Goal: Task Accomplishment & Management: Use online tool/utility

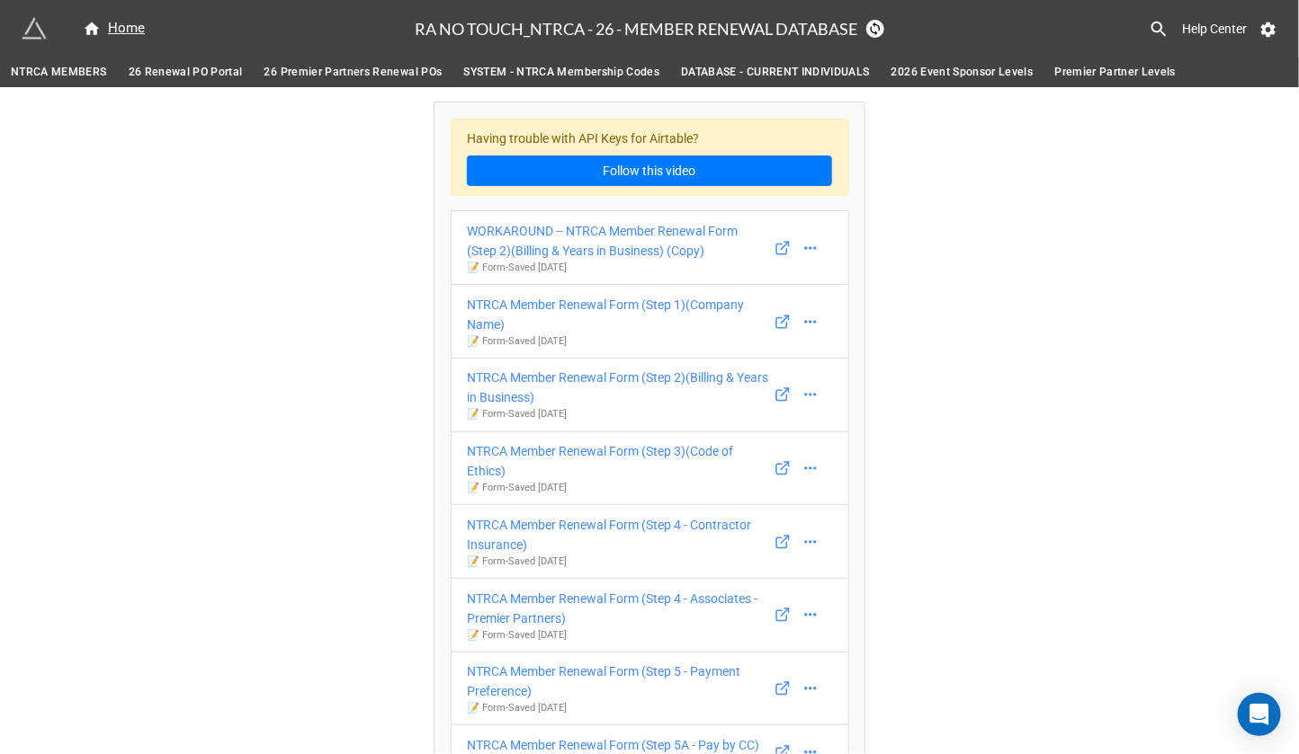
click at [69, 74] on span "NTRCA MEMBERS" at bounding box center [59, 72] width 96 height 19
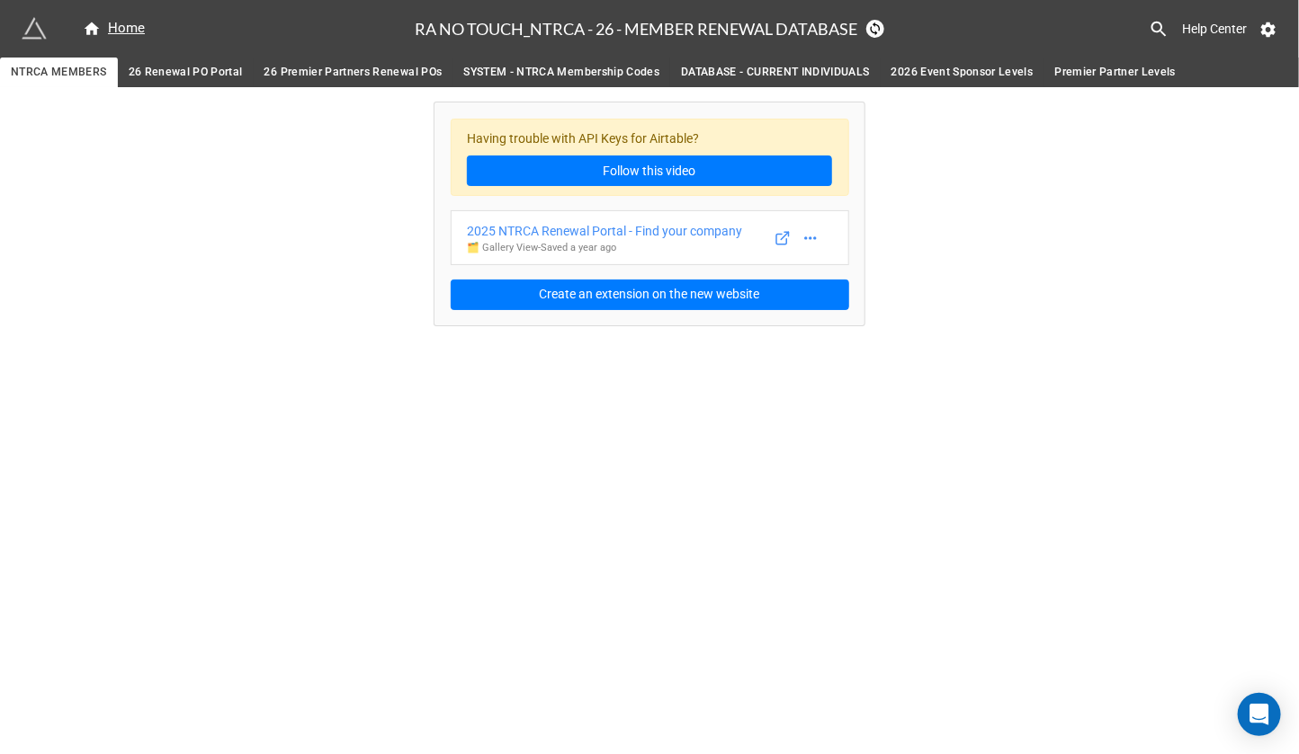
click at [150, 76] on span "26 Renewal PO Portal" at bounding box center [186, 72] width 114 height 19
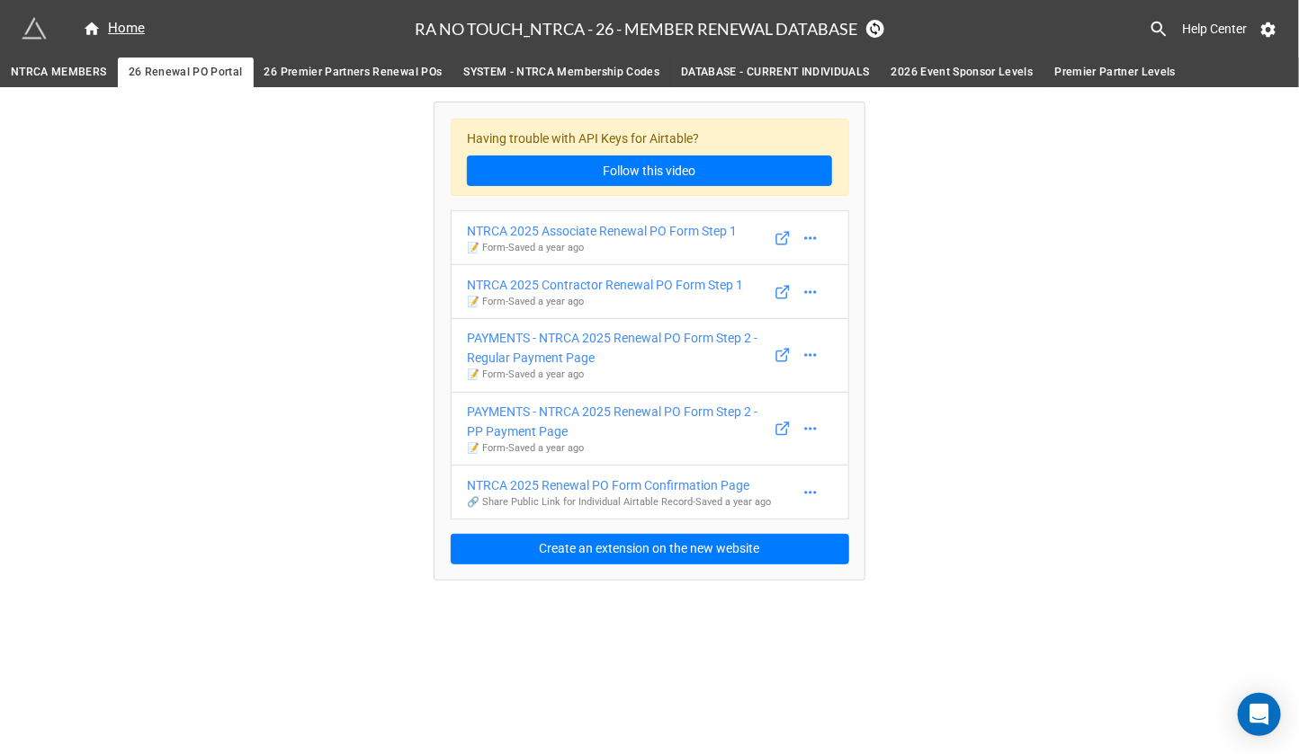
click at [58, 78] on span "NTRCA MEMBERS" at bounding box center [59, 72] width 96 height 19
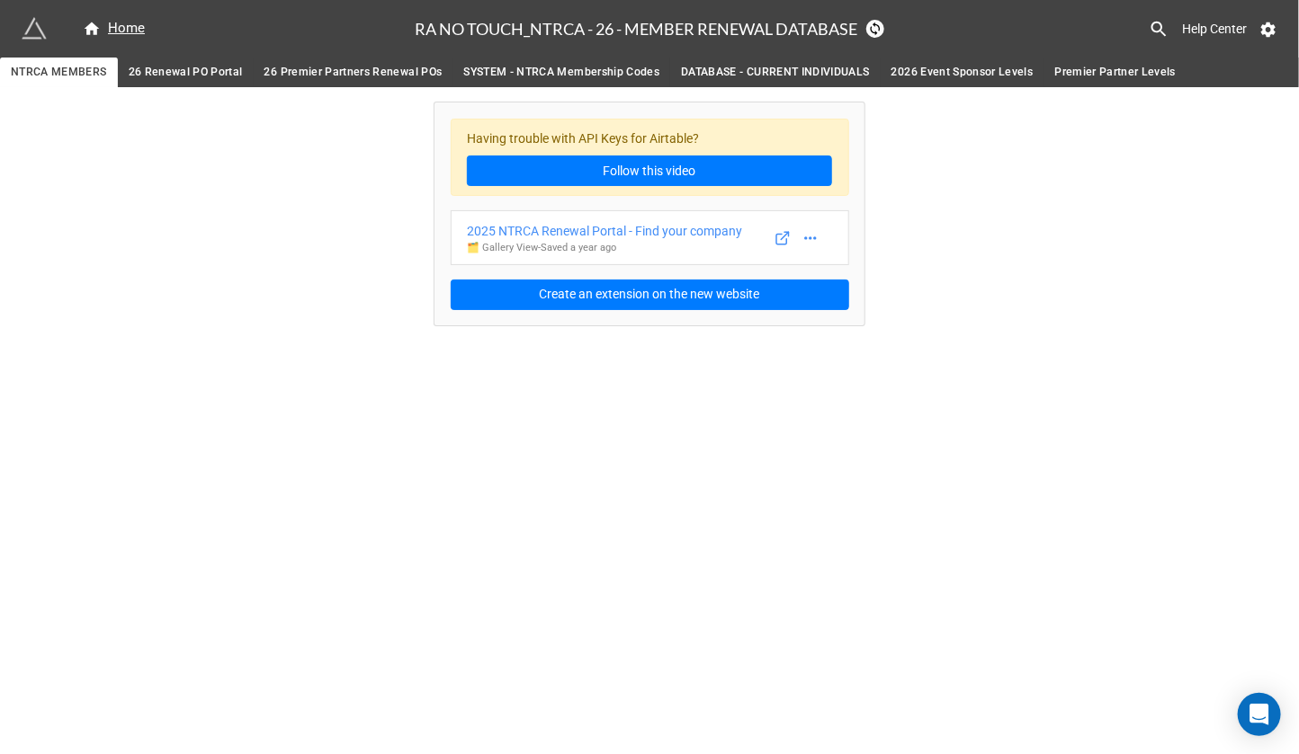
click at [156, 70] on span "26 Renewal PO Portal" at bounding box center [186, 72] width 114 height 19
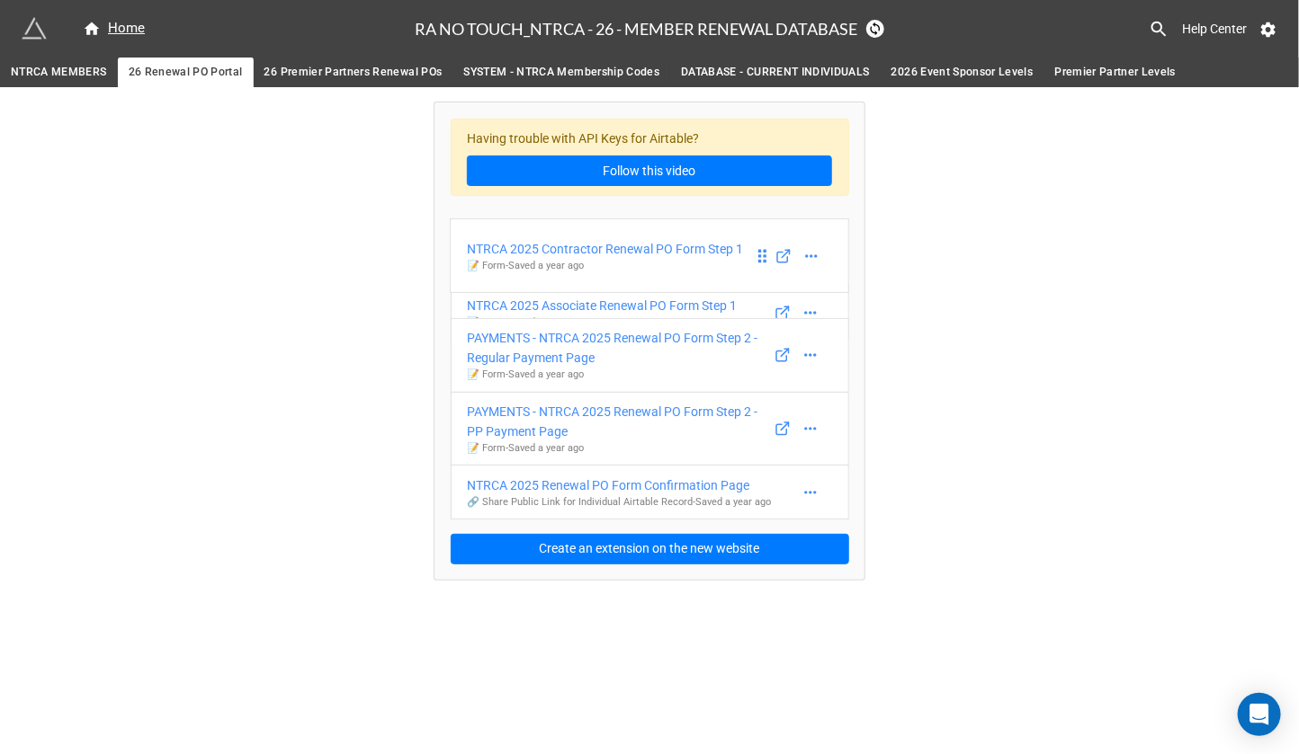
drag, startPoint x: 766, startPoint y: 301, endPoint x: 766, endPoint y: 256, distance: 45.0
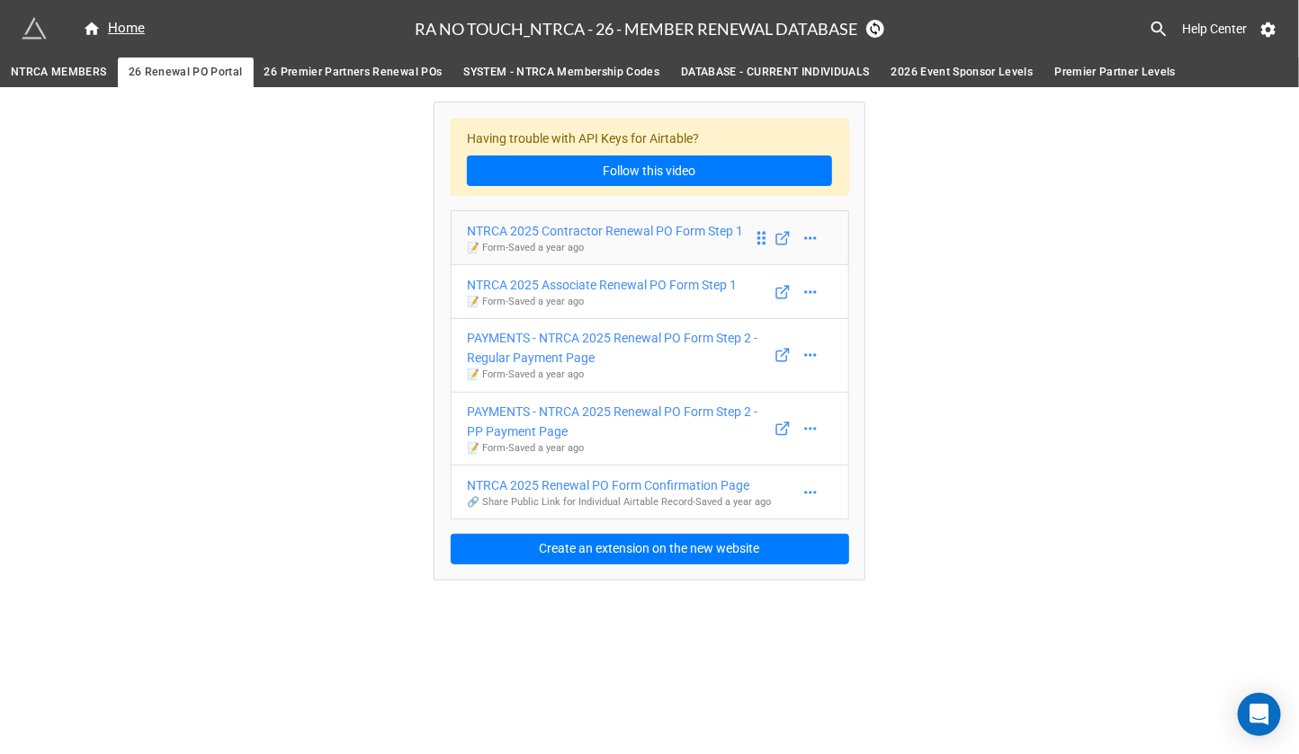
click at [653, 241] on div "NTRCA 2025 Contractor Renewal PO Form Step 1" at bounding box center [605, 231] width 276 height 20
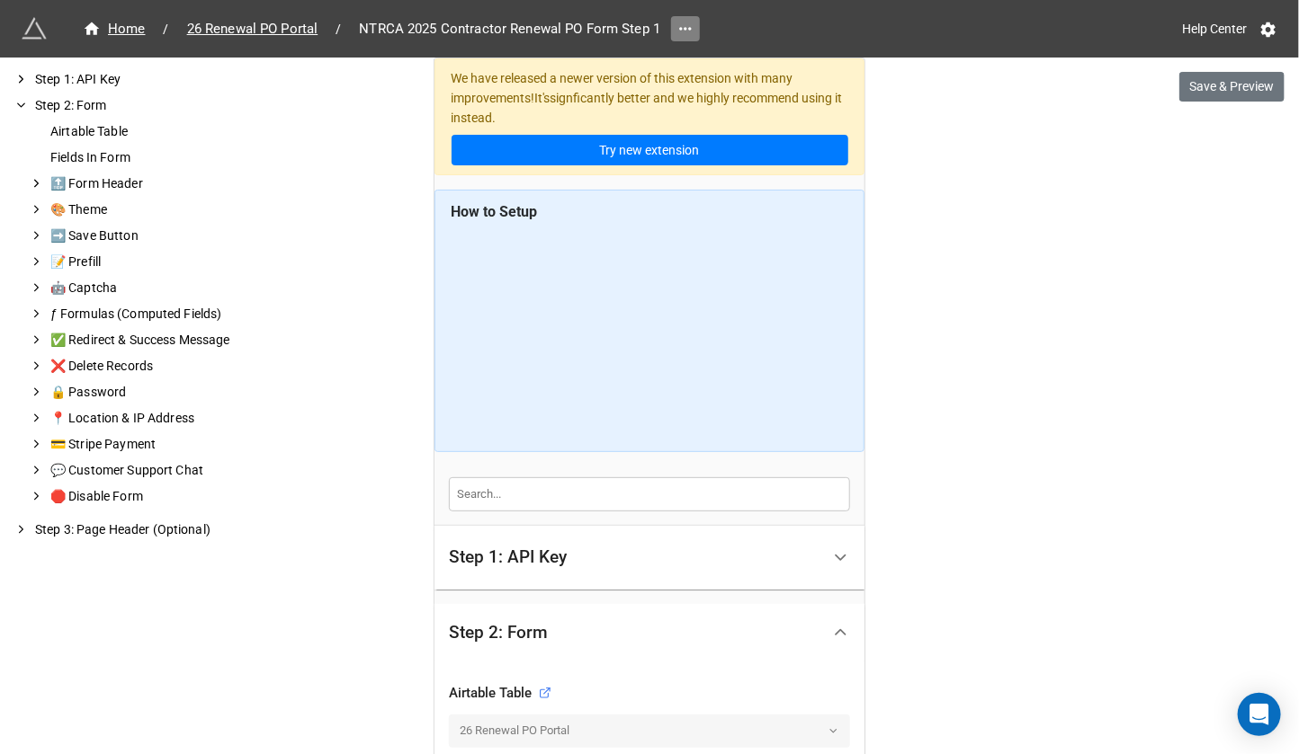
click at [682, 33] on icon at bounding box center [685, 29] width 18 height 18
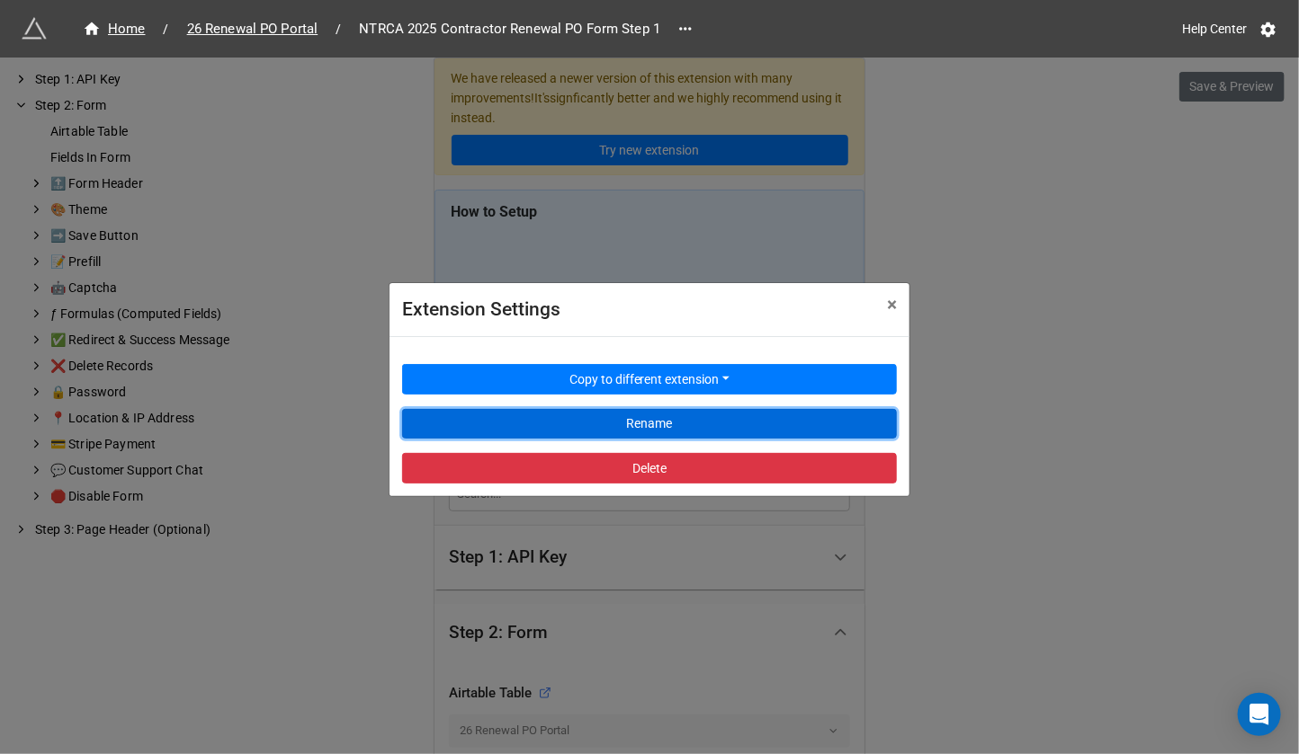
click at [557, 419] on button "Rename" at bounding box center [649, 424] width 495 height 31
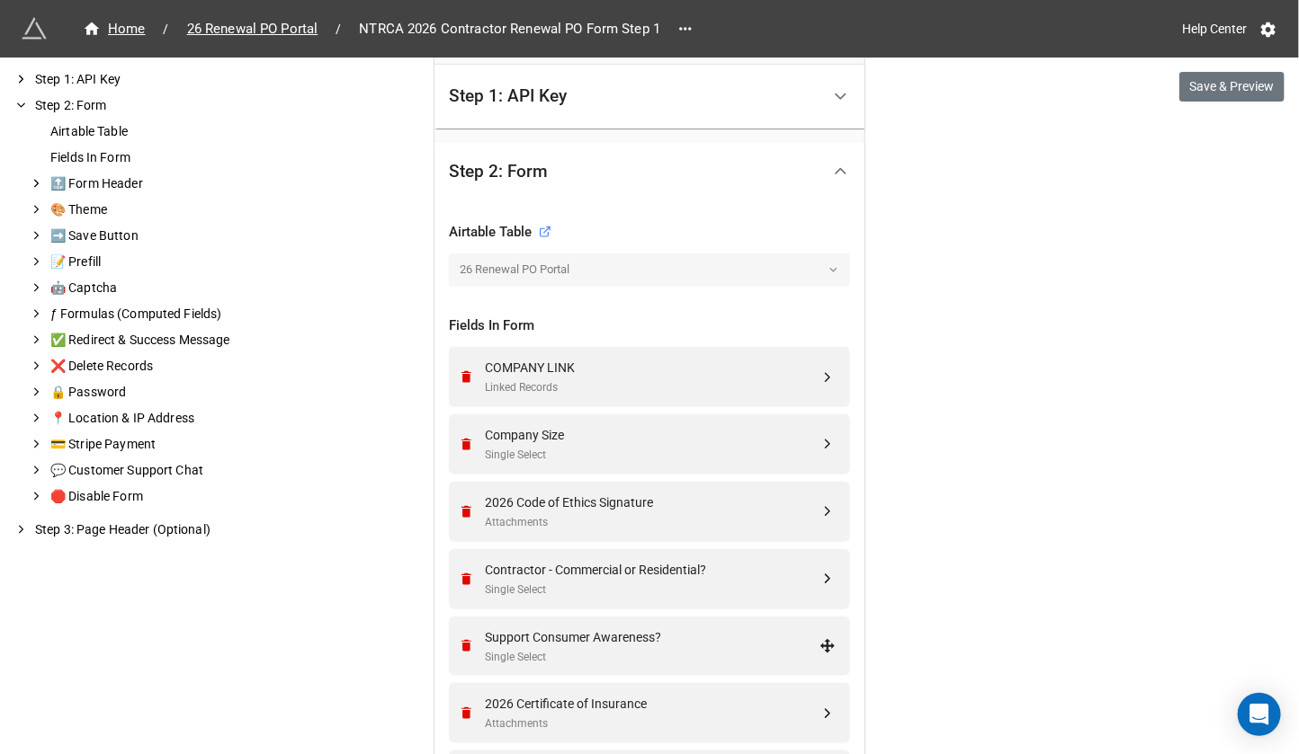
scroll to position [953, 0]
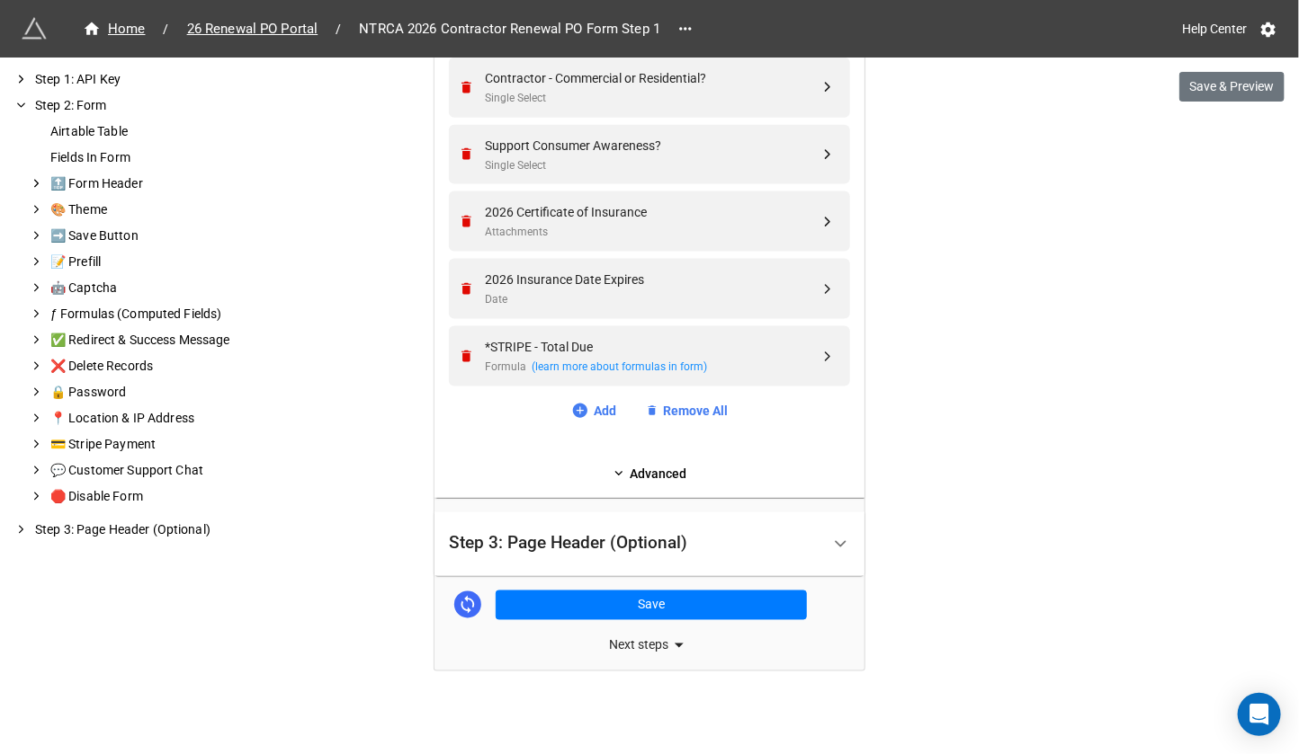
click at [638, 486] on div "Airtable Table 26 Renewal PO Portal Fields In Form COMPANY LINK Linked Records …" at bounding box center [649, 104] width 430 height 790
click at [645, 464] on link "Advanced" at bounding box center [649, 474] width 401 height 20
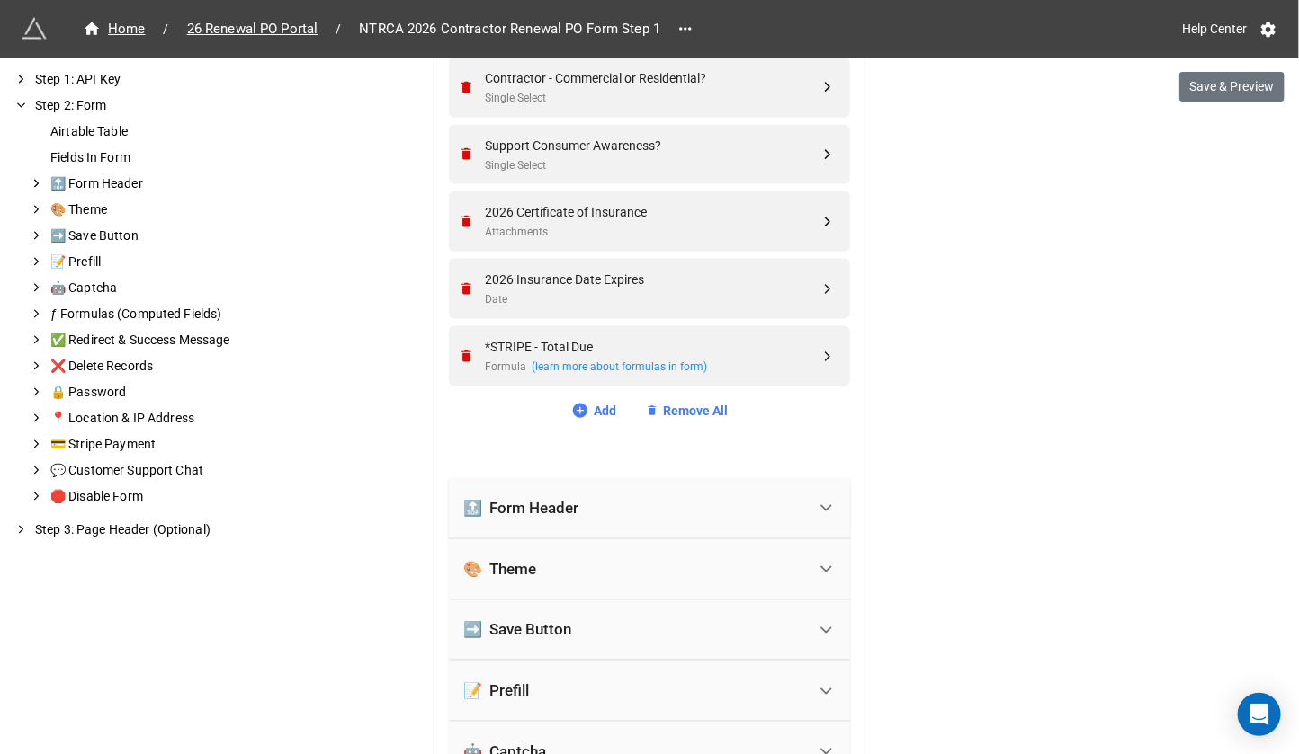
click at [589, 503] on div "🔝 Form Header" at bounding box center [634, 509] width 343 height 40
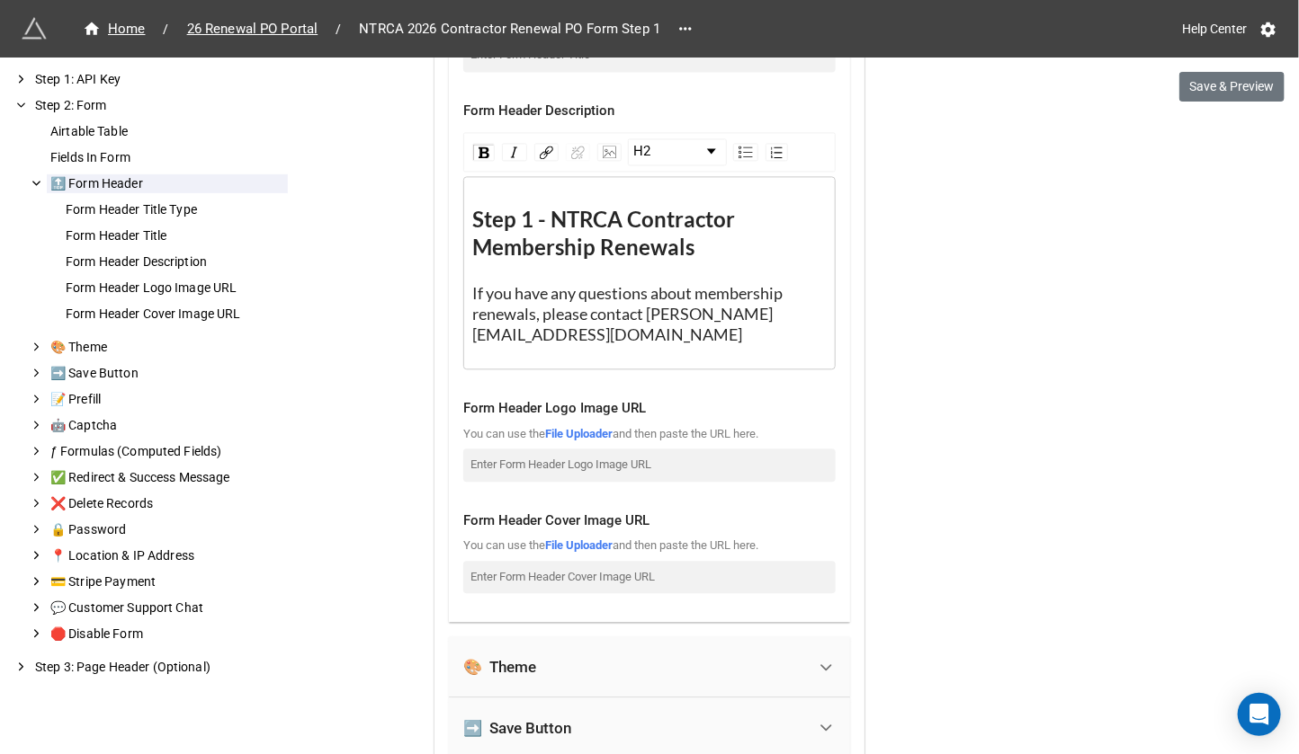
scroll to position [1616, 0]
drag, startPoint x: 677, startPoint y: 308, endPoint x: 647, endPoint y: 312, distance: 30.9
click at [647, 312] on span "If you have any questions about membership renewals, please contact Kelle@ntrca…" at bounding box center [628, 312] width 313 height 61
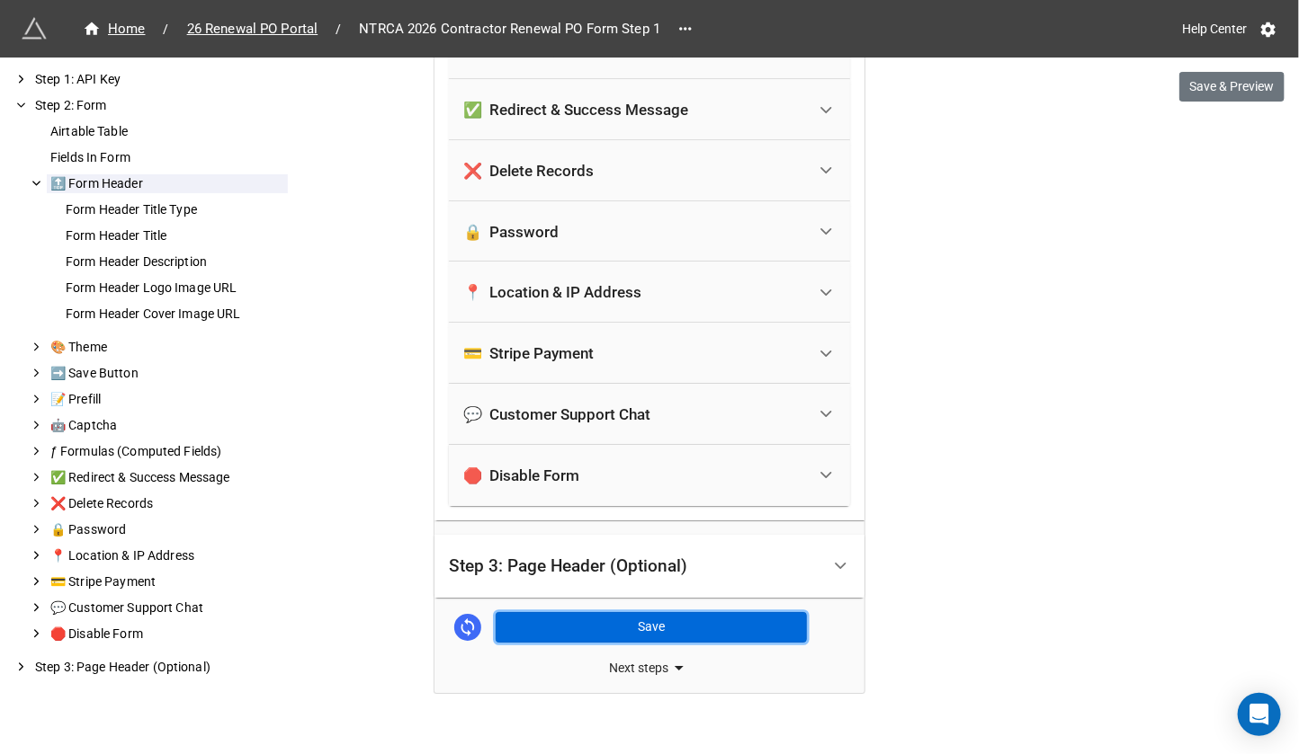
click at [646, 612] on button "Save" at bounding box center [650, 627] width 311 height 31
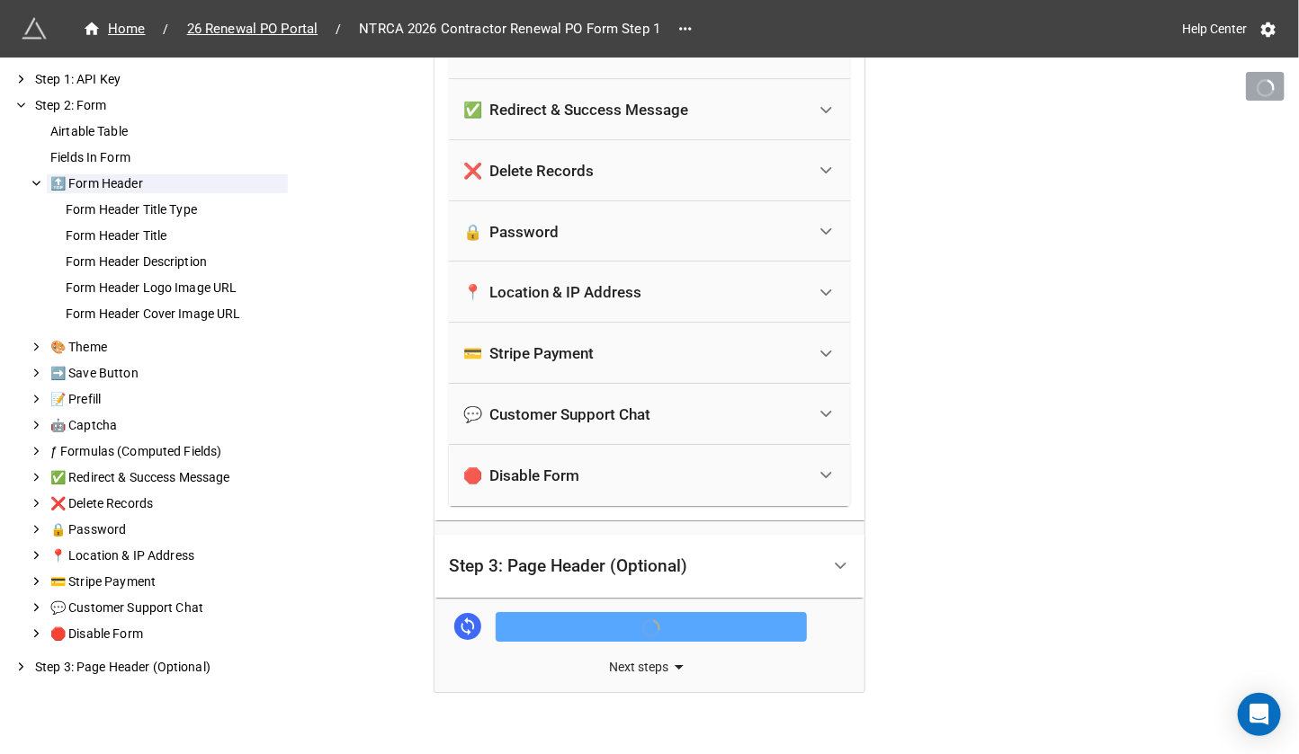
scroll to position [2476, 0]
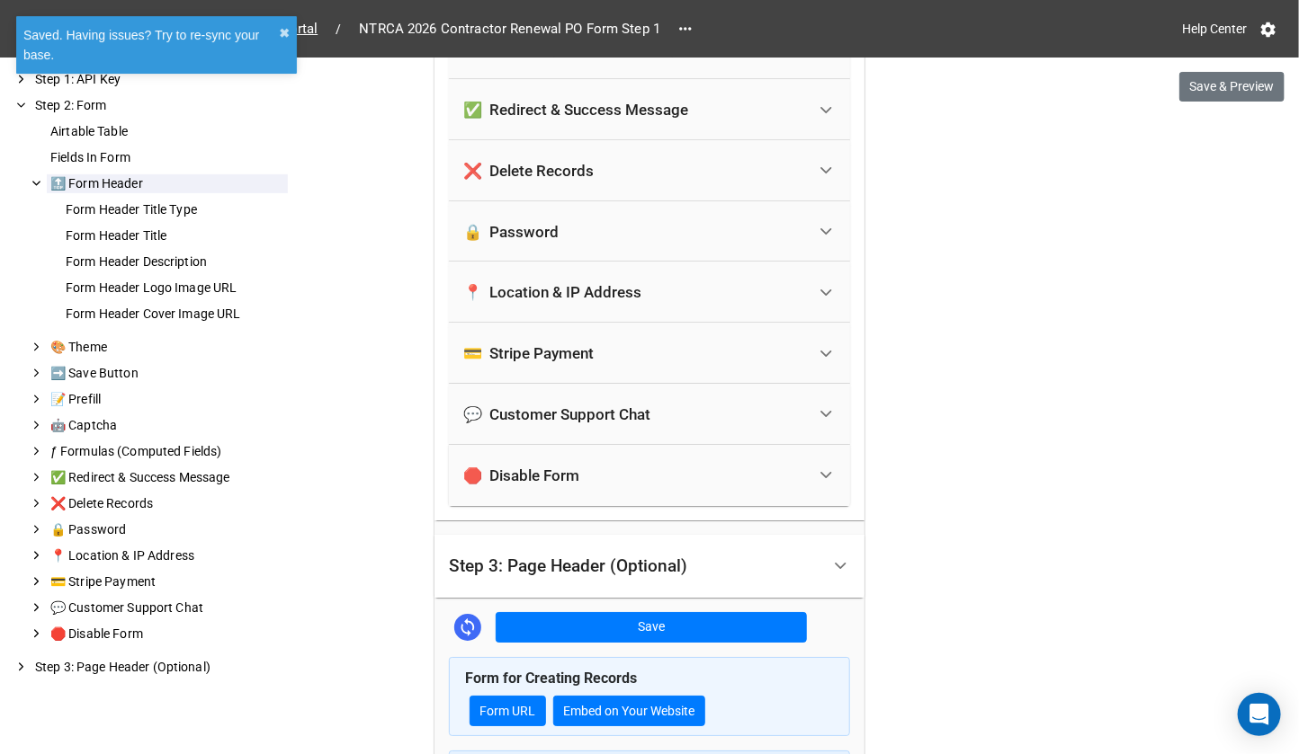
click at [675, 558] on div "Step 3: Page Header (Optional)" at bounding box center [568, 567] width 238 height 18
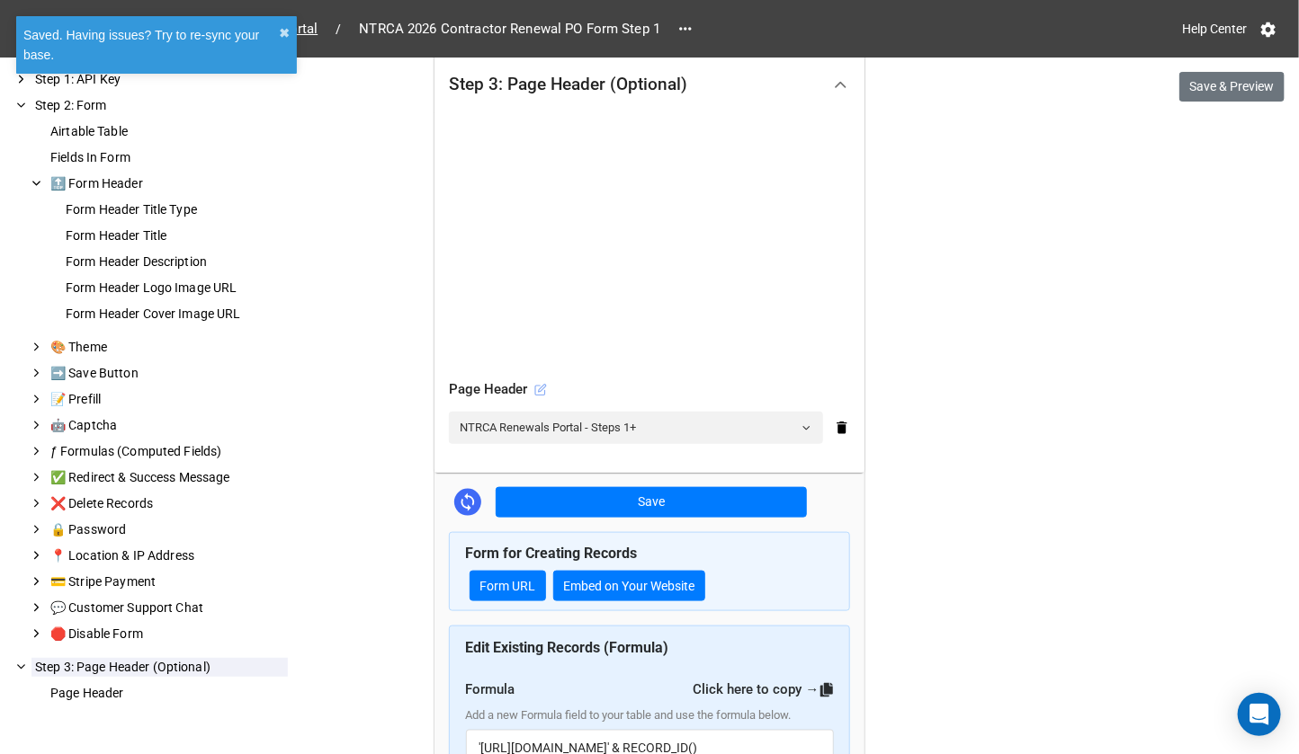
click at [540, 385] on icon at bounding box center [542, 388] width 7 height 7
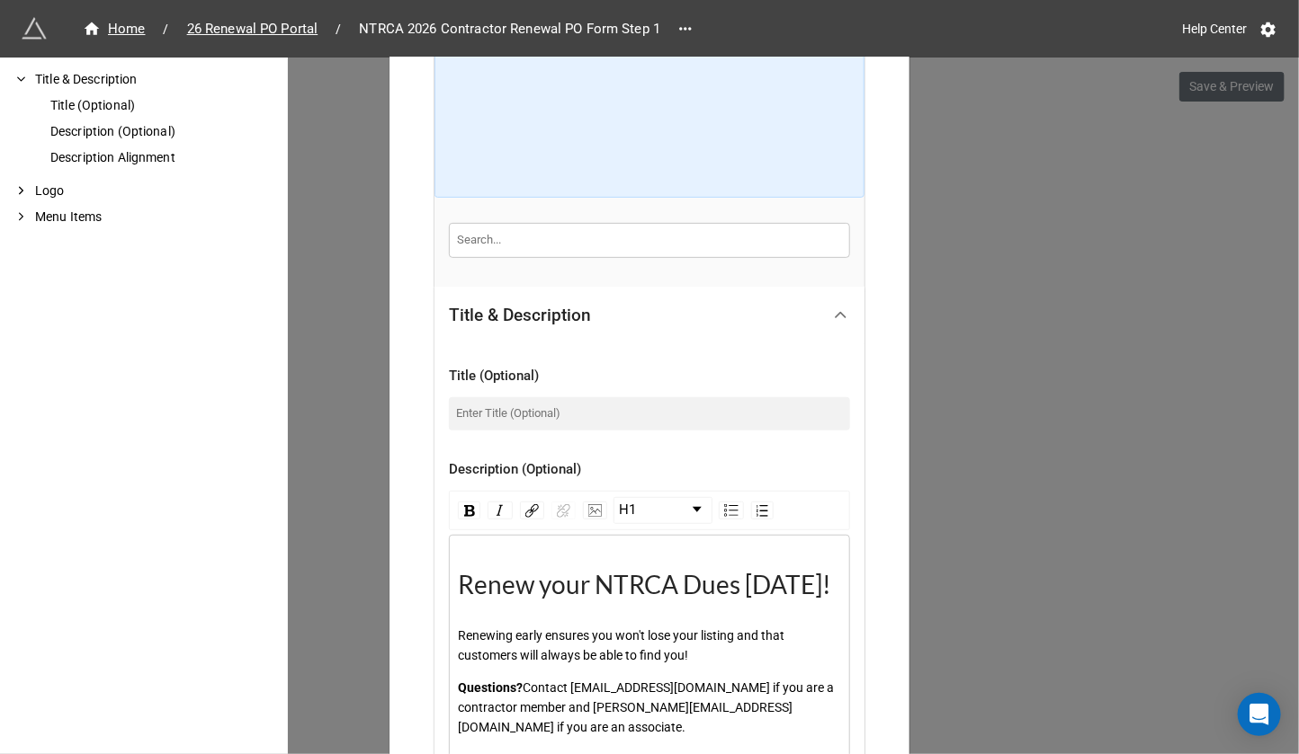
scroll to position [0, 0]
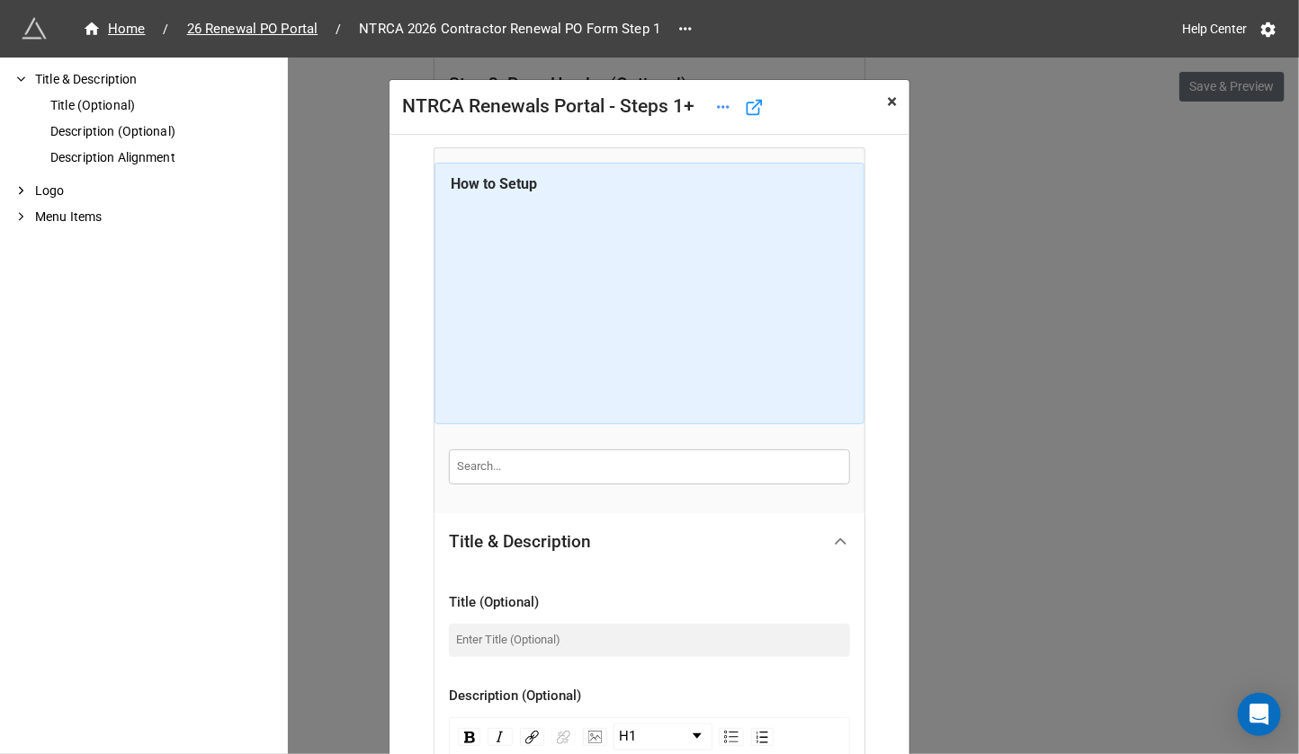
click at [890, 101] on span "×" at bounding box center [892, 102] width 10 height 22
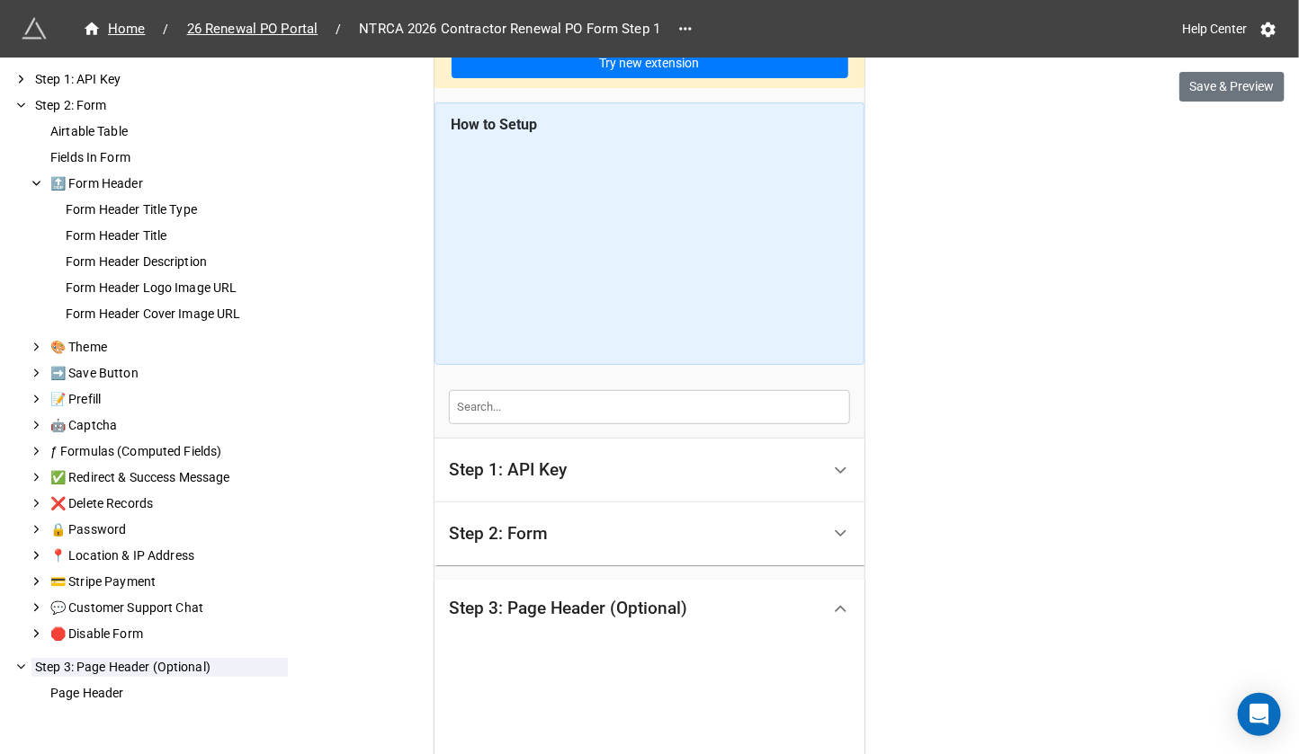
scroll to position [102, 0]
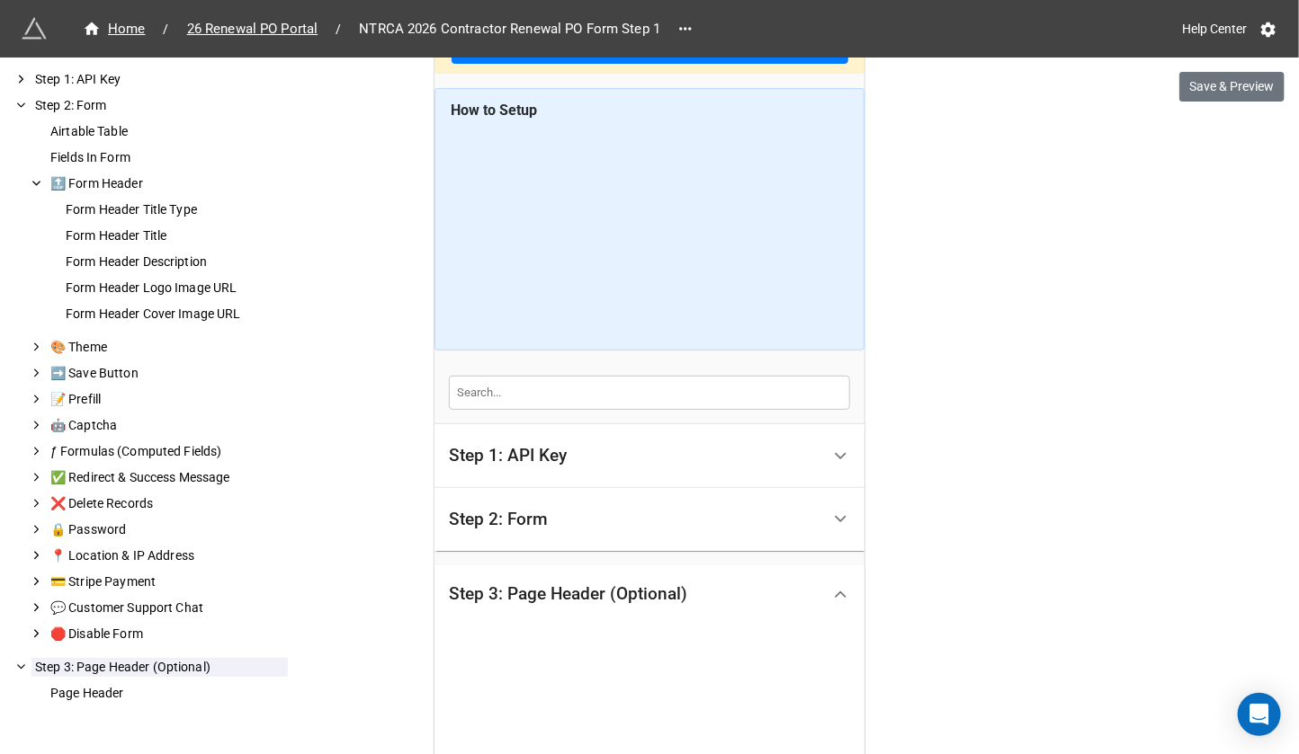
click at [678, 518] on div "Step 2: Form" at bounding box center [634, 520] width 371 height 42
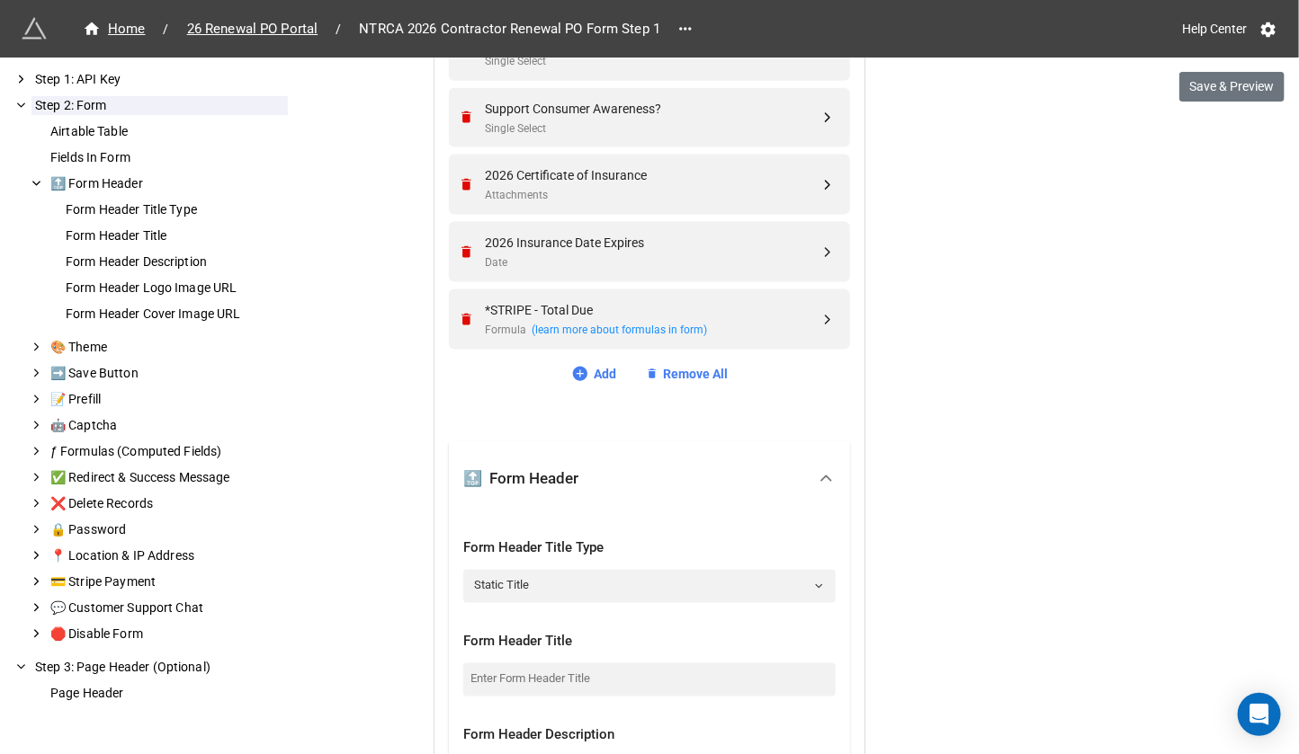
scroll to position [944, 0]
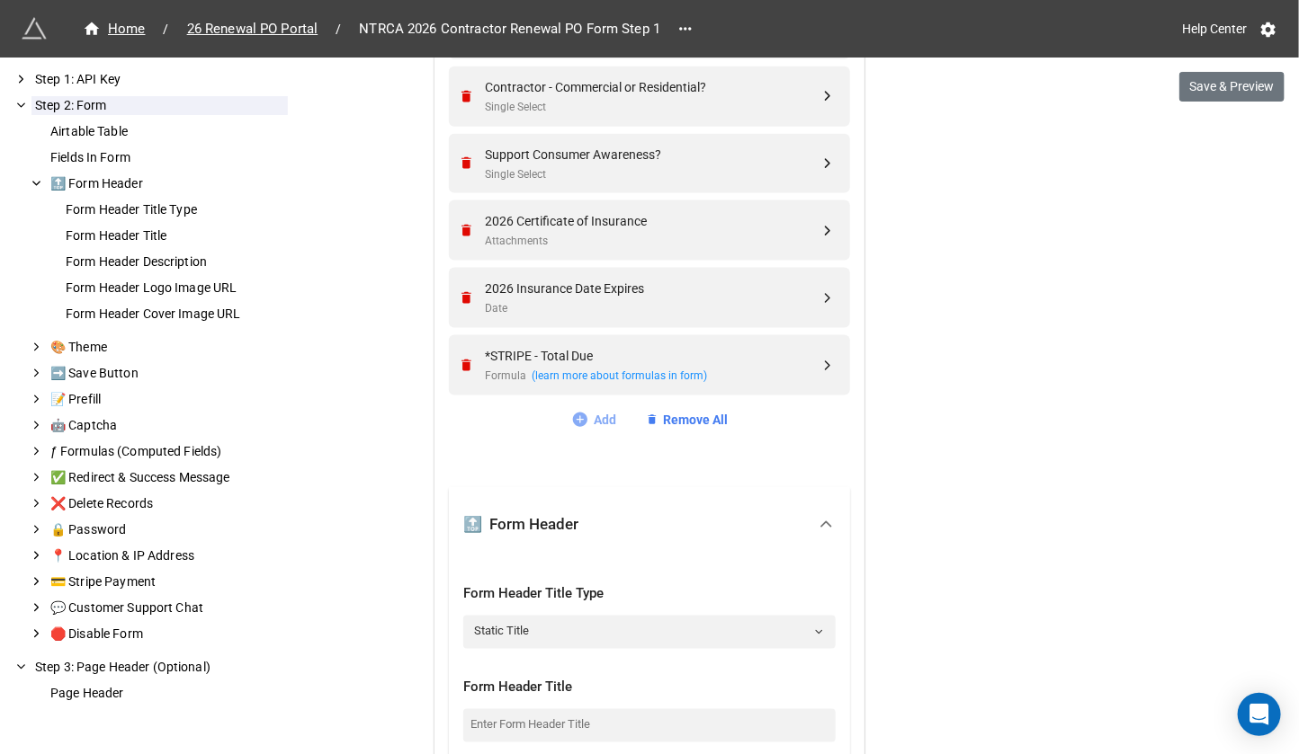
click at [598, 410] on link "Add" at bounding box center [594, 420] width 46 height 20
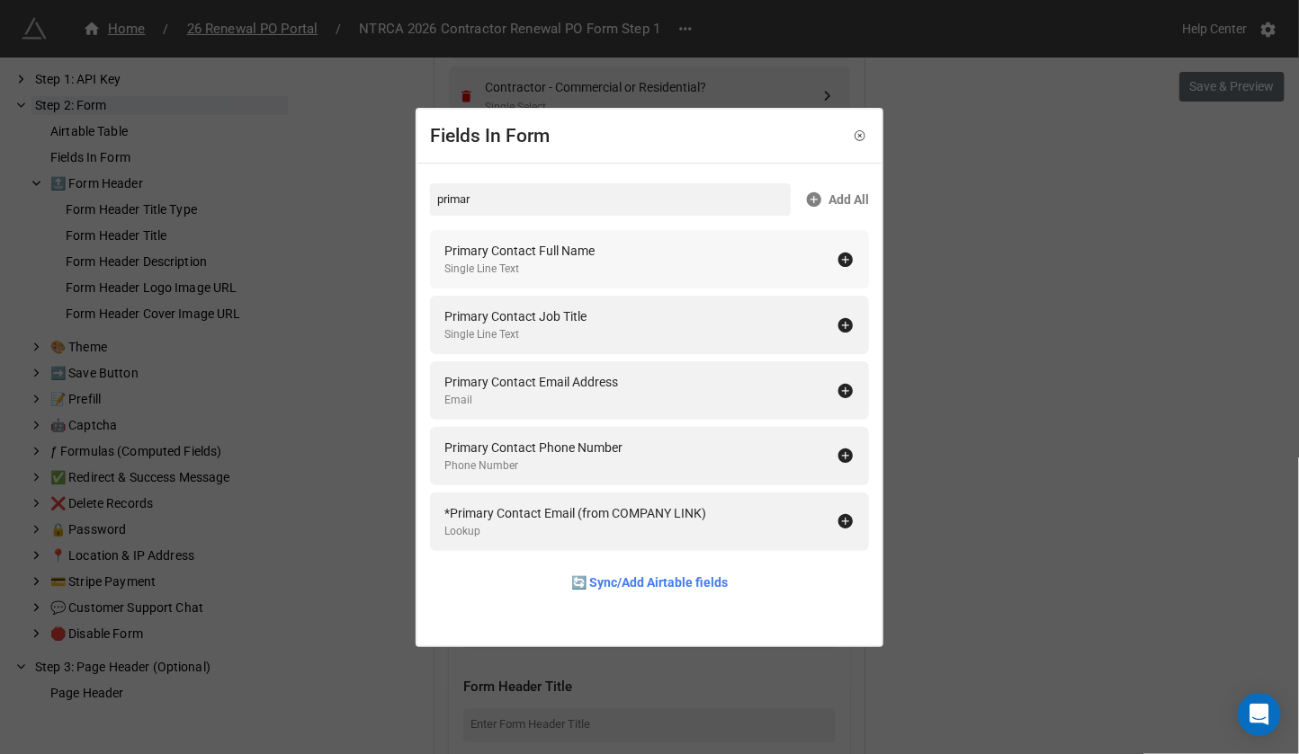
type input "primar"
click at [841, 256] on icon at bounding box center [845, 260] width 14 height 14
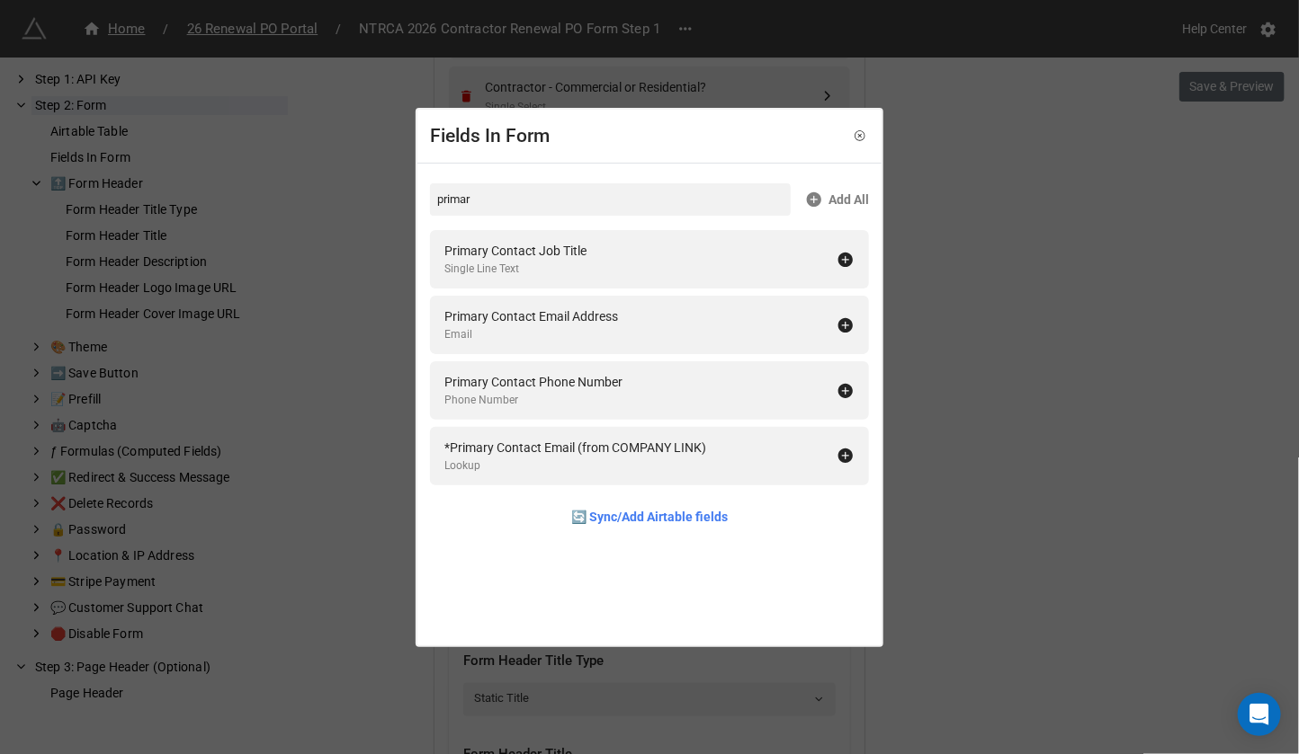
click at [841, 256] on icon at bounding box center [845, 260] width 14 height 14
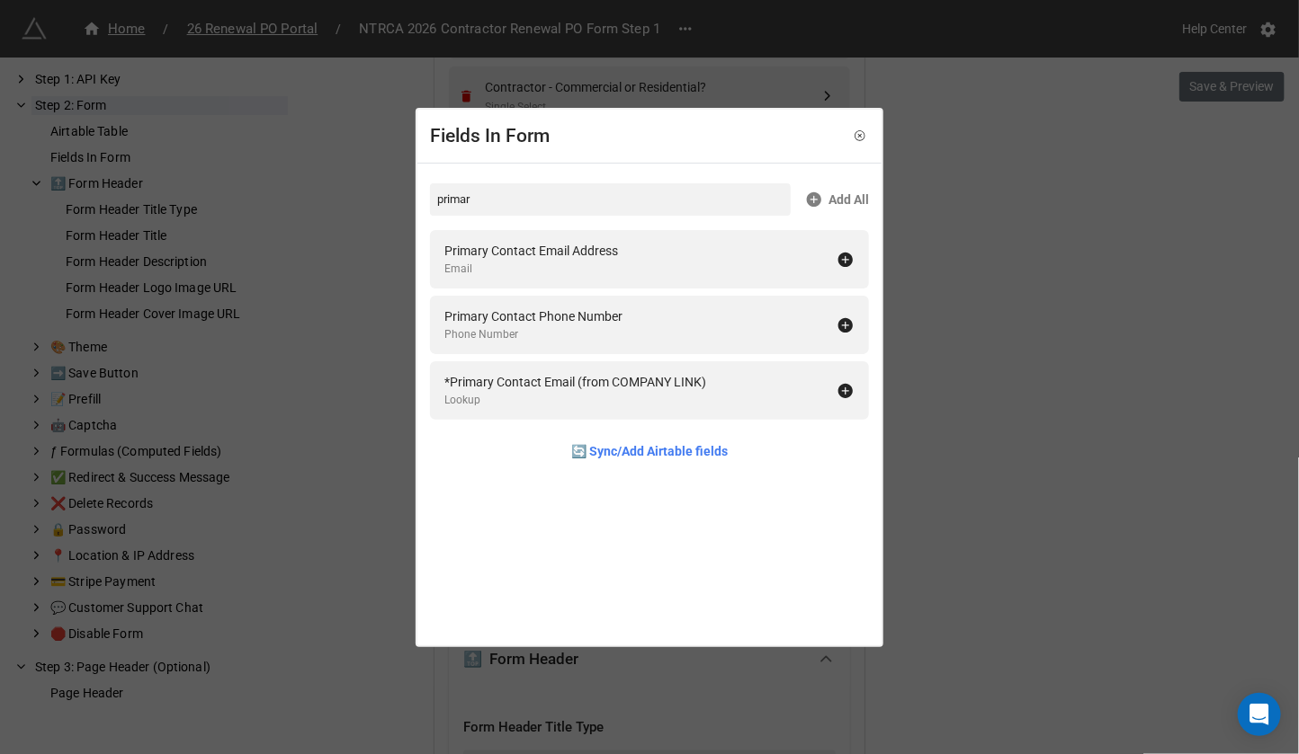
click at [841, 256] on icon at bounding box center [845, 260] width 14 height 14
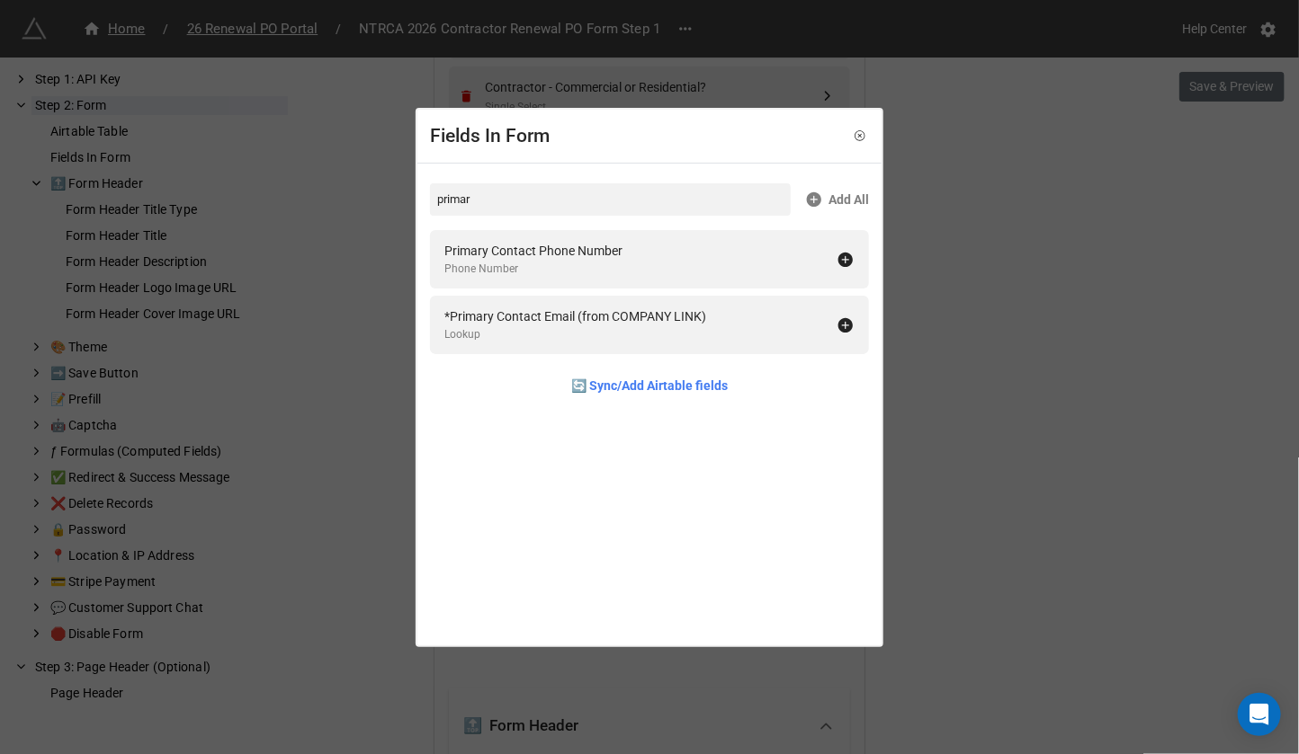
click at [841, 256] on icon at bounding box center [845, 260] width 14 height 14
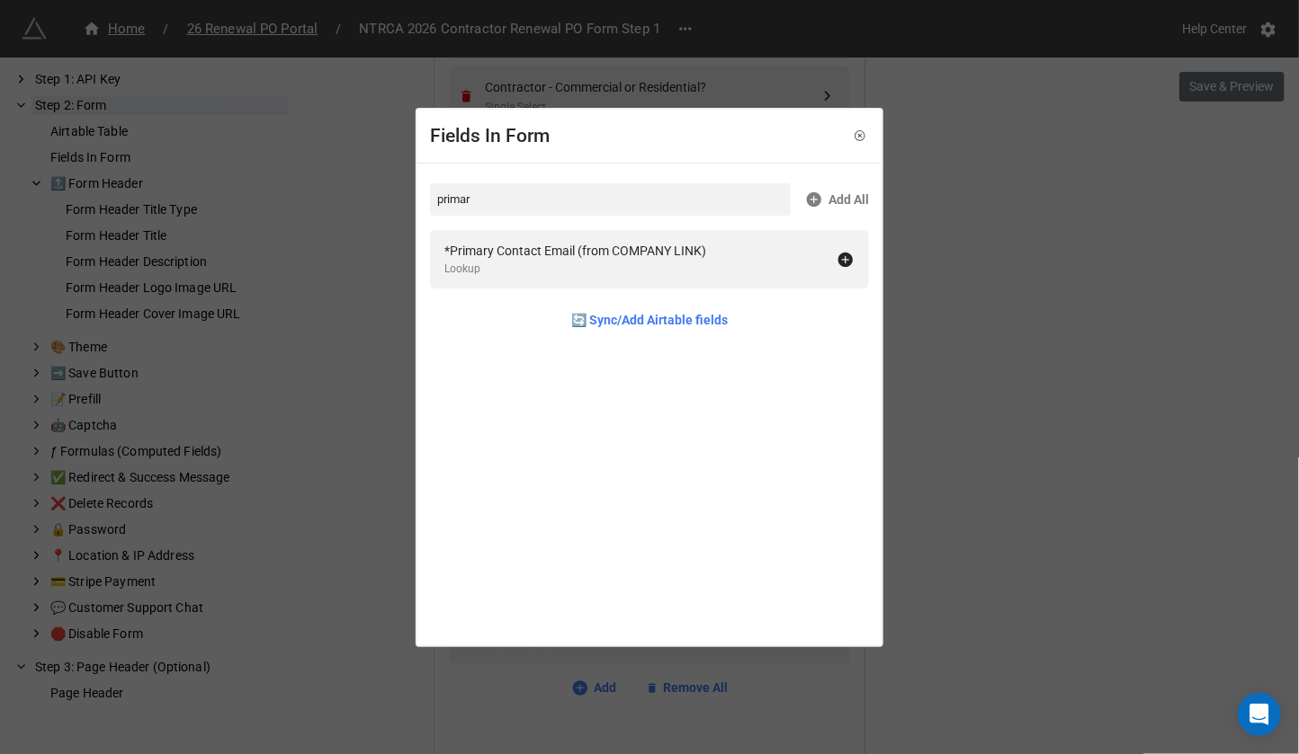
click at [1033, 243] on div "Fields In Form primar Add All *Primary Contact Email (from COMPANY LINK) Lookup…" at bounding box center [649, 377] width 1299 height 754
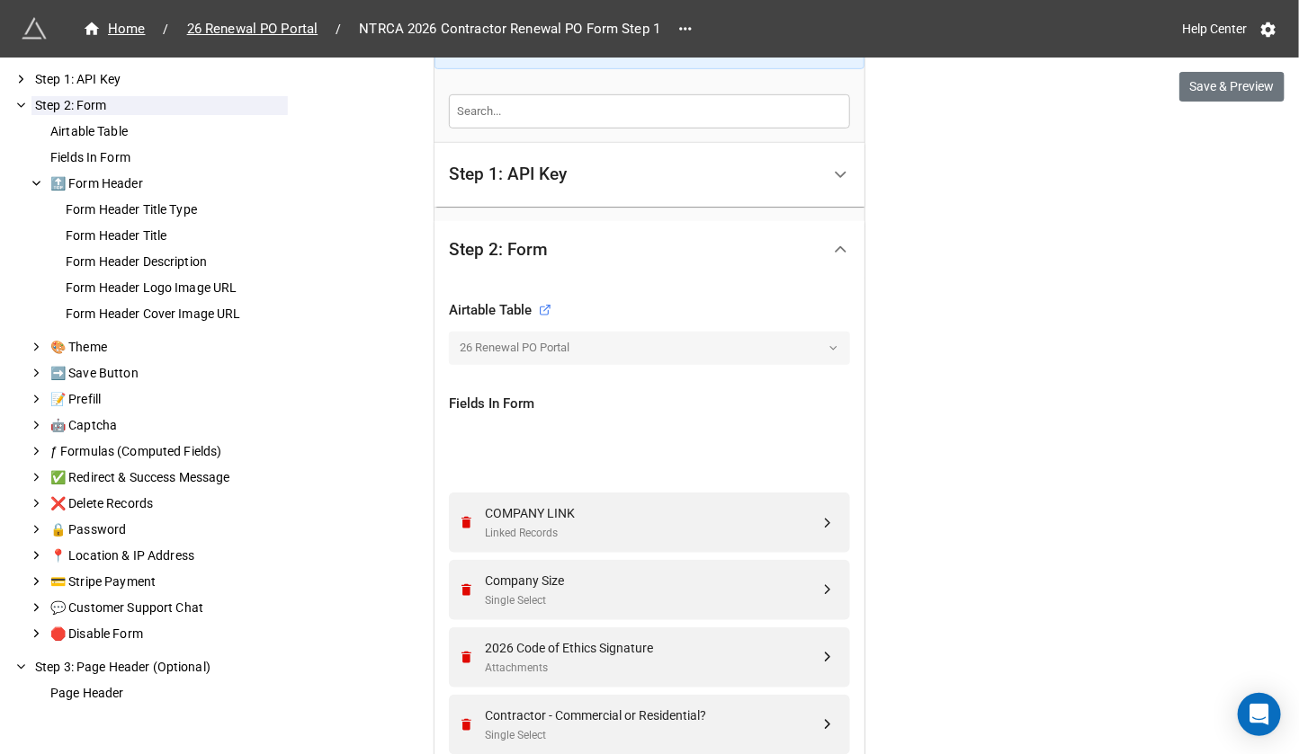
scroll to position [362, 0]
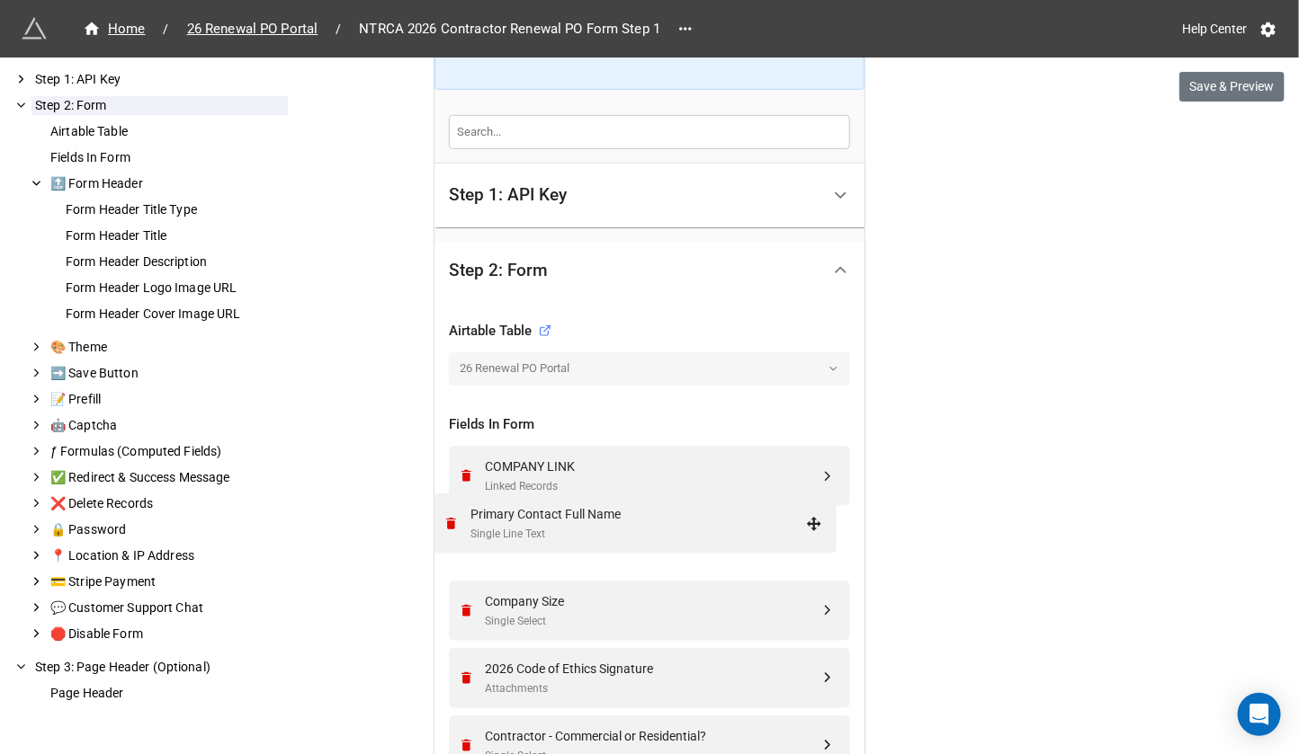
drag, startPoint x: 817, startPoint y: 467, endPoint x: 805, endPoint y: 519, distance: 53.5
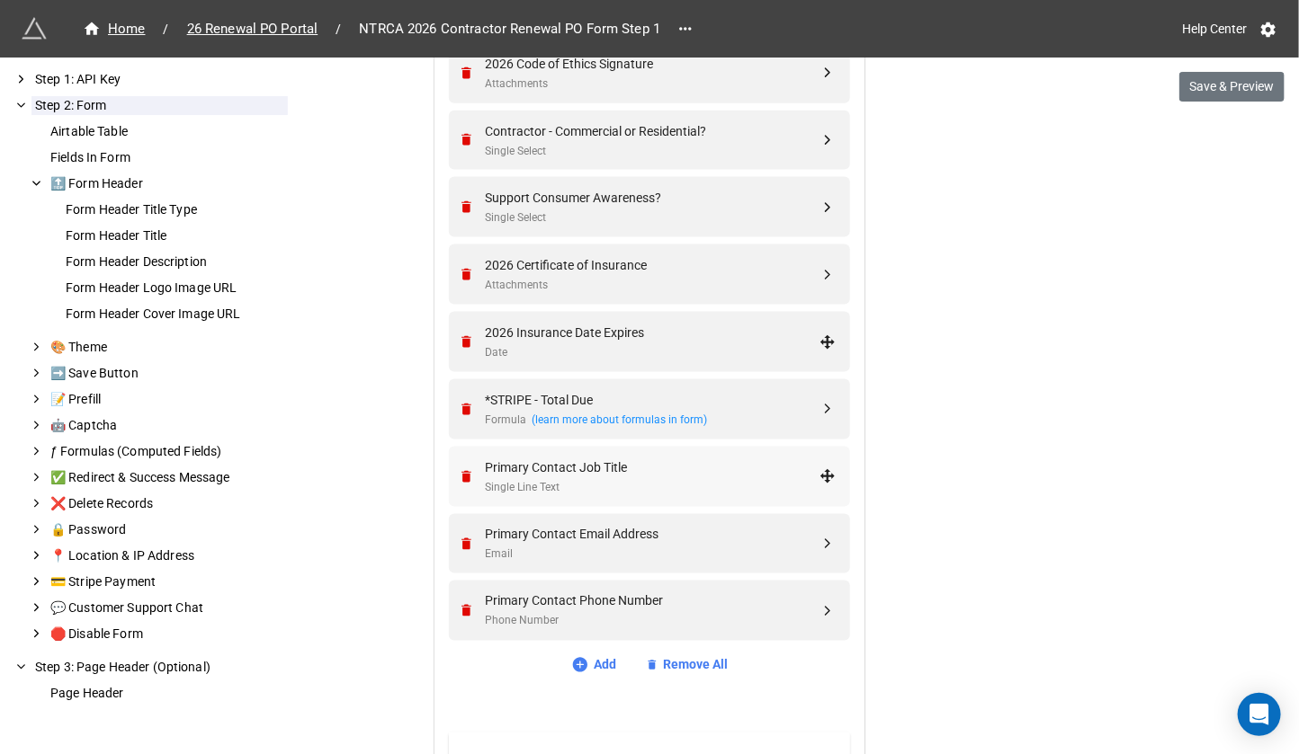
scroll to position [976, 0]
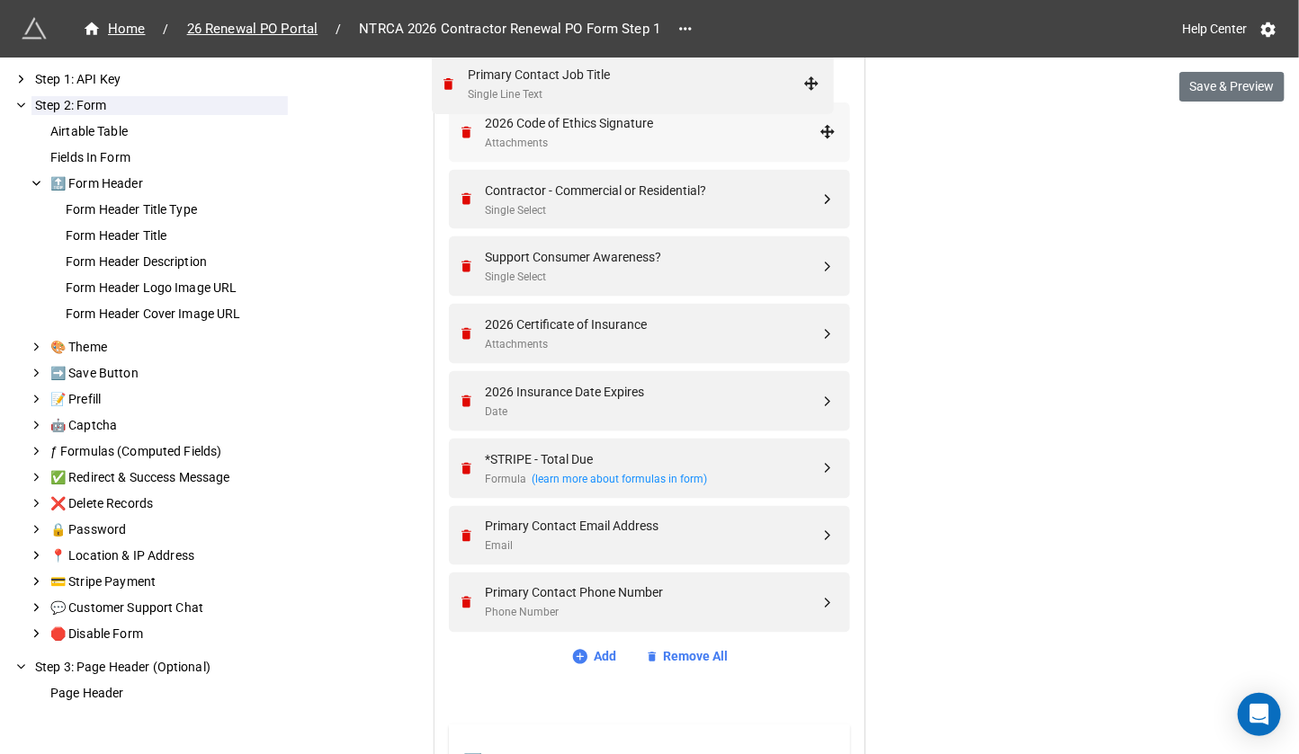
drag, startPoint x: 826, startPoint y: 465, endPoint x: 814, endPoint y: 81, distance: 384.2
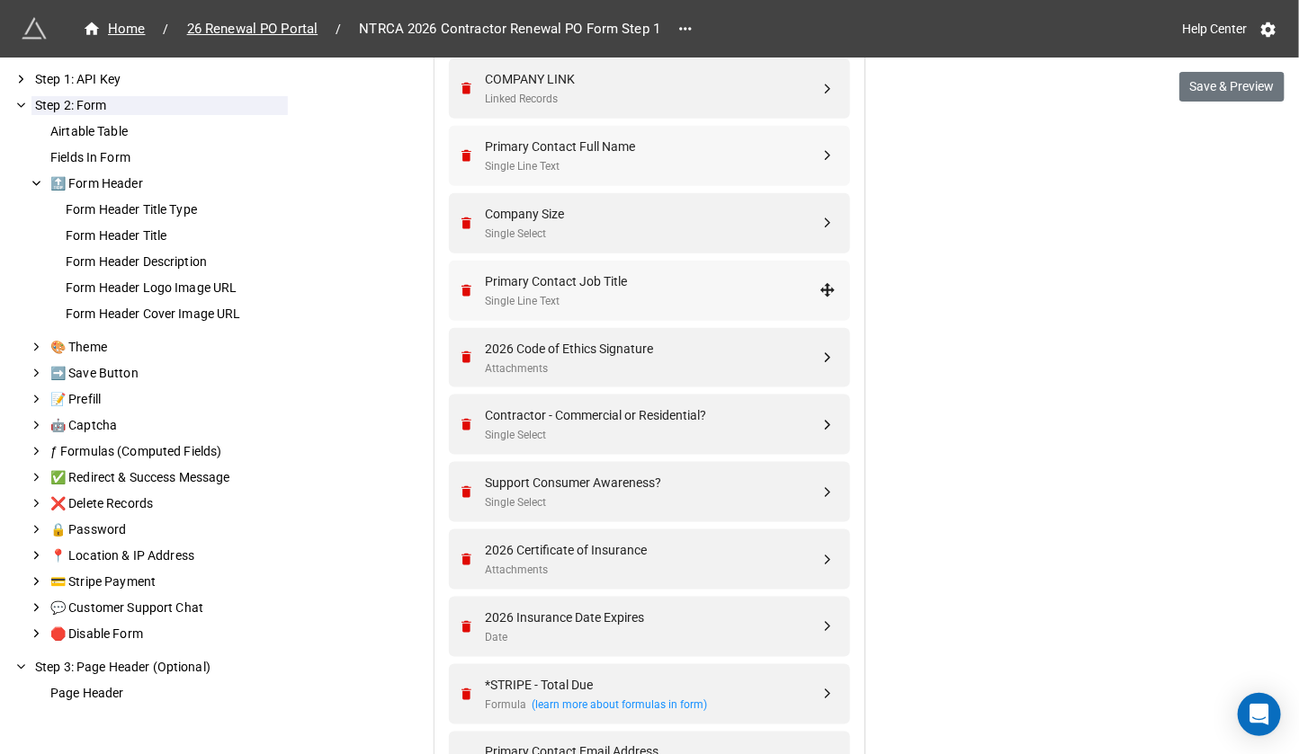
scroll to position [746, 0]
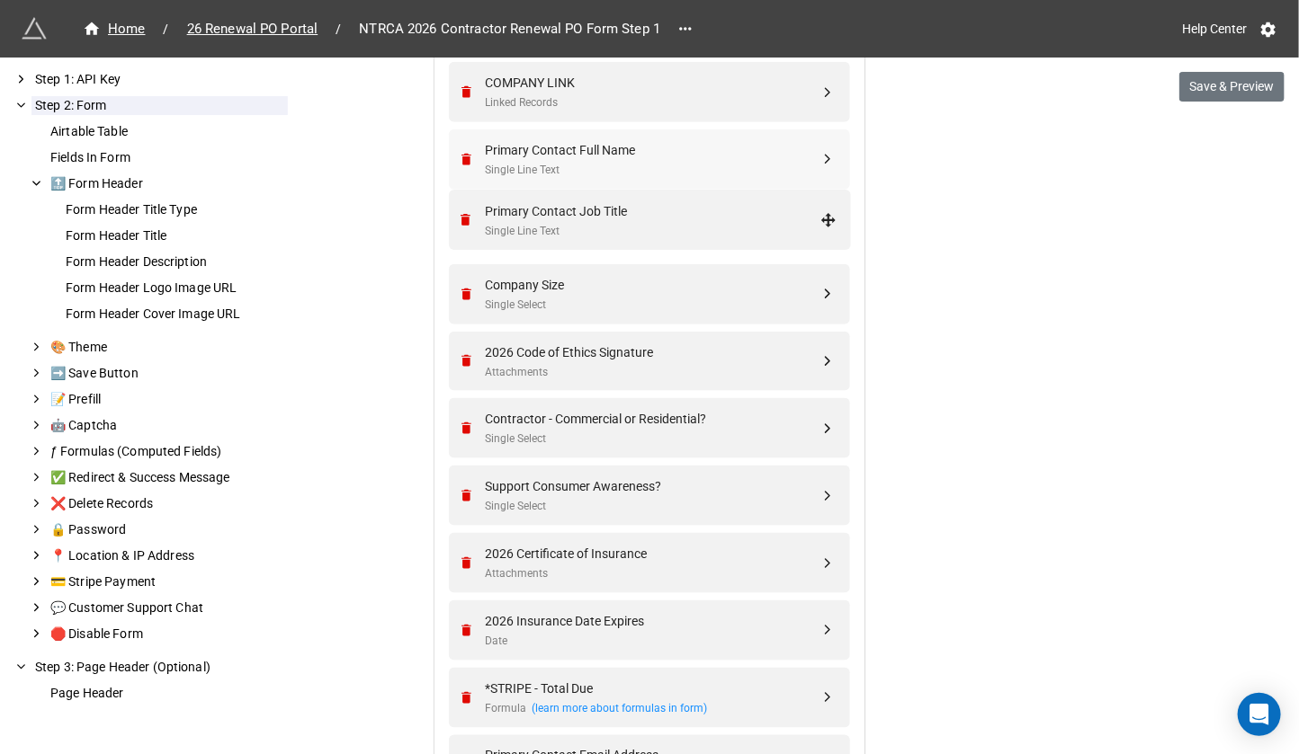
drag, startPoint x: 826, startPoint y: 294, endPoint x: 830, endPoint y: 223, distance: 71.2
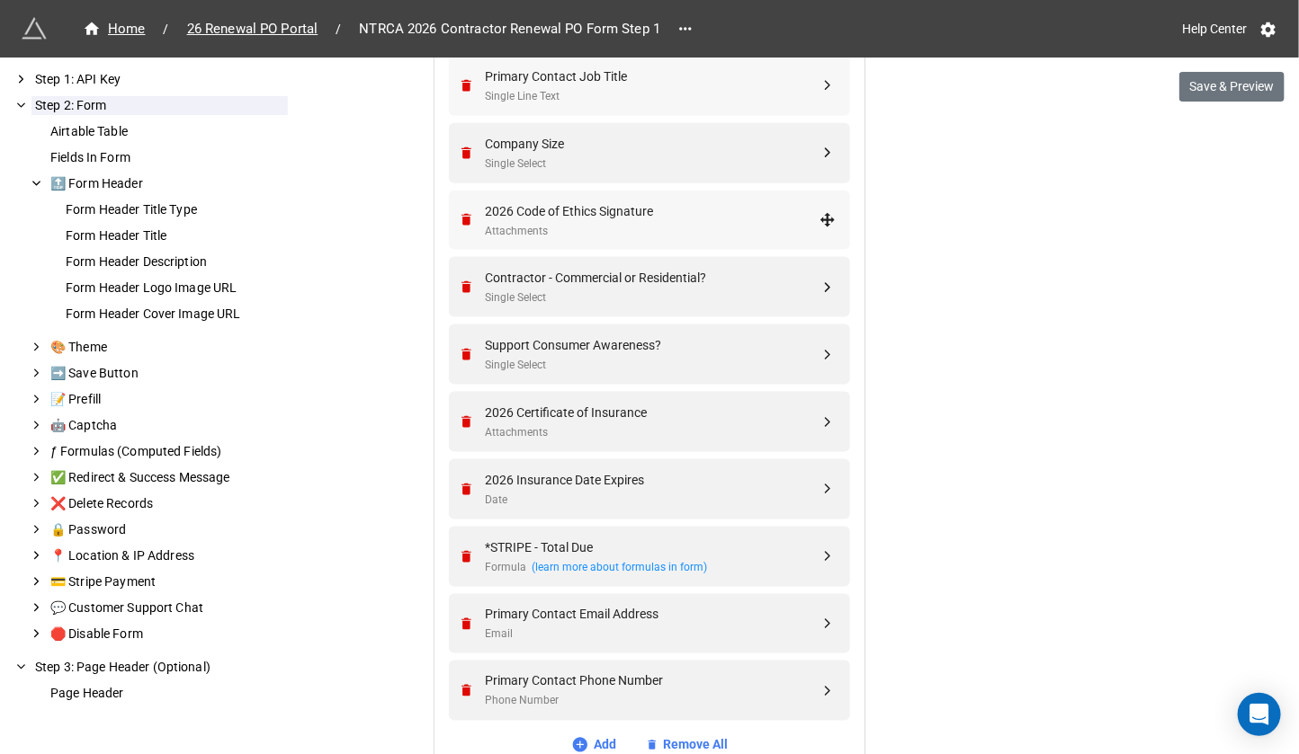
scroll to position [897, 0]
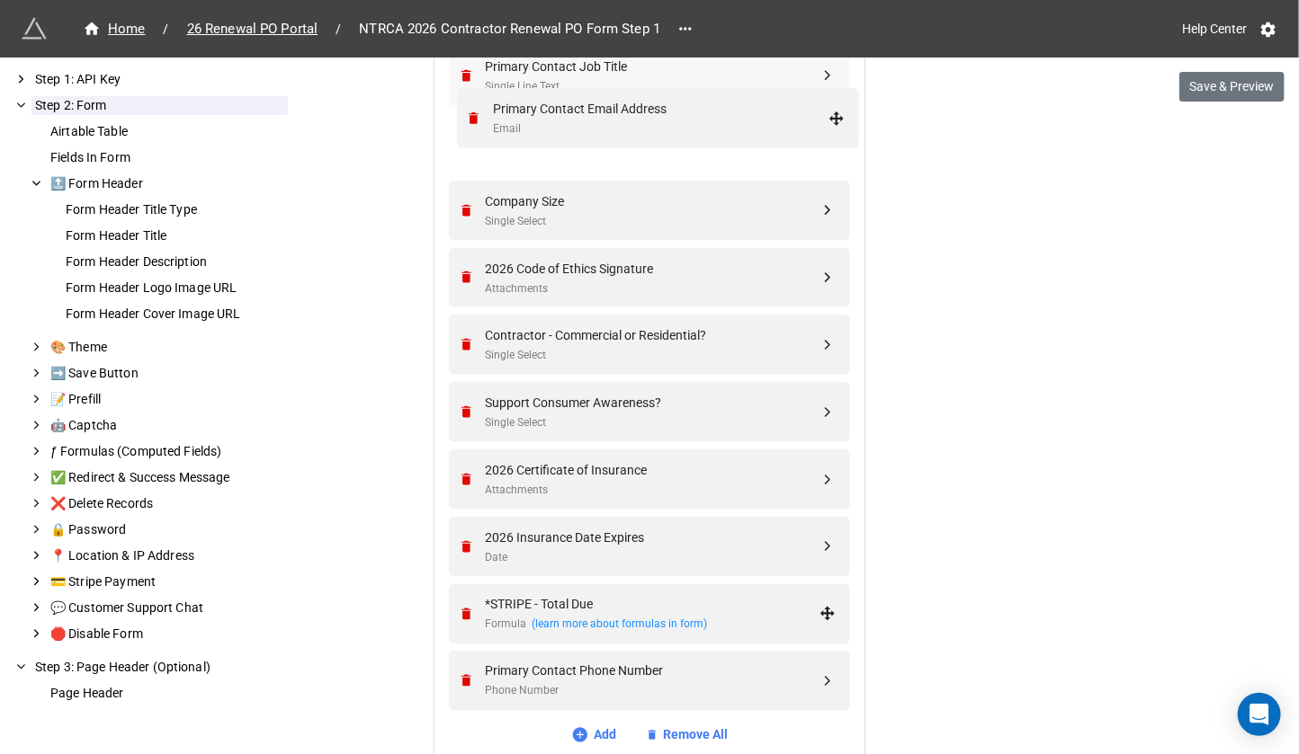
drag, startPoint x: 822, startPoint y: 609, endPoint x: 835, endPoint y: 113, distance: 495.7
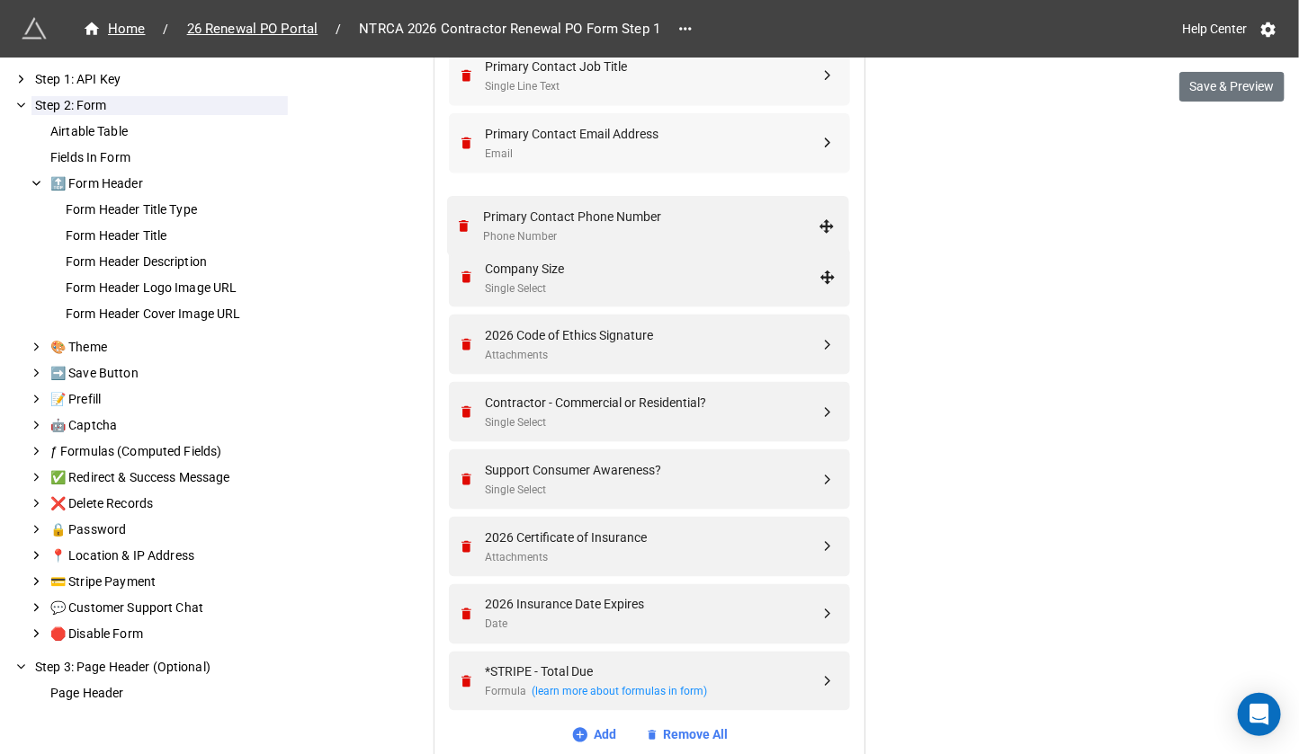
drag, startPoint x: 822, startPoint y: 679, endPoint x: 826, endPoint y: 221, distance: 457.7
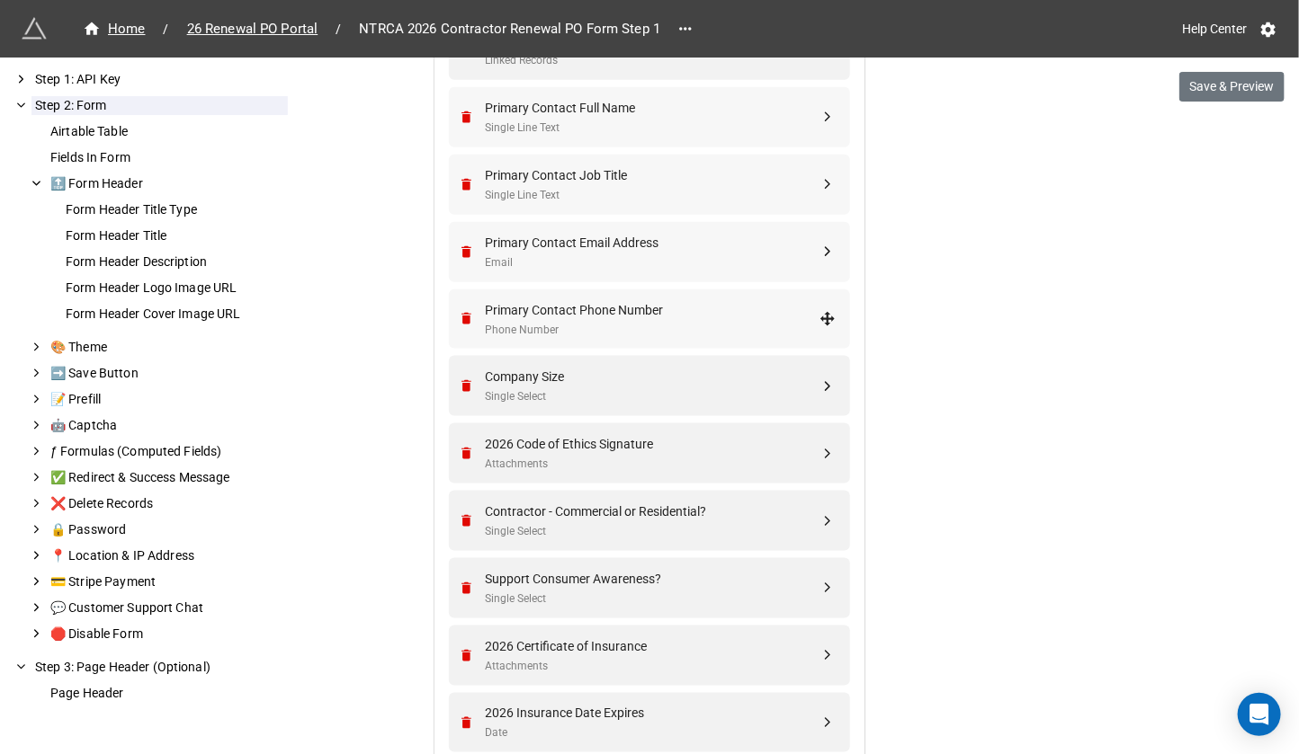
scroll to position [762, 0]
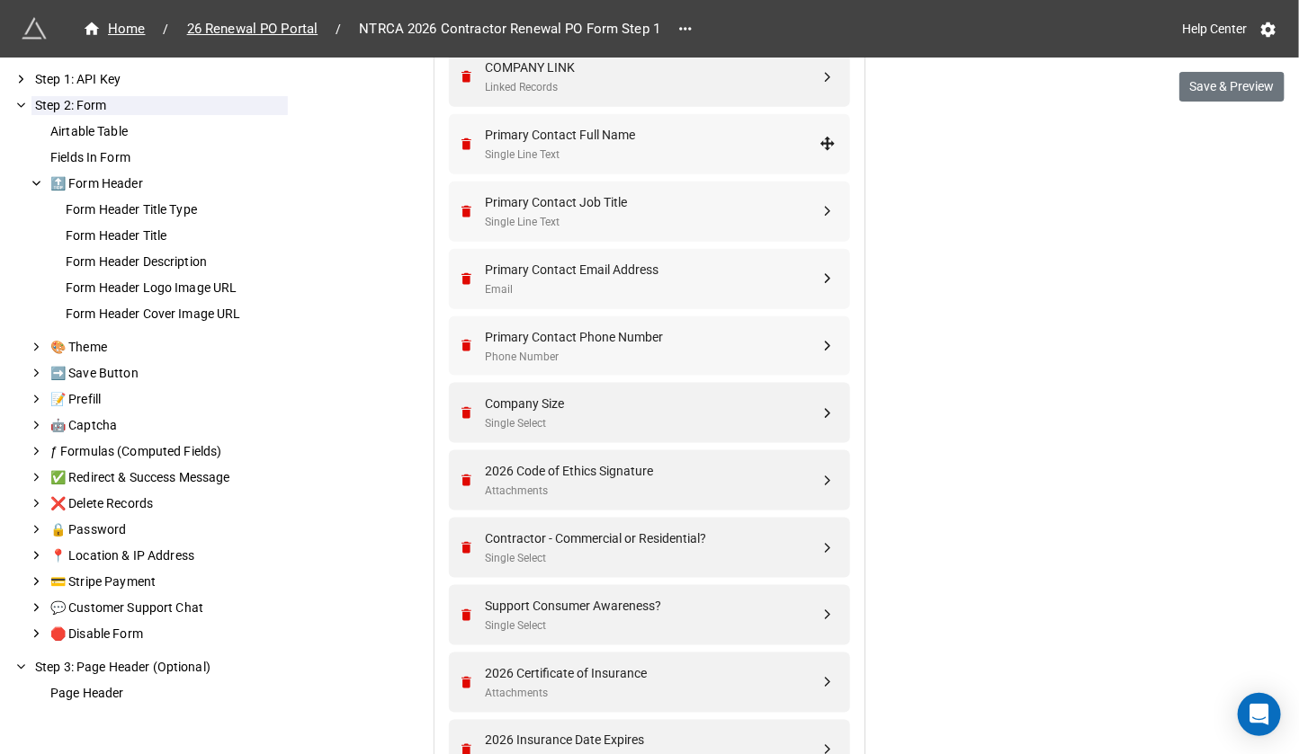
click at [687, 133] on div "Primary Contact Full Name" at bounding box center [652, 135] width 335 height 20
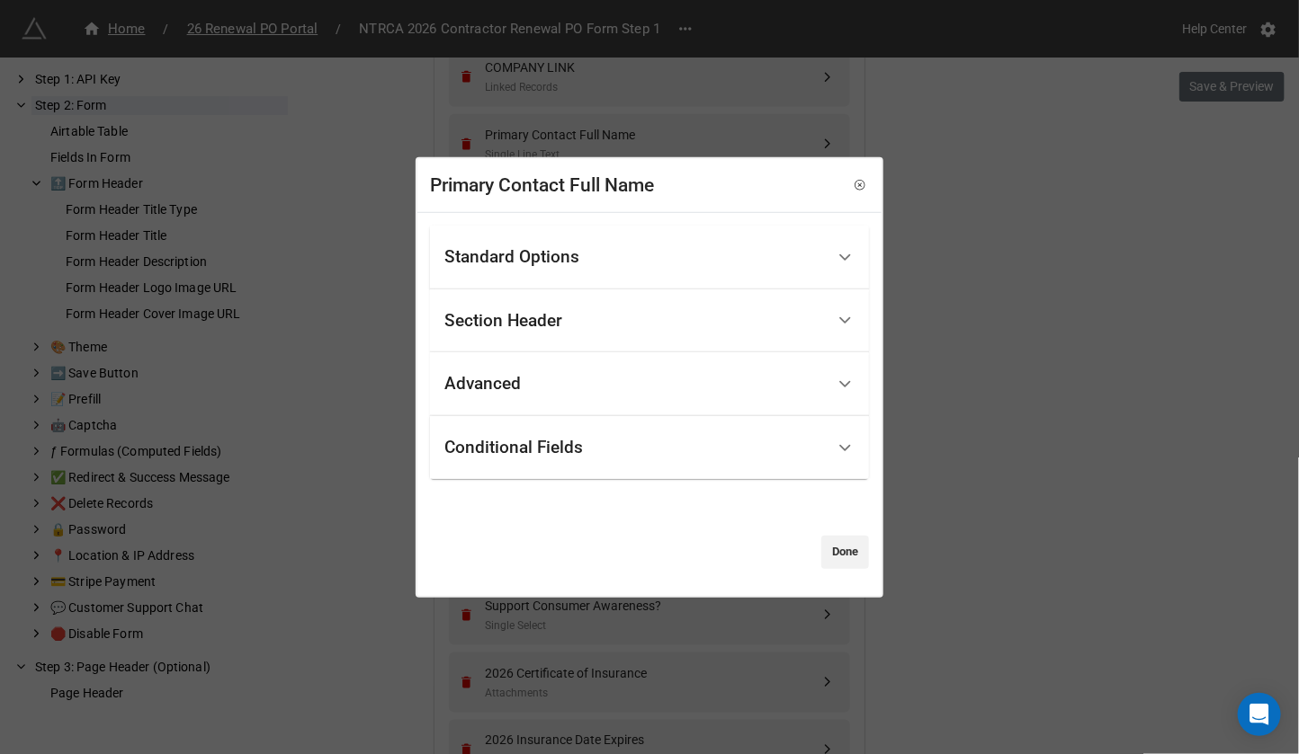
click at [547, 321] on div "Section Header" at bounding box center [503, 321] width 118 height 18
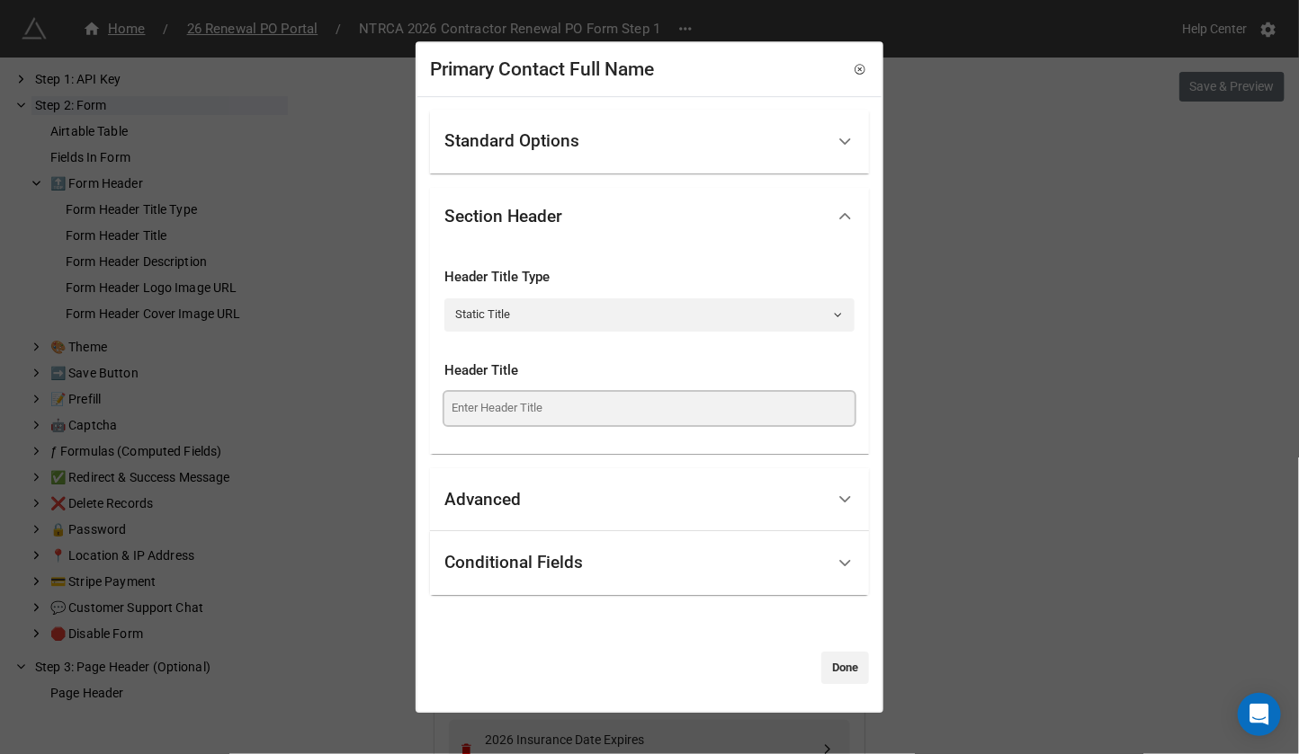
click at [524, 407] on input at bounding box center [649, 408] width 410 height 32
type input "Company Primary Contact Info"
click at [614, 146] on div "Standard Options" at bounding box center [634, 142] width 380 height 42
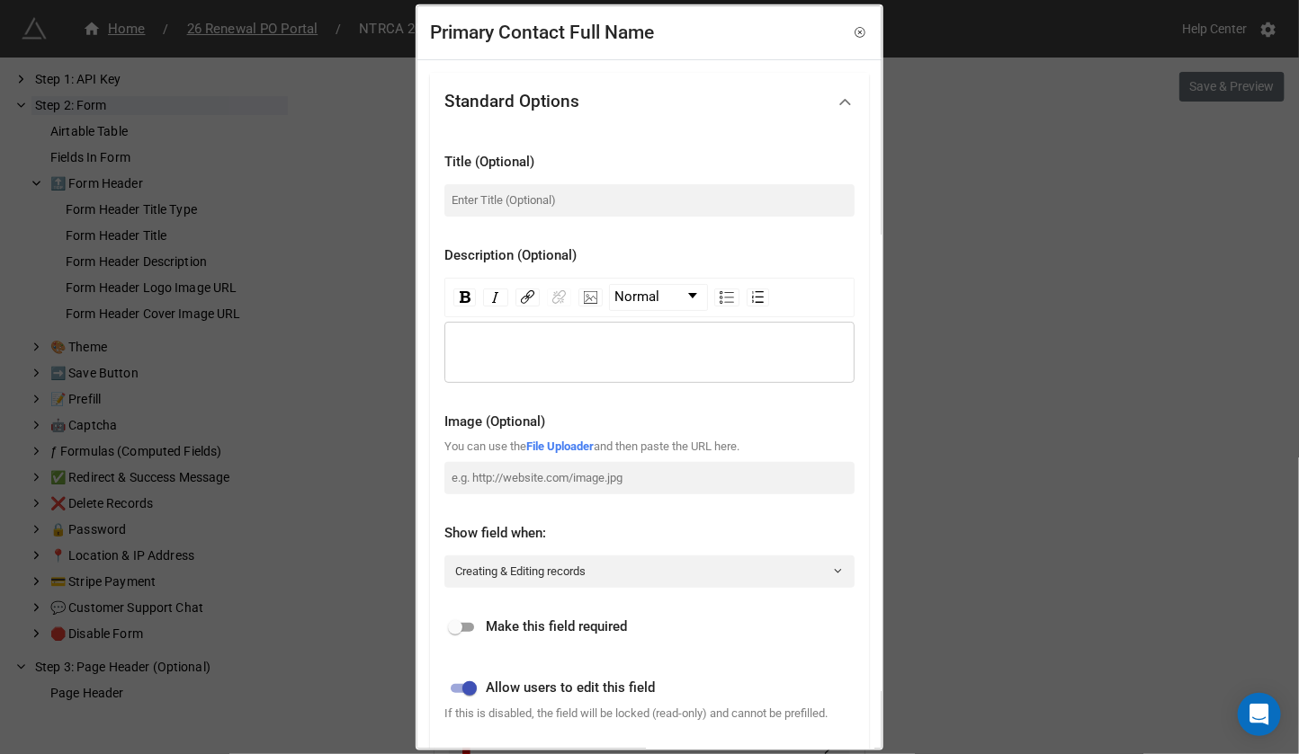
click at [467, 621] on input "checkbox" at bounding box center [455, 628] width 65 height 22
checkbox input "true"
click at [521, 349] on div "rdw-editor" at bounding box center [649, 352] width 393 height 20
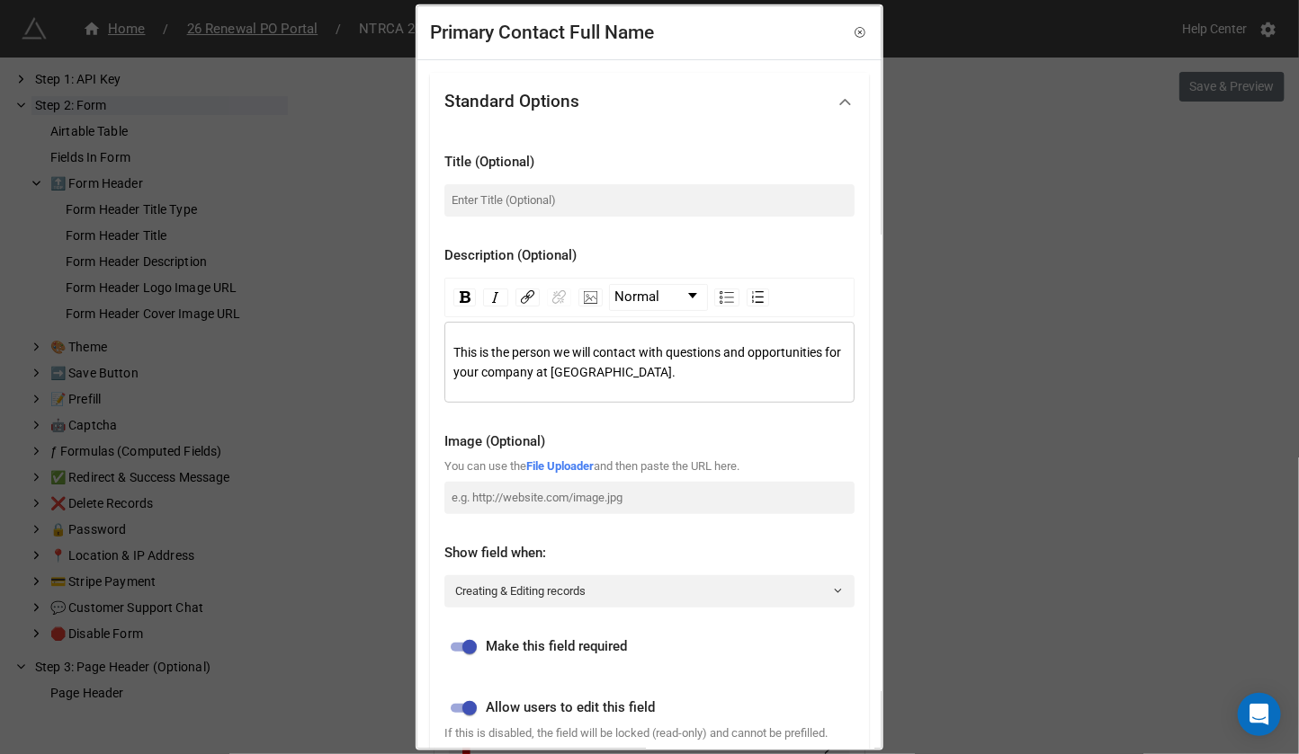
click at [638, 352] on span "This is the person we will contact with questions and opportunities for your co…" at bounding box center [648, 361] width 390 height 34
click at [700, 371] on div "This is the person we will contact with questions and opportunities for your co…" at bounding box center [649, 362] width 393 height 40
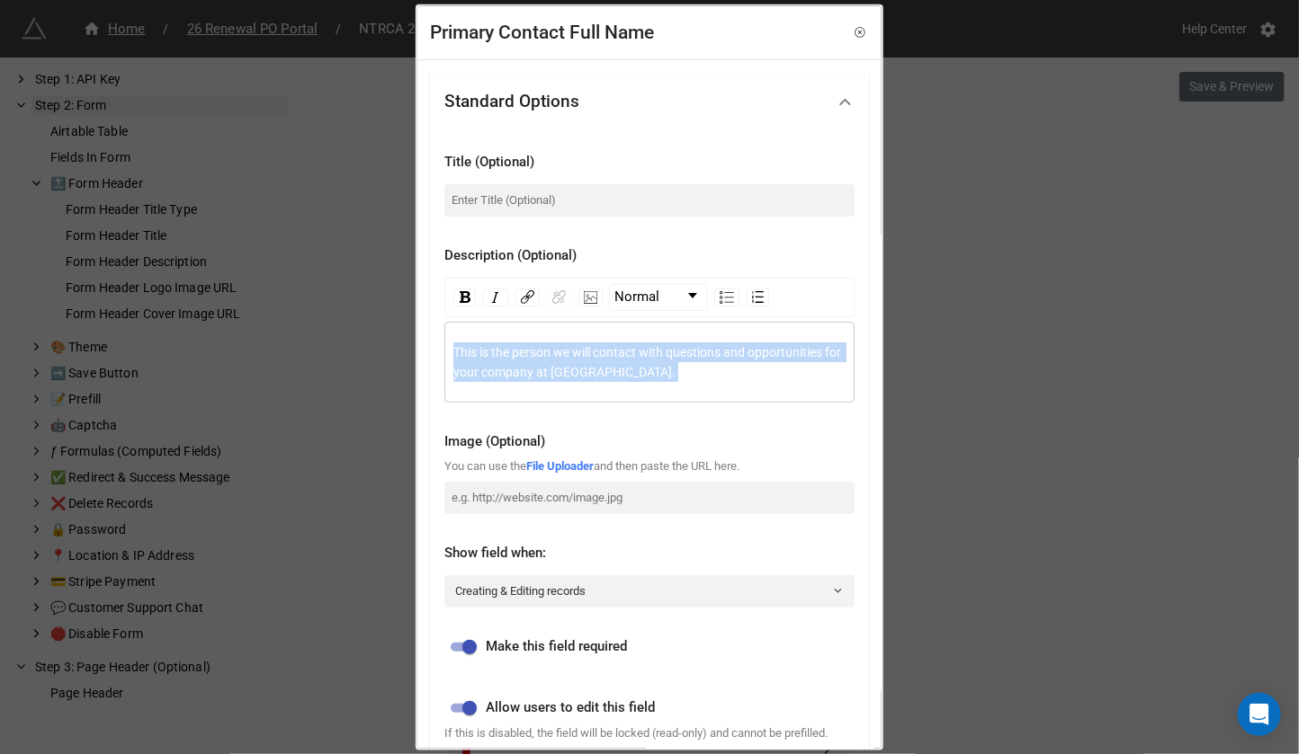
drag, startPoint x: 713, startPoint y: 371, endPoint x: 738, endPoint y: 351, distance: 32.6
click at [738, 351] on div "This is the person we will contact with questions and opportunities for your co…" at bounding box center [649, 362] width 393 height 40
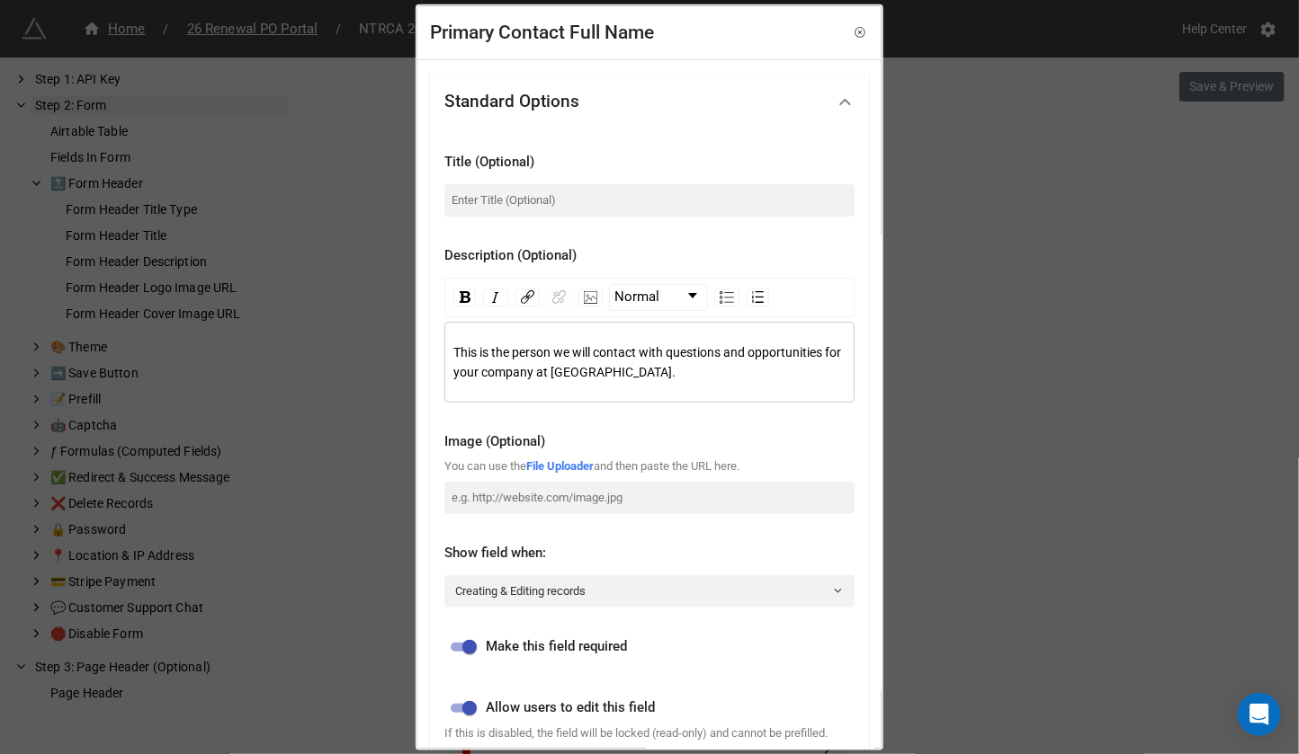
click at [736, 351] on span "This is the person we will contact with questions and opportunities for your co…" at bounding box center [648, 361] width 390 height 34
drag, startPoint x: 737, startPoint y: 351, endPoint x: 737, endPoint y: 364, distance: 13.5
click at [737, 364] on div "This is the person we will contact with questions and opportunities for your co…" at bounding box center [649, 362] width 393 height 40
drag, startPoint x: 720, startPoint y: 368, endPoint x: 429, endPoint y: 345, distance: 292.2
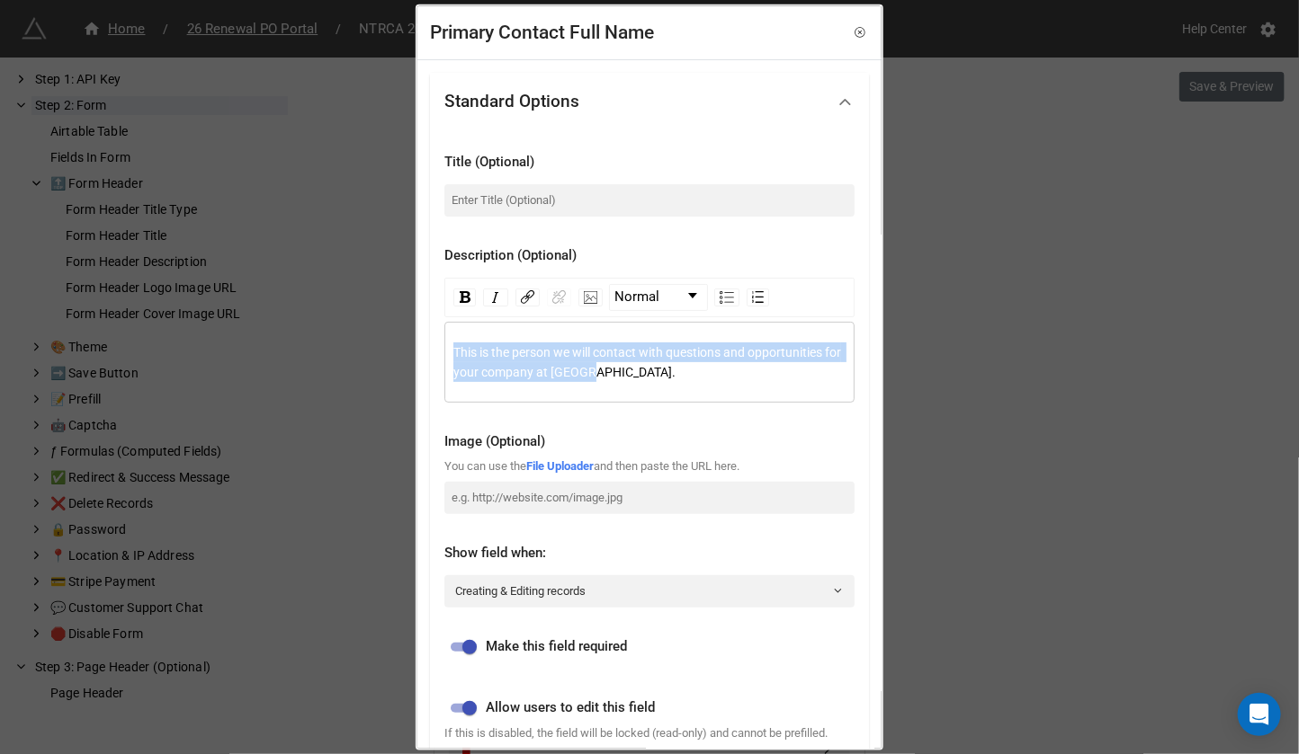
click at [429, 345] on div "Standard Options Title (Optional) Description (Optional) Normal This is the per…" at bounding box center [649, 610] width 464 height 1100
click at [495, 290] on img "rdw-inline-control" at bounding box center [495, 297] width 14 height 14
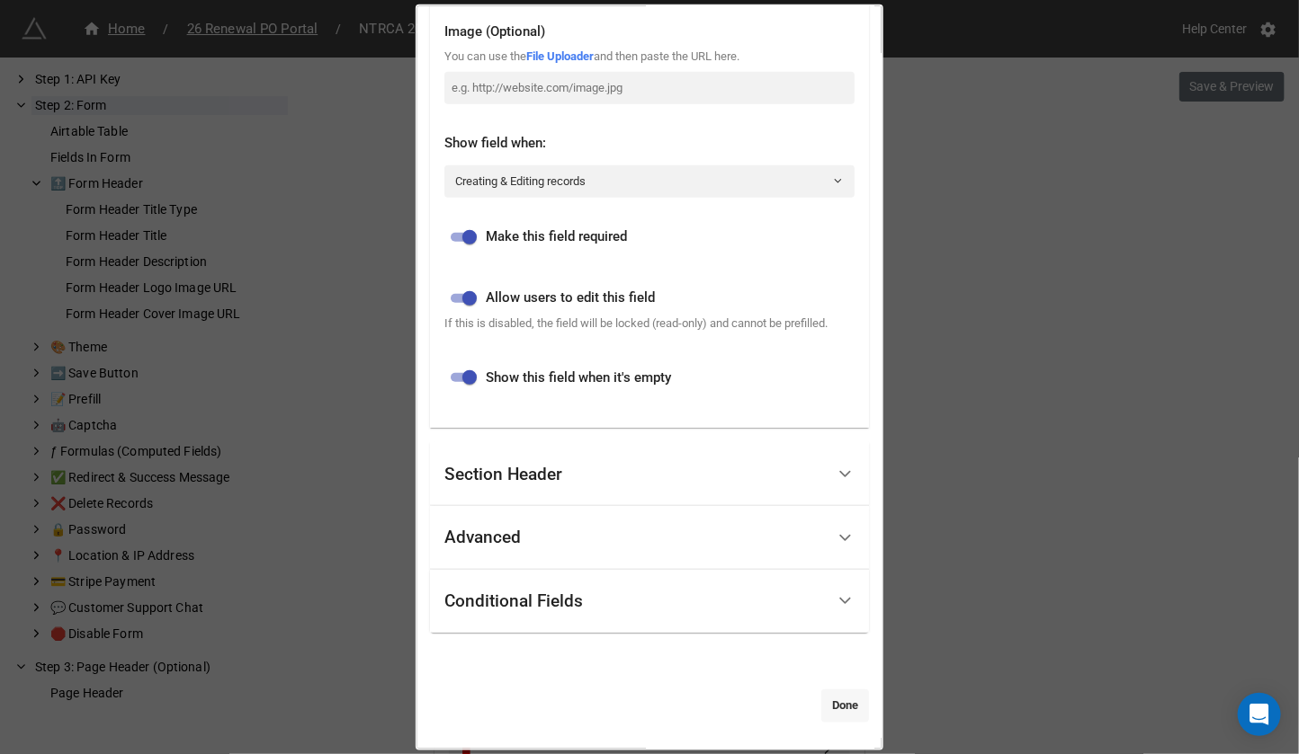
click at [821, 708] on link "Done" at bounding box center [845, 706] width 48 height 32
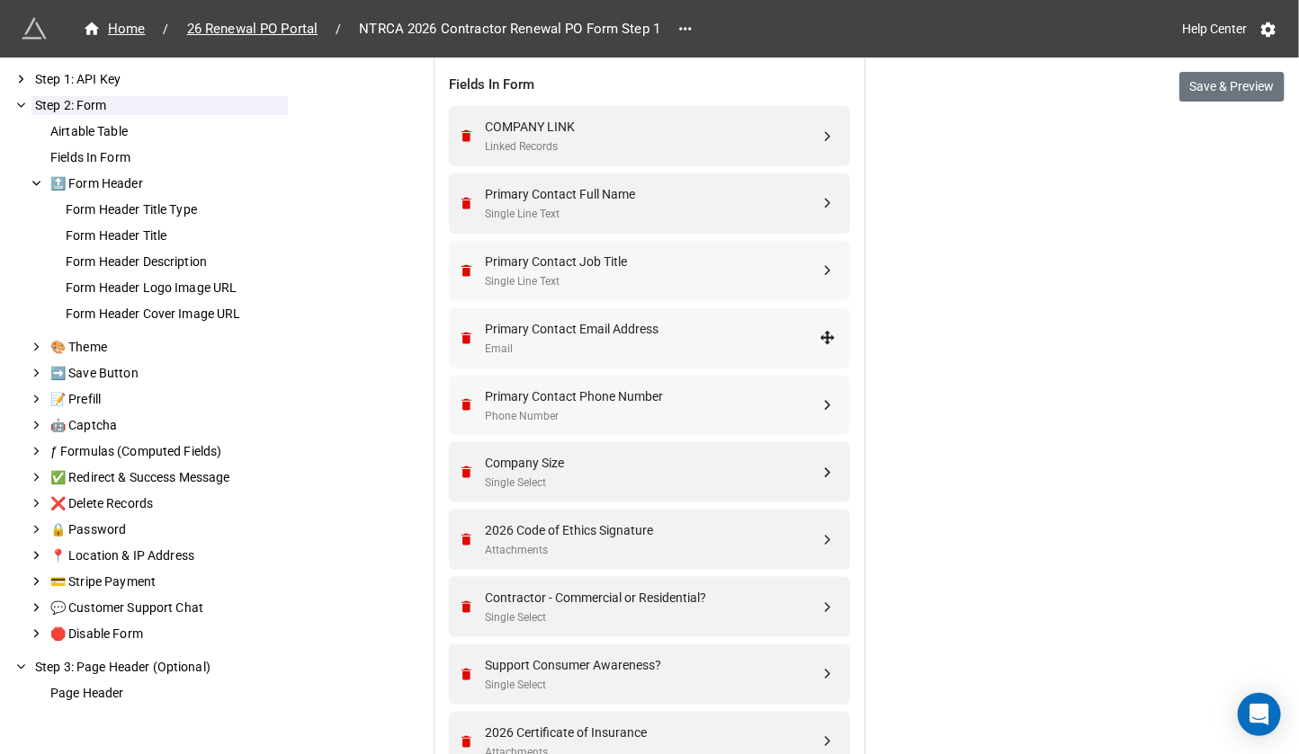
scroll to position [690, 0]
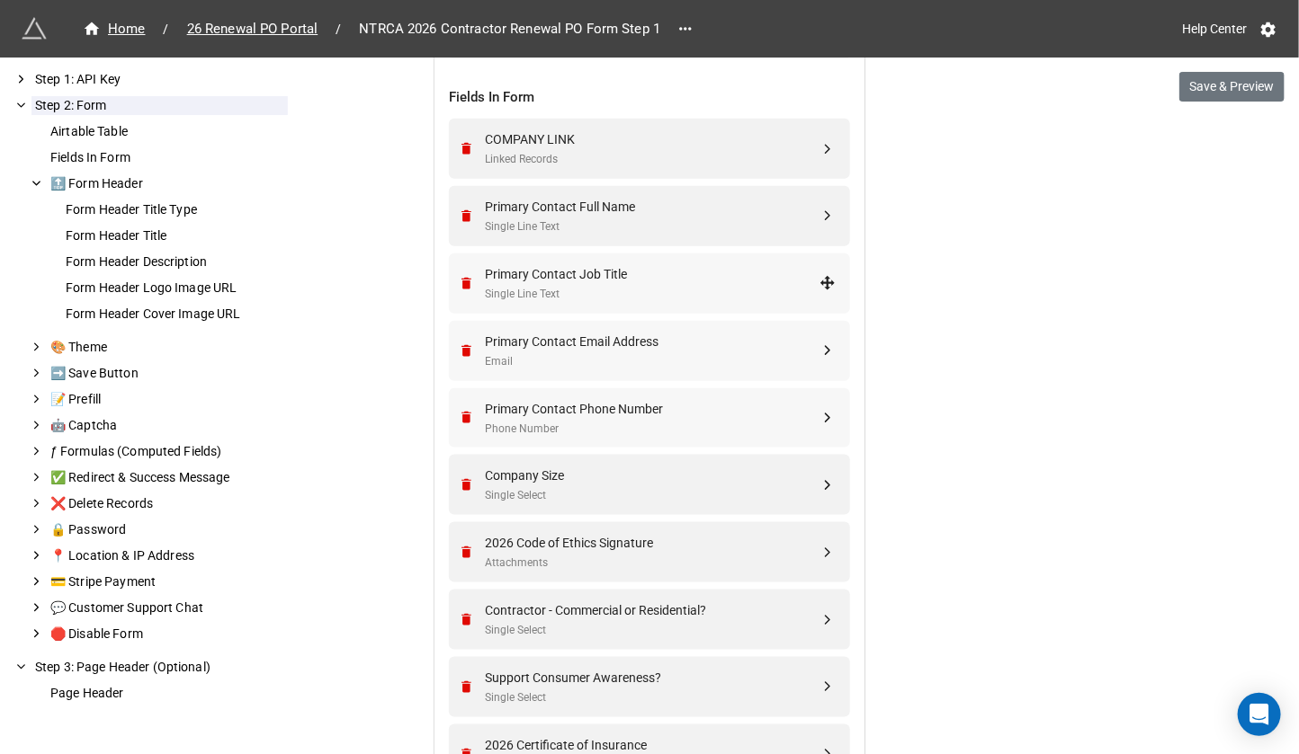
click at [696, 287] on div "Single Line Text" at bounding box center [652, 294] width 335 height 17
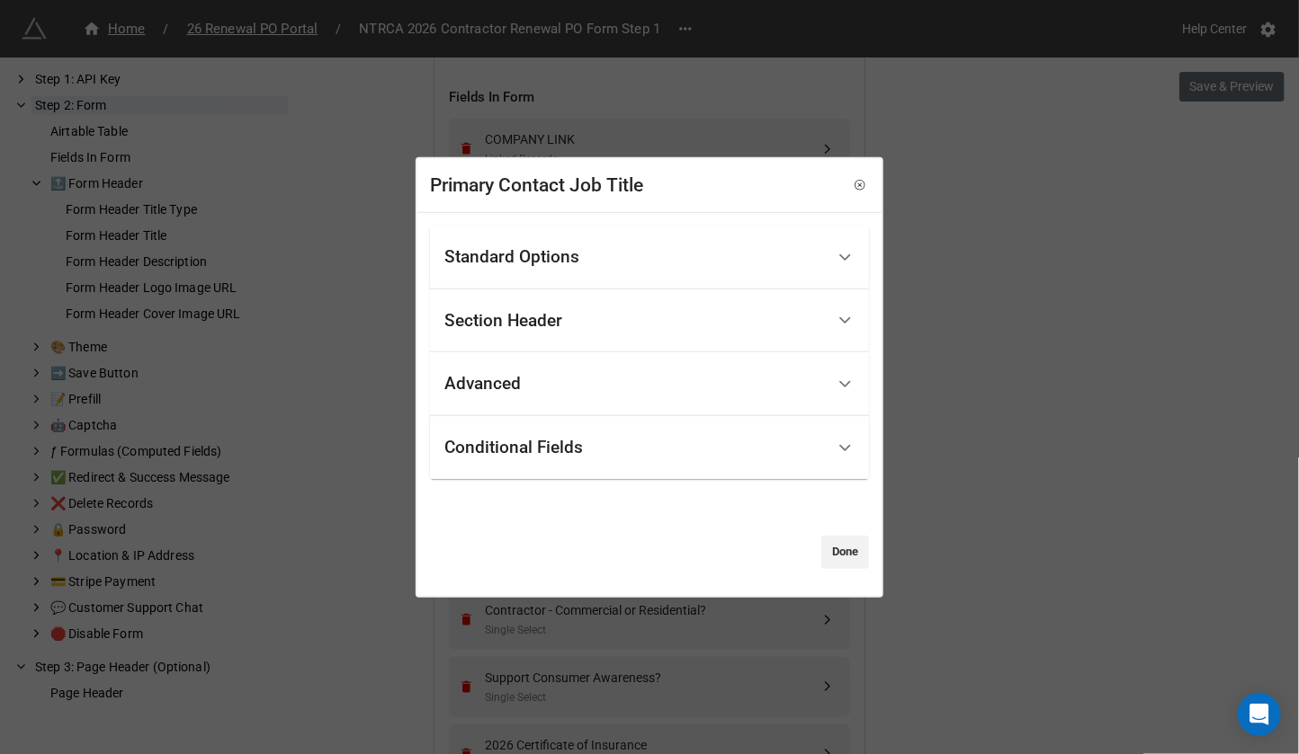
click at [649, 245] on div "Standard Options" at bounding box center [634, 258] width 380 height 42
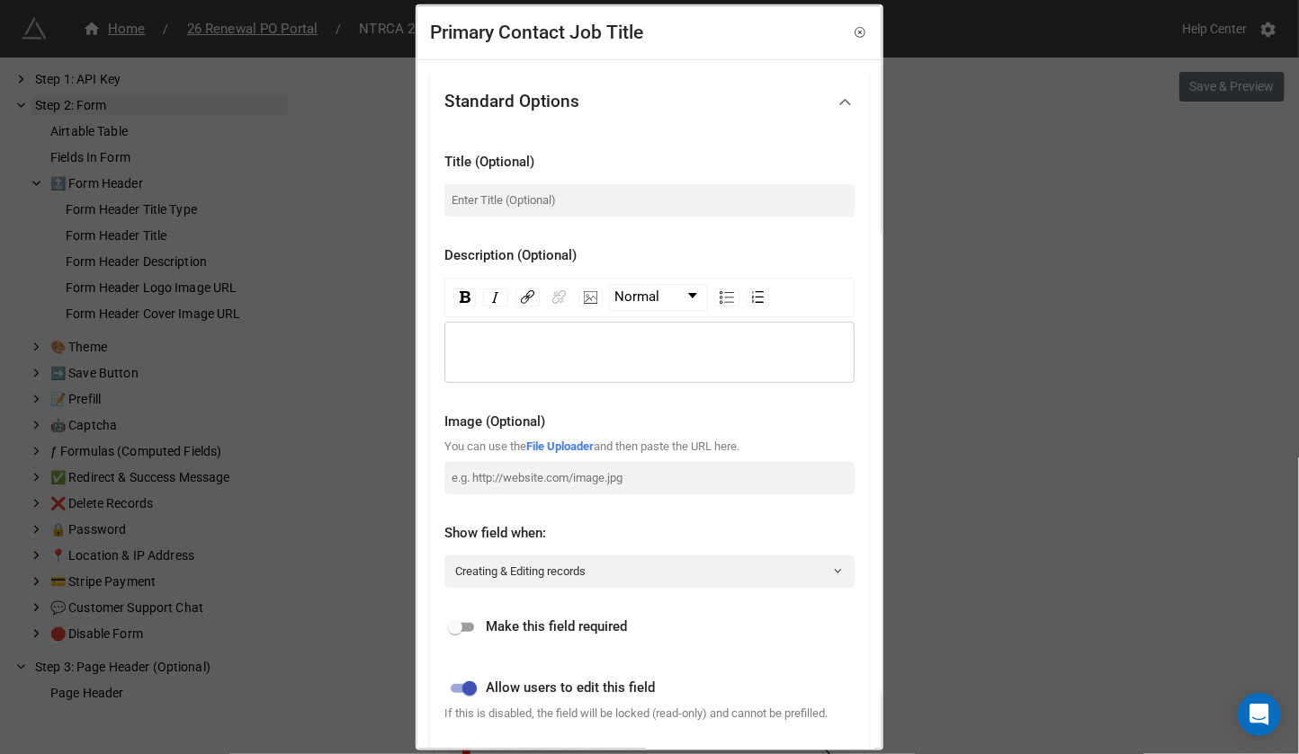
click at [465, 622] on input "checkbox" at bounding box center [455, 628] width 65 height 22
checkbox input "true"
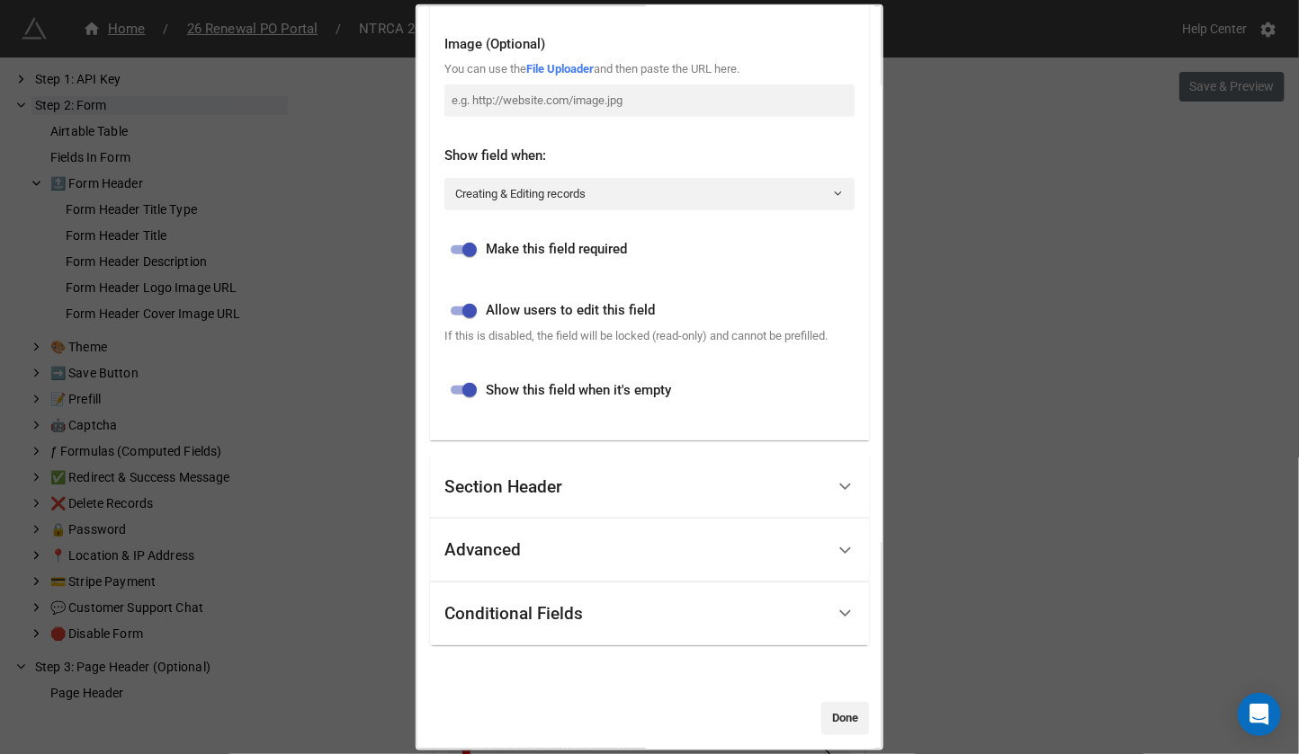
scroll to position [406, 0]
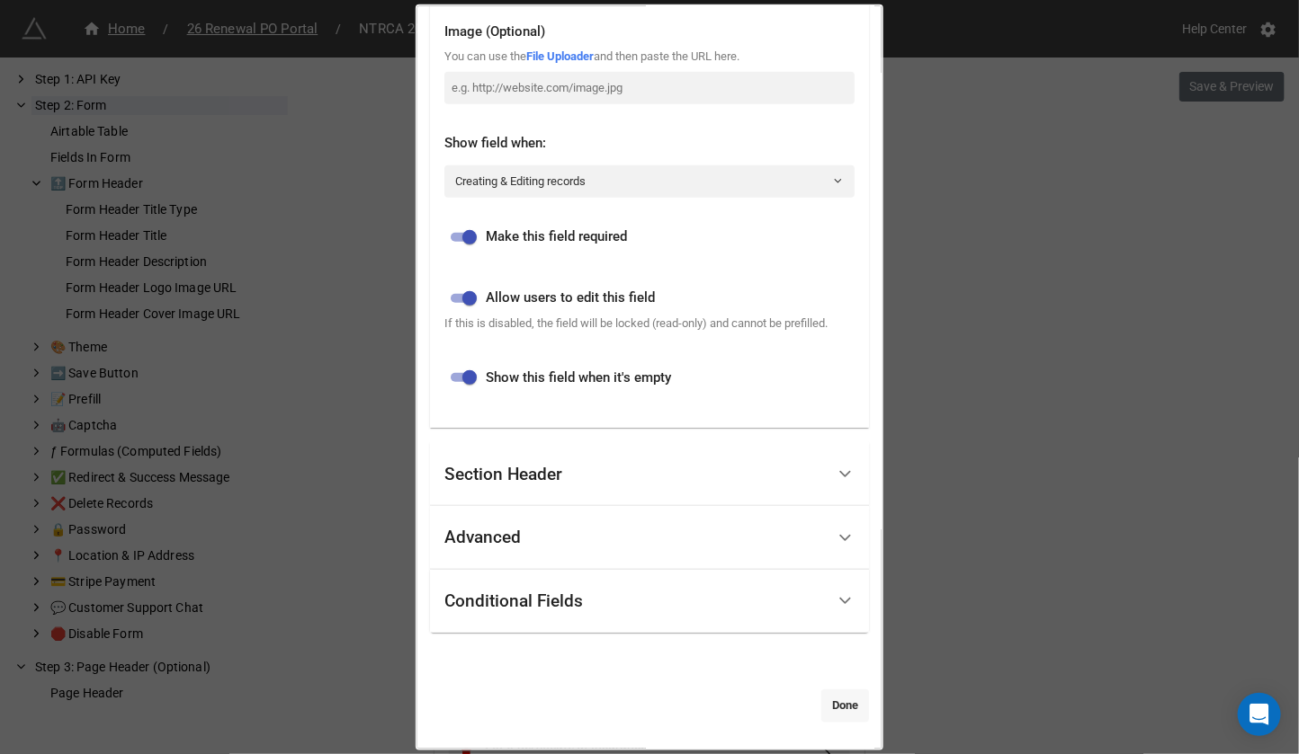
click at [821, 703] on link "Done" at bounding box center [845, 706] width 48 height 32
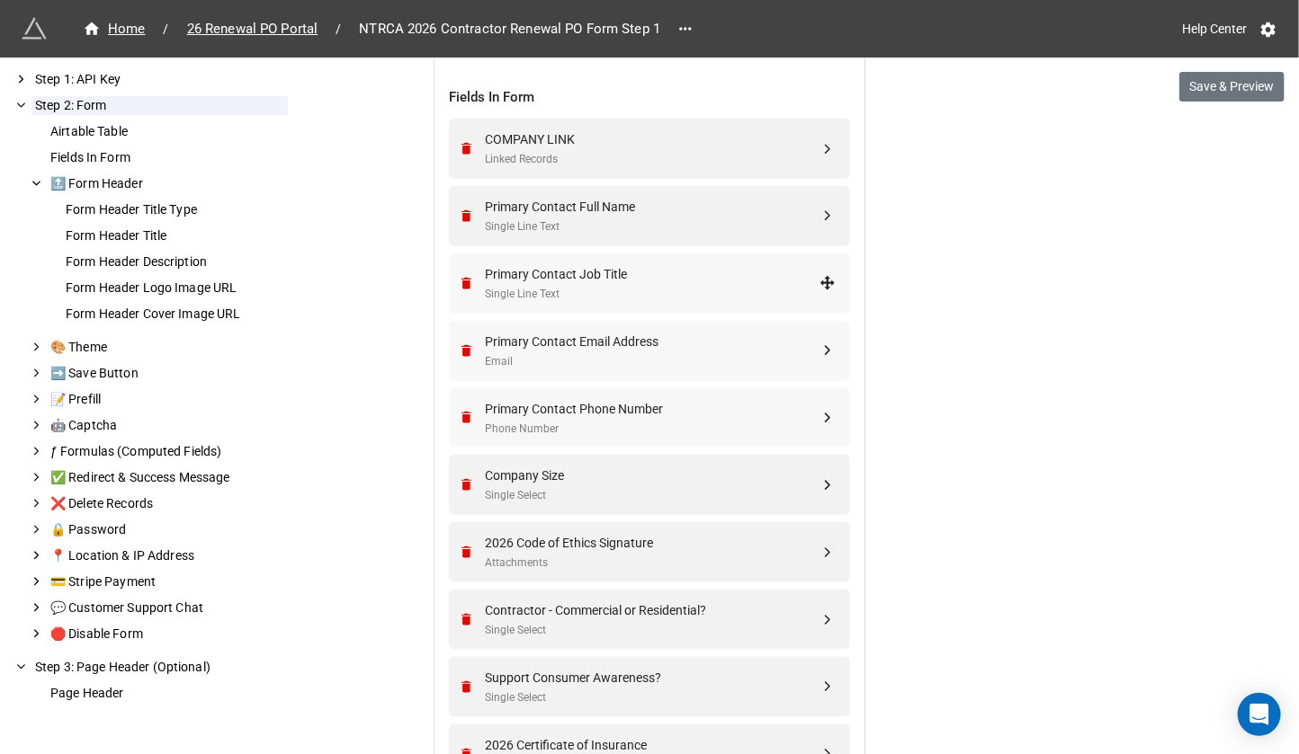
click at [672, 332] on div "Primary Contact Email Address" at bounding box center [652, 342] width 335 height 20
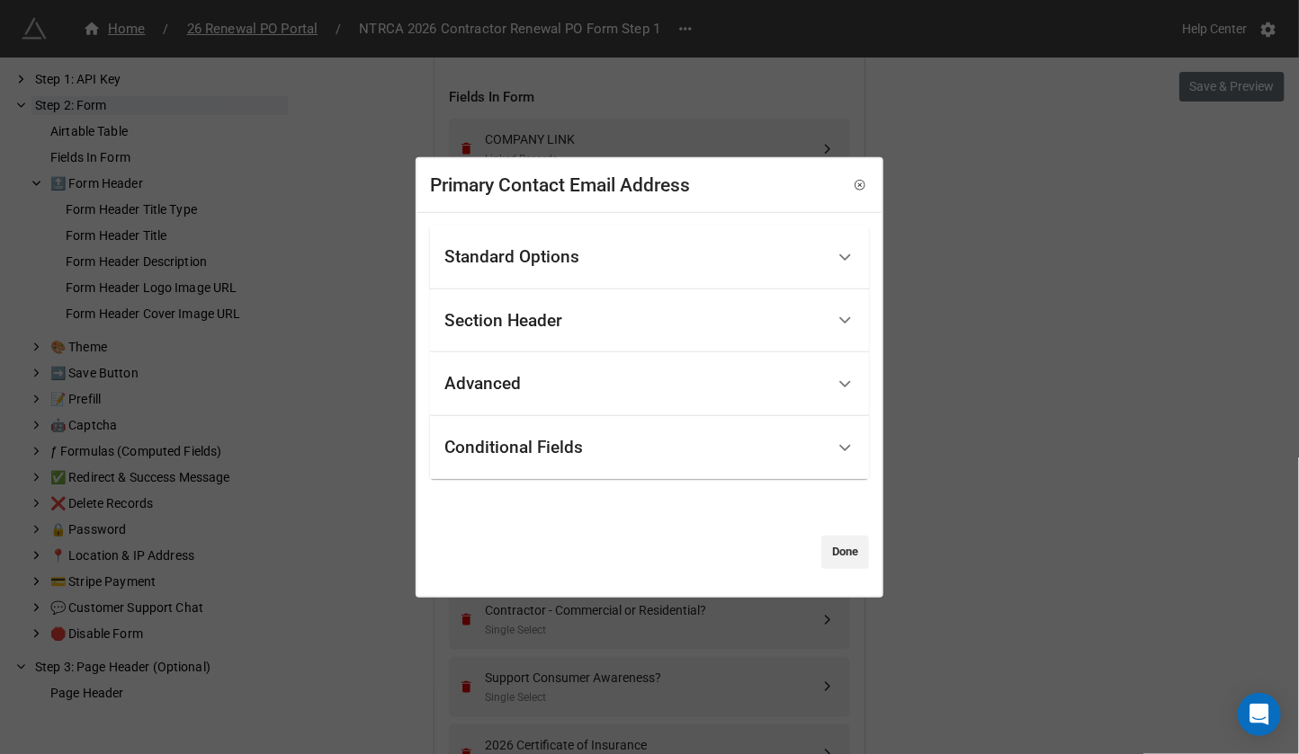
click at [634, 242] on div "Standard Options" at bounding box center [634, 258] width 380 height 42
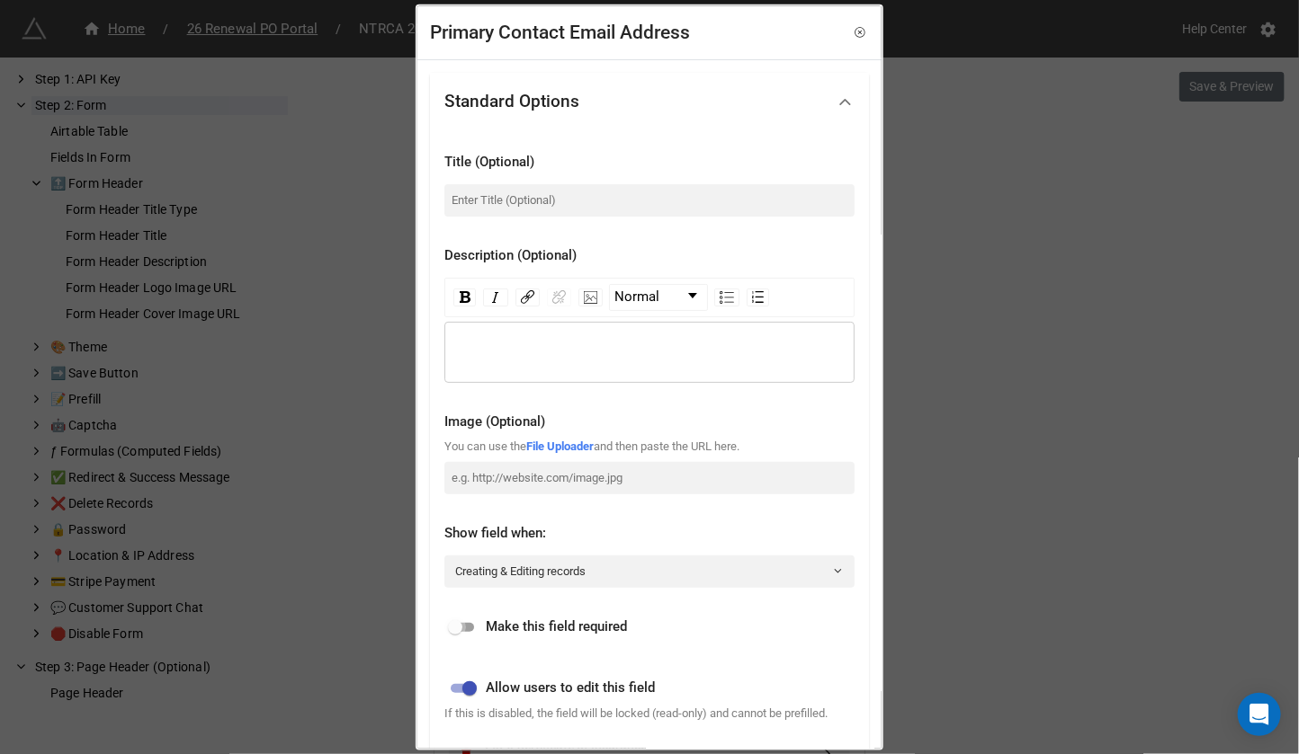
click at [466, 625] on input "checkbox" at bounding box center [455, 628] width 65 height 22
checkbox input "true"
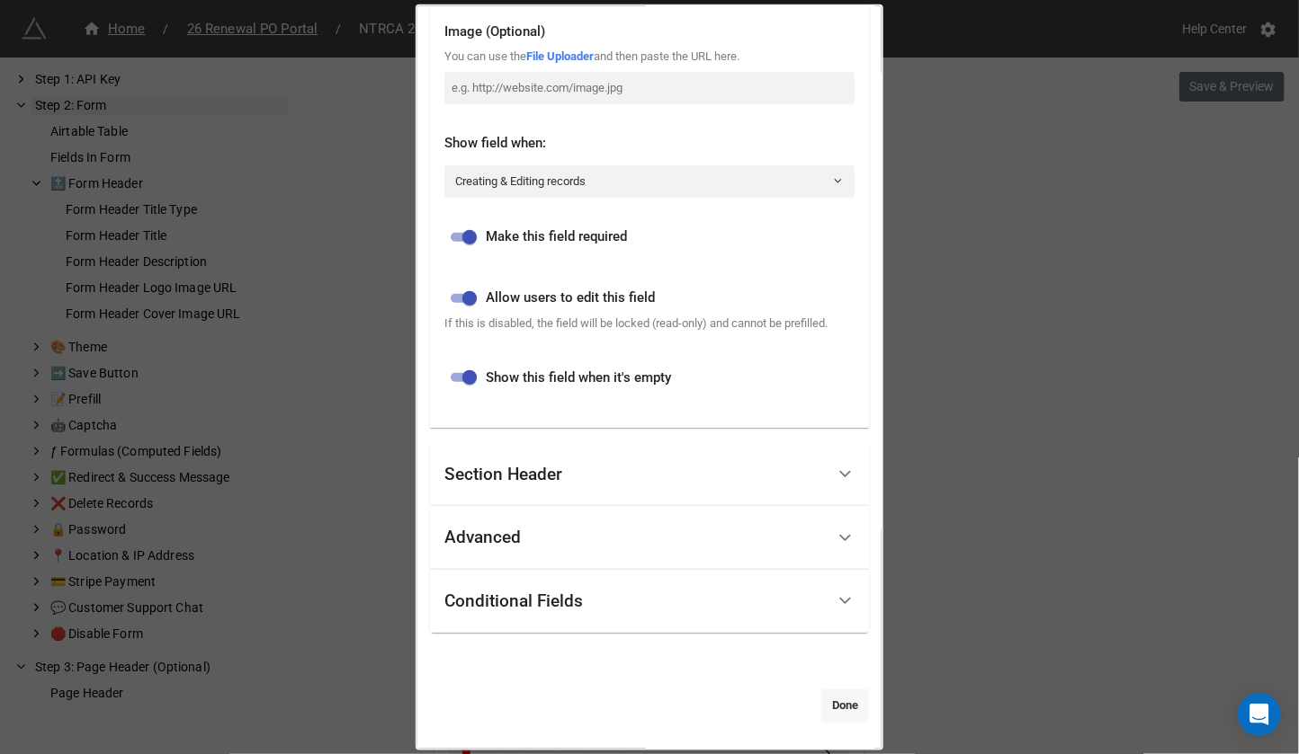
click at [835, 715] on link "Done" at bounding box center [845, 706] width 48 height 32
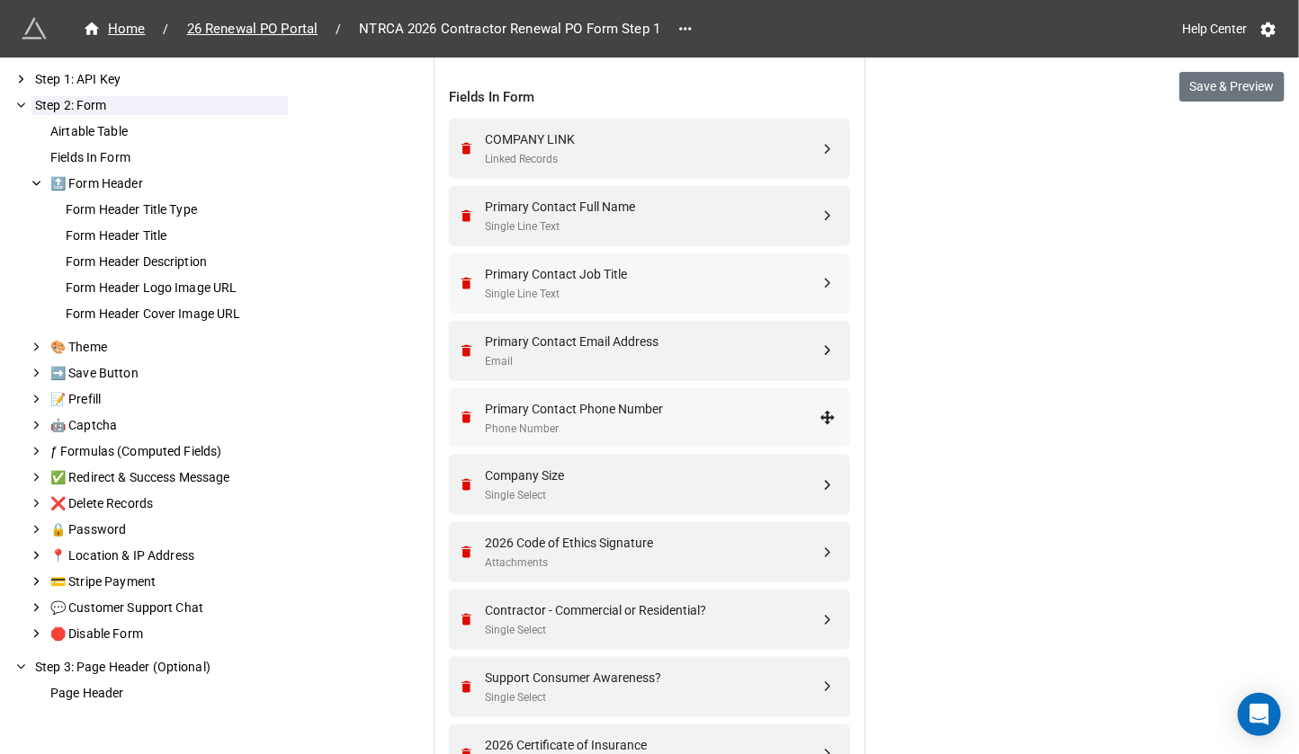
click at [702, 421] on div "Phone Number" at bounding box center [652, 429] width 335 height 17
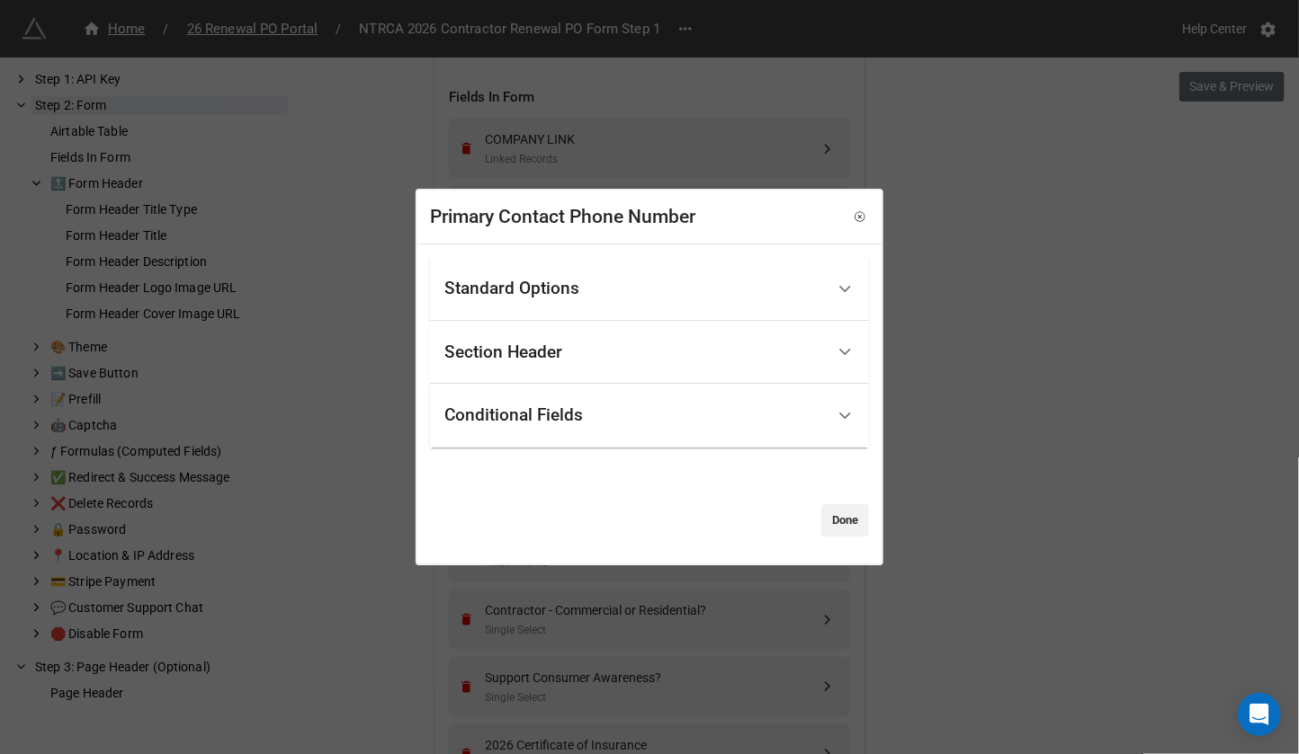
click at [638, 290] on div "Standard Options" at bounding box center [634, 289] width 380 height 42
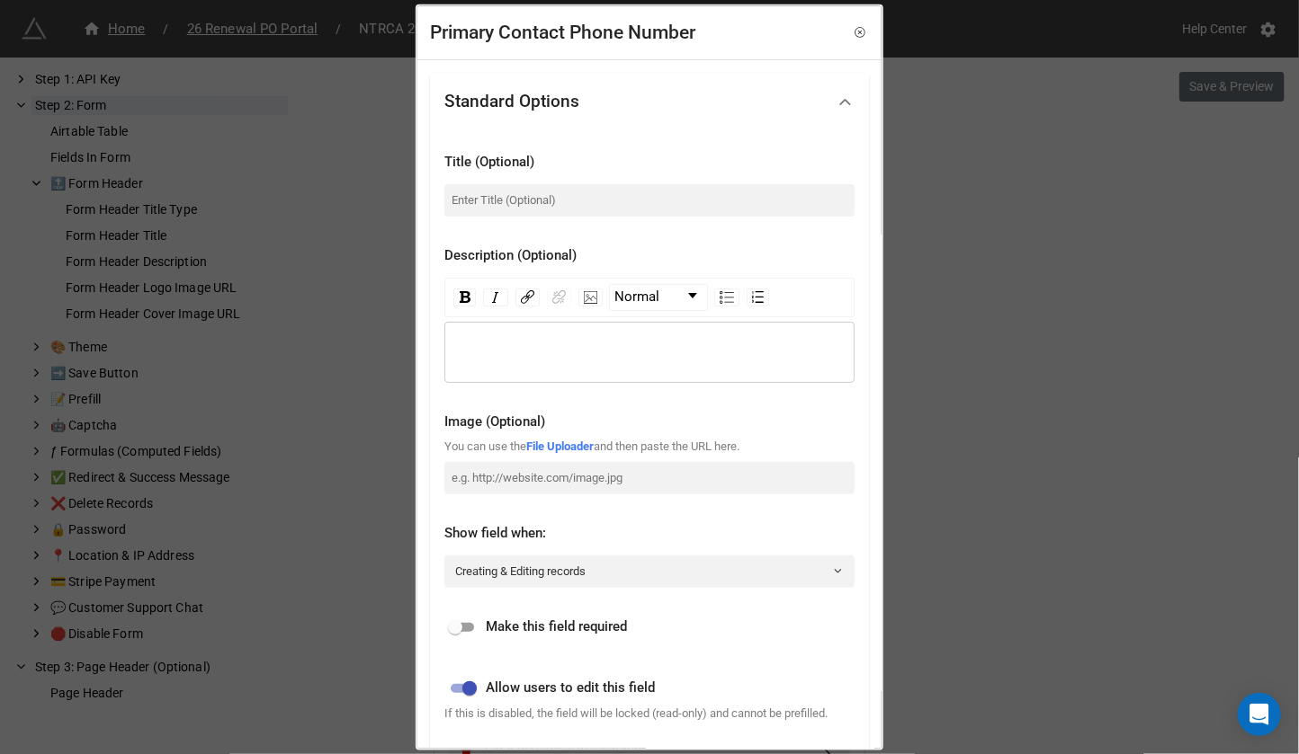
click at [460, 635] on input "checkbox" at bounding box center [455, 628] width 65 height 22
checkbox input "true"
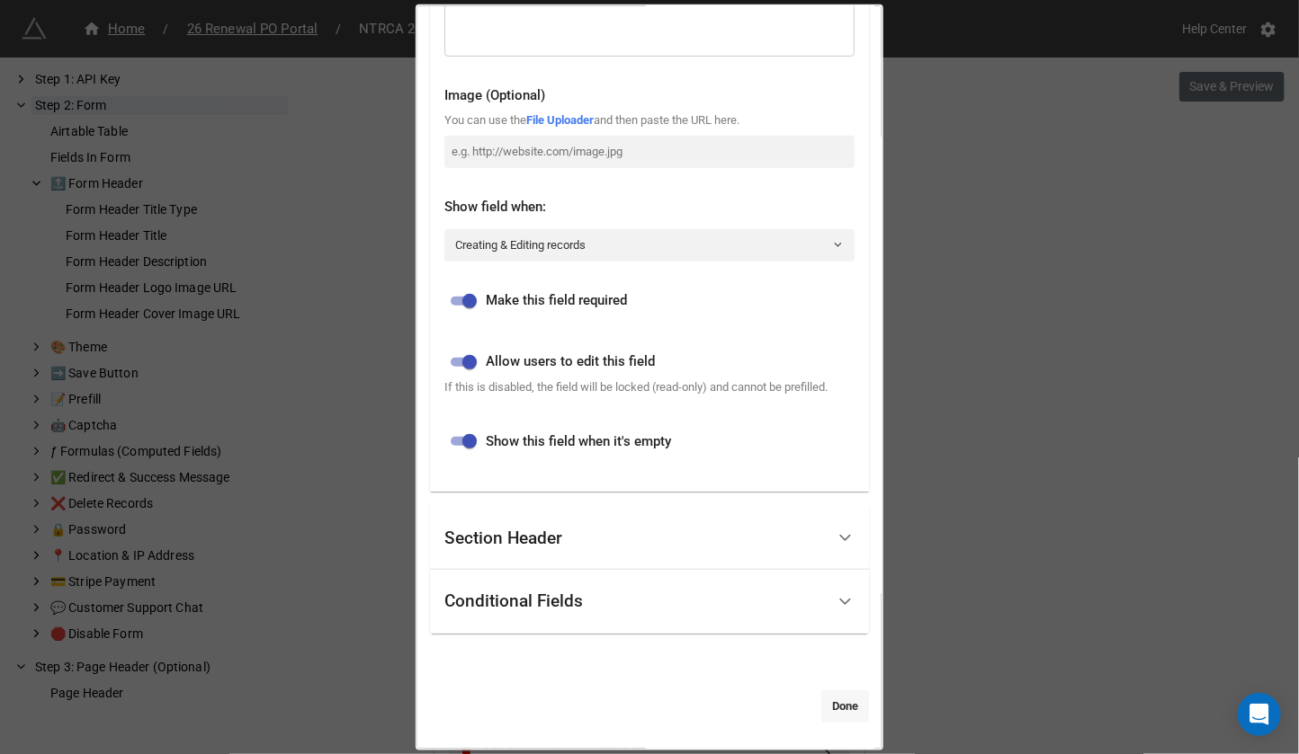
click at [827, 704] on link "Done" at bounding box center [845, 706] width 48 height 32
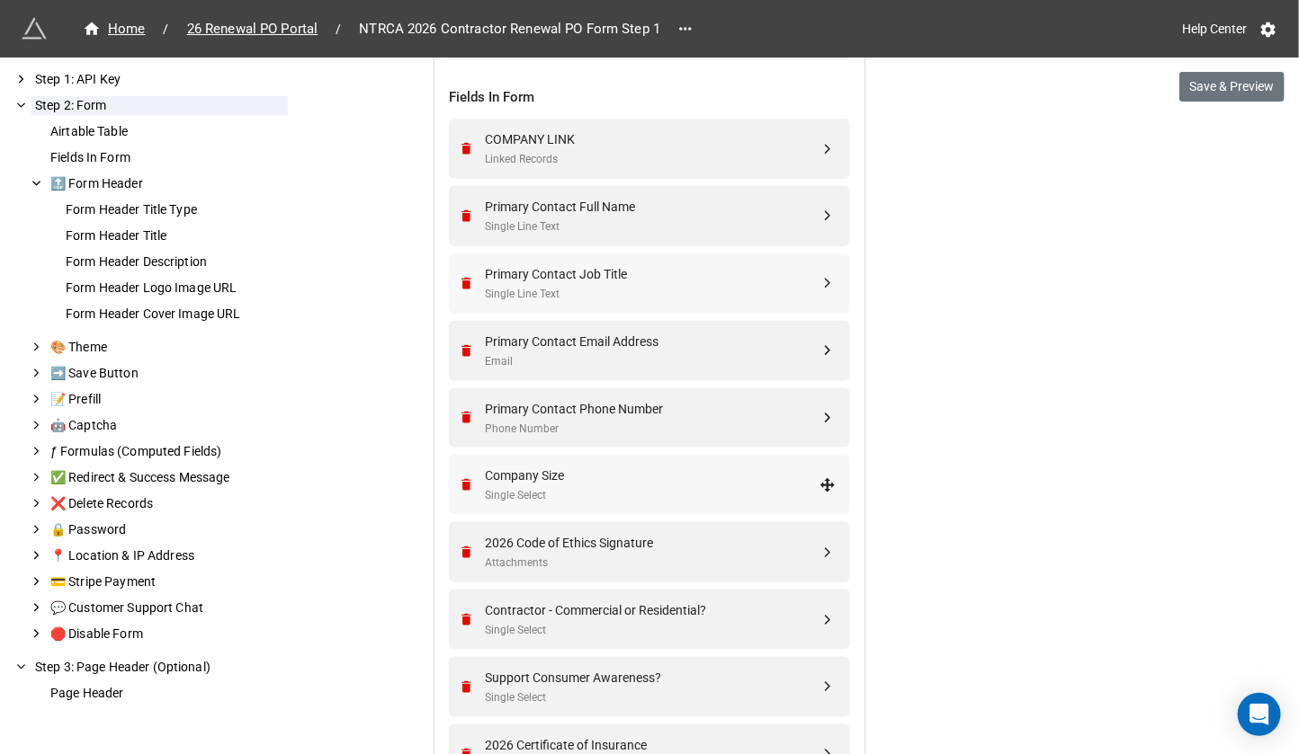
click at [540, 504] on div "Company Size Single Select" at bounding box center [647, 485] width 378 height 60
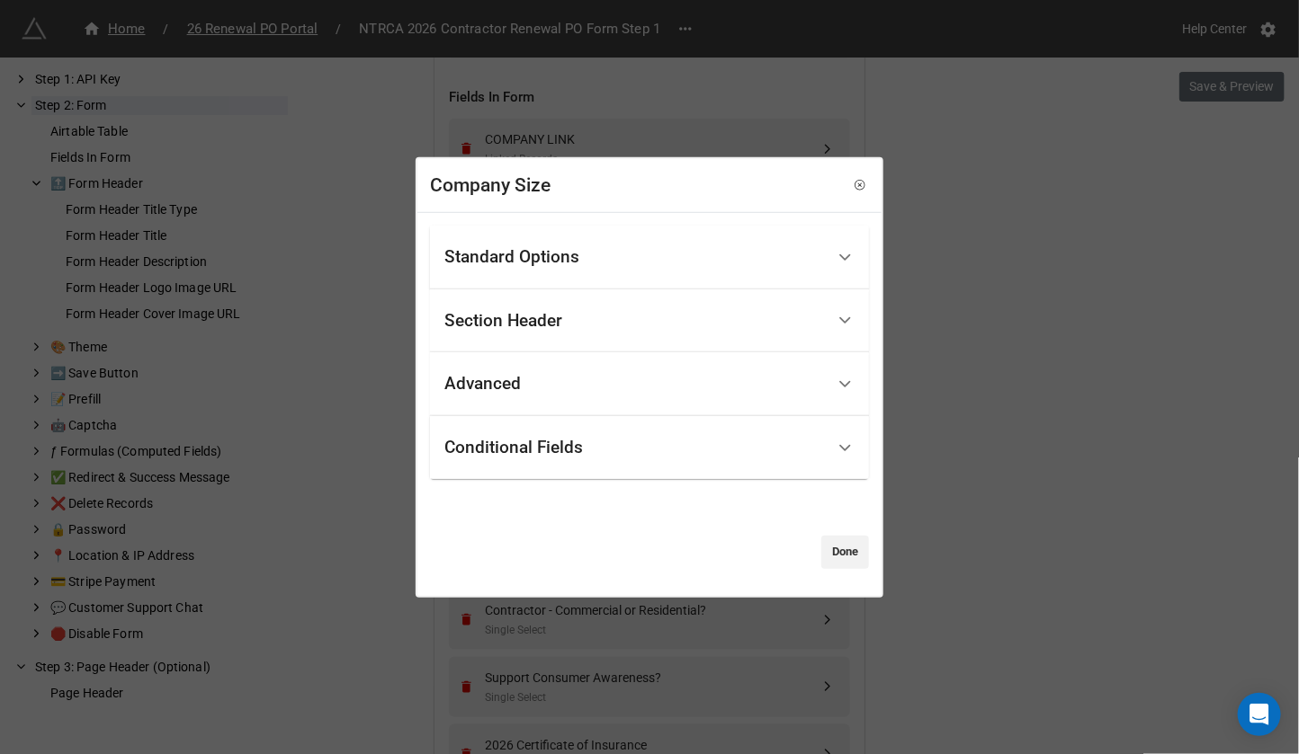
click at [574, 224] on div "Standard Options Title (Optional) How many people are on your team (contractors…" at bounding box center [649, 404] width 464 height 383
click at [556, 263] on div "Standard Options" at bounding box center [511, 257] width 135 height 18
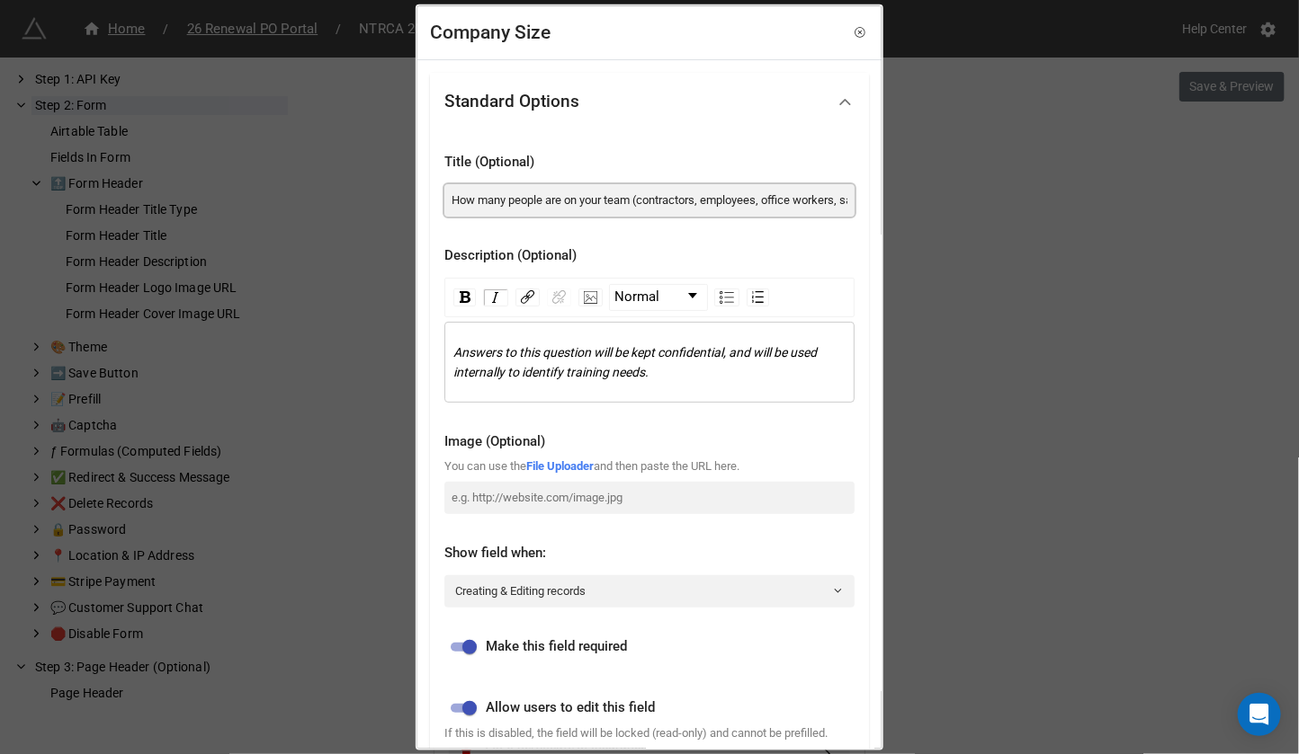
click at [590, 200] on input "How many people are on your team (contractors, employees, office workers, sales…" at bounding box center [649, 199] width 410 height 32
click at [1015, 388] on div "Company Size Standard Options Title (Optional) How many people are on your team…" at bounding box center [649, 377] width 1299 height 754
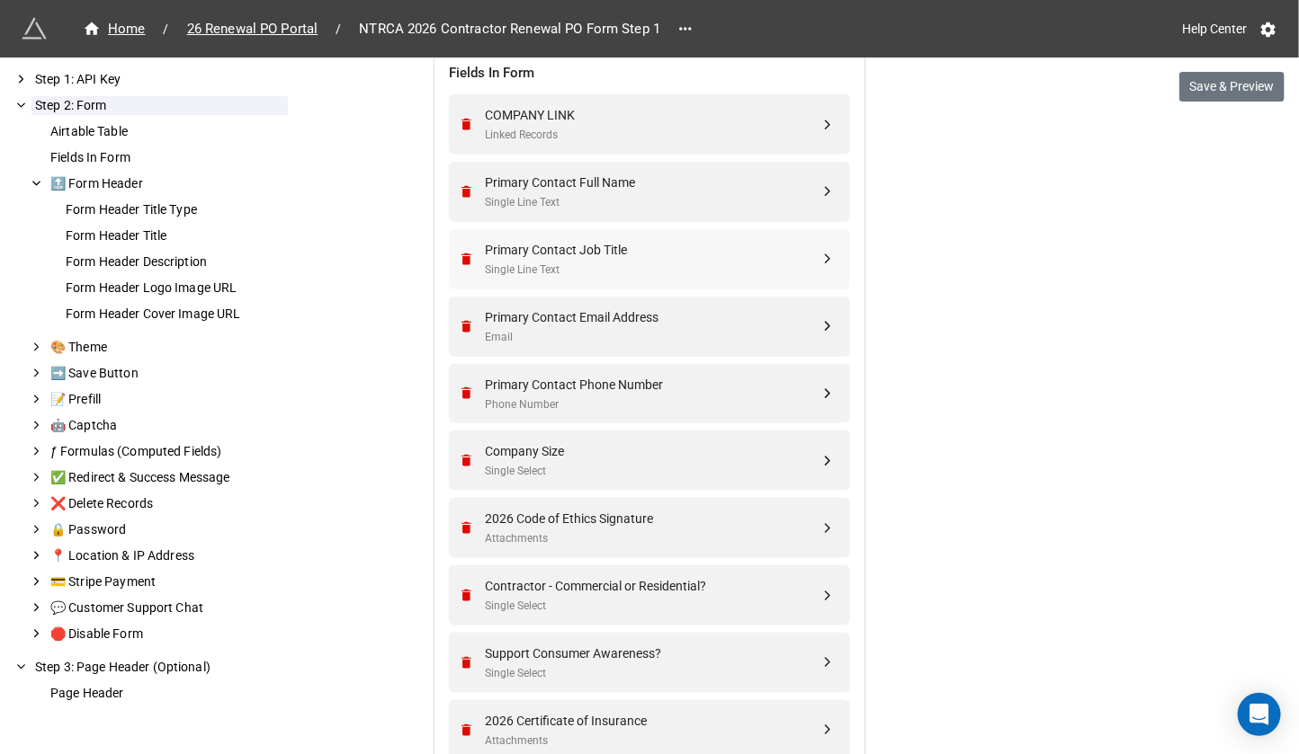
scroll to position [716, 0]
click at [569, 515] on div "2026 Code of Ethics Signature" at bounding box center [652, 517] width 335 height 20
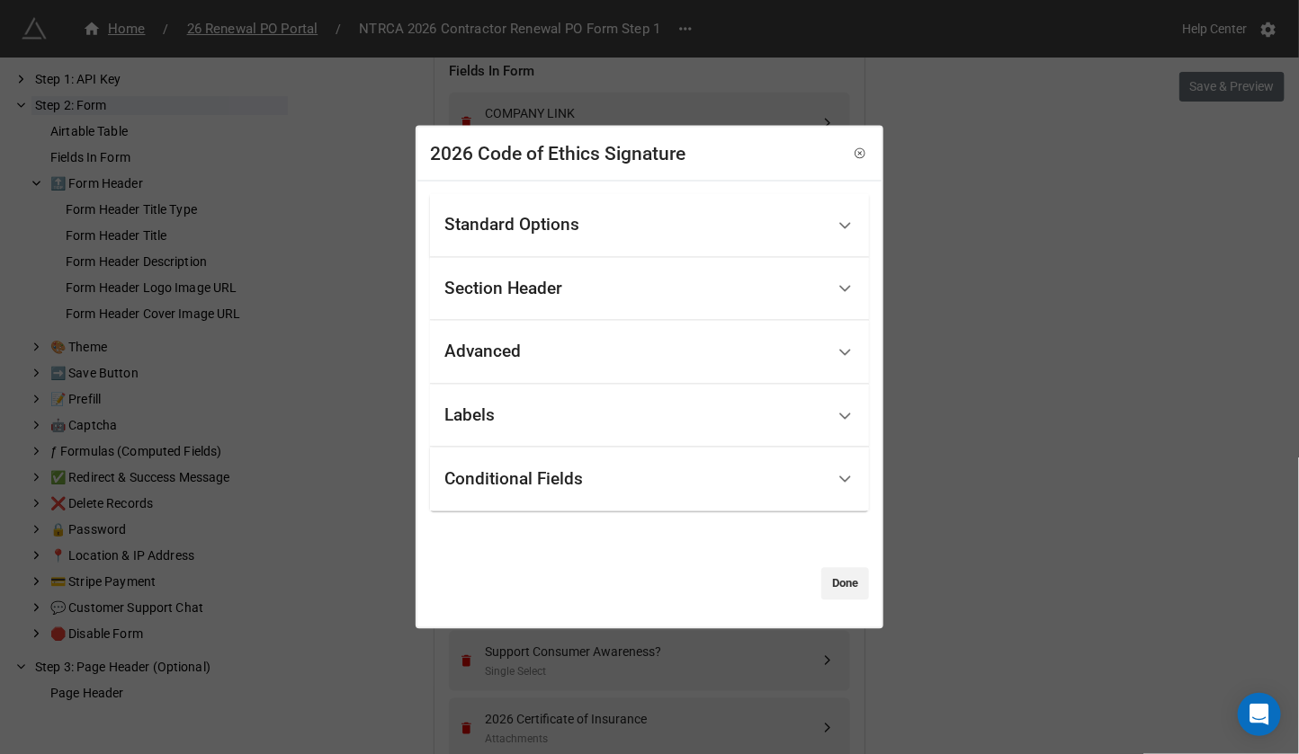
click at [628, 205] on div "Standard Options" at bounding box center [634, 226] width 380 height 42
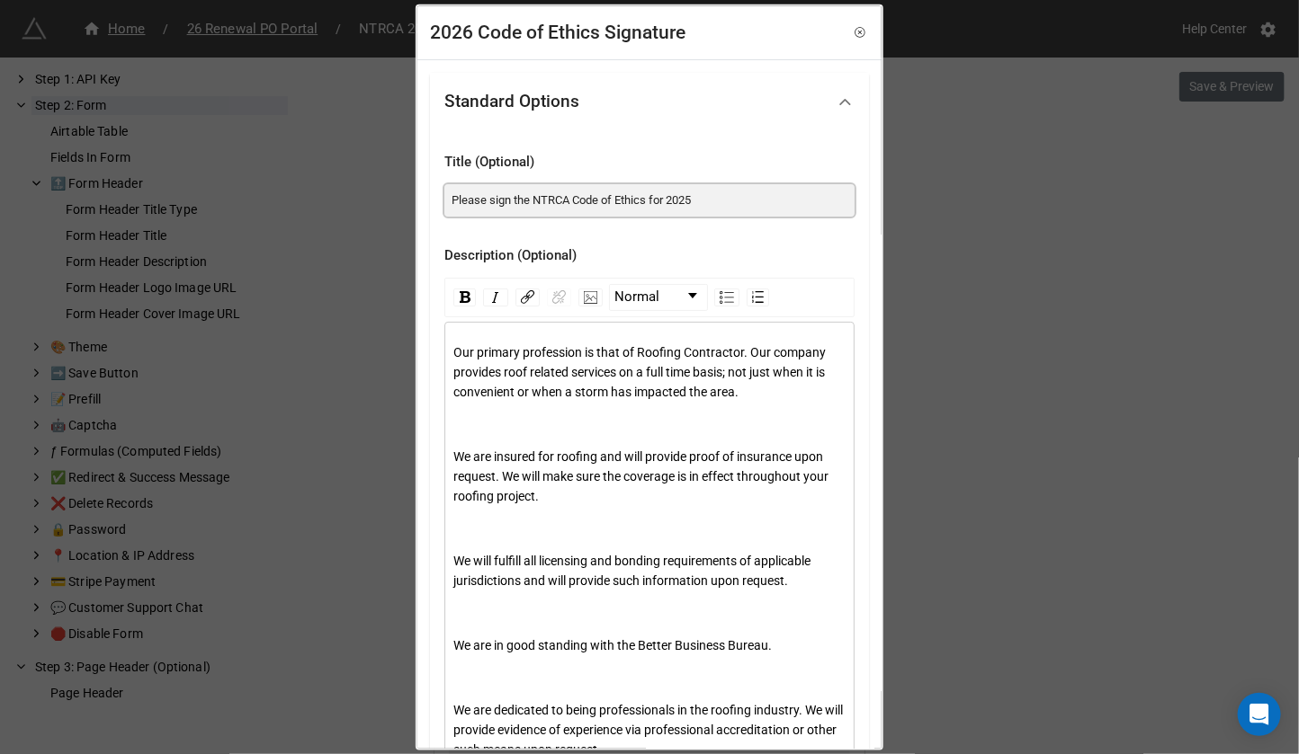
click at [708, 201] on input "Please sign the NTRCA Code of Ethics for 2025" at bounding box center [649, 199] width 410 height 32
type input "Please sign the NTRCA Code of Ethics for 2026"
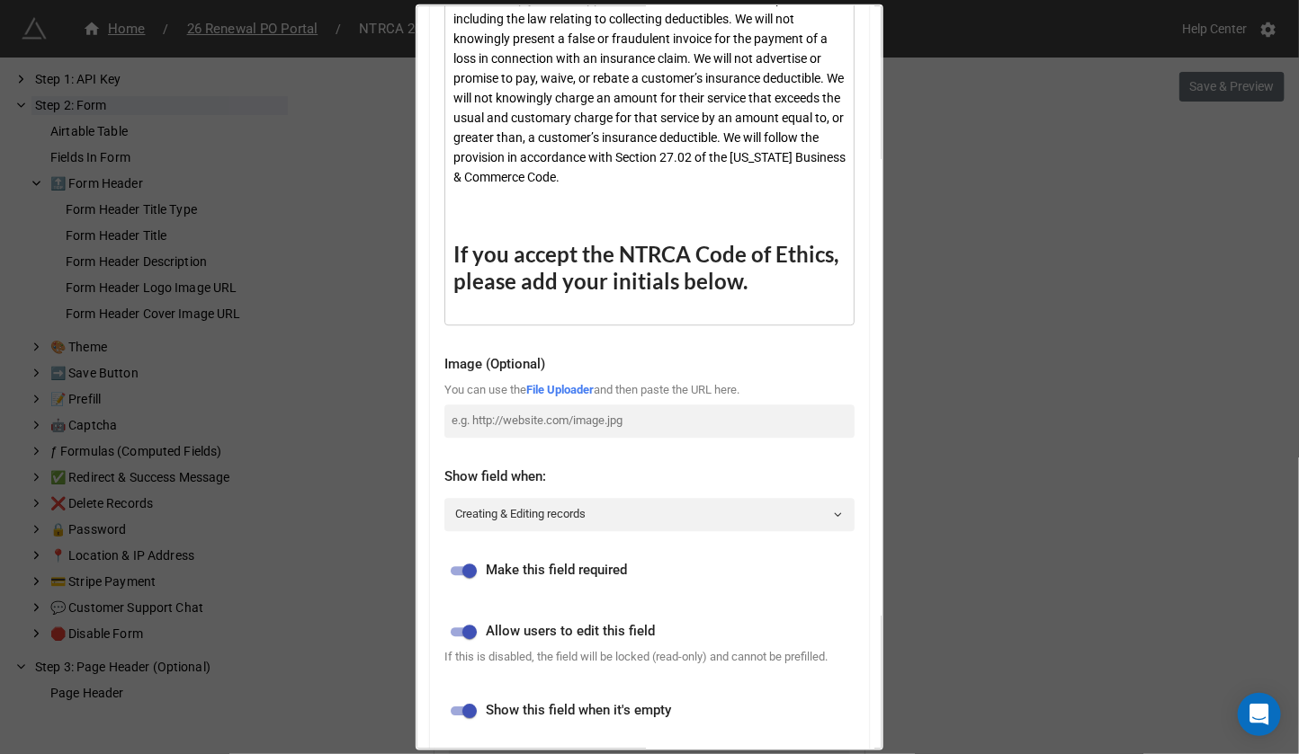
scroll to position [1979, 0]
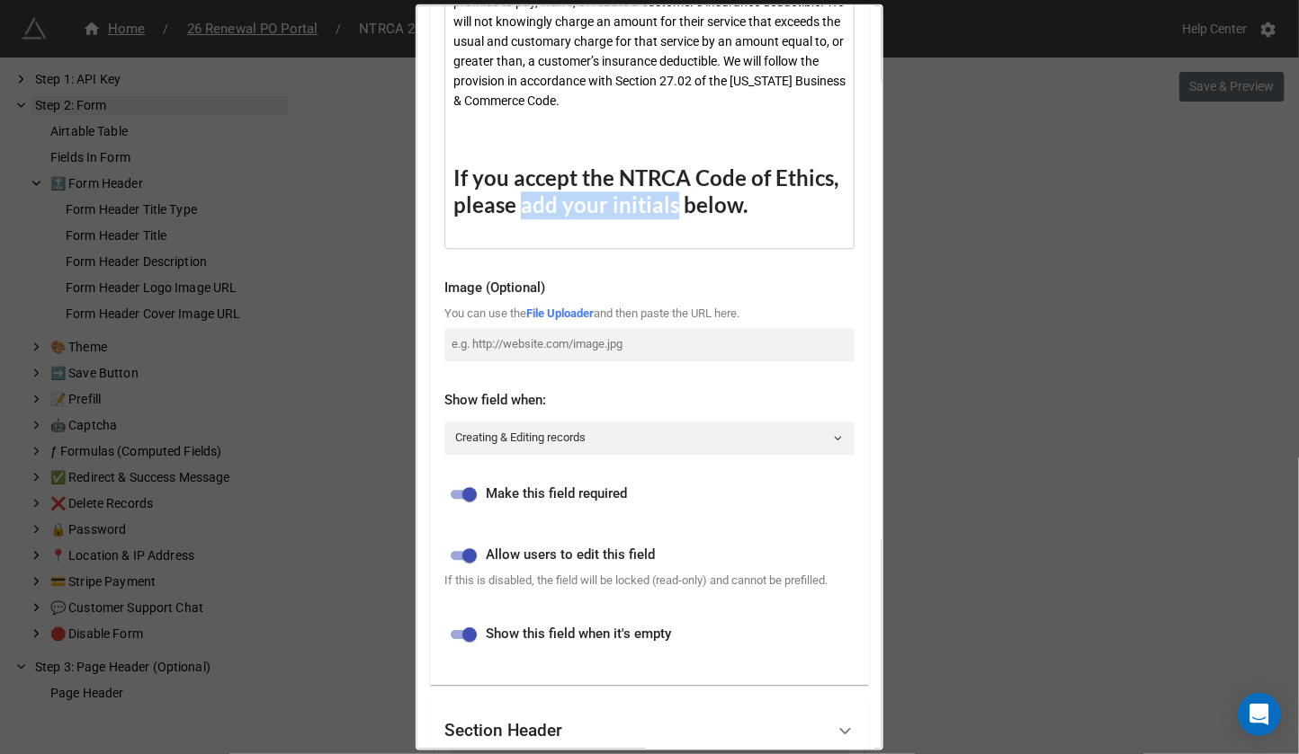
drag, startPoint x: 669, startPoint y: 225, endPoint x: 522, endPoint y: 228, distance: 147.5
click at [522, 219] on span "If you accept the NTRCA Code of Ethics, please add your initials below." at bounding box center [647, 192] width 389 height 54
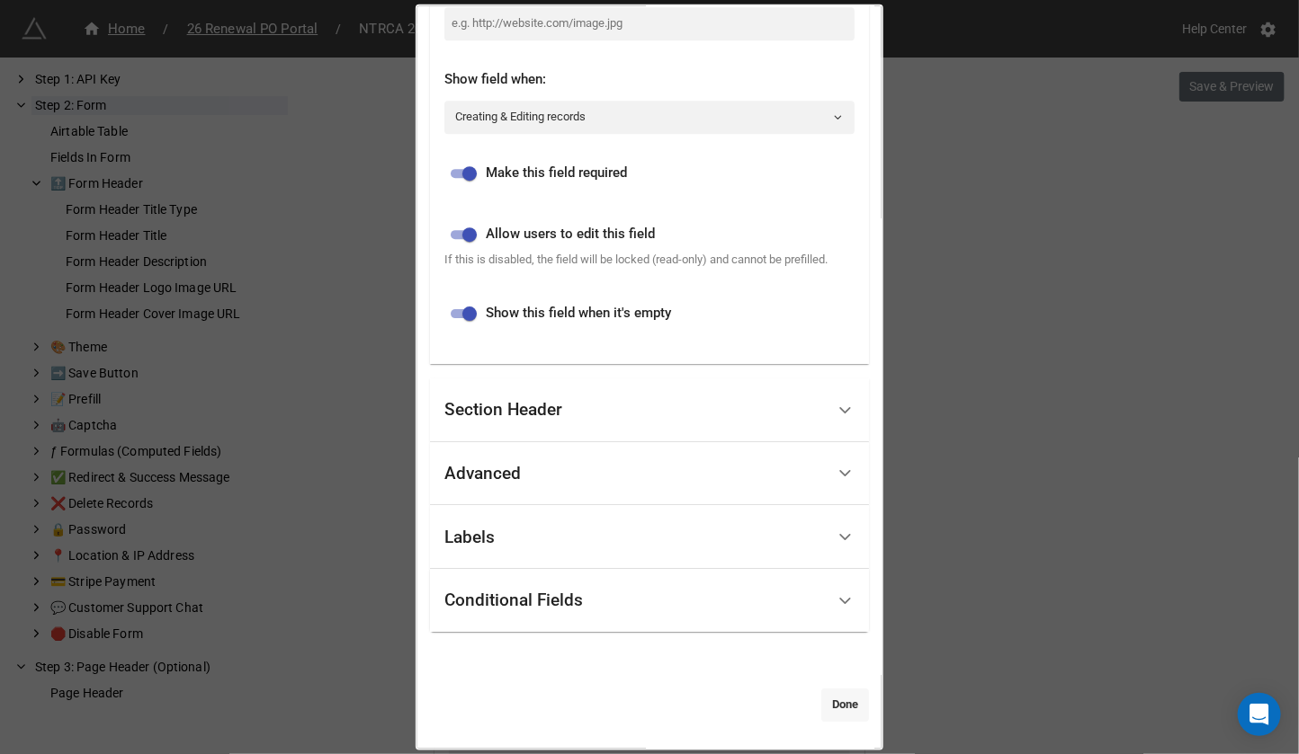
click at [834, 705] on link "Done" at bounding box center [845, 706] width 48 height 32
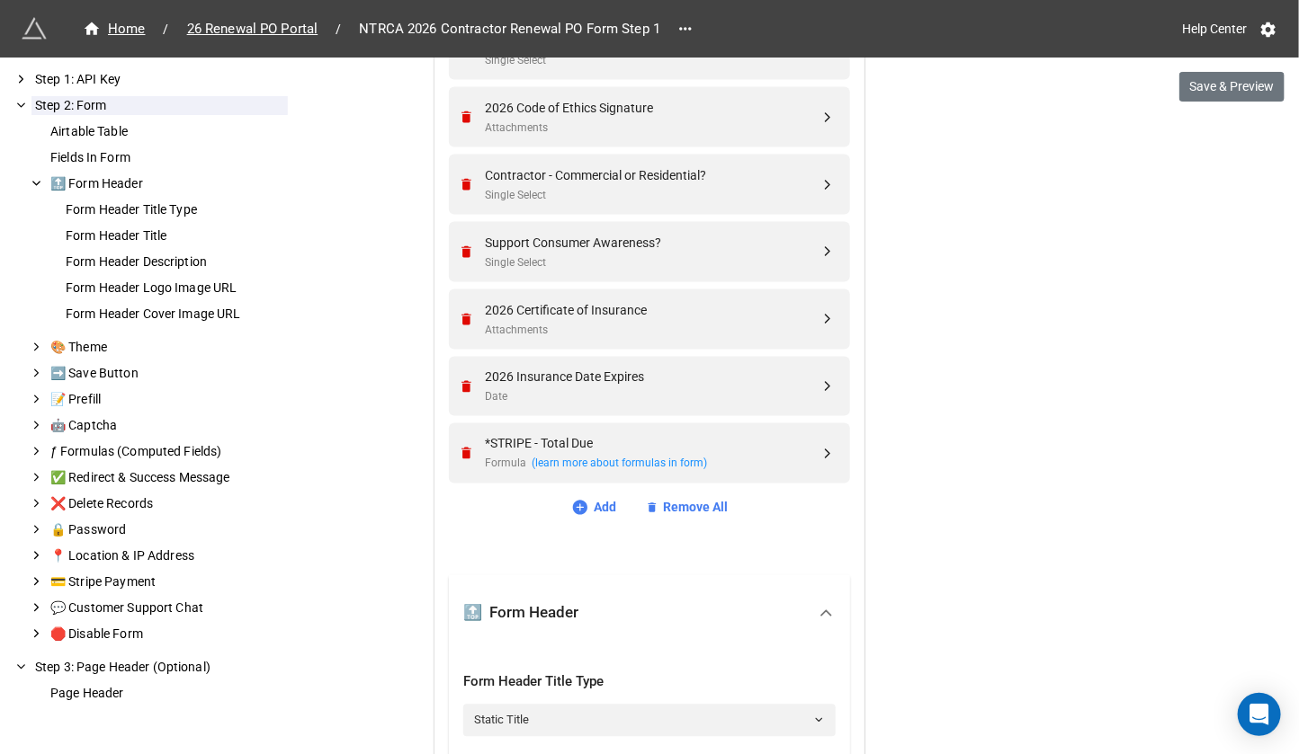
scroll to position [1138, 0]
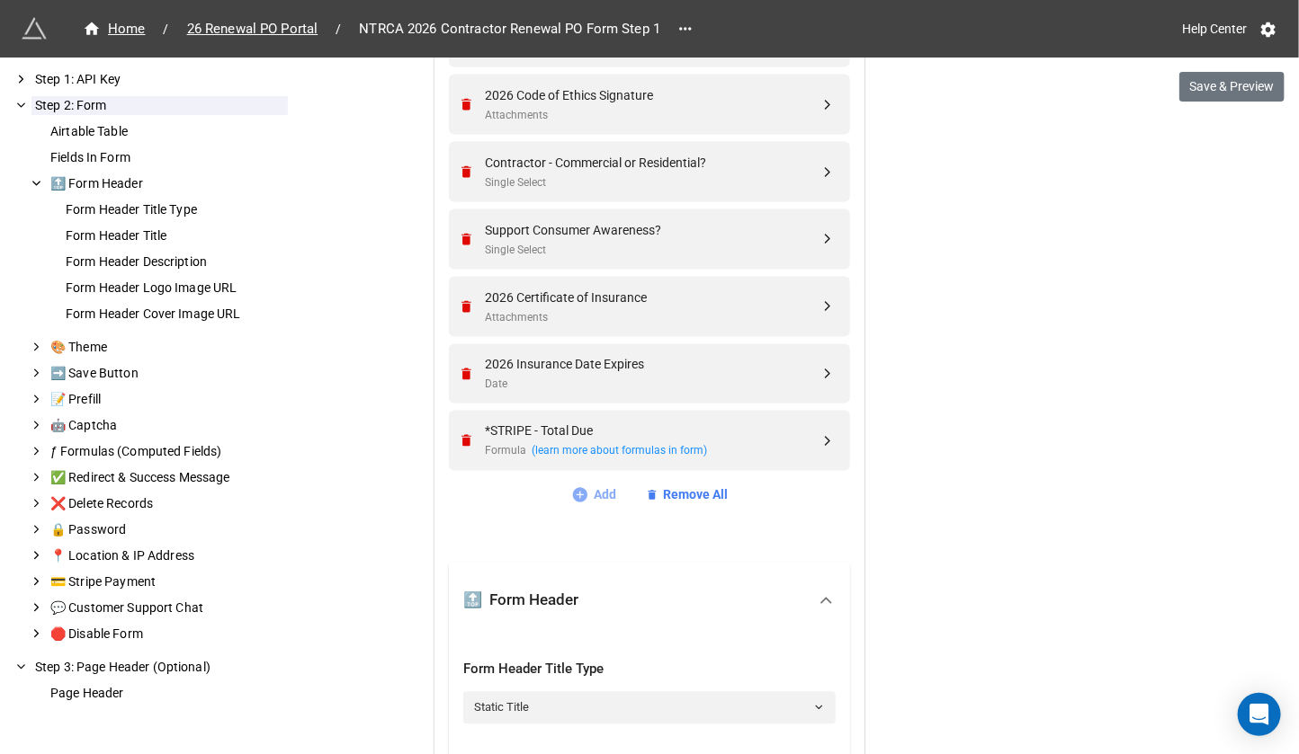
click at [591, 493] on link "Add" at bounding box center [594, 496] width 46 height 20
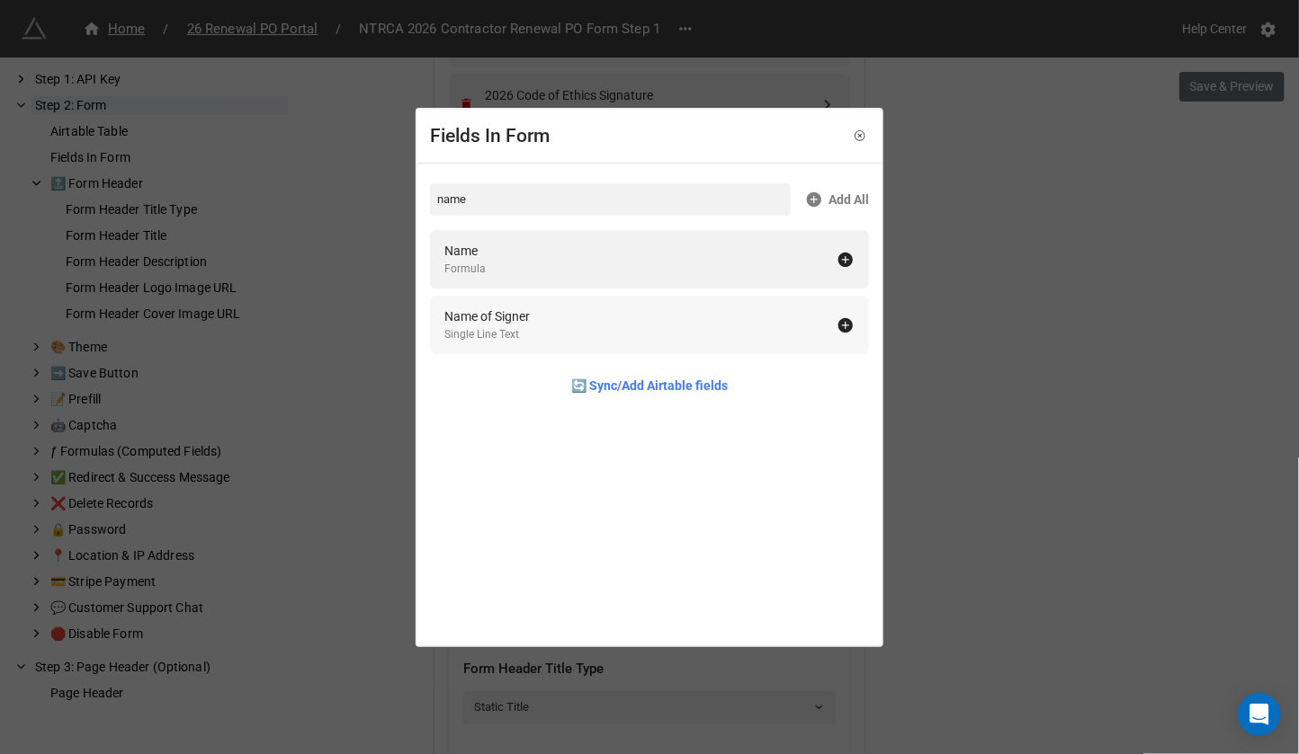
click at [745, 323] on div "Name of Signer Single Line Text" at bounding box center [640, 325] width 392 height 37
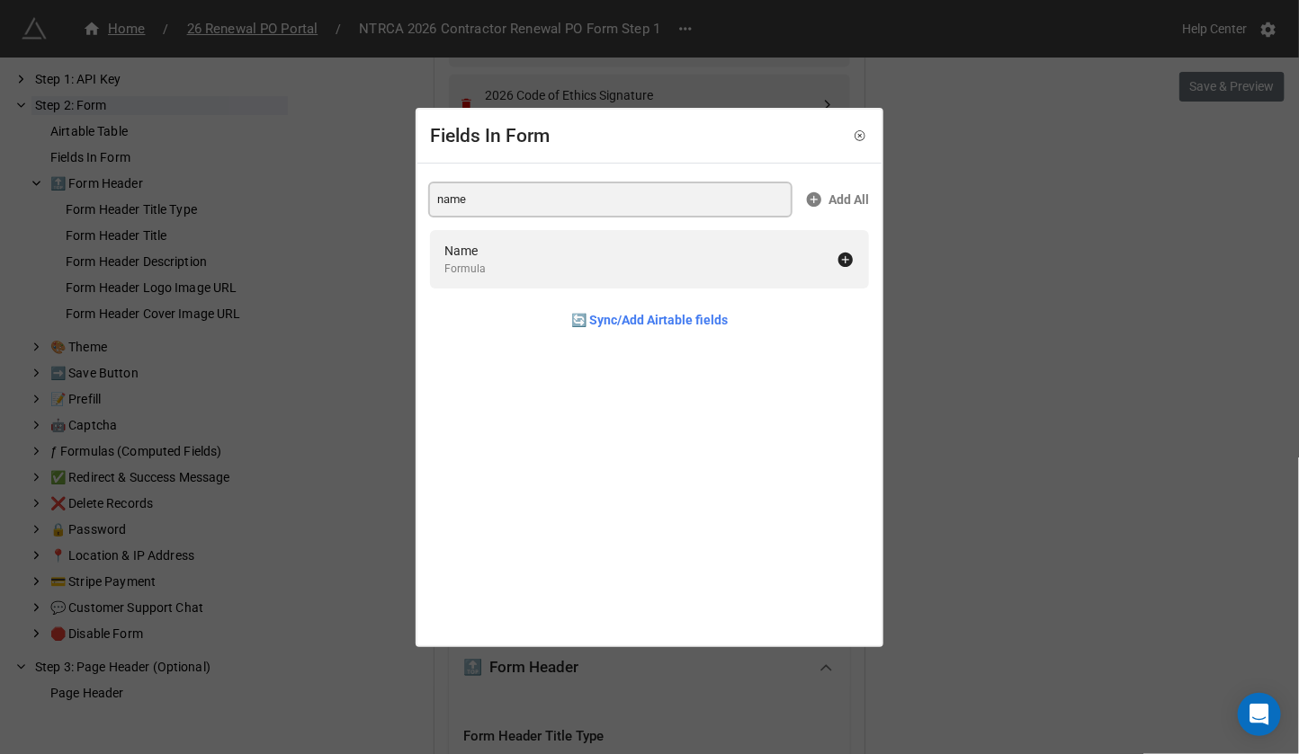
click at [616, 196] on input "name" at bounding box center [610, 199] width 361 height 32
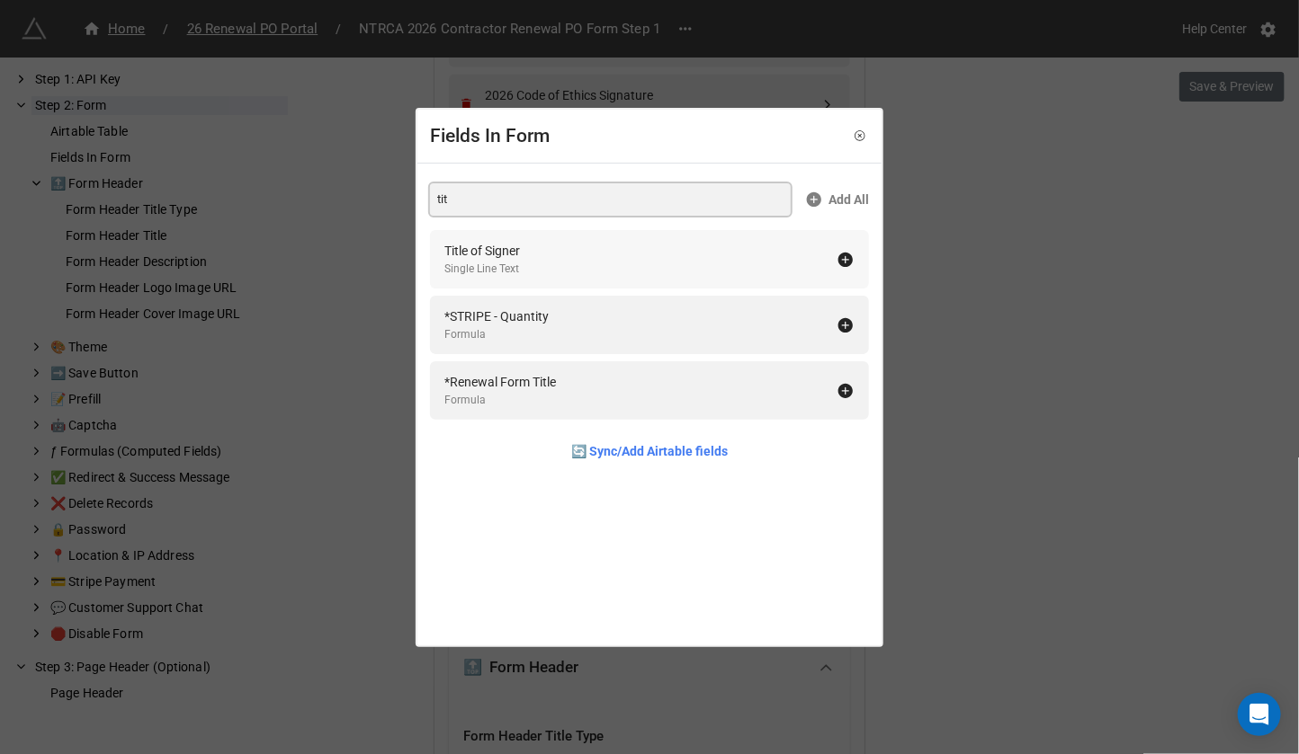
type input "tit"
click at [643, 247] on div "Title of Signer Single Line Text" at bounding box center [640, 259] width 392 height 37
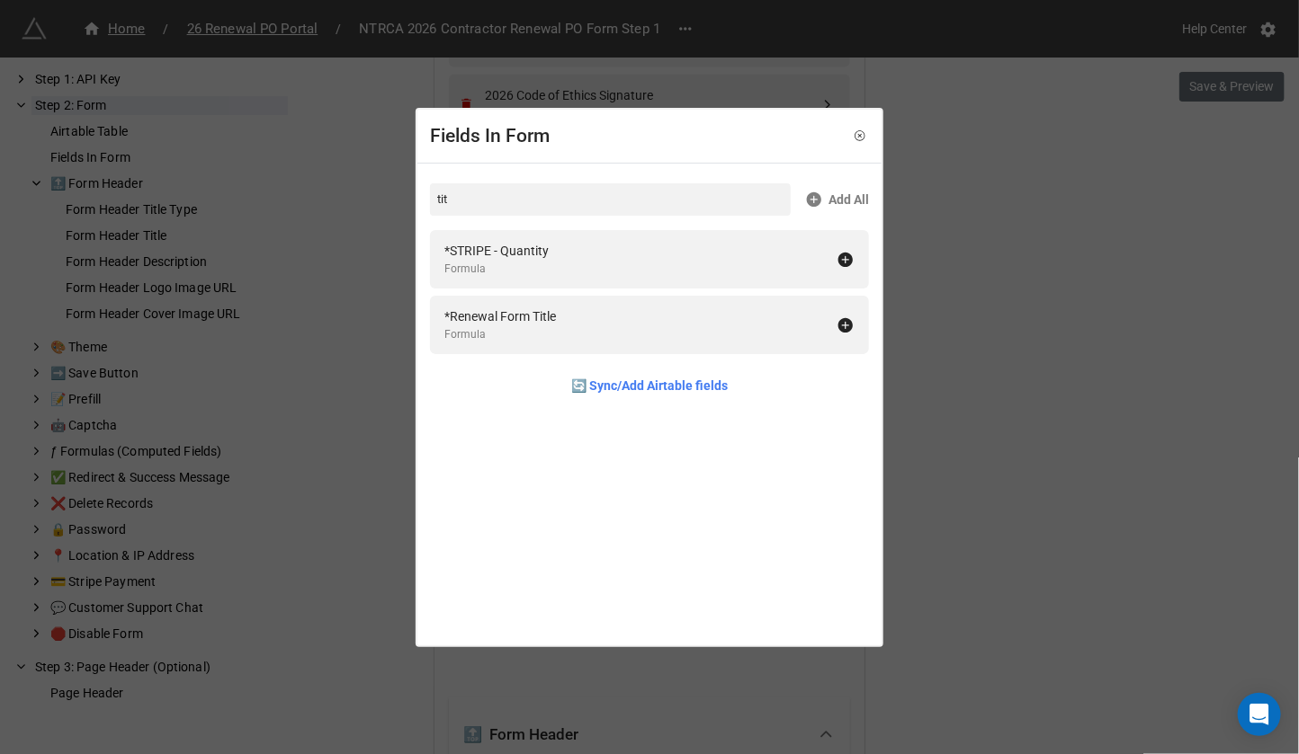
click at [1004, 314] on div "Fields In Form tit Add All *STRIPE - Quantity Formula *Renewal Form Title Formu…" at bounding box center [649, 377] width 1299 height 754
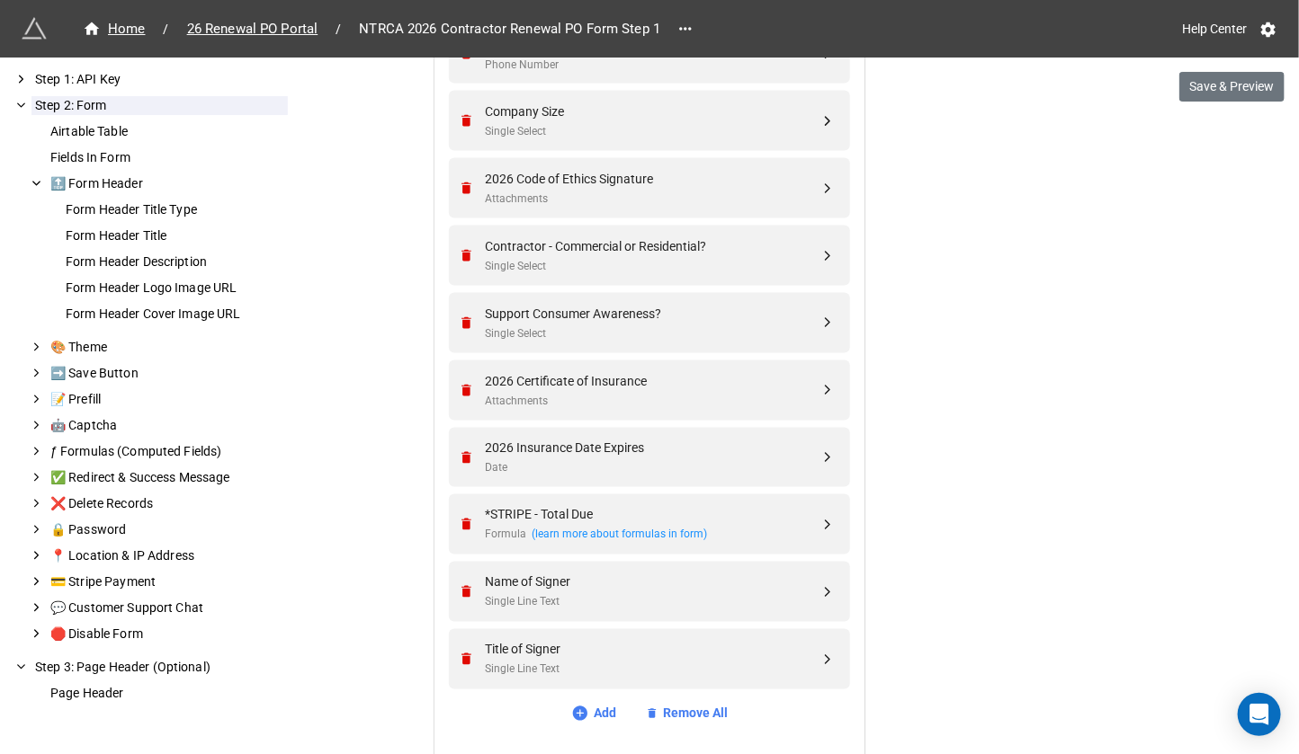
scroll to position [1046, 0]
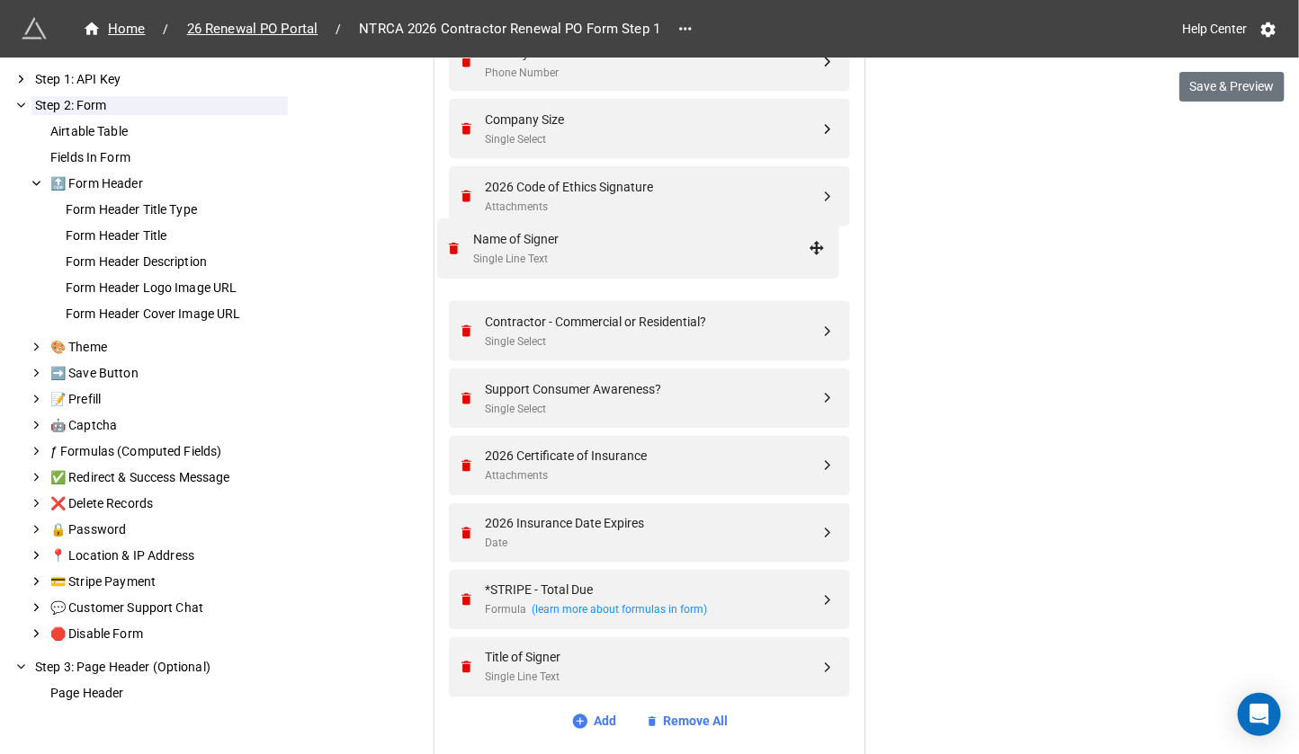
drag, startPoint x: 819, startPoint y: 593, endPoint x: 812, endPoint y: 244, distance: 349.0
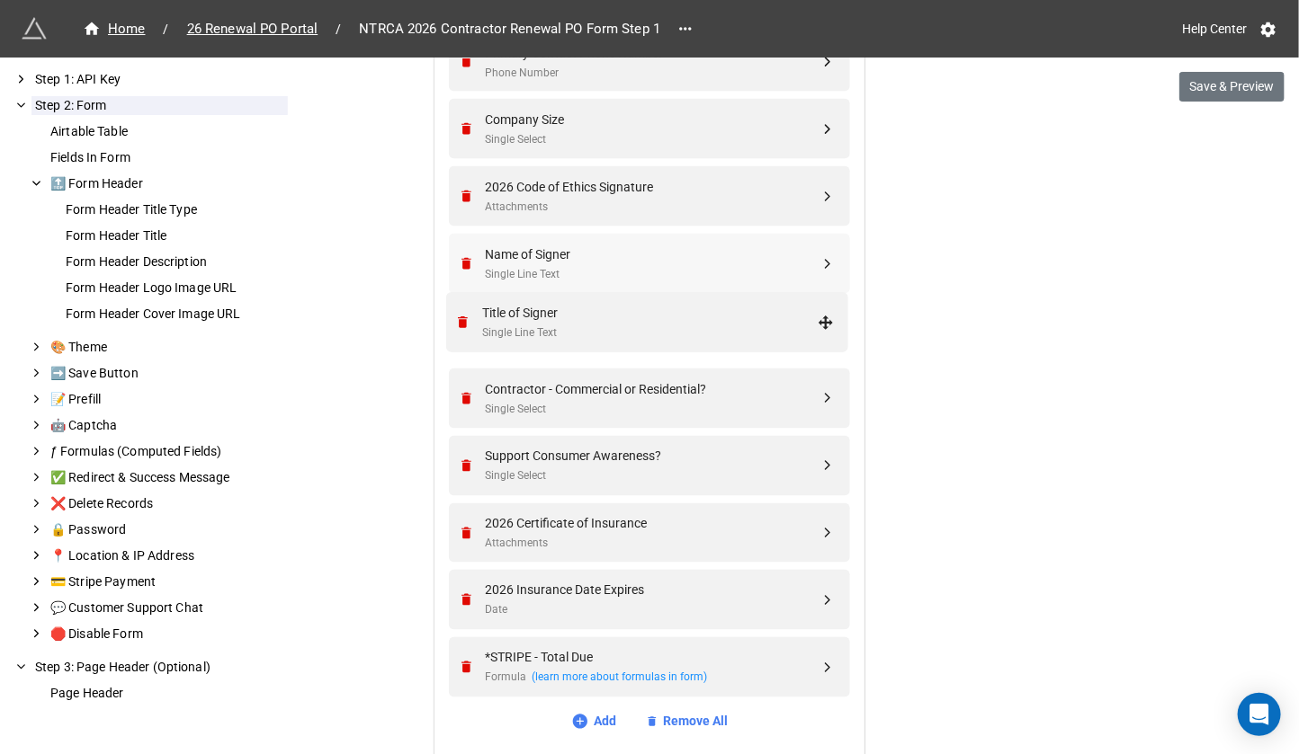
drag, startPoint x: 820, startPoint y: 668, endPoint x: 822, endPoint y: 326, distance: 341.7
click at [715, 270] on div "Single Line Text" at bounding box center [652, 274] width 335 height 17
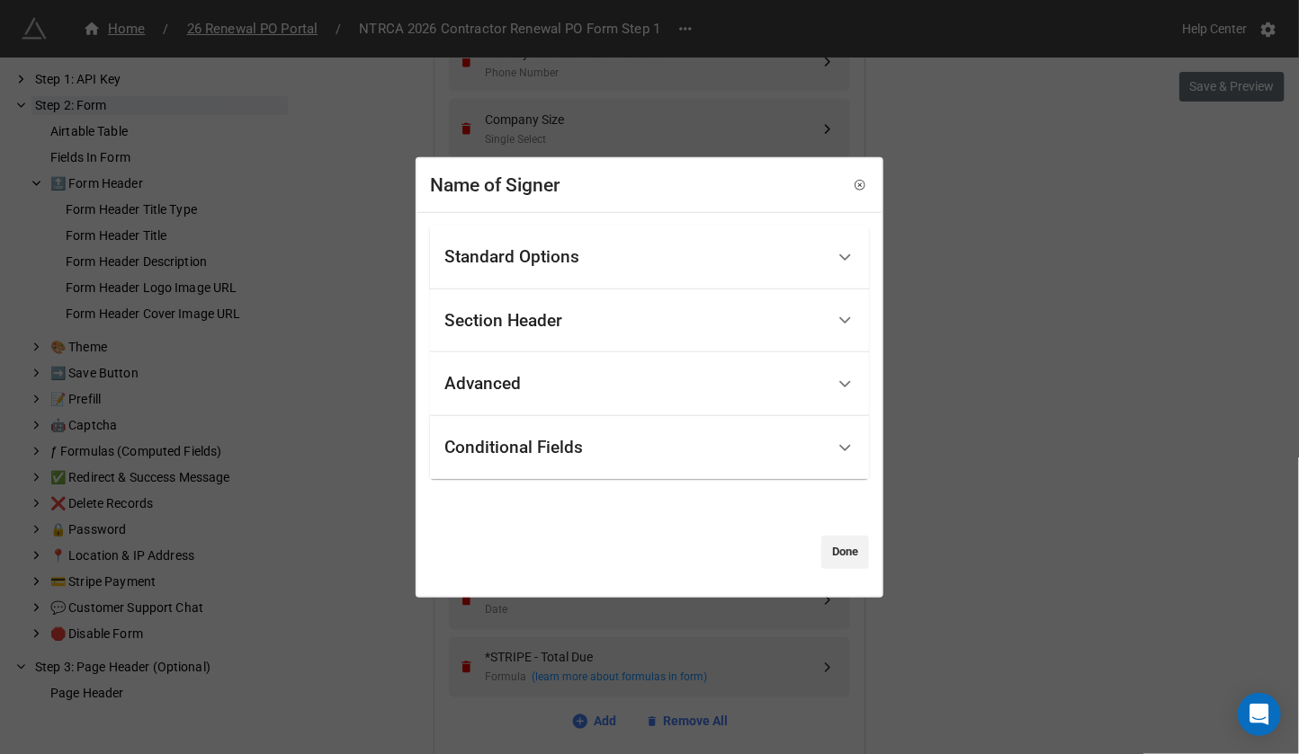
click at [647, 241] on div "Standard Options" at bounding box center [634, 258] width 380 height 42
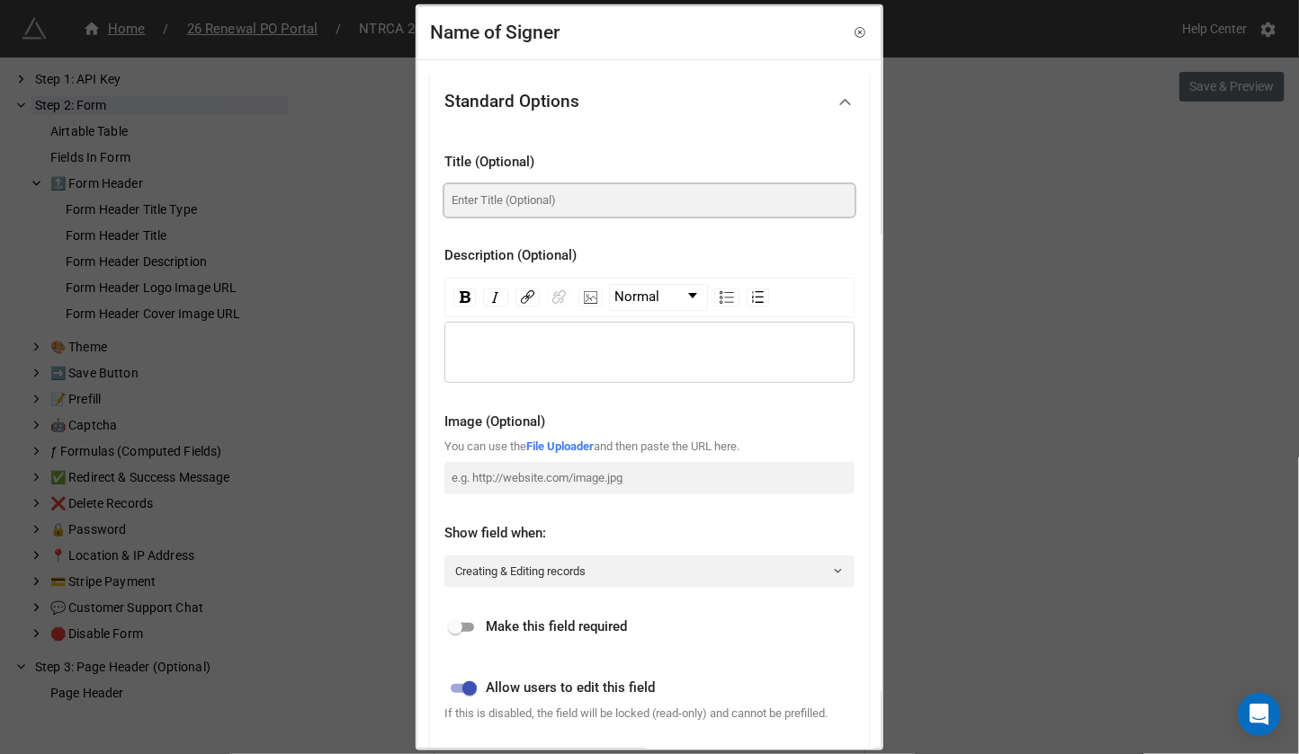
click at [610, 189] on input at bounding box center [649, 199] width 410 height 32
type input "Name of person signing"
click at [461, 617] on input "checkbox" at bounding box center [455, 628] width 65 height 22
checkbox input "true"
click at [915, 495] on div "Name of Signer Standard Options Title (Optional) Name of person signing Descrip…" at bounding box center [649, 377] width 1299 height 754
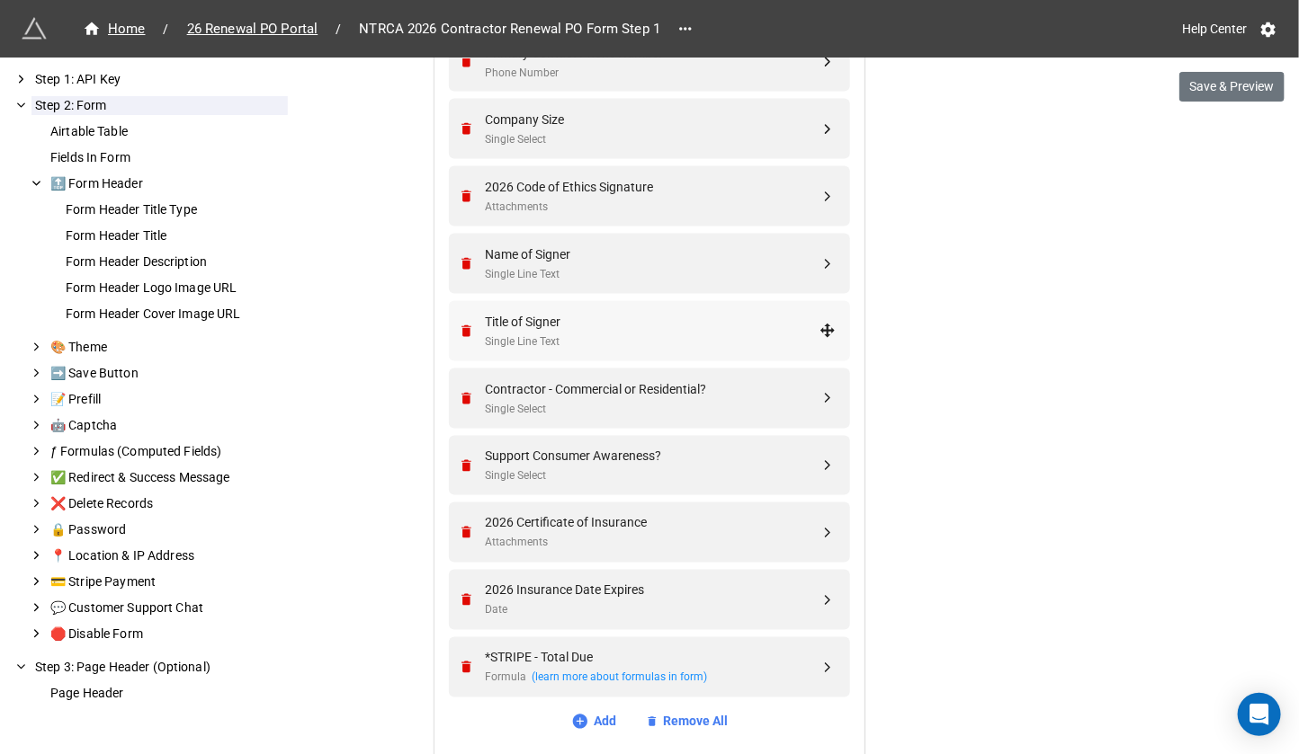
click at [652, 317] on div "Title of Signer" at bounding box center [652, 322] width 335 height 20
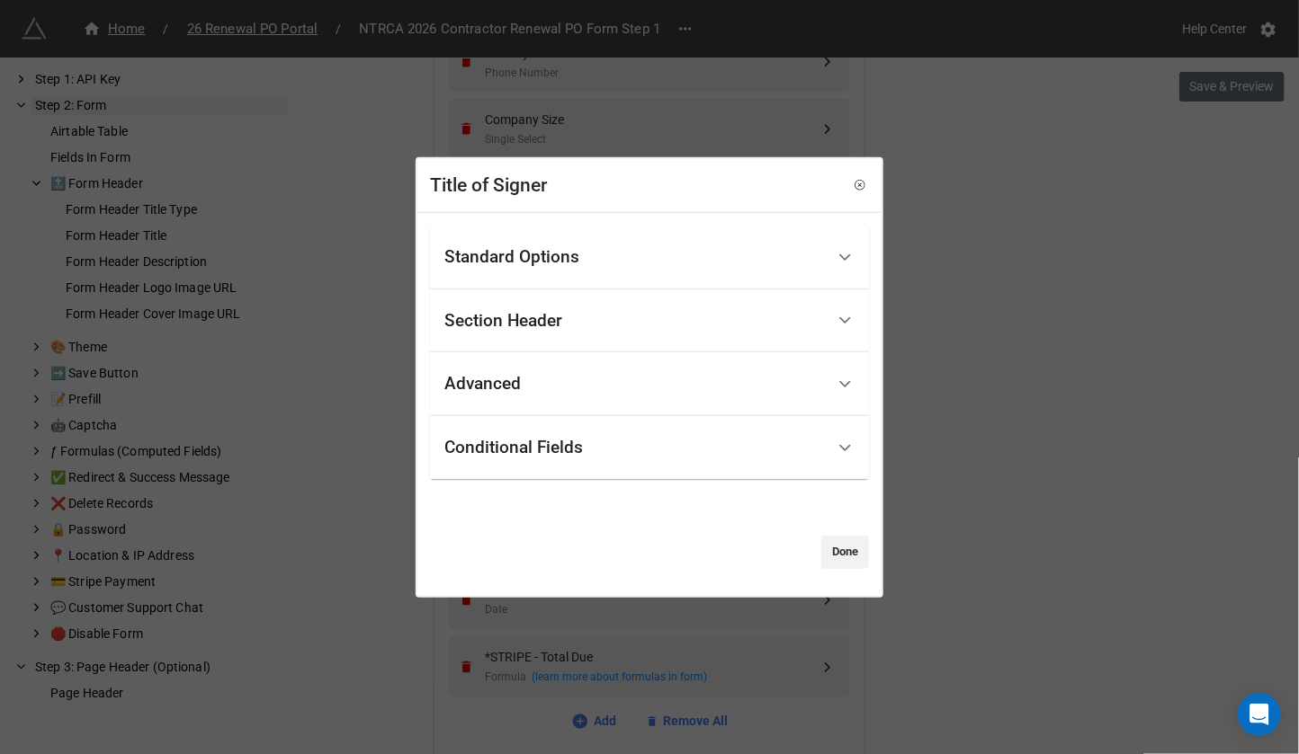
click at [592, 248] on div "Standard Options" at bounding box center [634, 258] width 380 height 42
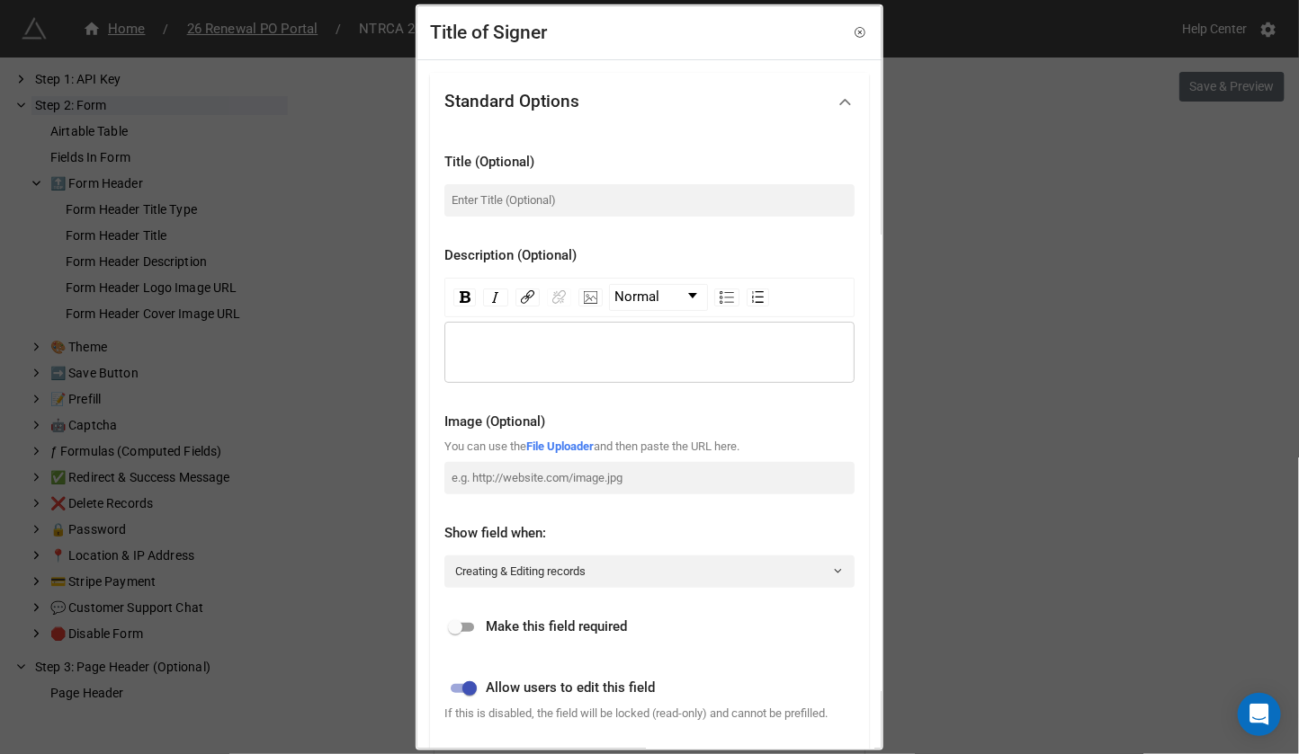
click at [574, 219] on div "Title (Optional)" at bounding box center [649, 185] width 410 height 94
click at [570, 204] on input at bounding box center [649, 199] width 410 height 32
type input "Title of person signing"
click at [447, 622] on input "checkbox" at bounding box center [455, 628] width 65 height 22
checkbox input "true"
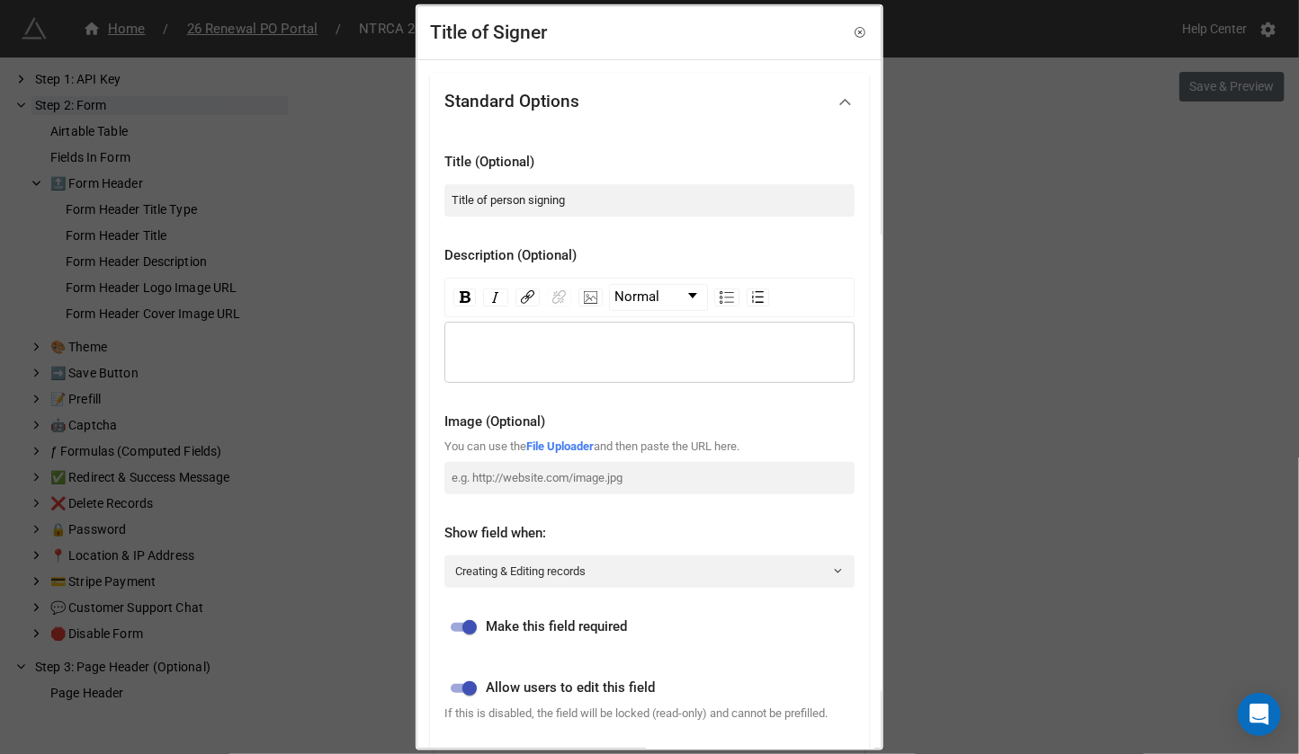
scroll to position [406, 0]
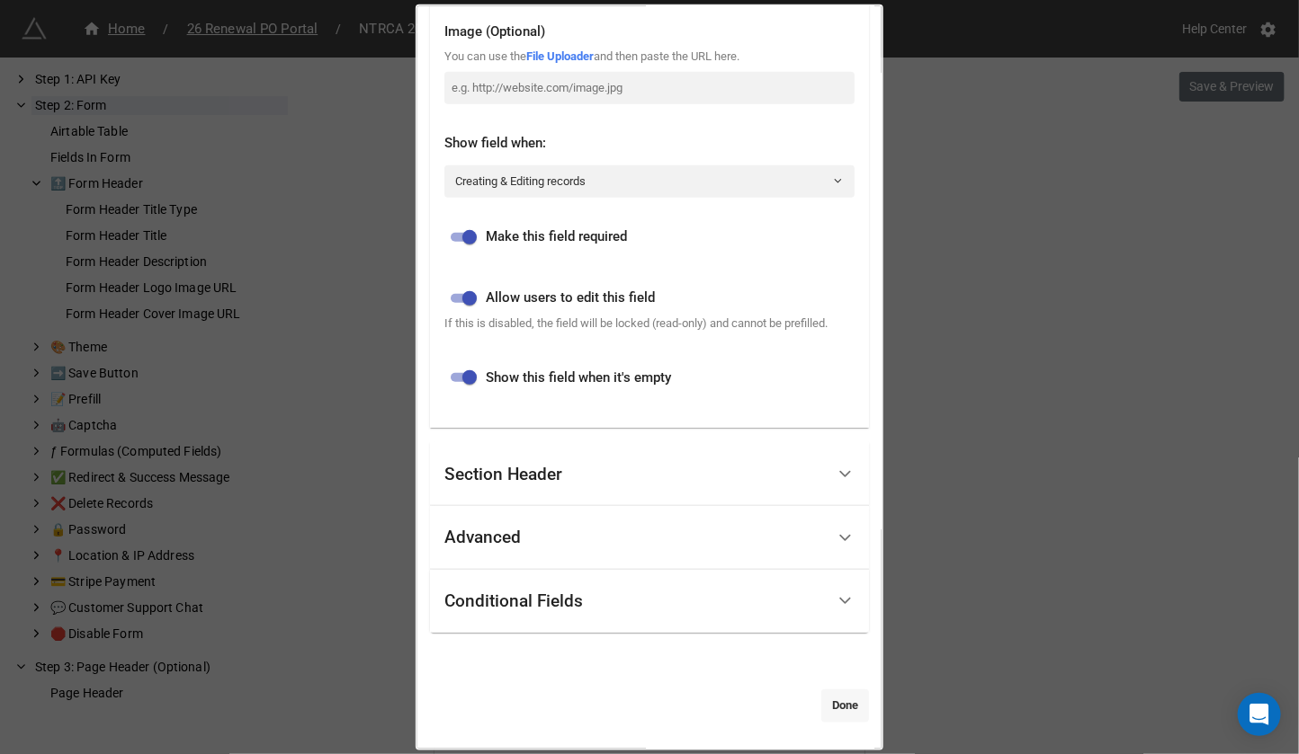
click at [839, 714] on link "Done" at bounding box center [845, 706] width 48 height 32
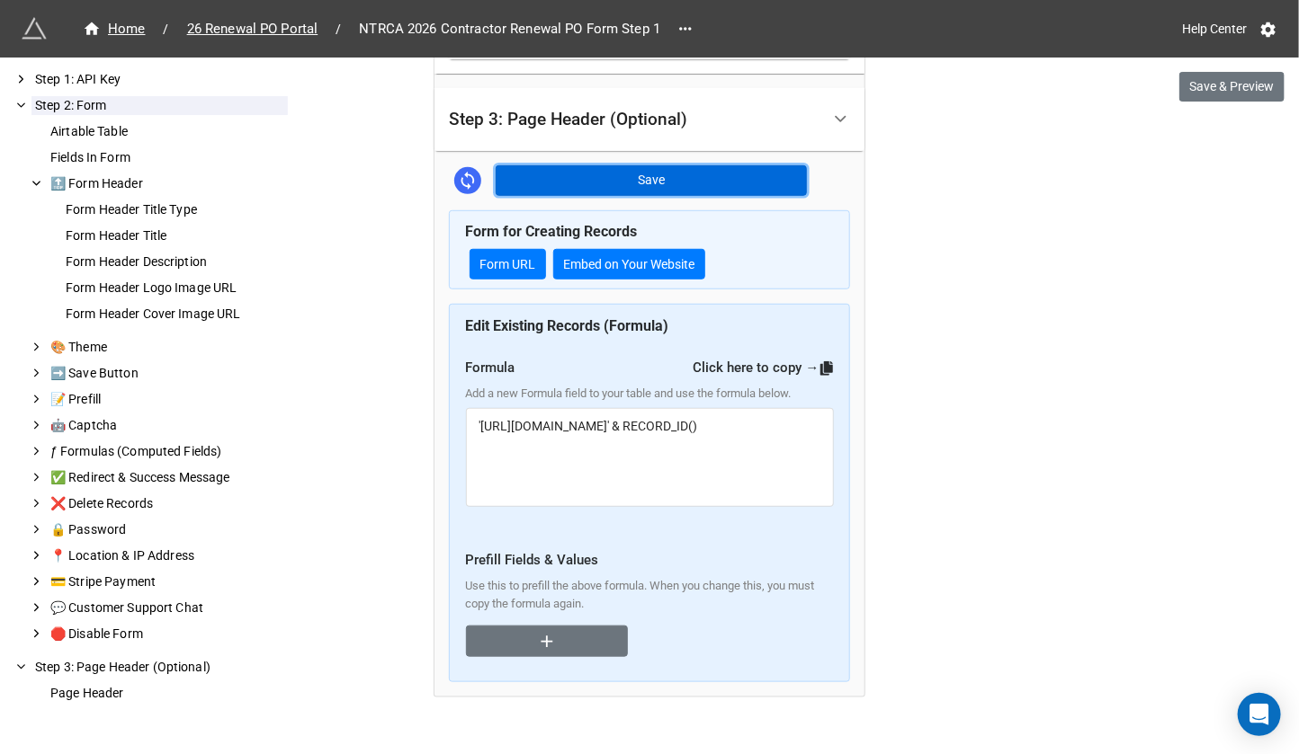
click at [735, 165] on button "Save" at bounding box center [650, 180] width 311 height 31
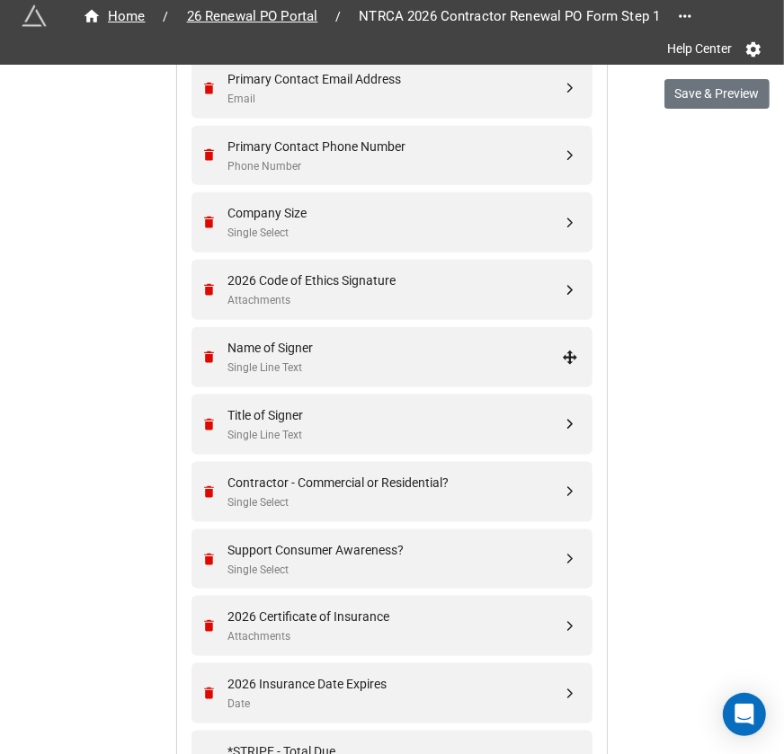
scroll to position [959, 0]
click at [384, 576] on div "Support Consumer Awareness? Single Select" at bounding box center [390, 561] width 378 height 60
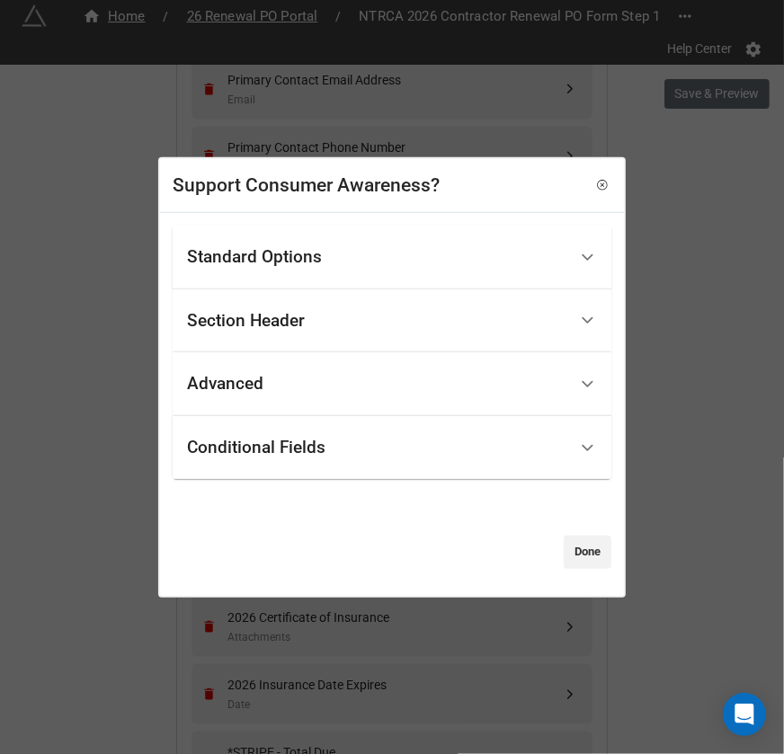
click at [381, 272] on div "Standard Options" at bounding box center [377, 258] width 380 height 42
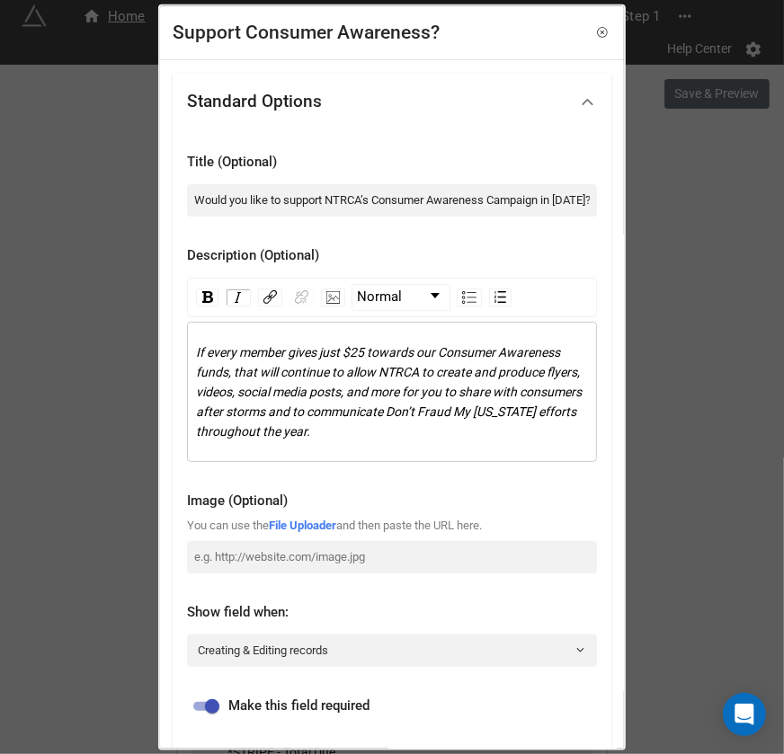
click at [449, 201] on input "Would you like to support NTRCA’s Consumer Awareness Campaign in [DATE]?" at bounding box center [392, 199] width 410 height 32
paste input "The NTRCA Consumer Awareness Campaign allows us to educate consumers while high…"
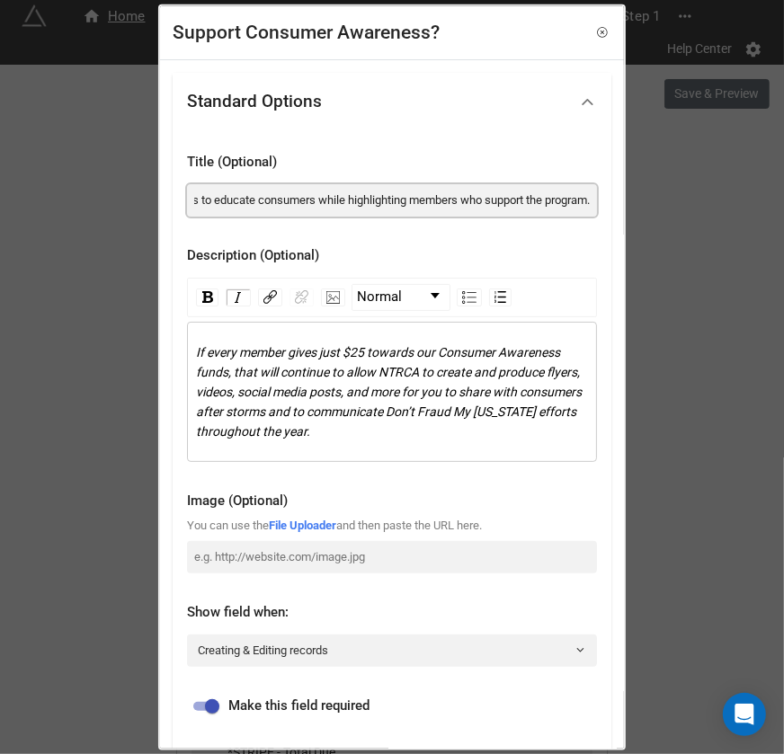
type input "The NTRCA Consumer Awareness Campaign allows us to educate consumers while high…"
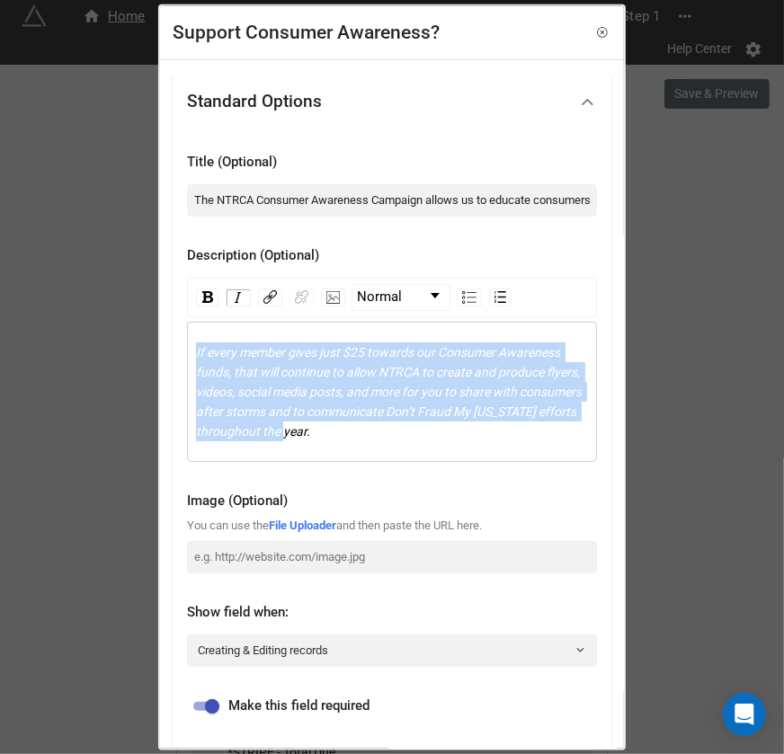
drag, startPoint x: 409, startPoint y: 433, endPoint x: 192, endPoint y: 356, distance: 230.7
click at [192, 356] on div "If every member gives just $25 towards our Consumer Awareness funds, that will …" at bounding box center [392, 391] width 410 height 140
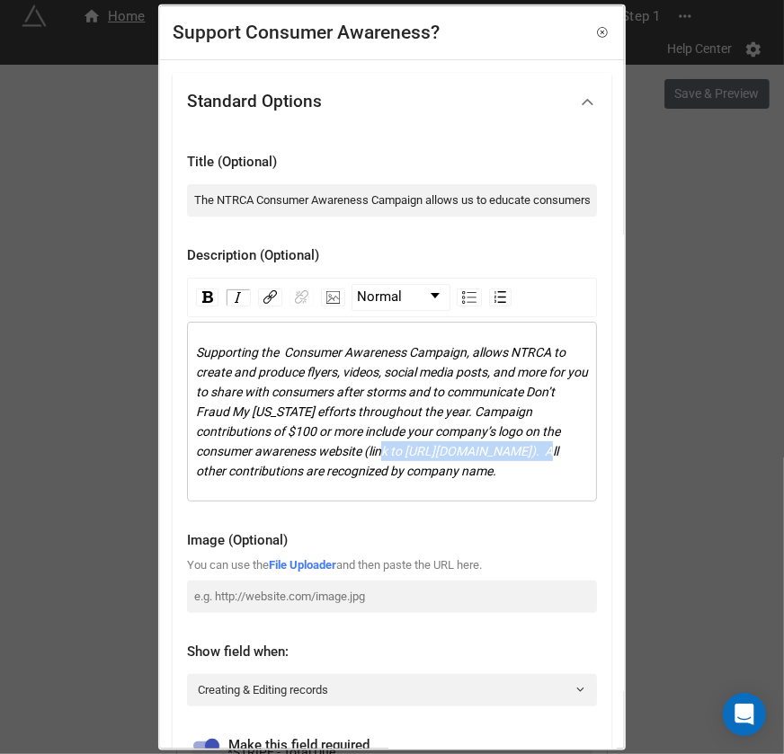
drag, startPoint x: 370, startPoint y: 467, endPoint x: 189, endPoint y: 469, distance: 180.8
click at [189, 469] on div "Supporting the Consumer Awareness Campaign, allows NTRCA to create and produce …" at bounding box center [392, 411] width 410 height 180
copy span "https://www.ntrca.com/advice"
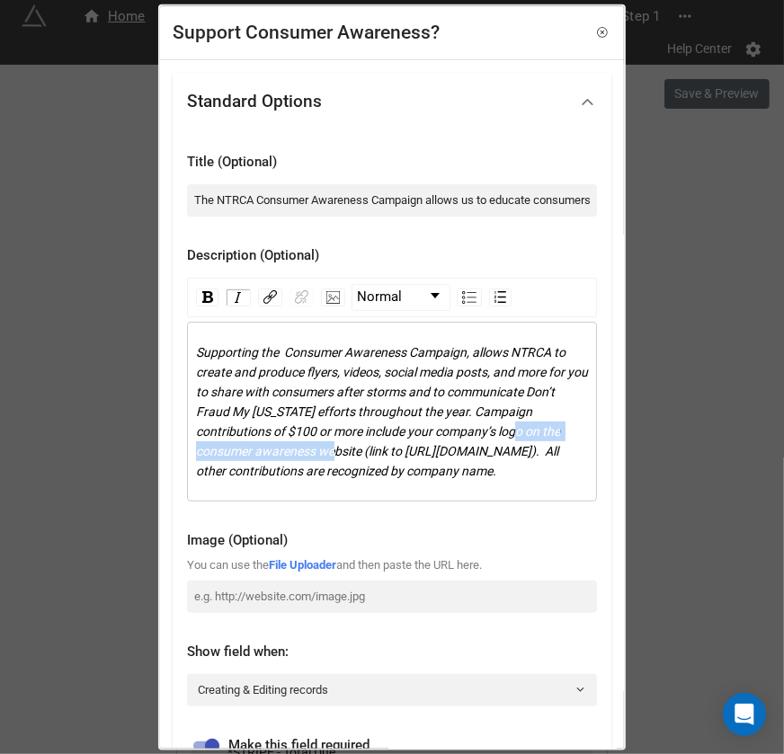
drag, startPoint x: 363, startPoint y: 450, endPoint x: 561, endPoint y: 429, distance: 198.9
click at [561, 429] on span "Supporting the Consumer Awareness Campaign, allows NTRCA to create and produce …" at bounding box center [393, 410] width 395 height 133
click at [266, 293] on img "rdw-link-control" at bounding box center [269, 296] width 13 height 13
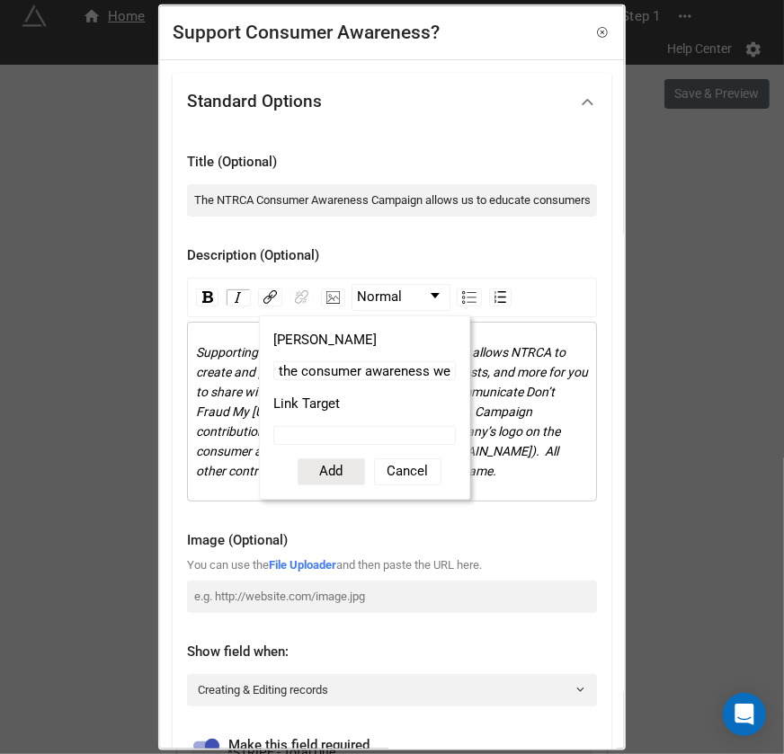
click at [296, 412] on label "Link Target" at bounding box center [364, 405] width 183 height 22
click at [296, 425] on input "Link Target" at bounding box center [364, 434] width 183 height 19
paste input "https://www.ntrca.com/advice"
type input "https://www.ntrca.com/advice"
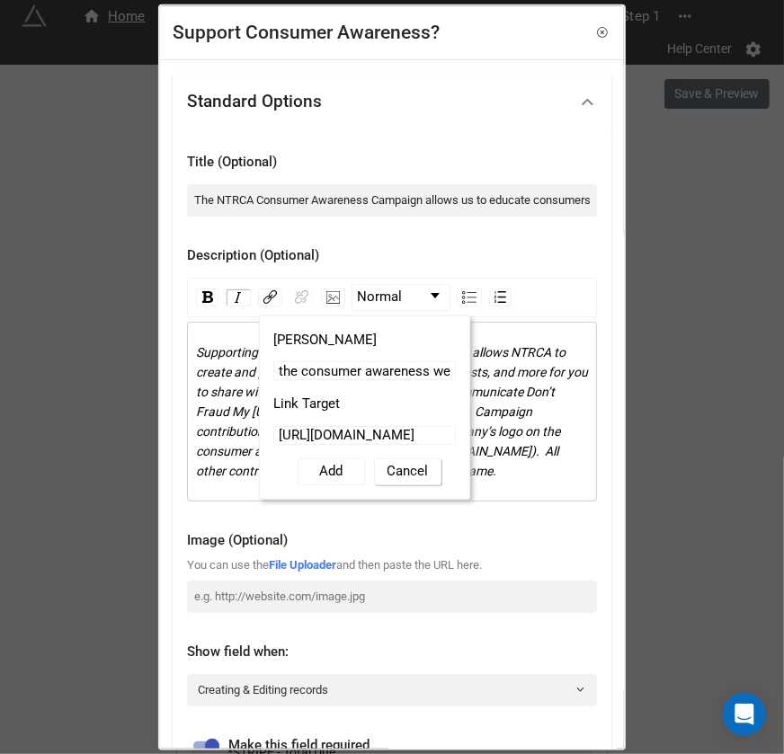
click at [403, 471] on button "Cancel" at bounding box center [407, 471] width 67 height 27
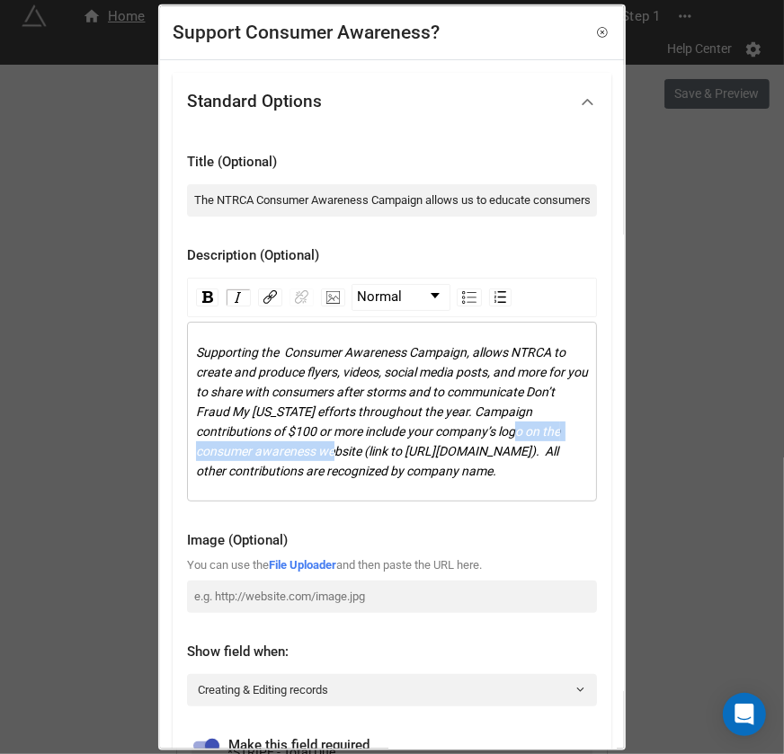
drag, startPoint x: 562, startPoint y: 429, endPoint x: 364, endPoint y: 449, distance: 198.8
click at [364, 449] on span "Supporting the Consumer Awareness Campaign, allows NTRCA to create and produce …" at bounding box center [393, 410] width 395 height 133
click at [267, 301] on img "rdw-link-control" at bounding box center [269, 296] width 13 height 13
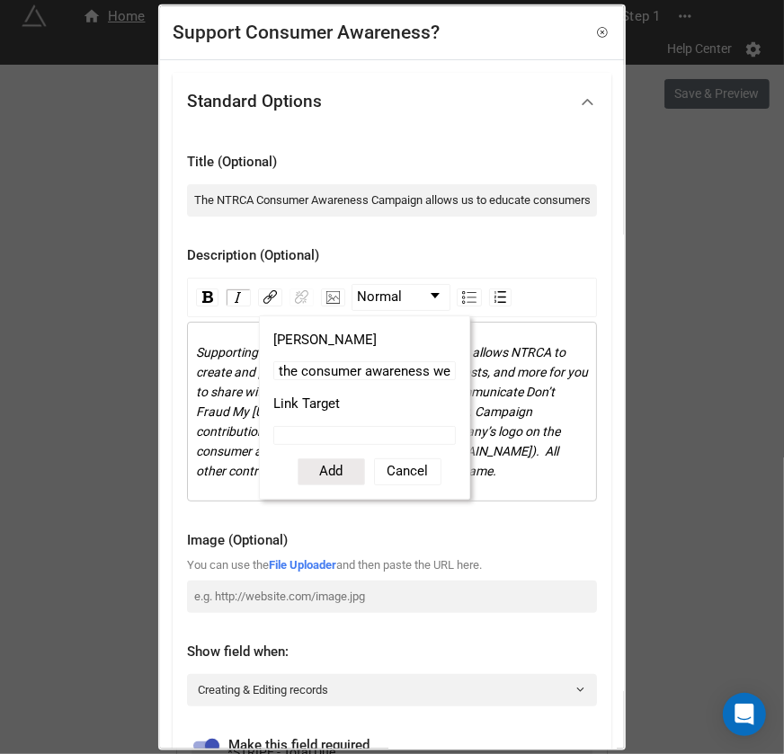
click at [309, 433] on input "Link Target" at bounding box center [364, 434] width 183 height 19
paste input "https://www.ntrca.com/advice"
type input "https://www.ntrca.com/advice"
click at [330, 474] on button "Add" at bounding box center [331, 471] width 67 height 27
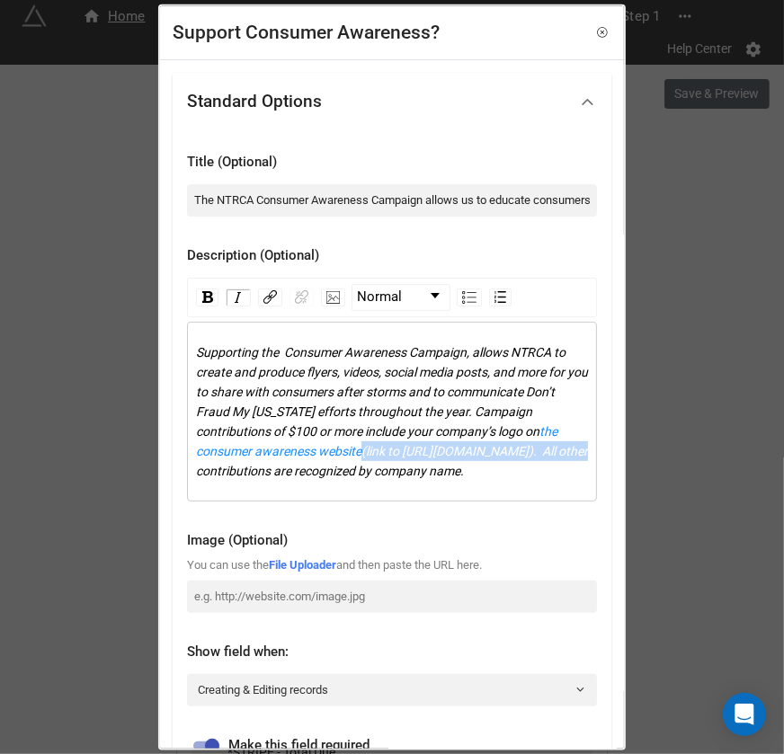
drag, startPoint x: 373, startPoint y: 469, endPoint x: 366, endPoint y: 451, distance: 20.2
click at [366, 451] on span "(link to https://www.ntrca.com/advice). All other contributions are recognized …" at bounding box center [393, 460] width 395 height 34
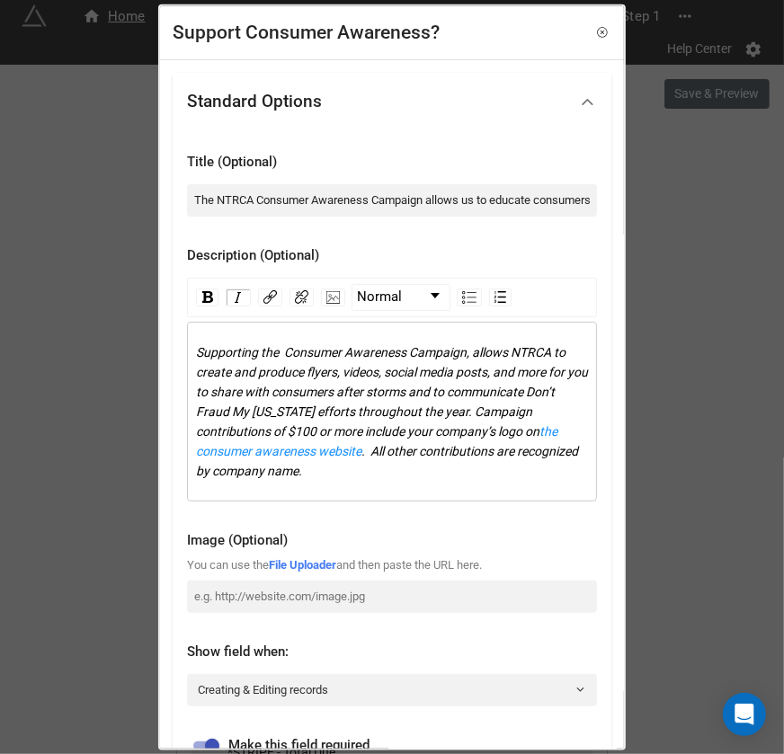
click at [433, 463] on div "Supporting the Consumer Awareness Campaign, allows NTRCA to create and produce …" at bounding box center [392, 411] width 393 height 138
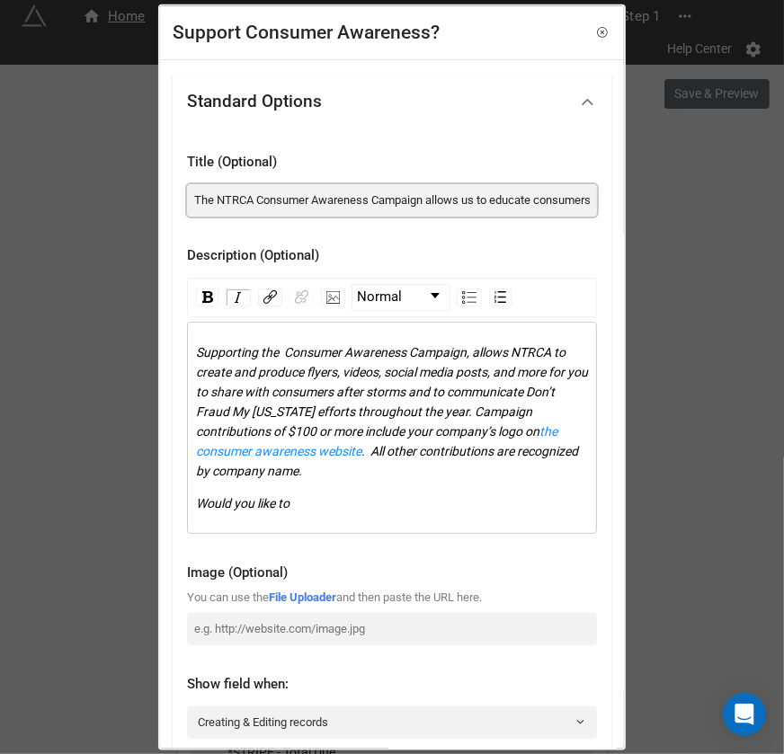
click at [482, 198] on input "The NTRCA Consumer Awareness Campaign allows us to educate consumers while high…" at bounding box center [392, 199] width 410 height 32
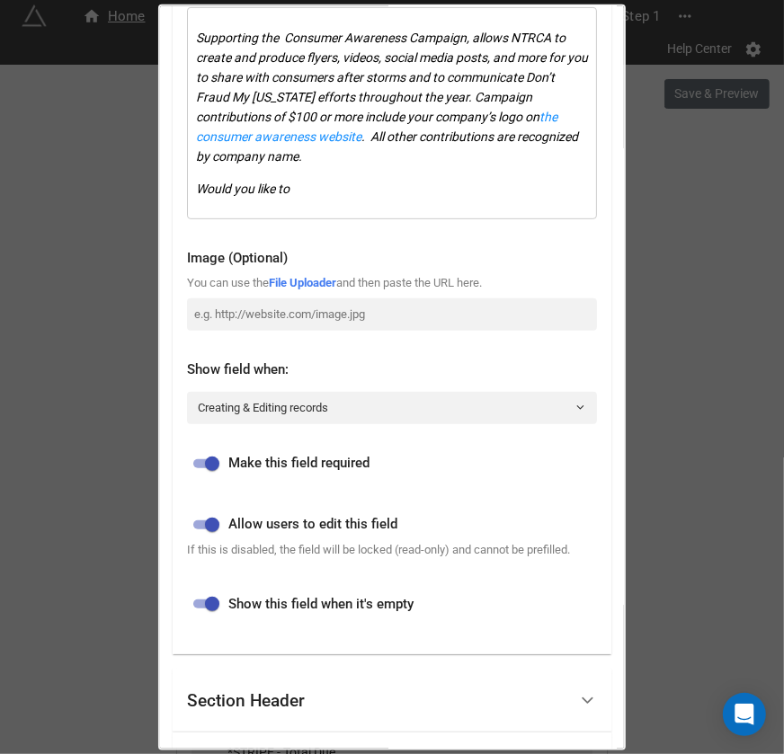
scroll to position [558, 0]
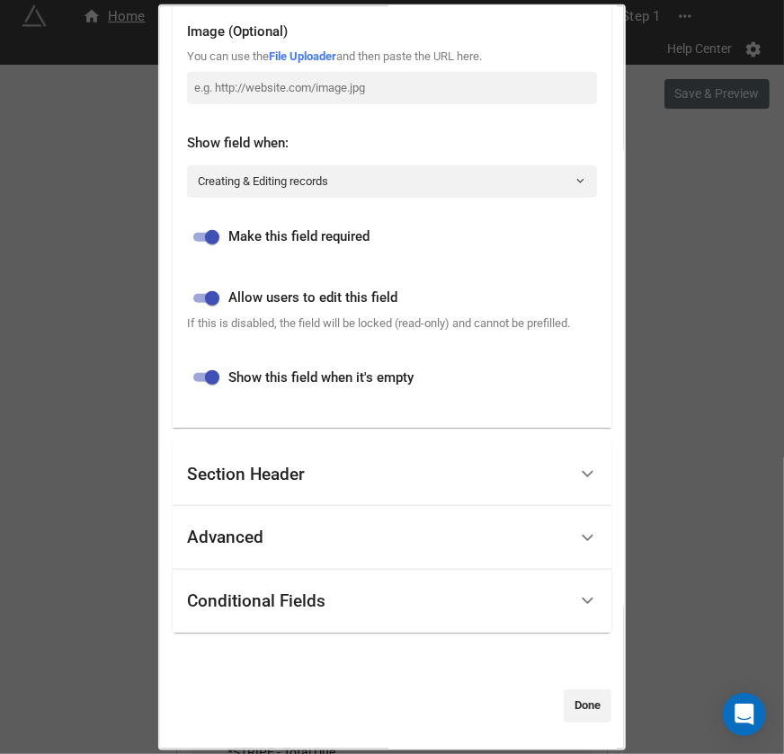
click at [281, 466] on div "Section Header" at bounding box center [246, 474] width 118 height 18
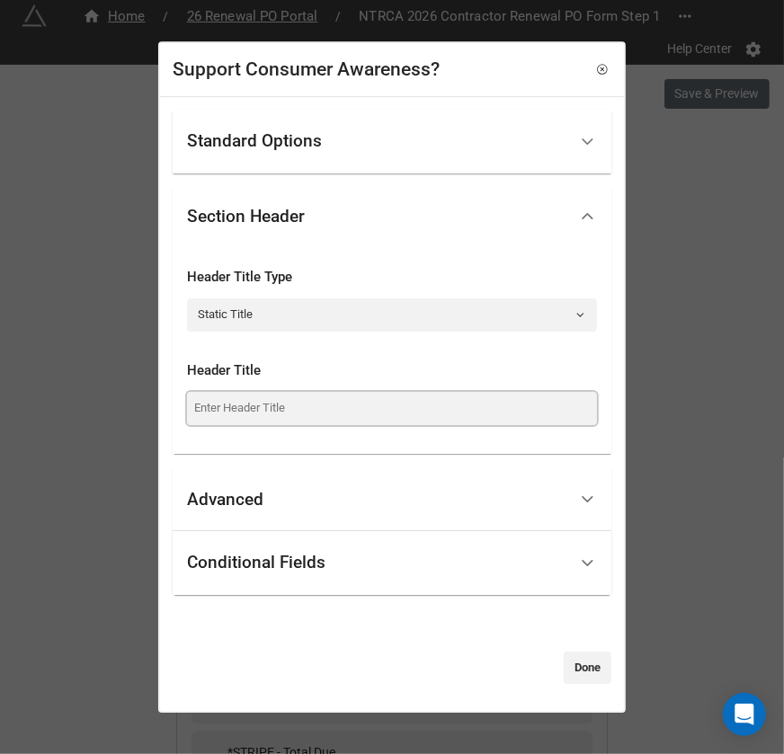
click at [295, 417] on input at bounding box center [392, 408] width 410 height 32
paste input "The NTRCA Consumer Awareness Campaign allows us to educate consumers while high…"
type input "The NTRCA Consumer Awareness Campaign allows us to educate consumers while high…"
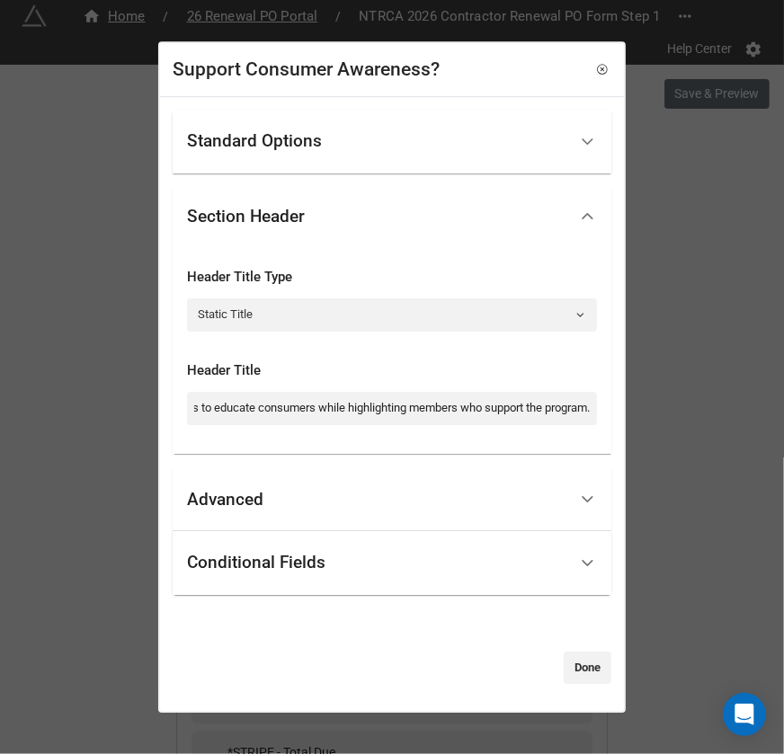
scroll to position [0, 0]
click at [381, 149] on div "Standard Options" at bounding box center [377, 142] width 380 height 42
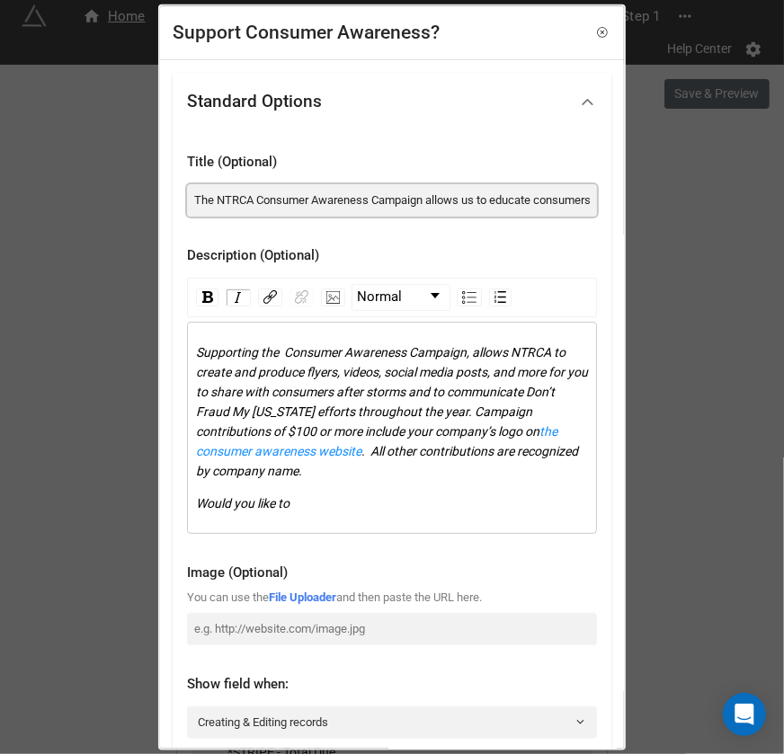
click at [345, 210] on input "The NTRCA Consumer Awareness Campaign allows us to educate consumers while high…" at bounding box center [392, 199] width 410 height 32
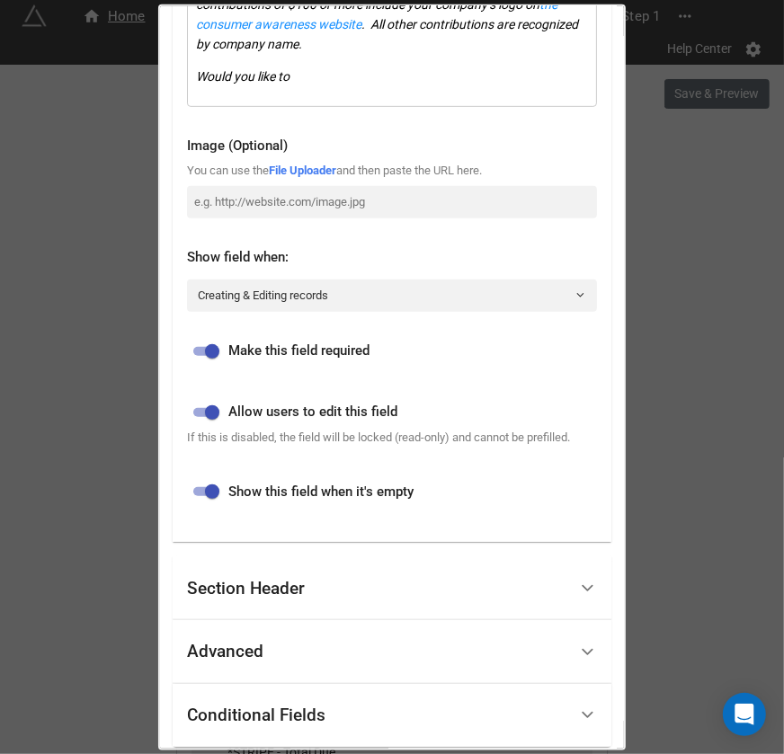
scroll to position [504, 0]
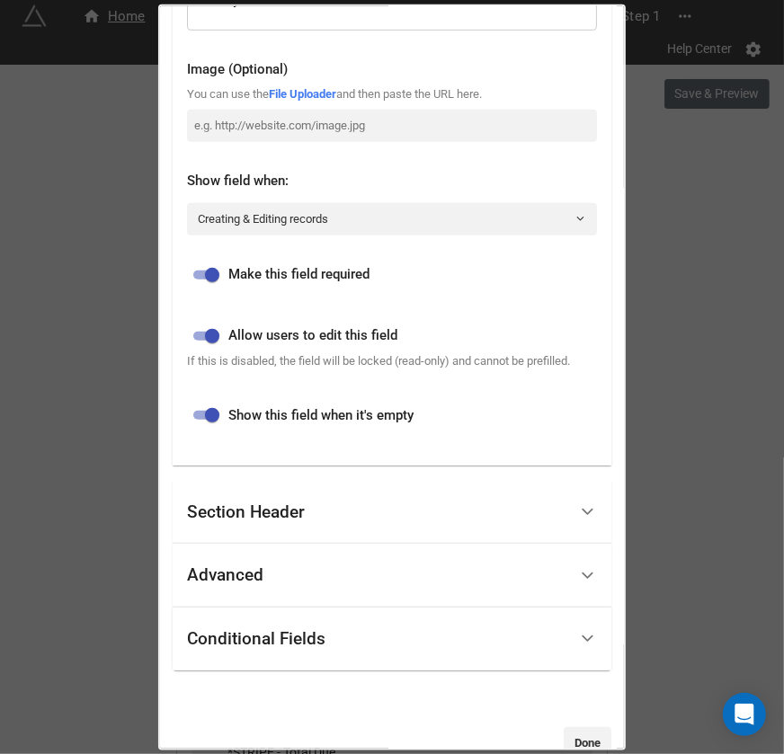
click at [316, 574] on div "Advanced" at bounding box center [377, 576] width 380 height 42
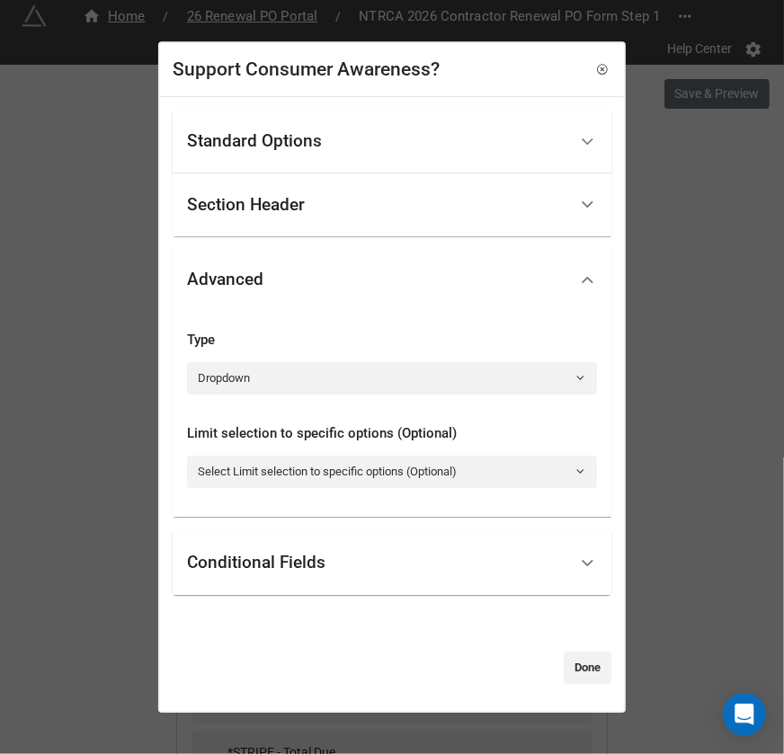
click at [313, 574] on div "Conditional Fields" at bounding box center [377, 563] width 380 height 42
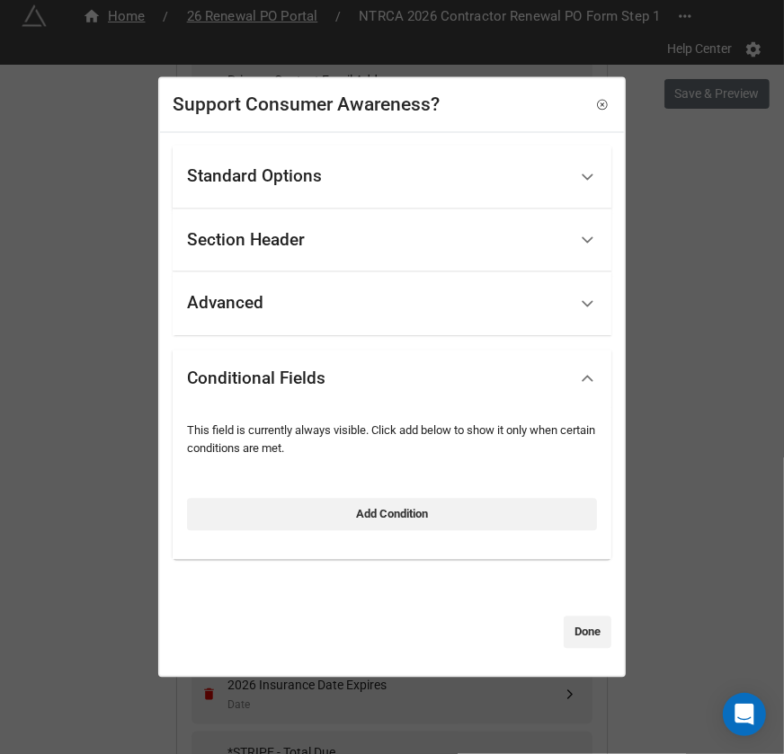
click at [375, 192] on div "Standard Options" at bounding box center [377, 177] width 380 height 42
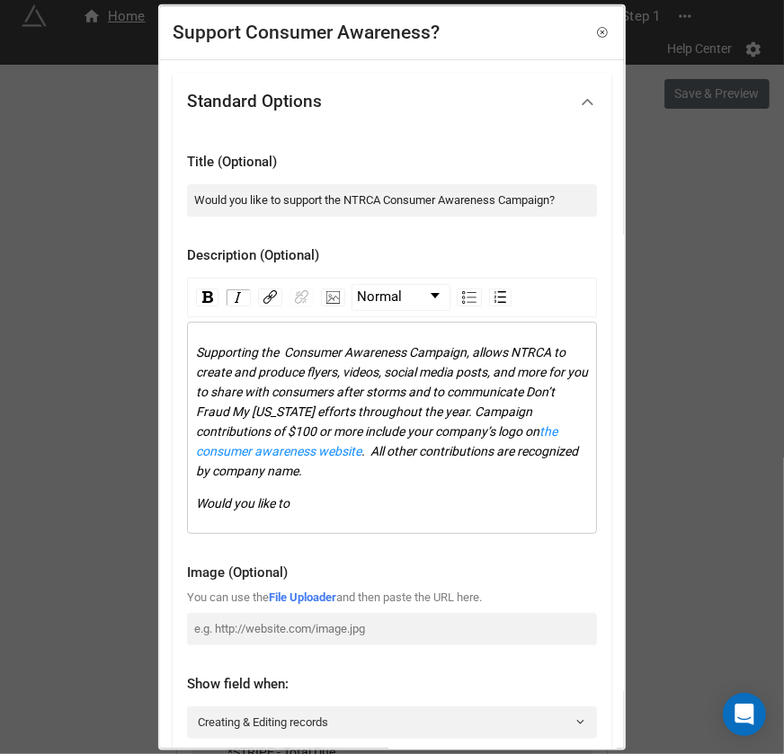
drag, startPoint x: 316, startPoint y: 507, endPoint x: 156, endPoint y: 495, distance: 159.6
click at [156, 495] on div "Support Consumer Awareness? Standard Options Title (Optional) Would you like to…" at bounding box center [392, 377] width 784 height 754
click at [252, 510] on div "Would you like to" at bounding box center [392, 503] width 393 height 20
drag, startPoint x: 314, startPoint y: 500, endPoint x: 199, endPoint y: 499, distance: 115.1
click at [199, 499] on div "Would you like to" at bounding box center [392, 503] width 393 height 20
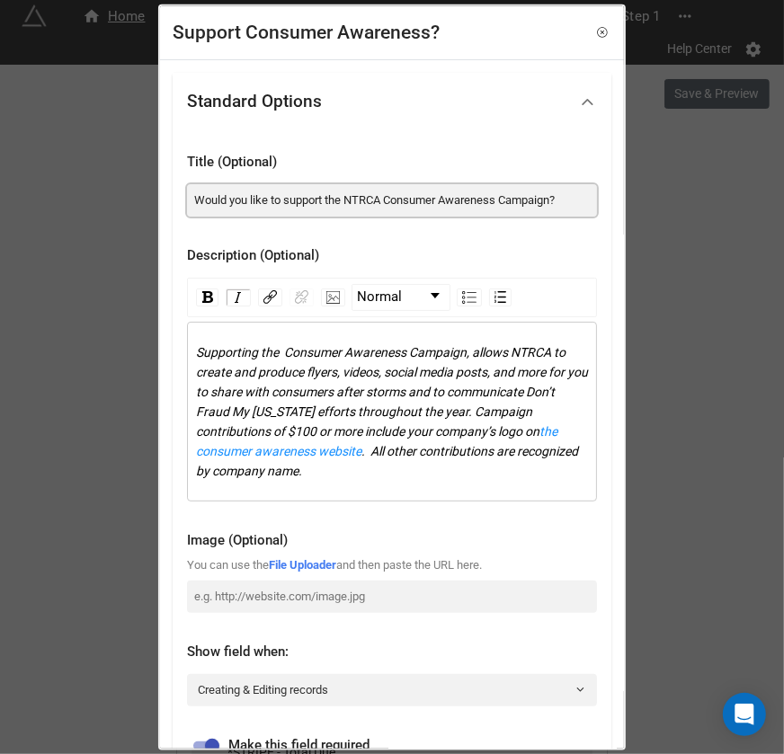
click at [260, 204] on input "Would you like to support the NTRCA Consumer Awareness Campaign?" at bounding box center [392, 199] width 410 height 32
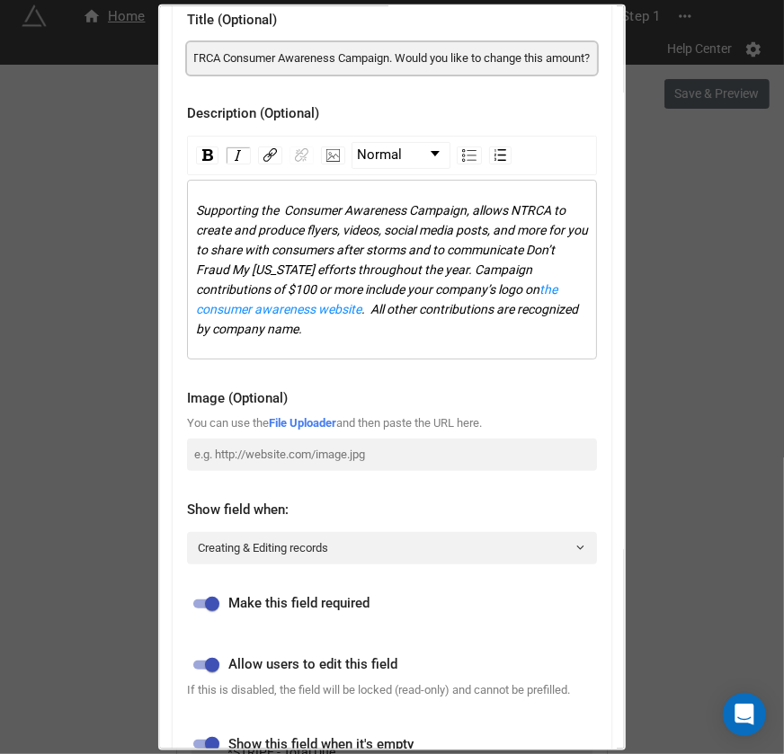
scroll to position [135, 0]
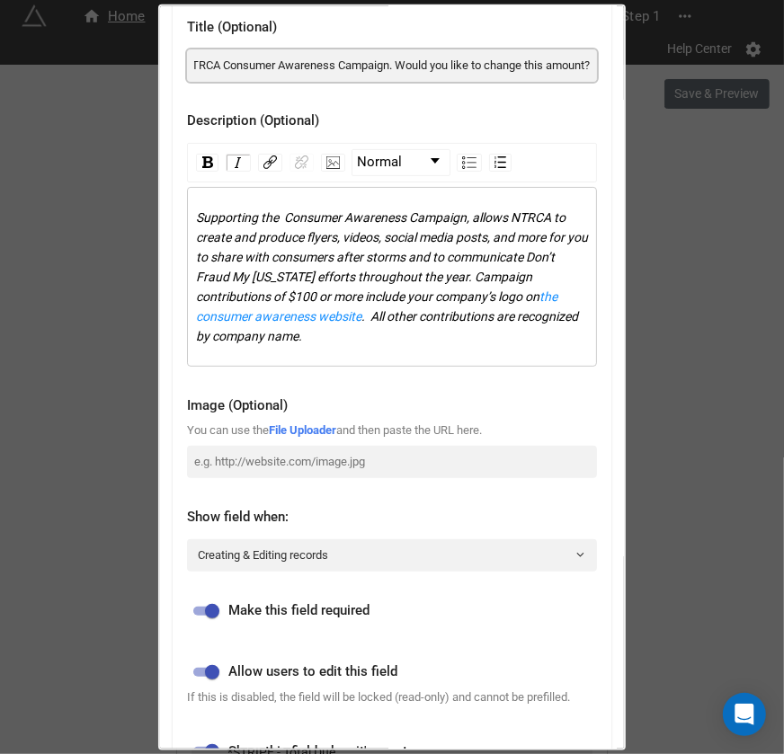
type input "An automatic $50 will be added to your renewal bill to support the NTRCA Consum…"
click at [455, 337] on div "Supporting the Consumer Awareness Campaign, allows NTRCA to create and produce …" at bounding box center [392, 276] width 393 height 138
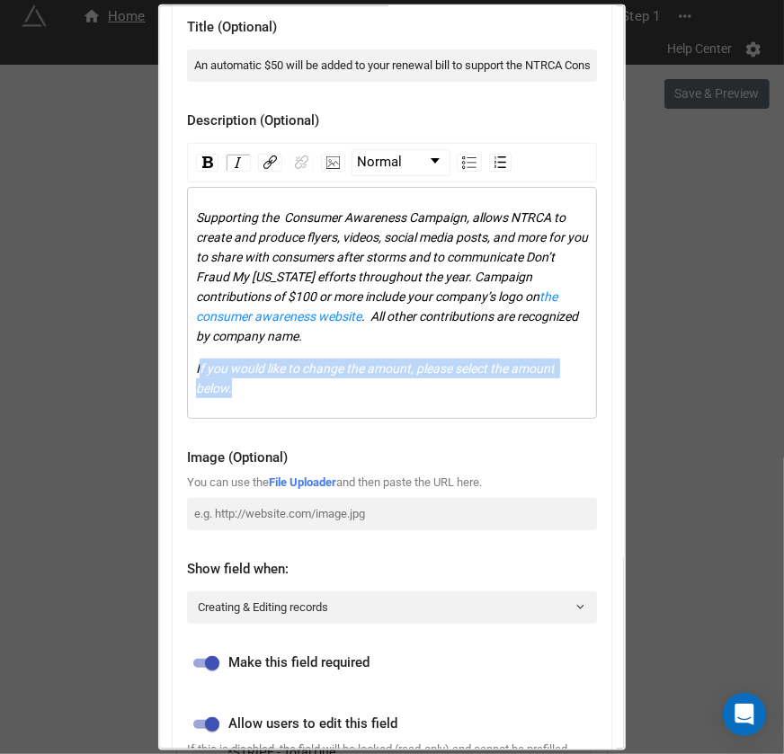
drag, startPoint x: 265, startPoint y: 388, endPoint x: 197, endPoint y: 362, distance: 72.8
click at [197, 362] on div "If you would like to change the amount, please select the amount below." at bounding box center [392, 378] width 393 height 40
click at [237, 160] on img "rdw-inline-control" at bounding box center [238, 162] width 14 height 14
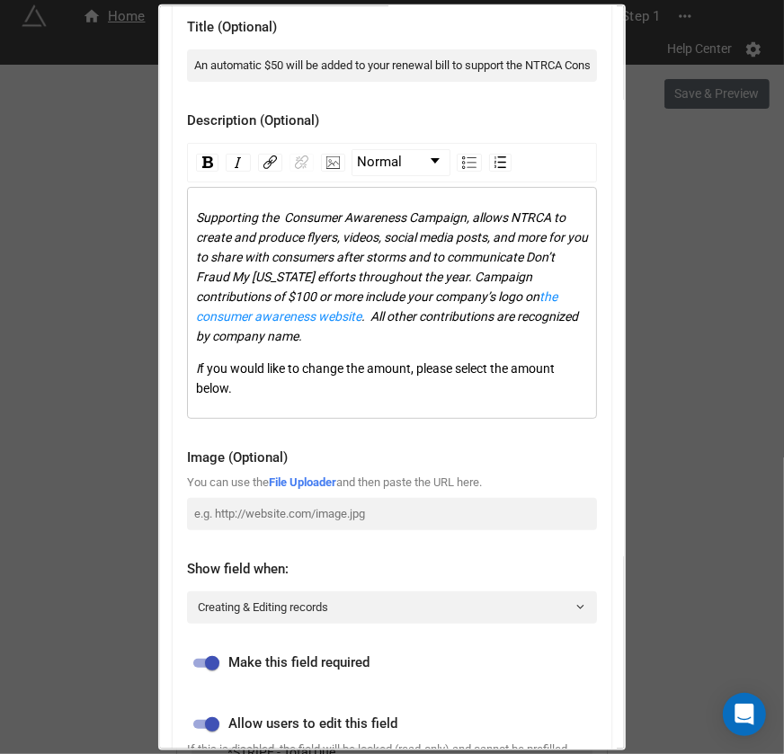
click at [255, 388] on div "I f you would like to change the amount, please select the amount below." at bounding box center [392, 378] width 393 height 40
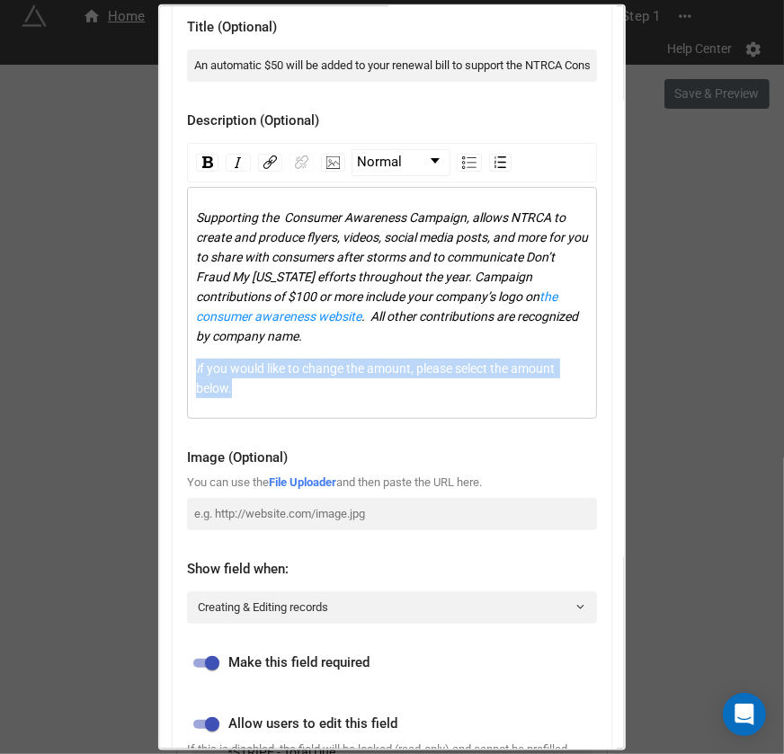
drag, startPoint x: 246, startPoint y: 388, endPoint x: 194, endPoint y: 370, distance: 55.2
click at [195, 370] on div "Supporting the Consumer Awareness Campaign, allows NTRCA to create and produce …" at bounding box center [392, 302] width 394 height 191
click at [232, 155] on img "rdw-inline-control" at bounding box center [238, 162] width 14 height 14
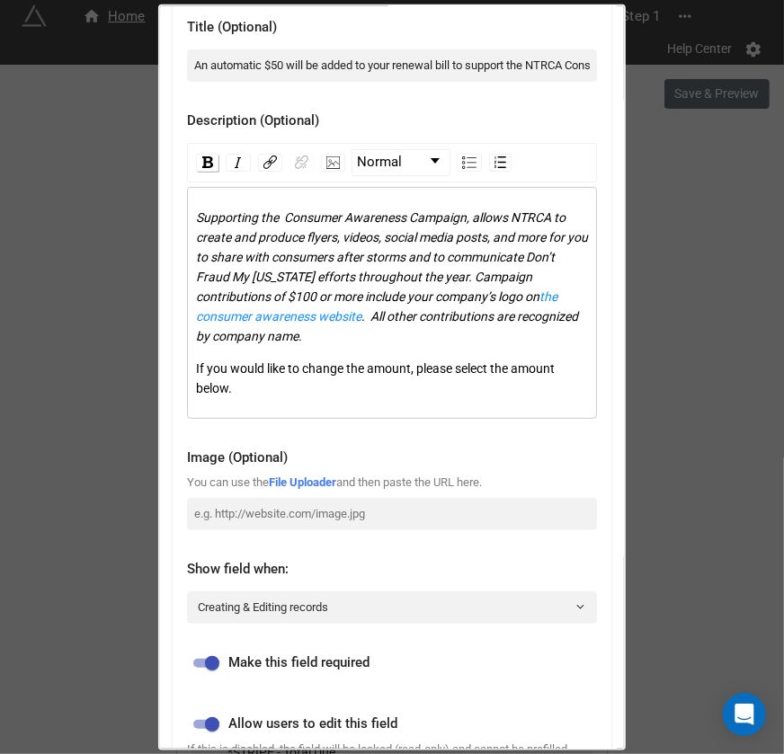
click at [211, 156] on div "rdw-inline-control" at bounding box center [207, 162] width 22 height 18
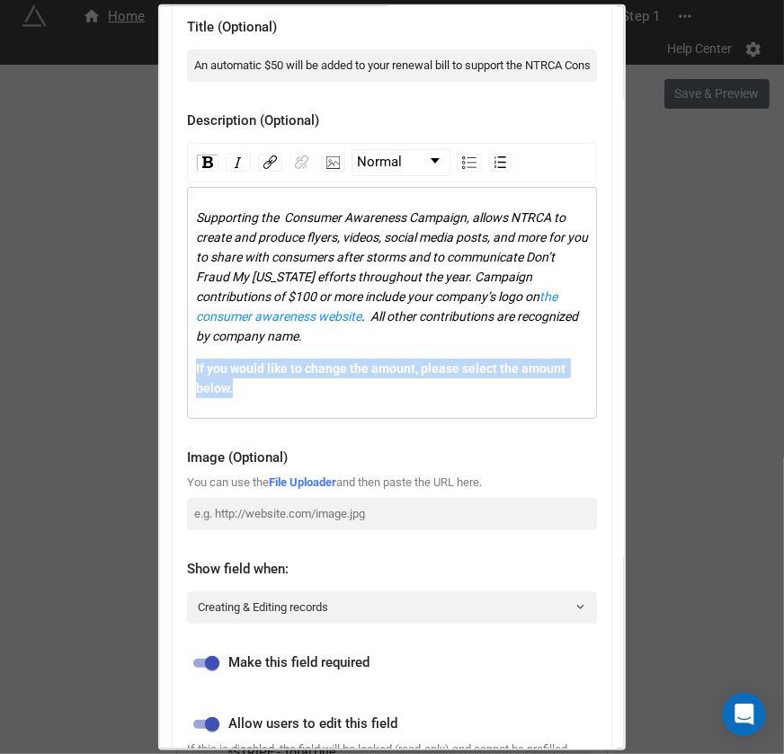
click at [351, 392] on div "If you would like to change the amount, please select the amount below." at bounding box center [392, 378] width 393 height 40
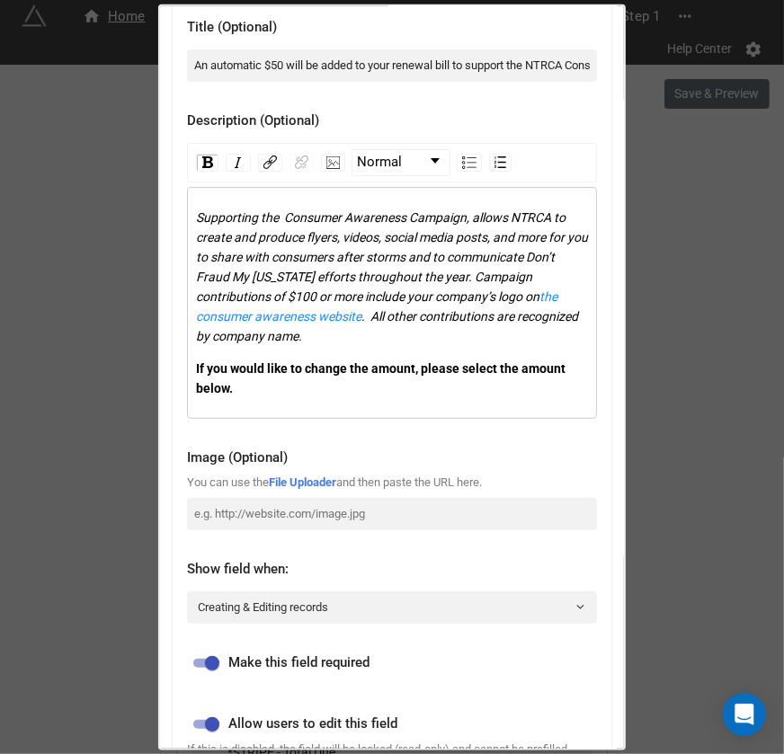
click at [431, 367] on span "If you would like to change the amount, please select the amount below." at bounding box center [382, 378] width 372 height 34
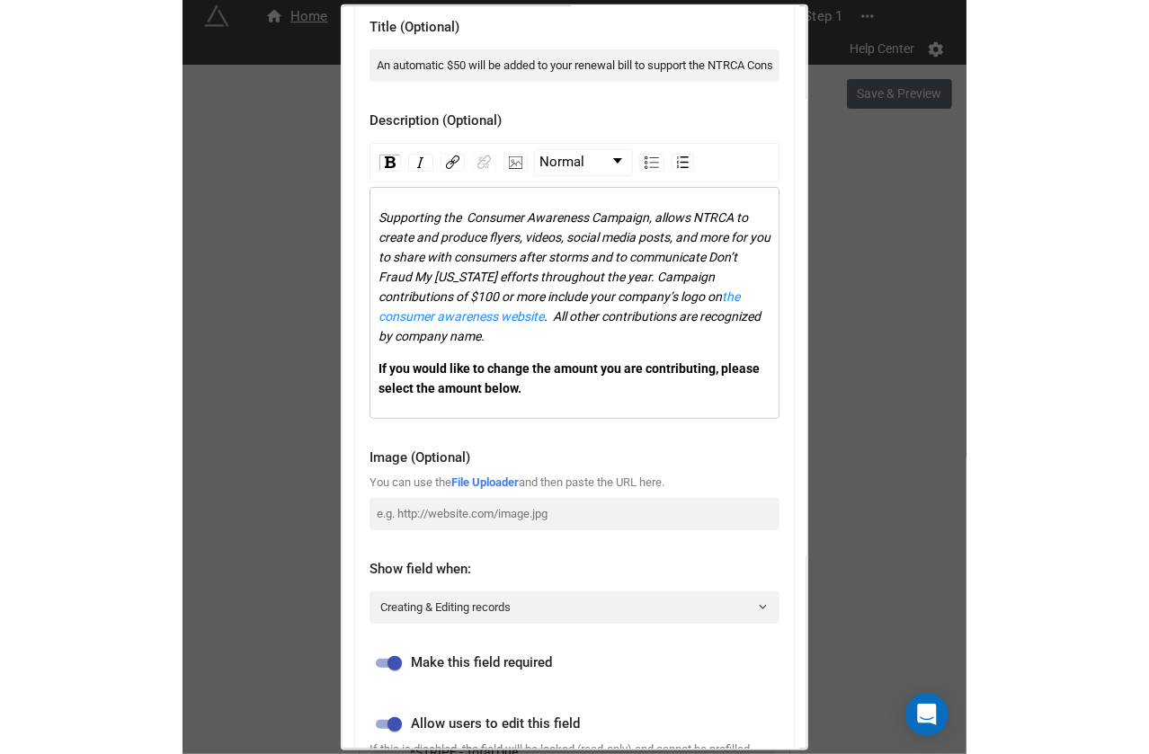
scroll to position [576, 0]
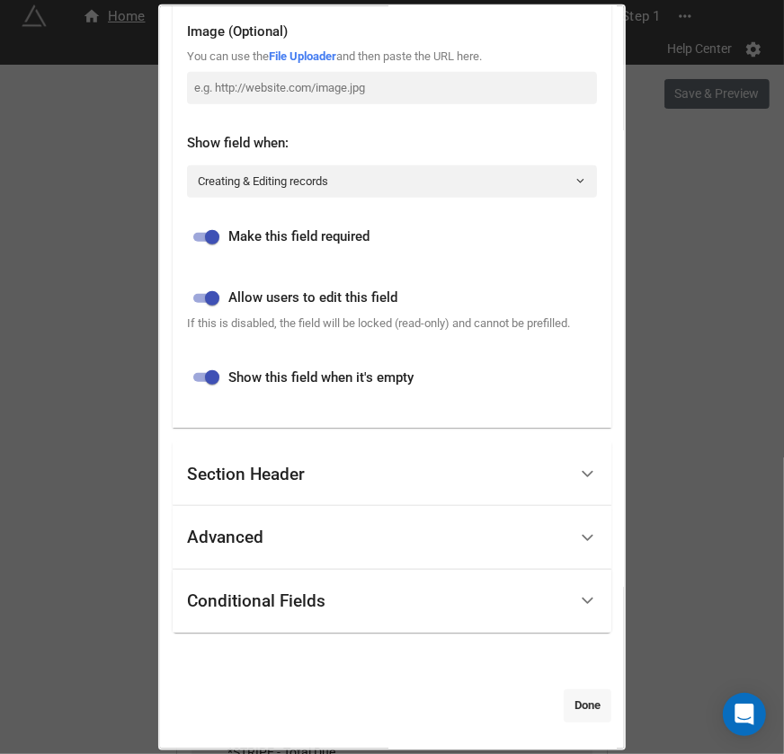
click at [585, 701] on link "Done" at bounding box center [588, 706] width 48 height 32
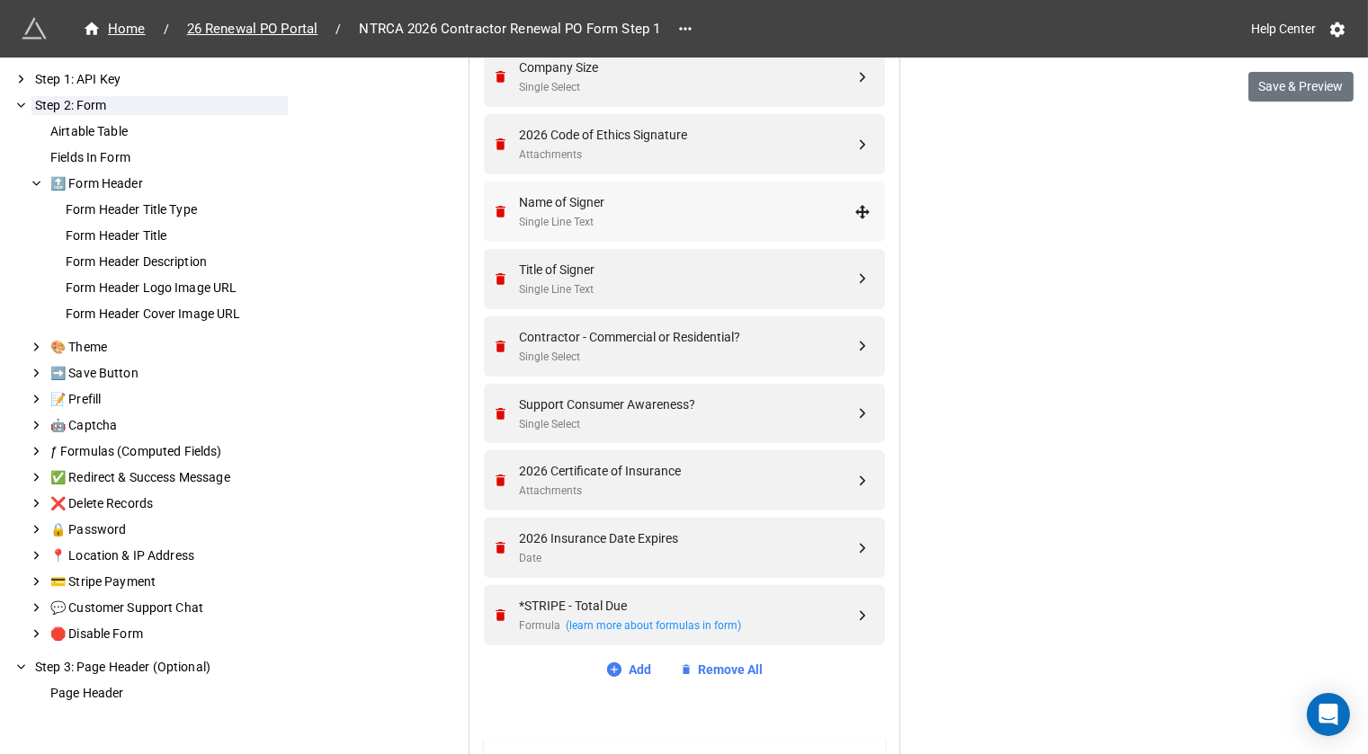
scroll to position [1103, 0]
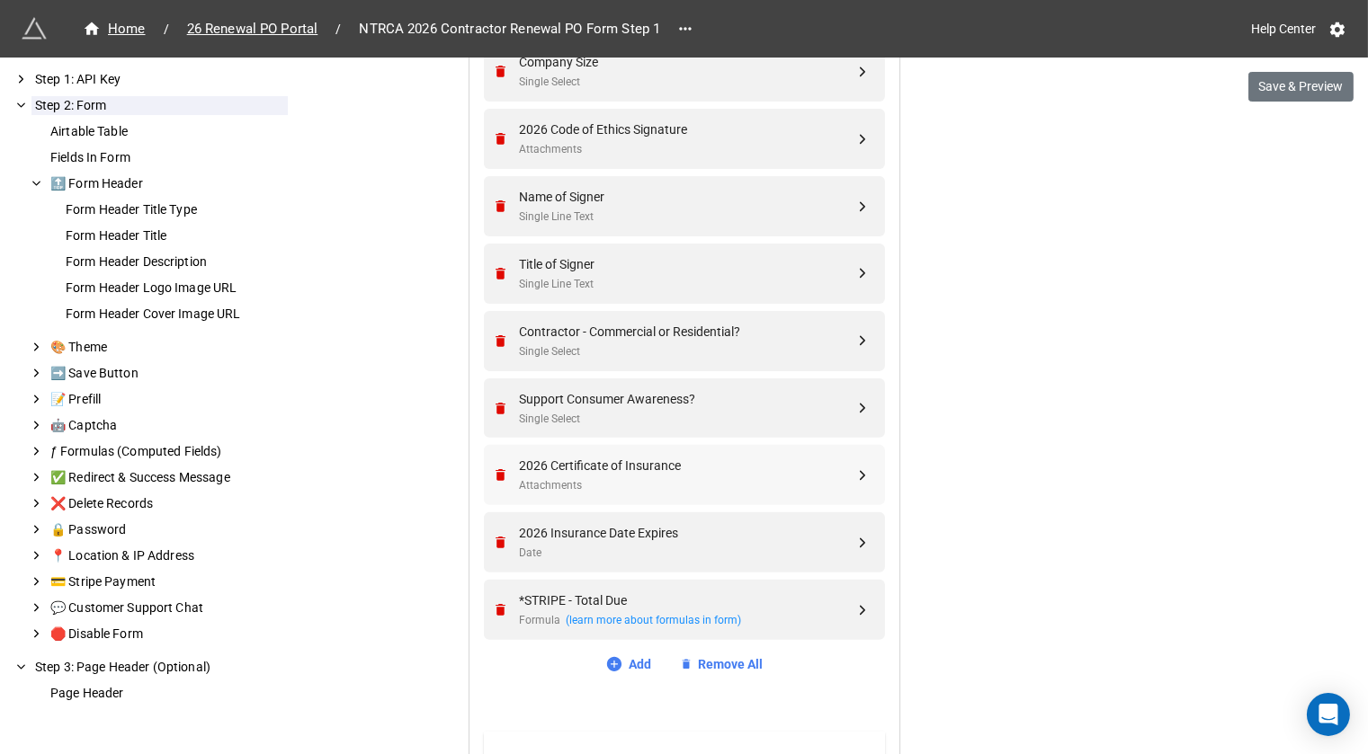
click at [578, 462] on div "2026 Certificate of Insurance" at bounding box center [687, 466] width 335 height 20
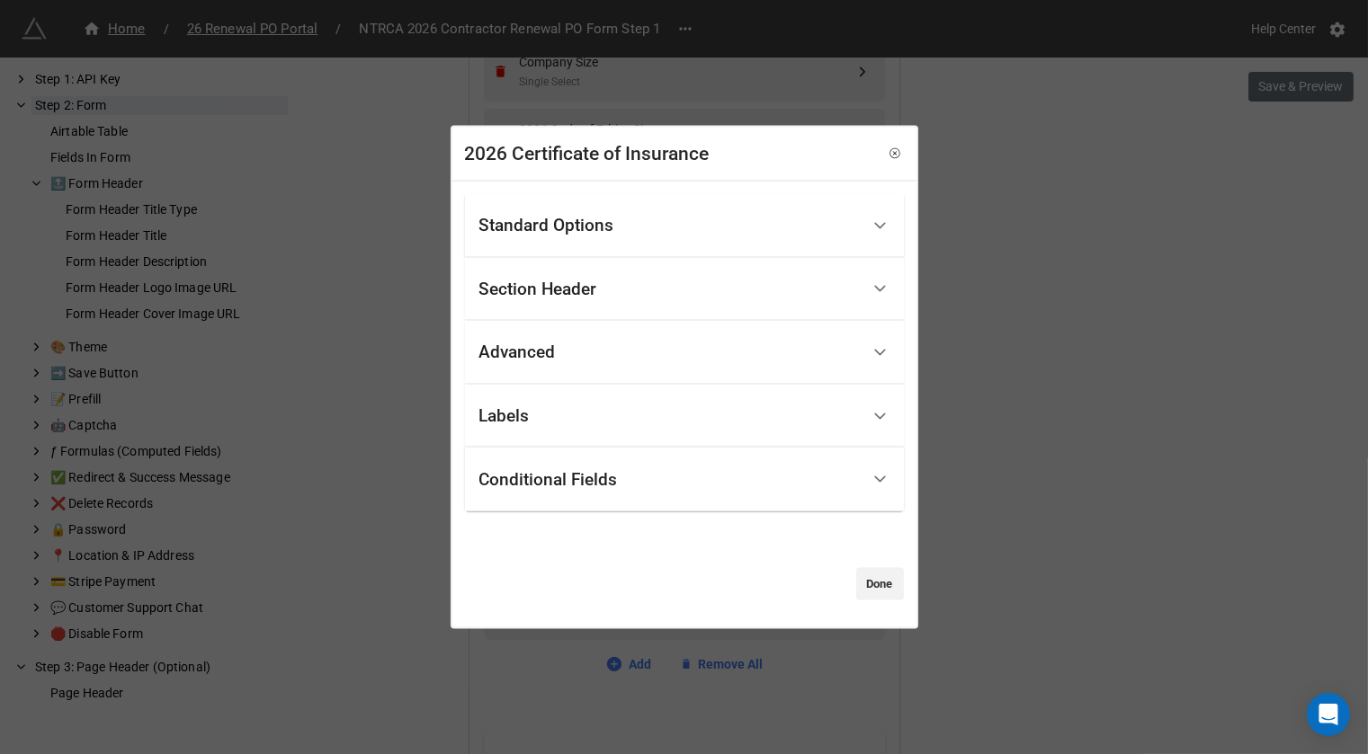
click at [577, 227] on div "Standard Options" at bounding box center [546, 226] width 135 height 18
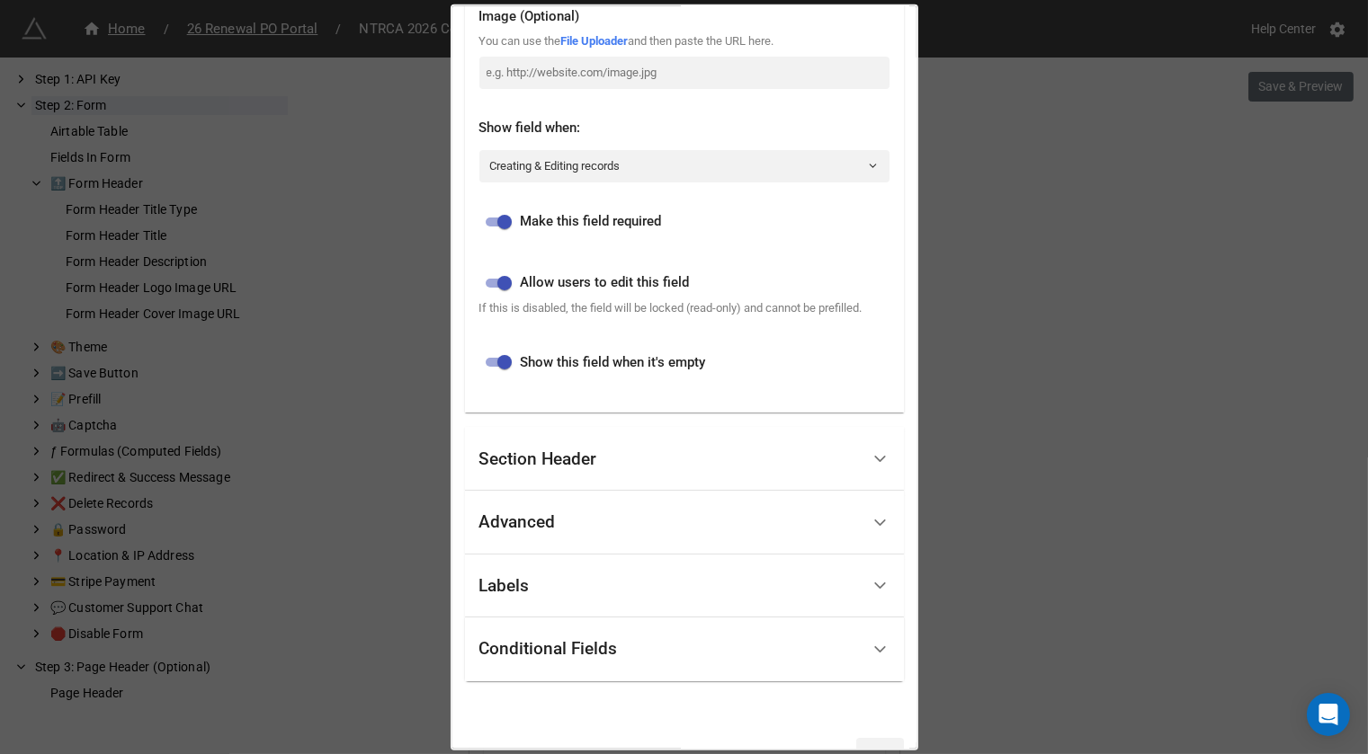
scroll to position [469, 0]
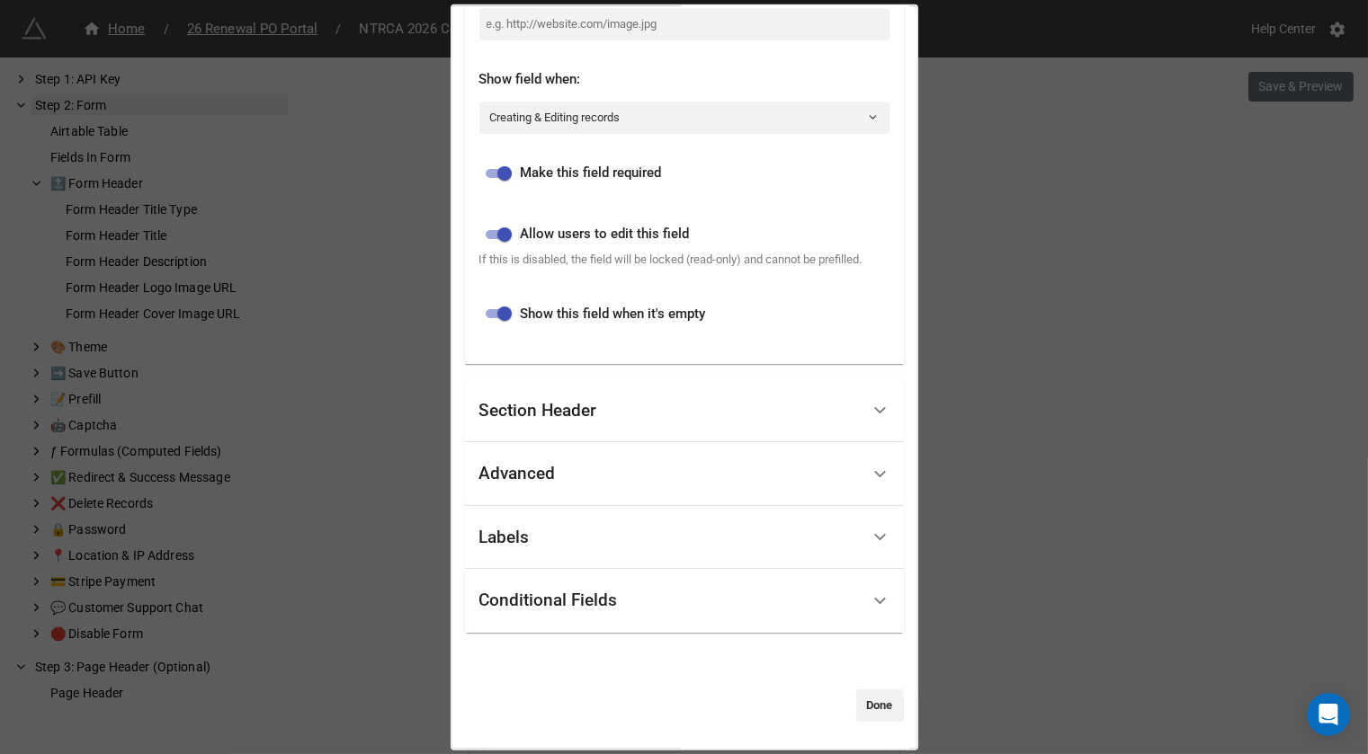
click at [608, 407] on div "Section Header" at bounding box center [669, 410] width 380 height 42
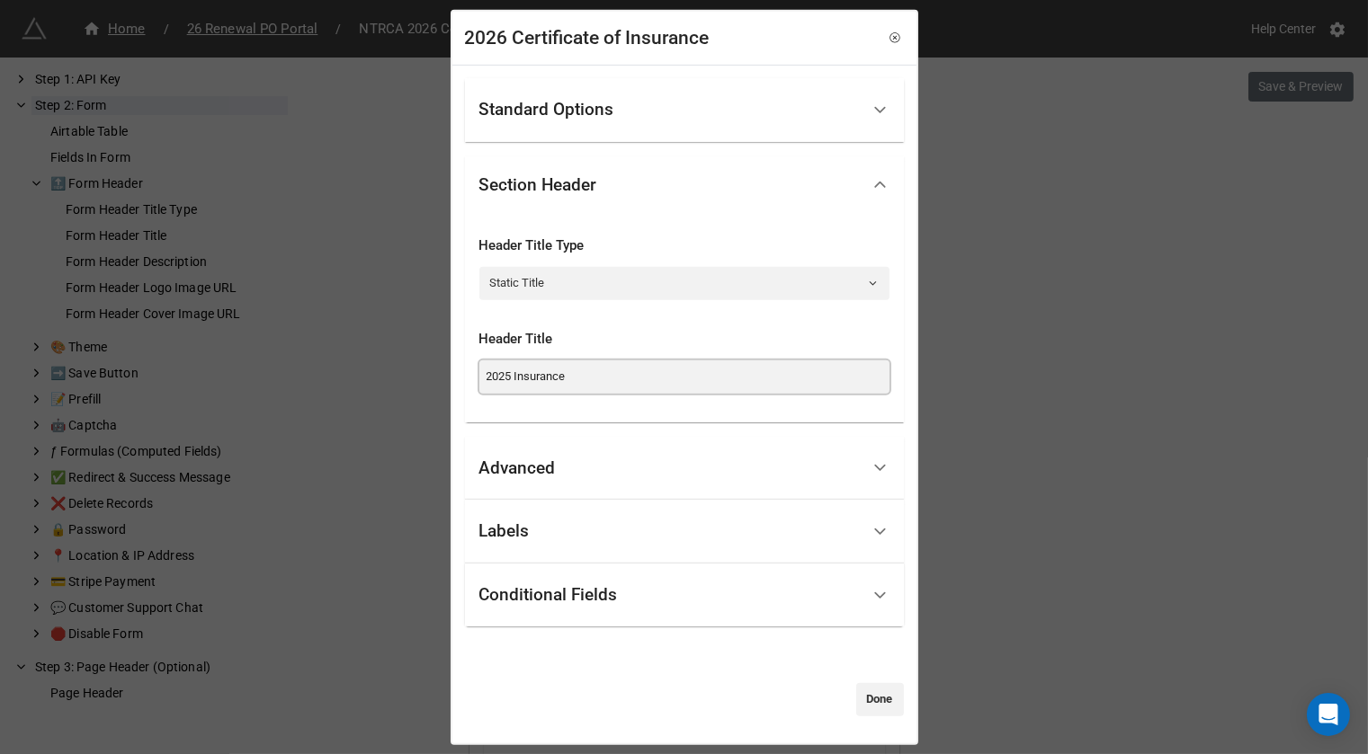
click at [511, 373] on input "2025 Insurance" at bounding box center [684, 377] width 410 height 32
type input "2026 Insurance"
click at [872, 707] on link "Done" at bounding box center [880, 699] width 48 height 32
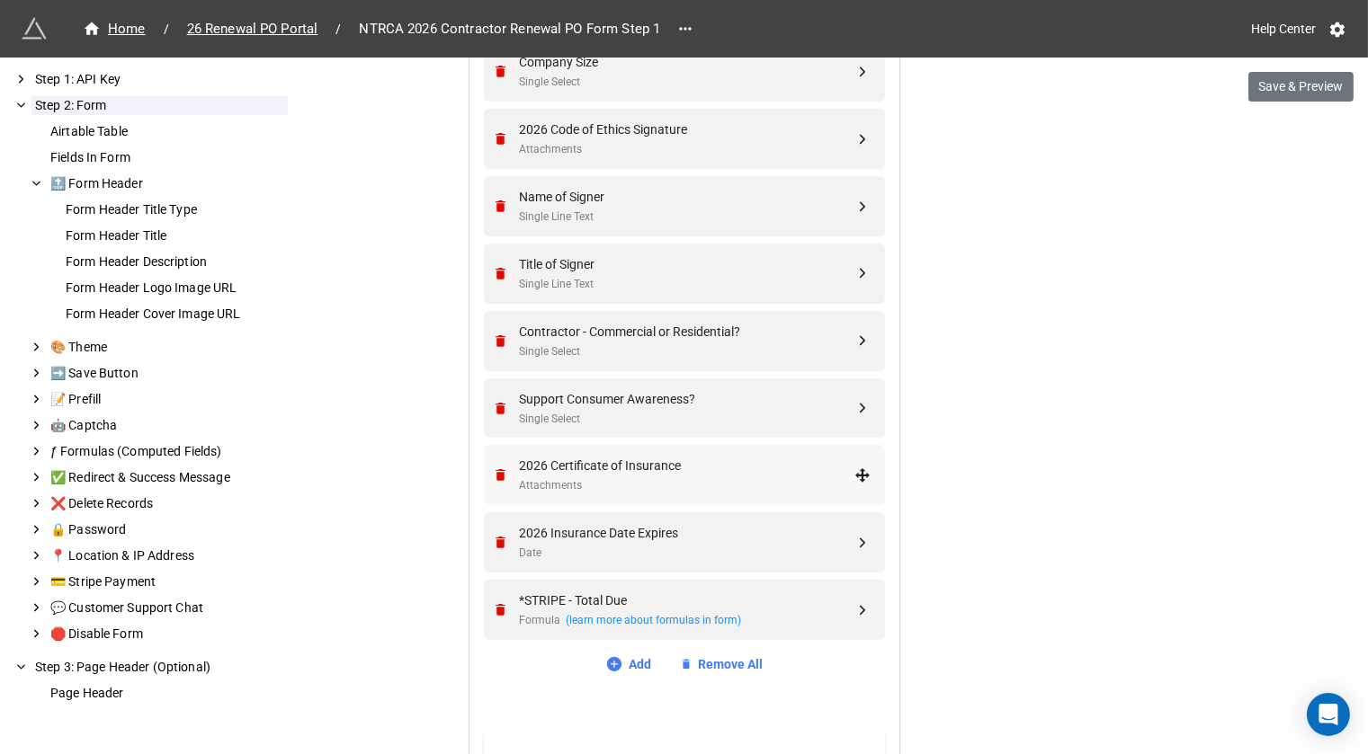
click at [603, 478] on div "Attachments" at bounding box center [687, 486] width 335 height 17
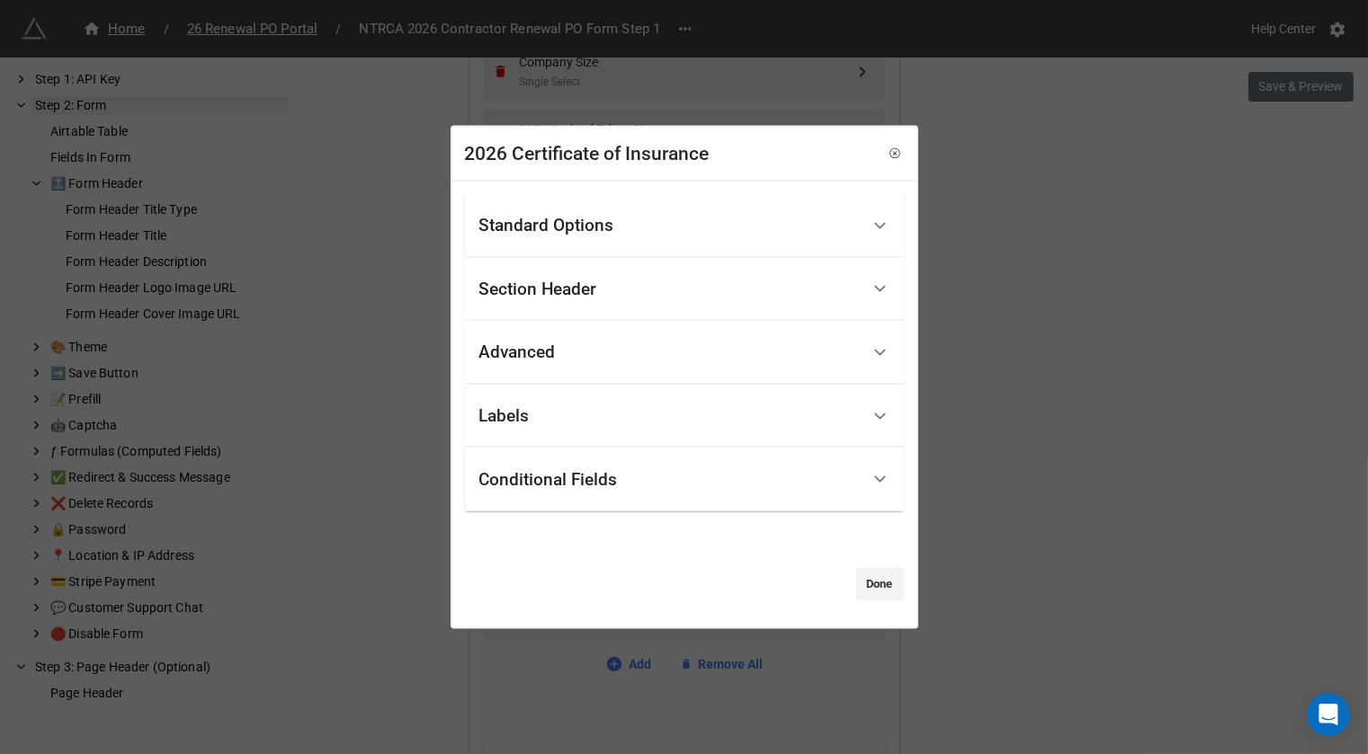
click at [623, 237] on div "Standard Options" at bounding box center [669, 226] width 380 height 42
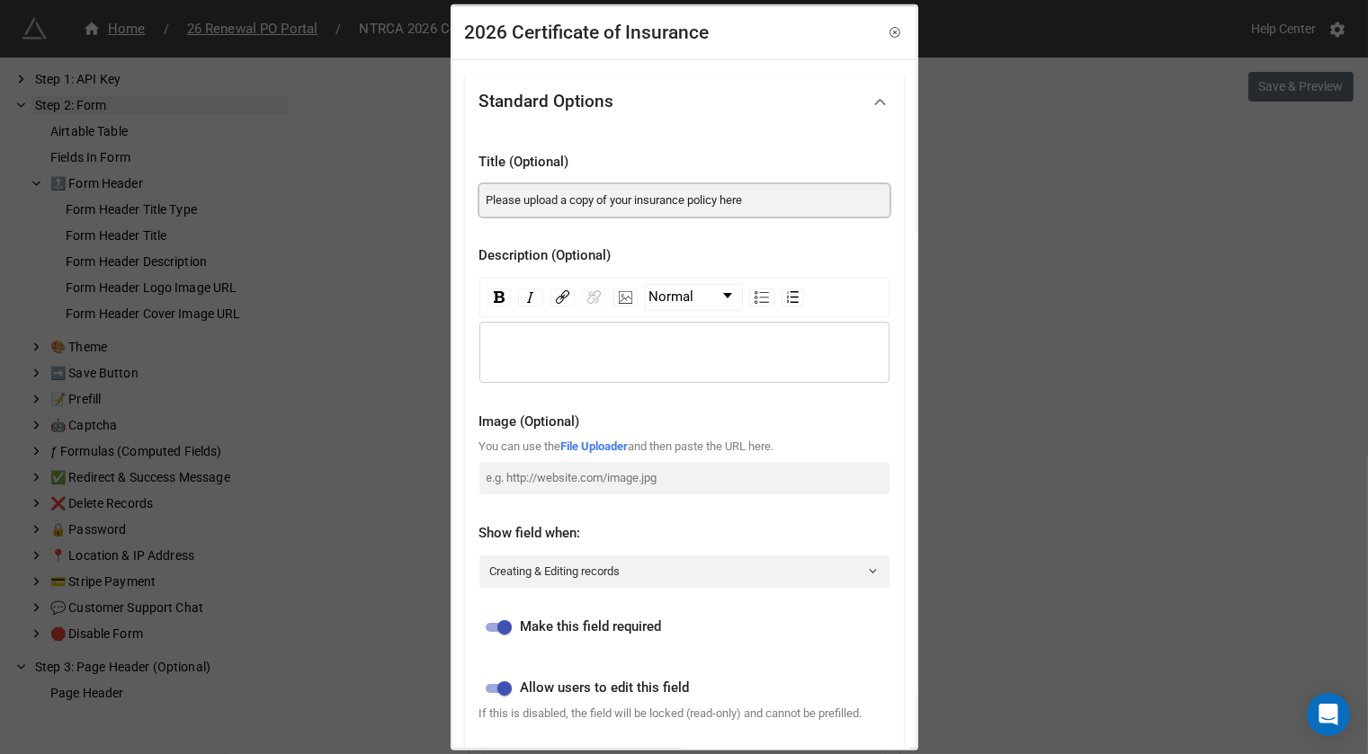
click at [708, 201] on input "Please upload a copy of your insurance policy here" at bounding box center [684, 199] width 410 height 32
click at [645, 197] on input "Please upload a copy of your insurance policy here" at bounding box center [684, 199] width 410 height 32
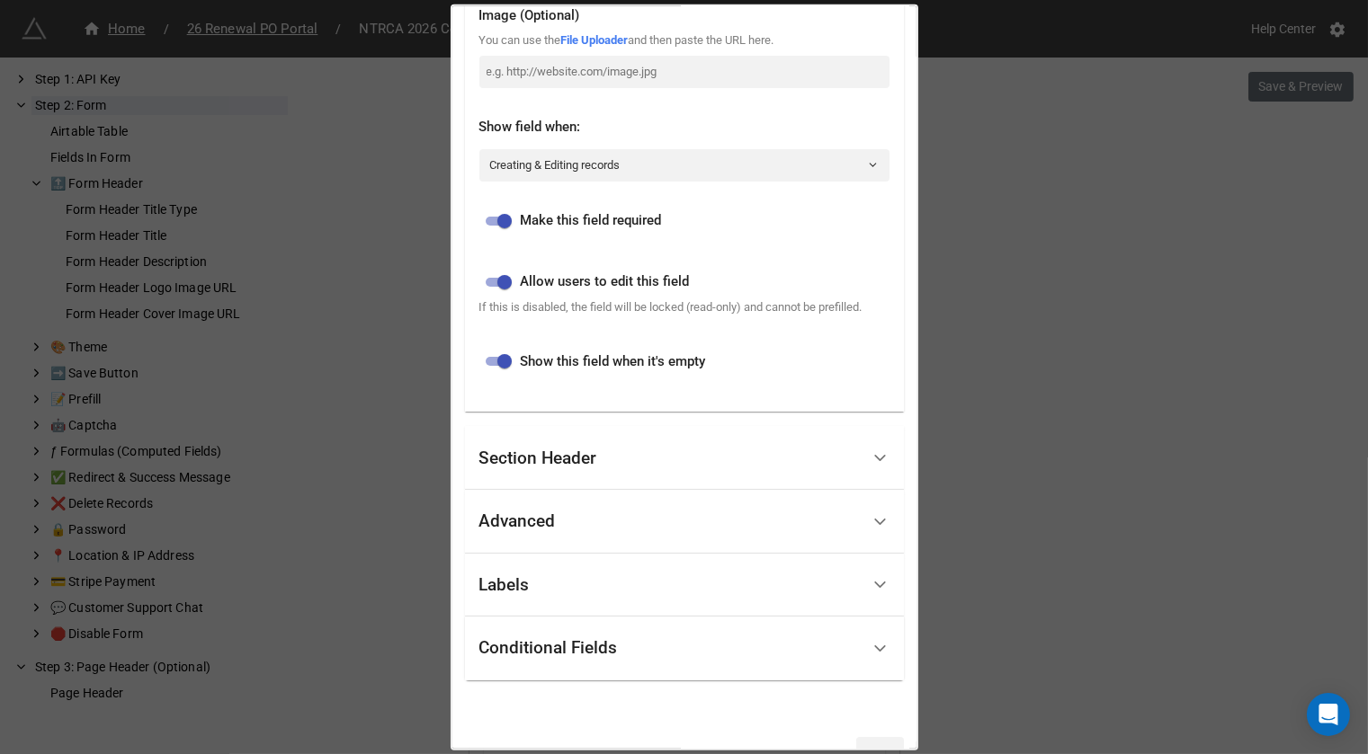
scroll to position [469, 0]
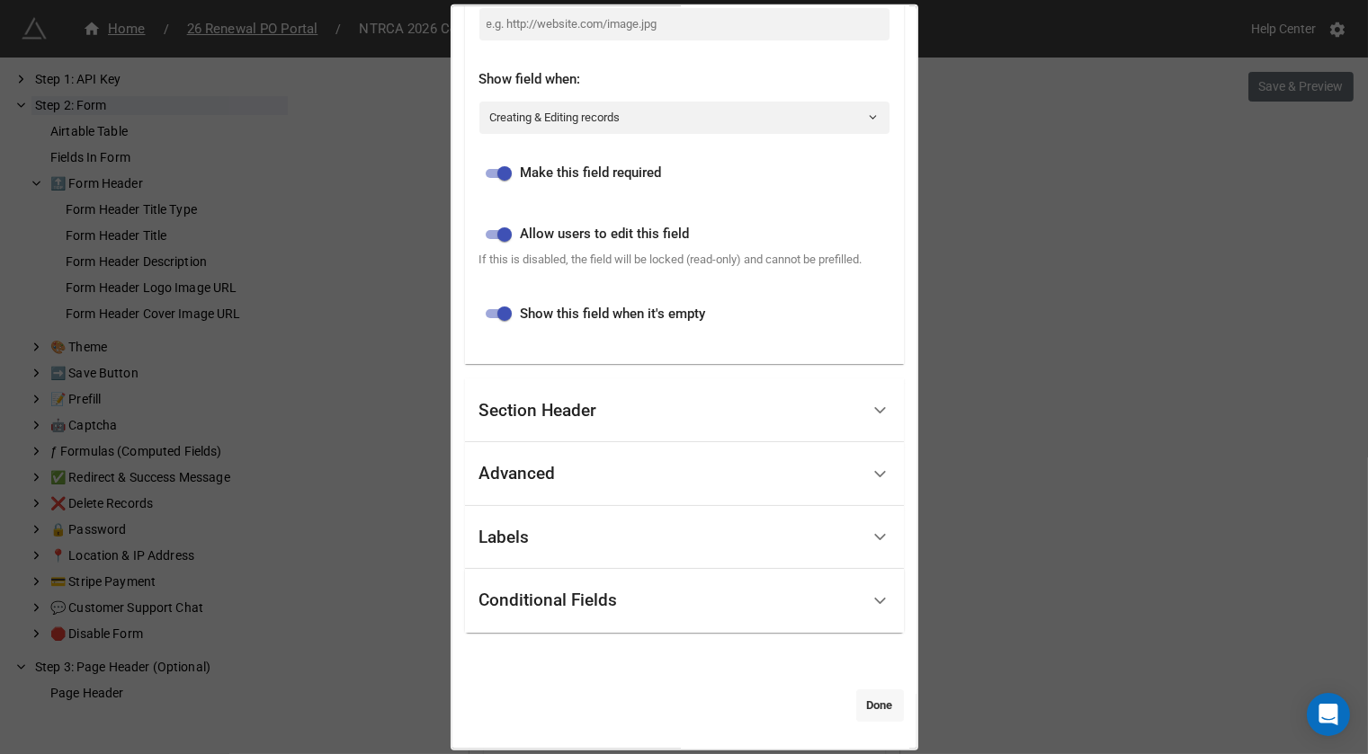
type input "Please upload a copy of your current insurance policy here"
click at [867, 706] on link "Done" at bounding box center [880, 705] width 48 height 32
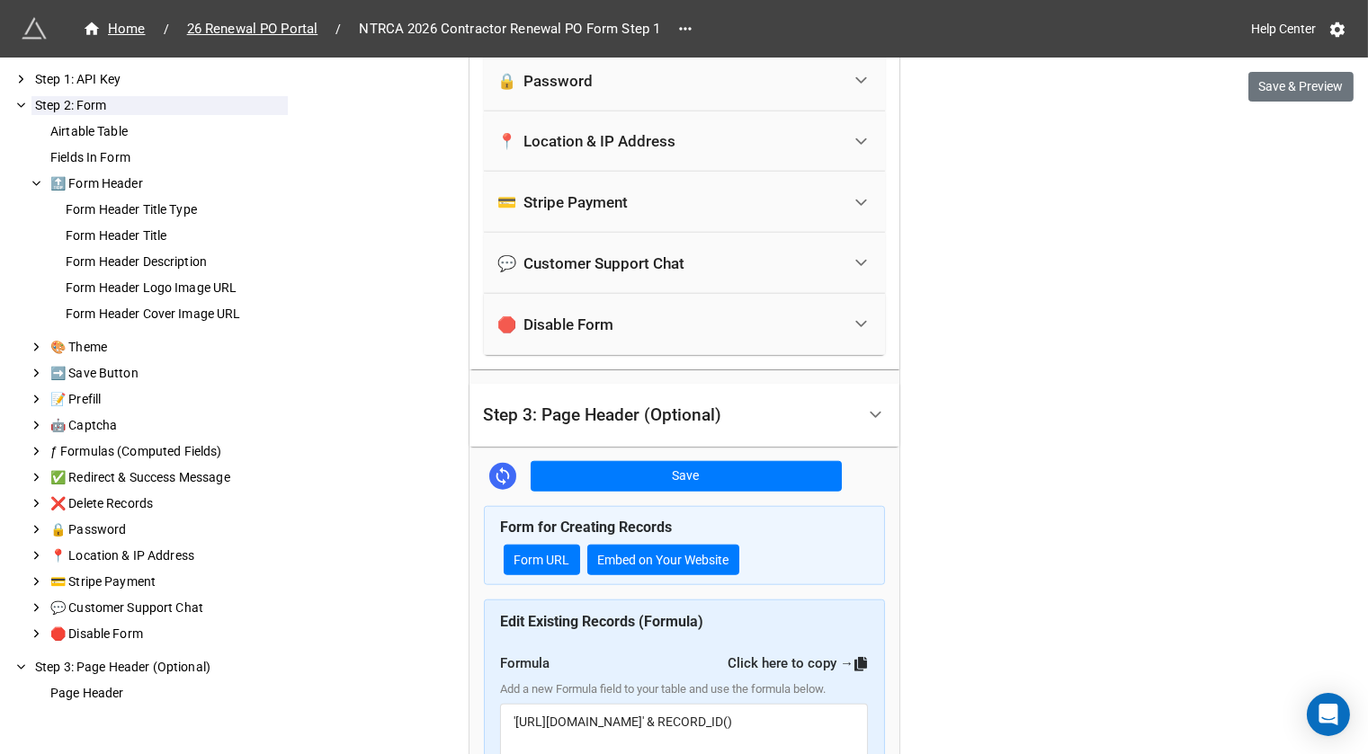
scroll to position [3042, 0]
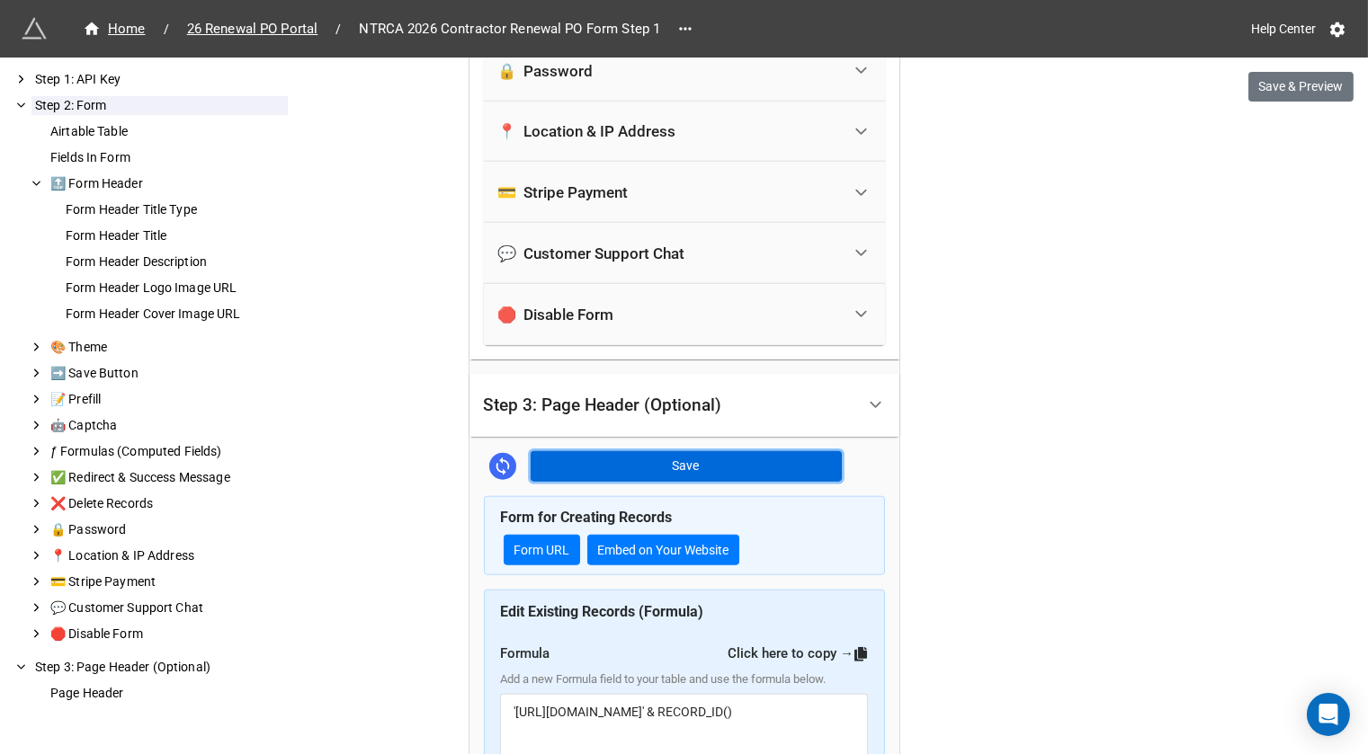
click at [788, 451] on button "Save" at bounding box center [686, 466] width 311 height 31
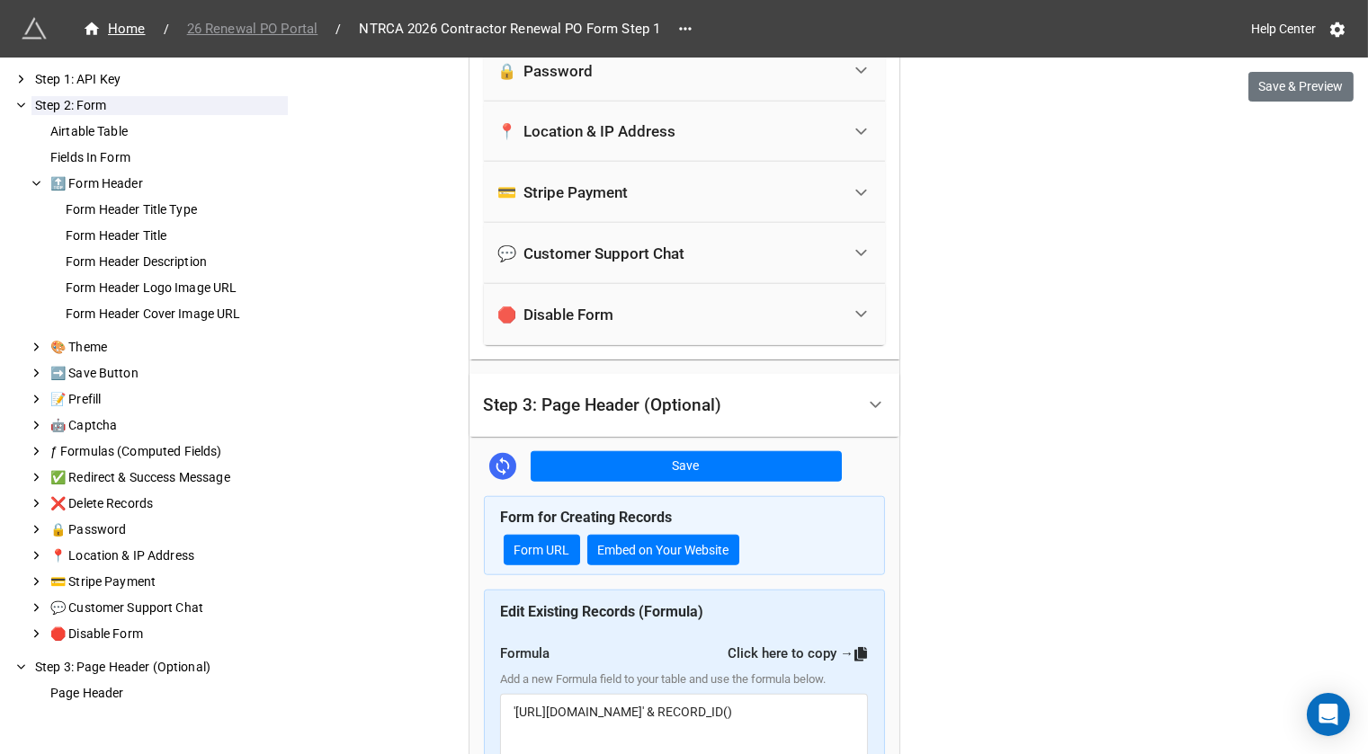
click at [293, 31] on span "26 Renewal PO Portal" at bounding box center [252, 29] width 153 height 21
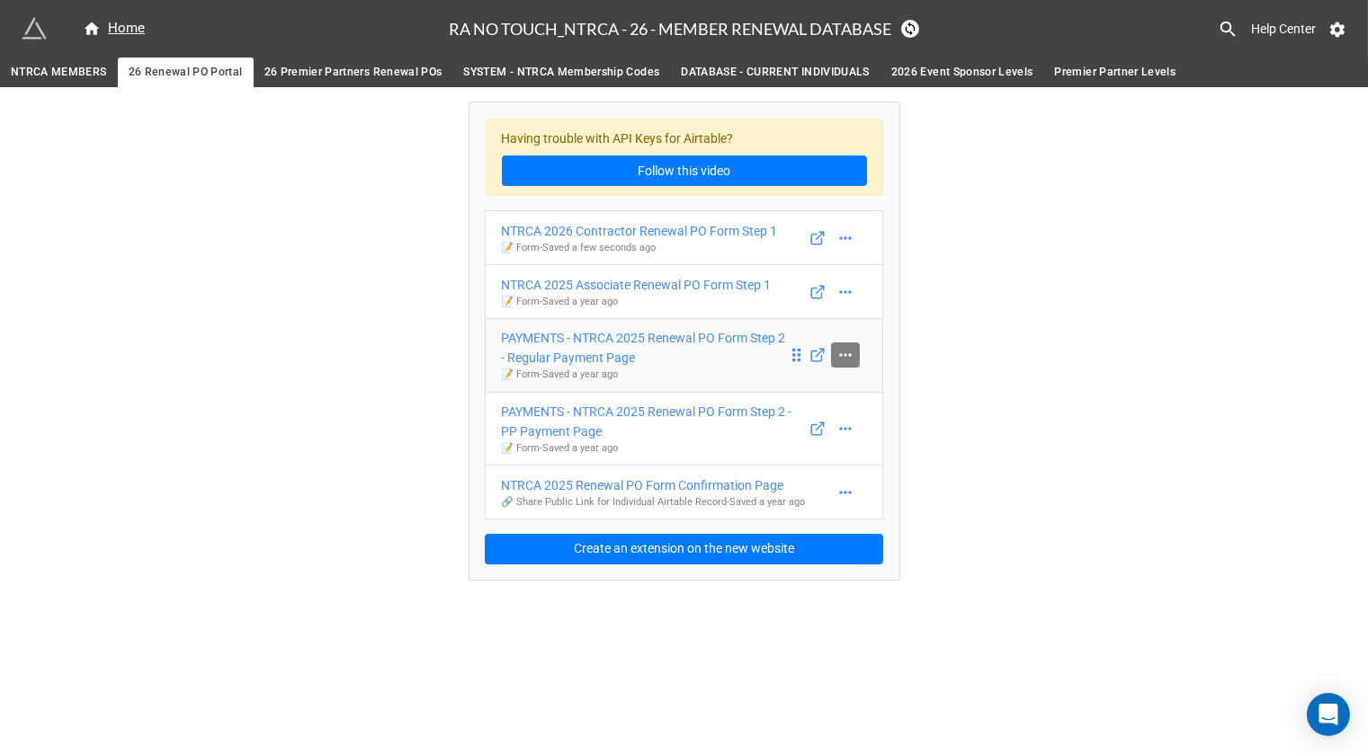
click at [857, 351] on link at bounding box center [845, 355] width 29 height 25
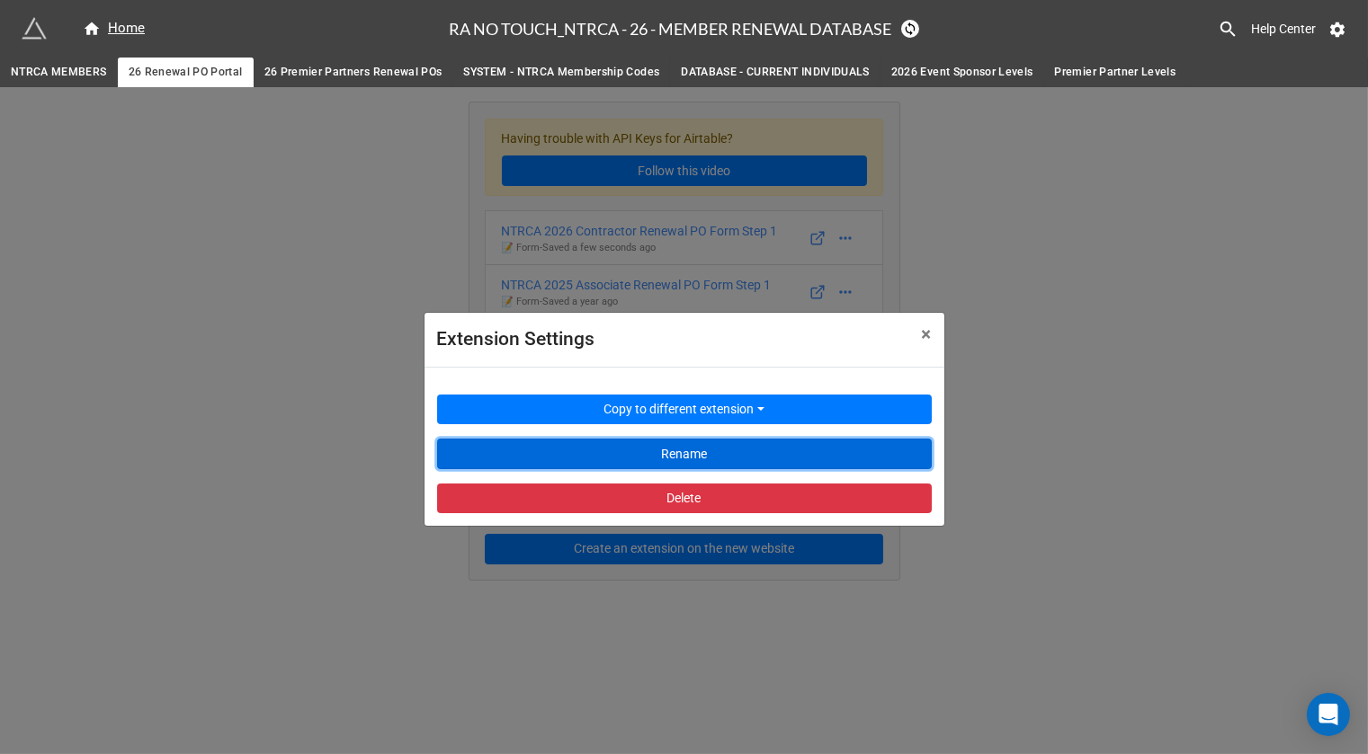
click at [753, 454] on button "Rename" at bounding box center [684, 454] width 495 height 31
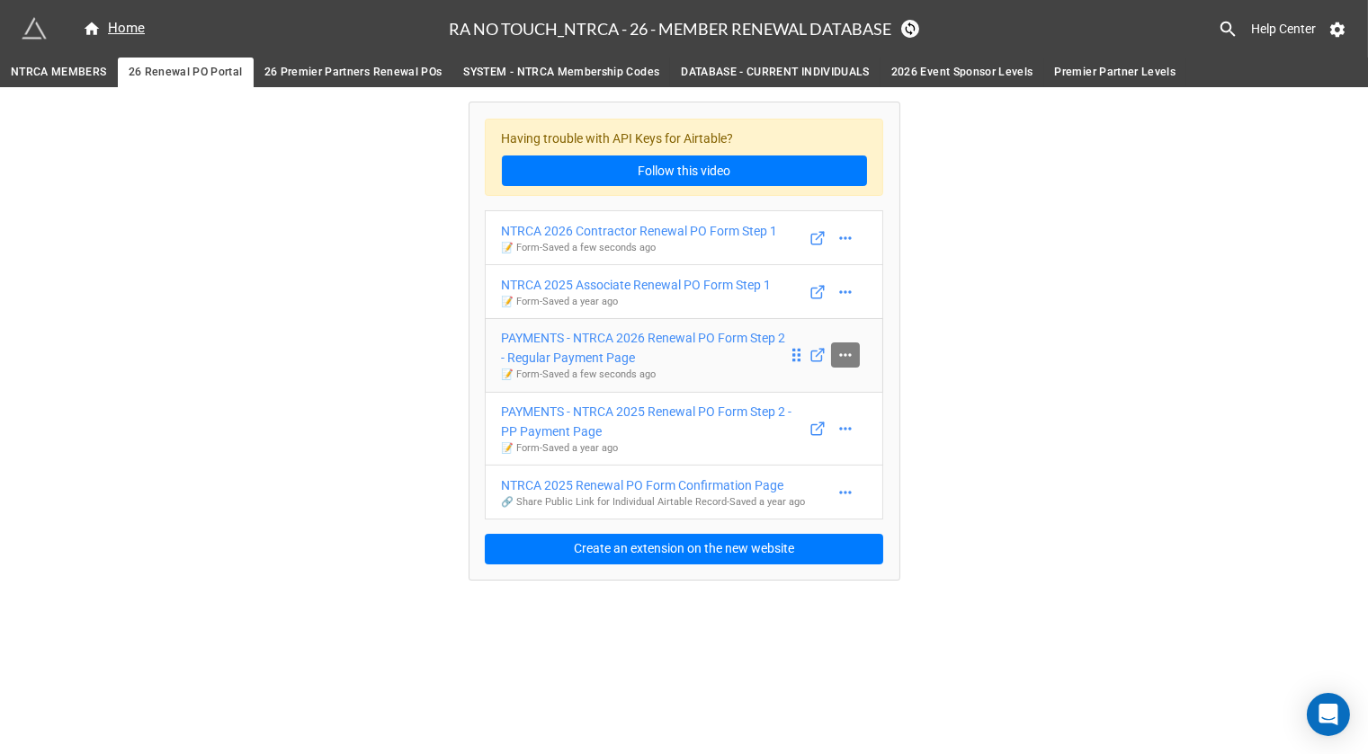
click at [855, 358] on link at bounding box center [845, 355] width 29 height 25
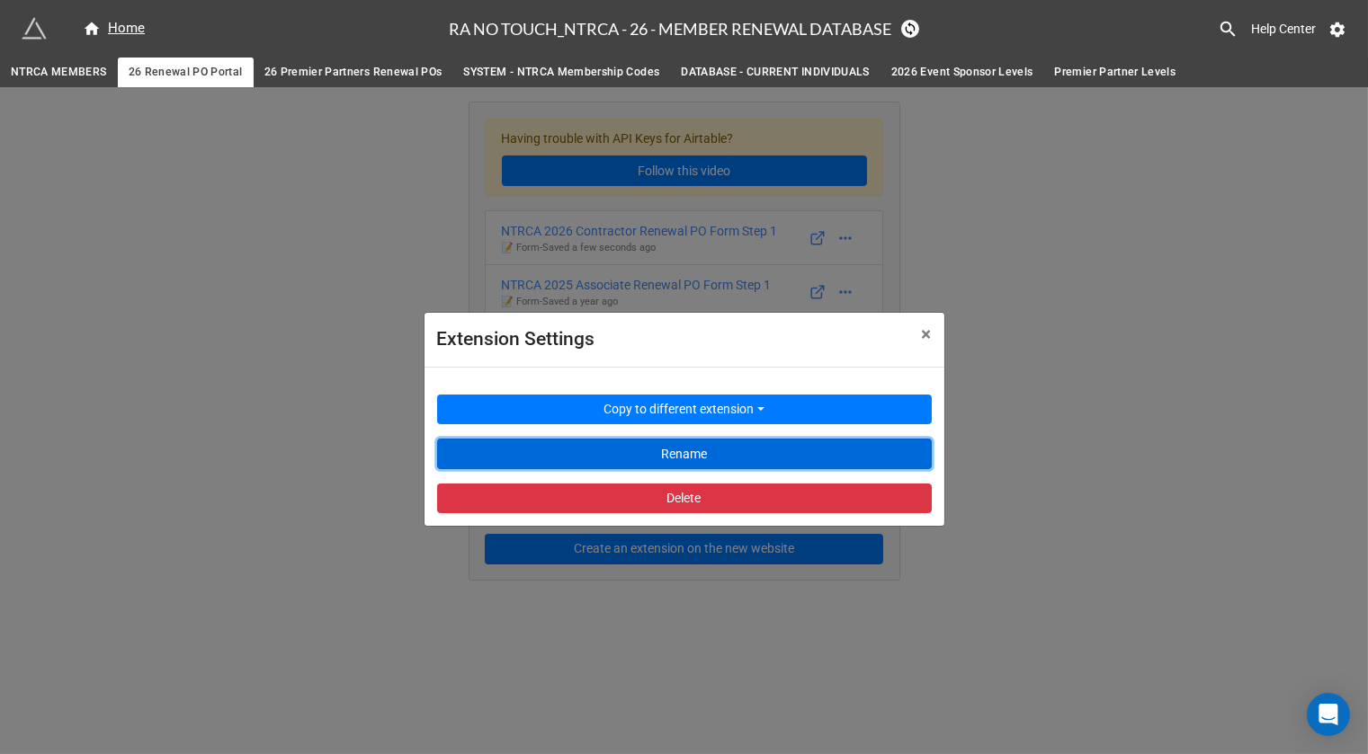
click at [769, 445] on button "Rename" at bounding box center [684, 454] width 495 height 31
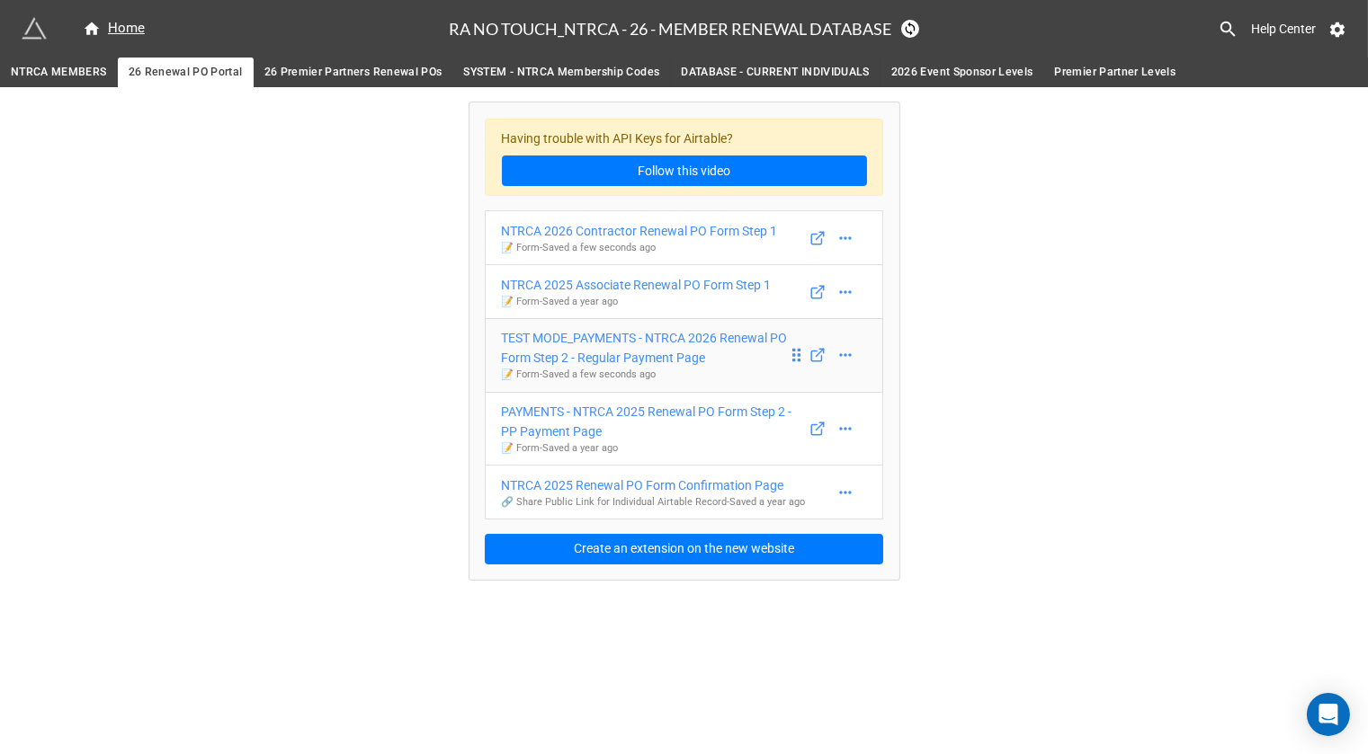
click at [618, 343] on div "TEST MODE_PAYMENTS - NTRCA 2026 Renewal PO Form Step 2 - Regular Payment Page" at bounding box center [645, 348] width 286 height 40
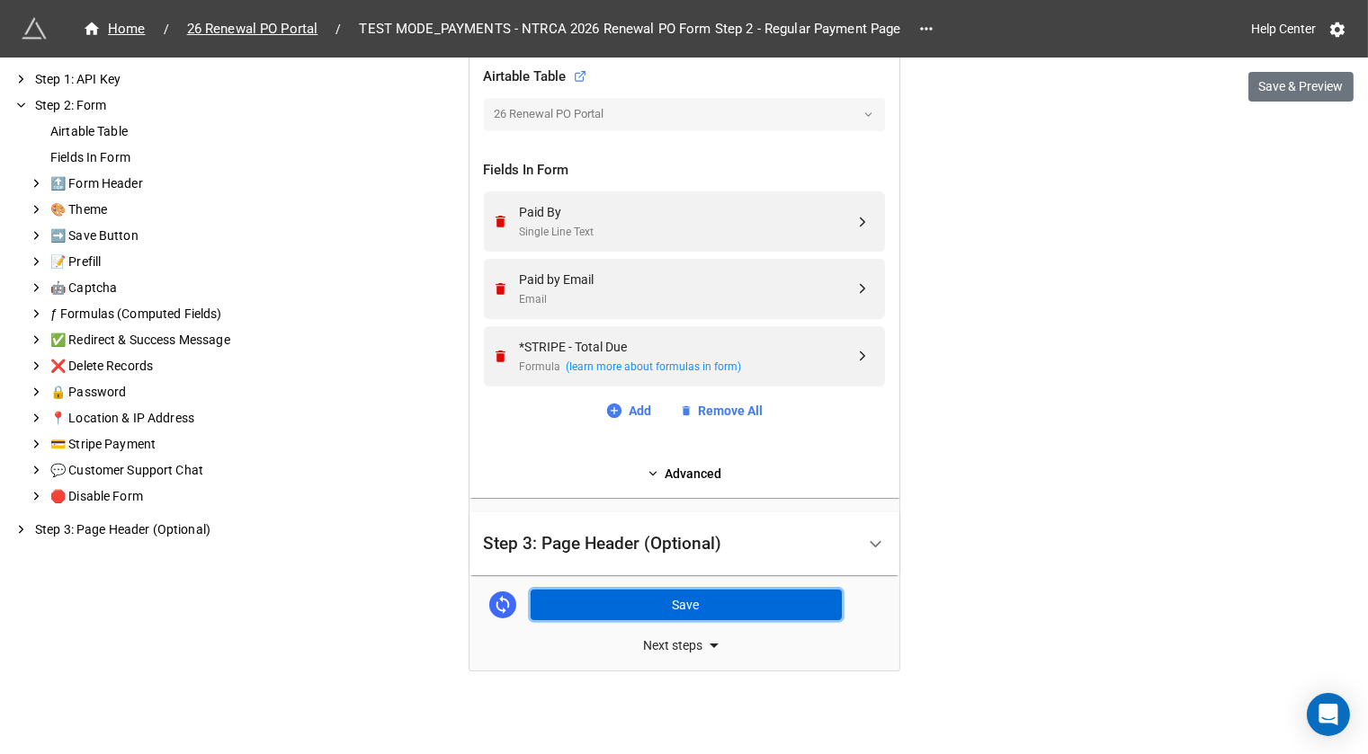
click at [641, 590] on button "Save" at bounding box center [686, 605] width 311 height 31
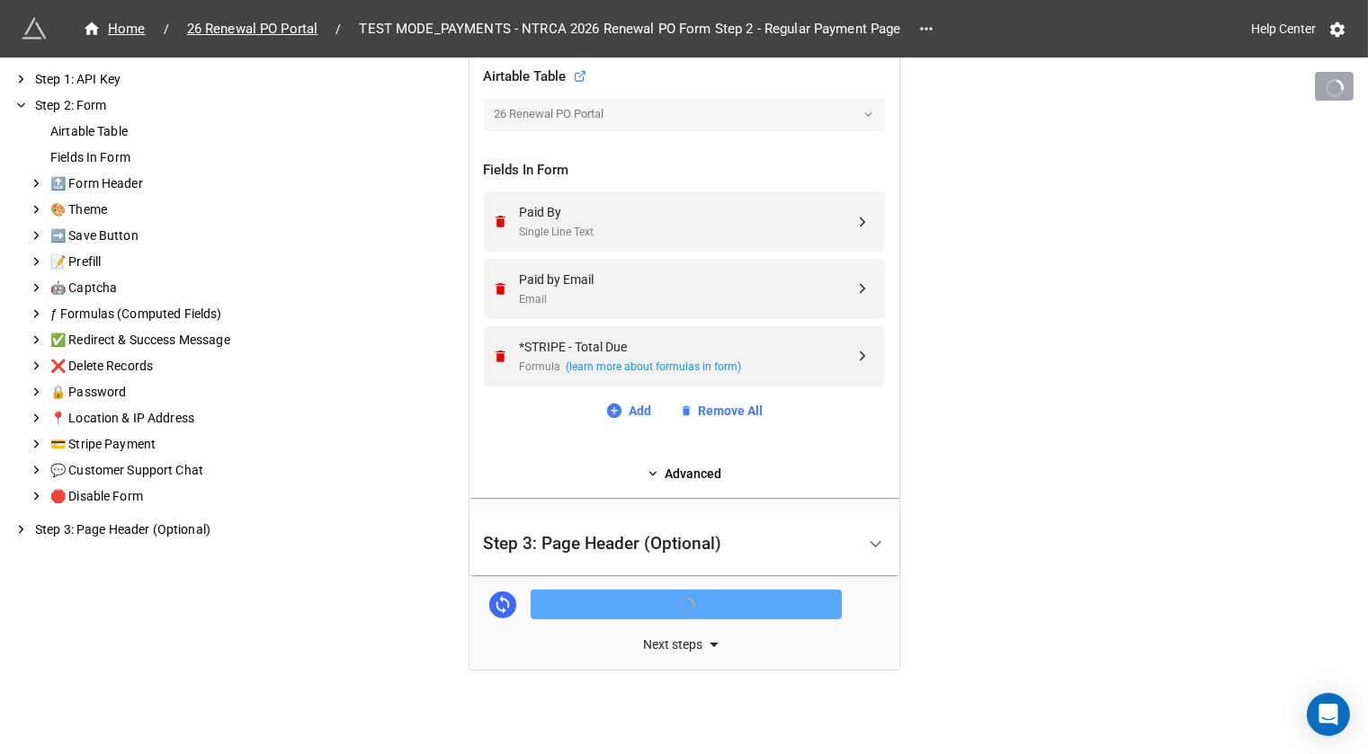
scroll to position [616, 0]
click at [692, 466] on link "Advanced" at bounding box center [684, 475] width 401 height 20
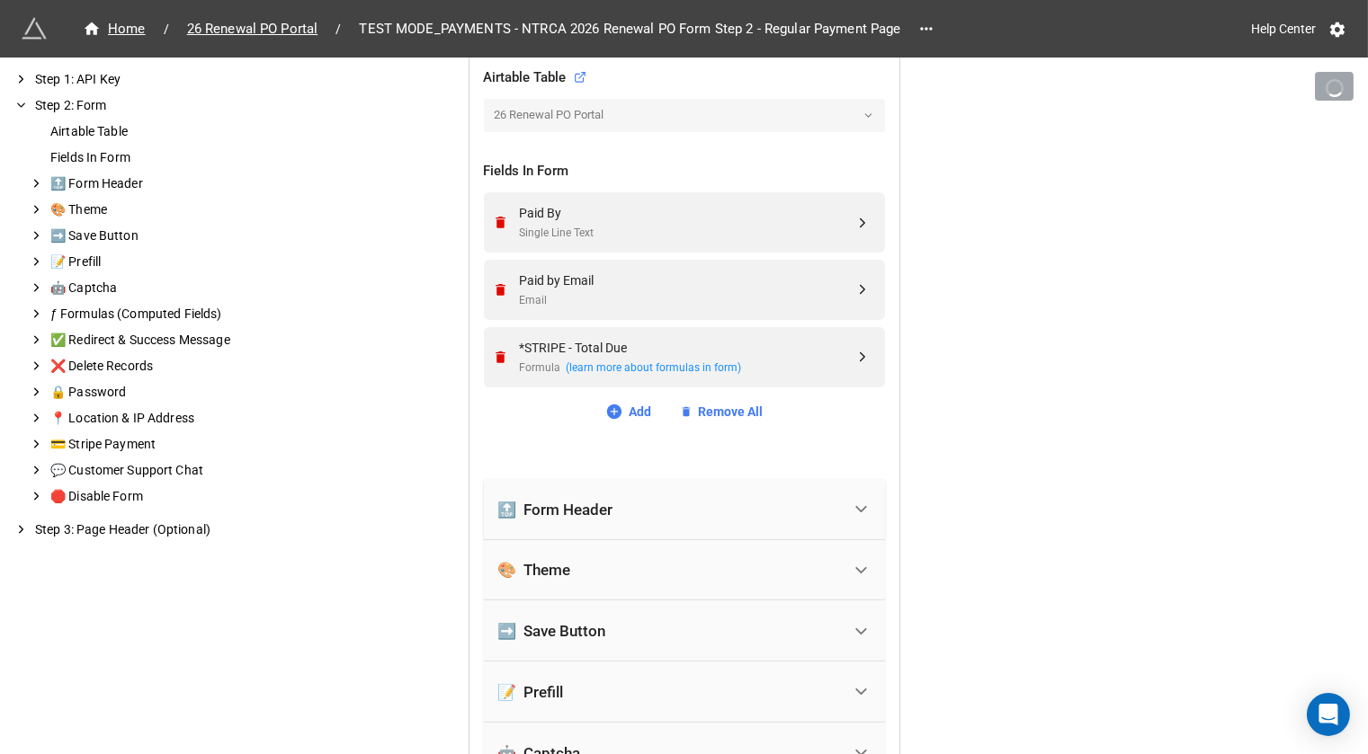
scroll to position [617, 0]
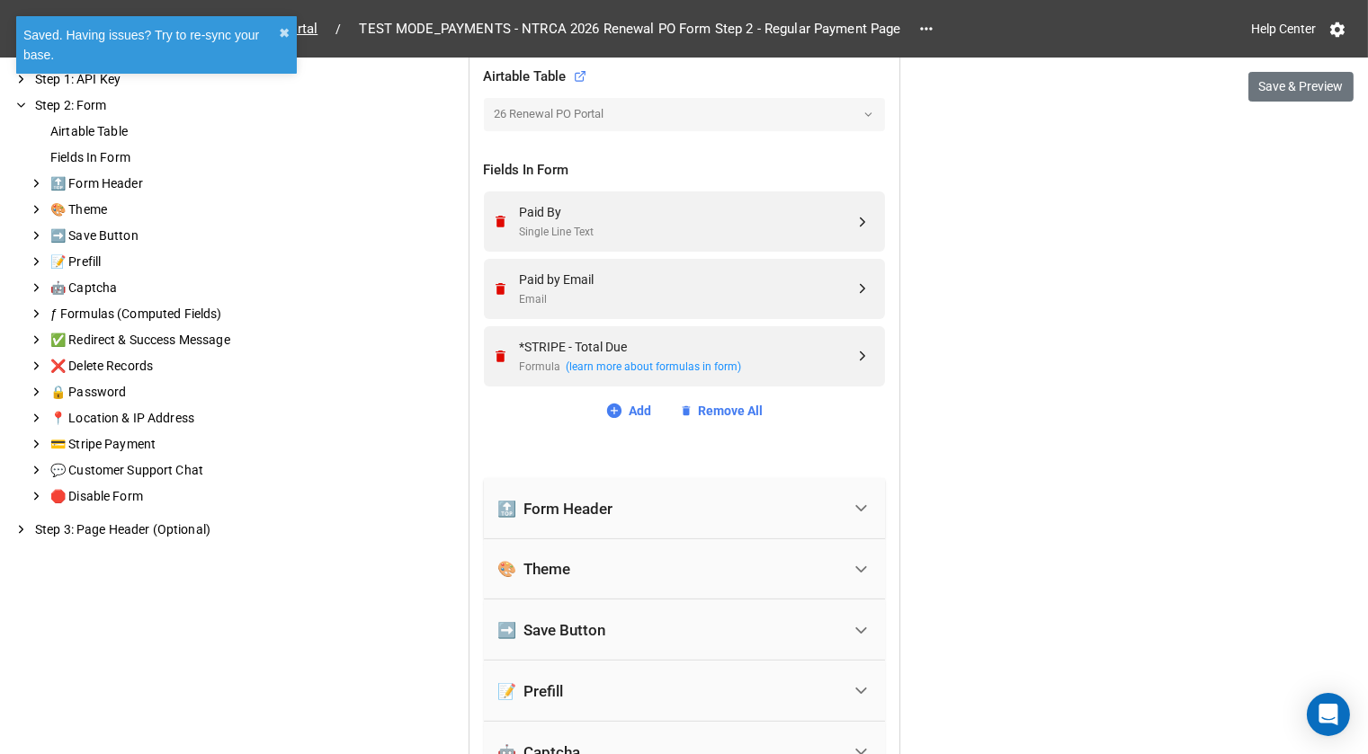
click at [664, 503] on div "🔝 Form Header" at bounding box center [669, 509] width 343 height 40
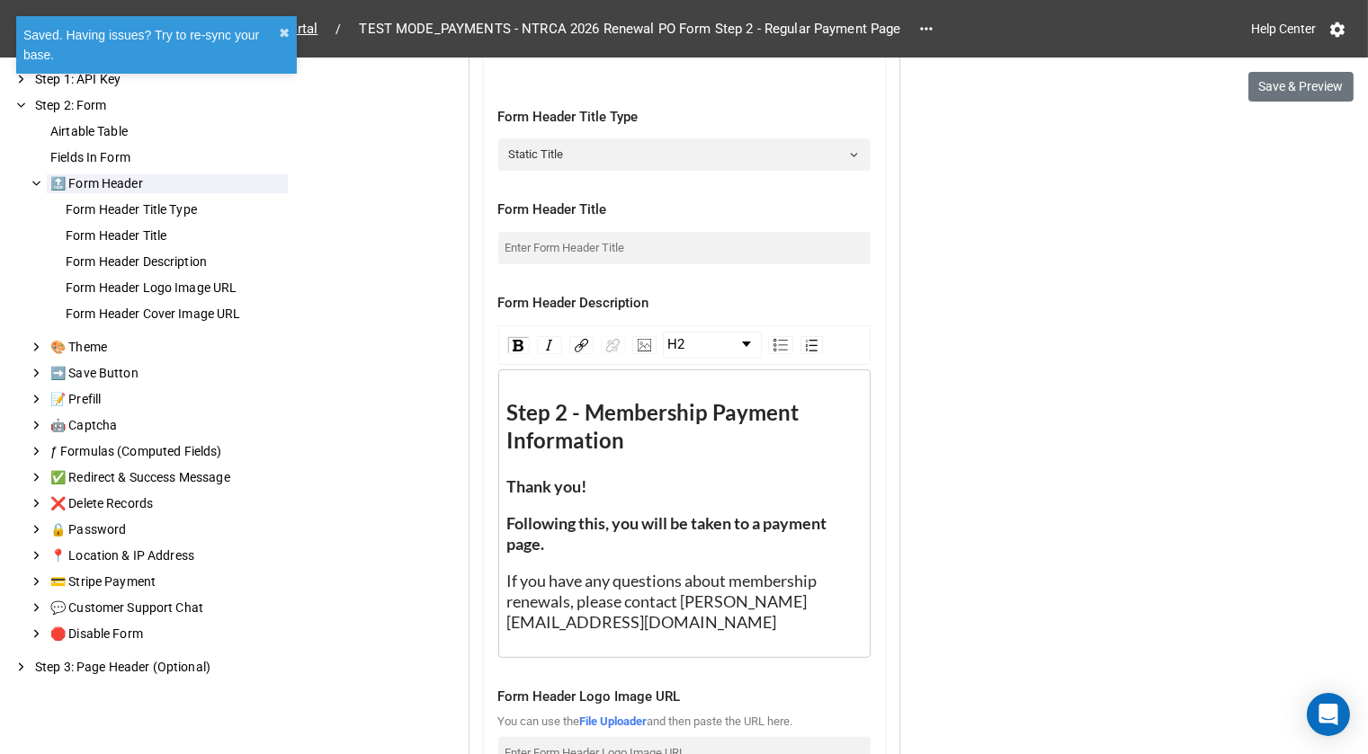
scroll to position [1165, 0]
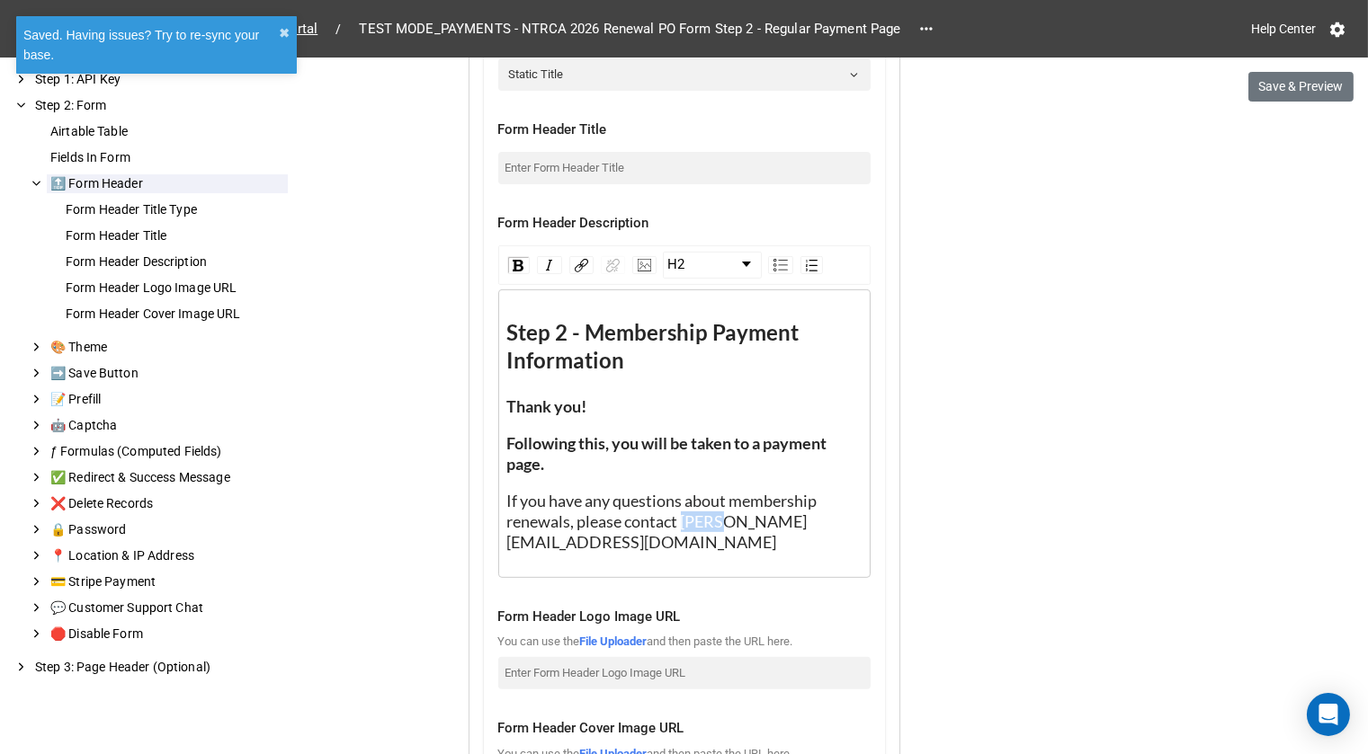
drag, startPoint x: 710, startPoint y: 519, endPoint x: 682, endPoint y: 519, distance: 27.9
click at [682, 519] on span "If you have any questions about membership renewals, please contact Kelle@ntrca…" at bounding box center [663, 521] width 313 height 61
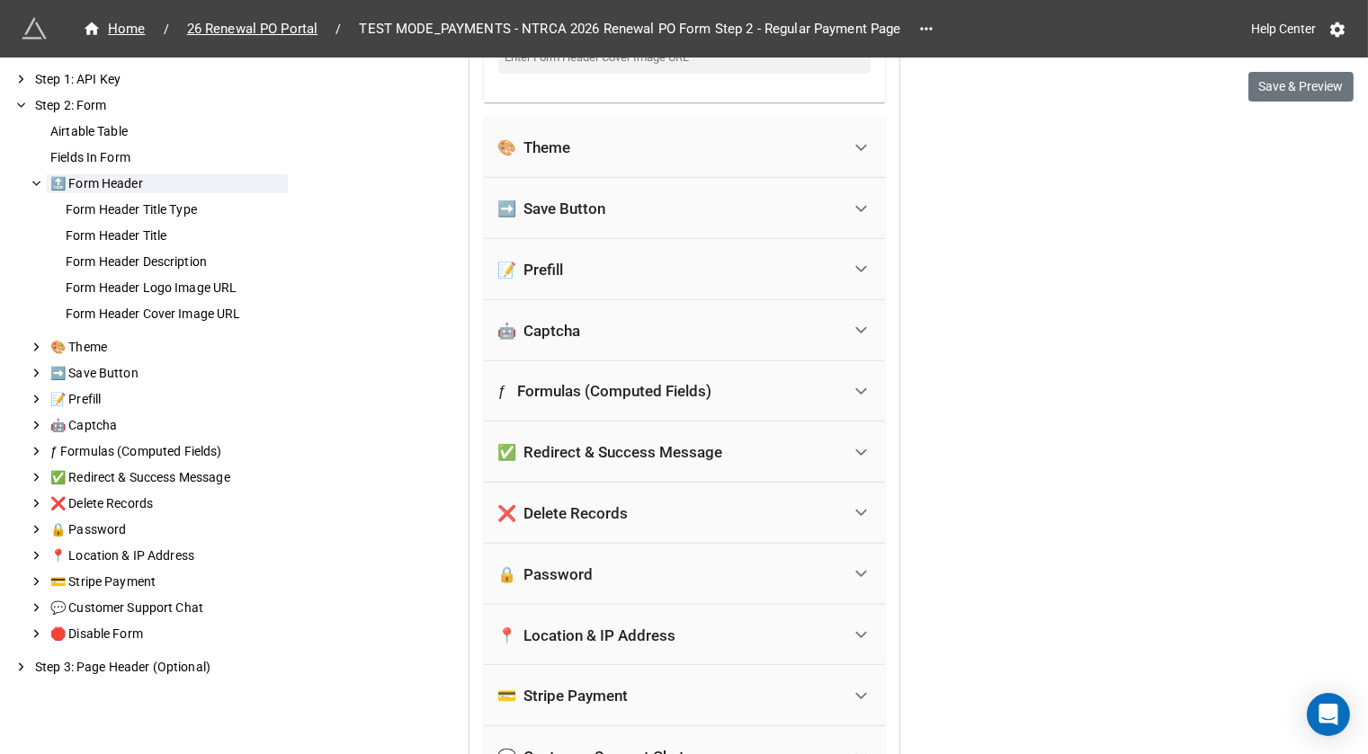
scroll to position [1921, 0]
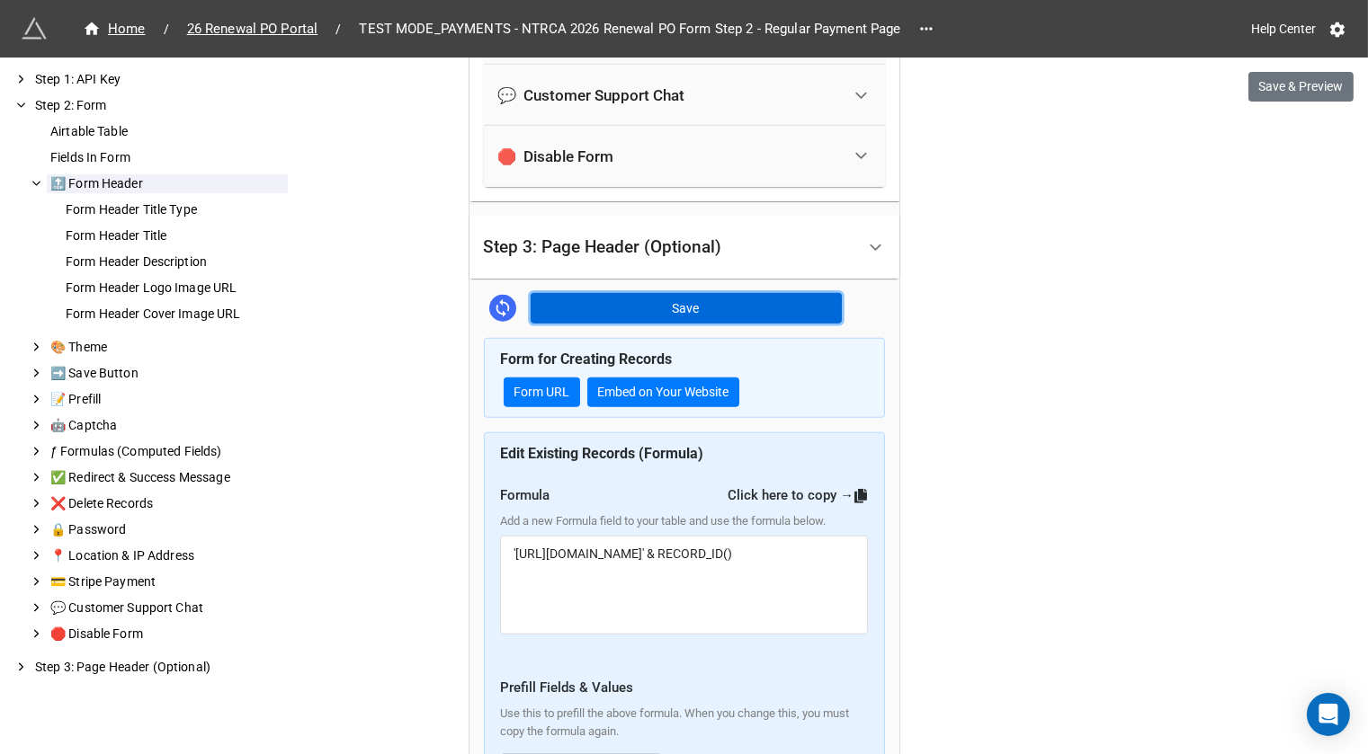
click at [726, 293] on button "Save" at bounding box center [686, 308] width 311 height 31
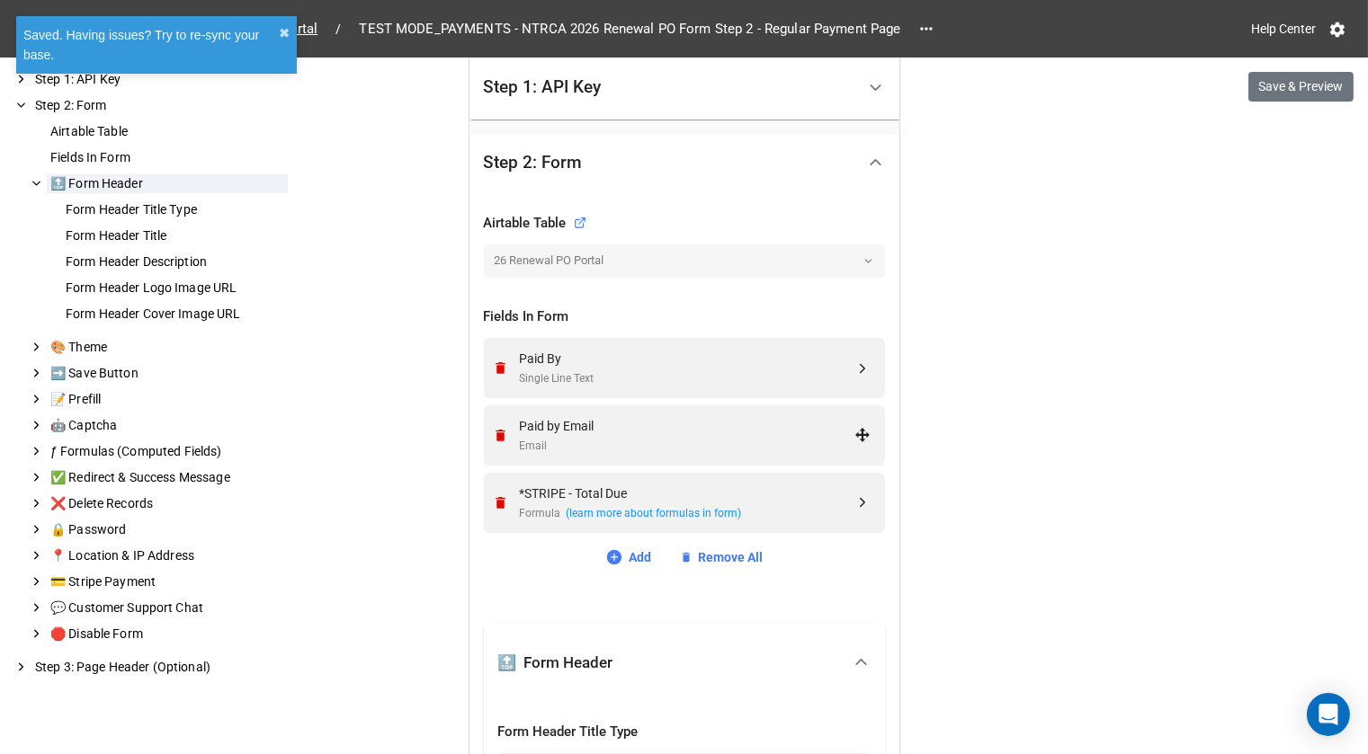
scroll to position [446, 0]
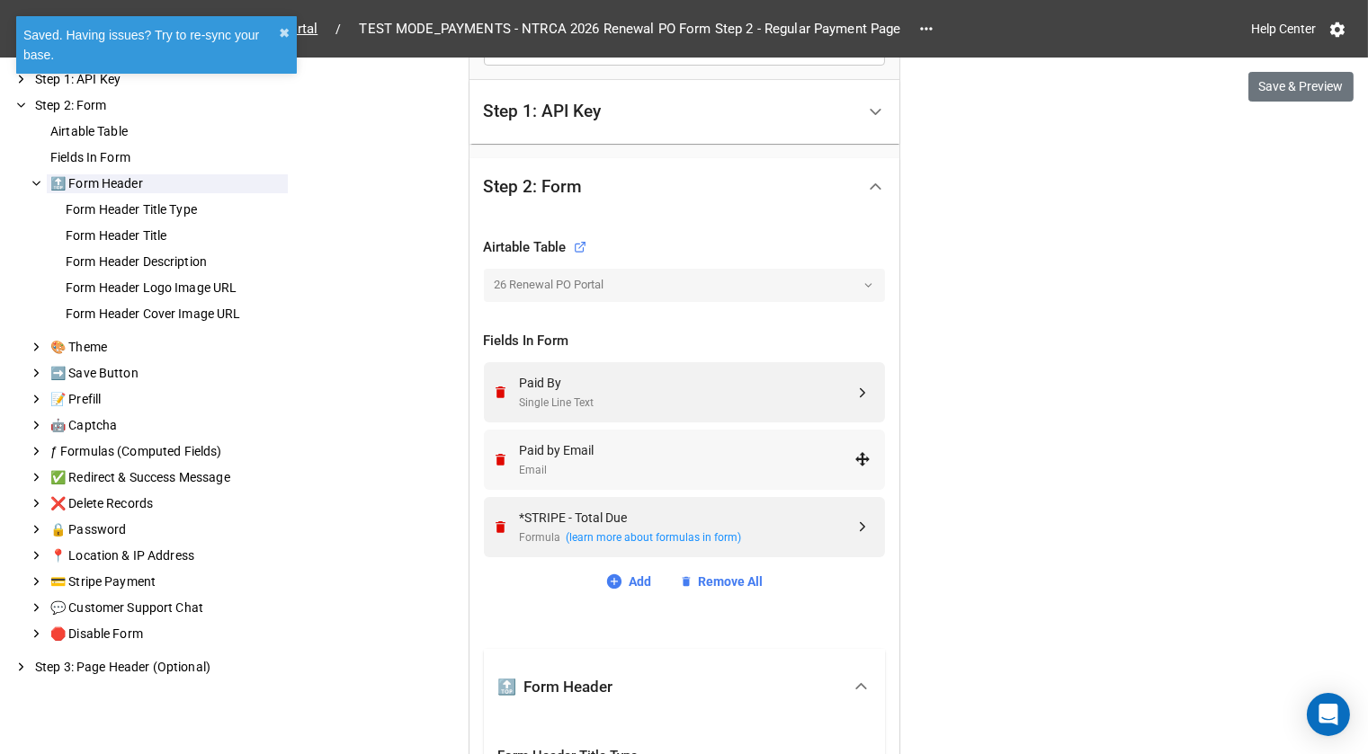
click at [650, 441] on div "Paid by Email" at bounding box center [687, 451] width 335 height 20
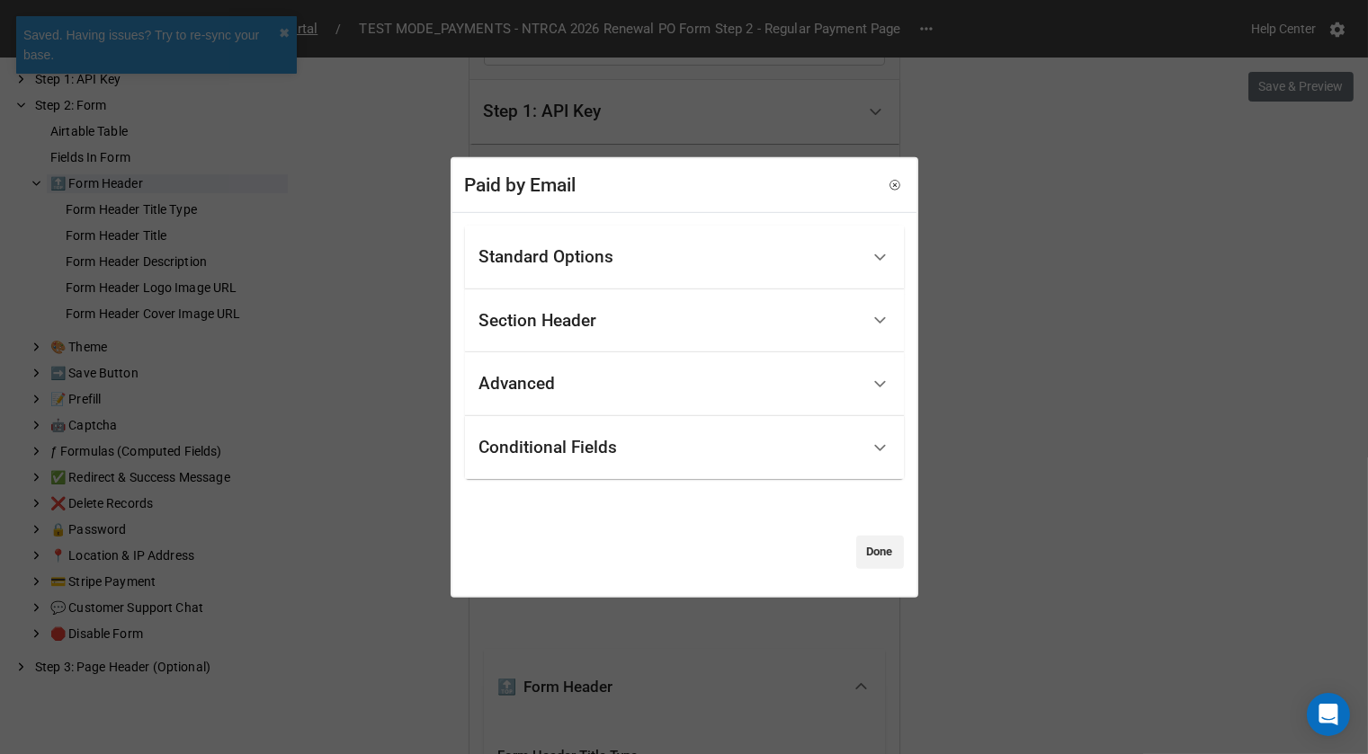
click at [656, 265] on div "Standard Options" at bounding box center [669, 258] width 380 height 42
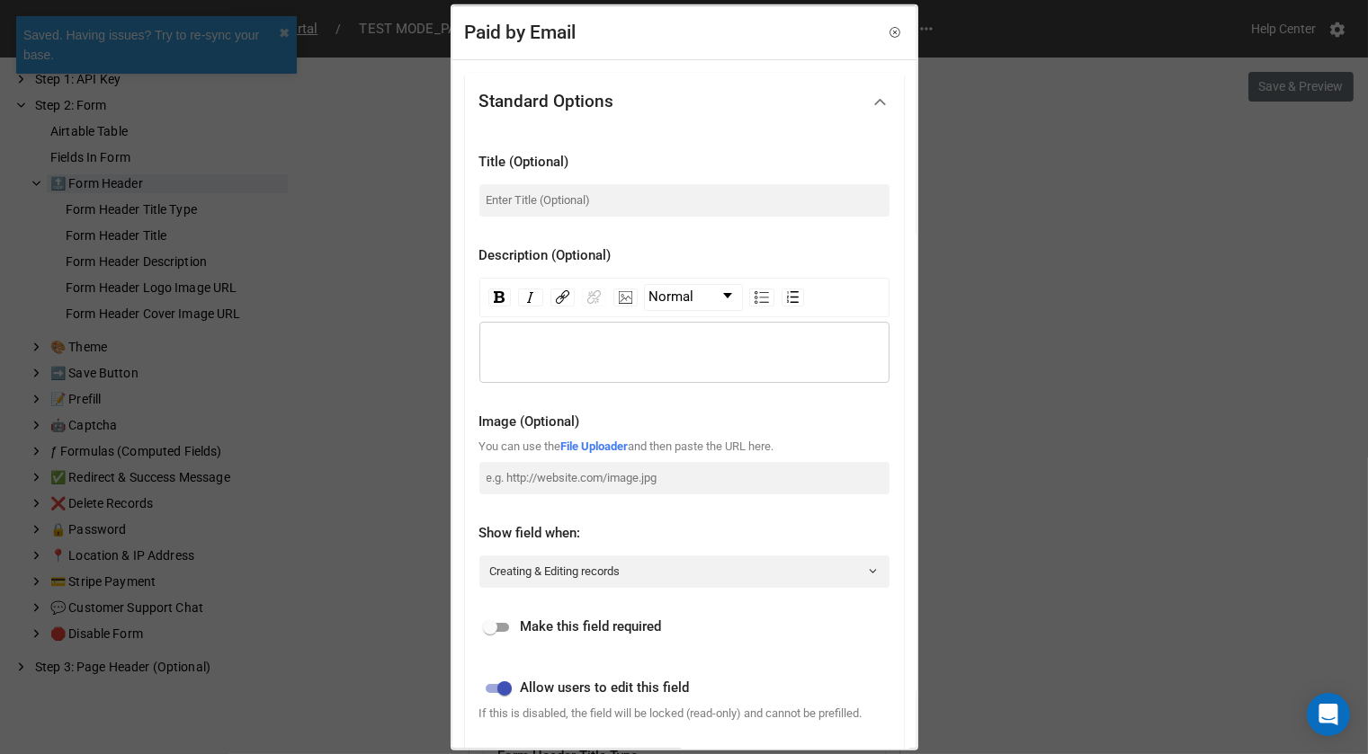
click at [501, 633] on input "checkbox" at bounding box center [490, 628] width 65 height 22
checkbox input "true"
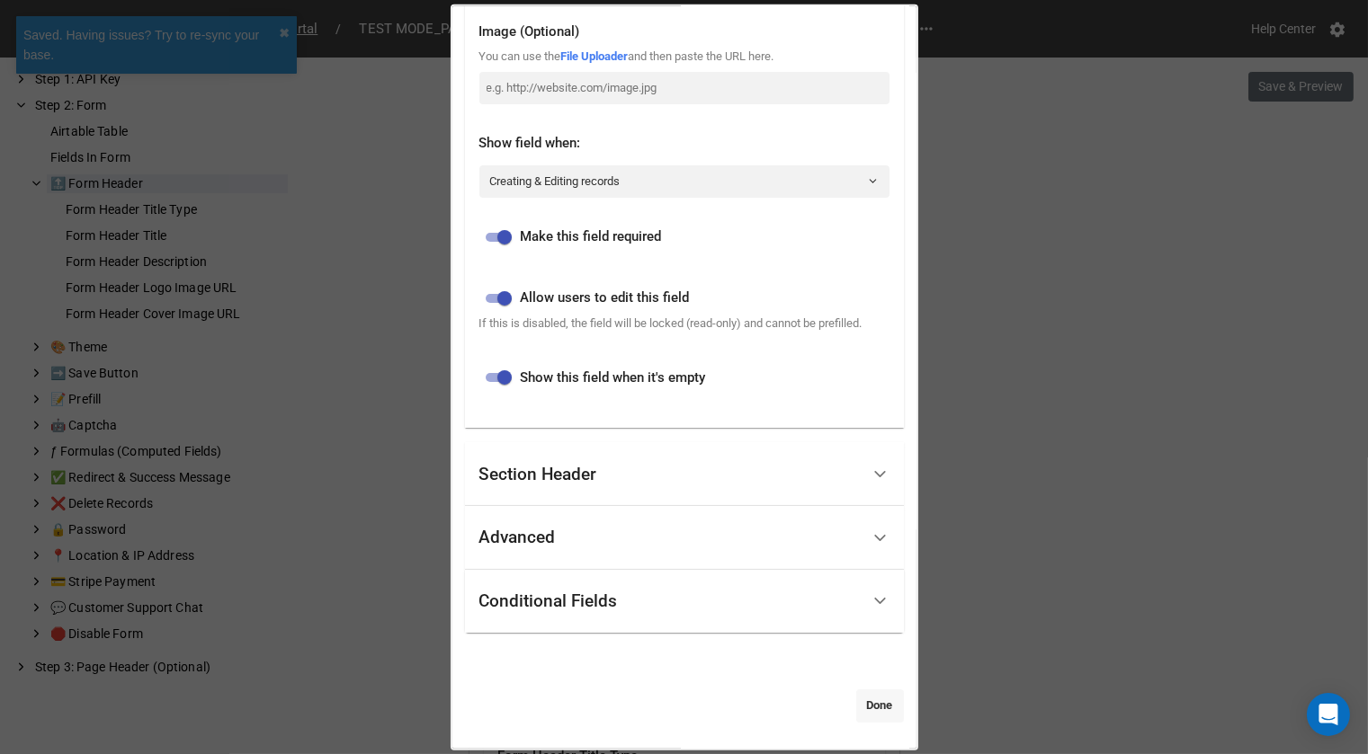
click at [856, 701] on link "Done" at bounding box center [880, 706] width 48 height 32
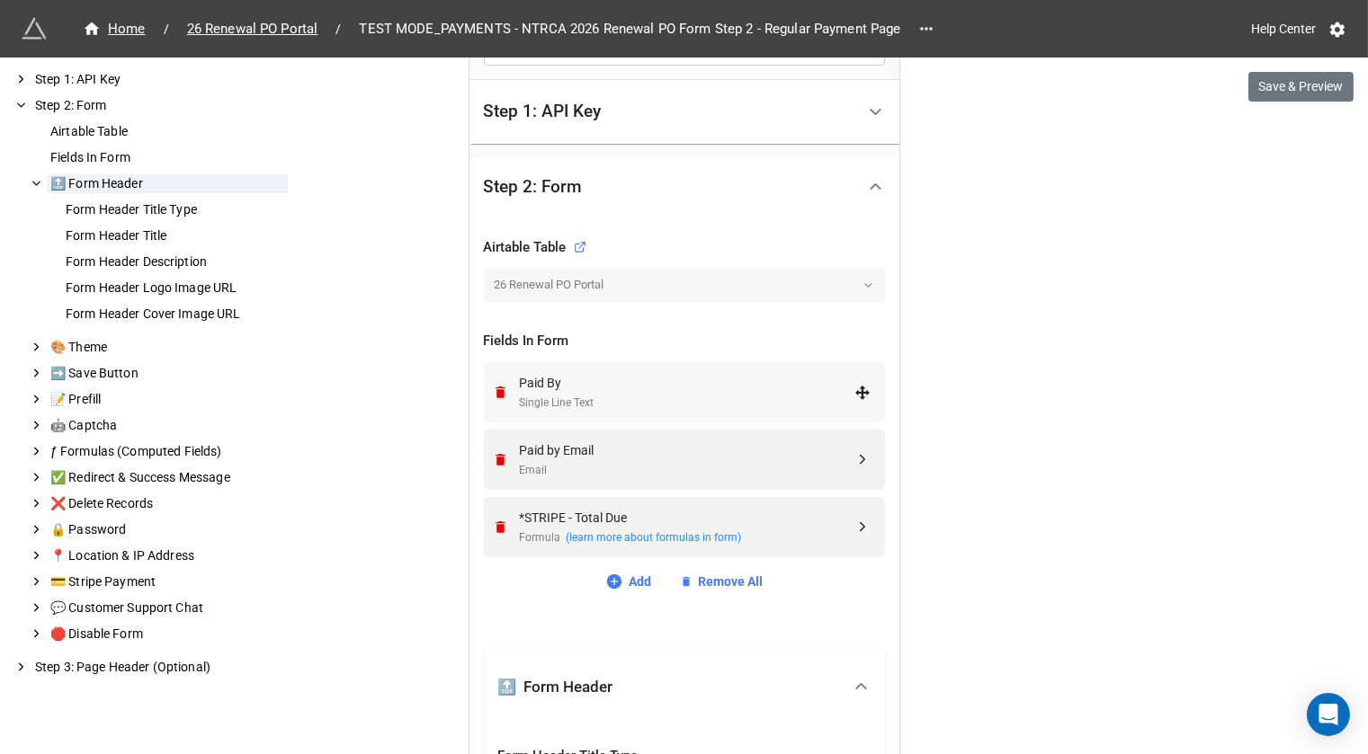
click at [720, 373] on div "Paid By" at bounding box center [687, 383] width 335 height 20
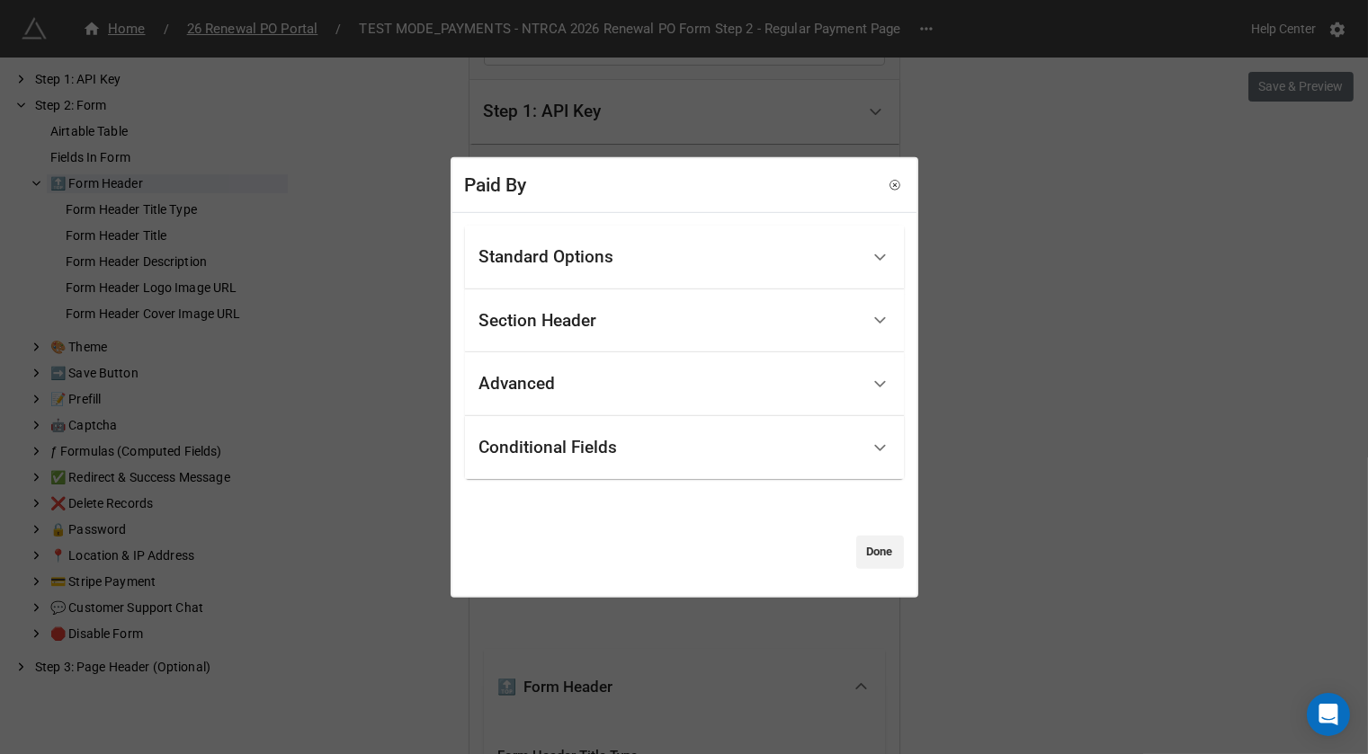
click at [719, 259] on div "Standard Options" at bounding box center [669, 258] width 380 height 42
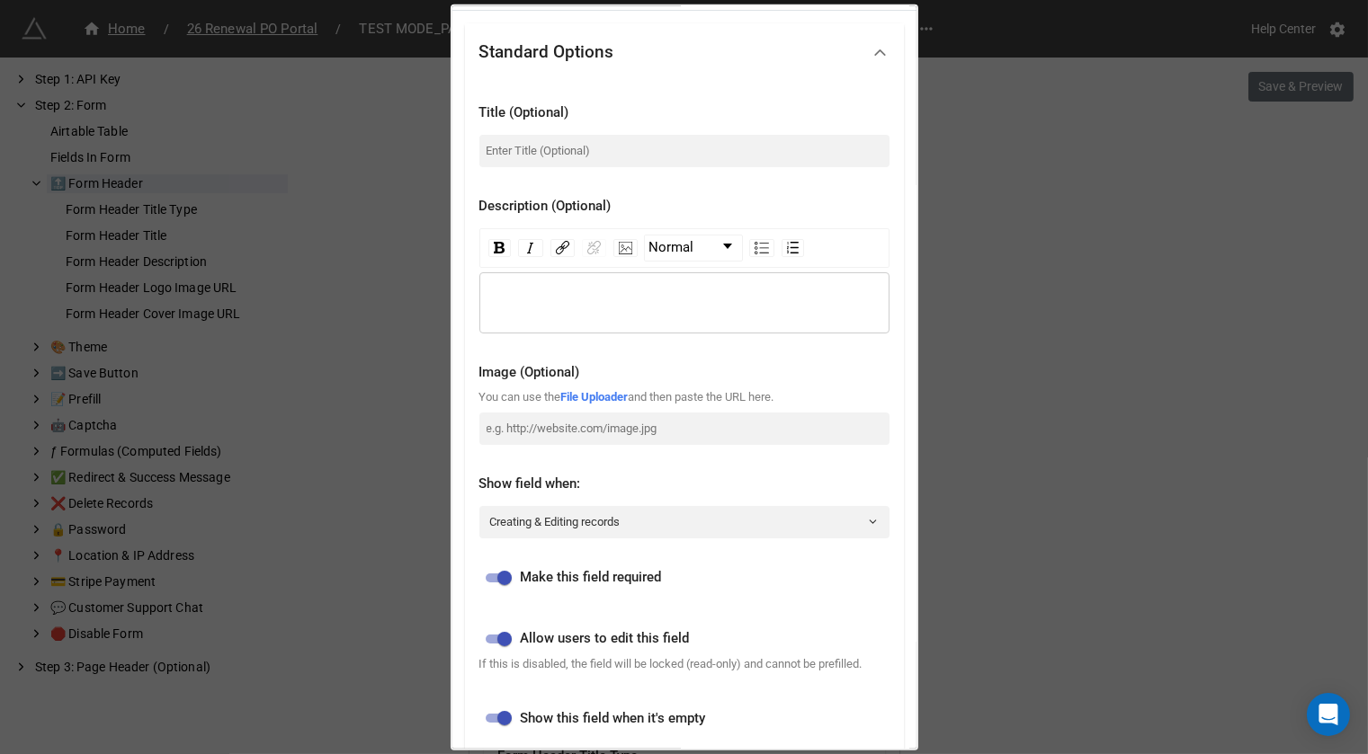
scroll to position [0, 0]
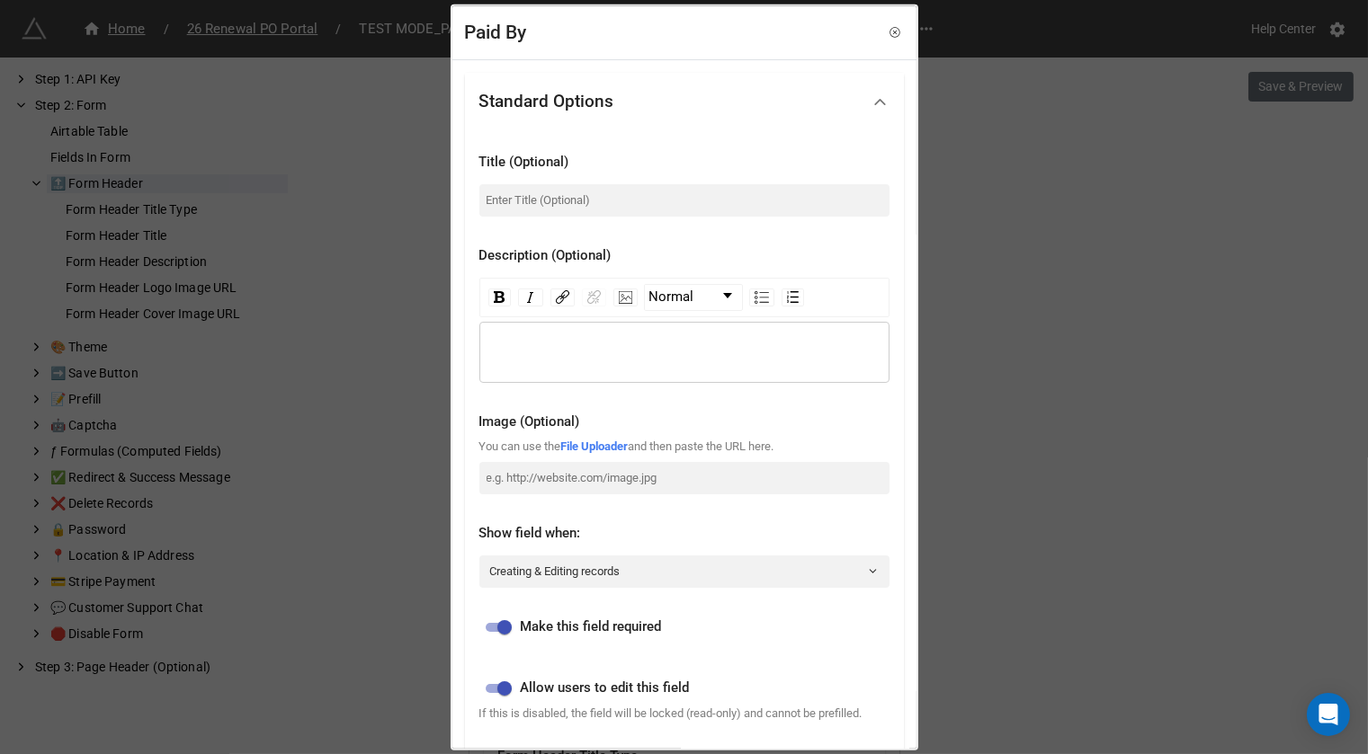
click at [525, 345] on div "rdw-editor" at bounding box center [684, 352] width 393 height 20
click at [515, 191] on input at bounding box center [684, 199] width 410 height 32
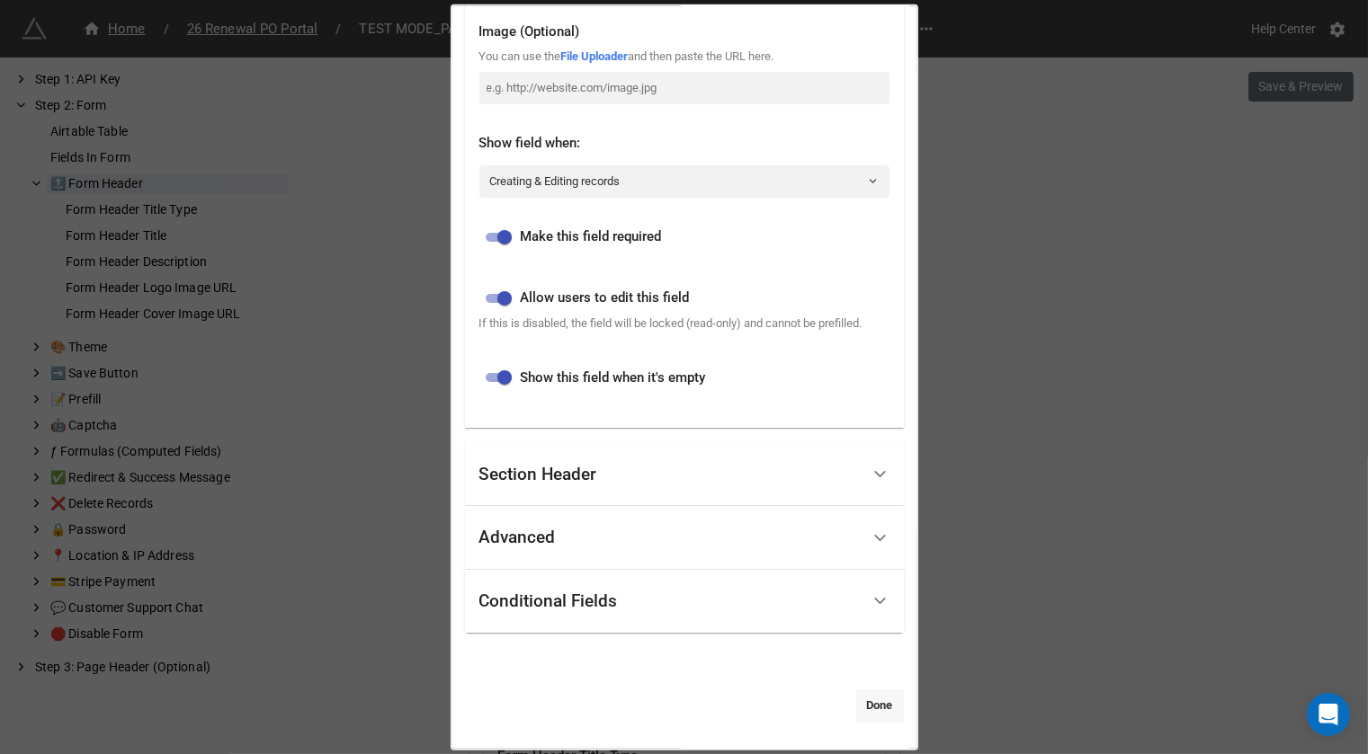
type input "Paid By (Your Name):"
click at [861, 711] on link "Done" at bounding box center [880, 706] width 48 height 32
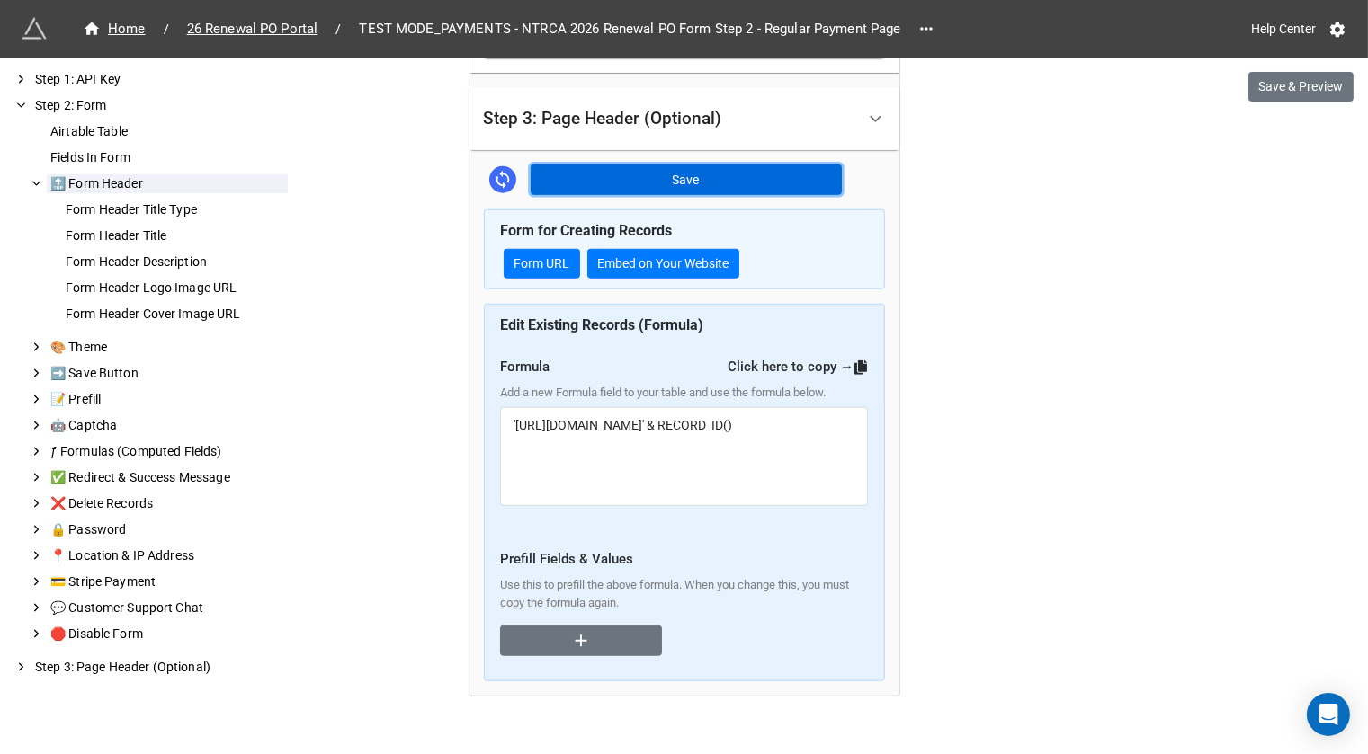
click at [742, 165] on button "Save" at bounding box center [686, 180] width 311 height 31
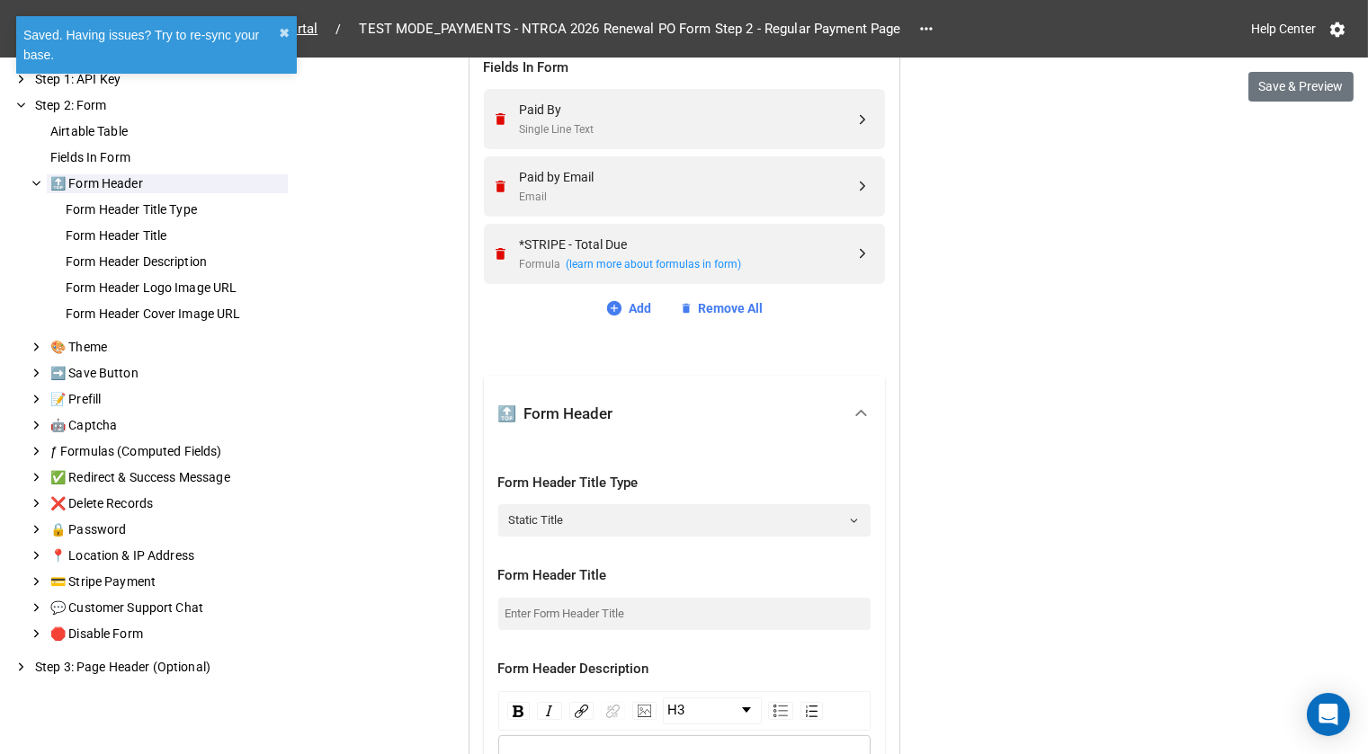
scroll to position [715, 0]
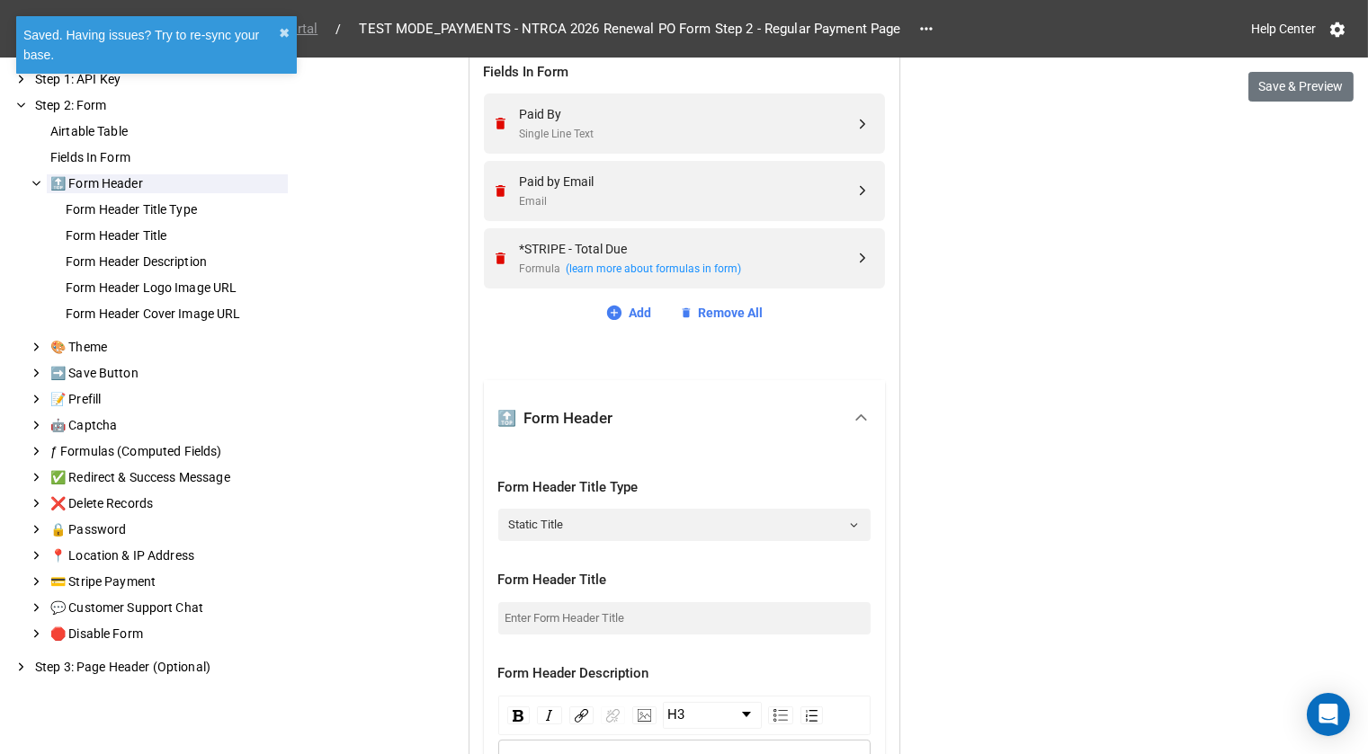
click at [315, 28] on span "26 Renewal PO Portal" at bounding box center [252, 29] width 153 height 21
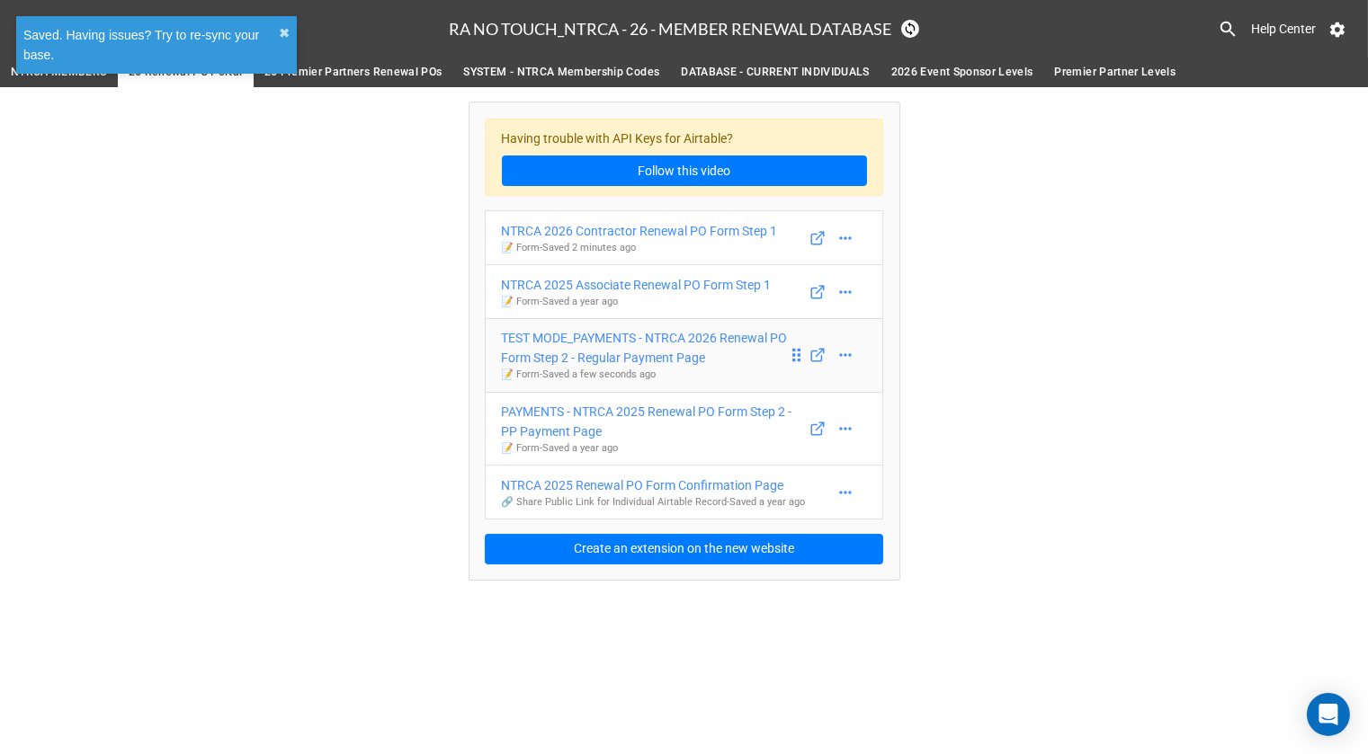
click at [698, 345] on div "TEST MODE_PAYMENTS - NTRCA 2026 Renewal PO Form Step 2 - Regular Payment Page" at bounding box center [645, 348] width 286 height 40
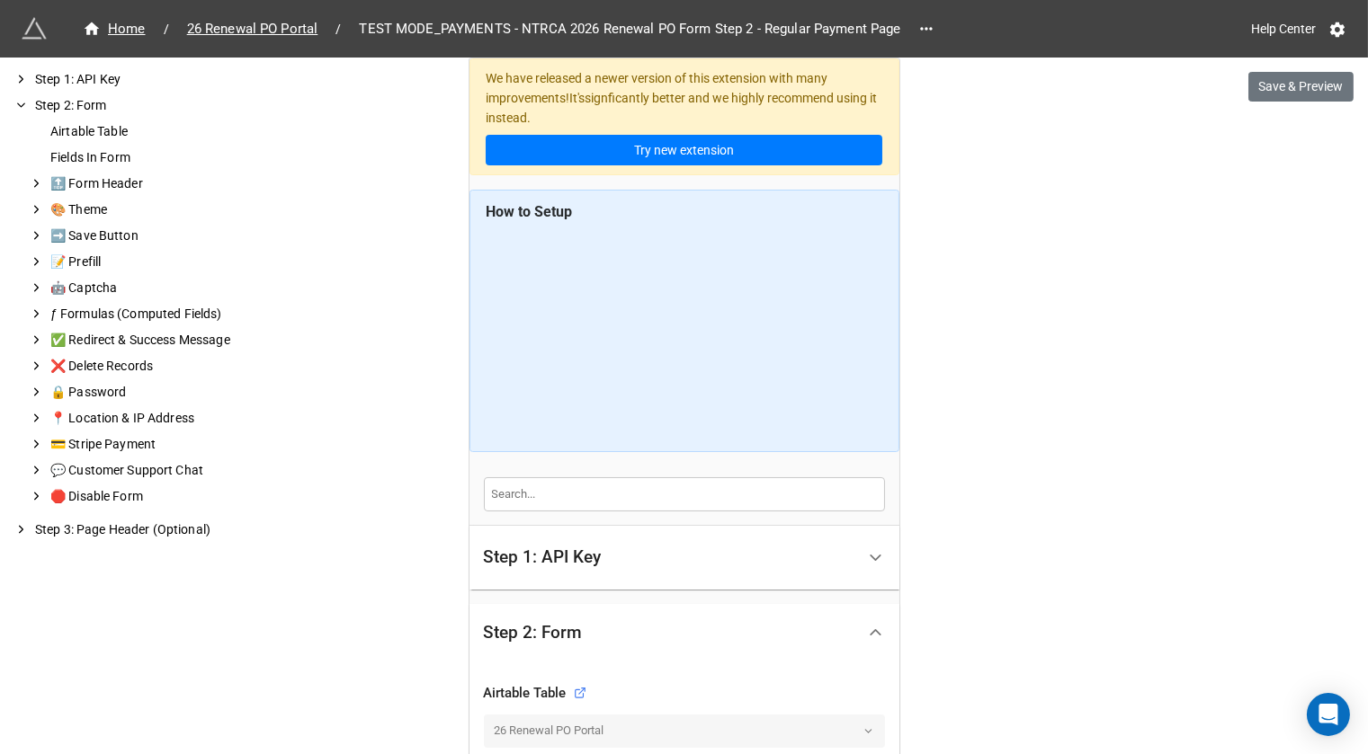
scroll to position [617, 0]
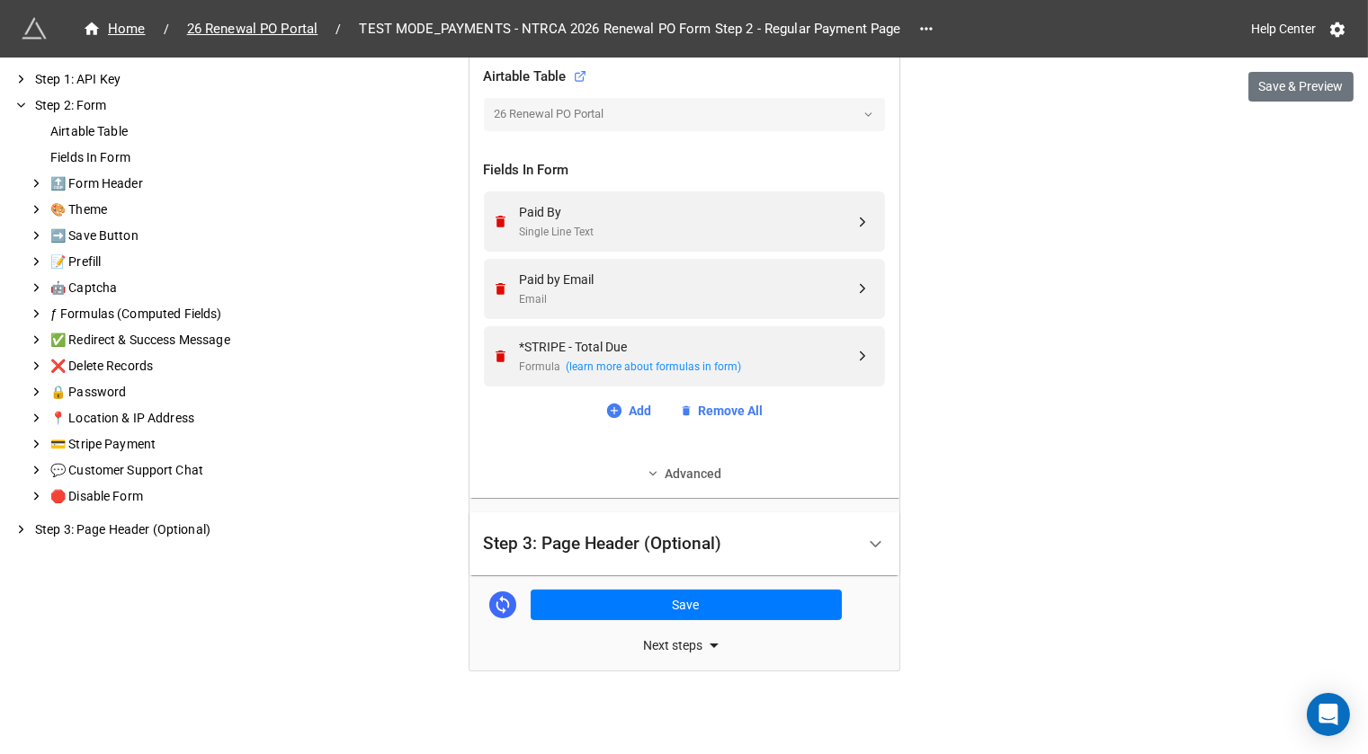
click at [669, 468] on link "Advanced" at bounding box center [684, 474] width 401 height 20
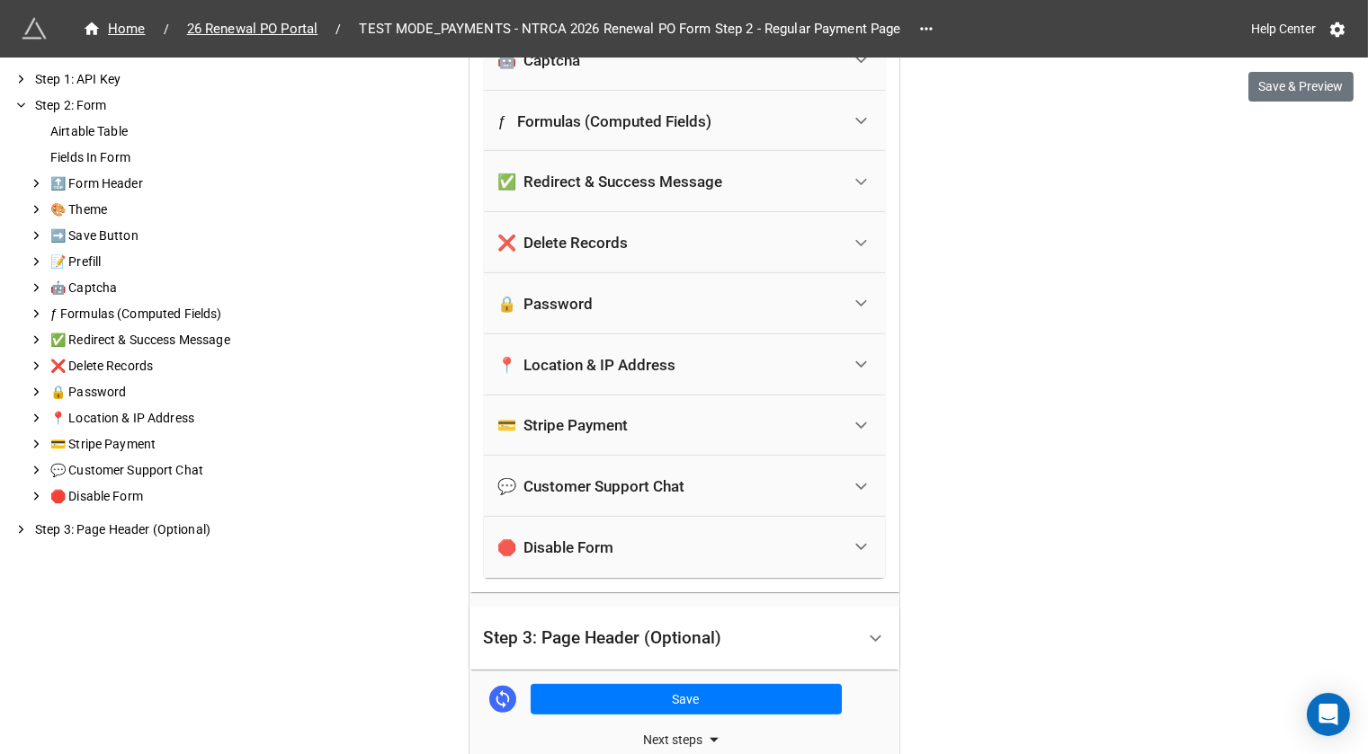
scroll to position [1315, 0]
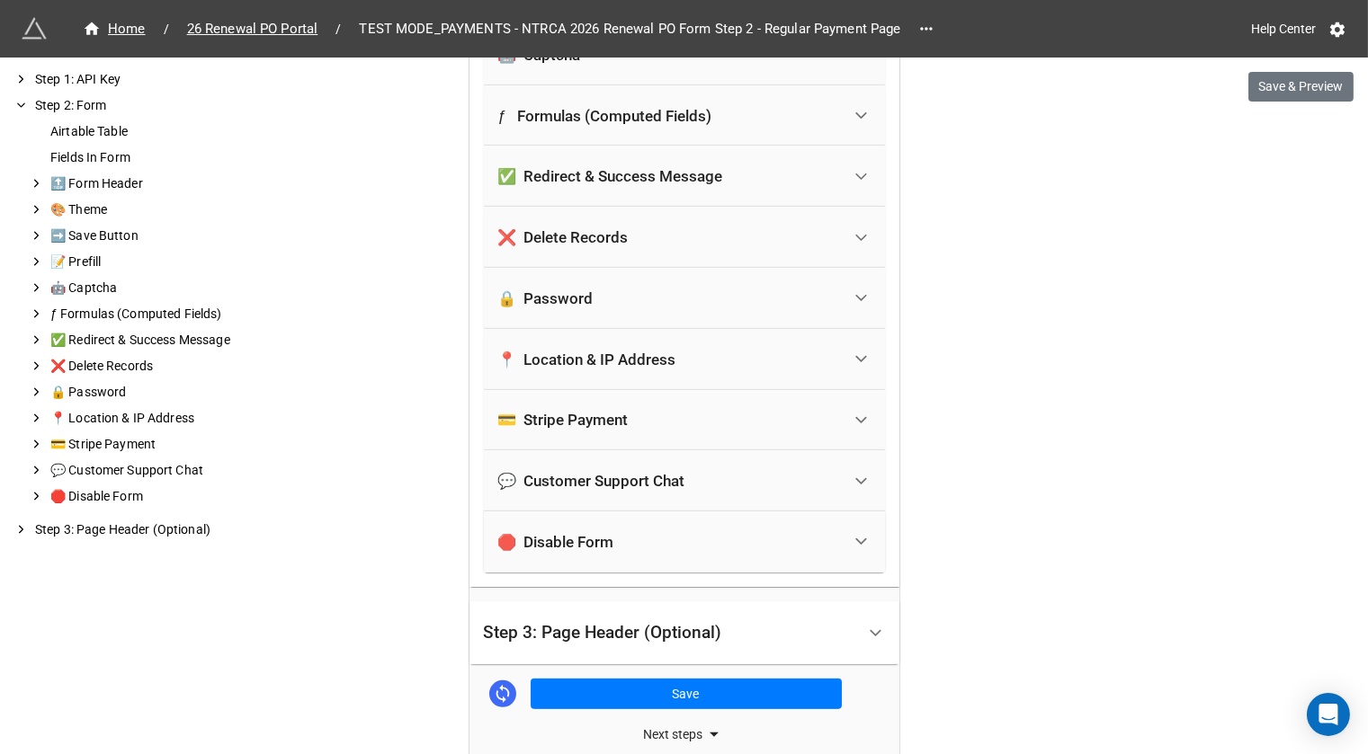
click at [670, 414] on div "💳 Stripe Payment" at bounding box center [669, 421] width 343 height 40
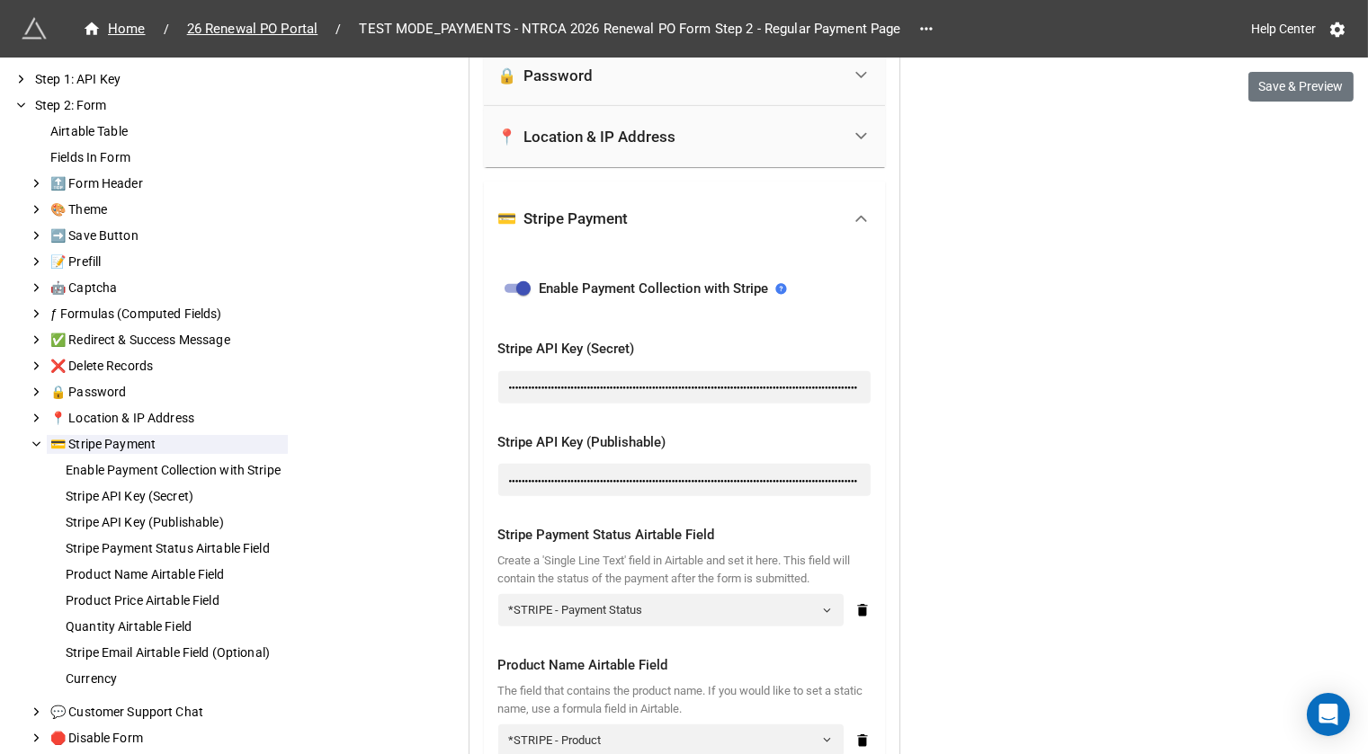
scroll to position [1510, 0]
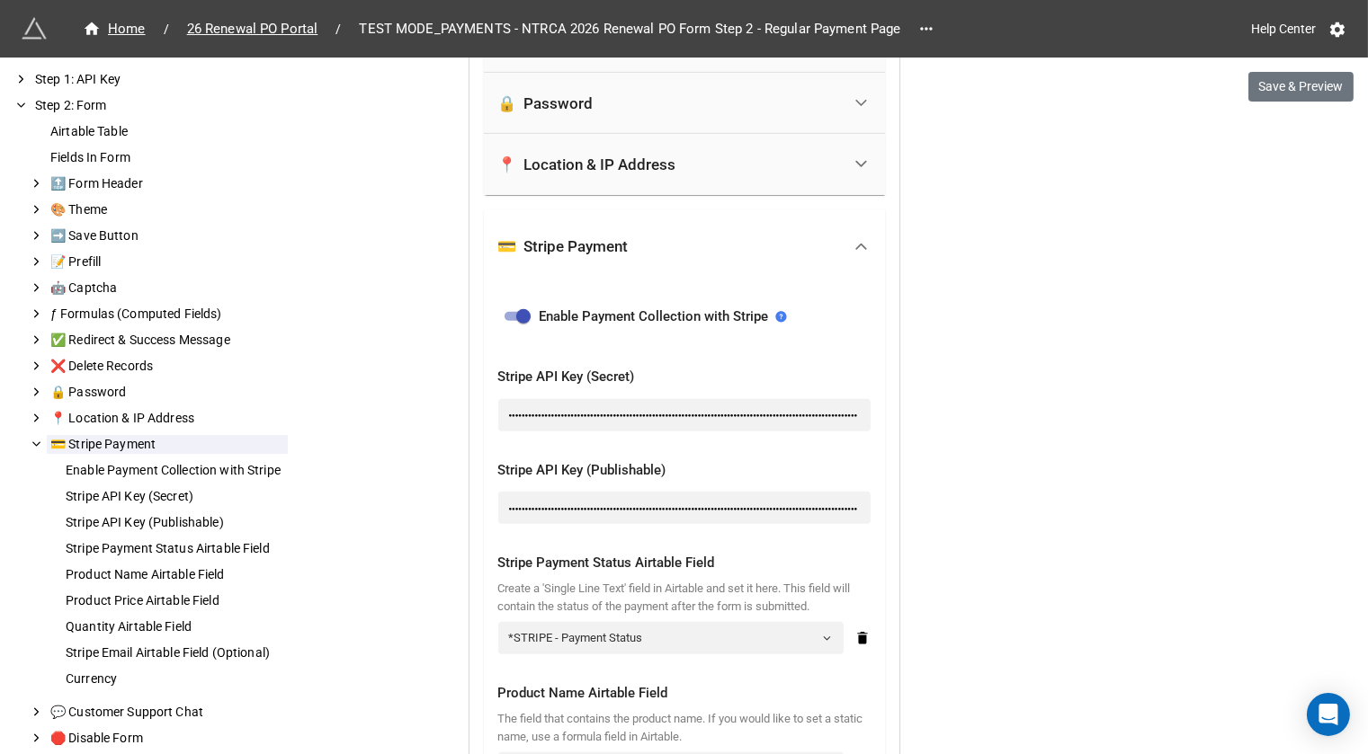
click at [598, 416] on div "●●●●●●●●●●●●●●●●●●●●●●●●●●●●●●●●●●●●●●●●●●●●●●●●●●●●●●●●●●●●●●●●●●●●●●●●●●●●●●●…" at bounding box center [684, 415] width 372 height 32
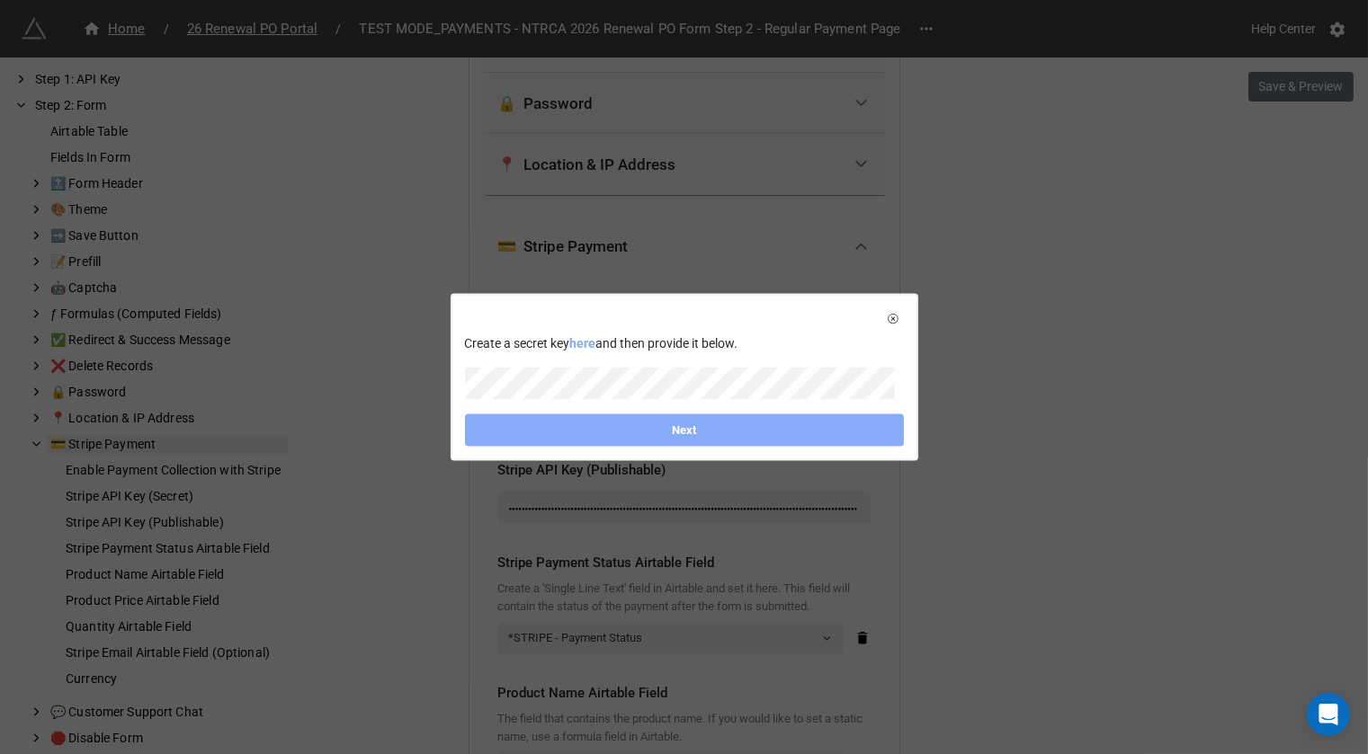
click at [596, 345] on link "here" at bounding box center [583, 342] width 26 height 14
click at [631, 431] on link "Next" at bounding box center [684, 430] width 439 height 32
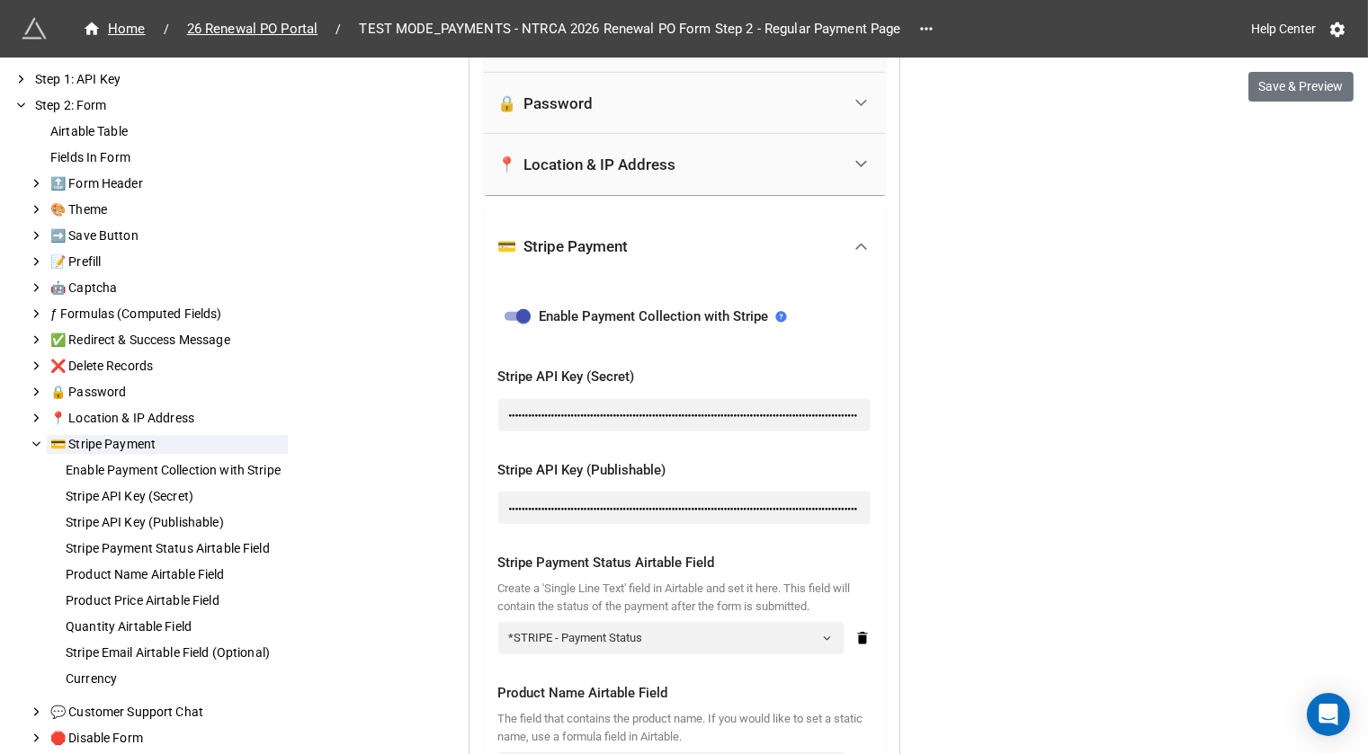
click at [674, 495] on div "●●●●●●●●●●●●●●●●●●●●●●●●●●●●●●●●●●●●●●●●●●●●●●●●●●●●●●●●●●●●●●●●●●●●●●●●●●●●●●●…" at bounding box center [684, 508] width 372 height 32
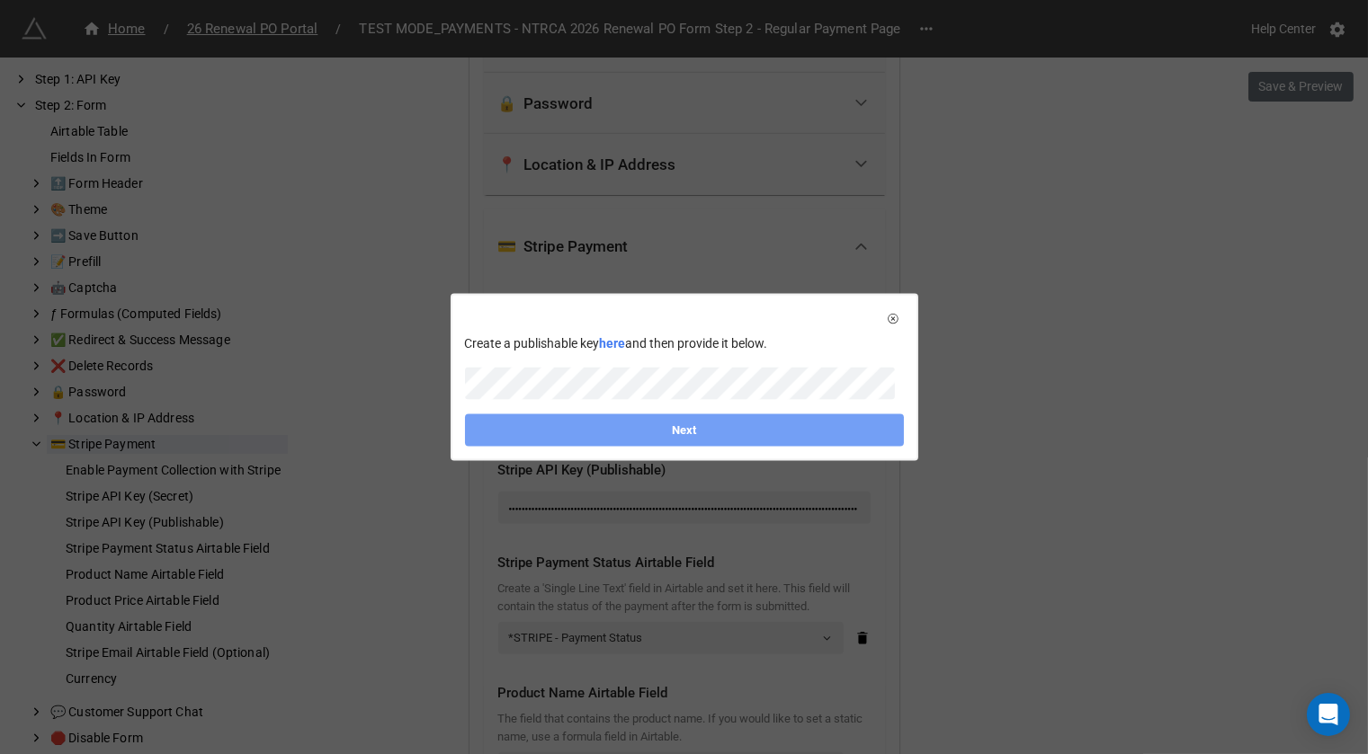
click at [665, 429] on link "Next" at bounding box center [684, 430] width 439 height 32
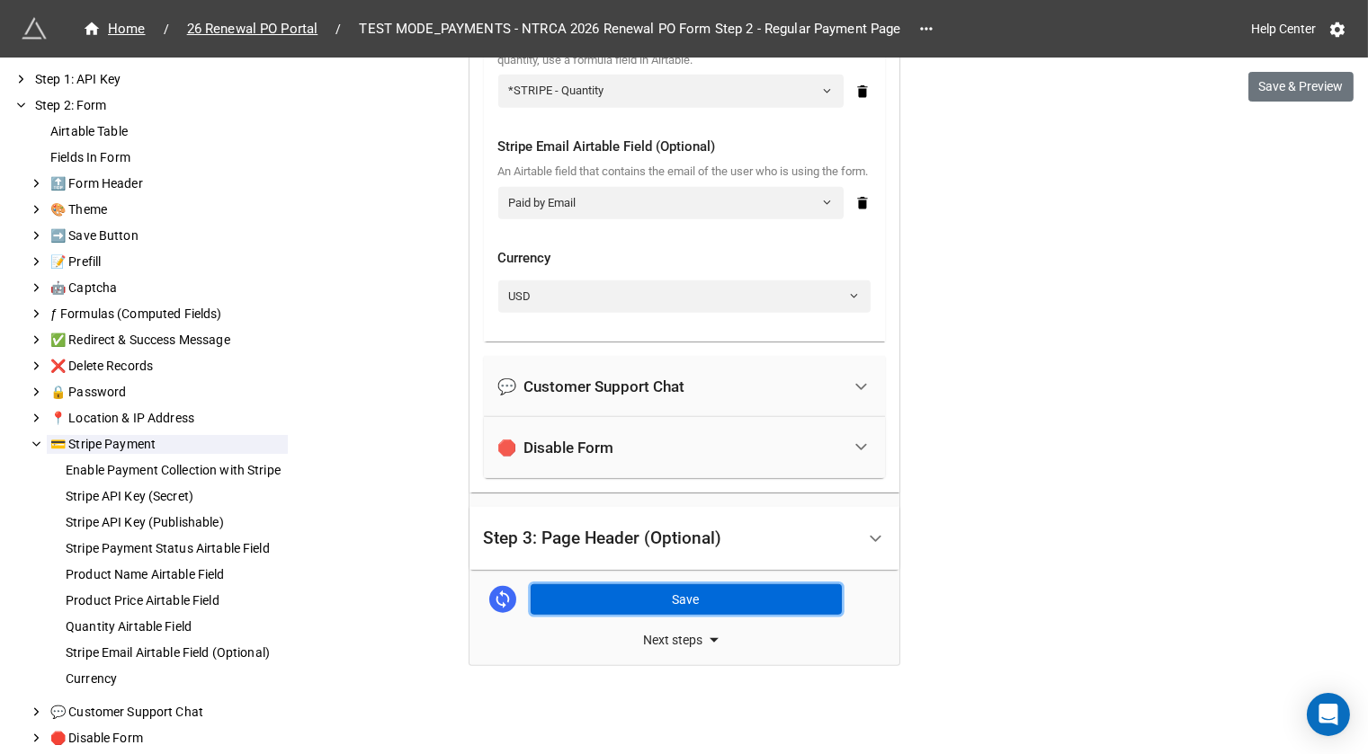
click at [639, 588] on button "Save" at bounding box center [686, 600] width 311 height 31
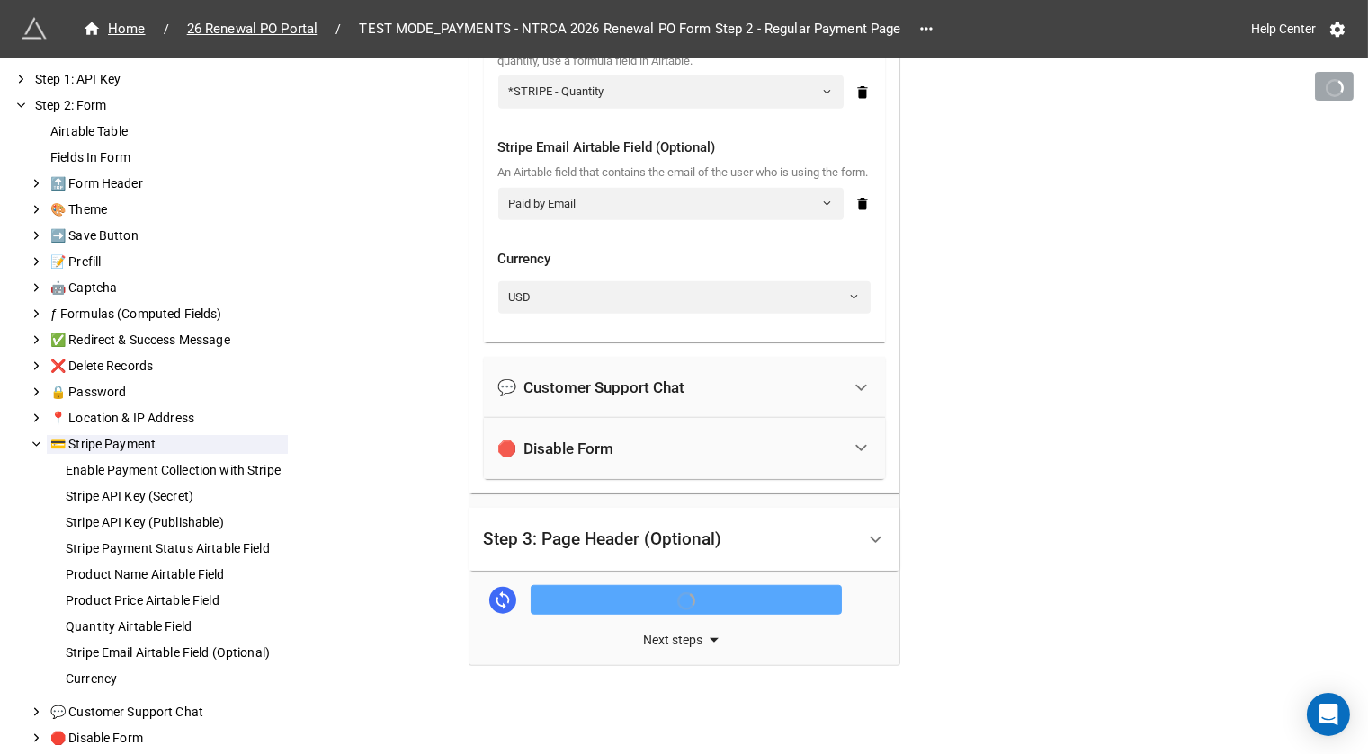
scroll to position [2460, 0]
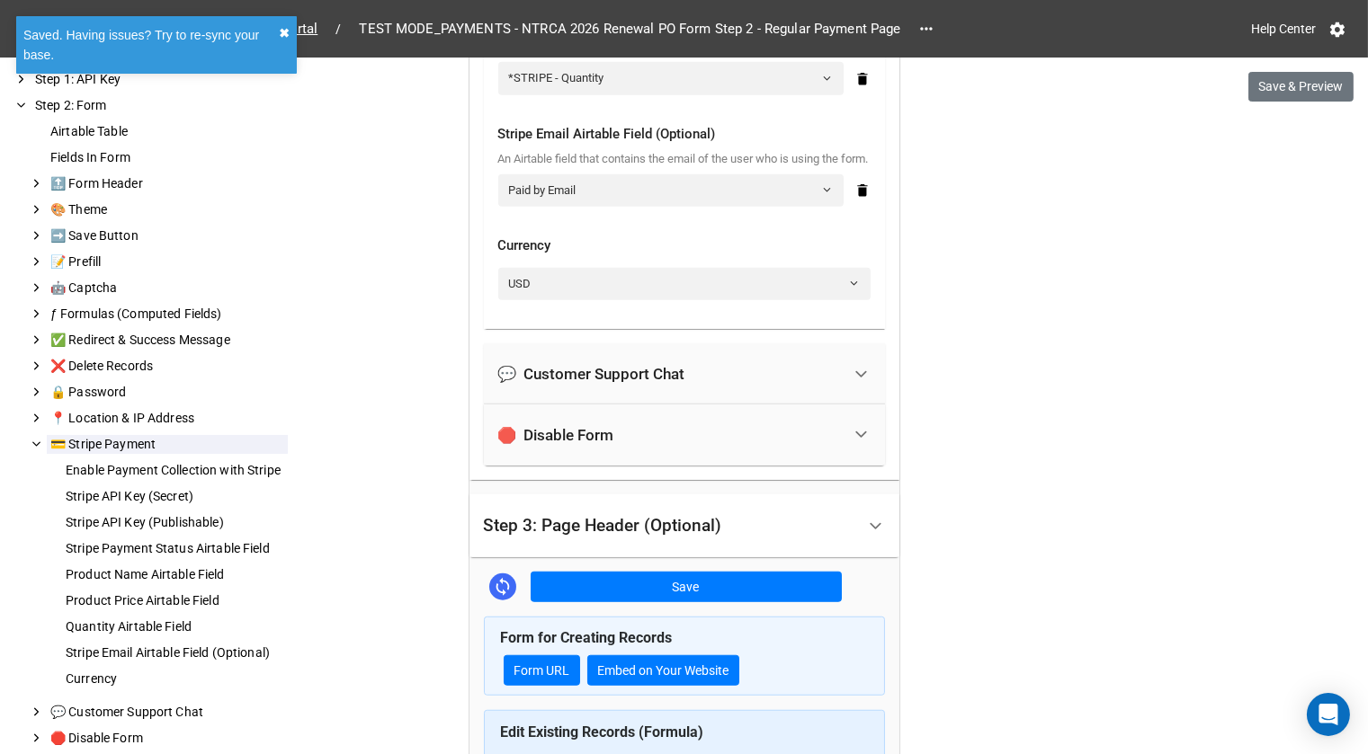
click at [287, 27] on button "✖︎" at bounding box center [284, 33] width 11 height 20
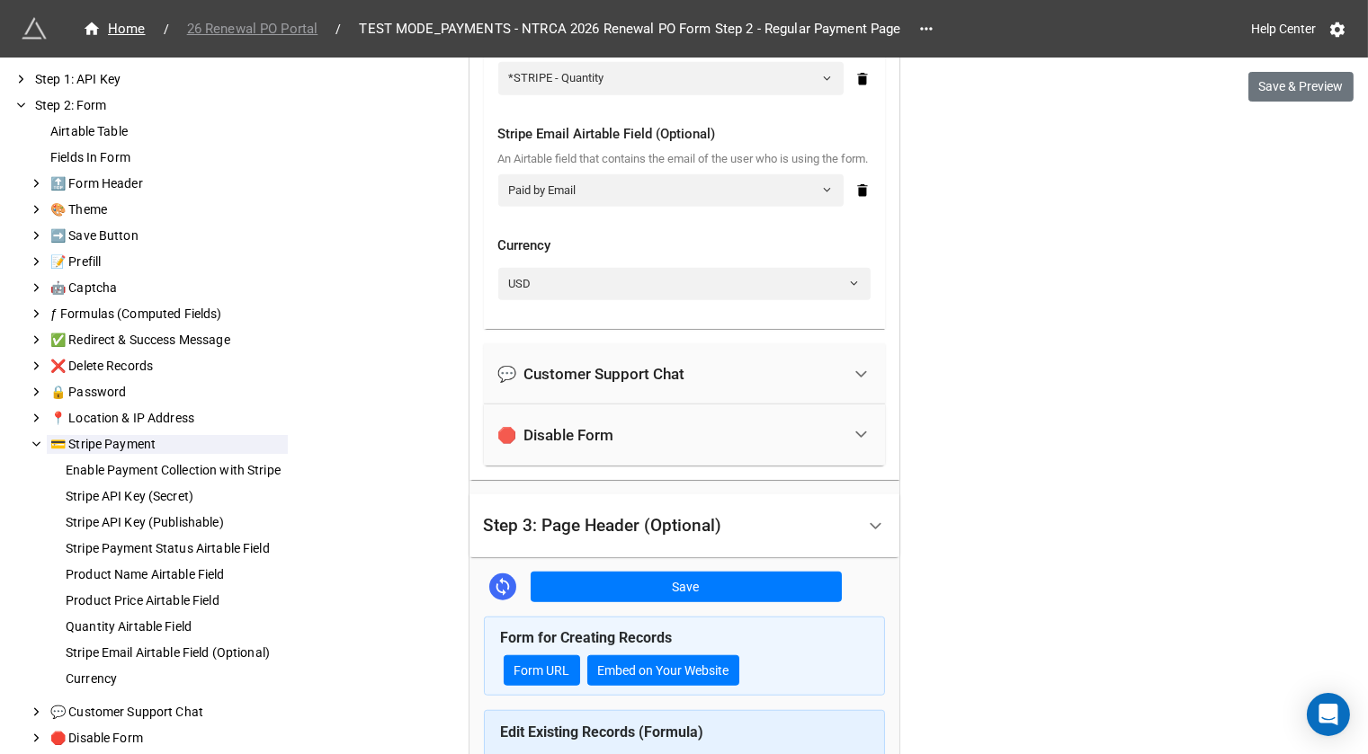
click at [281, 27] on span "26 Renewal PO Portal" at bounding box center [252, 29] width 153 height 21
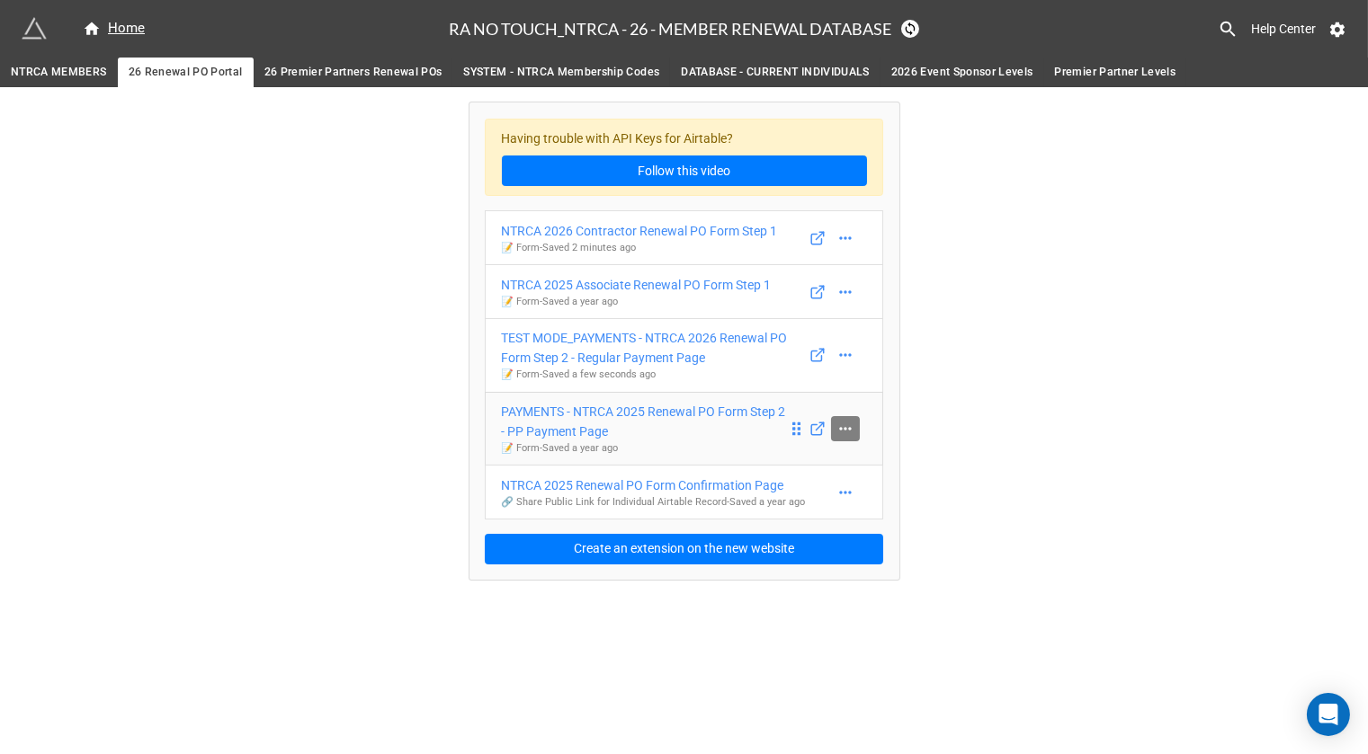
click at [833, 425] on link at bounding box center [845, 428] width 29 height 25
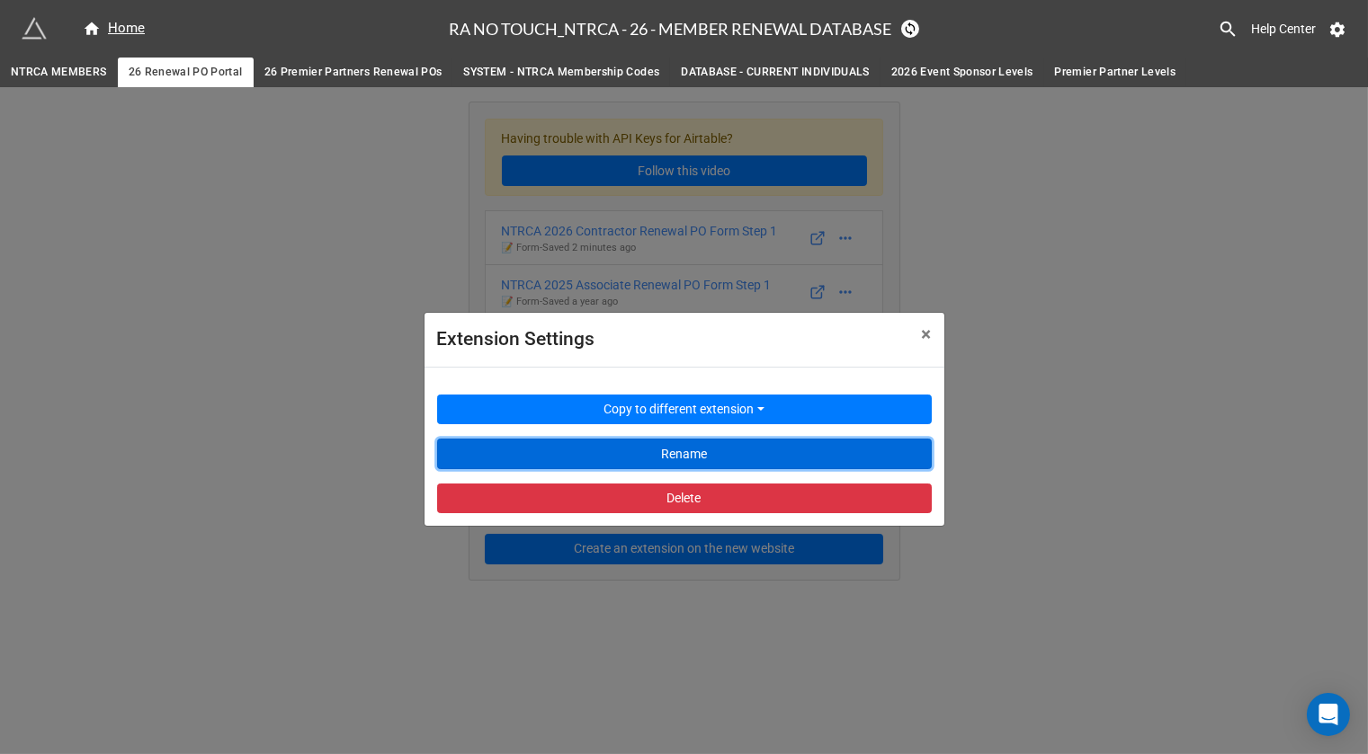
click at [782, 442] on button "Rename" at bounding box center [684, 454] width 495 height 31
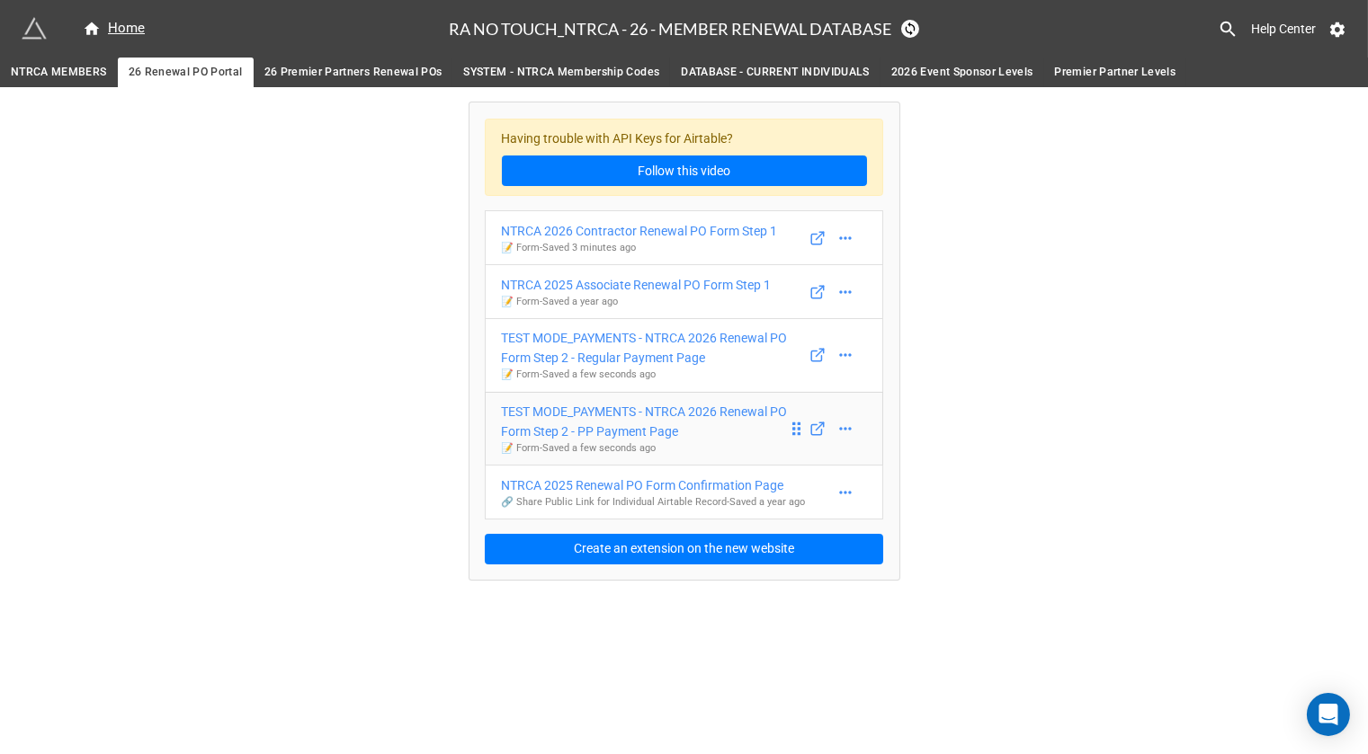
click at [673, 410] on div "TEST MODE_PAYMENTS - NTRCA 2026 Renewal PO Form Step 2 - PP Payment Page" at bounding box center [645, 422] width 286 height 40
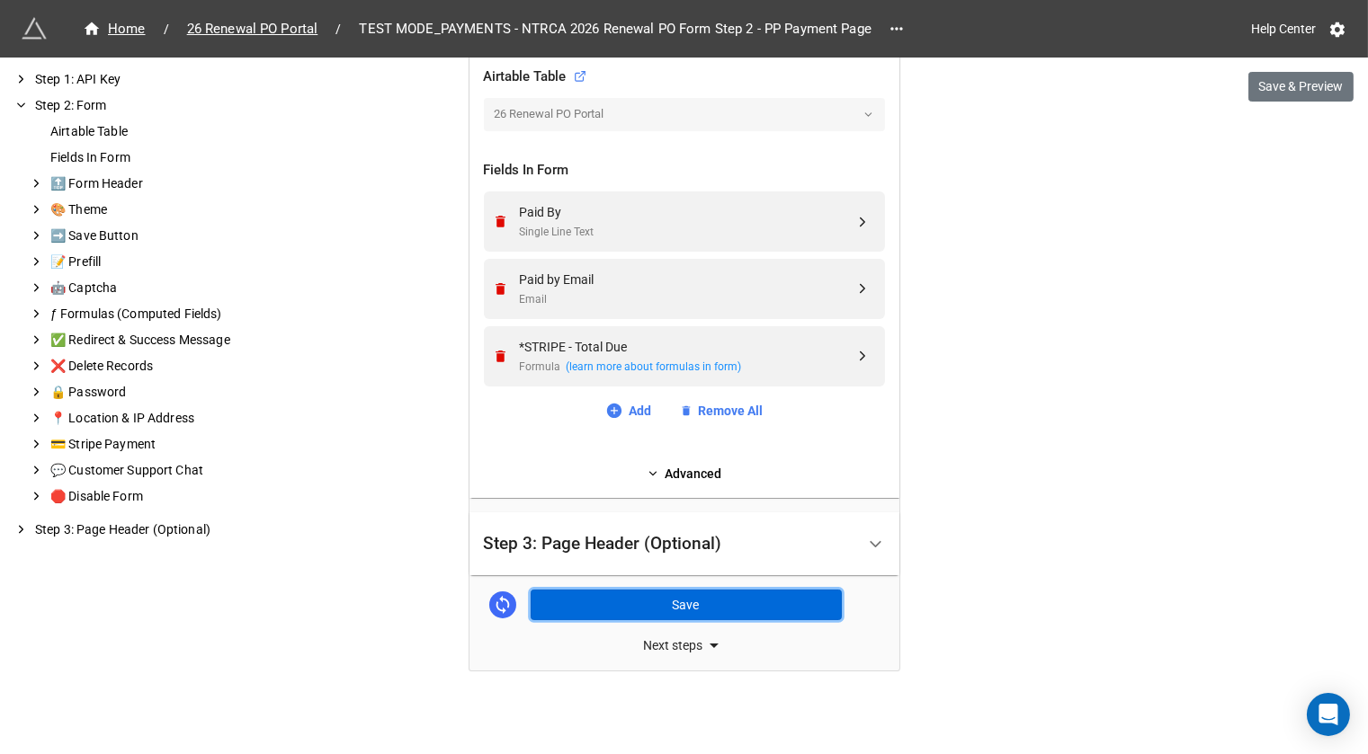
click at [654, 594] on button "Save" at bounding box center [686, 605] width 311 height 31
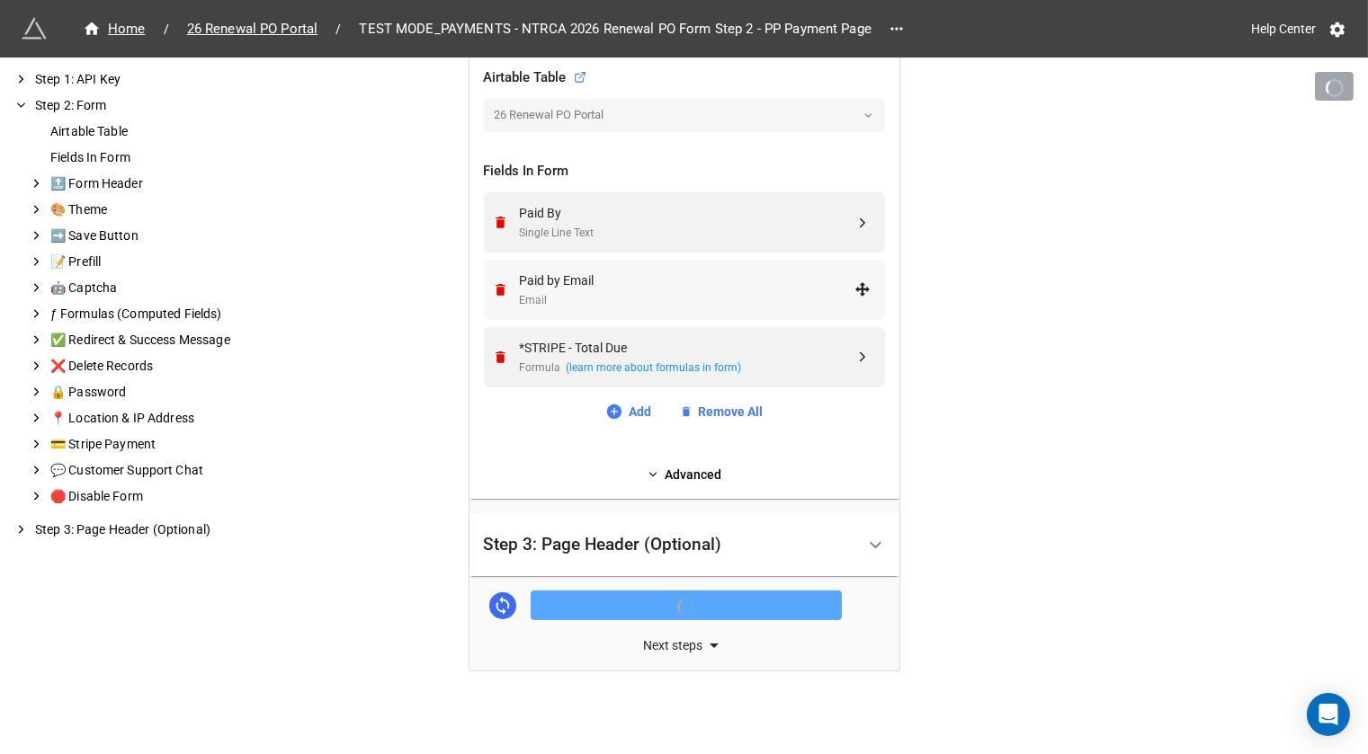
scroll to position [617, 0]
click at [647, 283] on div "Paid by Email" at bounding box center [687, 280] width 335 height 20
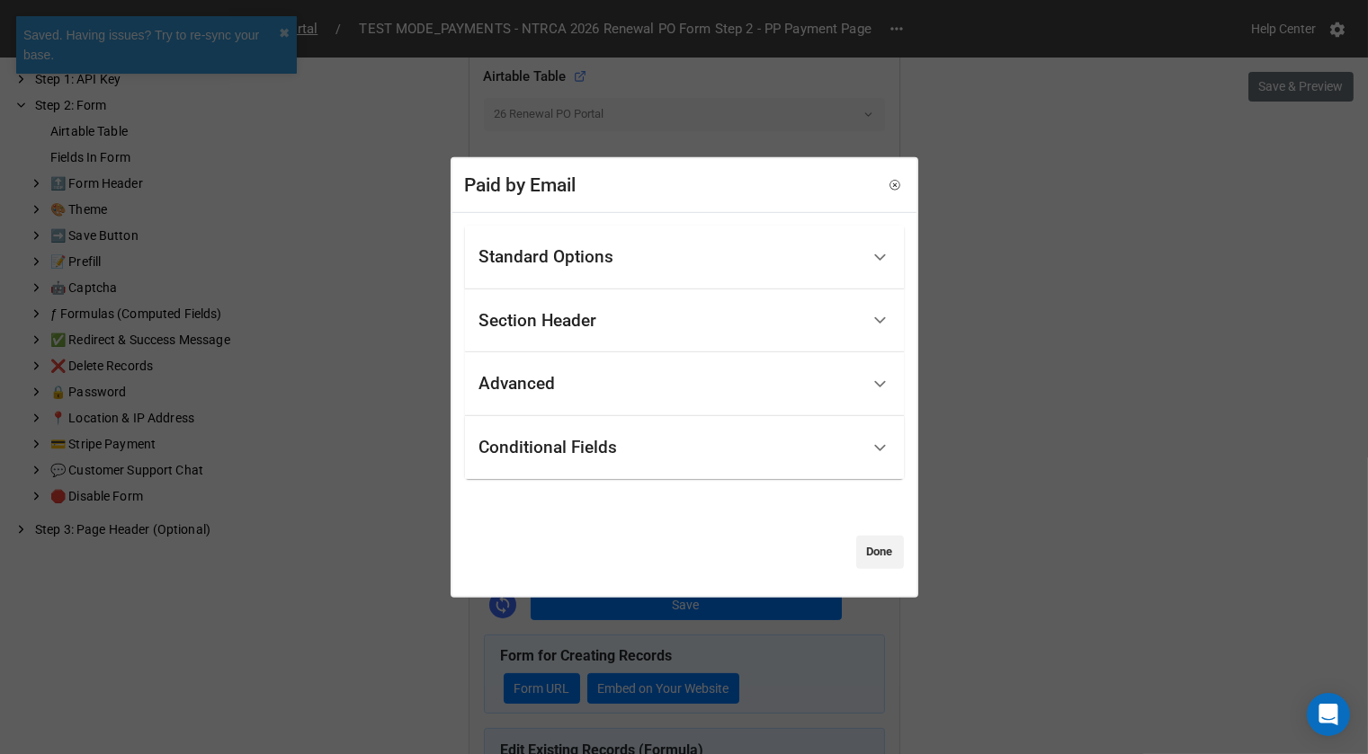
click at [643, 244] on div "Standard Options" at bounding box center [669, 258] width 380 height 42
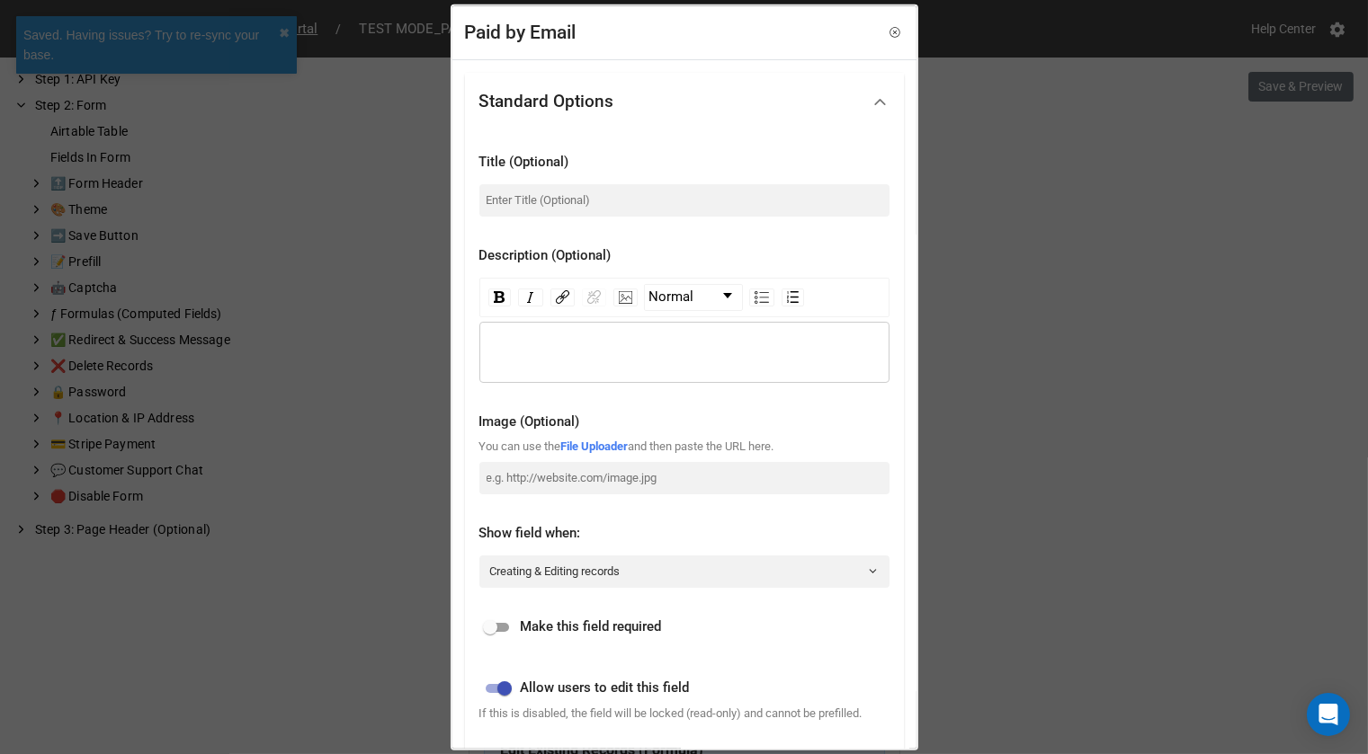
click at [495, 630] on input "checkbox" at bounding box center [490, 628] width 65 height 22
checkbox input "true"
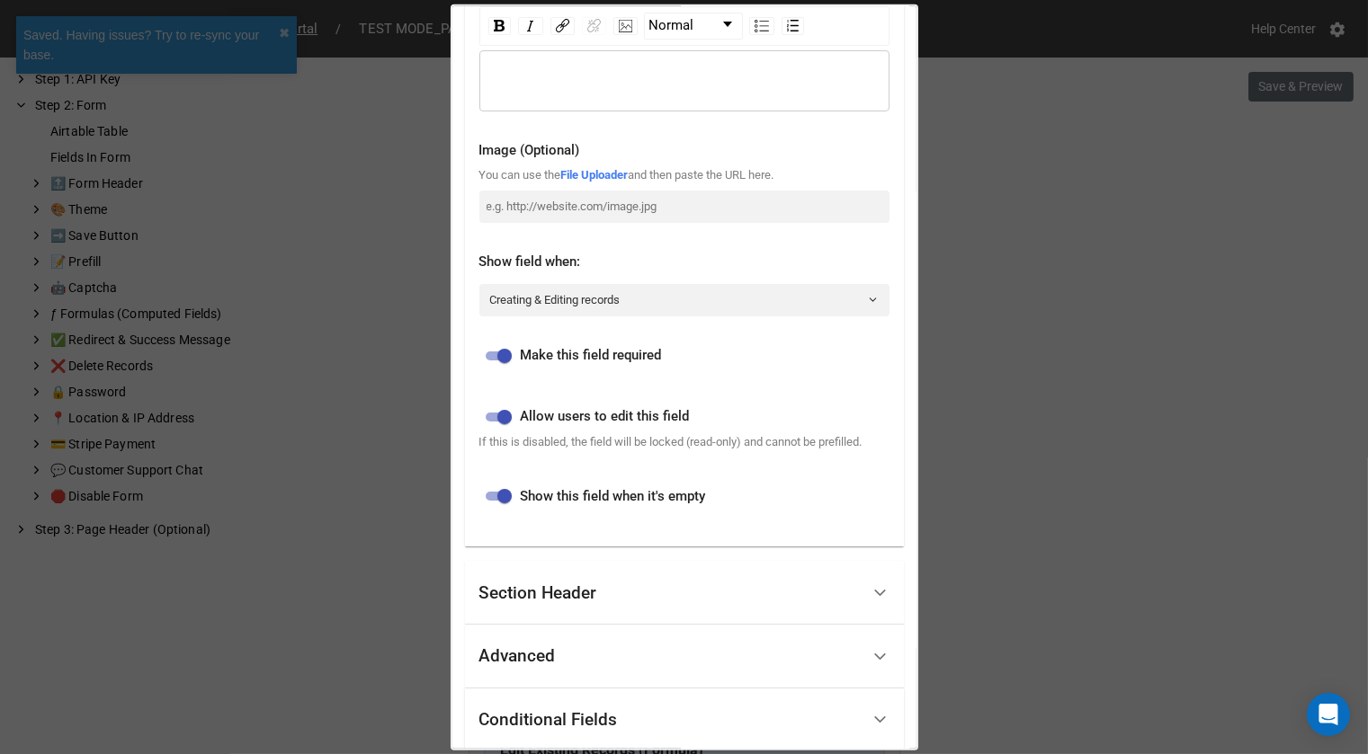
scroll to position [406, 0]
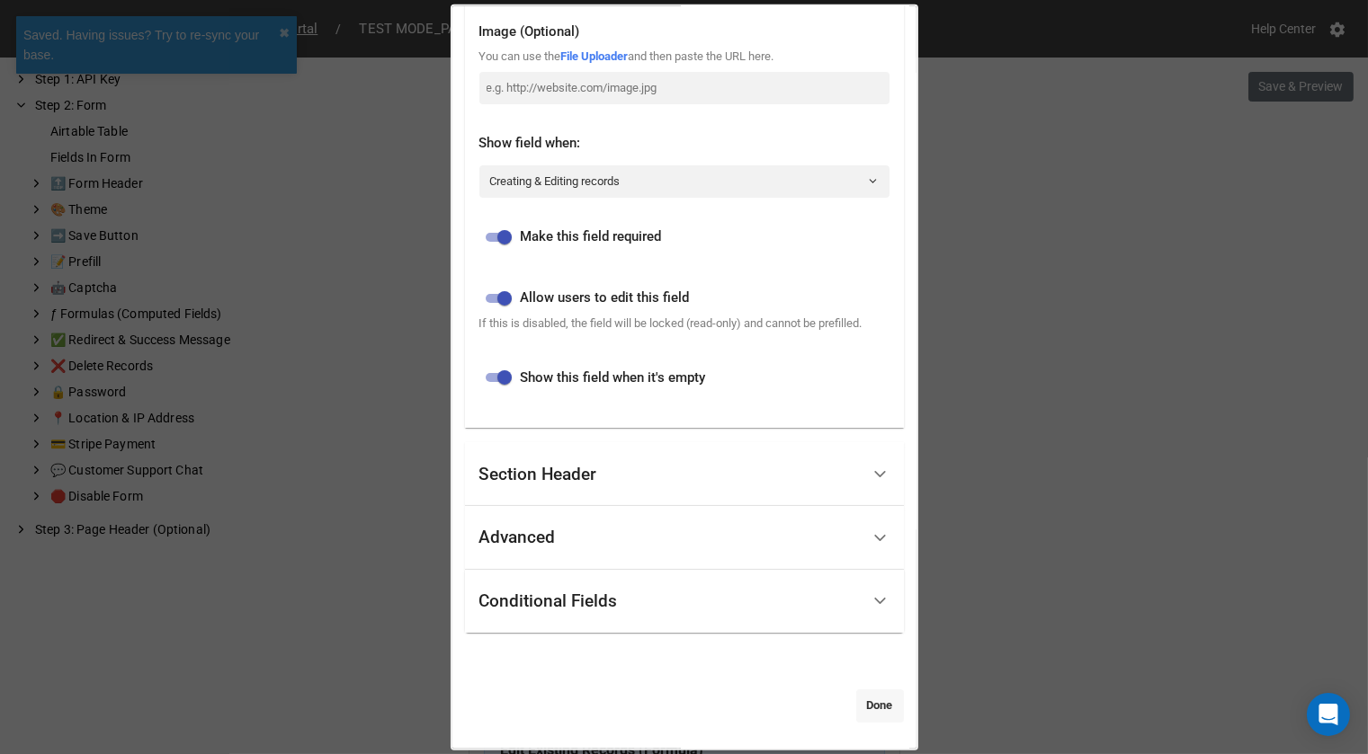
click at [856, 713] on link "Done" at bounding box center [880, 706] width 48 height 32
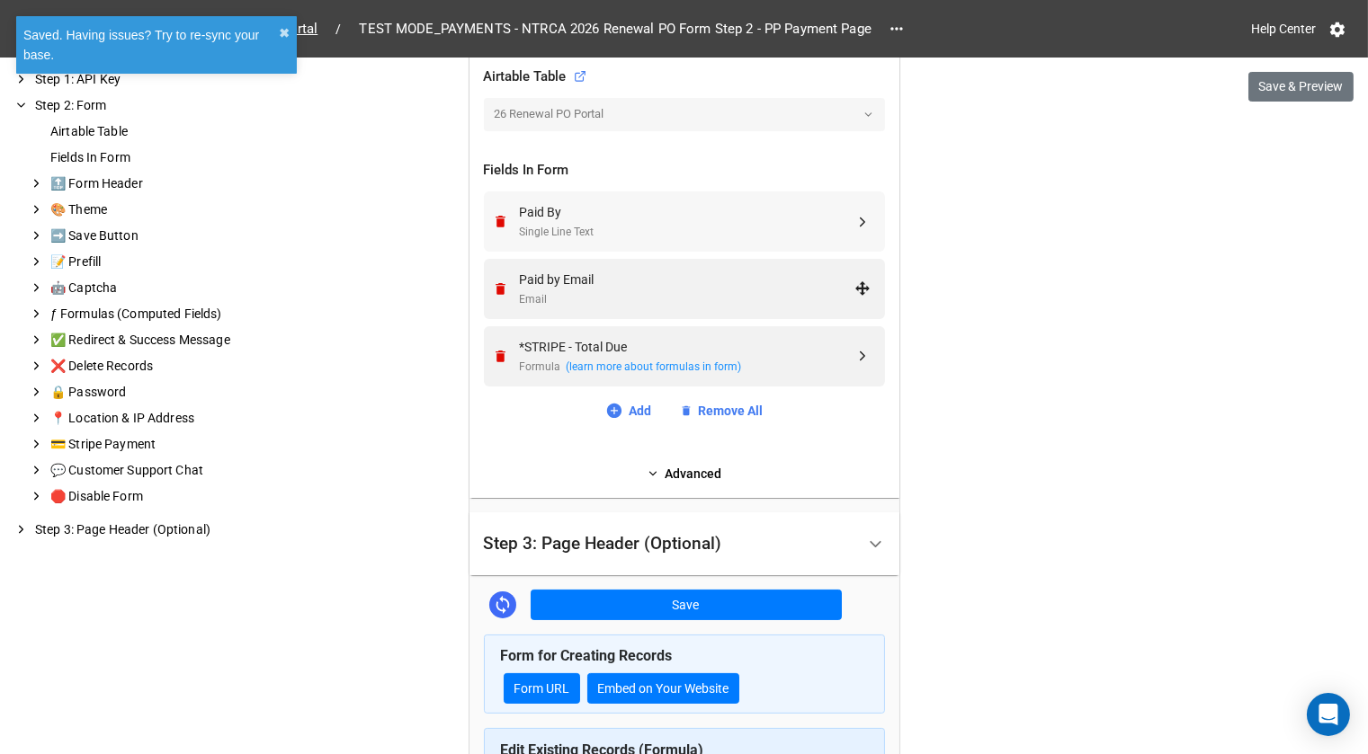
click at [710, 218] on div "Paid By Single Line Text" at bounding box center [687, 221] width 335 height 39
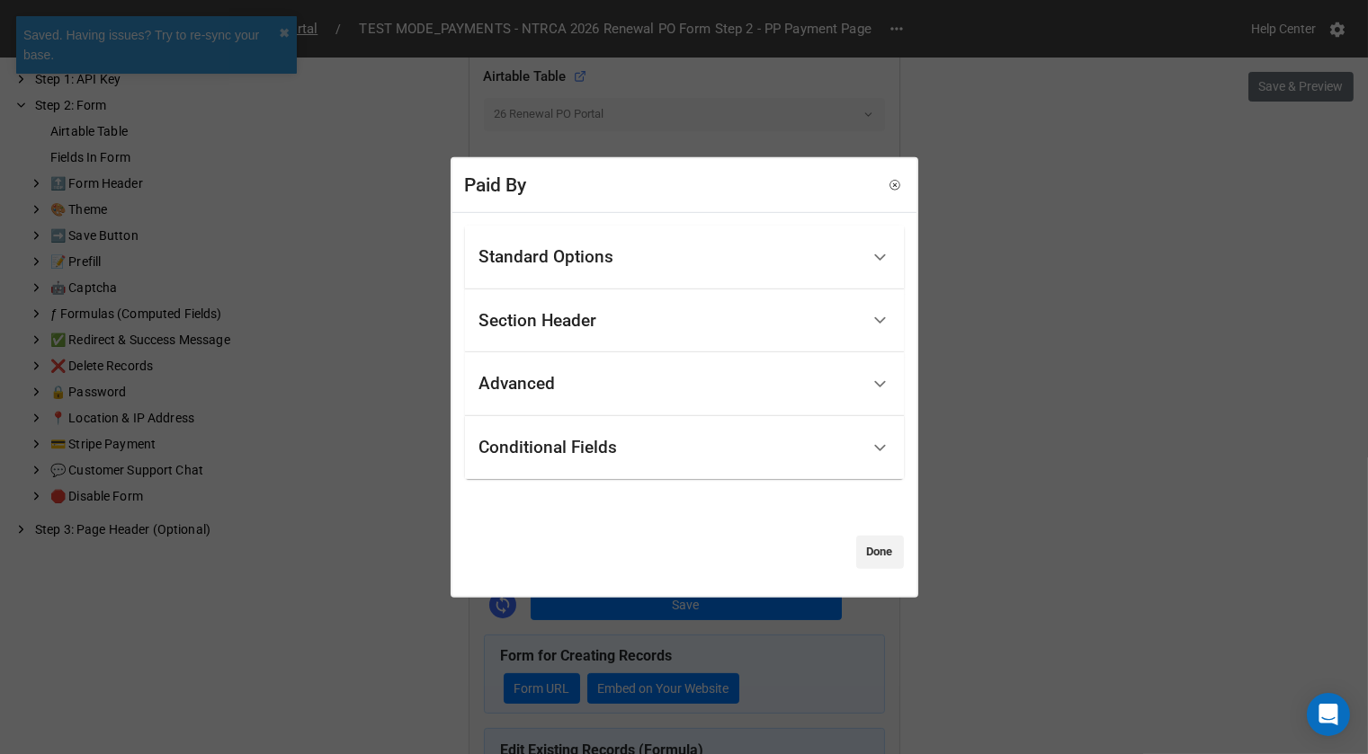
click at [638, 245] on div "Standard Options" at bounding box center [669, 258] width 380 height 42
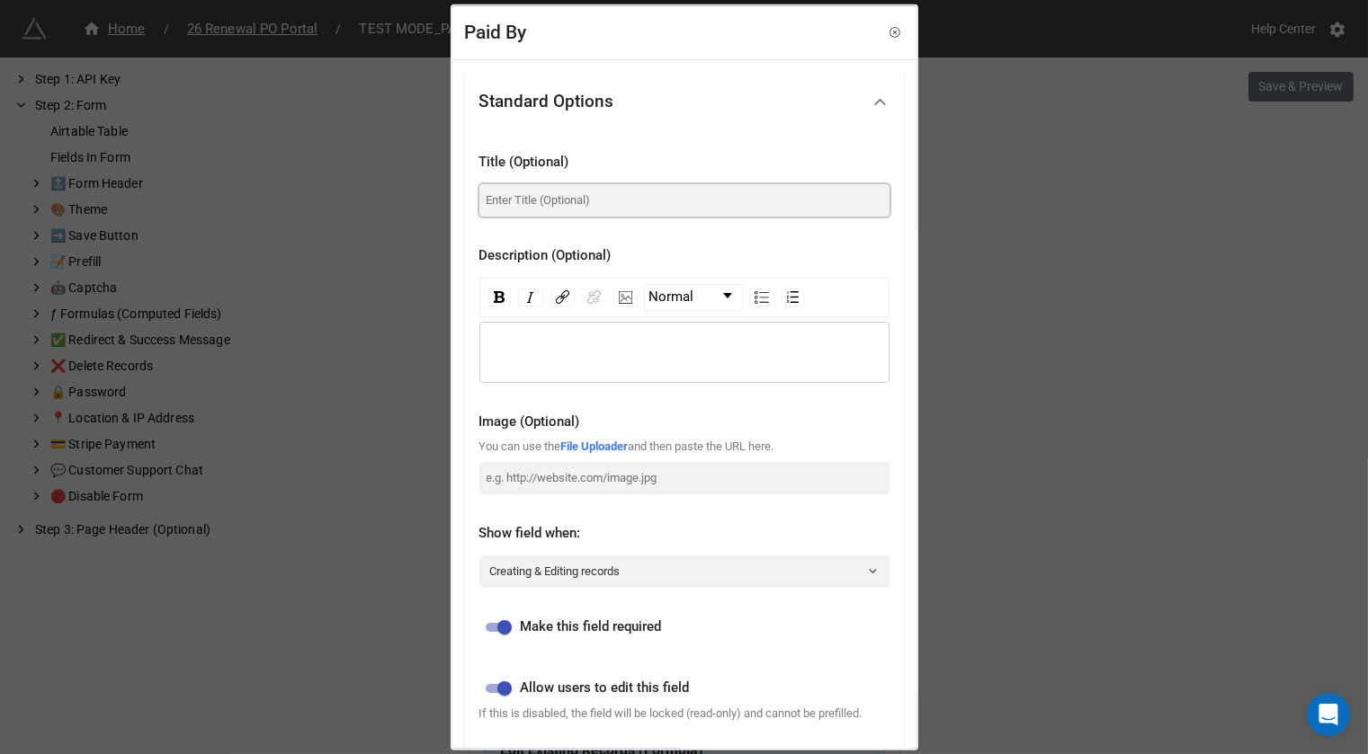
click at [590, 192] on input at bounding box center [684, 199] width 410 height 32
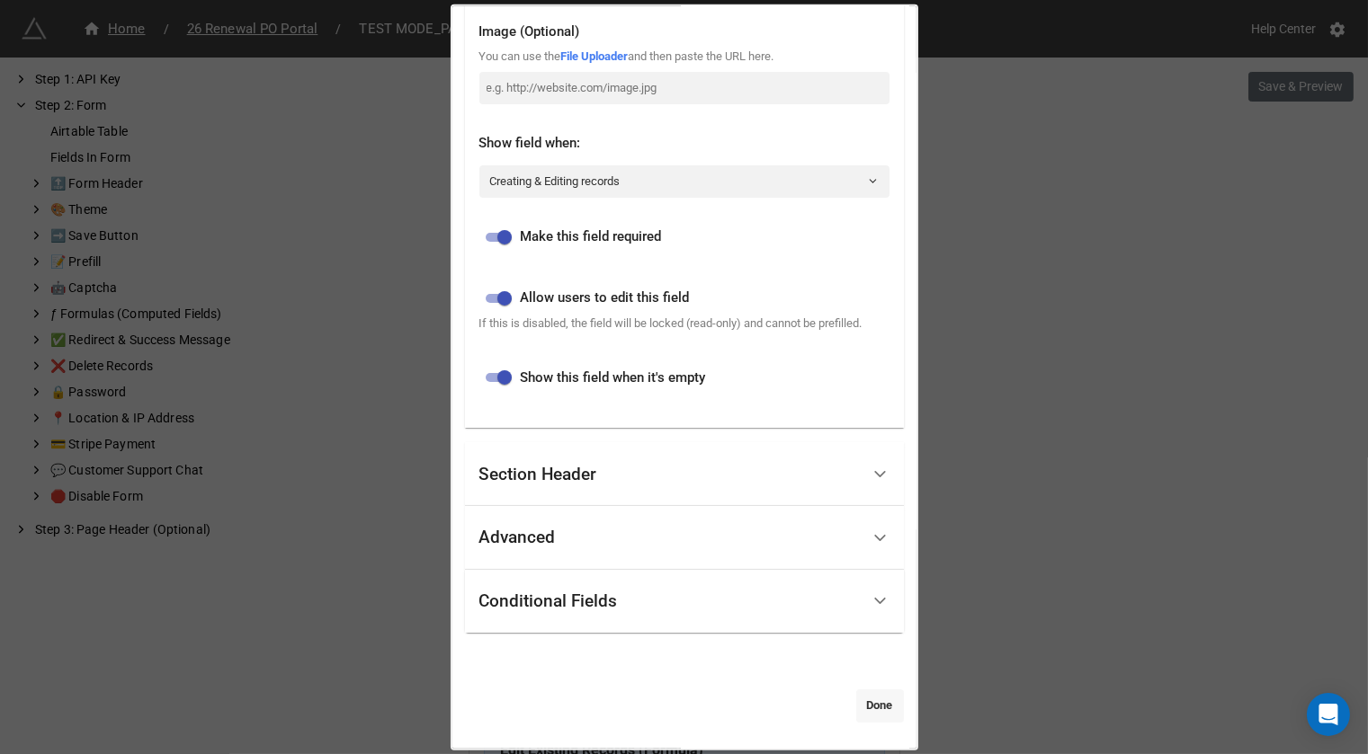
type input "Paid By (Your Name)"
click at [879, 701] on link "Done" at bounding box center [880, 706] width 48 height 32
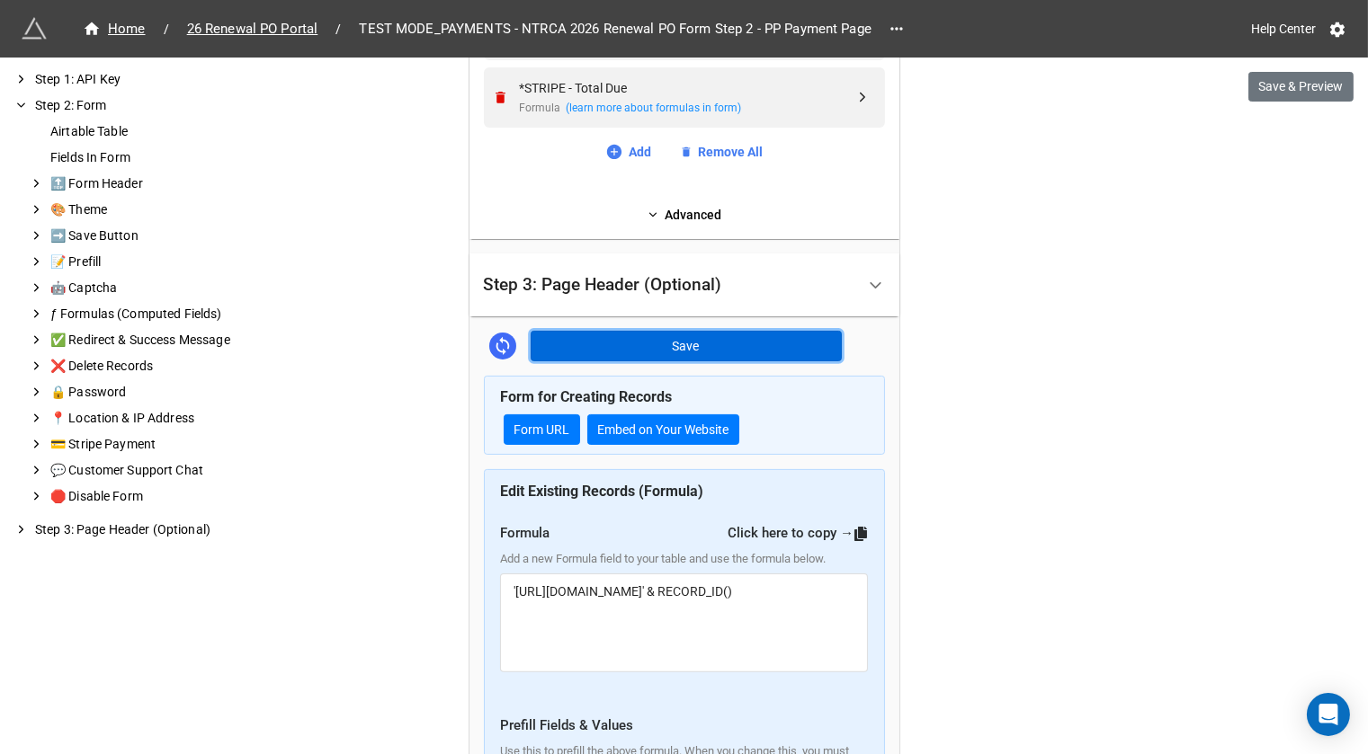
click at [744, 335] on button "Save" at bounding box center [686, 346] width 311 height 31
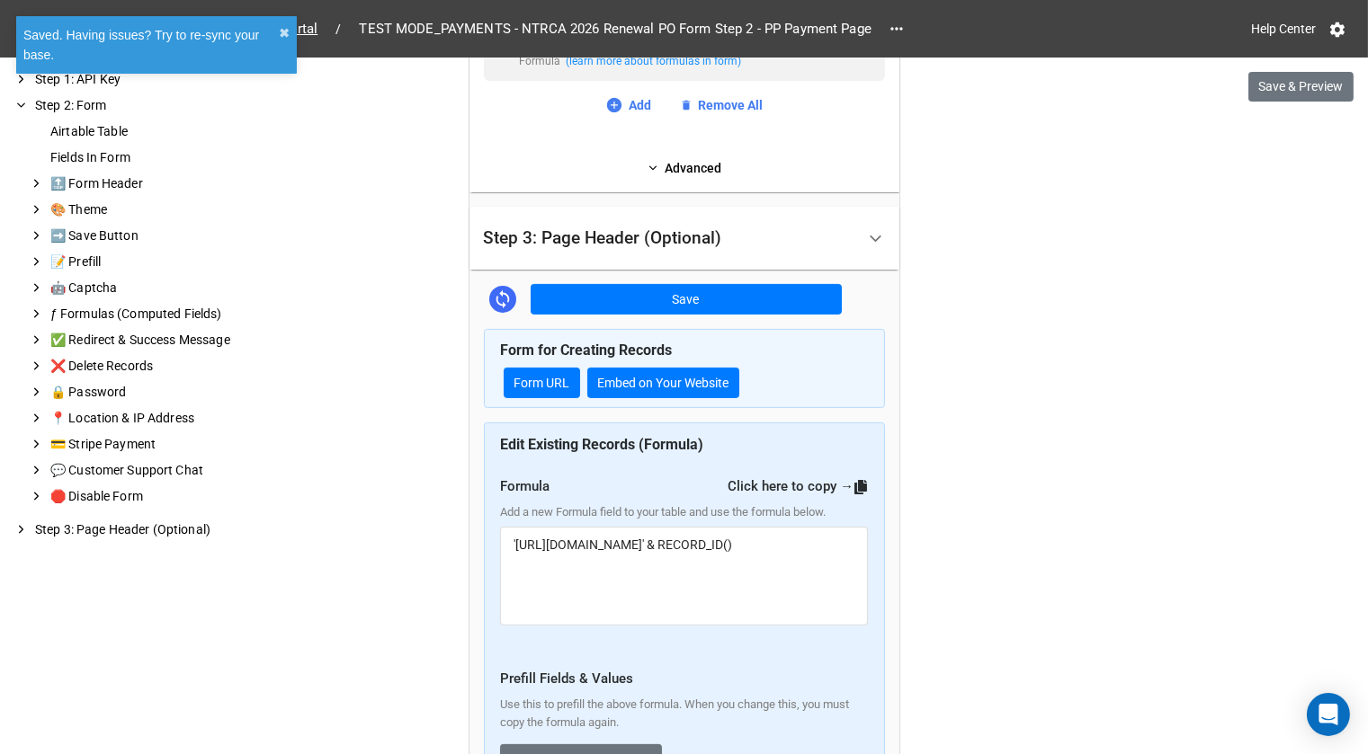
scroll to position [914, 0]
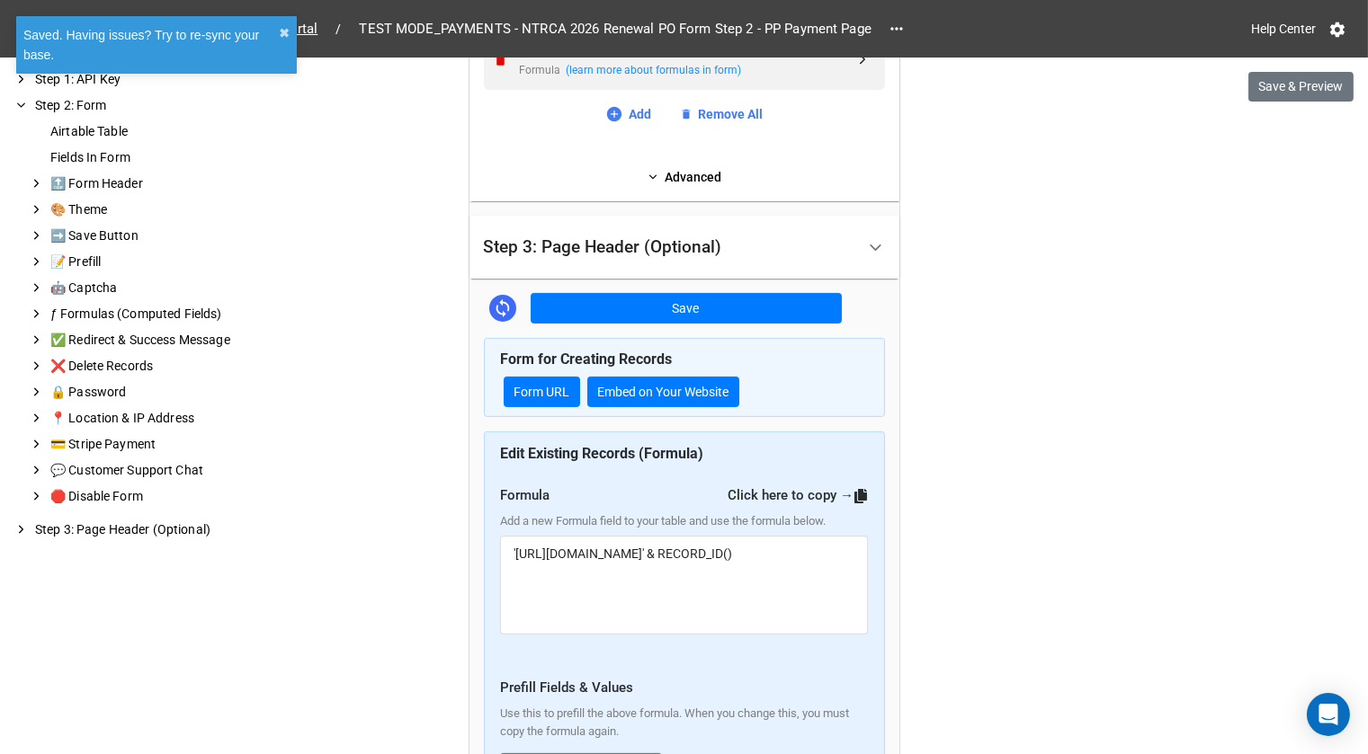
click at [661, 170] on link "Advanced" at bounding box center [684, 177] width 401 height 20
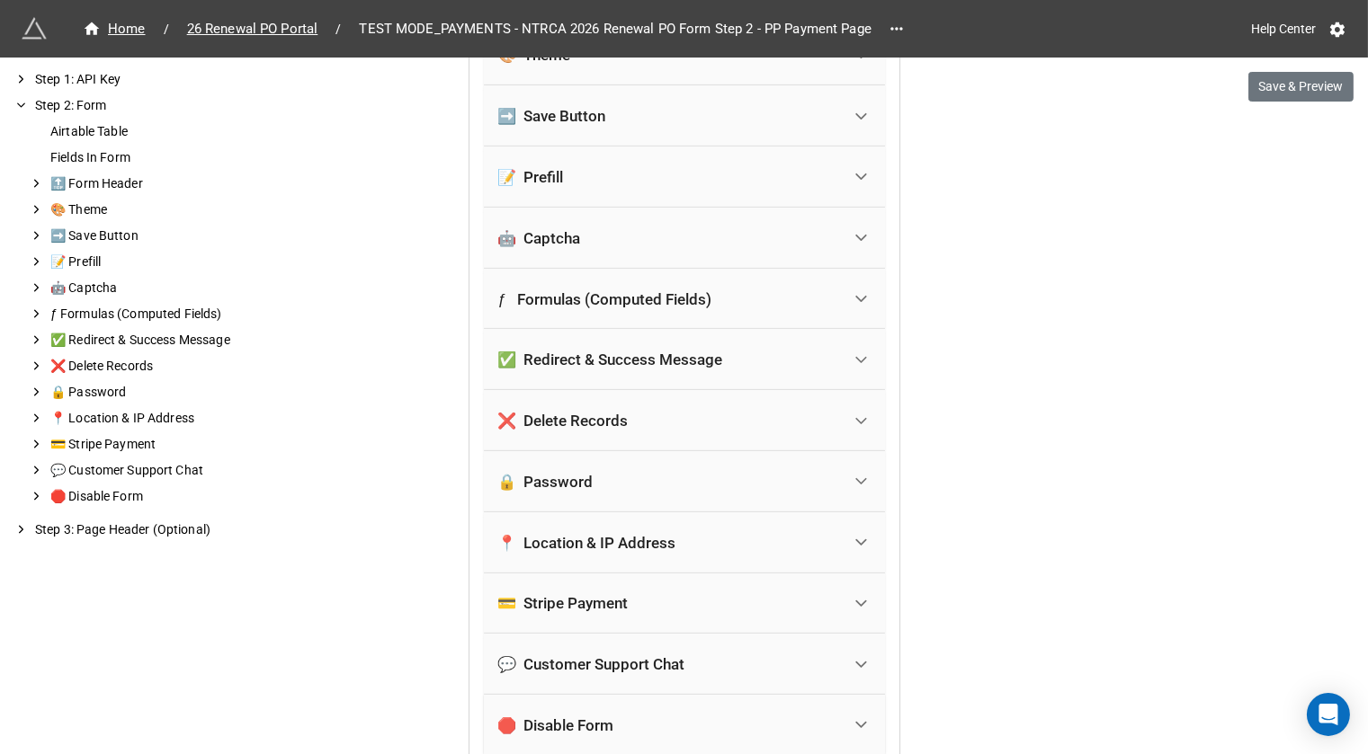
click at [607, 594] on div "💳 Stripe Payment" at bounding box center [563, 603] width 130 height 18
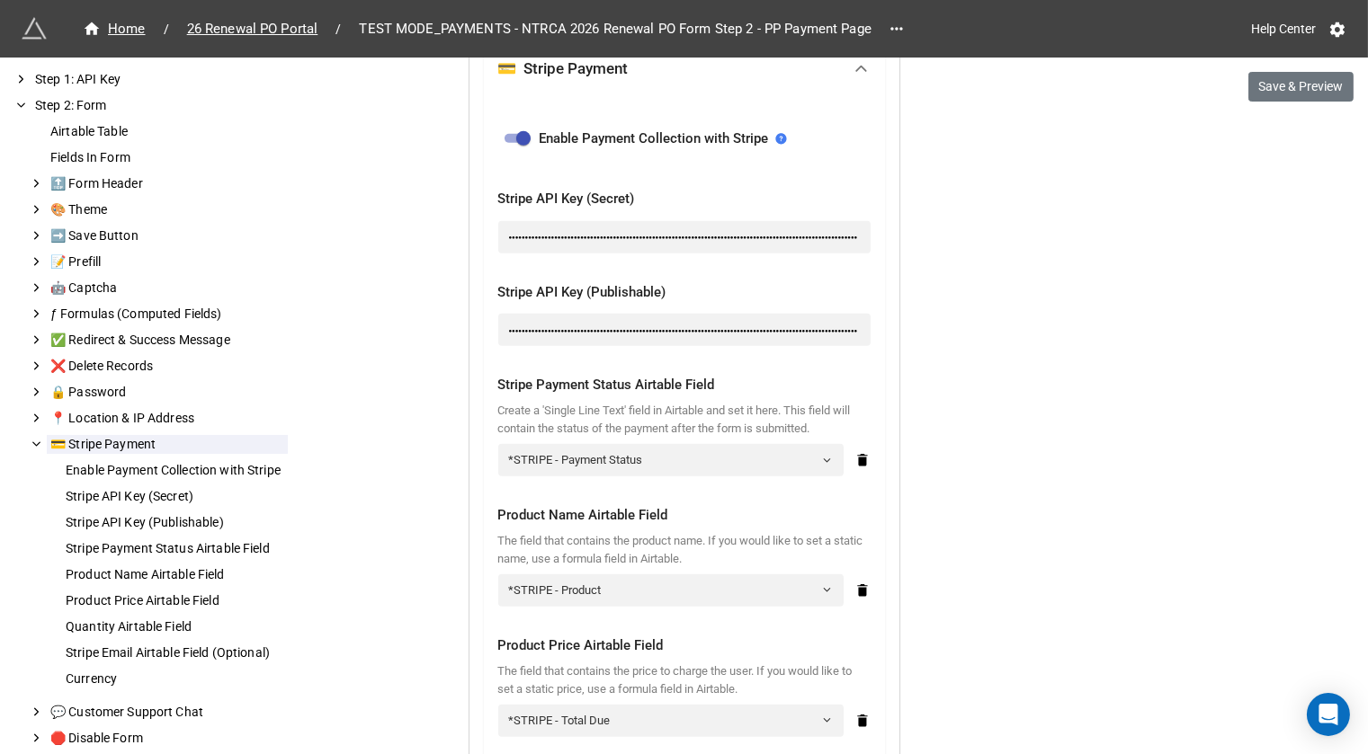
scroll to position [1692, 0]
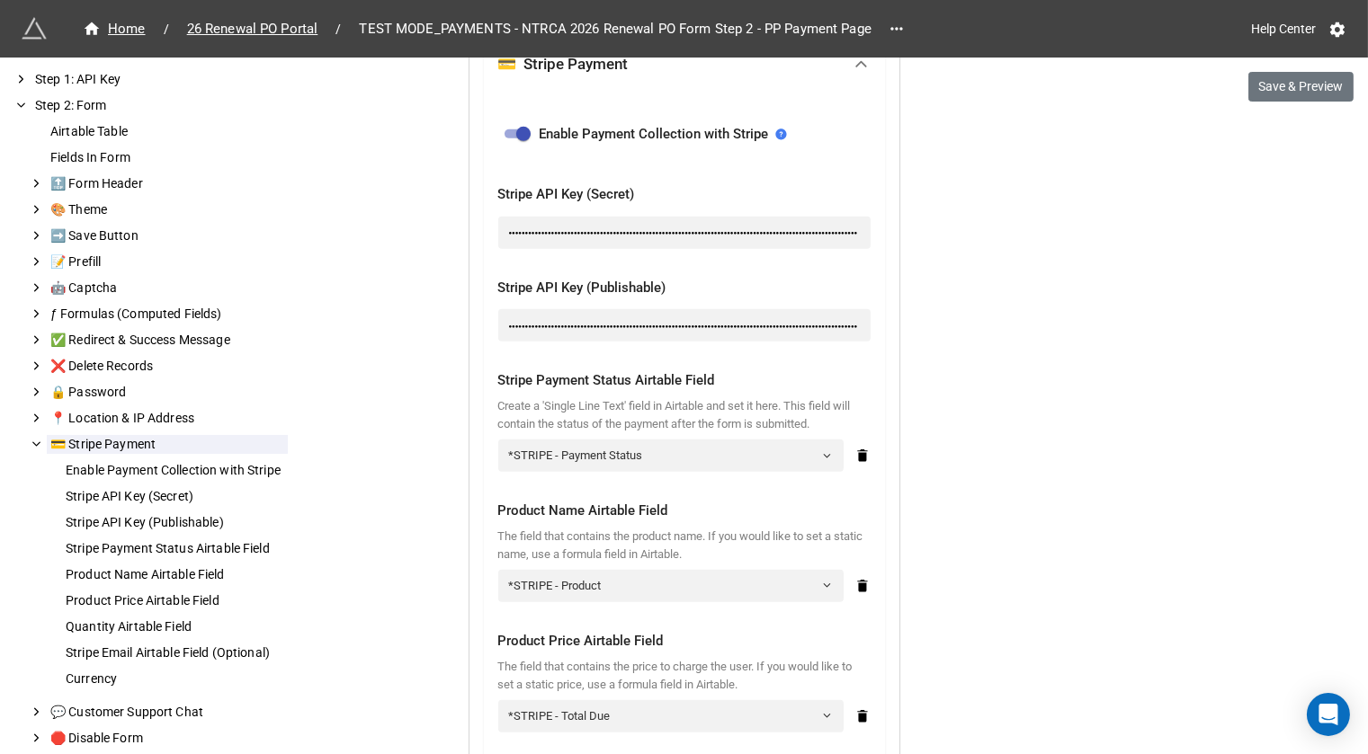
click at [665, 232] on div "●●●●●●●●●●●●●●●●●●●●●●●●●●●●●●●●●●●●●●●●●●●●●●●●●●●●●●●●●●●●●●●●●●●●●●●●●●●●●●●…" at bounding box center [684, 233] width 372 height 32
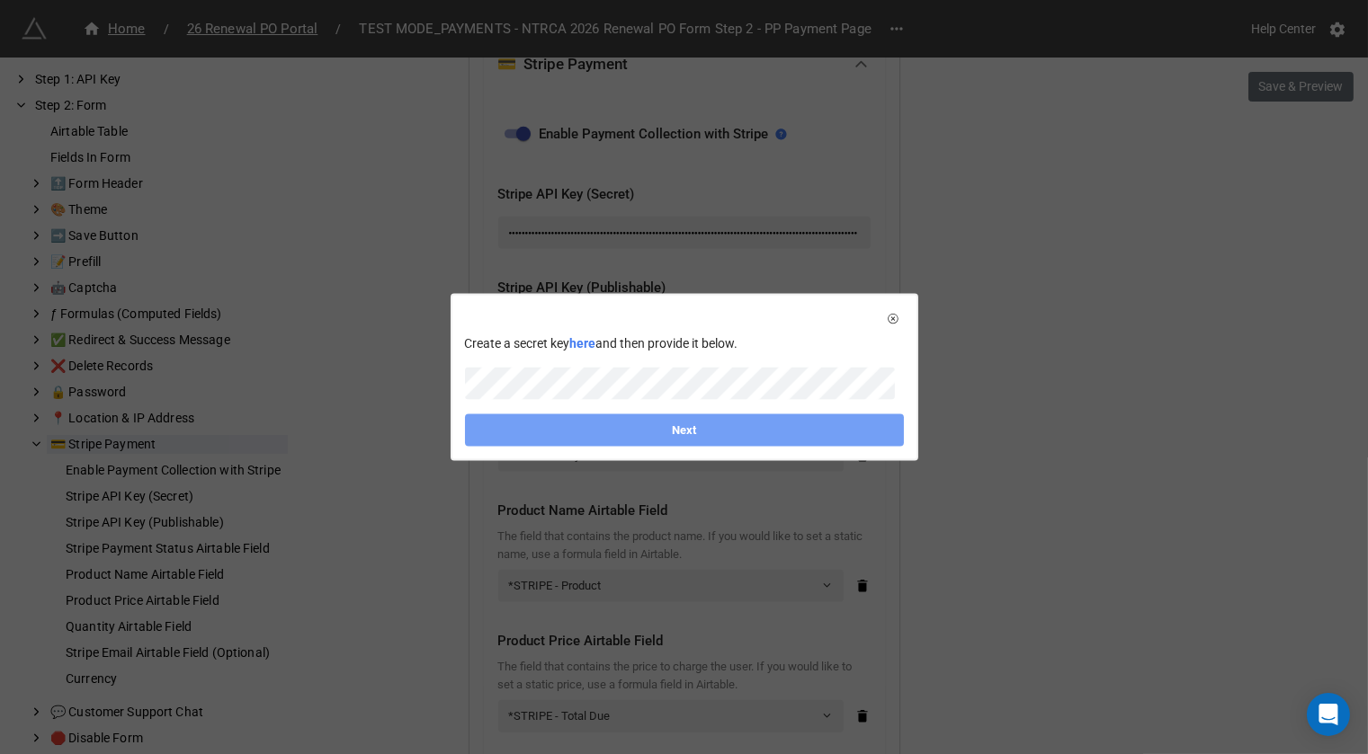
scroll to position [0, 0]
click at [620, 442] on link "Next" at bounding box center [684, 430] width 439 height 32
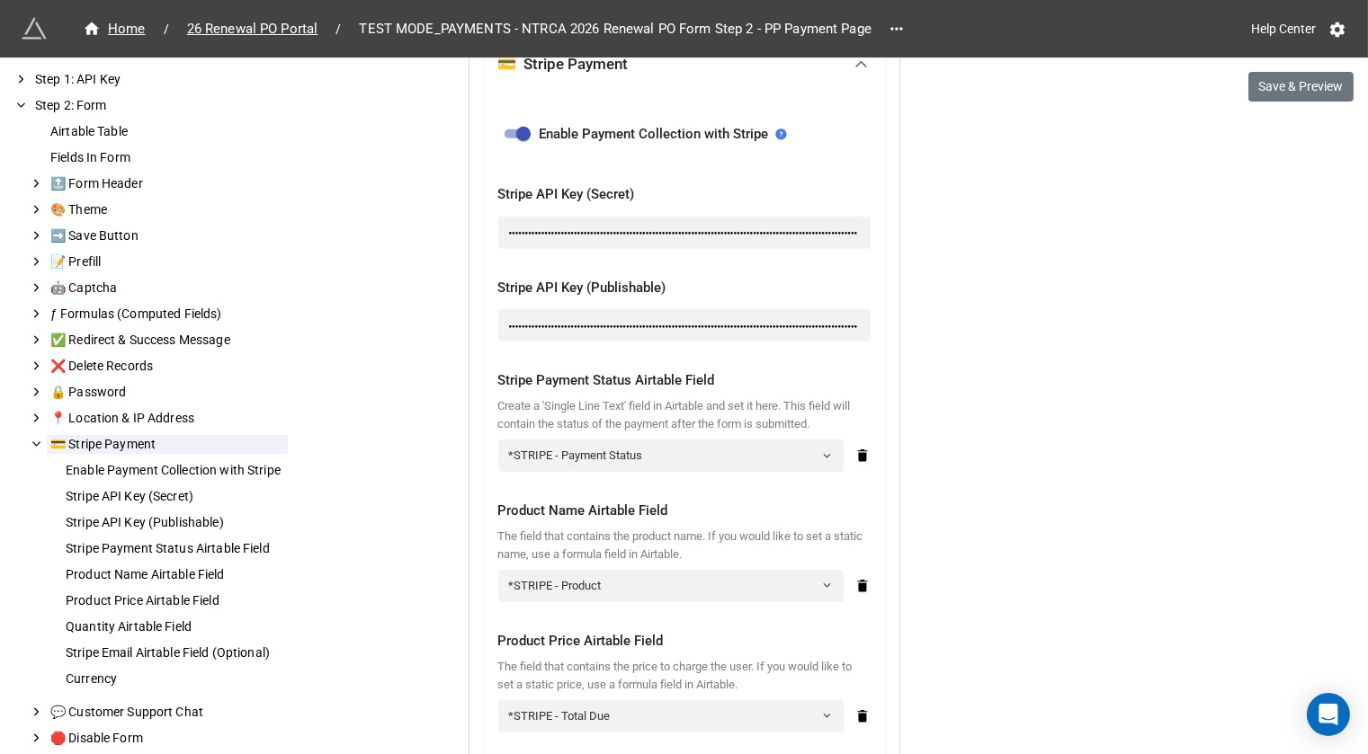
click at [661, 334] on div "●●●●●●●●●●●●●●●●●●●●●●●●●●●●●●●●●●●●●●●●●●●●●●●●●●●●●●●●●●●●●●●●●●●●●●●●●●●●●●●…" at bounding box center [684, 325] width 372 height 32
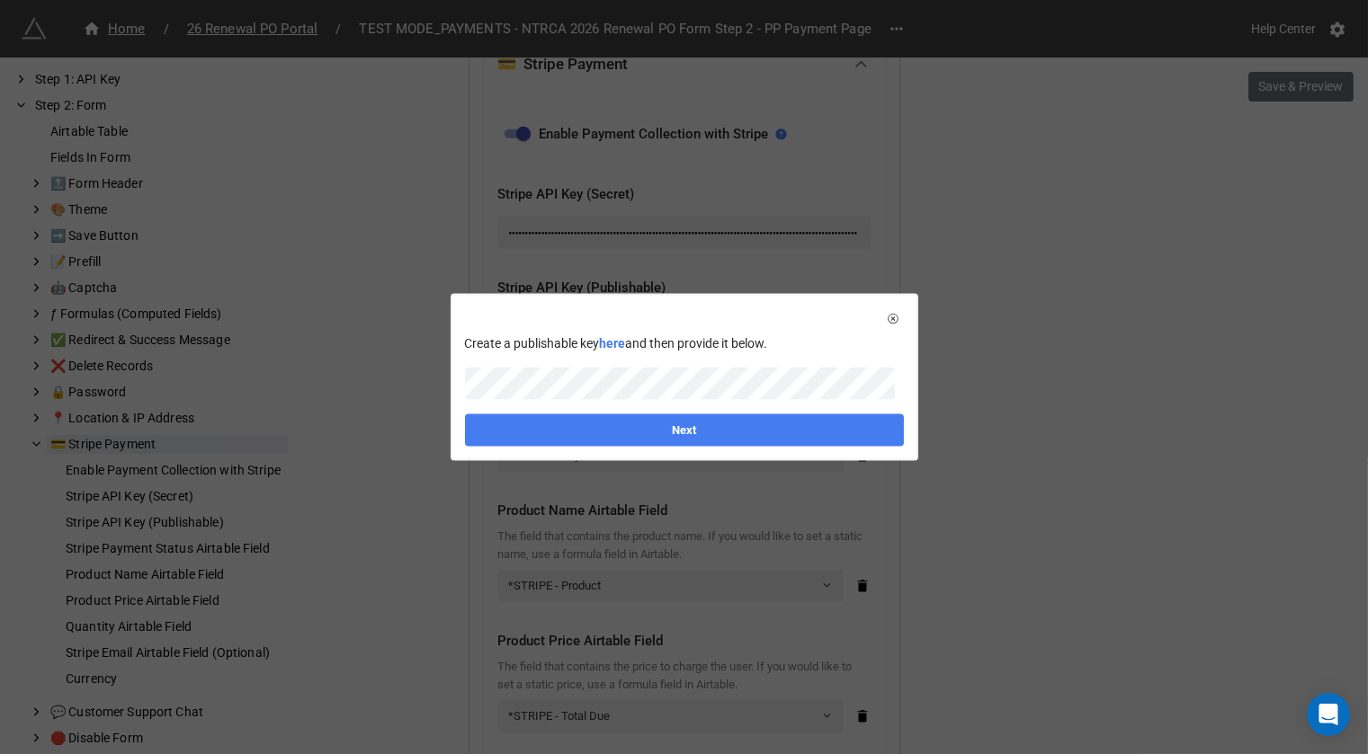
click at [624, 405] on div "Create a publishable key here and then provide it below. Next" at bounding box center [684, 377] width 464 height 165
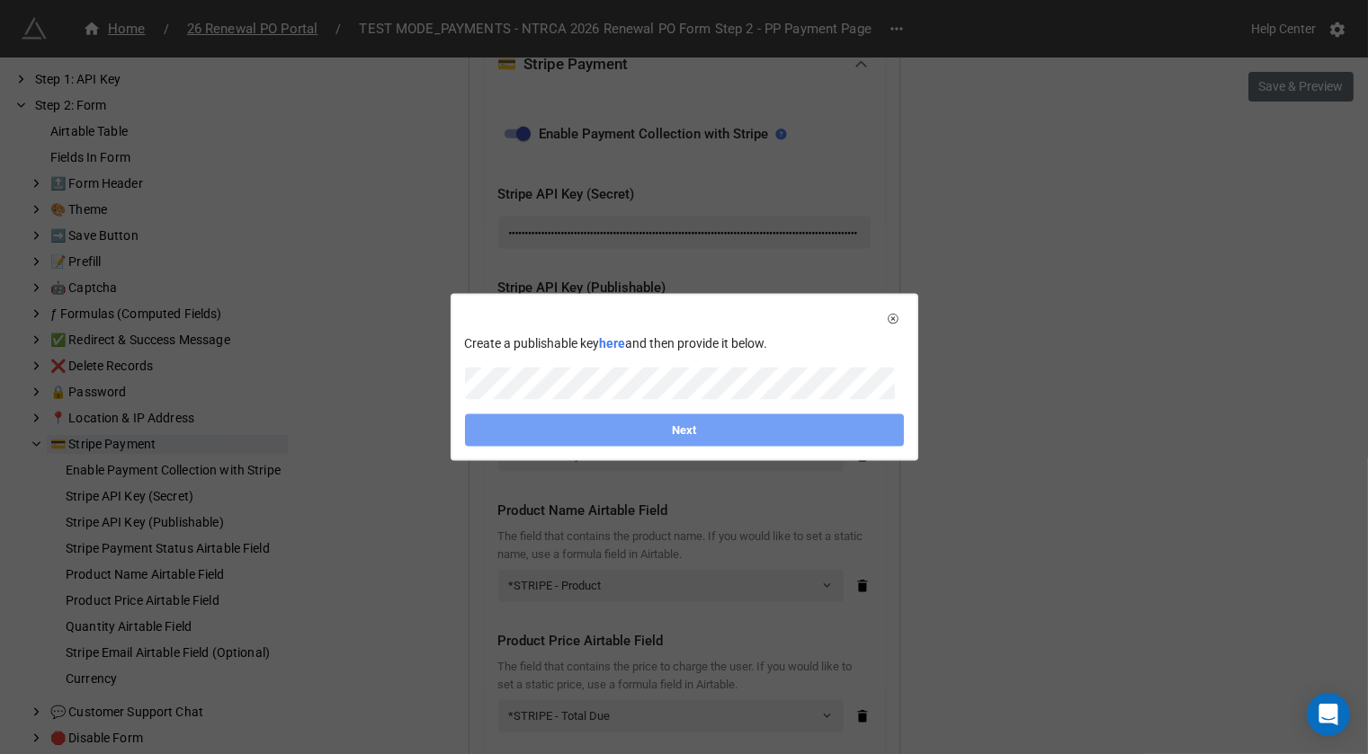
click at [618, 429] on link "Next" at bounding box center [684, 430] width 439 height 32
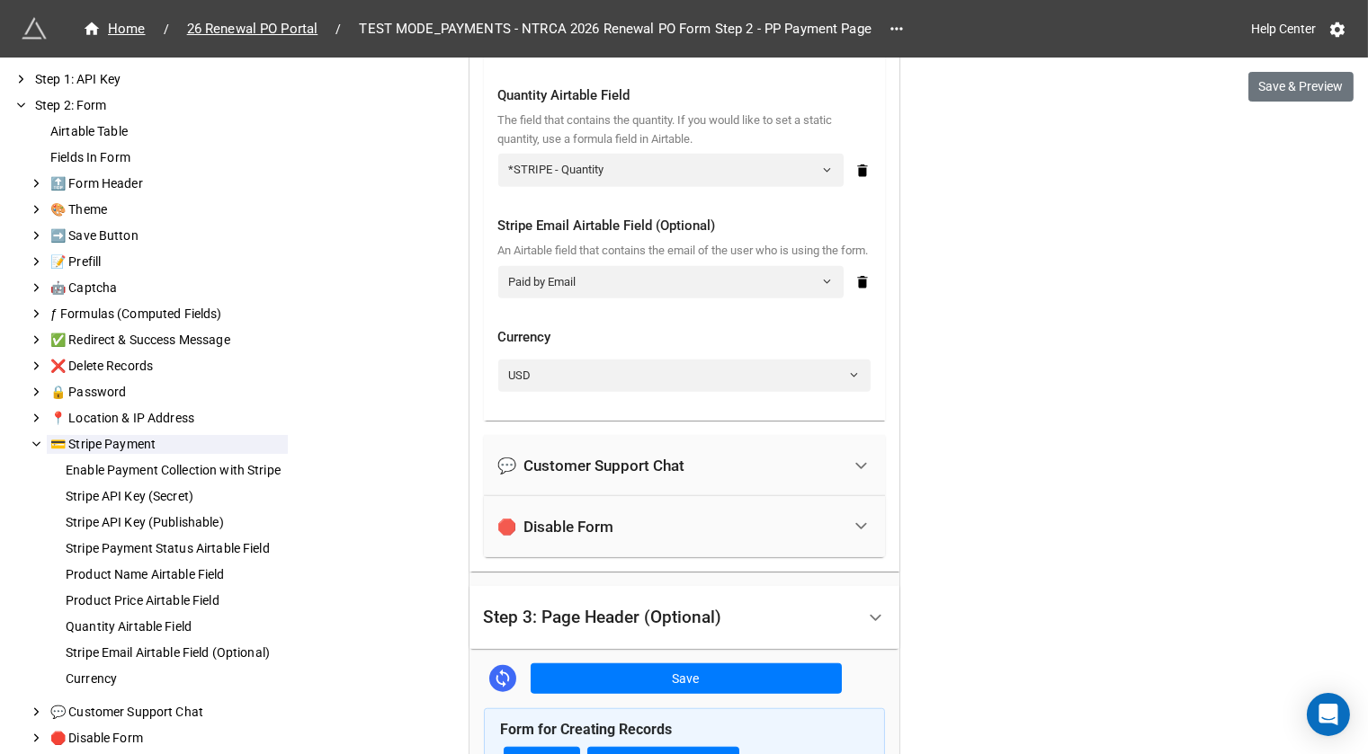
scroll to position [2908, 0]
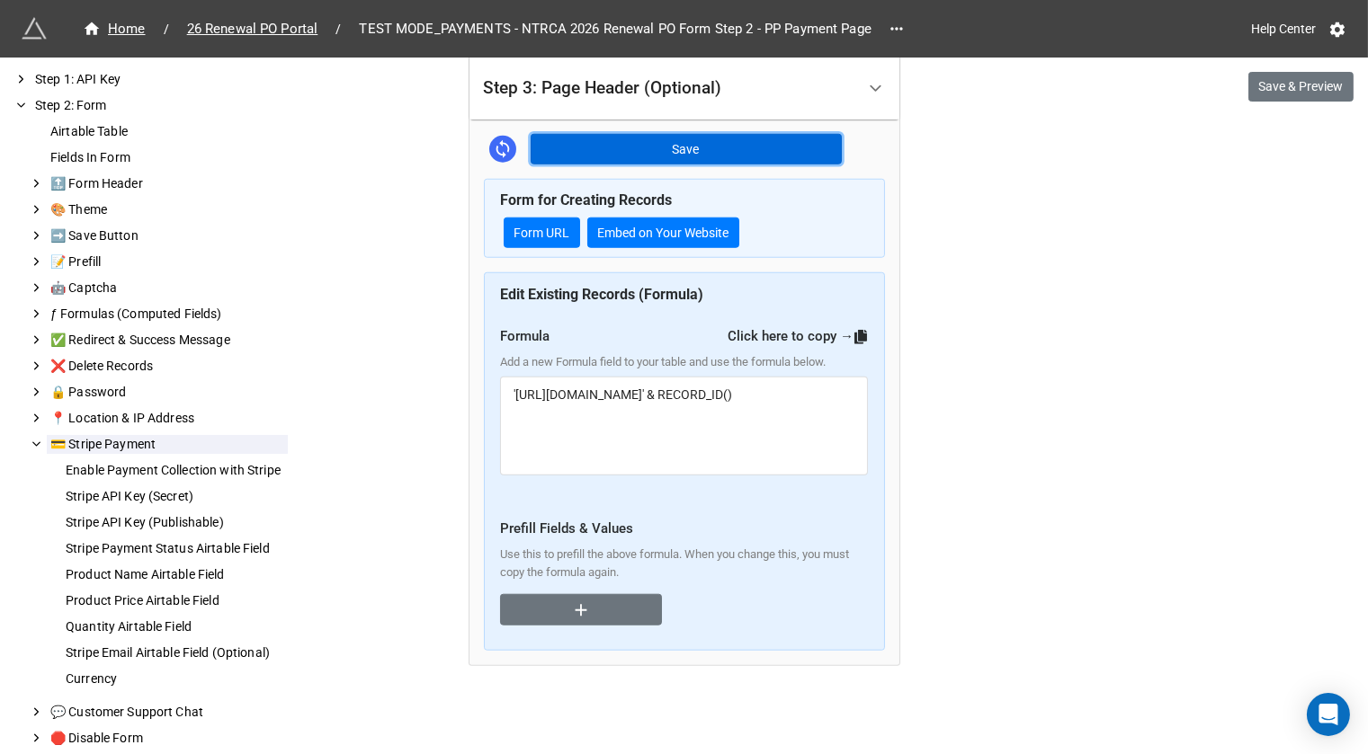
click at [716, 154] on button "Save" at bounding box center [686, 149] width 311 height 31
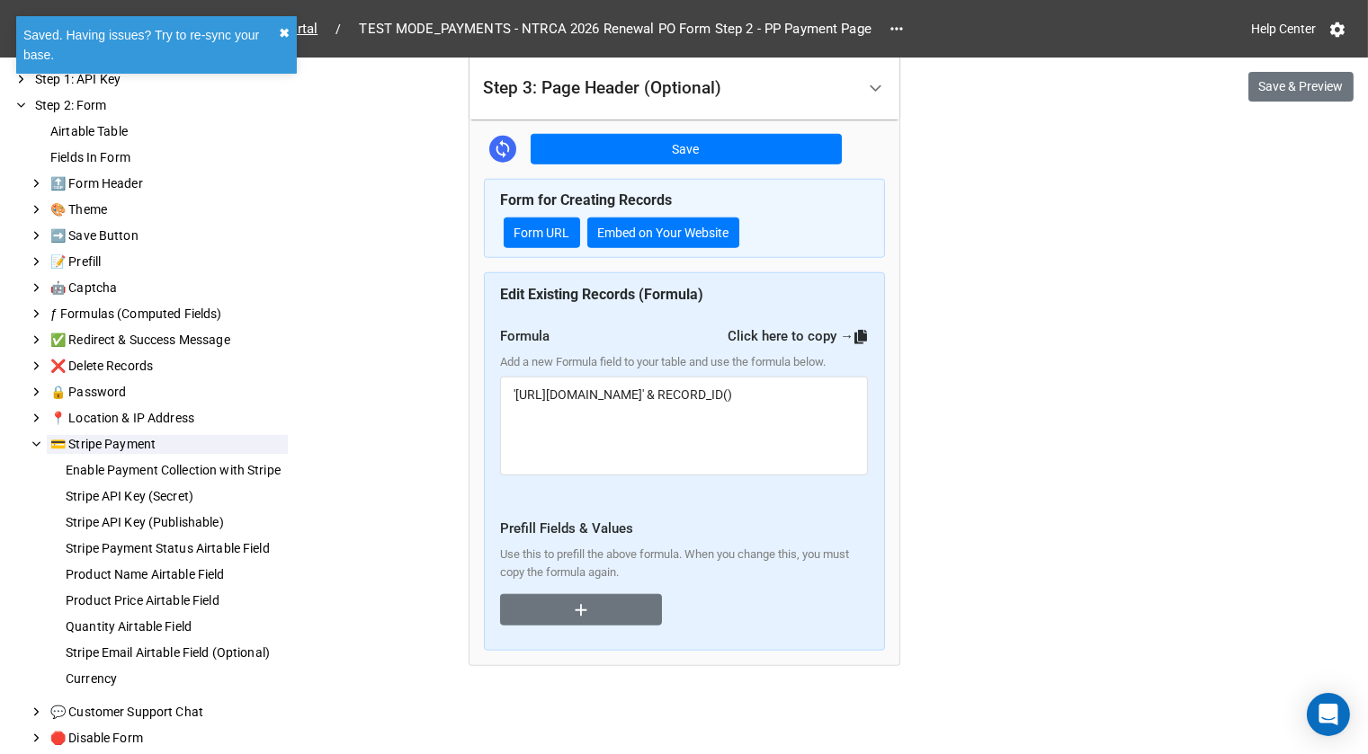
click at [285, 32] on button "✖︎" at bounding box center [284, 33] width 11 height 20
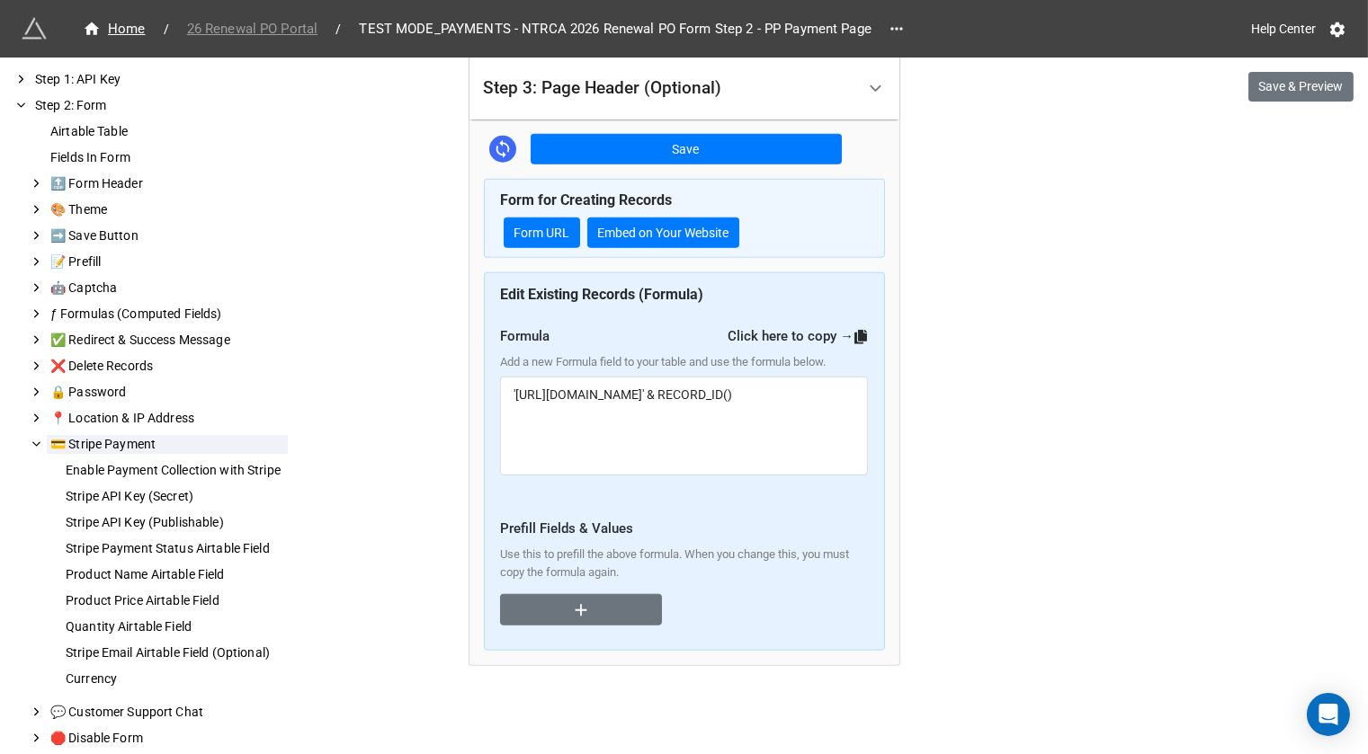
click at [301, 31] on span "26 Renewal PO Portal" at bounding box center [252, 29] width 153 height 21
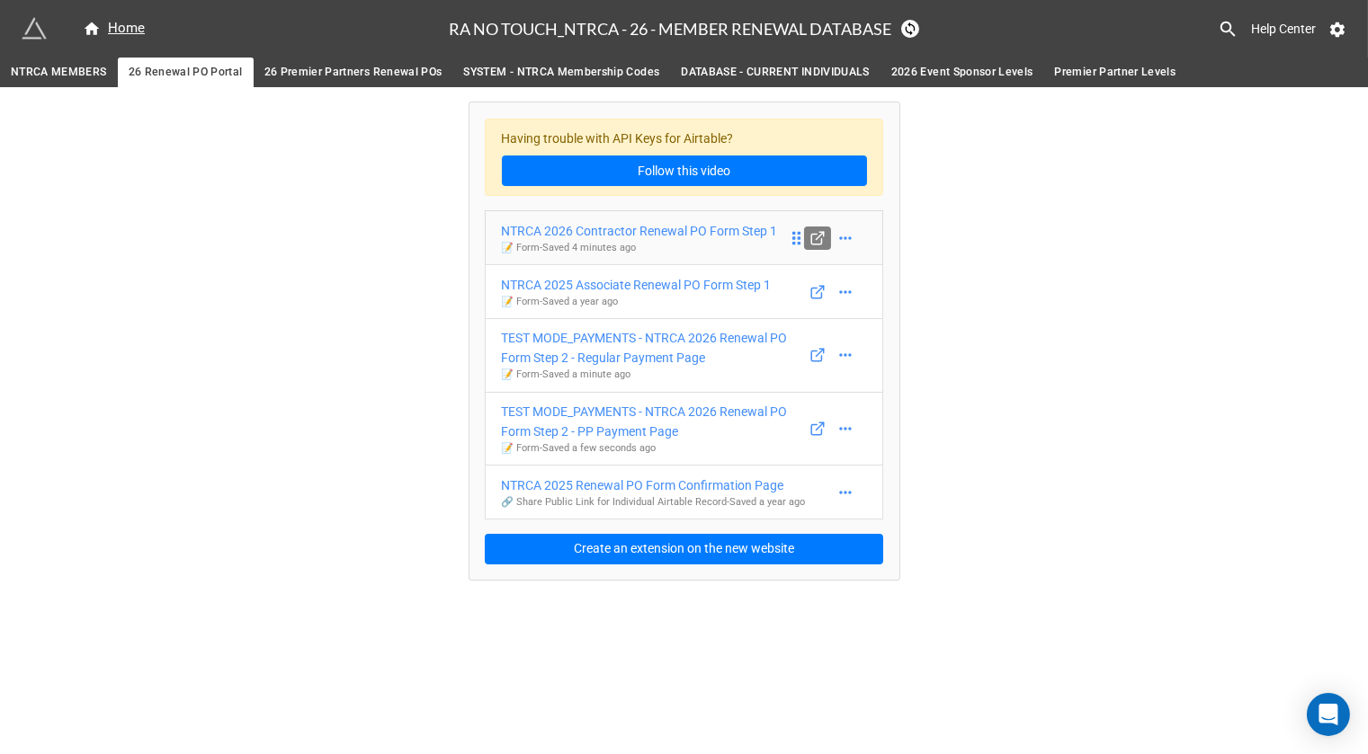
click at [823, 239] on line at bounding box center [819, 235] width 7 height 7
click at [711, 236] on div "NTRCA 2026 Contractor Renewal PO Form Step 1" at bounding box center [640, 231] width 276 height 20
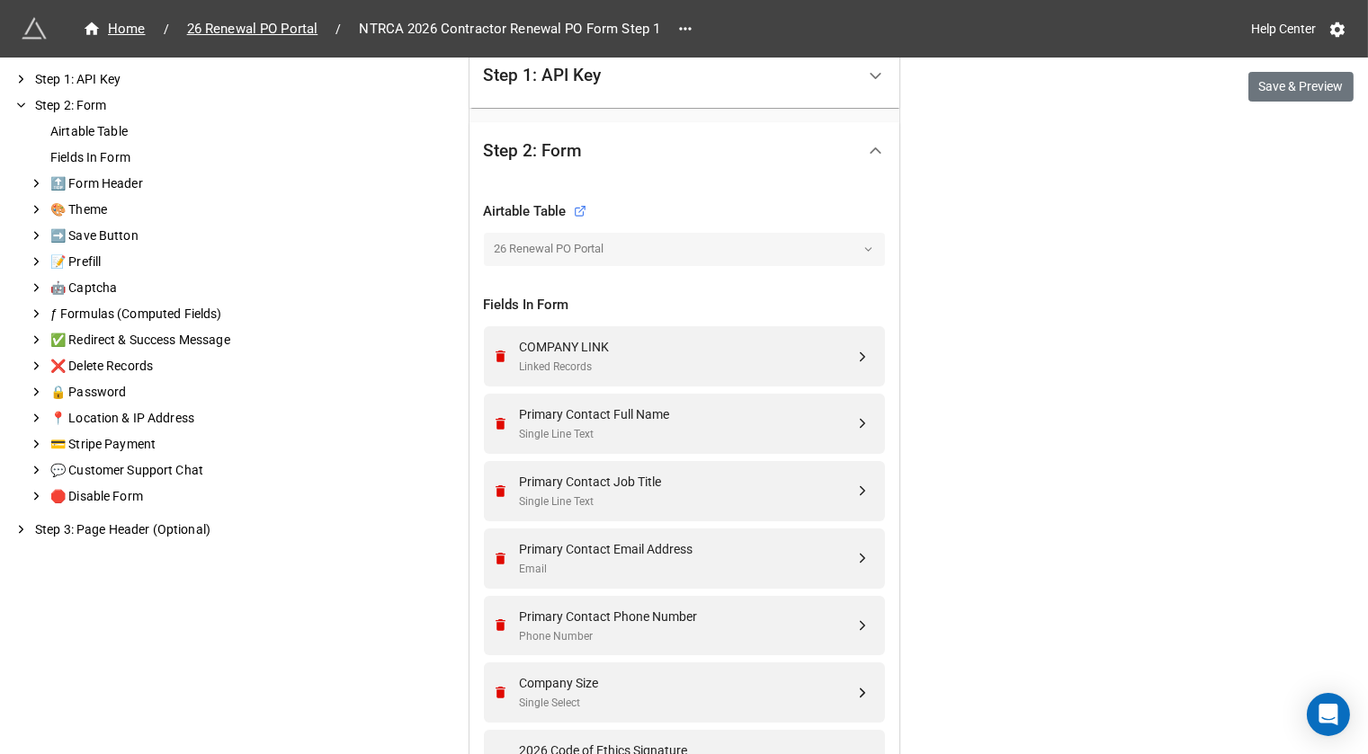
scroll to position [523, 0]
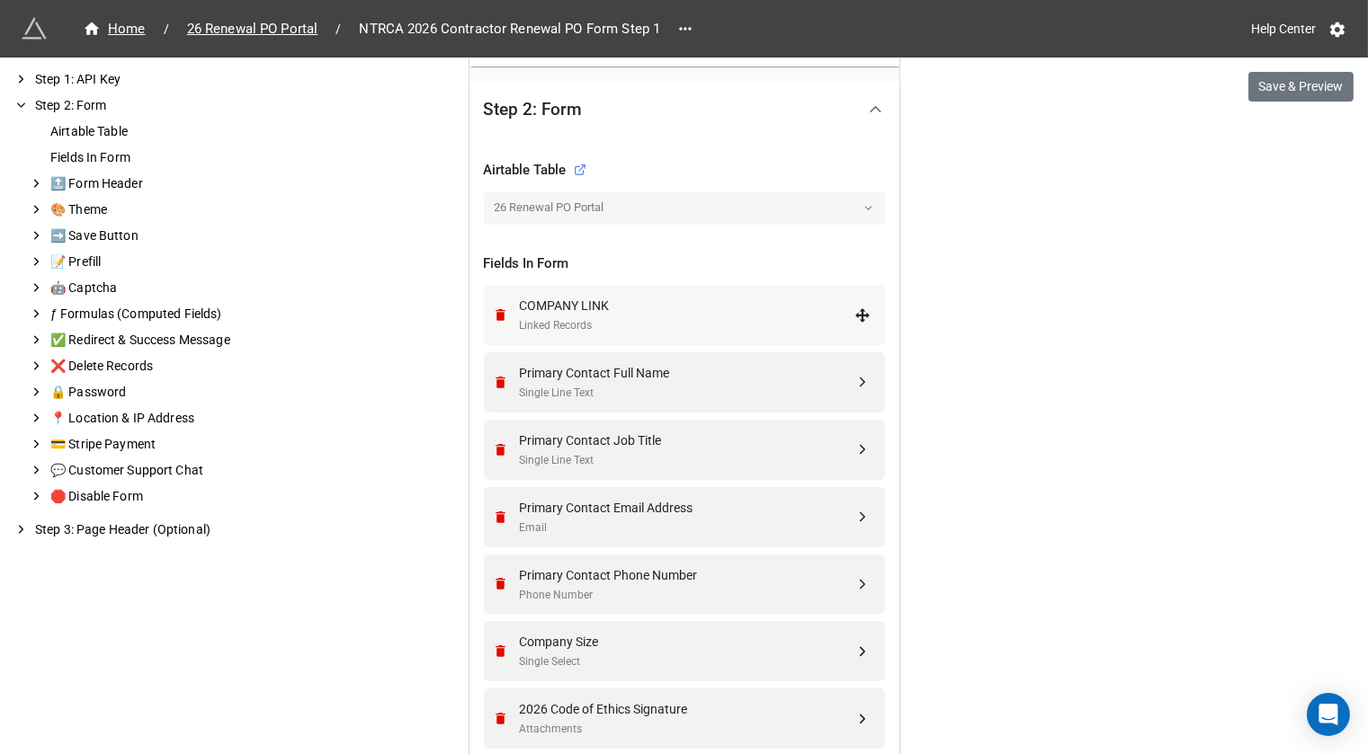
click at [598, 286] on div "COMPANY LINK Linked Records" at bounding box center [682, 315] width 378 height 60
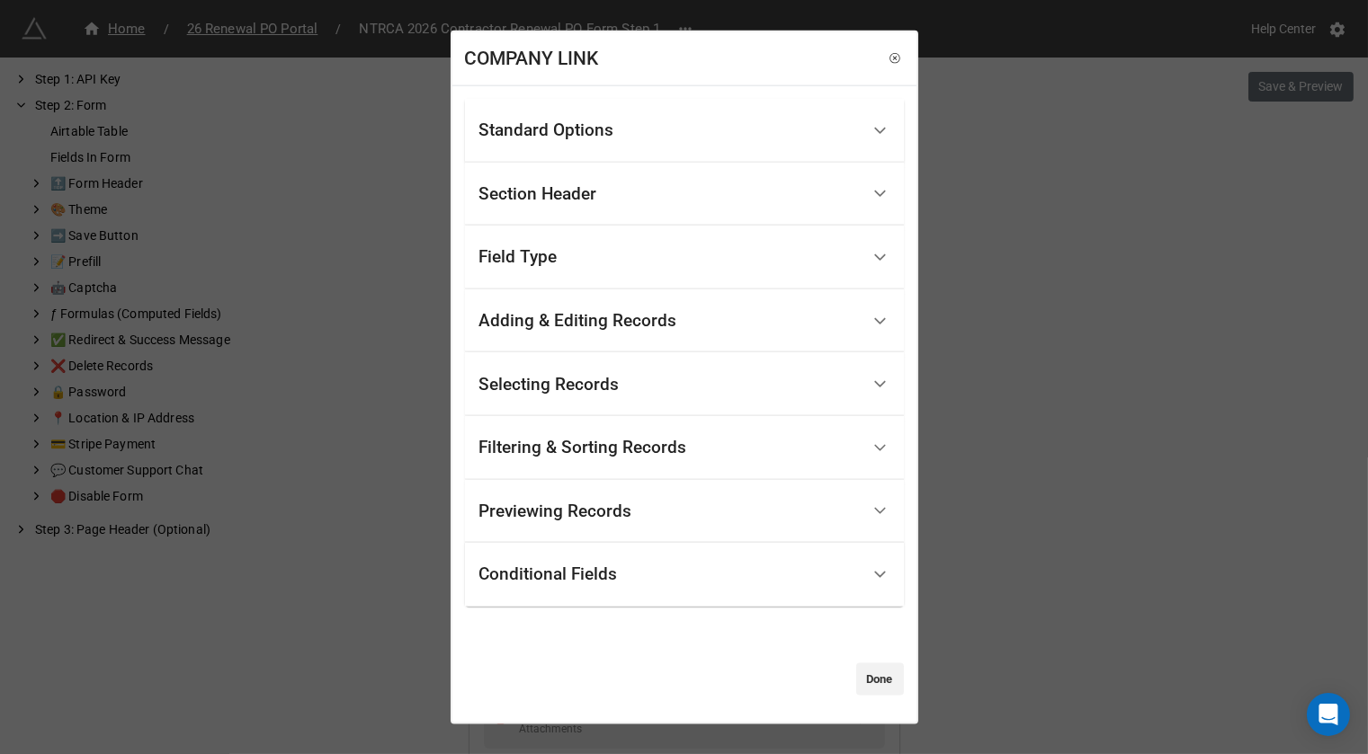
click at [553, 452] on div "Filtering & Sorting Records" at bounding box center [583, 448] width 208 height 18
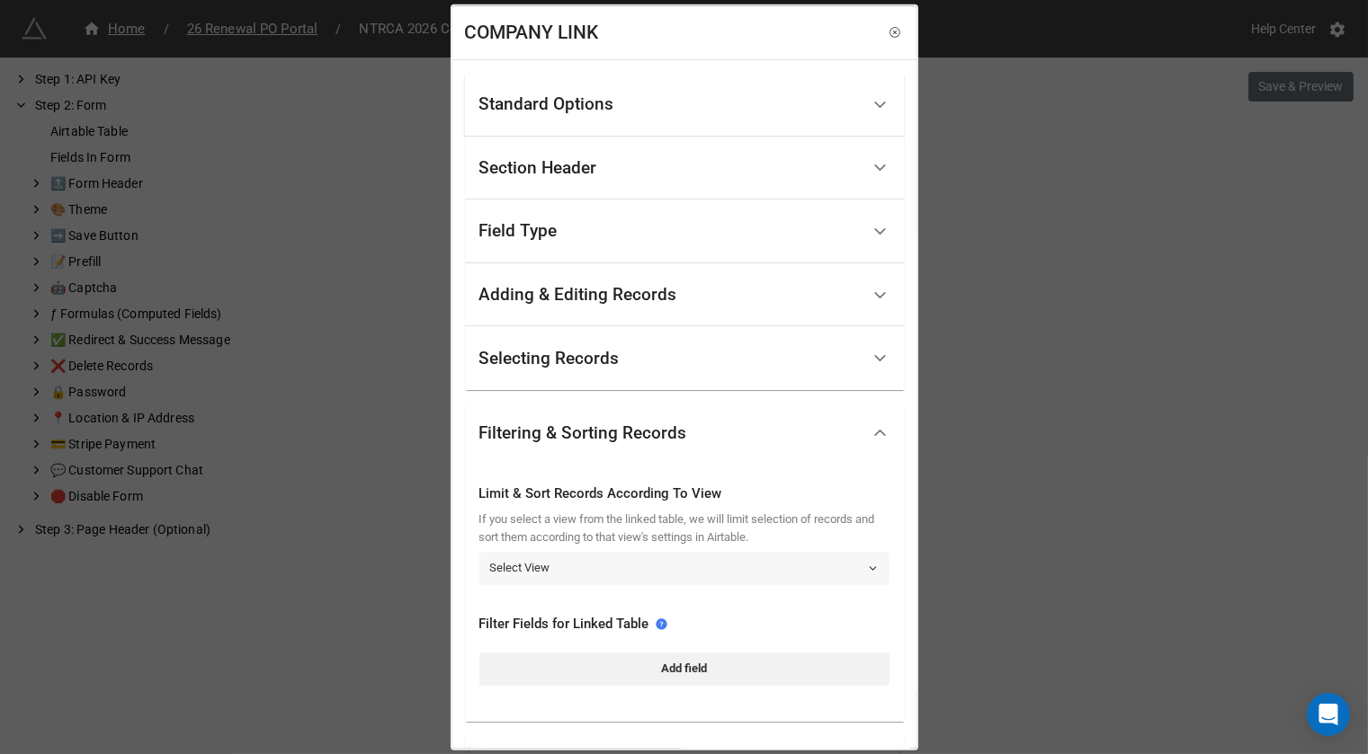
click at [623, 568] on link "Select View" at bounding box center [684, 568] width 410 height 32
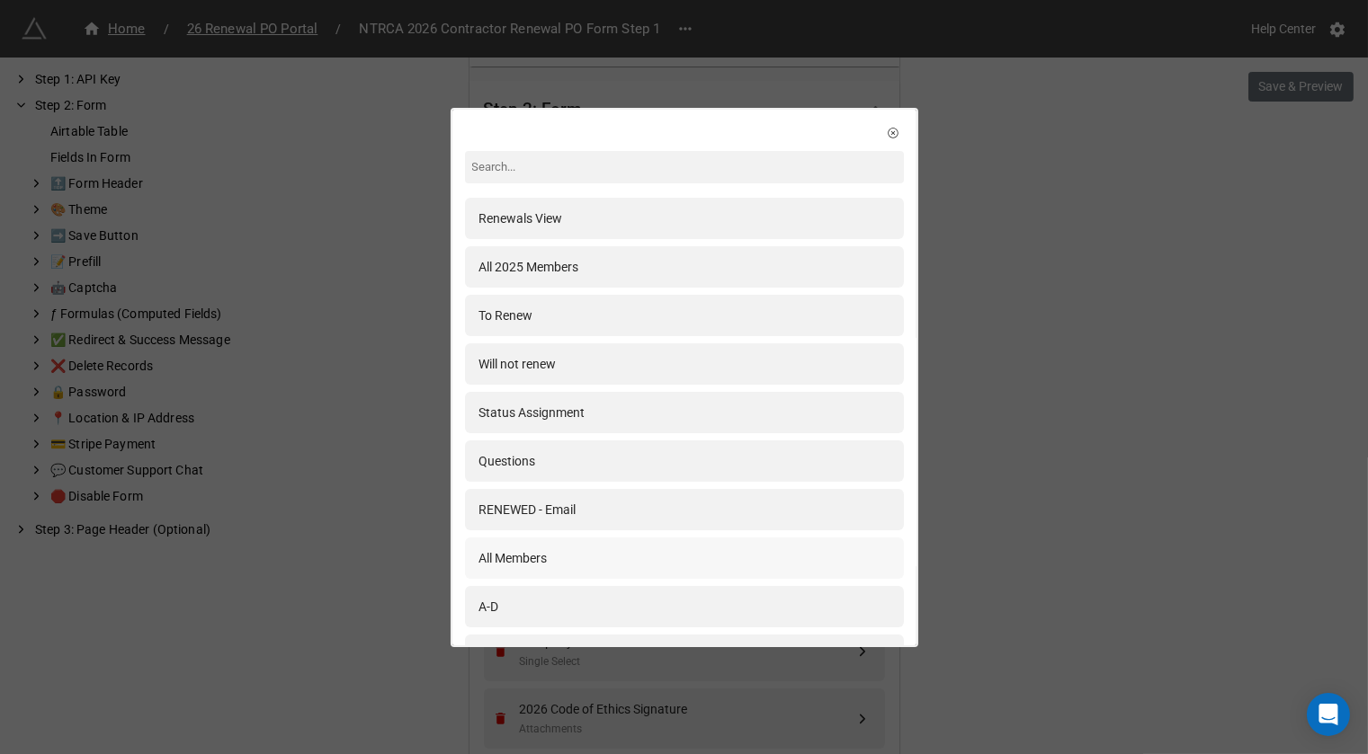
click at [573, 561] on div "All Members" at bounding box center [684, 559] width 410 height 20
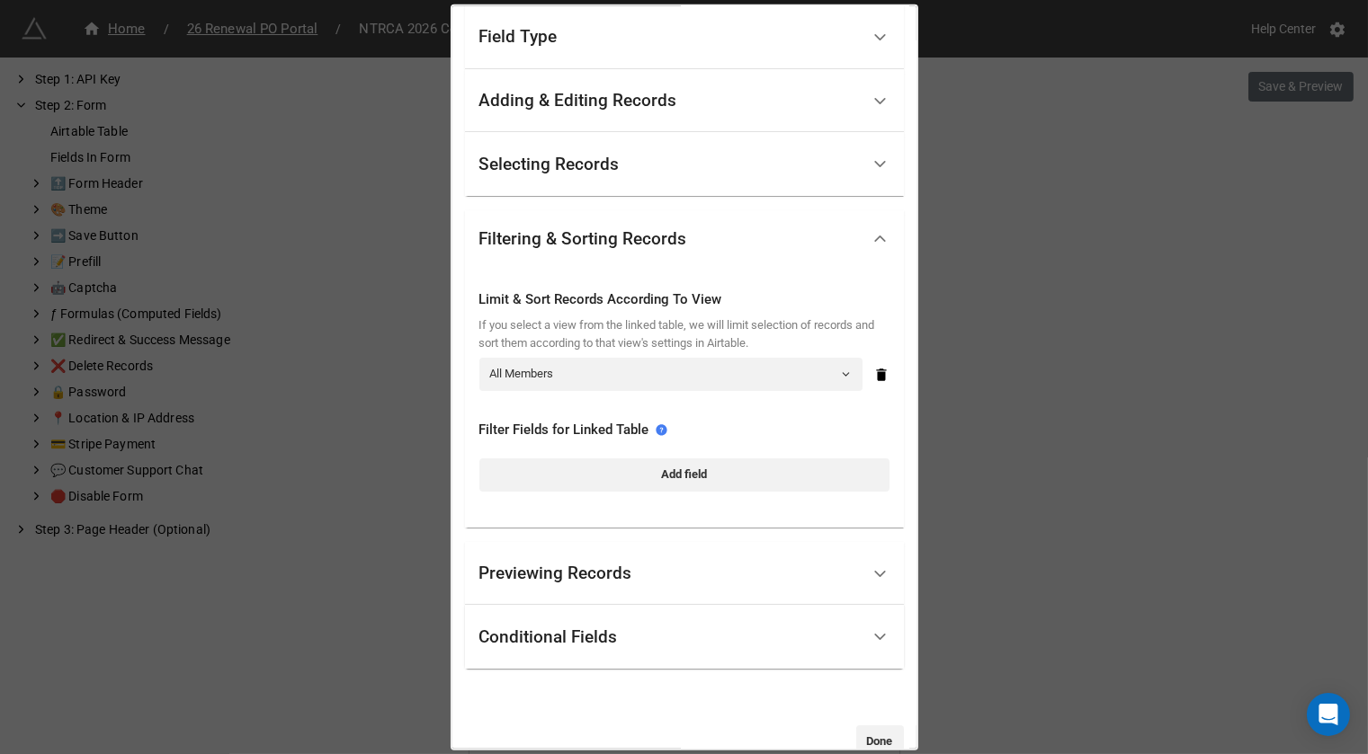
scroll to position [229, 0]
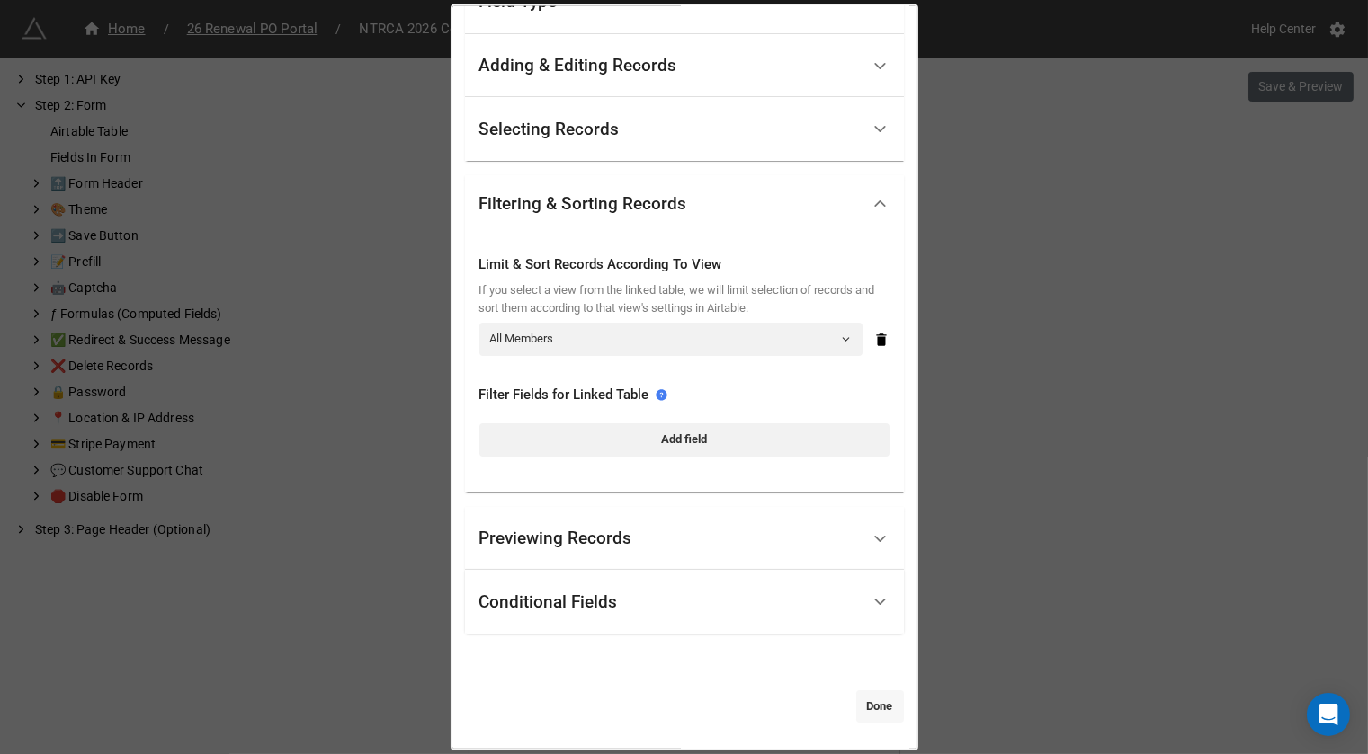
click at [874, 692] on link "Done" at bounding box center [880, 707] width 48 height 32
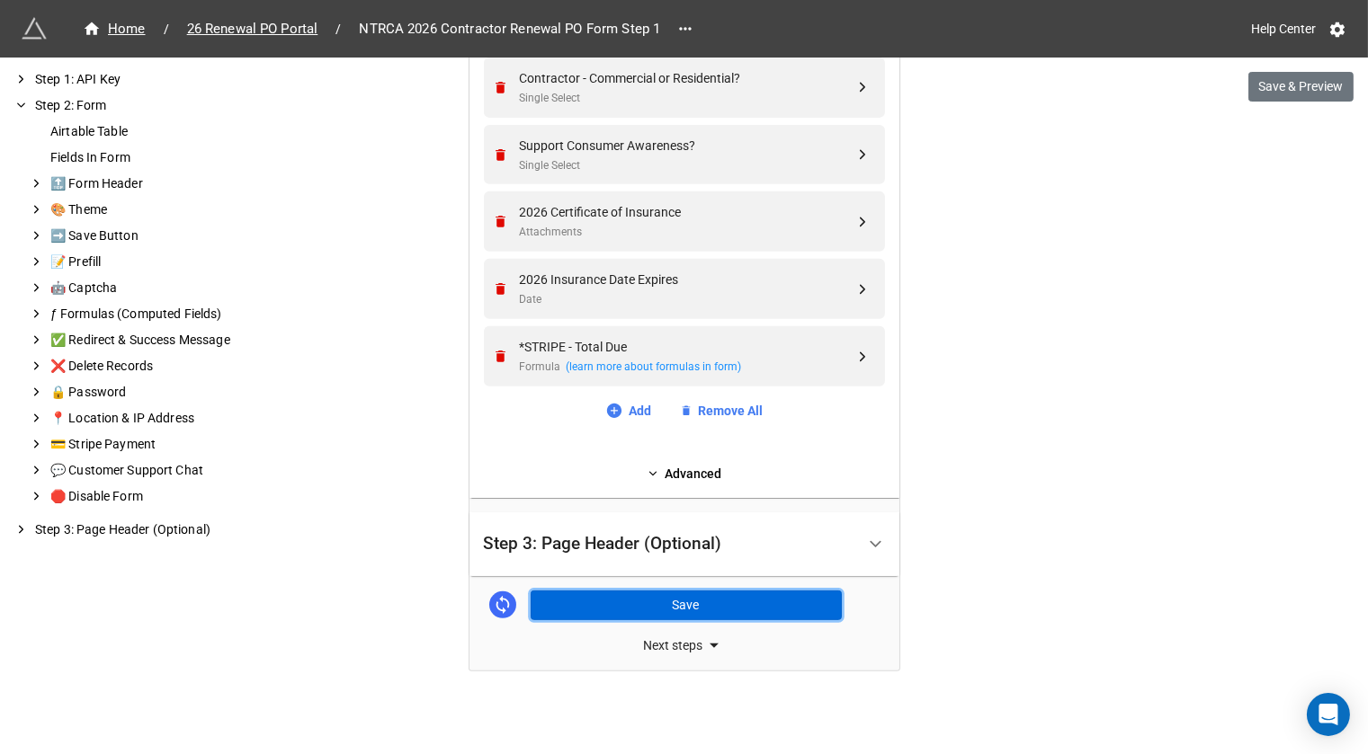
click at [626, 608] on button "Save" at bounding box center [686, 606] width 311 height 31
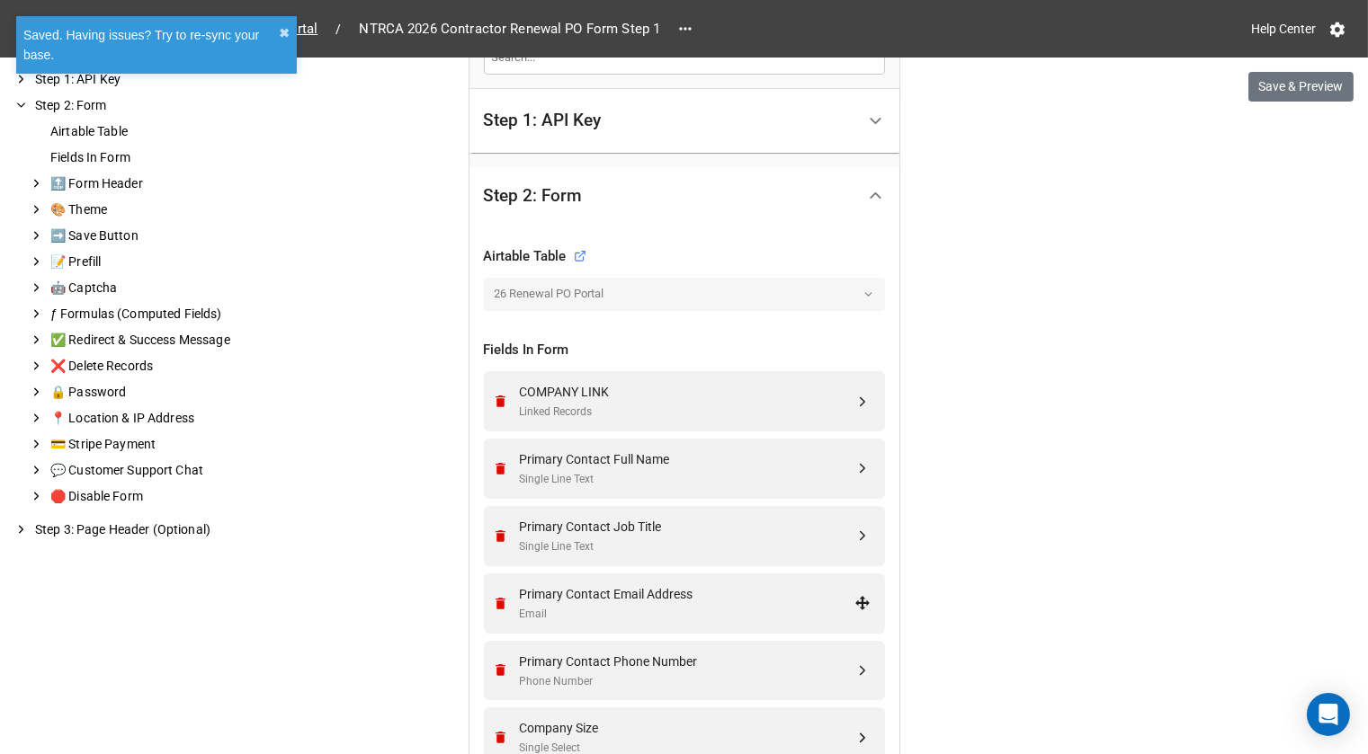
scroll to position [429, 0]
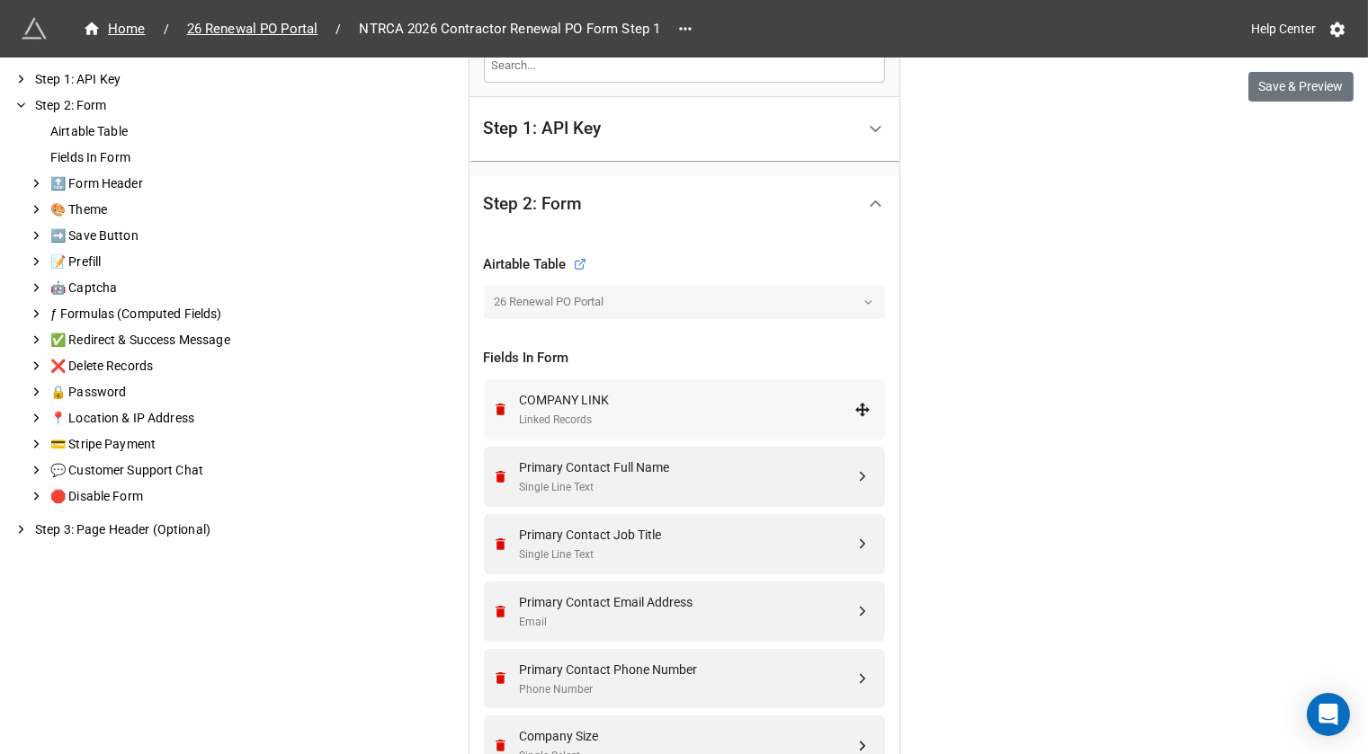
click at [618, 405] on div "COMPANY LINK" at bounding box center [687, 400] width 335 height 20
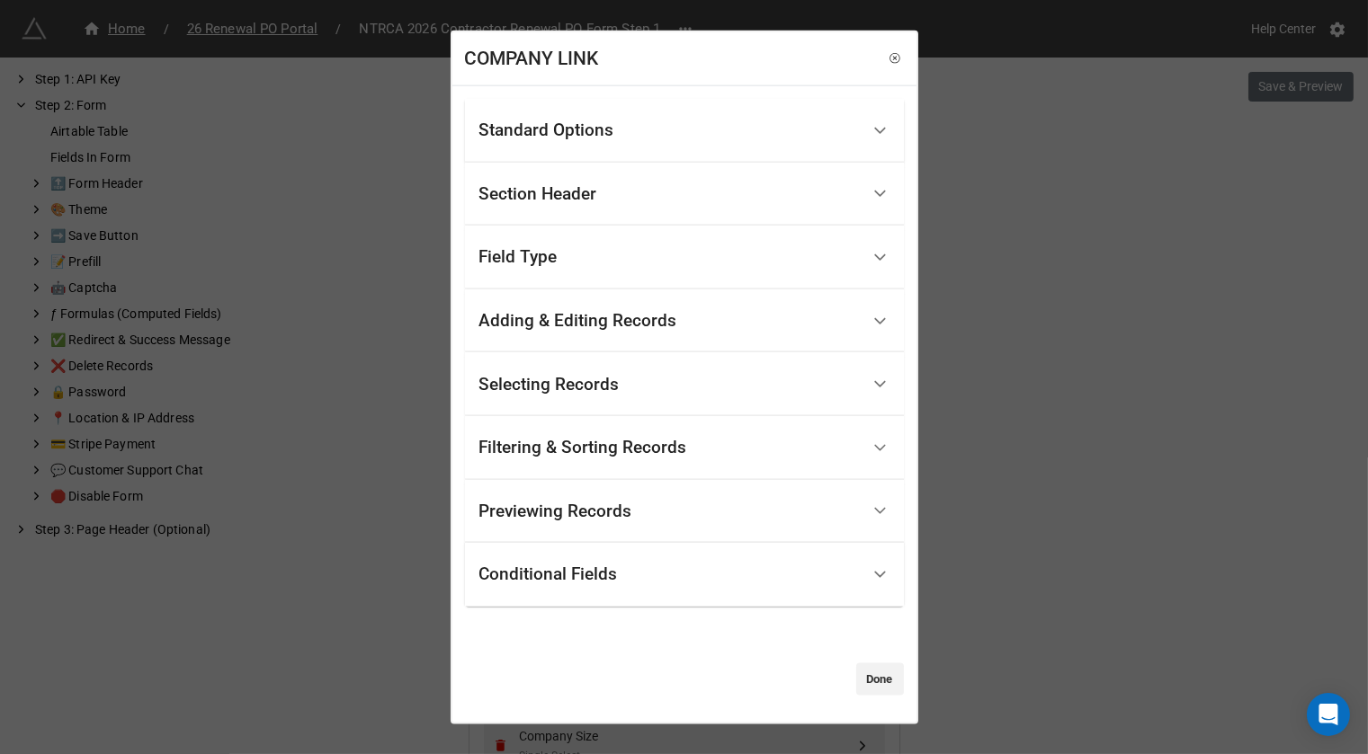
click at [606, 459] on div "Filtering & Sorting Records" at bounding box center [669, 448] width 380 height 42
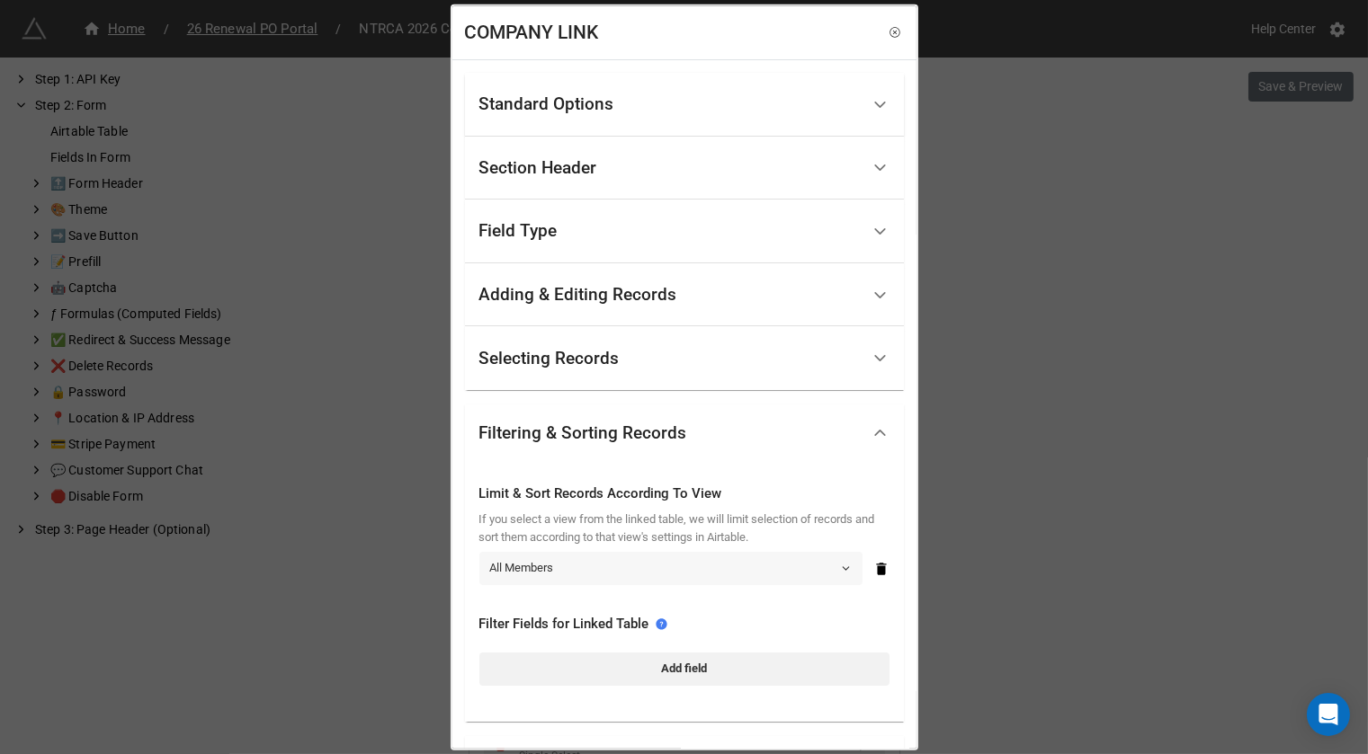
click at [560, 572] on link "All Members" at bounding box center [670, 568] width 383 height 32
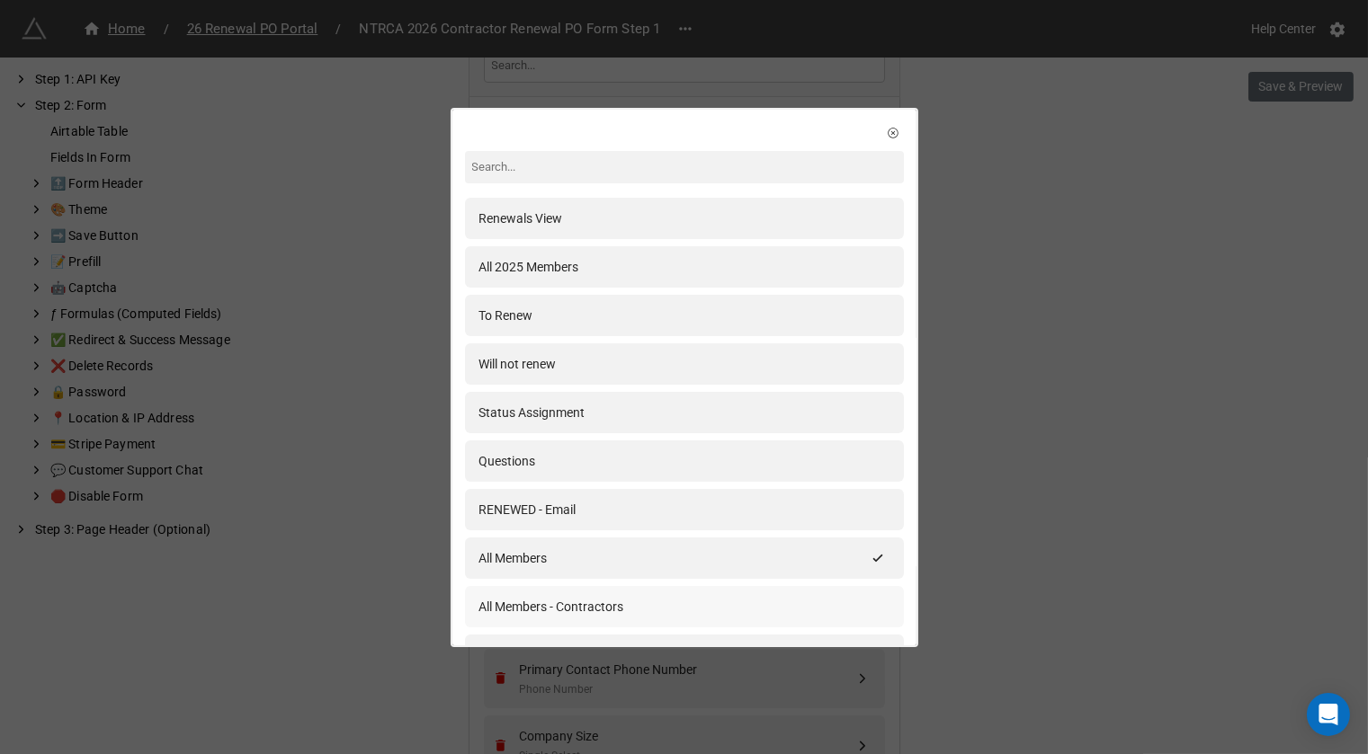
click at [615, 600] on div "All Members - Contractors" at bounding box center [551, 607] width 145 height 20
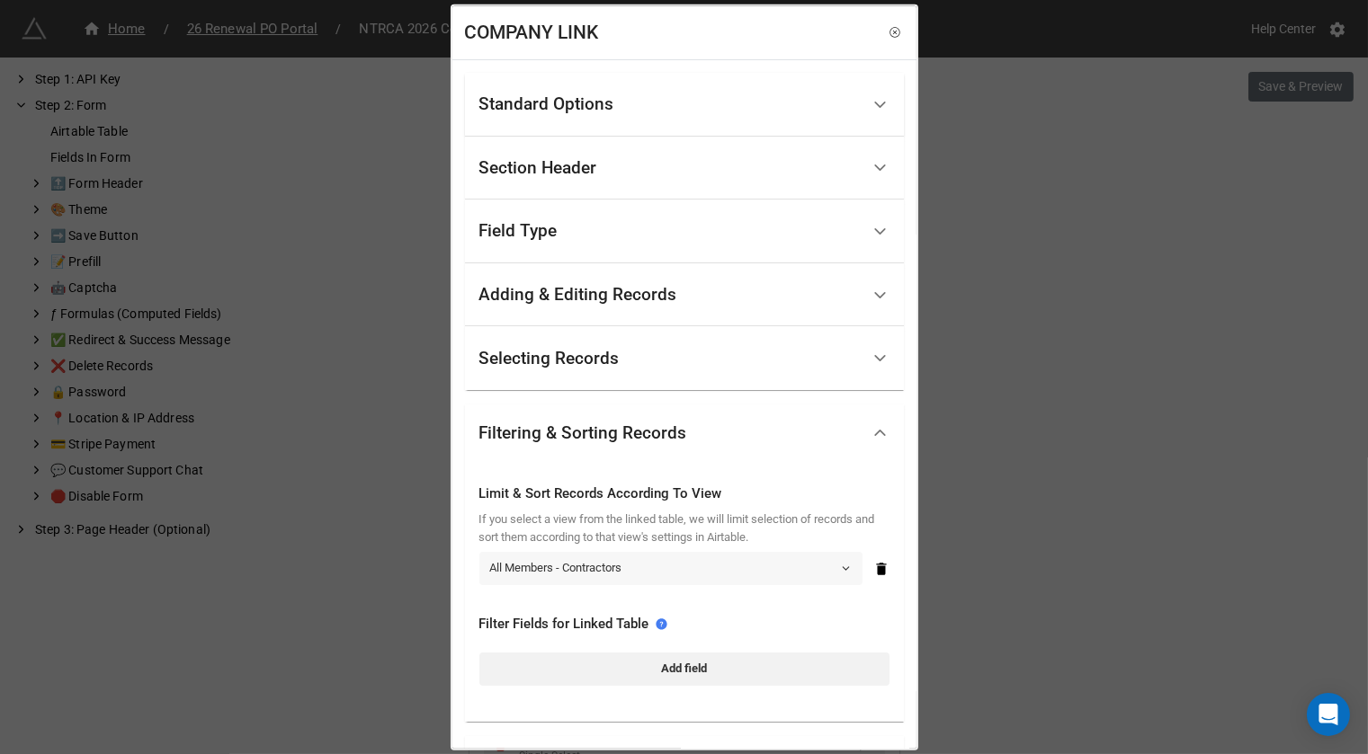
scroll to position [229, 0]
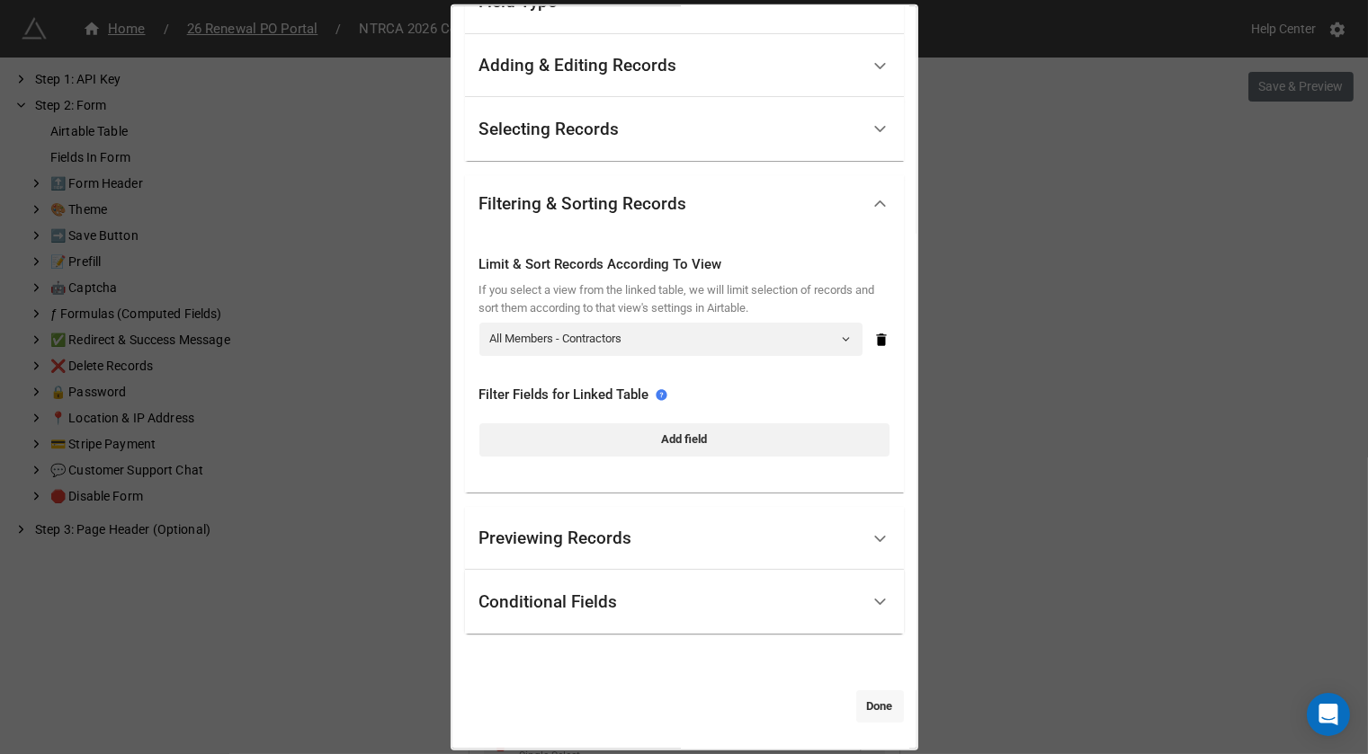
click at [873, 719] on link "Done" at bounding box center [880, 707] width 48 height 32
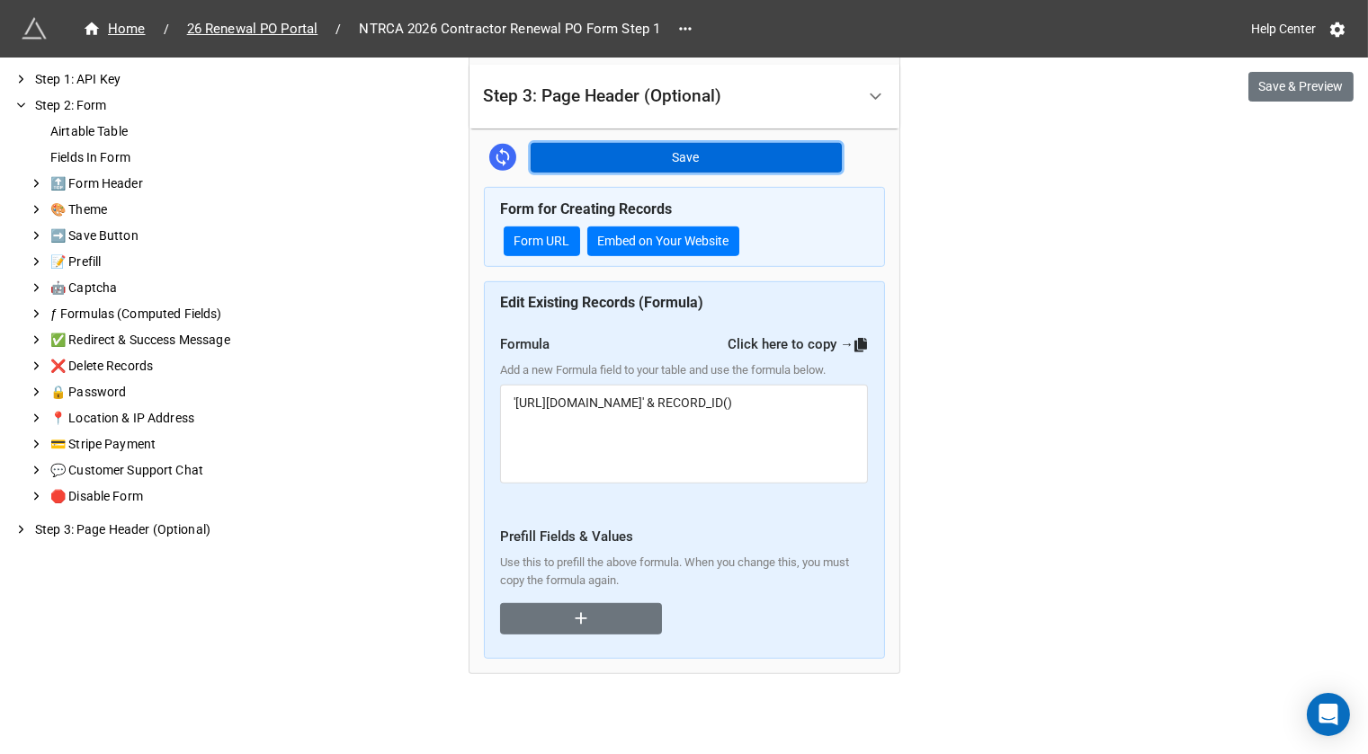
click at [781, 143] on button "Save" at bounding box center [686, 158] width 311 height 31
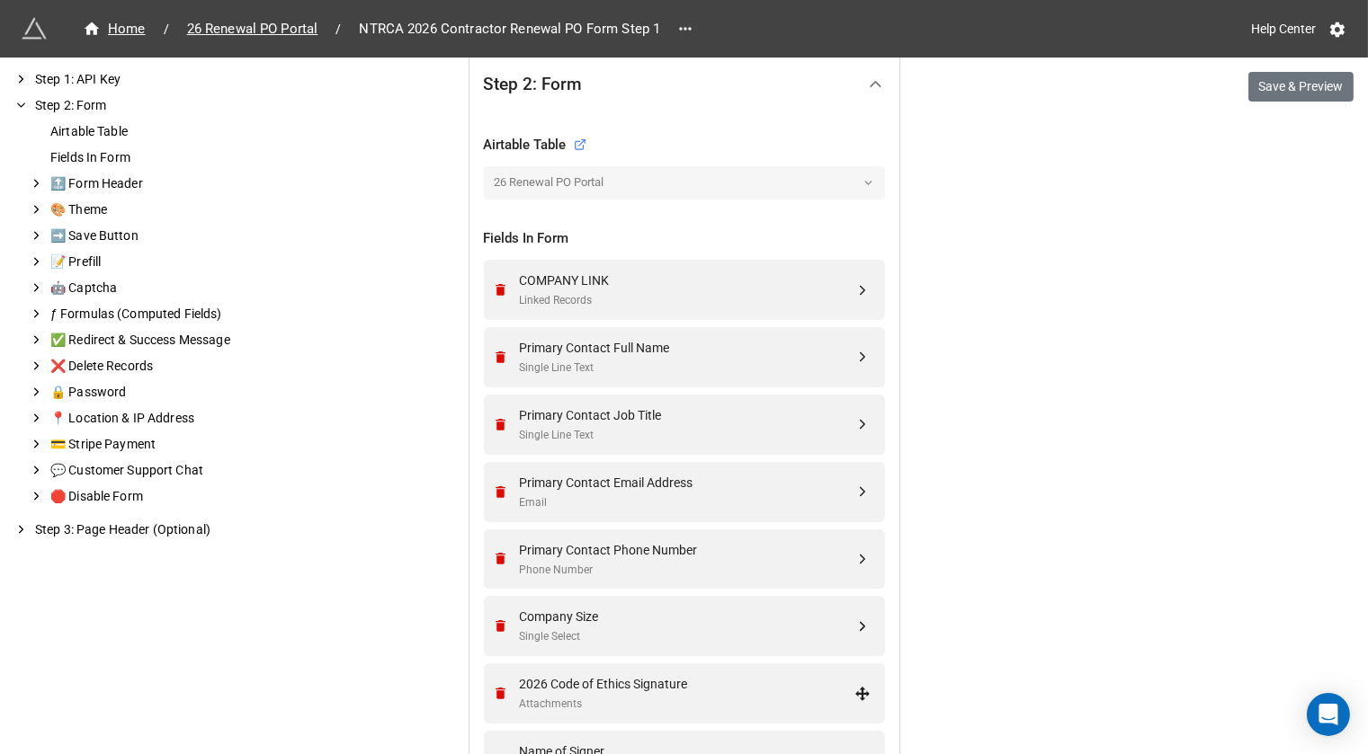
scroll to position [545, 0]
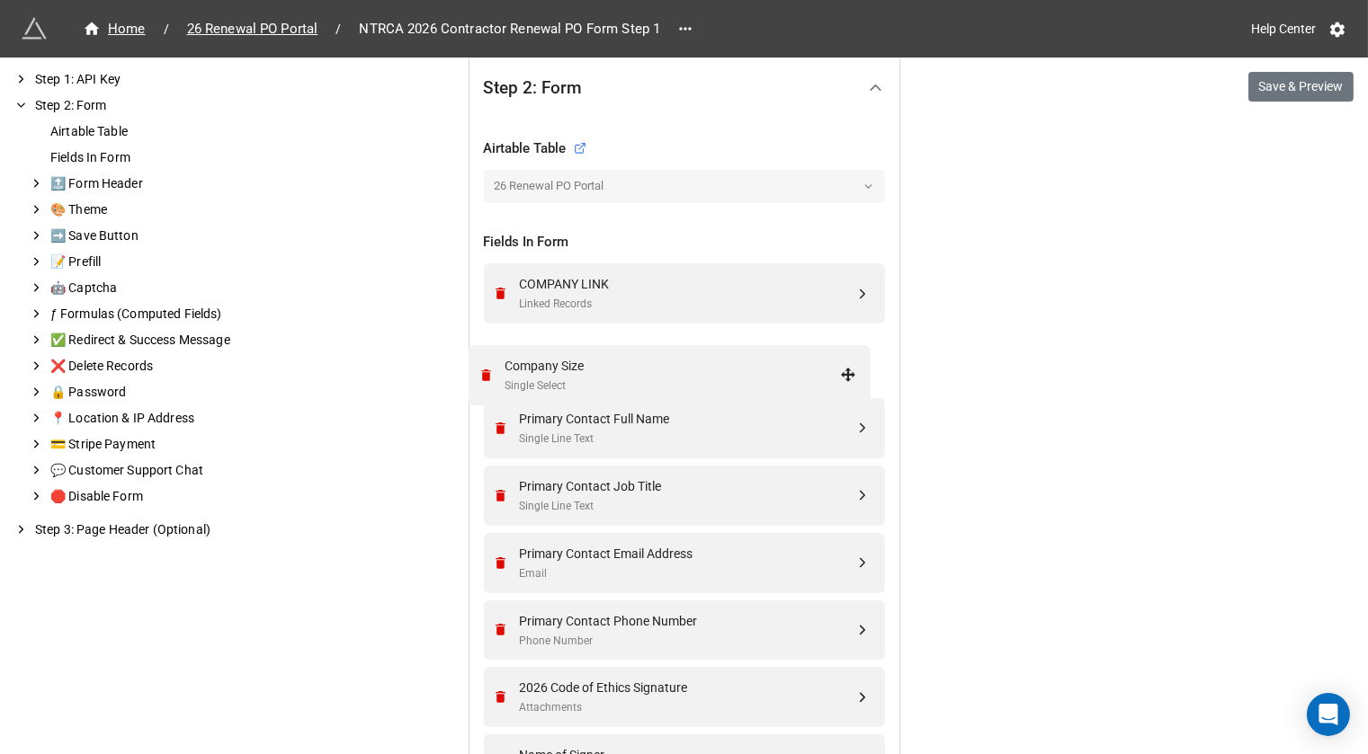
drag, startPoint x: 855, startPoint y: 619, endPoint x: 846, endPoint y: 363, distance: 255.5
click at [723, 300] on div "Linked Records" at bounding box center [687, 304] width 335 height 17
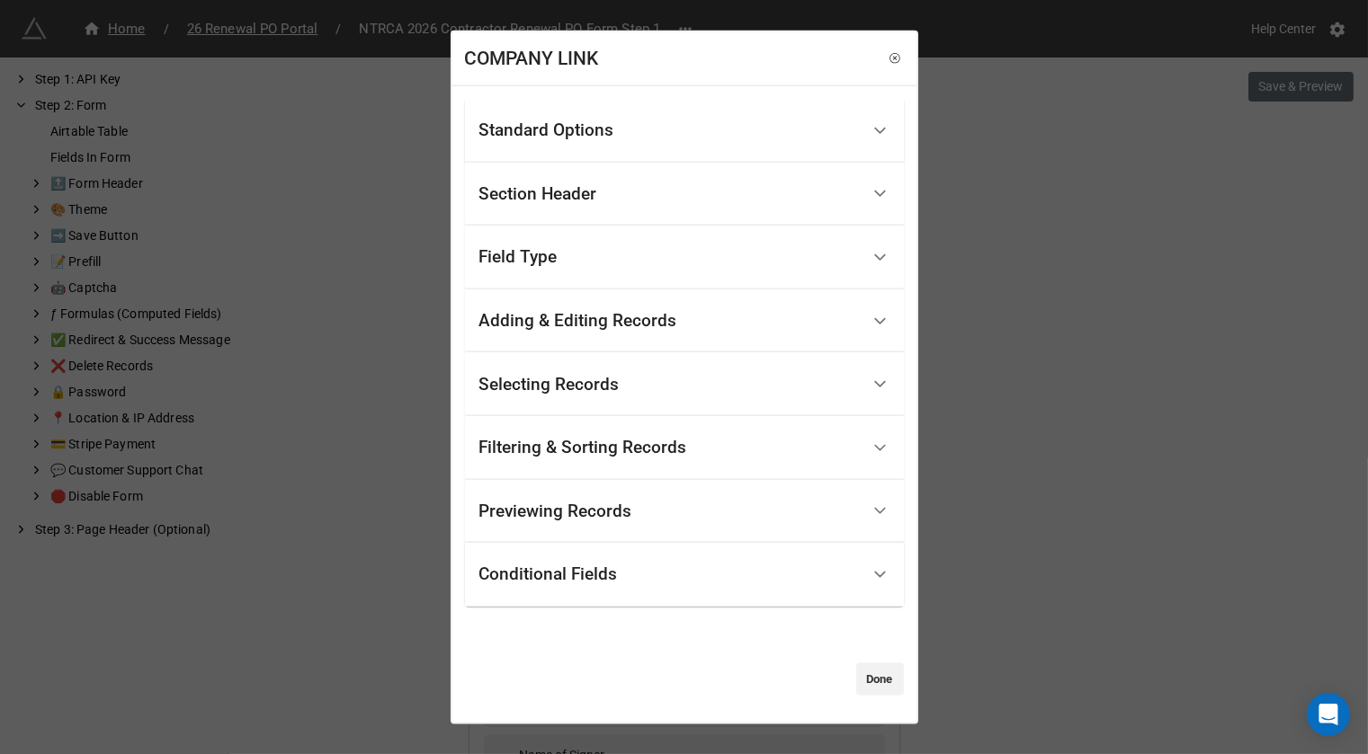
click at [607, 186] on div "Section Header" at bounding box center [669, 194] width 380 height 42
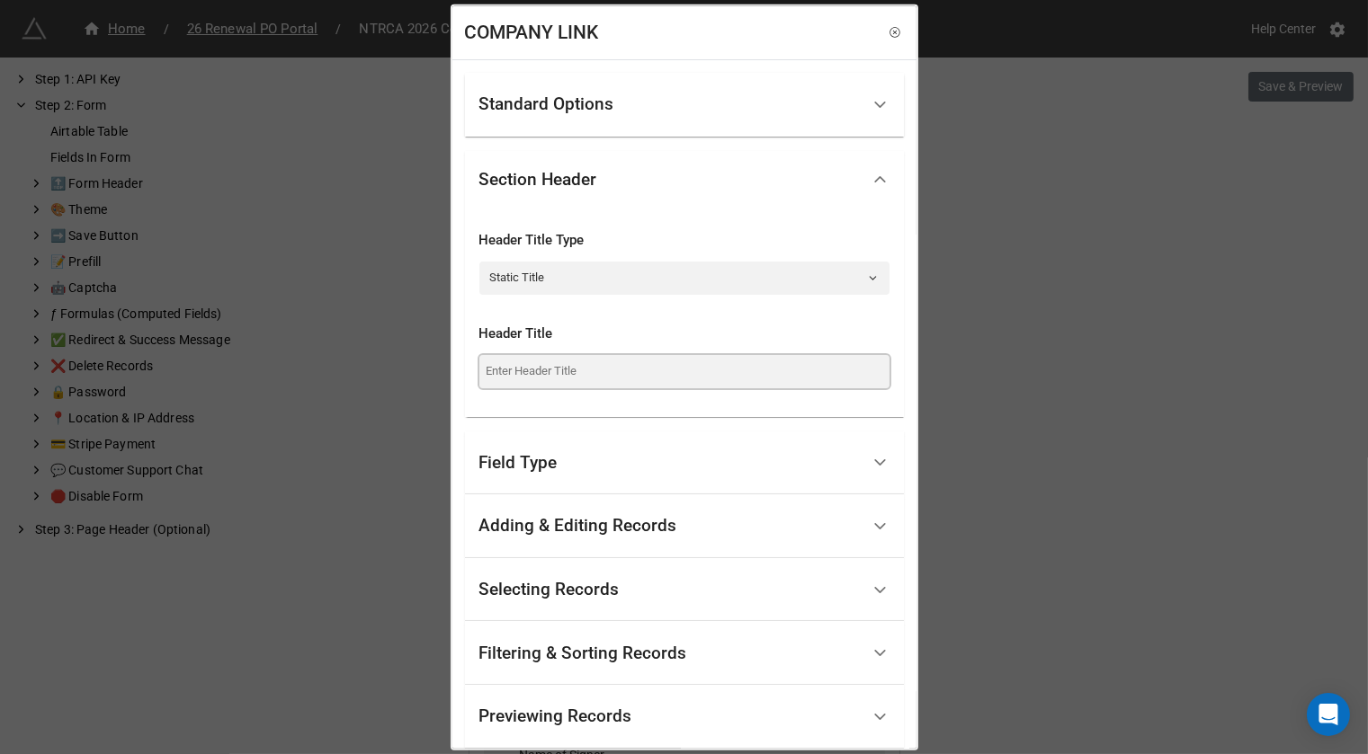
click at [582, 382] on input at bounding box center [684, 371] width 410 height 32
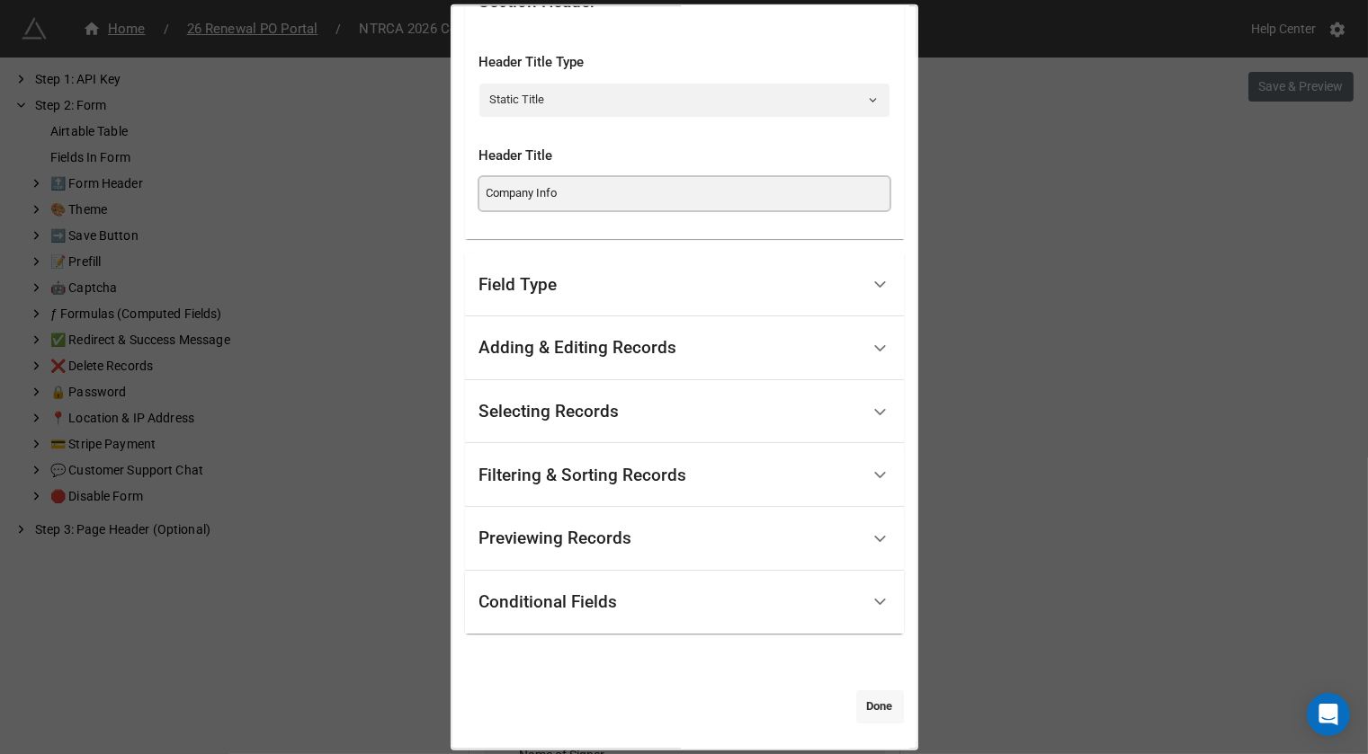
type input "Company Info"
click at [878, 706] on link "Done" at bounding box center [880, 707] width 48 height 32
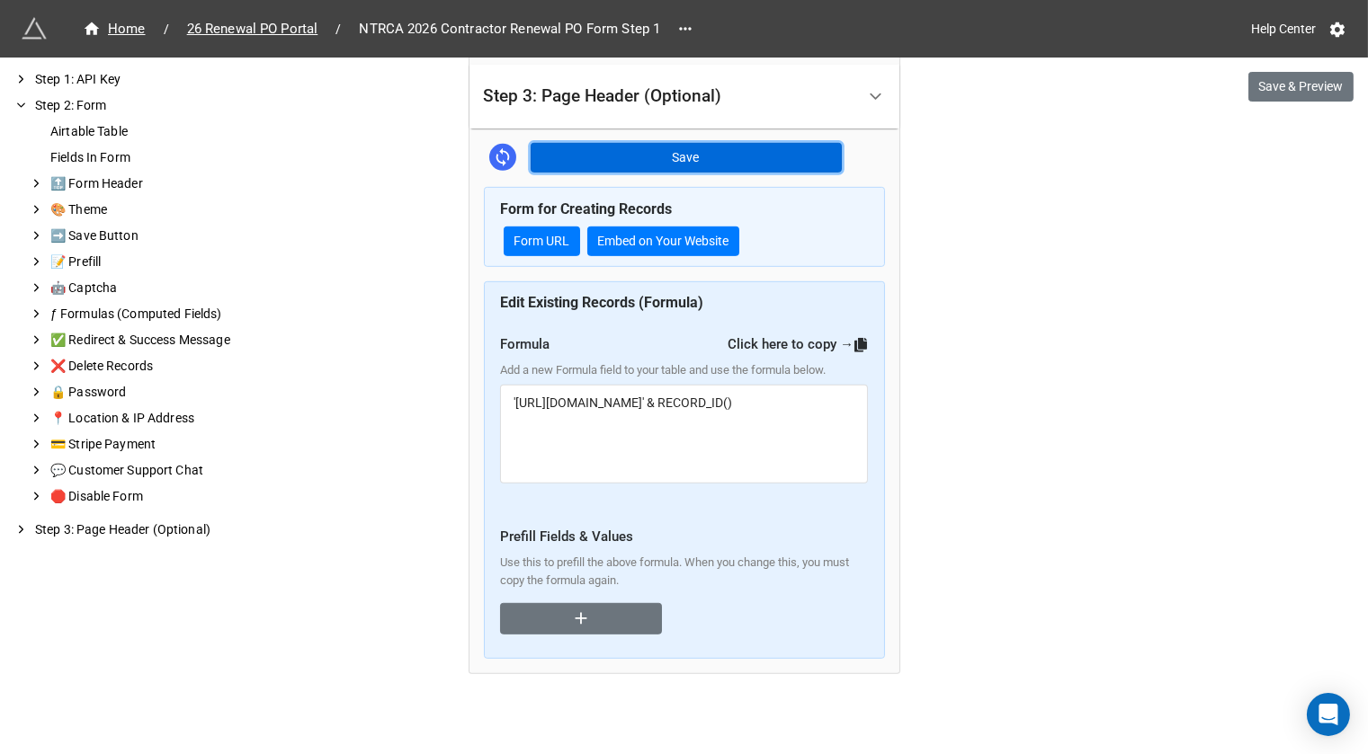
click at [721, 147] on button "Save" at bounding box center [686, 158] width 311 height 31
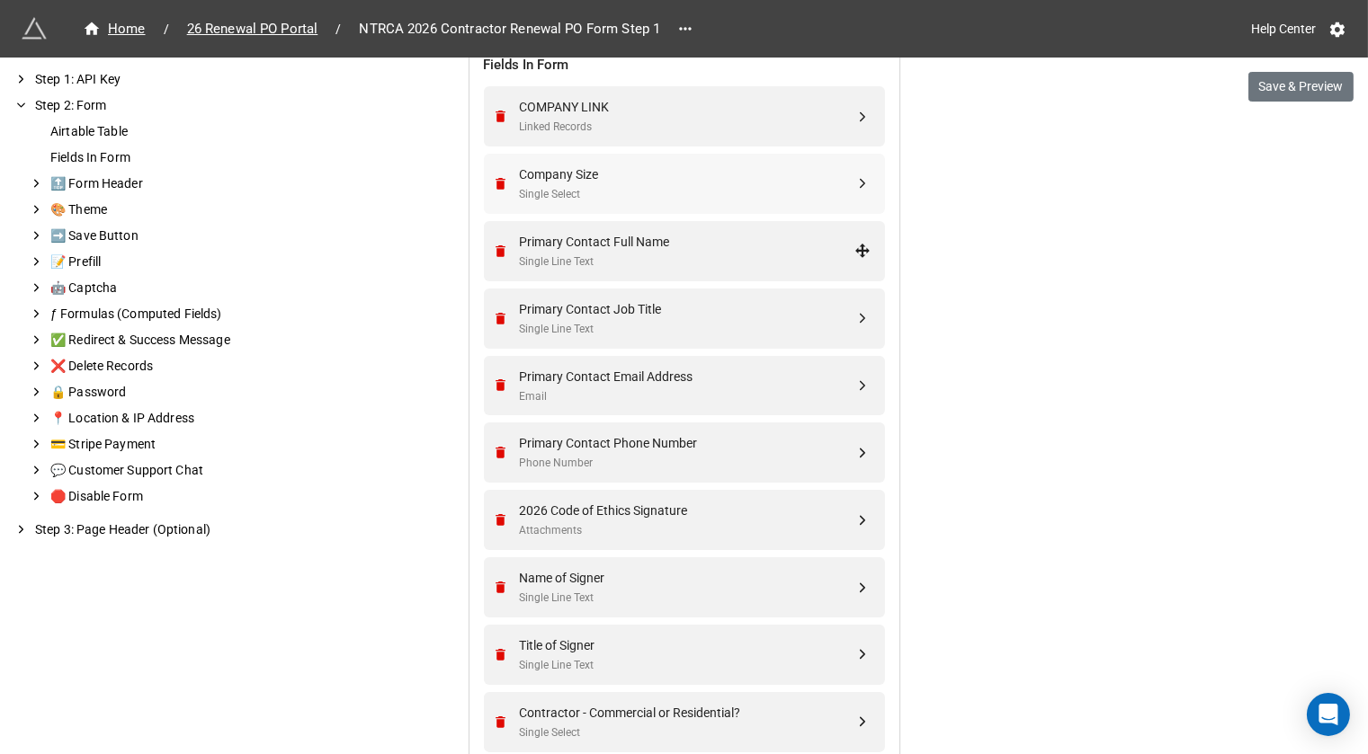
scroll to position [740, 0]
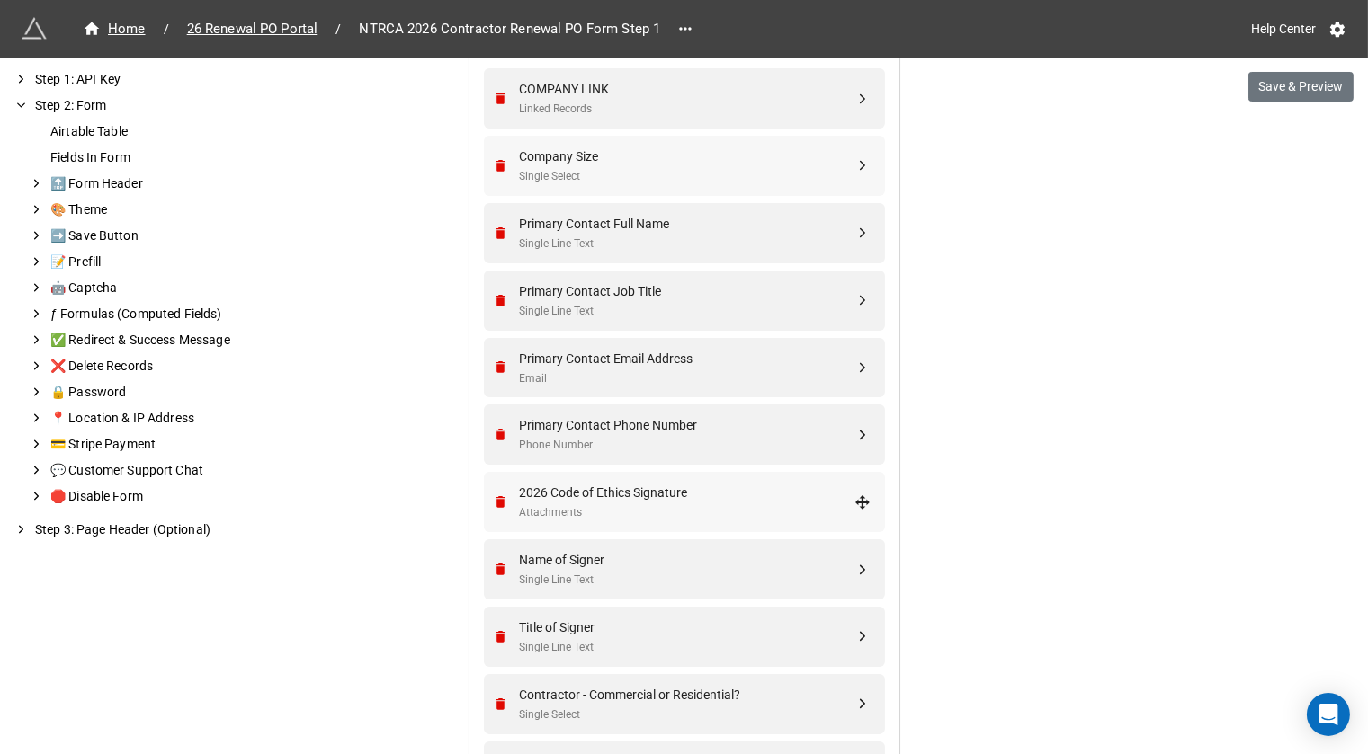
click at [711, 504] on div "Attachments" at bounding box center [687, 512] width 335 height 17
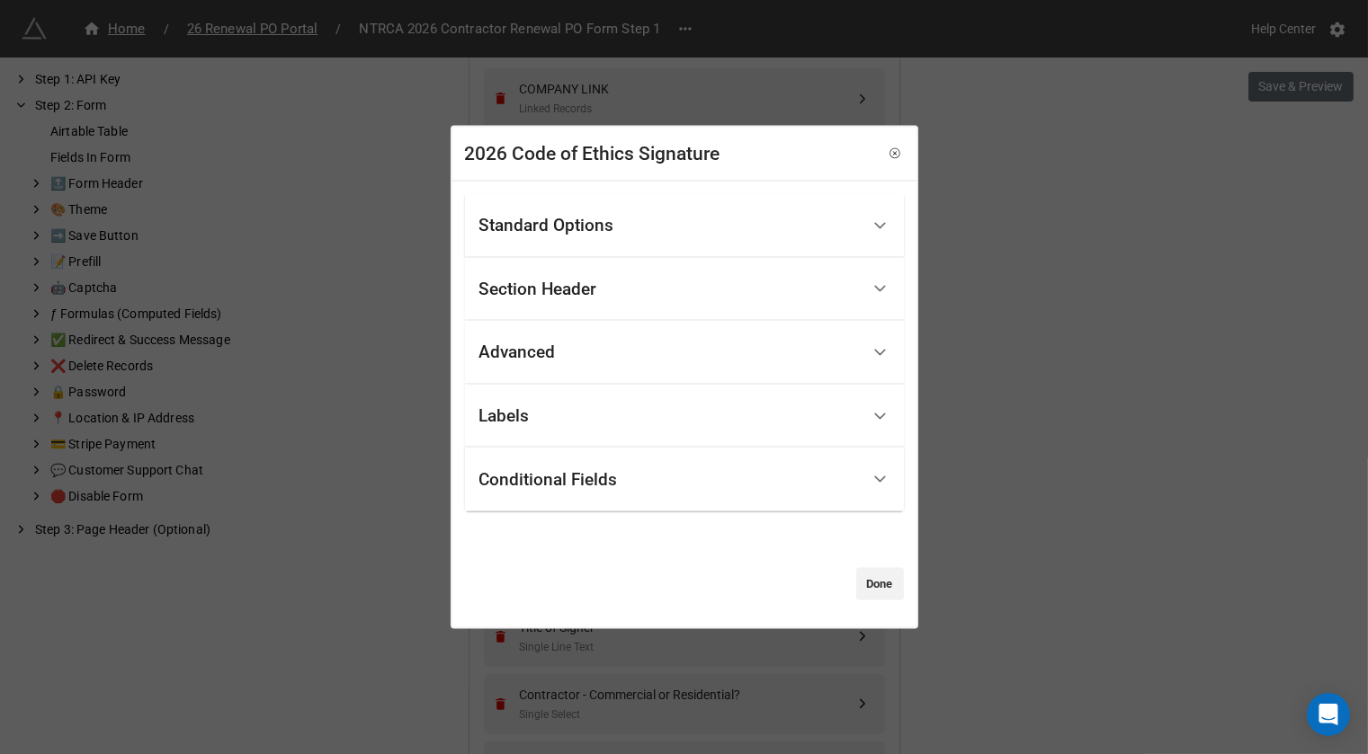
click at [702, 239] on div "Standard Options" at bounding box center [669, 226] width 380 height 42
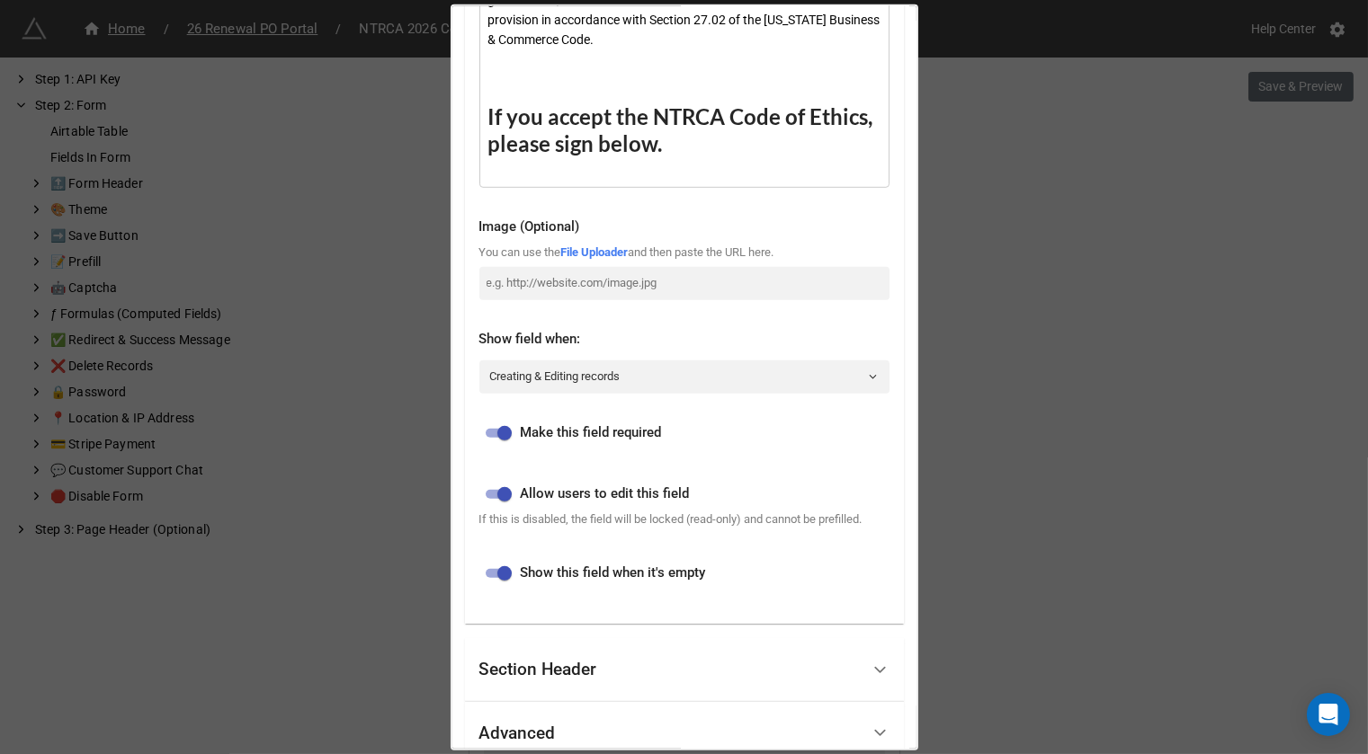
scroll to position [2052, 0]
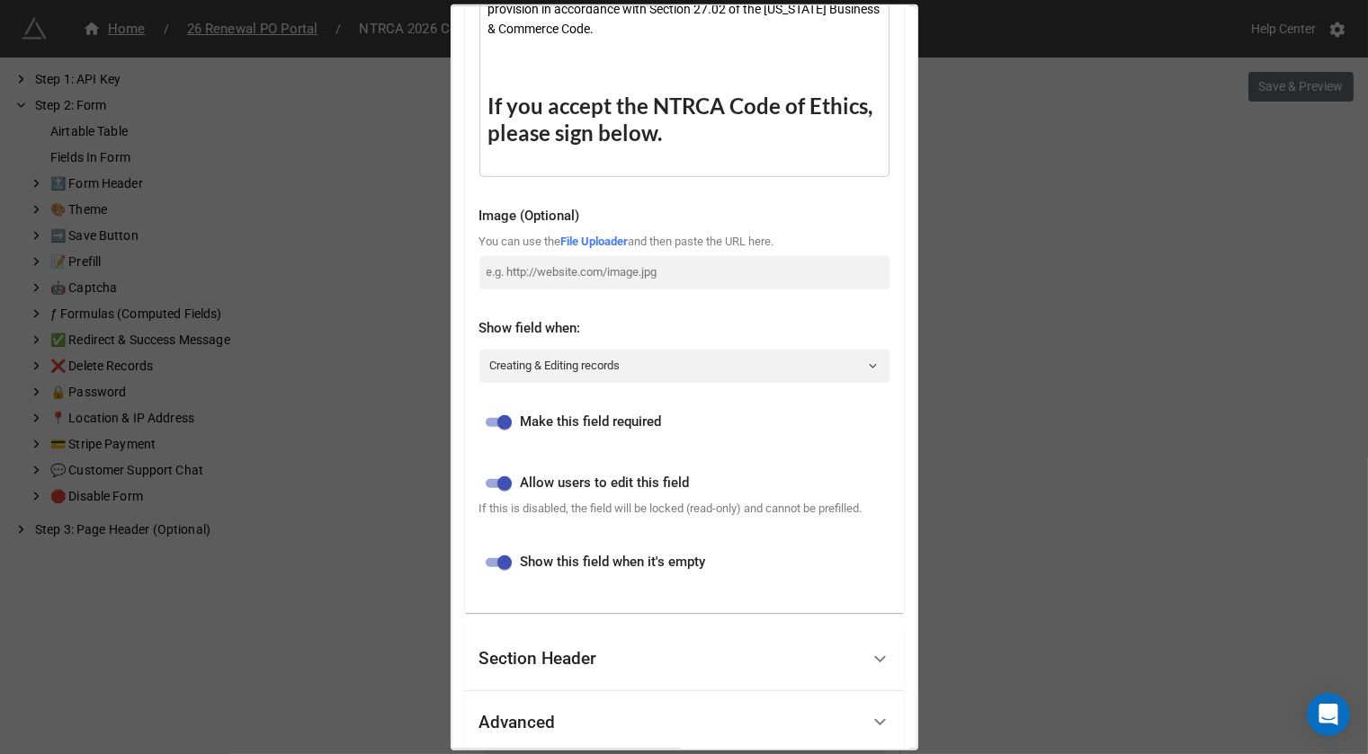
click at [668, 147] on div "If you accept the NTRCA Code of Ethics, please sign below." at bounding box center [684, 120] width 393 height 56
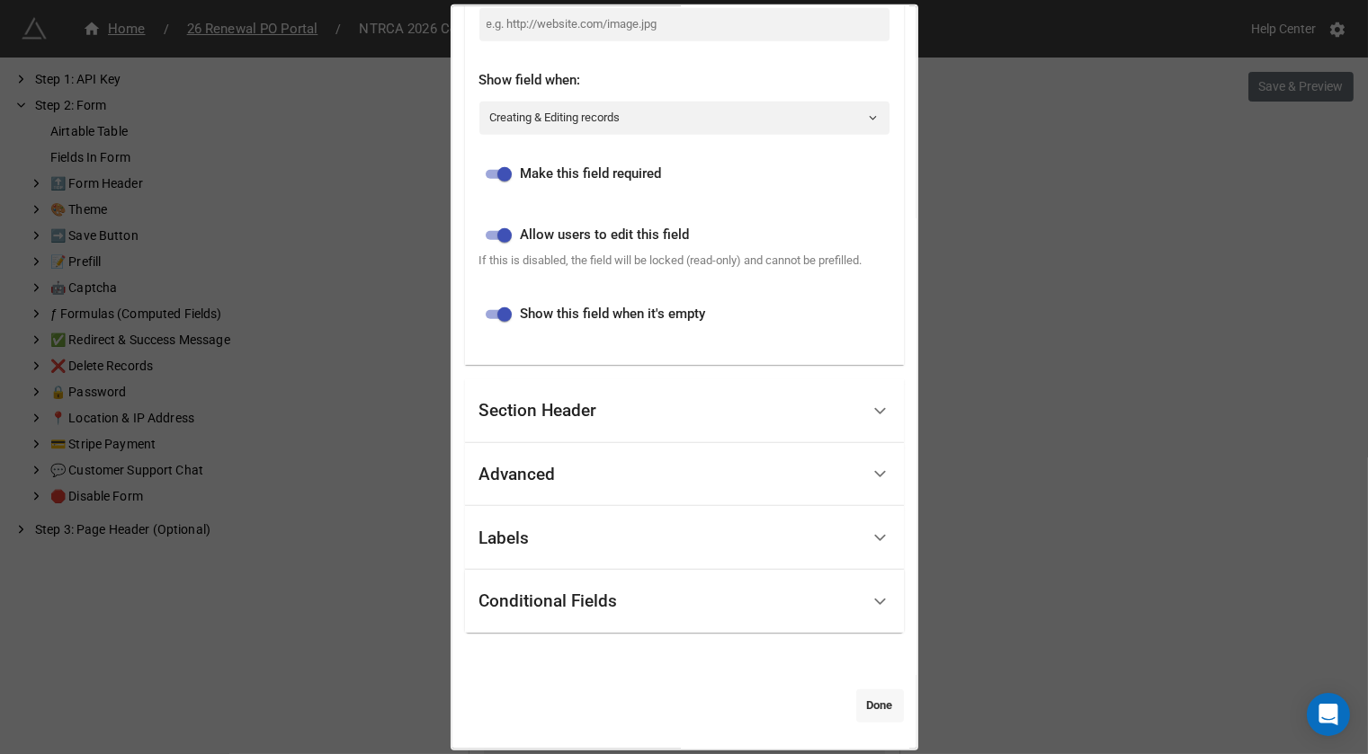
click at [864, 711] on link "Done" at bounding box center [880, 706] width 48 height 32
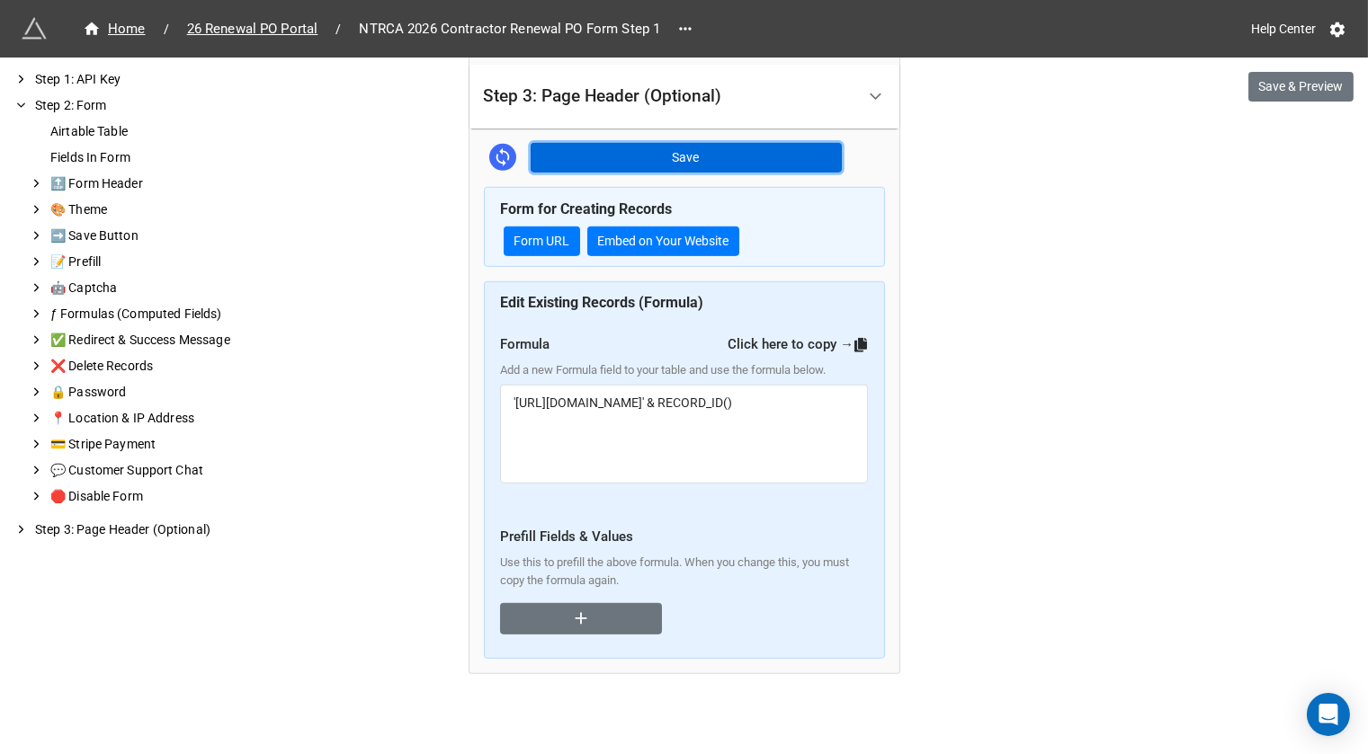
click at [697, 165] on button "Save" at bounding box center [686, 158] width 311 height 31
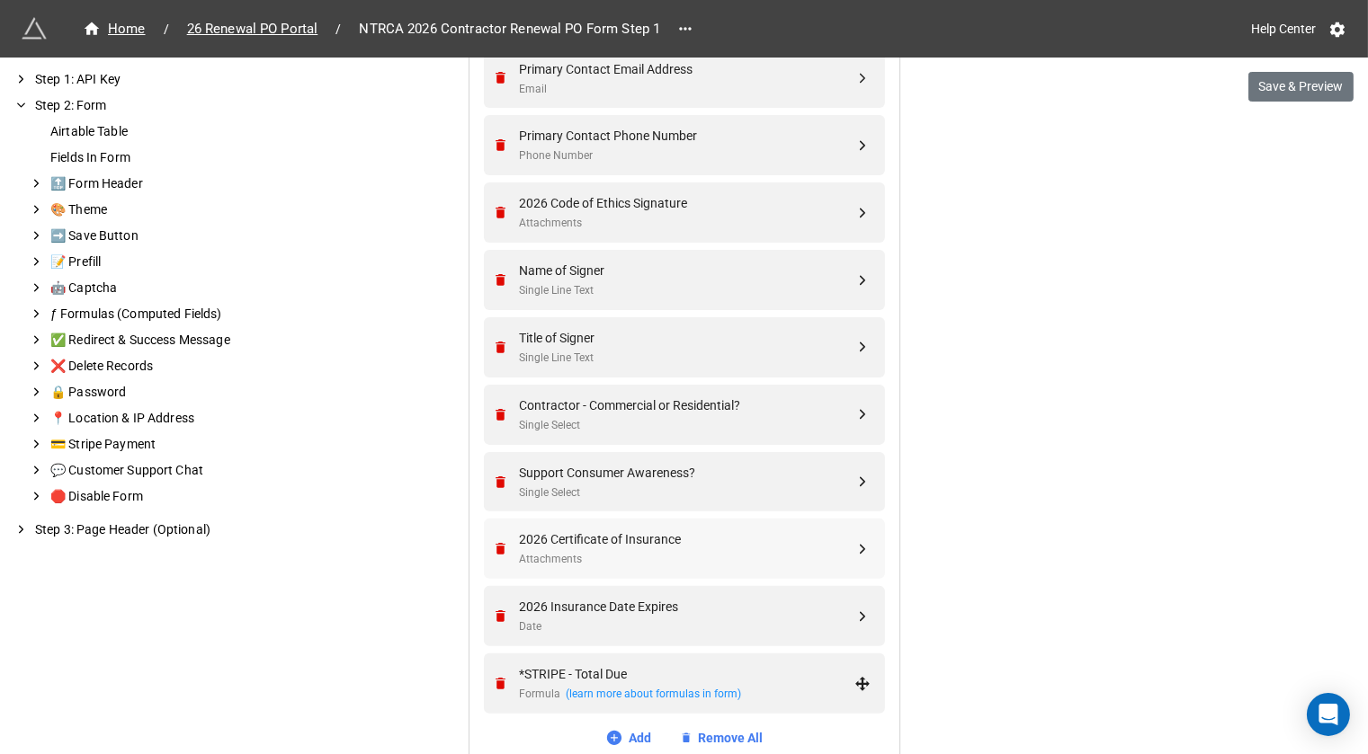
scroll to position [1031, 0]
click at [749, 405] on div "Contractor - Commercial or Residential?" at bounding box center [687, 405] width 335 height 20
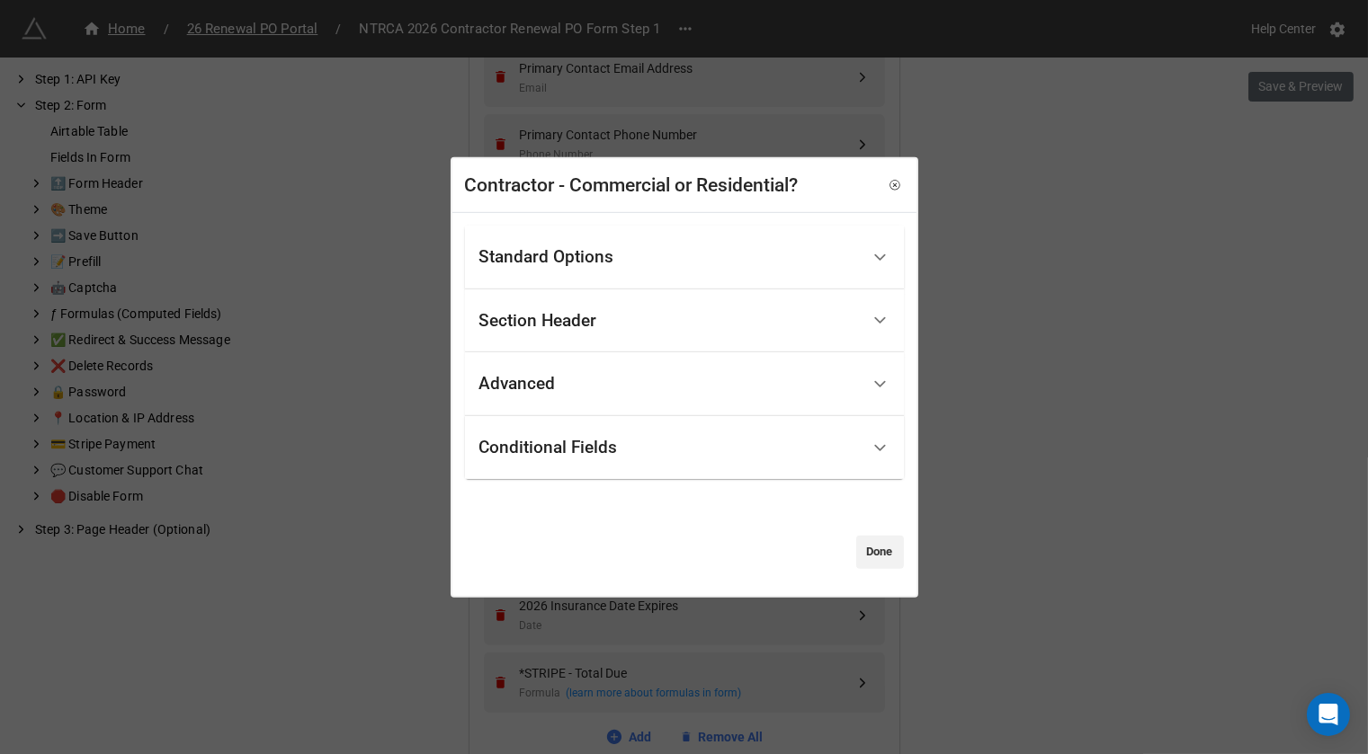
click at [701, 383] on div "Advanced" at bounding box center [669, 384] width 380 height 42
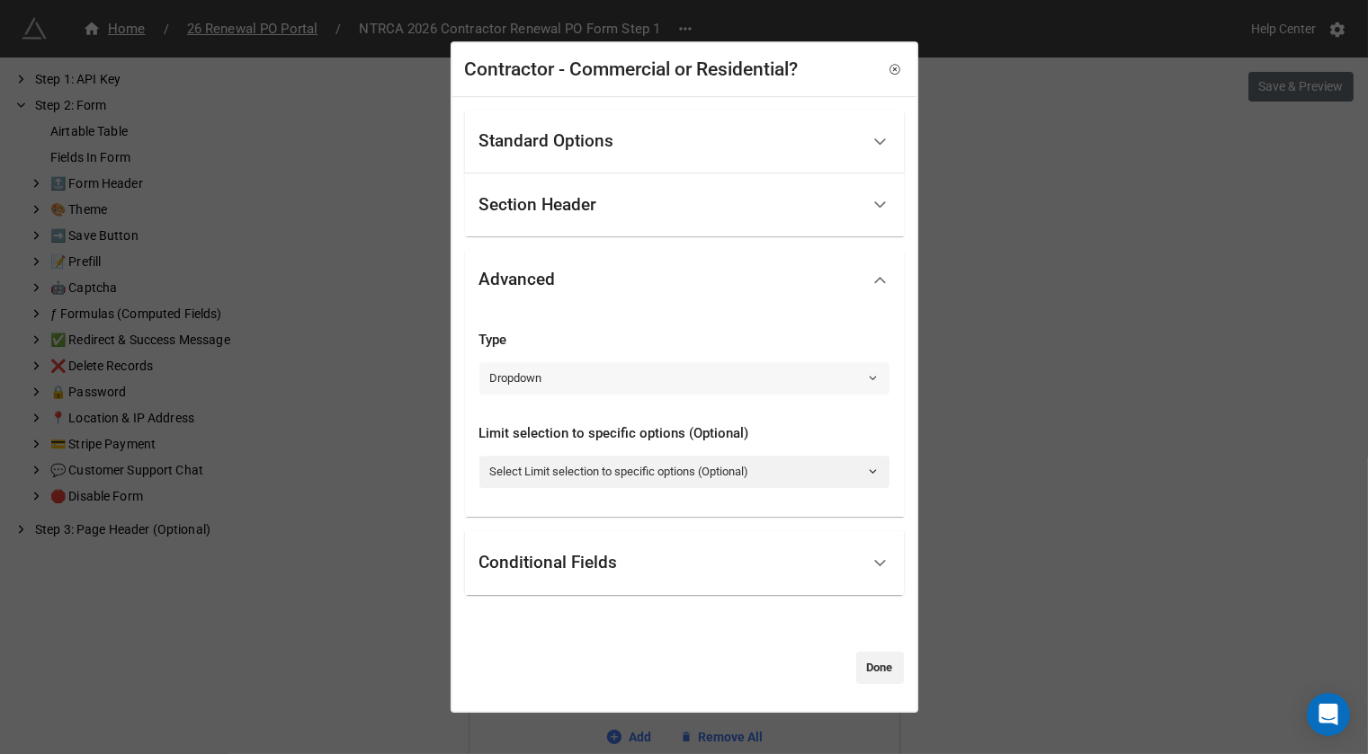
click at [620, 374] on link "Dropdown" at bounding box center [684, 378] width 410 height 32
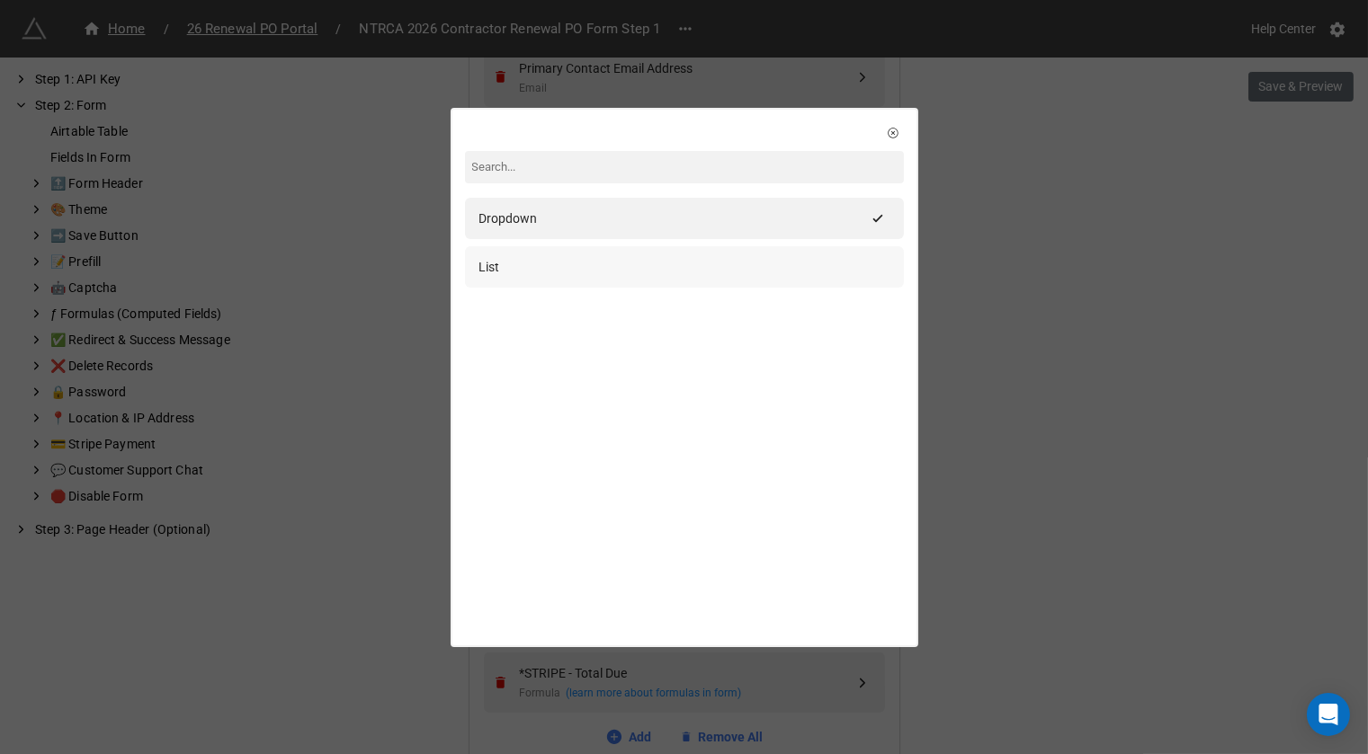
click at [620, 279] on div "List" at bounding box center [684, 266] width 439 height 41
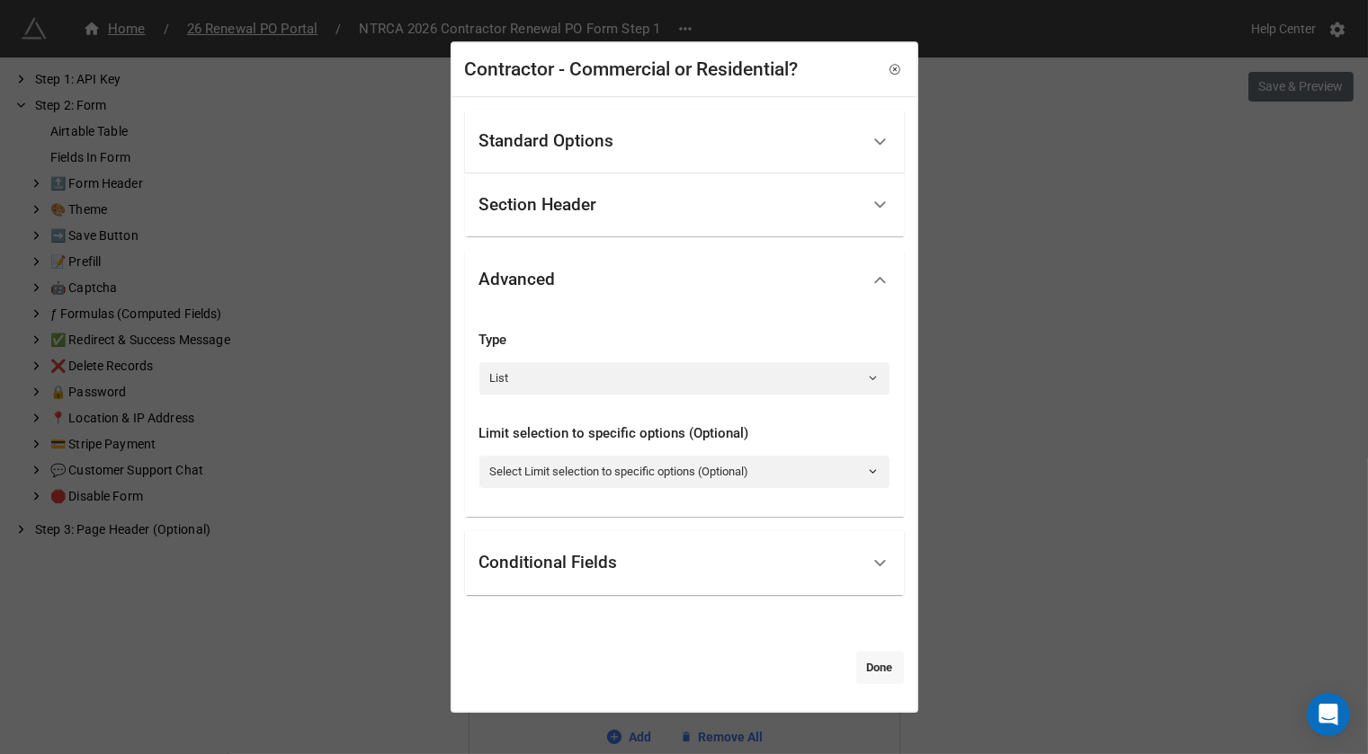
click at [884, 679] on link "Done" at bounding box center [880, 668] width 48 height 32
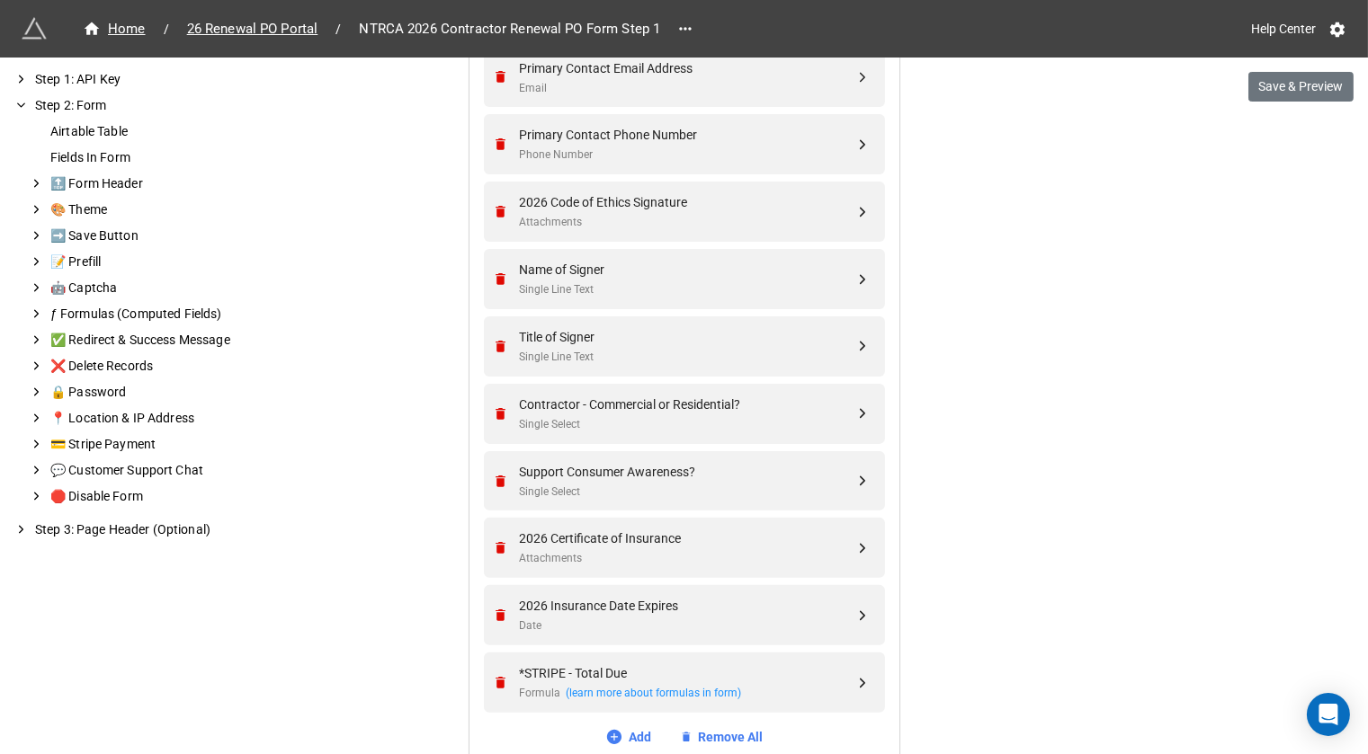
scroll to position [1805, 0]
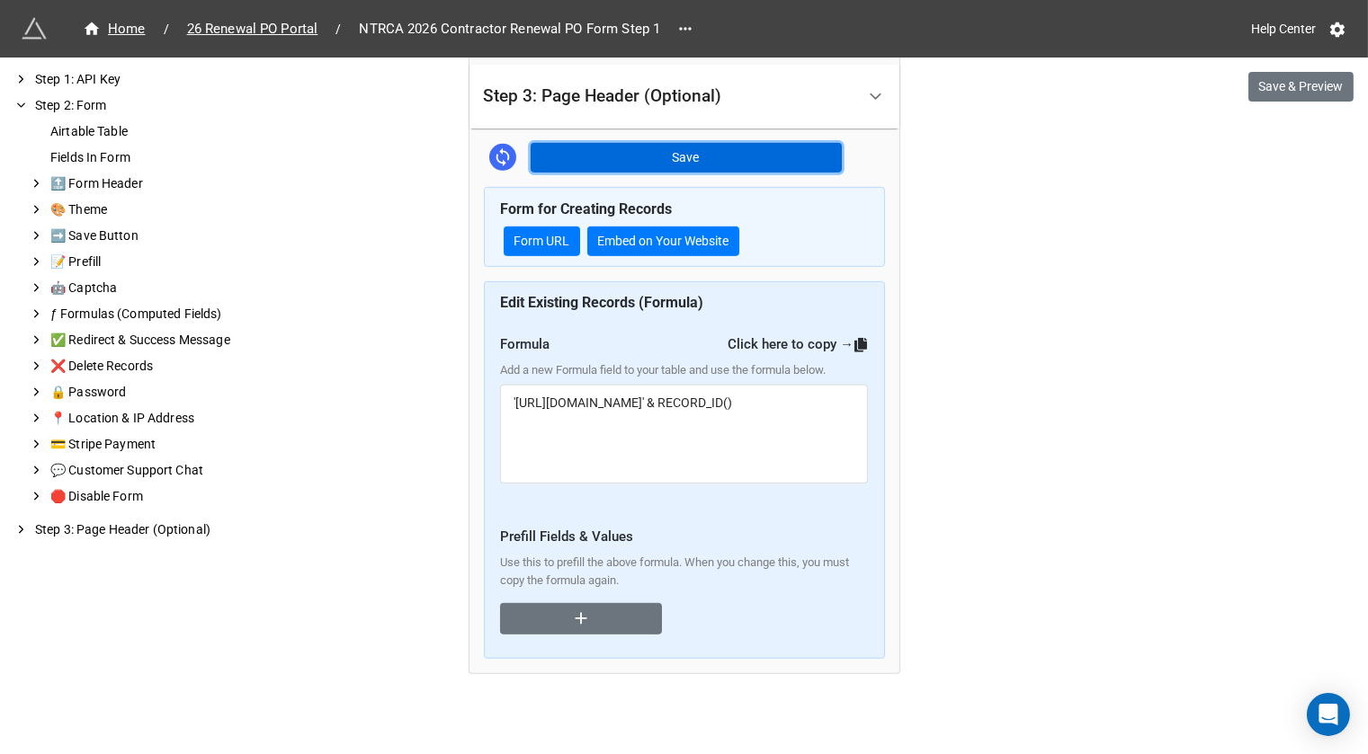
click at [767, 163] on button "Save" at bounding box center [686, 158] width 311 height 31
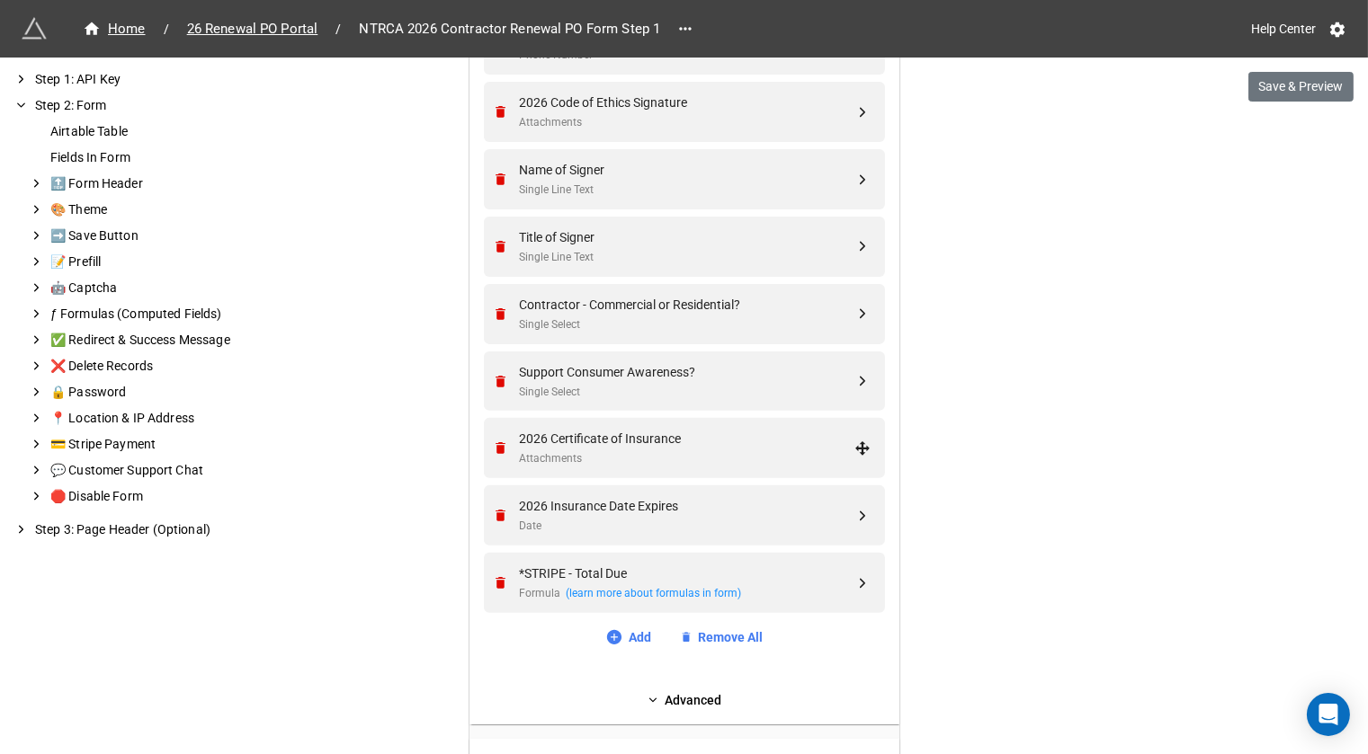
scroll to position [1129, 0]
click at [707, 379] on div "Support Consumer Awareness? Single Select" at bounding box center [687, 382] width 335 height 39
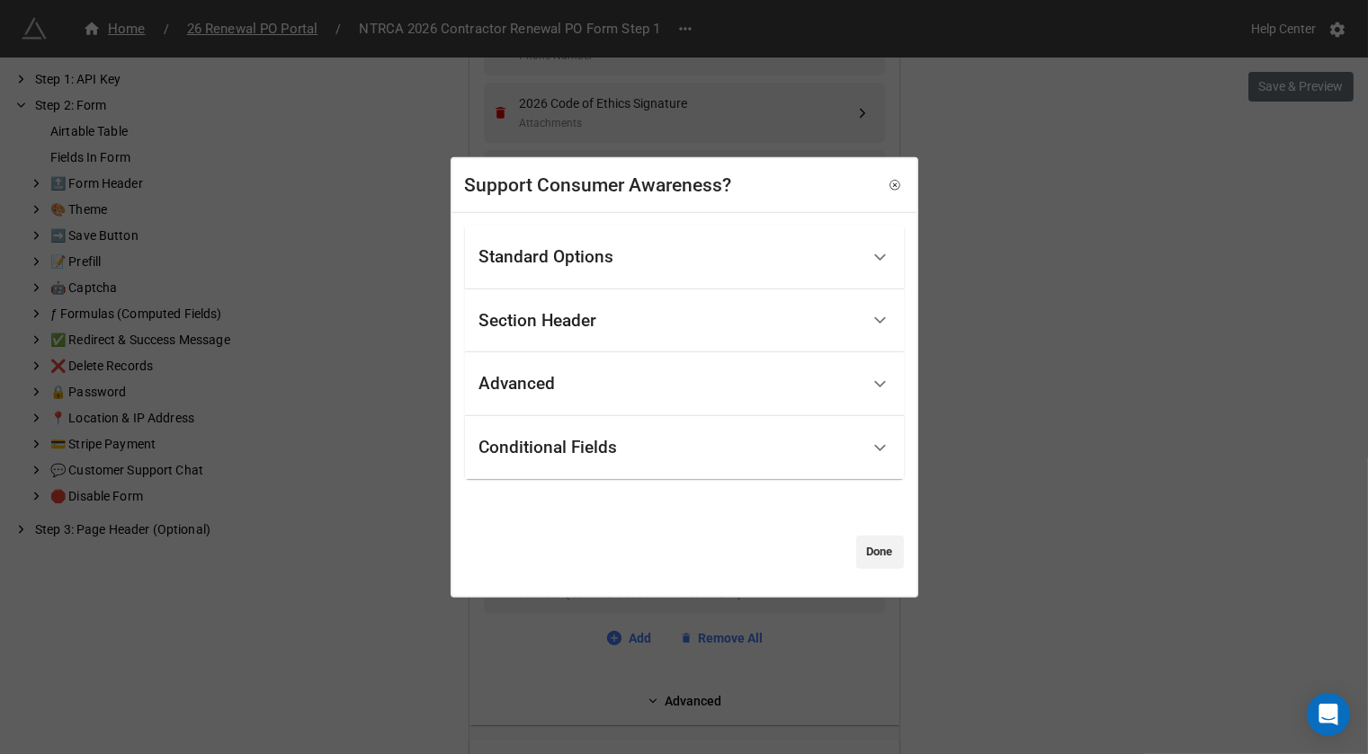
click at [719, 252] on div "Standard Options" at bounding box center [669, 258] width 380 height 42
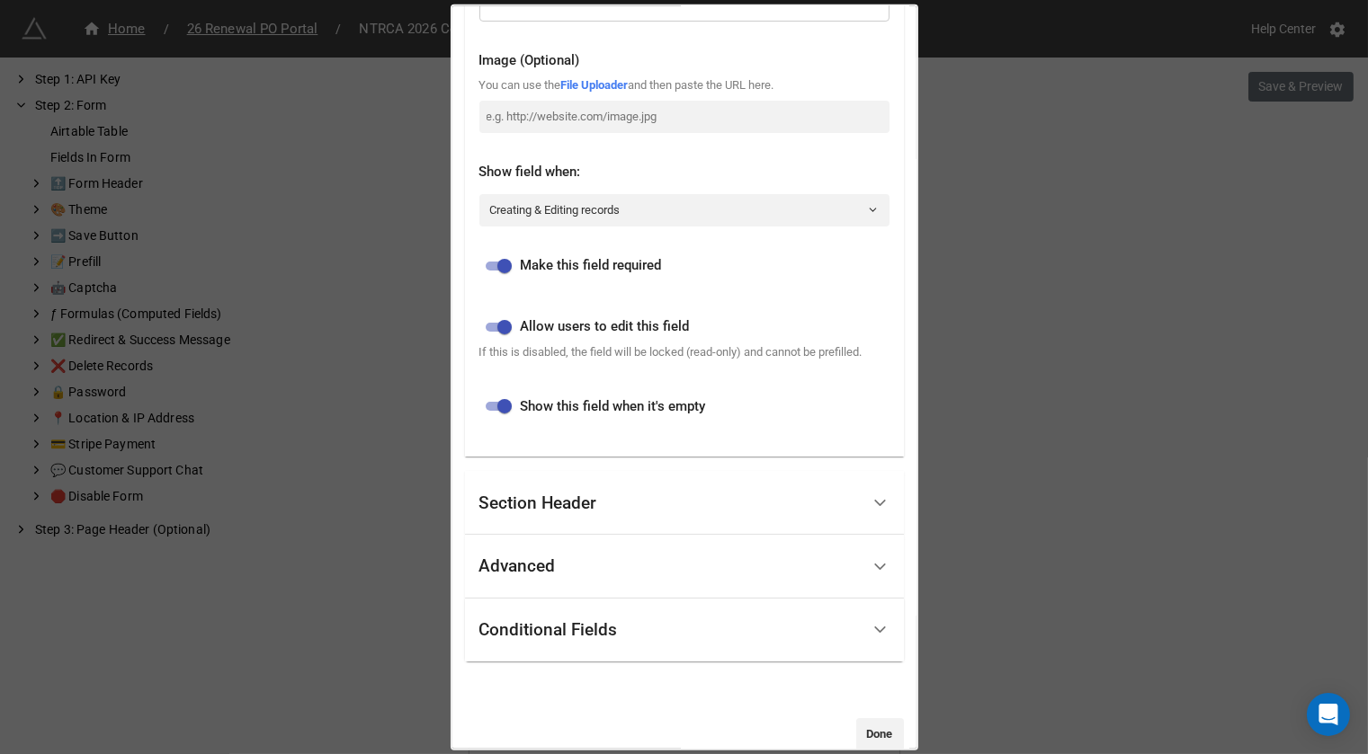
scroll to position [576, 0]
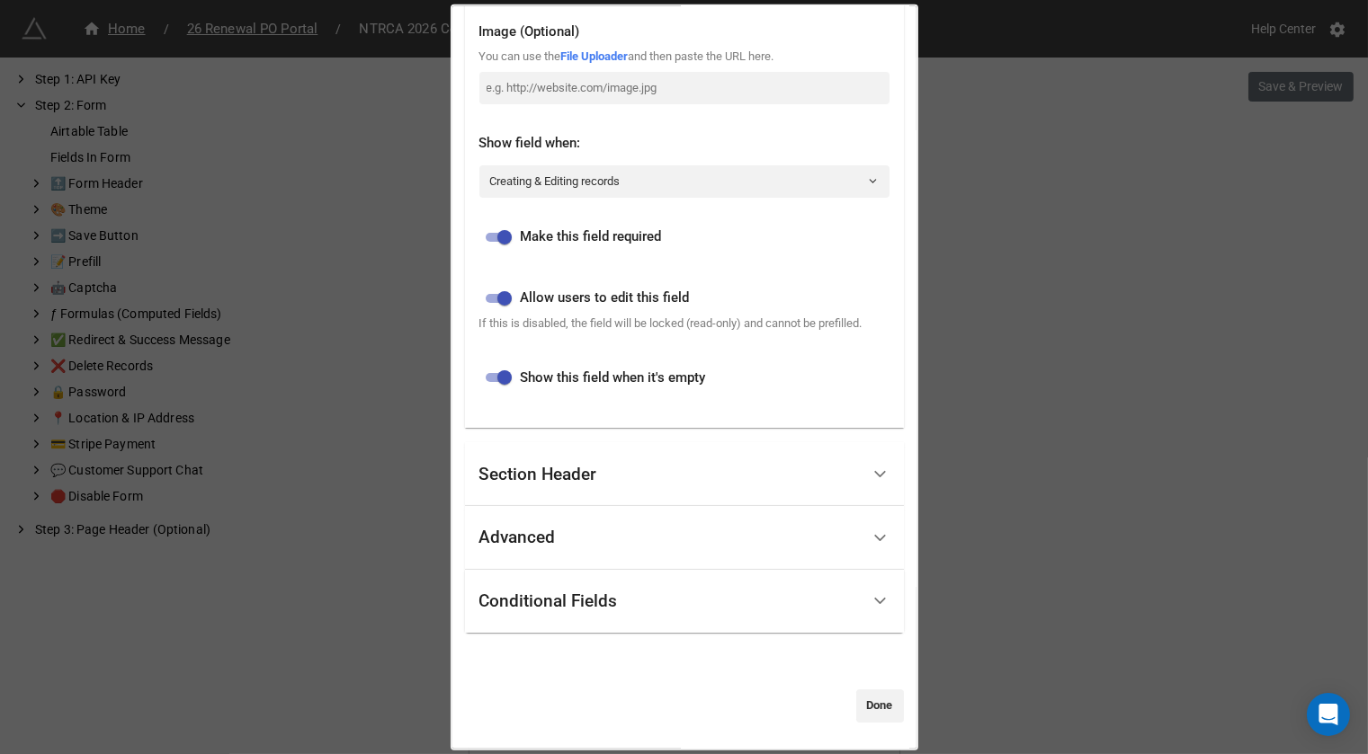
click at [506, 385] on input "checkbox" at bounding box center [504, 378] width 65 height 22
click at [494, 375] on input "checkbox" at bounding box center [490, 378] width 65 height 22
checkbox input "true"
click at [504, 227] on input "checkbox" at bounding box center [504, 238] width 65 height 22
checkbox input "false"
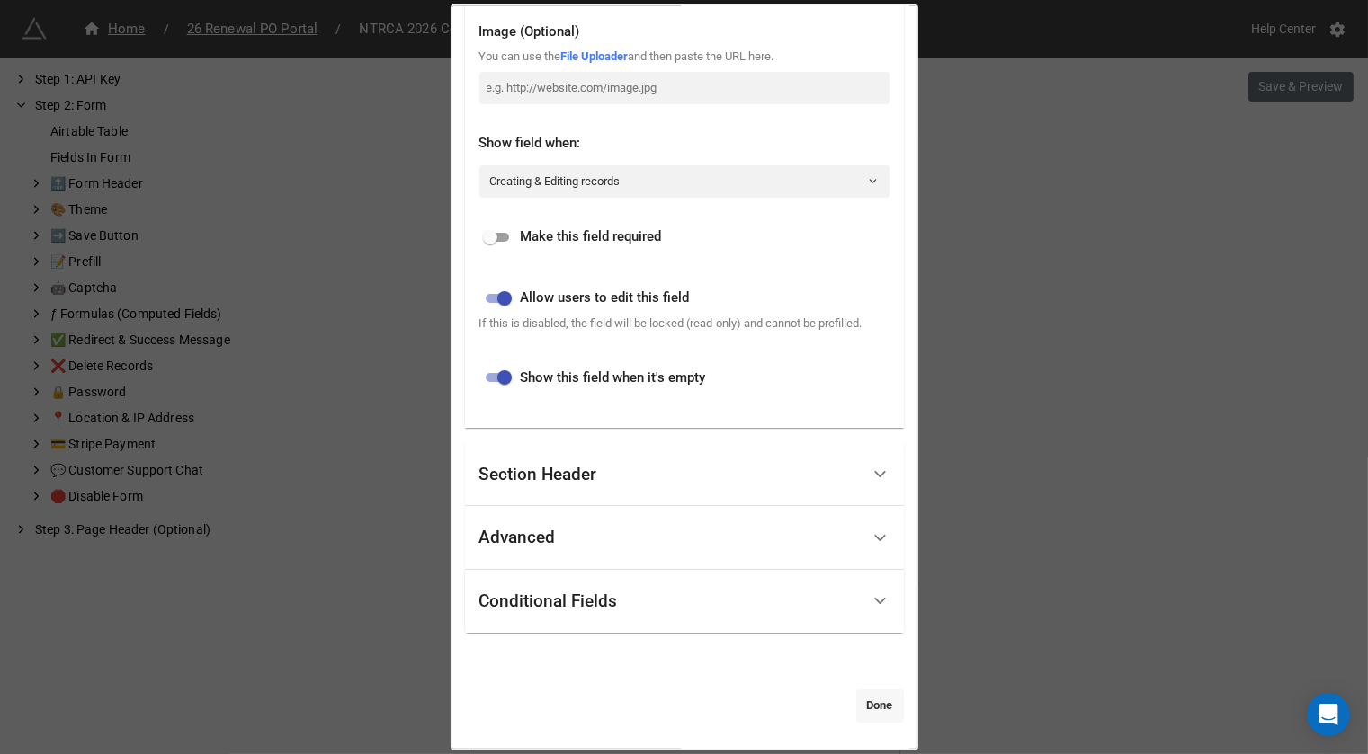
click at [871, 709] on link "Done" at bounding box center [880, 706] width 48 height 32
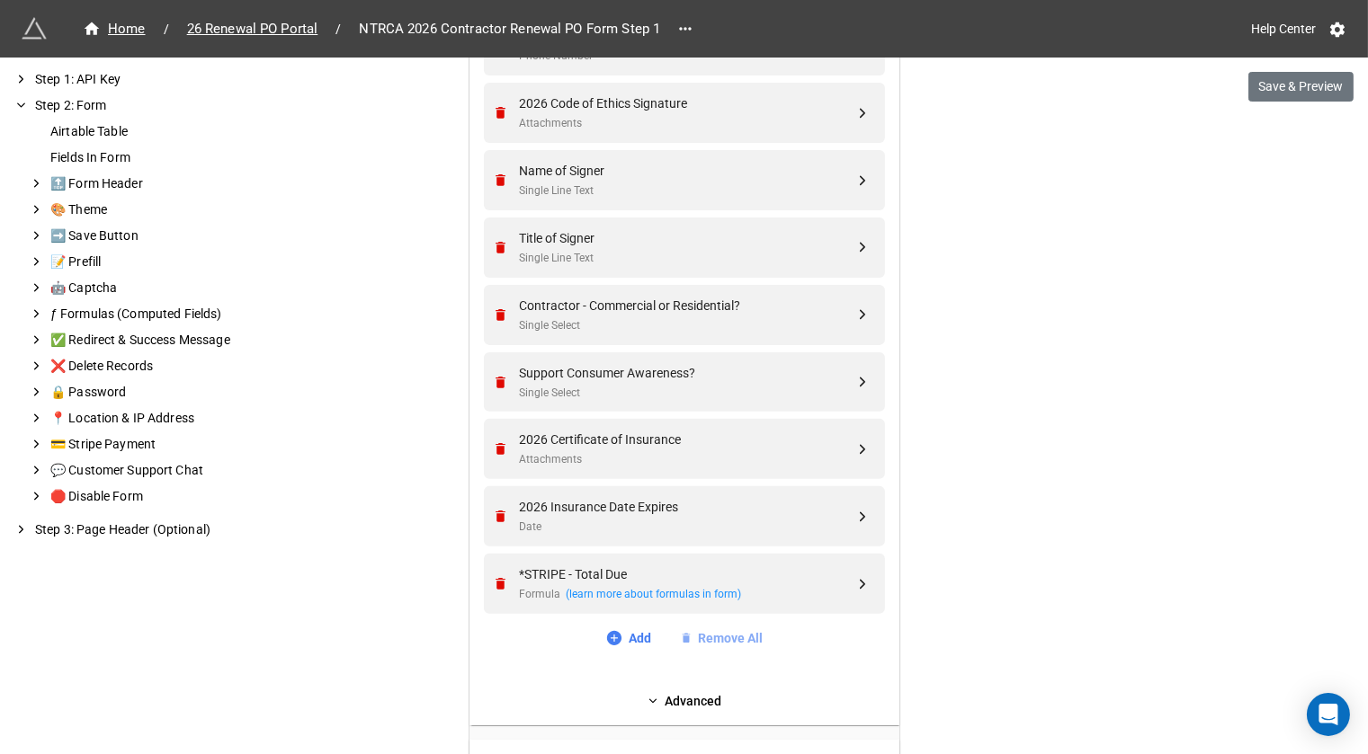
scroll to position [1805, 0]
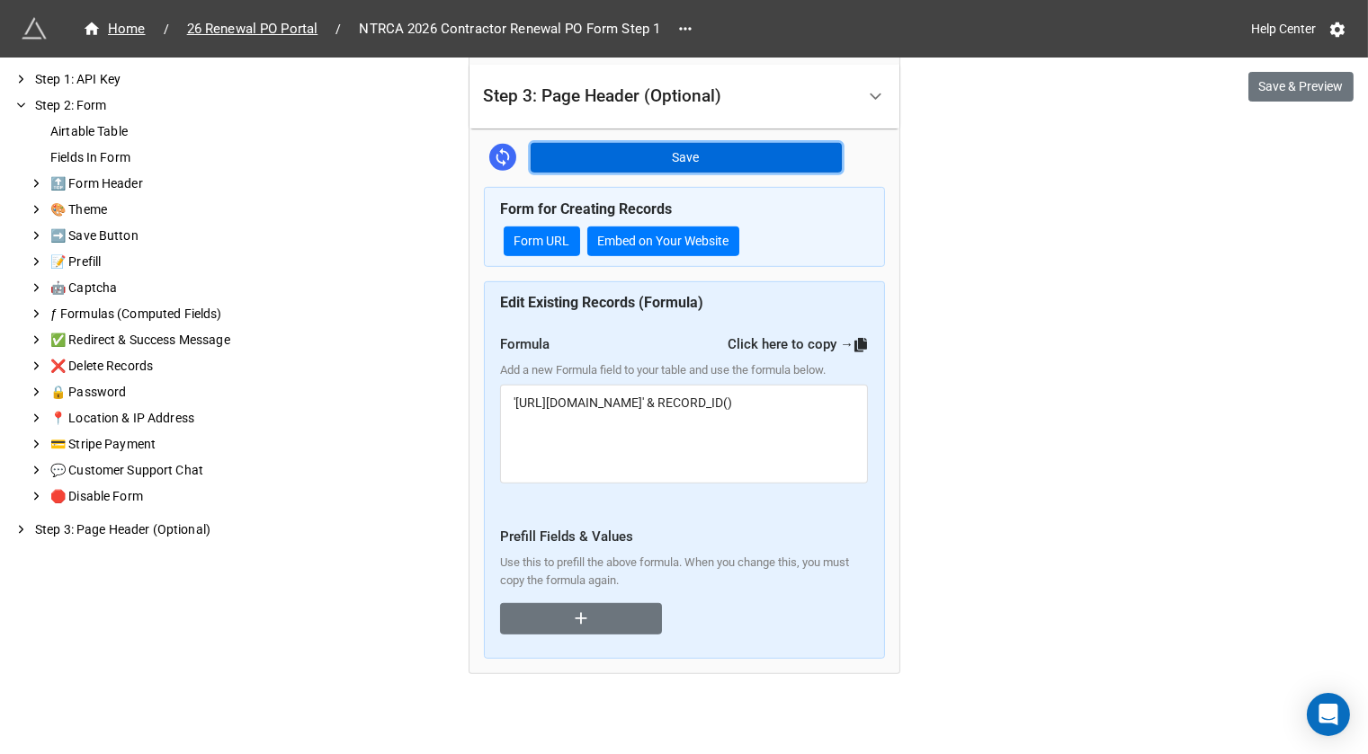
click at [740, 153] on button "Save" at bounding box center [686, 158] width 311 height 31
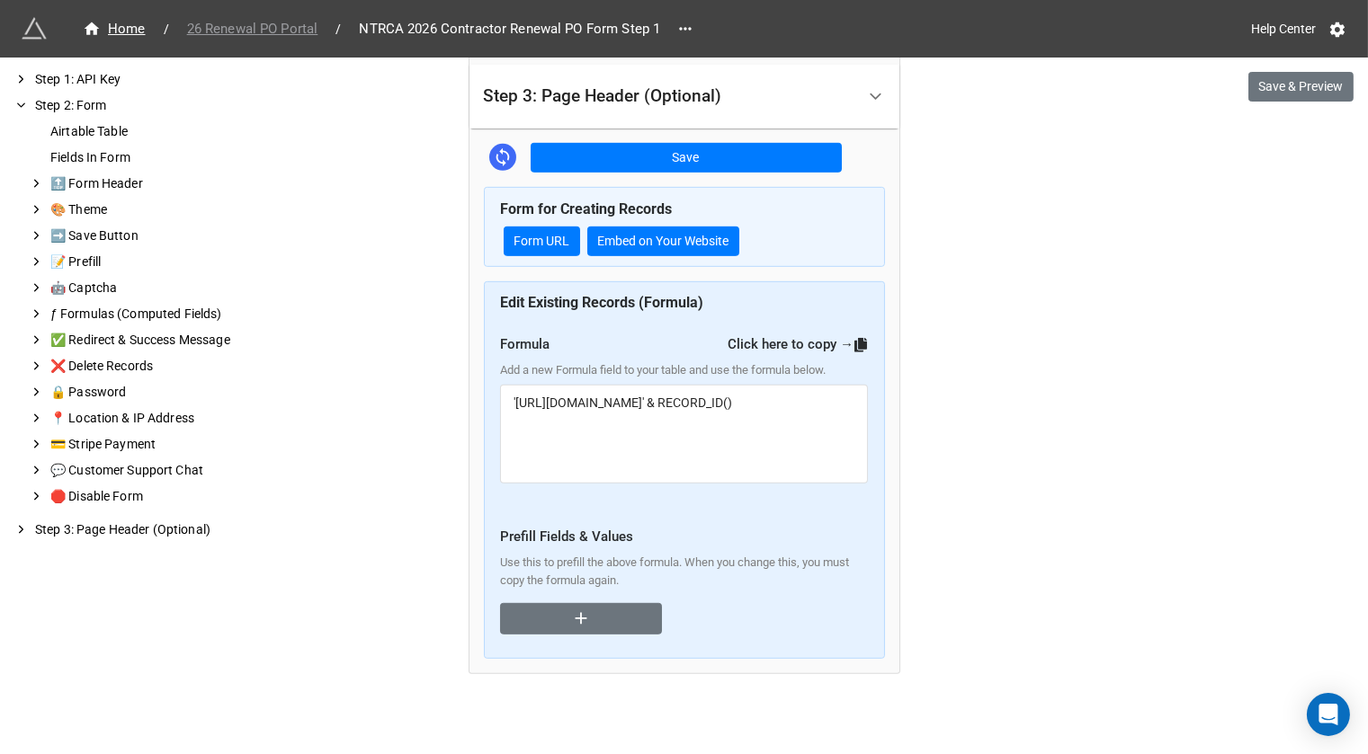
click at [282, 22] on span "26 Renewal PO Portal" at bounding box center [252, 29] width 153 height 21
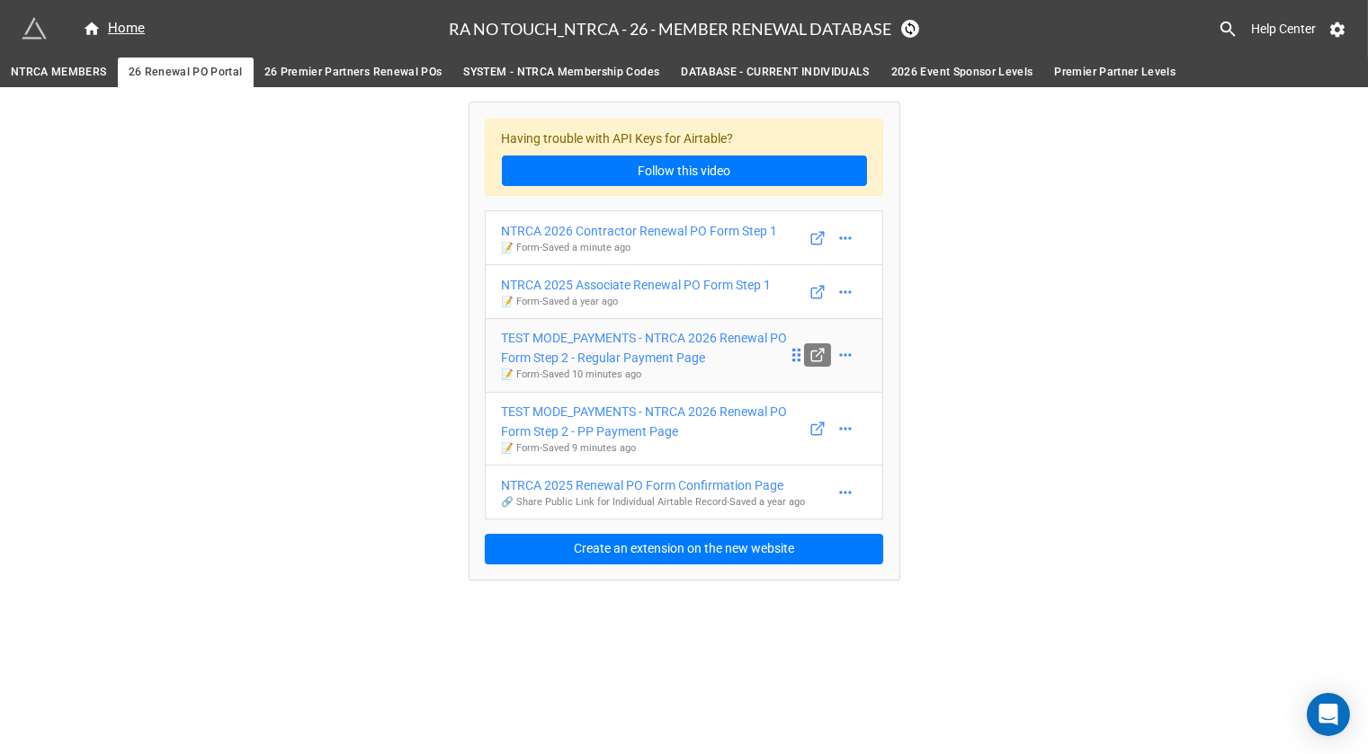
click at [824, 361] on icon at bounding box center [817, 355] width 16 height 16
click at [701, 354] on div "TEST MODE_PAYMENTS - NTRCA 2026 Renewal PO Form Step 2 - Regular Payment Page" at bounding box center [645, 348] width 286 height 40
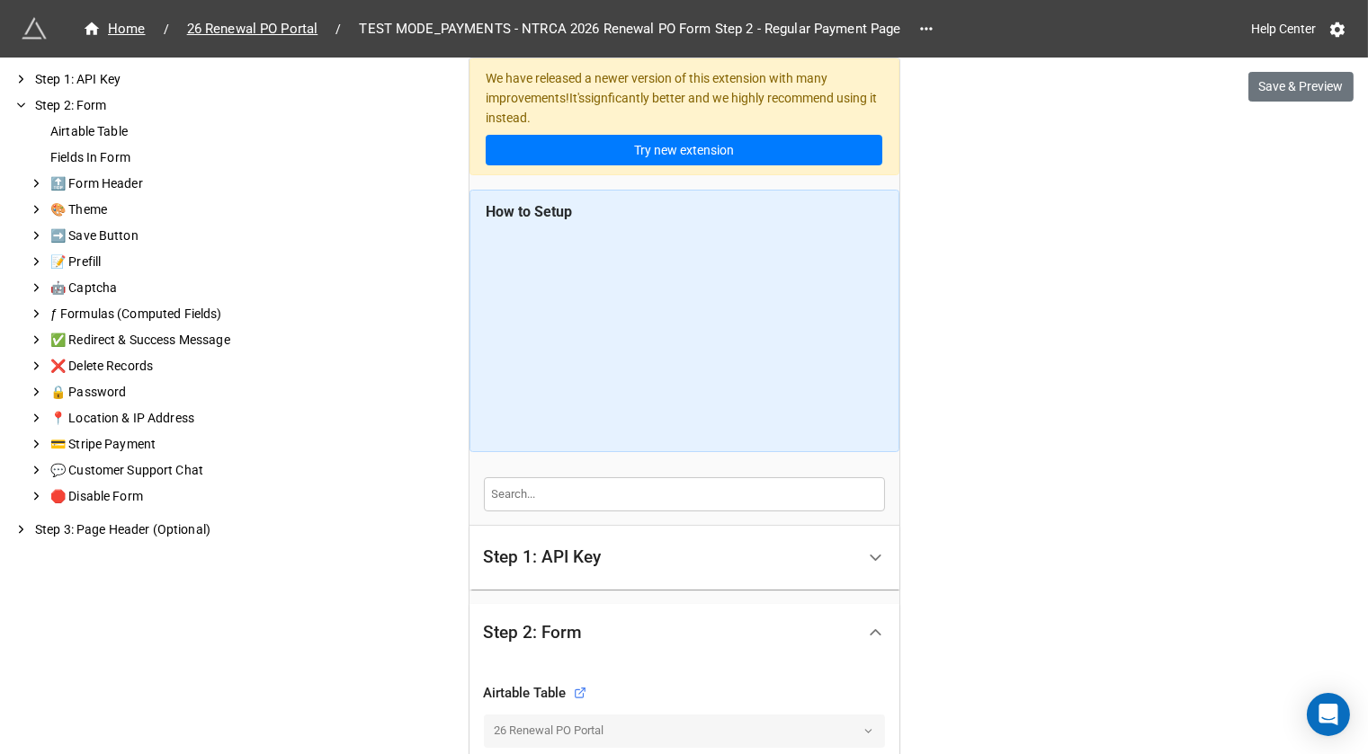
scroll to position [617, 0]
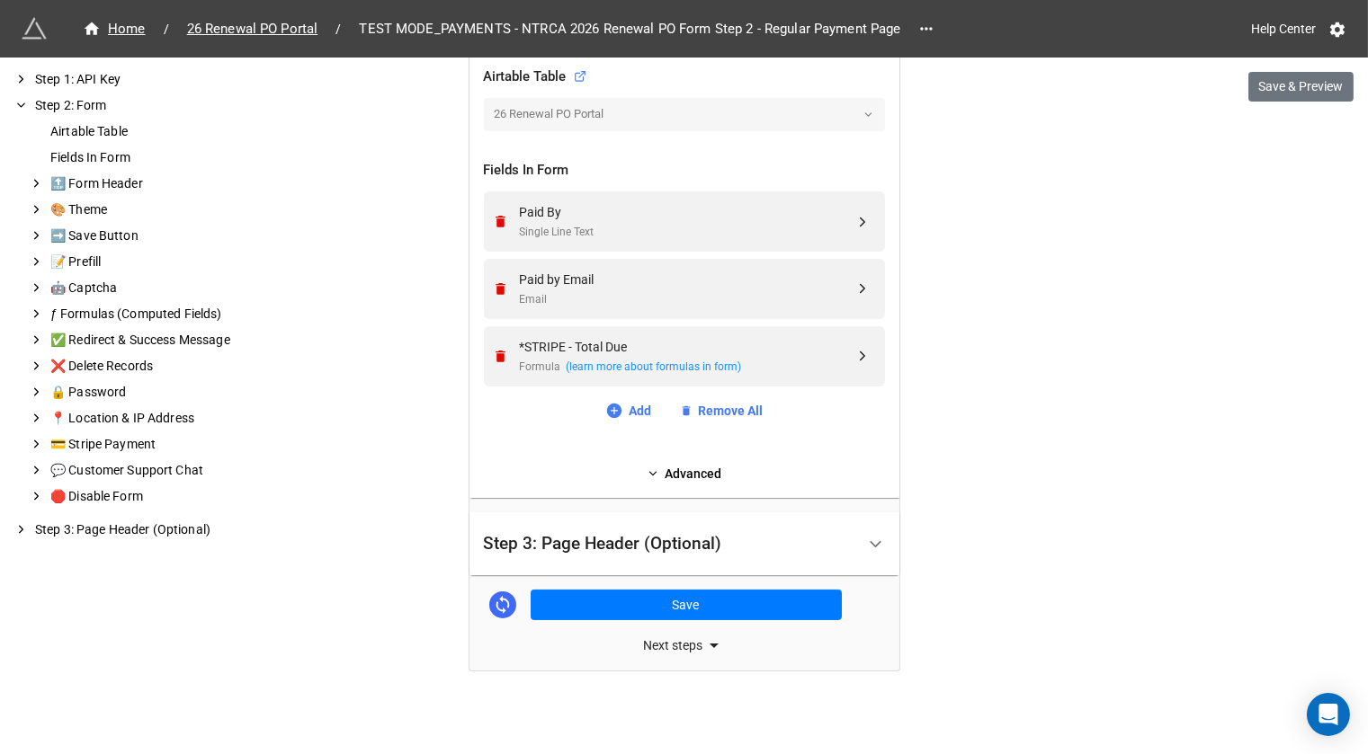
click at [656, 540] on div "Step 3: Page Header (Optional)" at bounding box center [603, 544] width 238 height 18
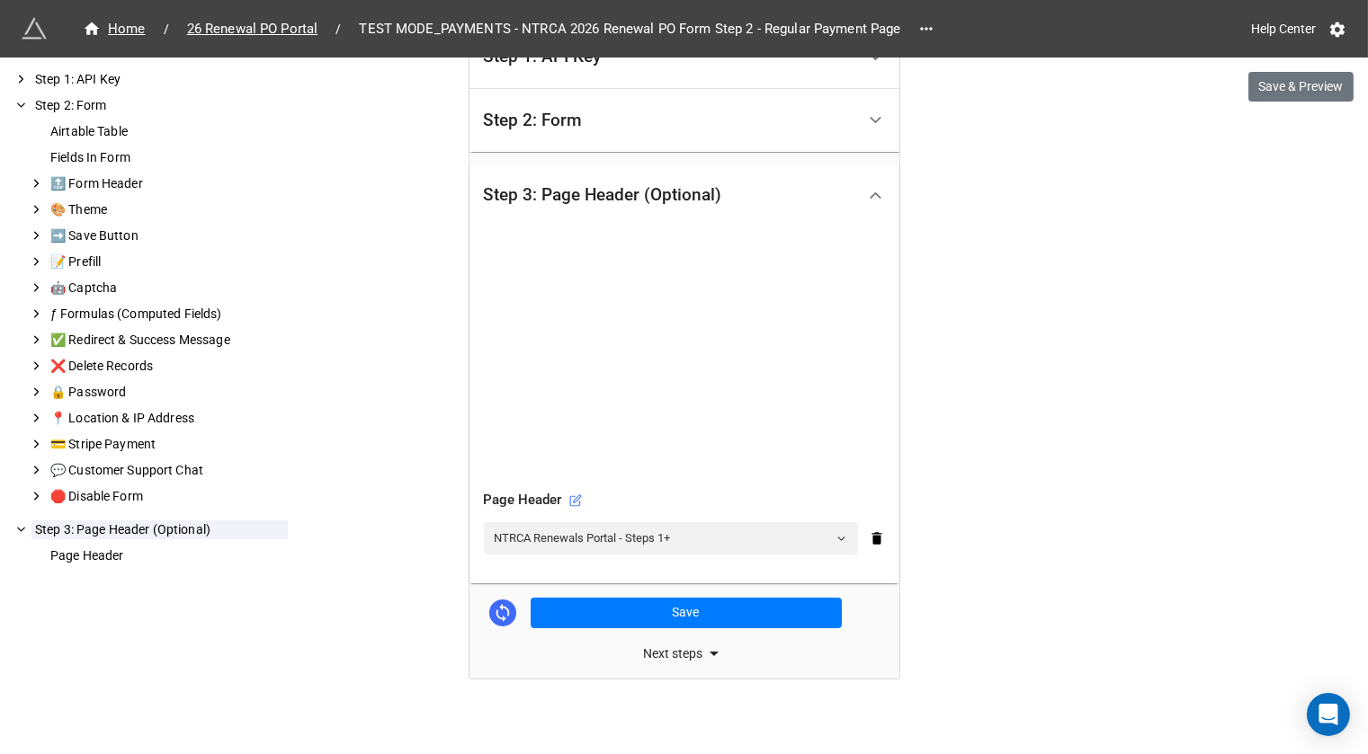
scroll to position [509, 0]
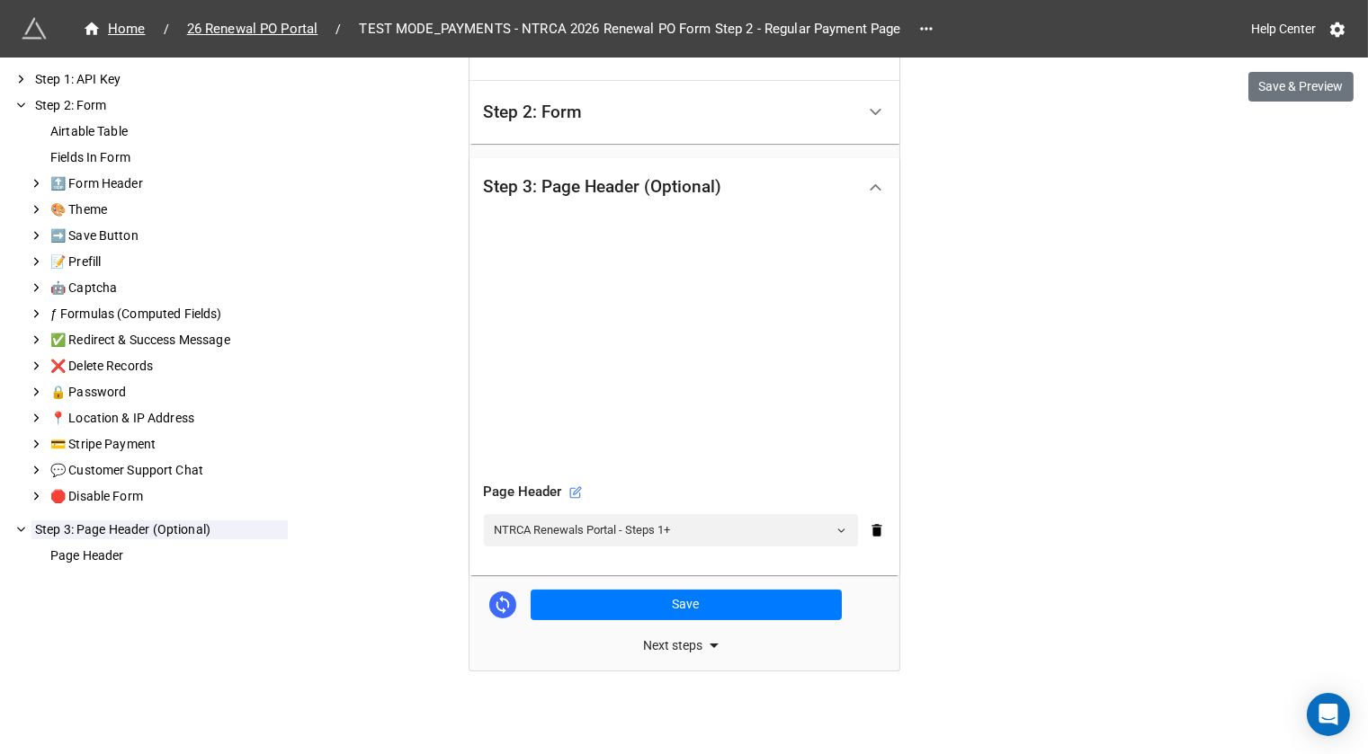
click at [698, 120] on div "Step 2: Form" at bounding box center [669, 113] width 371 height 42
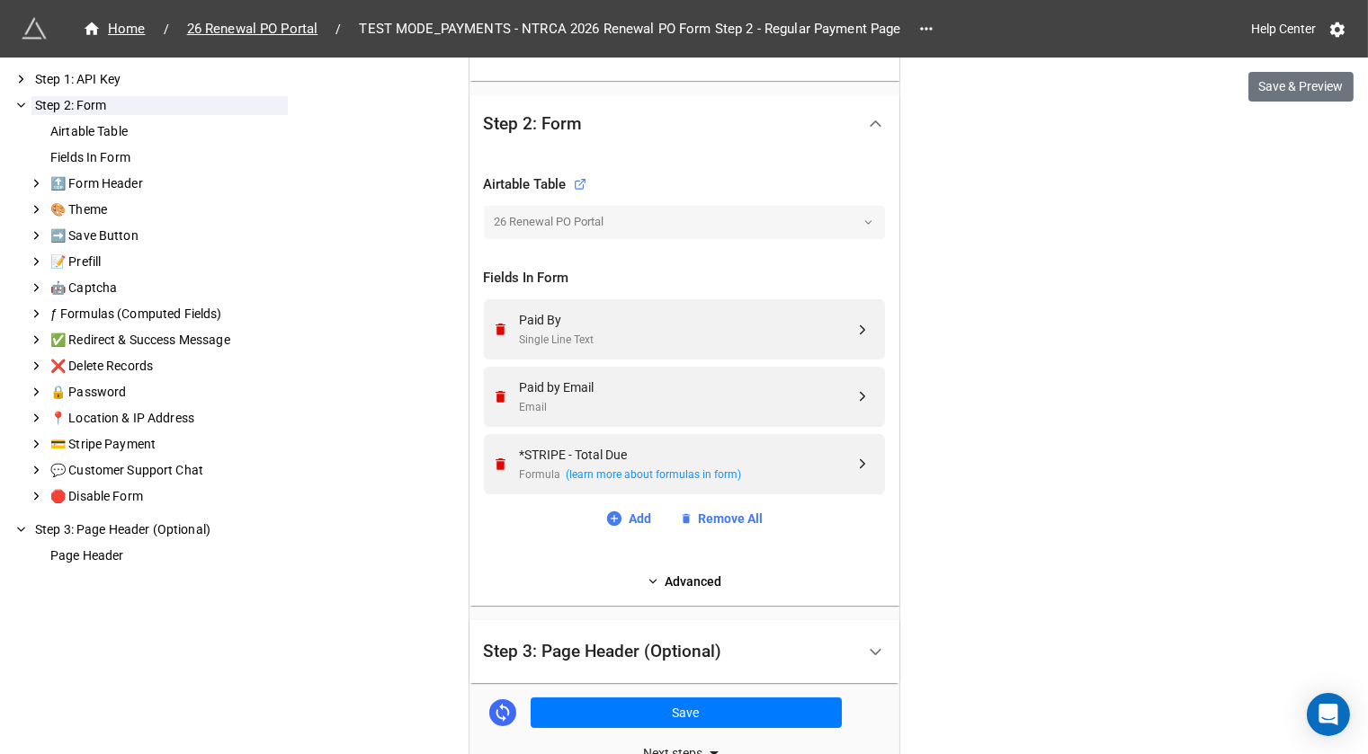
click at [669, 593] on div "Airtable Table 26 Renewal PO Portal Fields In Form Paid By Single Line Text Pai…" at bounding box center [684, 379] width 430 height 453
click at [680, 573] on link "Advanced" at bounding box center [684, 582] width 401 height 20
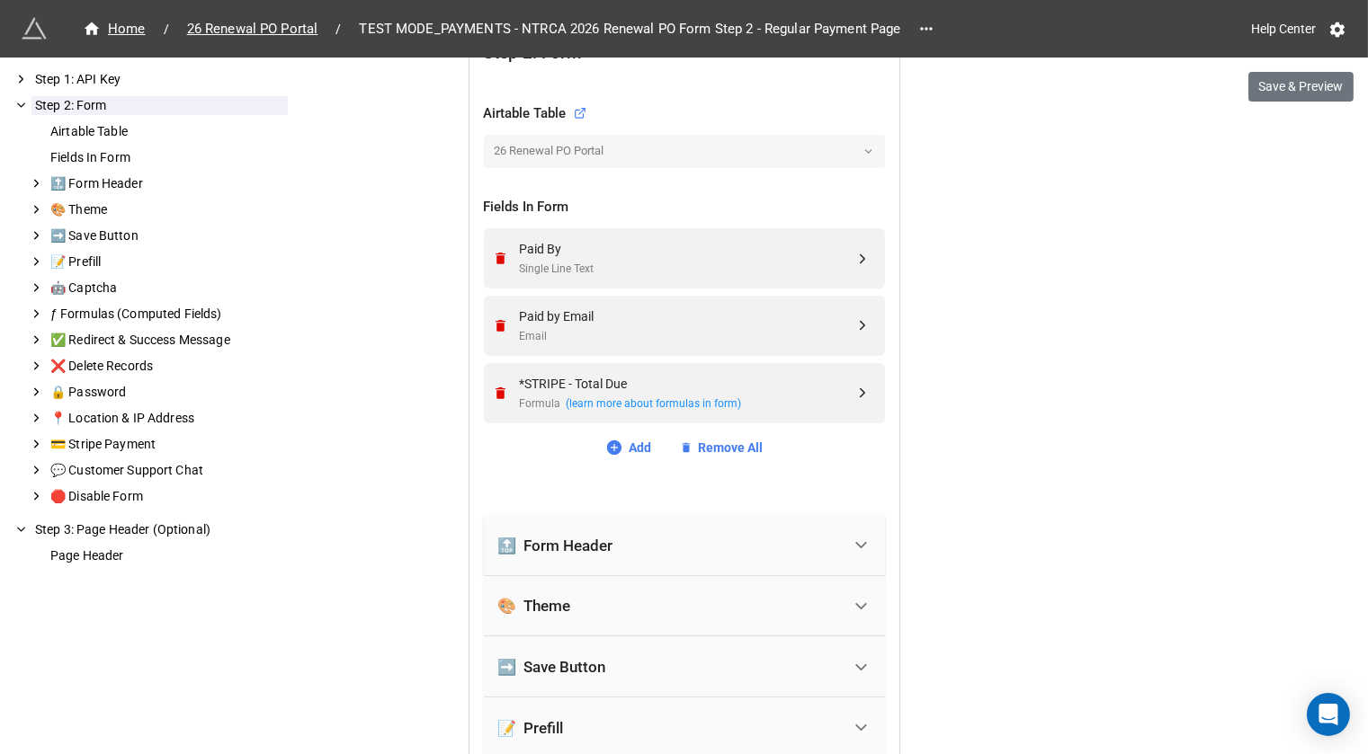
click at [679, 540] on div "🔝 Form Header" at bounding box center [669, 546] width 343 height 40
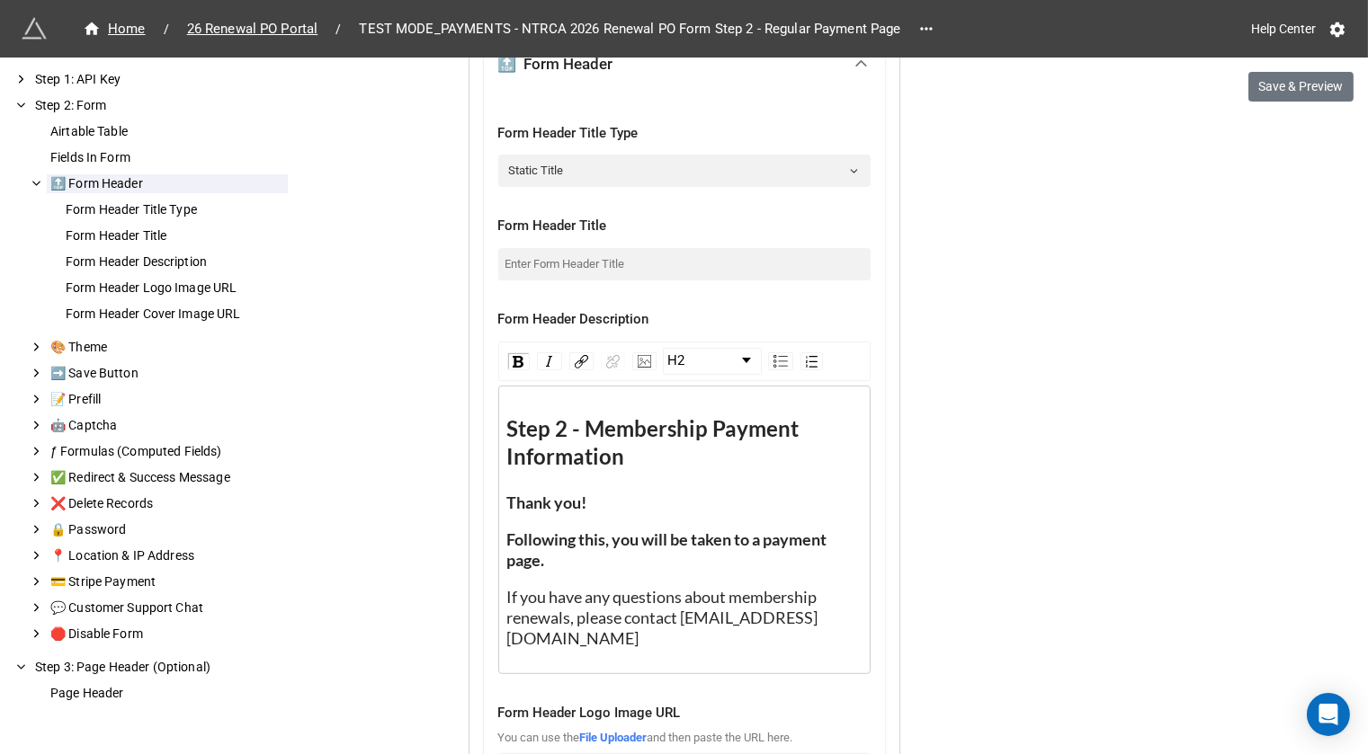
scroll to position [1090, 0]
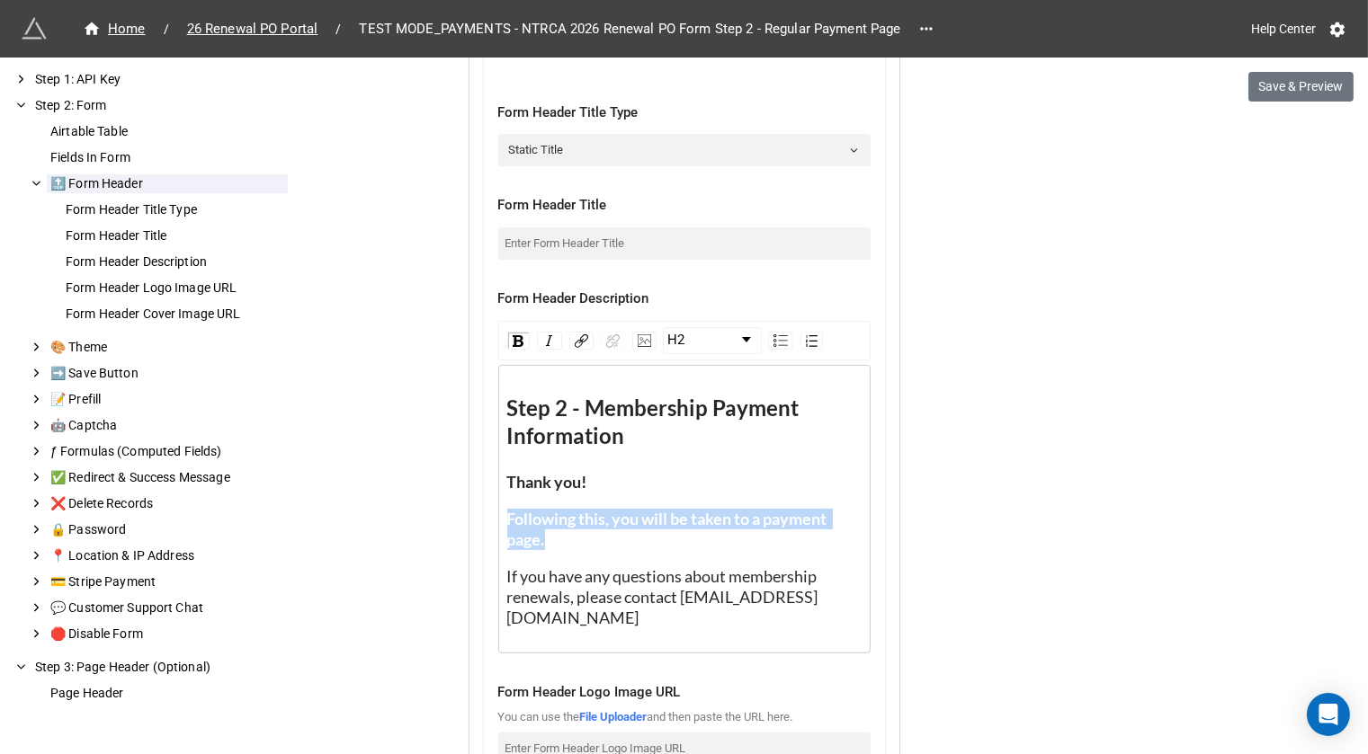
drag, startPoint x: 578, startPoint y: 537, endPoint x: 494, endPoint y: 519, distance: 86.4
click at [498, 519] on div "Step 2 - Membership Payment Information Thank you! Following this, you will be …" at bounding box center [684, 509] width 372 height 289
click at [513, 340] on img "rdw-inline-control" at bounding box center [518, 341] width 11 height 12
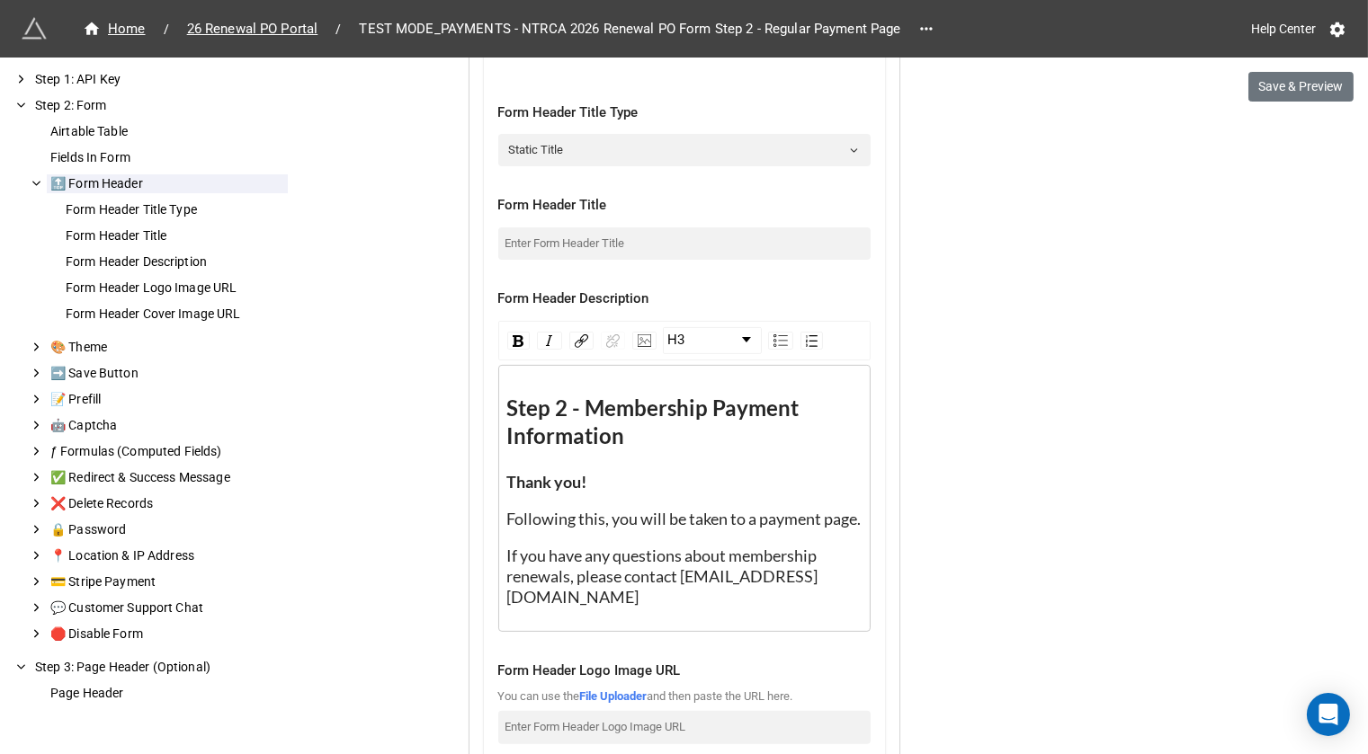
click at [506, 513] on div "Step 2 - Membership Payment Information Thank you! Following this, you will be …" at bounding box center [684, 501] width 356 height 213
click at [507, 513] on span "Following this, you will be taken to a payment page." at bounding box center [684, 519] width 354 height 20
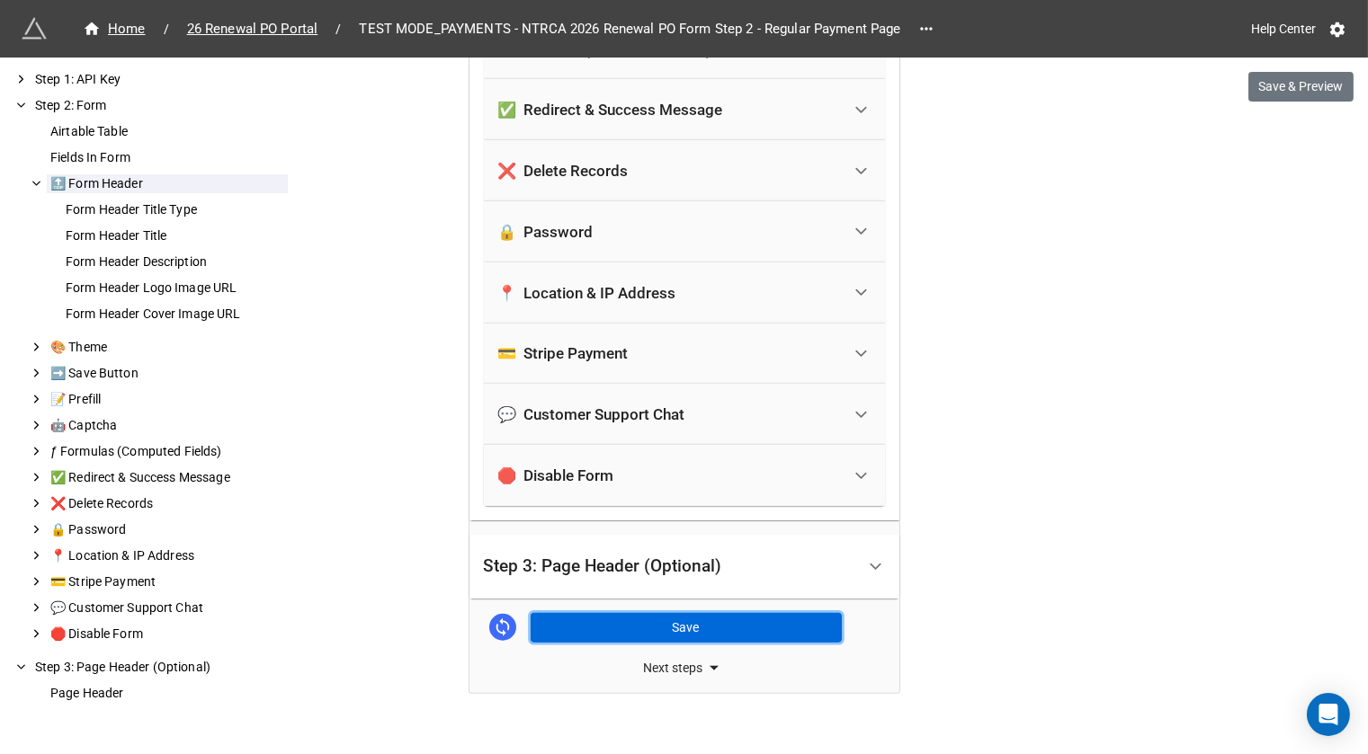
click at [715, 613] on button "Save" at bounding box center [686, 628] width 311 height 31
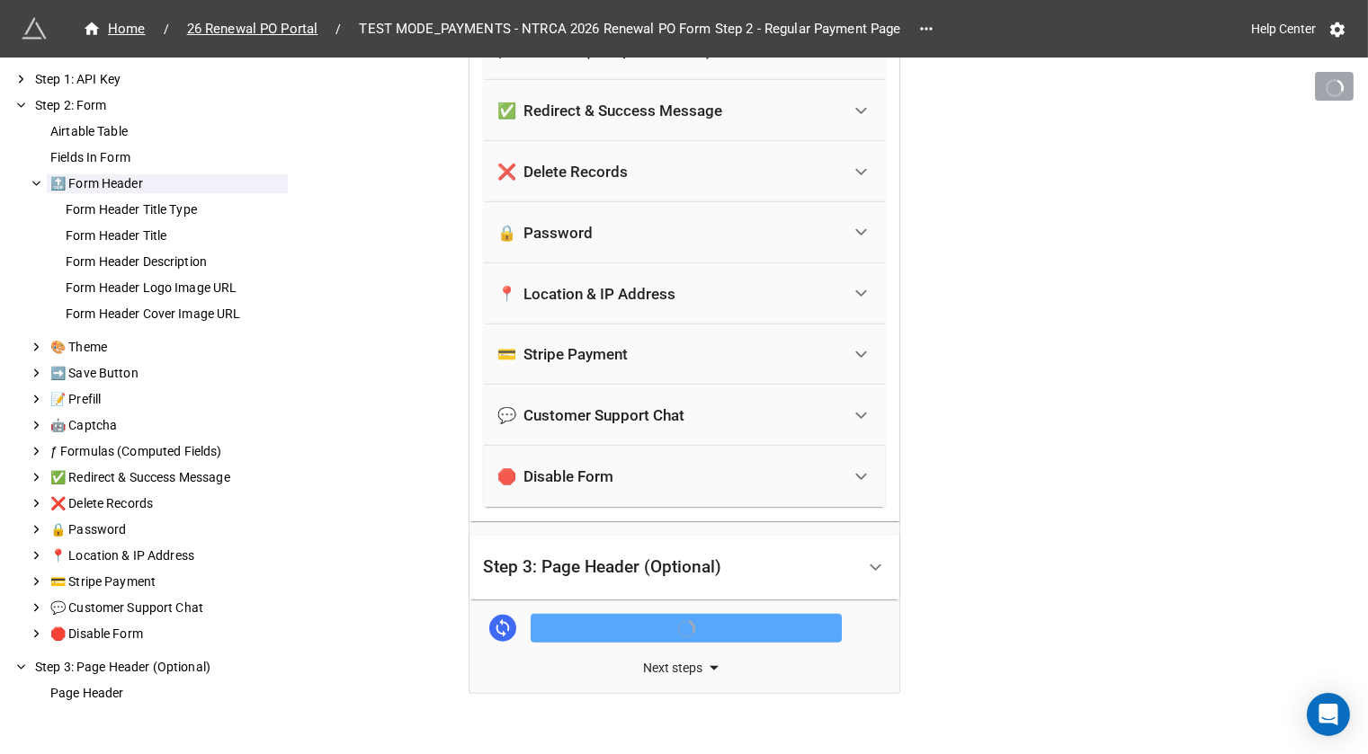
scroll to position [2272, 0]
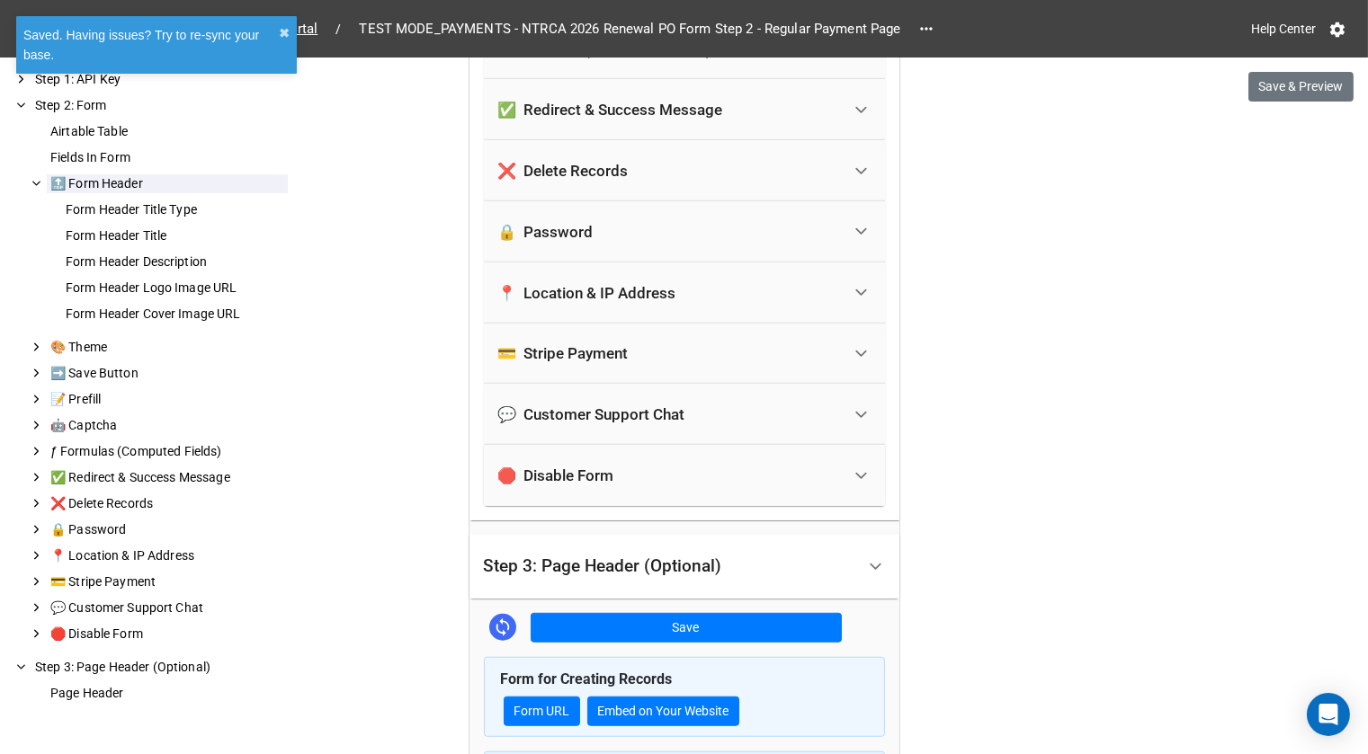
click at [290, 35] on div "Saved. Having issues? Try to re-sync your base. ✖︎" at bounding box center [156, 45] width 281 height 58
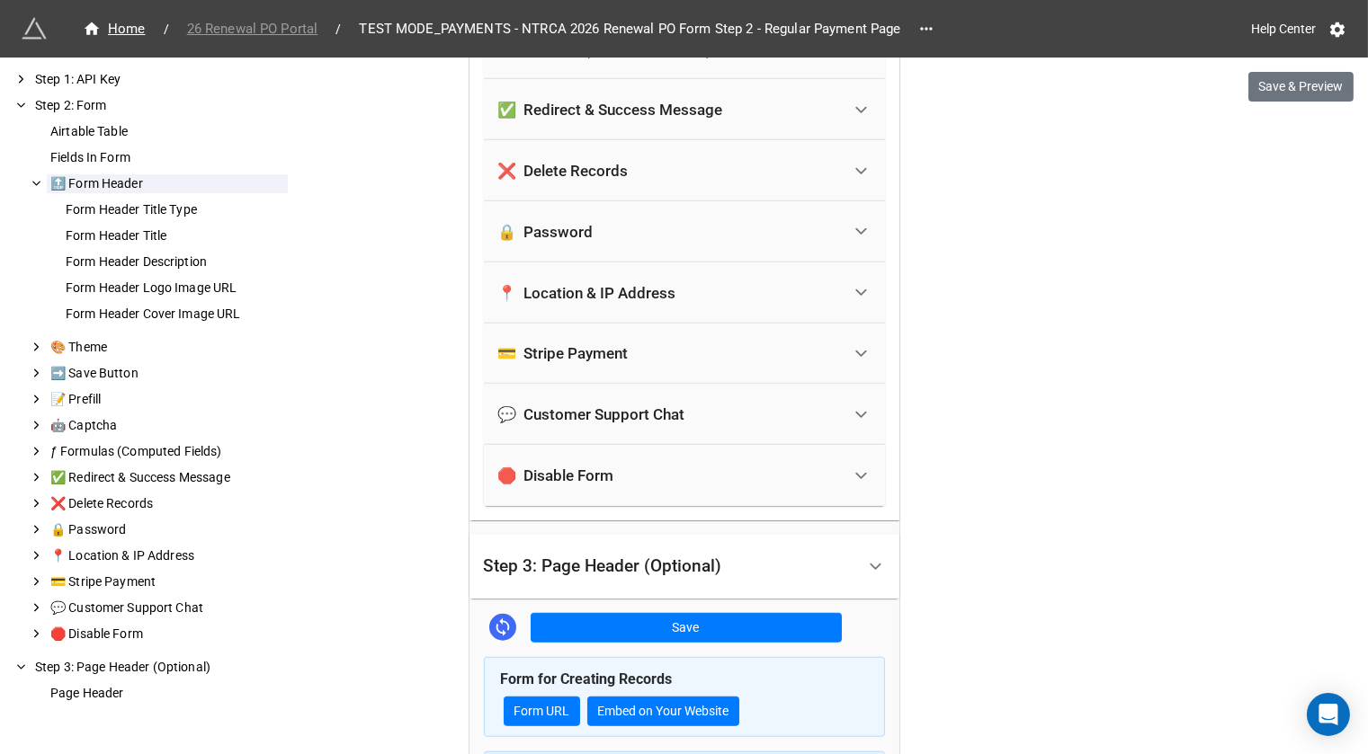
click at [290, 31] on span "26 Renewal PO Portal" at bounding box center [252, 29] width 153 height 21
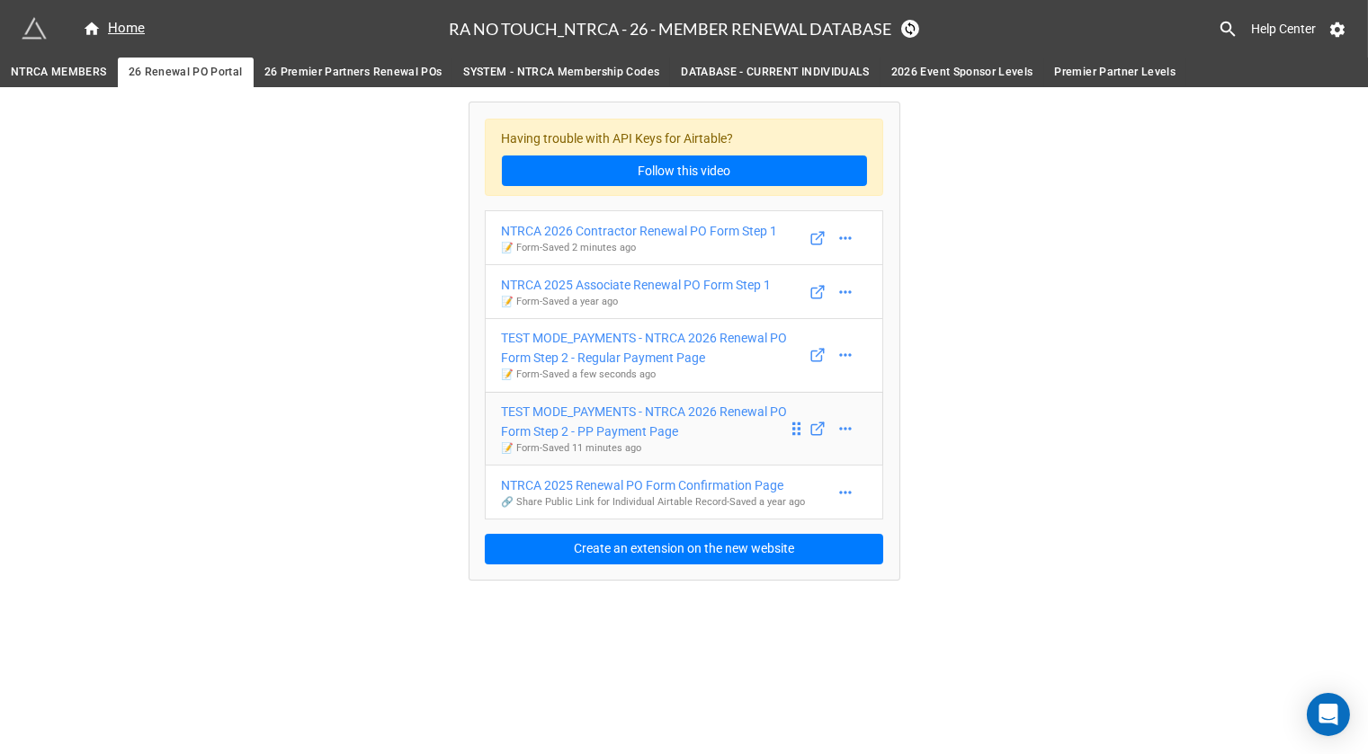
click at [564, 413] on div "TEST MODE_PAYMENTS - NTRCA 2026 Renewal PO Form Step 2 - PP Payment Page" at bounding box center [645, 422] width 286 height 40
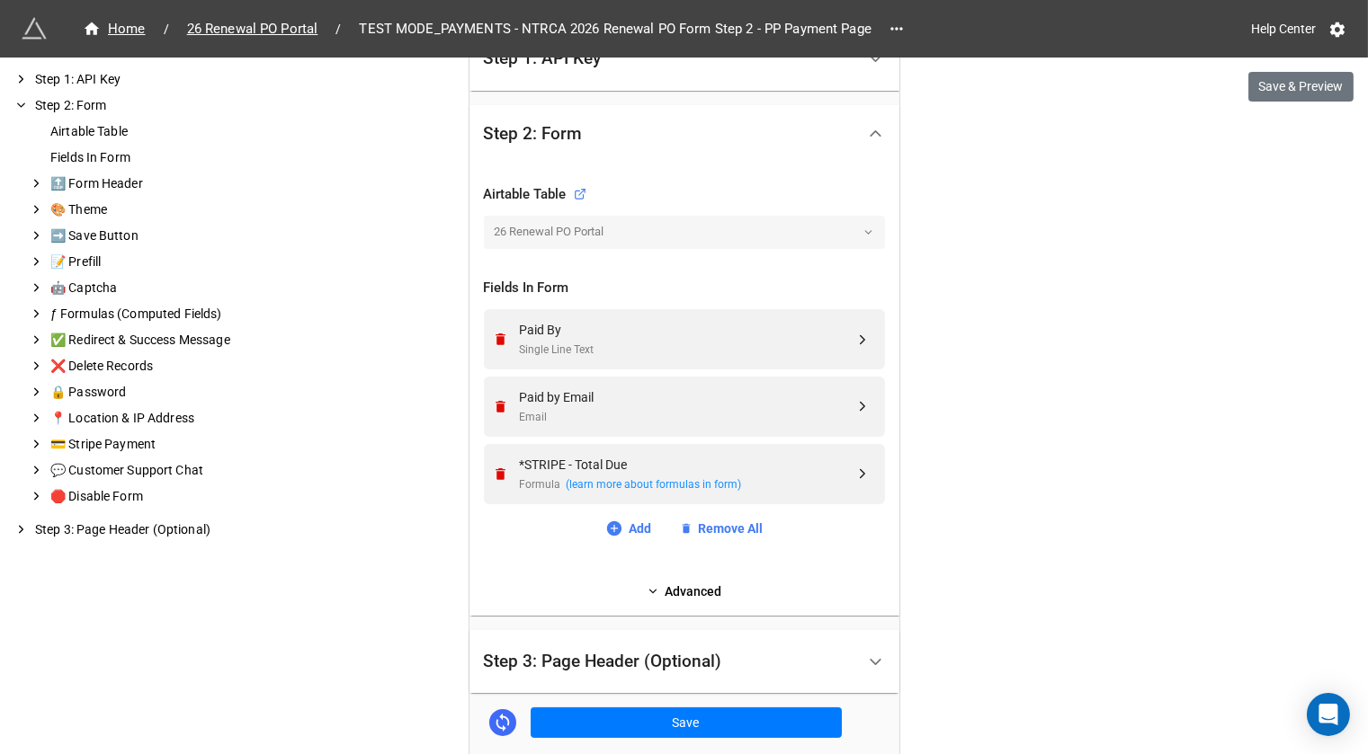
scroll to position [617, 0]
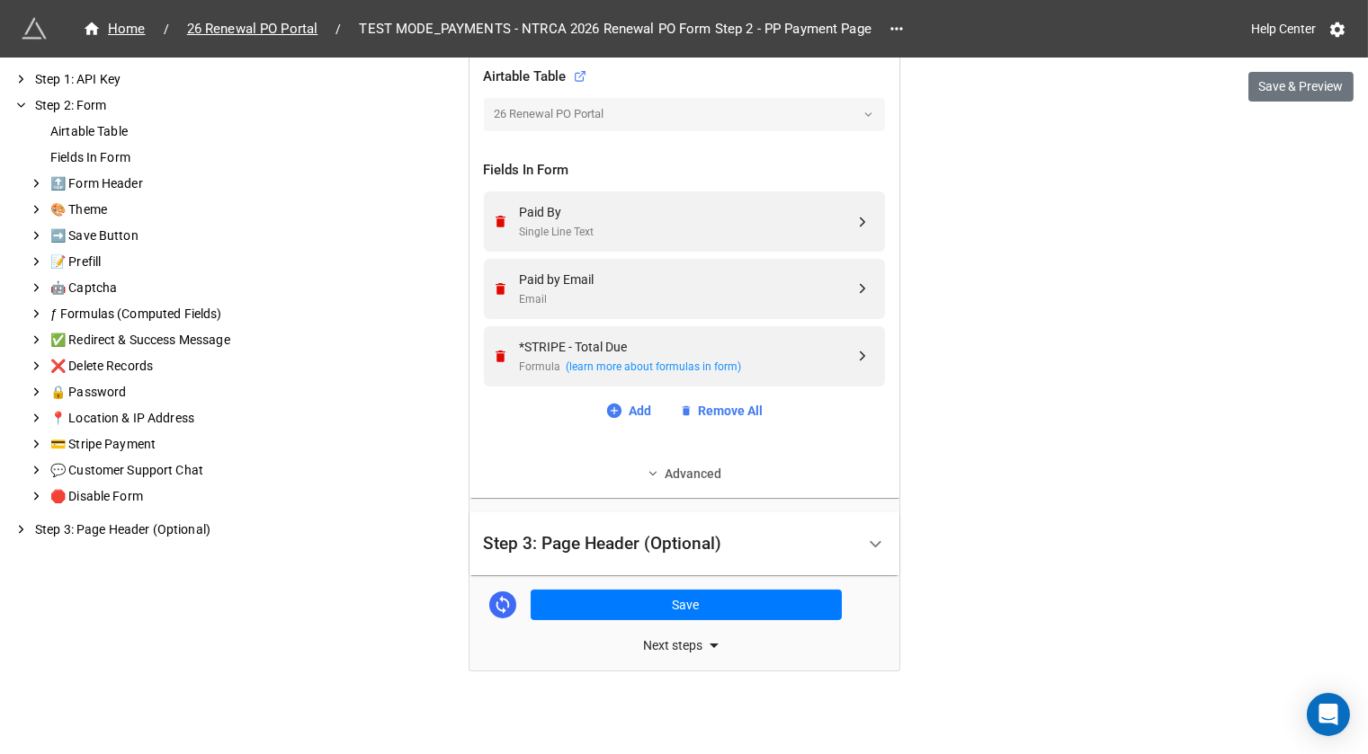
click at [598, 473] on link "Advanced" at bounding box center [684, 474] width 401 height 20
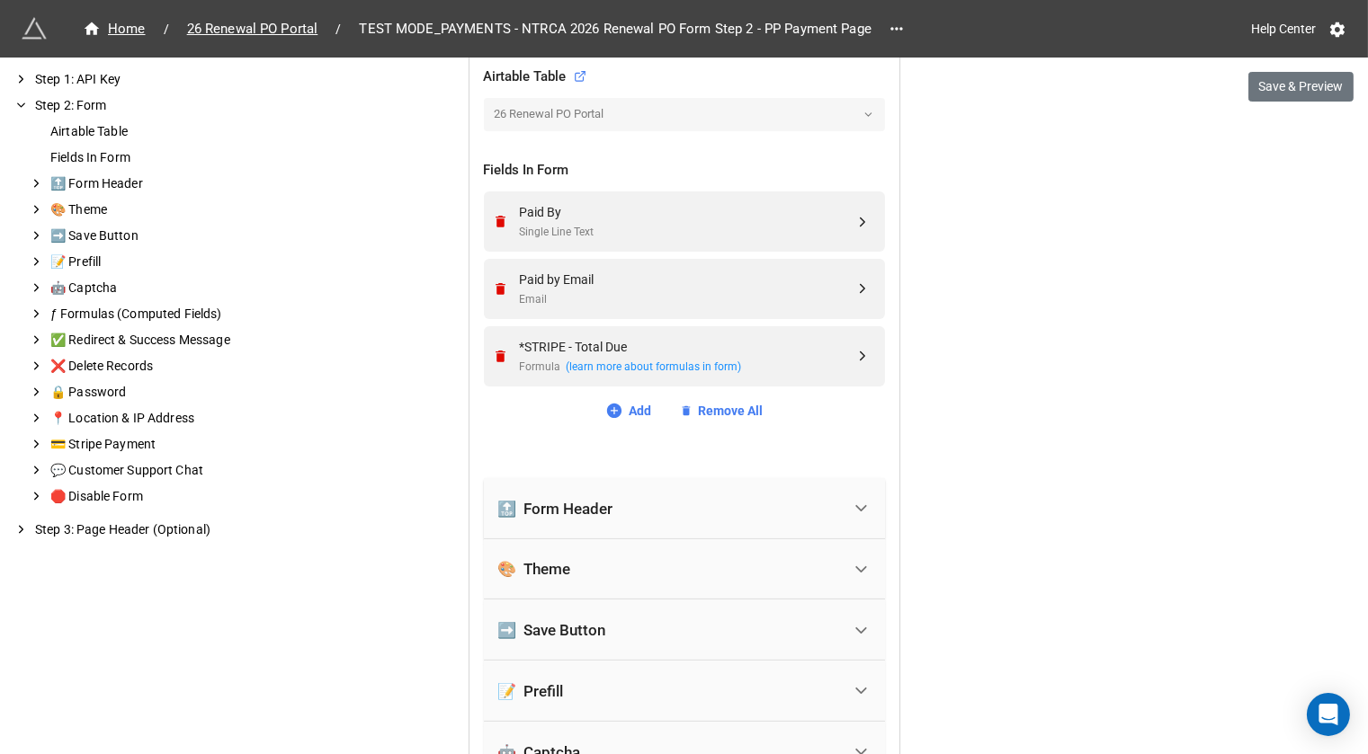
click at [581, 517] on div "🔝 Form Header" at bounding box center [669, 509] width 343 height 40
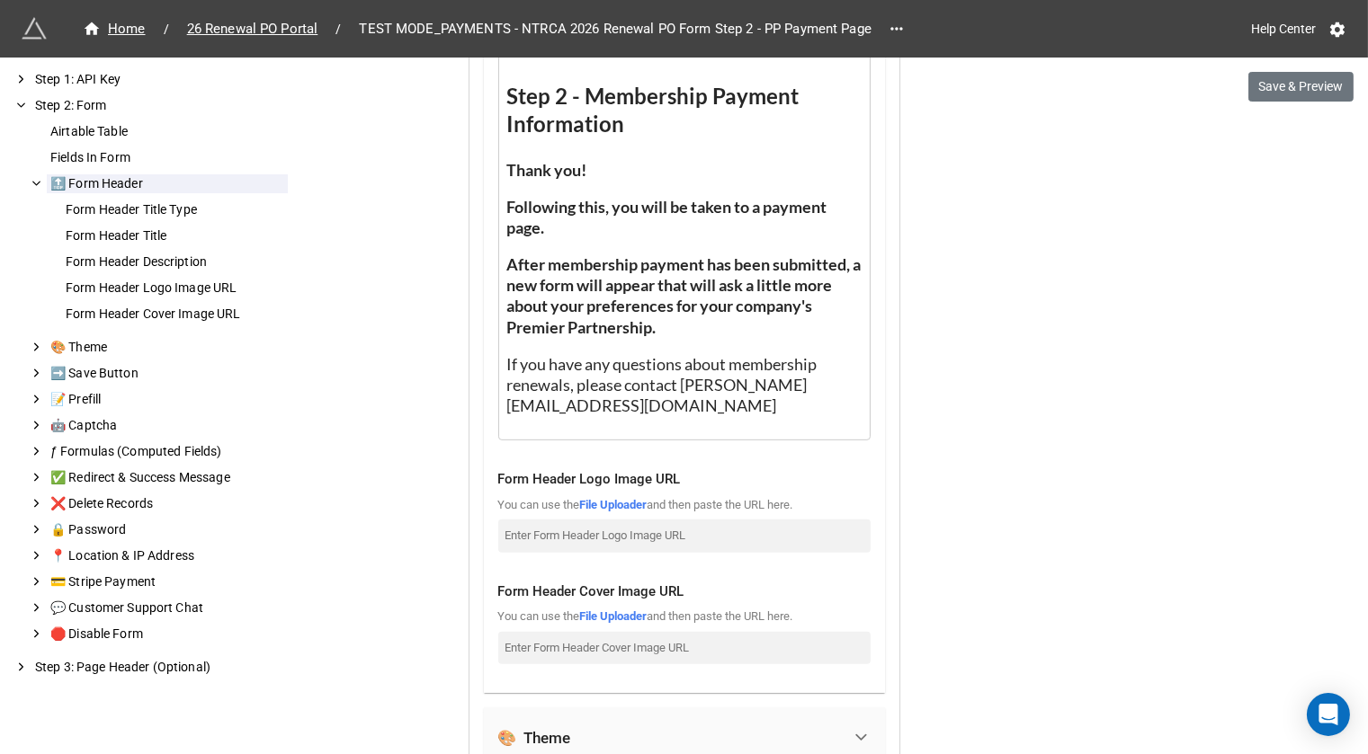
scroll to position [1395, 0]
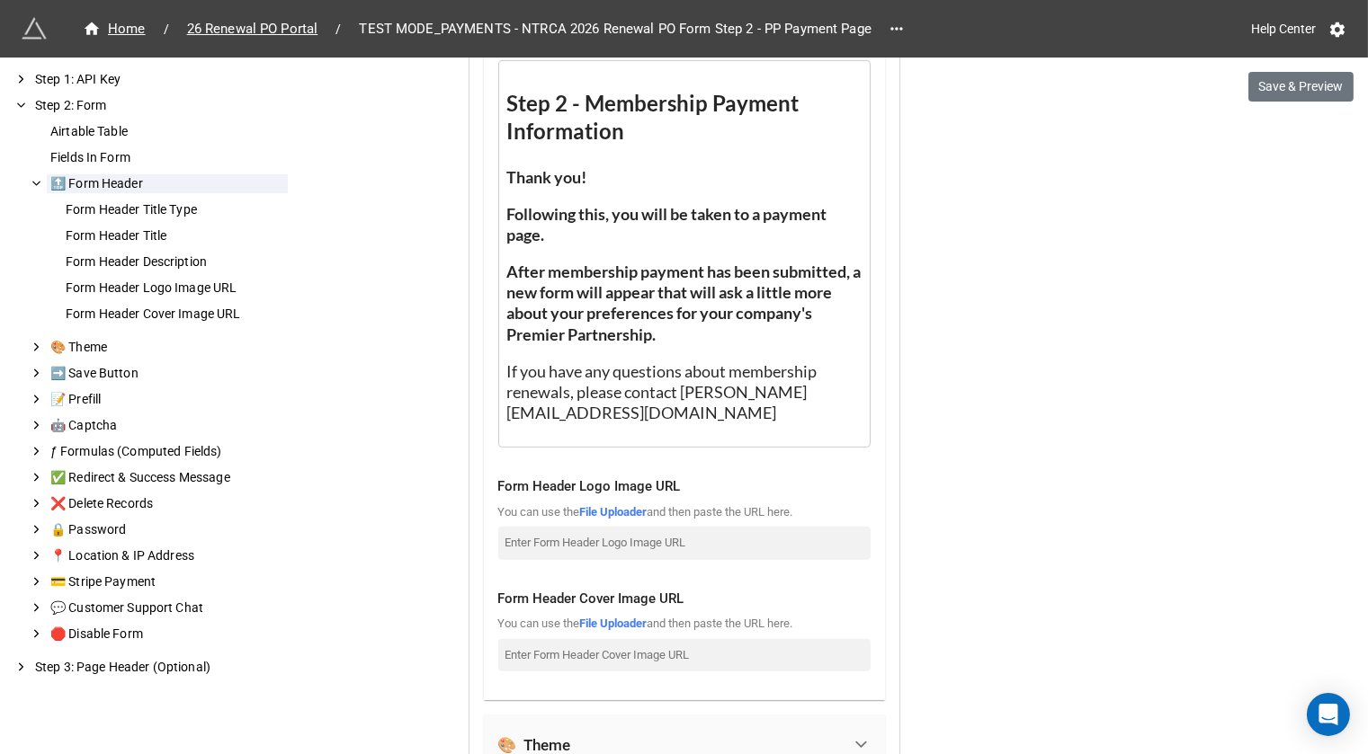
click at [592, 233] on div "Following this, you will be taken to a payment page." at bounding box center [684, 224] width 355 height 41
drag, startPoint x: 714, startPoint y: 387, endPoint x: 681, endPoint y: 386, distance: 33.3
click at [681, 386] on span "If you have any questions about membership renewals, please contact Kelle@ntrca…" at bounding box center [663, 392] width 313 height 61
click at [576, 232] on div "Following this, you will be taken to a payment page." at bounding box center [684, 224] width 355 height 41
click at [507, 212] on span "Following this, you will be taken to a payment page." at bounding box center [668, 224] width 323 height 40
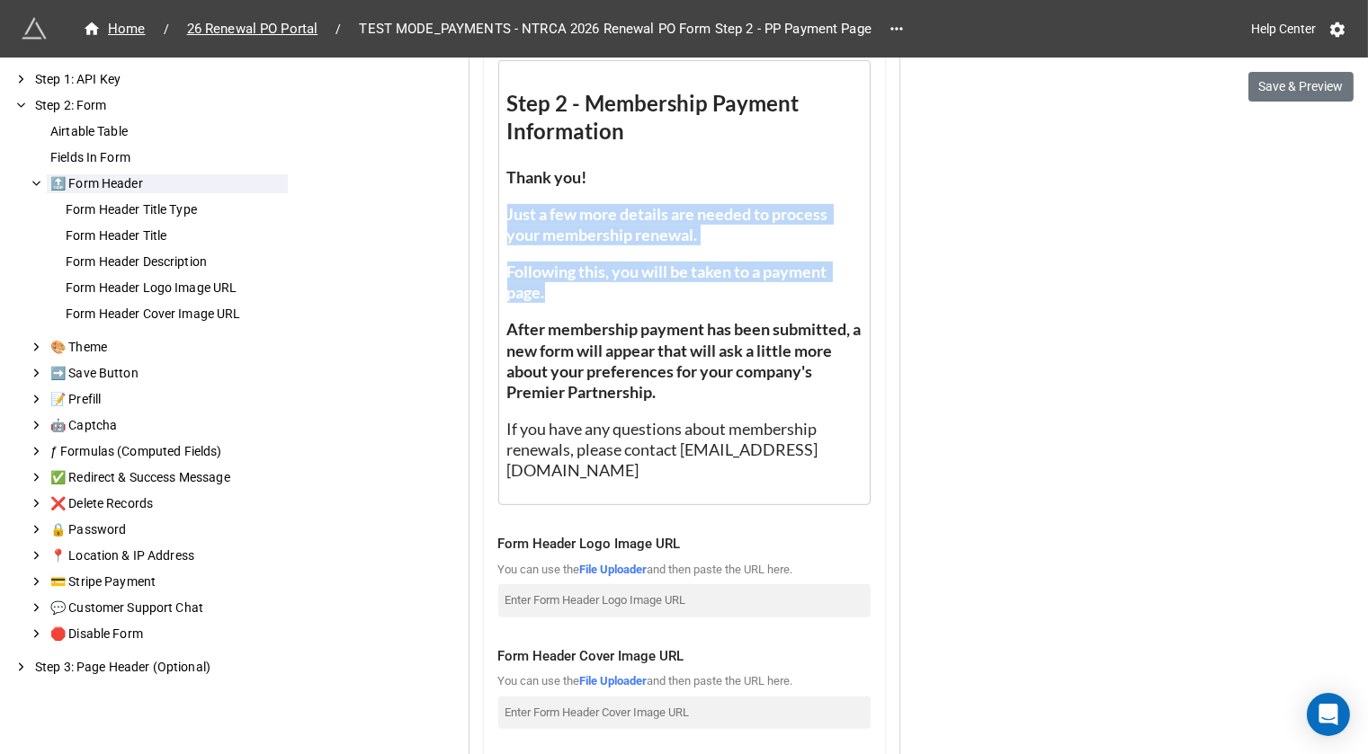
drag, startPoint x: 550, startPoint y: 302, endPoint x: 500, endPoint y: 210, distance: 104.6
click at [507, 210] on div "Step 2 - Membership Payment Information Thank you! Just a few more details are …" at bounding box center [684, 285] width 355 height 391
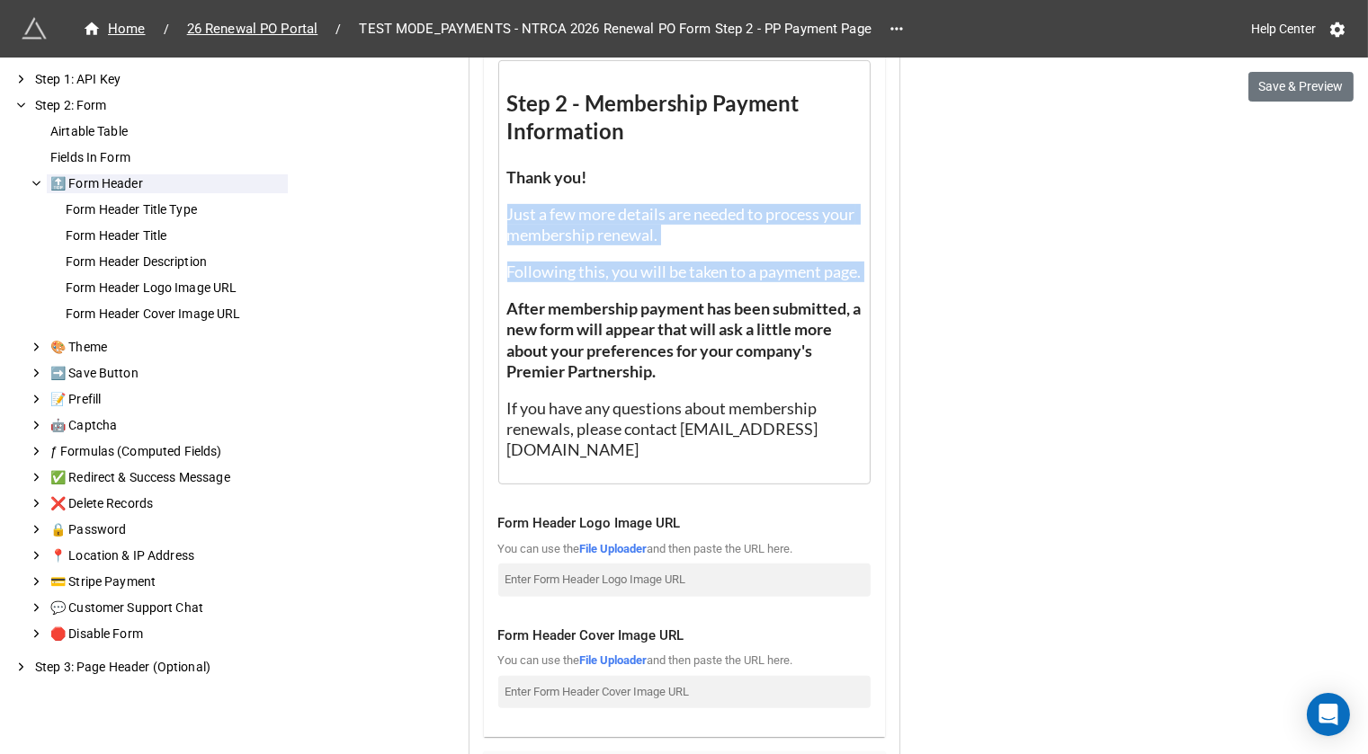
click at [645, 278] on div "Step 2 - Membership Payment Information Thank you! Just a few more details are …" at bounding box center [684, 275] width 355 height 370
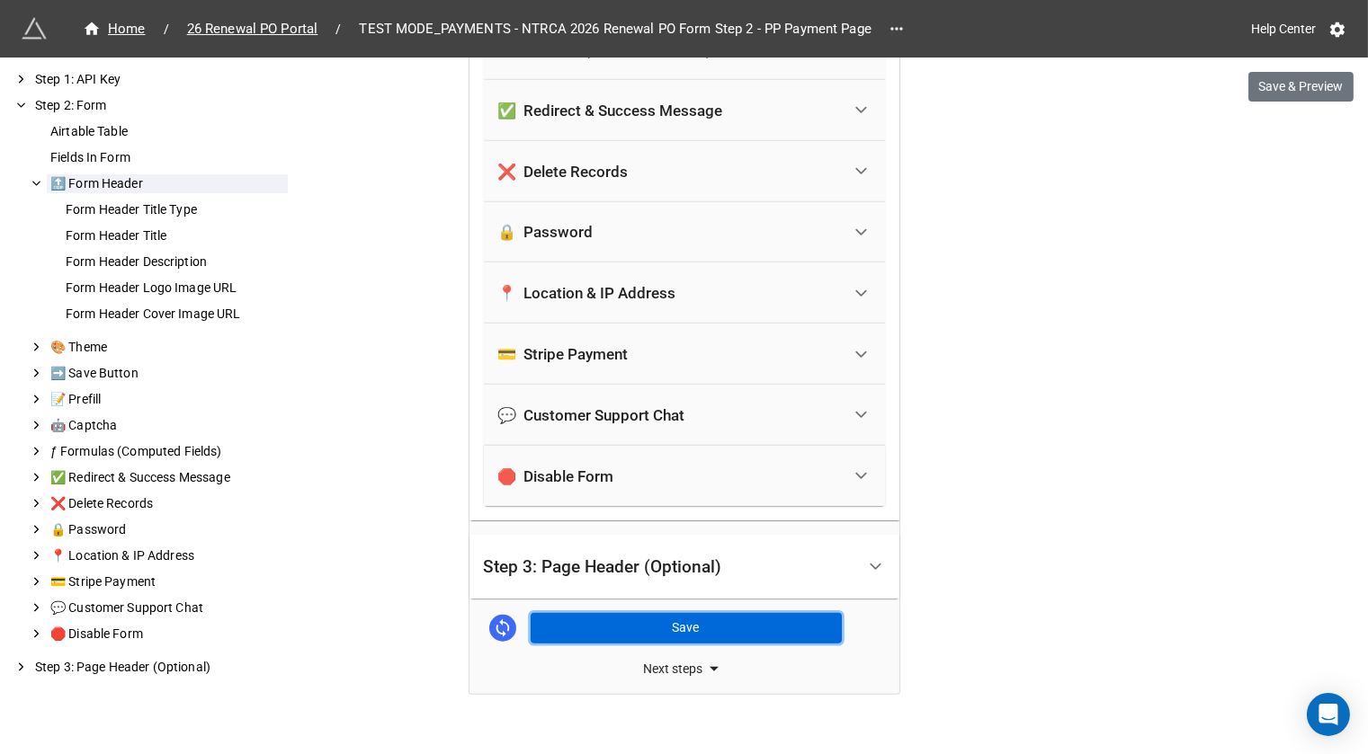
click at [641, 613] on button "Save" at bounding box center [686, 628] width 311 height 31
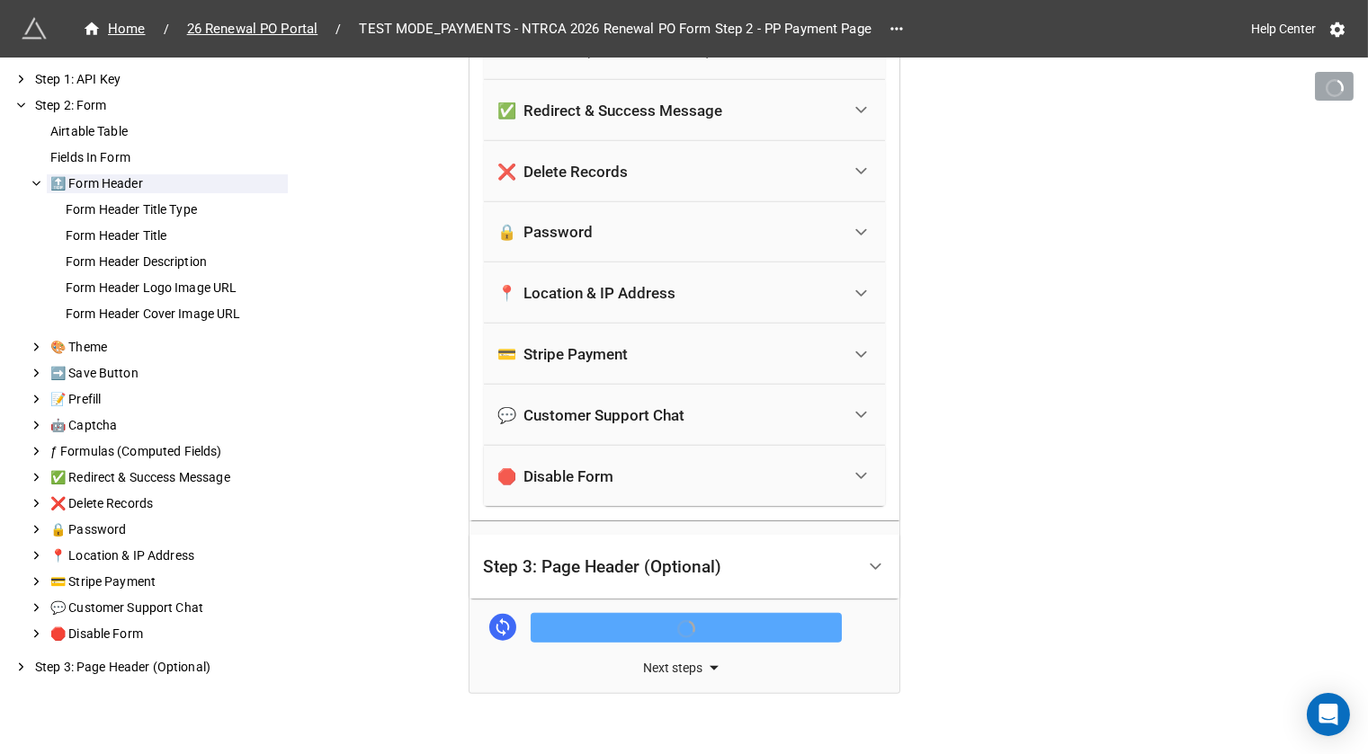
scroll to position [2371, 0]
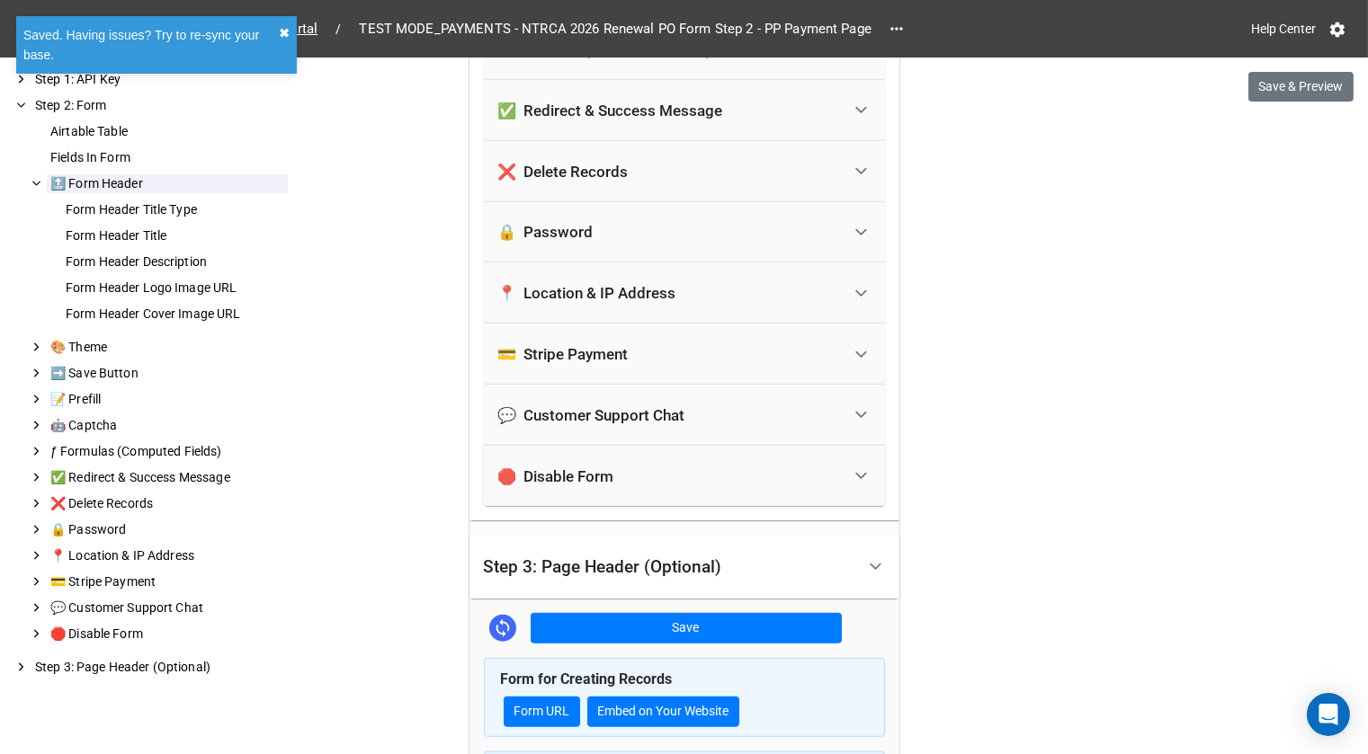
click at [286, 31] on button "✖︎" at bounding box center [284, 33] width 11 height 20
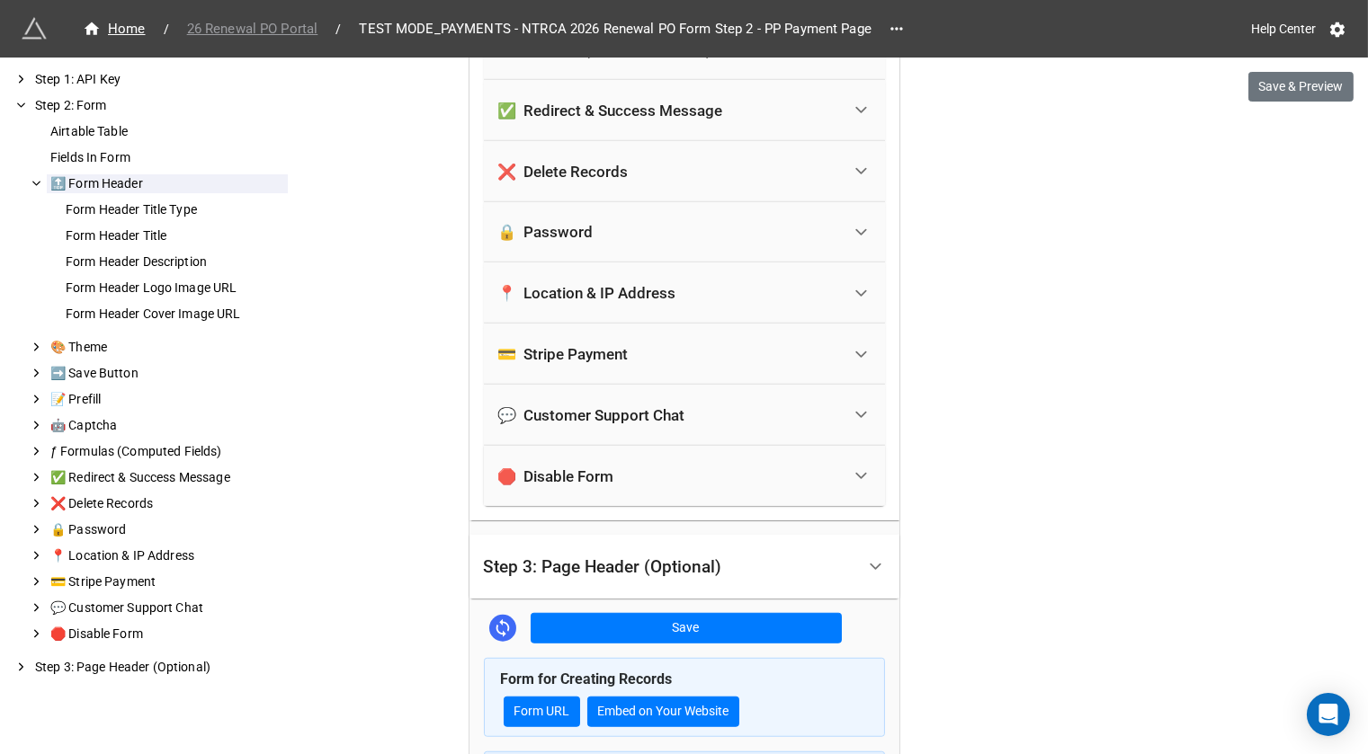
click at [303, 33] on span "26 Renewal PO Portal" at bounding box center [252, 29] width 153 height 21
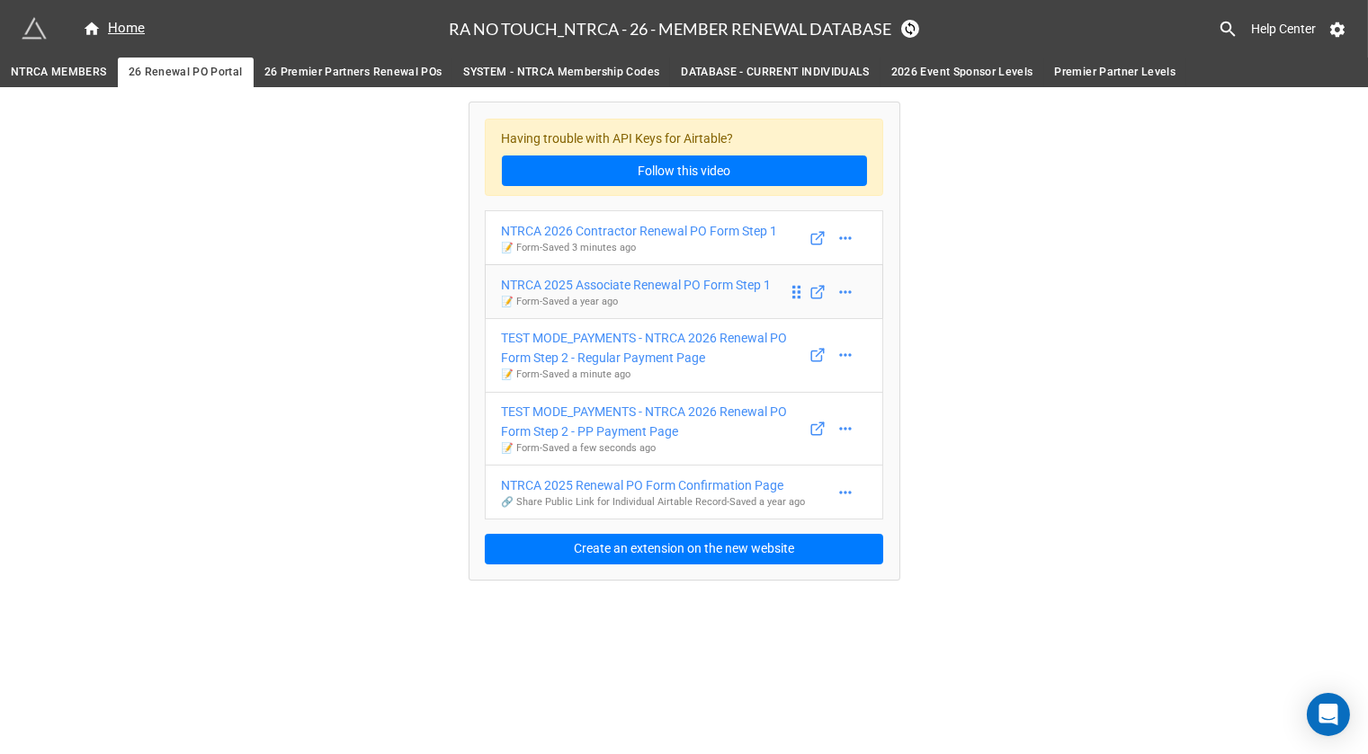
click at [743, 281] on div "NTRCA 2025 Associate Renewal PO Form Step 1" at bounding box center [637, 285] width 270 height 20
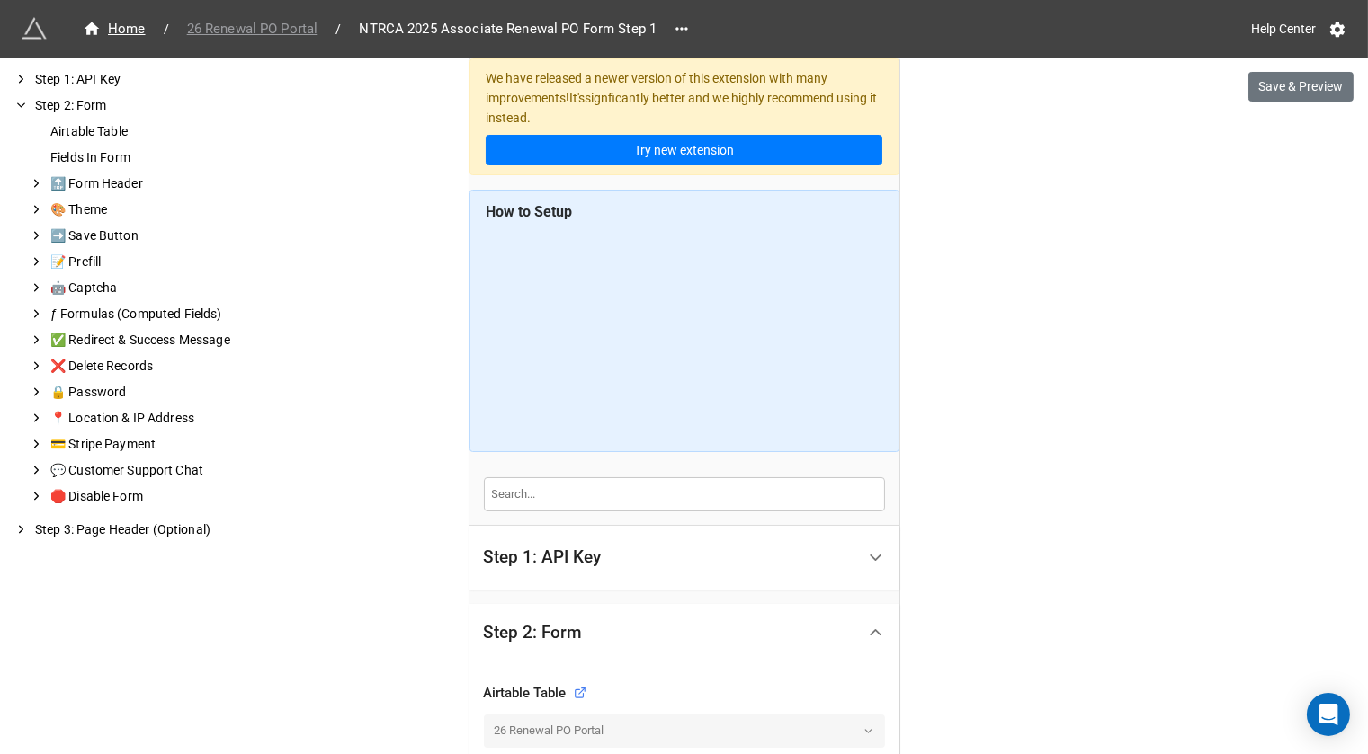
click at [270, 28] on span "26 Renewal PO Portal" at bounding box center [252, 29] width 153 height 21
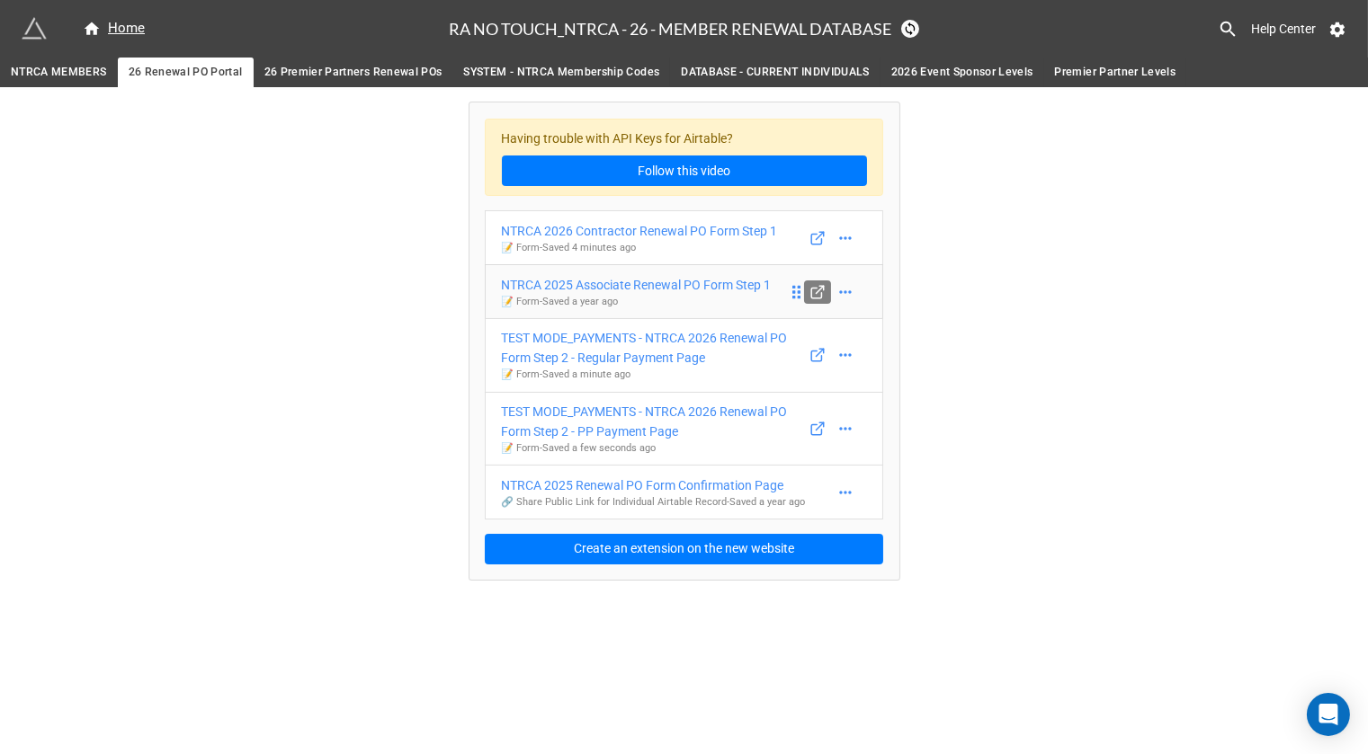
click at [815, 287] on icon at bounding box center [817, 292] width 16 height 16
click at [660, 282] on div "NTRCA 2025 Associate Renewal PO Form Step 1" at bounding box center [637, 285] width 270 height 20
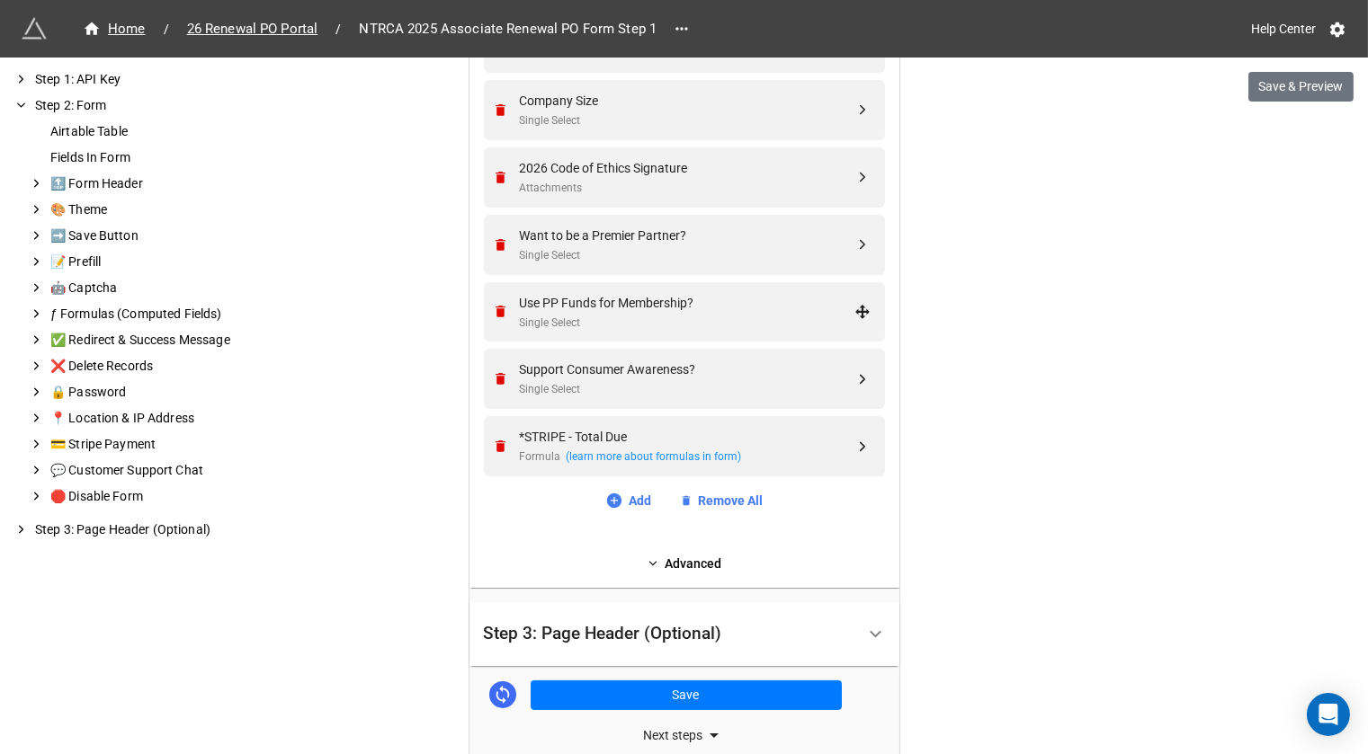
scroll to position [886, 0]
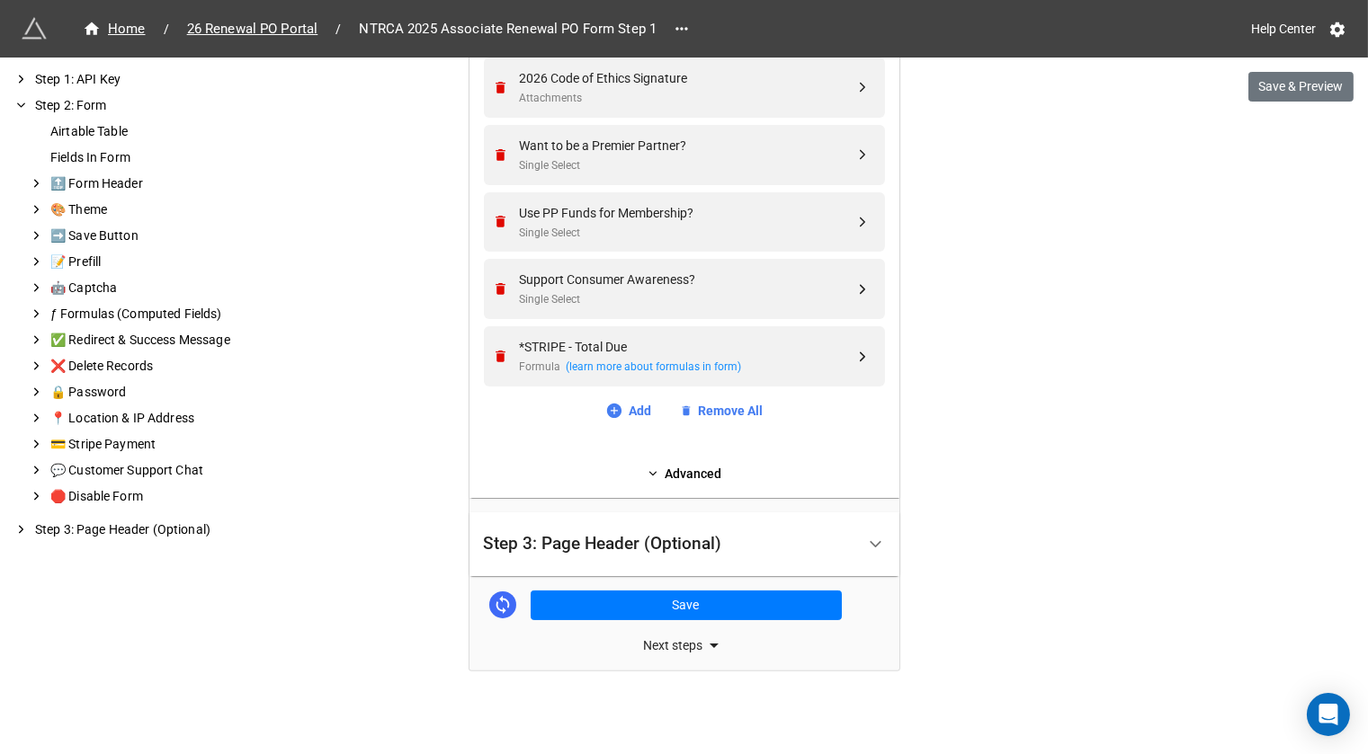
click at [679, 482] on div "Airtable Table 26 Renewal PO Portal Fields In Form COMPANY LINK Linked Records …" at bounding box center [684, 137] width 430 height 722
click at [679, 464] on link "Advanced" at bounding box center [684, 474] width 401 height 20
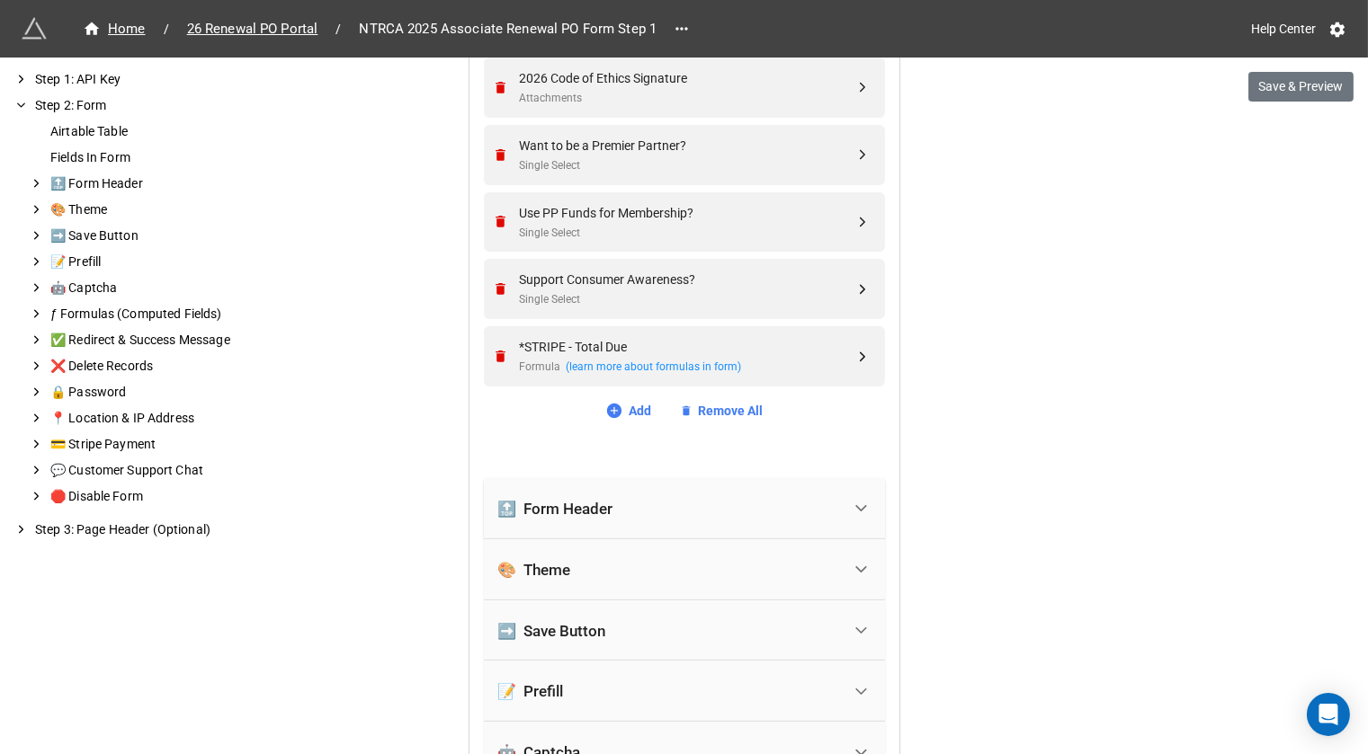
click at [630, 496] on div "🔝 Form Header" at bounding box center [669, 509] width 343 height 40
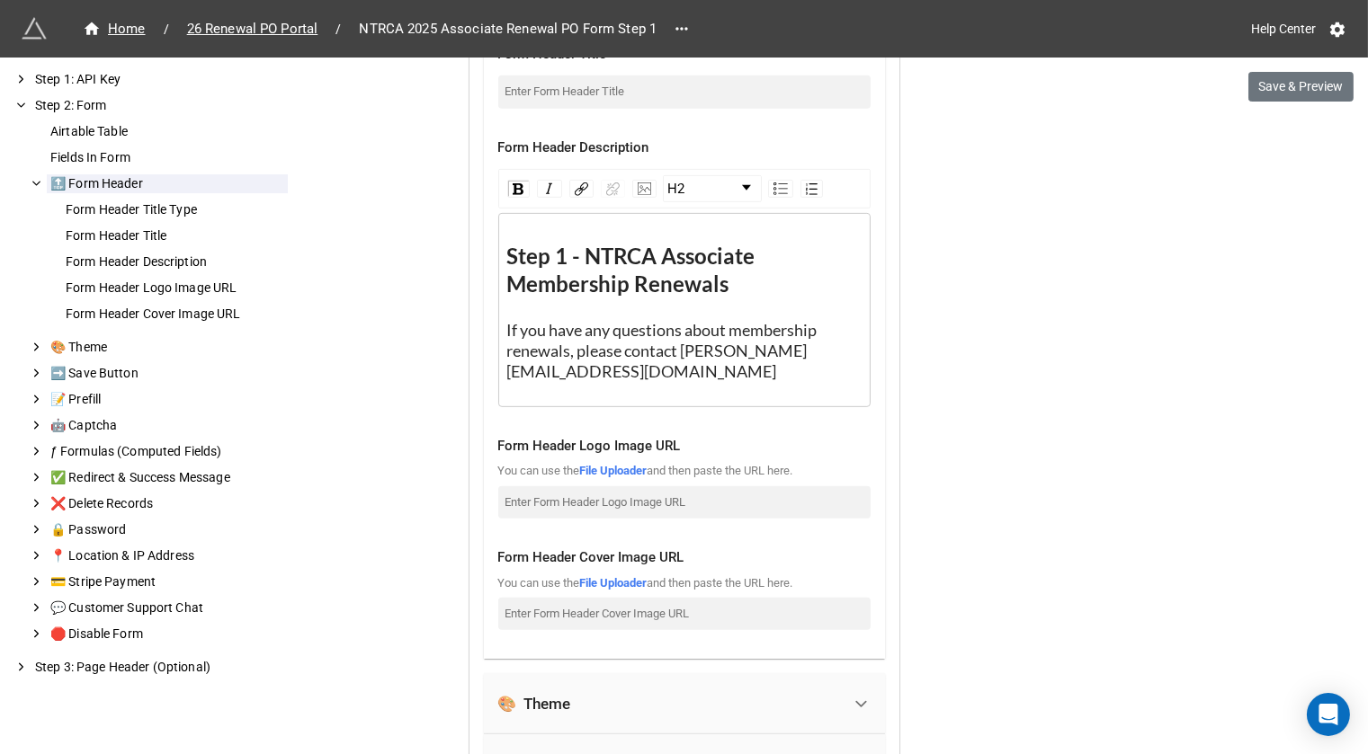
scroll to position [1523, 0]
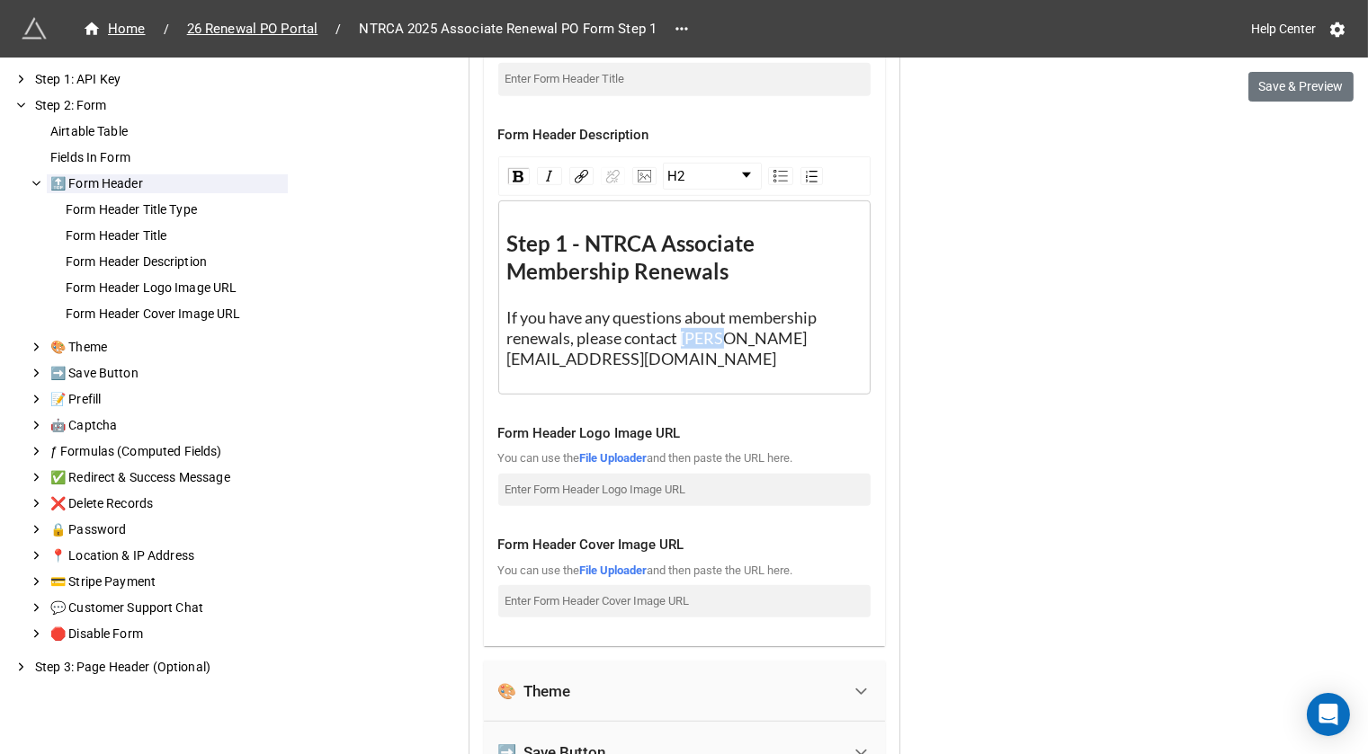
drag, startPoint x: 711, startPoint y: 337, endPoint x: 681, endPoint y: 336, distance: 30.6
click at [681, 336] on span "If you have any questions about membership renewals, please contact Kelle@ntrca…" at bounding box center [663, 338] width 313 height 61
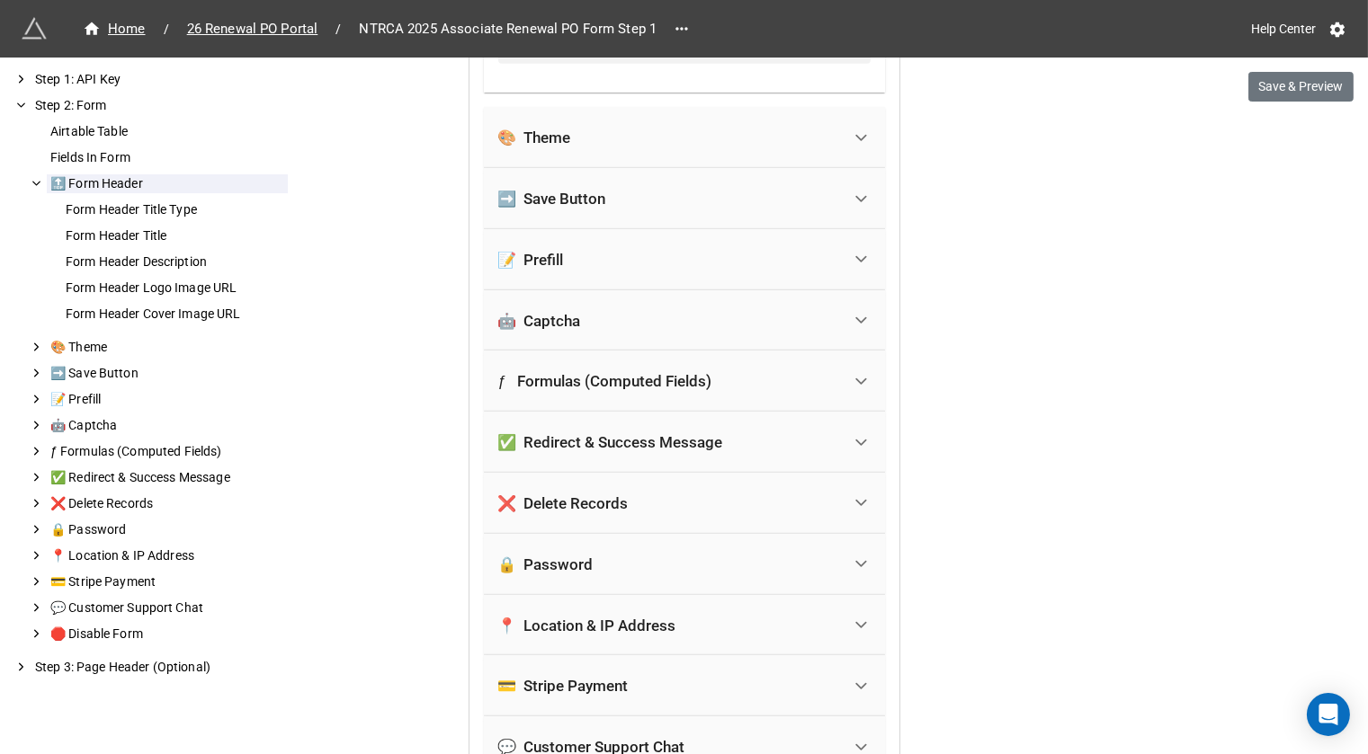
scroll to position [2336, 0]
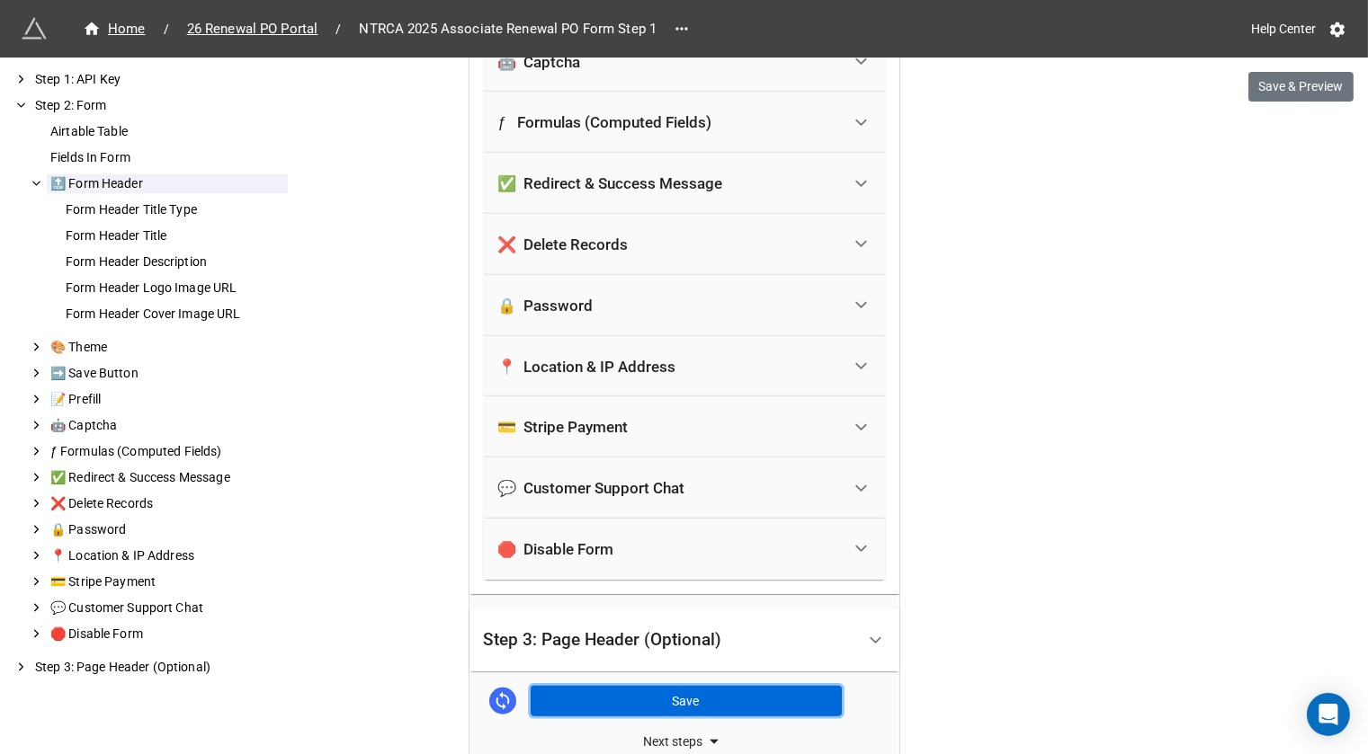
click at [718, 686] on button "Save" at bounding box center [686, 701] width 311 height 31
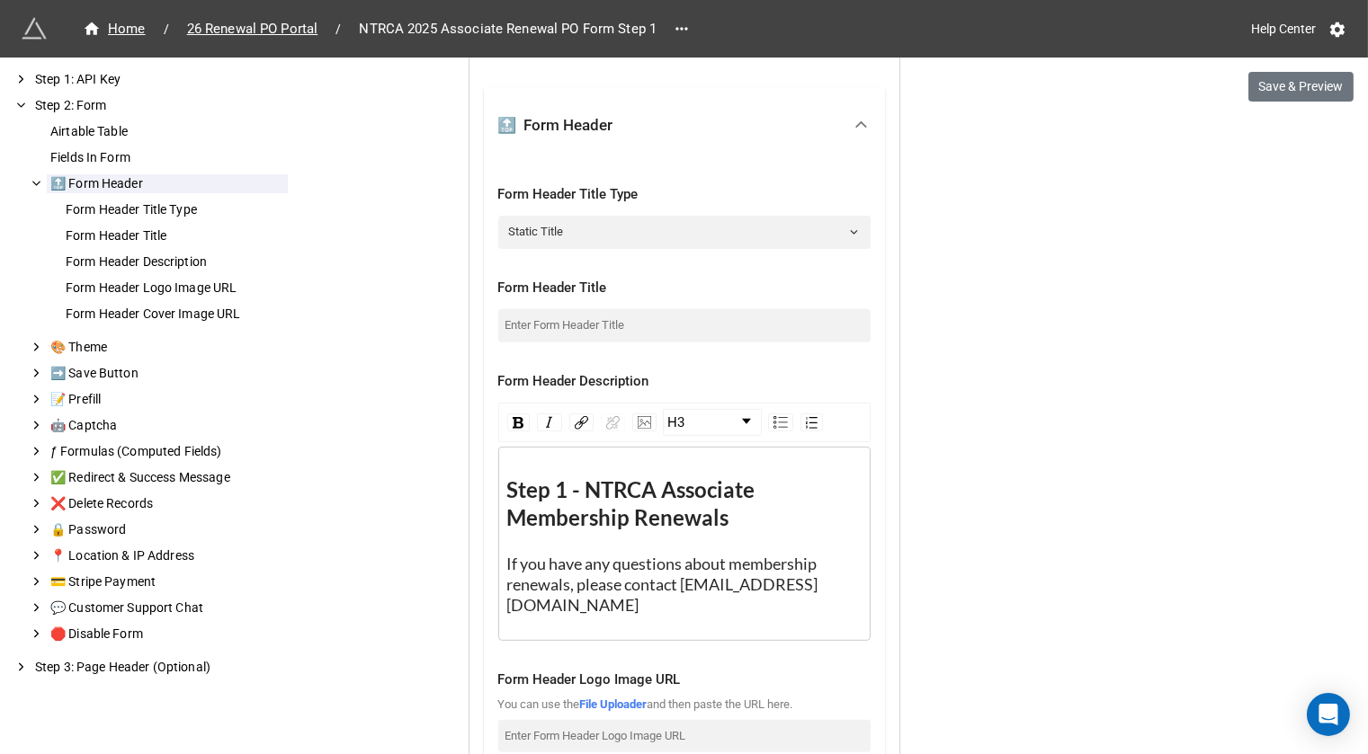
scroll to position [1272, 0]
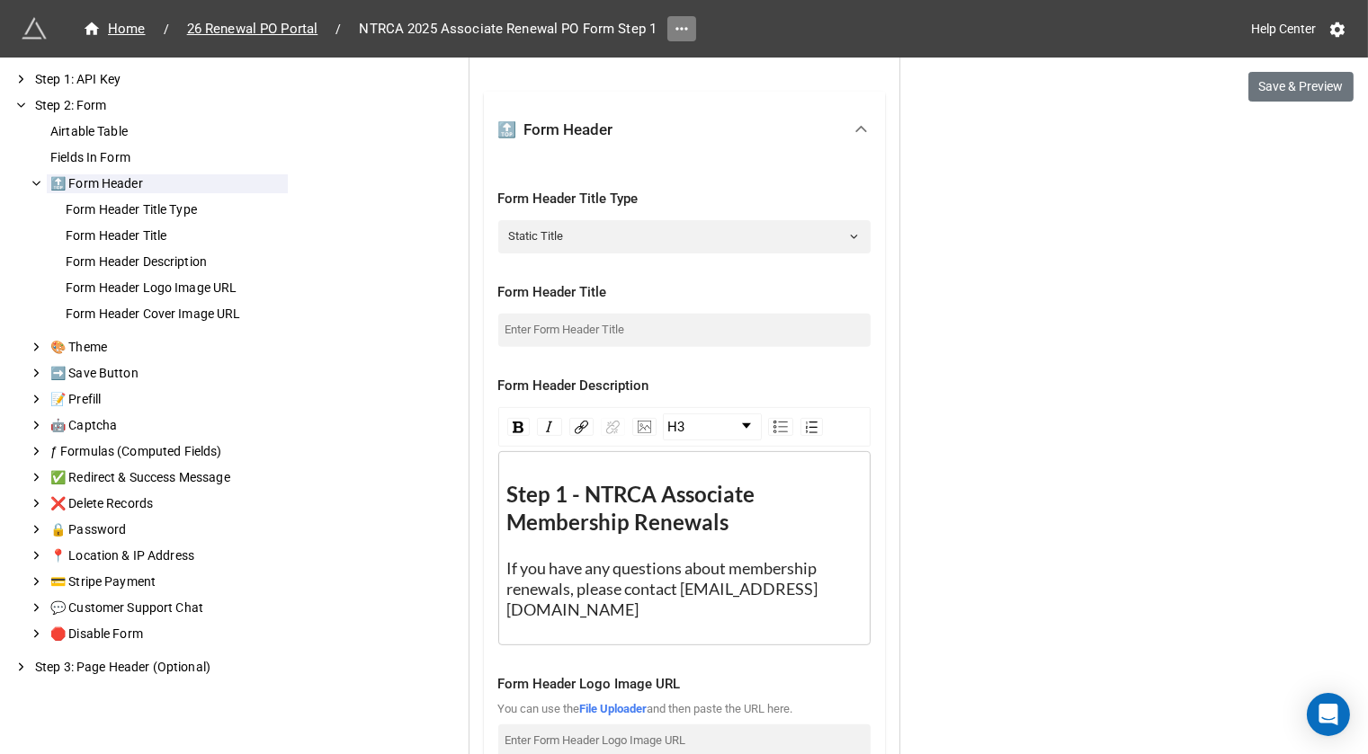
click at [674, 21] on icon at bounding box center [682, 29] width 18 height 18
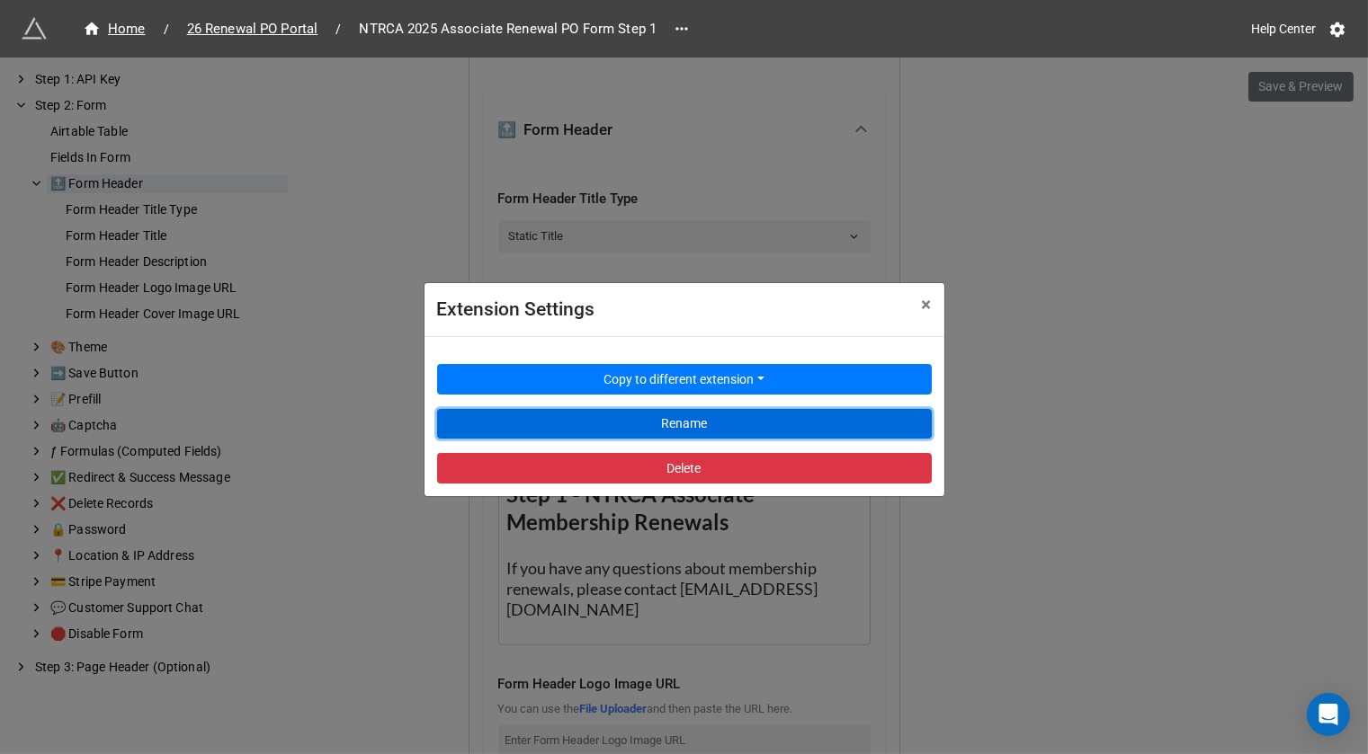
click at [606, 422] on button "Rename" at bounding box center [684, 424] width 495 height 31
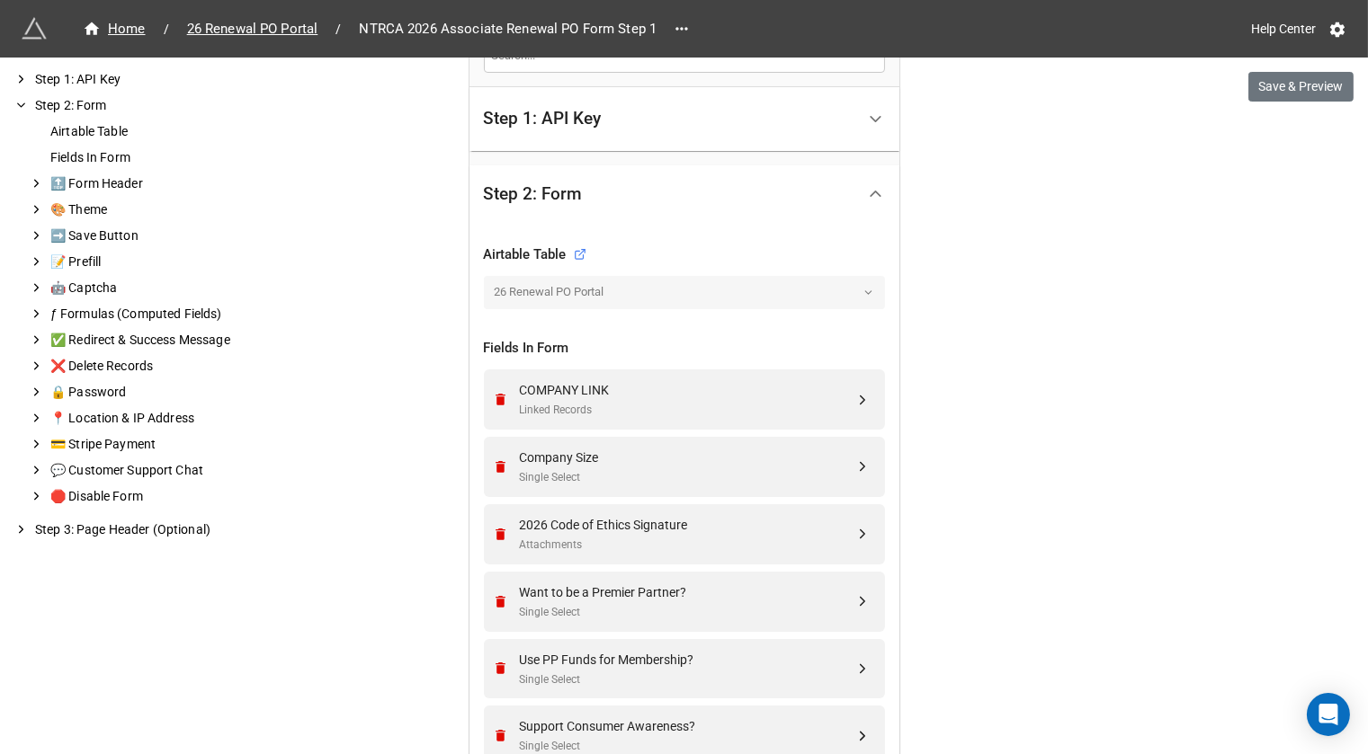
scroll to position [886, 0]
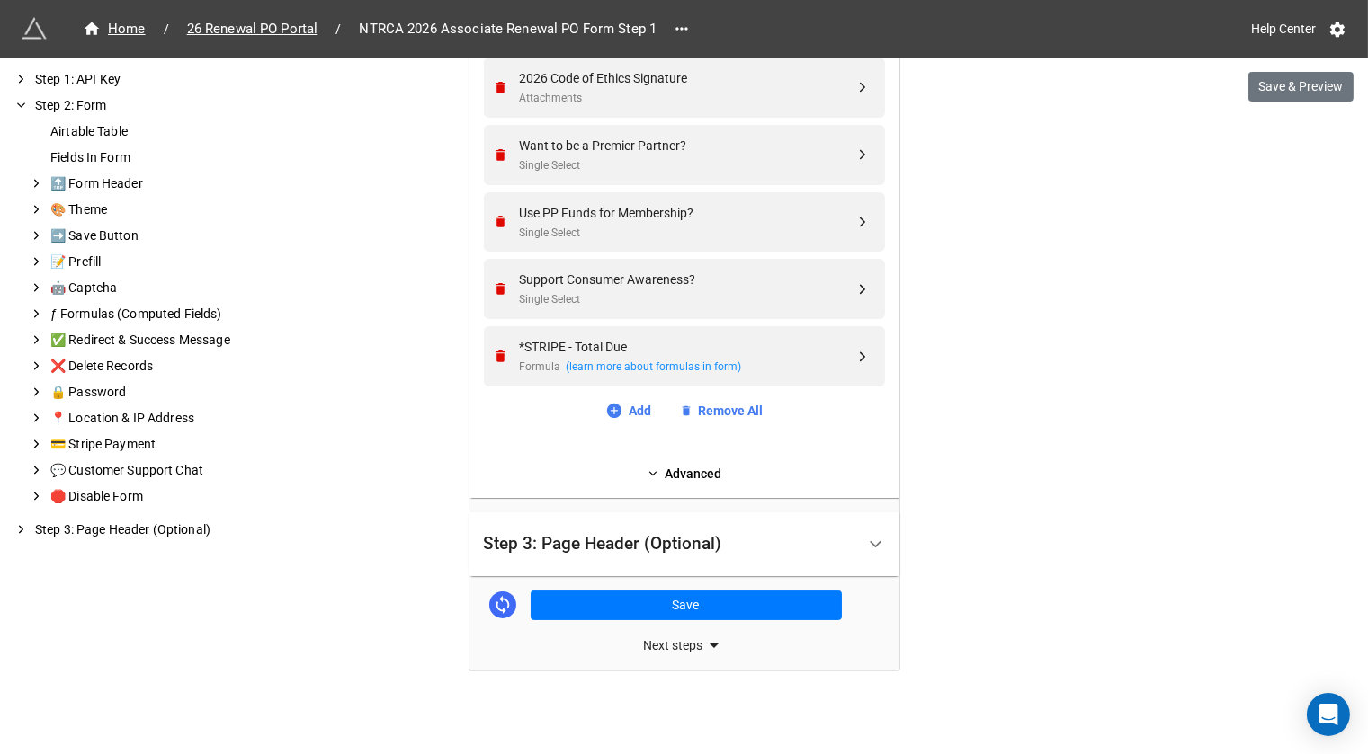
click at [638, 600] on button "Save" at bounding box center [686, 606] width 311 height 31
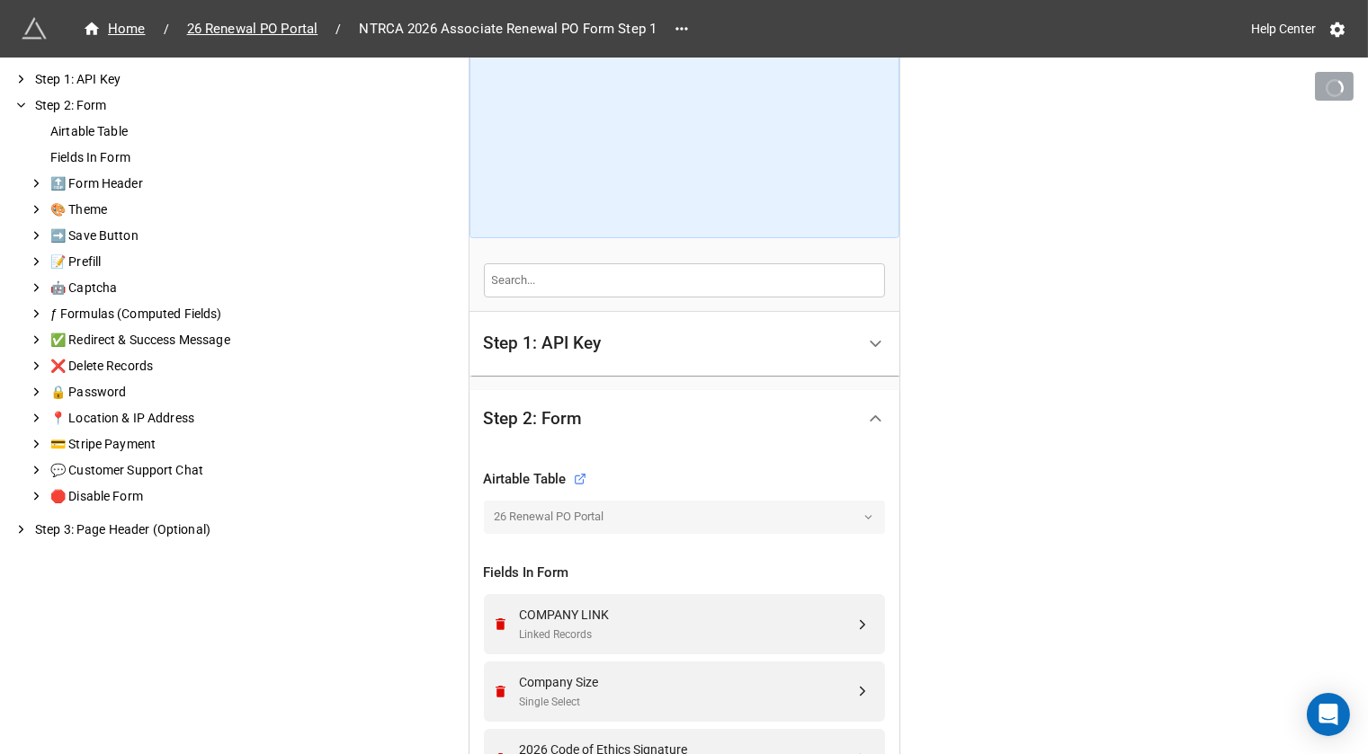
scroll to position [379, 0]
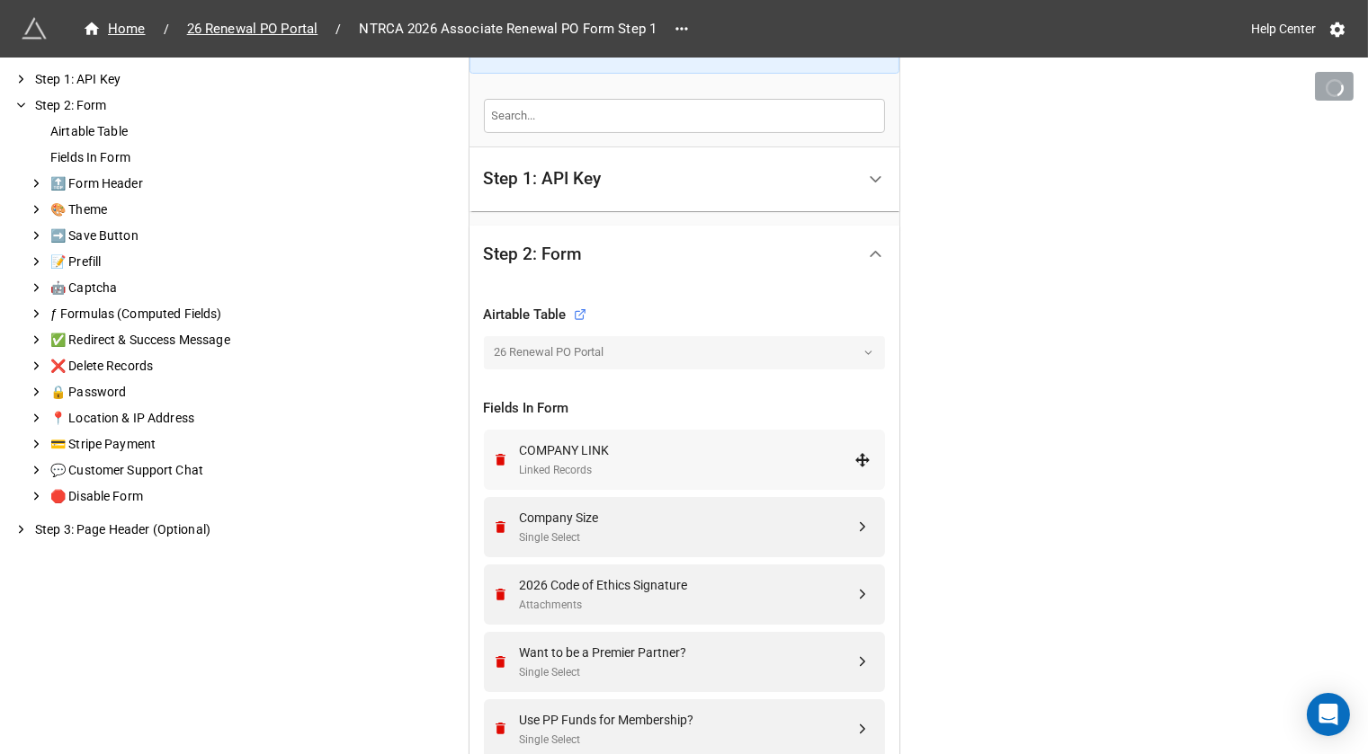
click at [663, 454] on div "COMPANY LINK" at bounding box center [687, 451] width 335 height 20
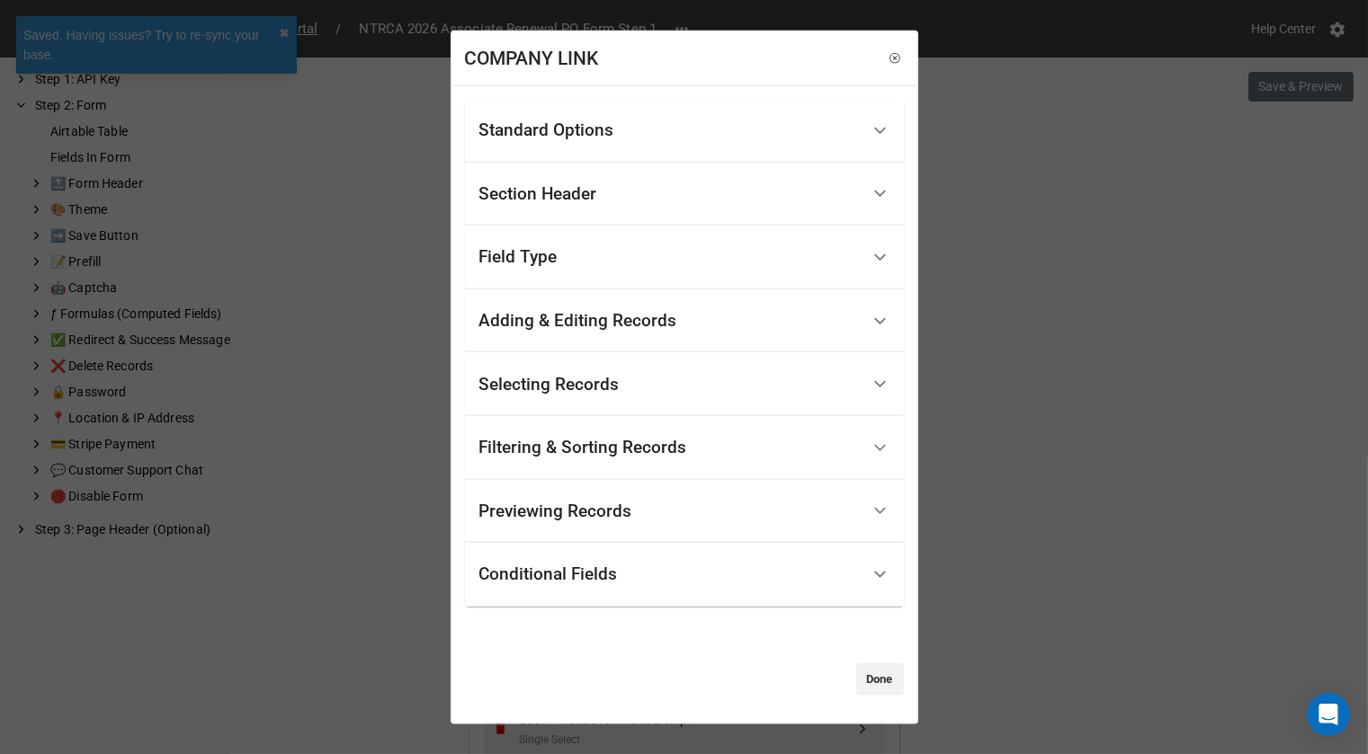
click at [674, 110] on div "Standard Options" at bounding box center [669, 131] width 380 height 42
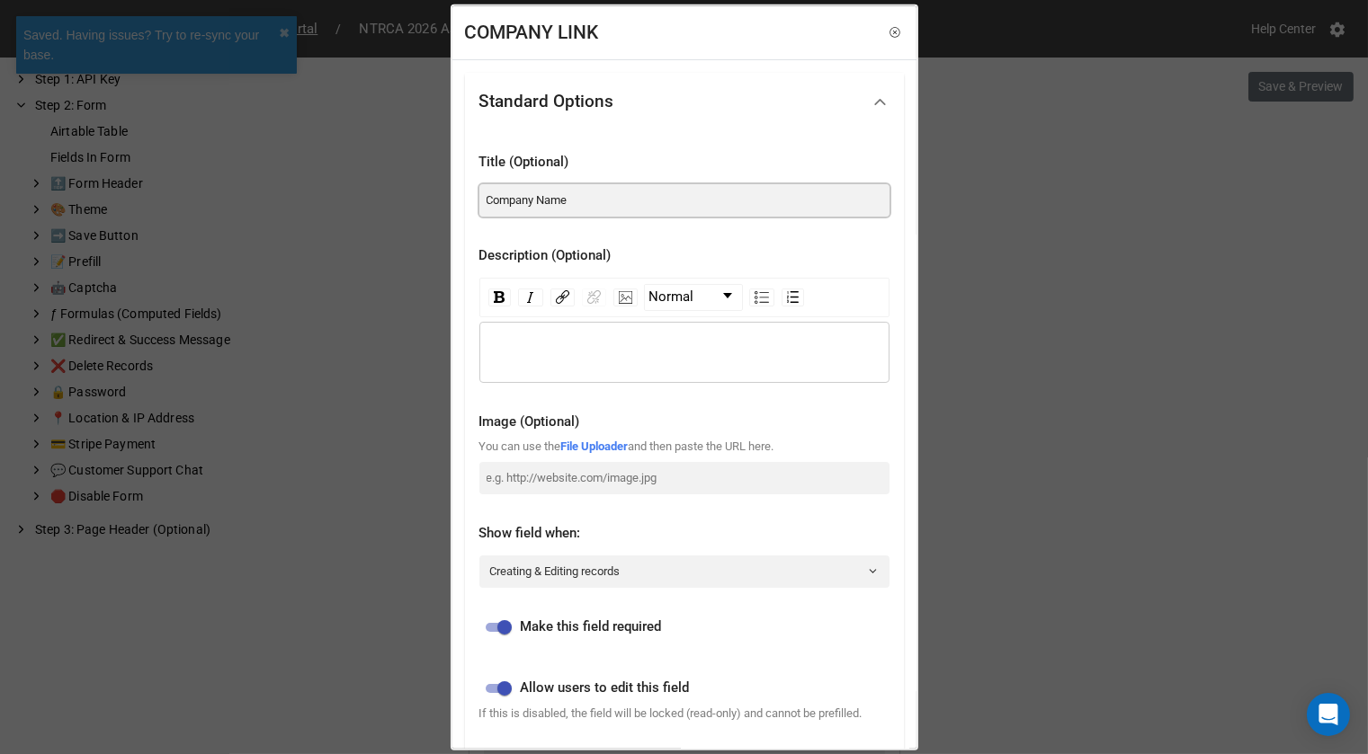
click at [574, 196] on input "Company Name" at bounding box center [684, 199] width 410 height 32
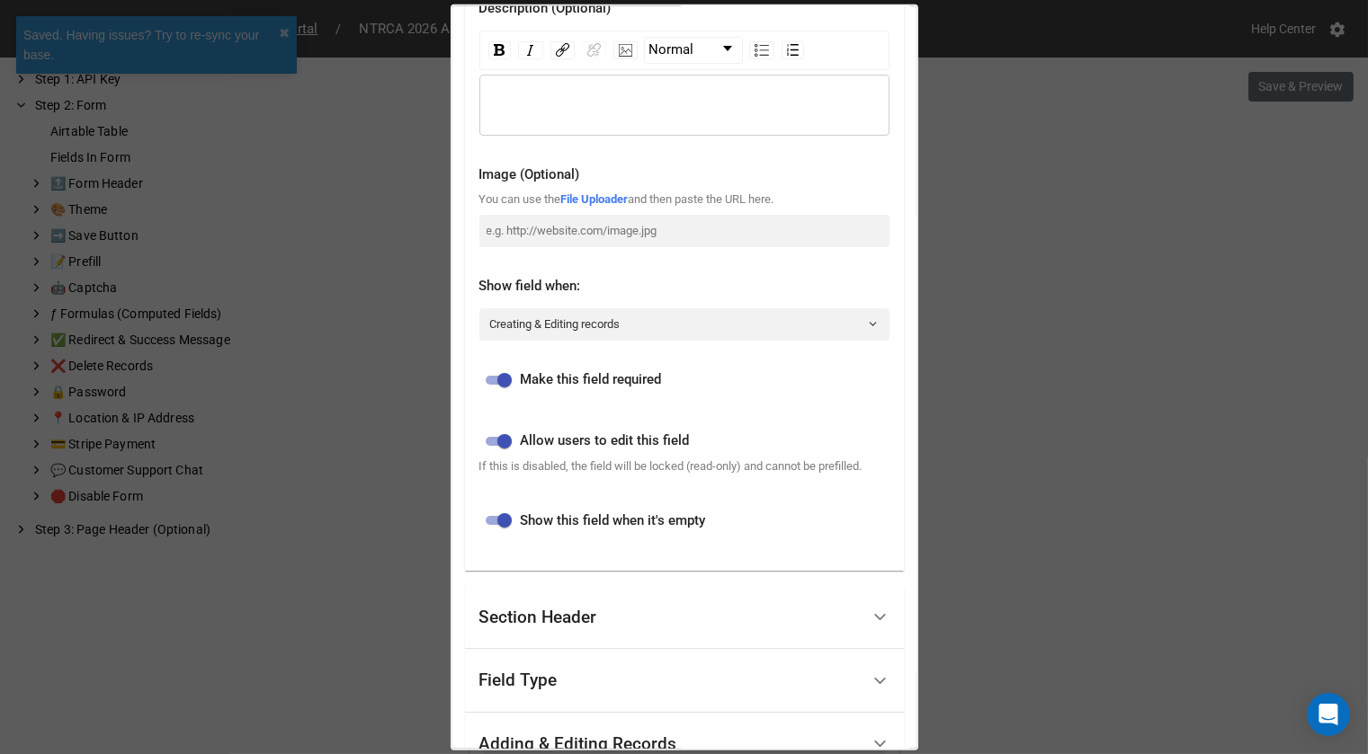
scroll to position [365, 0]
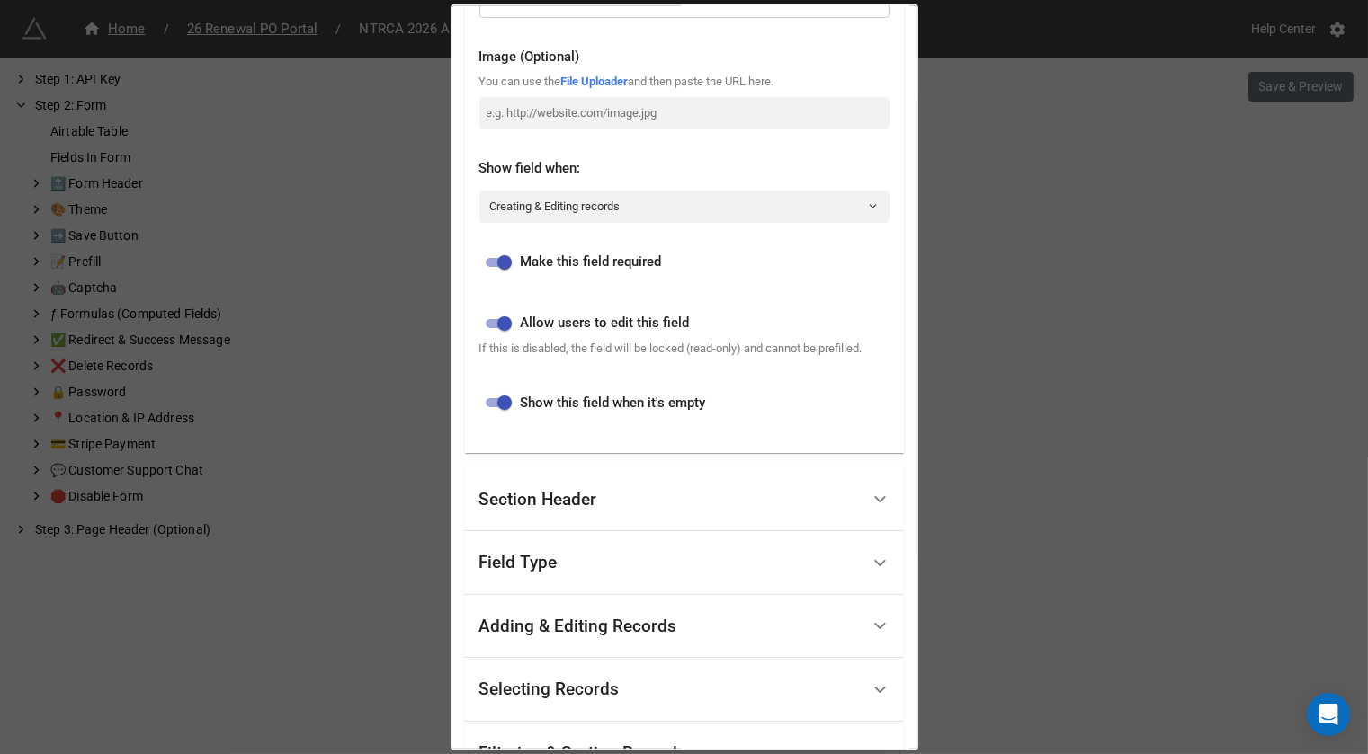
click at [572, 508] on div "Section Header" at bounding box center [538, 499] width 118 height 18
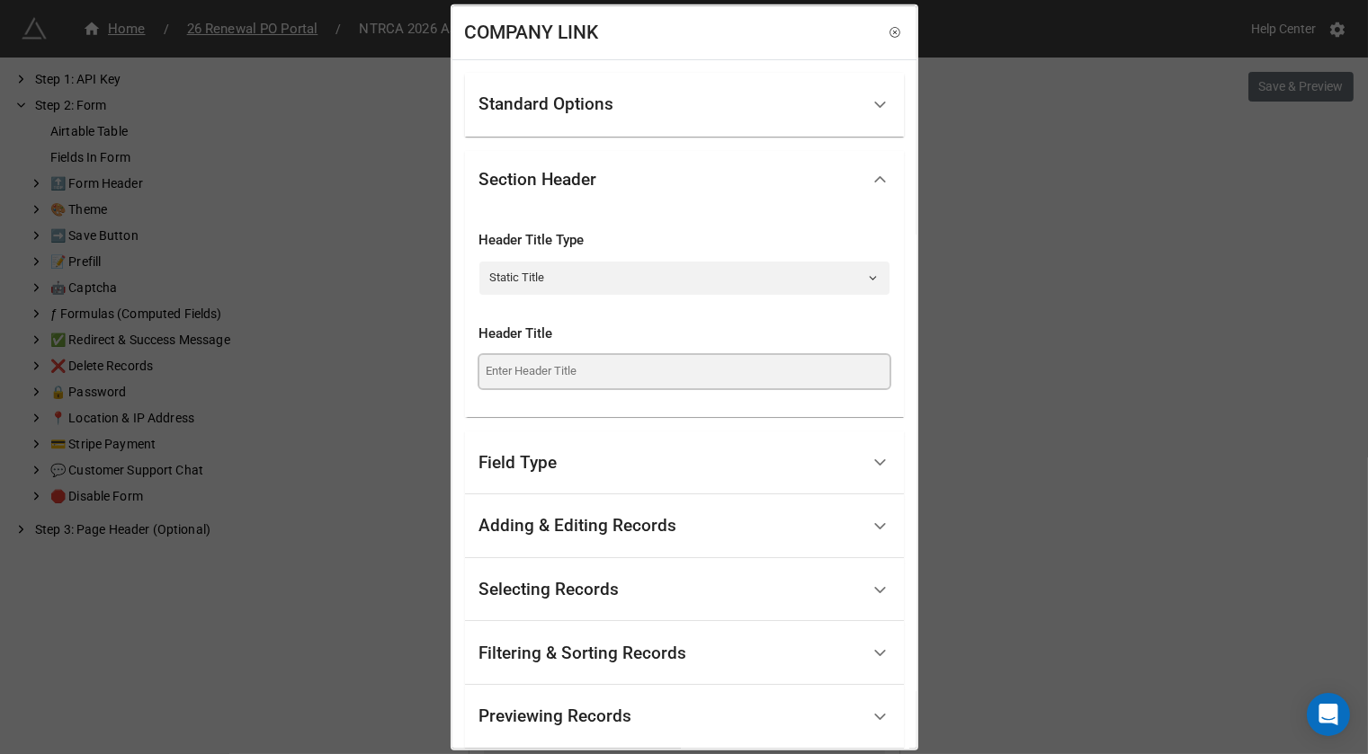
click at [586, 366] on input at bounding box center [684, 371] width 410 height 32
paste input "Company Info"
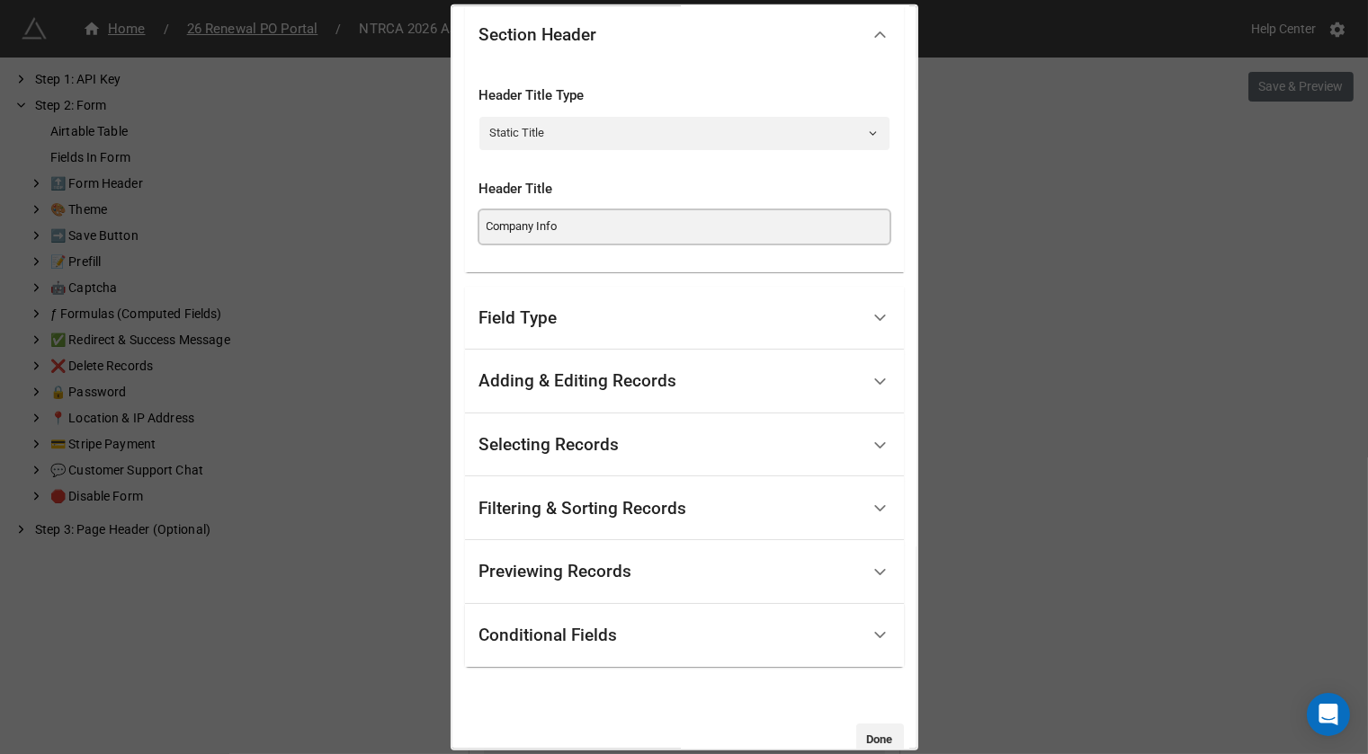
type input "Company Info"
click at [570, 471] on div "Selecting Records" at bounding box center [684, 445] width 439 height 64
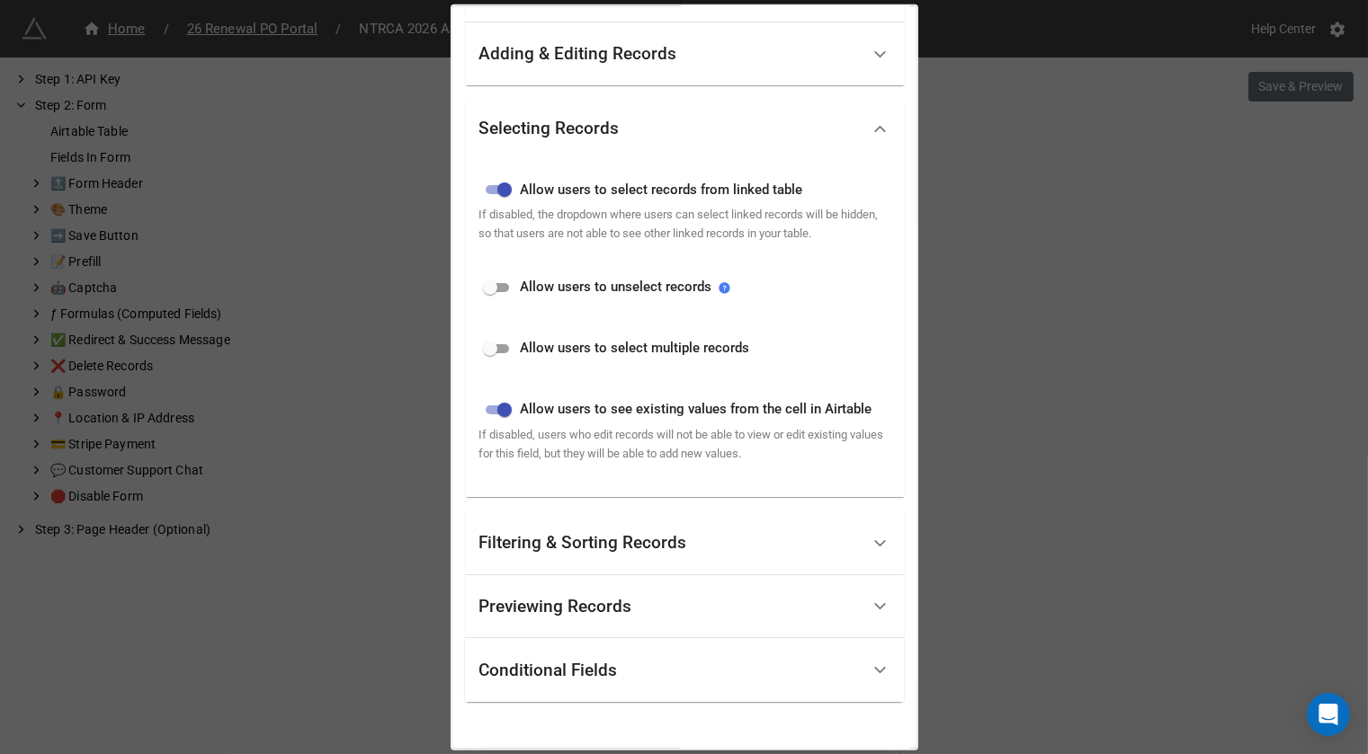
scroll to position [327, 0]
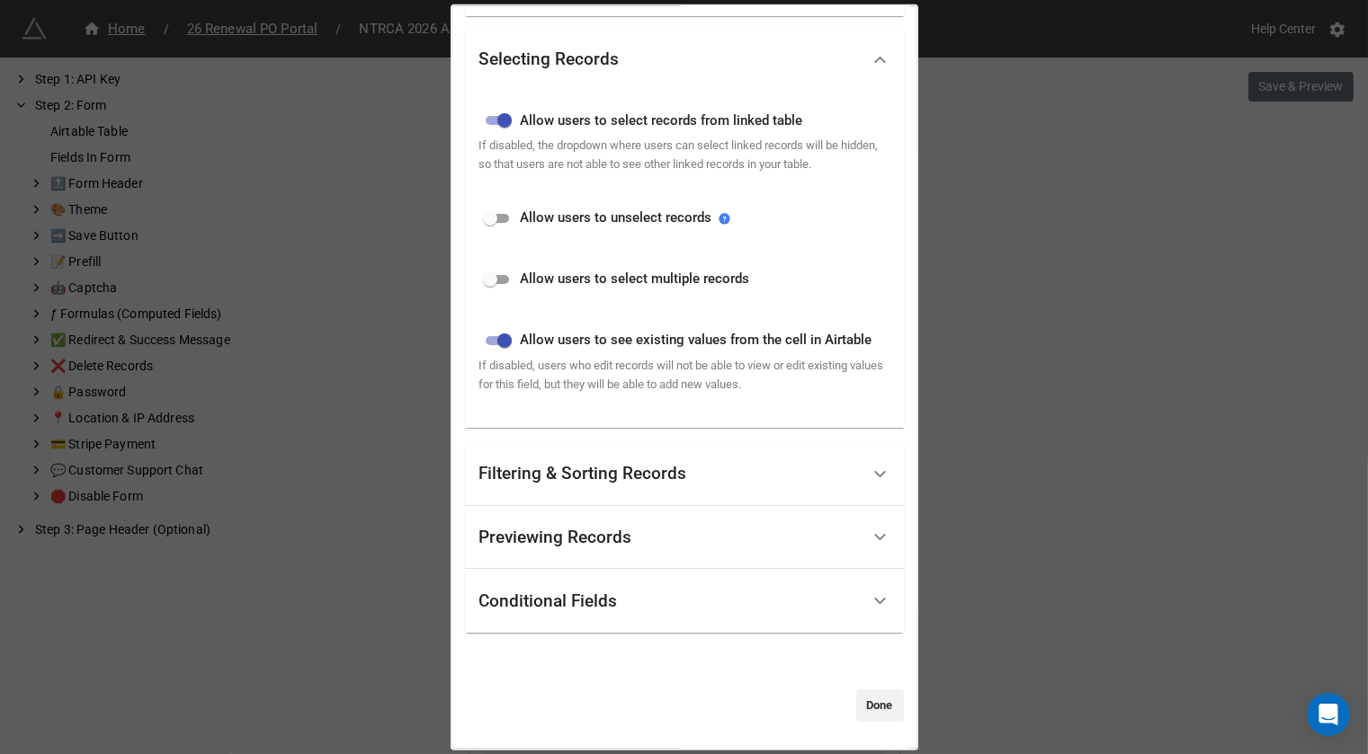
click at [556, 472] on div "Filtering & Sorting Records" at bounding box center [583, 474] width 208 height 18
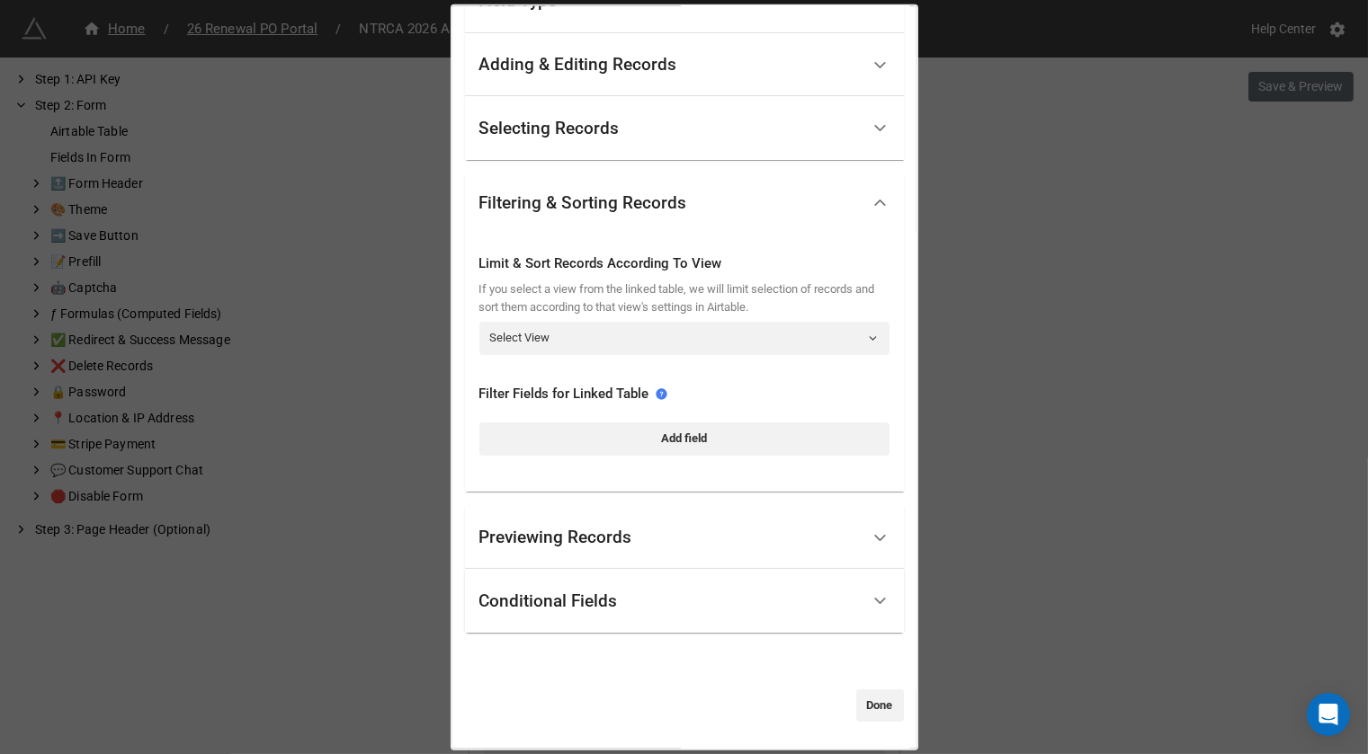
scroll to position [0, 0]
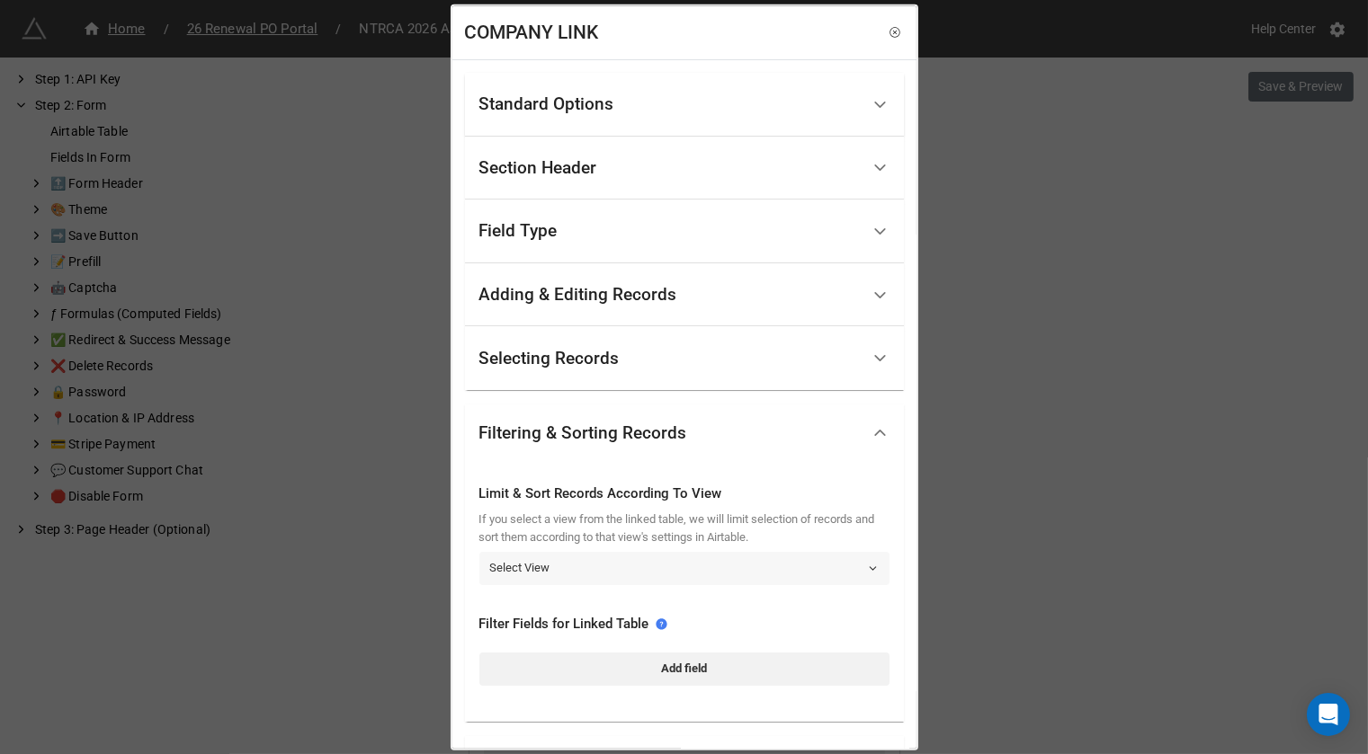
click at [558, 563] on link "Select View" at bounding box center [684, 568] width 410 height 32
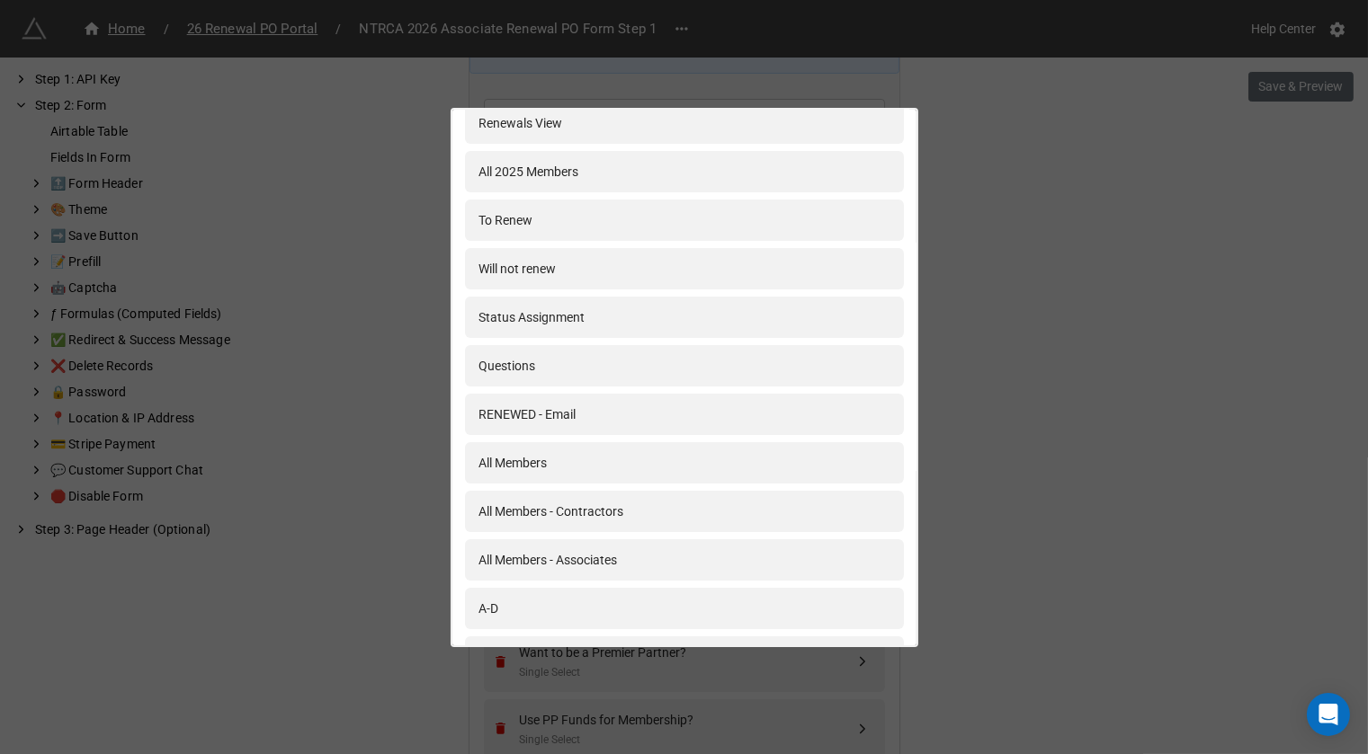
scroll to position [101, 0]
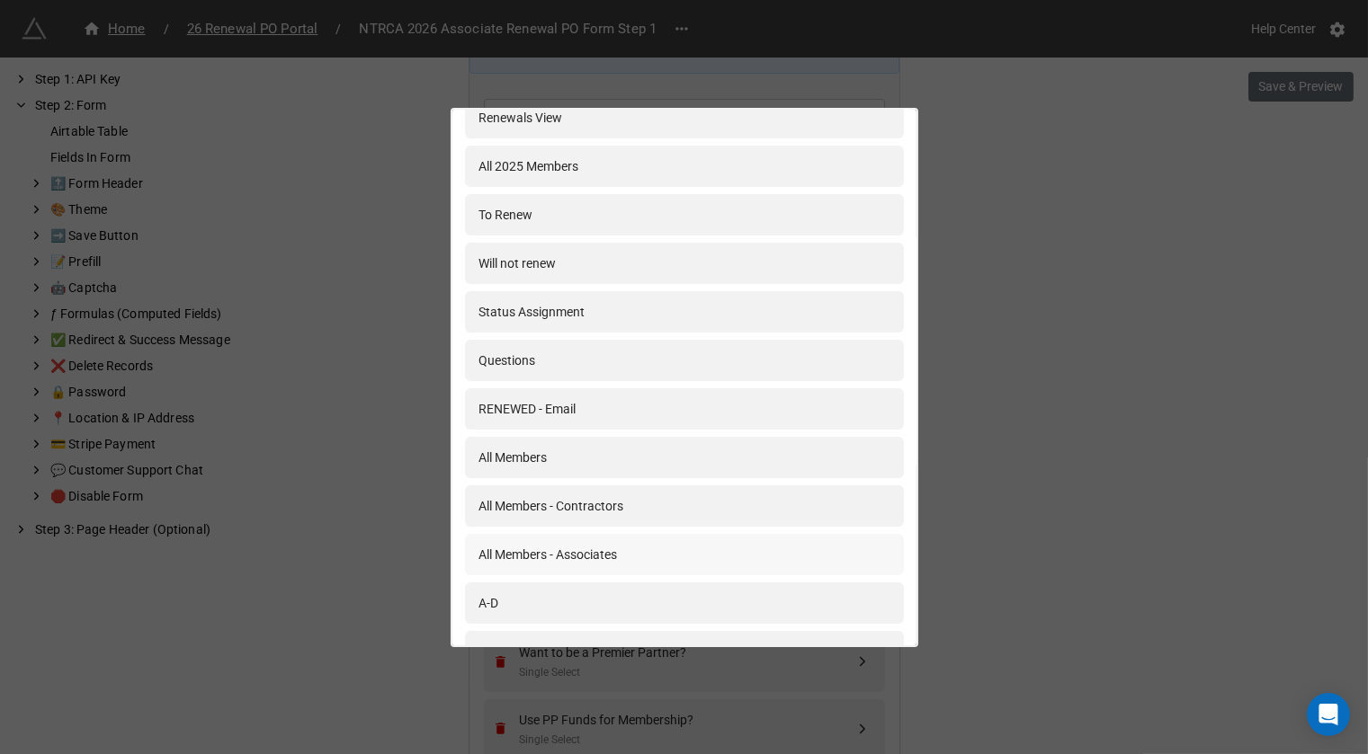
click at [575, 563] on div "All Members - Associates" at bounding box center [548, 555] width 138 height 20
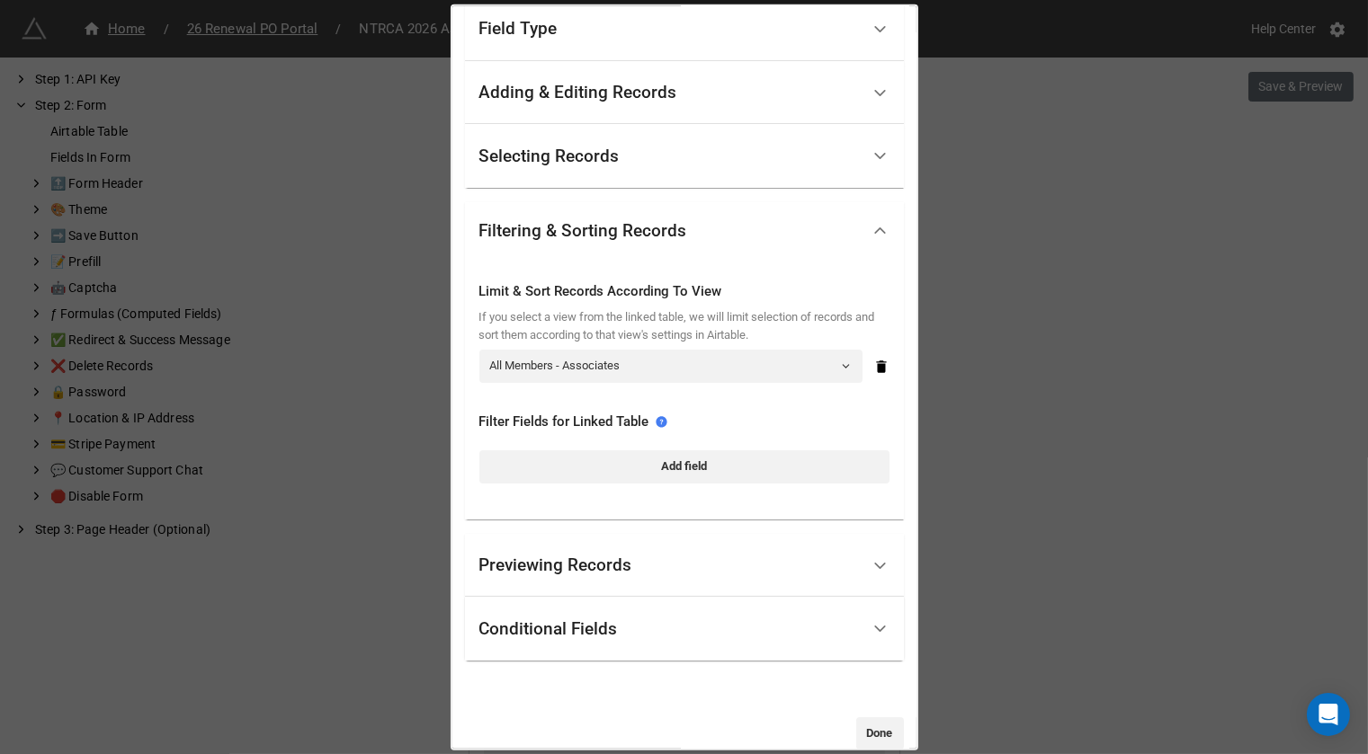
scroll to position [229, 0]
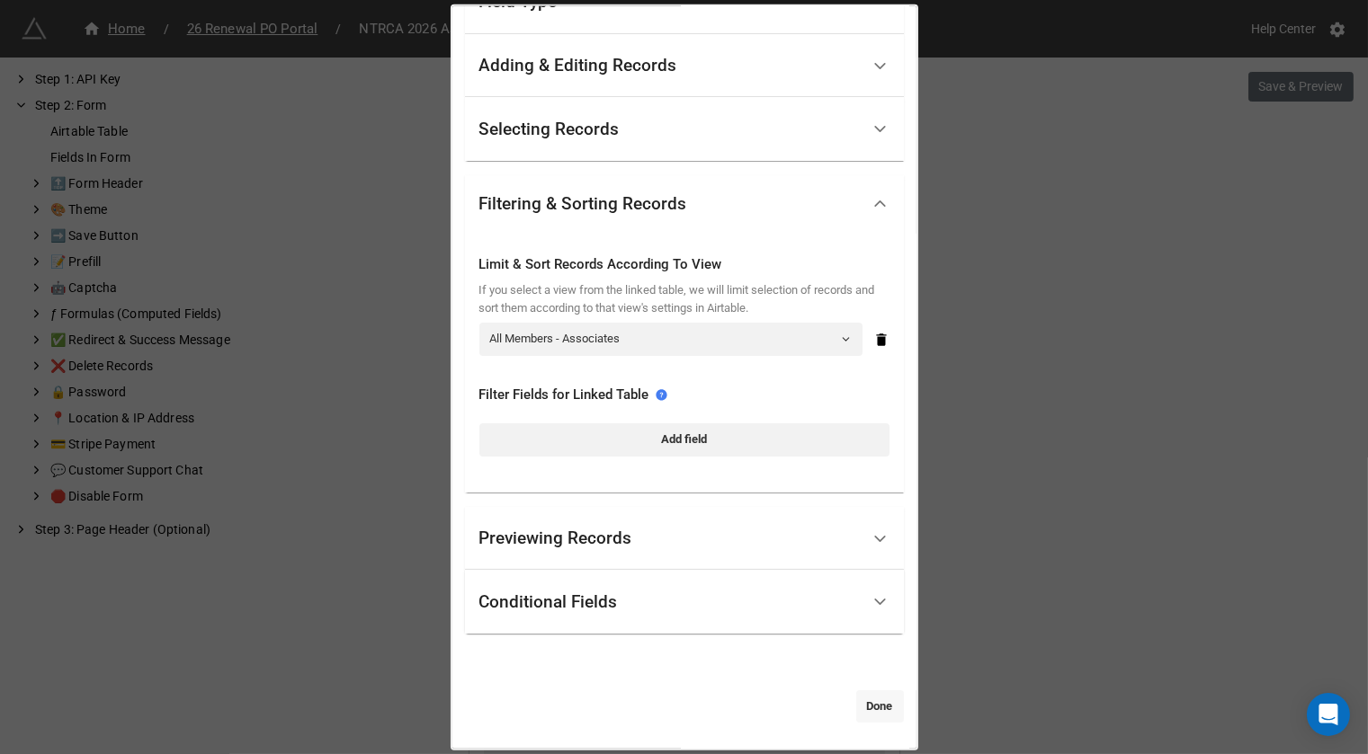
click at [882, 693] on link "Done" at bounding box center [880, 707] width 48 height 32
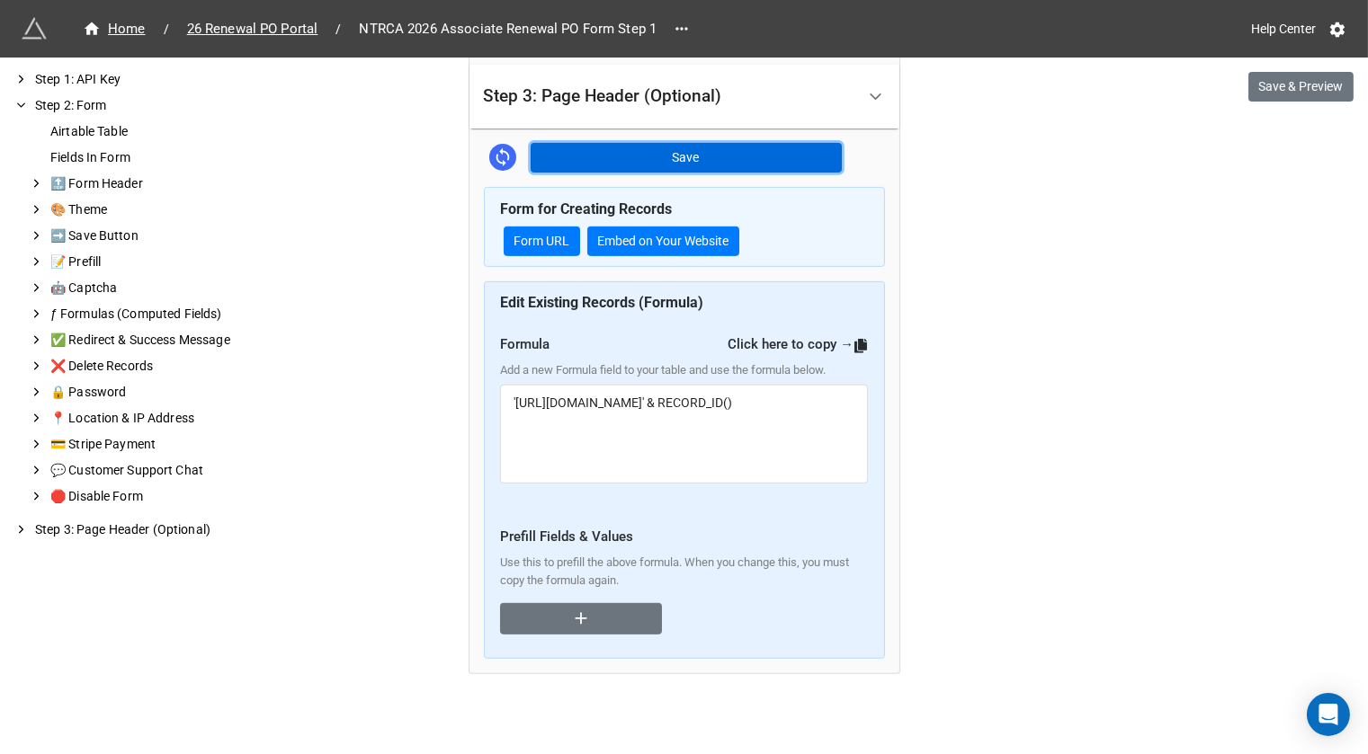
click at [748, 155] on button "Save" at bounding box center [686, 158] width 311 height 31
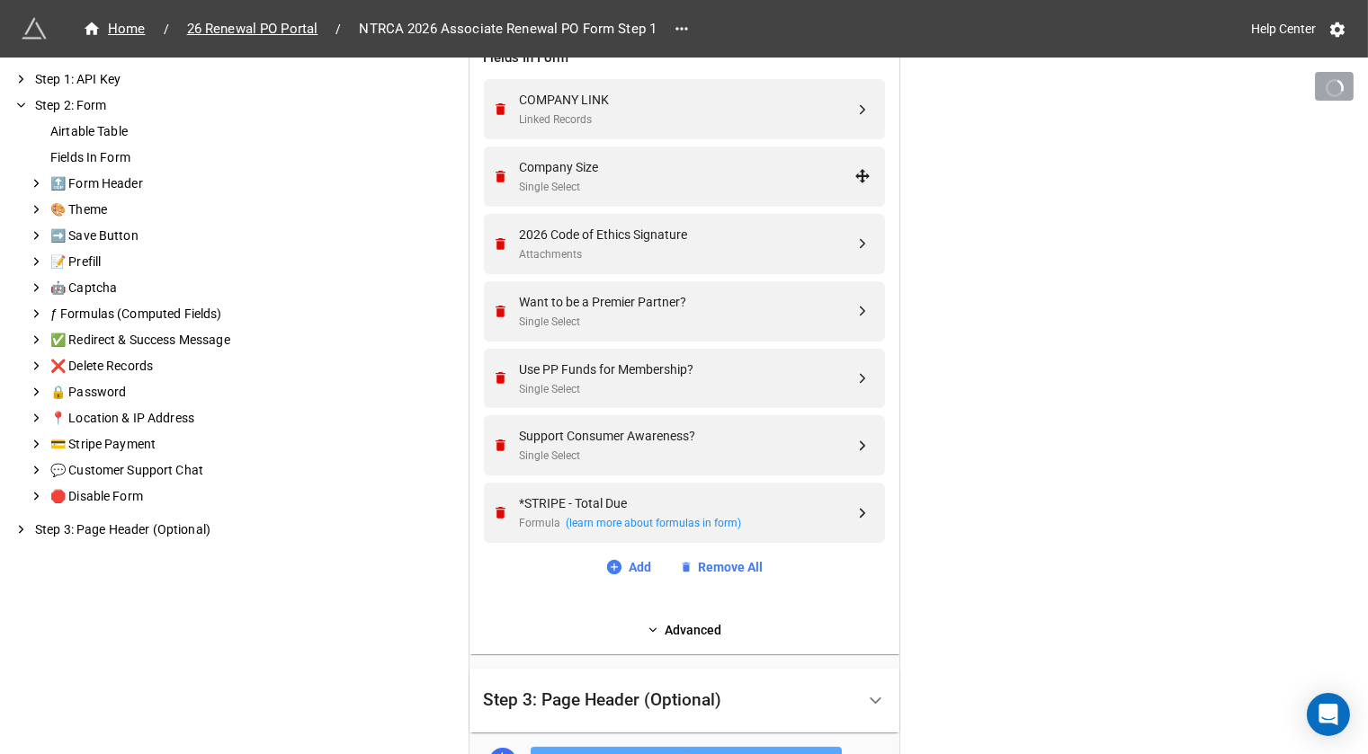
scroll to position [726, 0]
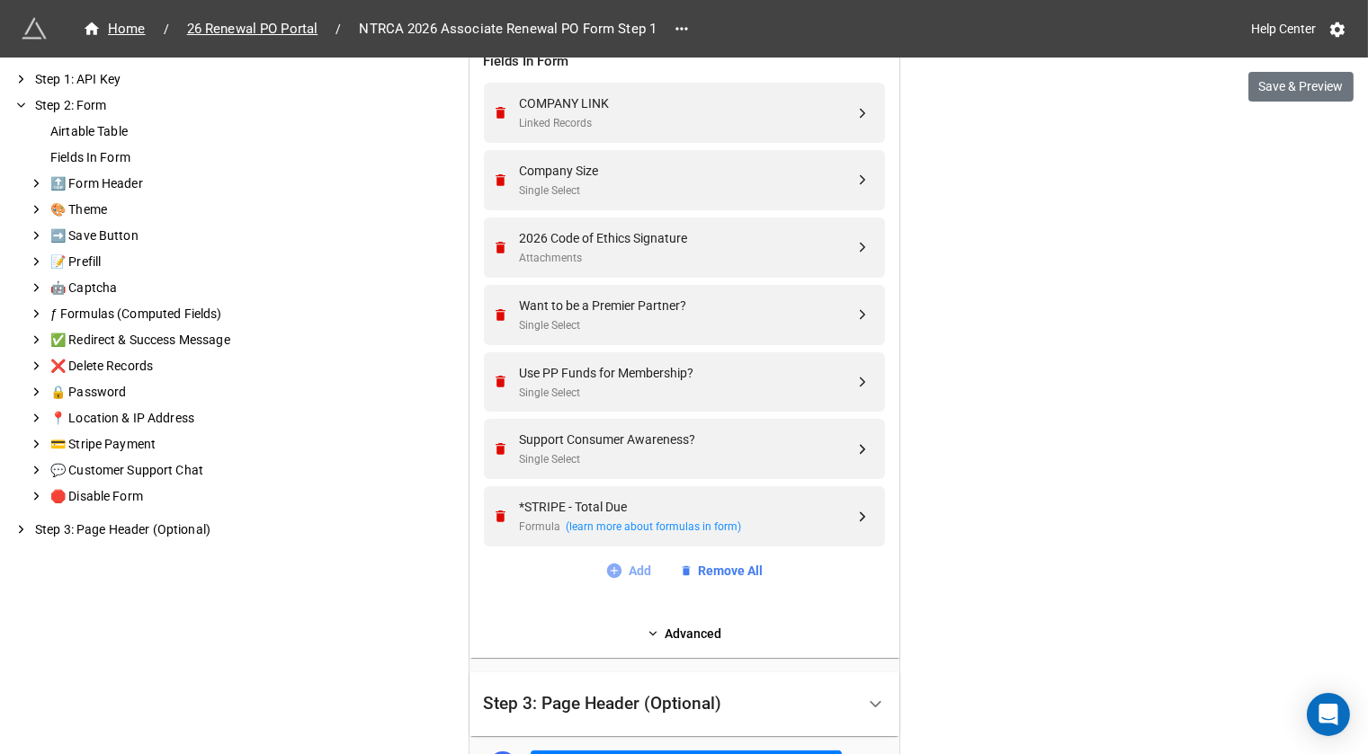
click at [630, 567] on link "Add" at bounding box center [628, 571] width 46 height 20
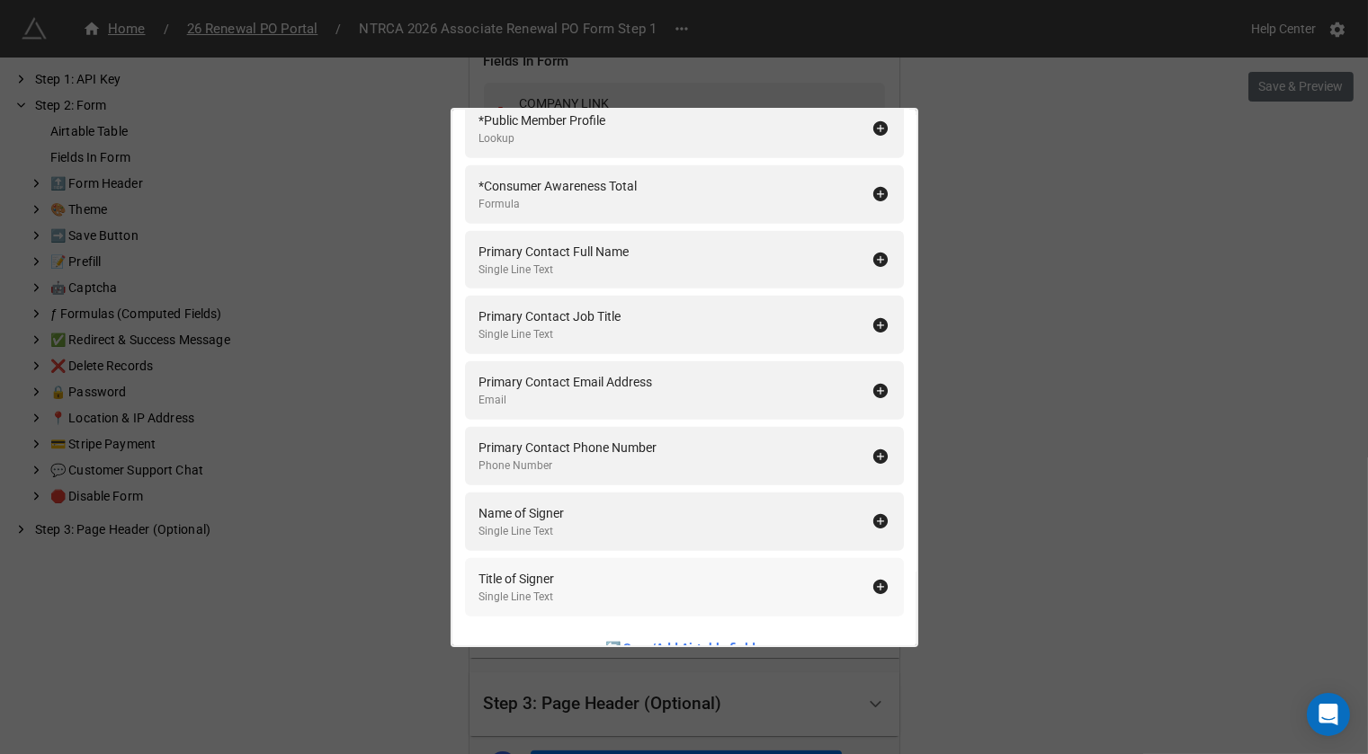
scroll to position [2049, 0]
click at [876, 256] on icon at bounding box center [879, 261] width 14 height 14
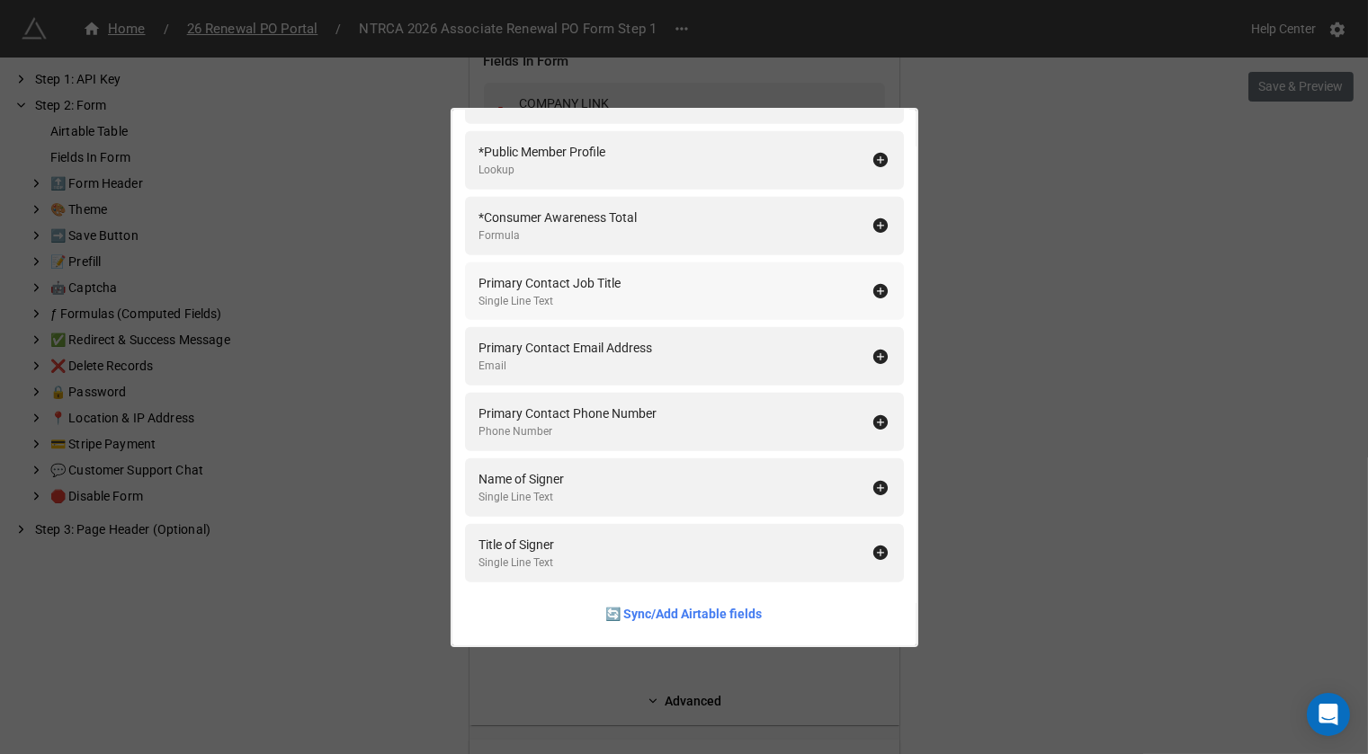
click at [871, 290] on icon at bounding box center [880, 291] width 18 height 18
click at [875, 349] on icon at bounding box center [880, 357] width 18 height 18
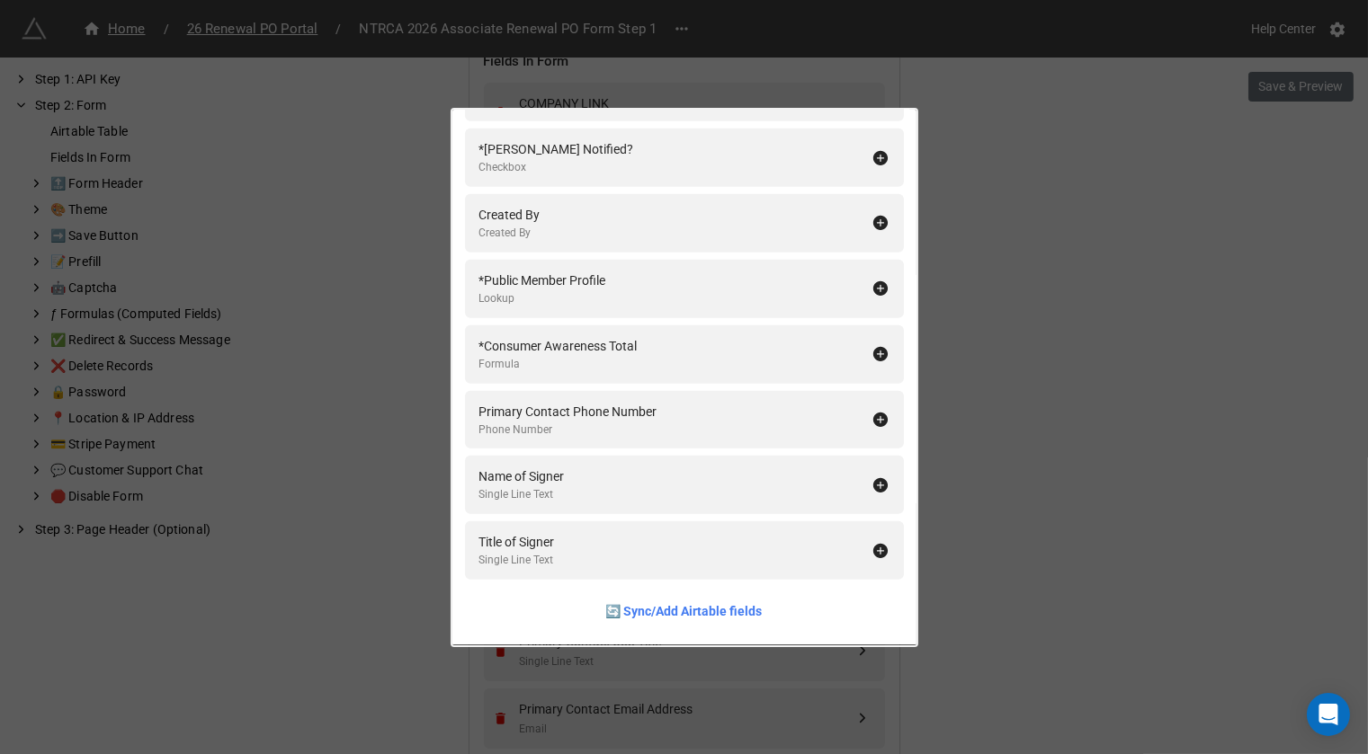
scroll to position [1888, 0]
click at [872, 422] on icon at bounding box center [879, 422] width 14 height 14
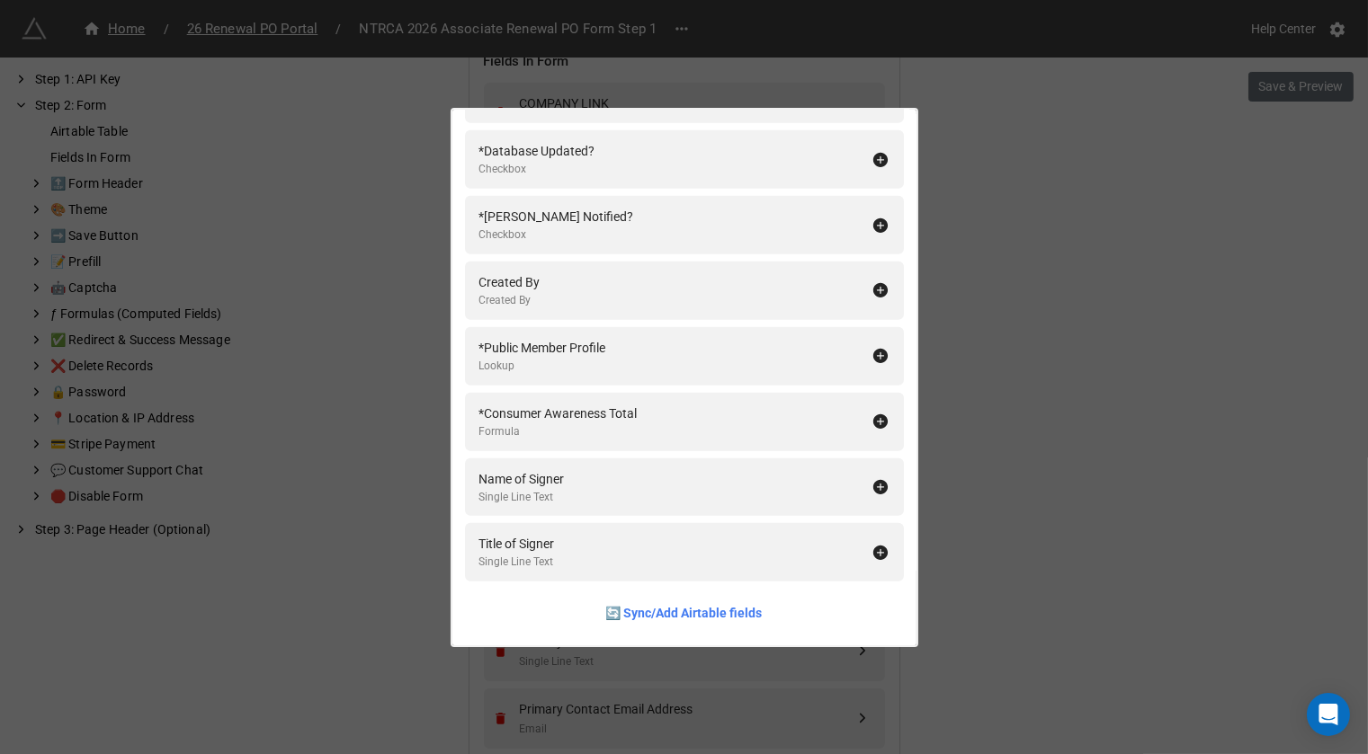
click at [1055, 400] on div "Fields In Form Add All Name Formula 2026 Renewal Payment Status Single Select C…" at bounding box center [684, 377] width 1368 height 754
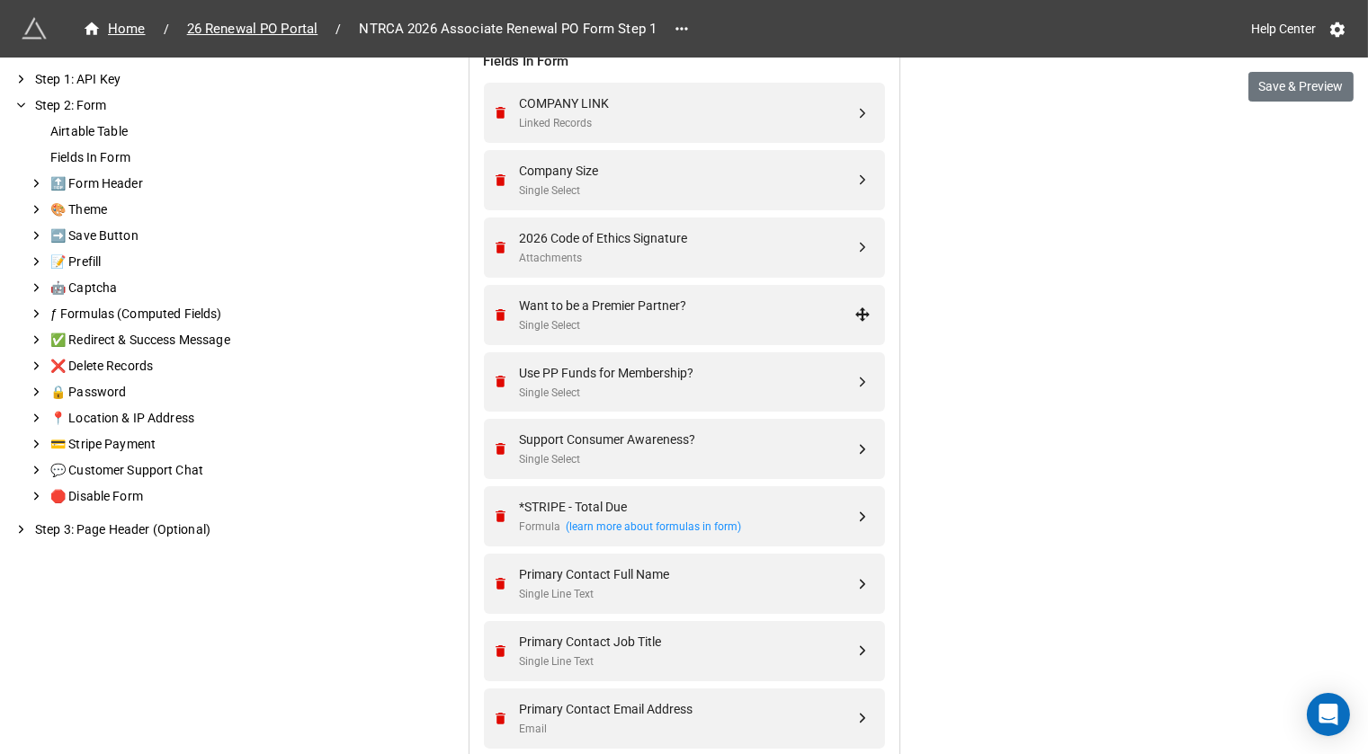
drag, startPoint x: 671, startPoint y: 594, endPoint x: 680, endPoint y: 341, distance: 253.7
click at [680, 341] on div "COMPANY LINK Linked Records Company Size Single Select 2026 Code of Ethics Sign…" at bounding box center [684, 453] width 401 height 740
drag, startPoint x: 863, startPoint y: 581, endPoint x: 864, endPoint y: 246, distance: 334.5
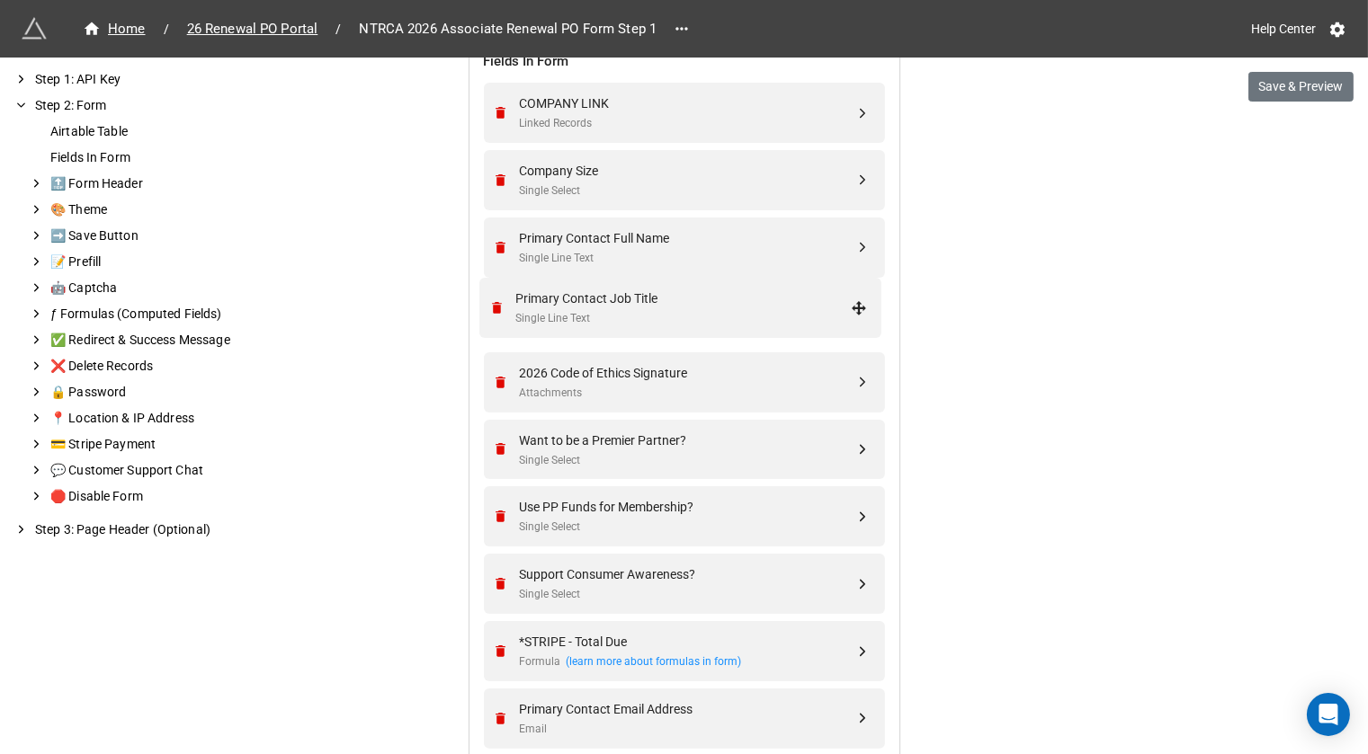
drag, startPoint x: 857, startPoint y: 643, endPoint x: 858, endPoint y: 303, distance: 339.9
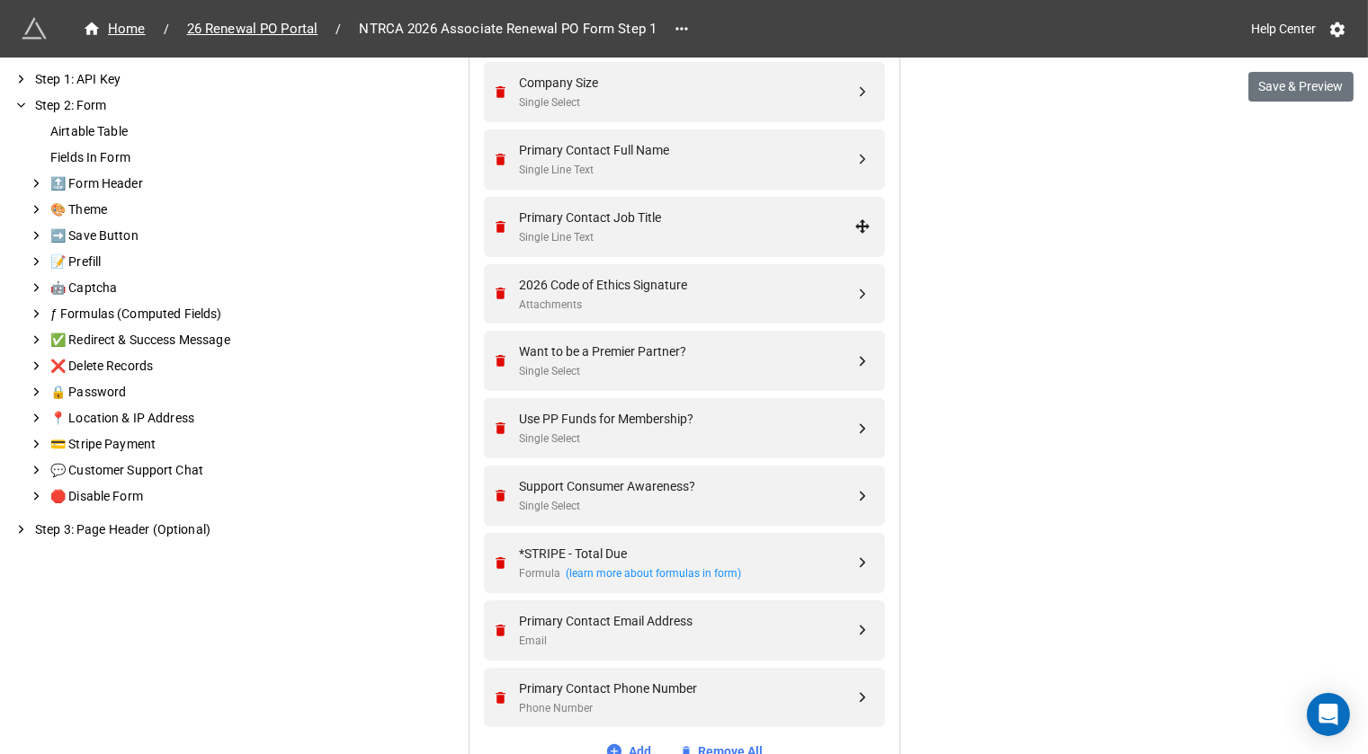
scroll to position [832, 0]
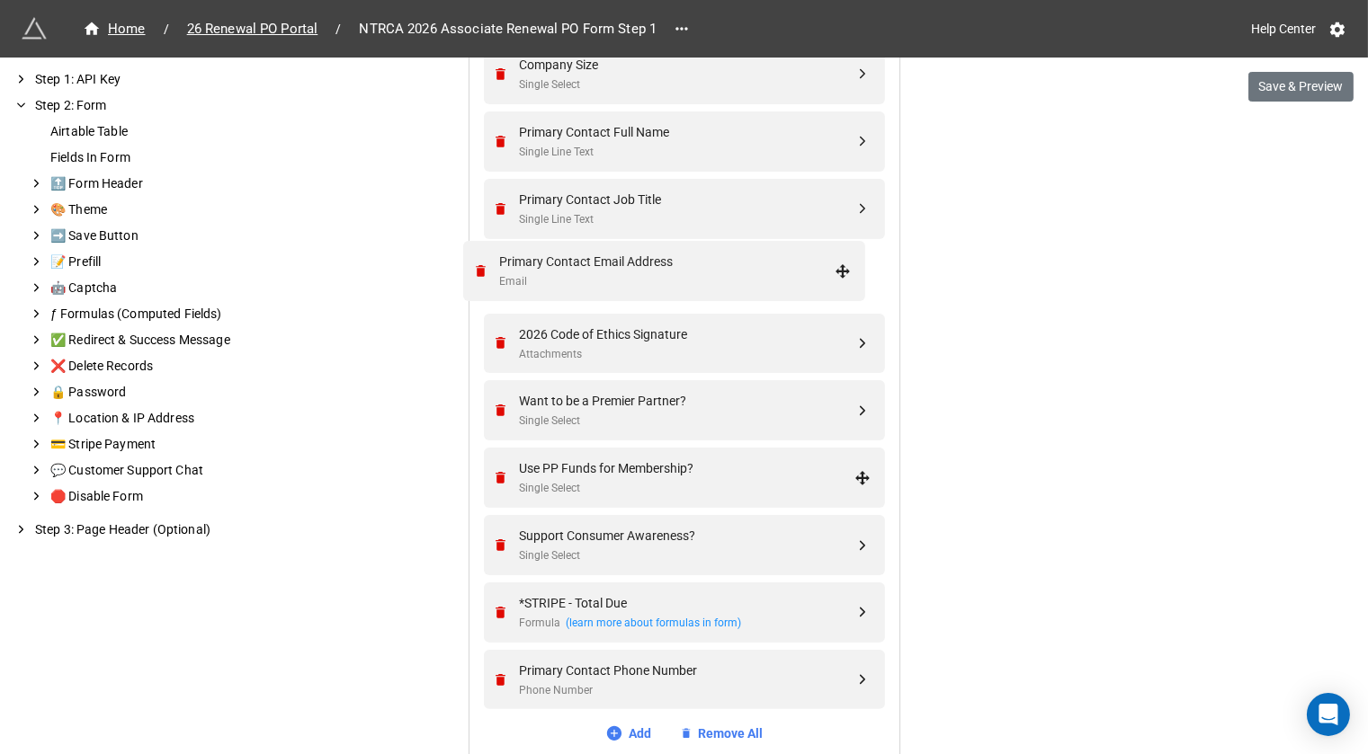
drag, startPoint x: 856, startPoint y: 604, endPoint x: 841, endPoint y: 268, distance: 336.7
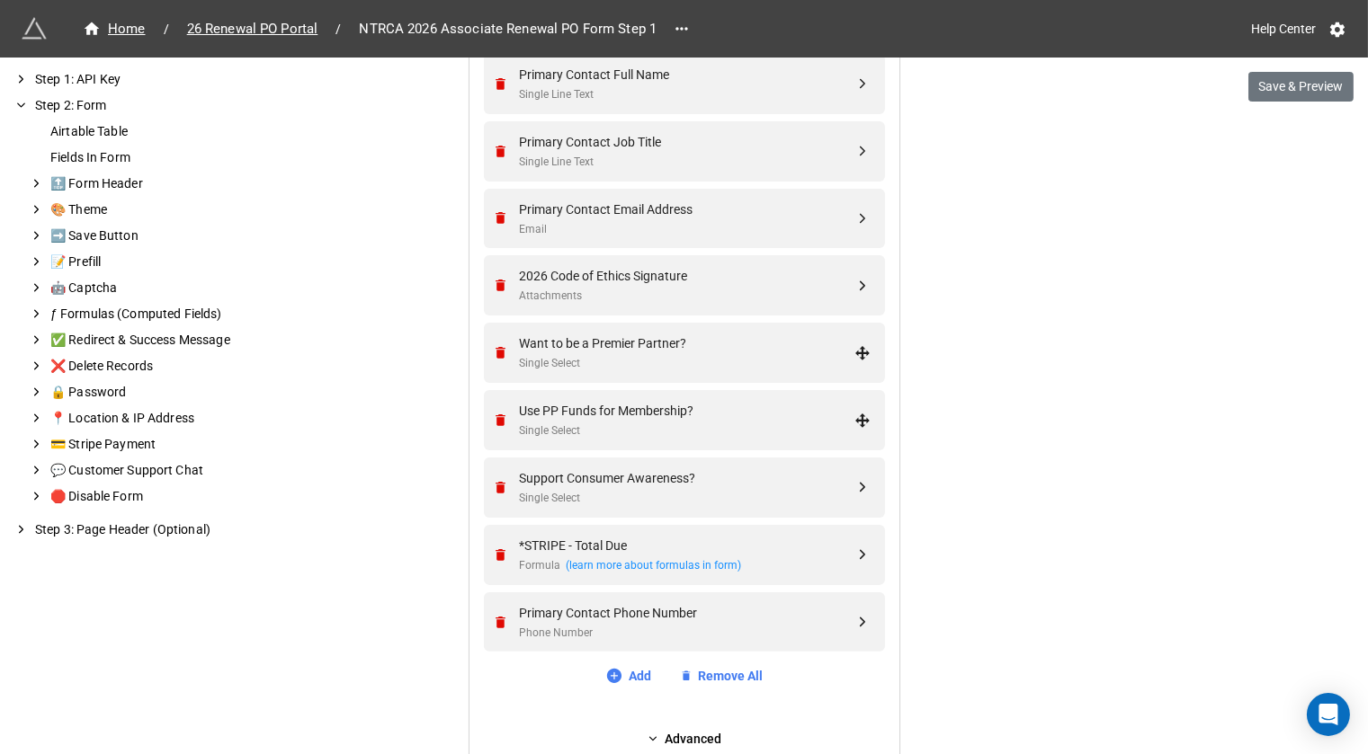
scroll to position [892, 0]
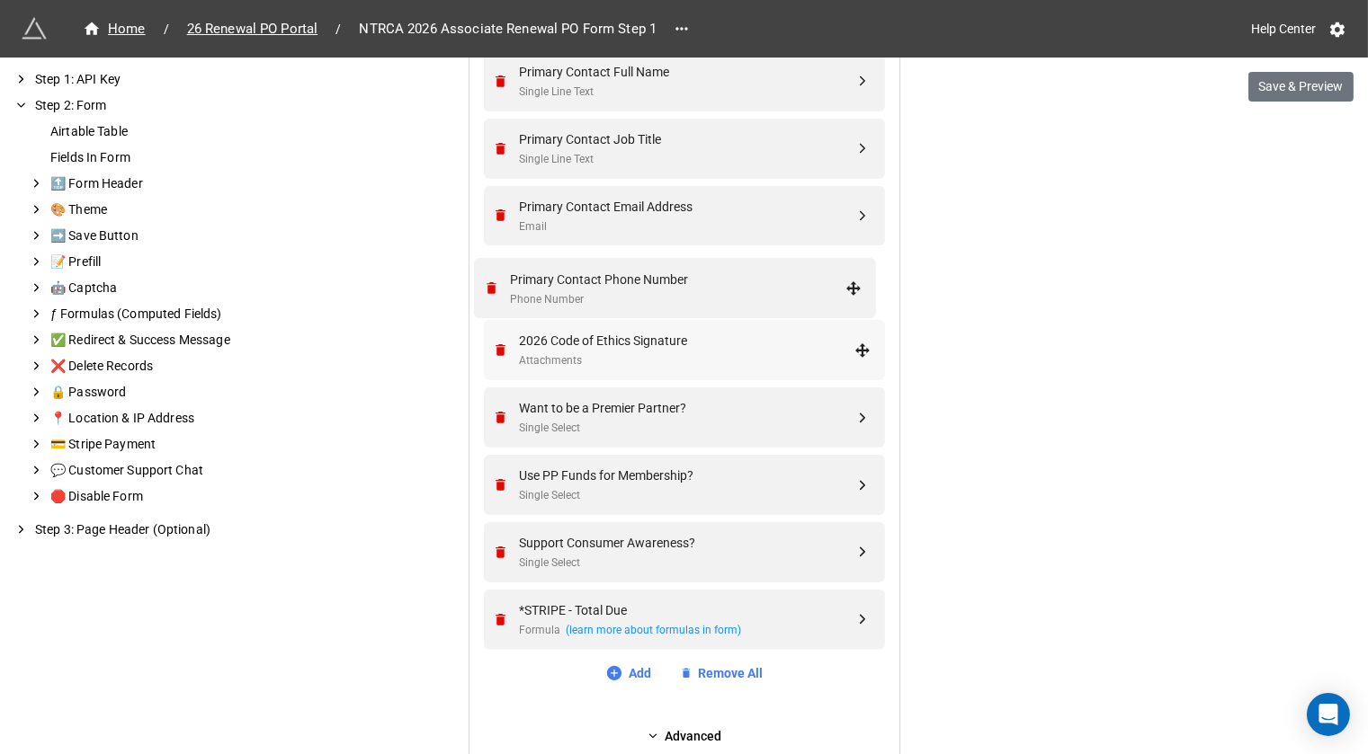
drag, startPoint x: 861, startPoint y: 618, endPoint x: 856, endPoint y: 290, distance: 327.4
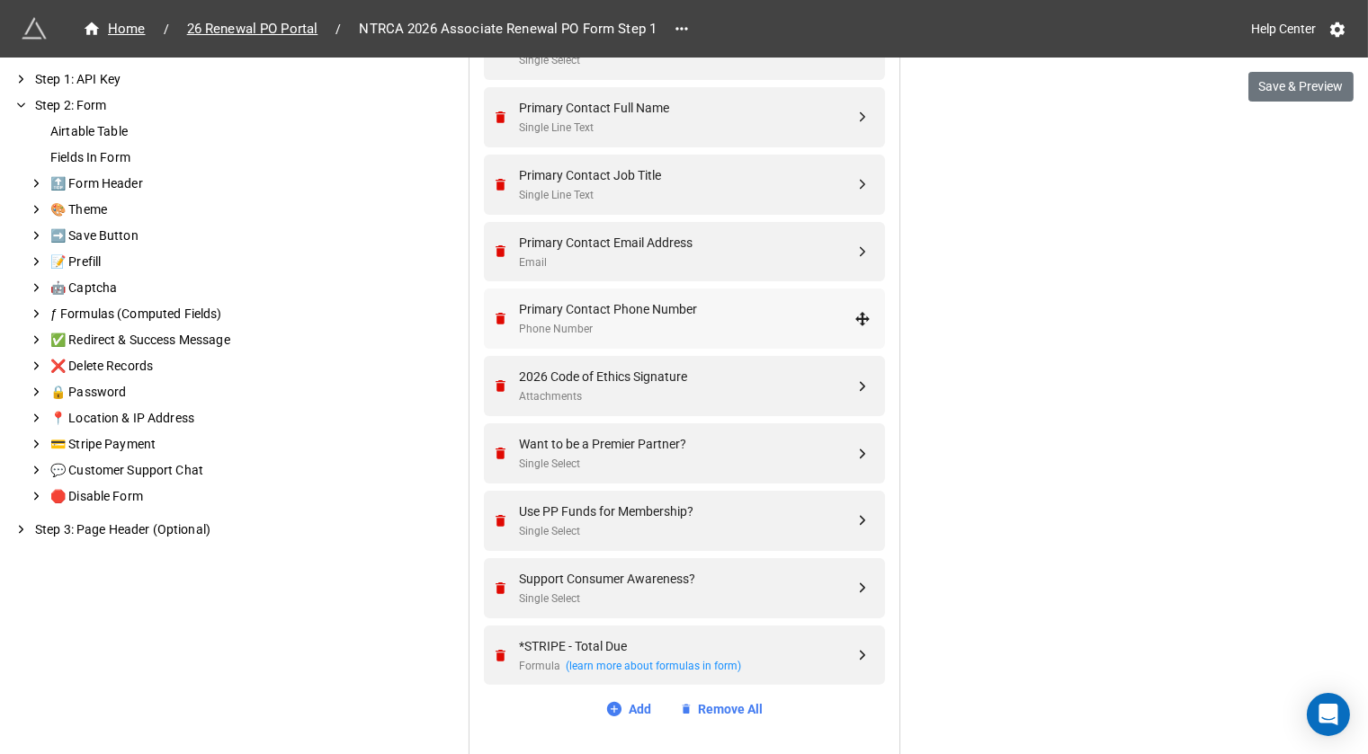
scroll to position [814, 0]
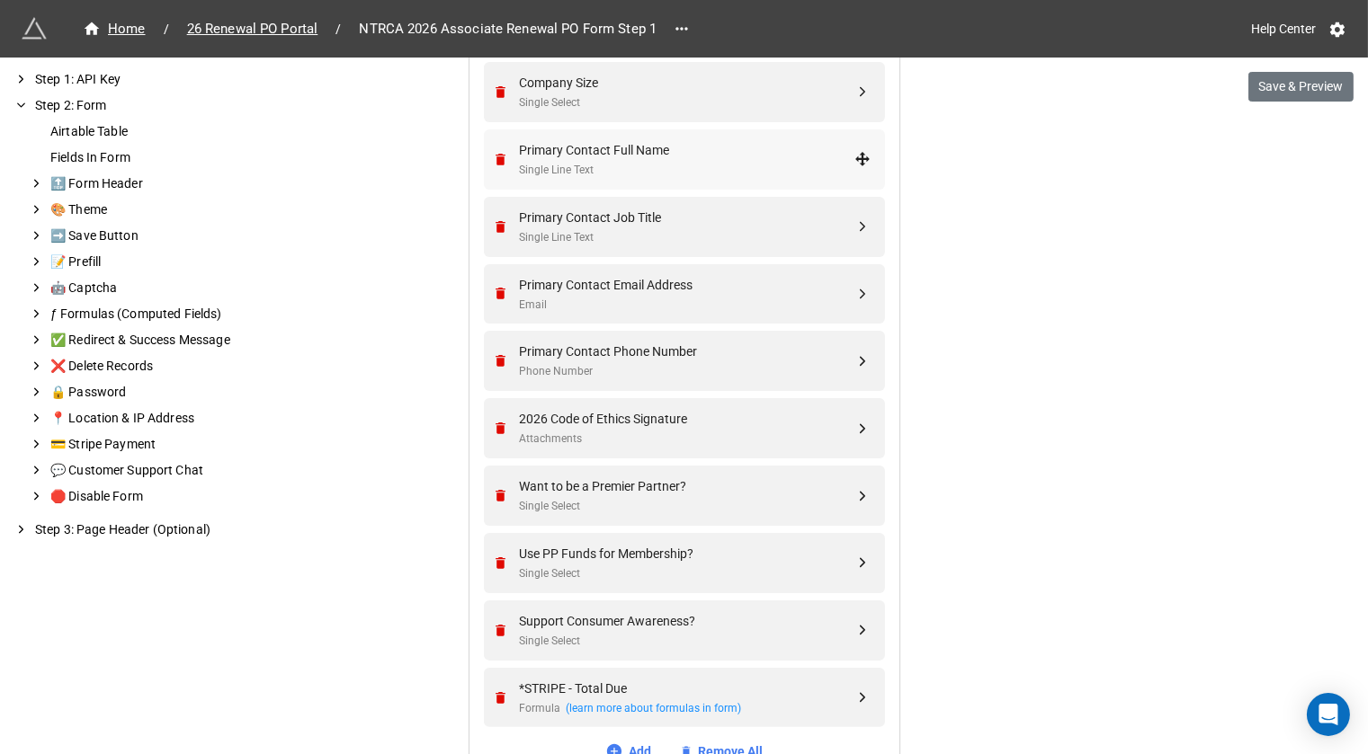
click at [709, 151] on div "Primary Contact Full Name" at bounding box center [687, 150] width 335 height 20
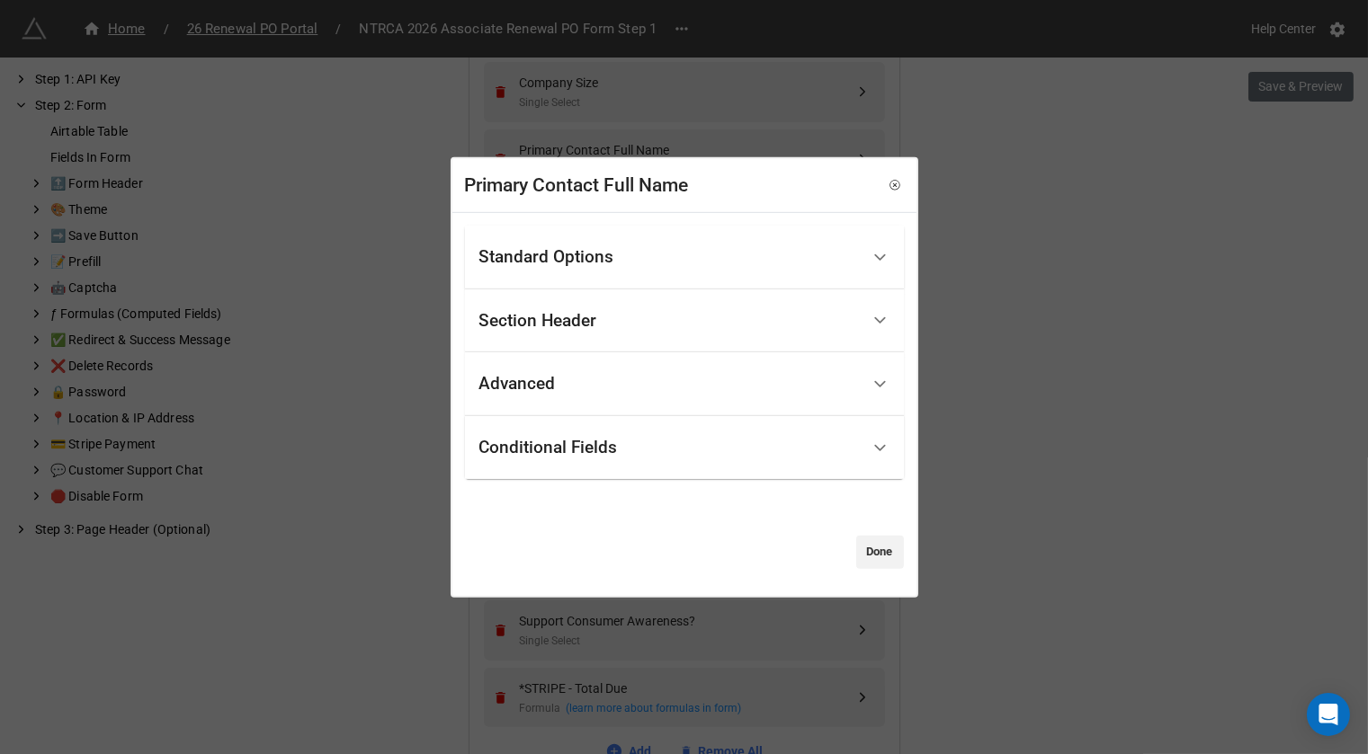
click at [616, 249] on div "Standard Options" at bounding box center [669, 258] width 380 height 42
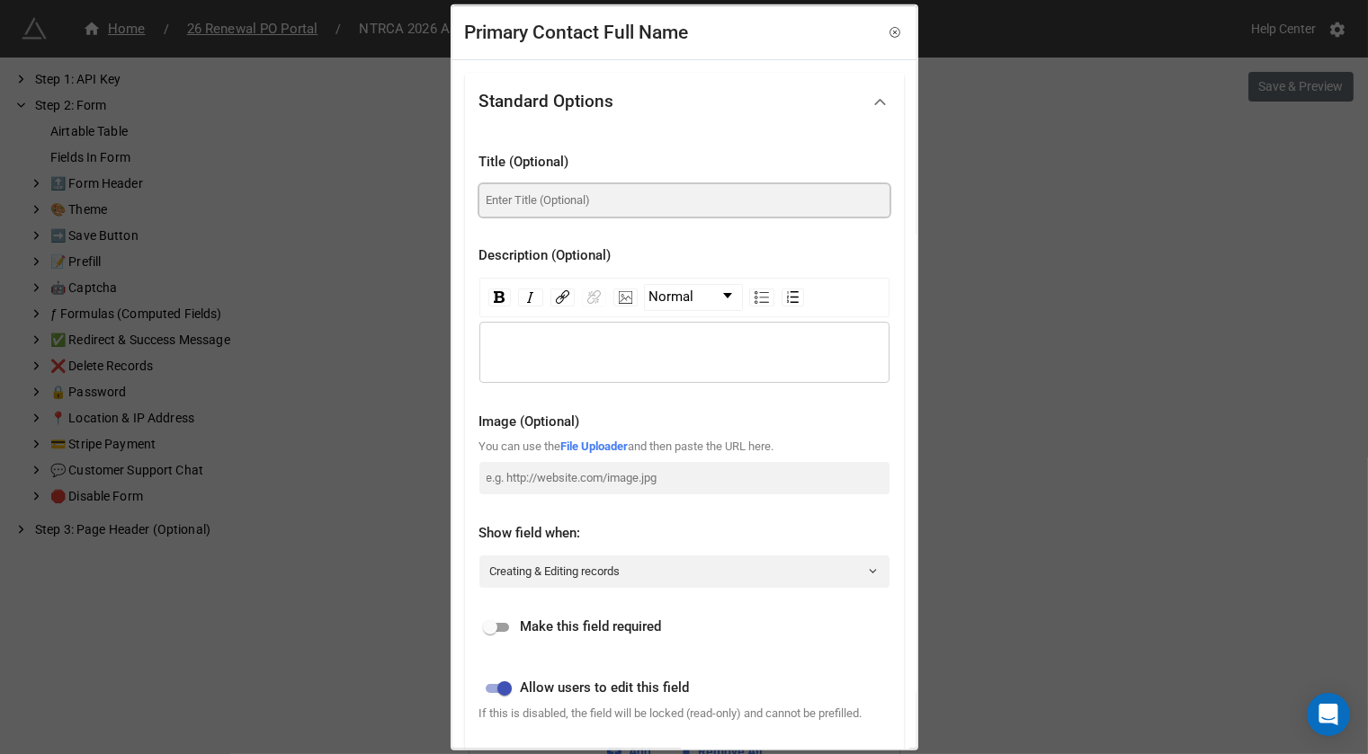
click at [583, 208] on input at bounding box center [684, 199] width 410 height 32
paste input "Company Primary Contact Info"
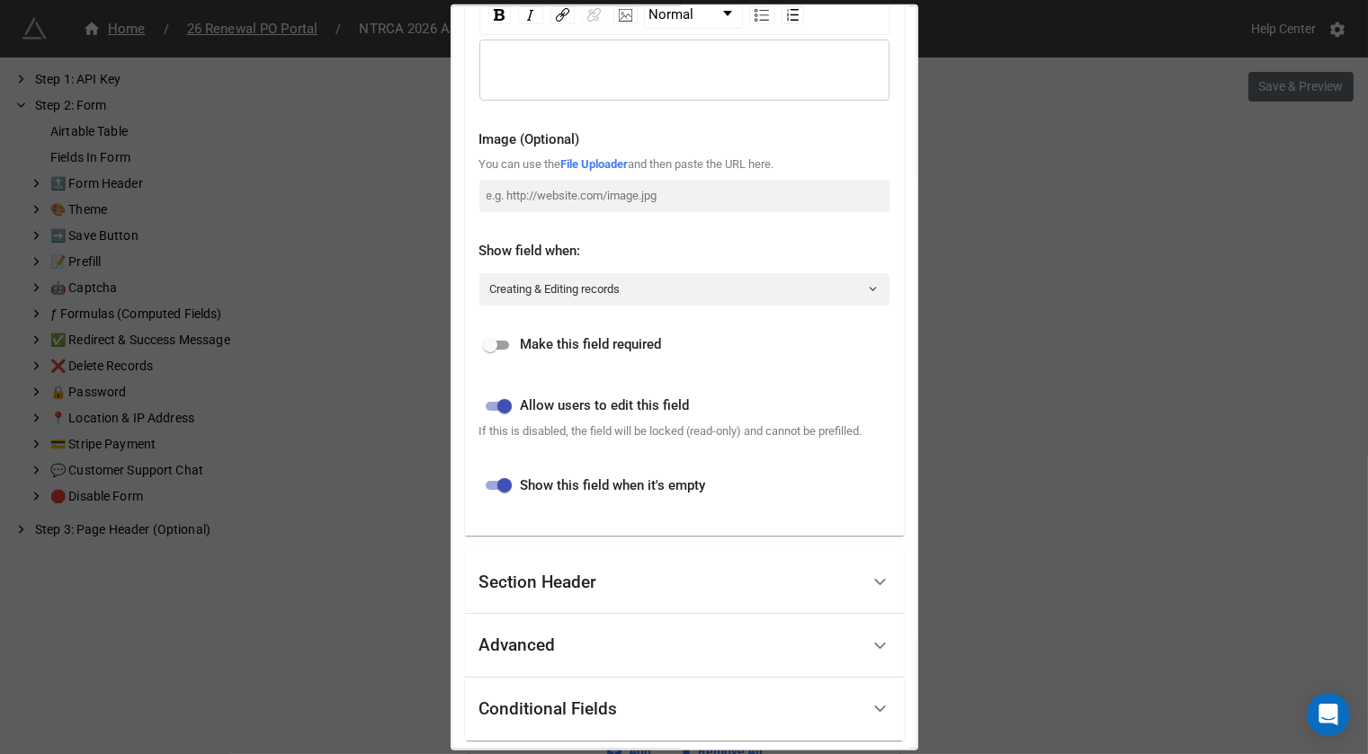
scroll to position [406, 0]
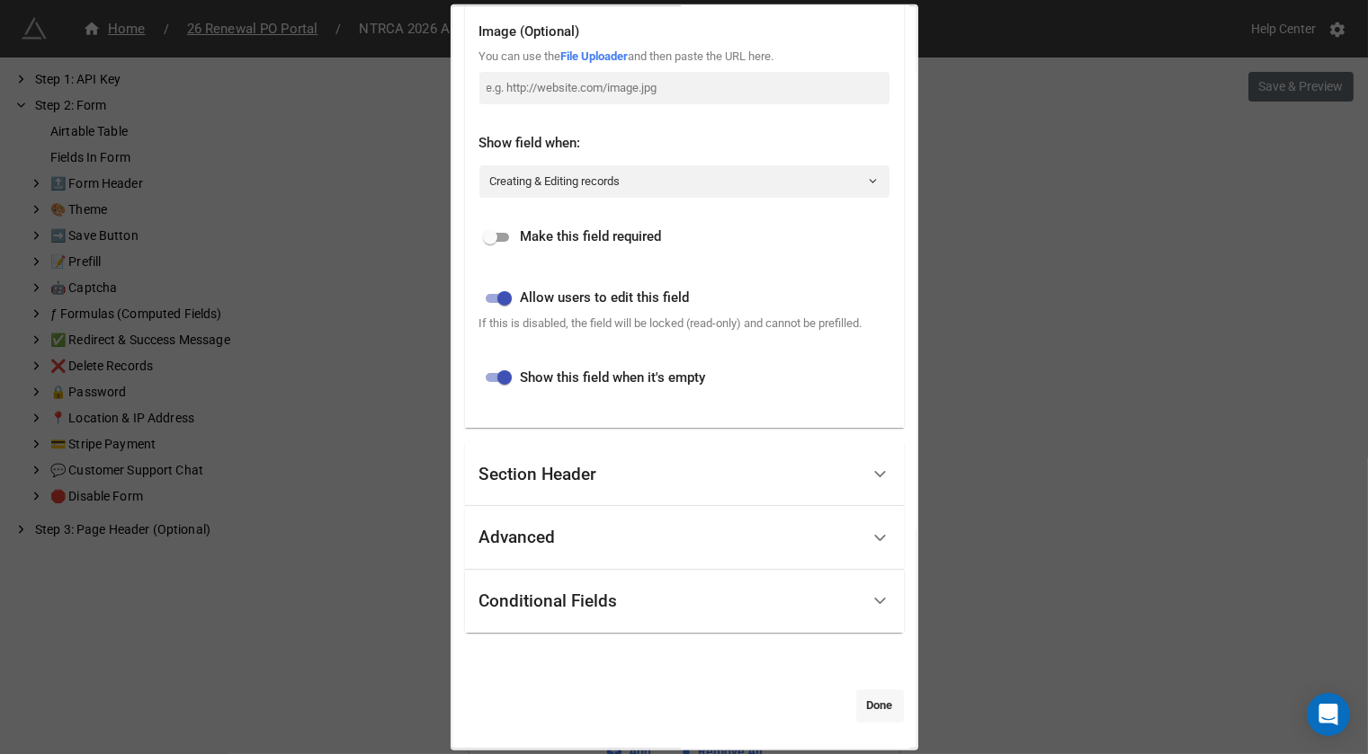
type input "Company Primary Contact Info"
click at [861, 692] on link "Done" at bounding box center [880, 706] width 48 height 32
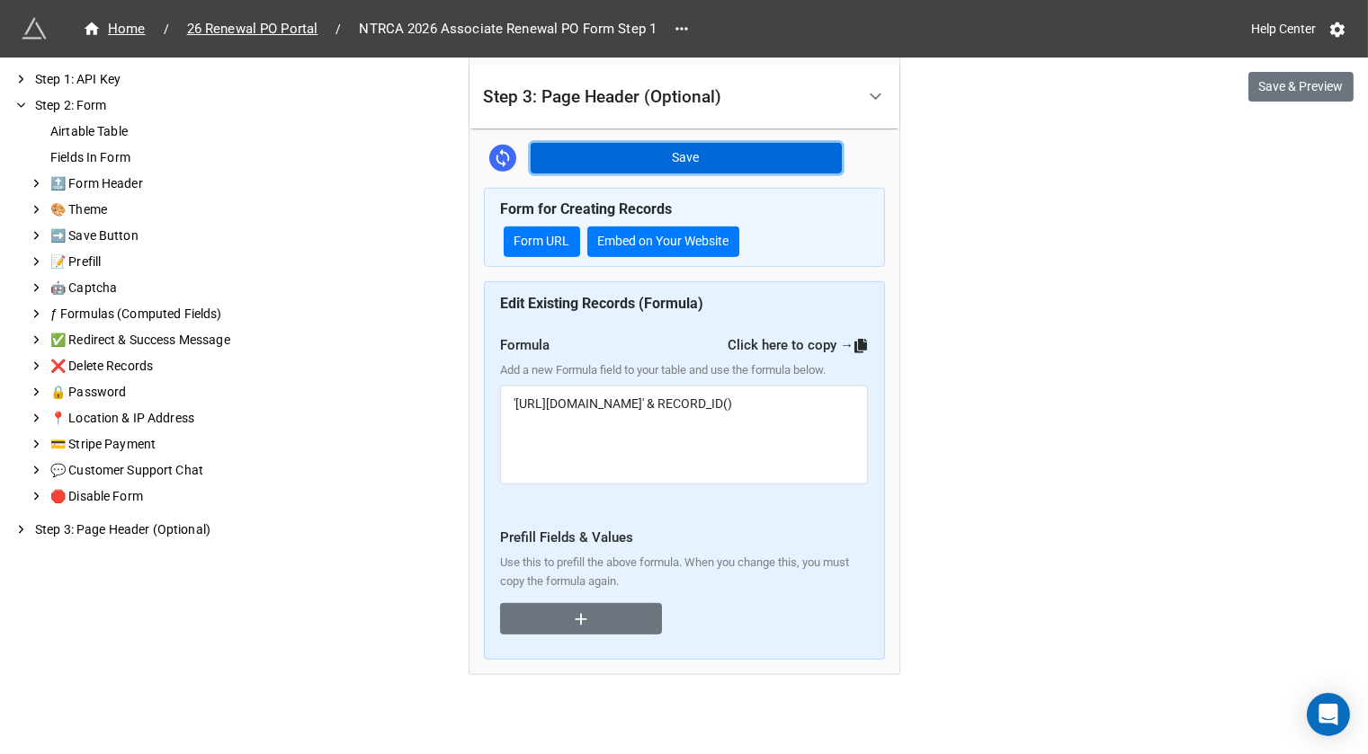
click at [709, 147] on button "Save" at bounding box center [686, 158] width 311 height 31
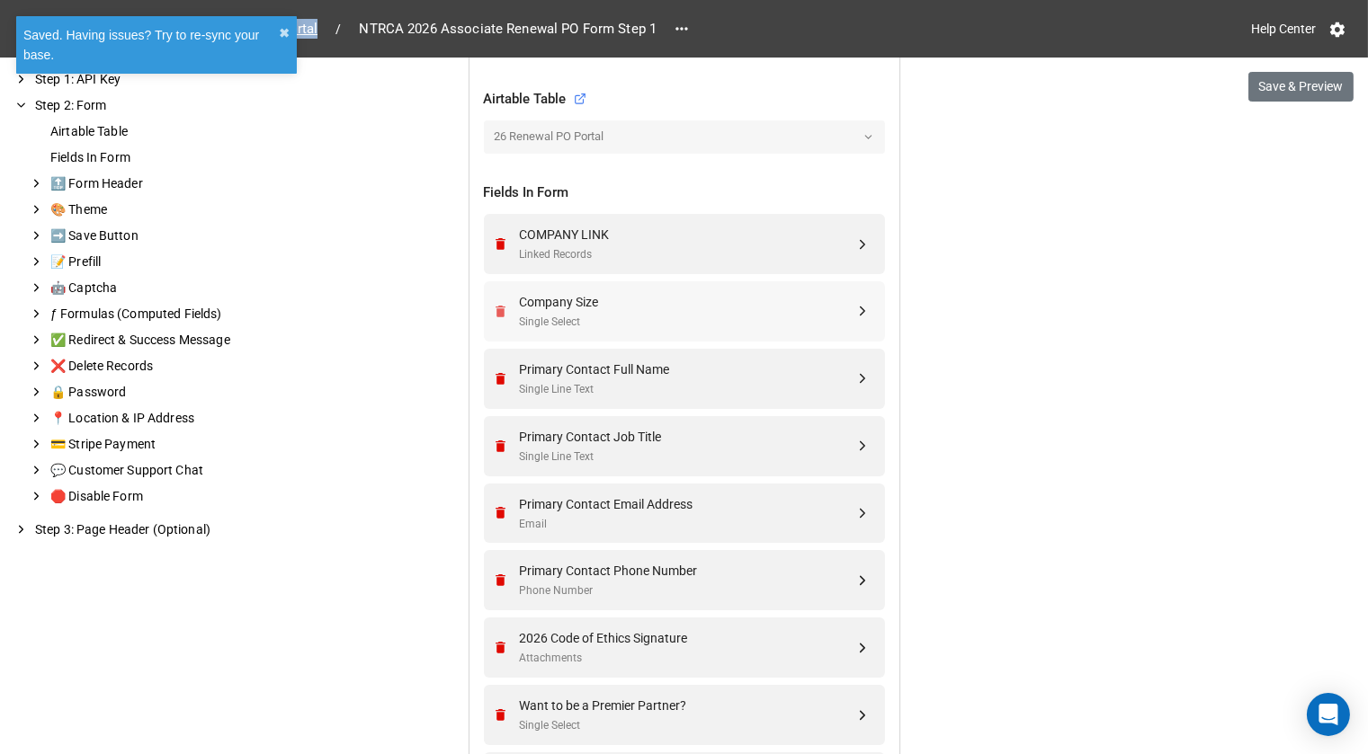
scroll to position [603, 0]
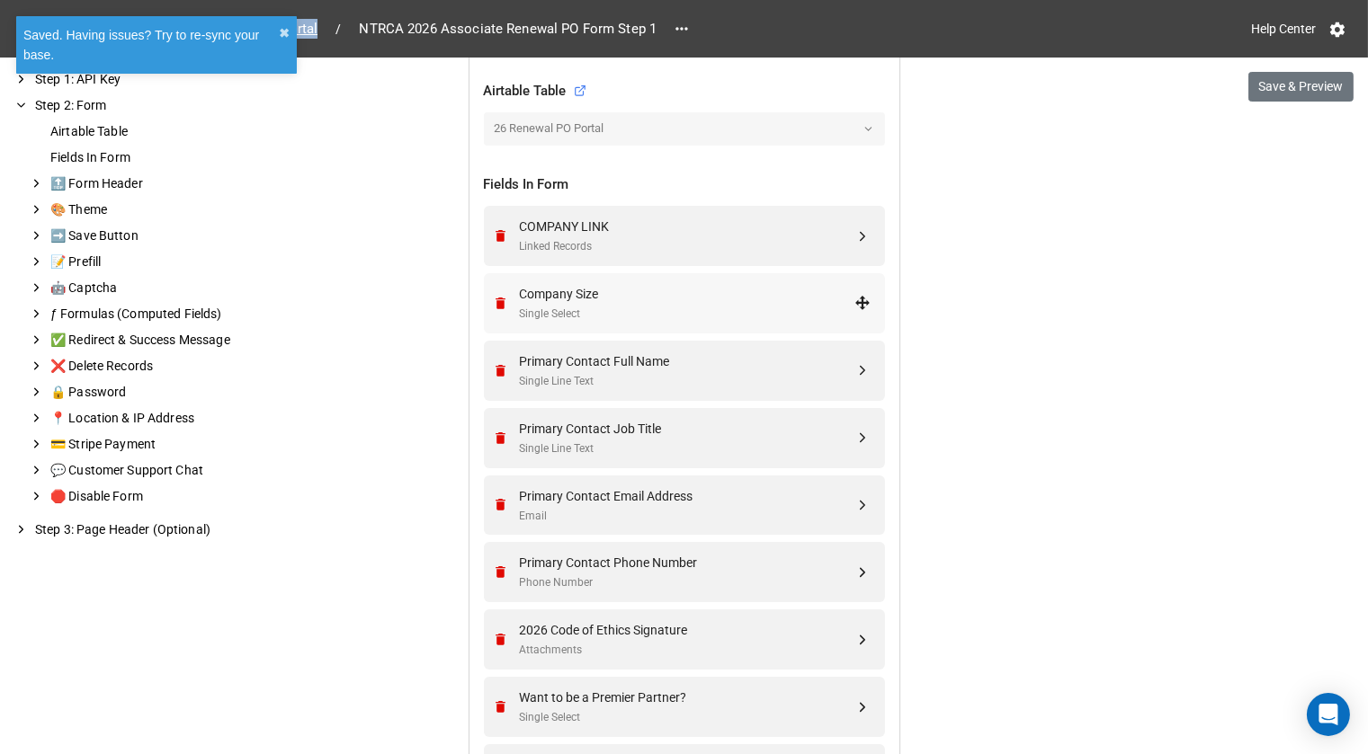
click at [620, 284] on div "Company Size" at bounding box center [687, 294] width 335 height 20
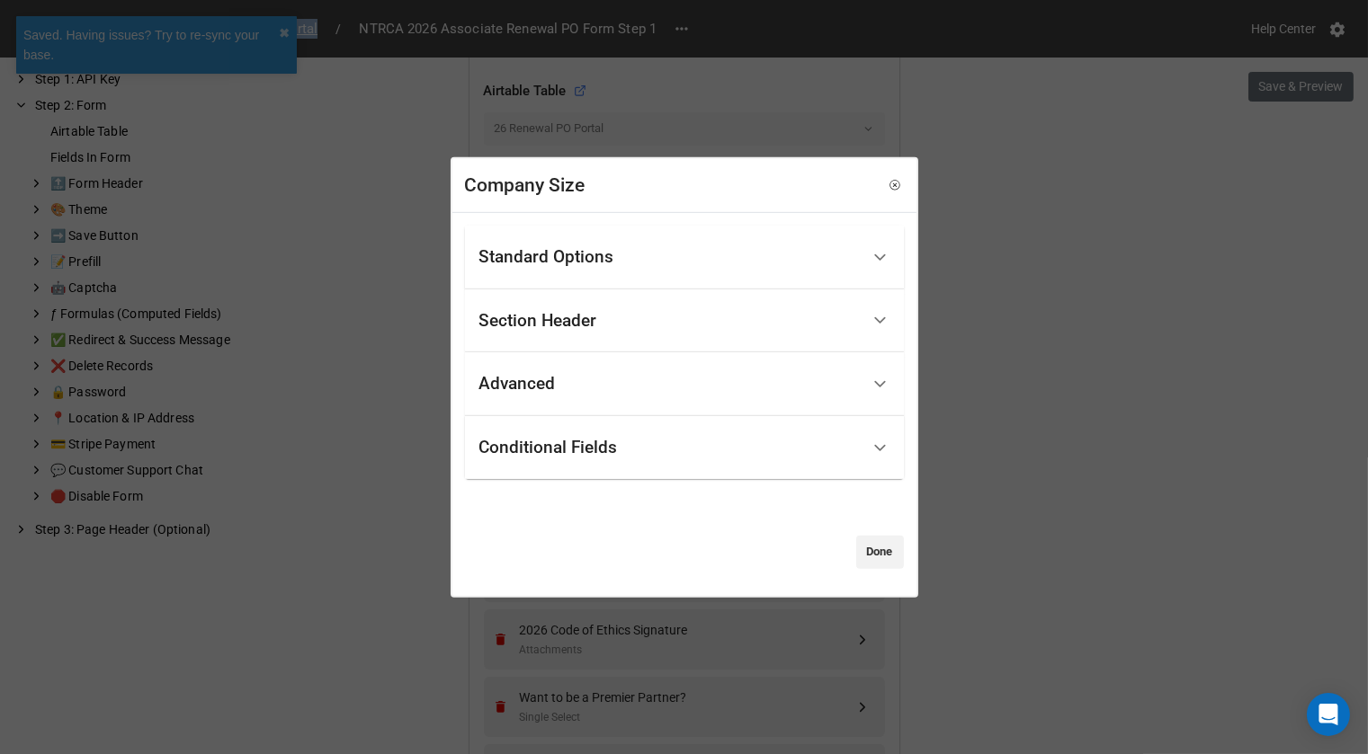
click at [564, 378] on div "Advanced" at bounding box center [669, 384] width 380 height 42
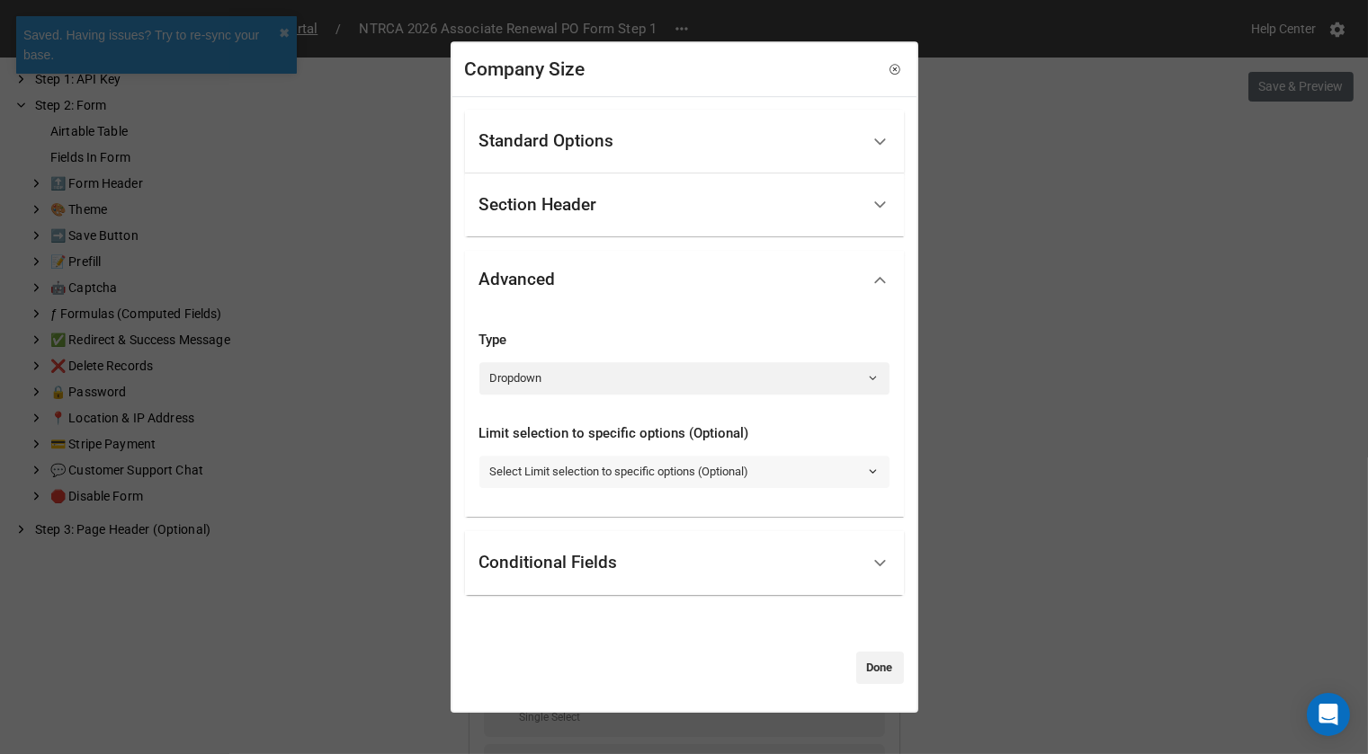
click at [550, 469] on link "Select Limit selection to specific options (Optional)" at bounding box center [684, 472] width 410 height 32
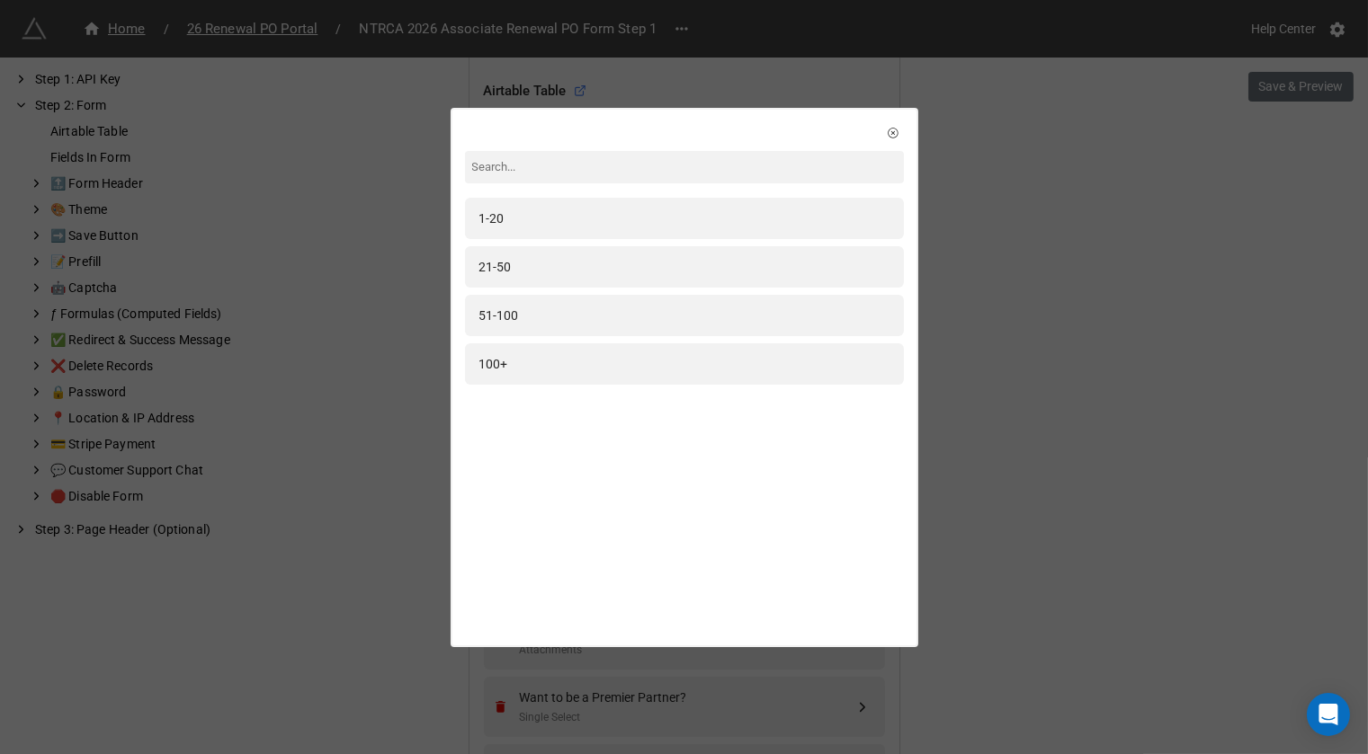
click at [874, 138] on div "1-20 21-50 51-100 100+" at bounding box center [684, 300] width 464 height 381
click at [888, 137] on icon at bounding box center [893, 133] width 10 height 10
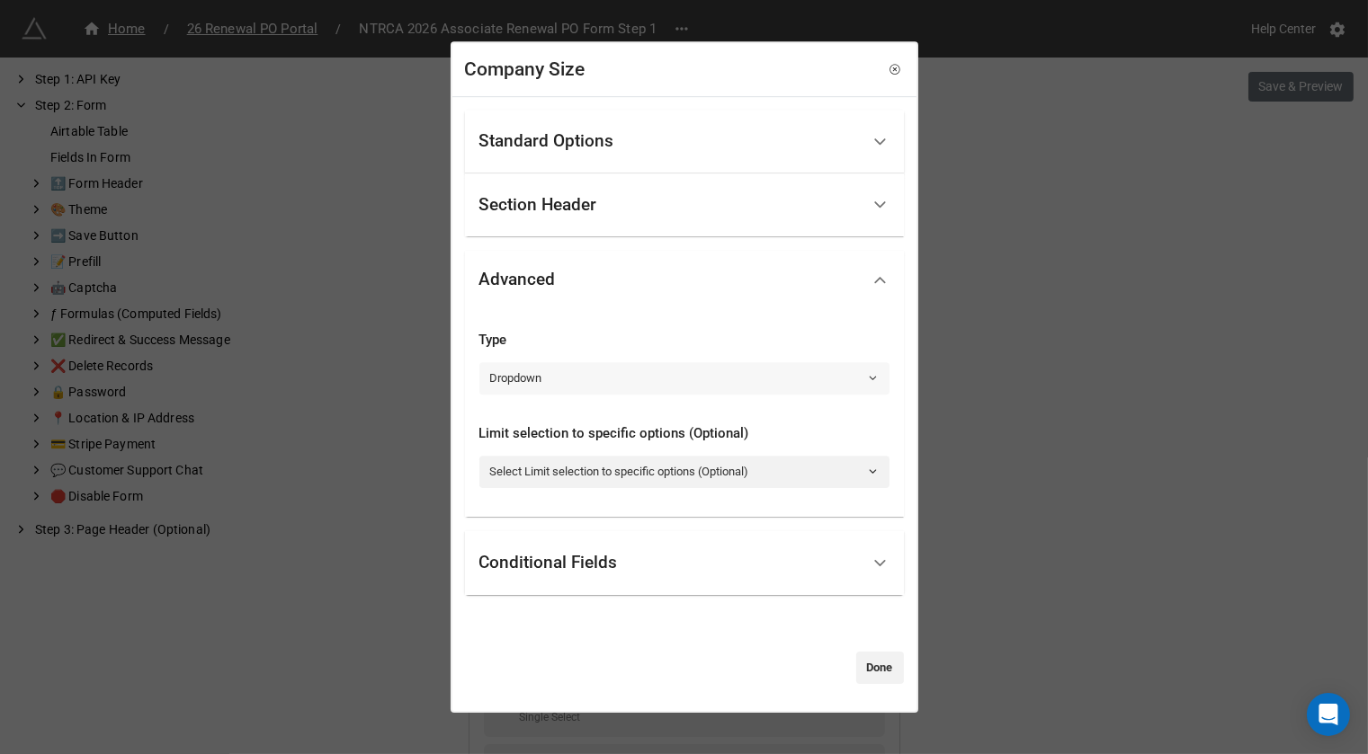
click at [642, 385] on link "Dropdown" at bounding box center [684, 378] width 410 height 32
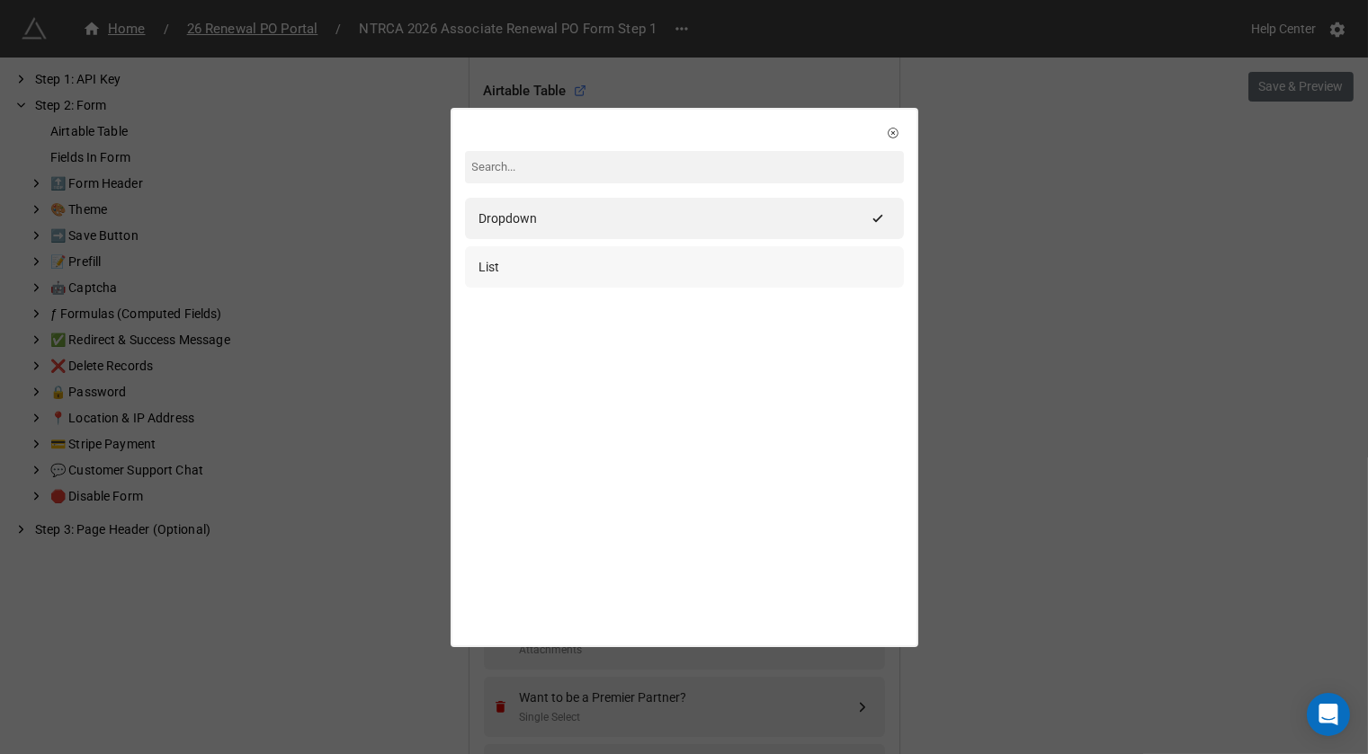
click at [625, 262] on div "List" at bounding box center [684, 267] width 410 height 20
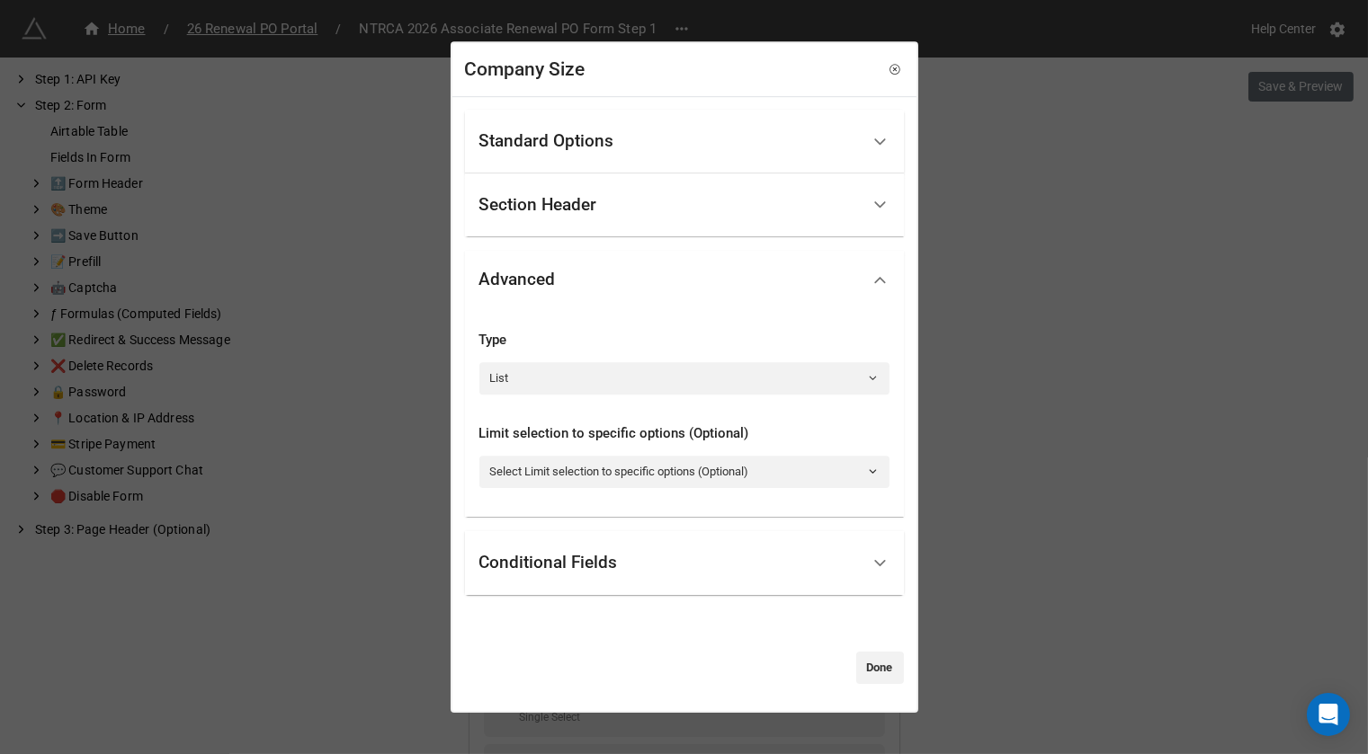
click at [658, 156] on div "Standard Options" at bounding box center [669, 142] width 380 height 42
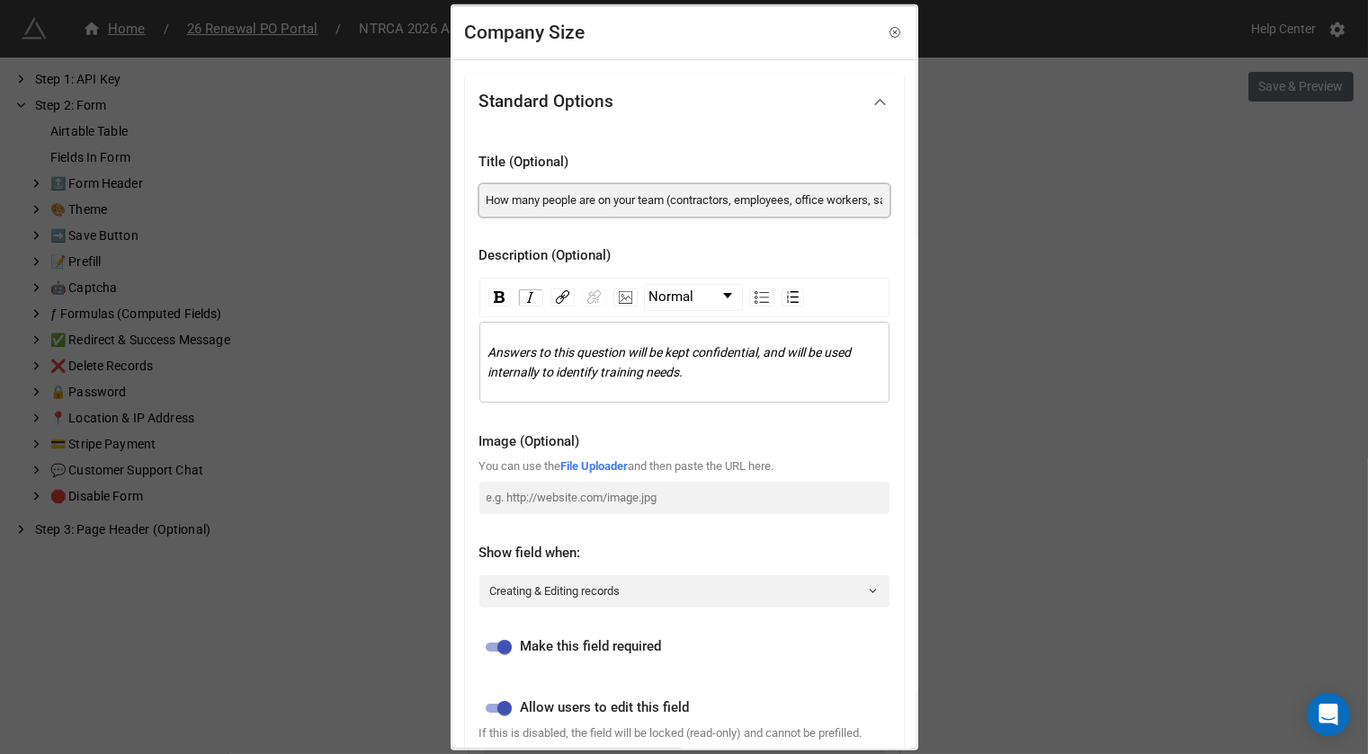
click at [710, 201] on input "How many people are on your team (contractors, employees, office workers, sales…" at bounding box center [684, 199] width 410 height 32
click at [709, 201] on input "How many people are on your team (contractors, employees, office workers, sales…" at bounding box center [684, 199] width 410 height 32
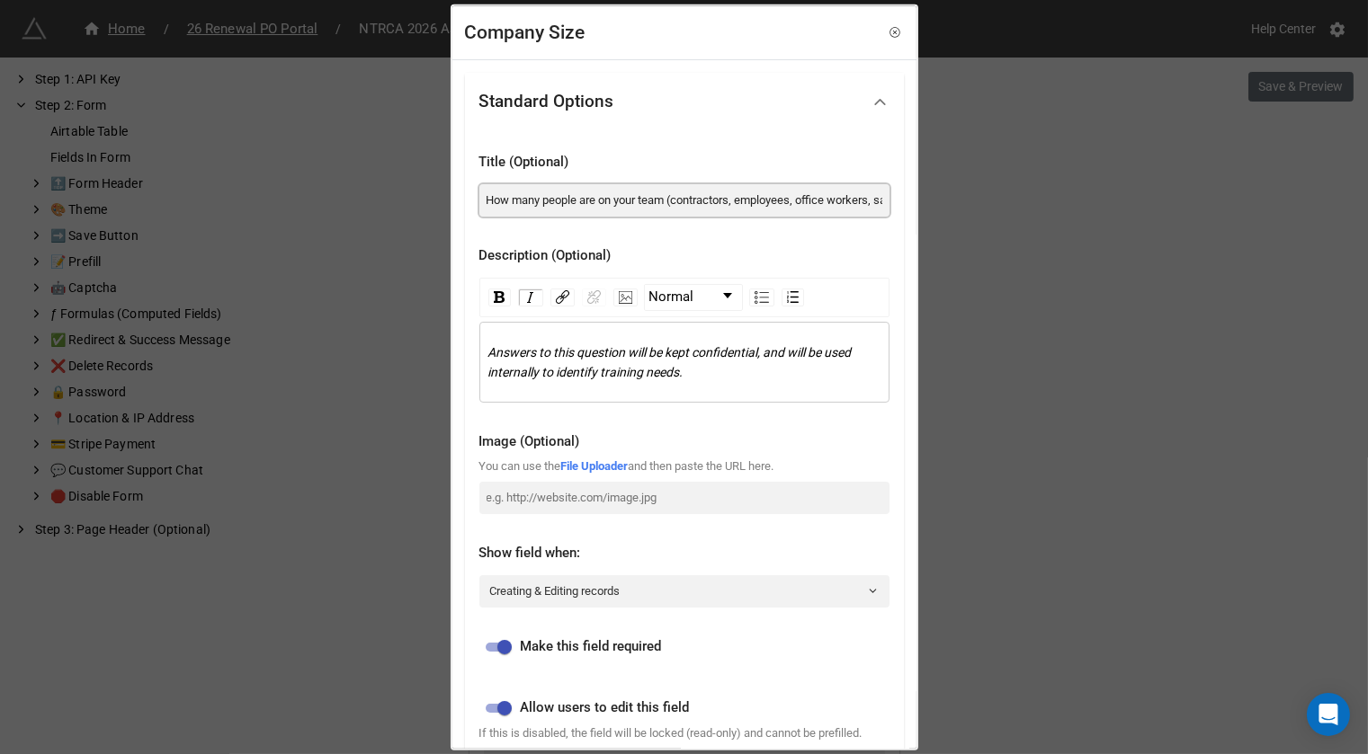
click at [709, 201] on input "How many people are on your team (contractors, employees, office workers, sales…" at bounding box center [684, 199] width 410 height 32
paste input
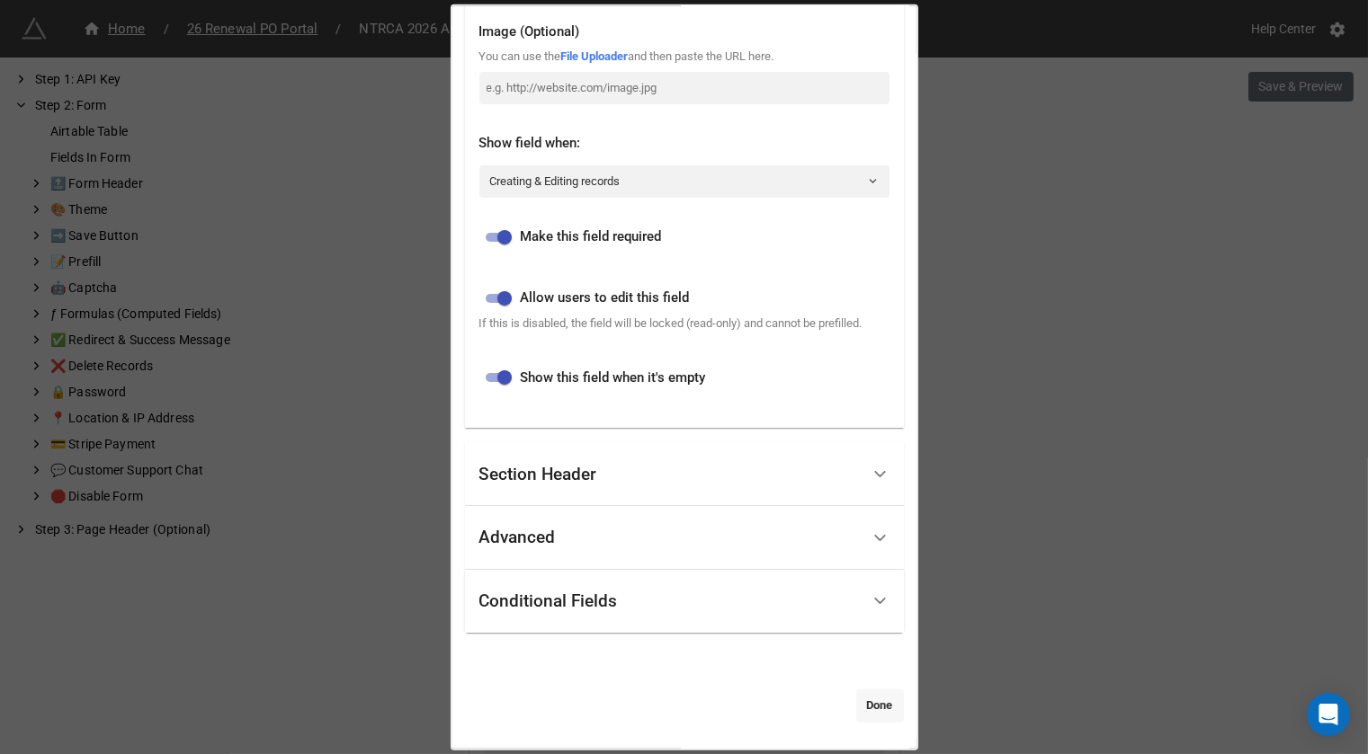
type input "How many people are on your team (contractors, employees, office workers, sales…"
click at [879, 705] on link "Done" at bounding box center [880, 706] width 48 height 32
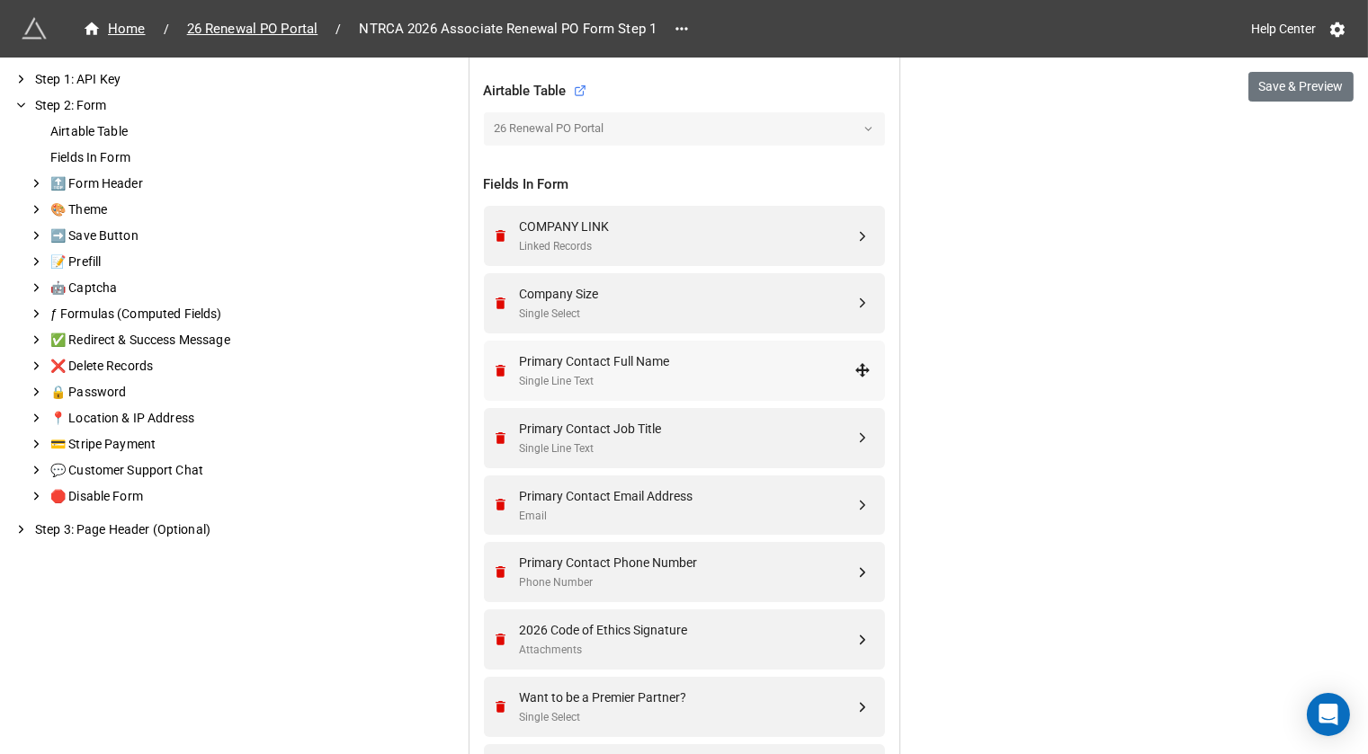
click at [728, 373] on div "Single Line Text" at bounding box center [687, 381] width 335 height 17
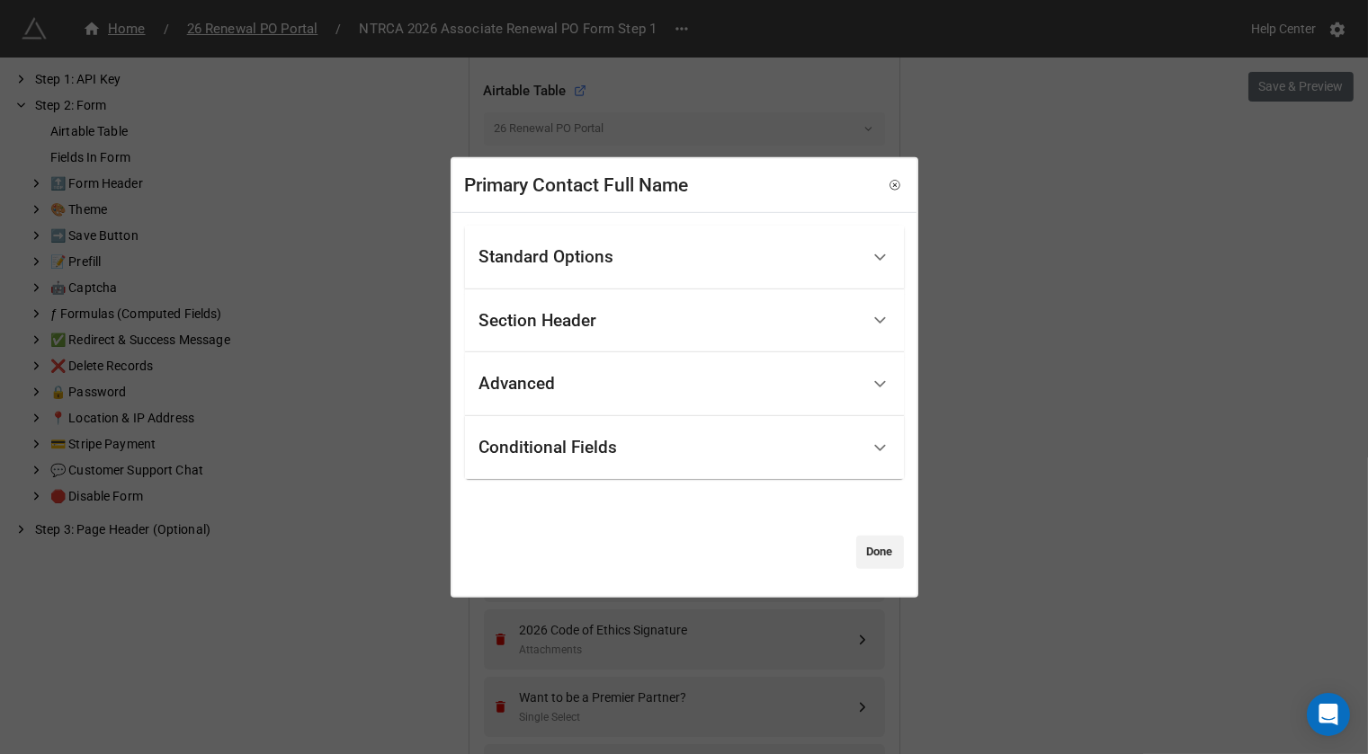
click at [692, 264] on div "Standard Options" at bounding box center [669, 258] width 380 height 42
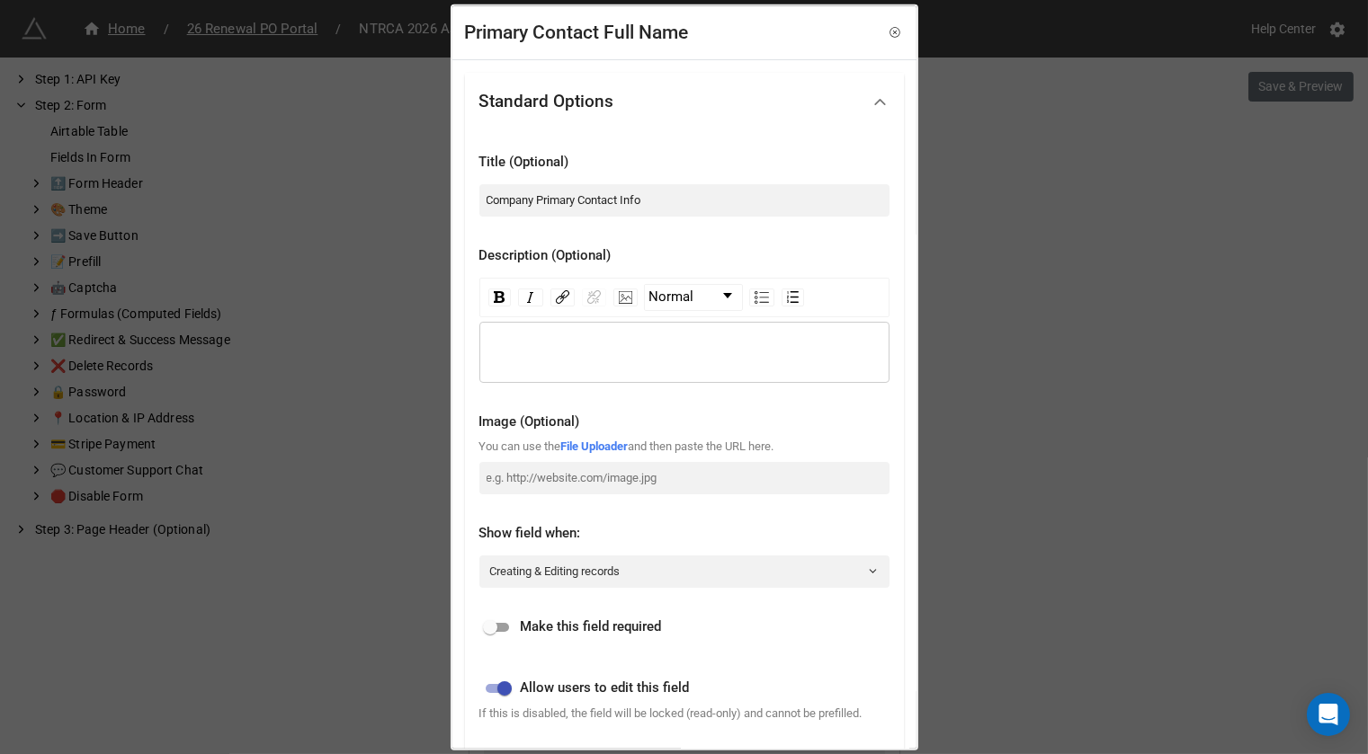
click at [557, 344] on div "rdw-editor" at bounding box center [684, 352] width 393 height 20
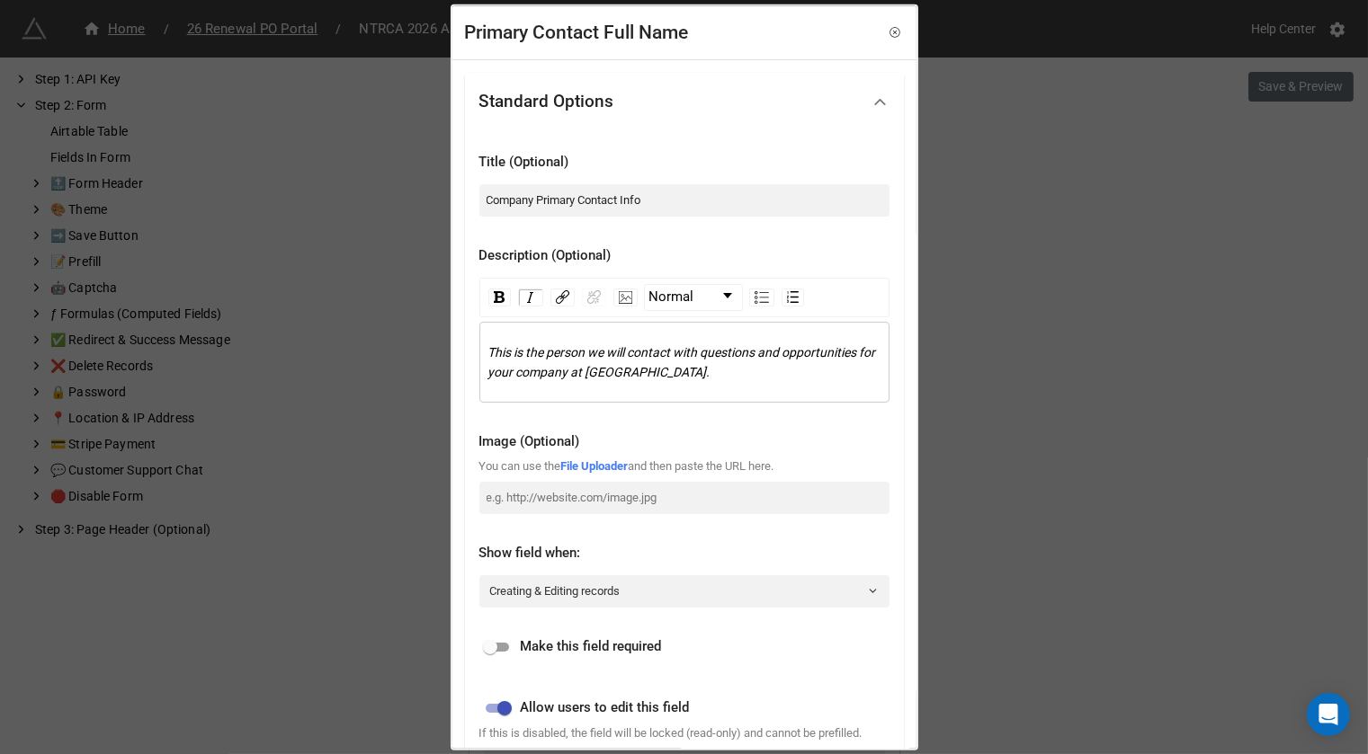
click at [505, 648] on input "checkbox" at bounding box center [490, 648] width 65 height 22
checkbox input "true"
click at [715, 195] on input "Company Primary Contact Info" at bounding box center [684, 199] width 410 height 32
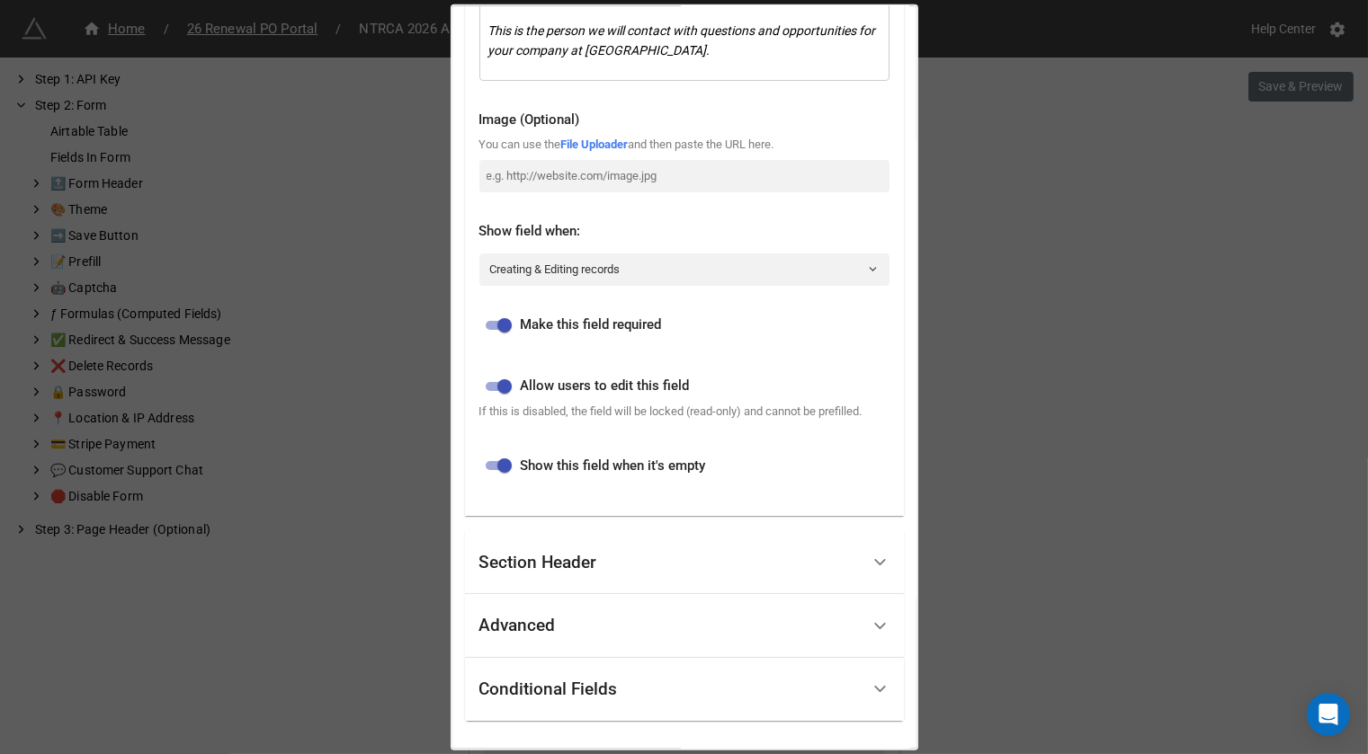
scroll to position [427, 0]
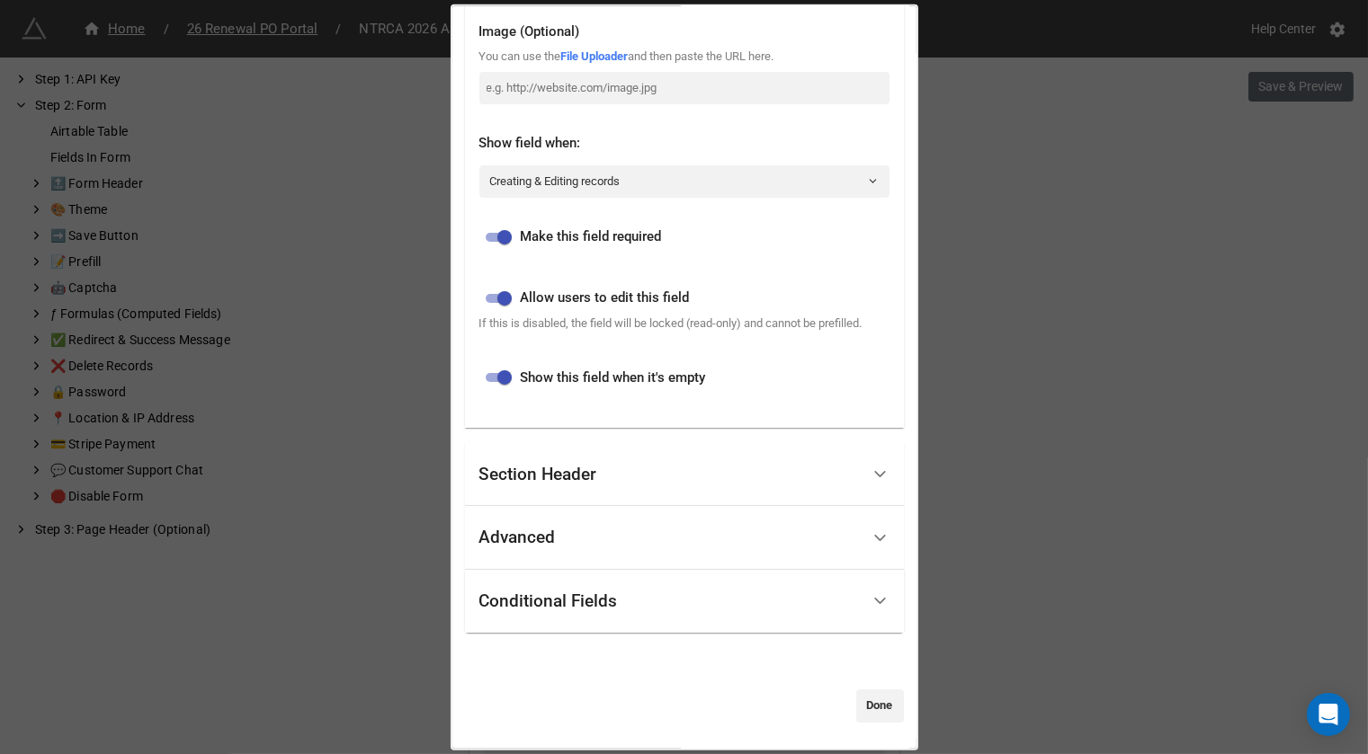
click at [600, 477] on div "Section Header" at bounding box center [669, 474] width 380 height 42
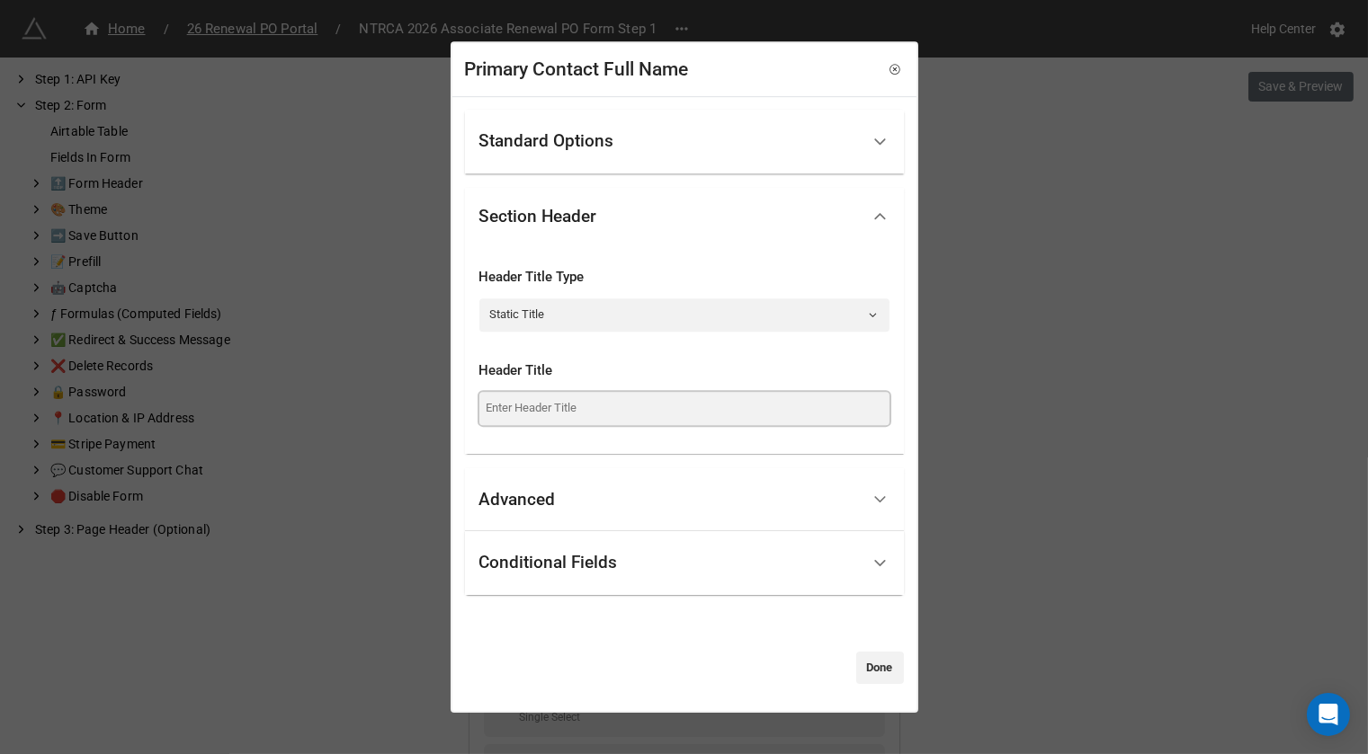
click at [600, 417] on input at bounding box center [684, 408] width 410 height 32
paste input "Company Primary Contact Info"
type input "Company Primary Contact Info"
click at [678, 121] on div "Standard Options" at bounding box center [669, 142] width 380 height 42
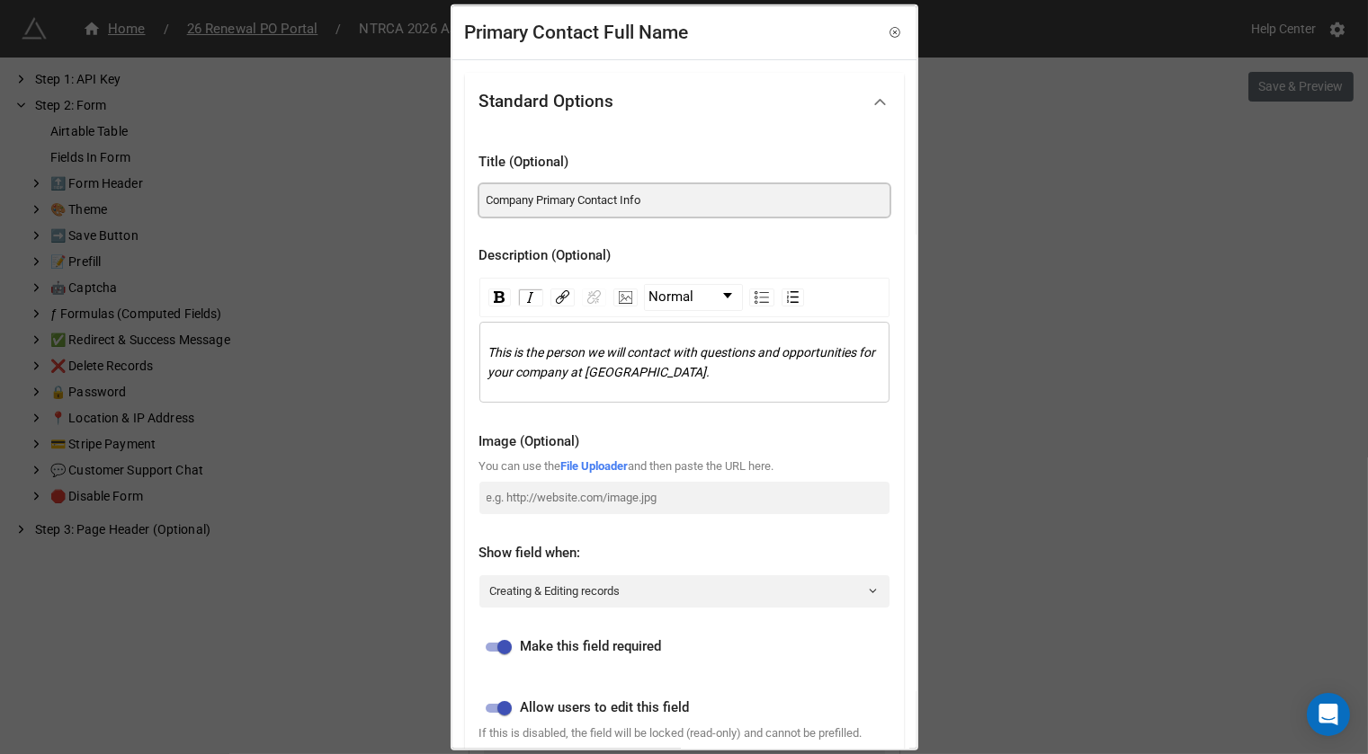
click at [681, 194] on input "Company Primary Contact Info" at bounding box center [684, 199] width 410 height 32
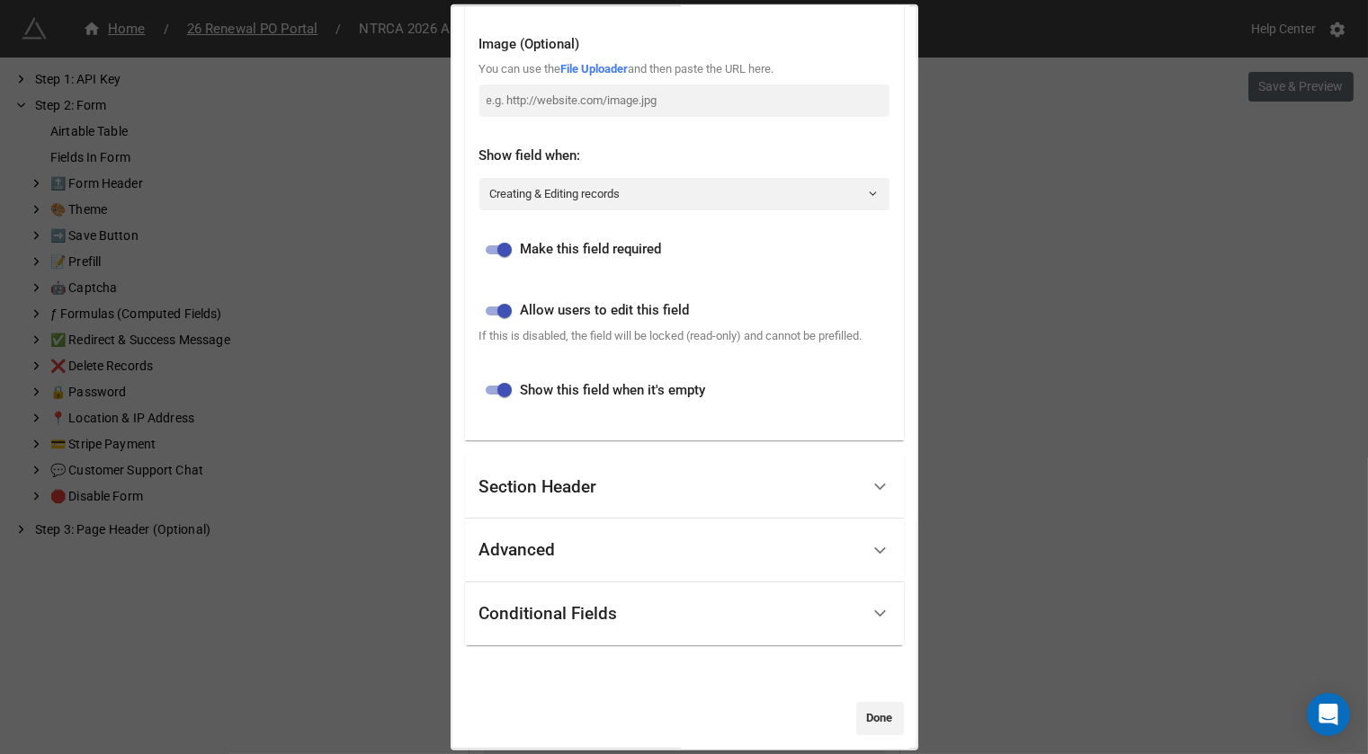
scroll to position [427, 0]
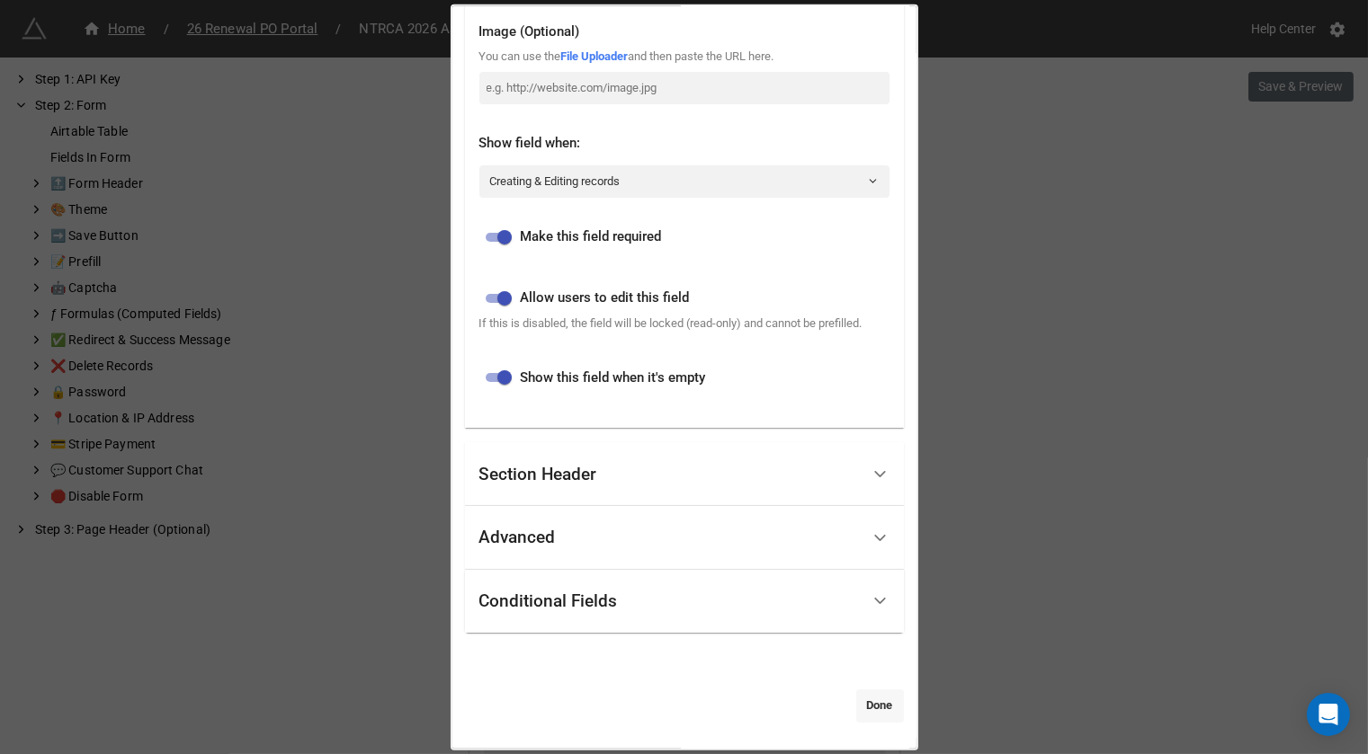
click at [864, 694] on link "Done" at bounding box center [880, 706] width 48 height 32
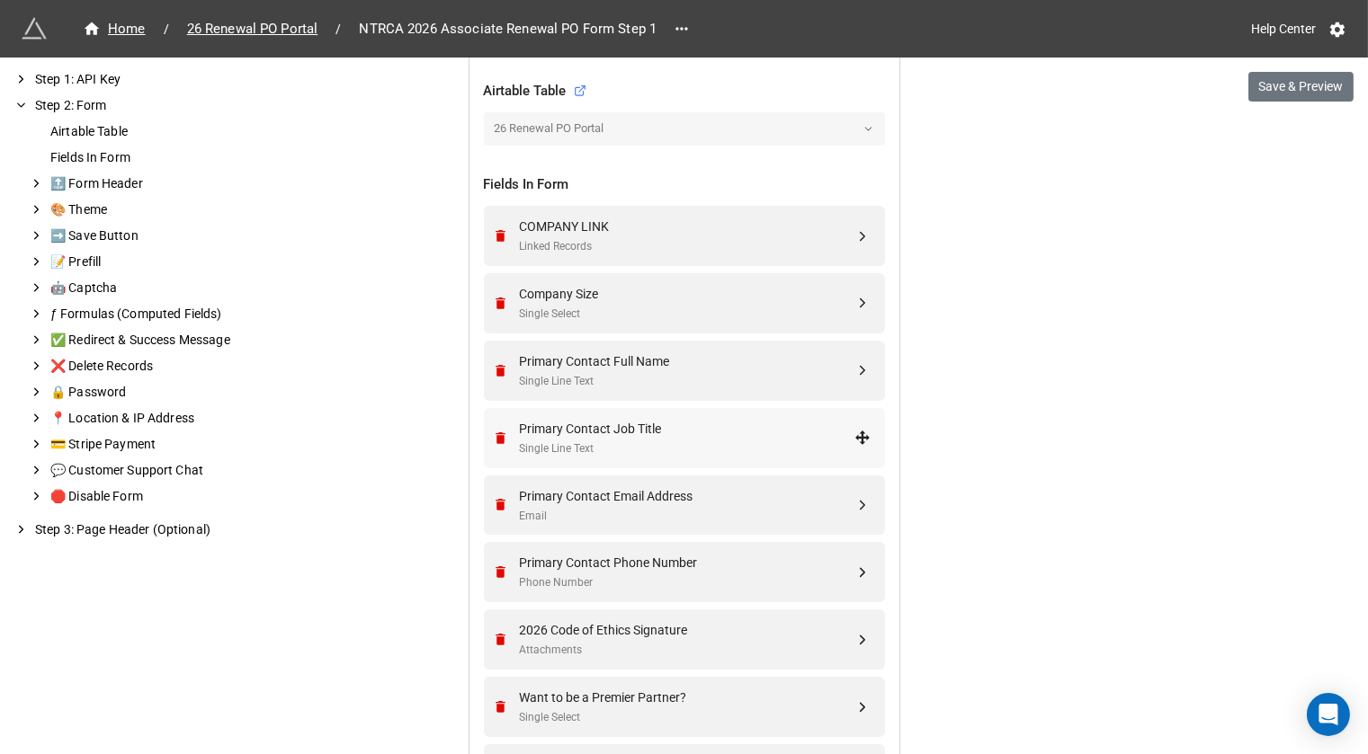
click at [745, 433] on div "Primary Contact Job Title" at bounding box center [687, 429] width 335 height 20
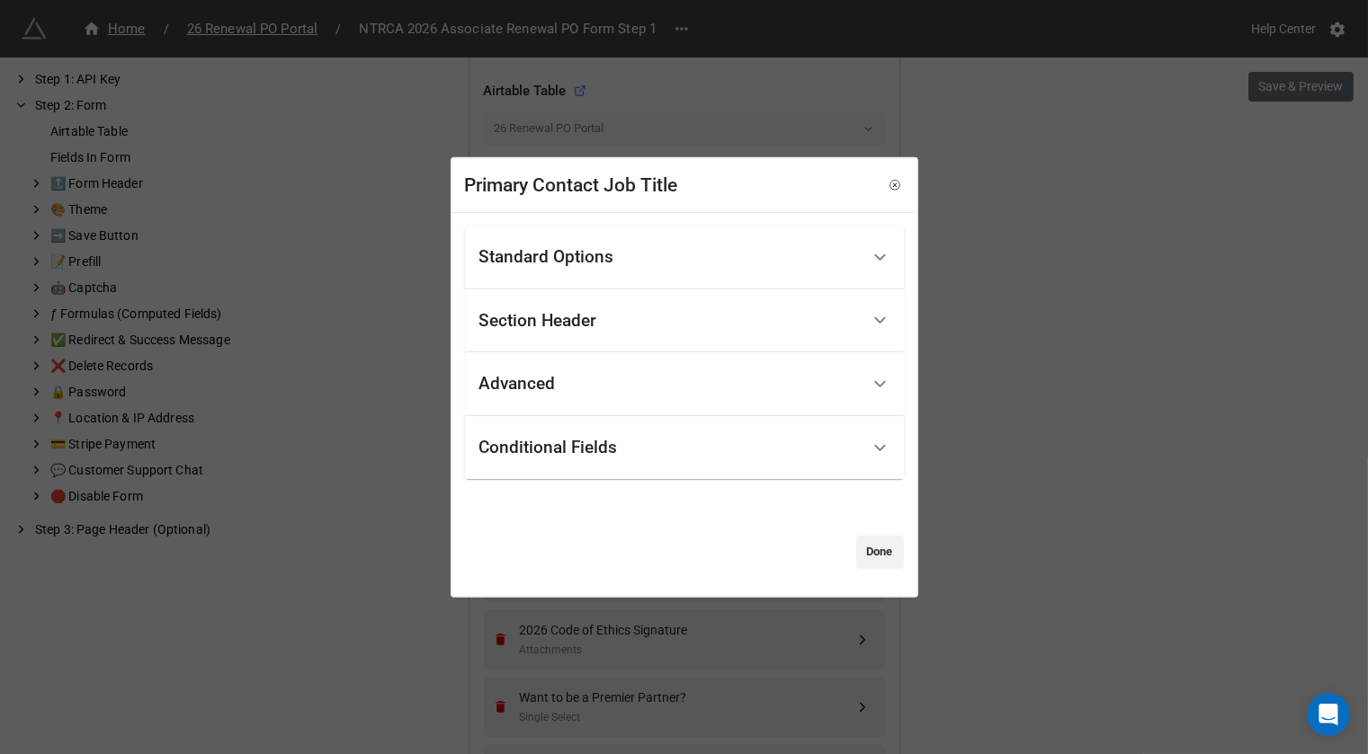
click at [703, 263] on div "Standard Options" at bounding box center [669, 258] width 380 height 42
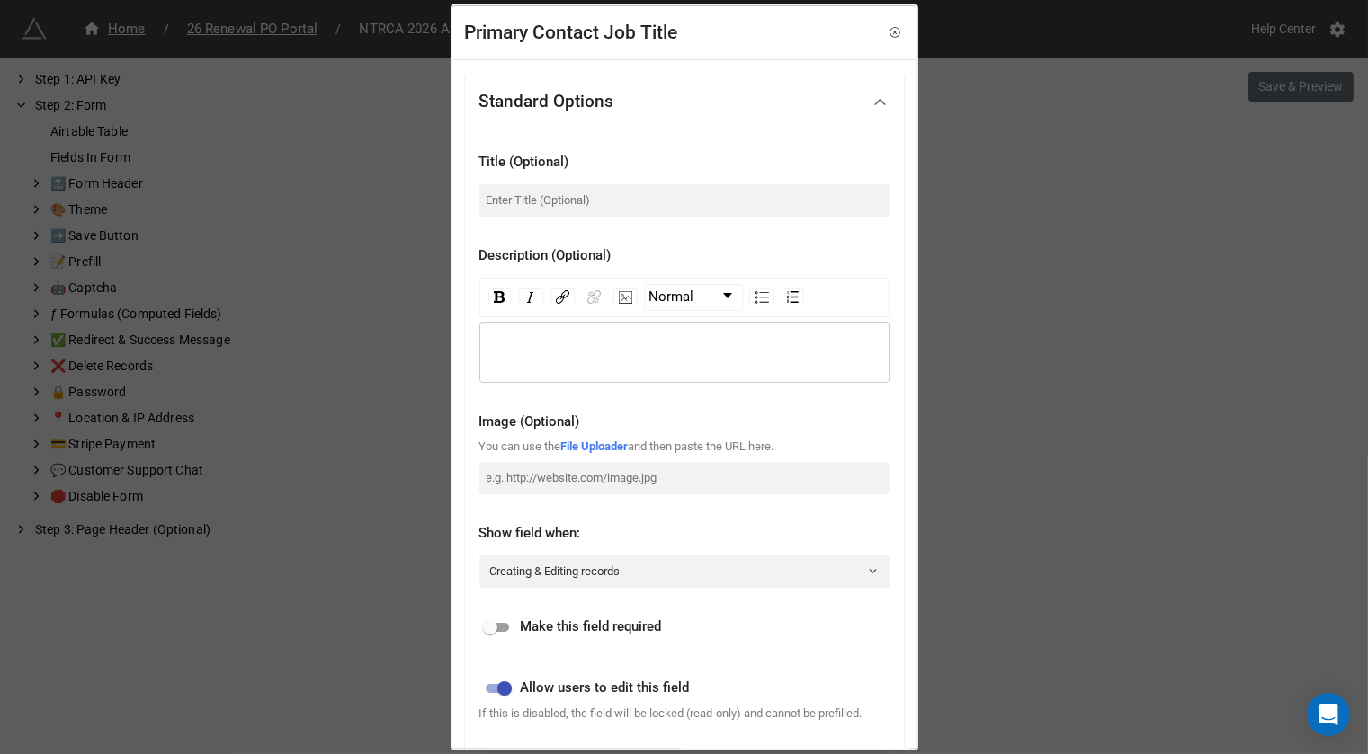
click at [497, 620] on input "checkbox" at bounding box center [490, 628] width 65 height 22
checkbox input "true"
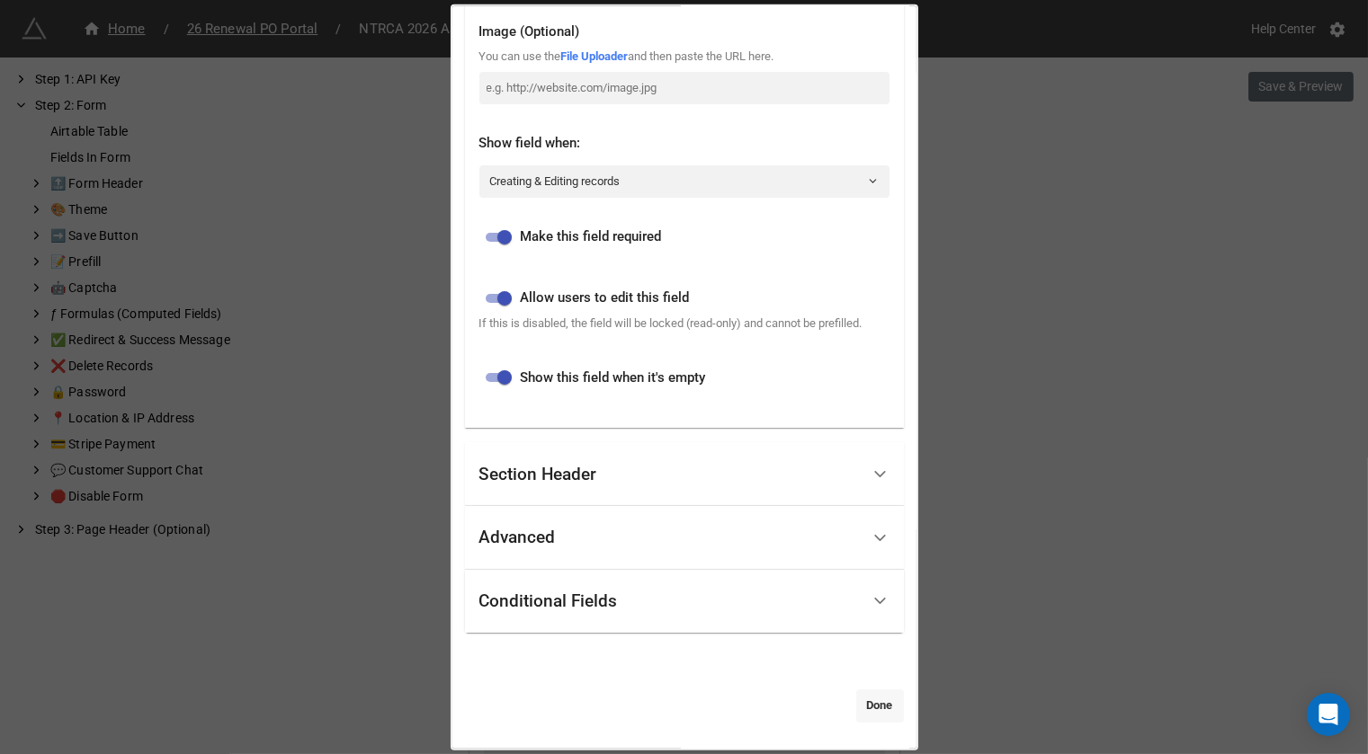
click at [861, 704] on link "Done" at bounding box center [880, 706] width 48 height 32
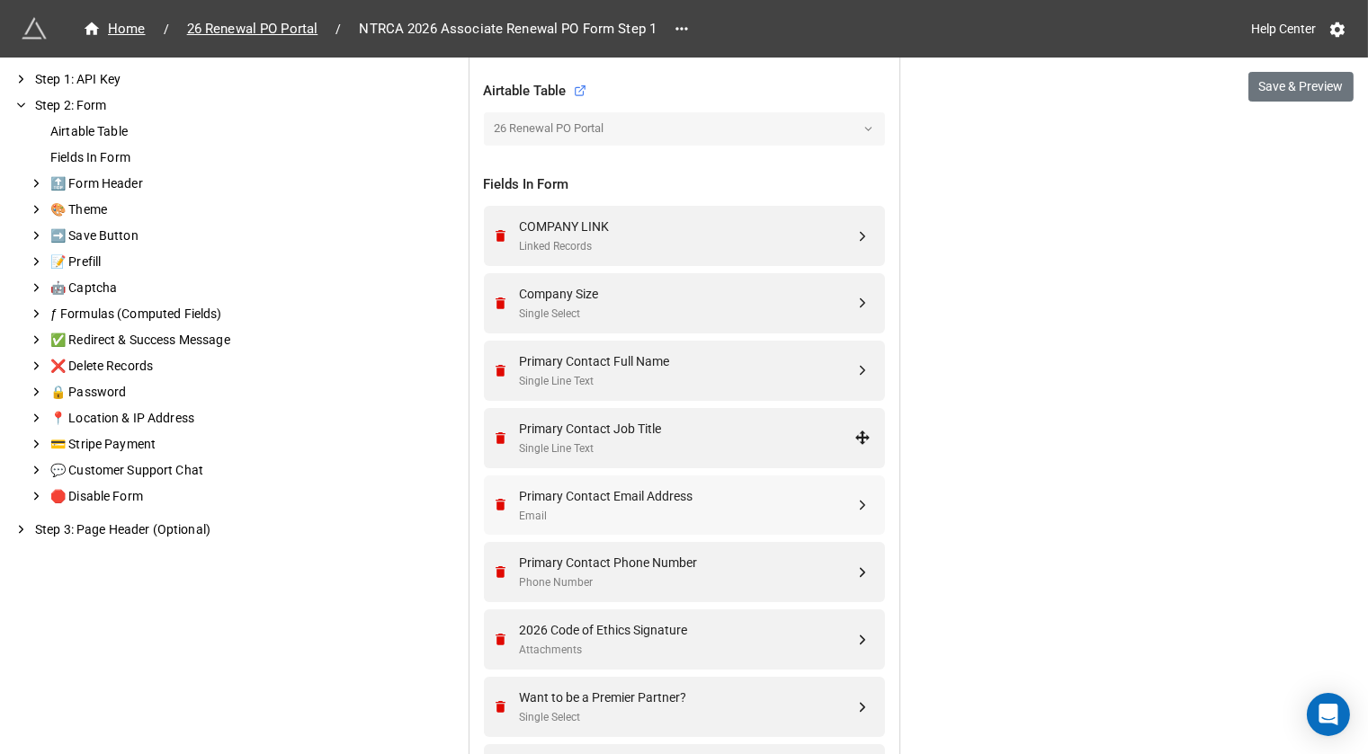
click at [710, 502] on div "Primary Contact Email Address Email" at bounding box center [687, 505] width 335 height 39
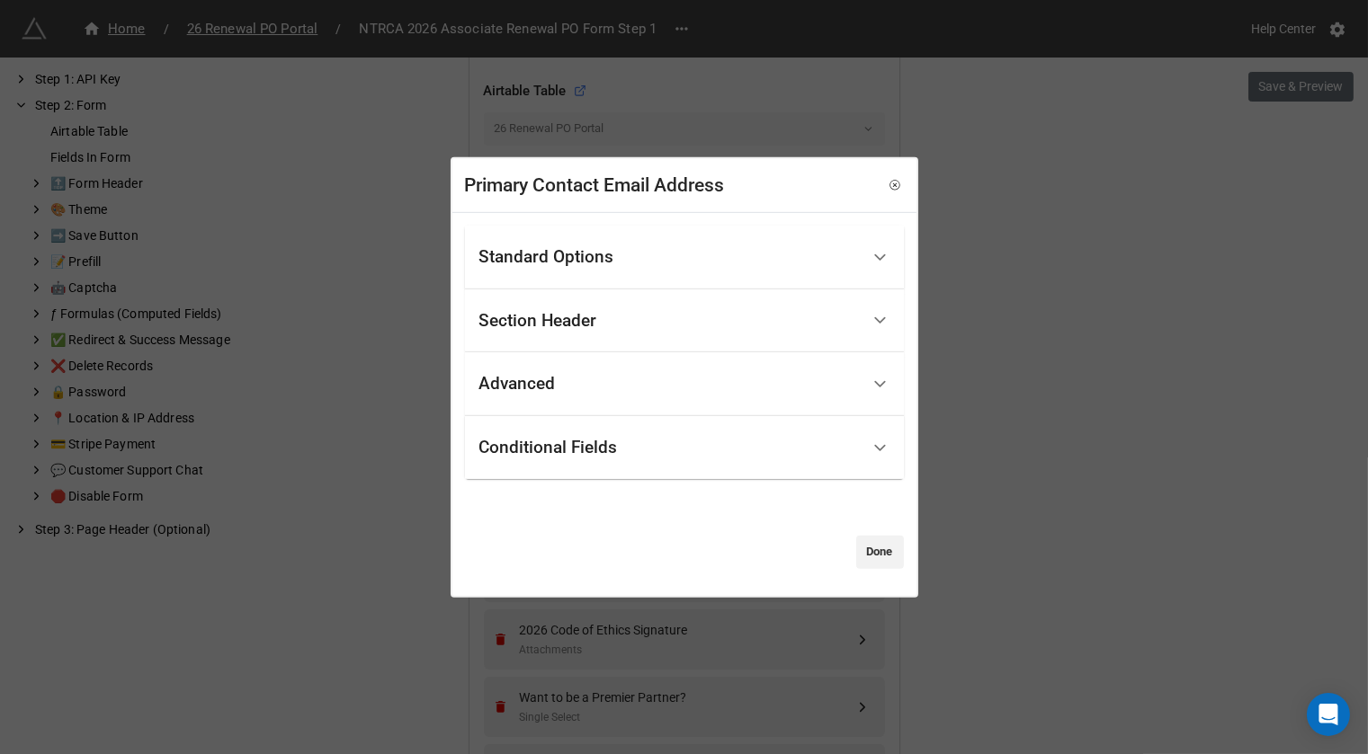
click at [672, 240] on div "Standard Options" at bounding box center [669, 258] width 380 height 42
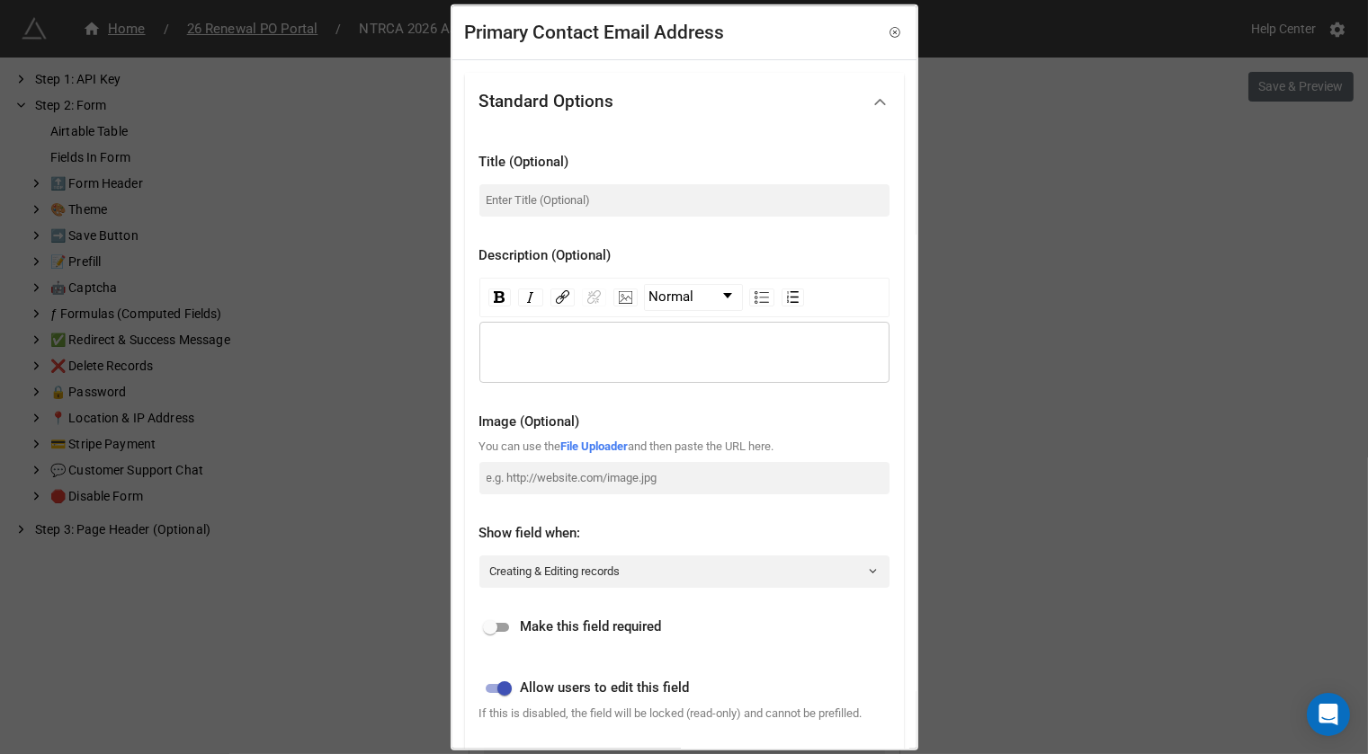
click at [492, 631] on input "checkbox" at bounding box center [490, 628] width 65 height 22
checkbox input "true"
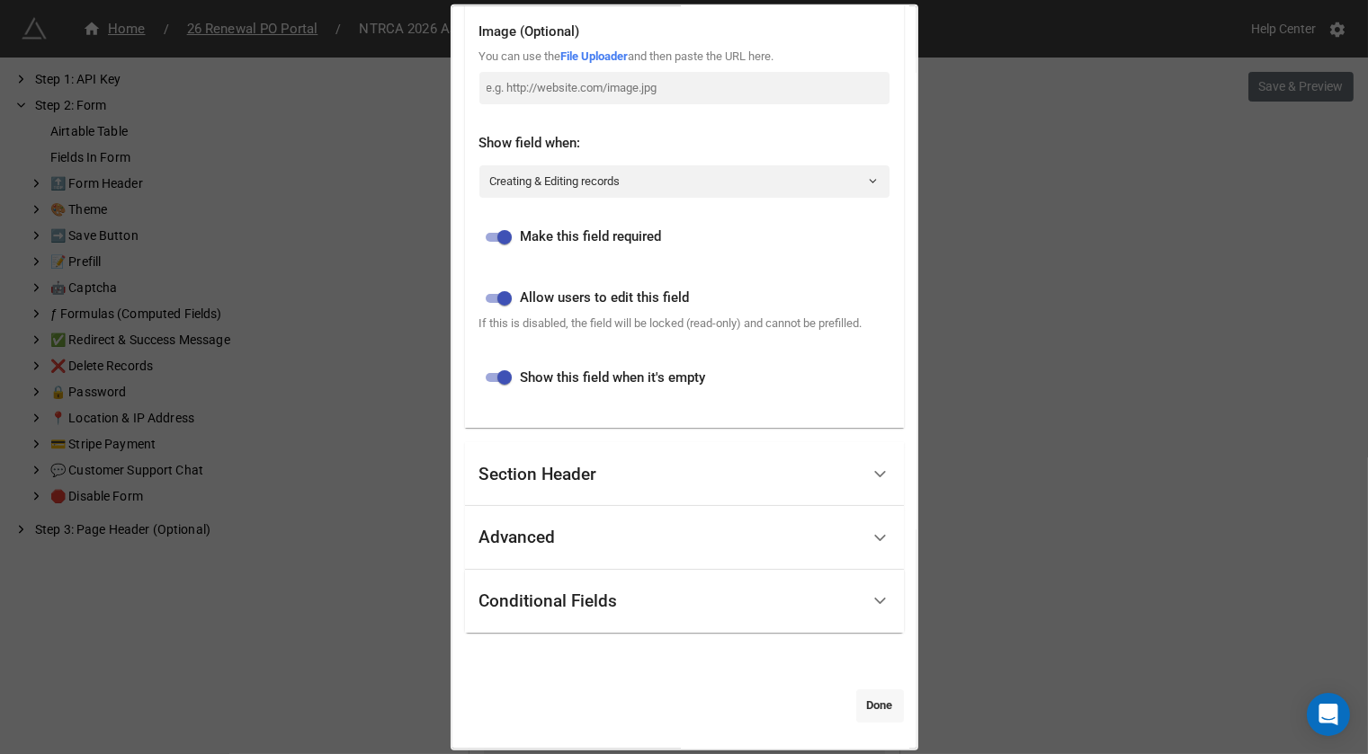
click at [866, 710] on link "Done" at bounding box center [880, 706] width 48 height 32
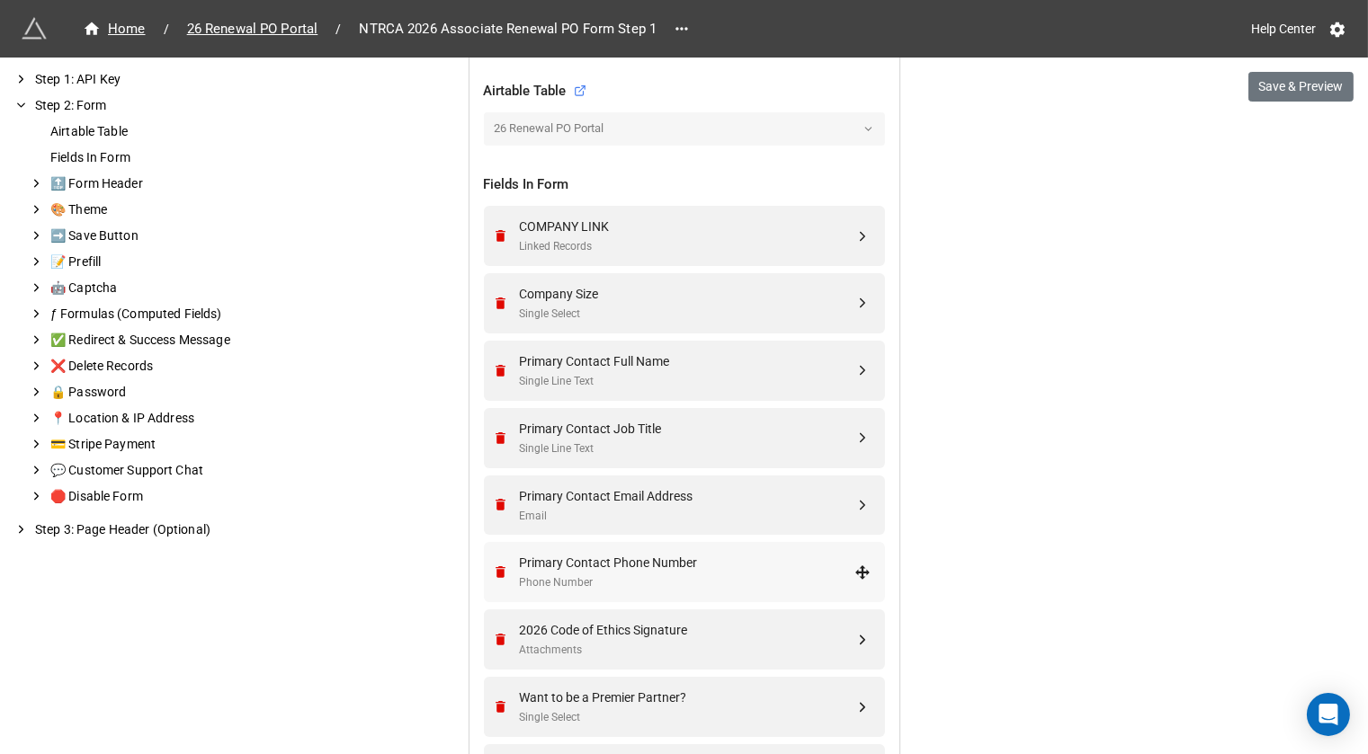
click at [711, 575] on div "Phone Number" at bounding box center [687, 583] width 335 height 17
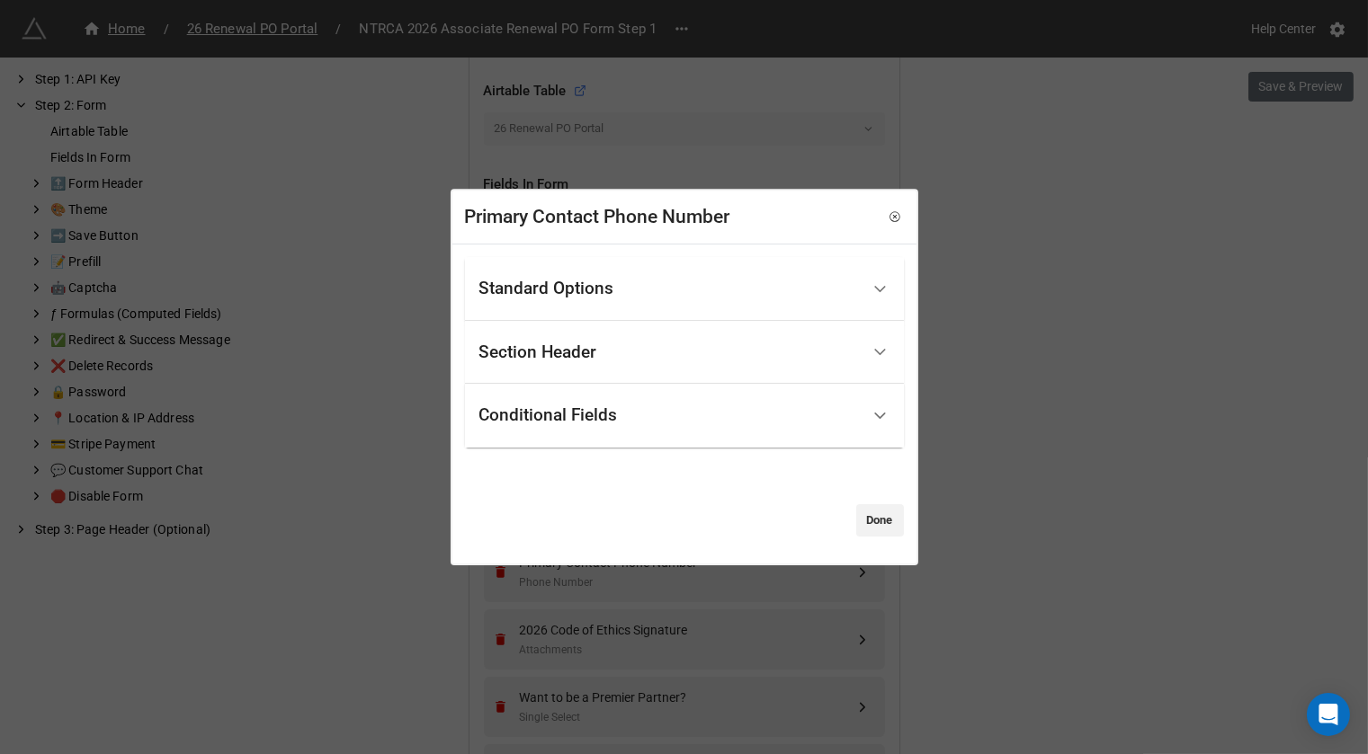
click at [688, 299] on div "Standard Options" at bounding box center [669, 289] width 380 height 42
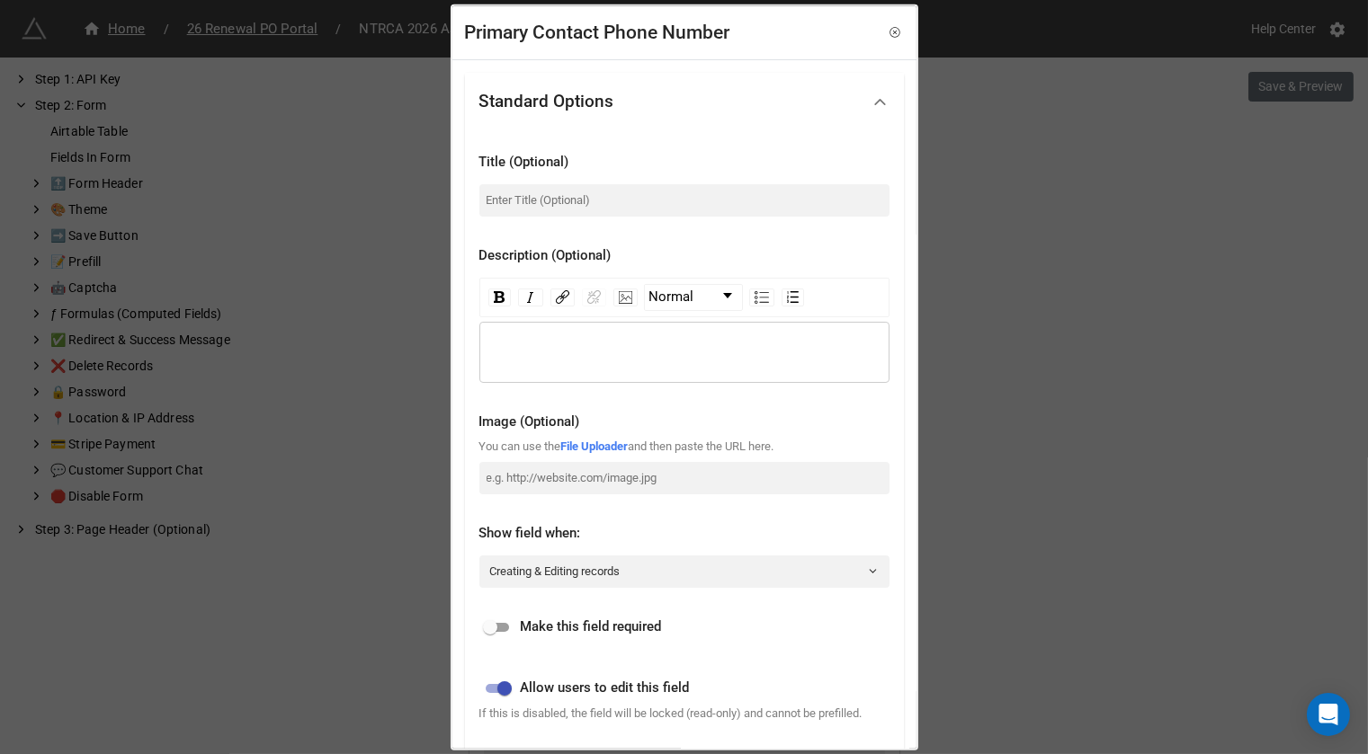
click at [495, 629] on input "checkbox" at bounding box center [490, 628] width 65 height 22
checkbox input "true"
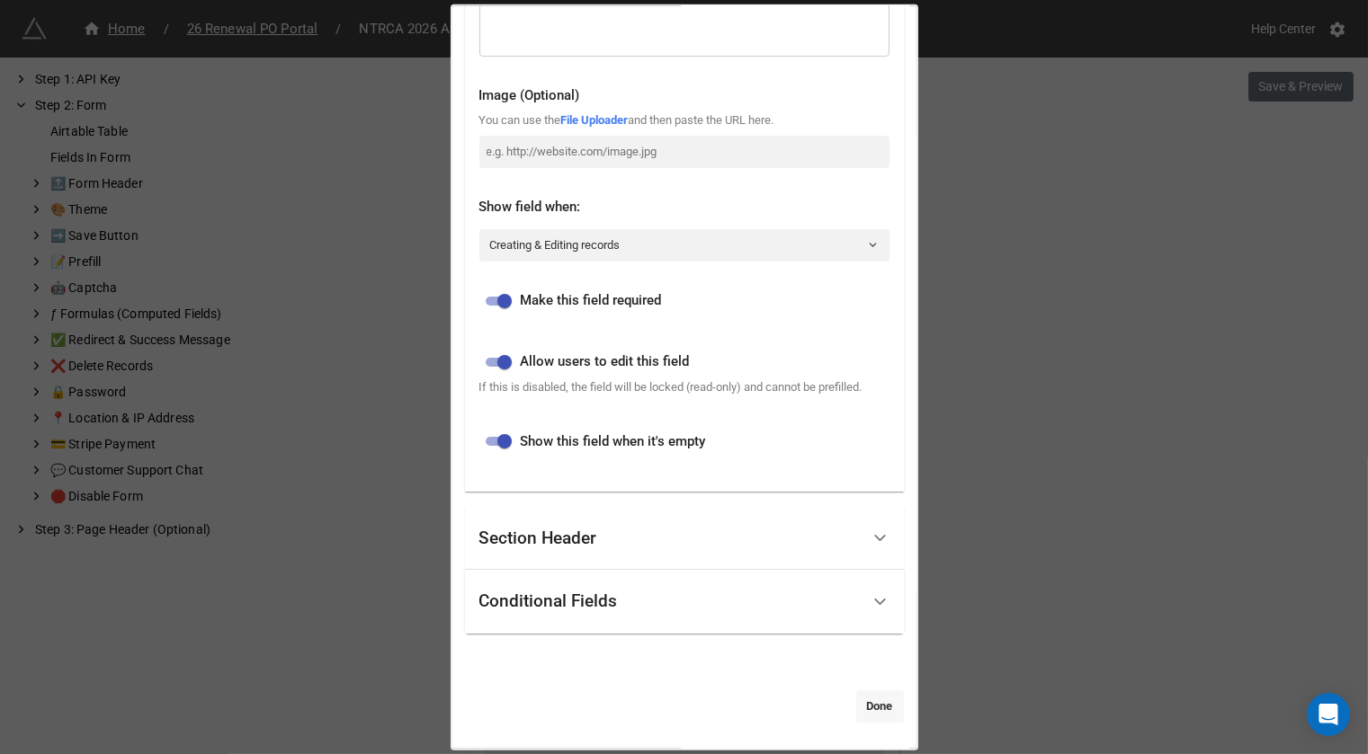
click at [871, 708] on link "Done" at bounding box center [880, 706] width 48 height 32
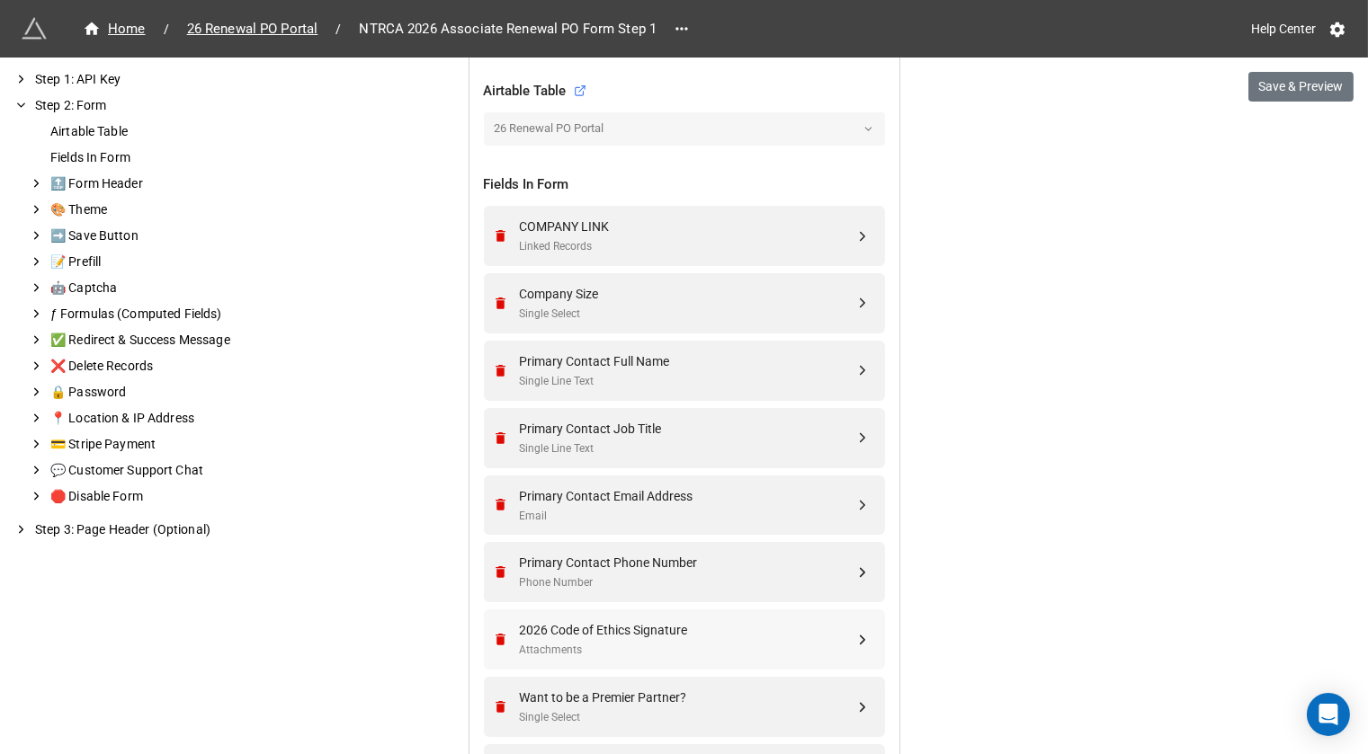
click at [644, 631] on div "2026 Code of Ethics Signature" at bounding box center [687, 630] width 335 height 20
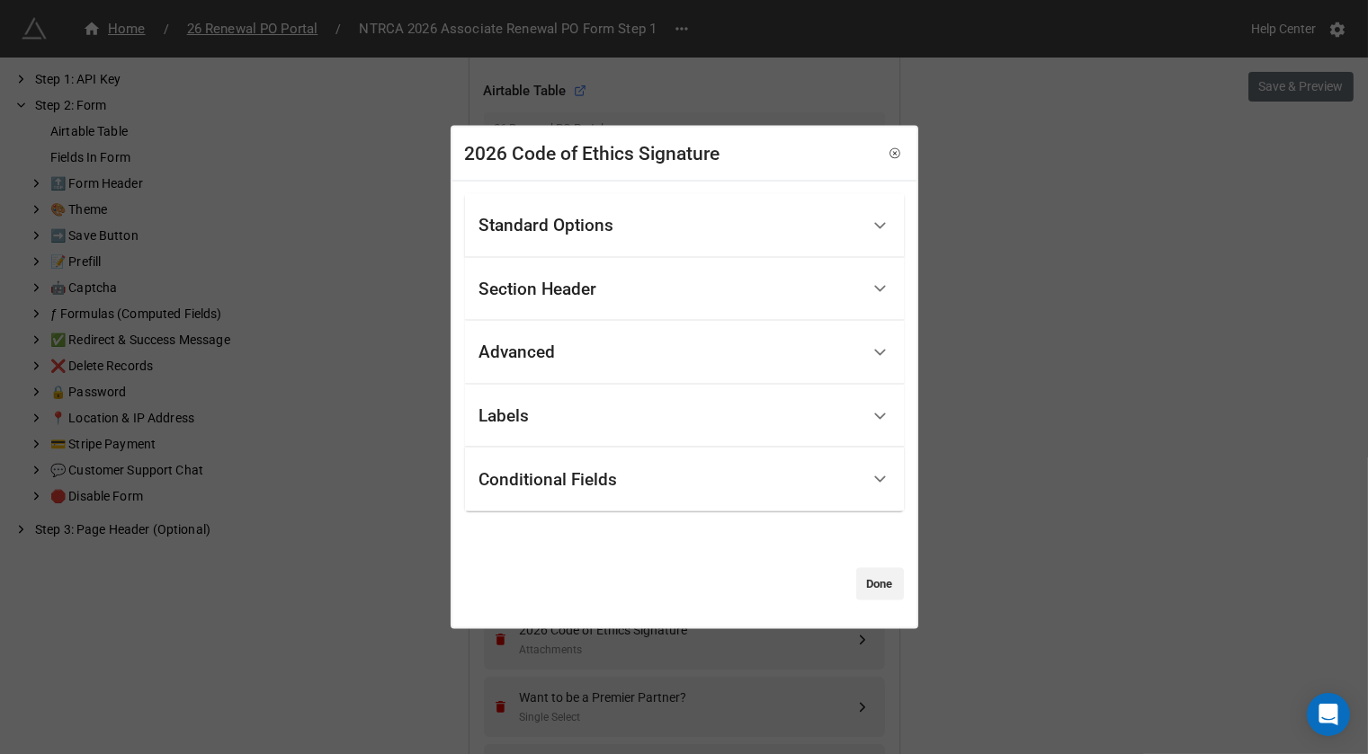
click at [636, 294] on div "Section Header" at bounding box center [669, 289] width 380 height 42
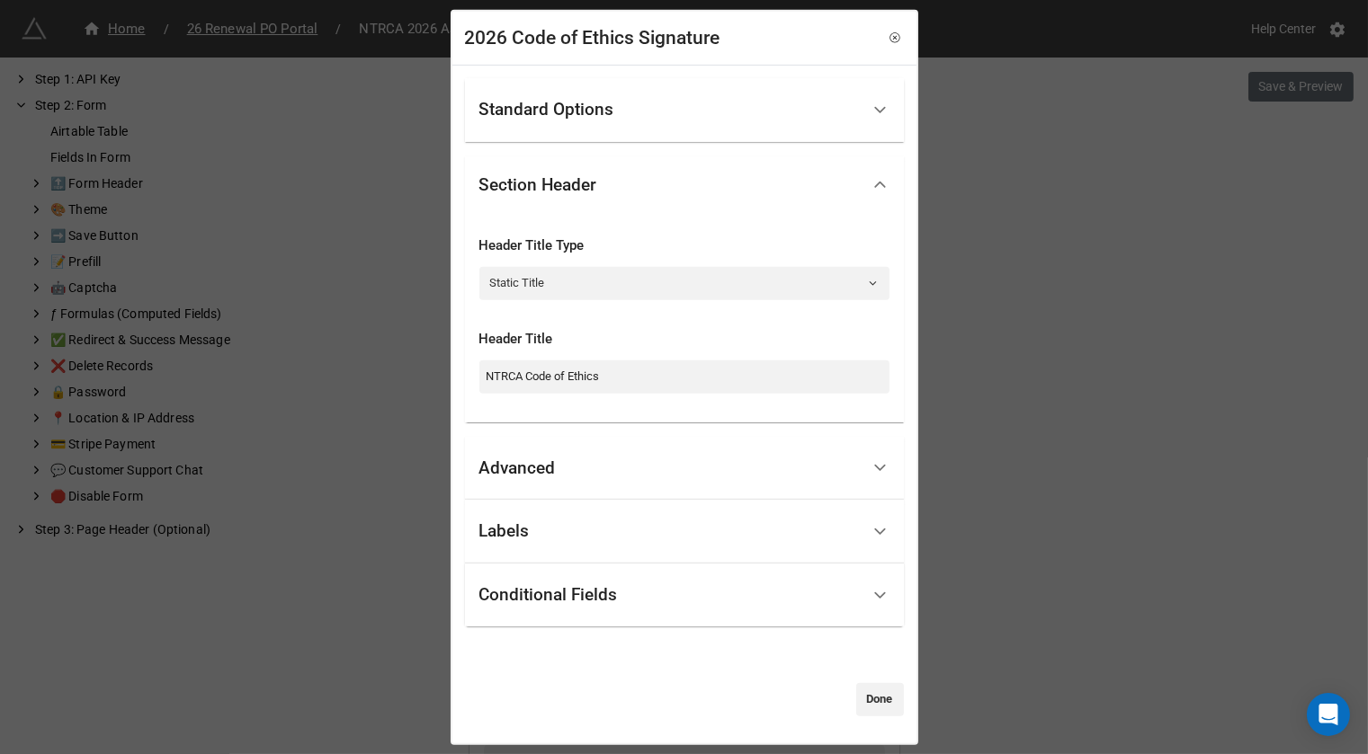
click at [665, 121] on div "Standard Options" at bounding box center [669, 110] width 380 height 42
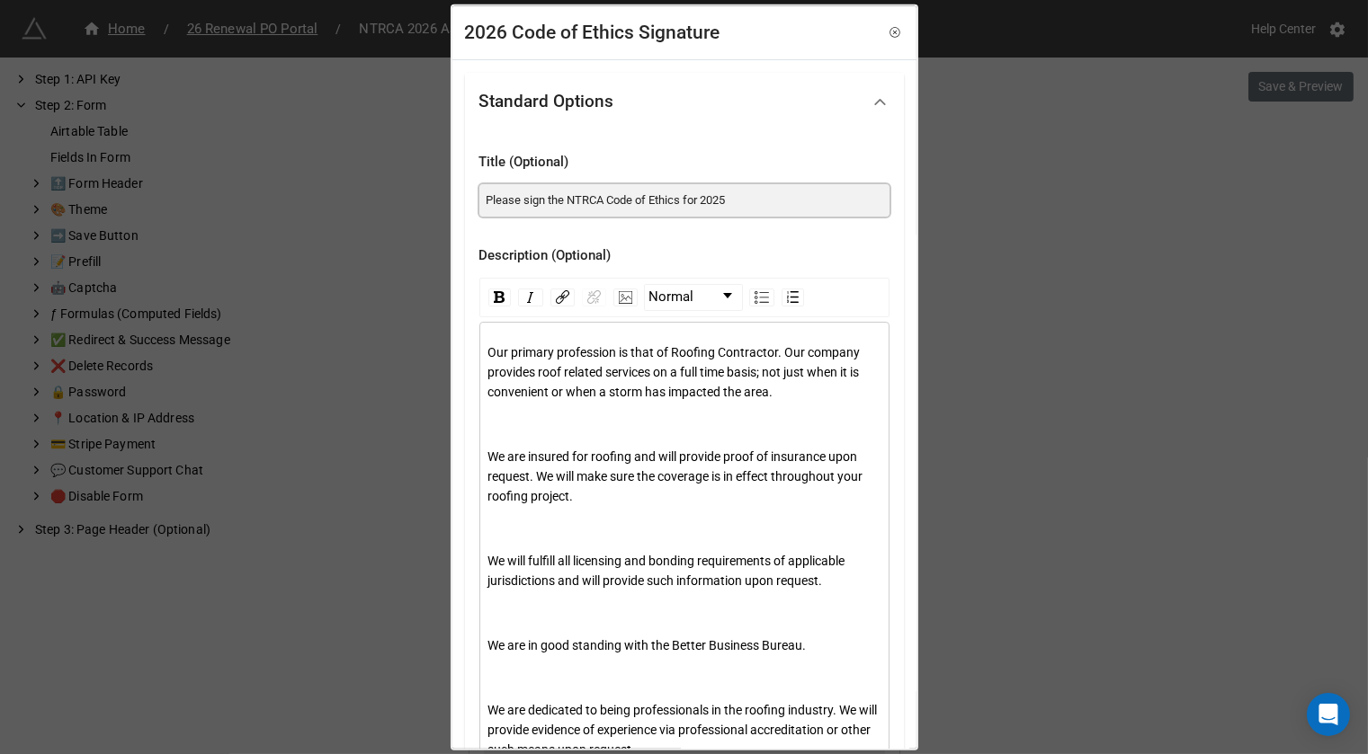
click at [761, 198] on input "Please sign the NTRCA Code of Ethics for 2025" at bounding box center [684, 199] width 410 height 32
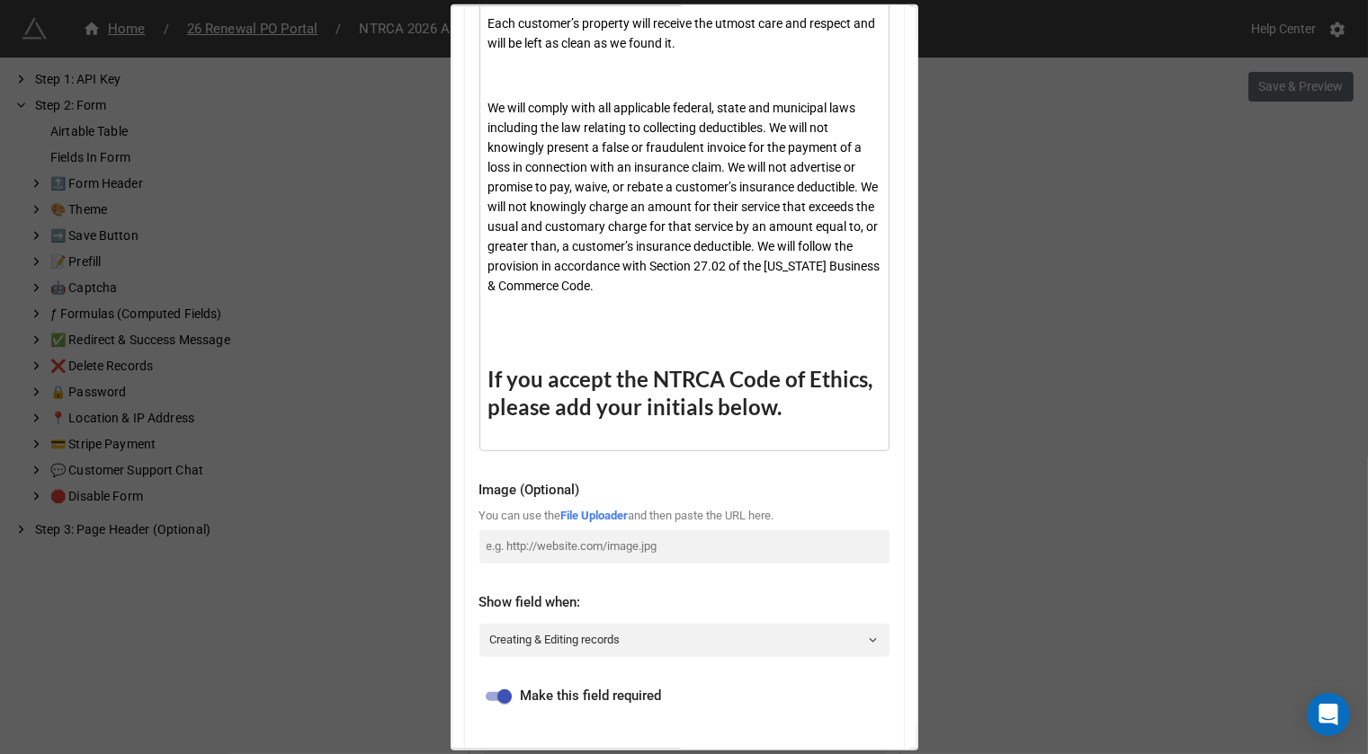
scroll to position [1682, 0]
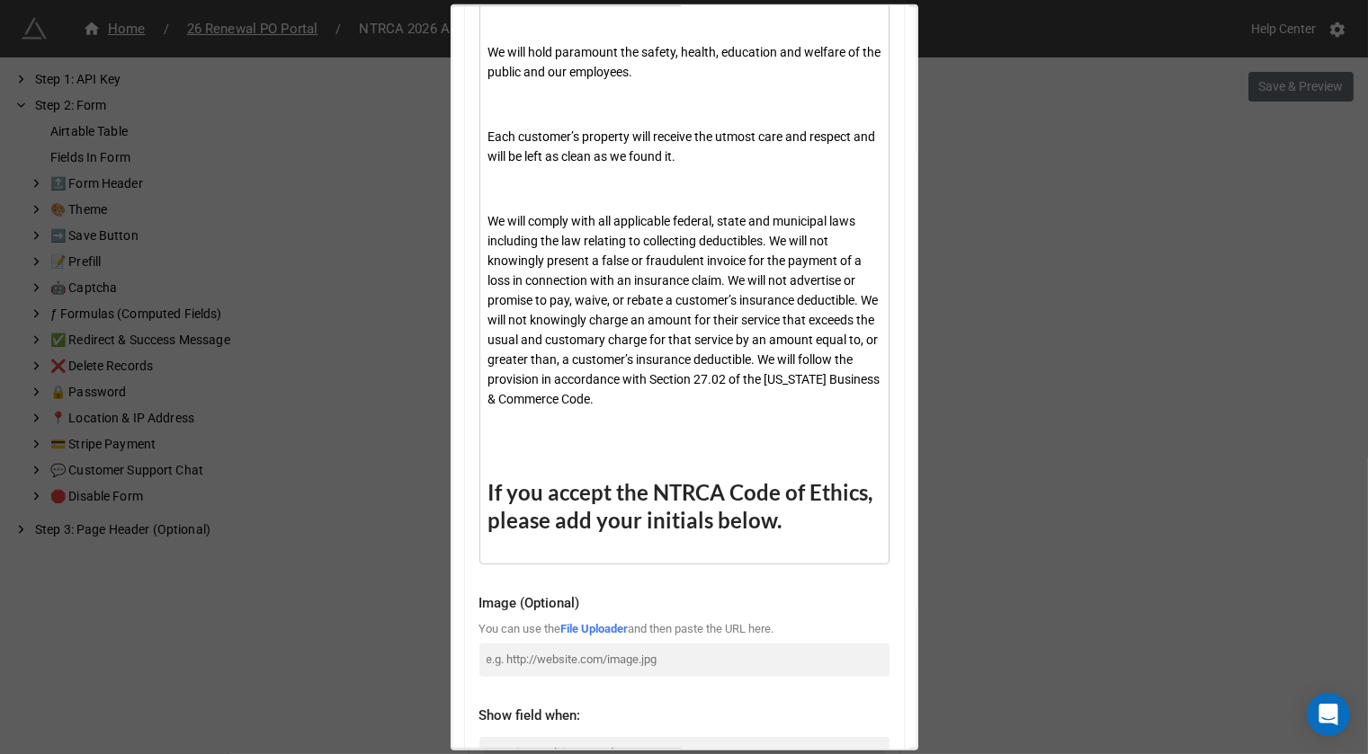
type input "Please sign the NTRCA Code of Ethics for 2026"
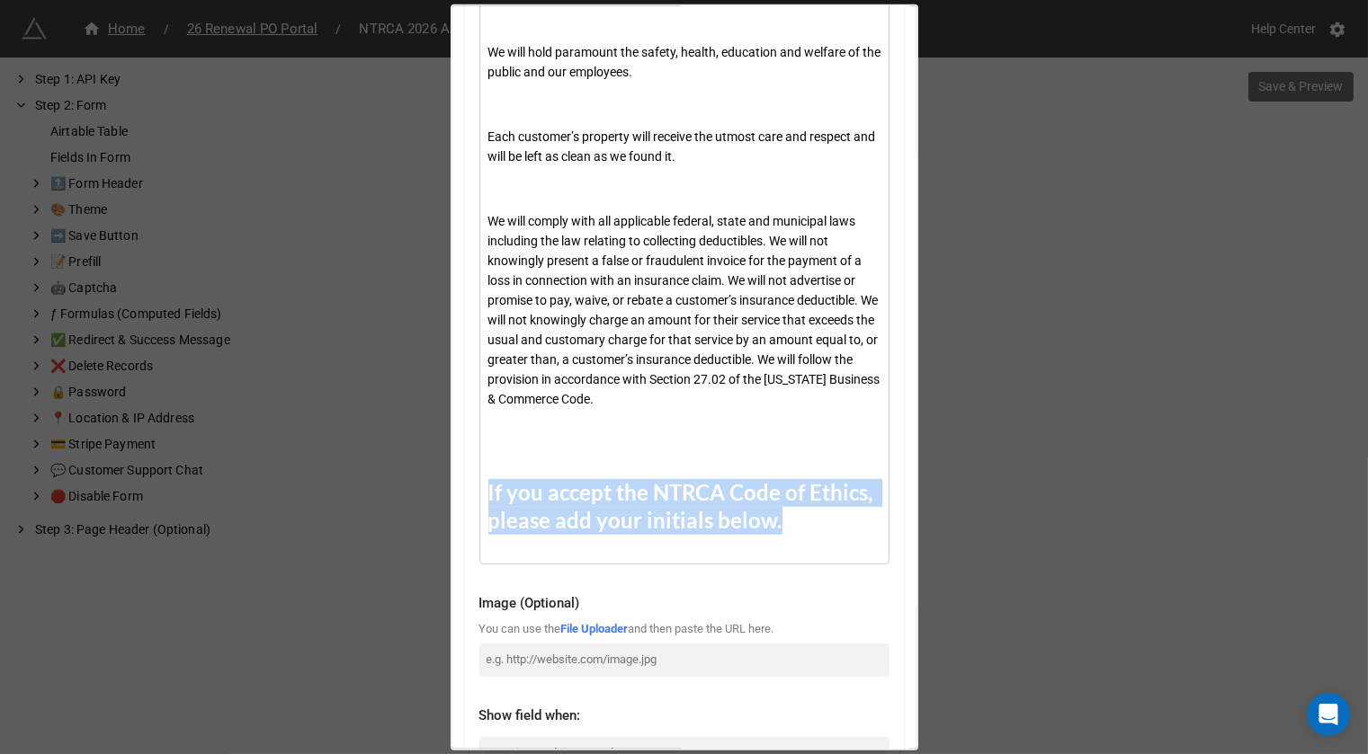
drag, startPoint x: 772, startPoint y: 542, endPoint x: 486, endPoint y: 515, distance: 286.3
click at [488, 515] on span "If you accept the NTRCA Code of Ethics, please add your initials below." at bounding box center [682, 506] width 389 height 54
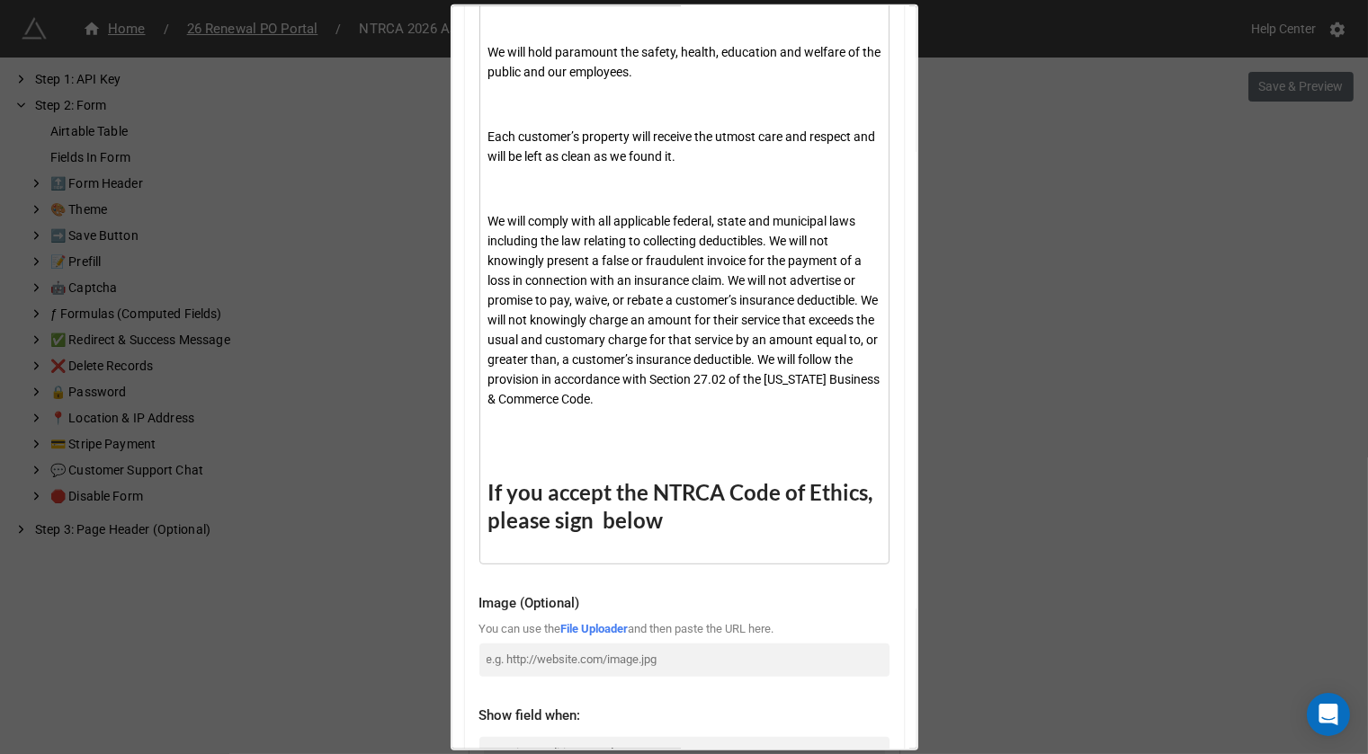
click at [600, 533] on span "If you accept the NTRCA Code of Ethics, please sign below" at bounding box center [682, 506] width 389 height 54
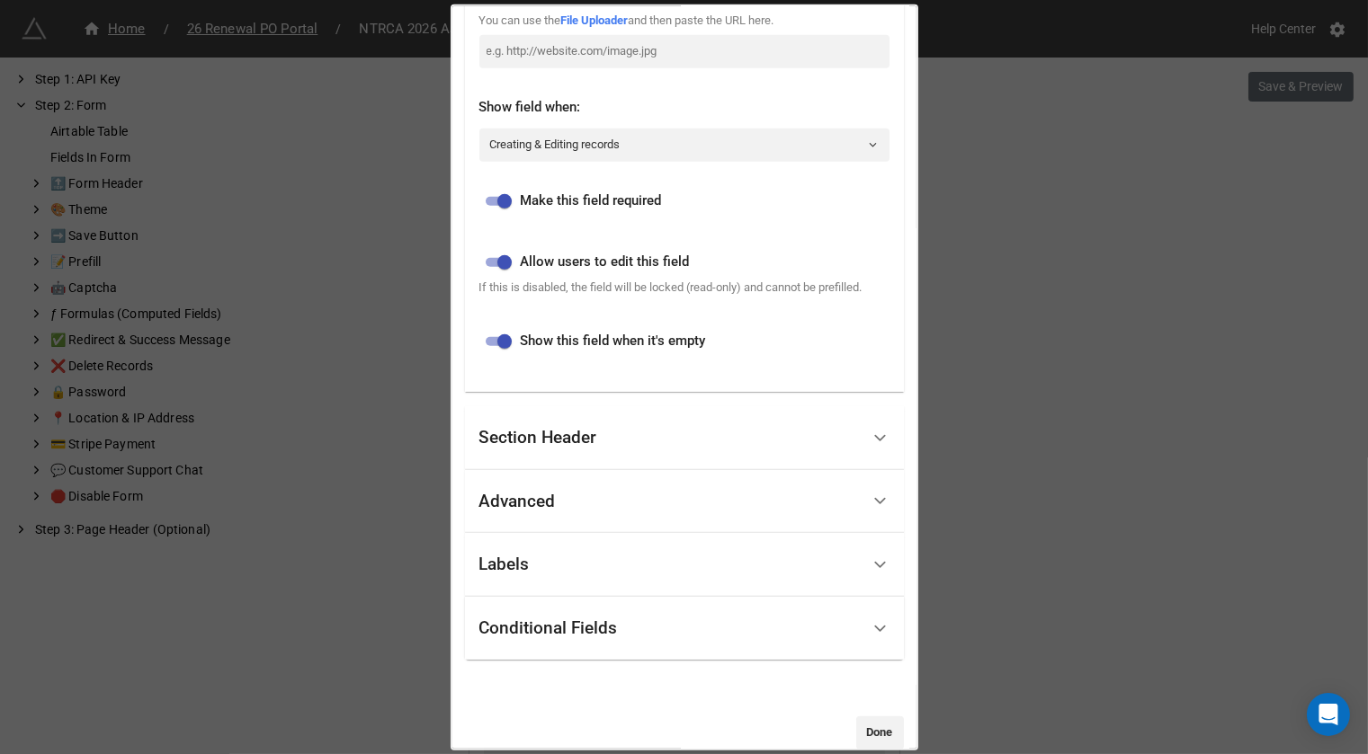
scroll to position [2352, 0]
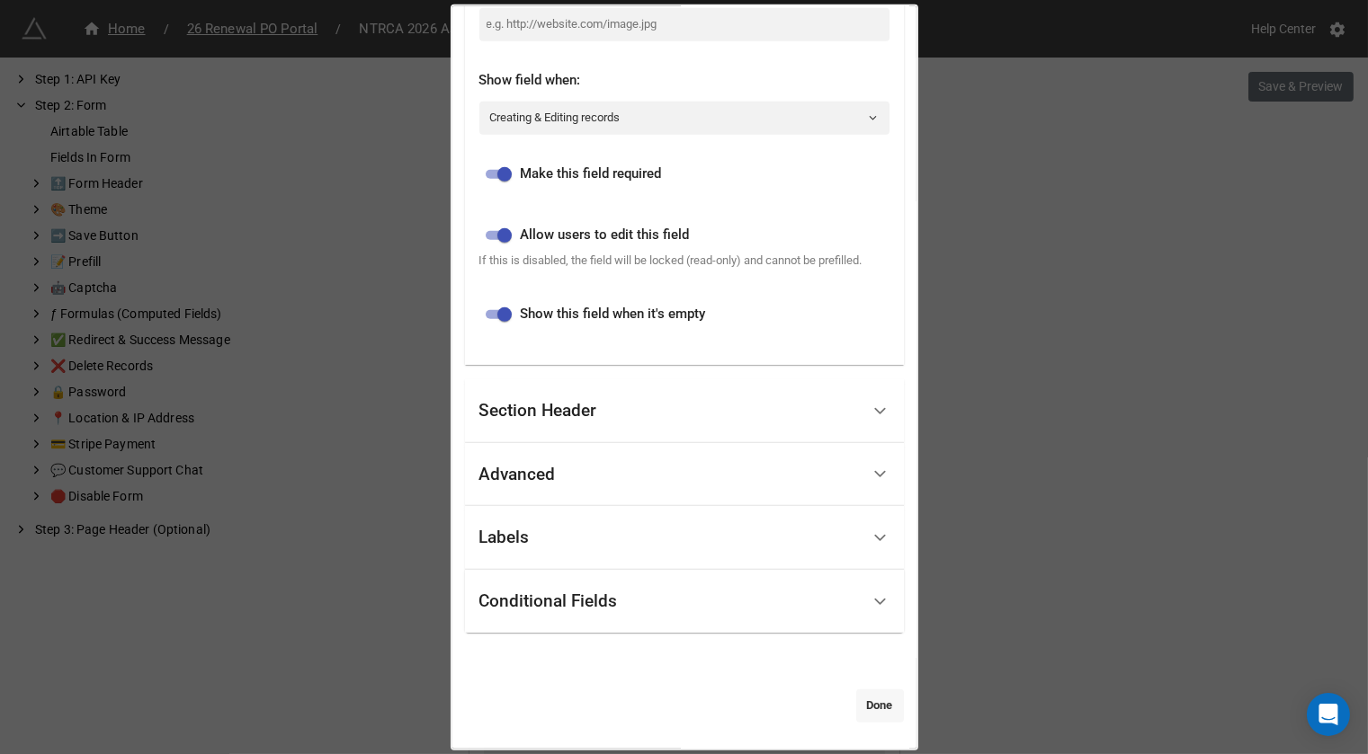
click at [873, 701] on link "Done" at bounding box center [880, 706] width 48 height 32
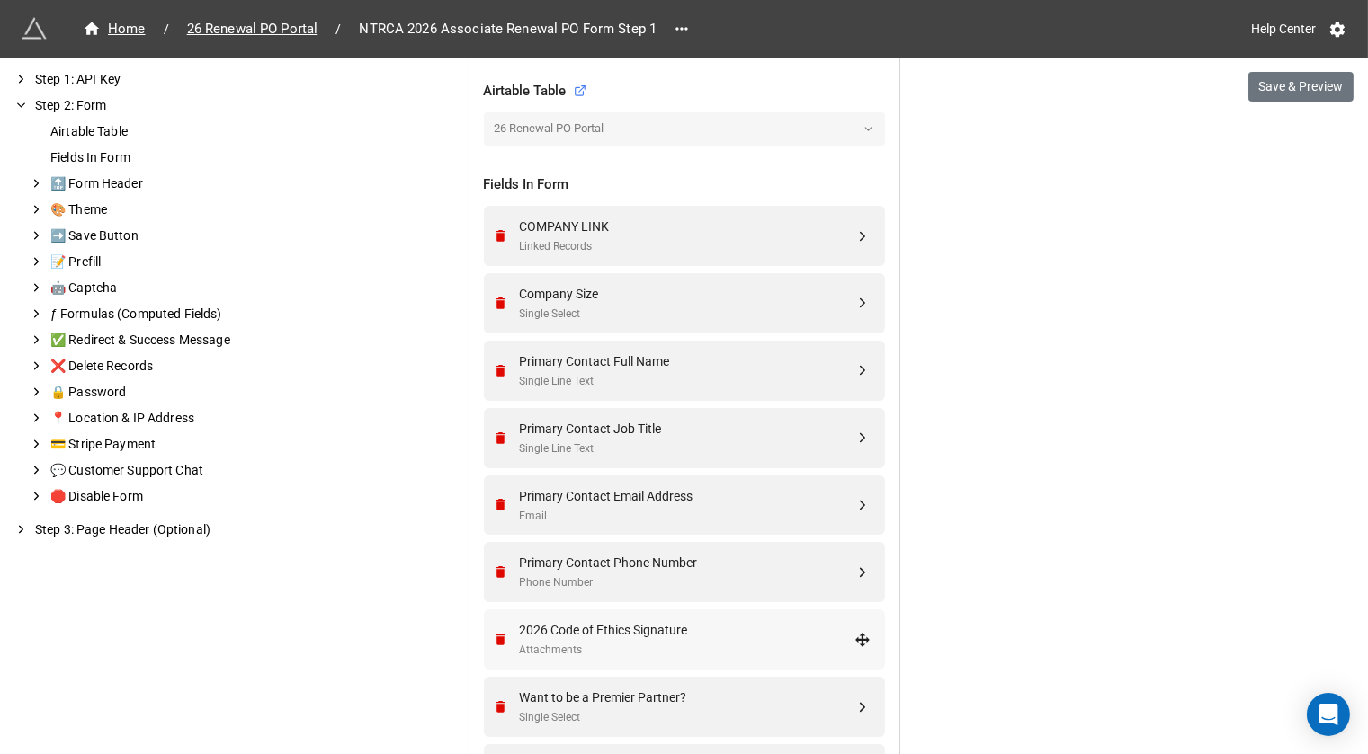
click at [730, 647] on div "Attachments" at bounding box center [687, 650] width 335 height 17
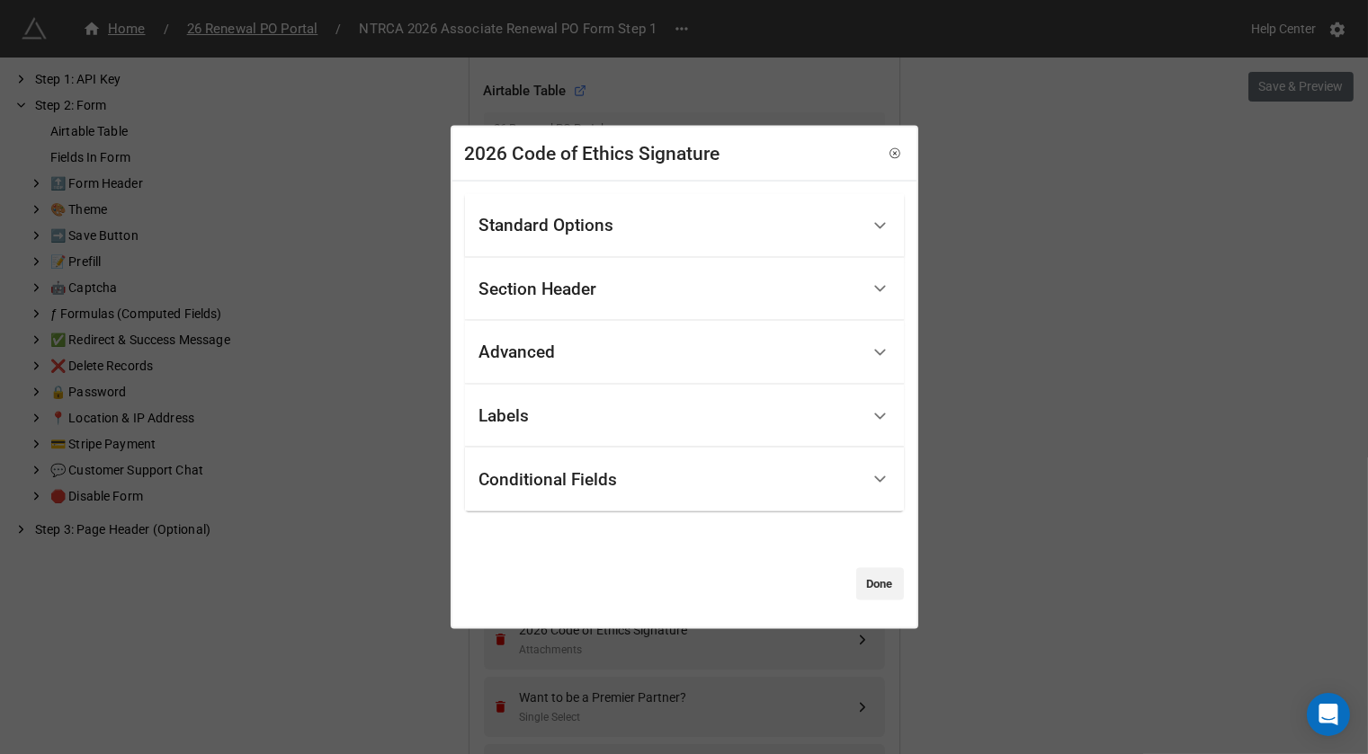
click at [657, 242] on div "Standard Options" at bounding box center [669, 226] width 380 height 42
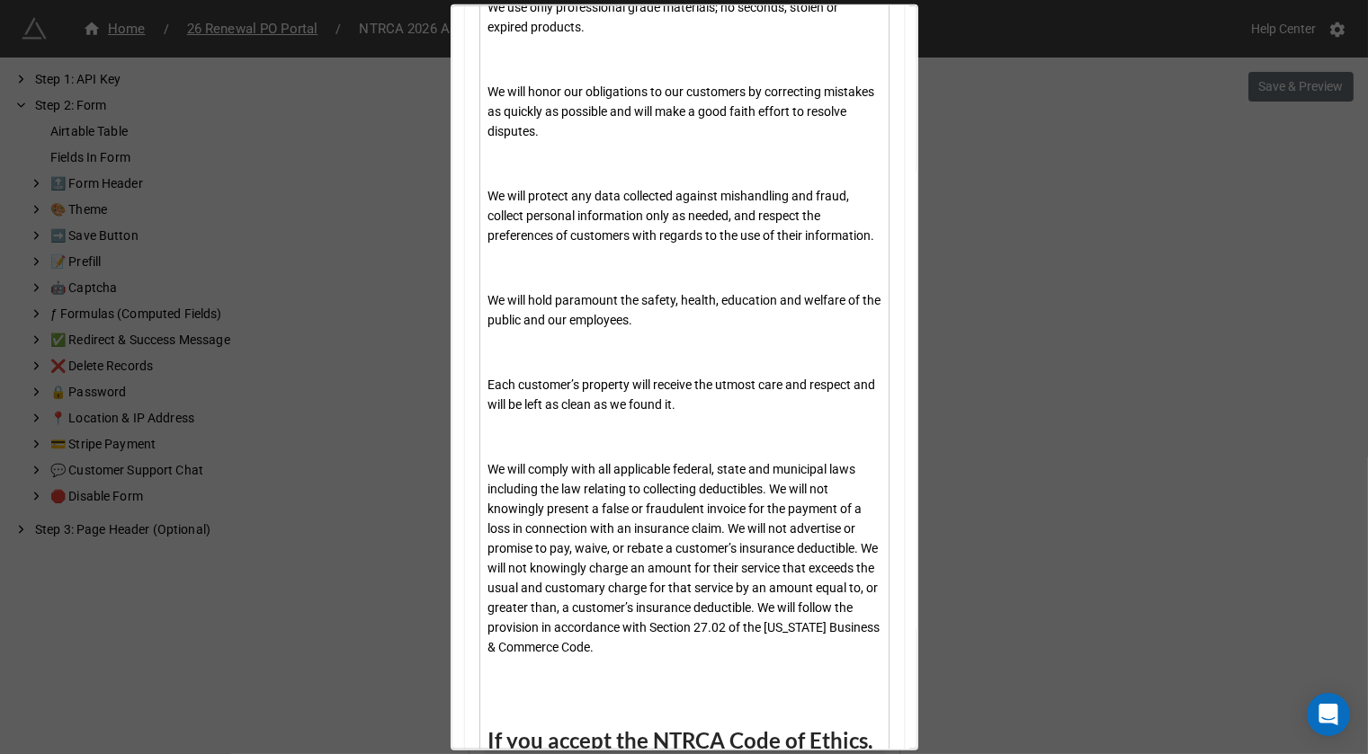
scroll to position [1641, 0]
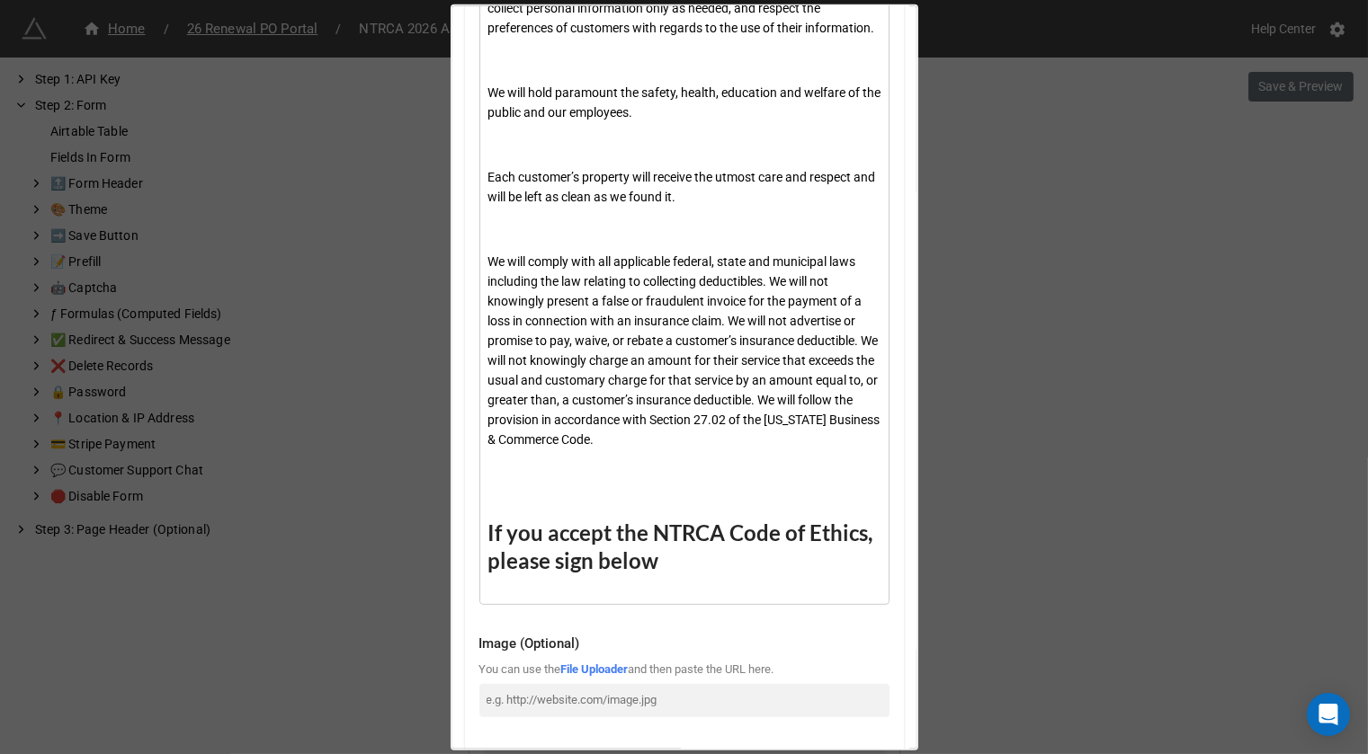
click at [663, 567] on div "If you accept the NTRCA Code of Ethics, please sign below" at bounding box center [684, 548] width 393 height 56
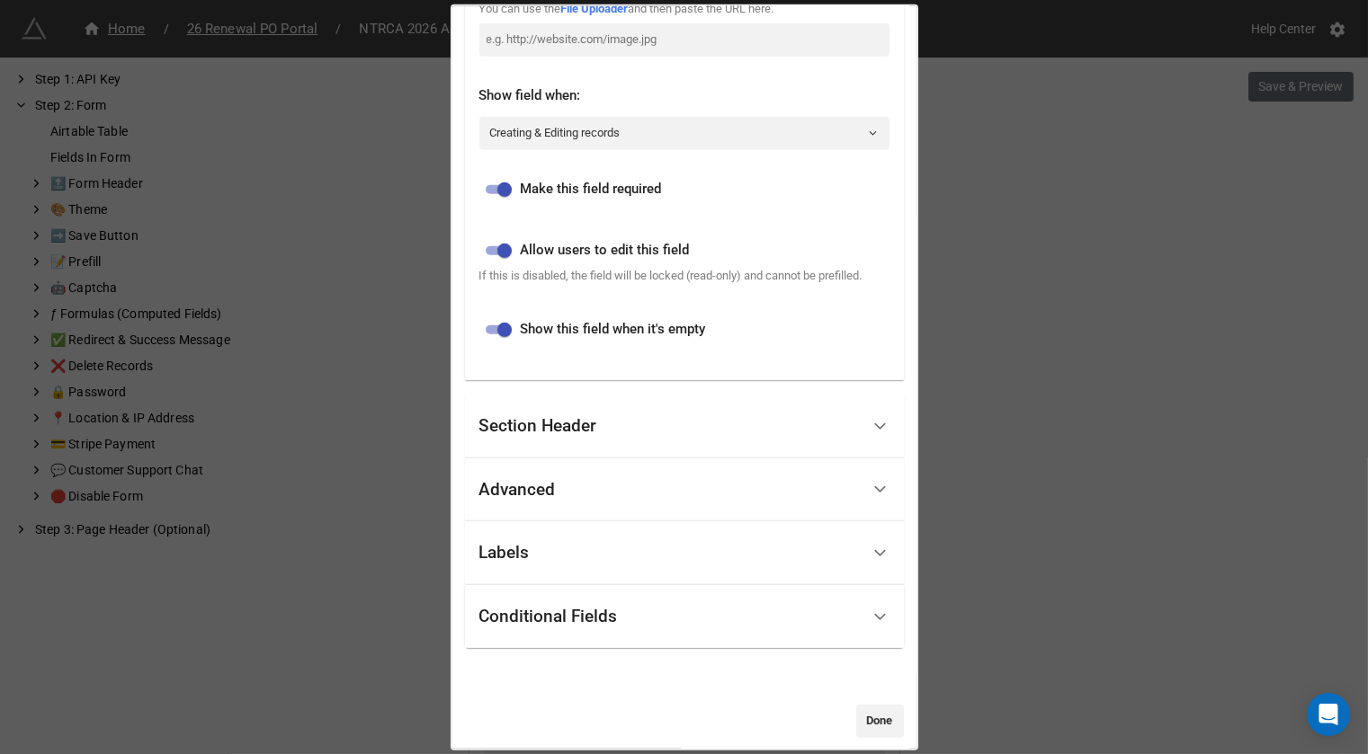
scroll to position [2352, 0]
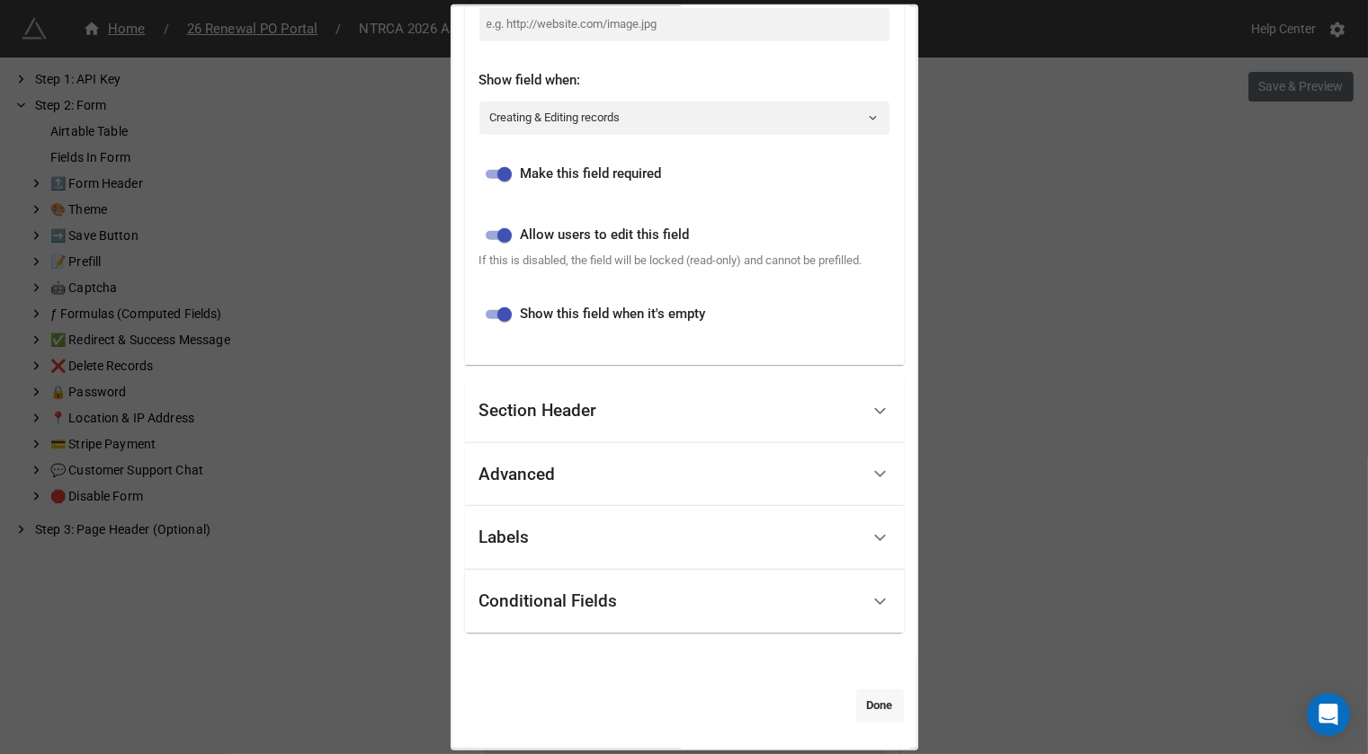
click at [884, 711] on link "Done" at bounding box center [880, 706] width 48 height 32
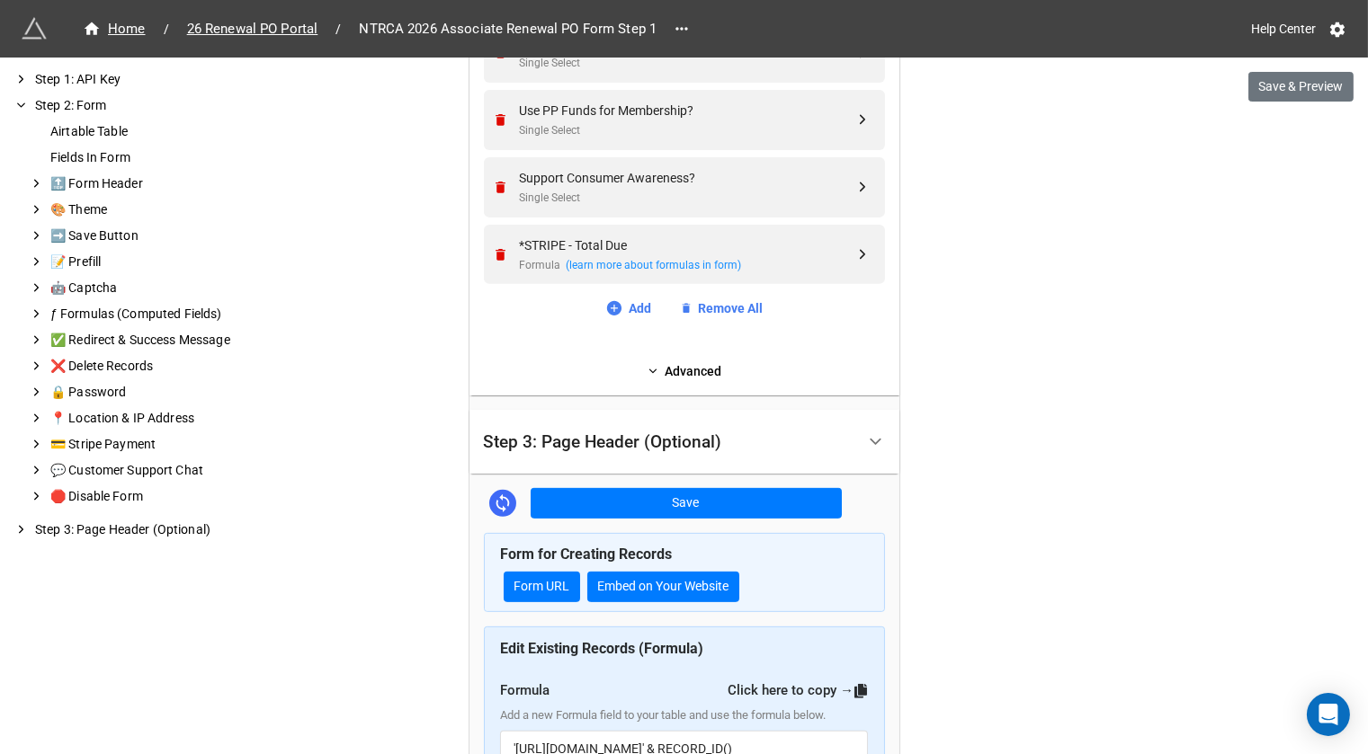
scroll to position [1350, 0]
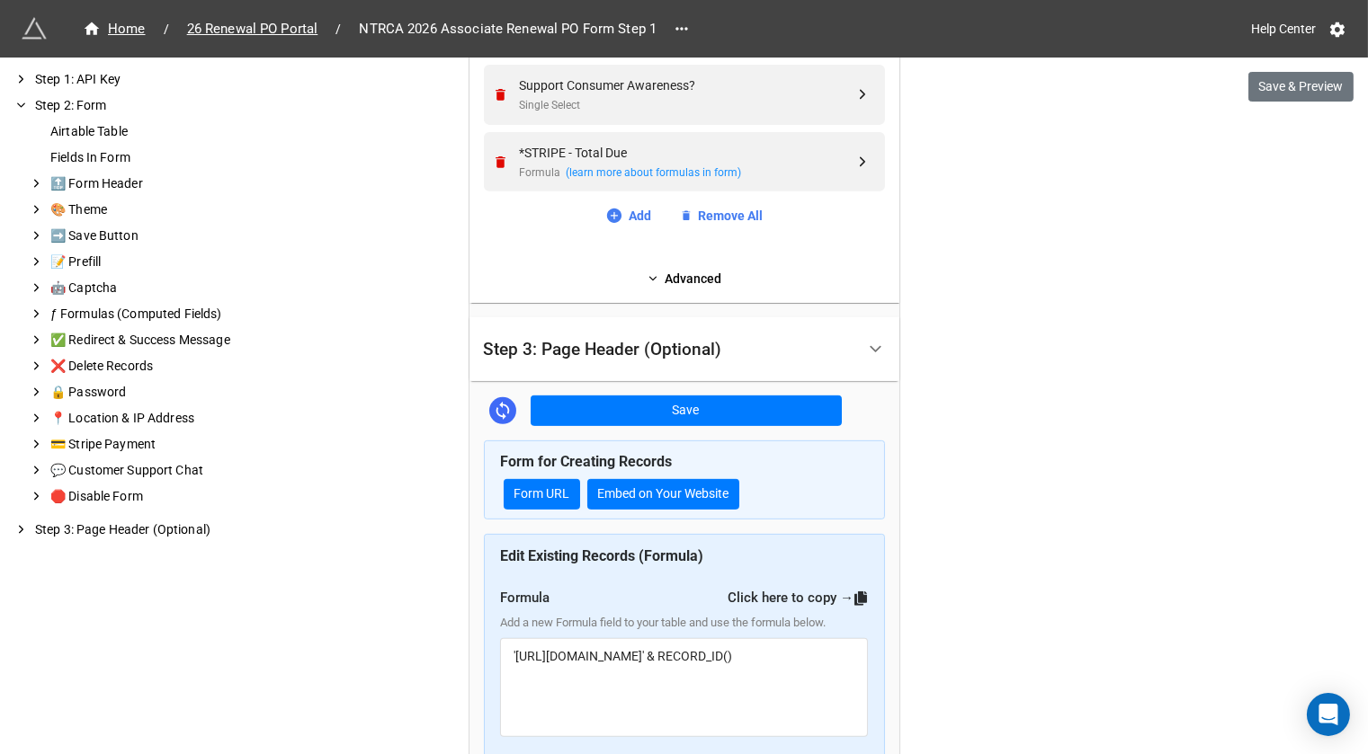
click at [626, 210] on link "Add" at bounding box center [628, 216] width 46 height 20
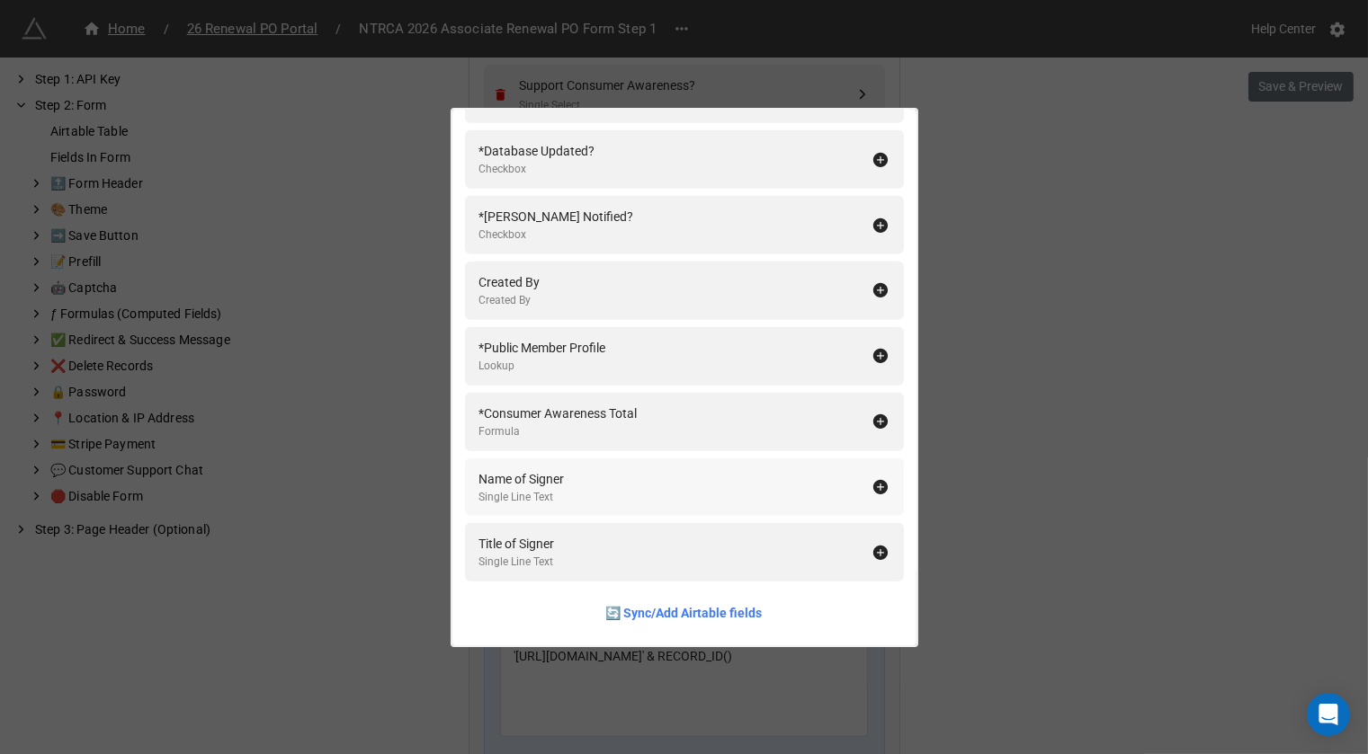
click at [647, 482] on div "Name of Signer Single Line Text" at bounding box center [675, 487] width 392 height 37
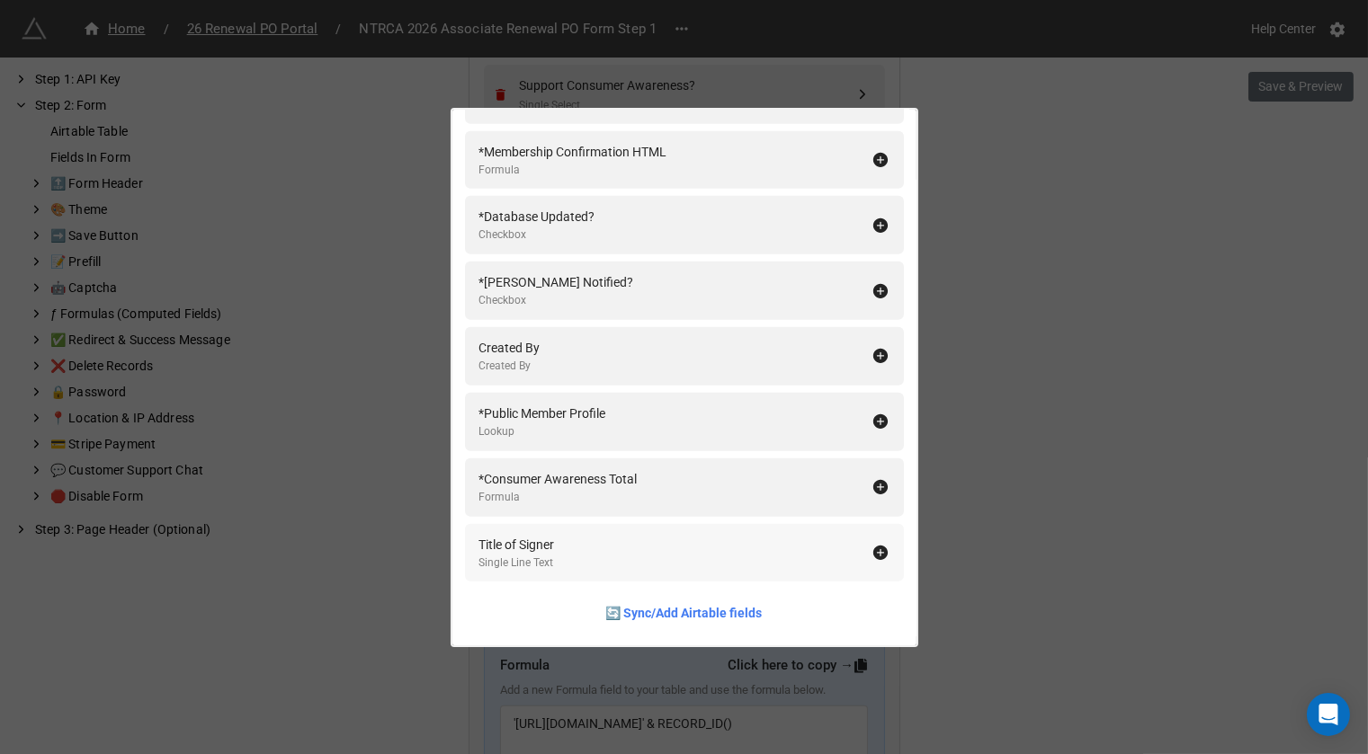
click at [639, 548] on div "Title of Signer Single Line Text" at bounding box center [675, 553] width 392 height 37
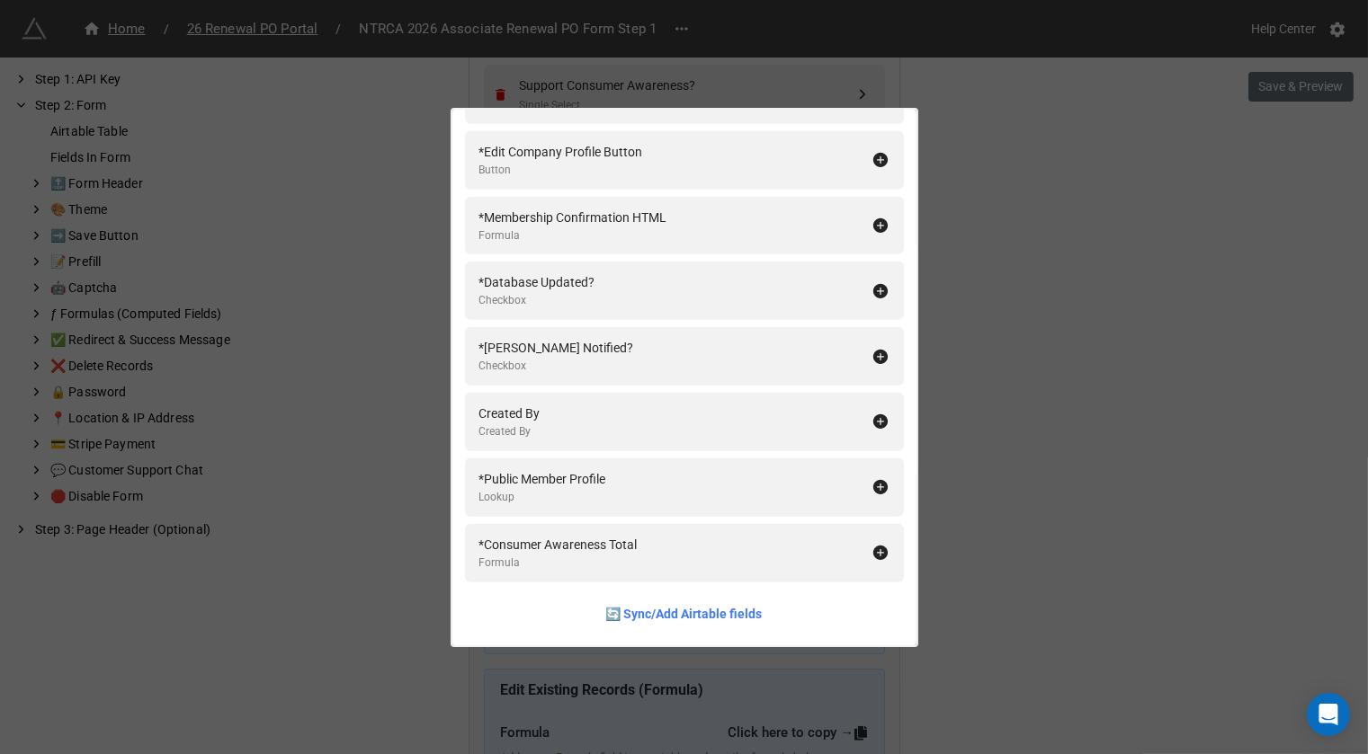
click at [1082, 372] on div "Fields In Form Add All Name Formula 2026 Renewal Payment Status Single Select C…" at bounding box center [684, 377] width 1368 height 754
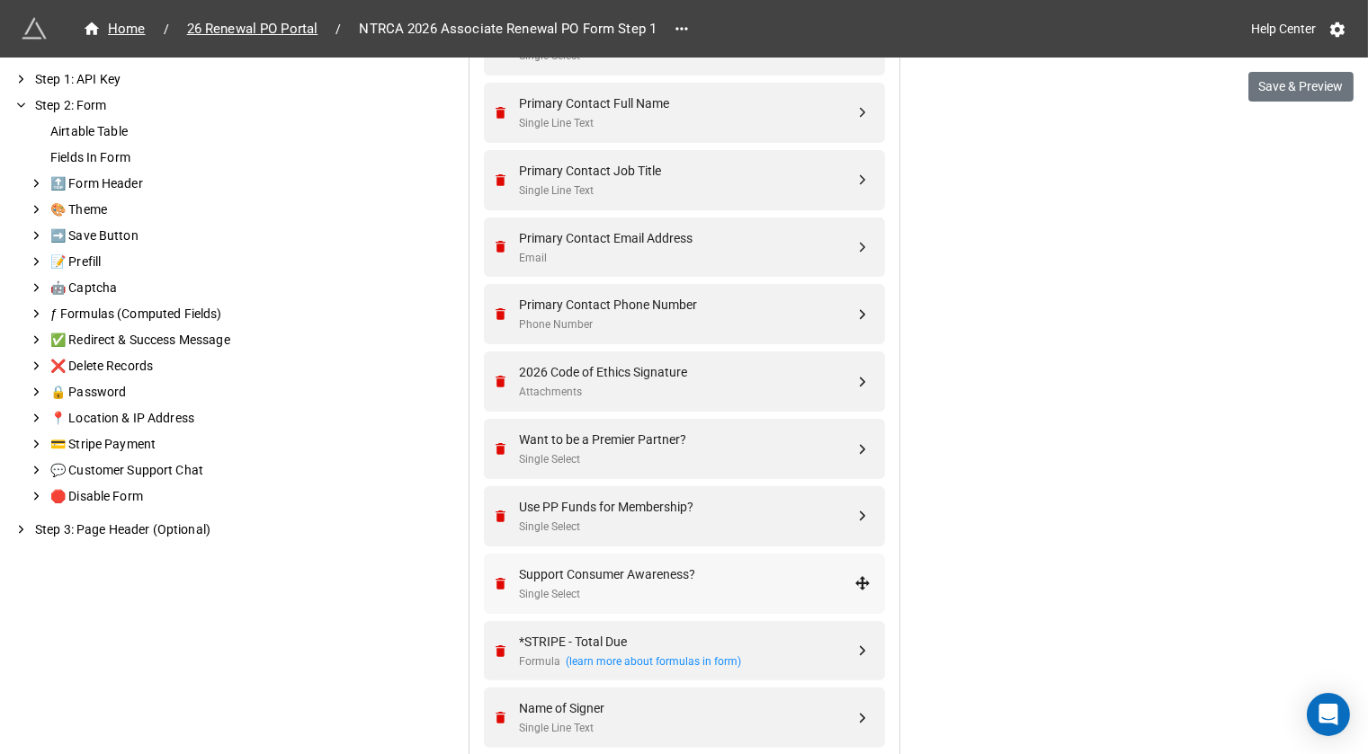
scroll to position [884, 0]
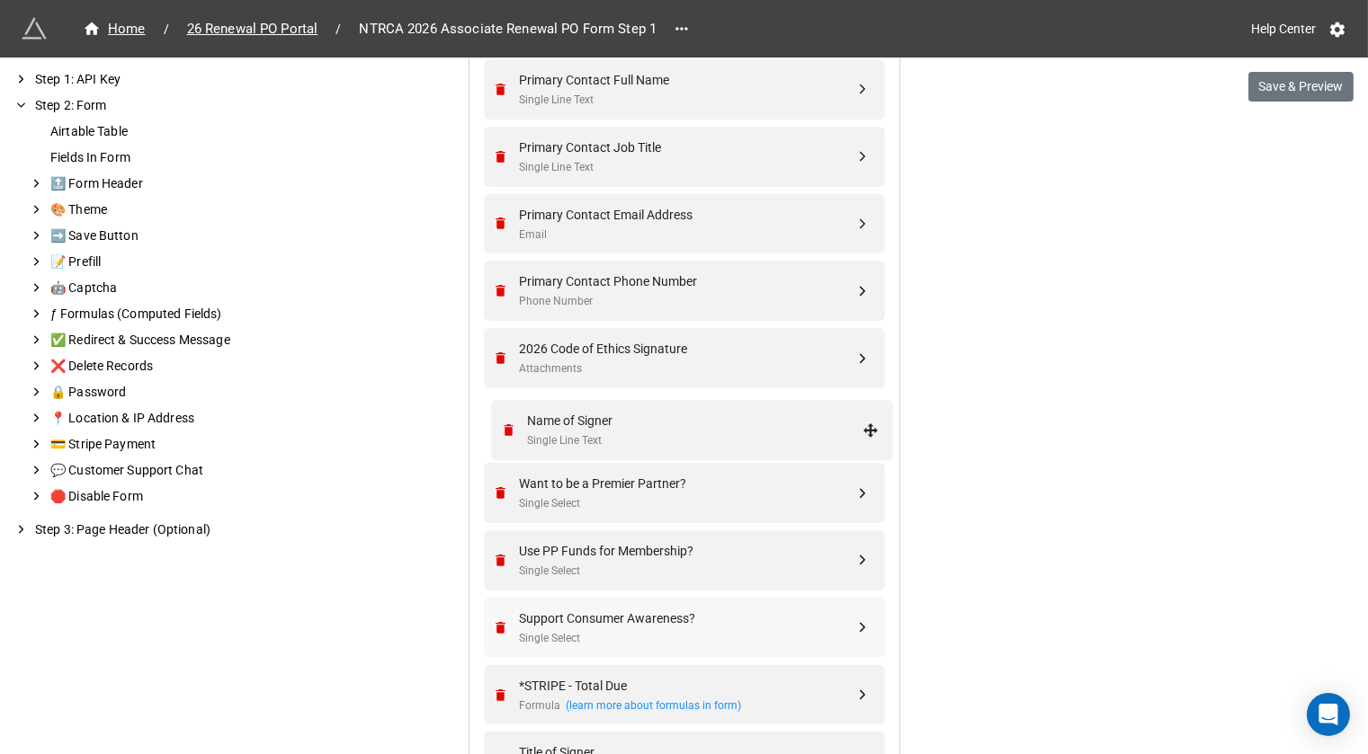
drag, startPoint x: 860, startPoint y: 690, endPoint x: 872, endPoint y: 429, distance: 261.1
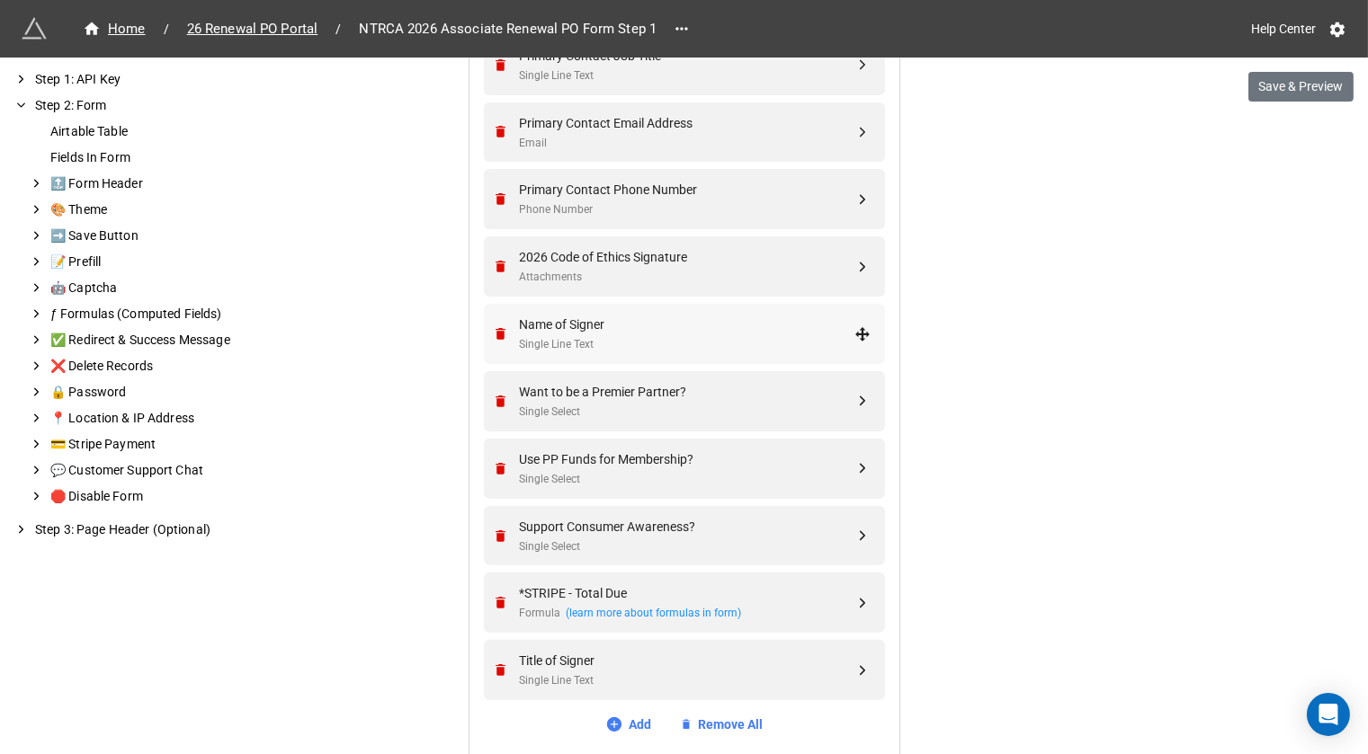
scroll to position [996, 0]
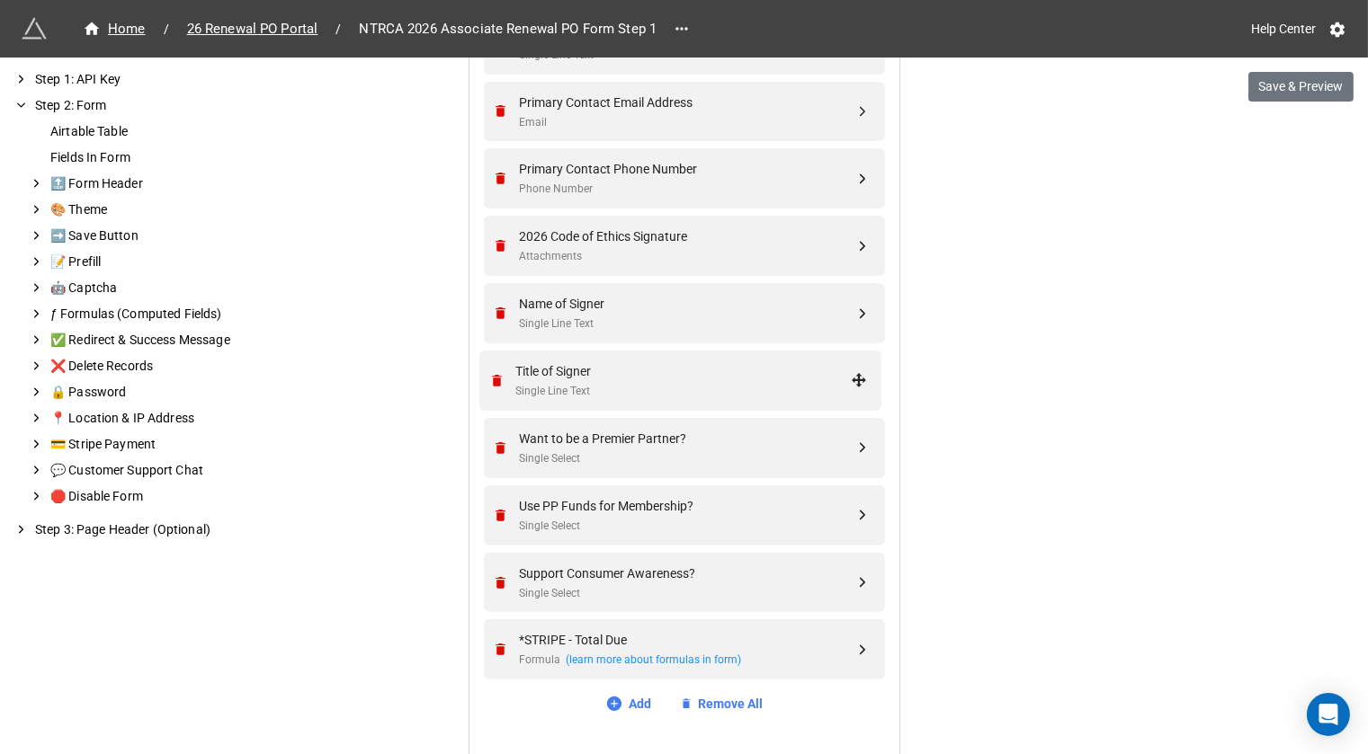
drag, startPoint x: 853, startPoint y: 647, endPoint x: 854, endPoint y: 379, distance: 268.0
click at [725, 310] on div "Name of Signer Single Line Text" at bounding box center [687, 313] width 335 height 39
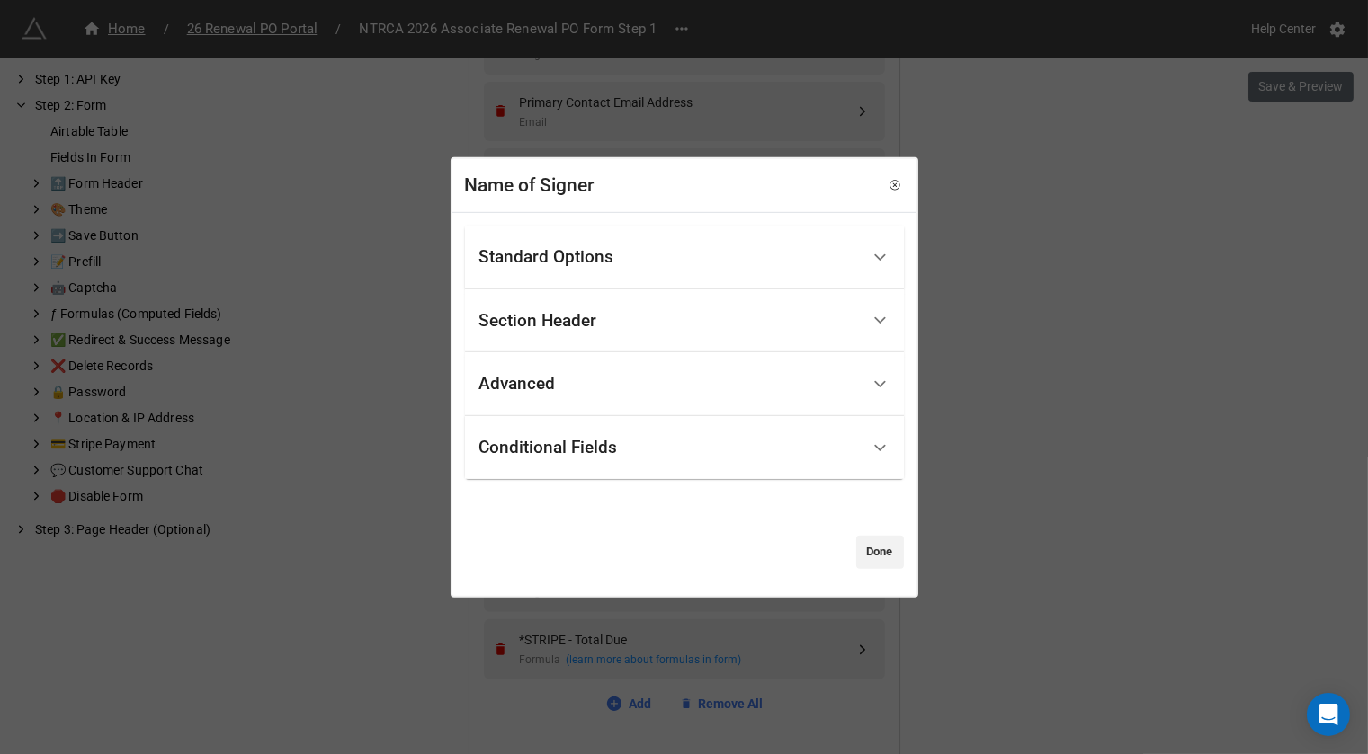
click at [611, 256] on div "Standard Options" at bounding box center [546, 257] width 135 height 18
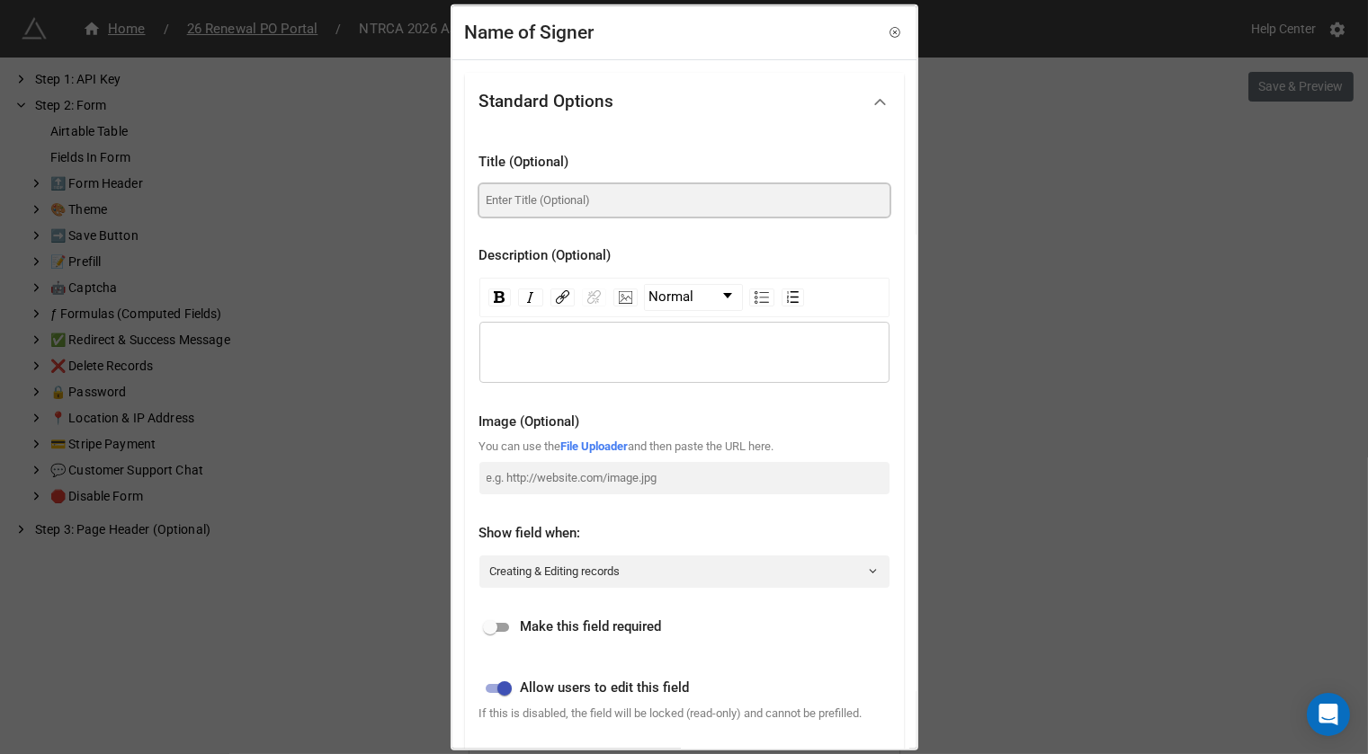
click at [603, 191] on input at bounding box center [684, 199] width 410 height 32
paste input "Name of person signing"
type input "Name of person signing"
click at [503, 629] on input "checkbox" at bounding box center [490, 628] width 65 height 22
checkbox input "true"
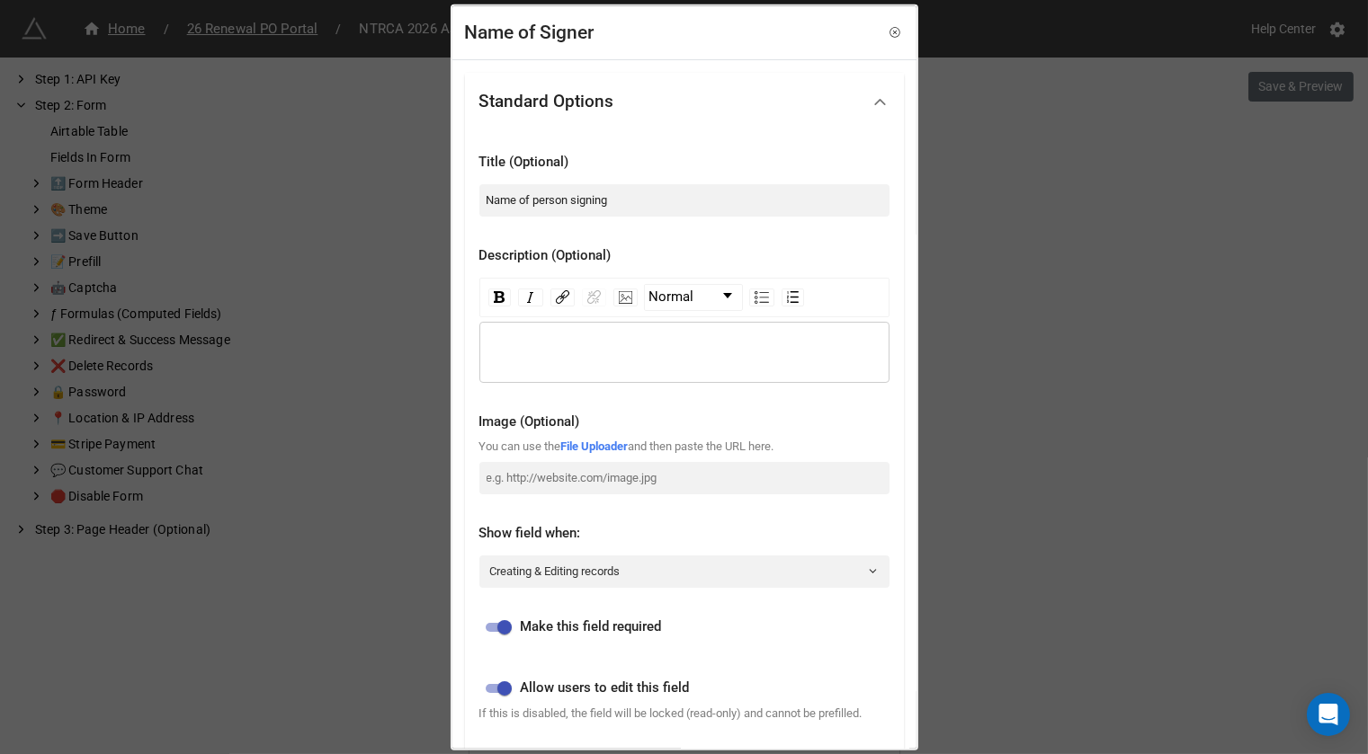
scroll to position [406, 0]
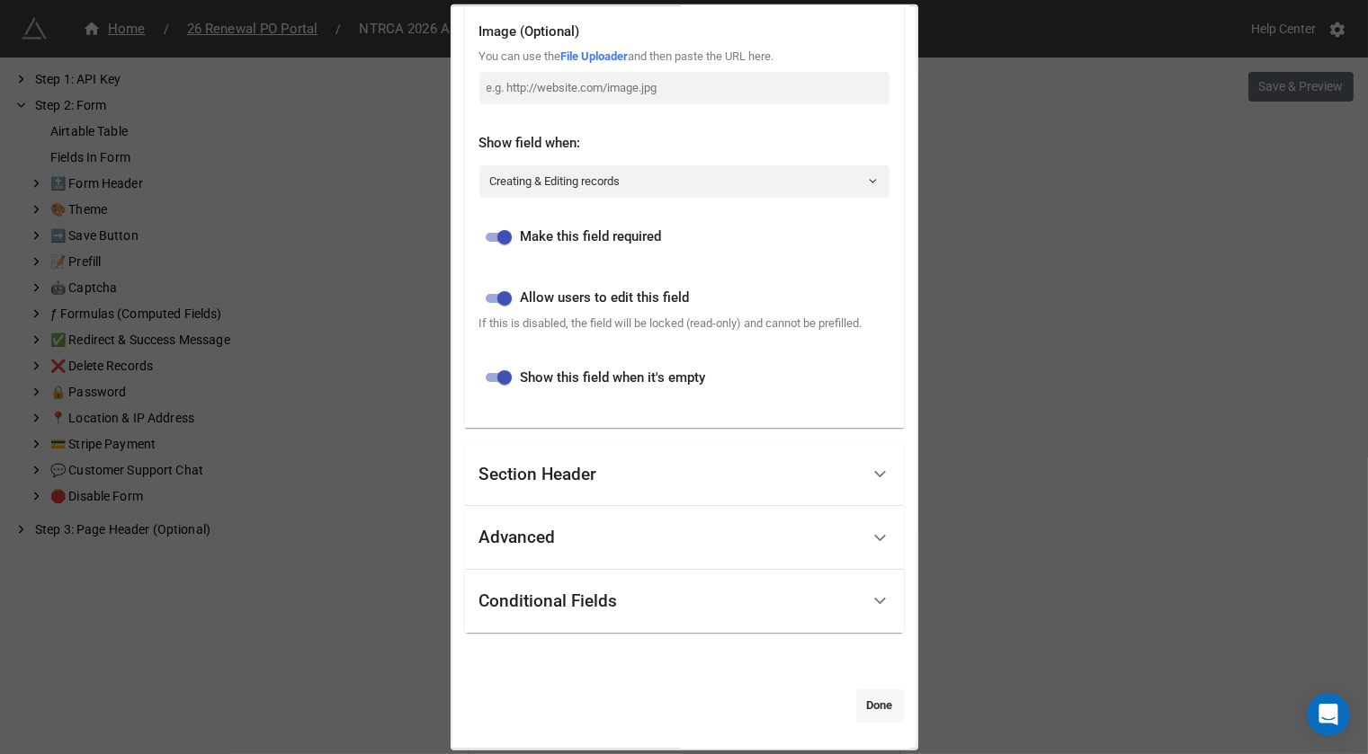
click at [861, 703] on link "Done" at bounding box center [880, 706] width 48 height 32
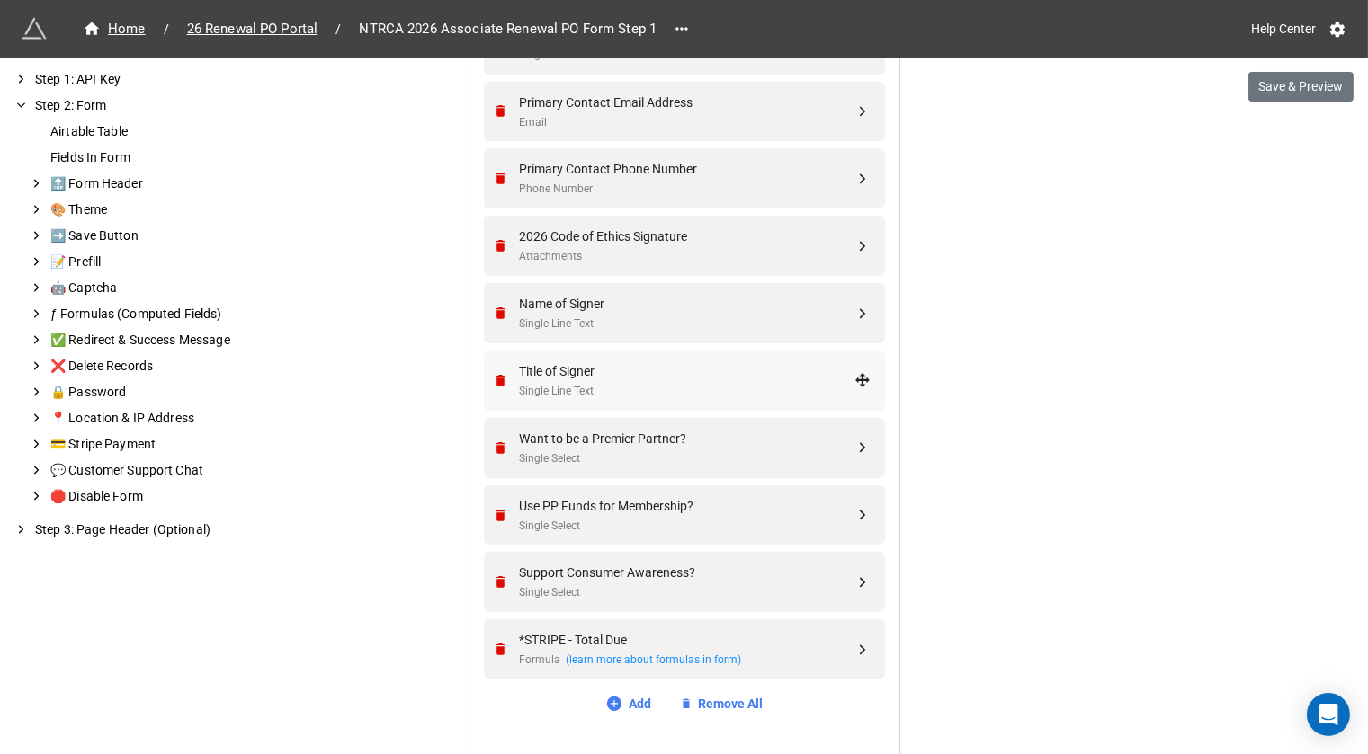
click at [629, 370] on div "Title of Signer" at bounding box center [687, 372] width 335 height 20
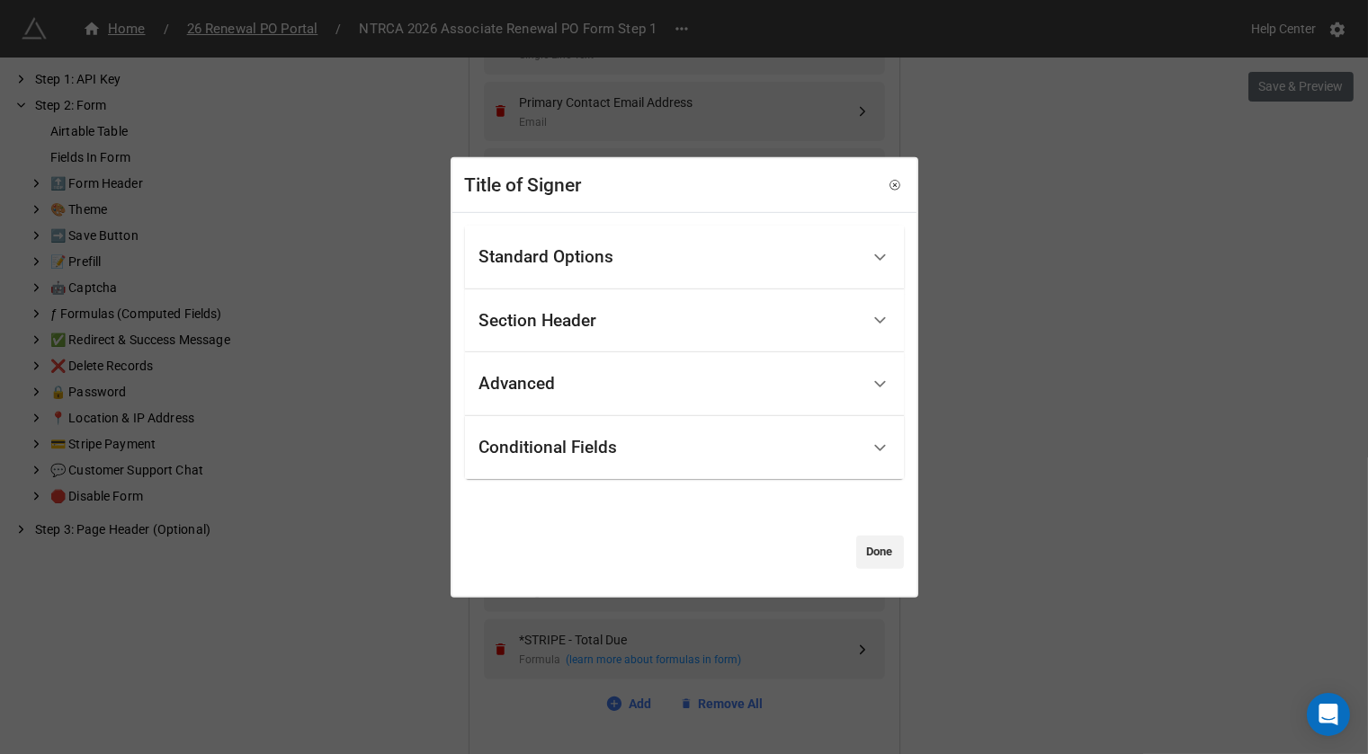
click at [654, 239] on div "Standard Options" at bounding box center [669, 258] width 380 height 42
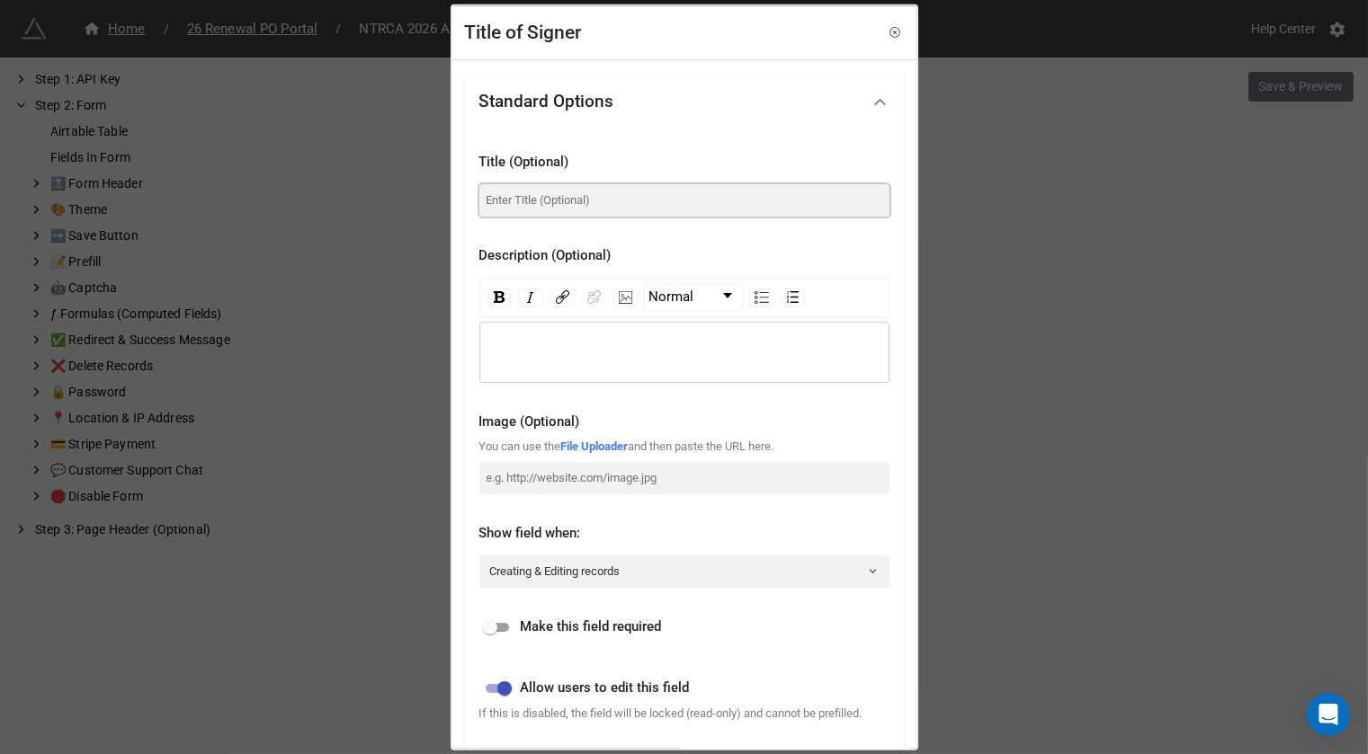
click at [639, 205] on input at bounding box center [684, 199] width 410 height 32
paste input "Title of person signing"
type input "Title of person signing"
click at [498, 626] on input "checkbox" at bounding box center [490, 628] width 65 height 22
checkbox input "true"
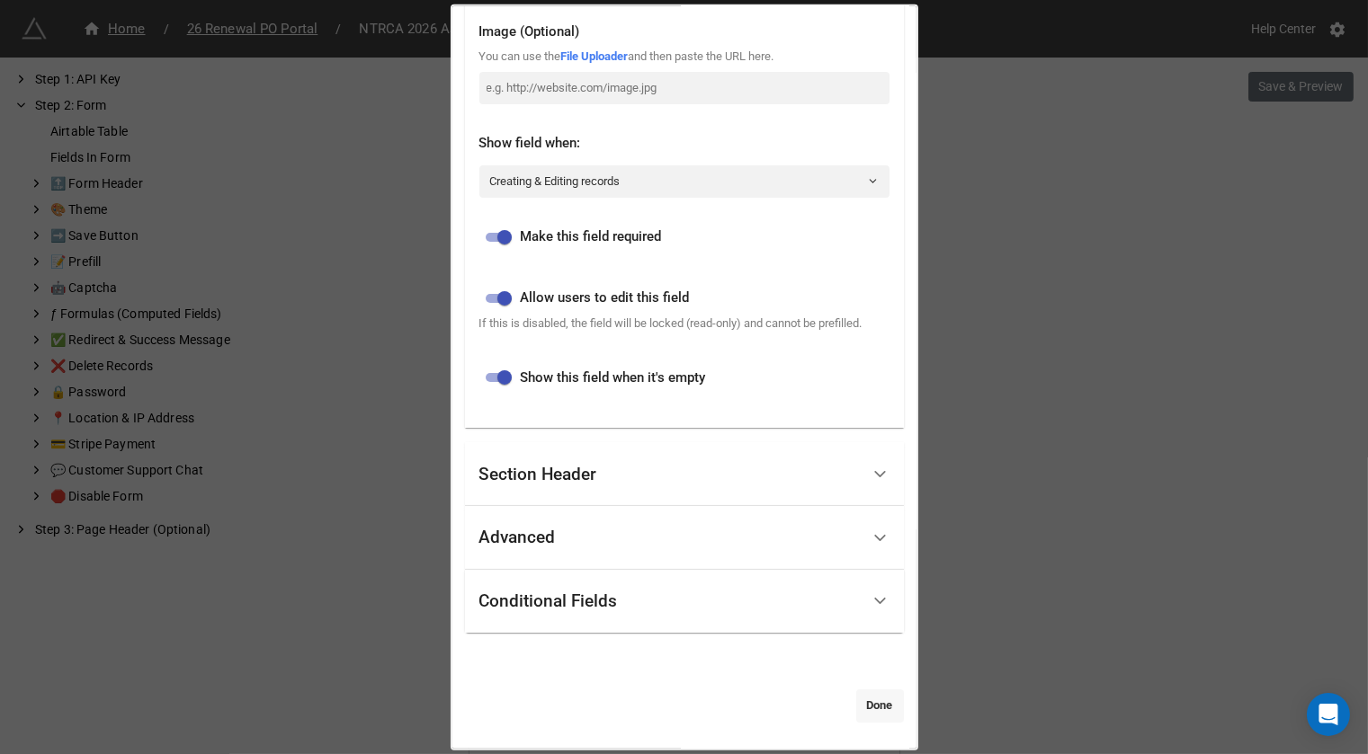
click at [862, 697] on link "Done" at bounding box center [880, 706] width 48 height 32
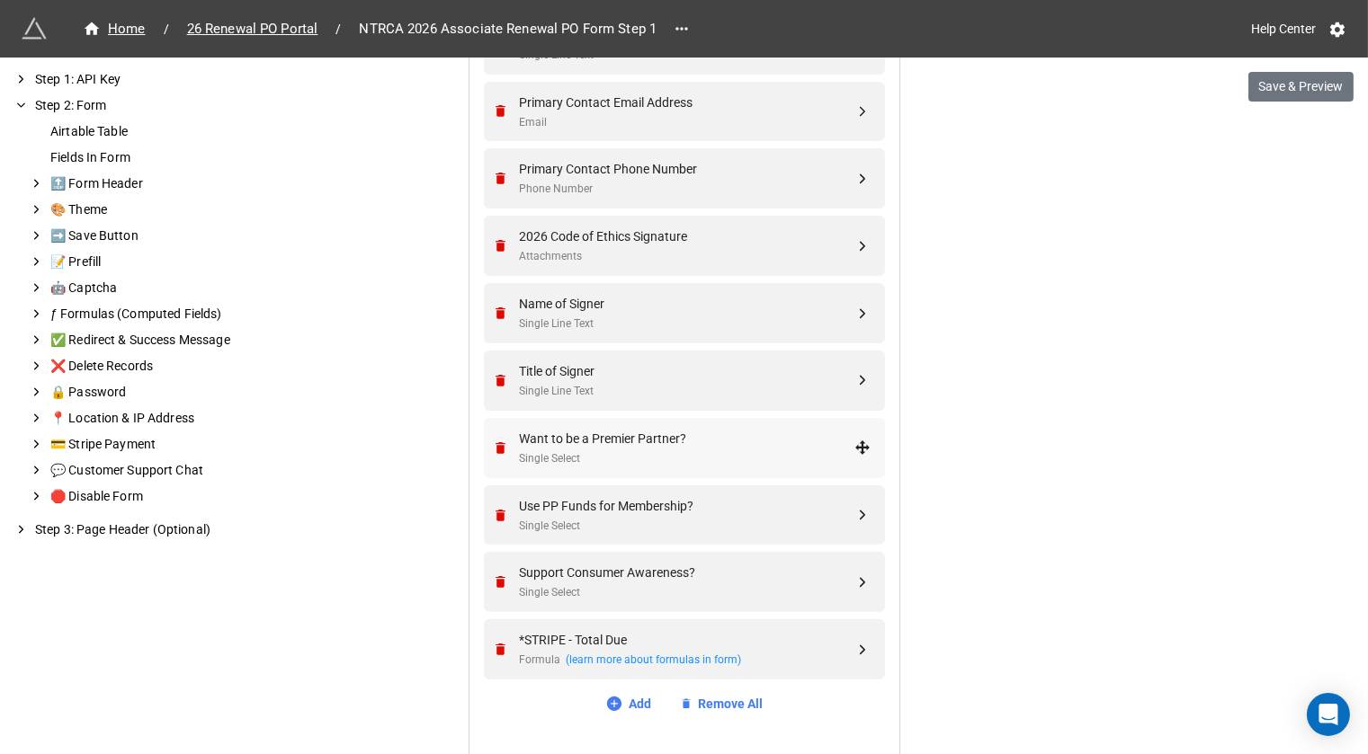
click at [734, 434] on div "Want to be a Premier Partner?" at bounding box center [687, 439] width 335 height 20
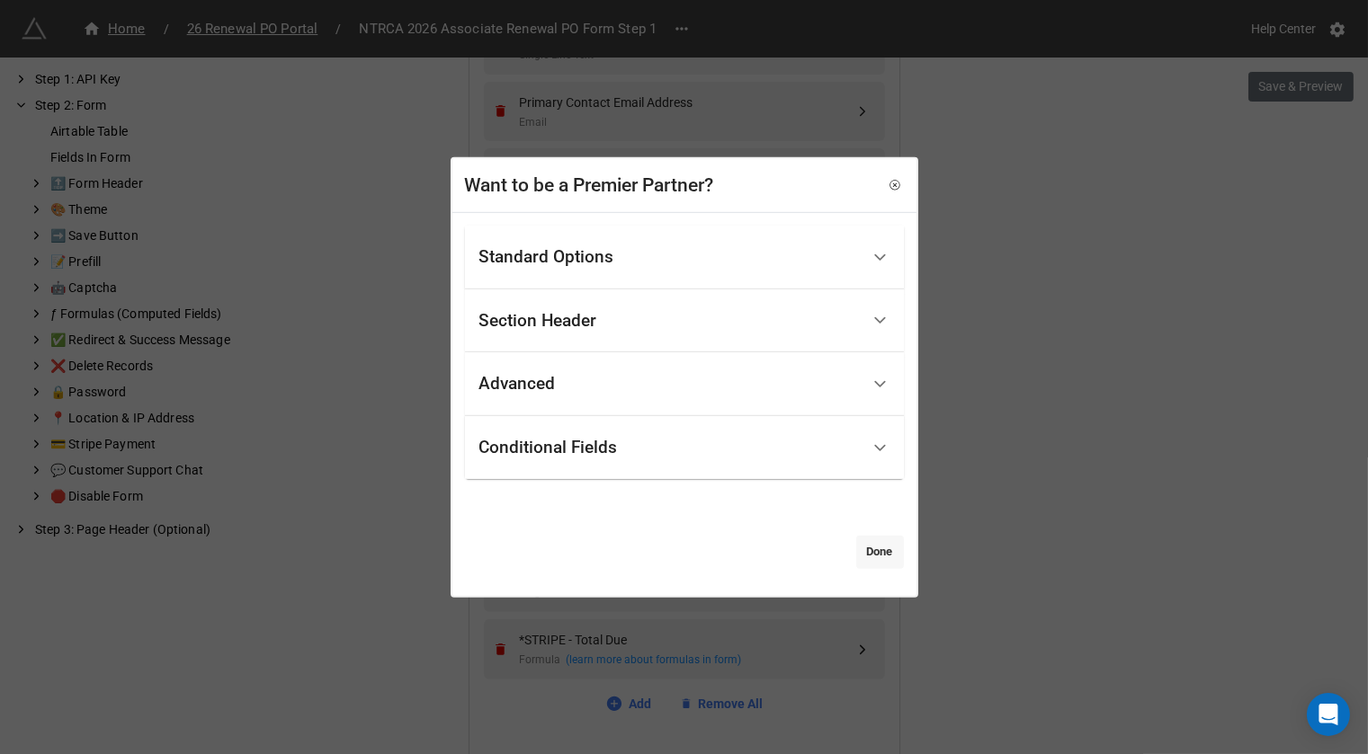
click at [887, 555] on link "Done" at bounding box center [880, 552] width 48 height 32
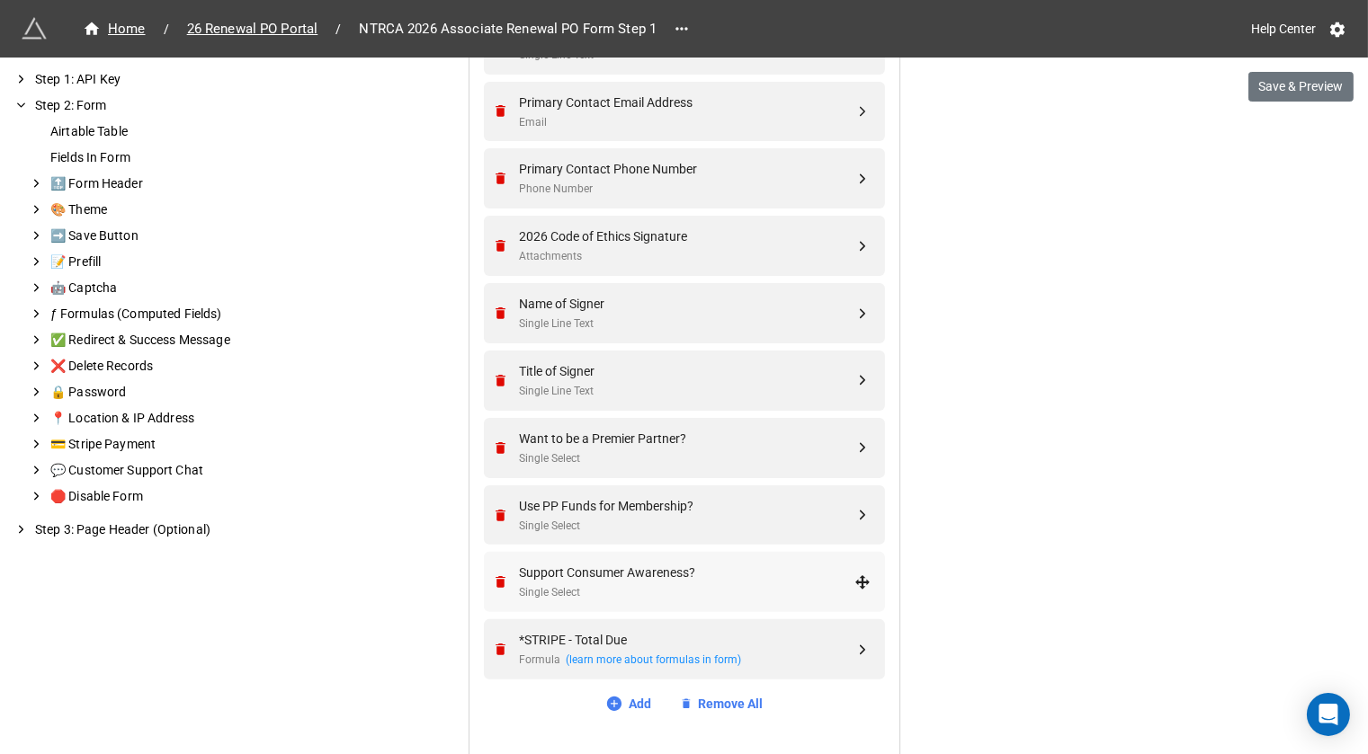
click at [808, 585] on div "Single Select" at bounding box center [687, 593] width 335 height 17
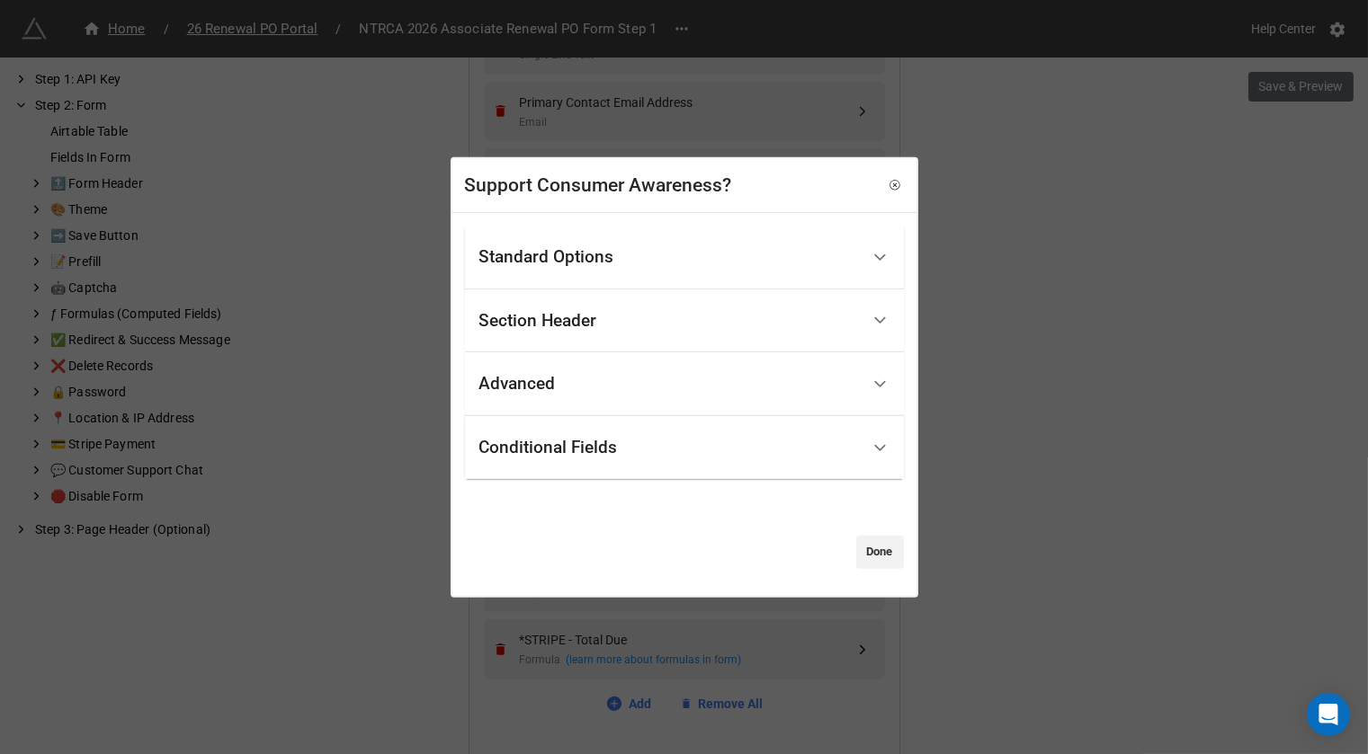
click at [738, 283] on div "Standard Options" at bounding box center [684, 258] width 439 height 64
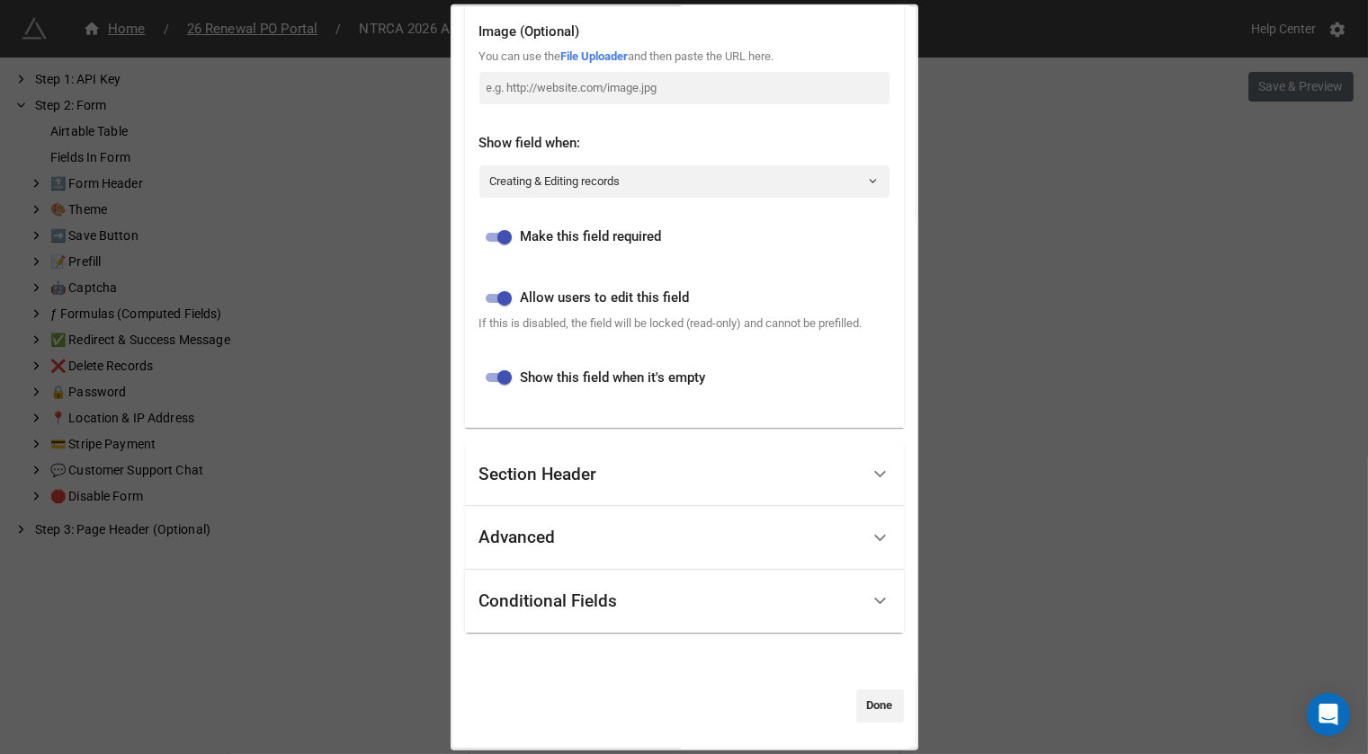
scroll to position [486, 0]
click at [679, 474] on div "Section Header" at bounding box center [669, 474] width 380 height 42
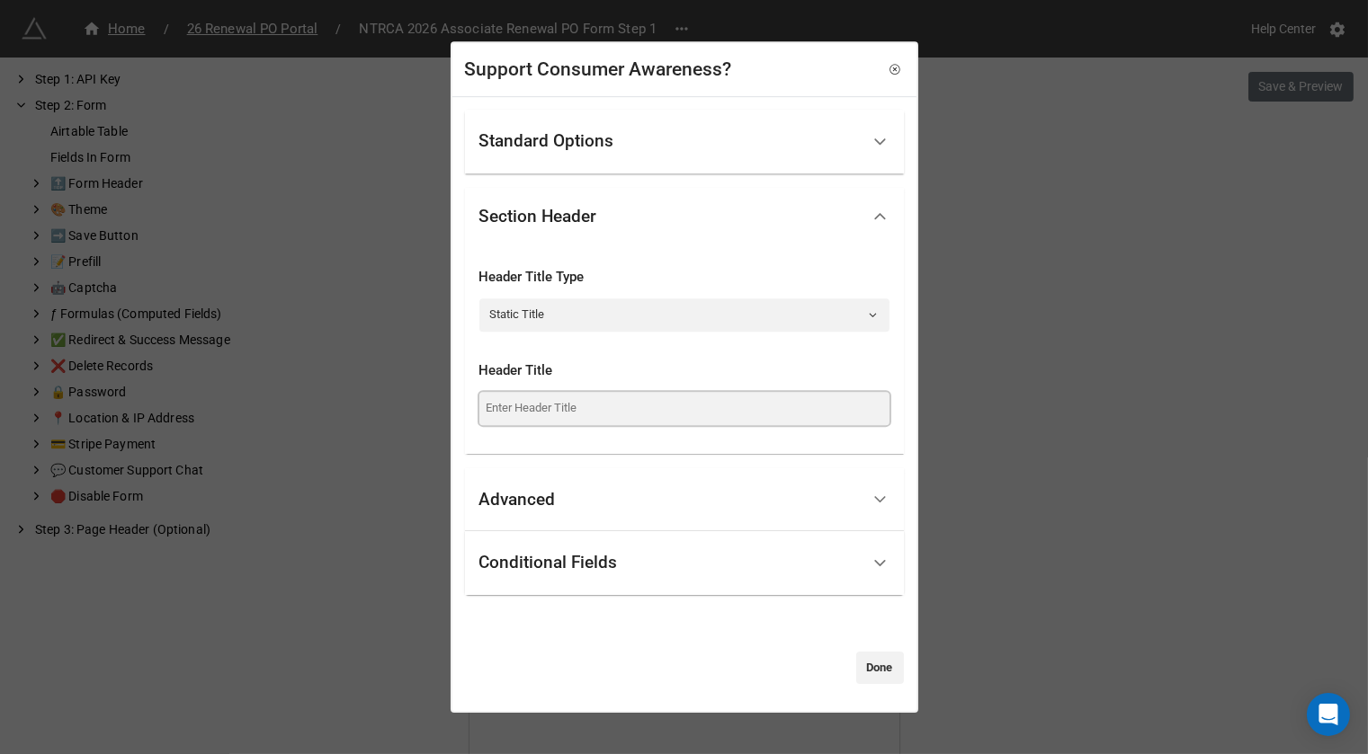
click at [683, 411] on input at bounding box center [684, 408] width 410 height 32
paste input "The NTRCA Consumer Awareness Campaign allows us to educate consumers while high…"
type input "The NTRCA Consumer Awareness Campaign allows us to educate consumers while high…"
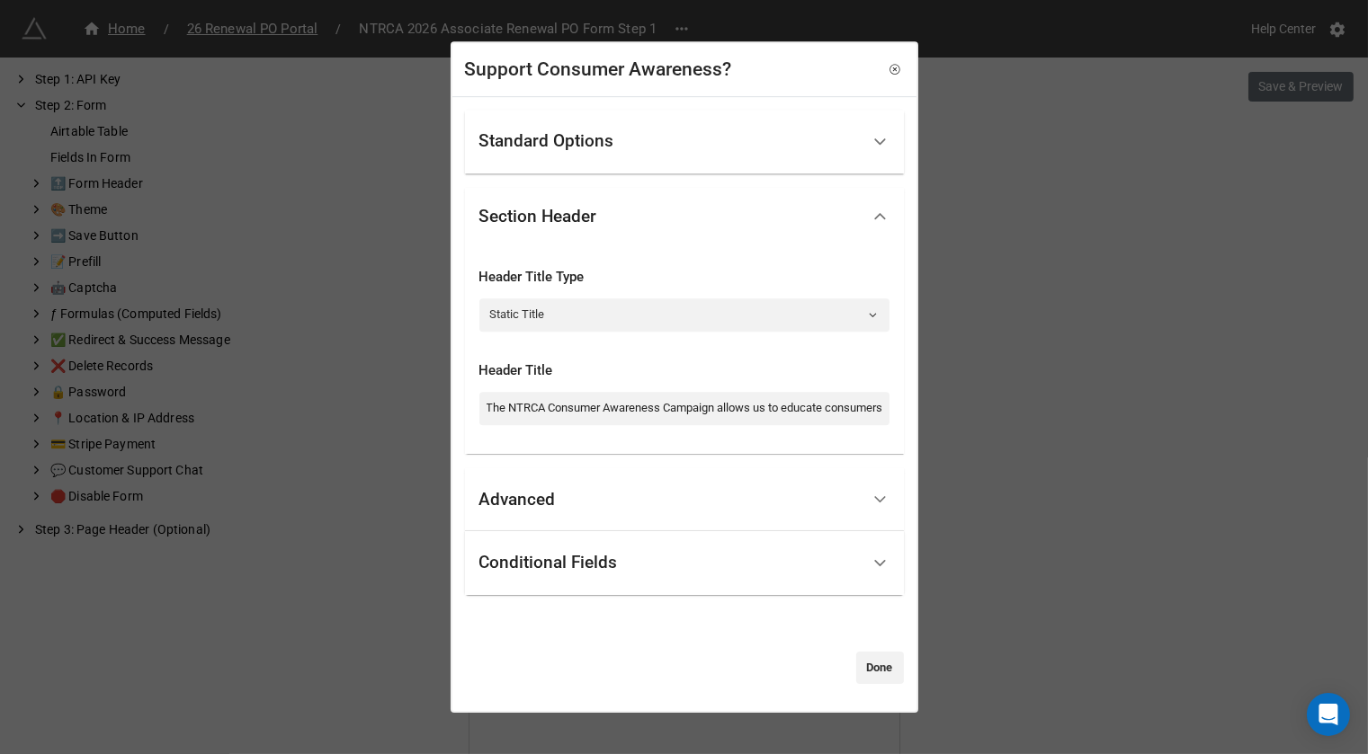
click at [696, 130] on div "Standard Options" at bounding box center [669, 142] width 380 height 42
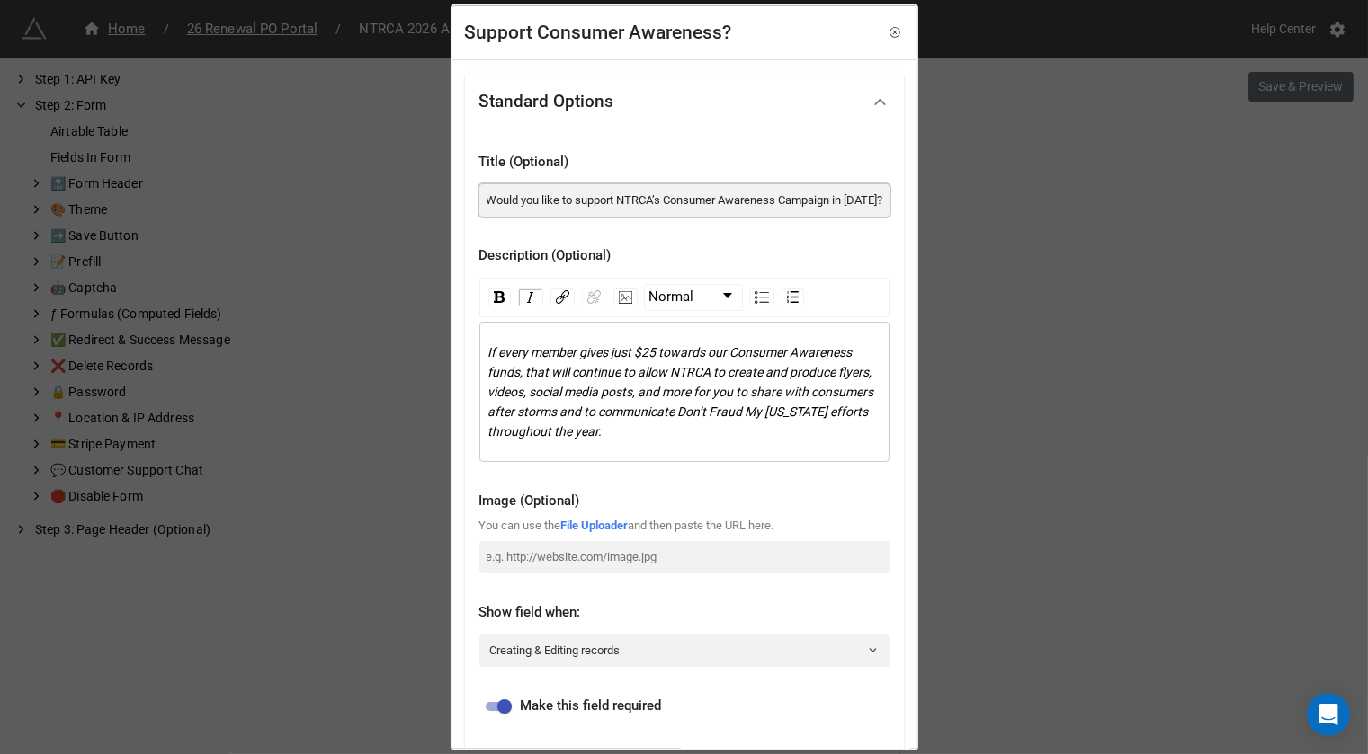
click at [672, 213] on input "Would you like to support NTRCA’s Consumer Awareness Campaign in 2025?" at bounding box center [684, 199] width 410 height 32
paste input "An automatic $50 will be added to your renewal bill to support the NTRCA Consum…"
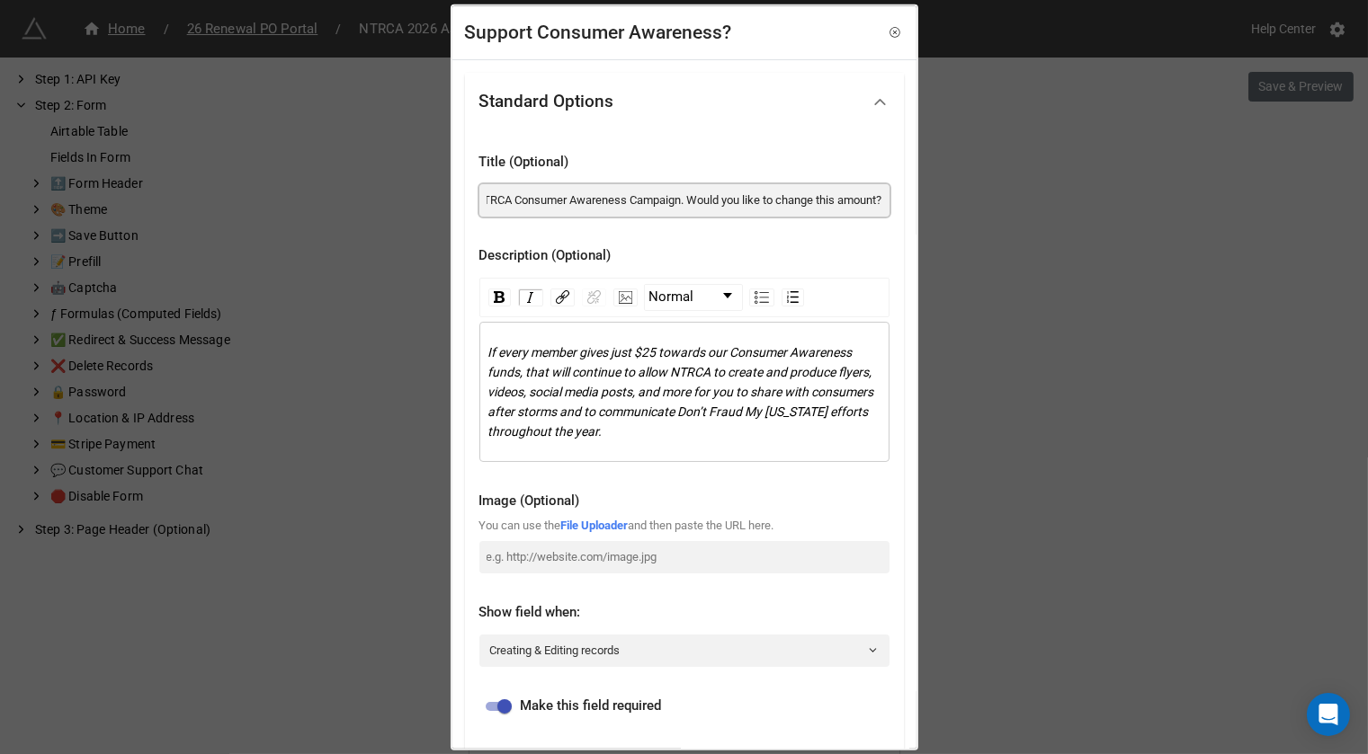
type input "An automatic $50 will be added to your renewal bill to support the NTRCA Consum…"
click at [694, 364] on span "If every member gives just $25 towards our Consumer Awareness funds, that will …" at bounding box center [682, 391] width 388 height 94
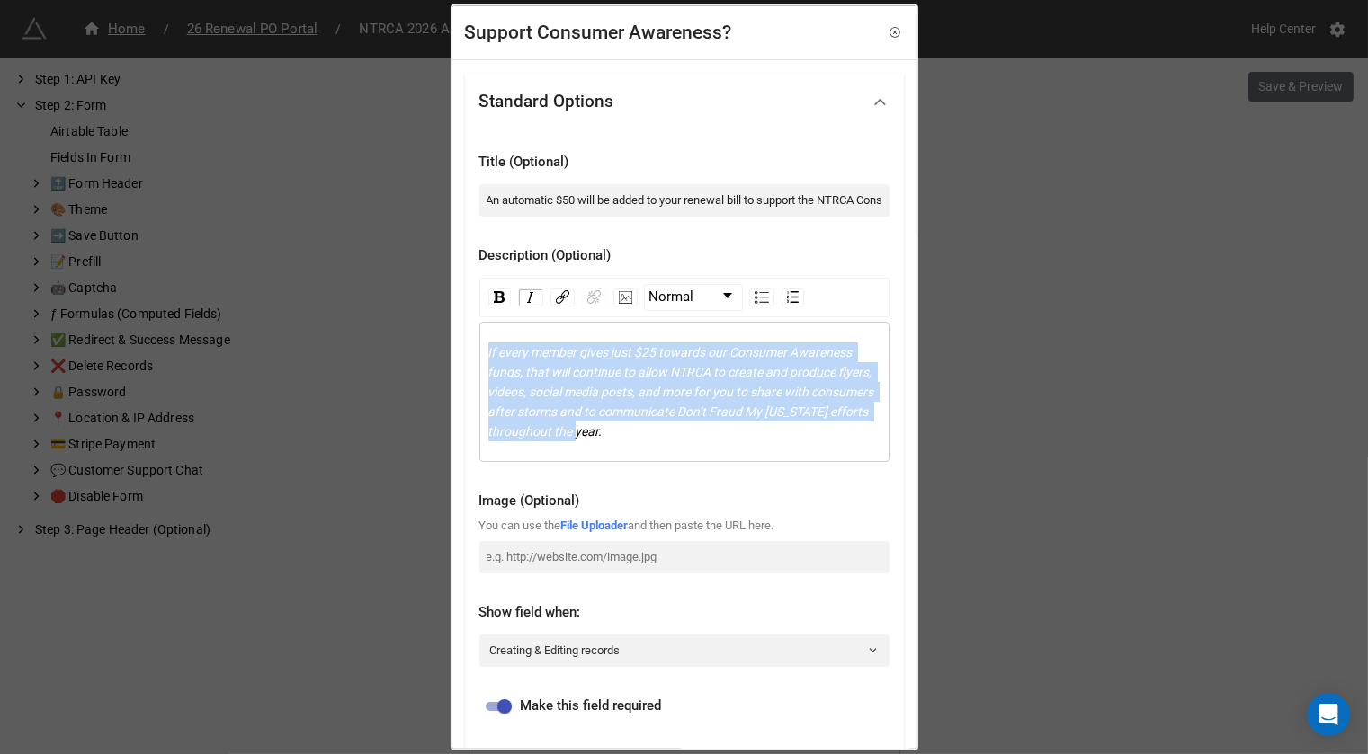
click at [694, 364] on span "If every member gives just $25 towards our Consumer Awareness funds, that will …" at bounding box center [682, 391] width 388 height 94
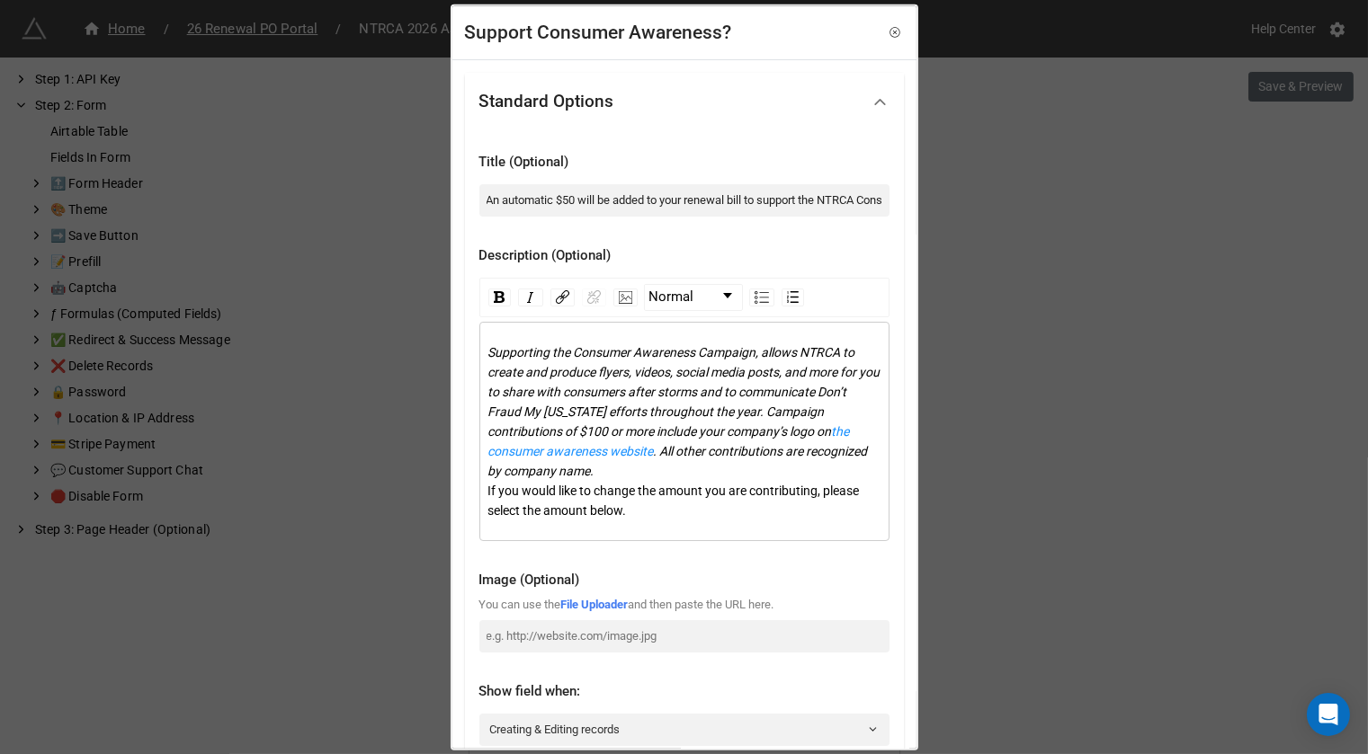
click at [607, 480] on div "Supporting the Consumer Awareness Campaign, allows NTRCA to create and produce …" at bounding box center [684, 431] width 393 height 178
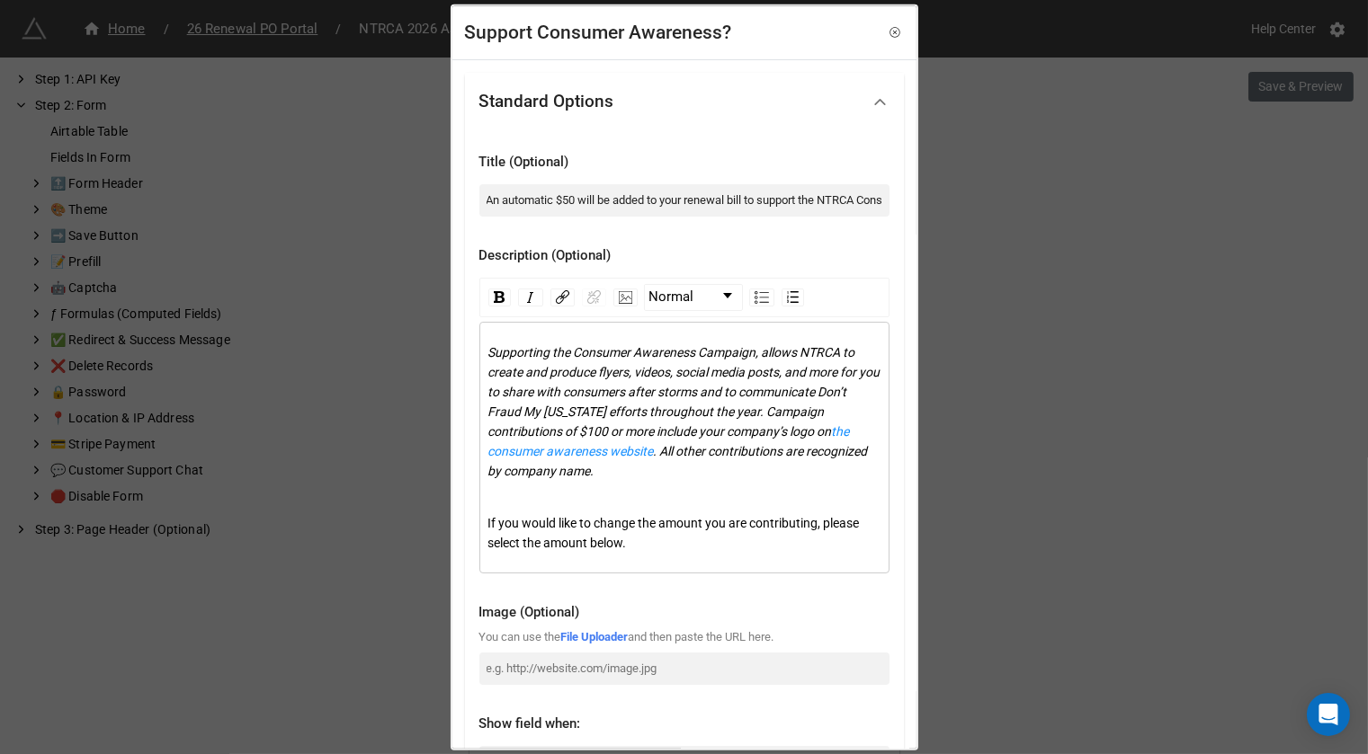
click at [814, 429] on span "the consumer awareness website" at bounding box center [670, 441] width 364 height 34
drag, startPoint x: 639, startPoint y: 548, endPoint x: 477, endPoint y: 528, distance: 164.0
click at [477, 528] on div "Title (Optional) An automatic $50 will be added to your renewal bill to support…" at bounding box center [684, 569] width 439 height 879
click at [504, 290] on div "rdw-inline-control" at bounding box center [499, 297] width 22 height 18
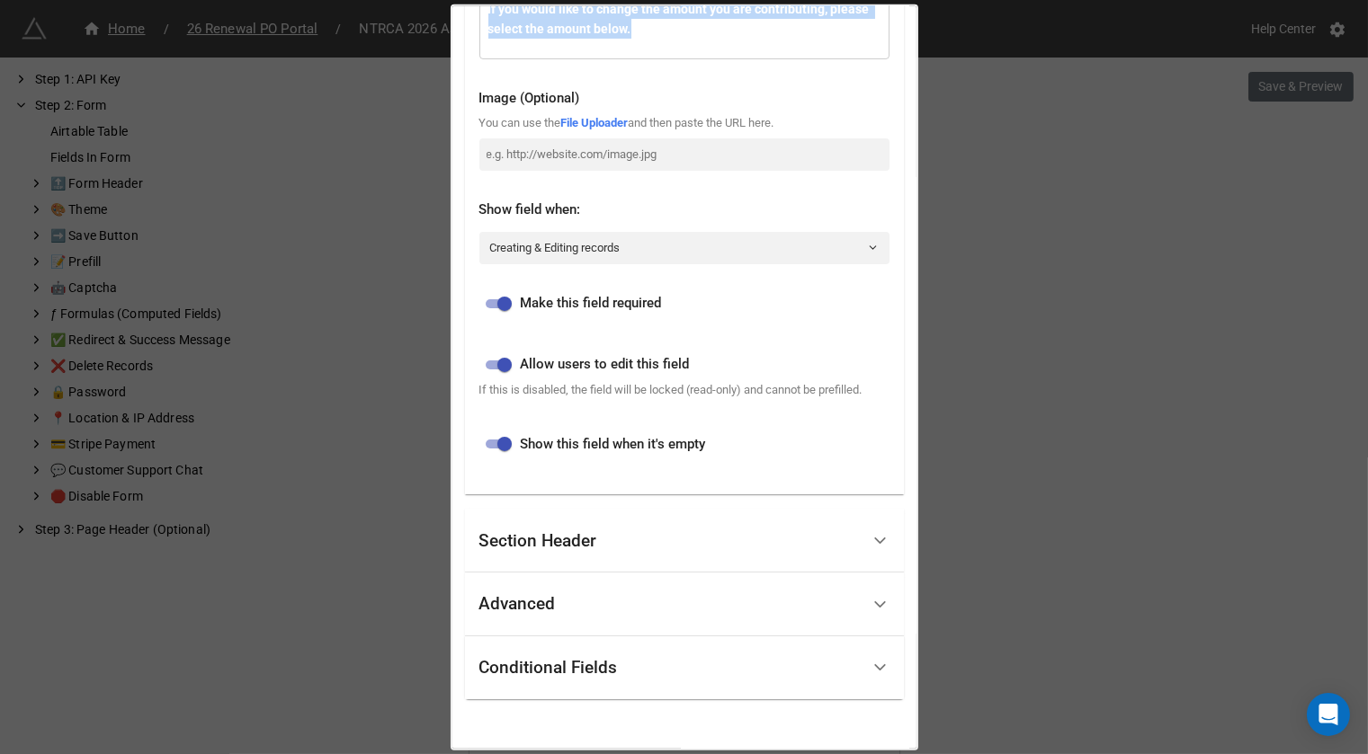
scroll to position [601, 0]
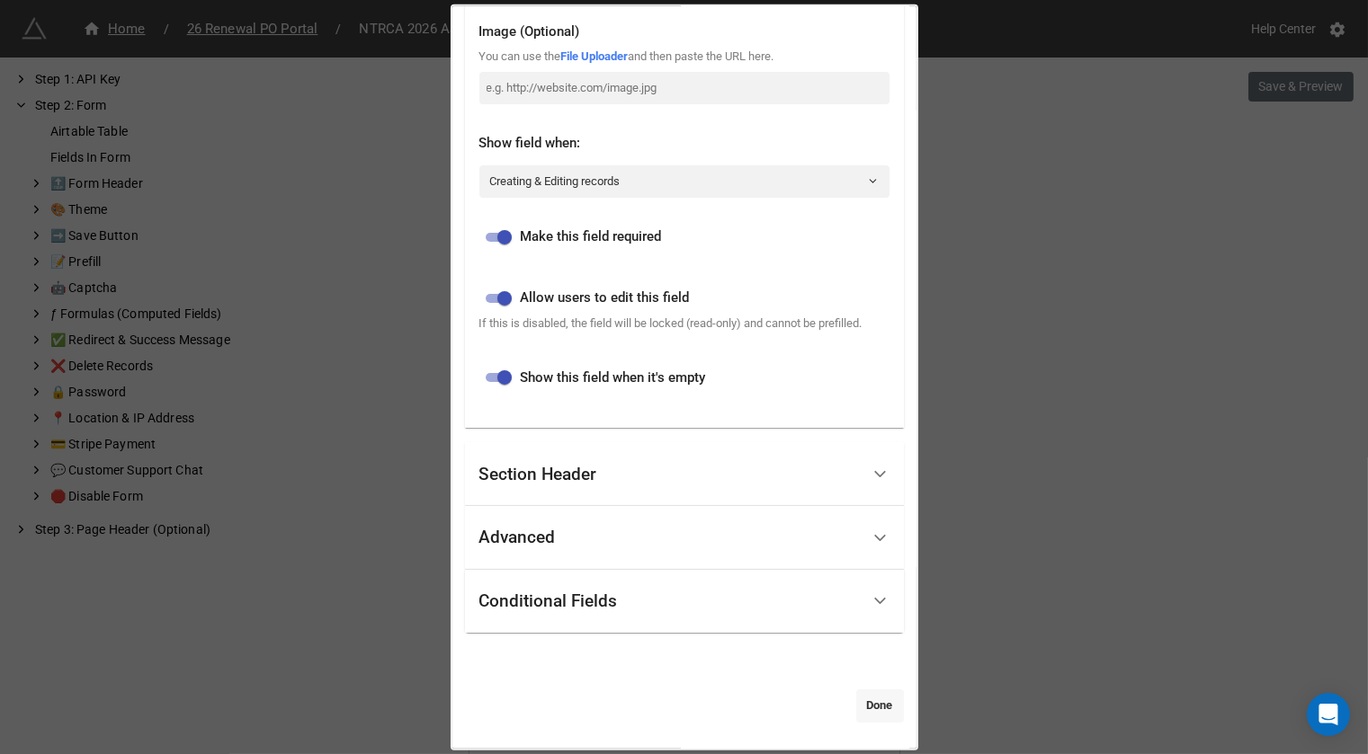
click at [876, 716] on link "Done" at bounding box center [880, 706] width 48 height 32
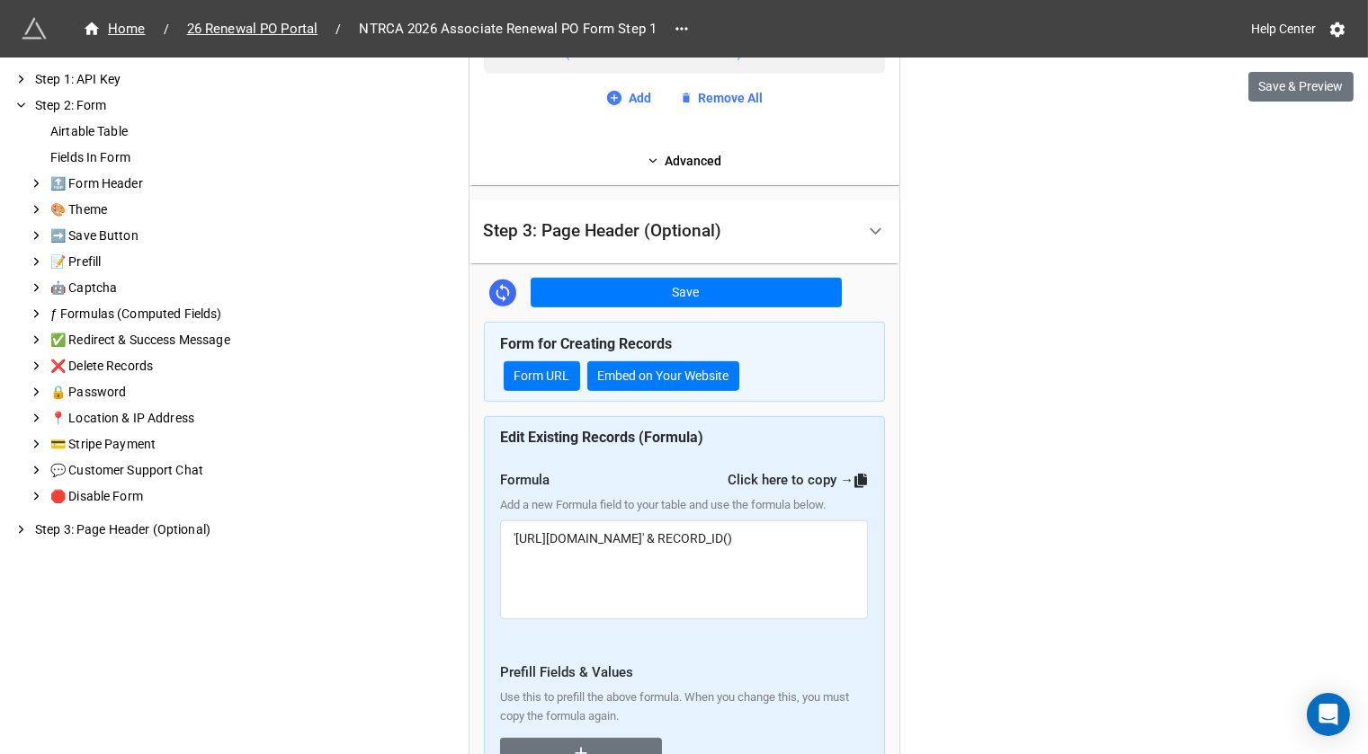
scroll to position [1737, 0]
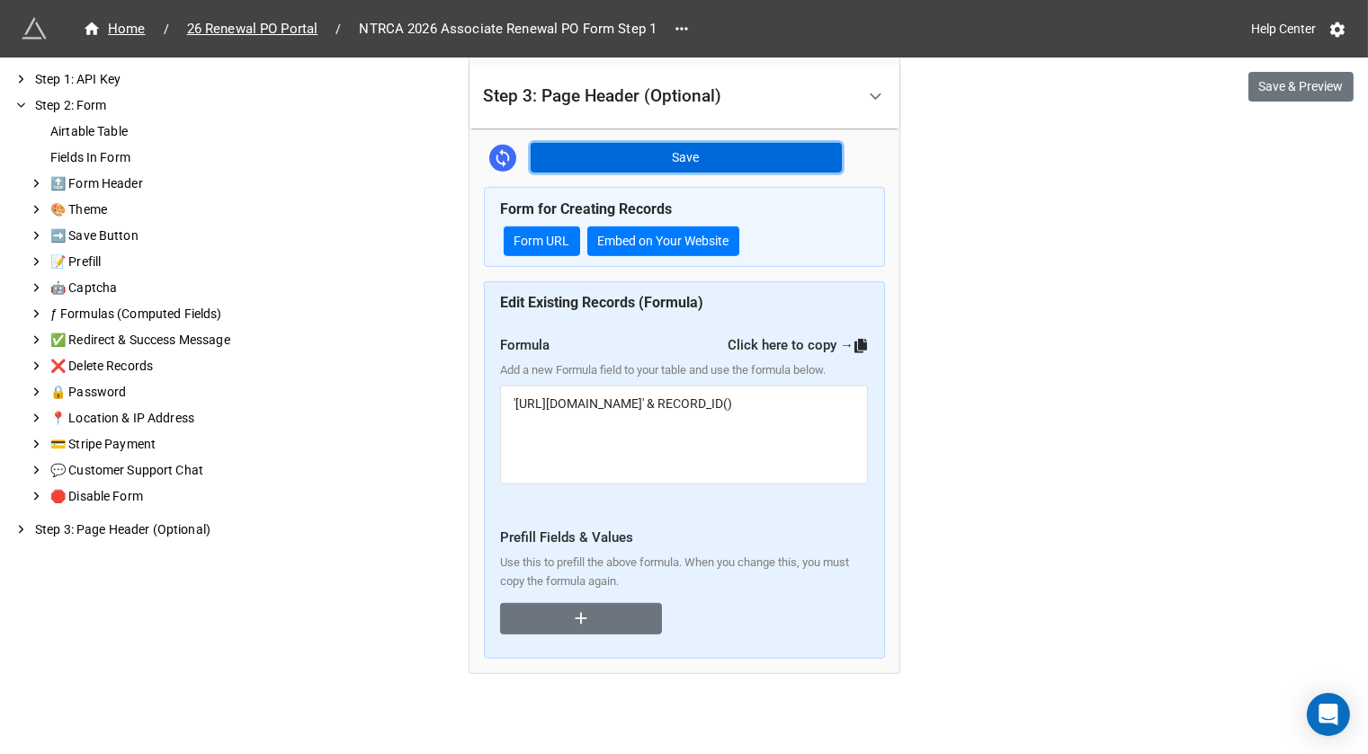
click at [733, 149] on button "Save" at bounding box center [686, 158] width 311 height 31
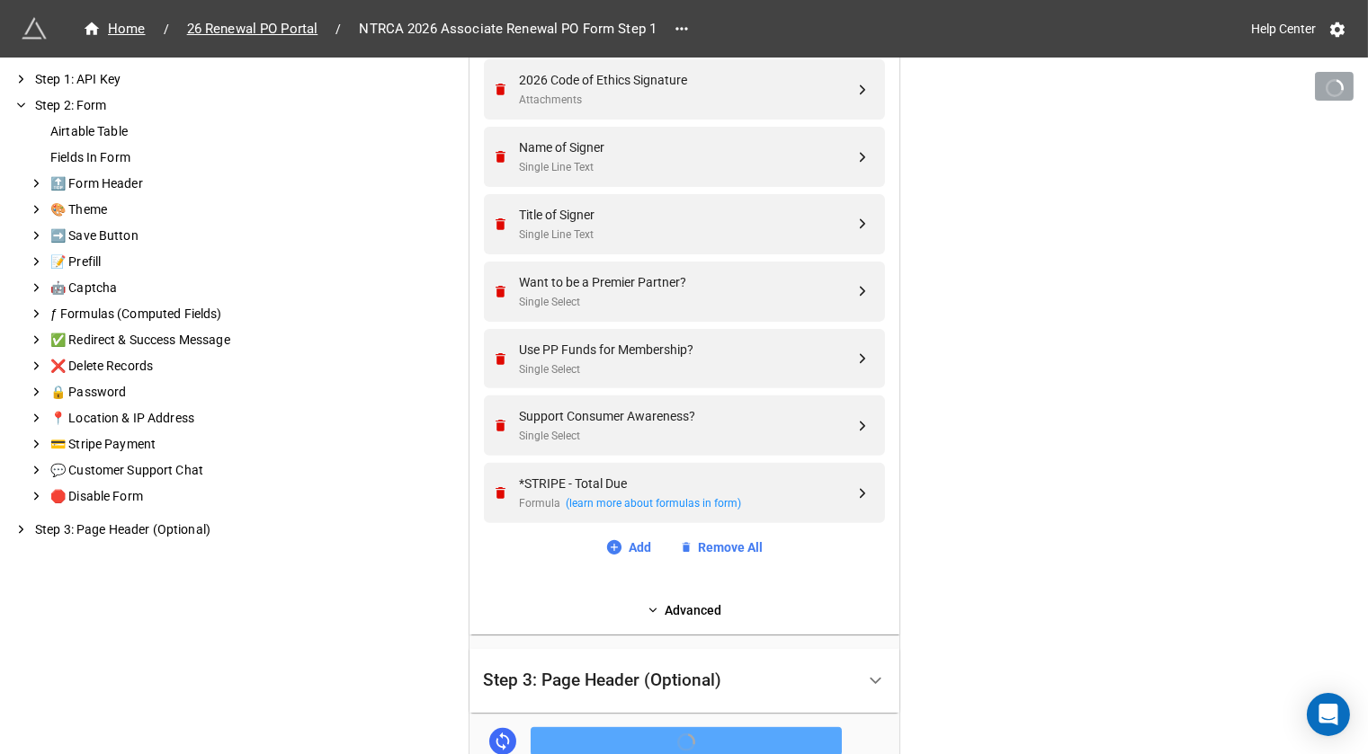
scroll to position [1150, 0]
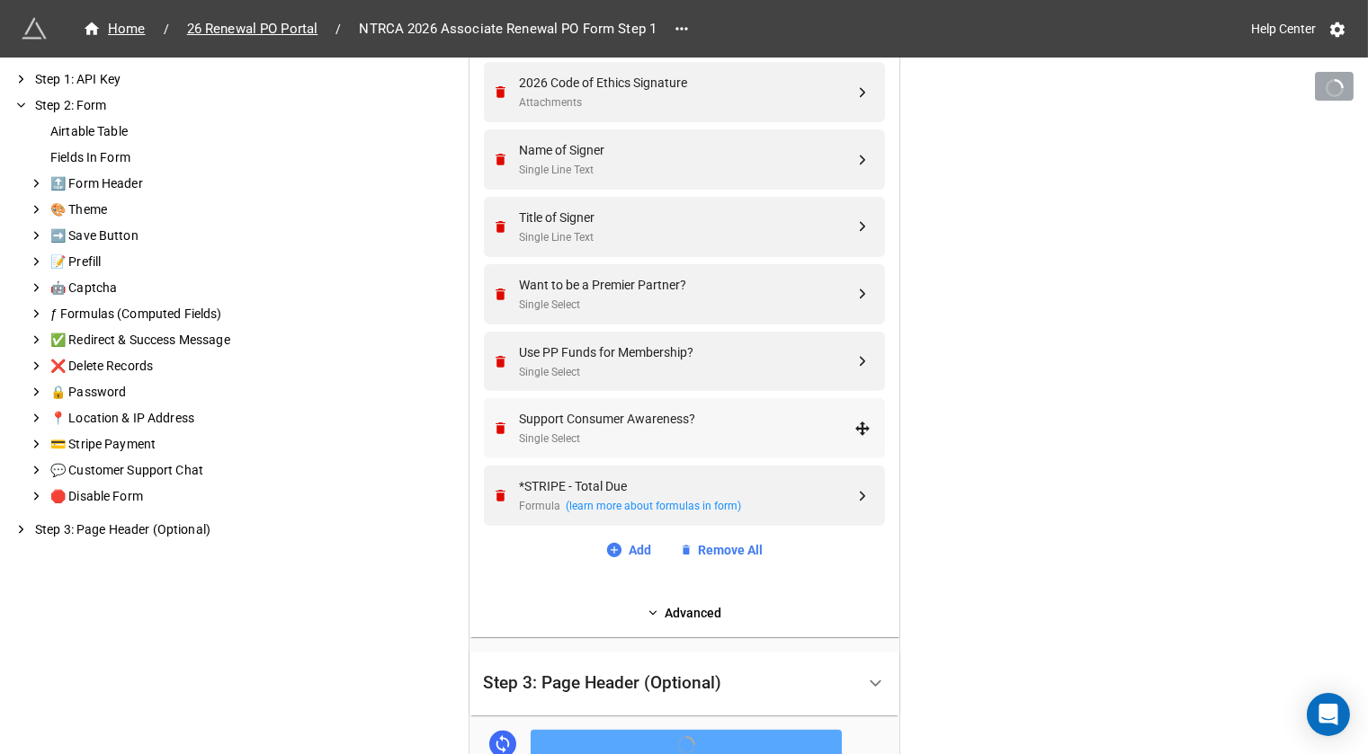
click at [585, 440] on div "Single Select" at bounding box center [687, 439] width 335 height 17
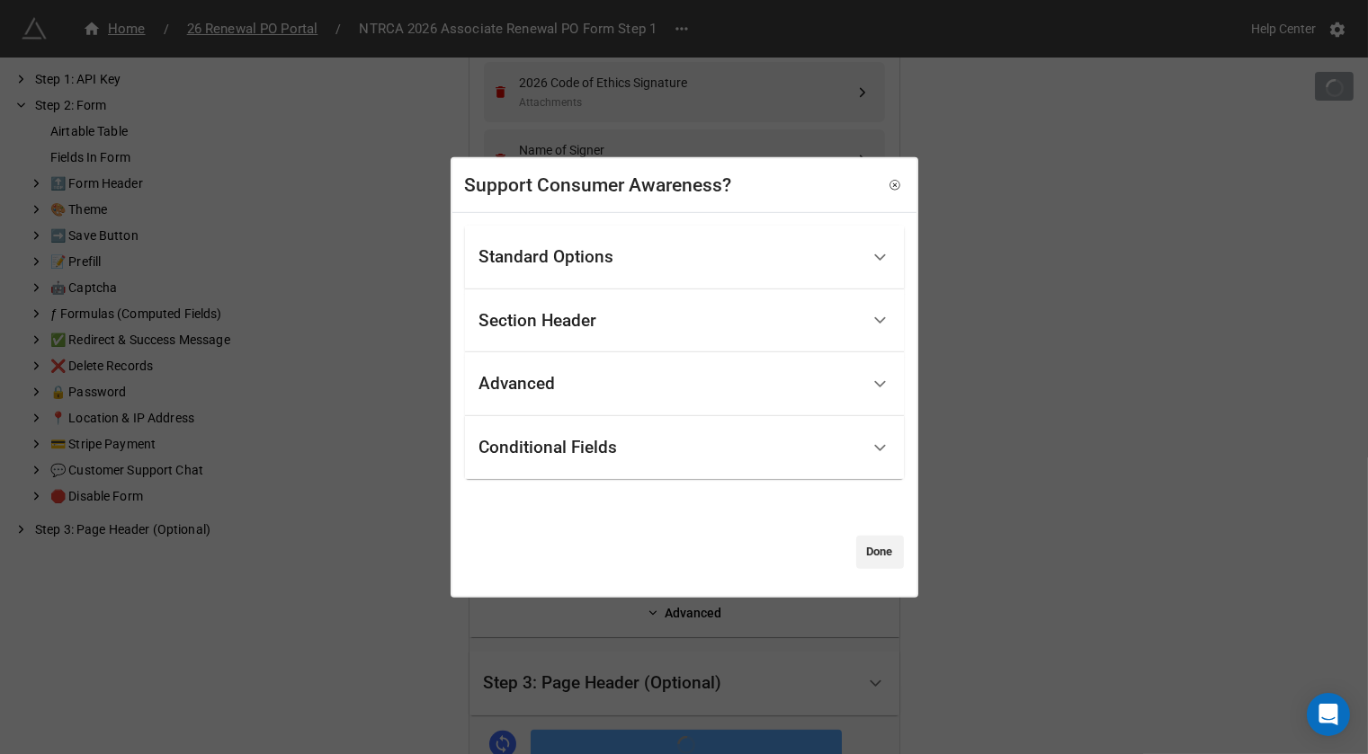
click at [639, 278] on div "Standard Options" at bounding box center [684, 258] width 439 height 64
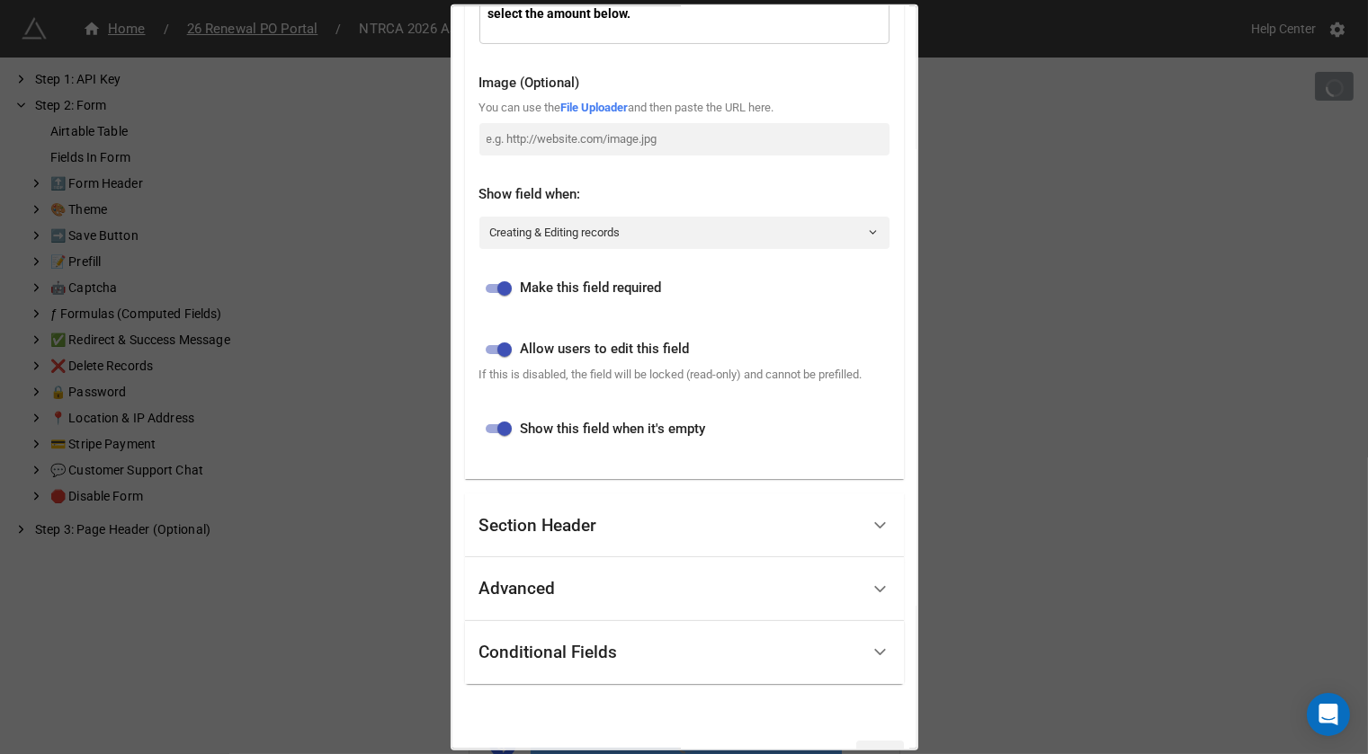
scroll to position [609, 0]
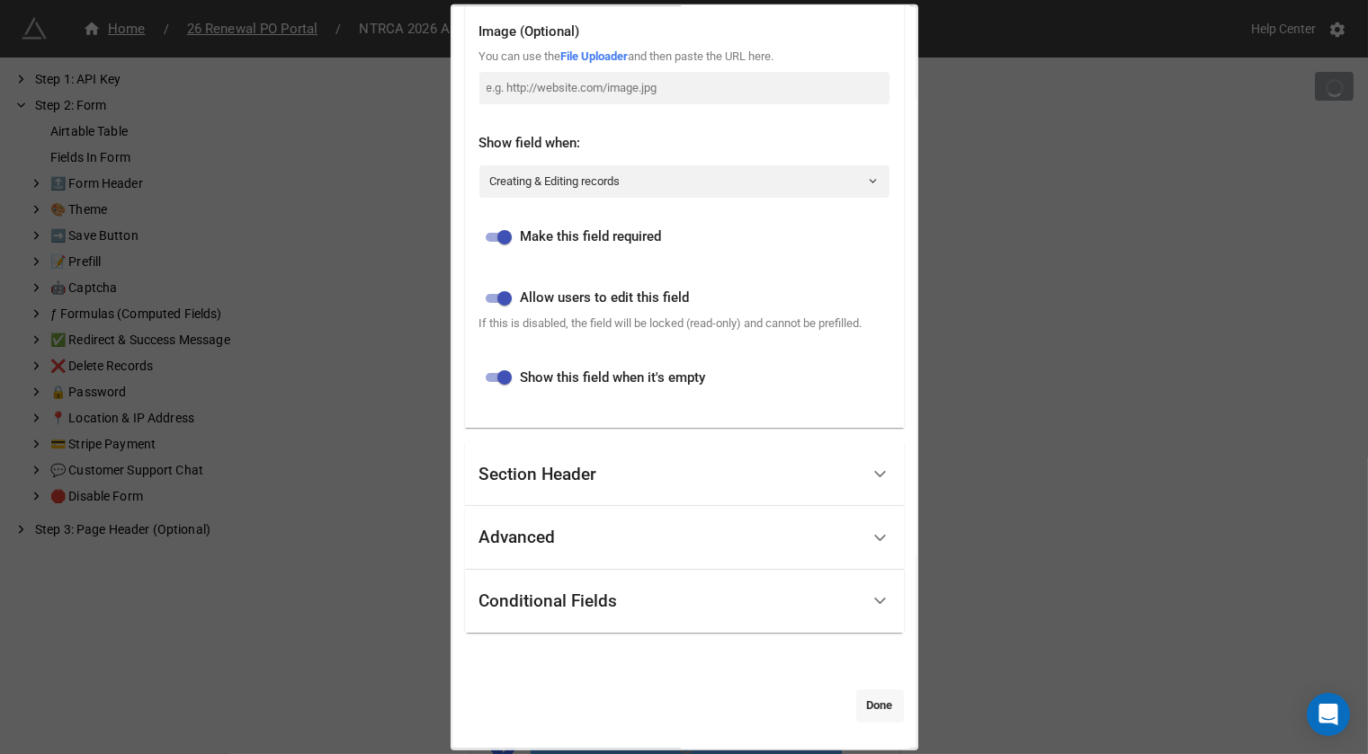
click at [856, 698] on link "Done" at bounding box center [880, 706] width 48 height 32
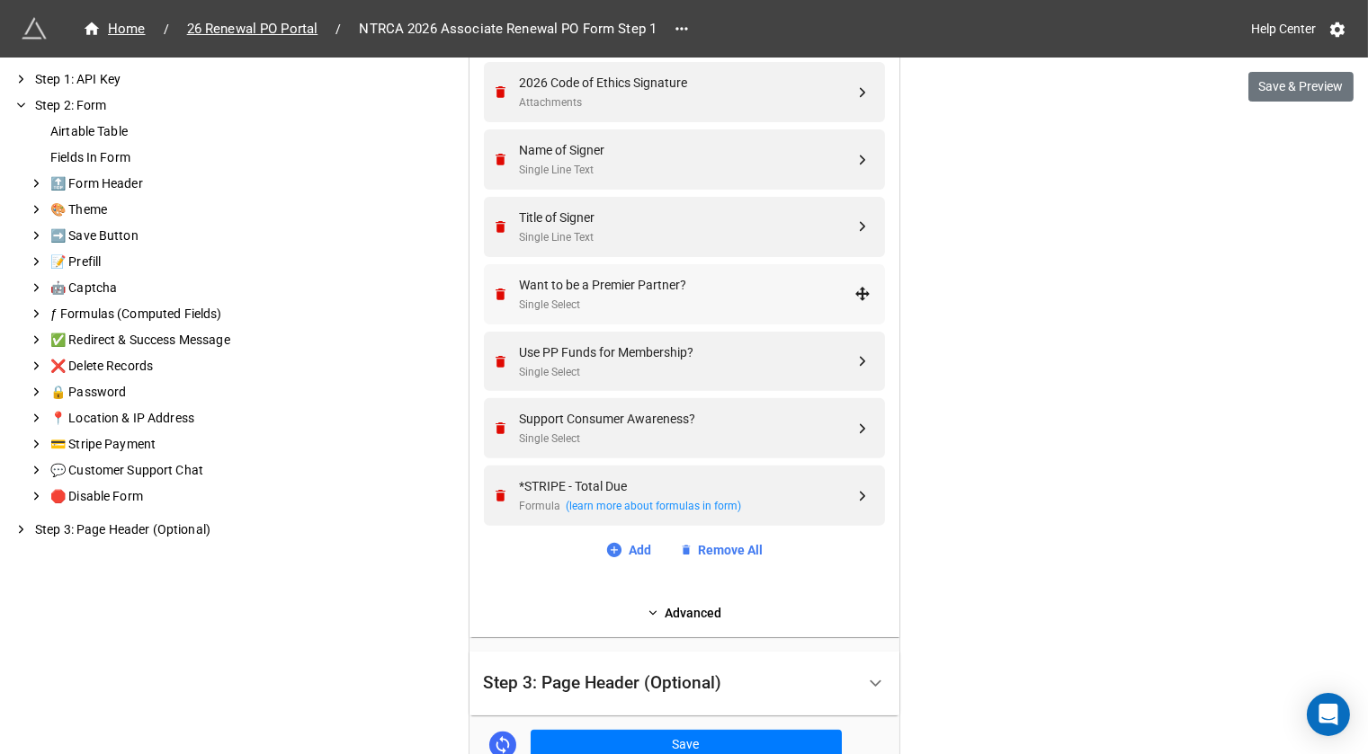
click at [659, 314] on div "Want to be a Premier Partner? Single Select" at bounding box center [682, 294] width 378 height 60
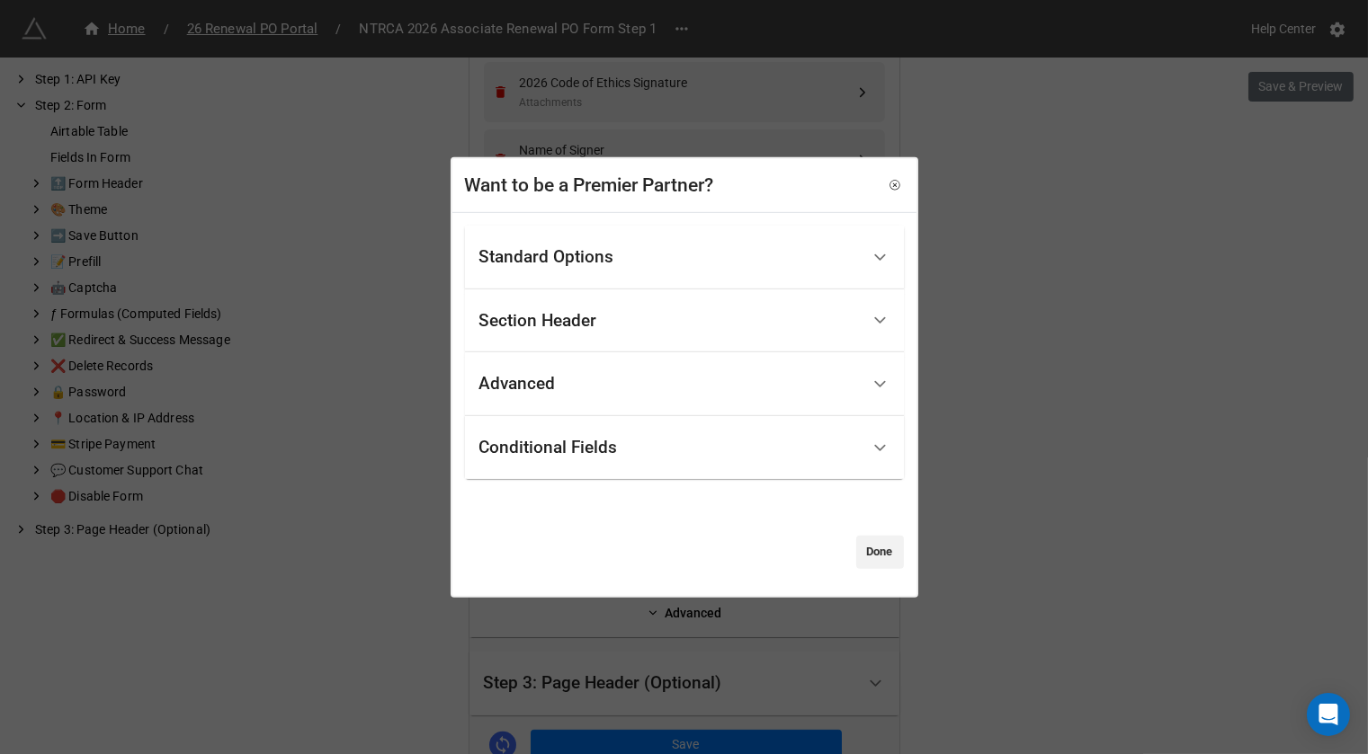
click at [661, 259] on div "Standard Options" at bounding box center [669, 258] width 380 height 42
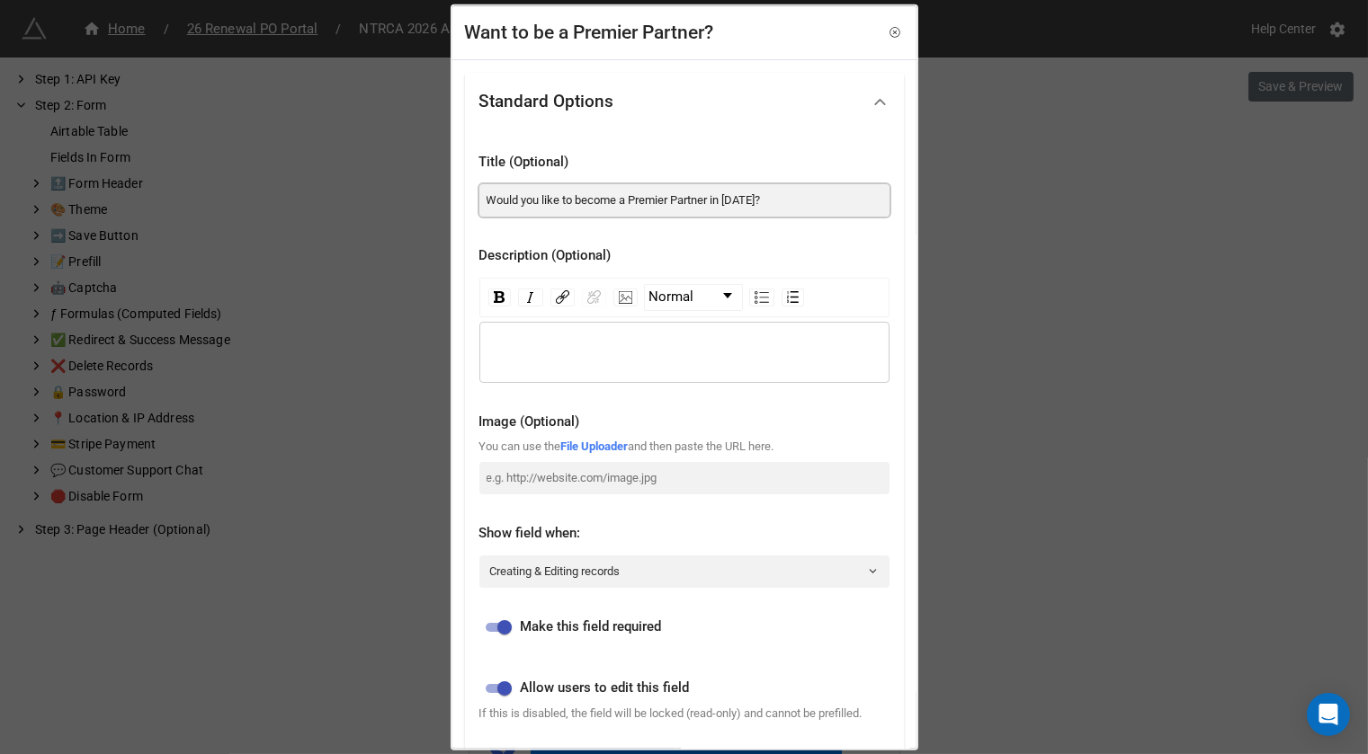
click at [766, 198] on input "Would you like to become a Premier Partner in 2025?" at bounding box center [684, 199] width 410 height 32
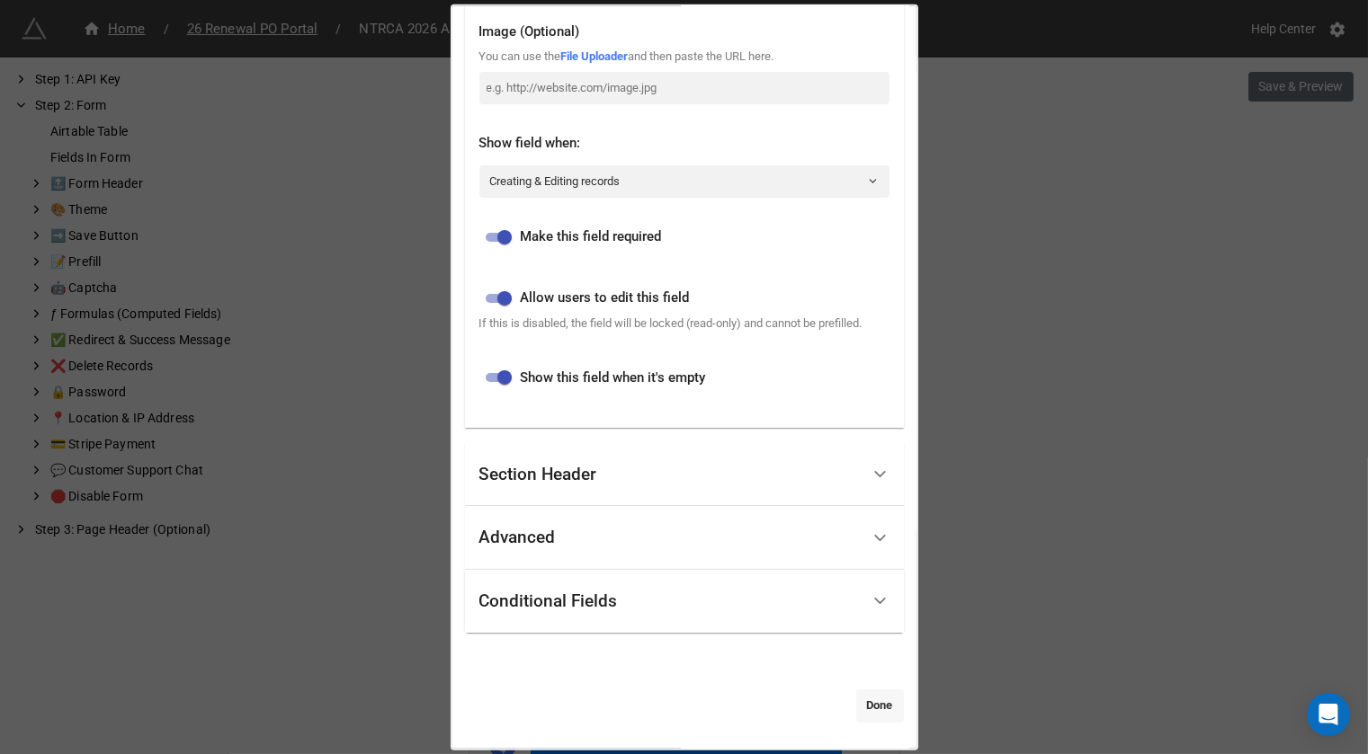
type input "Would you like to become a Premier Partner in 2026?"
click at [869, 712] on link "Done" at bounding box center [880, 706] width 48 height 32
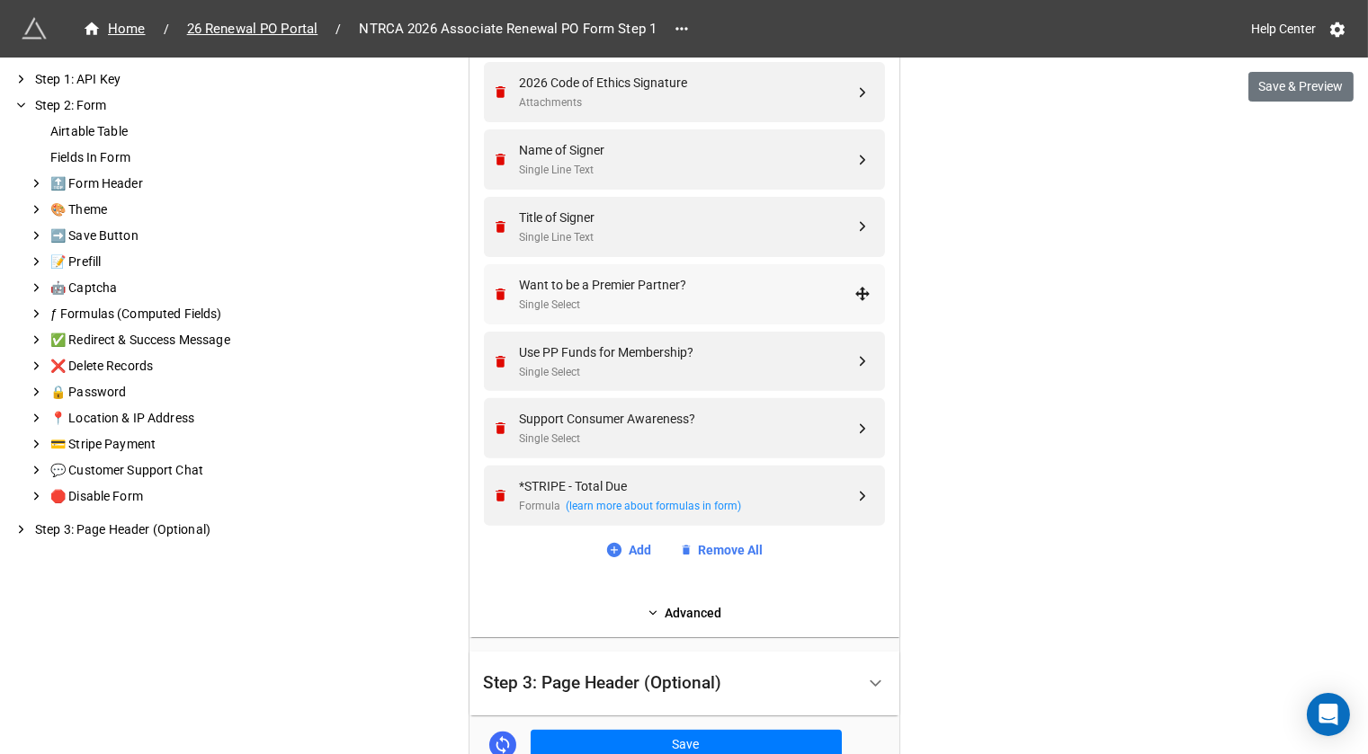
click at [829, 281] on div "Want to be a Premier Partner?" at bounding box center [687, 285] width 335 height 20
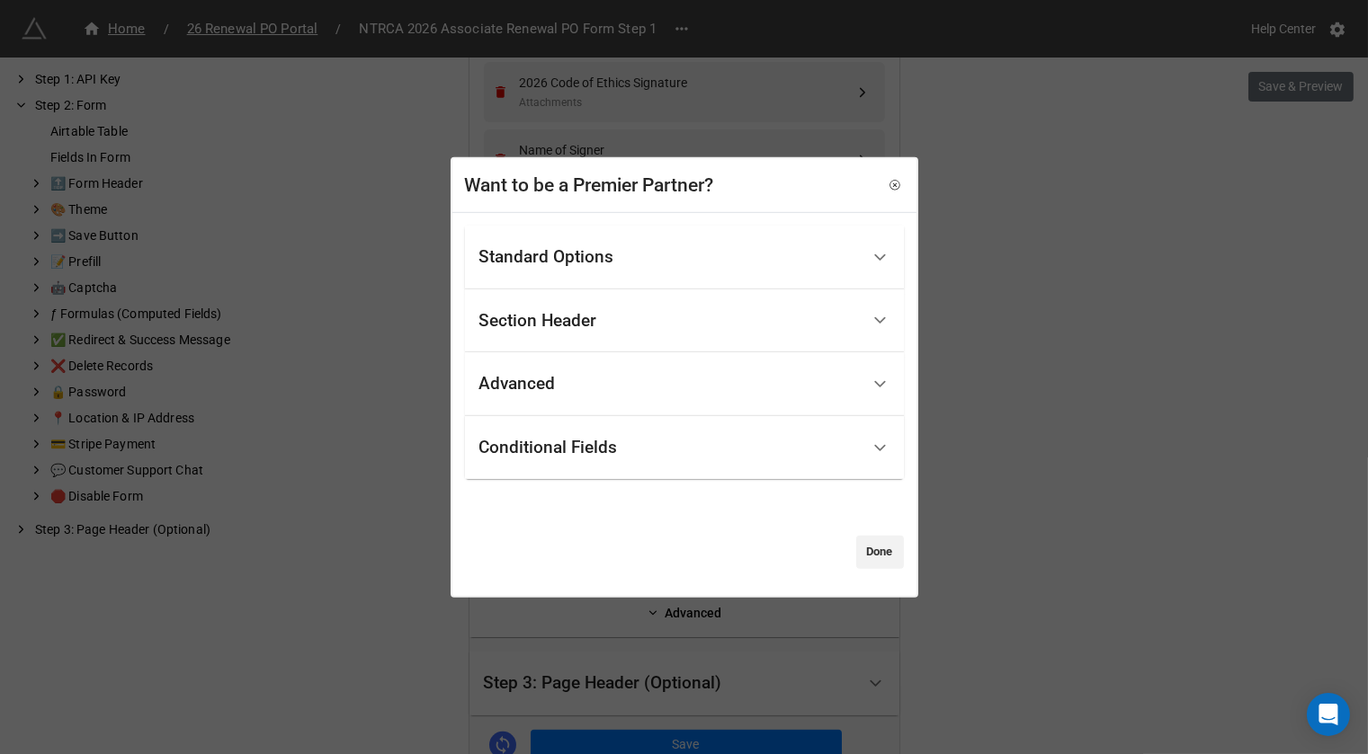
click at [666, 371] on div "Advanced" at bounding box center [669, 384] width 380 height 42
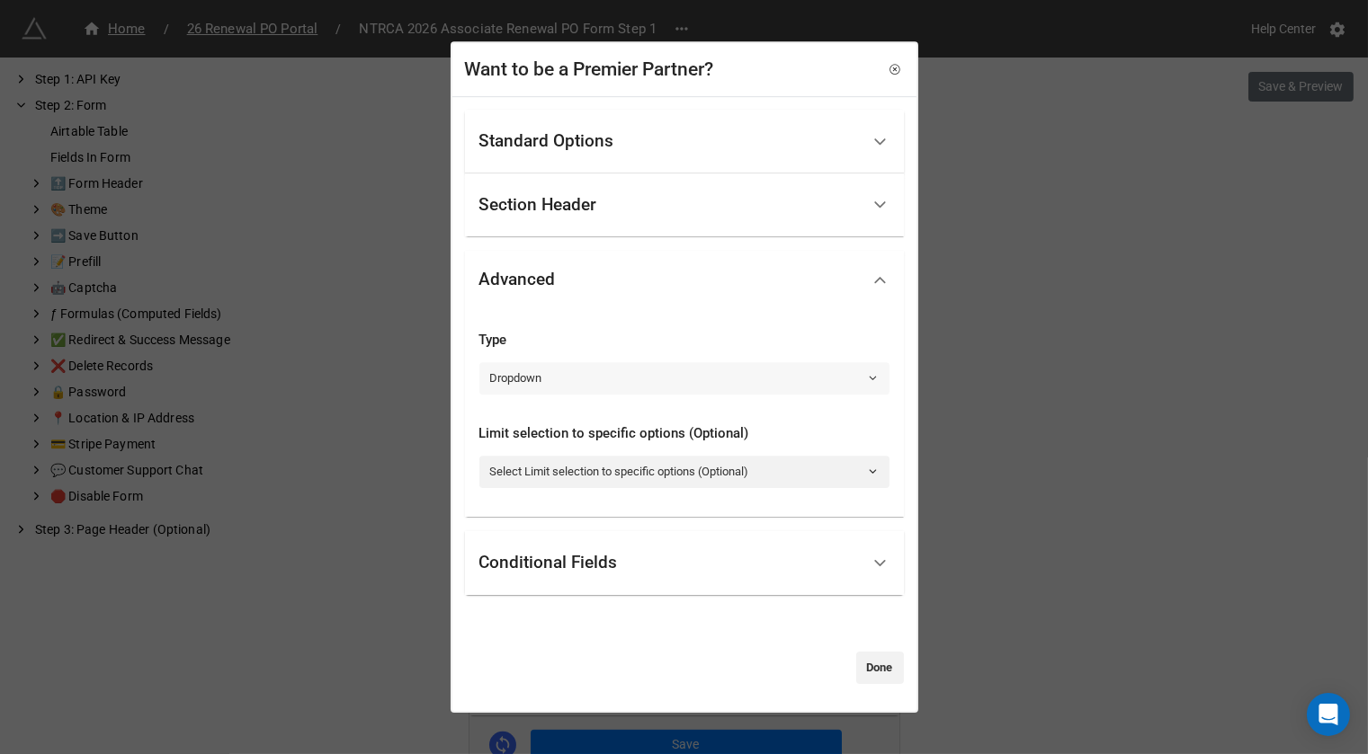
click at [655, 370] on link "Dropdown" at bounding box center [684, 378] width 410 height 32
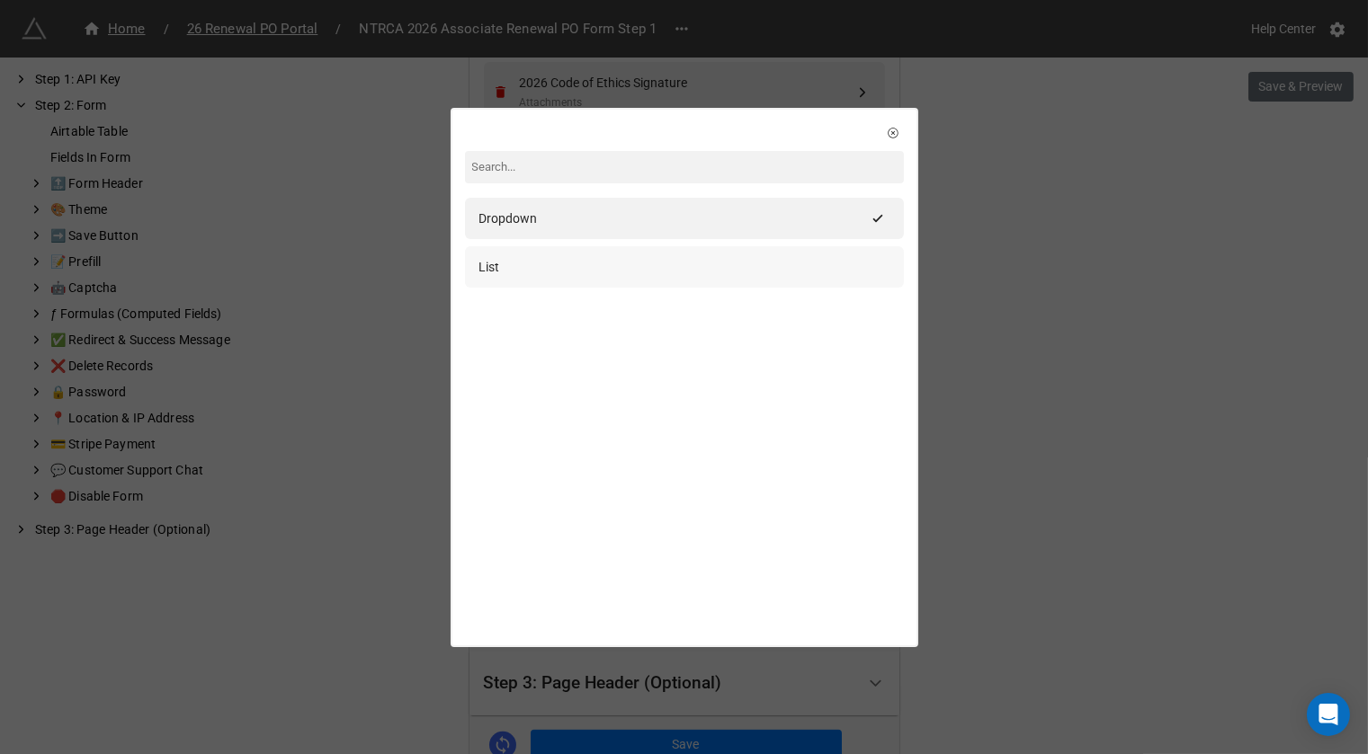
click at [660, 267] on div "List" at bounding box center [684, 267] width 410 height 20
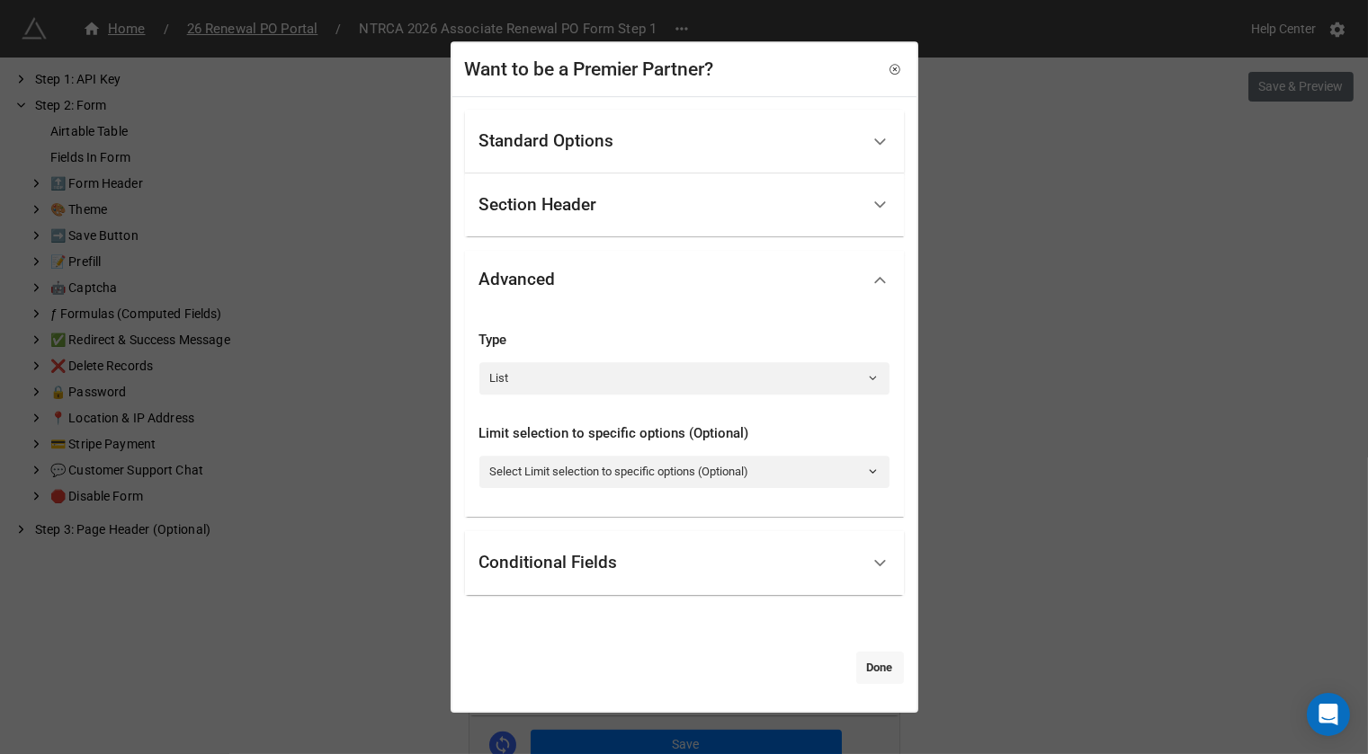
click at [880, 671] on link "Done" at bounding box center [880, 668] width 48 height 32
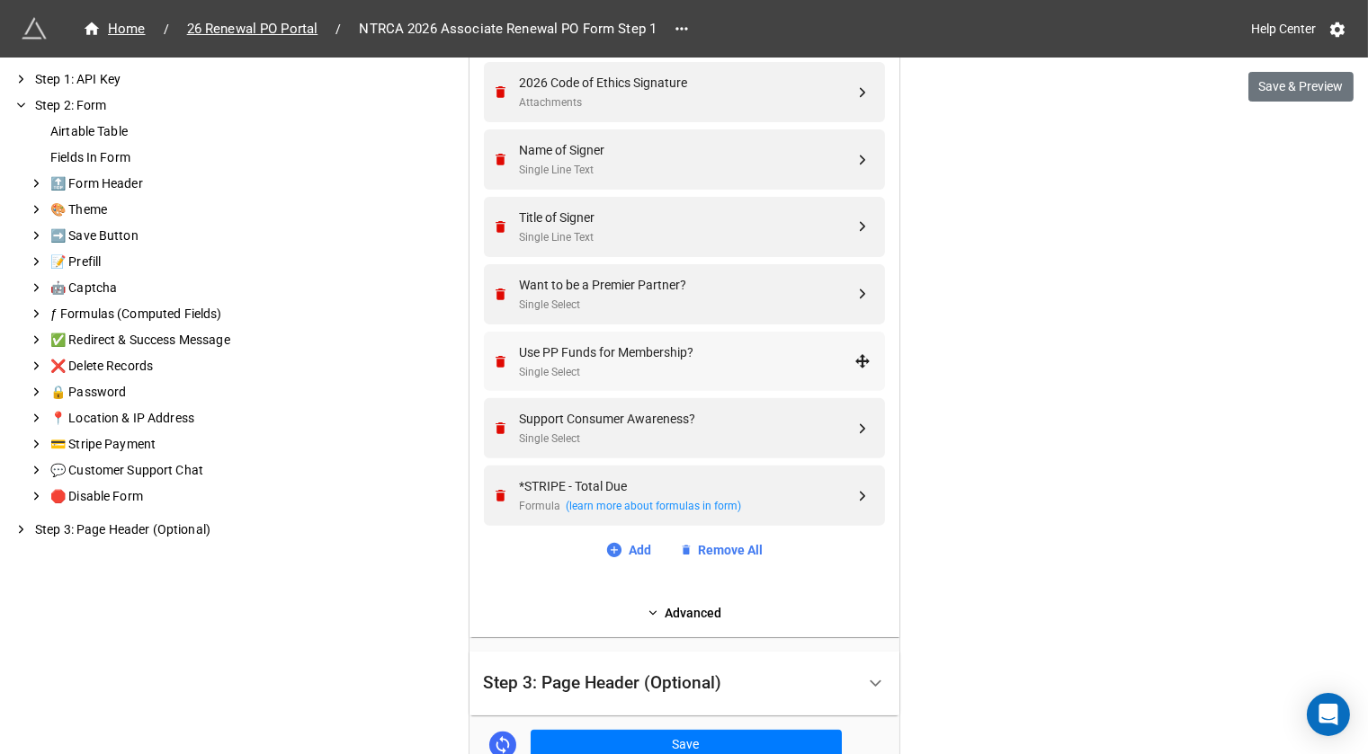
click at [789, 370] on div "Single Select" at bounding box center [687, 372] width 335 height 17
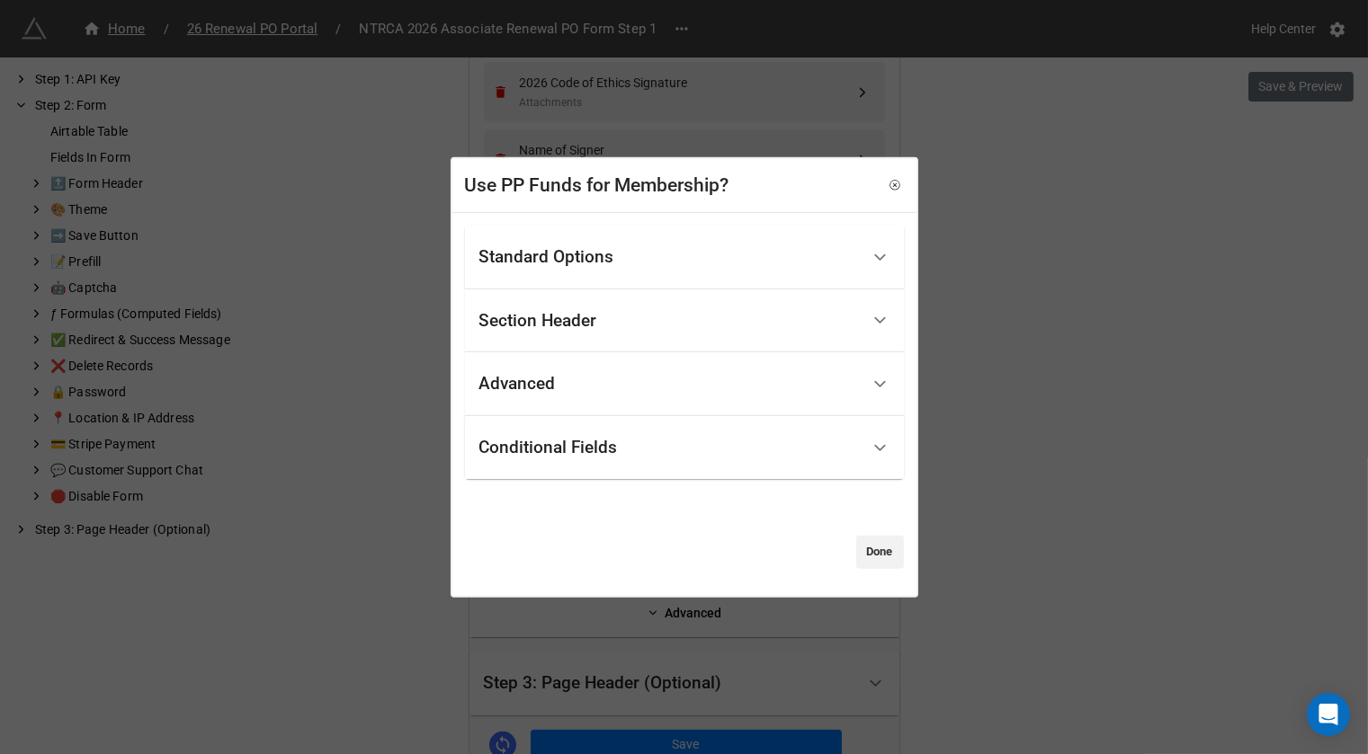
click at [772, 248] on div "Standard Options" at bounding box center [669, 258] width 380 height 42
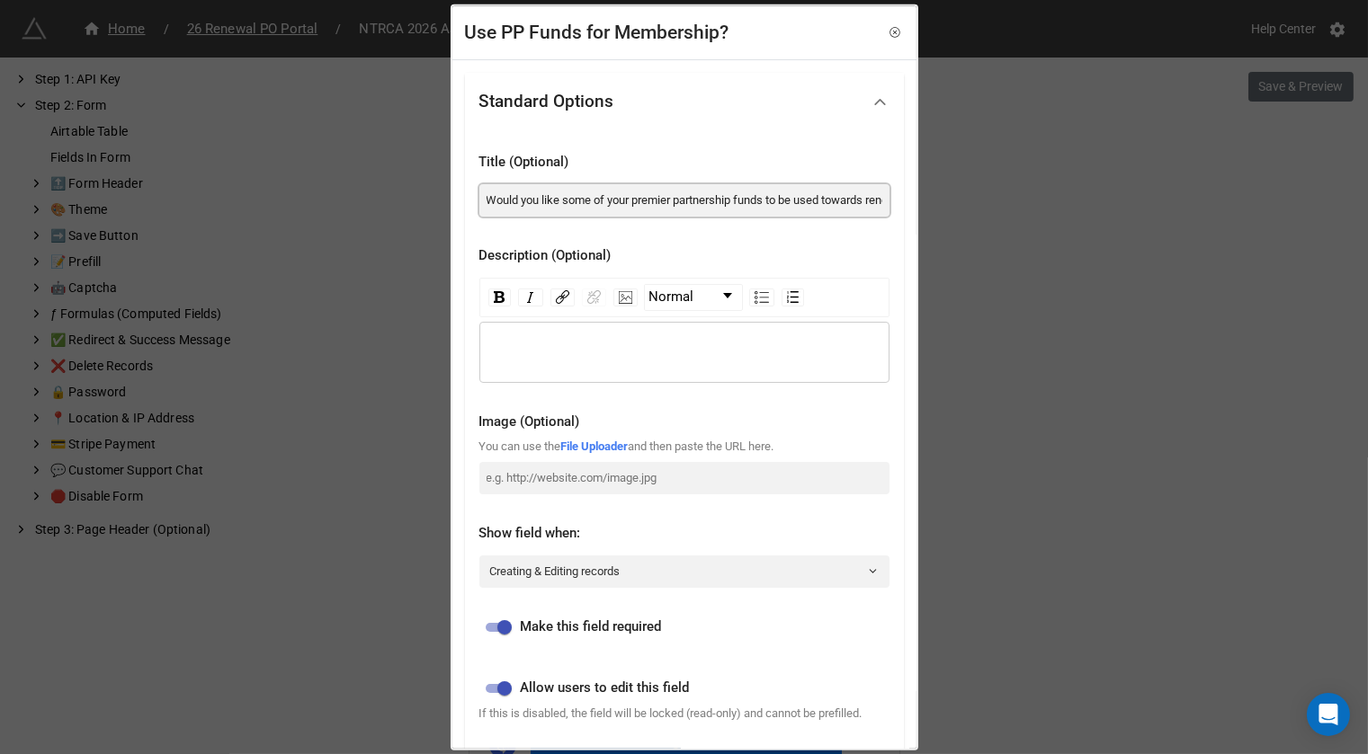
drag, startPoint x: 691, startPoint y: 201, endPoint x: 979, endPoint y: 202, distance: 288.7
click at [979, 202] on div "Use PP Funds for Membership? Standard Options Title (Optional) Would you like s…" at bounding box center [684, 377] width 1368 height 754
click at [813, 199] on input "Would you like some of your premier partnership funds to be used towards renewi…" at bounding box center [684, 199] width 410 height 32
drag, startPoint x: 794, startPoint y: 199, endPoint x: 977, endPoint y: 199, distance: 183.4
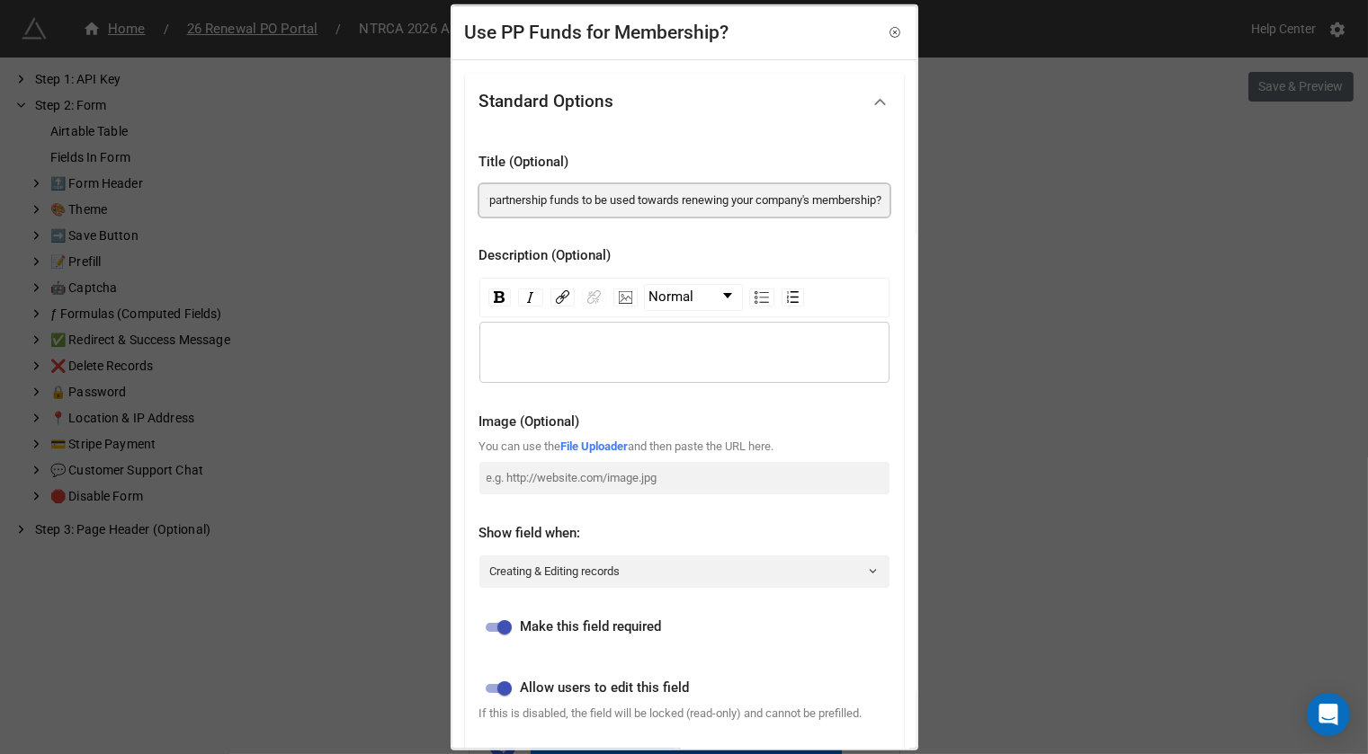
click at [977, 199] on div "Use PP Funds for Membership? Standard Options Title (Optional) Would you like s…" at bounding box center [684, 377] width 1368 height 754
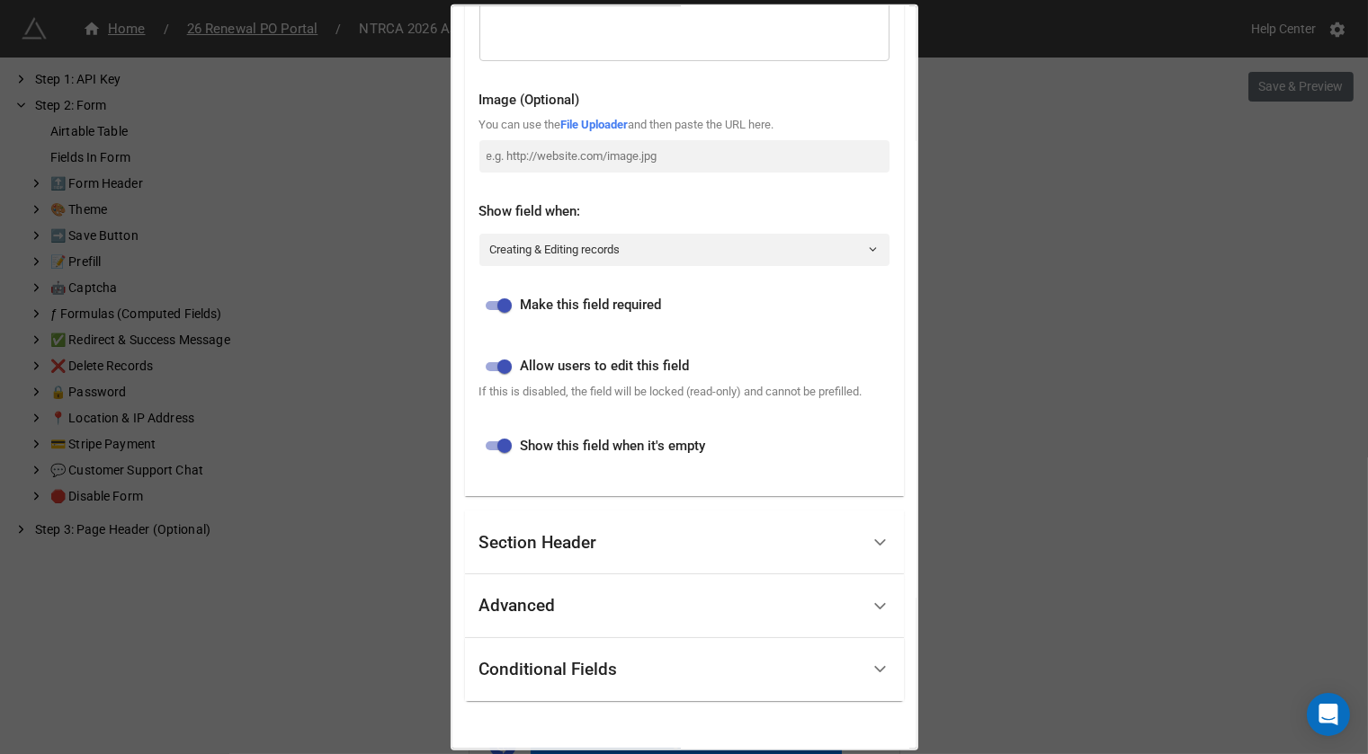
scroll to position [327, 0]
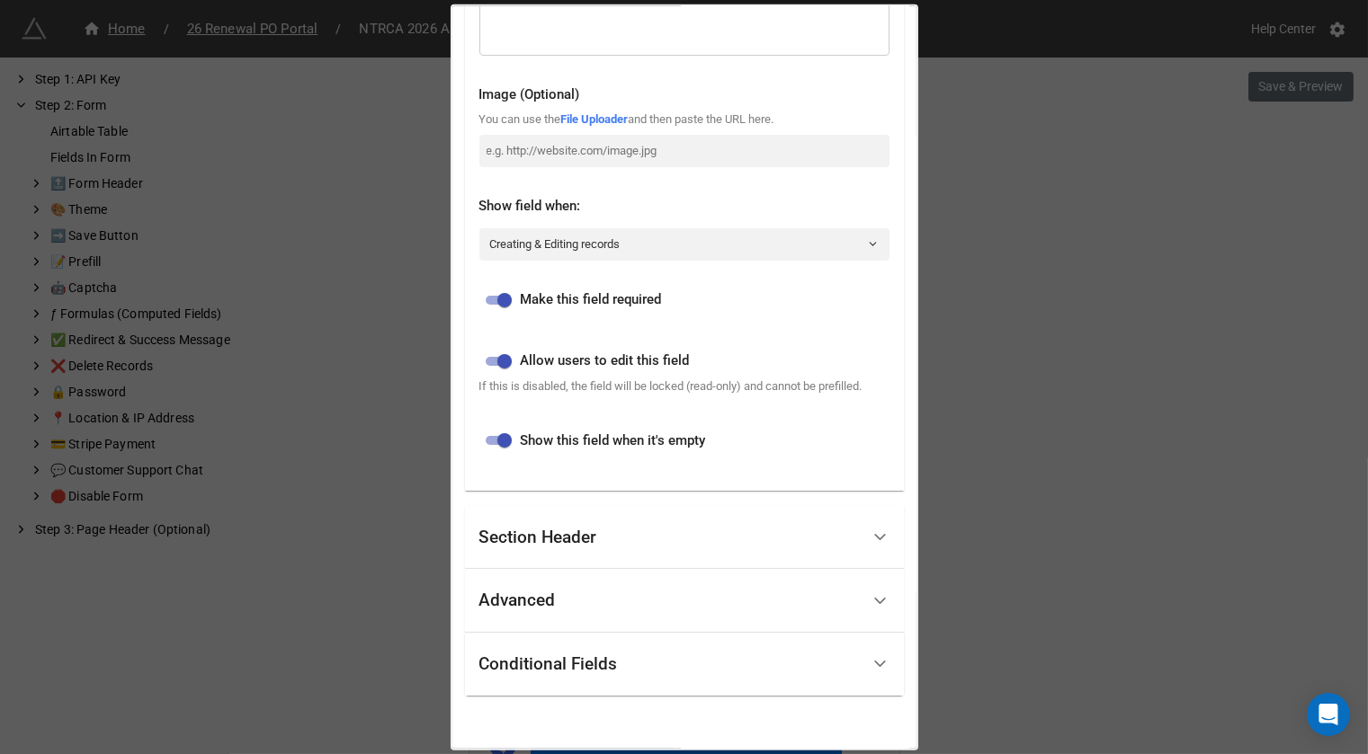
click at [632, 672] on div "Conditional Fields" at bounding box center [669, 664] width 380 height 42
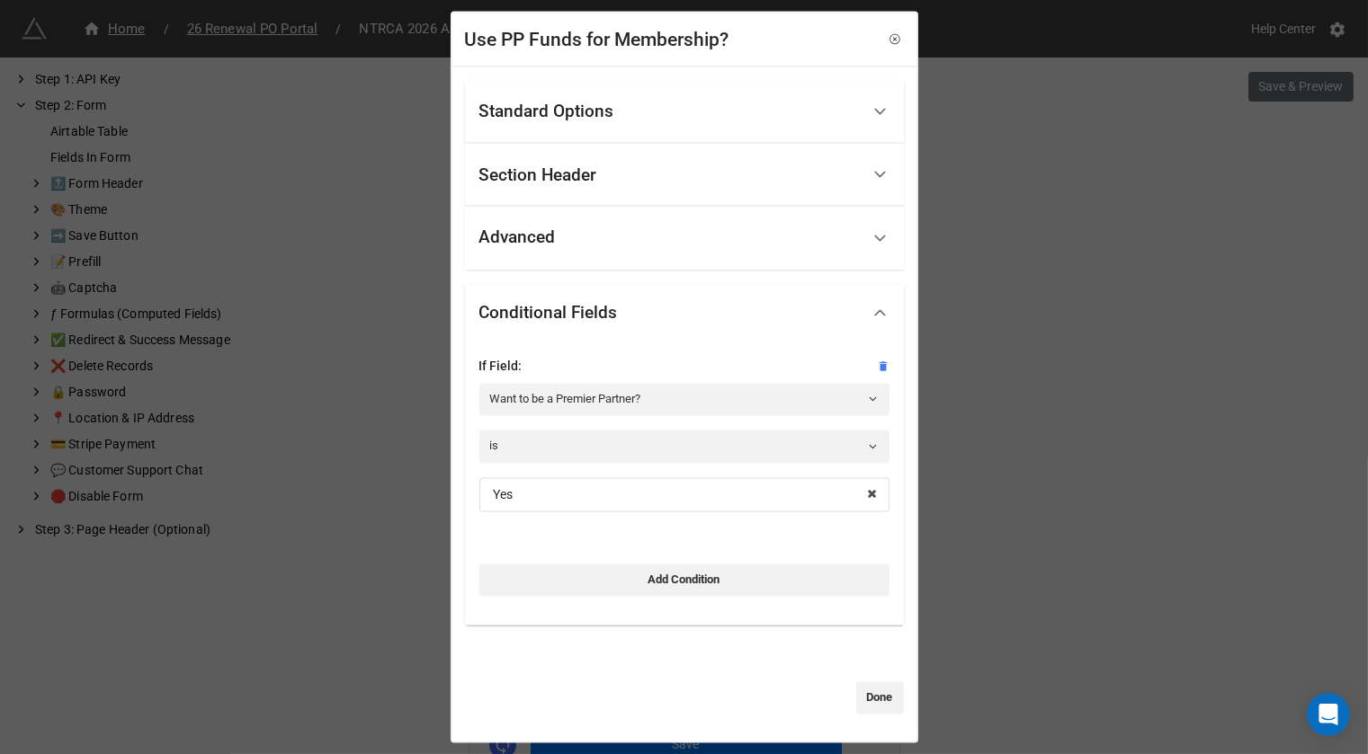
click at [732, 244] on div "Advanced" at bounding box center [669, 239] width 380 height 42
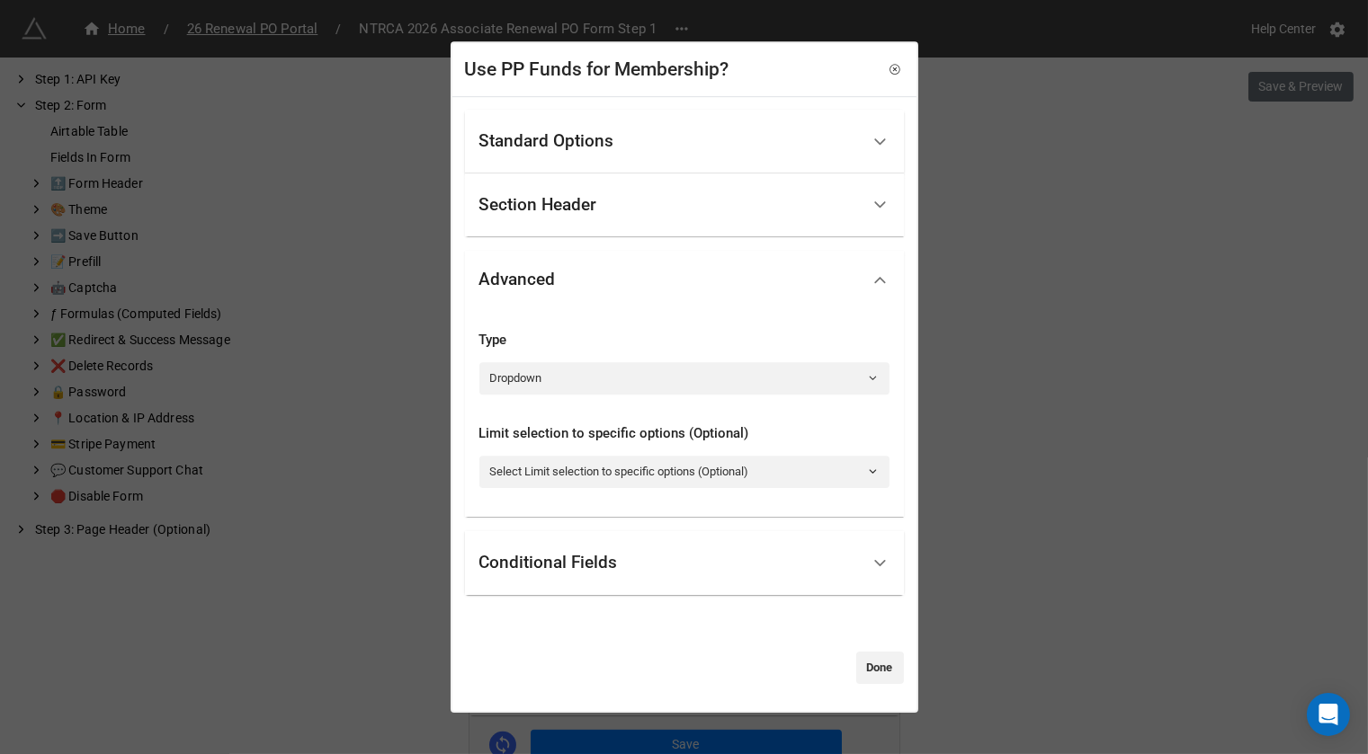
click at [719, 217] on div "Section Header" at bounding box center [669, 205] width 380 height 42
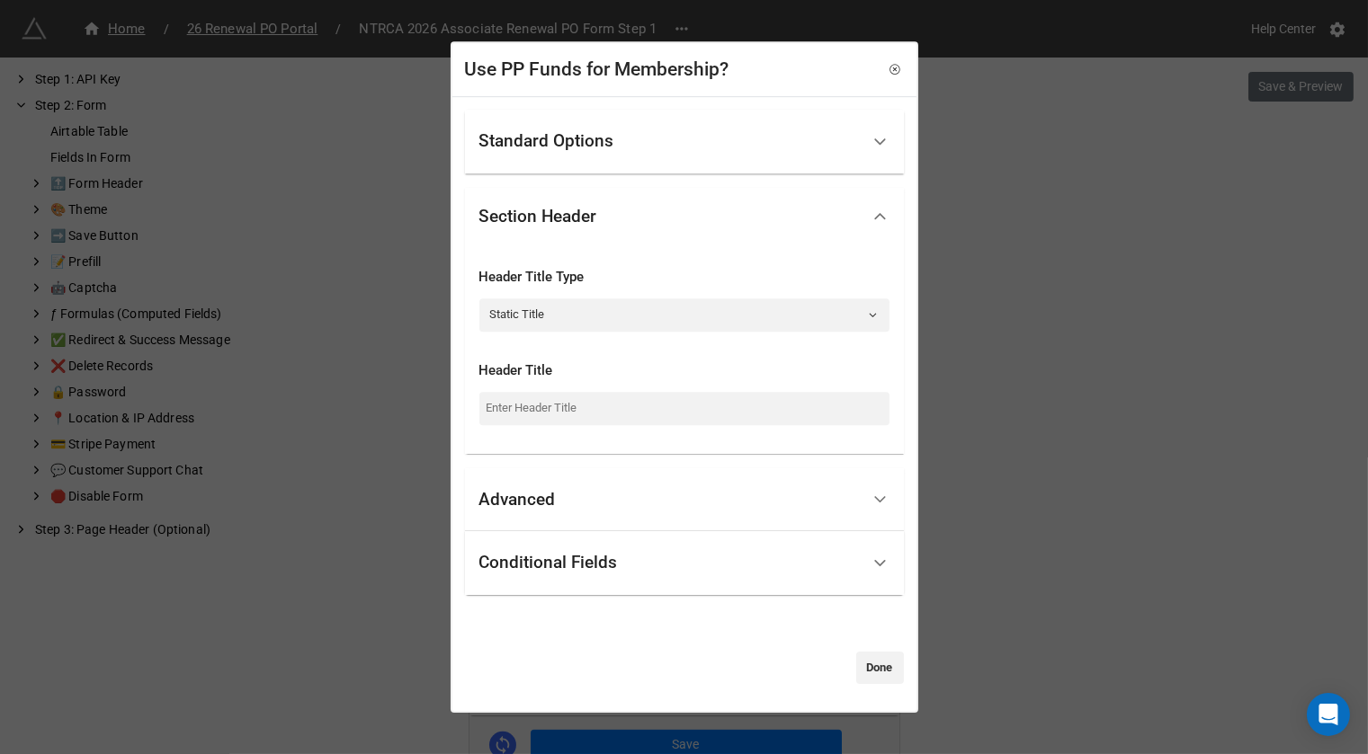
click at [588, 488] on div "Advanced" at bounding box center [669, 500] width 380 height 42
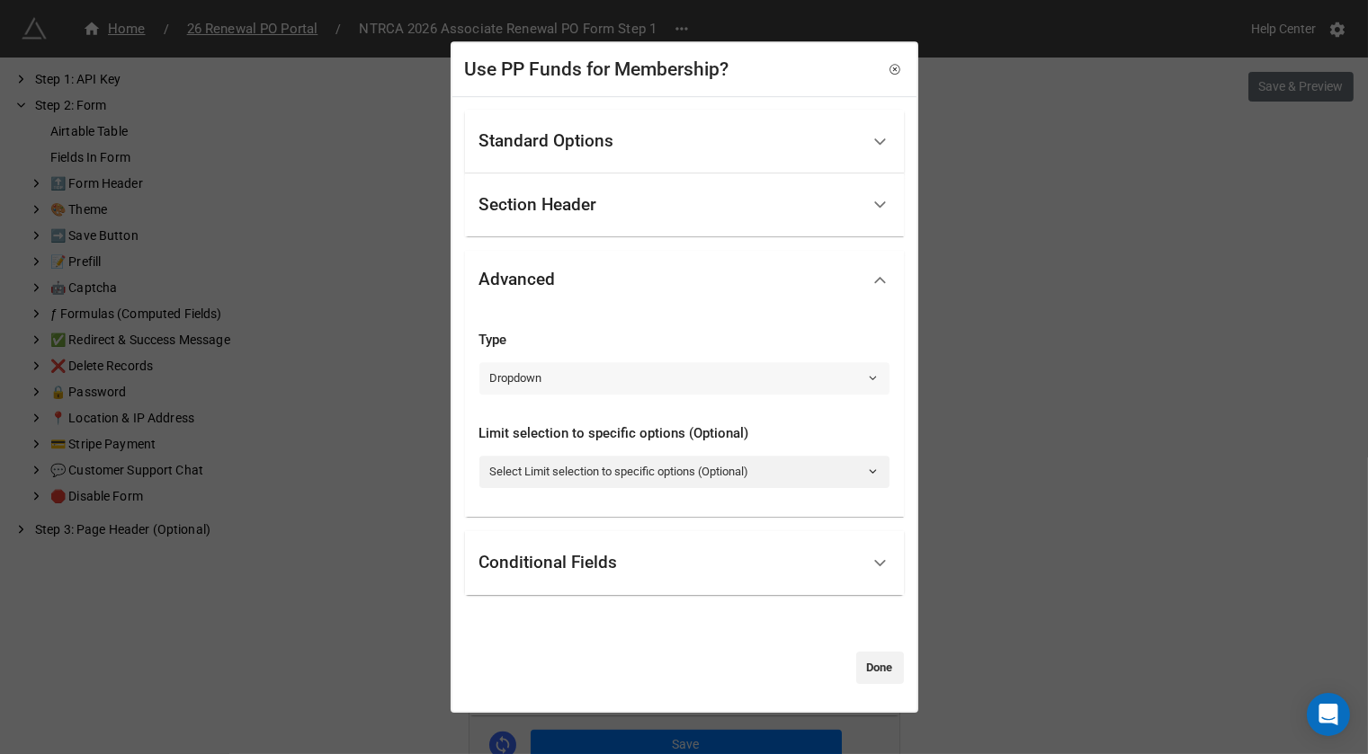
click at [605, 379] on link "Dropdown" at bounding box center [684, 378] width 410 height 32
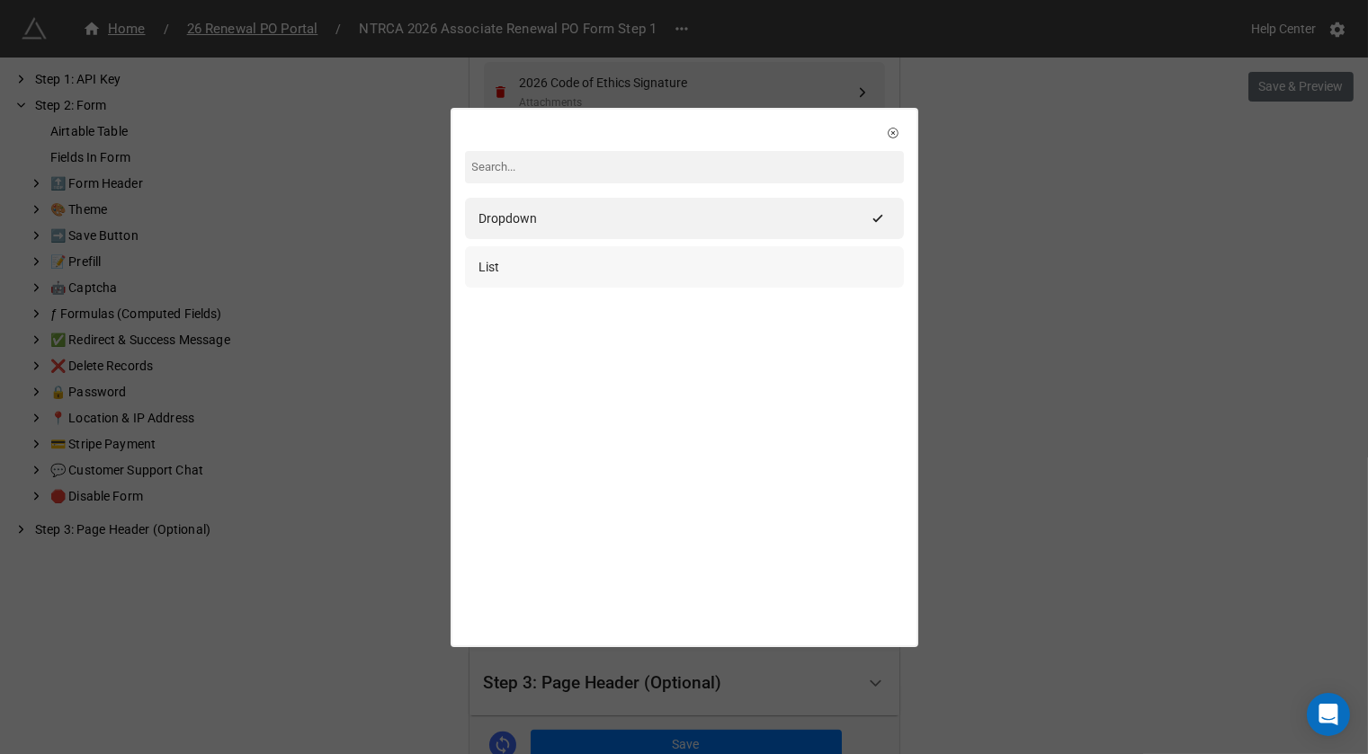
click at [594, 281] on div "List" at bounding box center [684, 266] width 439 height 41
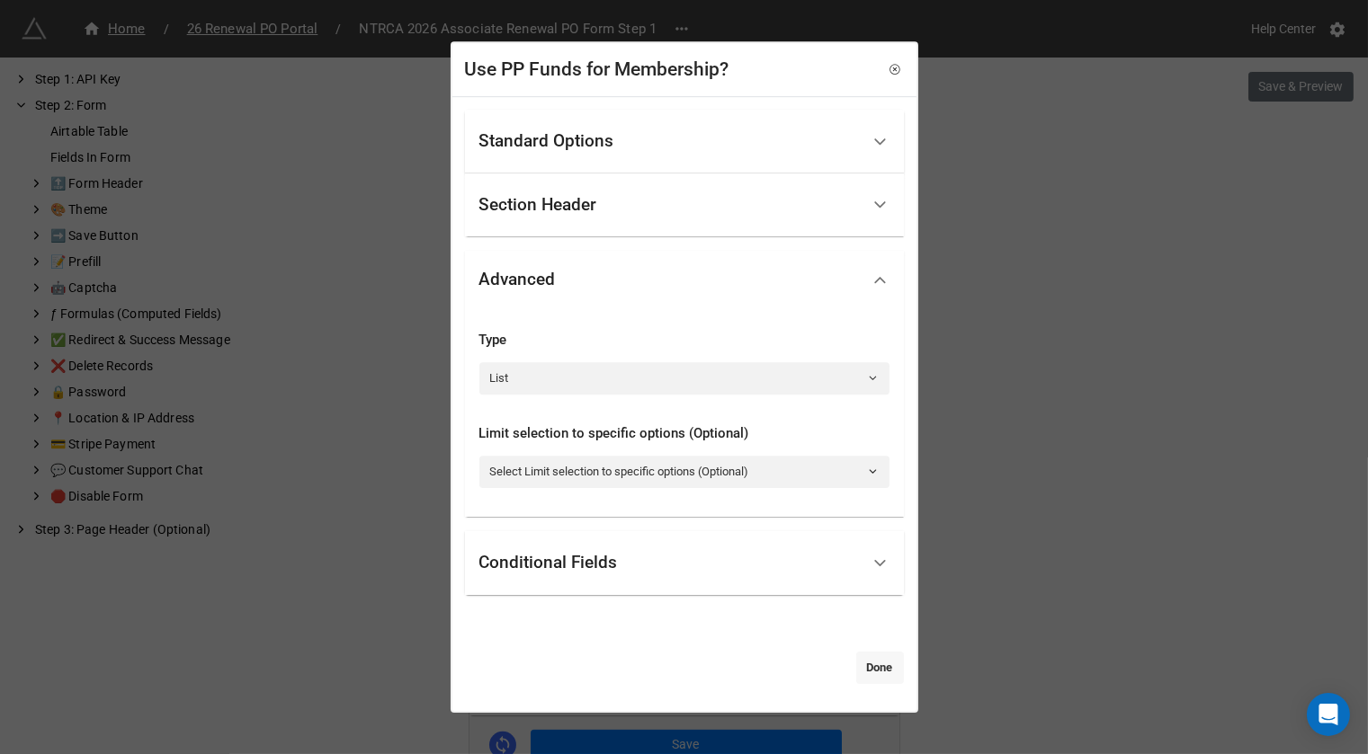
click at [869, 677] on link "Done" at bounding box center [880, 668] width 48 height 32
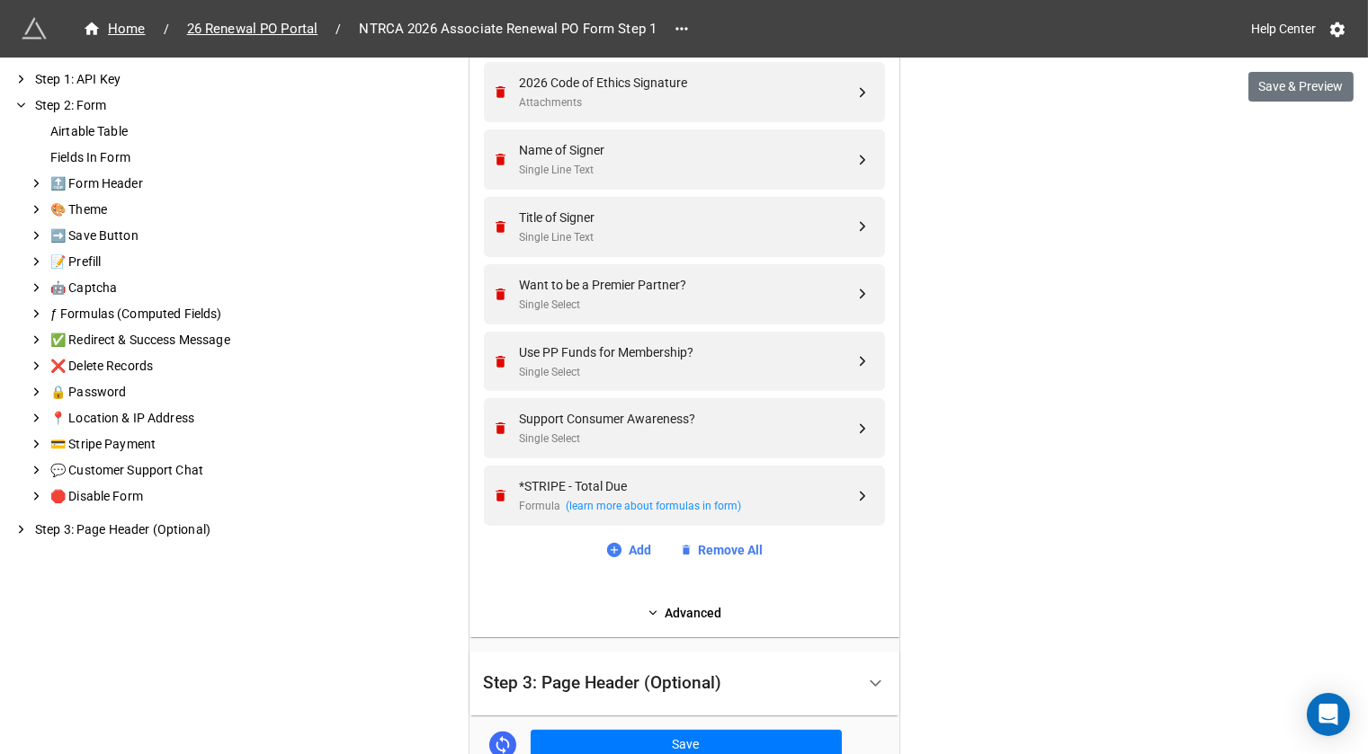
scroll to position [1737, 0]
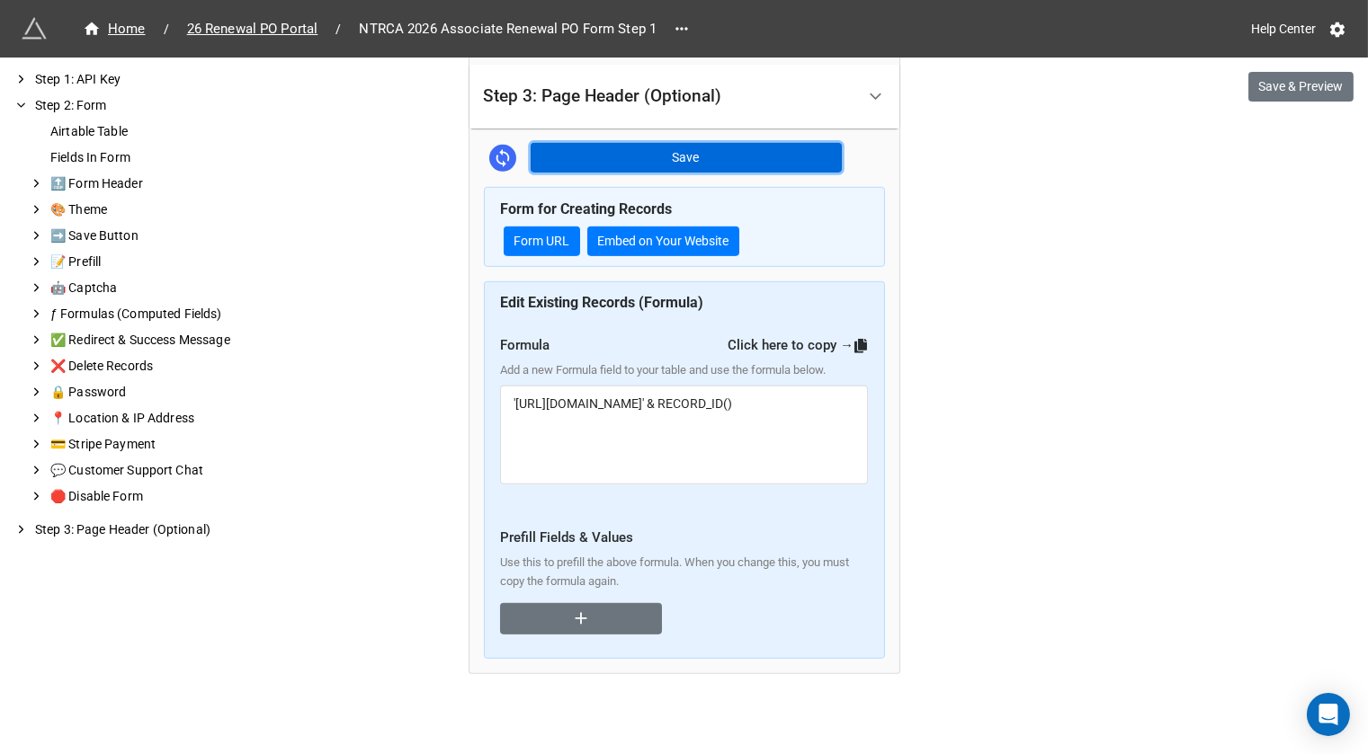
click at [793, 151] on button "Save" at bounding box center [686, 158] width 311 height 31
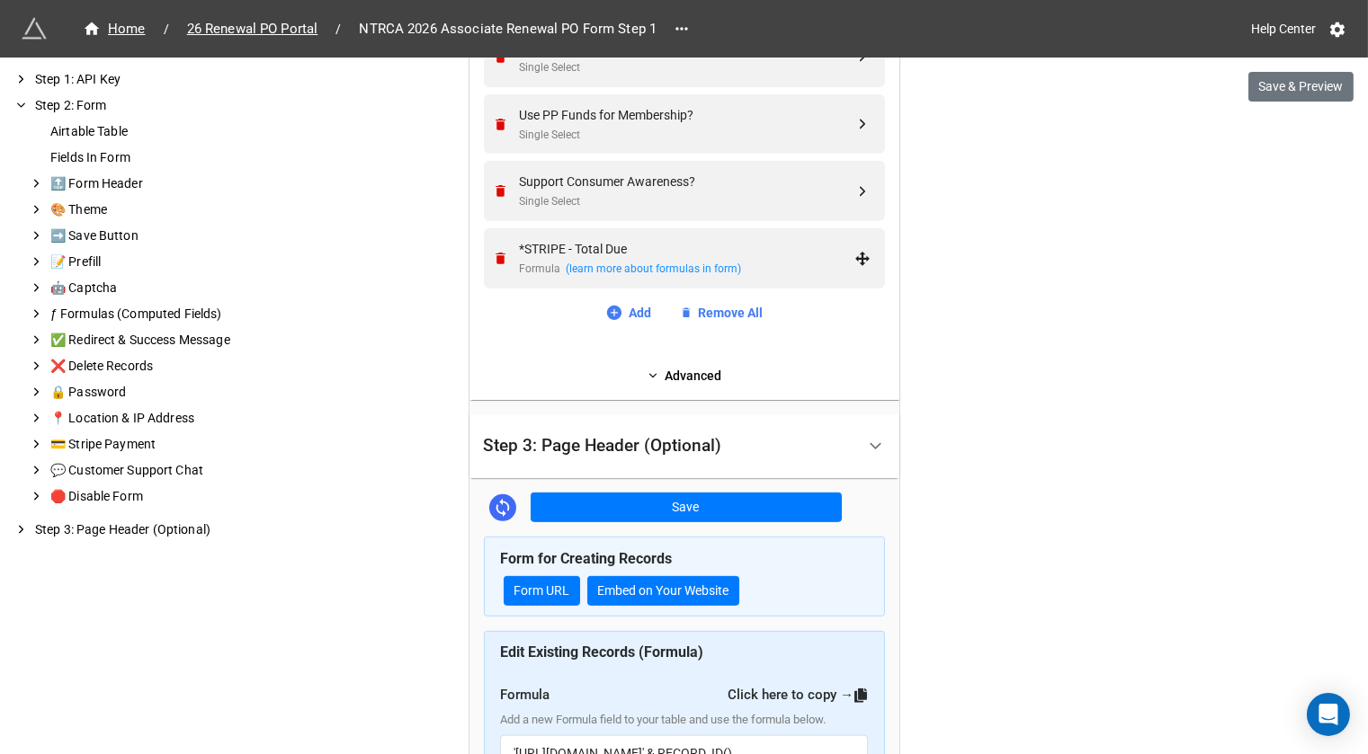
scroll to position [1355, 0]
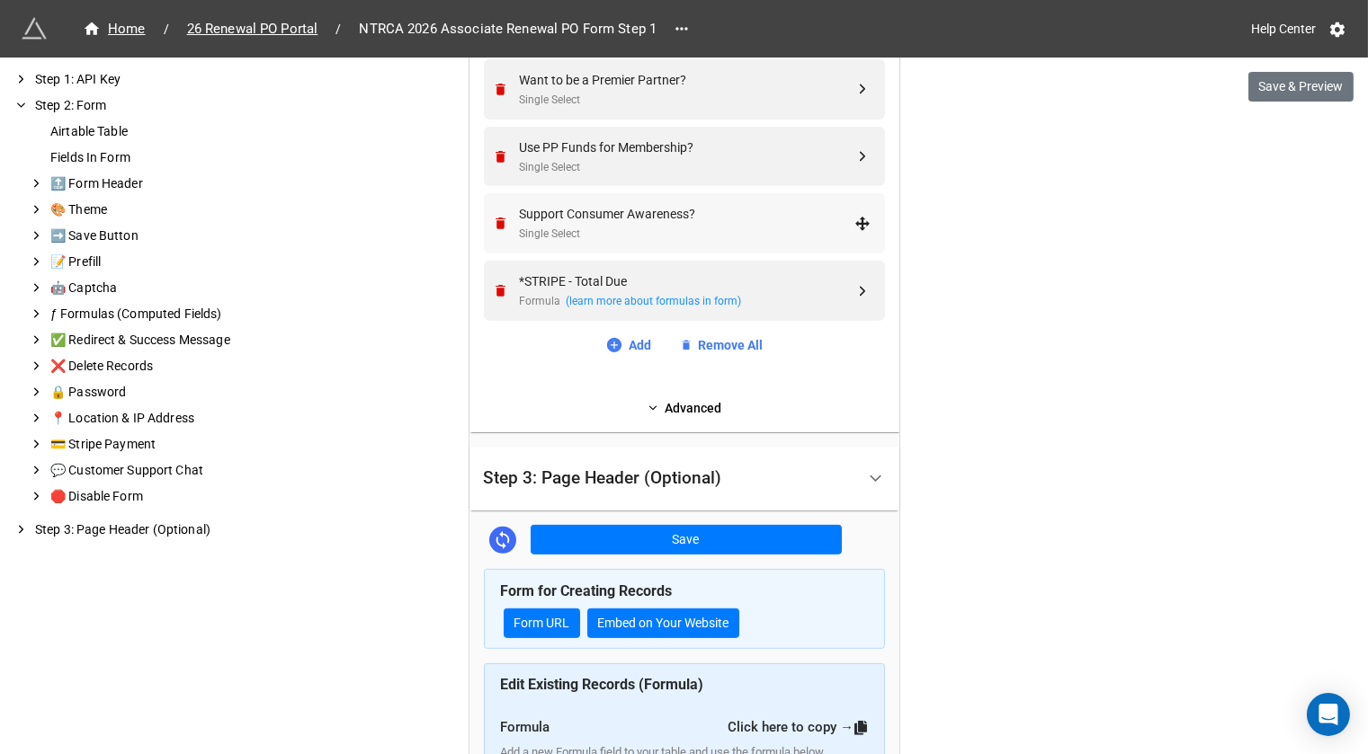
click at [823, 227] on div "Single Select" at bounding box center [687, 234] width 335 height 17
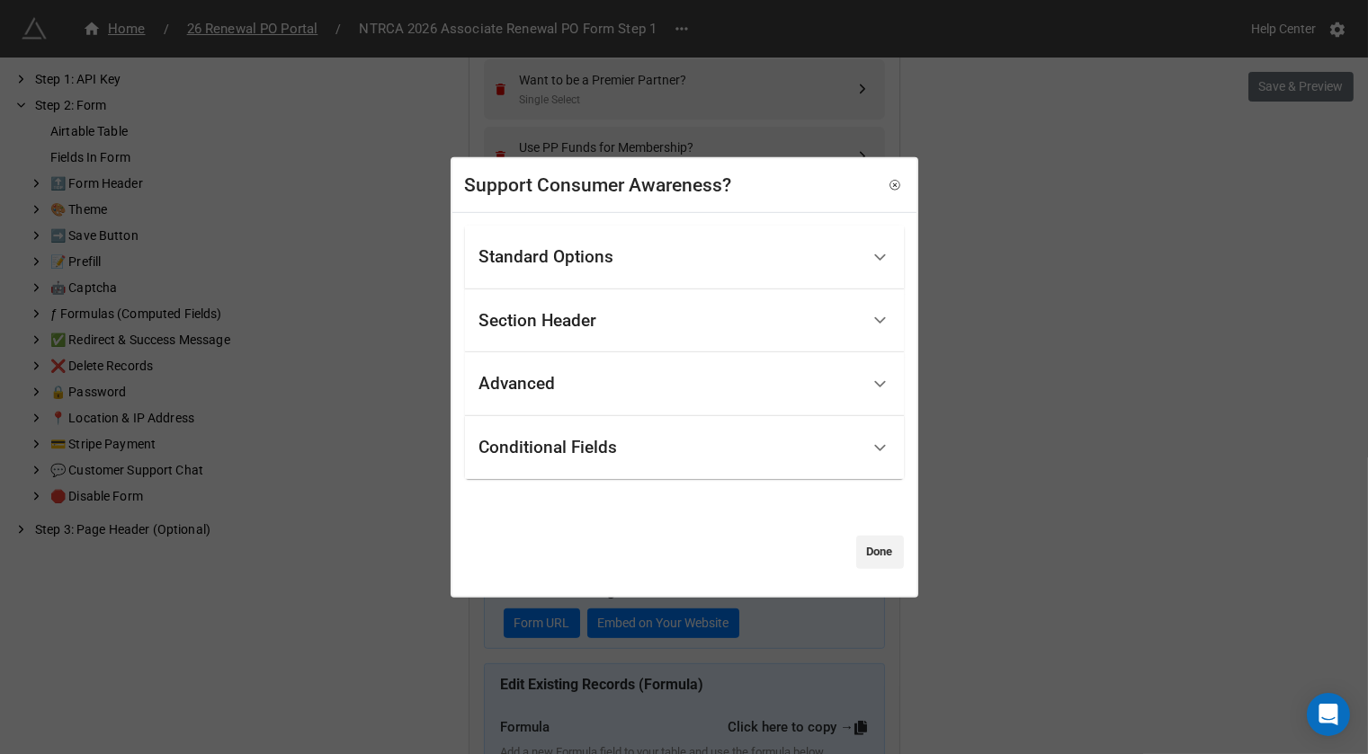
click at [663, 420] on div "Conditional Fields" at bounding box center [684, 448] width 439 height 64
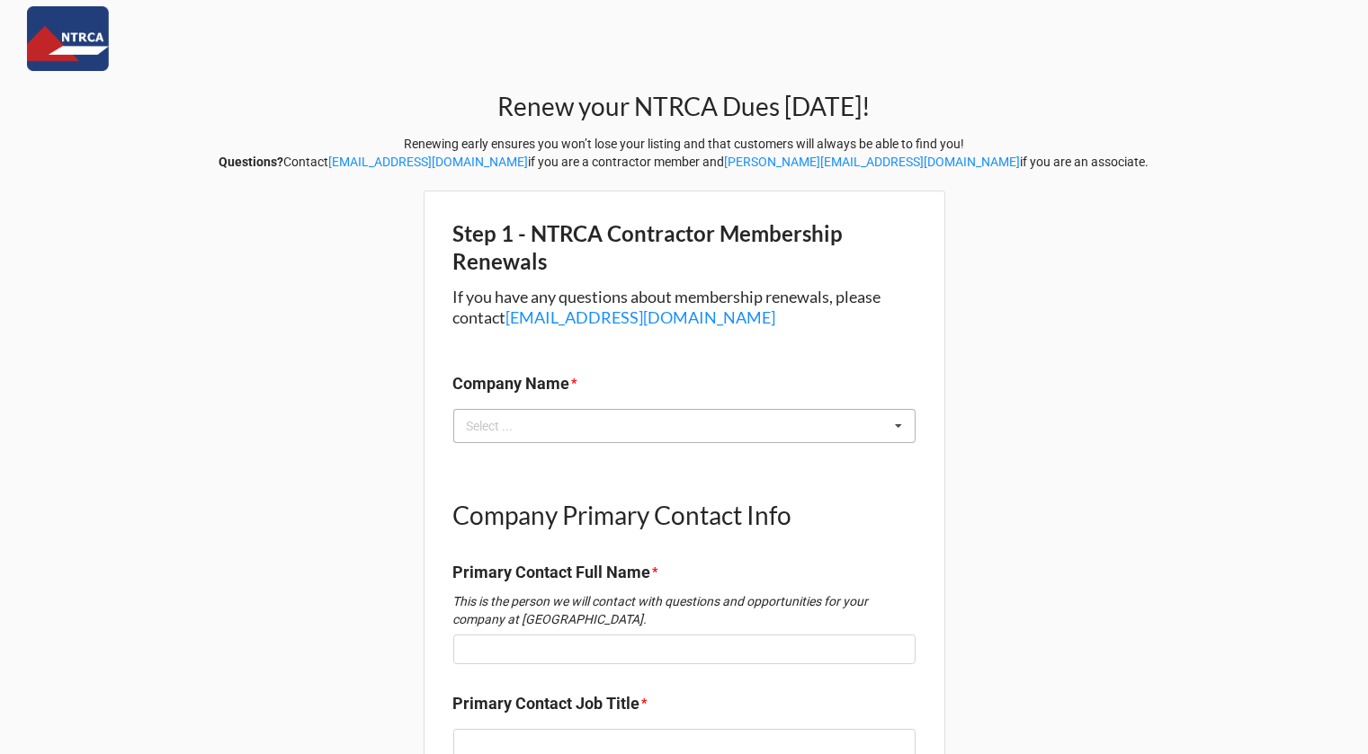
click at [896, 433] on icon at bounding box center [898, 426] width 27 height 33
drag, startPoint x: 383, startPoint y: 140, endPoint x: 1143, endPoint y: 174, distance: 760.6
click at [1143, 174] on div "Renew your NTRCA Dues [DATE]! Renewing early ensures you won’t lose your listin…" at bounding box center [684, 88] width 1368 height 176
copy p "Renewing early ensures you won’t lose your listing and that customers will alwa…"
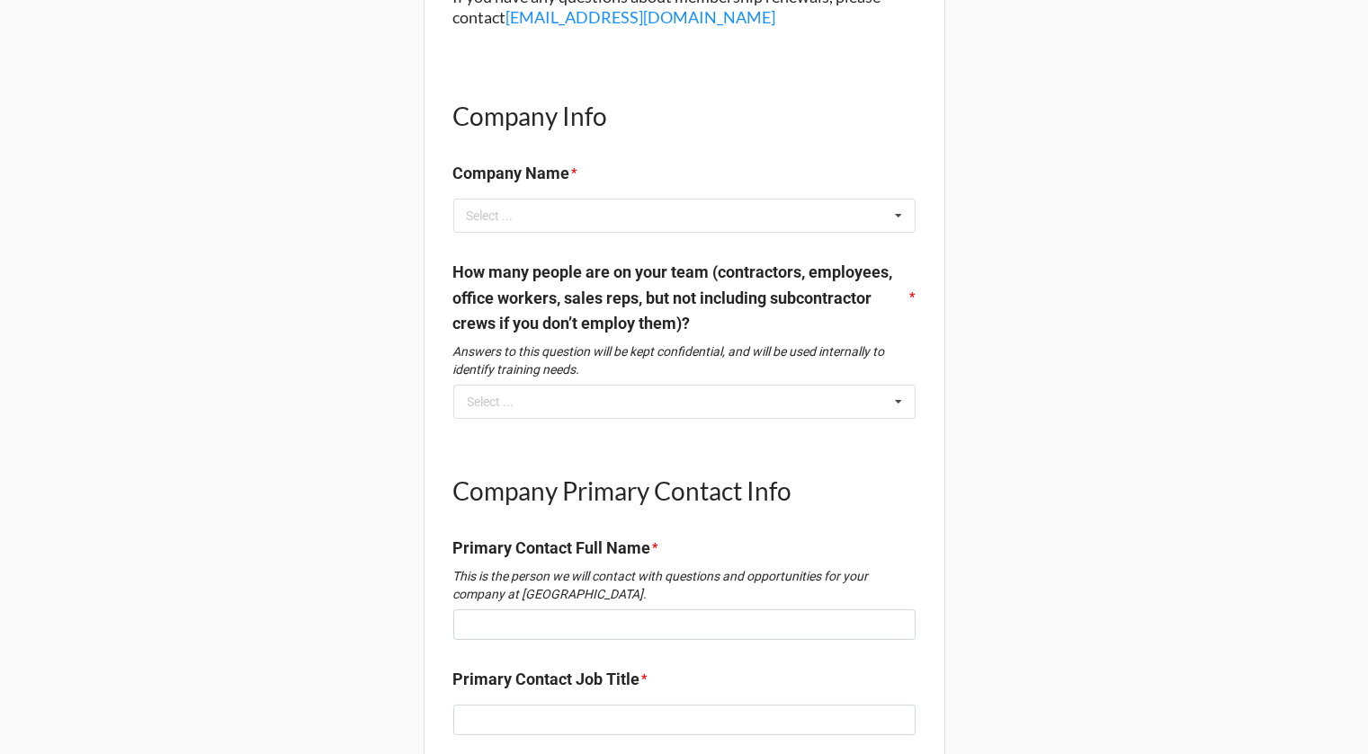
scroll to position [306, 0]
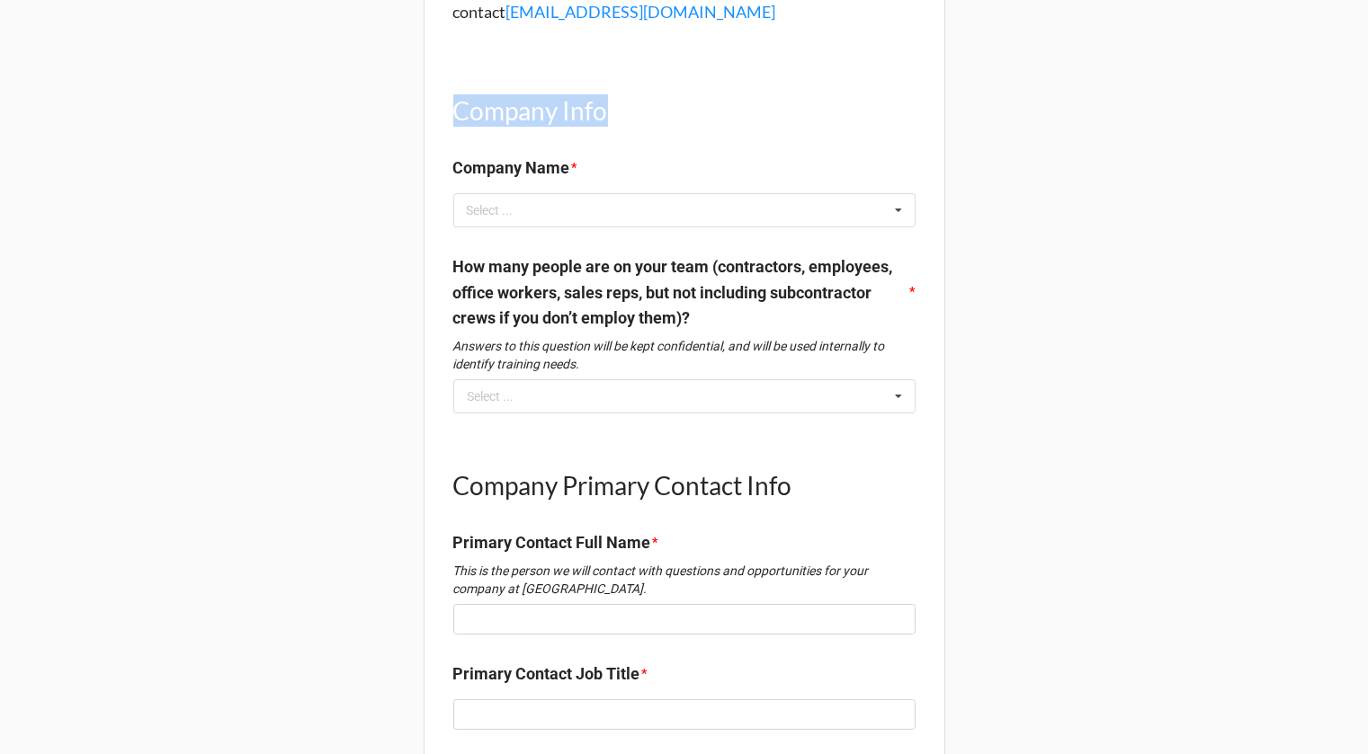
drag, startPoint x: 441, startPoint y: 108, endPoint x: 685, endPoint y: 125, distance: 245.2
copy h1 "Company Info"
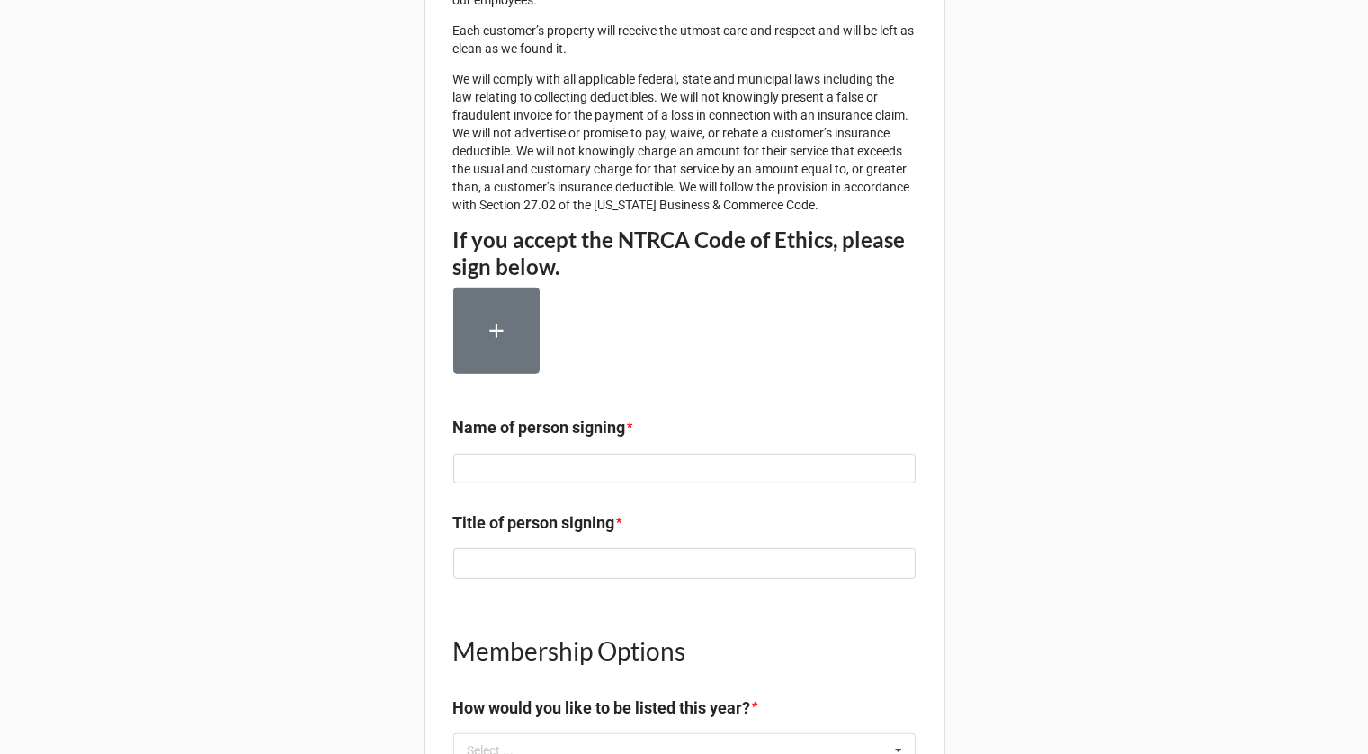
scroll to position [2180, 0]
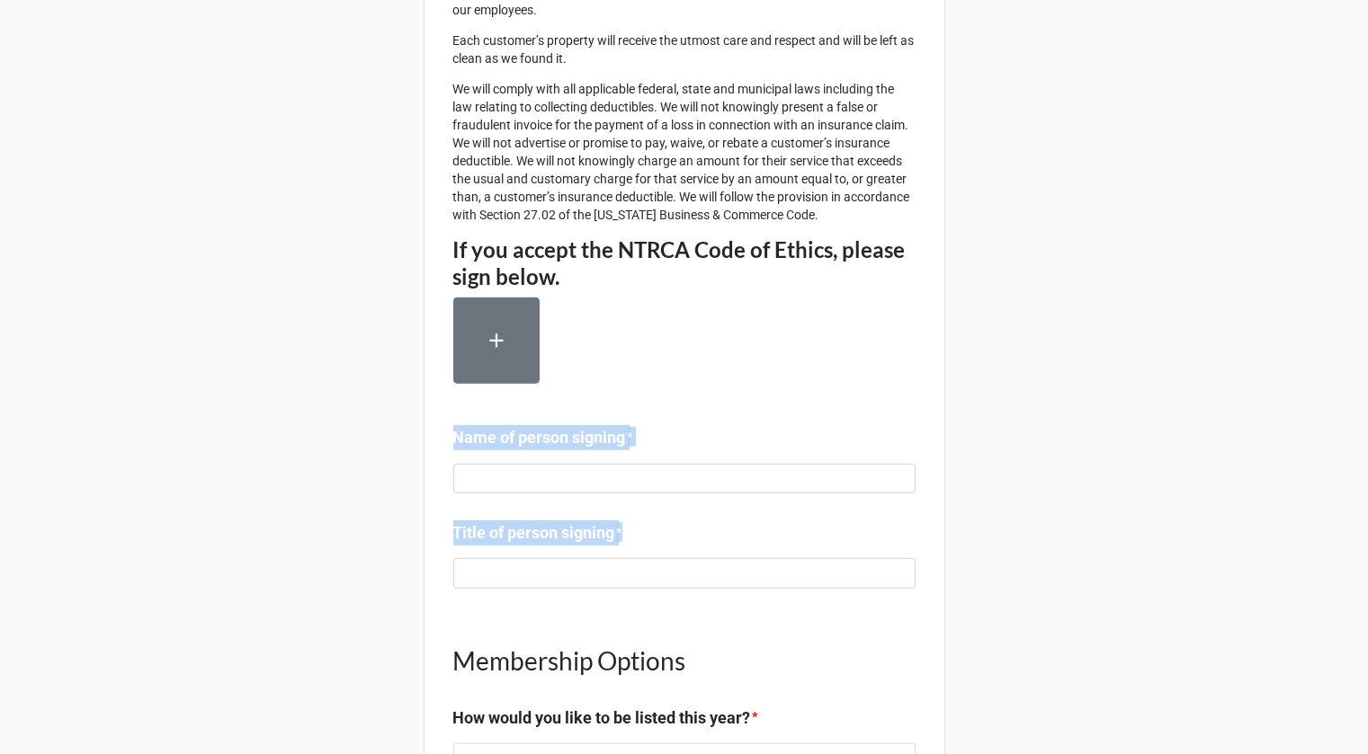
drag, startPoint x: 434, startPoint y: 487, endPoint x: 770, endPoint y: 603, distance: 354.6
copy div "Name of person signing * Title of person signing *"
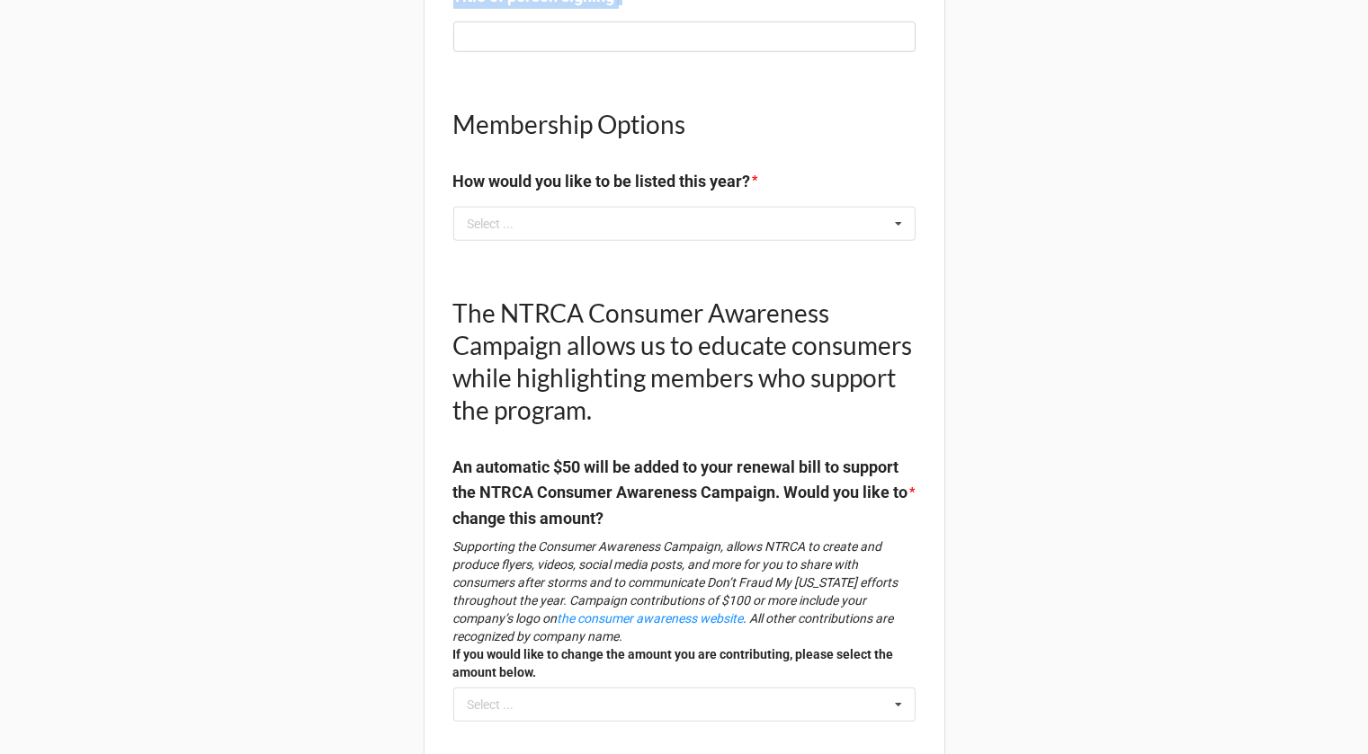
scroll to position [2758, 0]
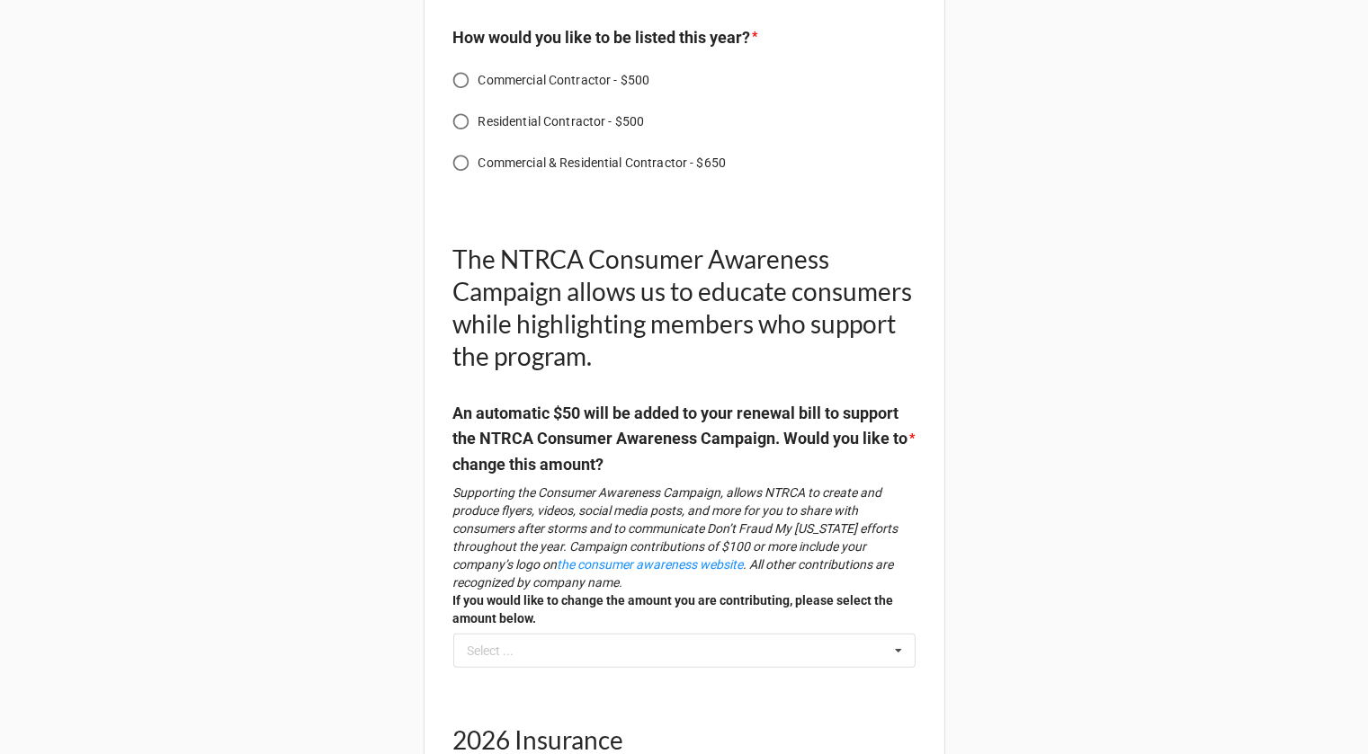
scroll to position [2992, 0]
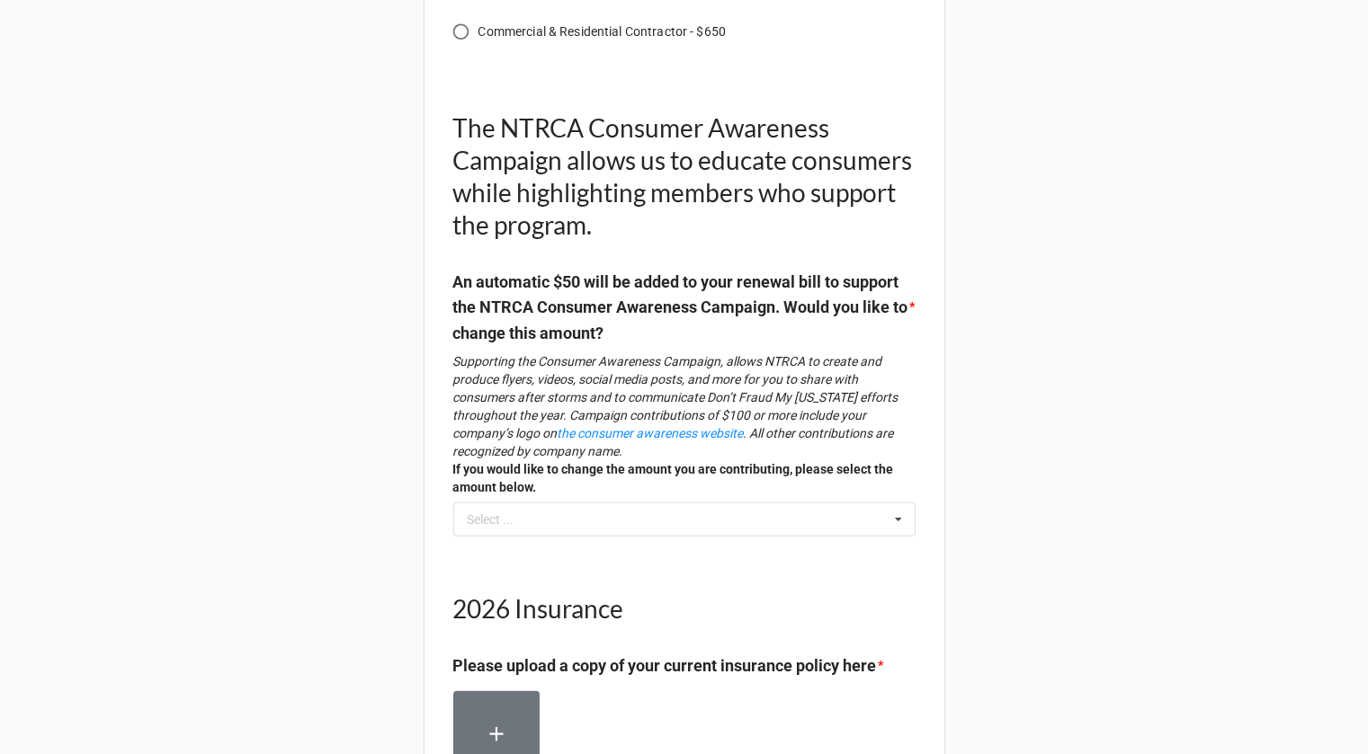
click at [897, 537] on icon at bounding box center [898, 520] width 27 height 33
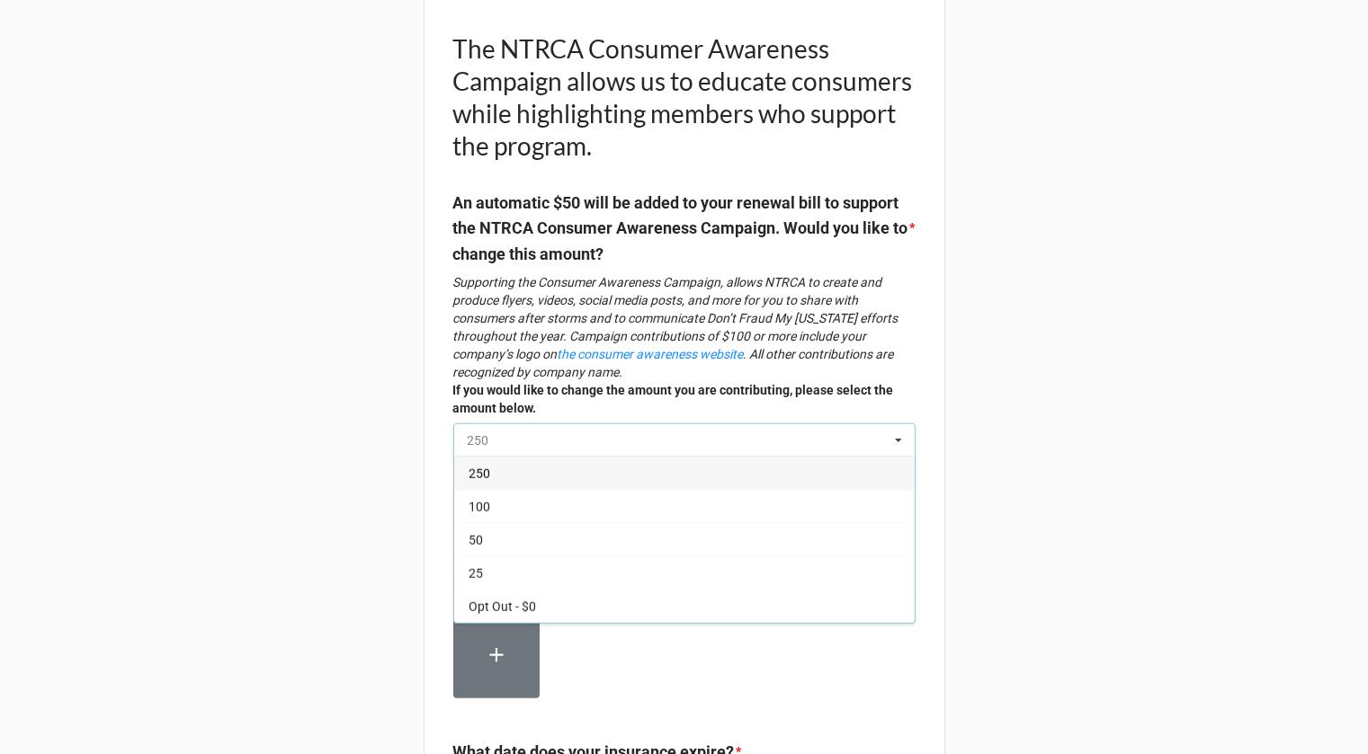
scroll to position [3076, 0]
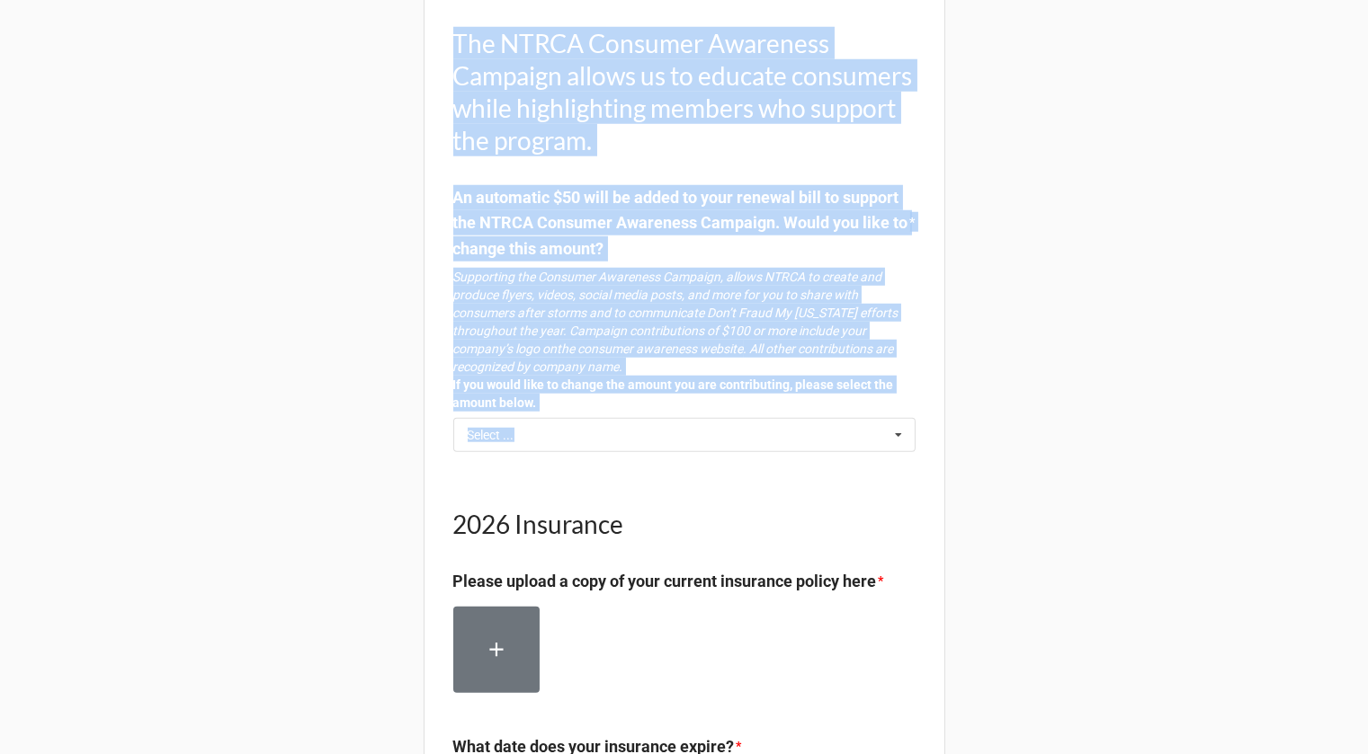
drag, startPoint x: 442, startPoint y: 85, endPoint x: 889, endPoint y: 536, distance: 634.6
click at [626, 410] on strong "If you would like to change the amount you are contributing, please select the …" at bounding box center [673, 394] width 441 height 32
drag, startPoint x: 595, startPoint y: 461, endPoint x: 441, endPoint y: 94, distance: 398.2
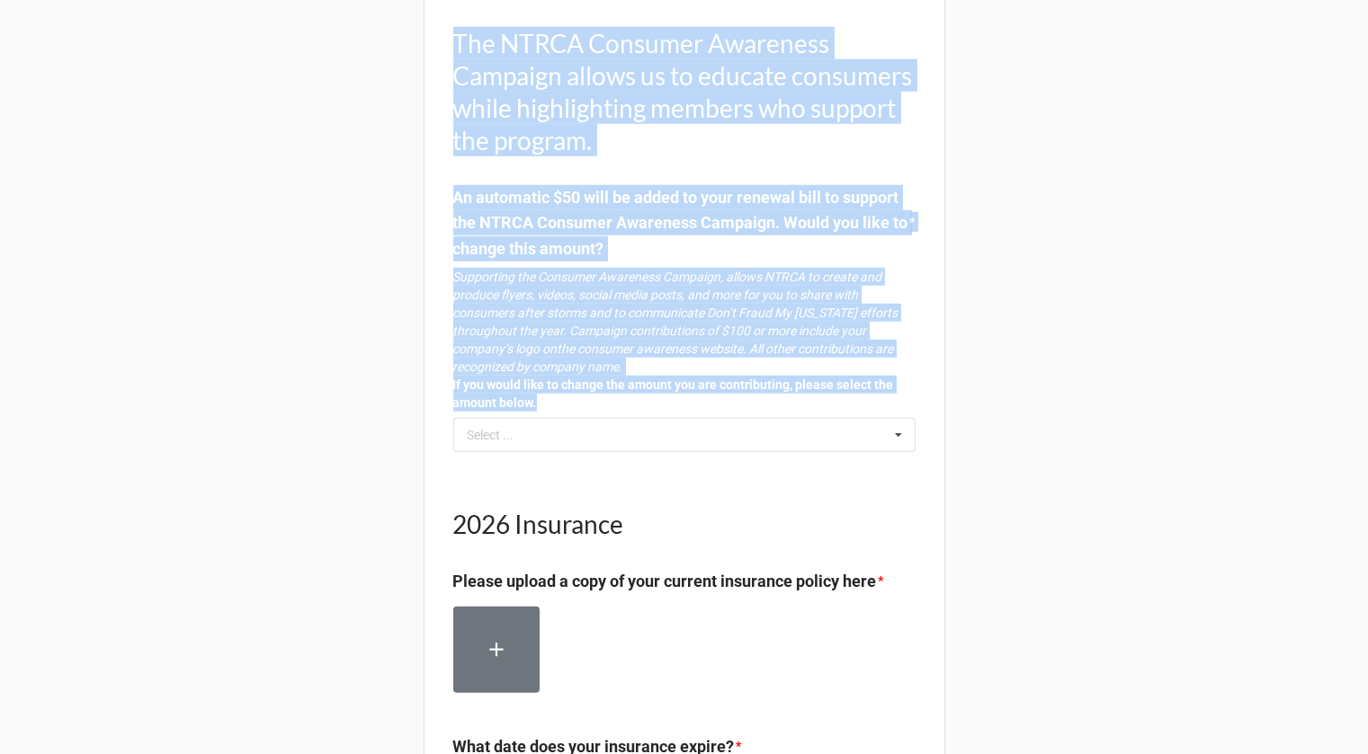
copy div "The NTRCA Consumer Awareness Campaign allows us to educate consumers while high…"
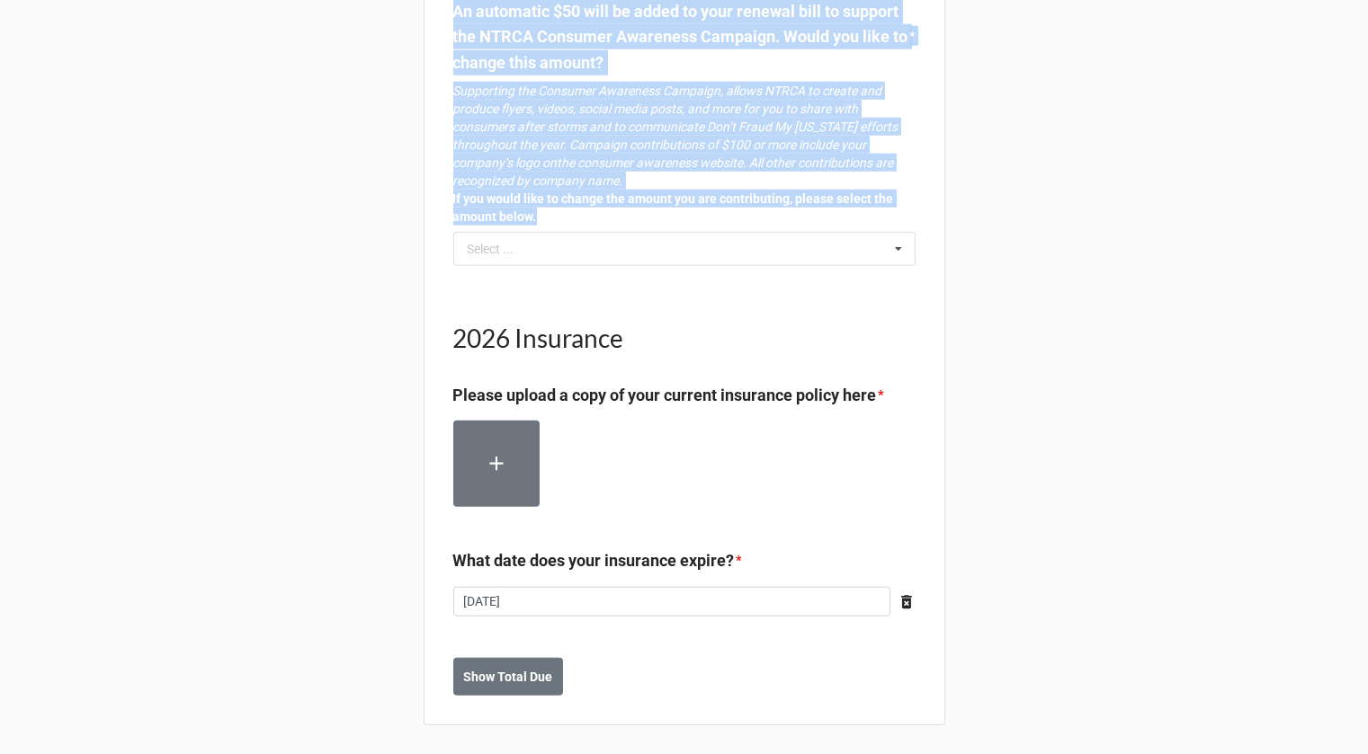
scroll to position [3315, 0]
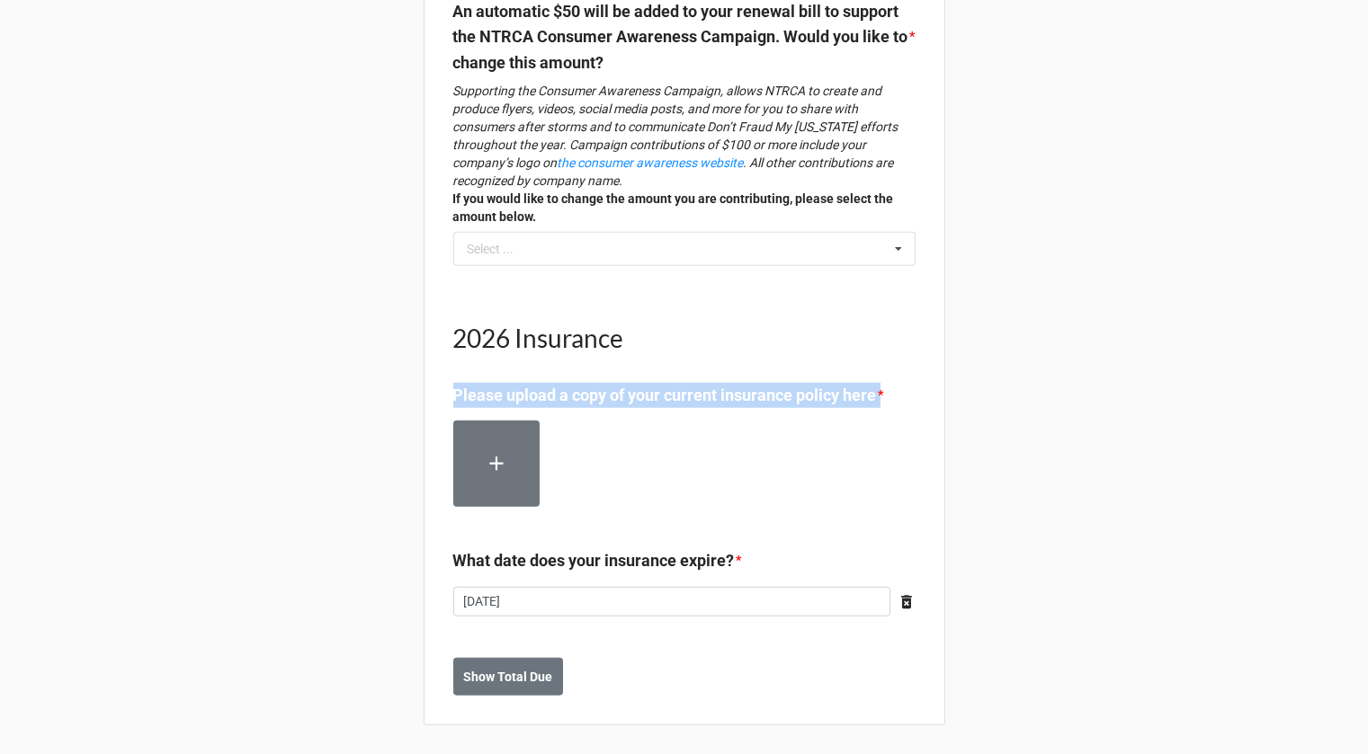
drag, startPoint x: 898, startPoint y: 395, endPoint x: 444, endPoint y: 406, distance: 454.3
copy label "Please upload a copy of your current insurance policy here"
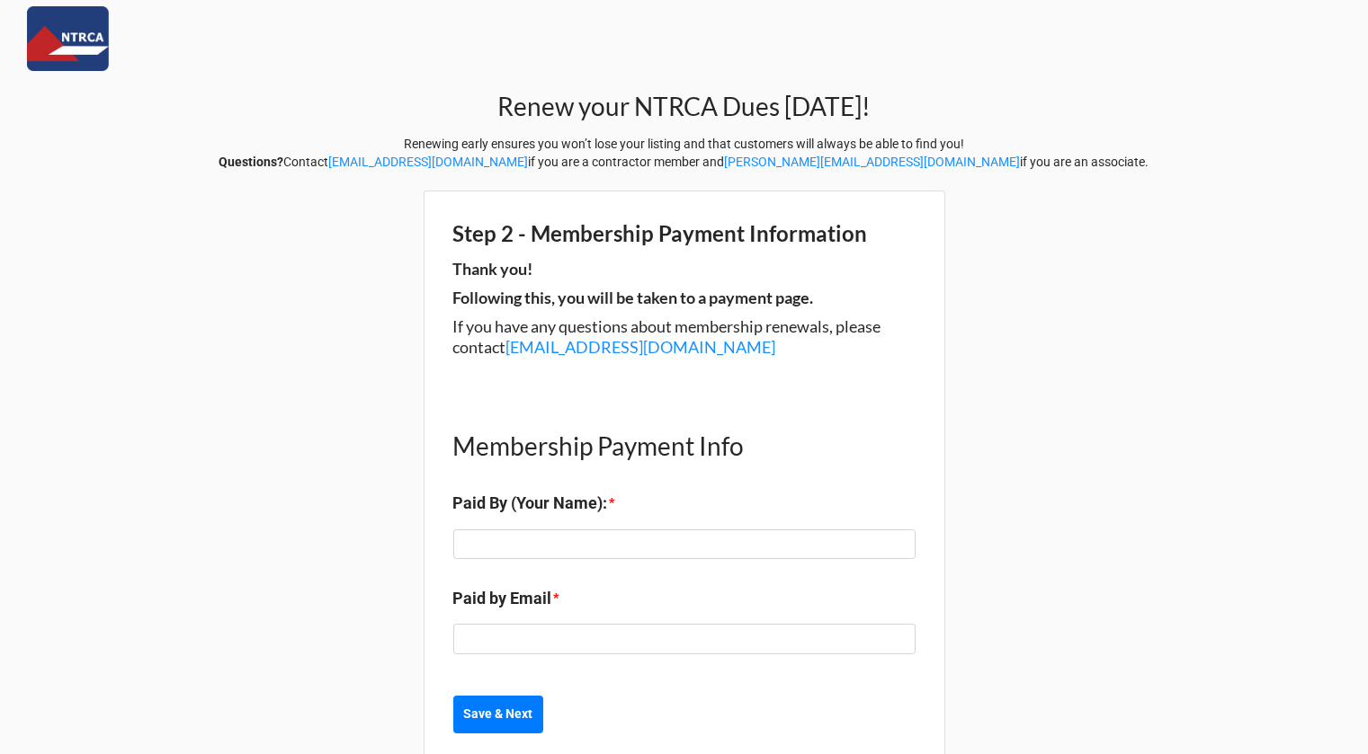
click at [470, 302] on strong "Following this, you will be taken to a payment page." at bounding box center [633, 298] width 361 height 20
copy div "Following this, you will be taken to a payment page."
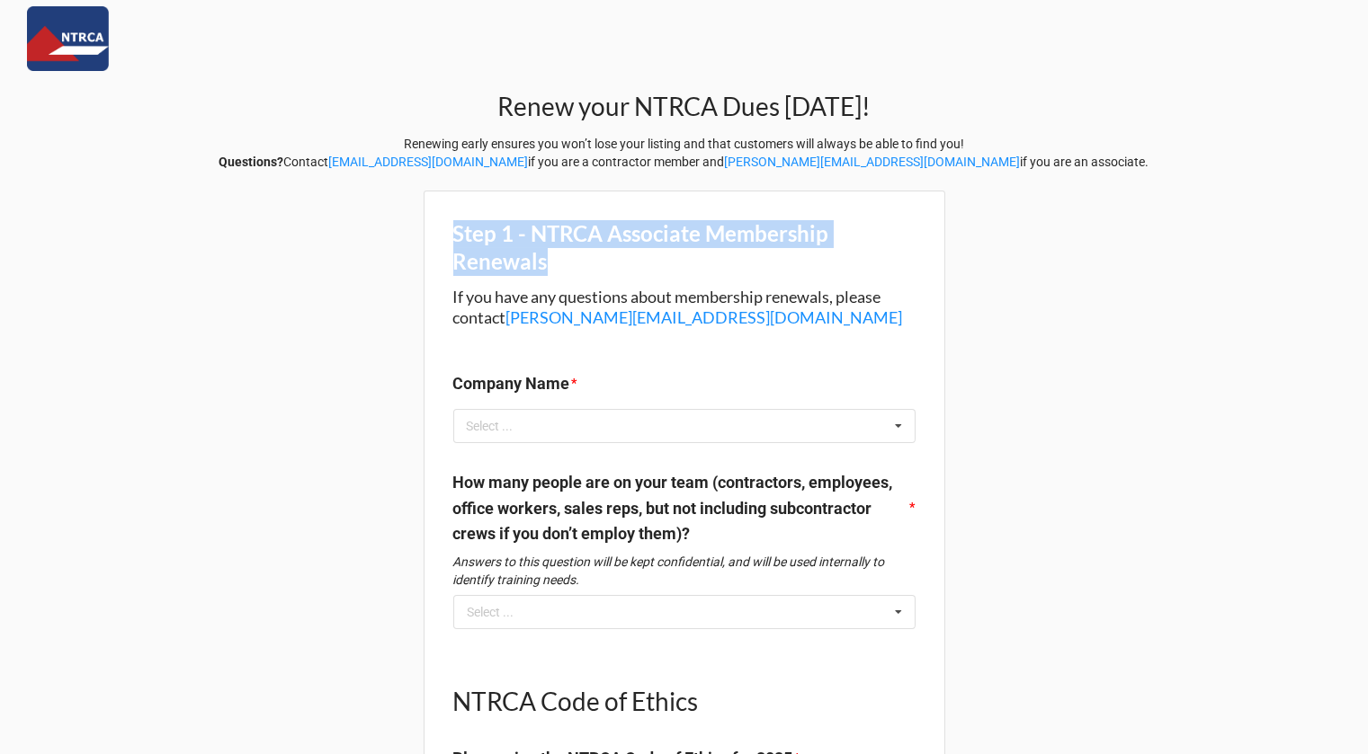
drag, startPoint x: 583, startPoint y: 266, endPoint x: 437, endPoint y: 240, distance: 148.0
copy strong "Step 1 - NTRCA Associate Membership Renewals"
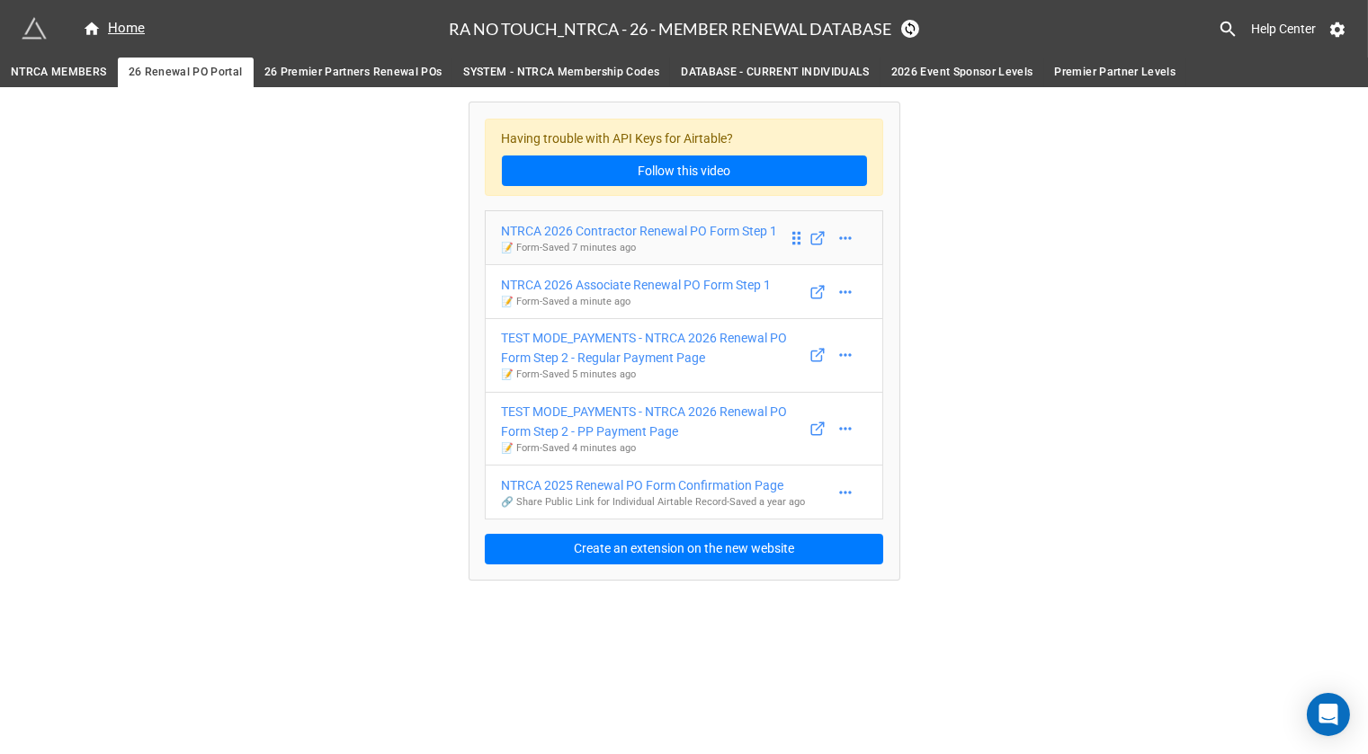
click at [703, 231] on div "NTRCA 2026 Contractor Renewal PO Form Step 1" at bounding box center [640, 231] width 276 height 20
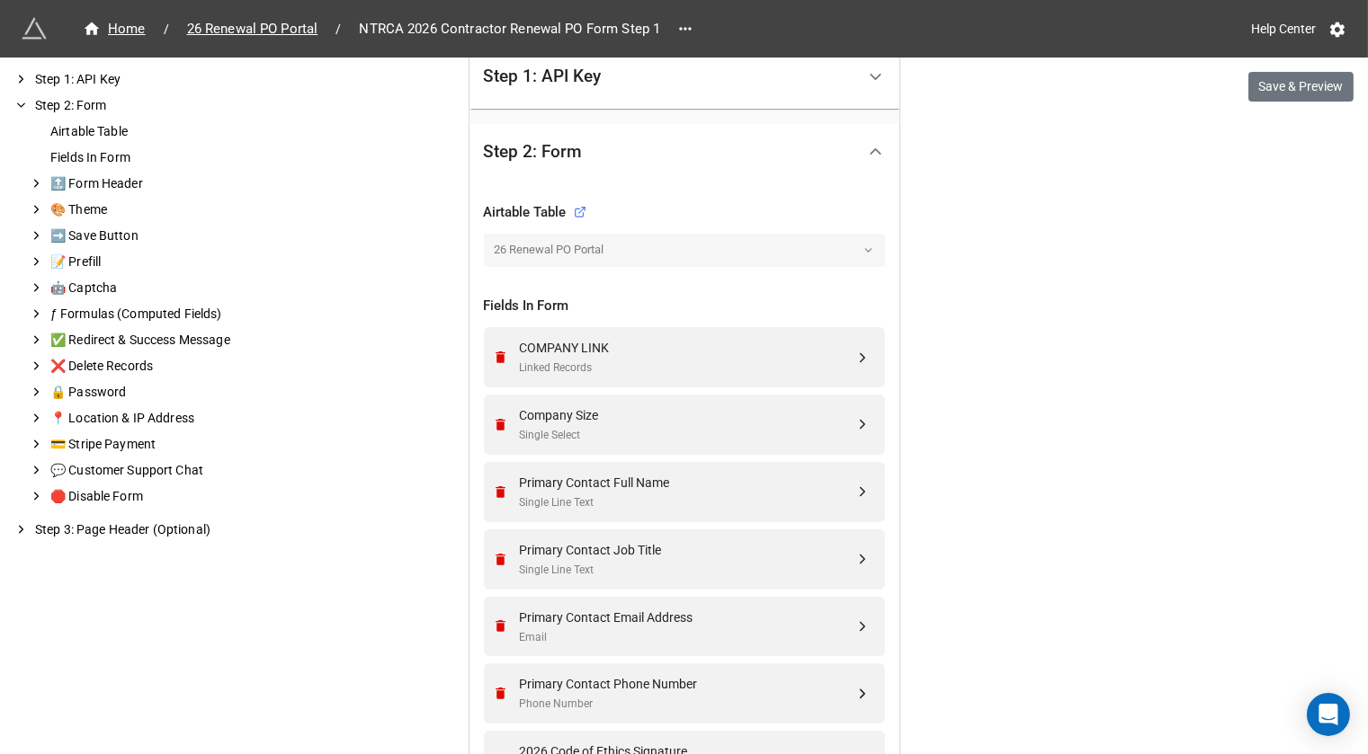
scroll to position [493, 0]
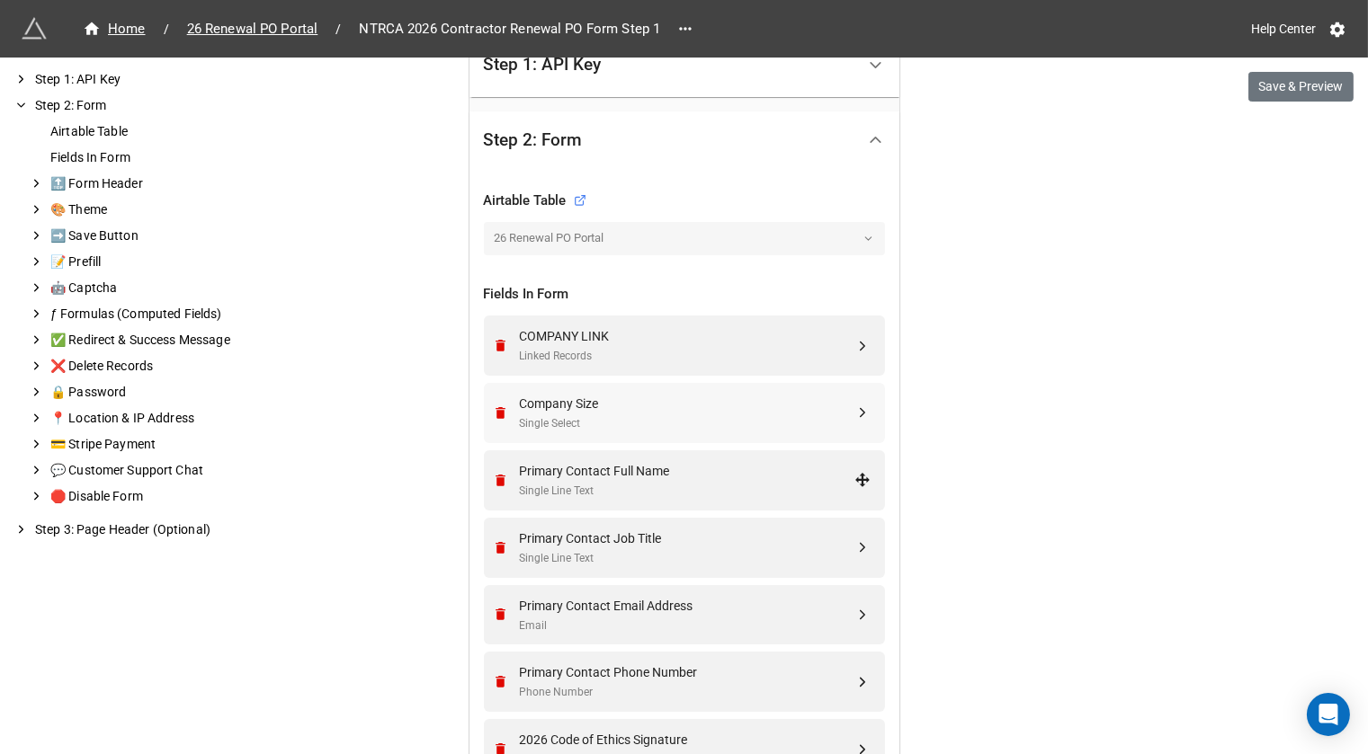
click at [666, 424] on div "Single Select" at bounding box center [687, 423] width 335 height 17
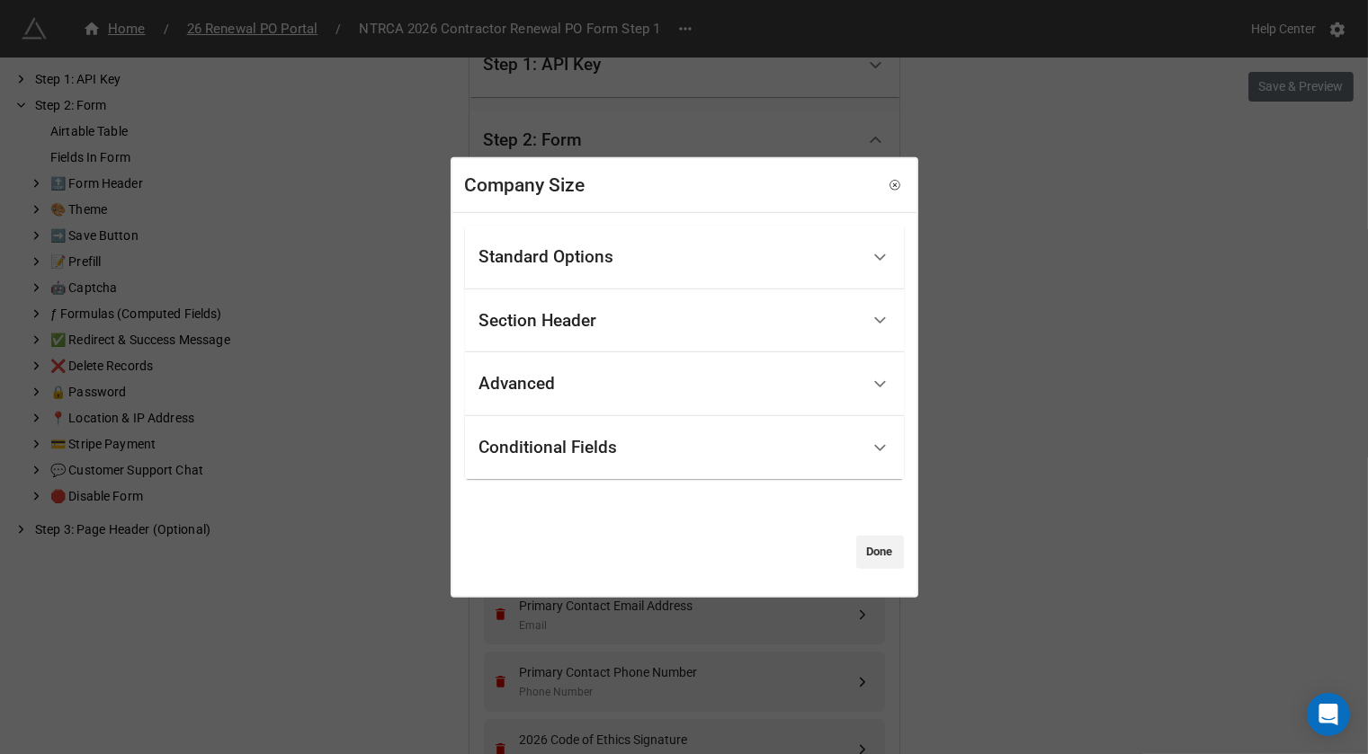
click at [629, 406] on div "Advanced" at bounding box center [684, 385] width 439 height 64
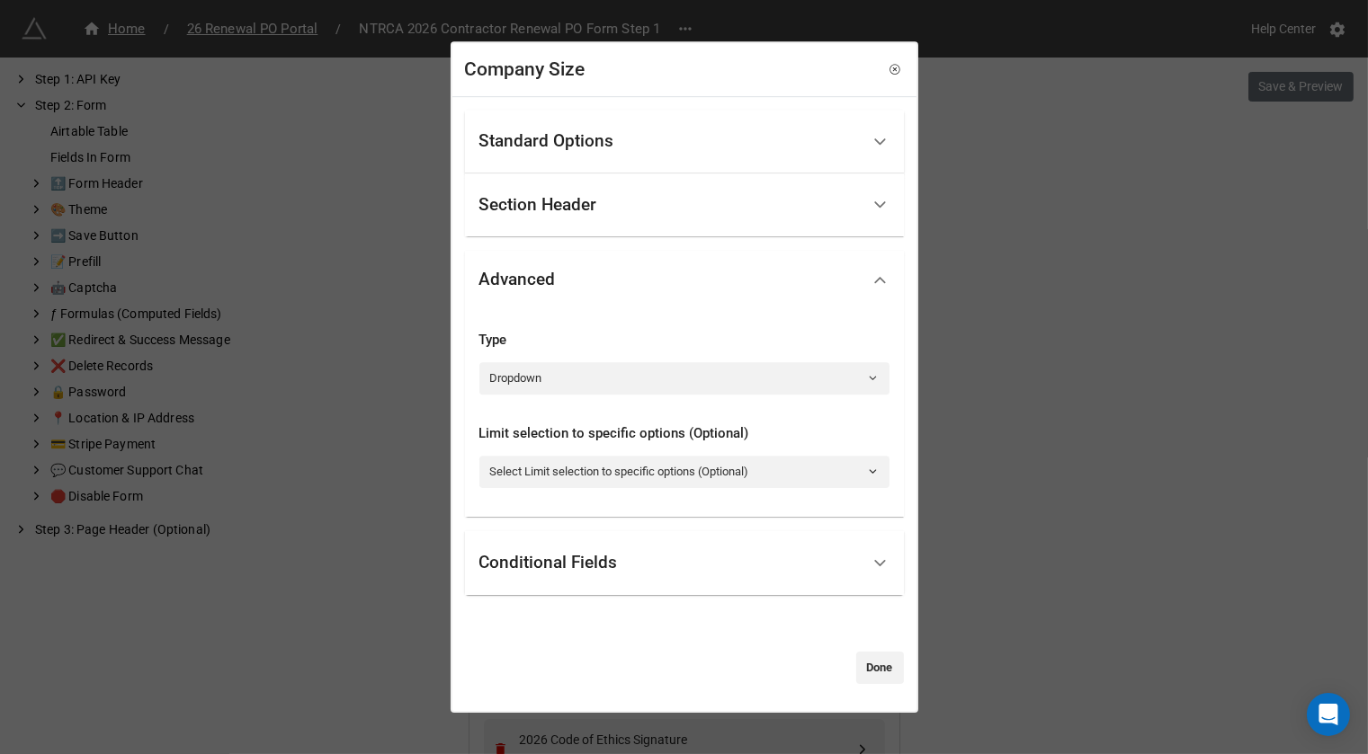
click at [595, 397] on div "Type Dropdown" at bounding box center [684, 363] width 410 height 94
click at [595, 384] on link "Dropdown" at bounding box center [684, 378] width 410 height 32
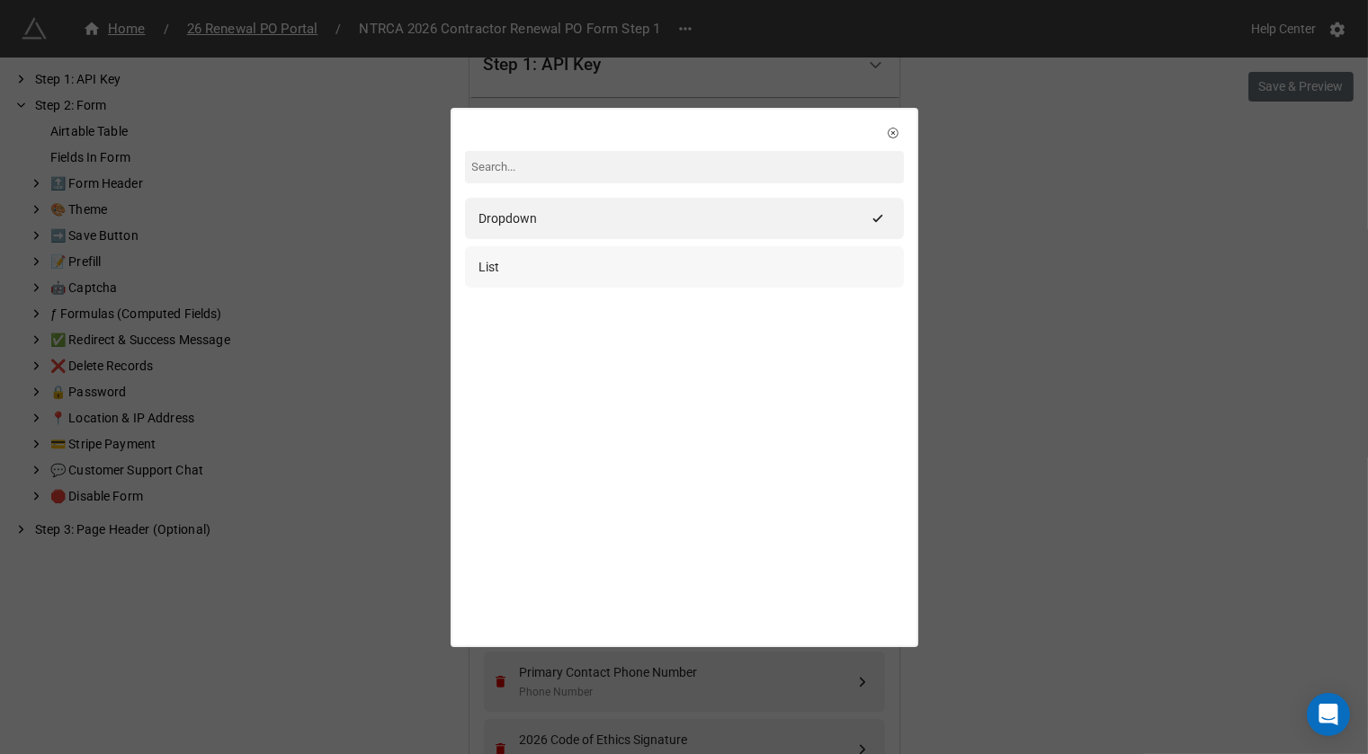
click at [596, 266] on div "List" at bounding box center [684, 267] width 410 height 20
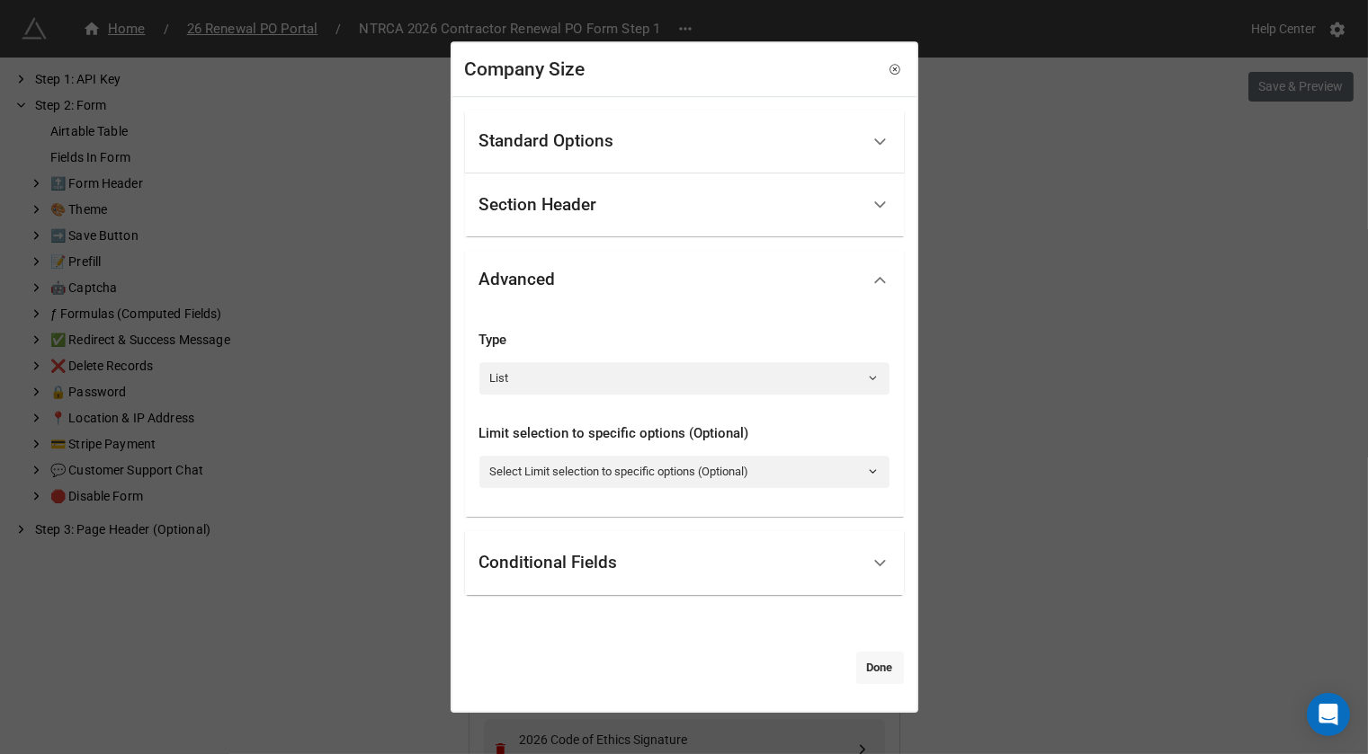
click at [873, 660] on link "Done" at bounding box center [880, 668] width 48 height 32
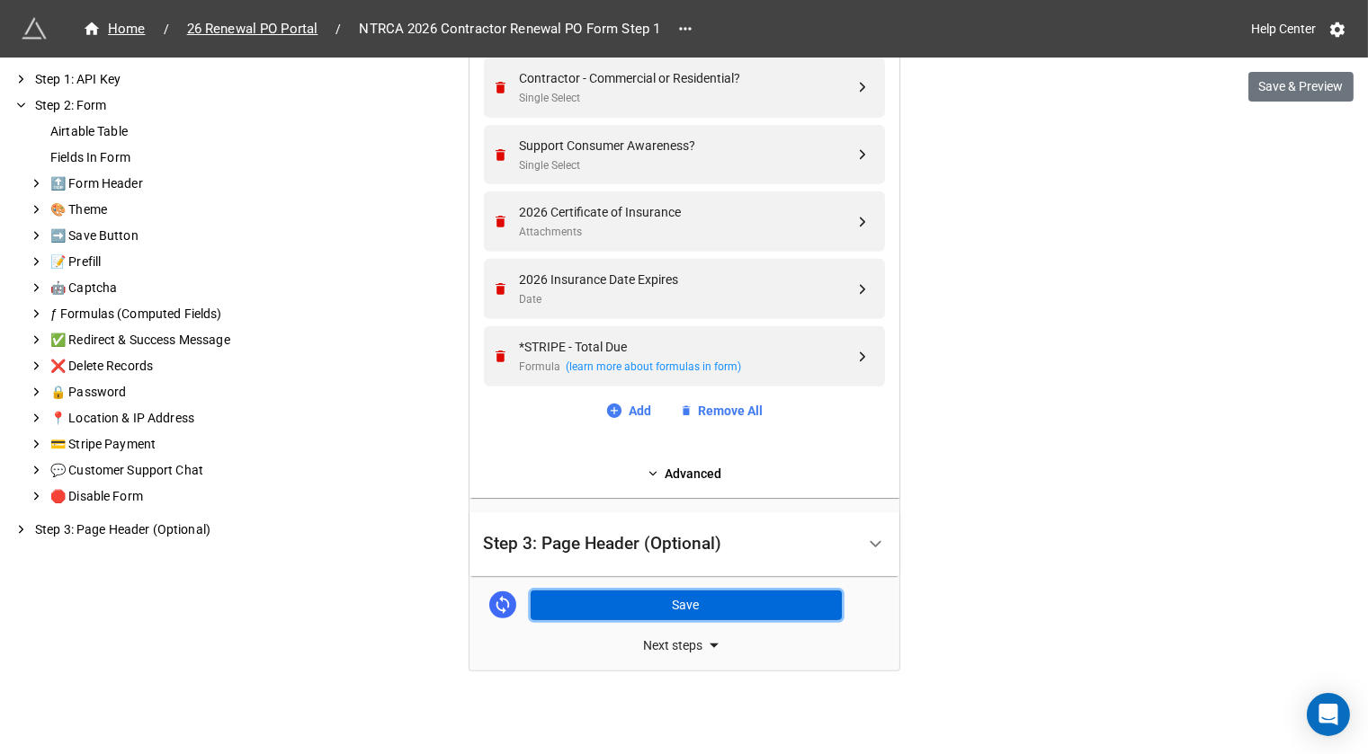
click at [686, 595] on button "Save" at bounding box center [686, 606] width 311 height 31
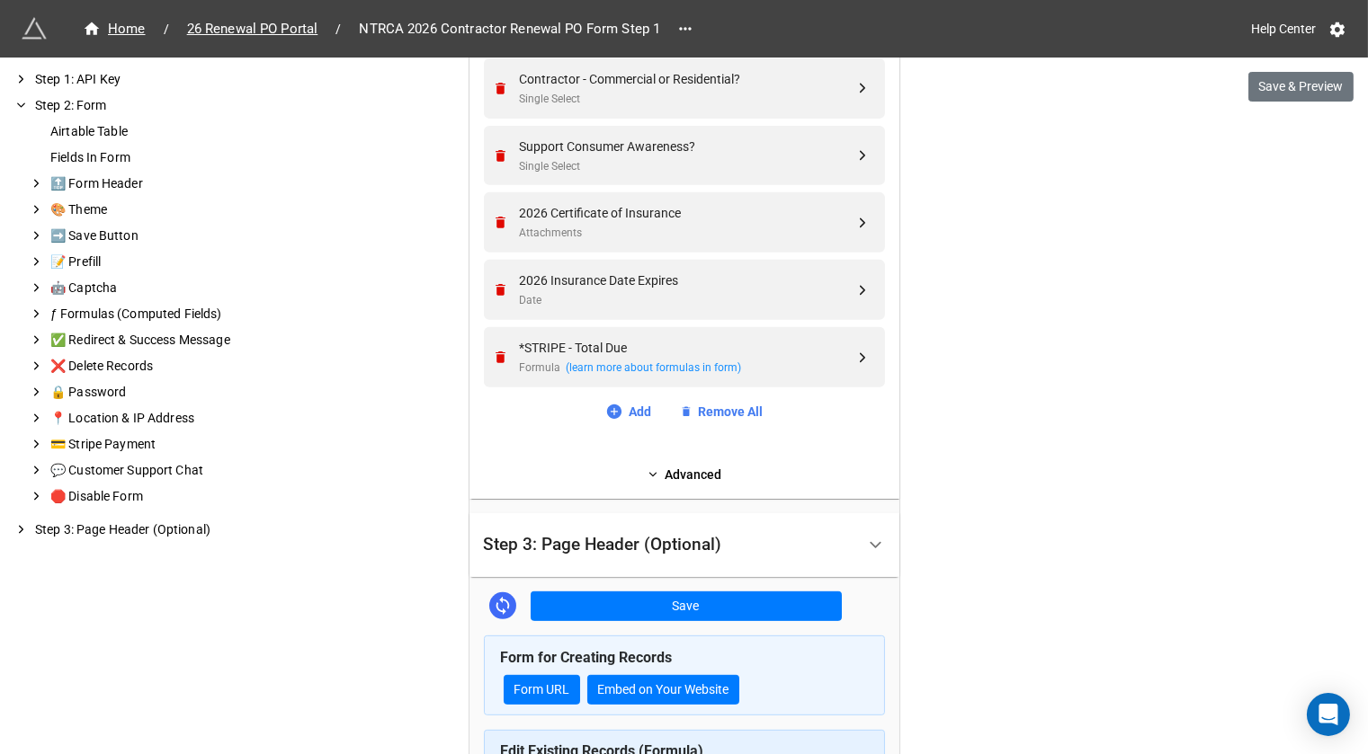
scroll to position [1357, 0]
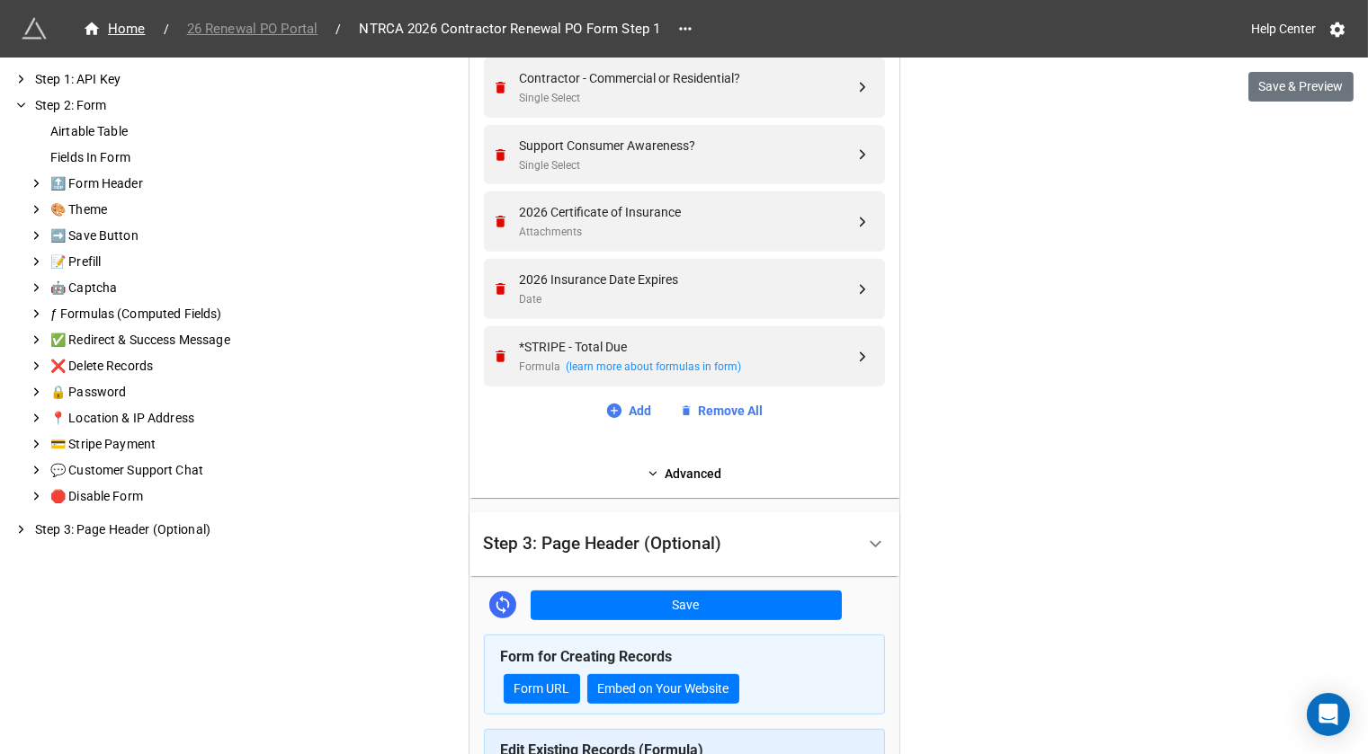
click at [286, 23] on span "26 Renewal PO Portal" at bounding box center [252, 29] width 153 height 21
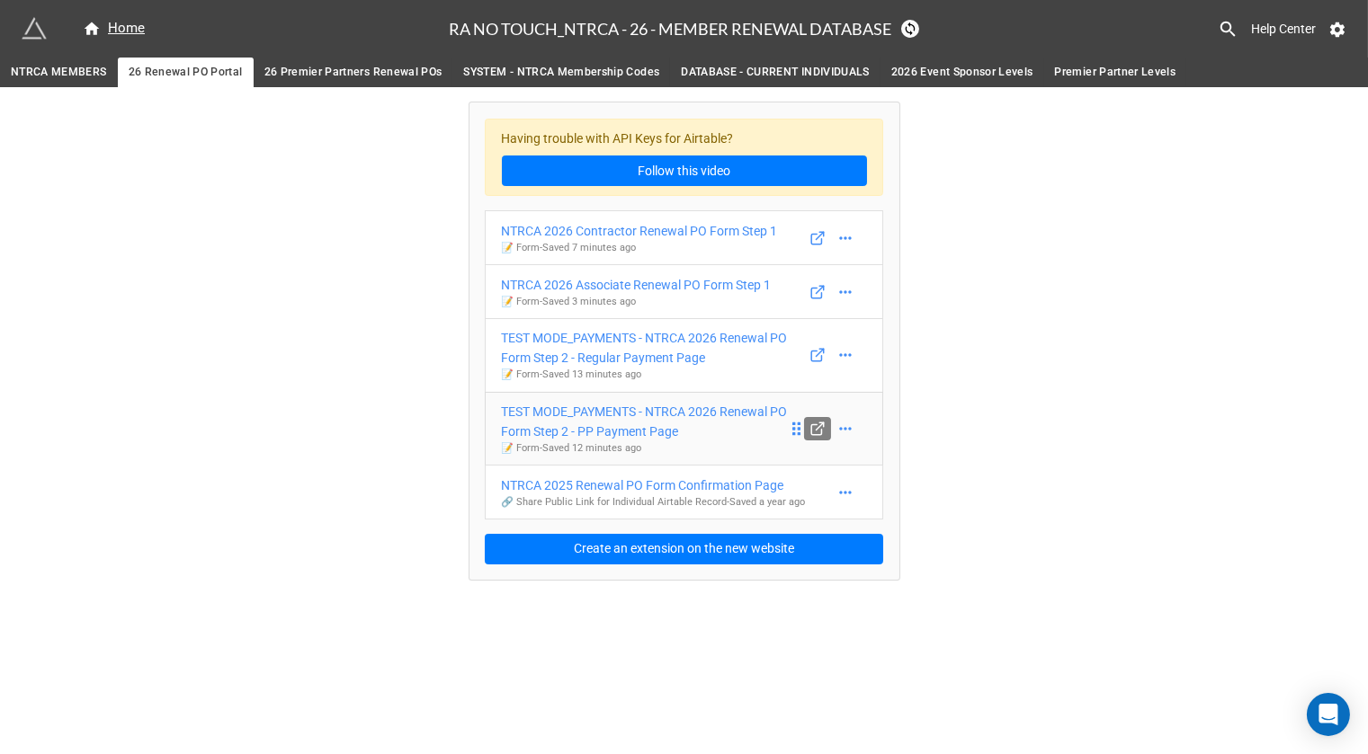
click at [819, 433] on icon at bounding box center [816, 429] width 10 height 10
click at [841, 495] on icon at bounding box center [845, 493] width 18 height 18
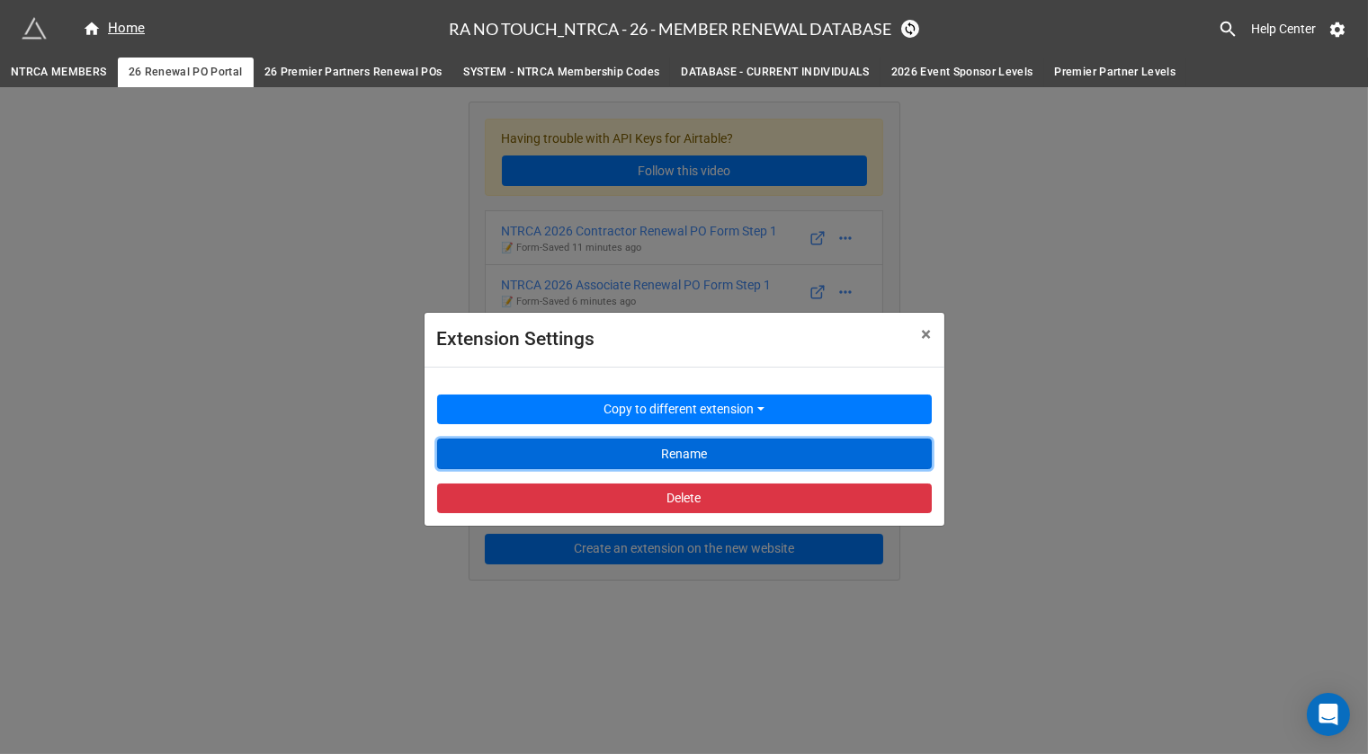
click at [693, 457] on button "Rename" at bounding box center [684, 454] width 495 height 31
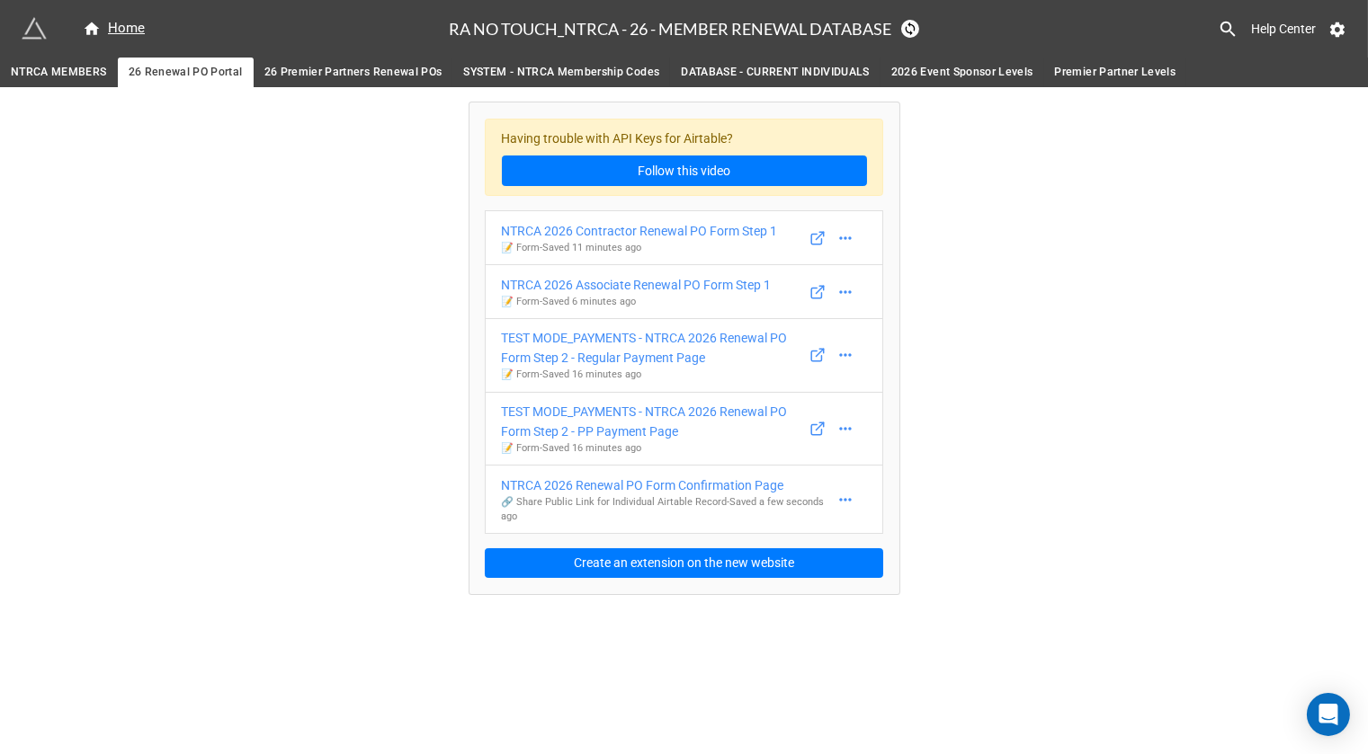
click at [379, 78] on span "26 Premier Partners Renewal POs" at bounding box center [353, 72] width 178 height 19
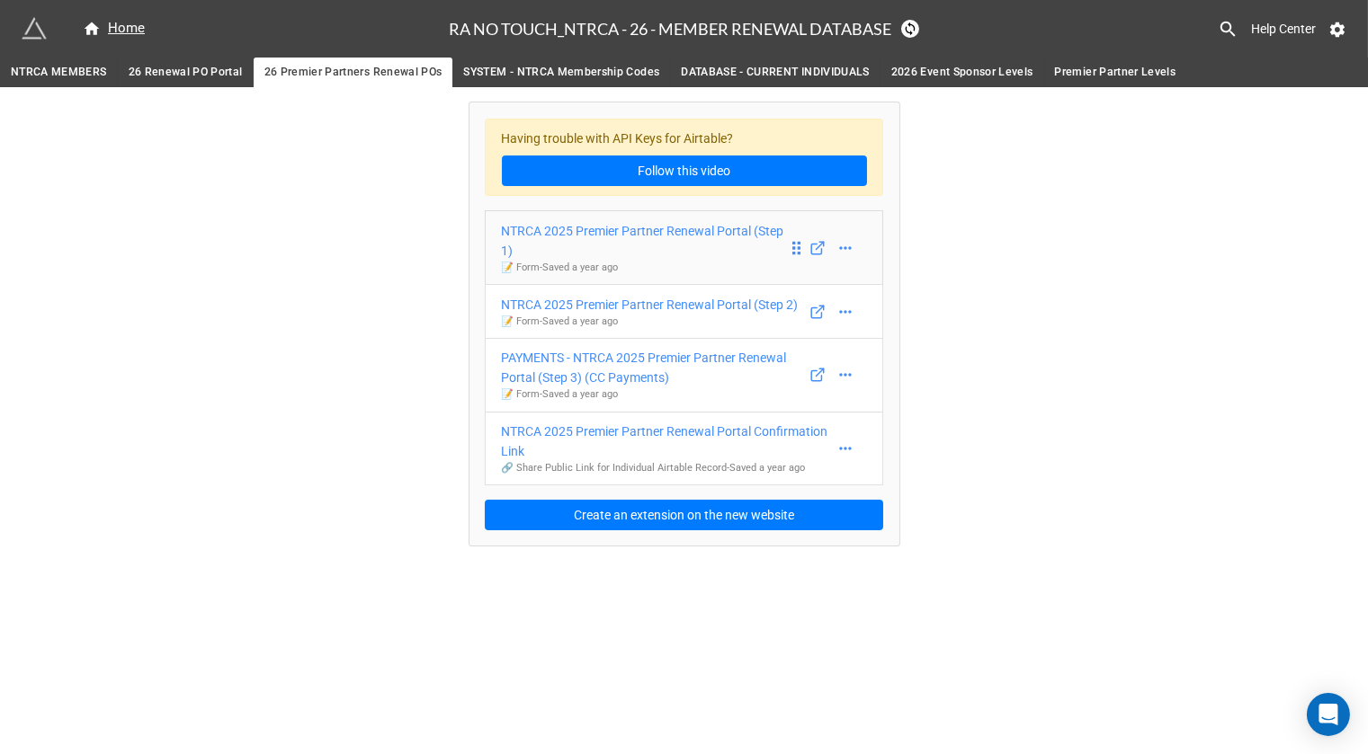
click at [643, 222] on div "NTRCA 2025 Premier Partner Renewal Portal (Step 1)" at bounding box center [645, 241] width 286 height 40
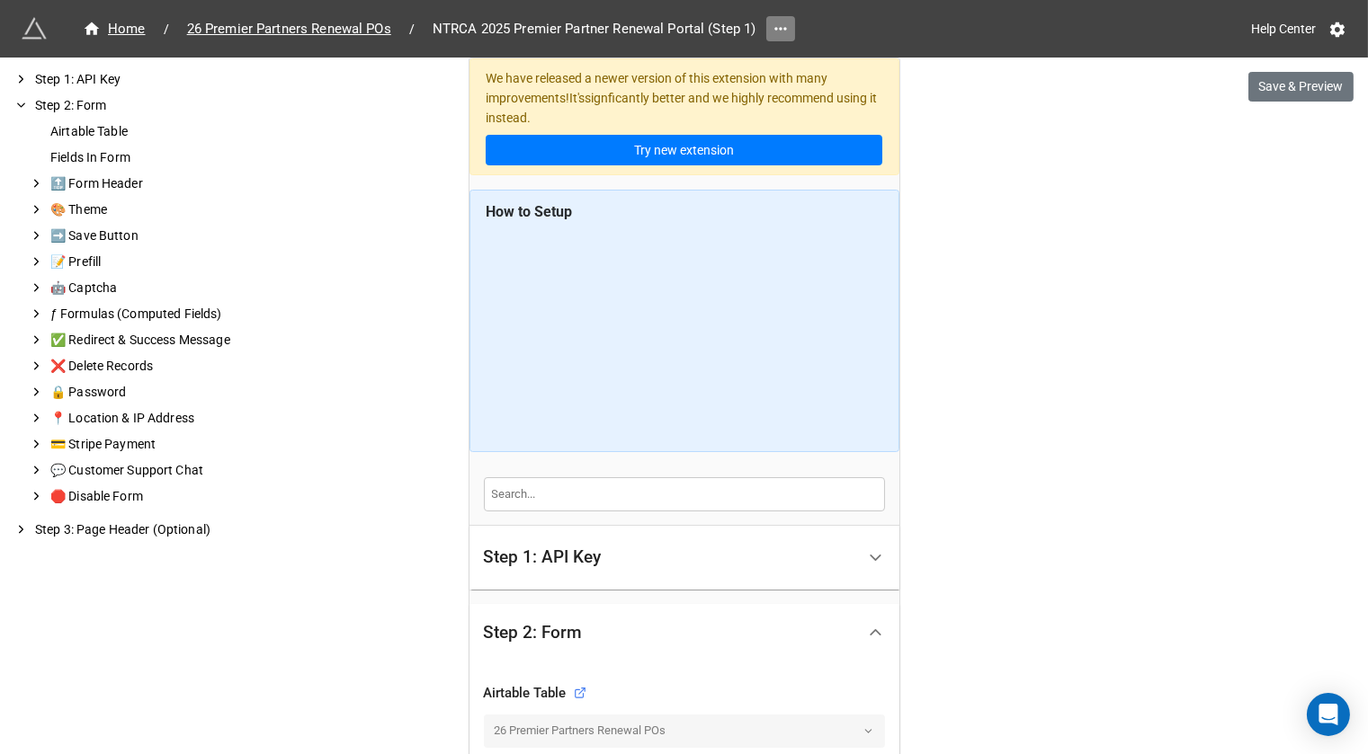
click at [781, 30] on icon at bounding box center [781, 29] width 18 height 18
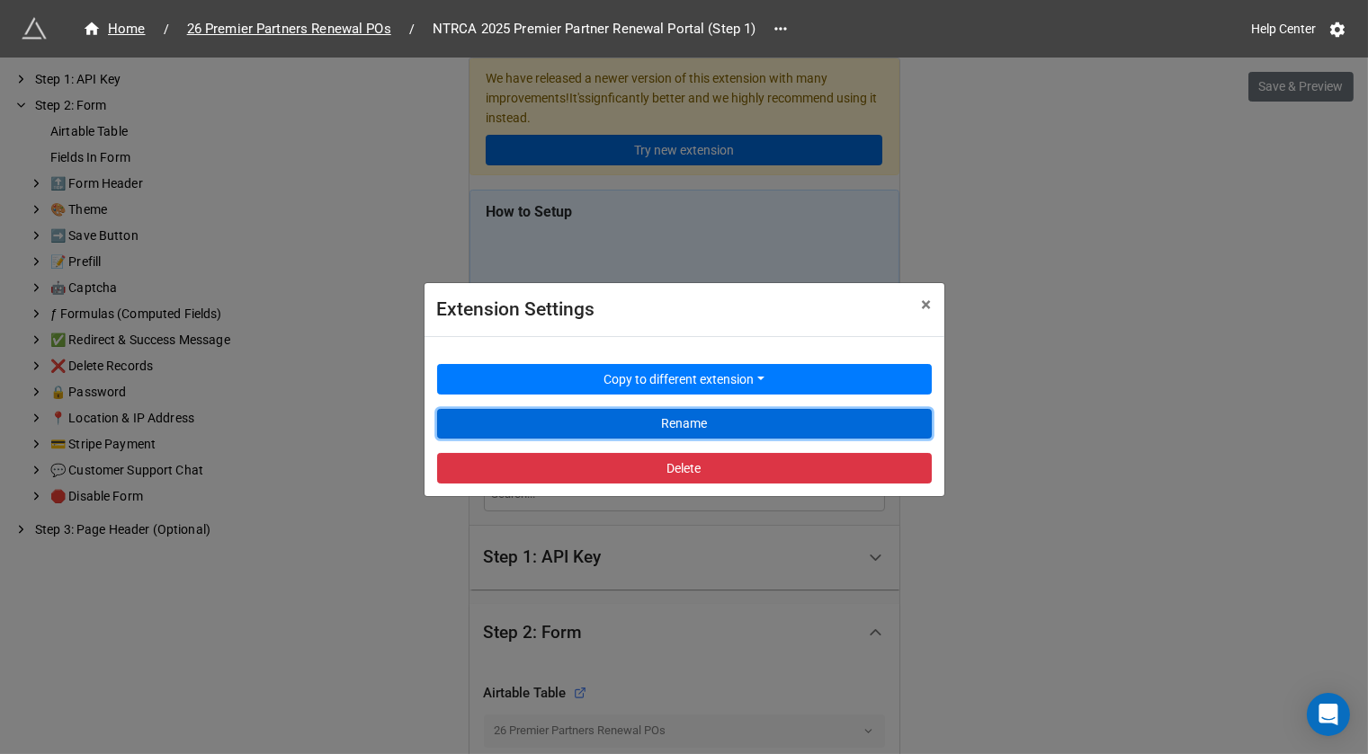
click at [680, 420] on button "Rename" at bounding box center [684, 424] width 495 height 31
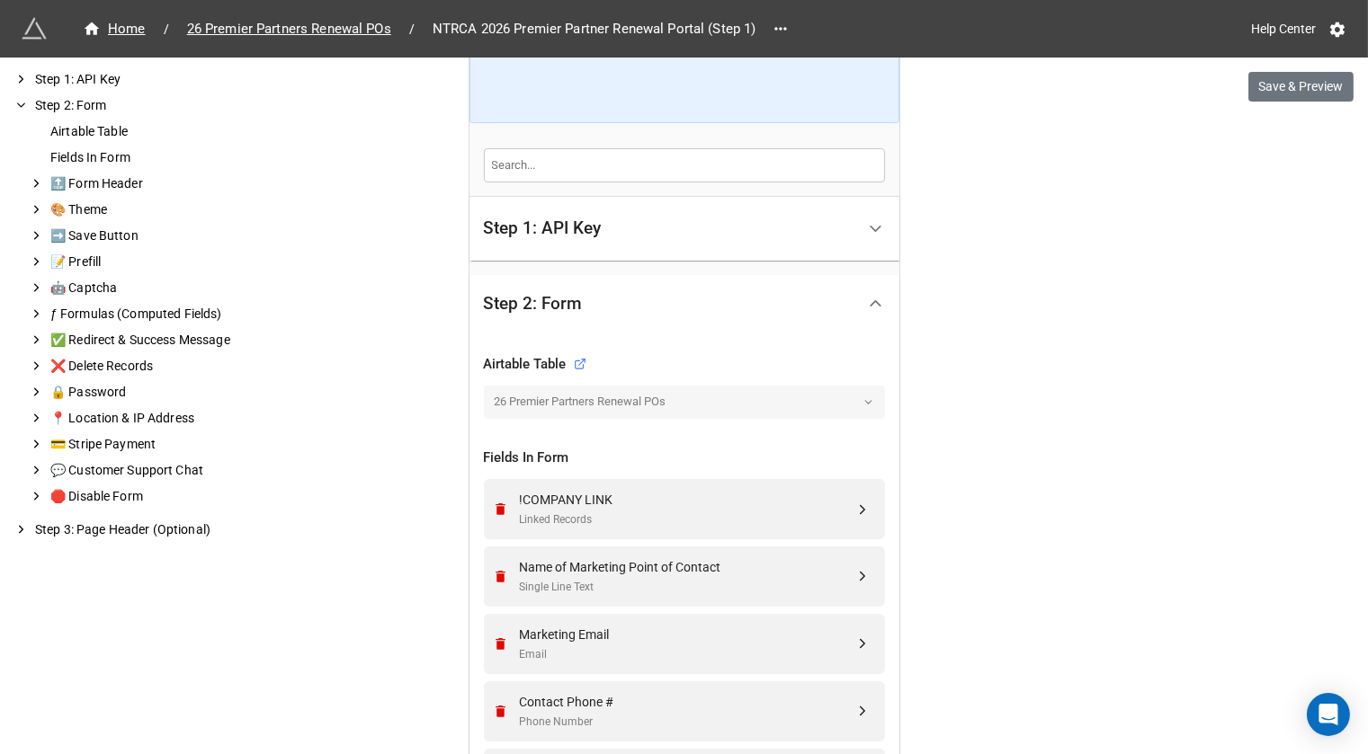
scroll to position [886, 0]
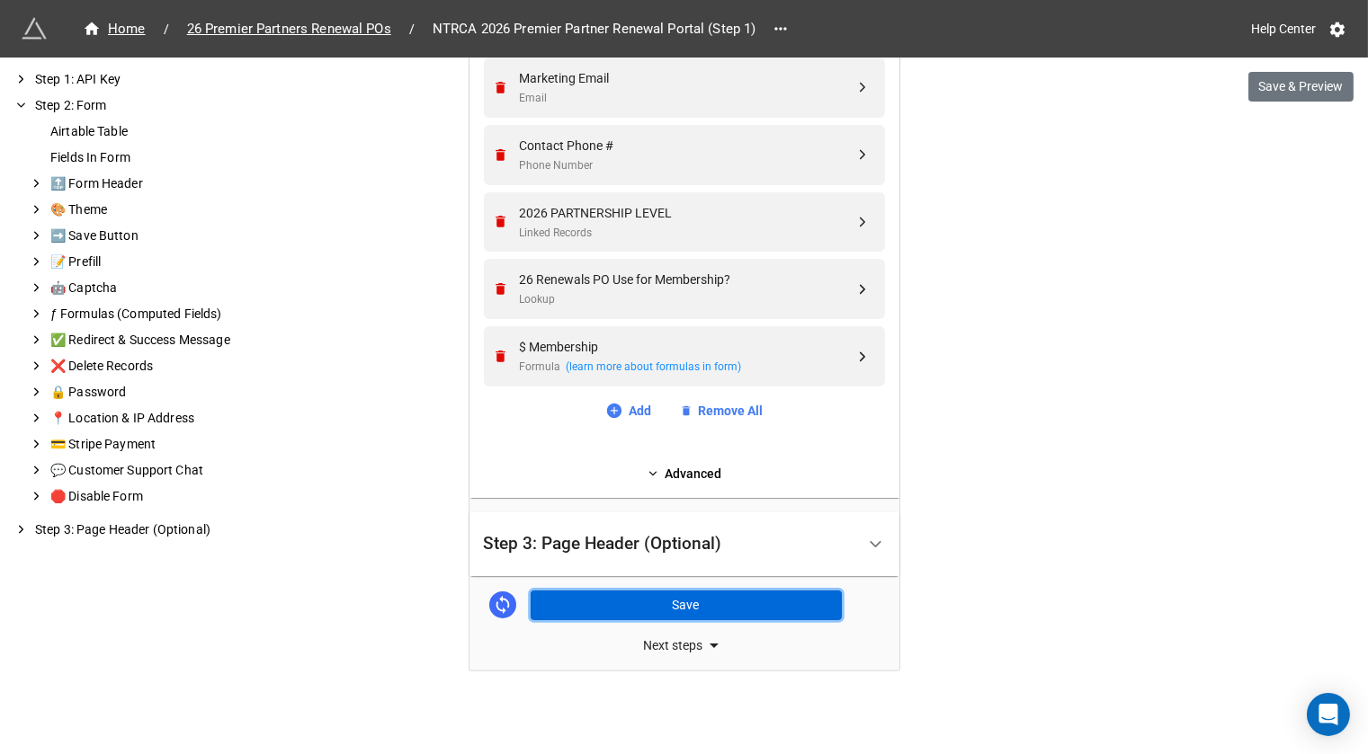
click at [694, 607] on button "Save" at bounding box center [686, 606] width 311 height 31
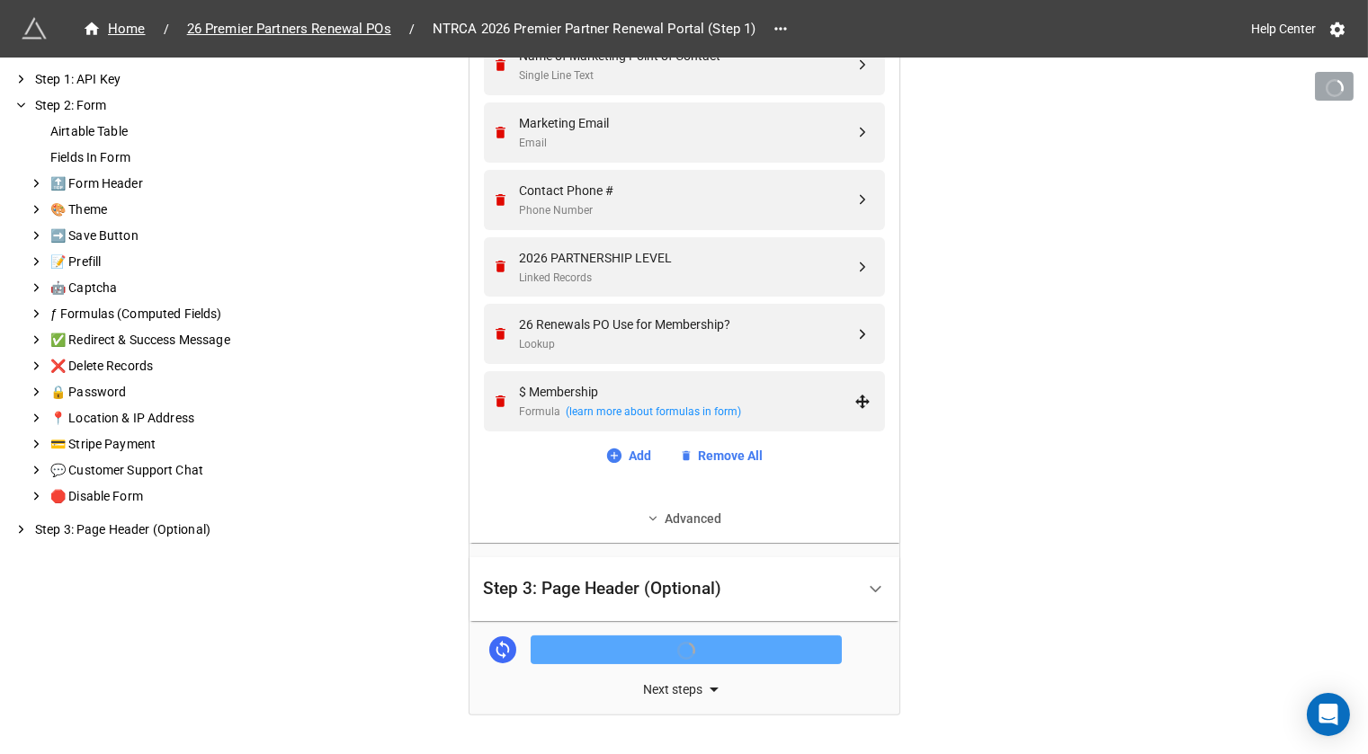
scroll to position [885, 0]
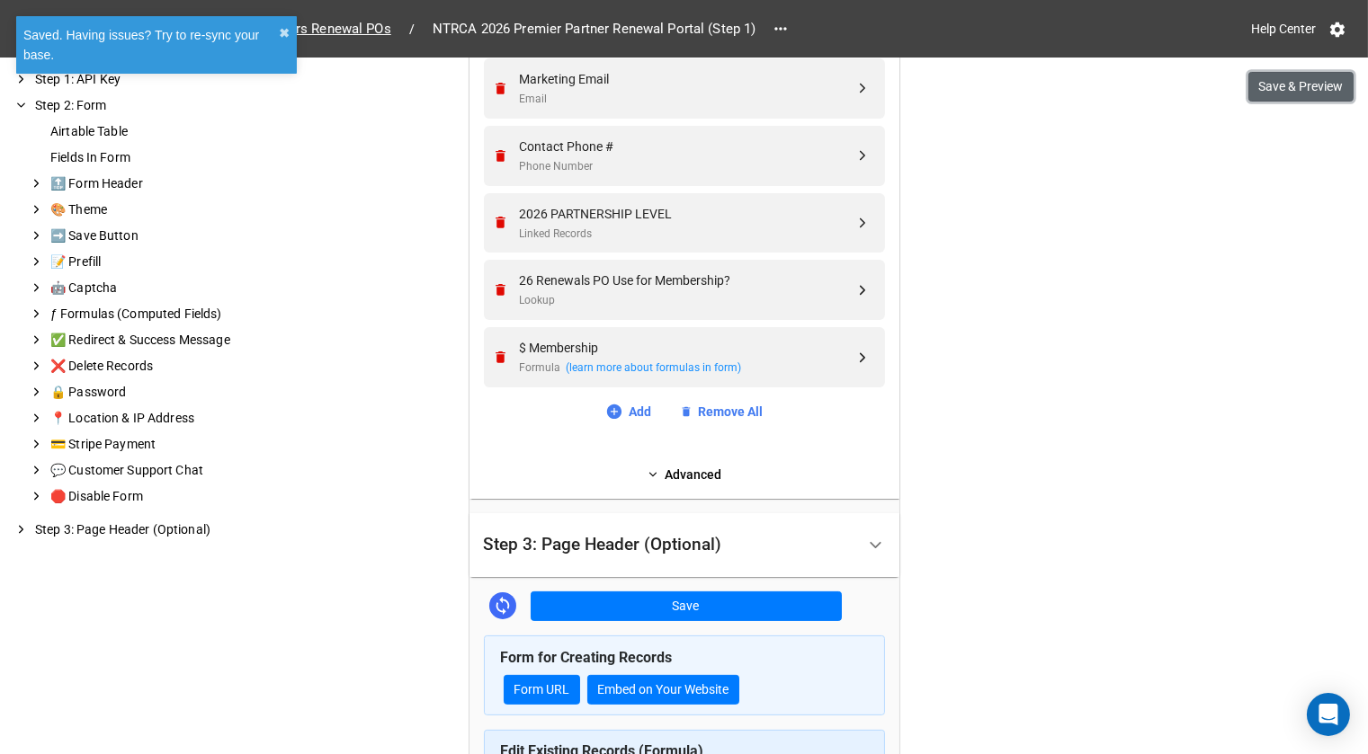
click at [1316, 99] on button "Save & Preview" at bounding box center [1300, 87] width 105 height 31
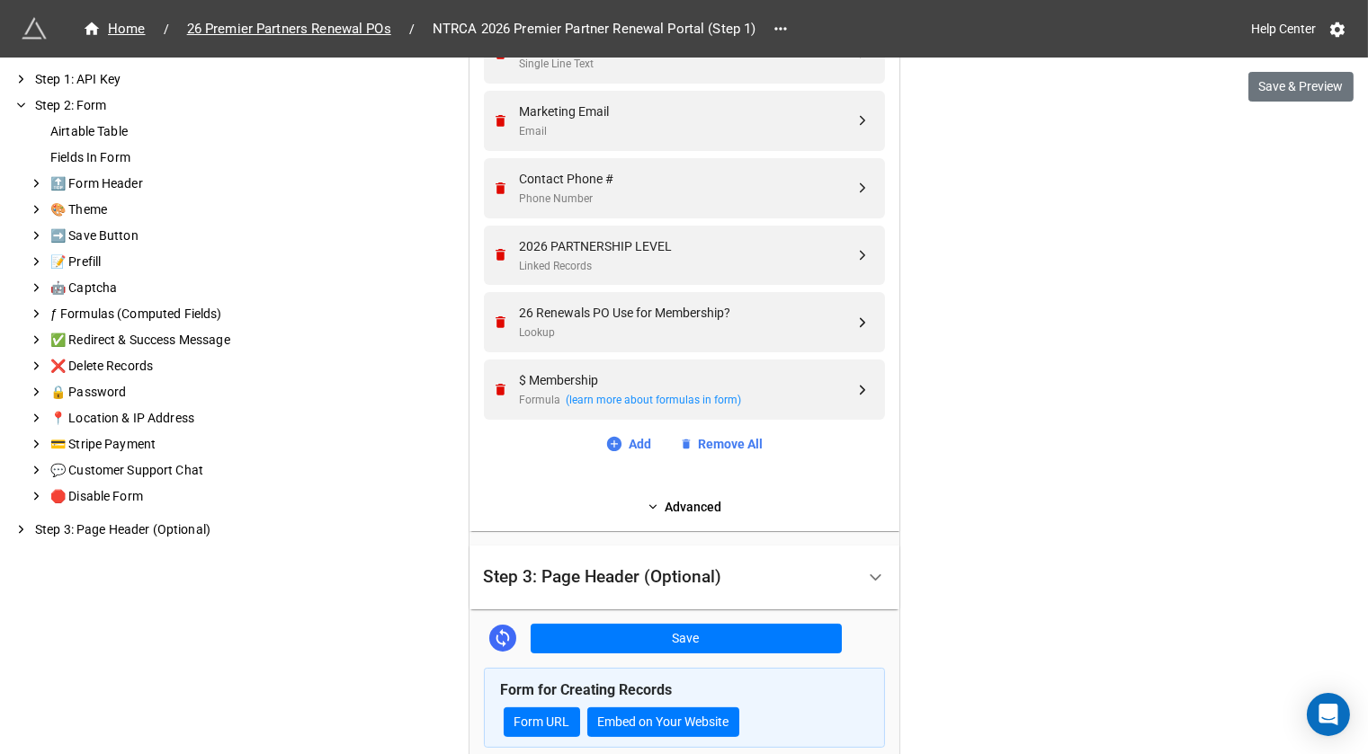
scroll to position [848, 0]
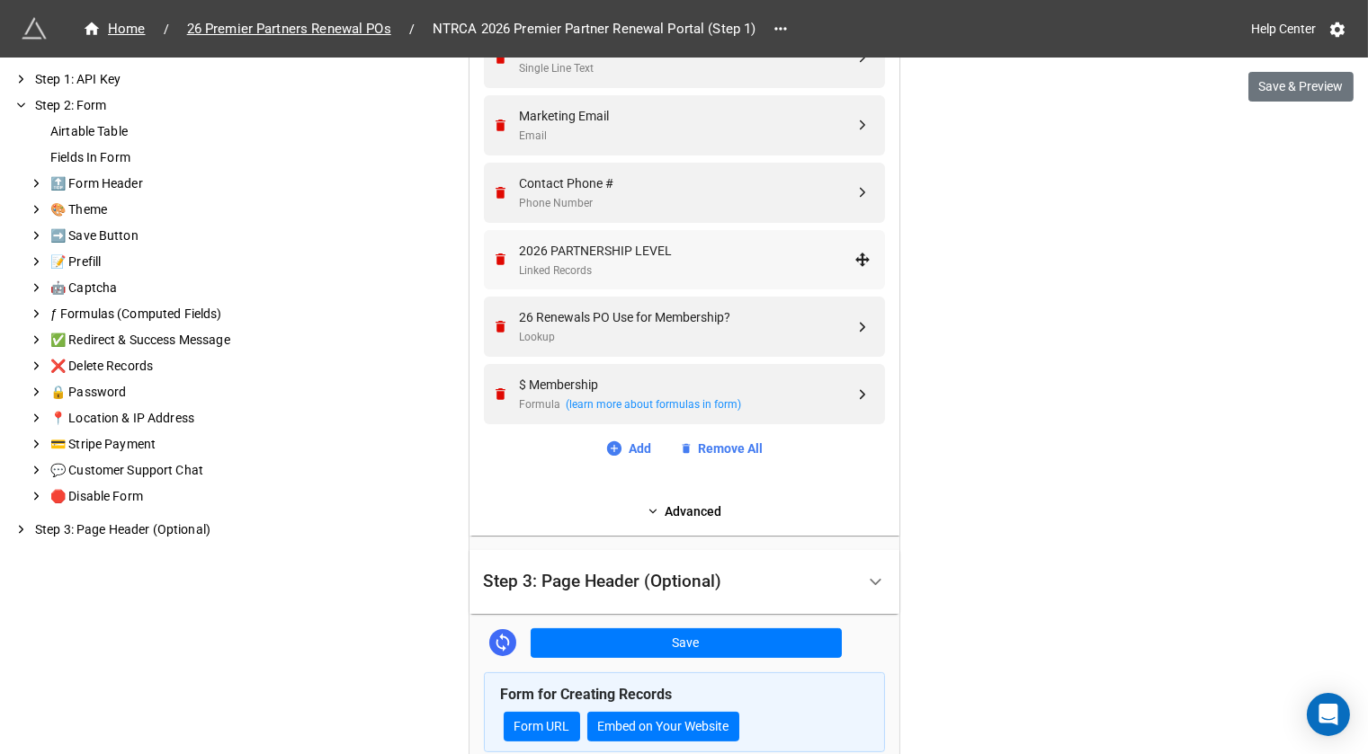
click at [668, 251] on div "2026 PARTNERSHIP LEVEL" at bounding box center [687, 251] width 335 height 20
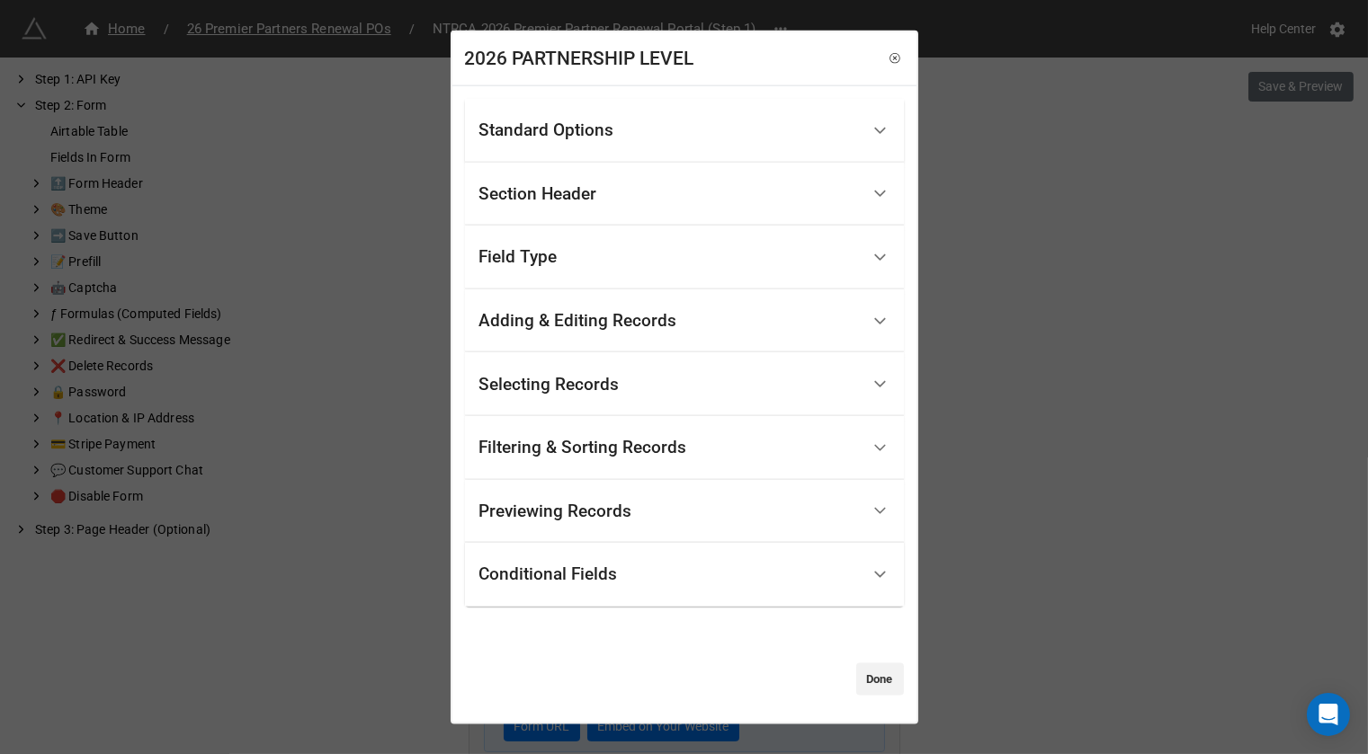
click at [626, 439] on div "Filtering & Sorting Records" at bounding box center [583, 448] width 208 height 18
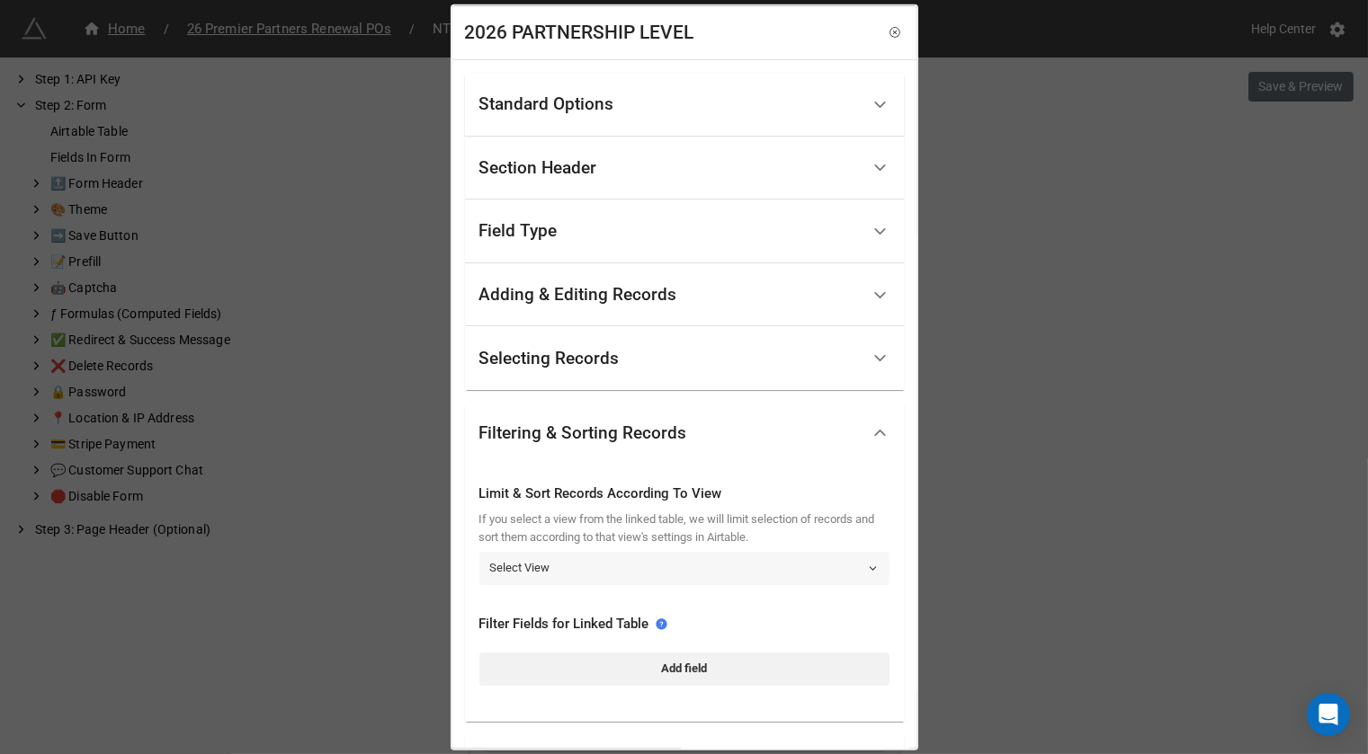
click at [587, 581] on link "Select View" at bounding box center [684, 568] width 410 height 32
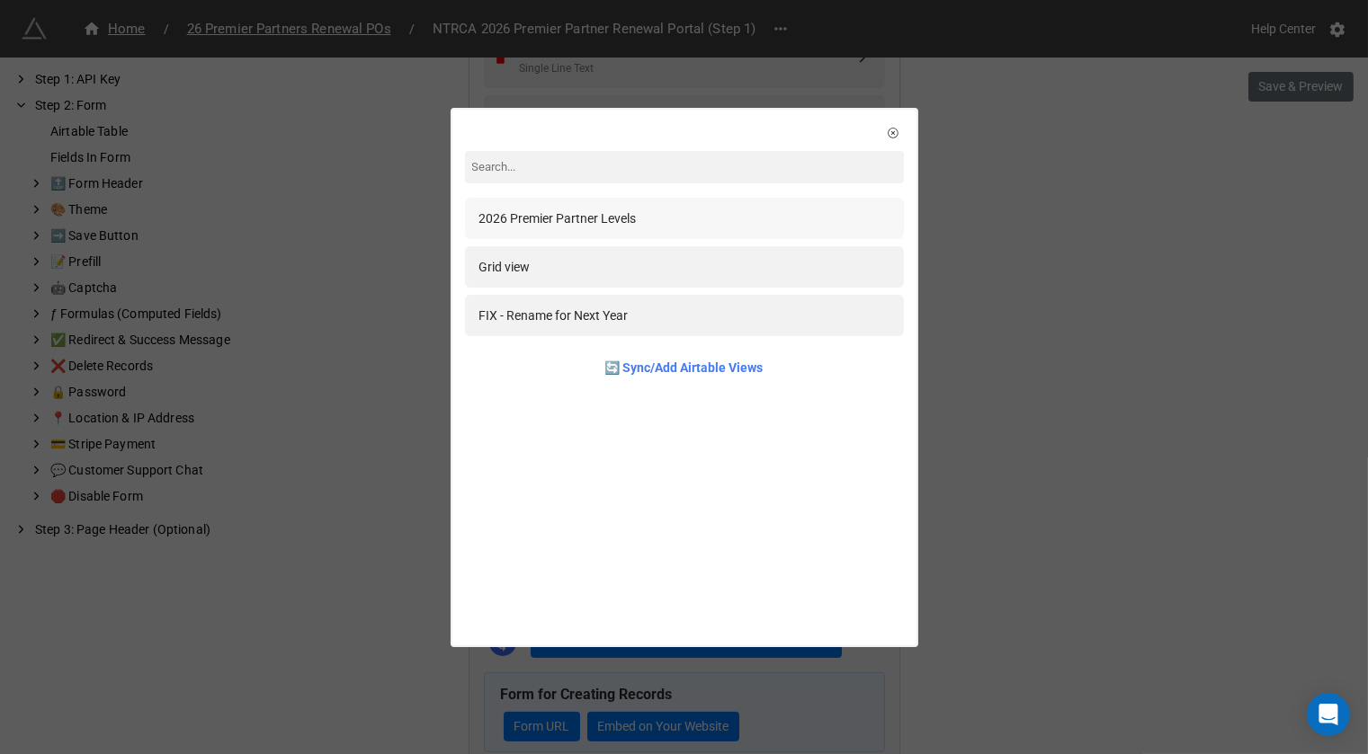
click at [708, 209] on div "2026 Premier Partner Levels" at bounding box center [684, 219] width 410 height 20
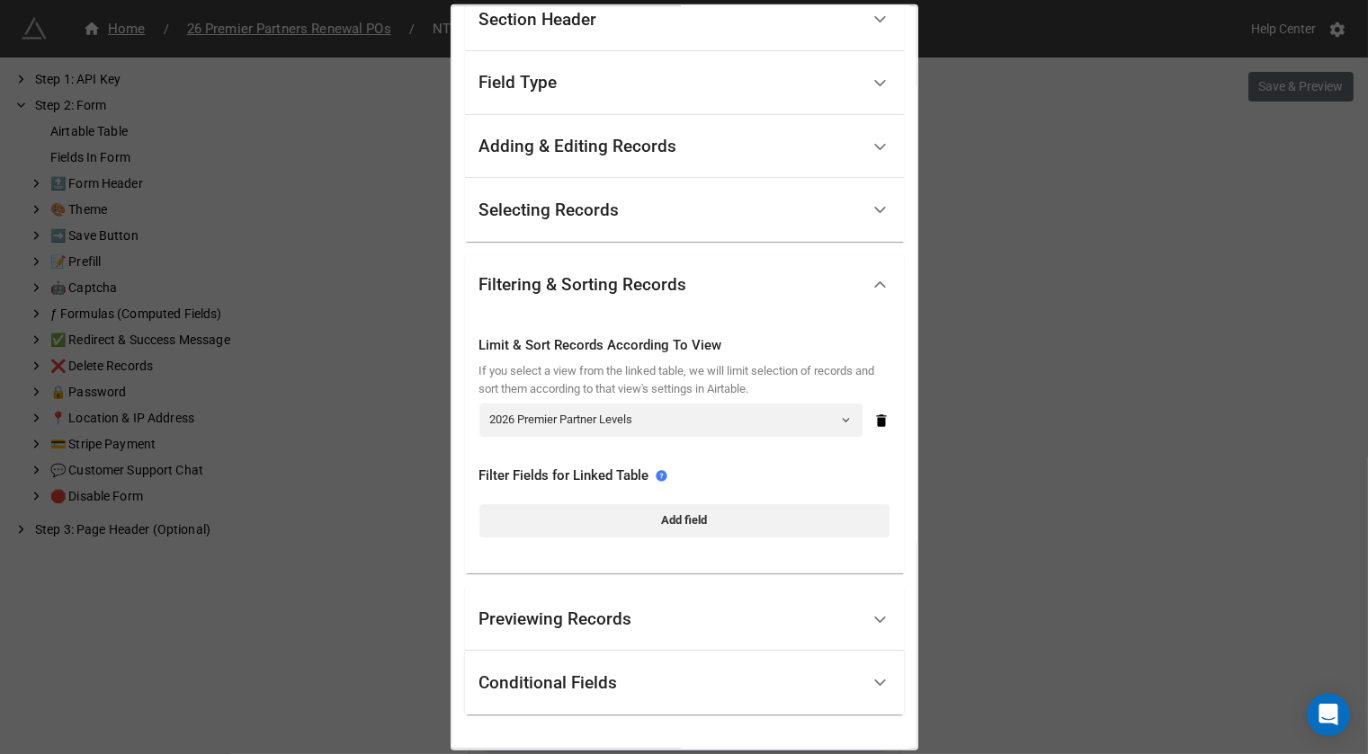
scroll to position [229, 0]
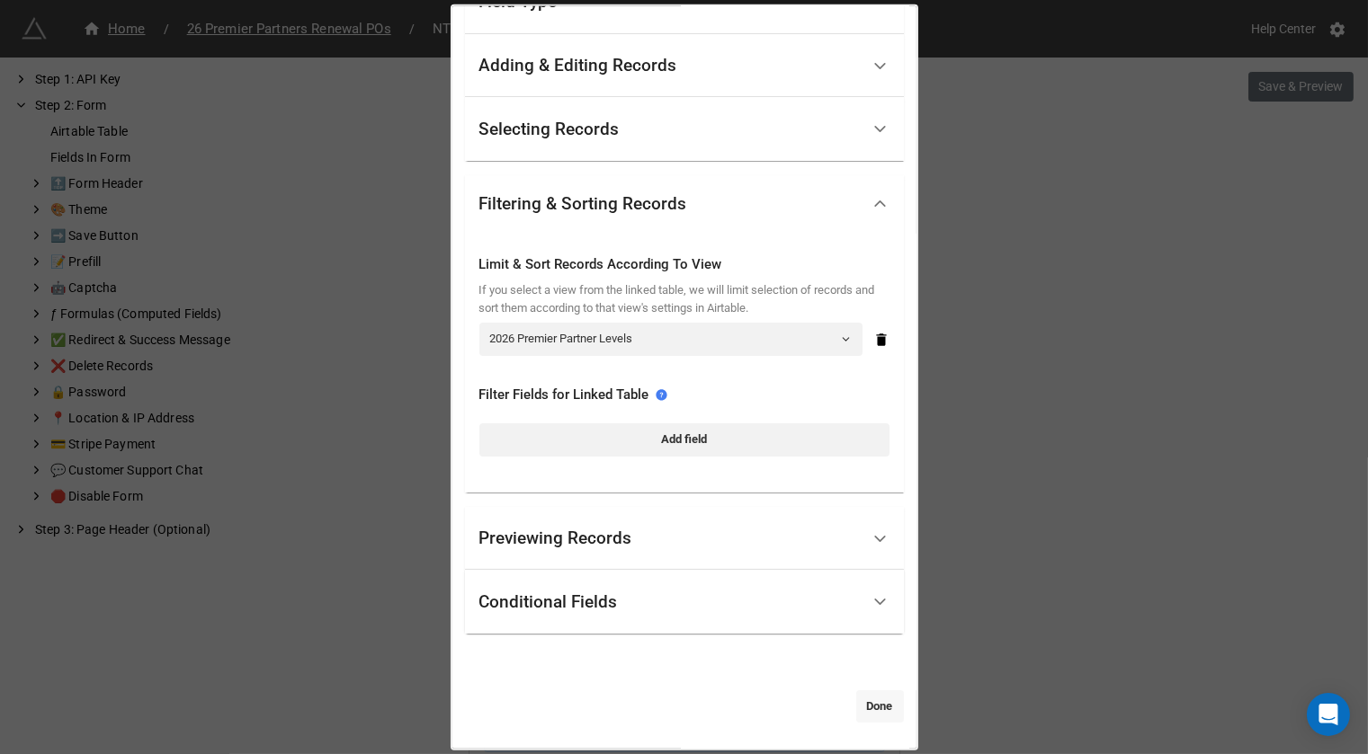
click at [861, 701] on link "Done" at bounding box center [880, 707] width 48 height 32
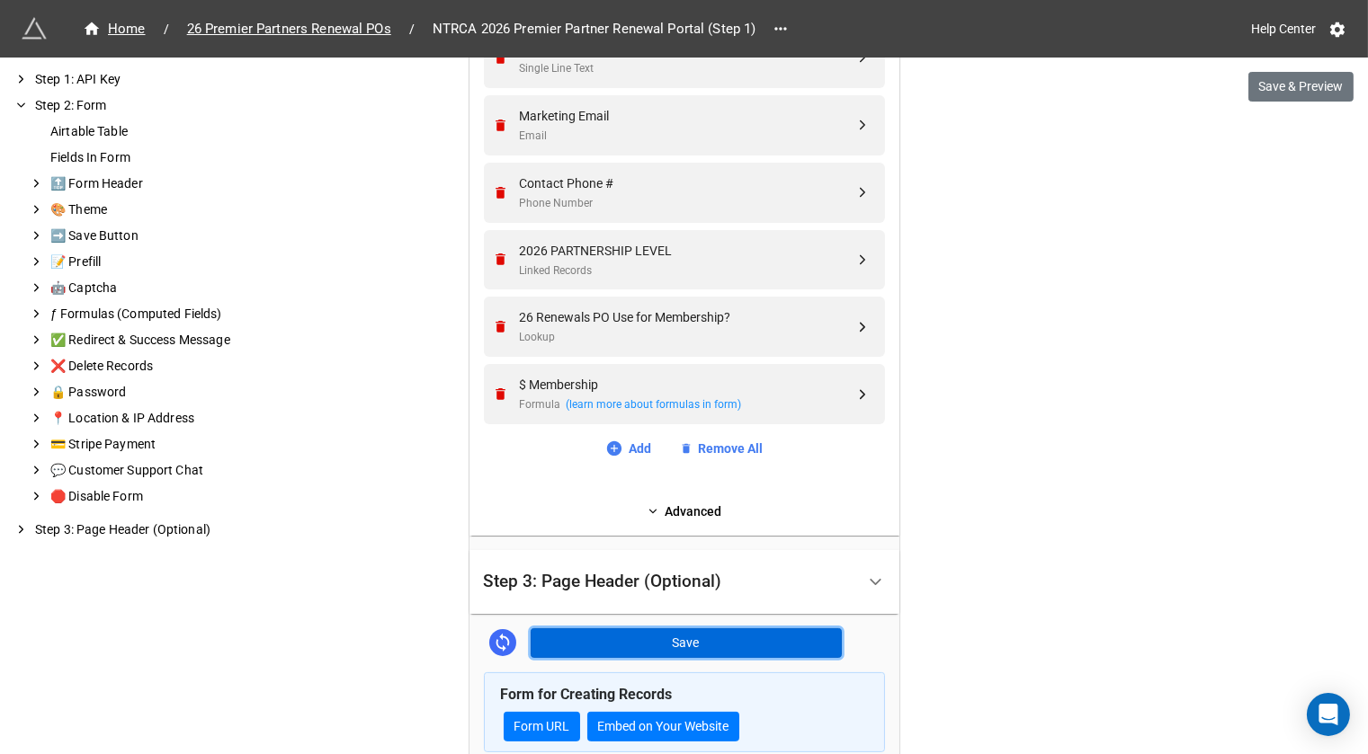
click at [668, 638] on button "Save" at bounding box center [686, 644] width 311 height 31
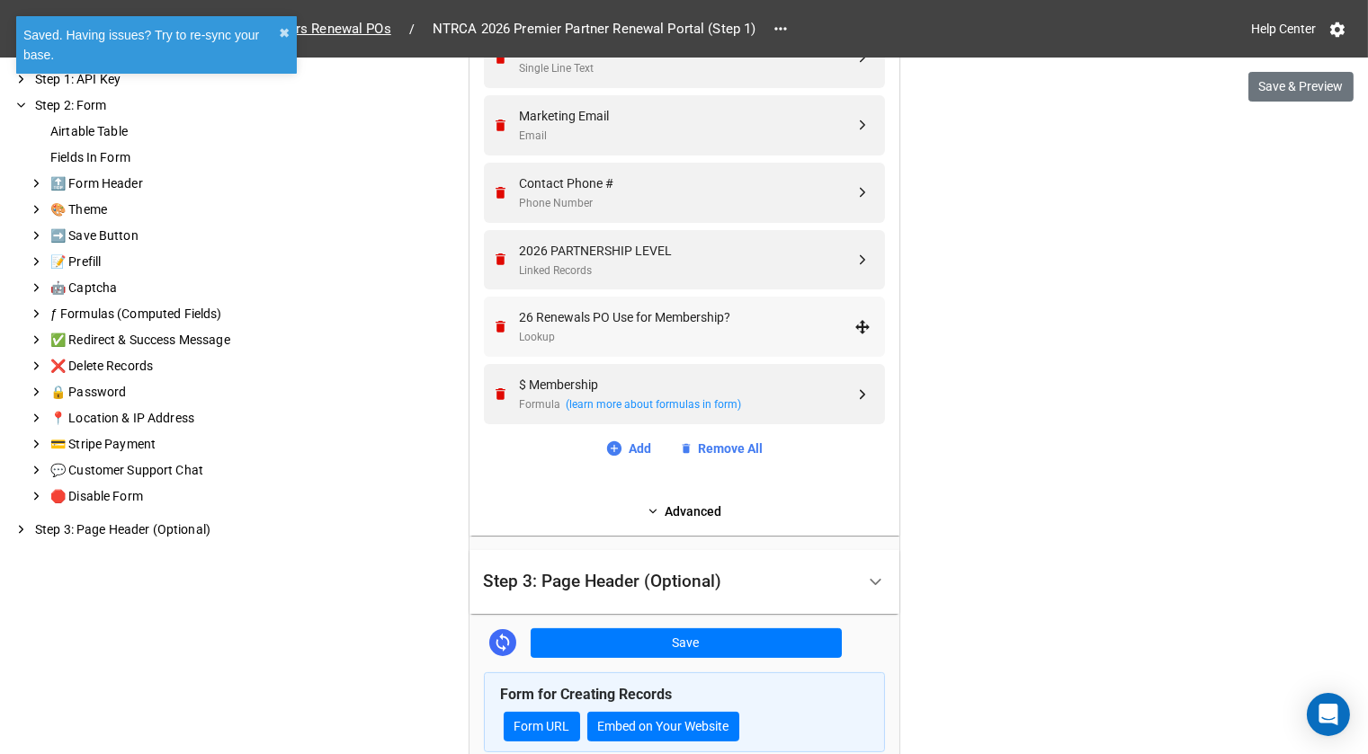
click at [747, 336] on div "Lookup" at bounding box center [687, 337] width 335 height 17
select select "all-are-met"
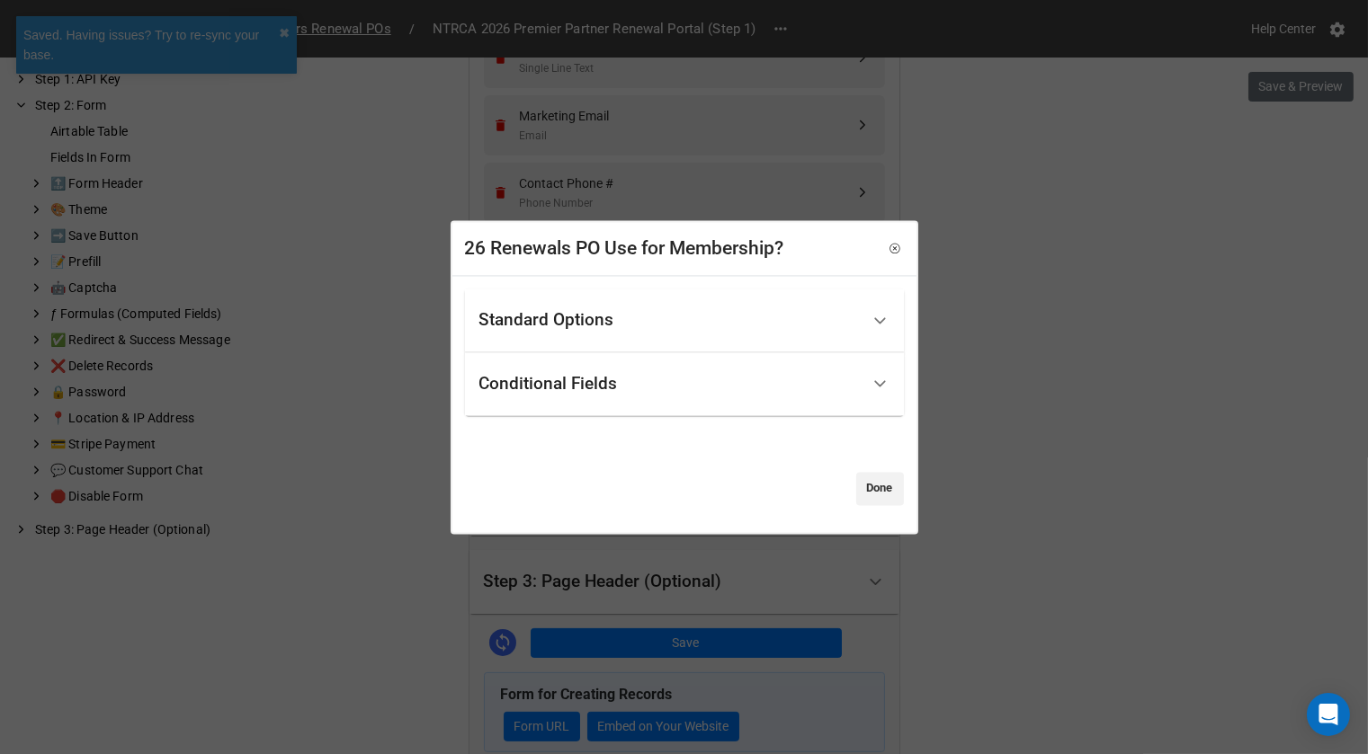
click at [747, 336] on div "Standard Options" at bounding box center [669, 320] width 380 height 42
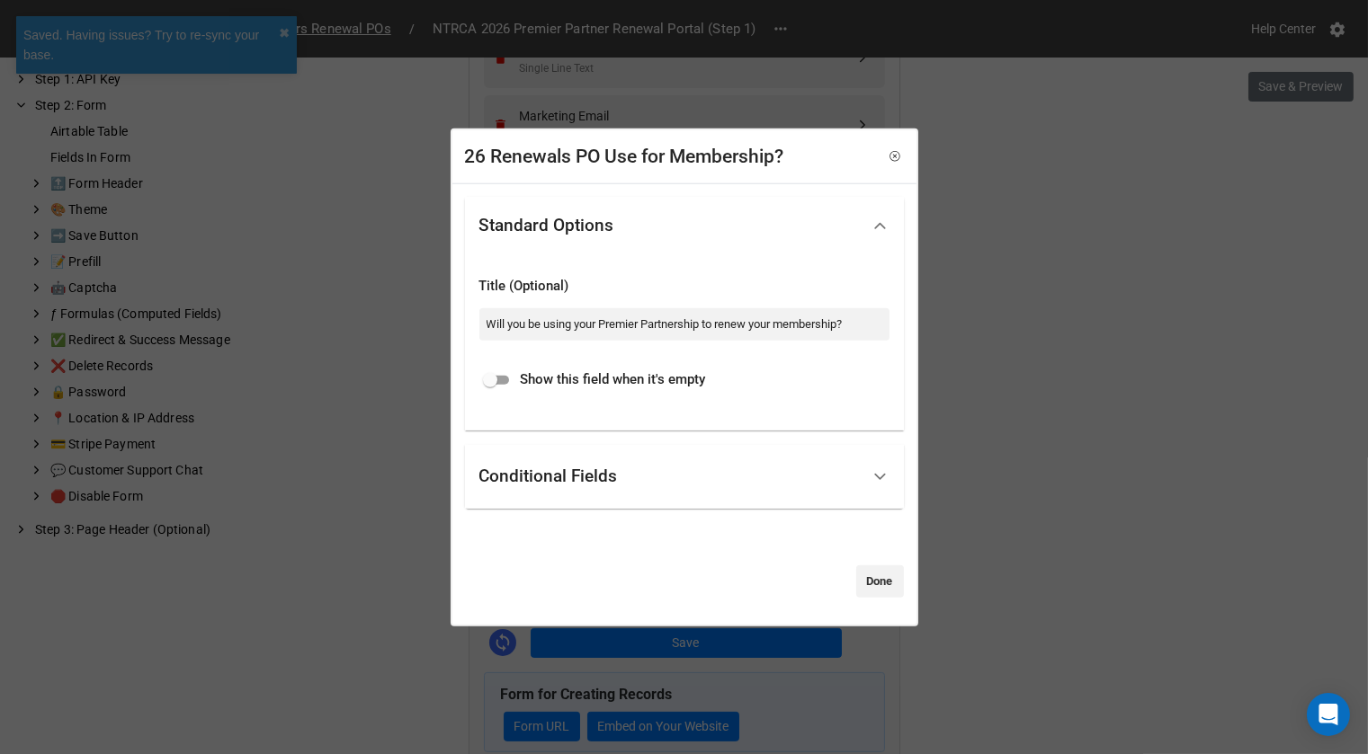
click at [610, 479] on div "Conditional Fields" at bounding box center [548, 477] width 138 height 18
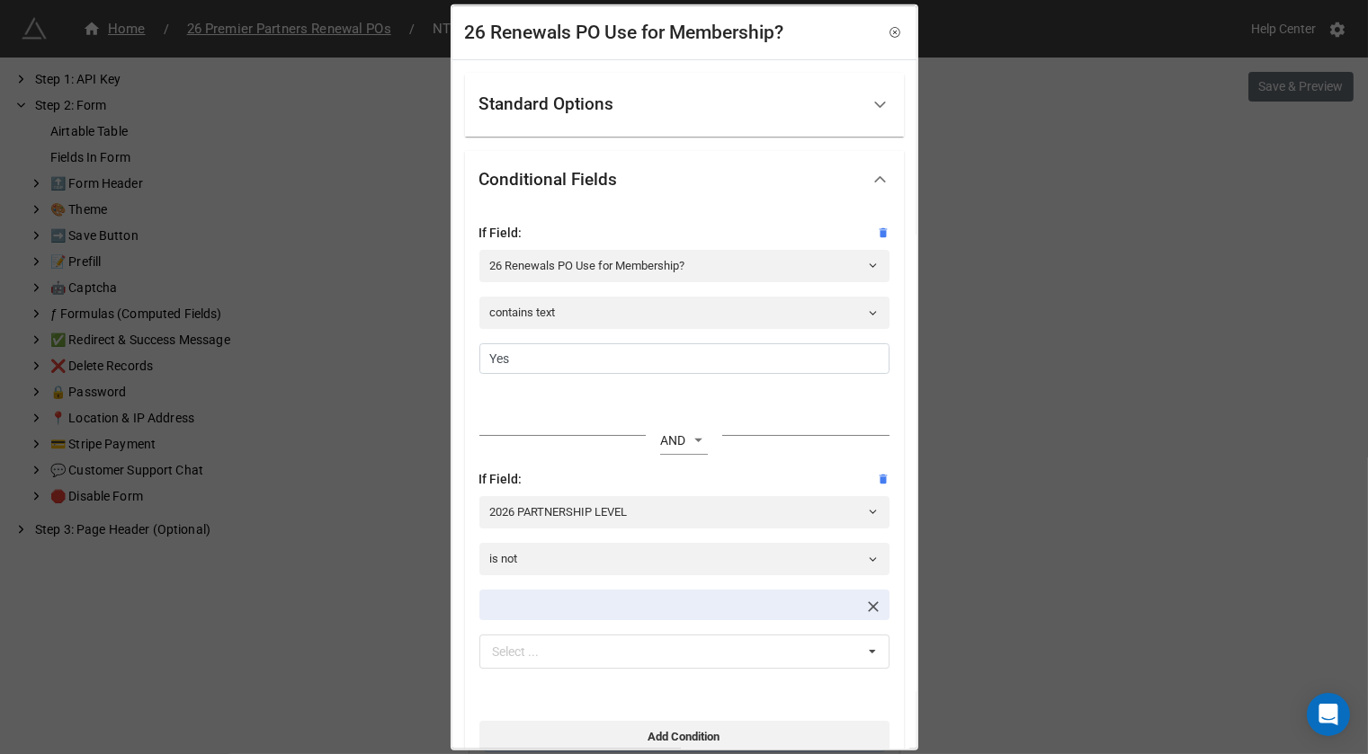
click at [870, 611] on icon at bounding box center [873, 606] width 18 height 18
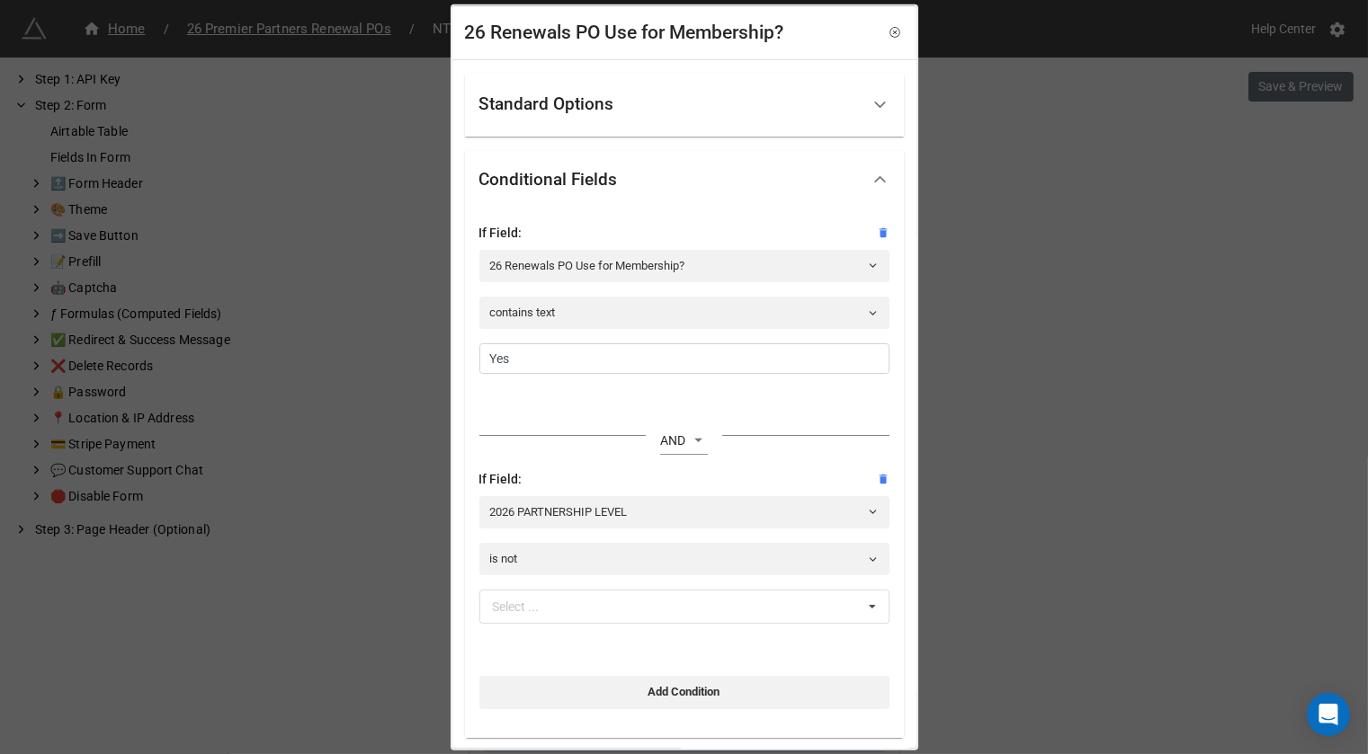
click at [870, 611] on icon at bounding box center [872, 607] width 27 height 33
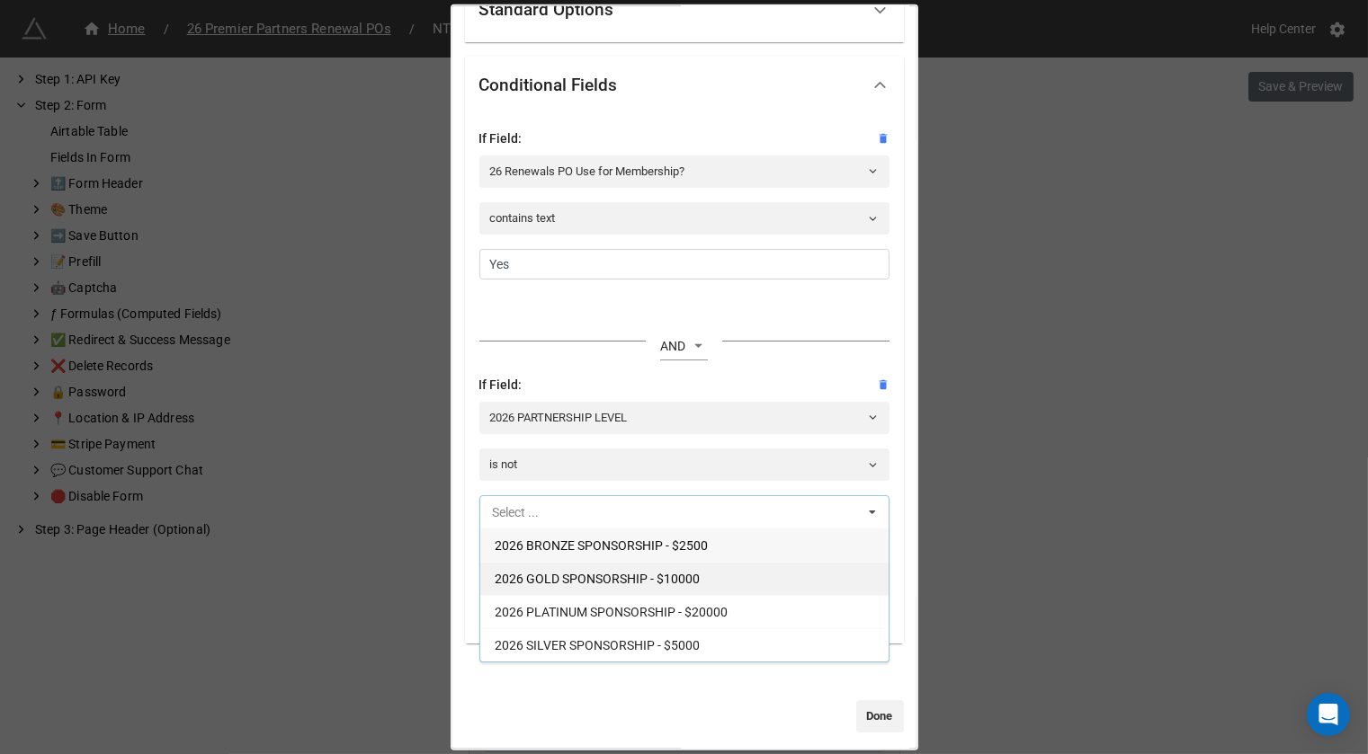
scroll to position [96, 0]
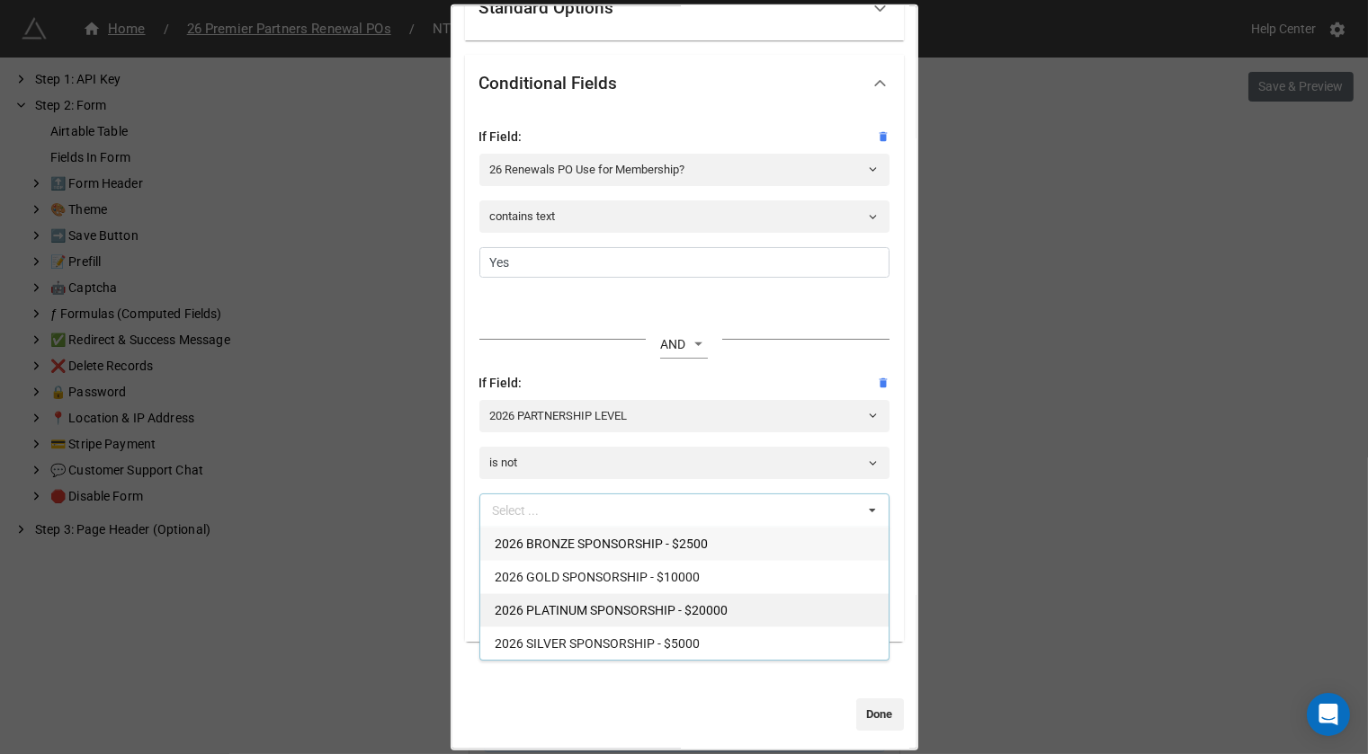
click at [751, 615] on div "2026 PLATINUM SPONSORSHIP - $20000" at bounding box center [684, 610] width 408 height 33
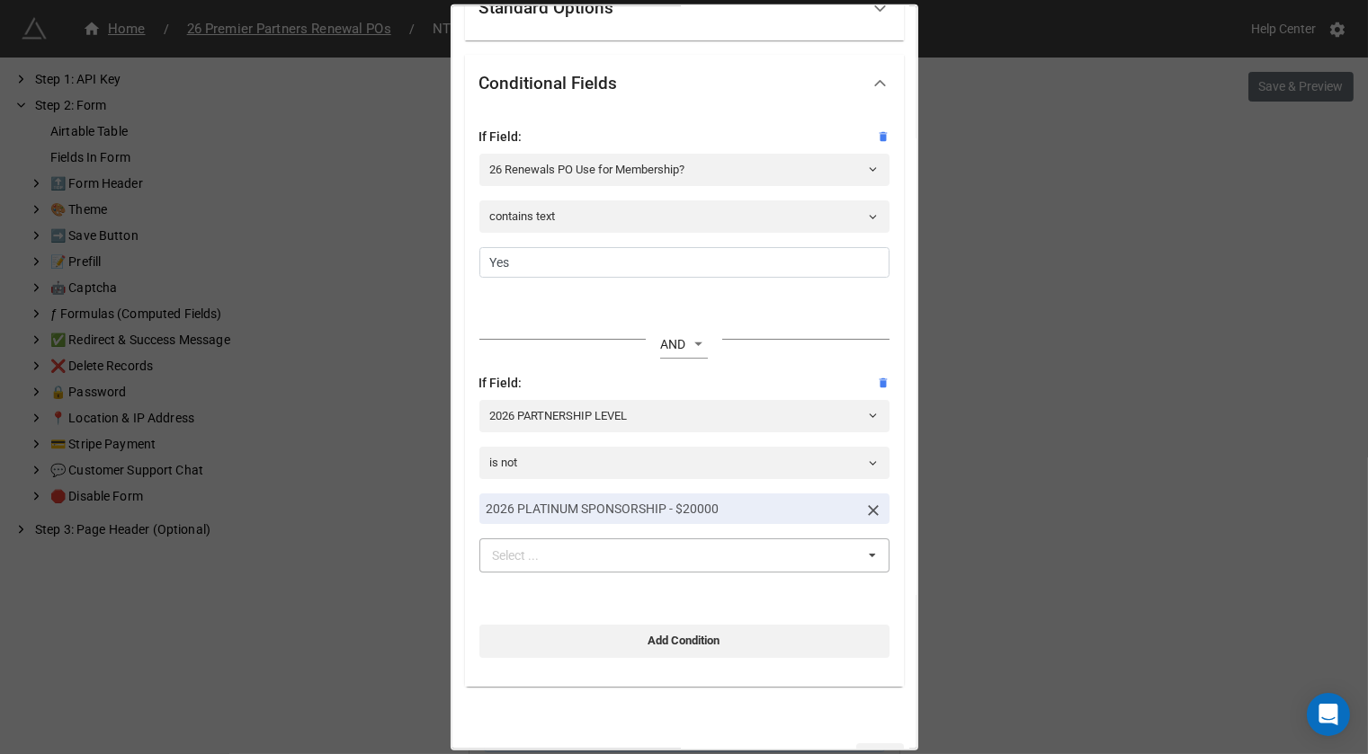
click at [901, 689] on div "Standard Options Title (Optional) Will you be using your Premier Partnership to…" at bounding box center [684, 383] width 464 height 839
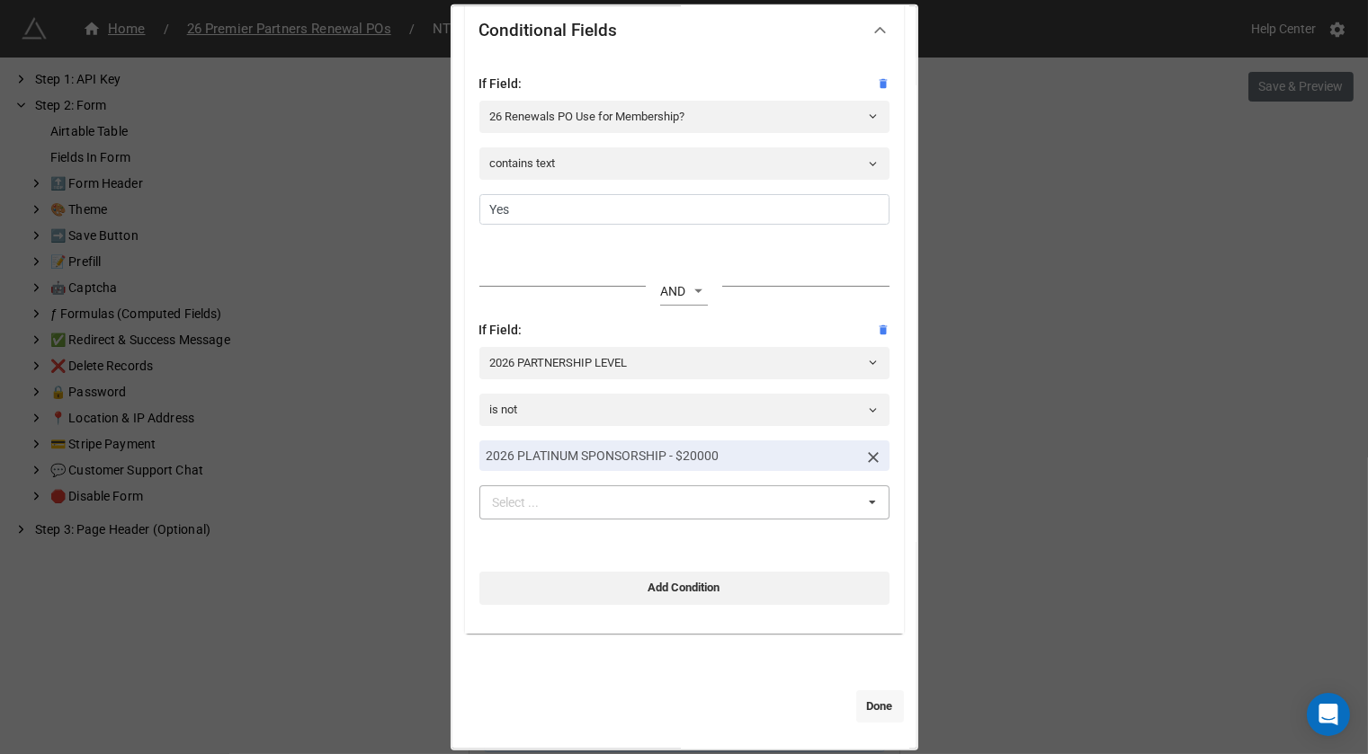
click at [889, 706] on link "Done" at bounding box center [880, 707] width 48 height 32
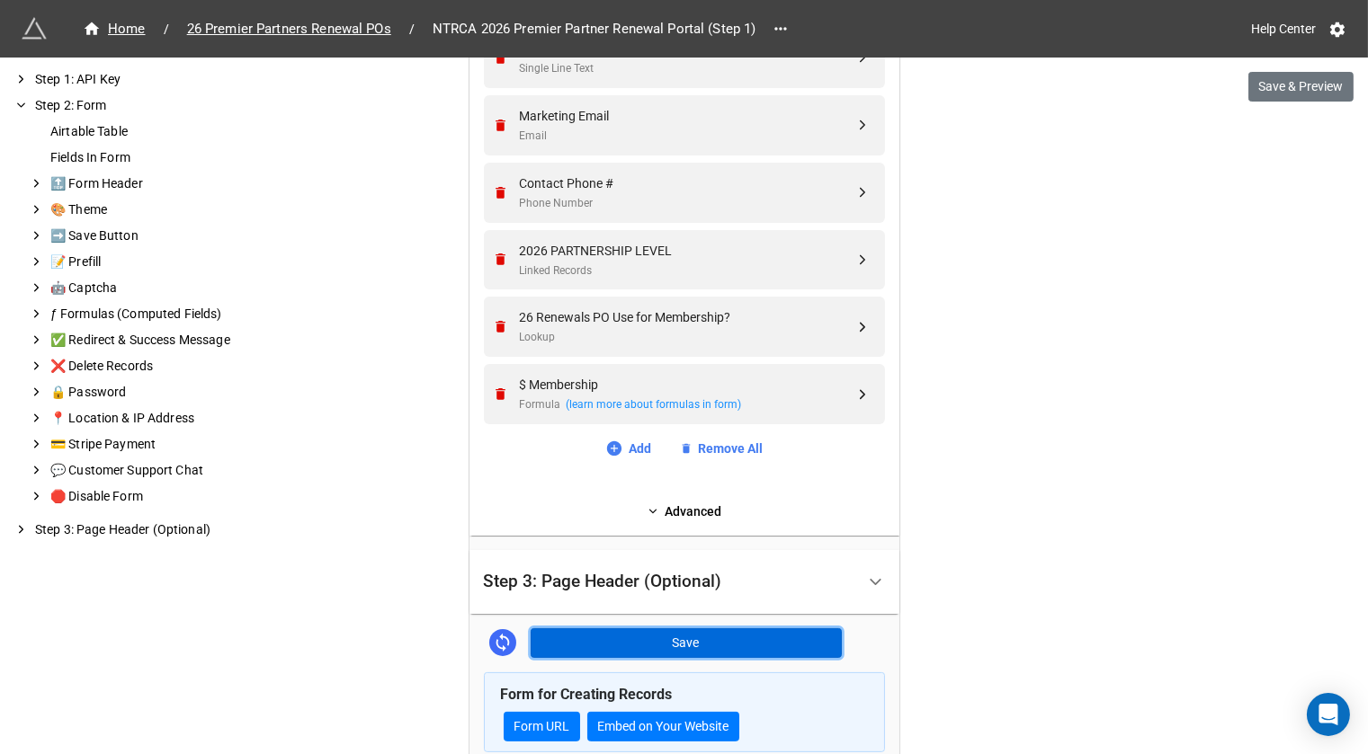
click at [799, 636] on button "Save" at bounding box center [686, 644] width 311 height 31
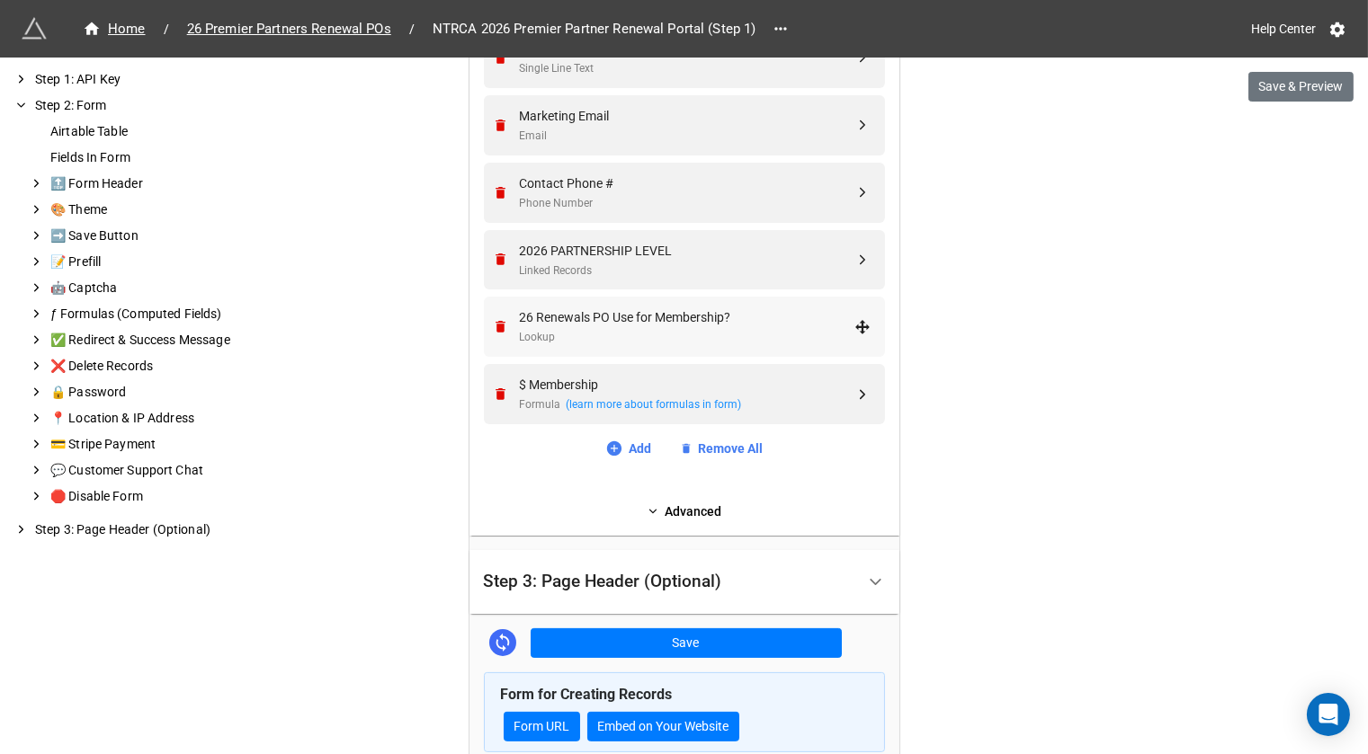
click at [629, 319] on div "26 Renewals PO Use for Membership?" at bounding box center [687, 318] width 335 height 20
select select "all-are-met"
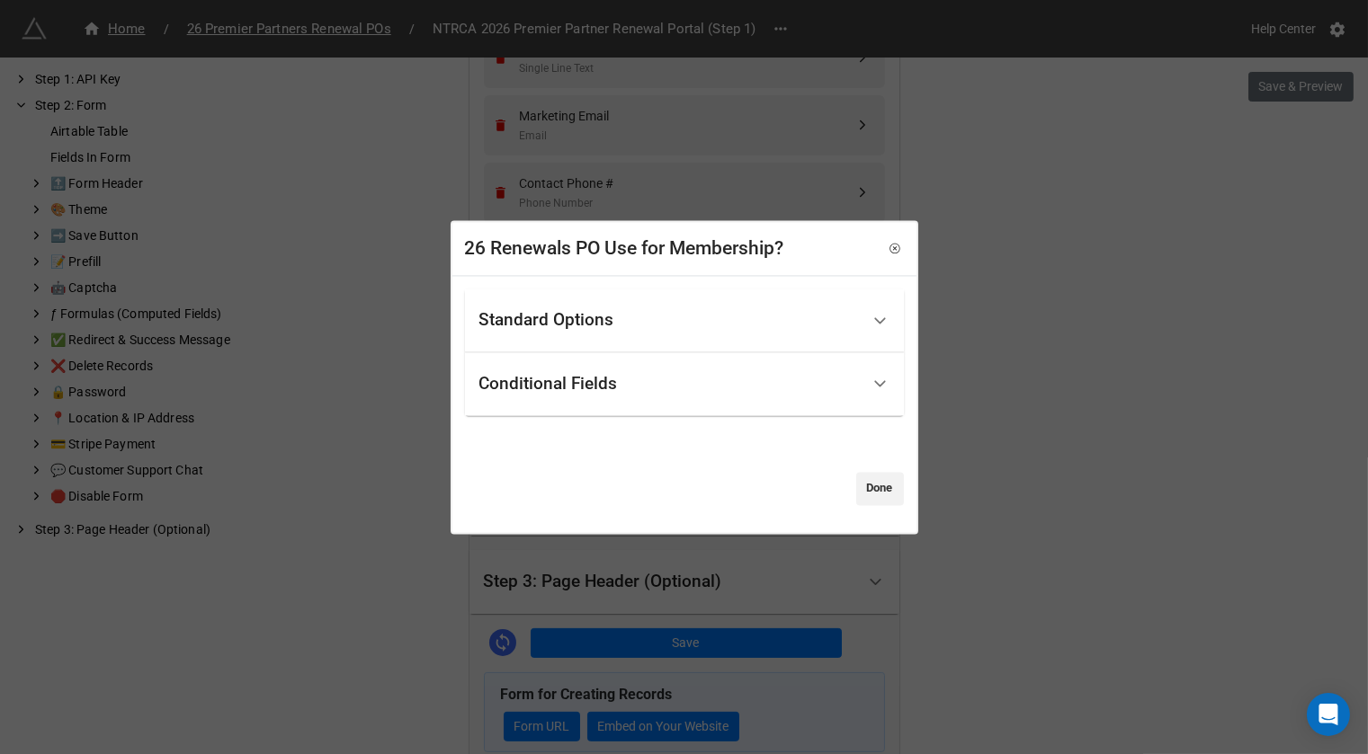
click at [629, 319] on div "Standard Options" at bounding box center [669, 320] width 380 height 42
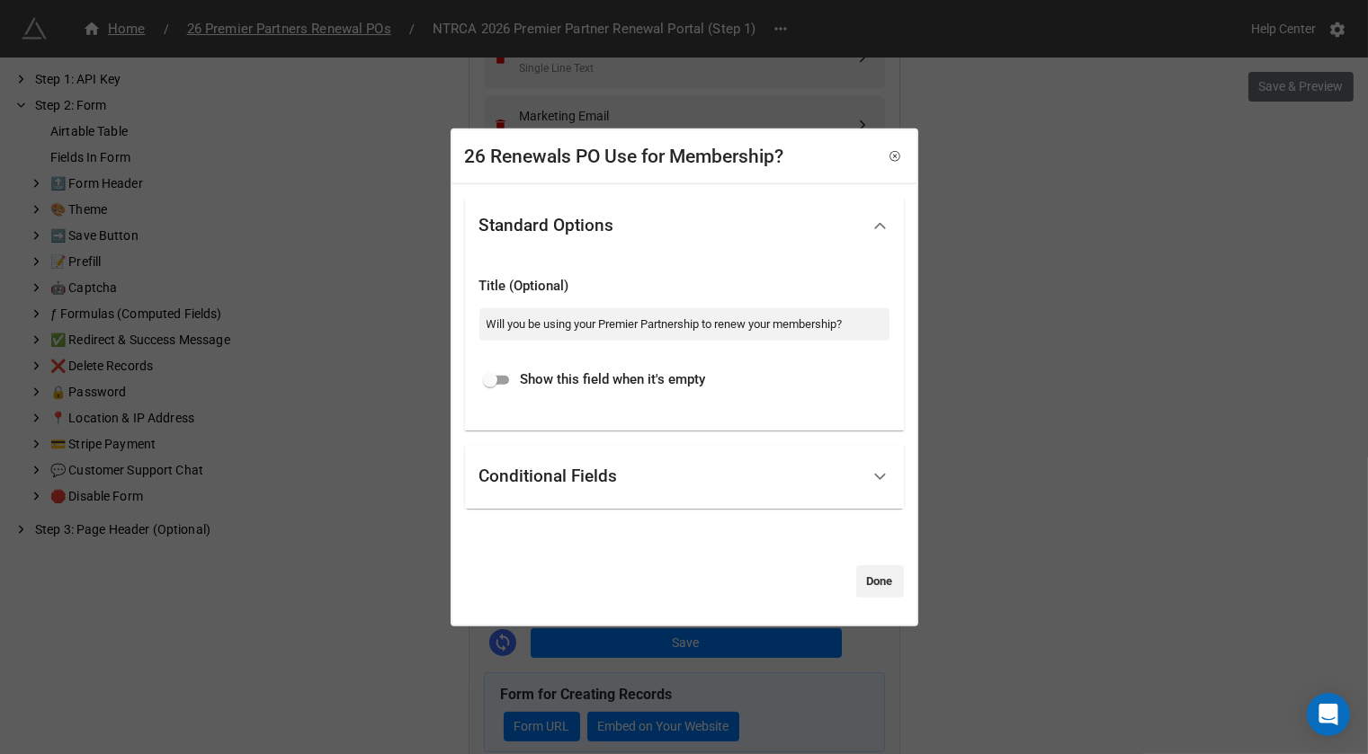
click at [578, 498] on div "Conditional Fields" at bounding box center [684, 477] width 439 height 64
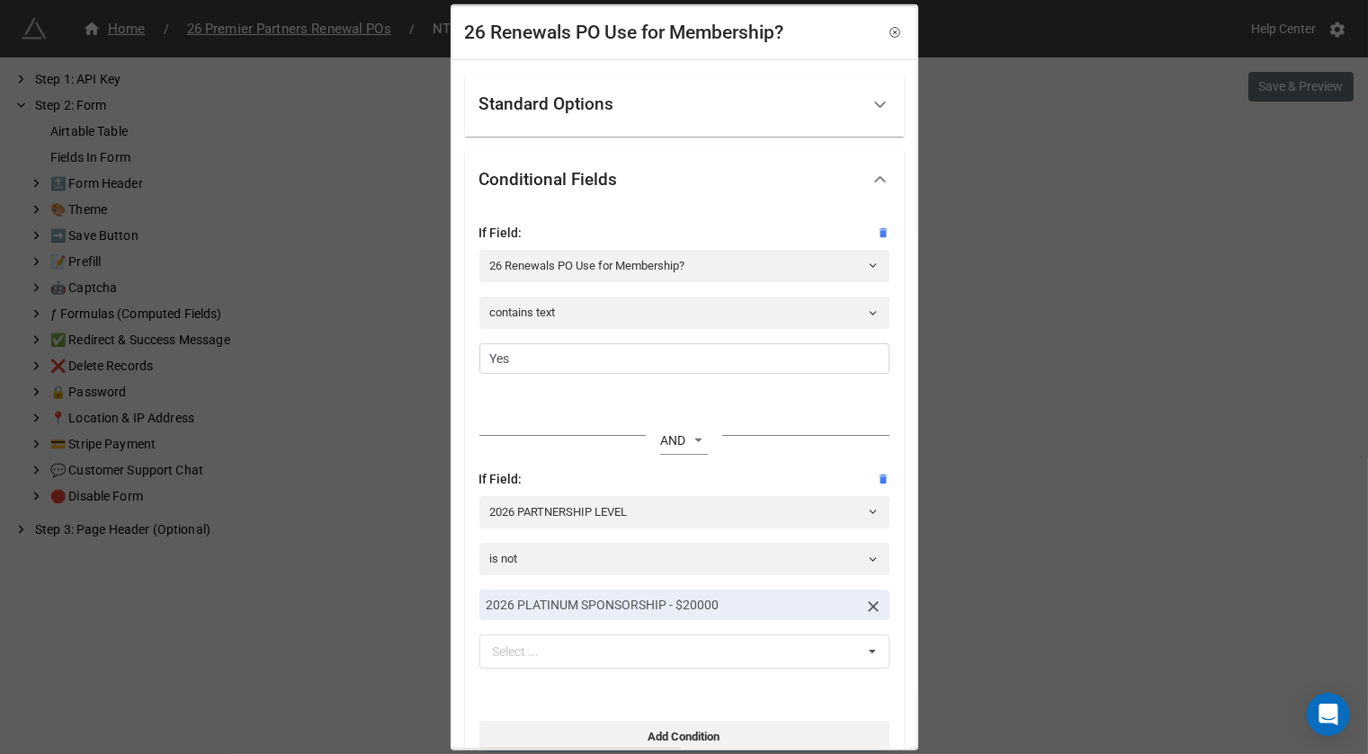
click at [665, 118] on div "Standard Options" at bounding box center [669, 105] width 380 height 42
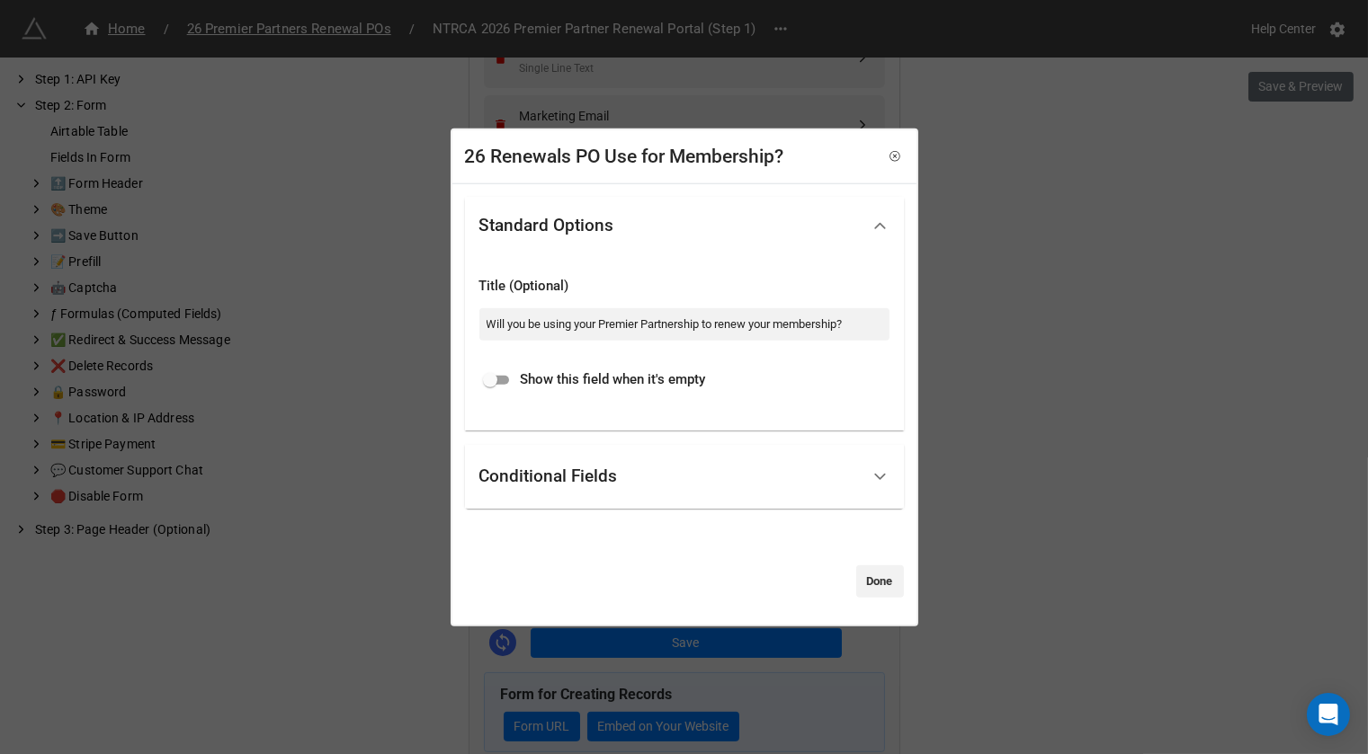
click at [575, 458] on div "Conditional Fields" at bounding box center [669, 477] width 380 height 42
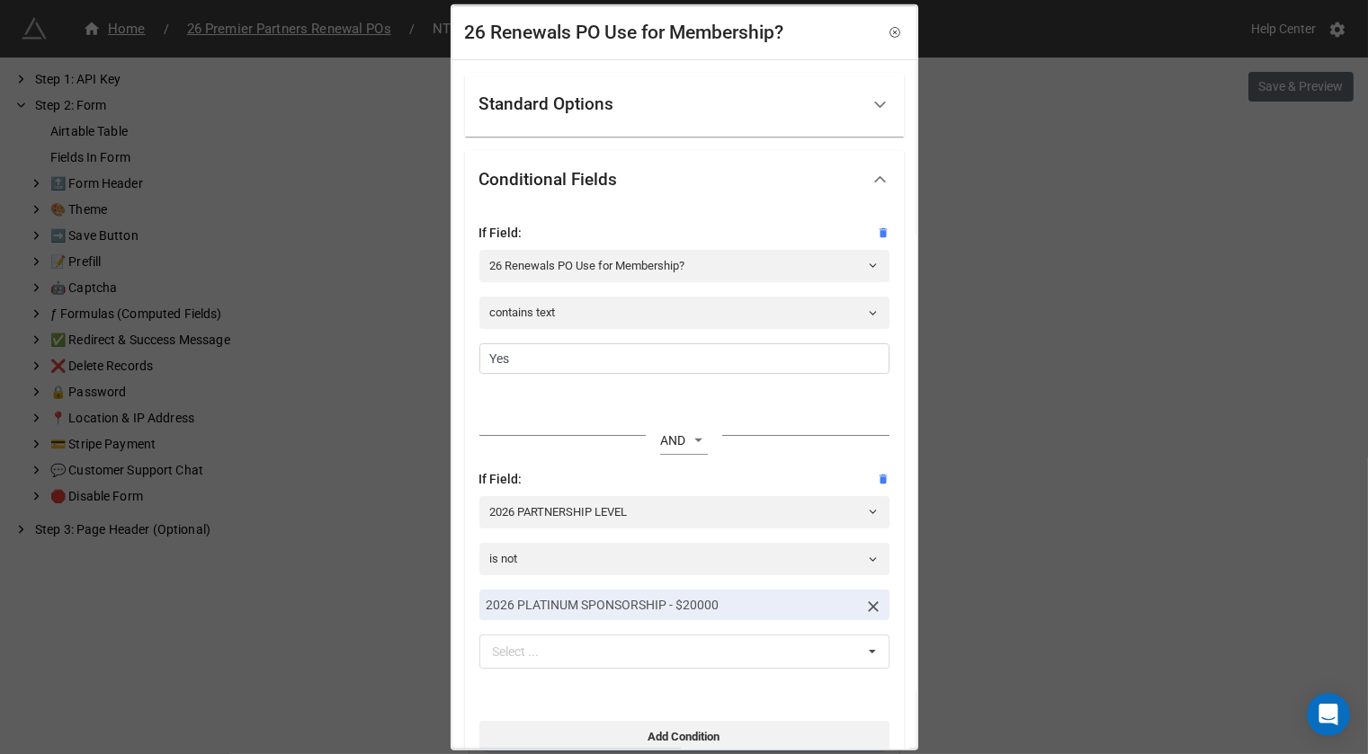
click at [670, 110] on div "Standard Options" at bounding box center [669, 105] width 380 height 42
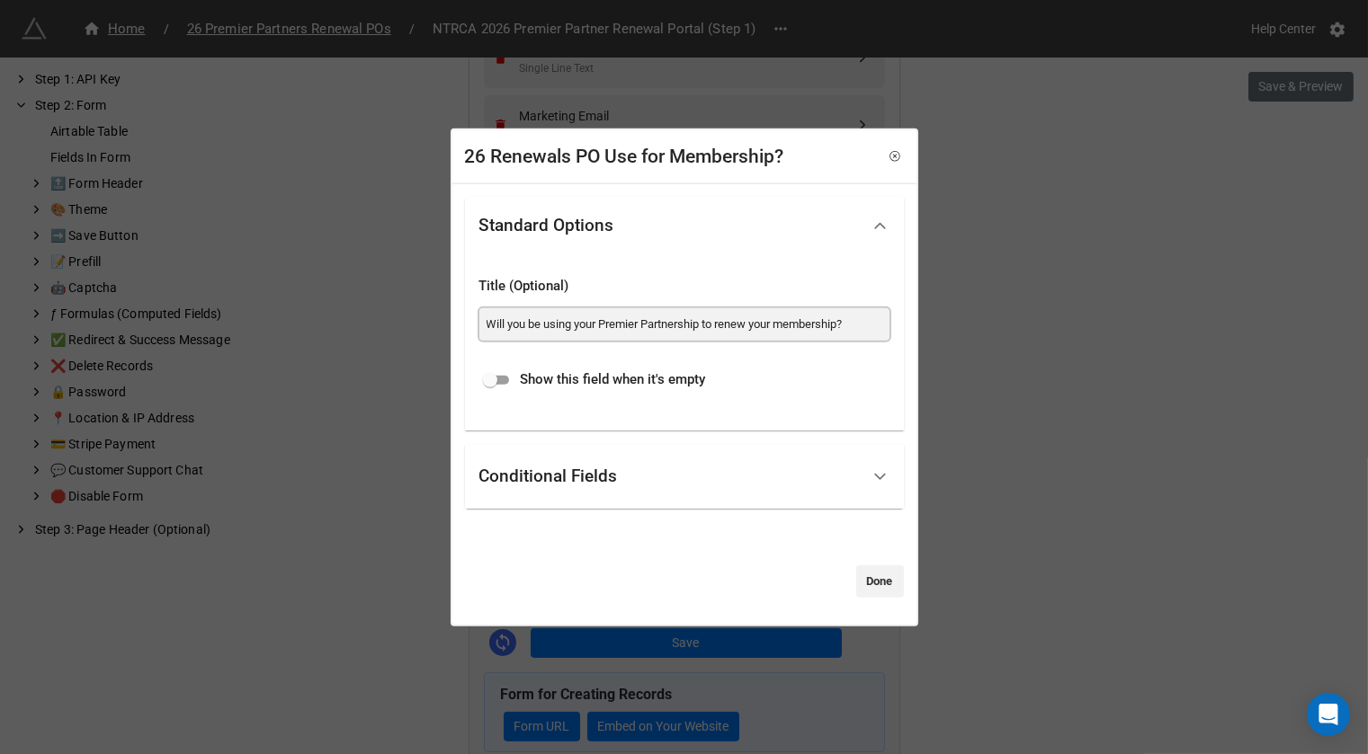
click at [598, 329] on input "Will you be using your Premier Partnership to renew your membership?" at bounding box center [684, 324] width 410 height 32
drag, startPoint x: 564, startPoint y: 324, endPoint x: 826, endPoint y: 348, distance: 263.7
click at [826, 348] on div "Title (Optional) Will you be using your Premier Partnership to renew your membe…" at bounding box center [684, 309] width 410 height 94
click at [827, 326] on input "Will you be using your Premier Partnership to renew your membership?" at bounding box center [684, 324] width 410 height 32
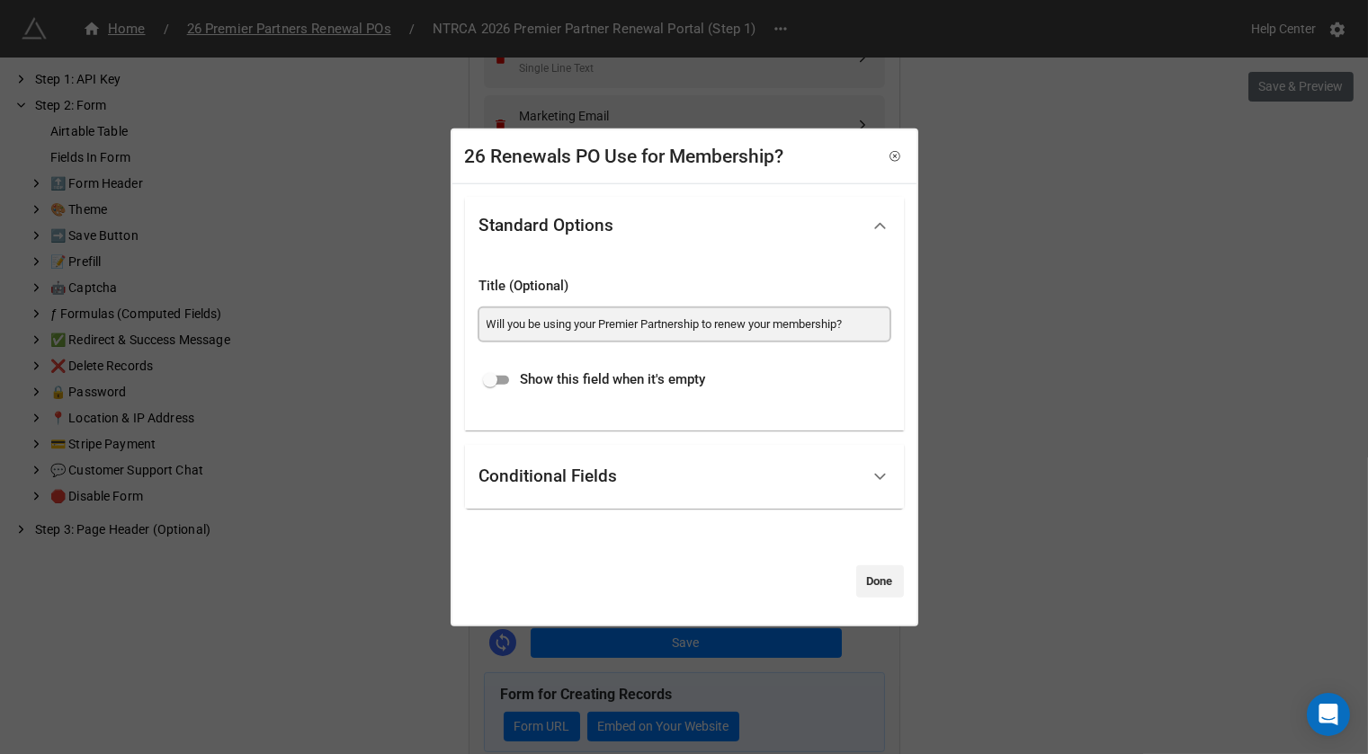
click at [827, 326] on input "Will you be using your Premier Partnership to renew your membership?" at bounding box center [684, 324] width 410 height 32
click at [1022, 340] on div "26 Renewals PO Use for Membership? Standard Options Title (Optional) Will you b…" at bounding box center [684, 377] width 1368 height 754
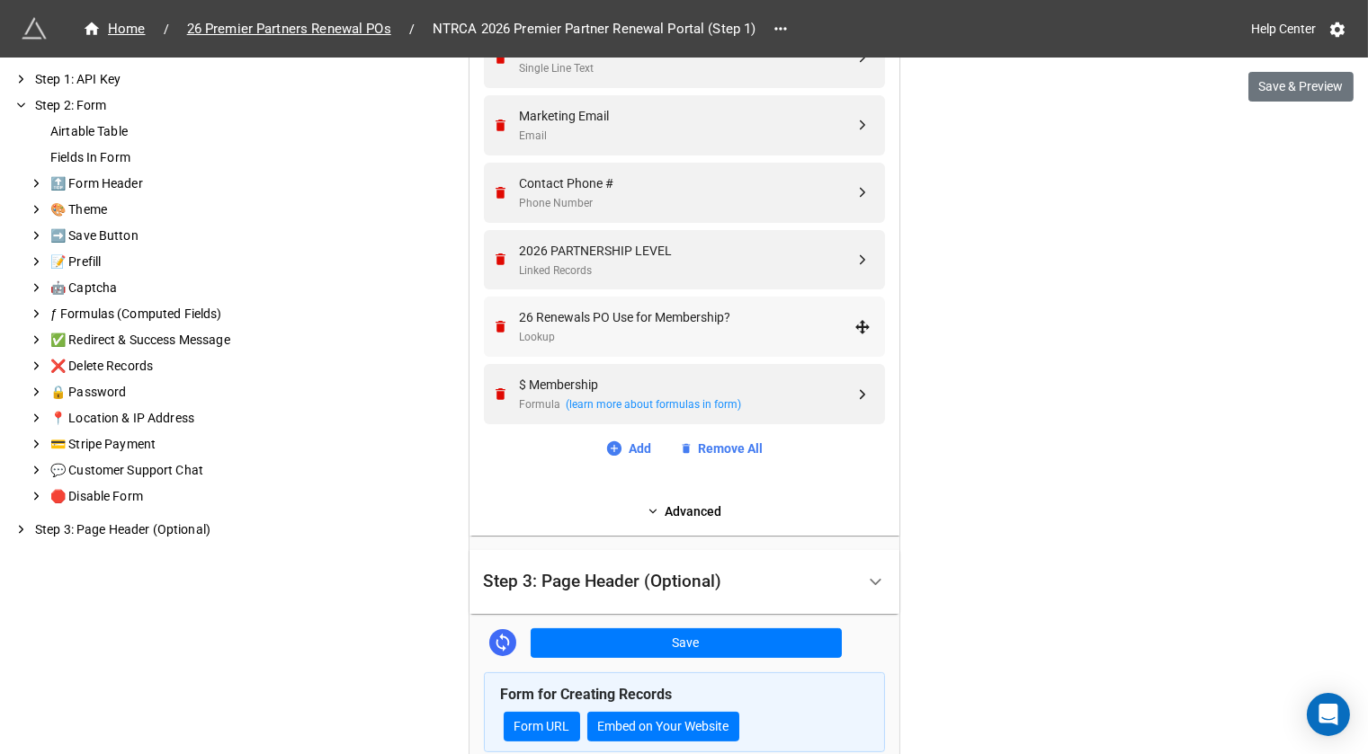
click at [632, 329] on div "Lookup" at bounding box center [687, 337] width 335 height 17
select select "all-are-met"
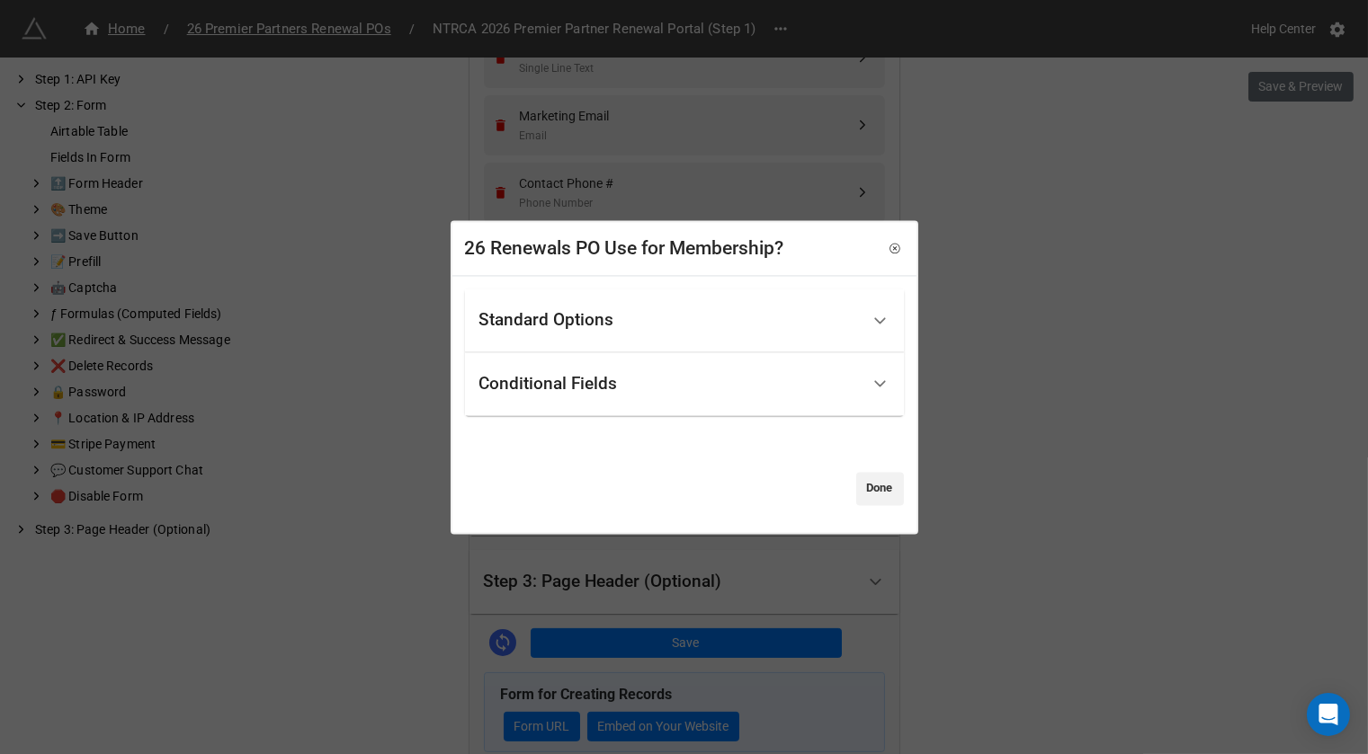
click at [631, 301] on div "Standard Options" at bounding box center [669, 320] width 380 height 42
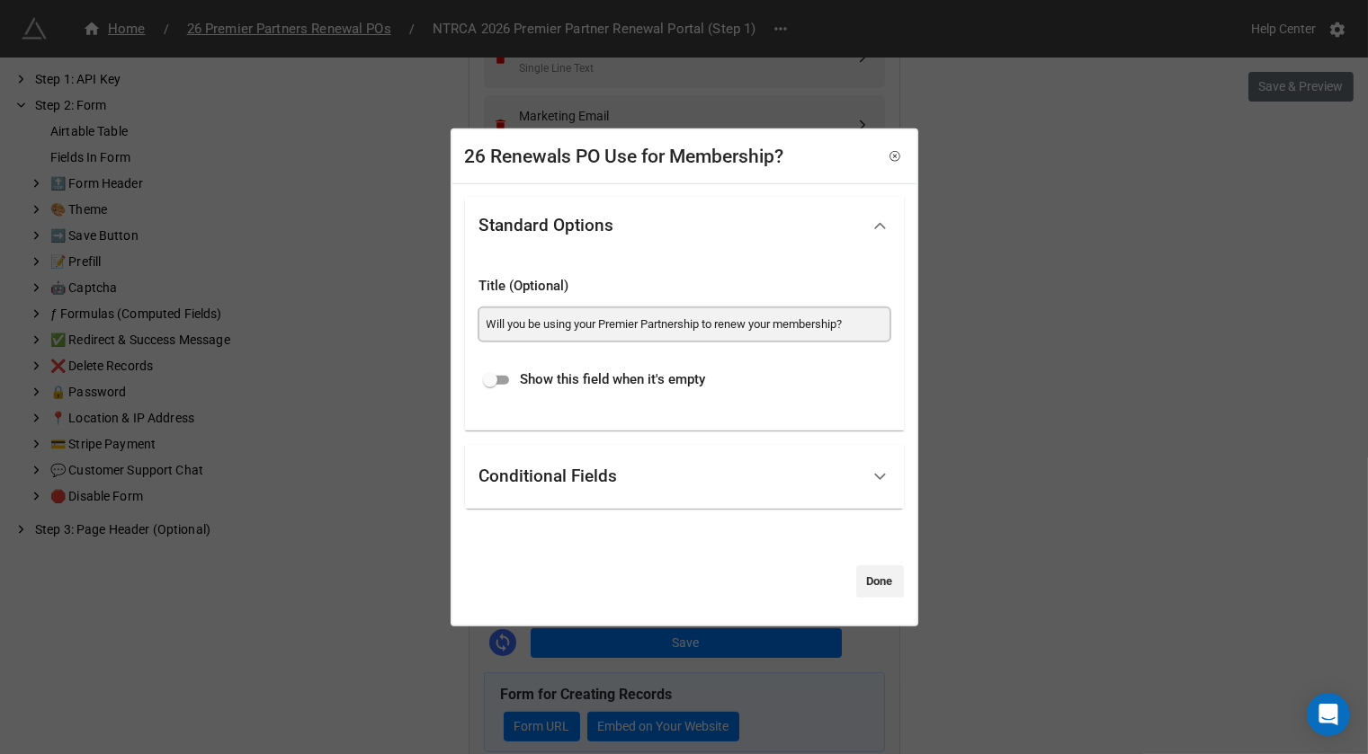
click at [627, 326] on input "Will you be using your Premier Partnership to renew your membership?" at bounding box center [684, 324] width 410 height 32
click at [857, 579] on link "Done" at bounding box center [880, 581] width 48 height 32
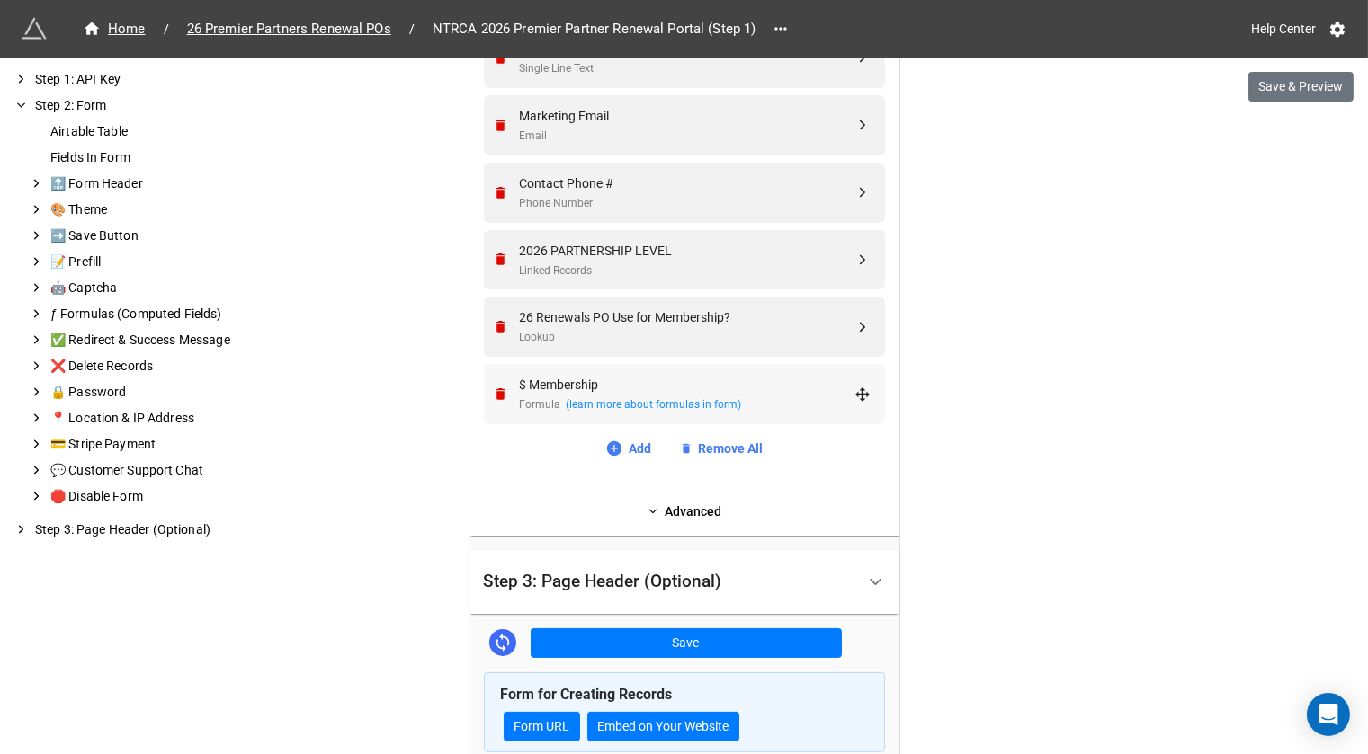
click at [621, 382] on div "$ Membership" at bounding box center [687, 385] width 335 height 20
select select "all-are-met"
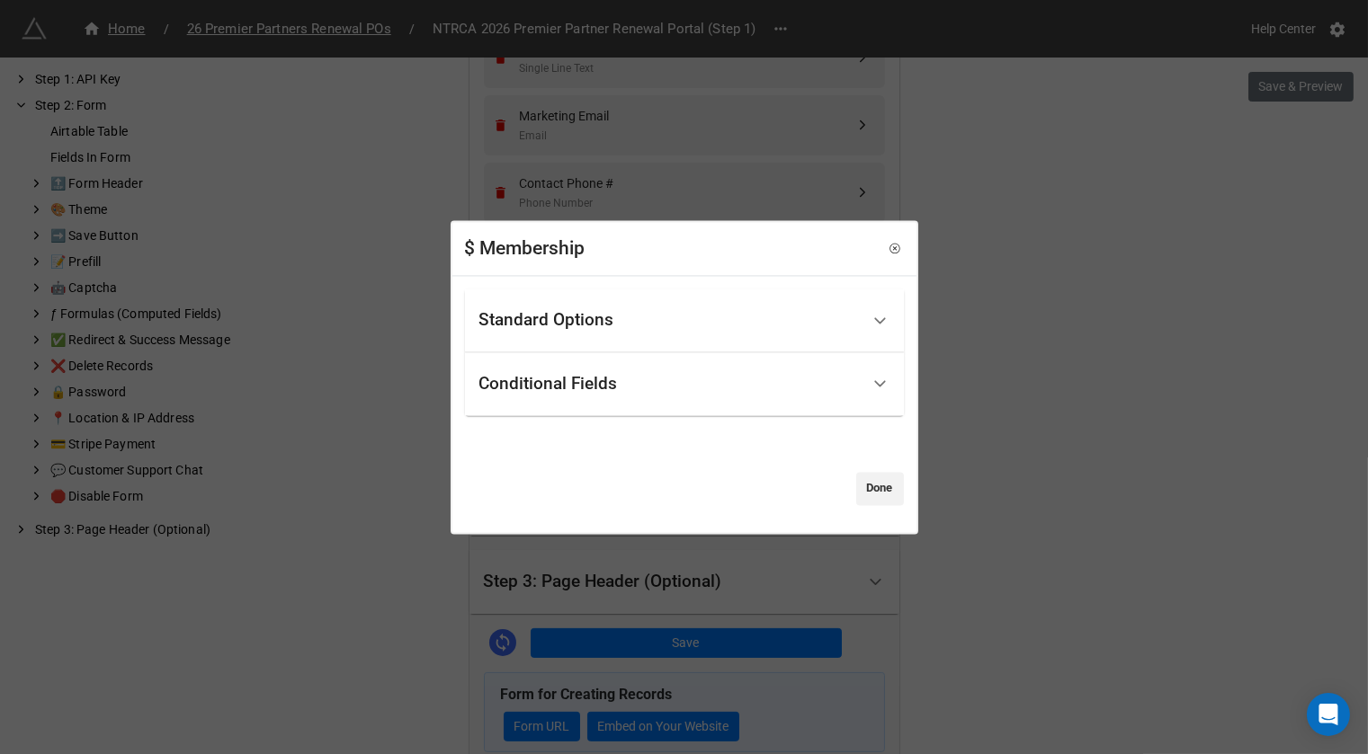
click at [611, 239] on div "$ Membership" at bounding box center [684, 249] width 464 height 55
click at [599, 307] on div "Standard Options" at bounding box center [669, 320] width 380 height 42
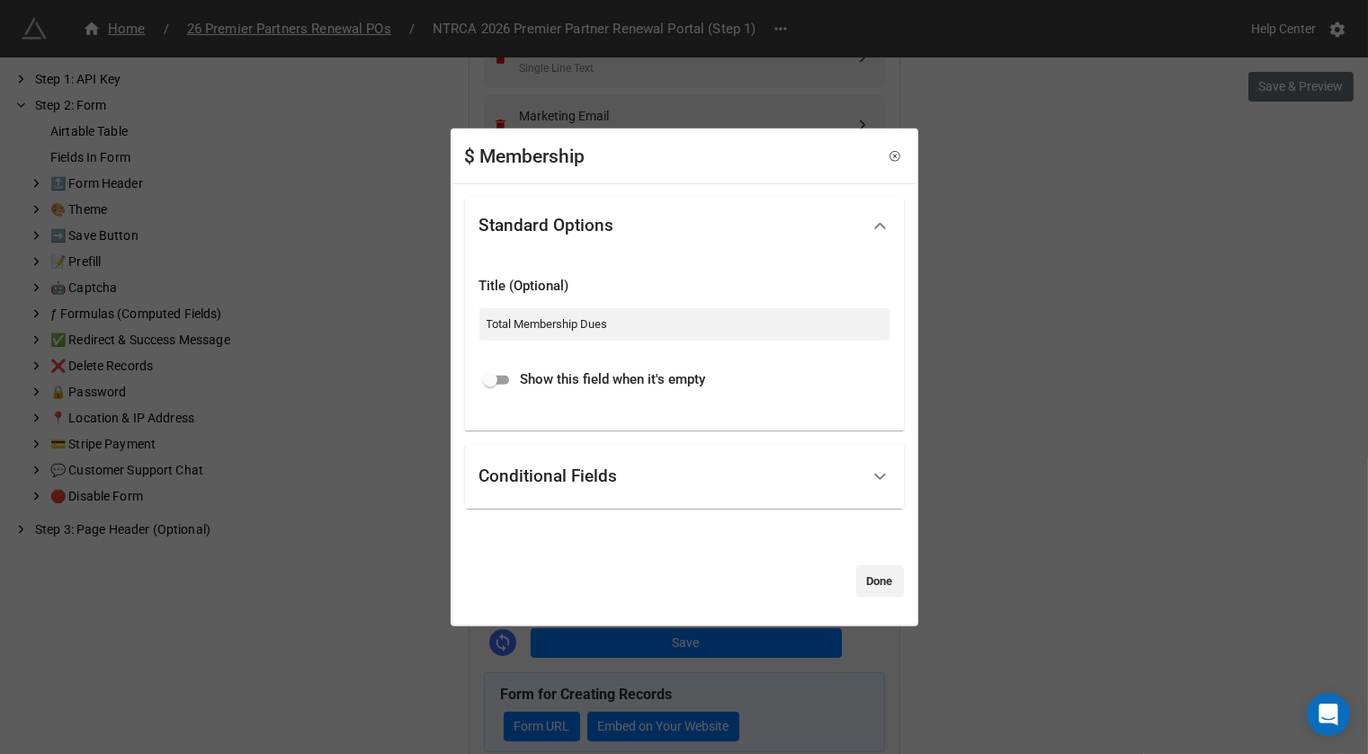
drag, startPoint x: 644, startPoint y: 221, endPoint x: 617, endPoint y: 342, distance: 123.5
click at [617, 342] on div "Standard Options Title (Optional) Total Membership Dues Show this field when it…" at bounding box center [684, 314] width 439 height 234
click at [620, 328] on input "Total Membership Dues" at bounding box center [684, 324] width 410 height 32
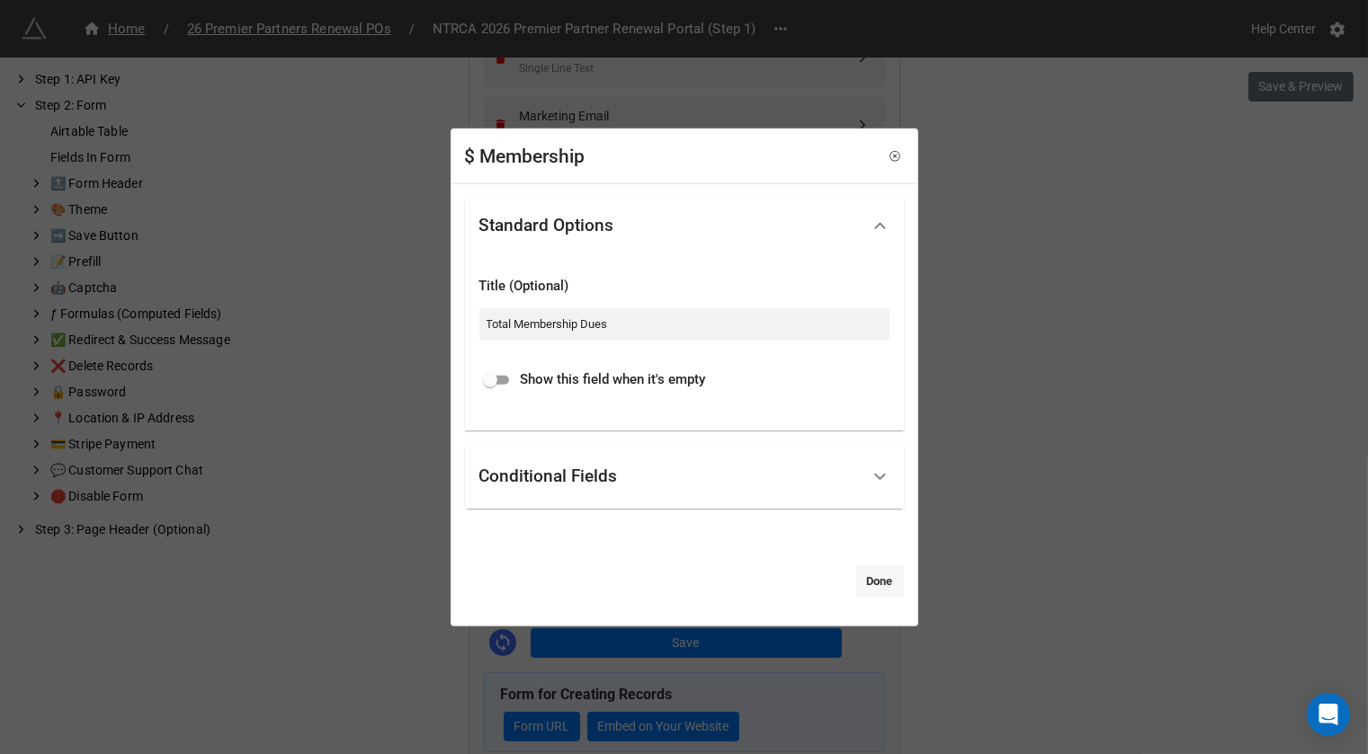
click at [869, 580] on link "Done" at bounding box center [880, 581] width 48 height 32
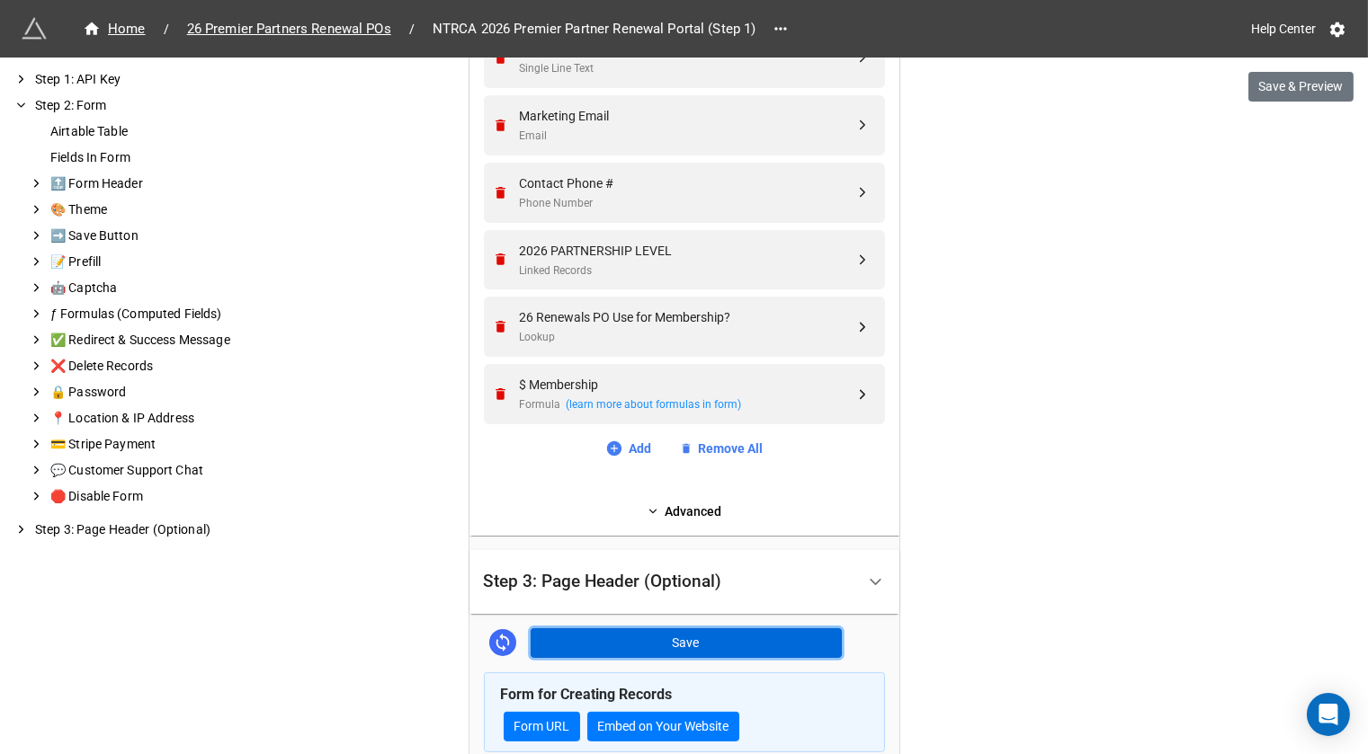
click at [739, 640] on button "Save" at bounding box center [686, 644] width 311 height 31
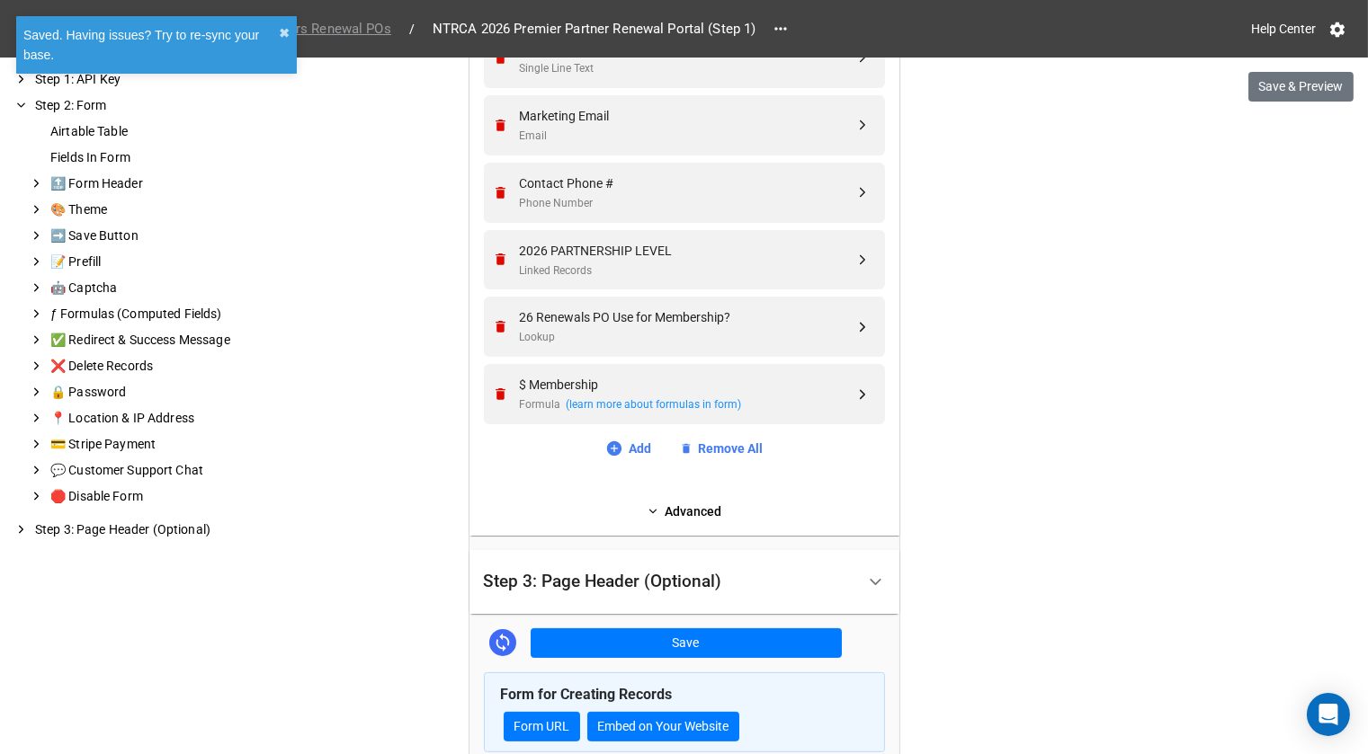
click at [377, 29] on span "26 Premier Partners Renewal POs" at bounding box center [289, 29] width 226 height 21
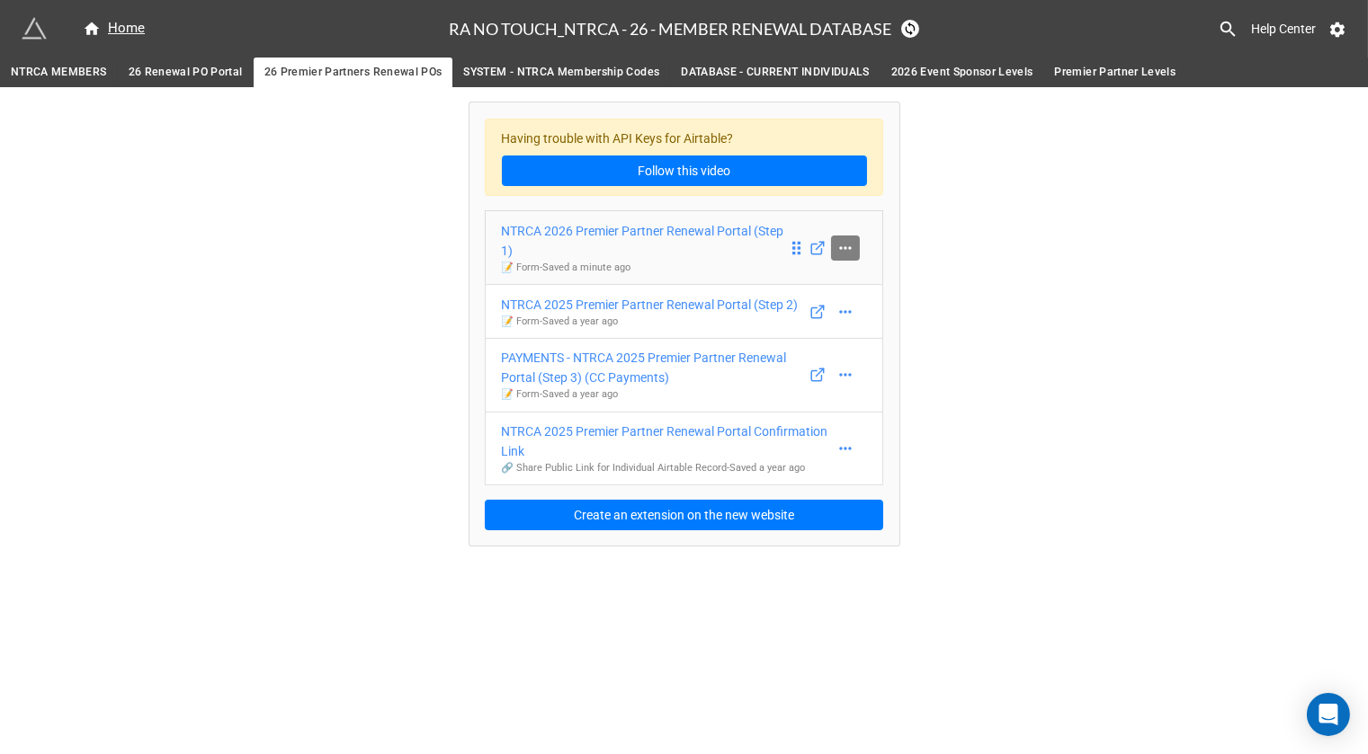
click at [836, 251] on icon at bounding box center [845, 248] width 18 height 18
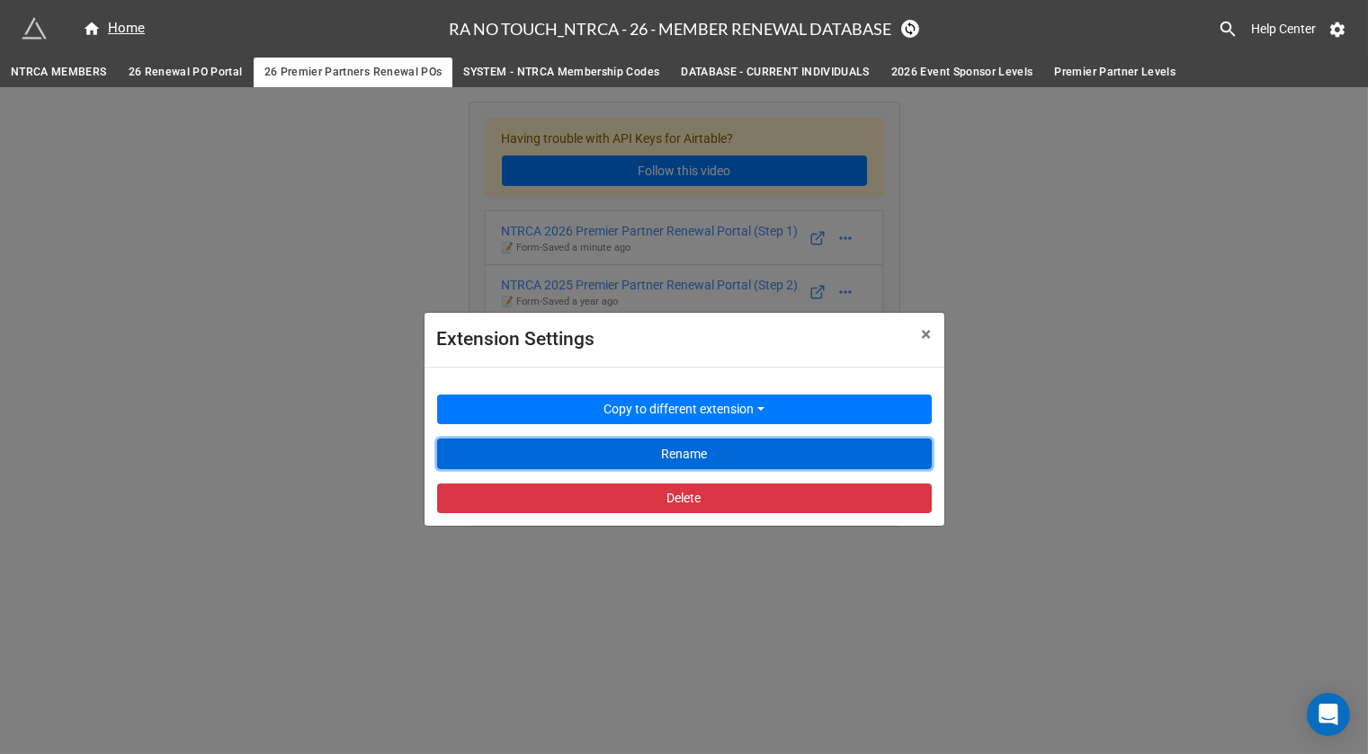
click at [800, 445] on button "Rename" at bounding box center [684, 454] width 495 height 31
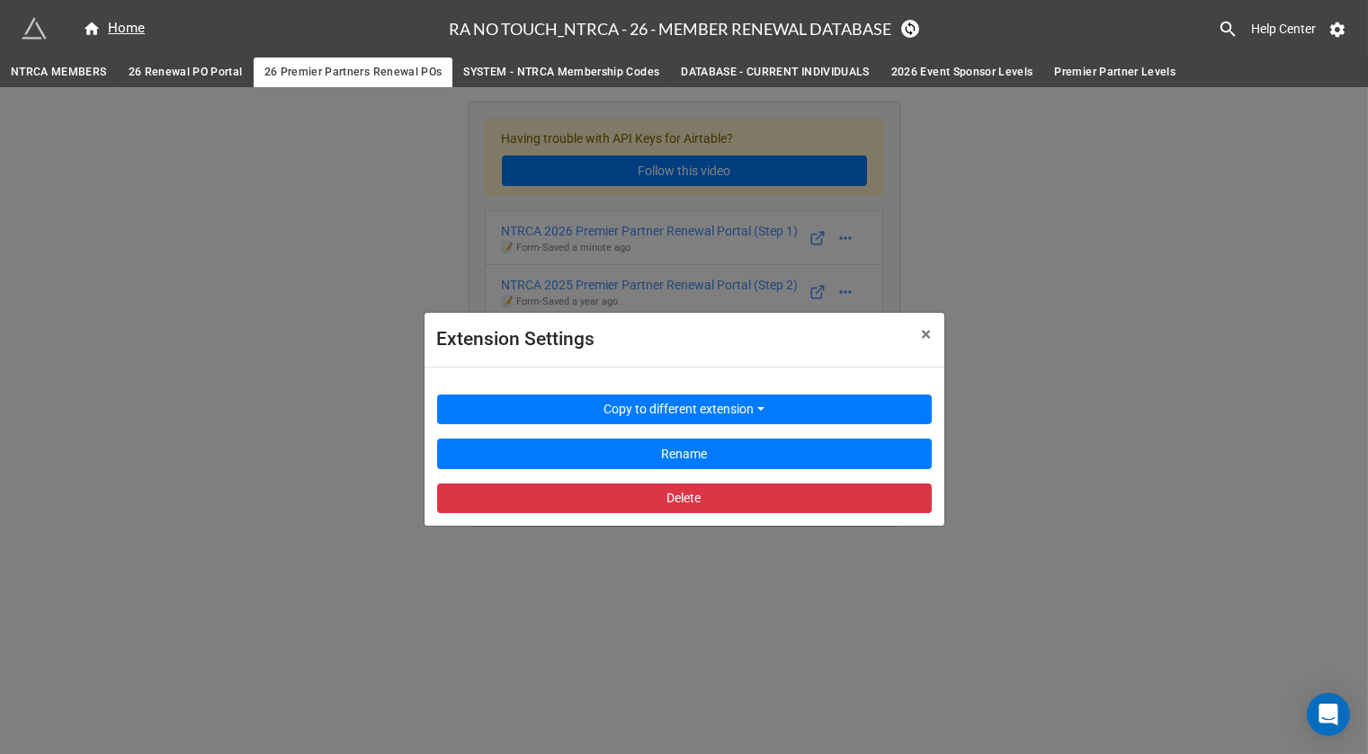
click at [1068, 277] on div "Extension Settings × Close Copy to different extension Rename Delete" at bounding box center [684, 464] width 1368 height 754
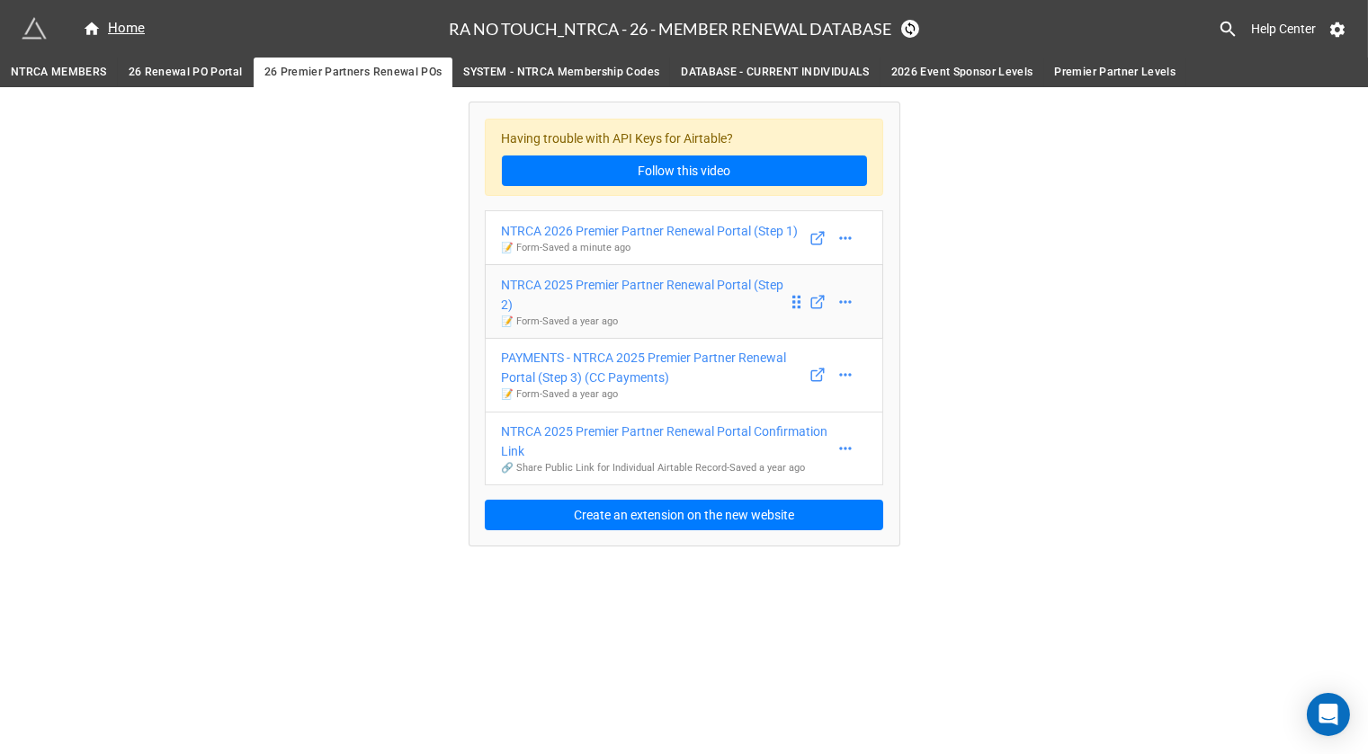
click at [727, 294] on div "NTRCA 2025 Premier Partner Renewal Portal (Step 2)" at bounding box center [645, 295] width 286 height 40
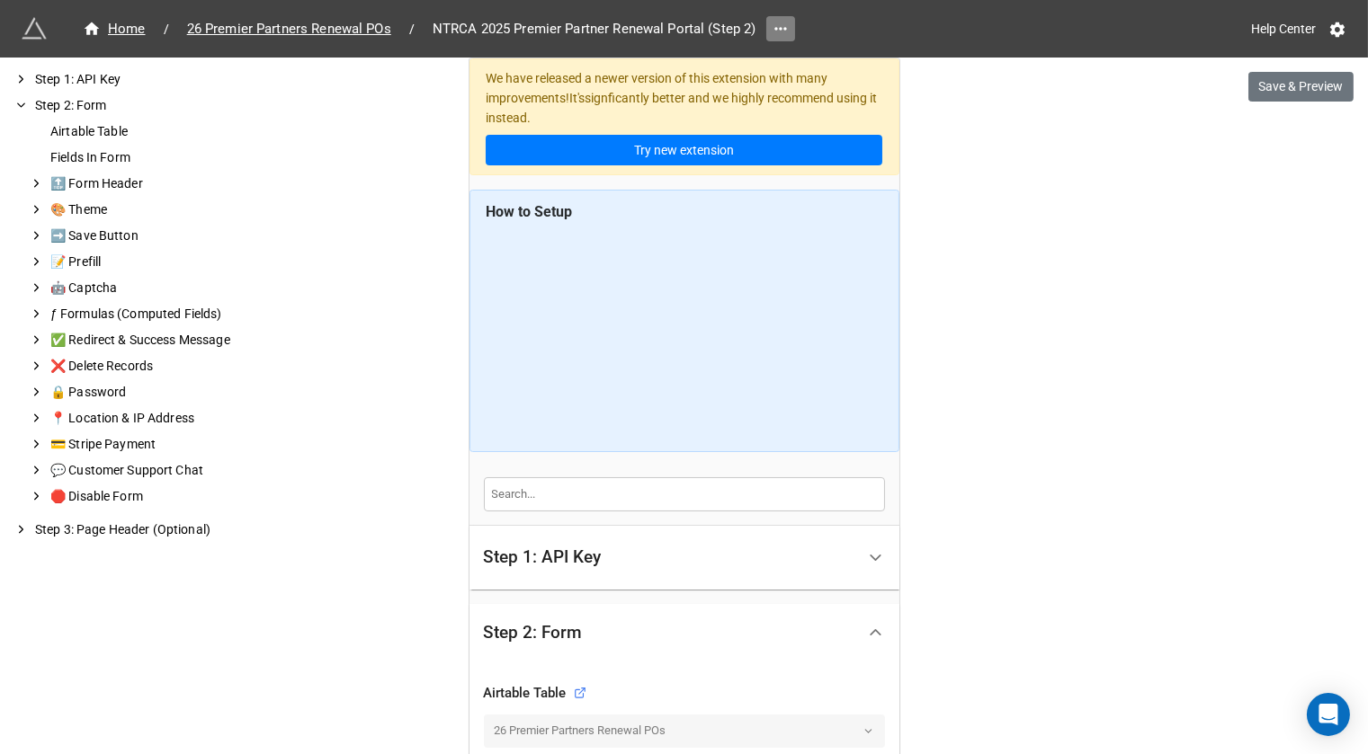
click at [781, 31] on icon at bounding box center [781, 29] width 18 height 18
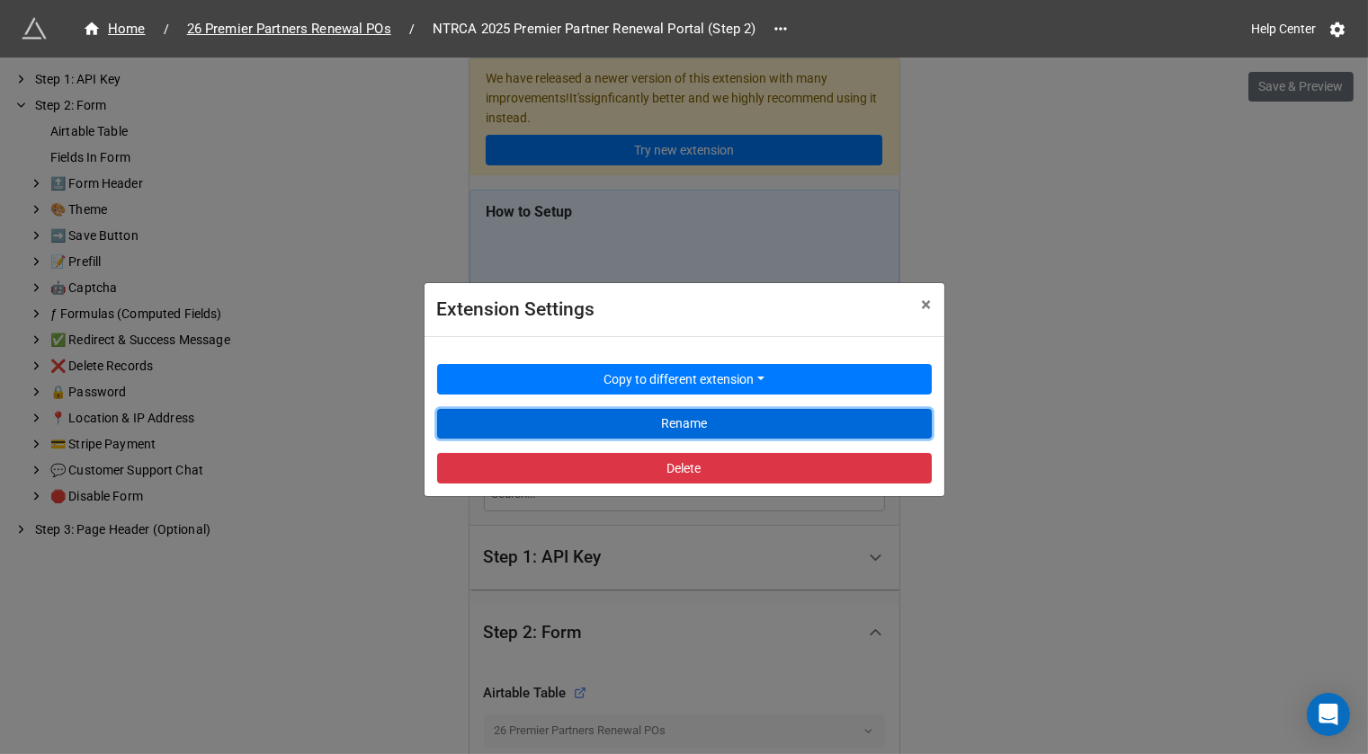
click at [662, 415] on button "Rename" at bounding box center [684, 424] width 495 height 31
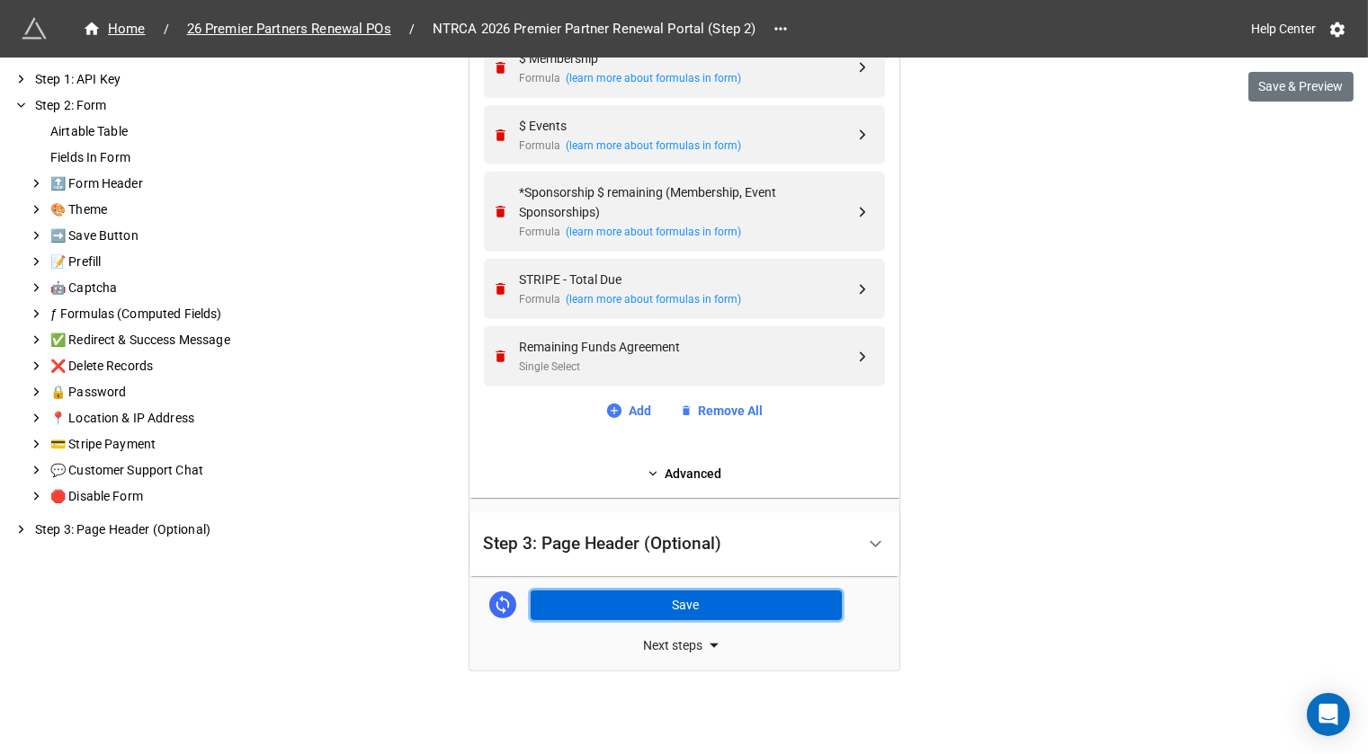
click at [697, 611] on button "Save" at bounding box center [686, 606] width 311 height 31
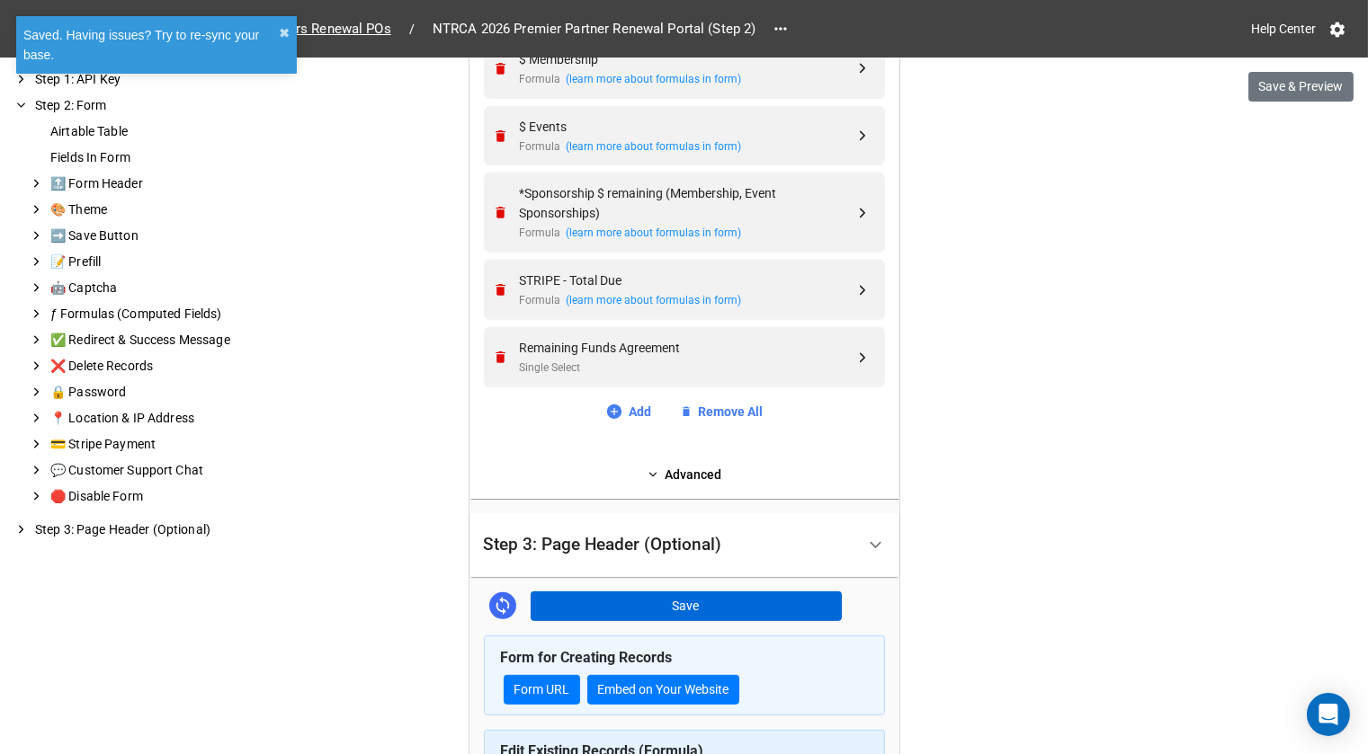
scroll to position [1377, 0]
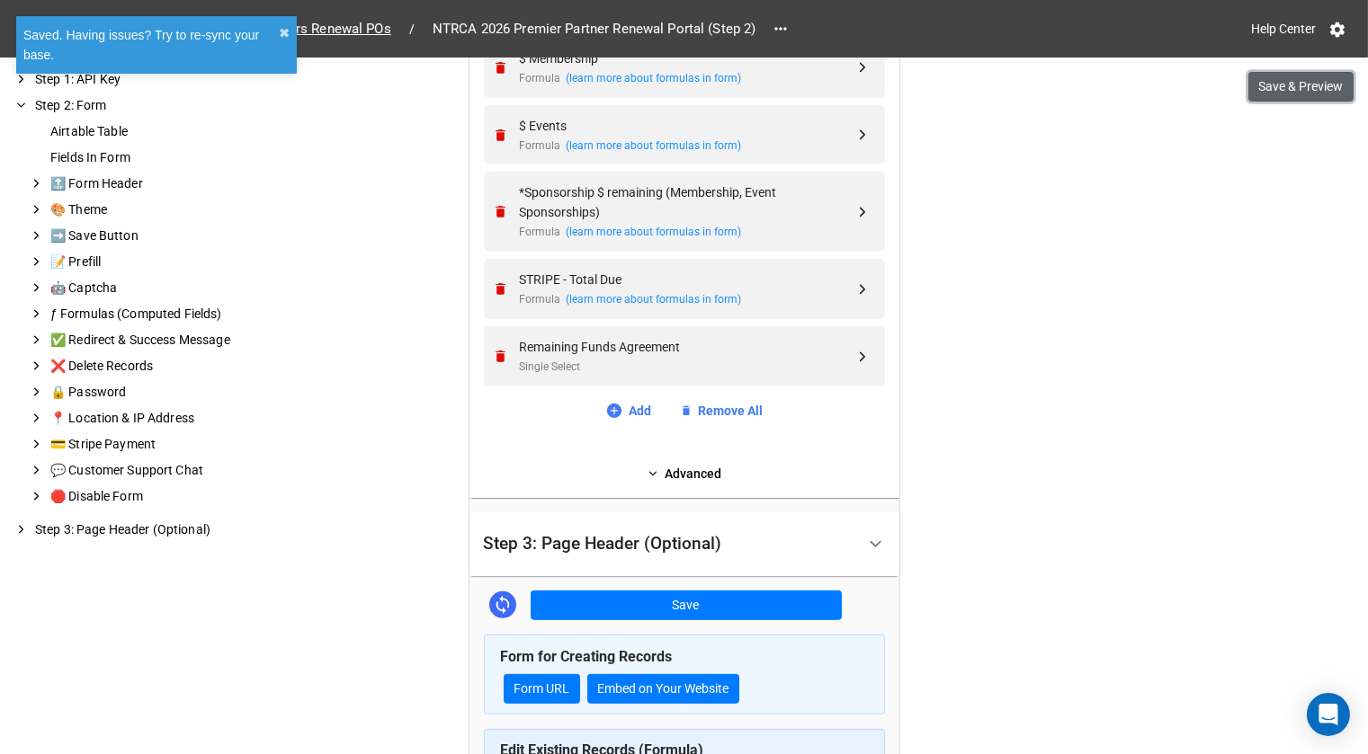
click at [1320, 88] on button "Save & Preview" at bounding box center [1300, 87] width 105 height 31
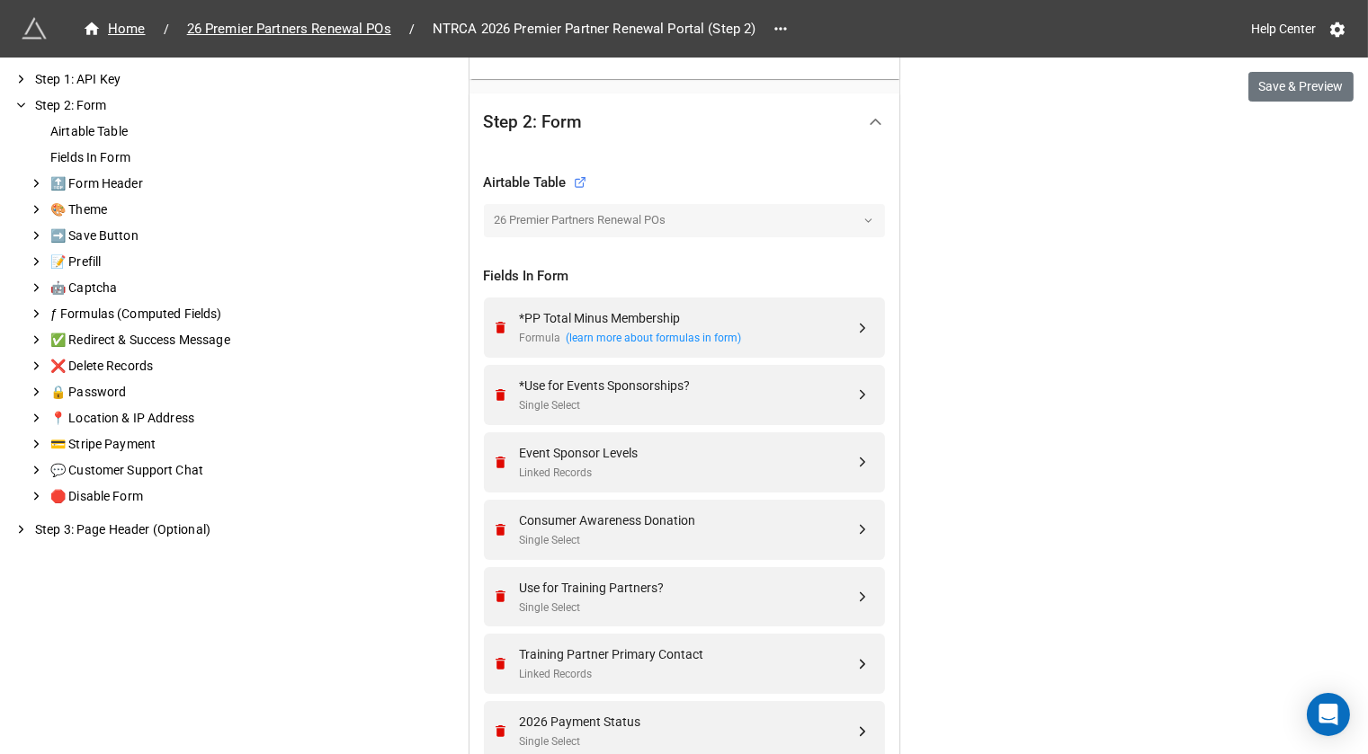
scroll to position [483, 0]
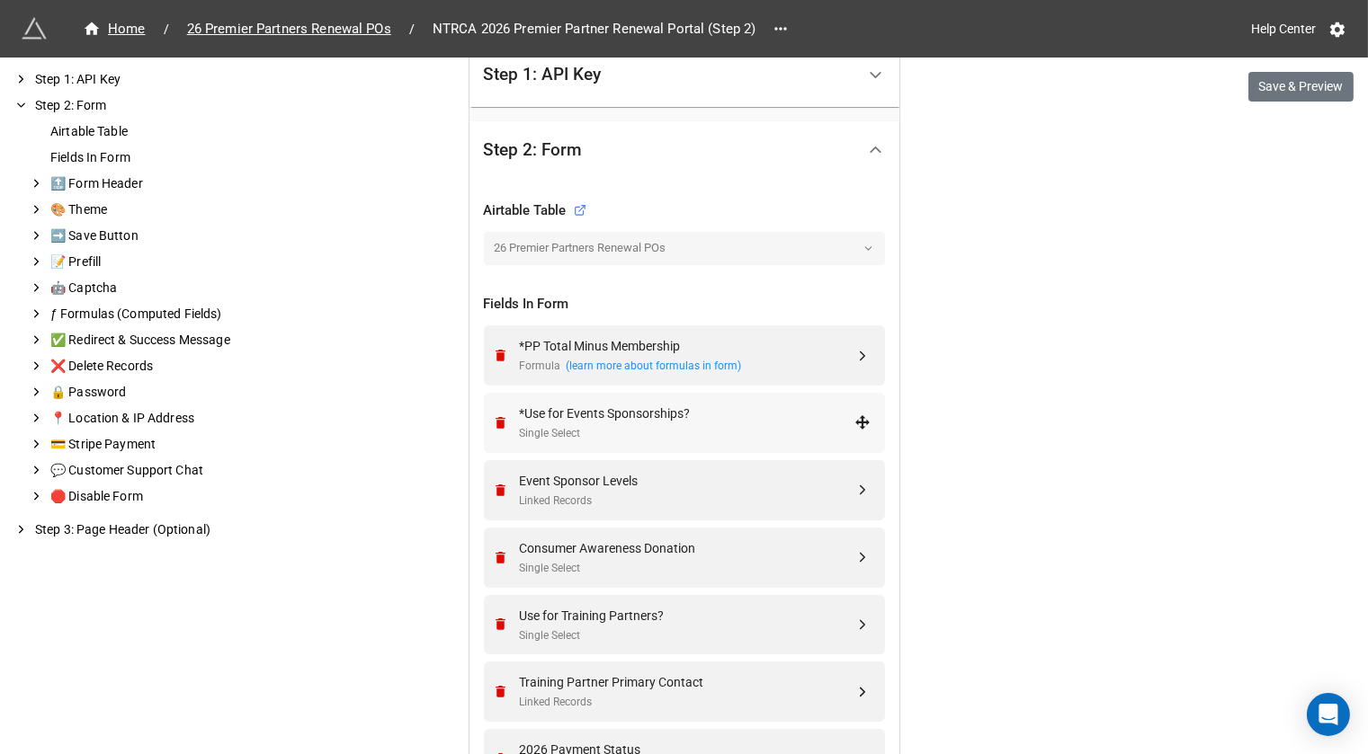
click at [567, 425] on div "Single Select" at bounding box center [687, 433] width 335 height 17
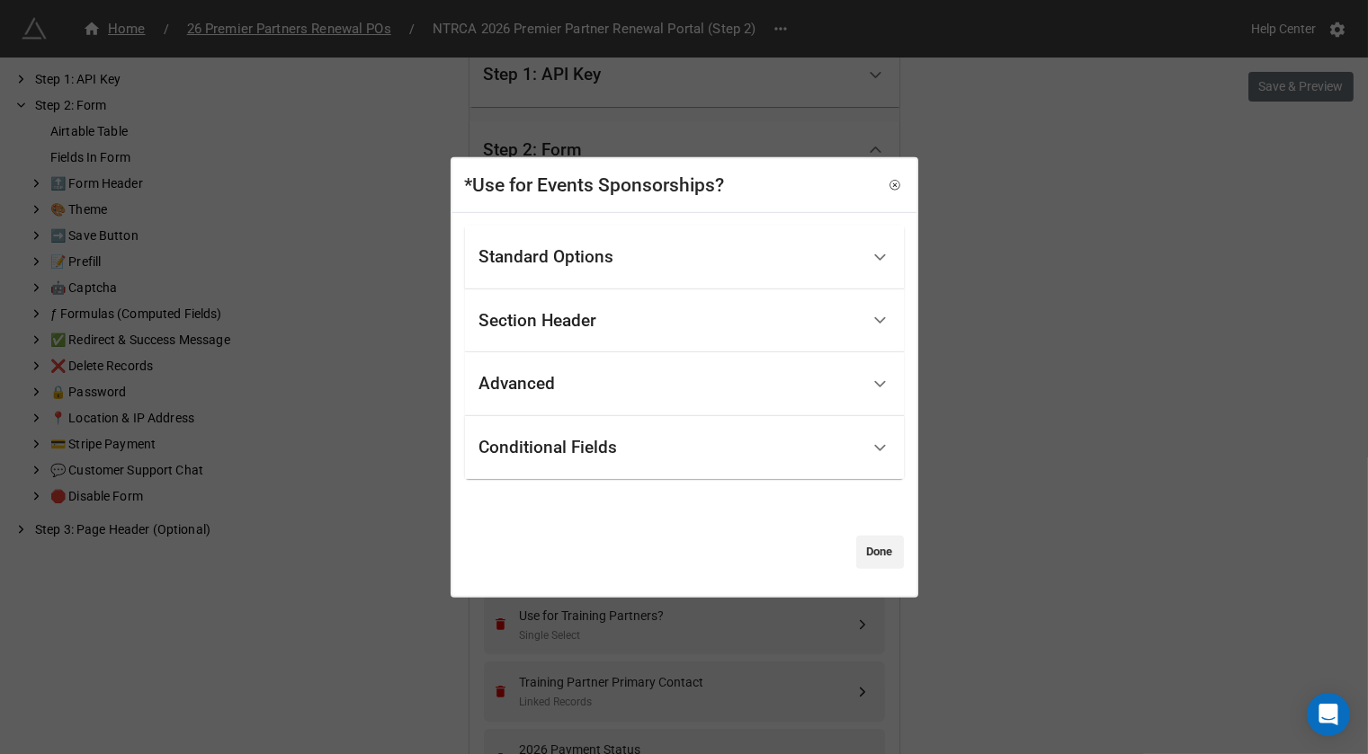
click at [611, 325] on div "Section Header" at bounding box center [669, 320] width 380 height 42
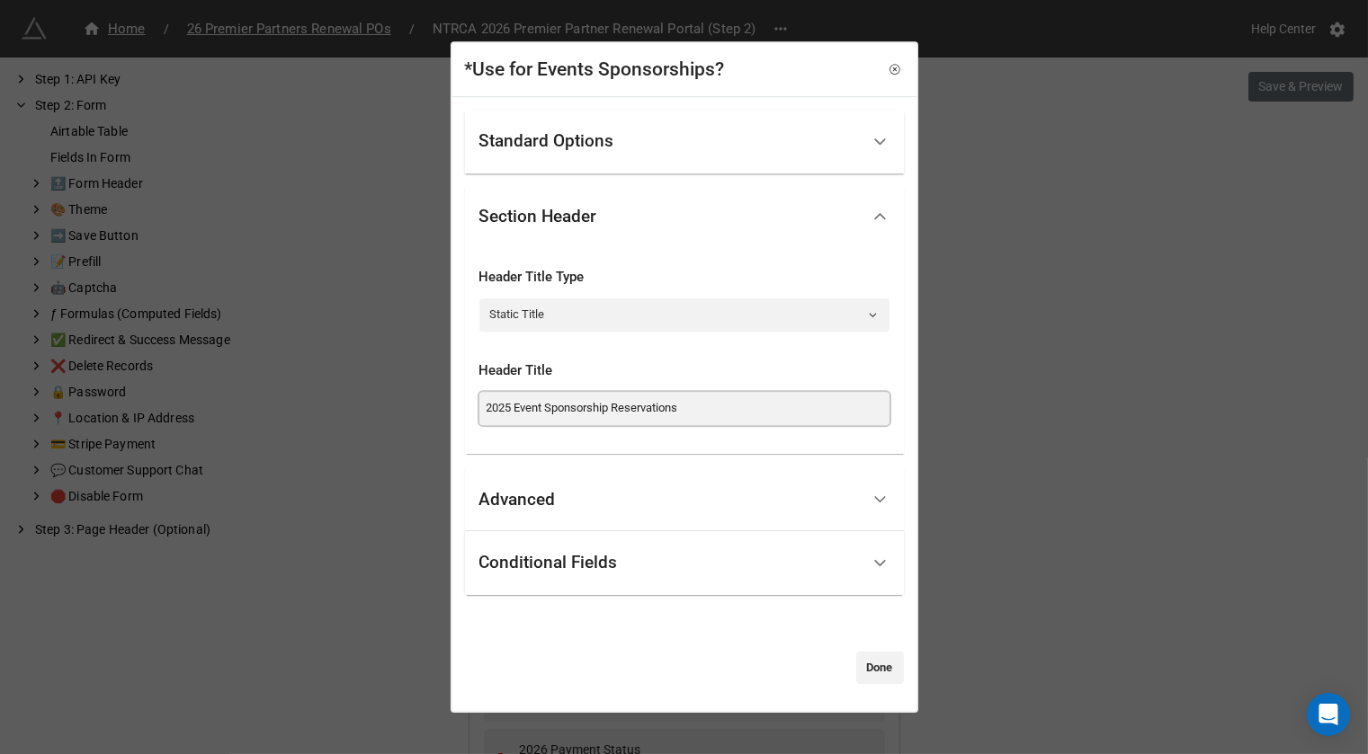
click at [509, 407] on input "2025 Event Sponsorship Reservations" at bounding box center [684, 408] width 410 height 32
type input "2026 Event Sponsorship Reservations"
click at [611, 486] on div "Advanced" at bounding box center [669, 500] width 380 height 42
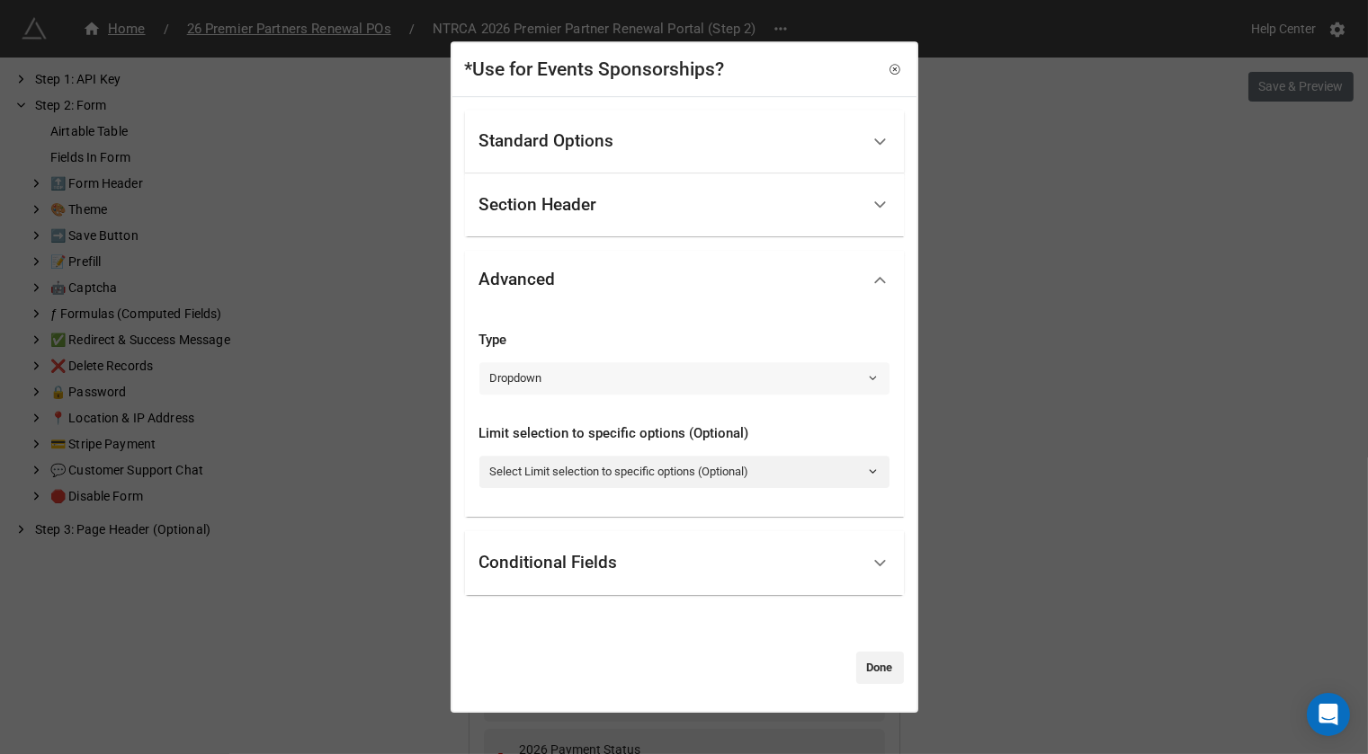
click at [623, 390] on link "Dropdown" at bounding box center [684, 378] width 410 height 32
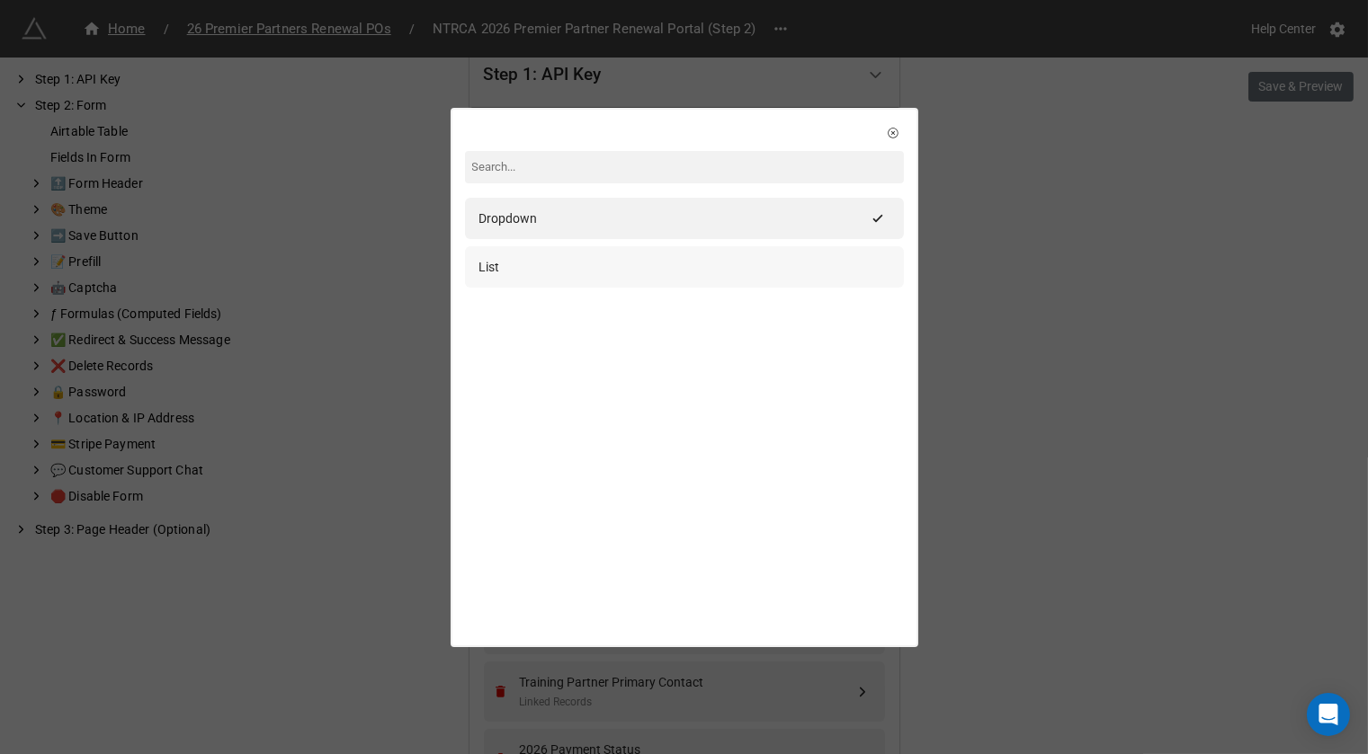
click at [631, 281] on div "List" at bounding box center [684, 266] width 439 height 41
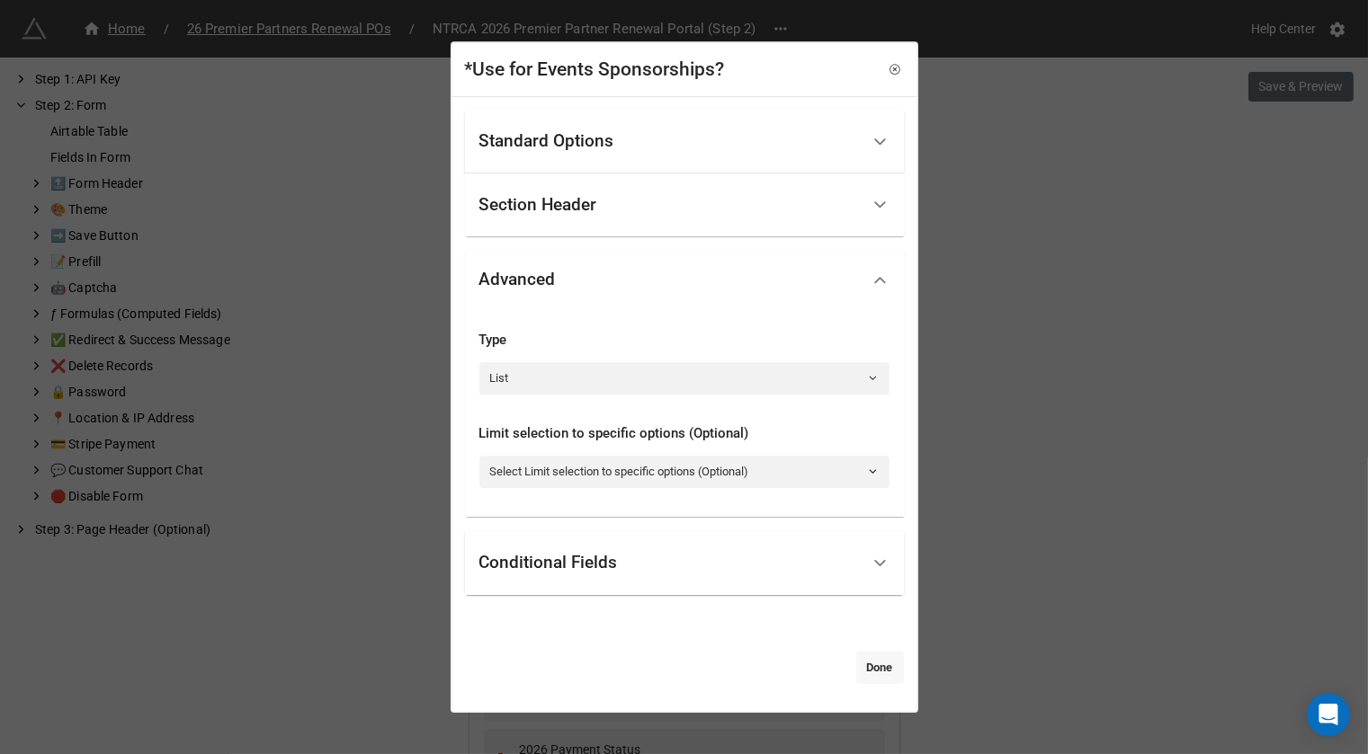
click at [880, 667] on link "Done" at bounding box center [880, 668] width 48 height 32
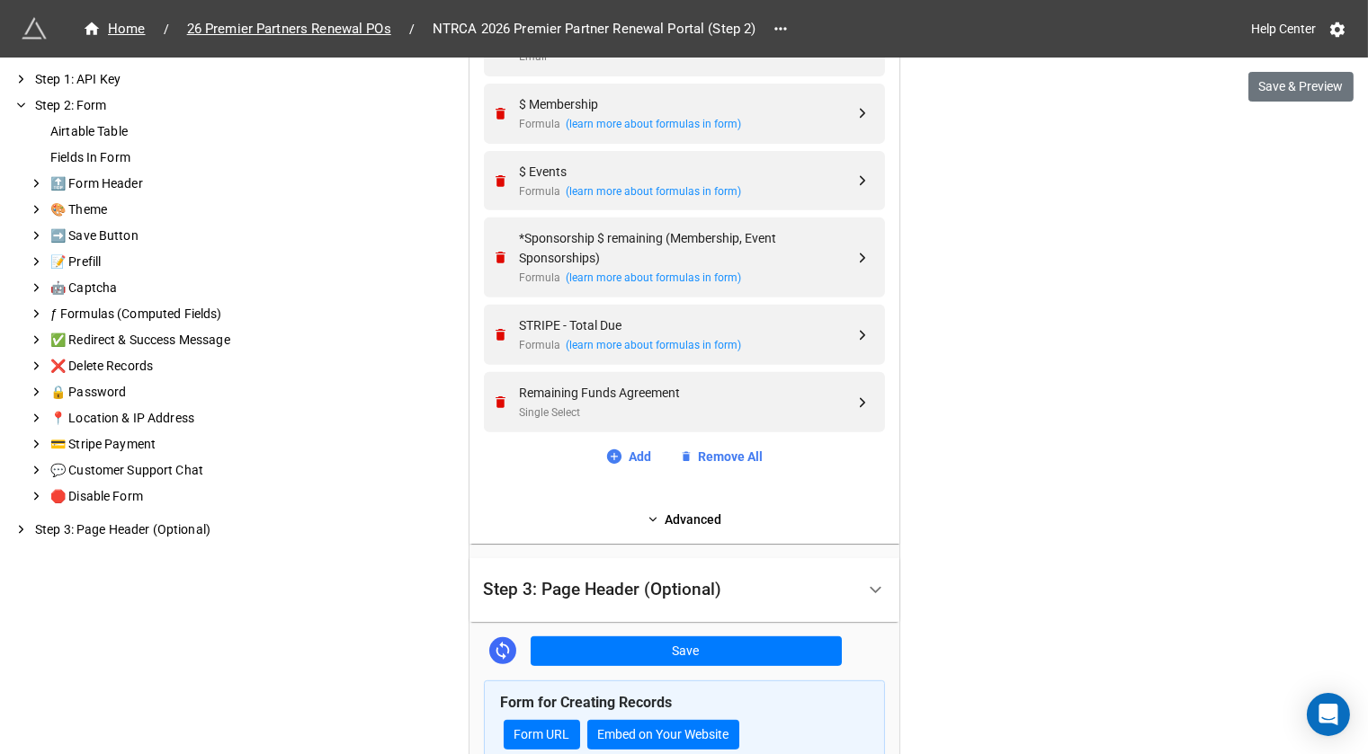
scroll to position [1359, 0]
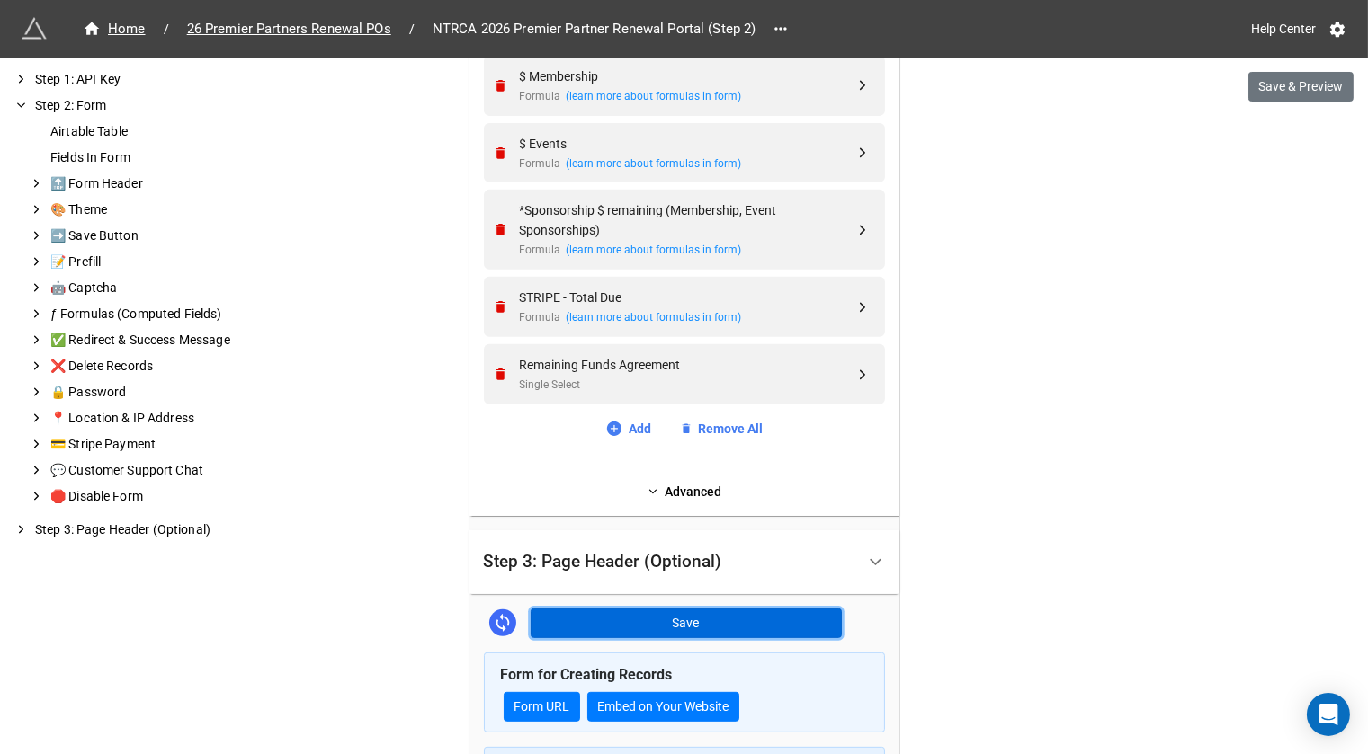
click at [663, 619] on button "Save" at bounding box center [686, 624] width 311 height 31
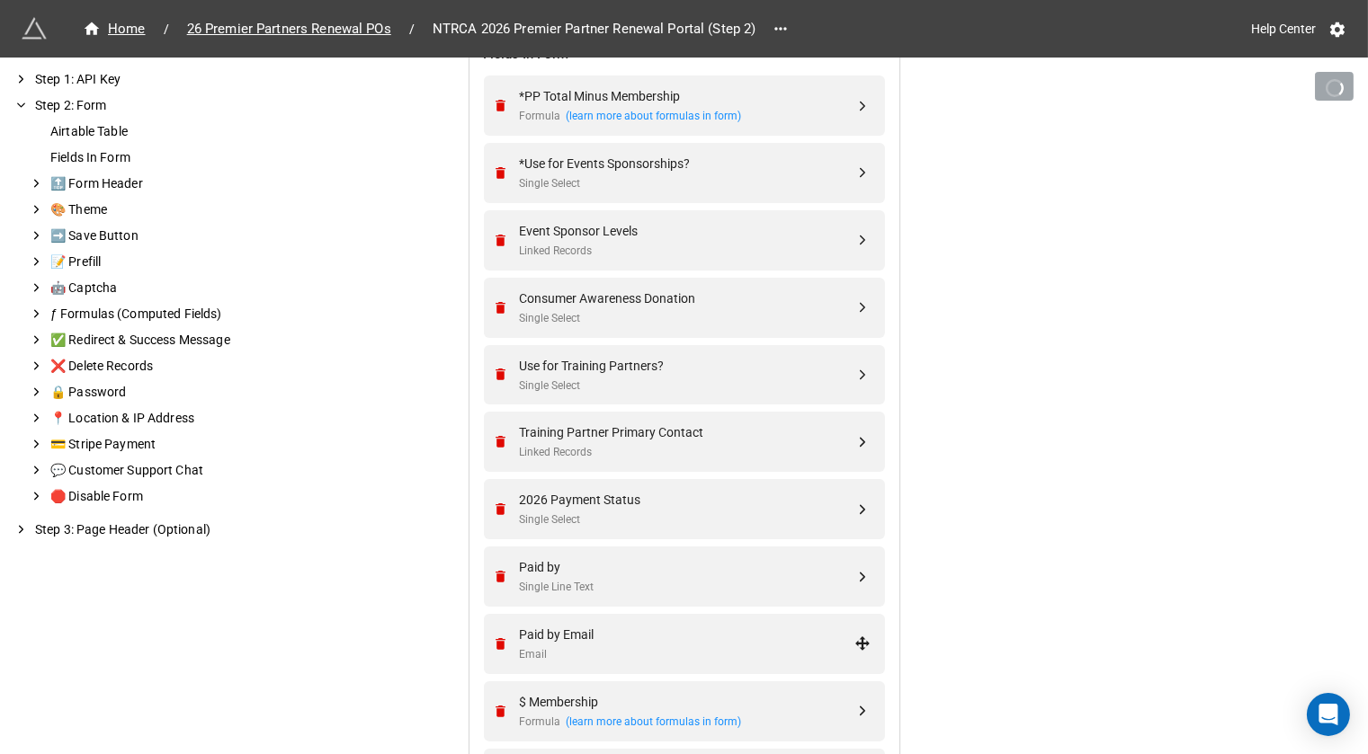
scroll to position [732, 0]
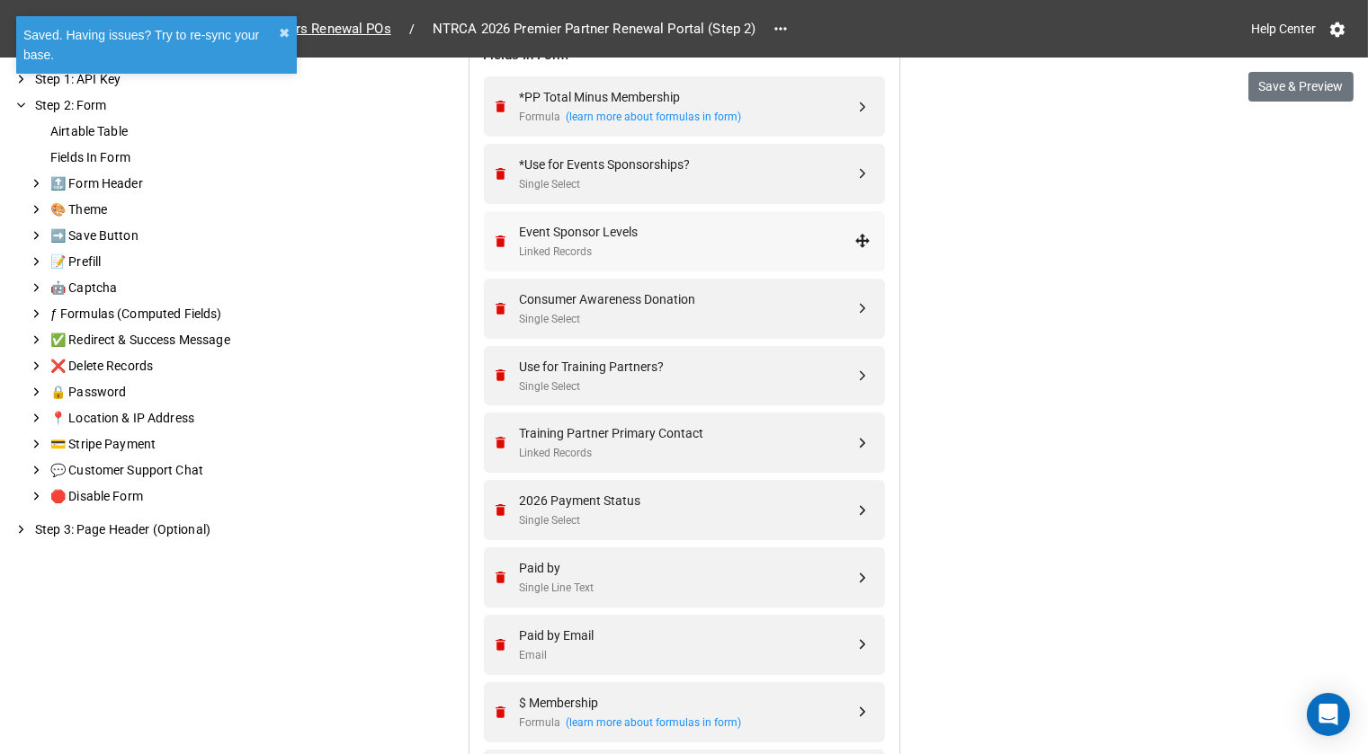
click at [713, 244] on div "Linked Records" at bounding box center [687, 252] width 335 height 17
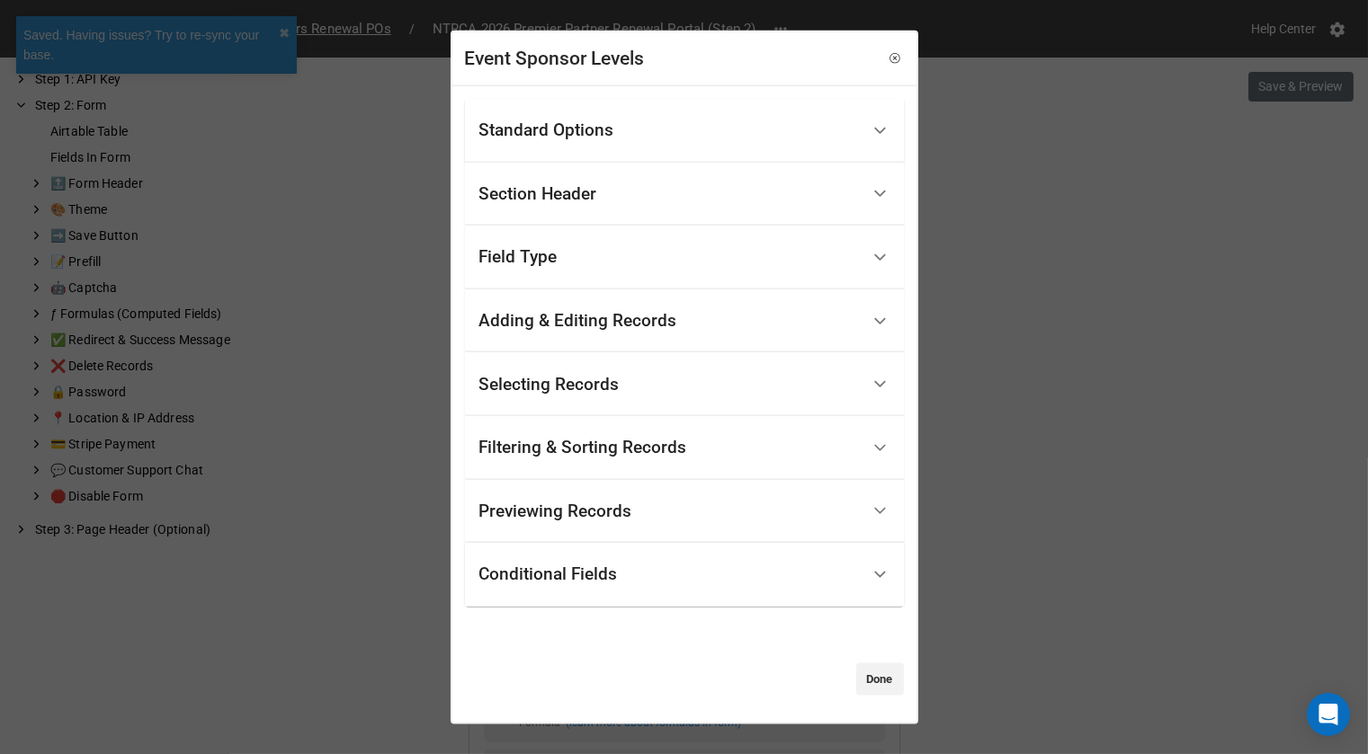
click at [707, 112] on div "Standard Options" at bounding box center [669, 131] width 380 height 42
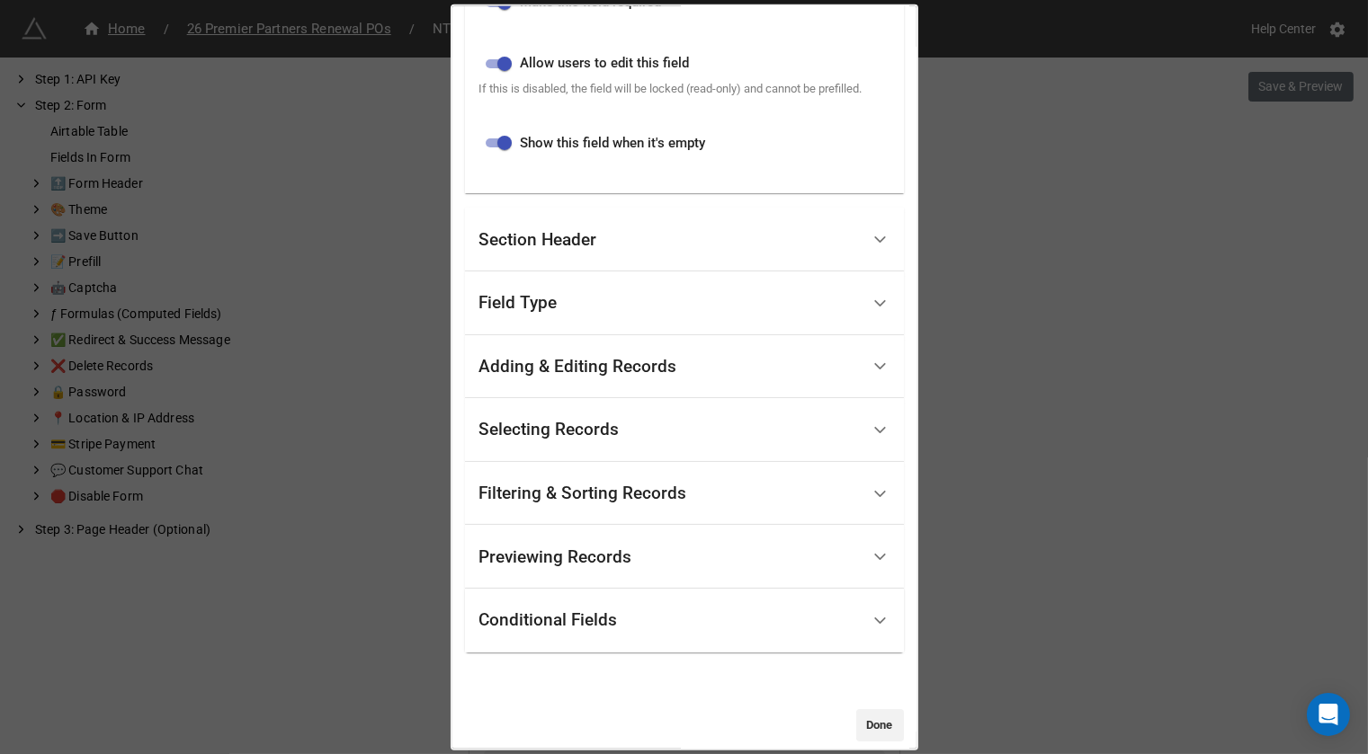
scroll to position [680, 0]
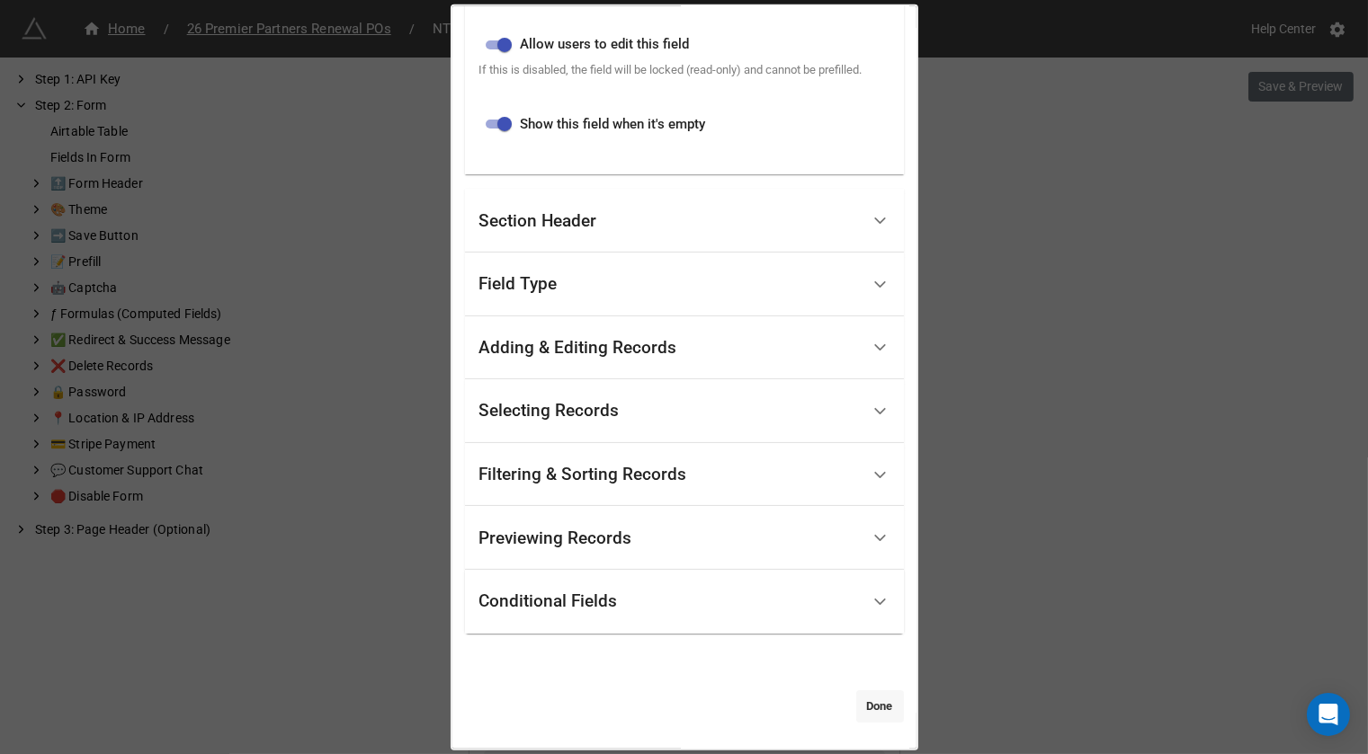
click at [856, 705] on link "Done" at bounding box center [880, 706] width 48 height 32
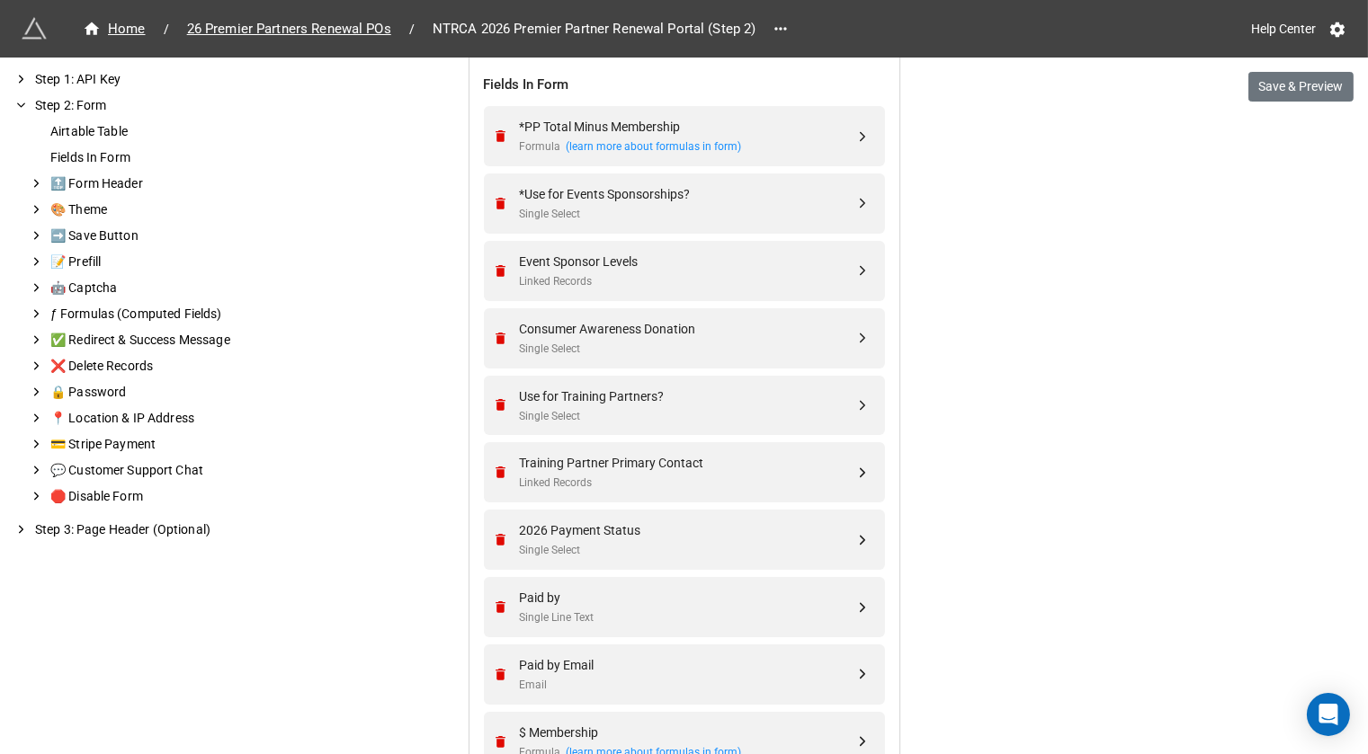
scroll to position [675, 0]
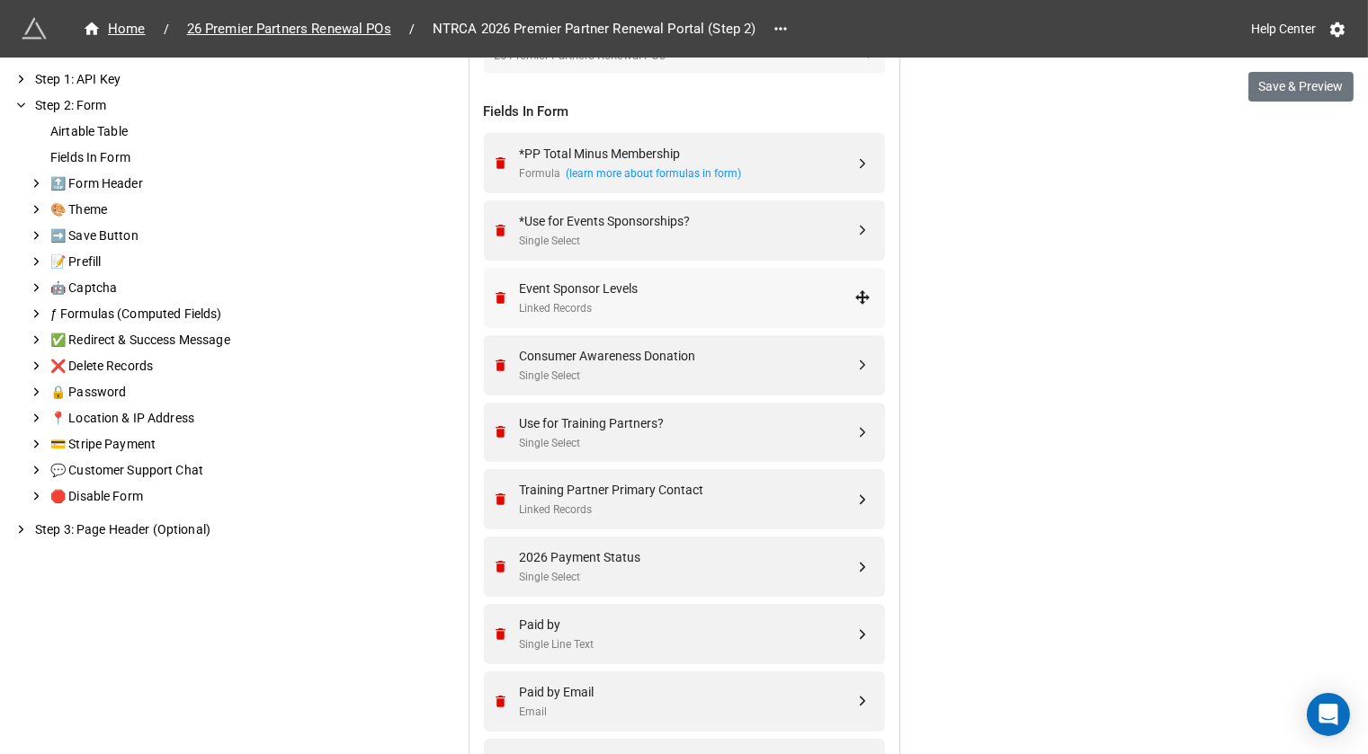
click at [689, 279] on div "Event Sponsor Levels" at bounding box center [687, 289] width 335 height 20
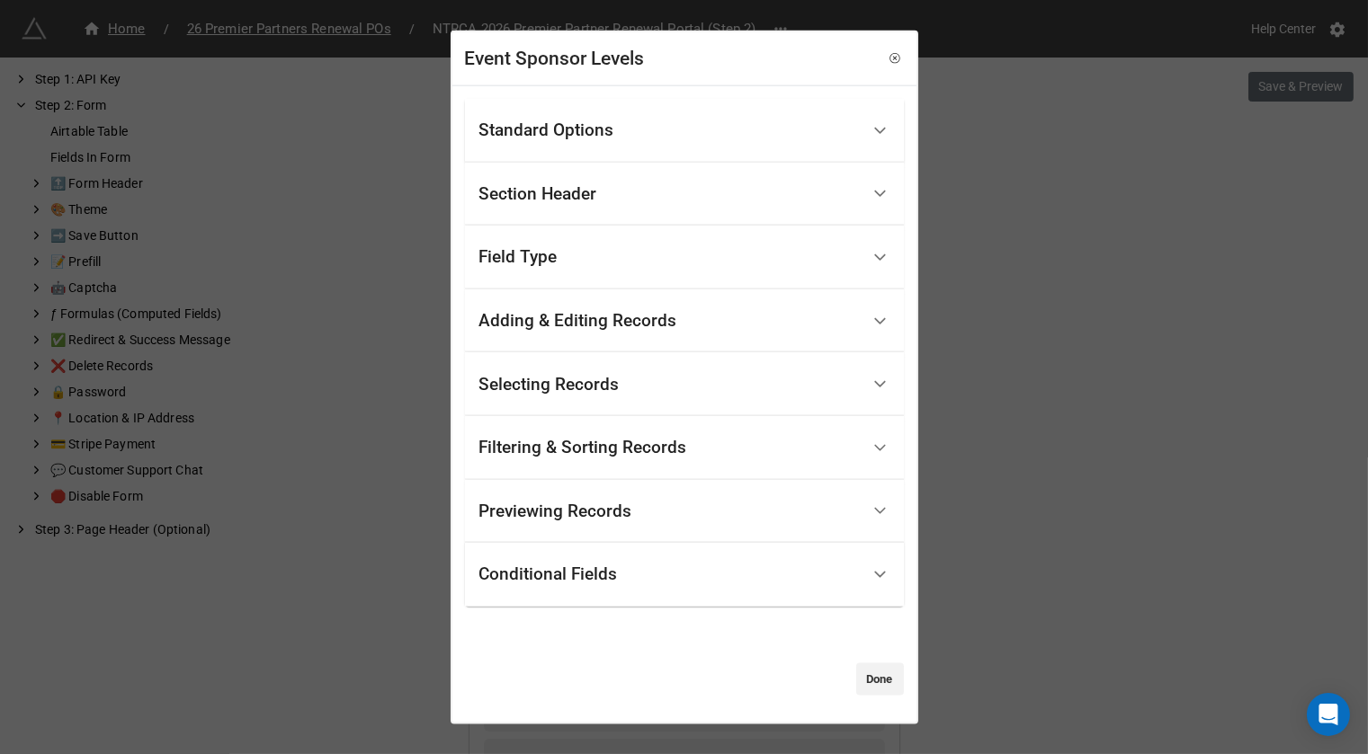
click at [556, 570] on div "Conditional Fields" at bounding box center [548, 575] width 138 height 18
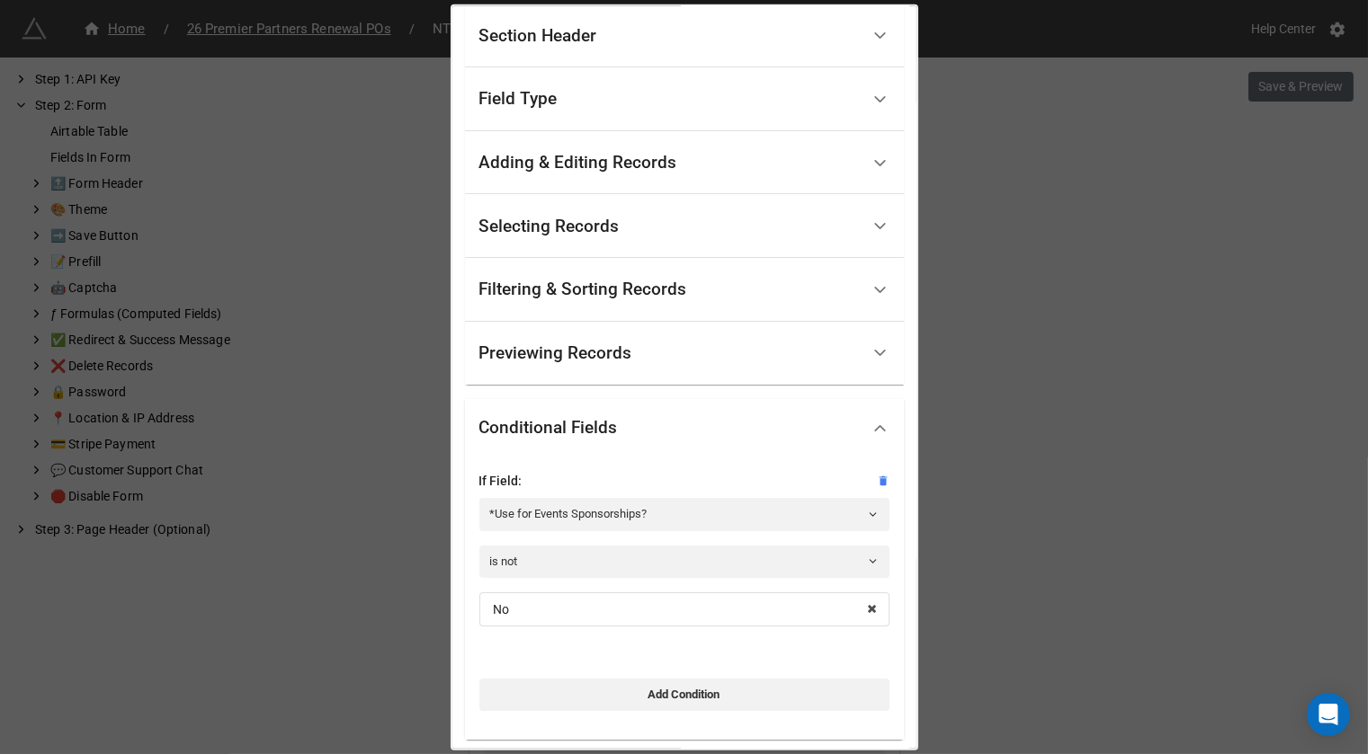
scroll to position [238, 0]
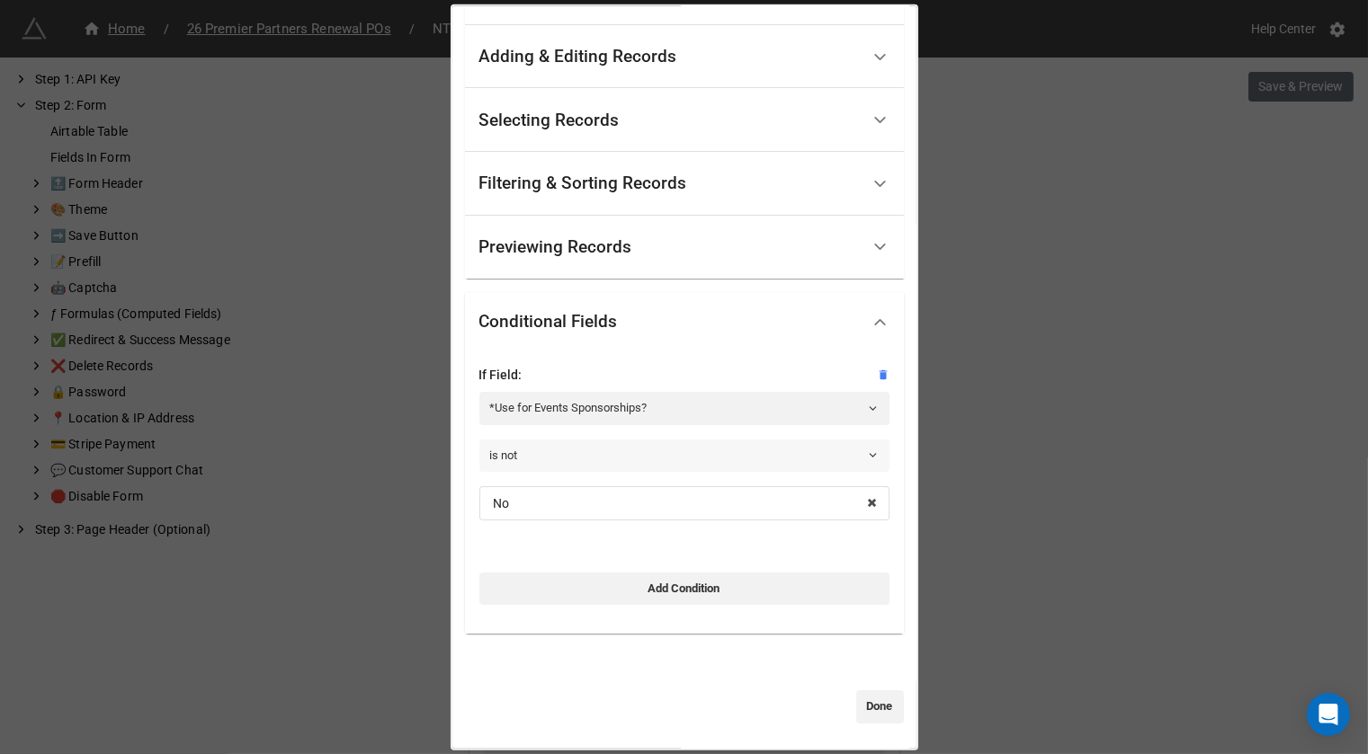
click at [580, 458] on link "is not" at bounding box center [684, 455] width 410 height 32
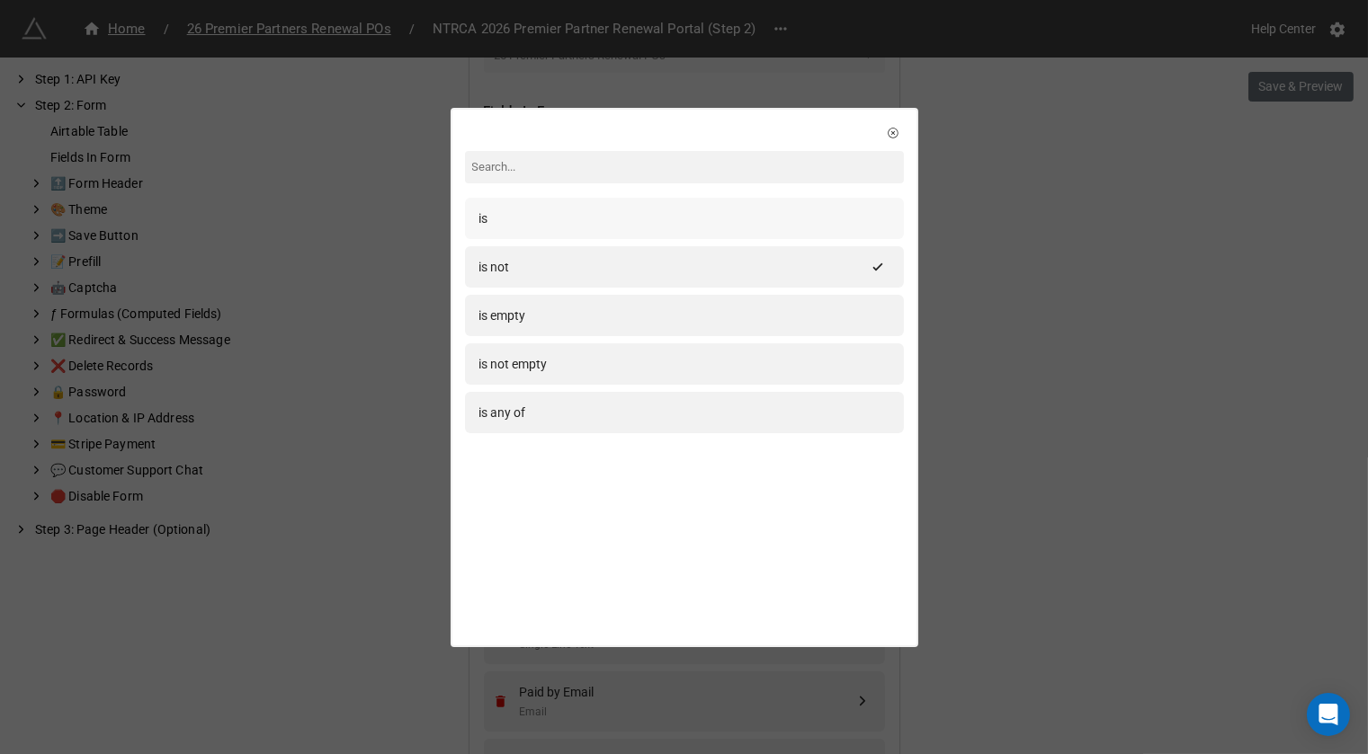
click at [616, 222] on div "is" at bounding box center [684, 219] width 410 height 20
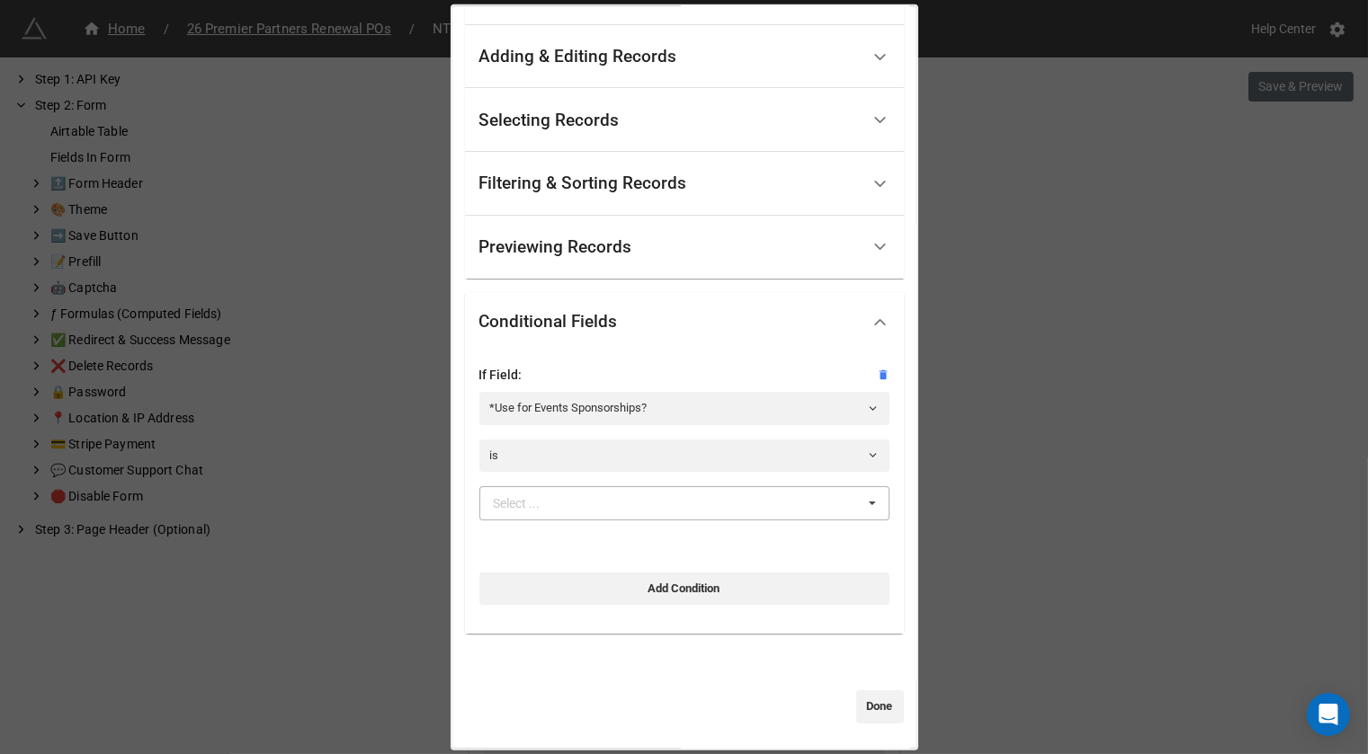
click at [511, 498] on div "Select ..." at bounding box center [517, 503] width 47 height 13
click at [518, 532] on div "Yes" at bounding box center [684, 536] width 408 height 33
click at [874, 697] on link "Done" at bounding box center [880, 707] width 48 height 32
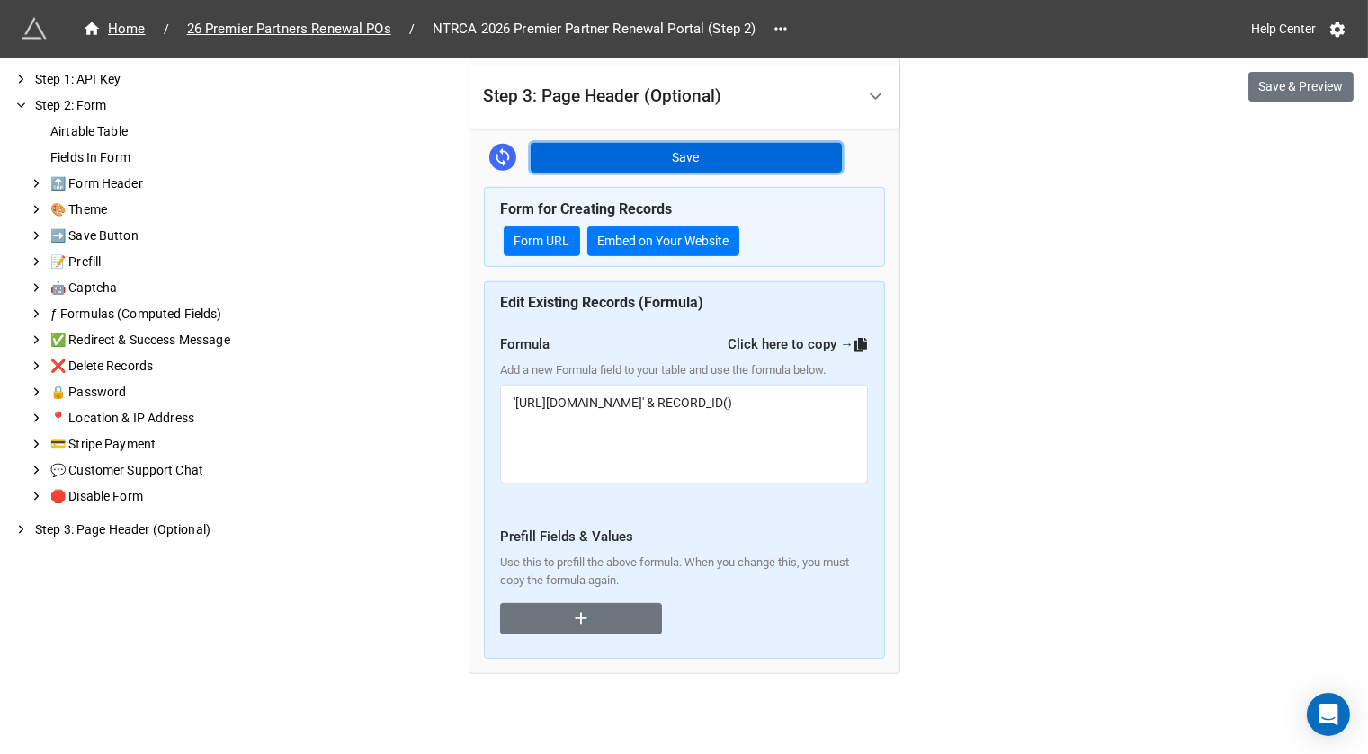
click at [736, 151] on button "Save" at bounding box center [686, 158] width 311 height 31
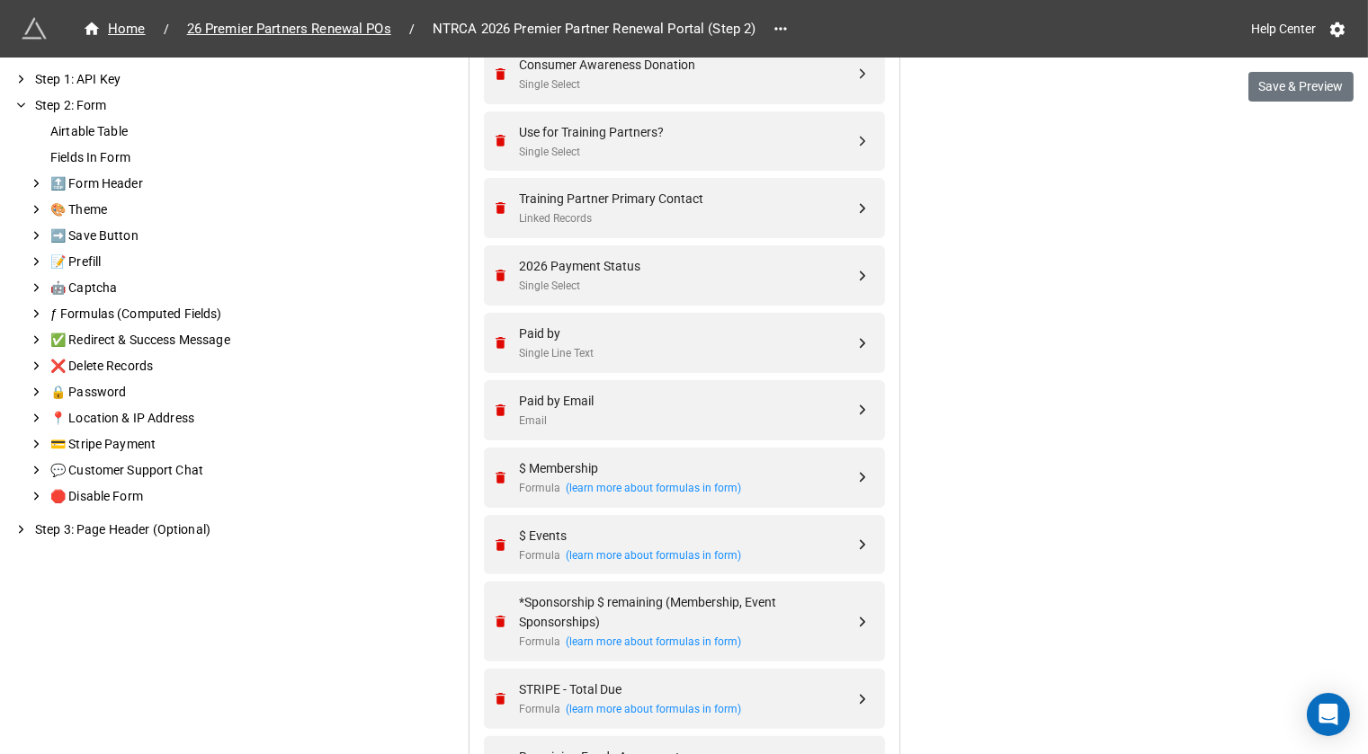
scroll to position [953, 0]
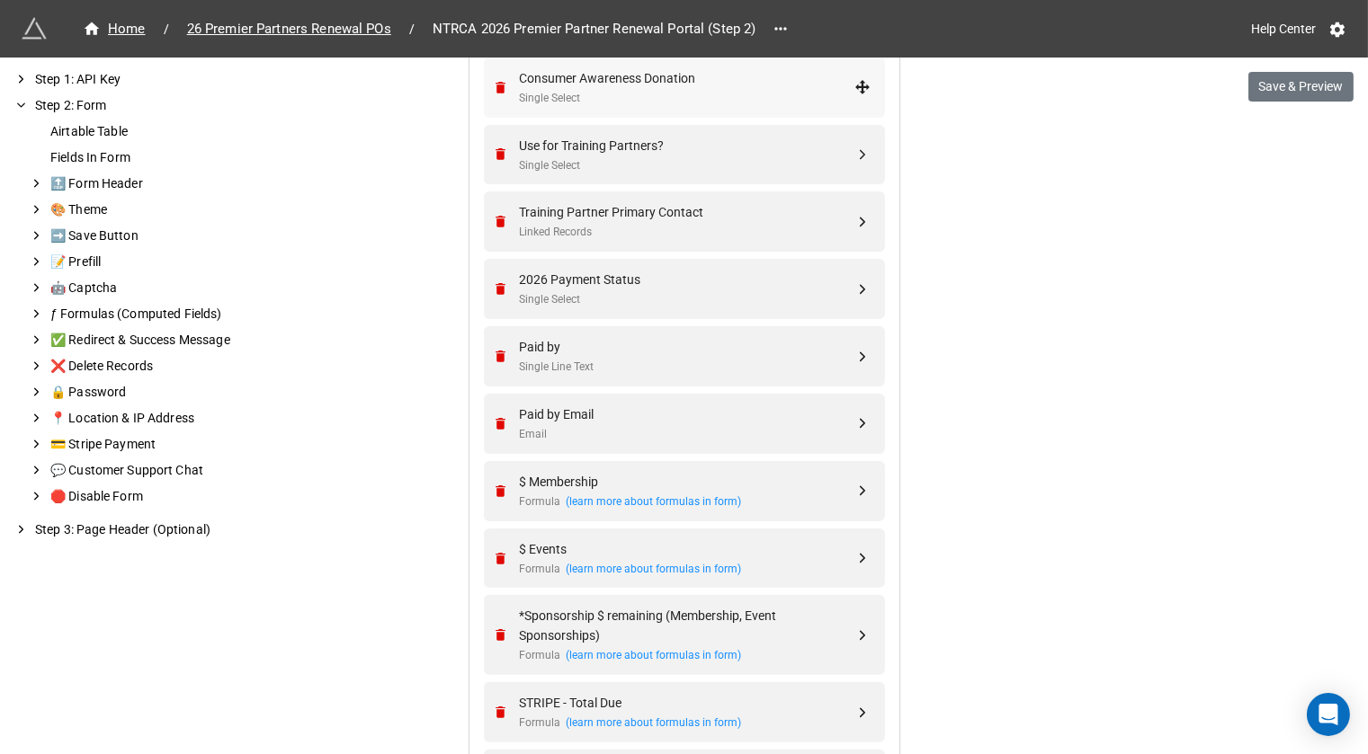
click at [666, 95] on div "Single Select" at bounding box center [687, 98] width 335 height 17
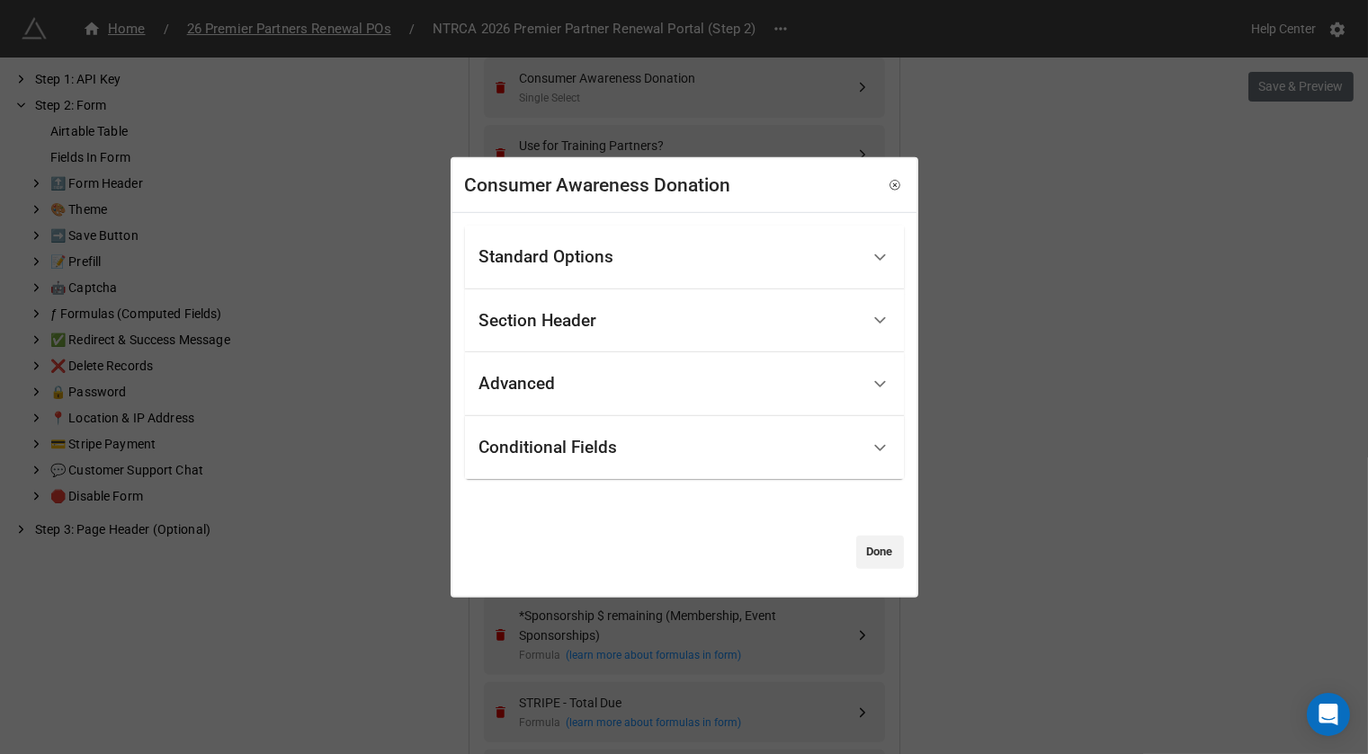
click at [592, 262] on div "Standard Options" at bounding box center [546, 257] width 135 height 18
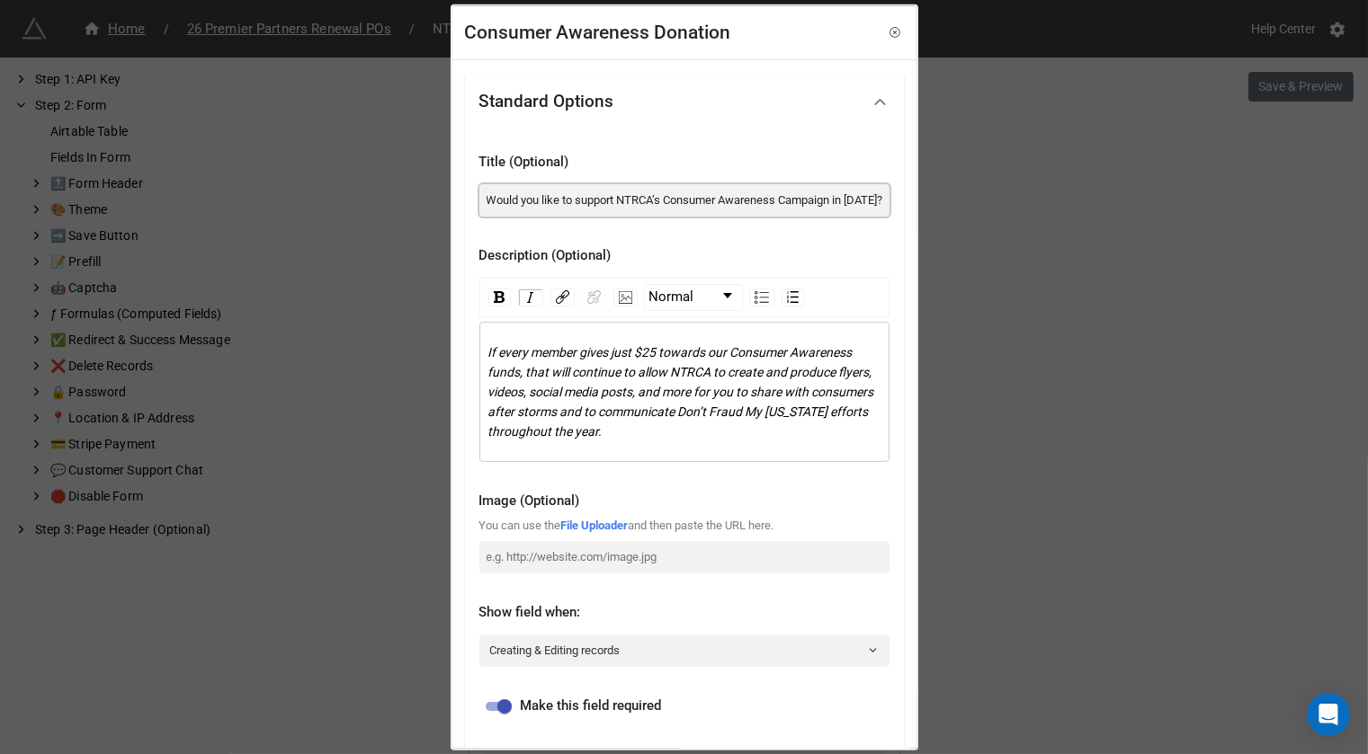
scroll to position [0, 30]
drag, startPoint x: 809, startPoint y: 195, endPoint x: 951, endPoint y: 195, distance: 142.1
click at [951, 195] on div "Consumer Awareness Donation Standard Options Title (Optional) Would you like to…" at bounding box center [684, 377] width 1368 height 754
click at [867, 201] on input "Would you like to support NTRCA’s Consumer Awareness Campaign in 2025?" at bounding box center [684, 199] width 410 height 32
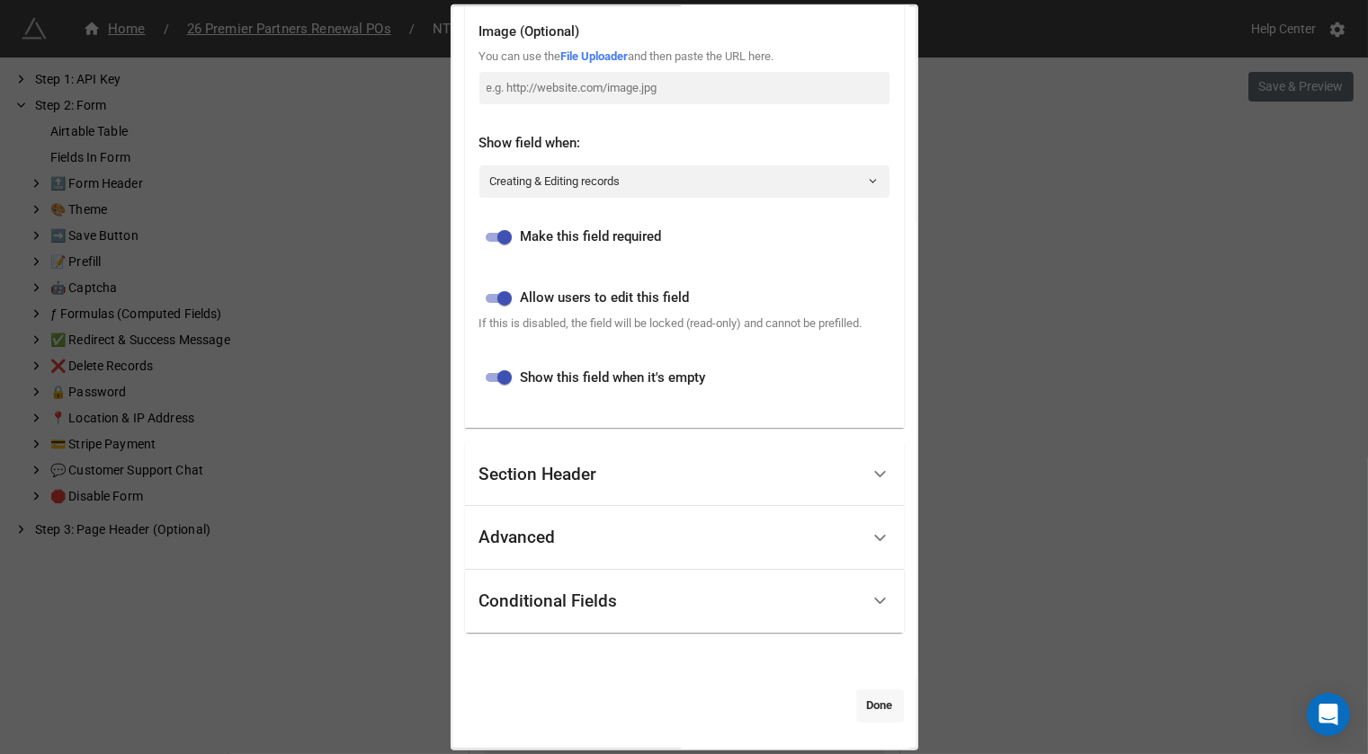
type input "Would you like to support NTRCA’s Consumer Awareness Campaign in [DATE]?"
click at [856, 709] on link "Done" at bounding box center [880, 706] width 48 height 32
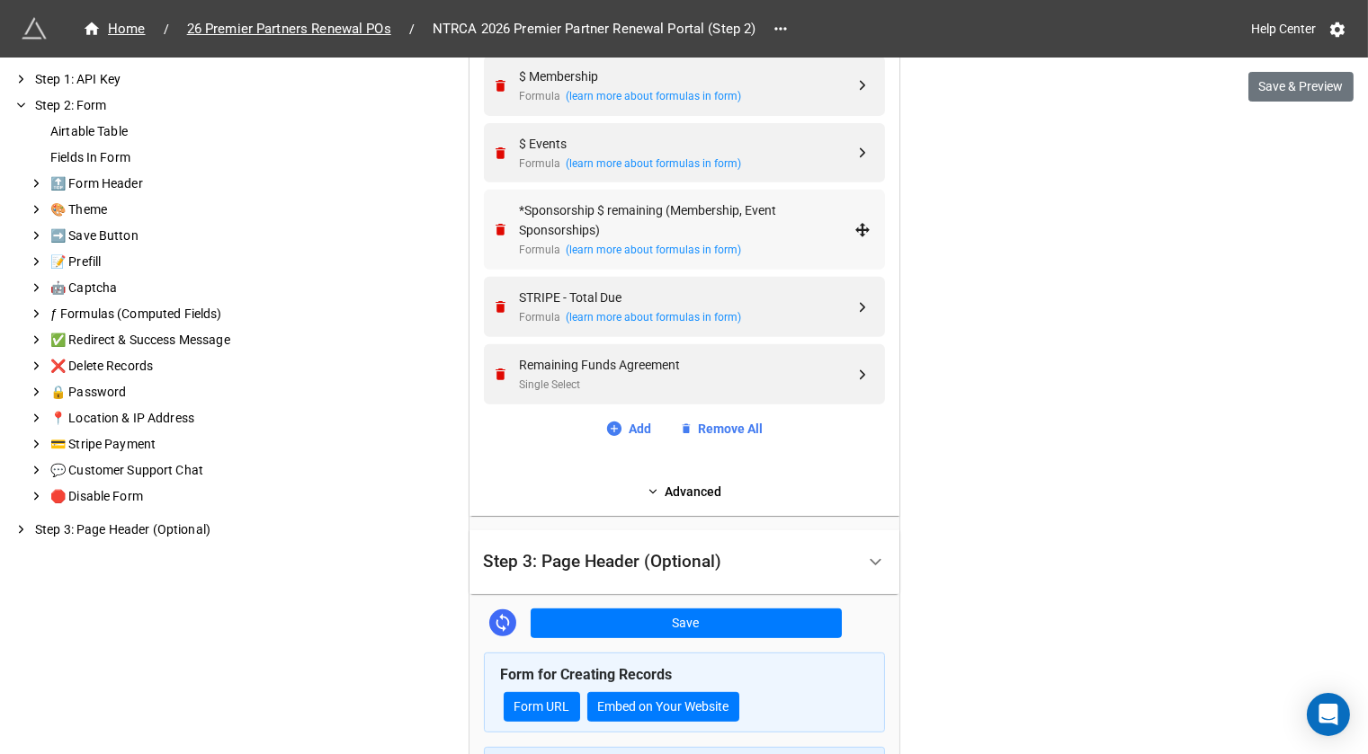
scroll to position [1571, 0]
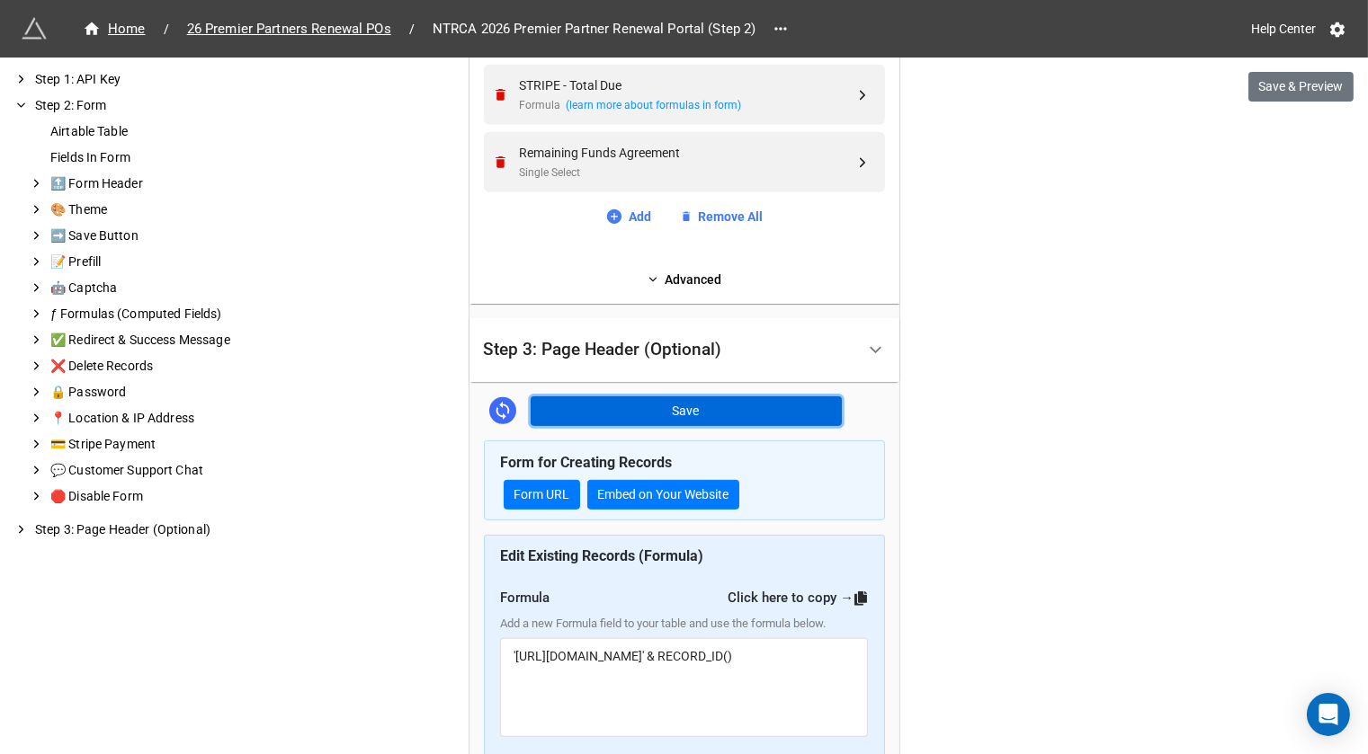
click at [744, 409] on button "Save" at bounding box center [686, 412] width 311 height 31
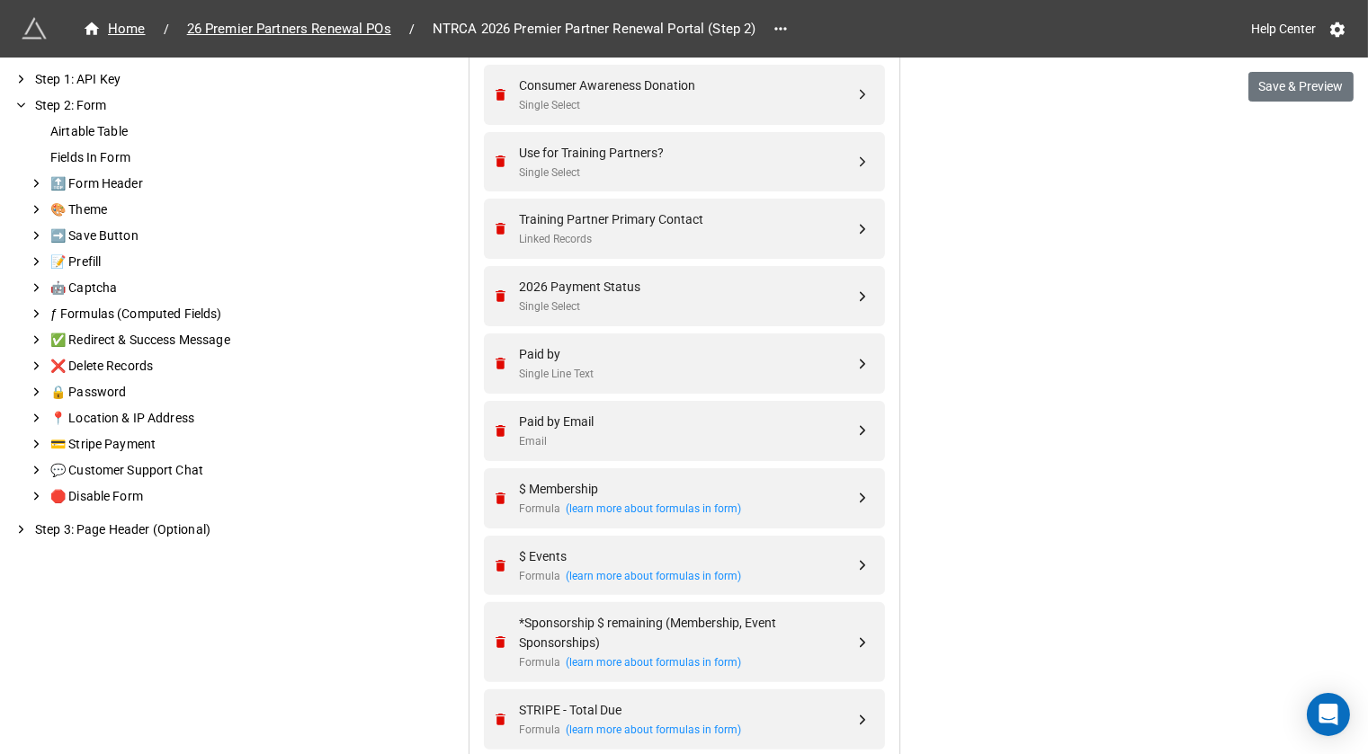
scroll to position [941, 0]
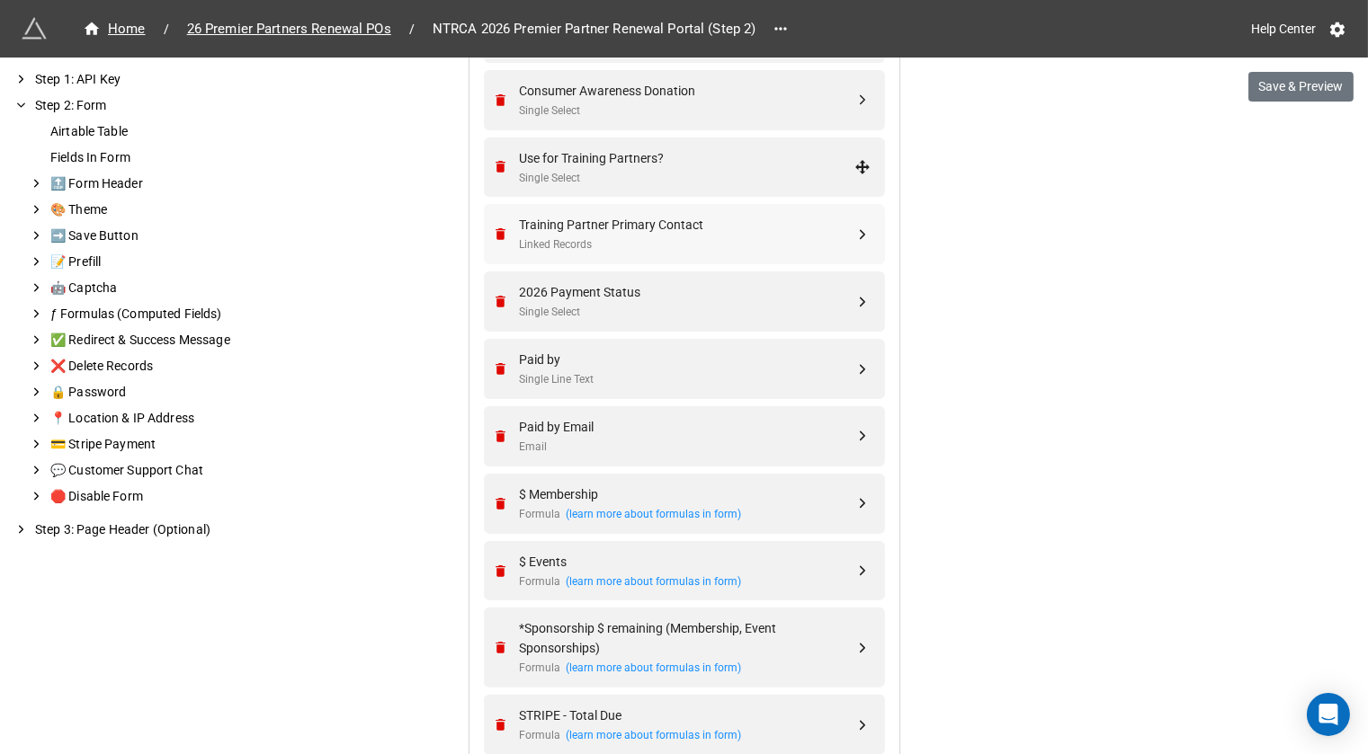
click at [663, 217] on div "Training Partner Primary Contact" at bounding box center [687, 225] width 335 height 20
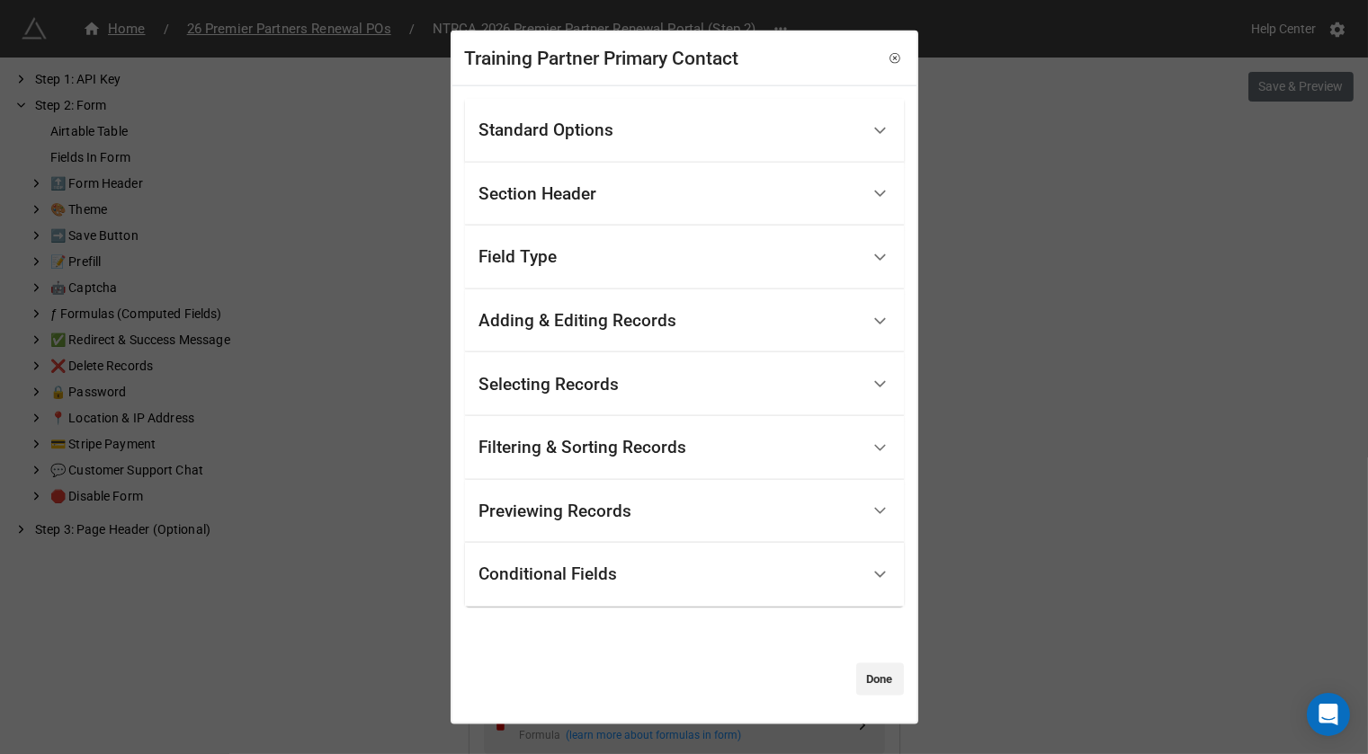
click at [677, 123] on div "Standard Options" at bounding box center [669, 131] width 380 height 42
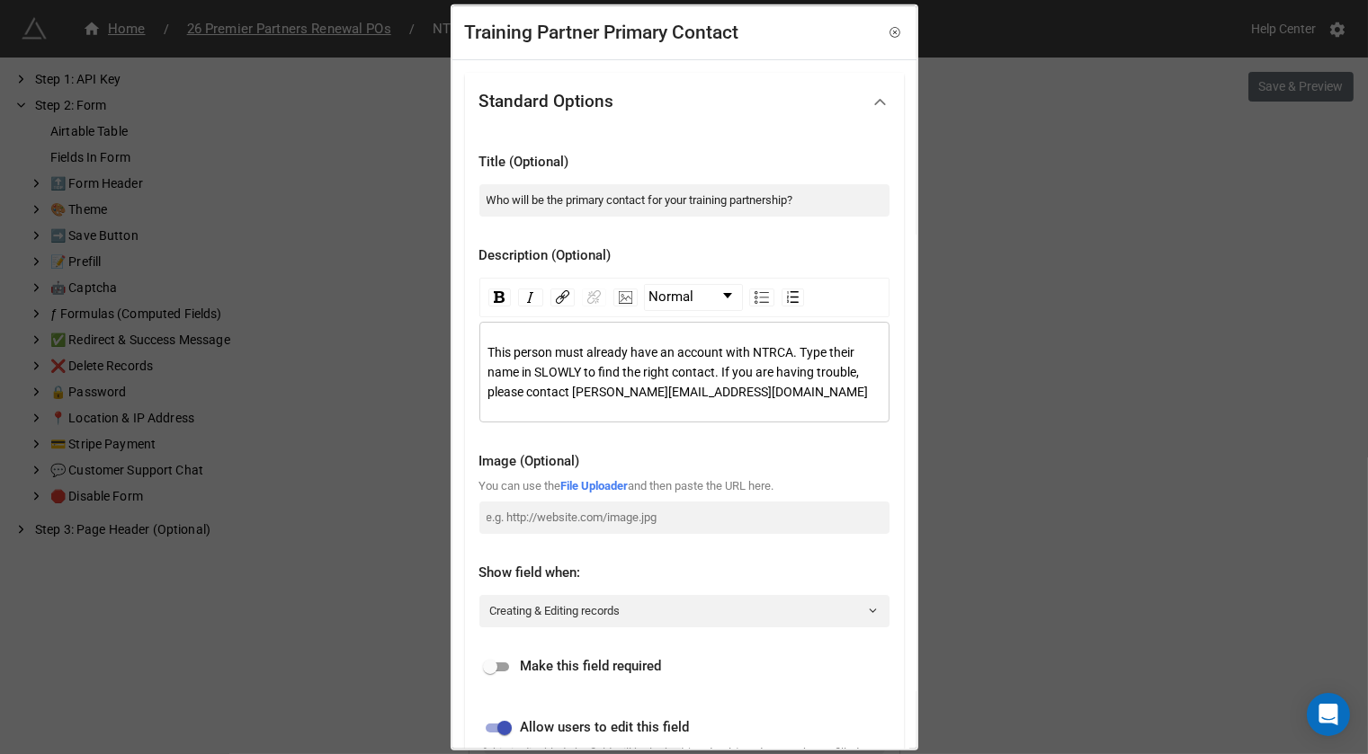
click at [1082, 354] on div "Training Partner Primary Contact Standard Options Title (Optional) Who will be …" at bounding box center [684, 377] width 1368 height 754
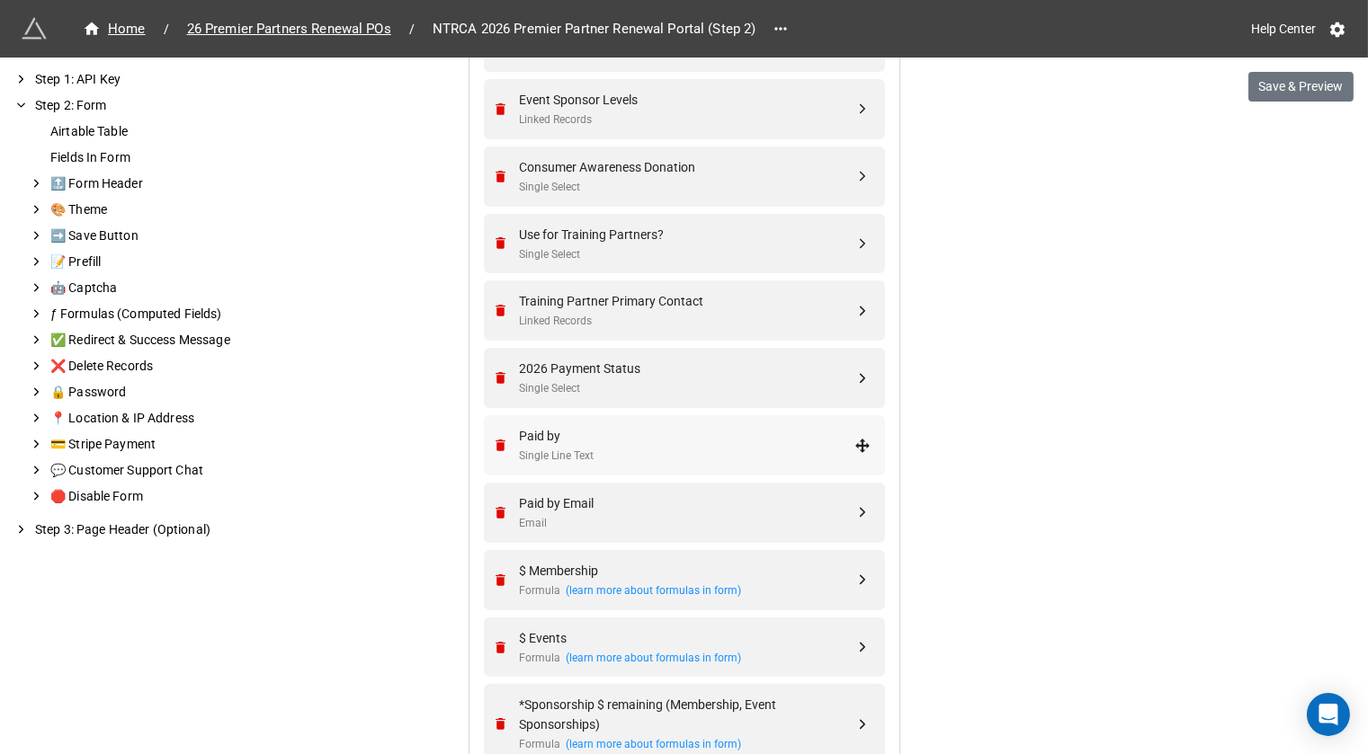
scroll to position [826, 0]
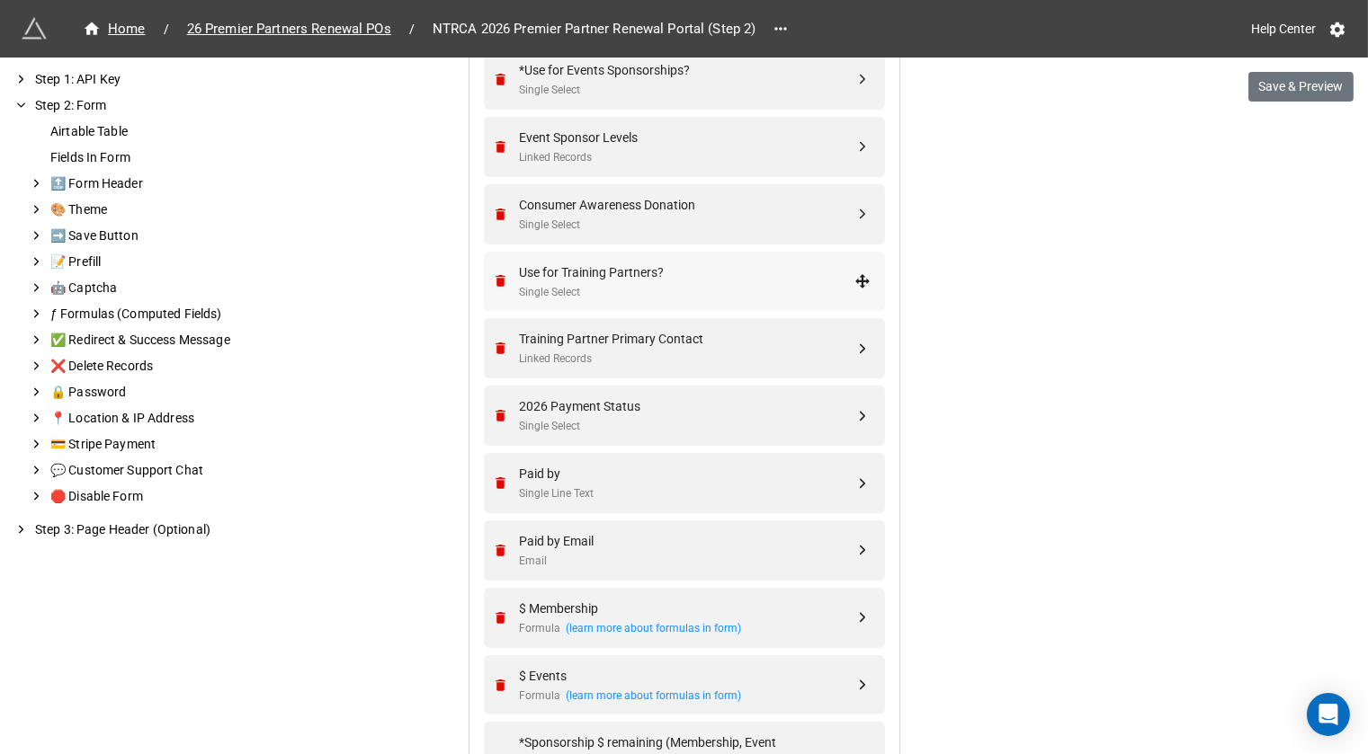
click at [730, 284] on div "Single Select" at bounding box center [687, 292] width 335 height 17
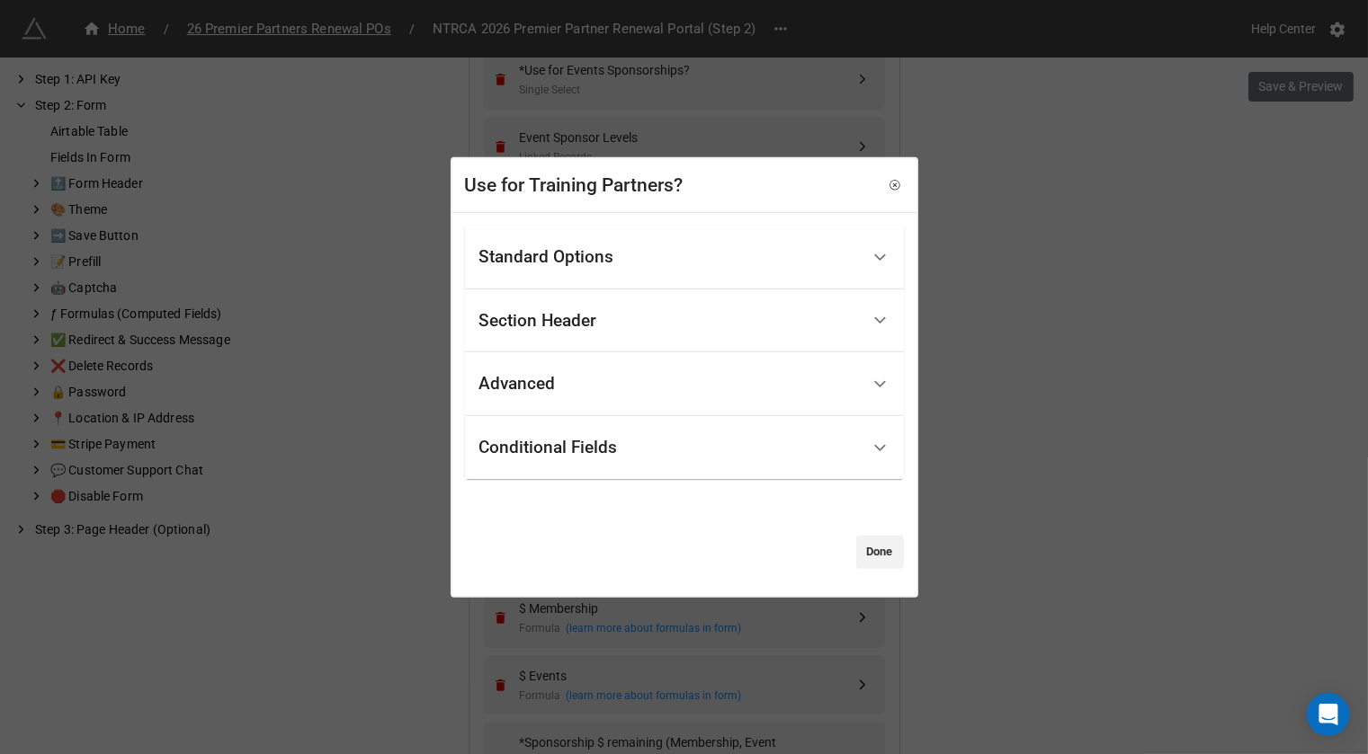
click at [727, 248] on div "Standard Options" at bounding box center [669, 258] width 380 height 42
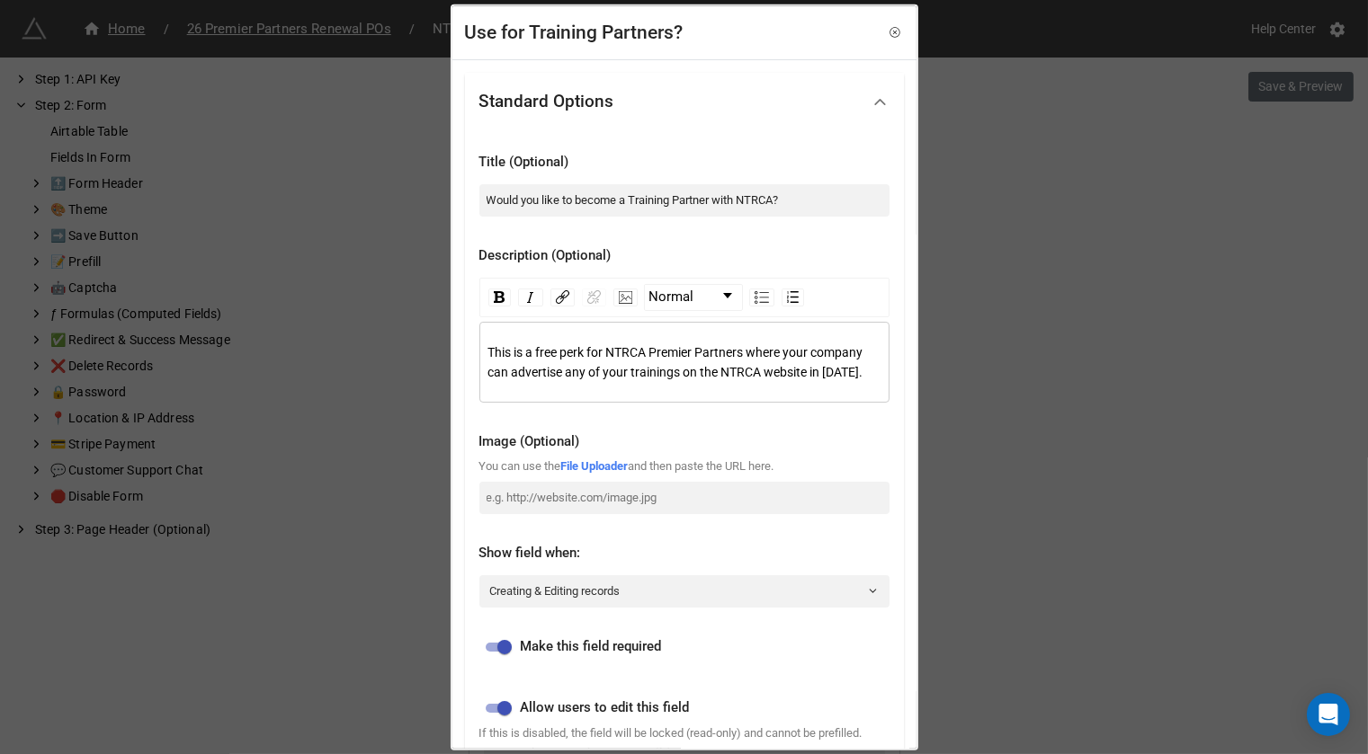
click at [576, 379] on span "This is a free perk for NTRCA Premier Partners where your company can advertise…" at bounding box center [677, 361] width 378 height 34
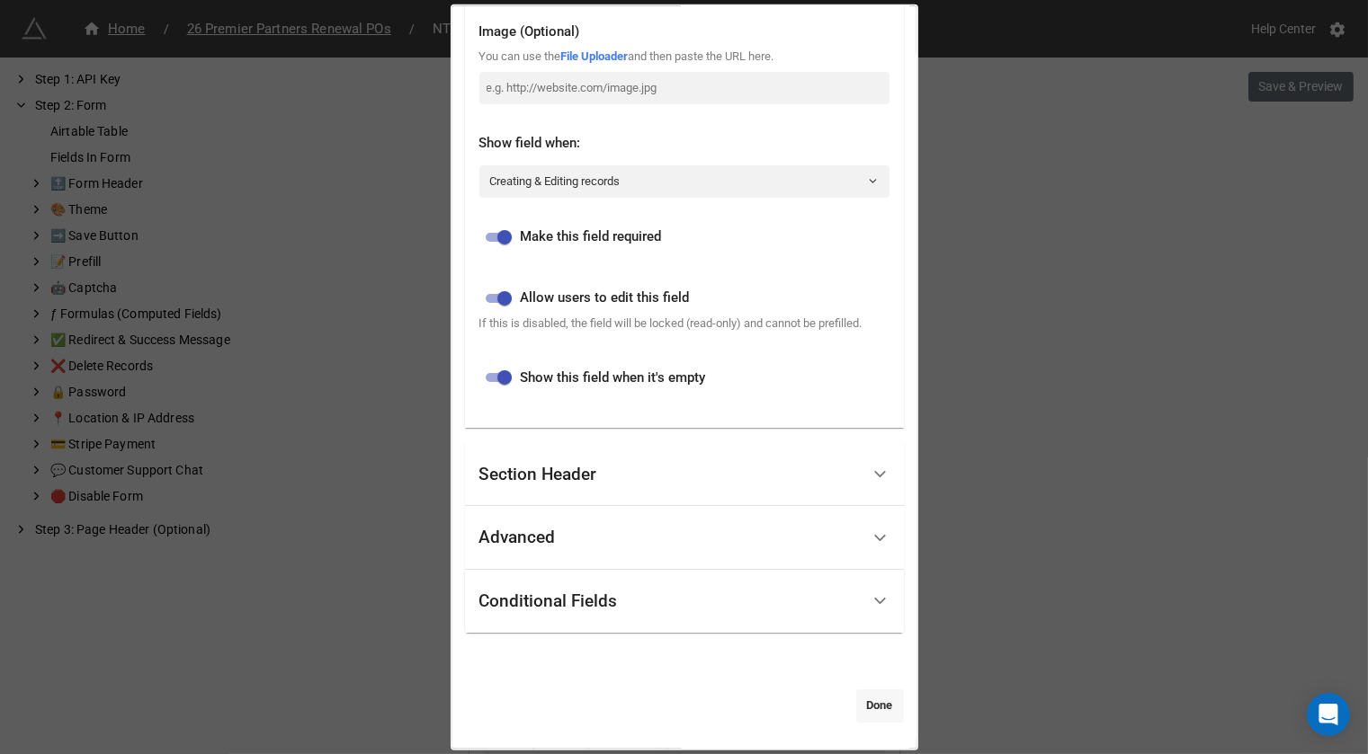
click at [863, 690] on link "Done" at bounding box center [880, 706] width 48 height 32
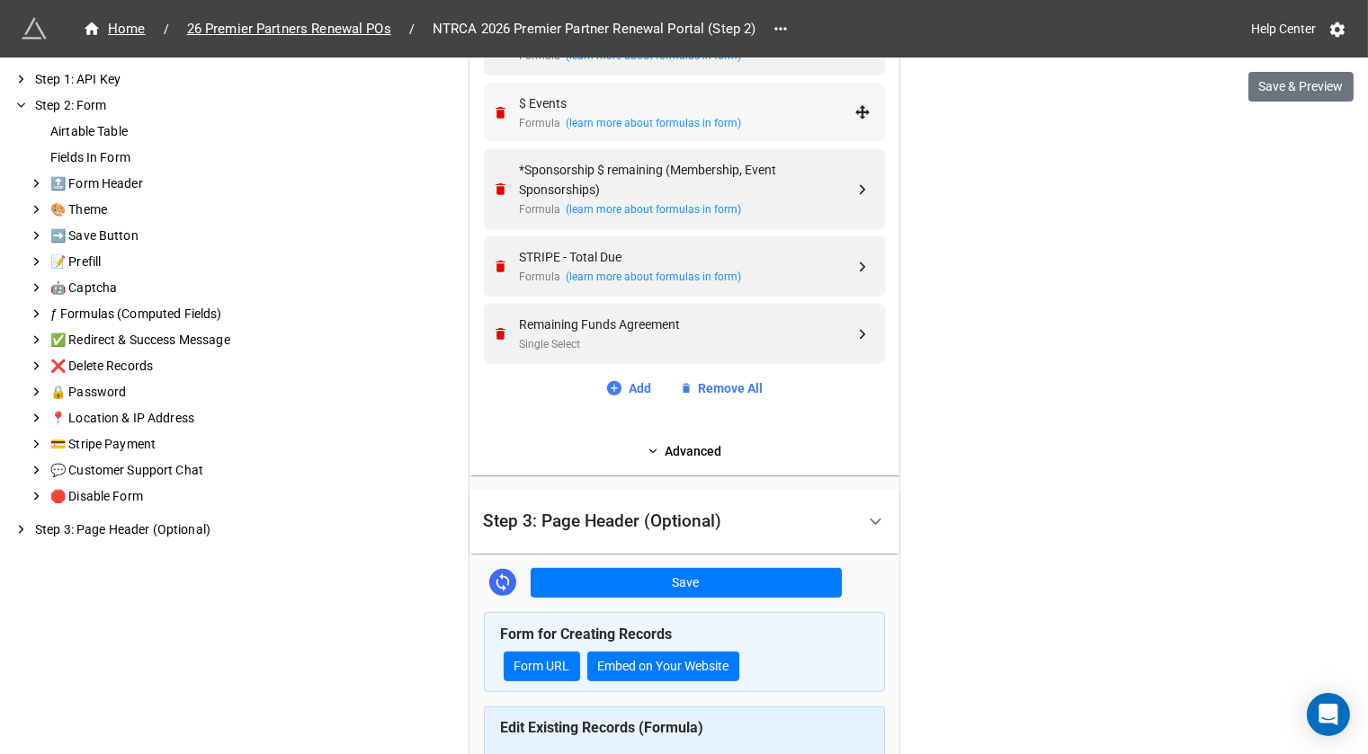
scroll to position [1804, 0]
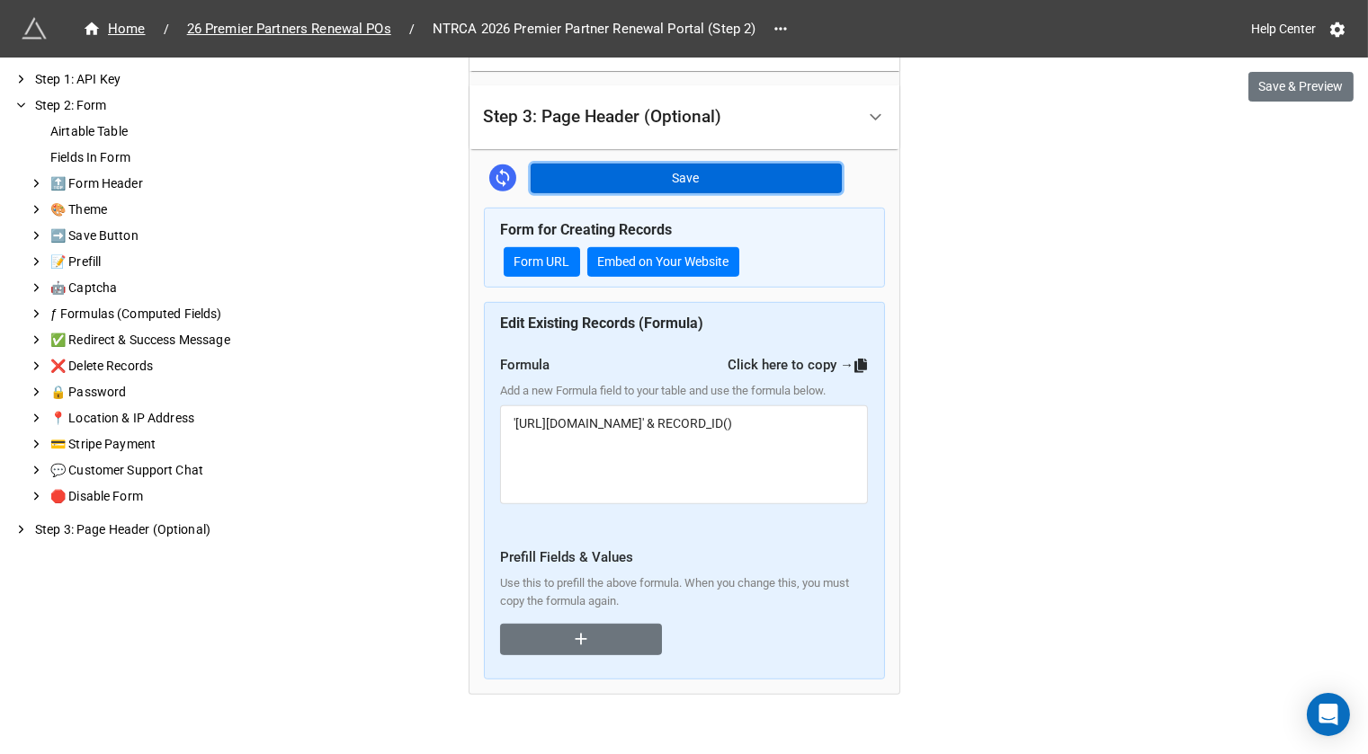
click at [682, 171] on button "Save" at bounding box center [686, 179] width 311 height 31
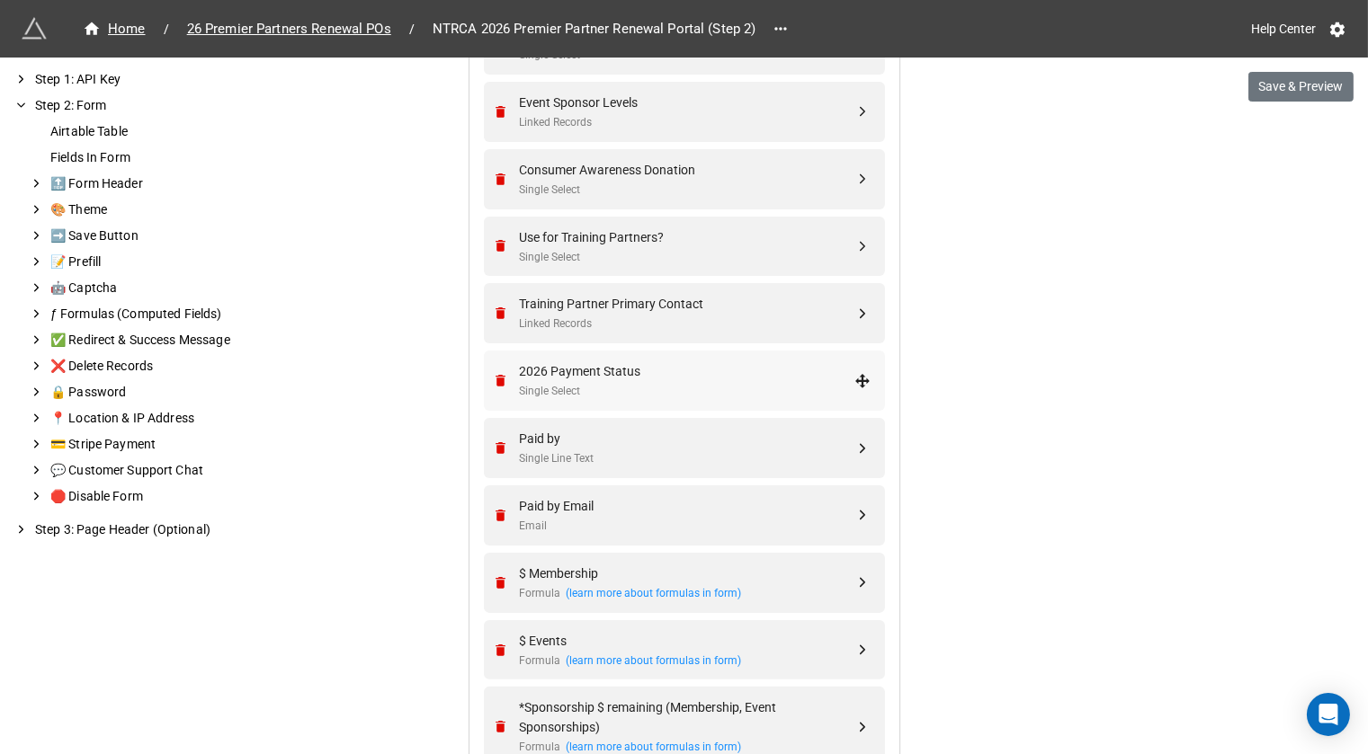
scroll to position [844, 0]
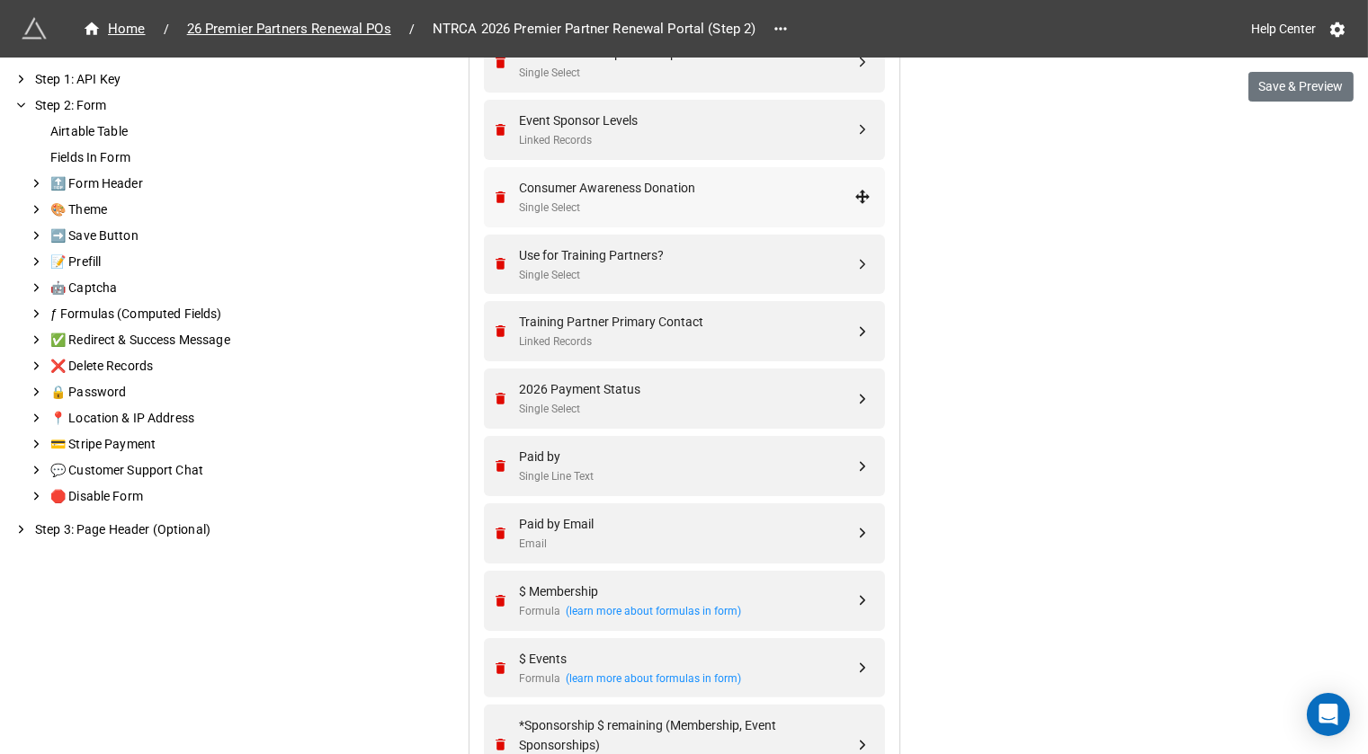
click at [642, 200] on div "Single Select" at bounding box center [687, 208] width 335 height 17
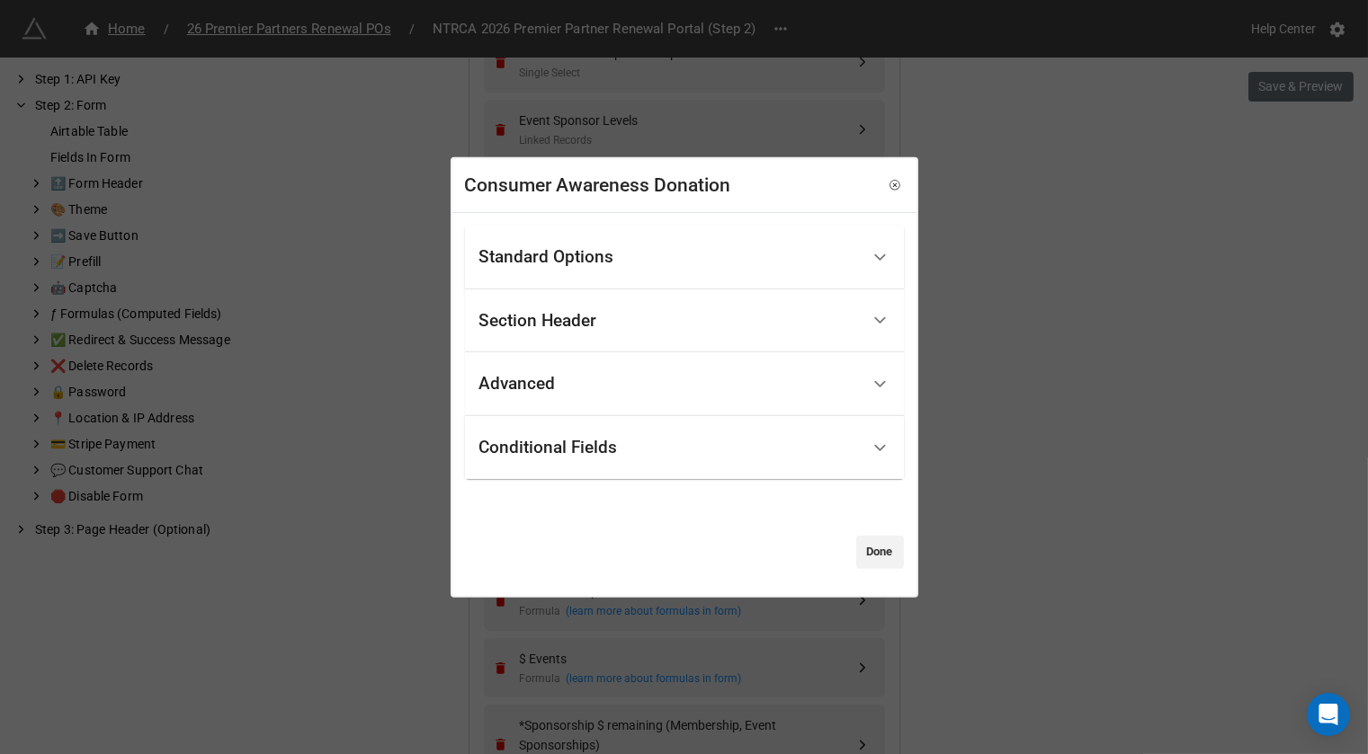
click at [624, 273] on div "Standard Options" at bounding box center [669, 258] width 380 height 42
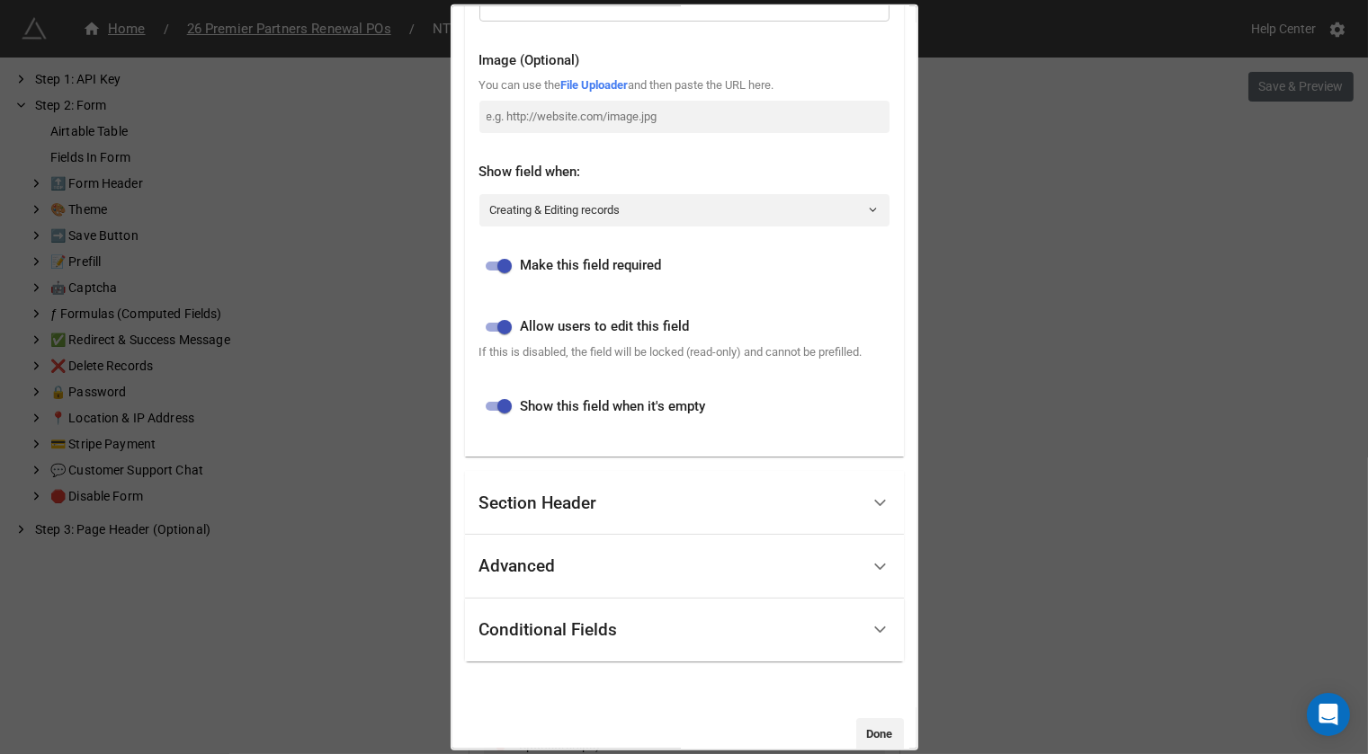
scroll to position [486, 0]
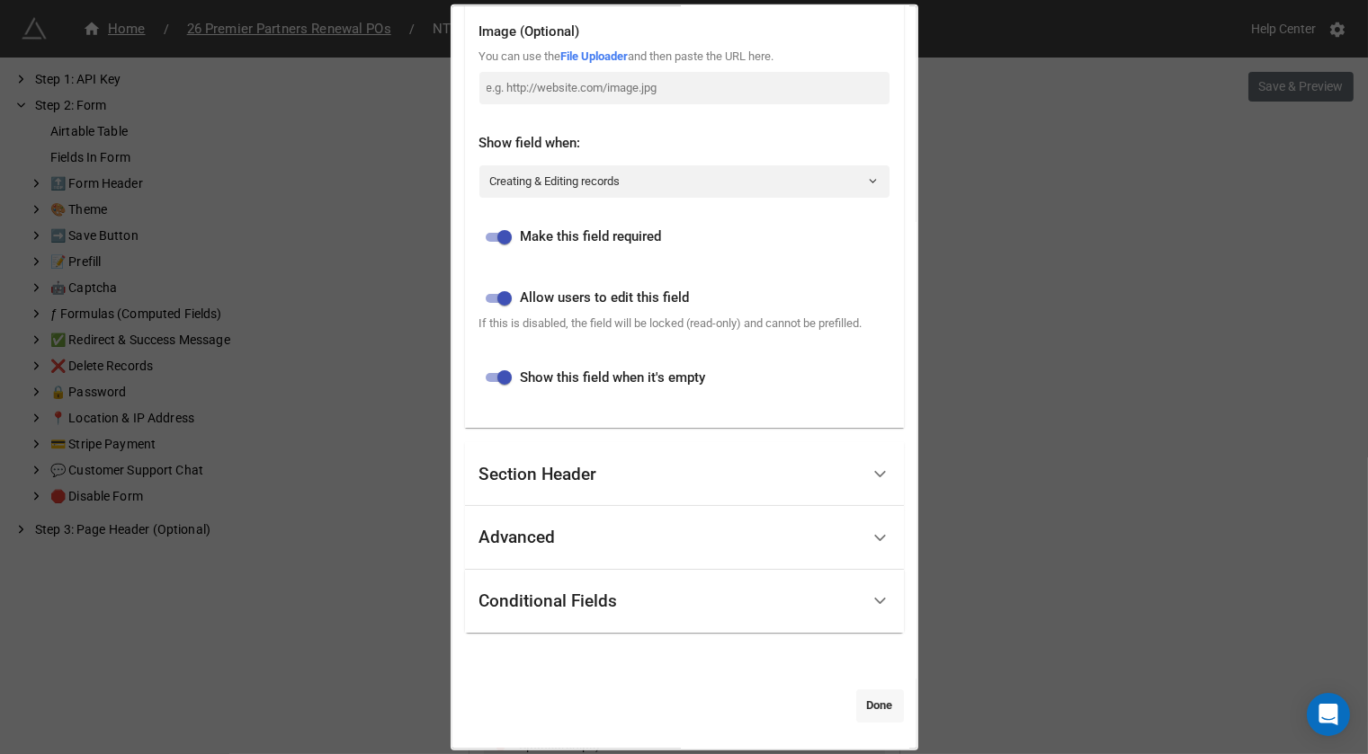
click at [877, 703] on link "Done" at bounding box center [880, 706] width 48 height 32
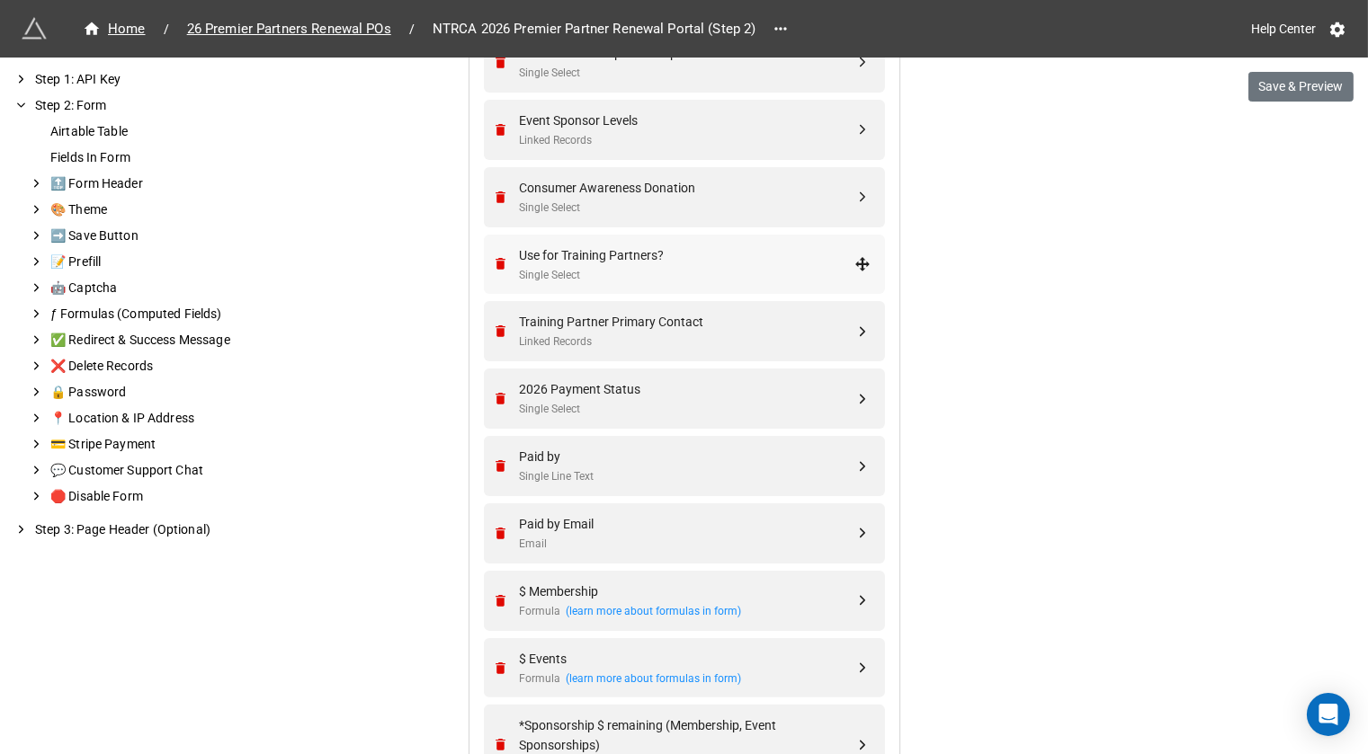
click at [717, 254] on div "Use for Training Partners?" at bounding box center [687, 255] width 335 height 20
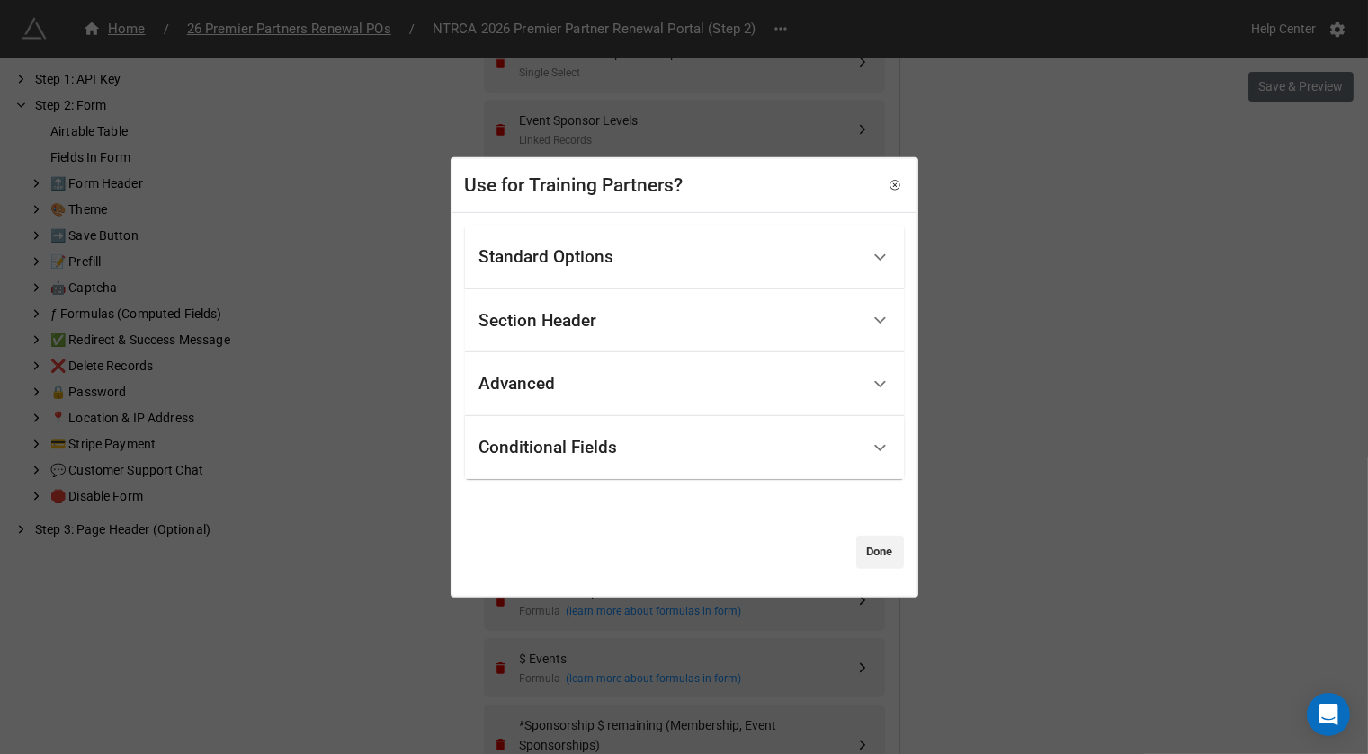
click at [628, 329] on div "Section Header" at bounding box center [669, 320] width 380 height 42
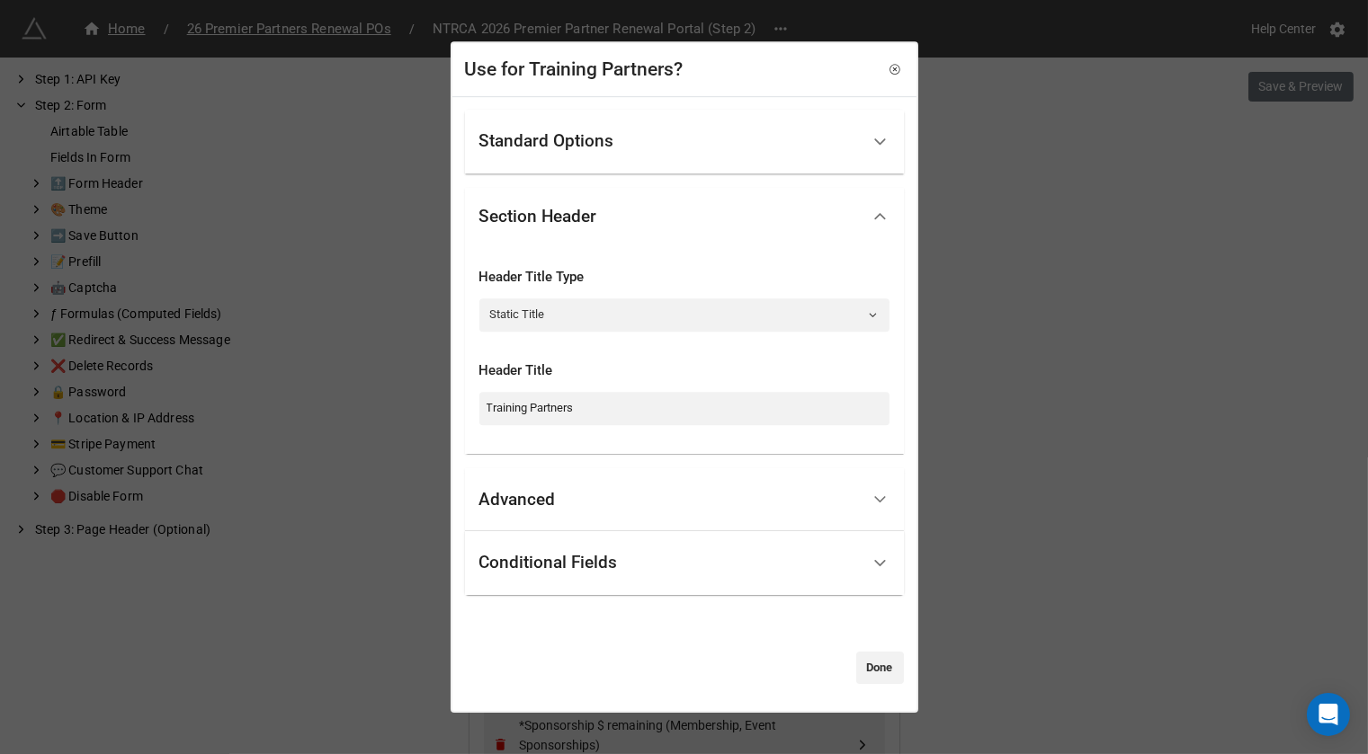
click at [673, 150] on div "Standard Options" at bounding box center [669, 142] width 380 height 42
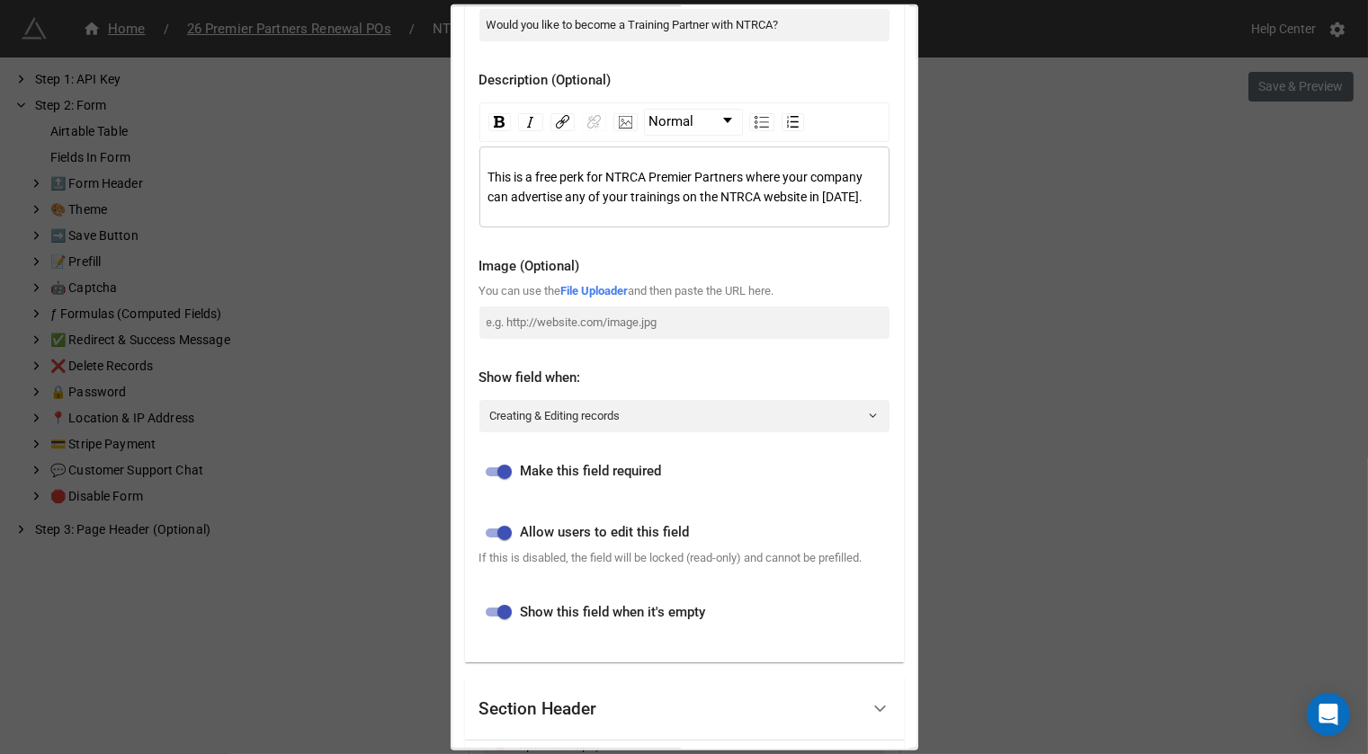
scroll to position [295, 0]
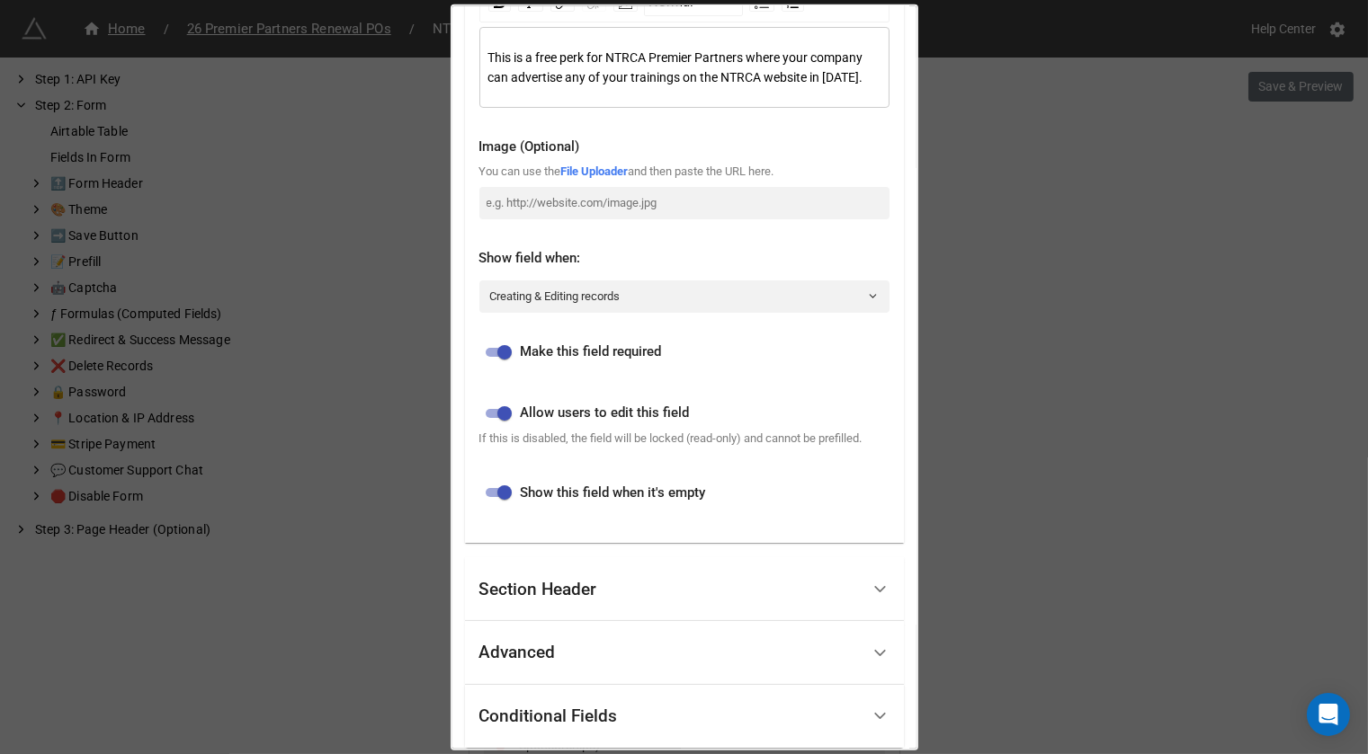
click at [573, 674] on div "Advanced" at bounding box center [669, 653] width 380 height 42
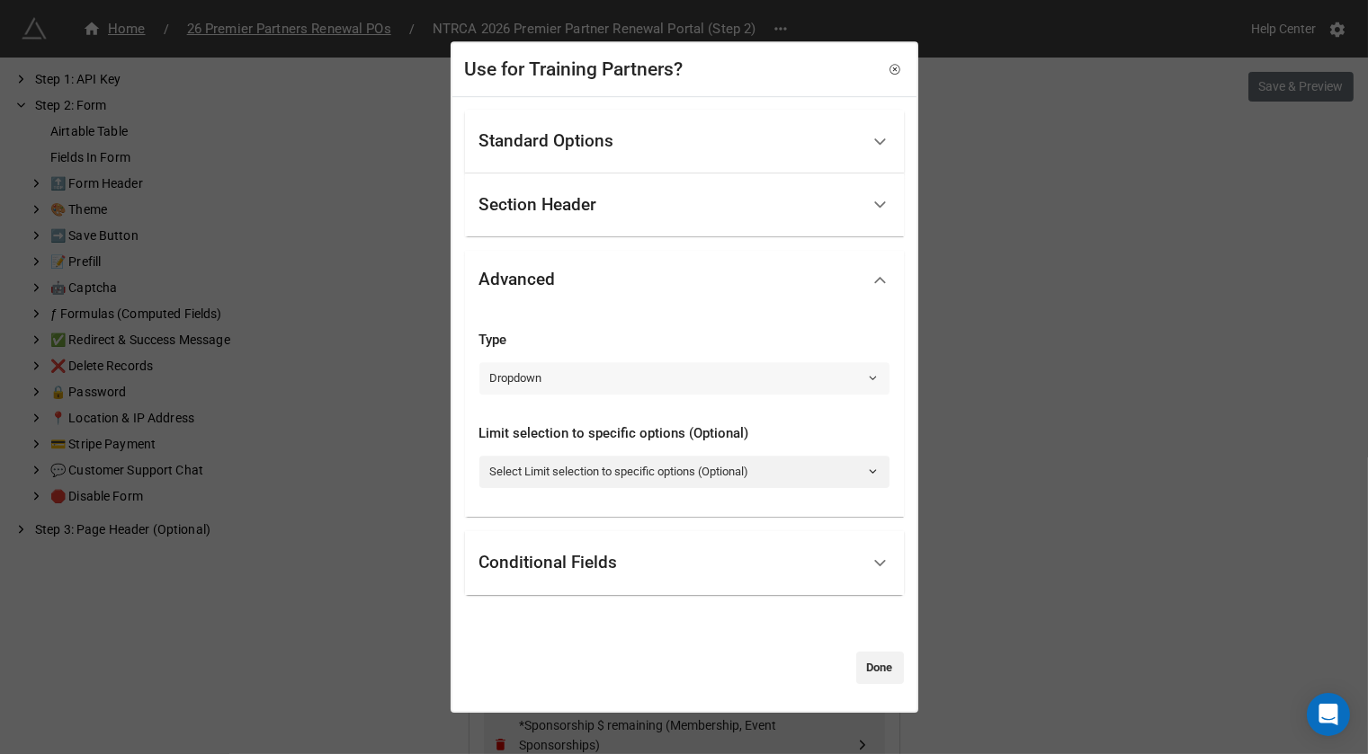
click at [543, 380] on link "Dropdown" at bounding box center [684, 378] width 410 height 32
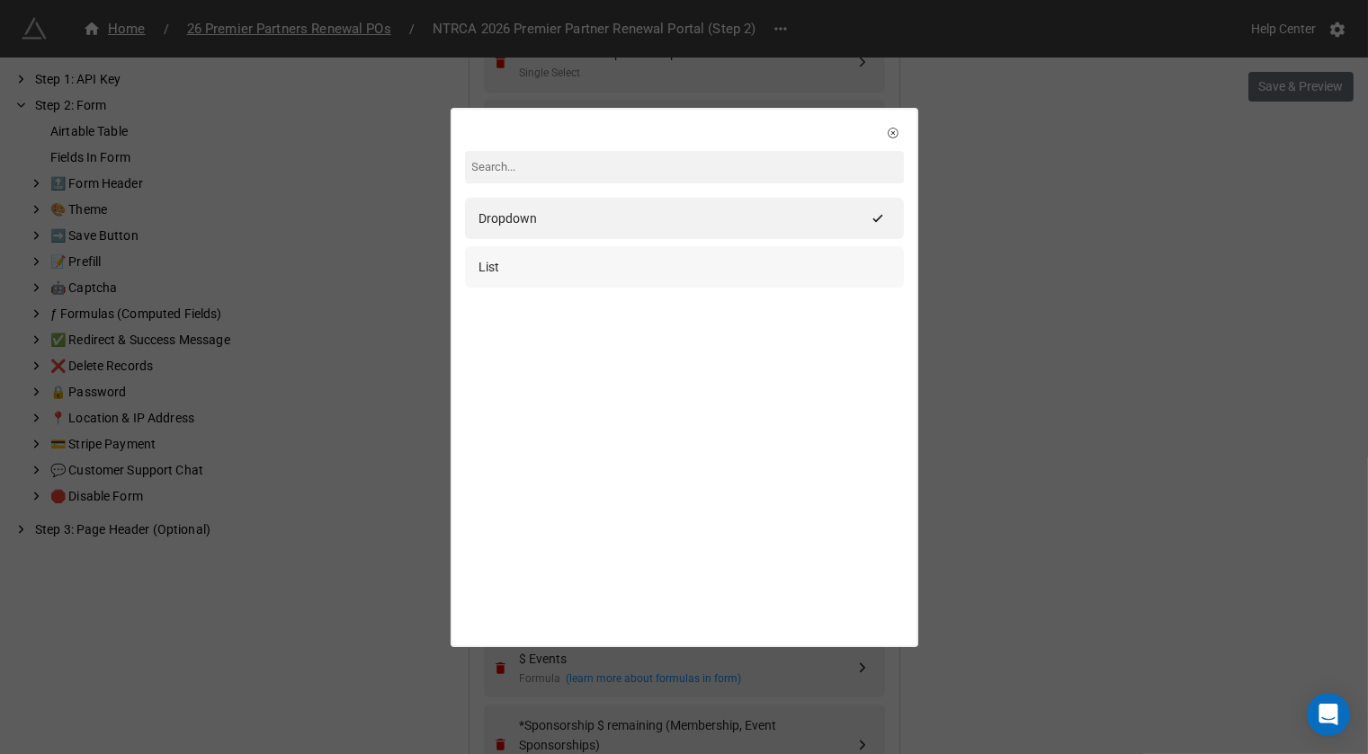
click at [569, 260] on div "List" at bounding box center [684, 267] width 410 height 20
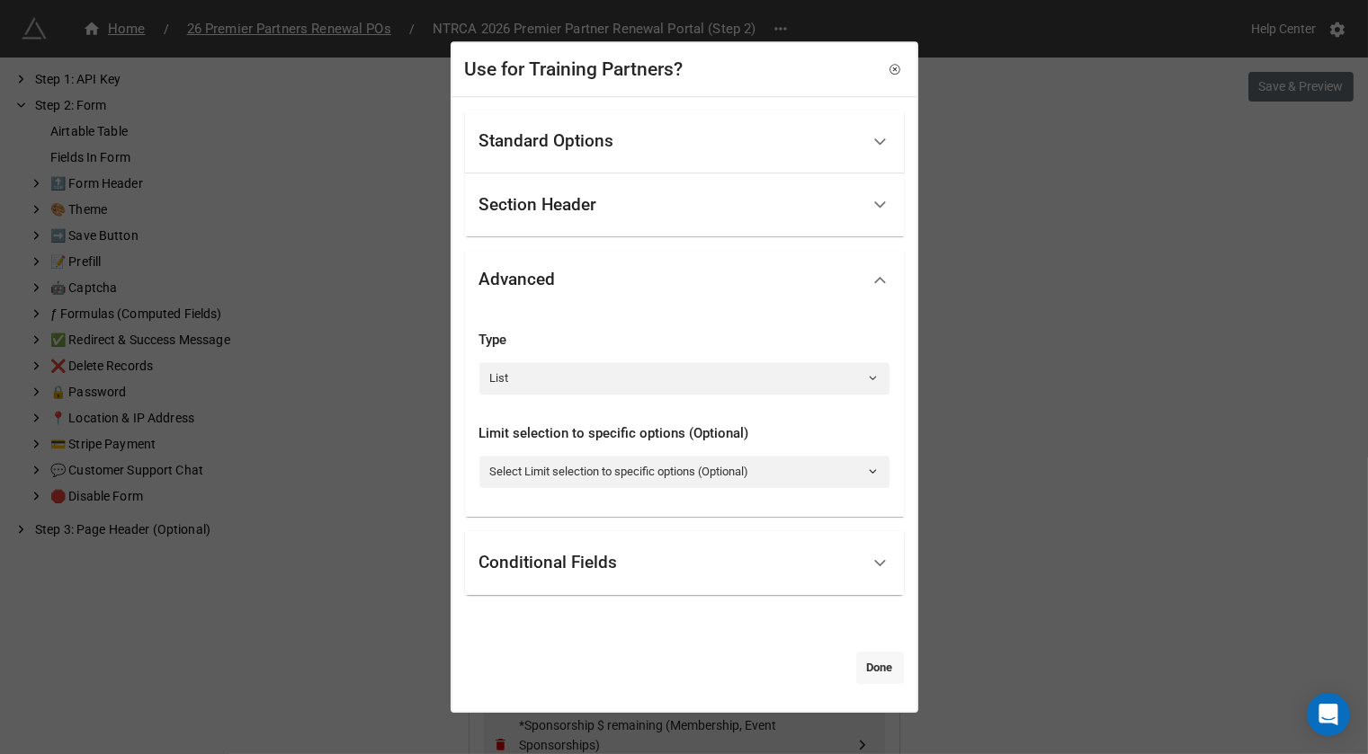
click at [869, 672] on link "Done" at bounding box center [880, 668] width 48 height 32
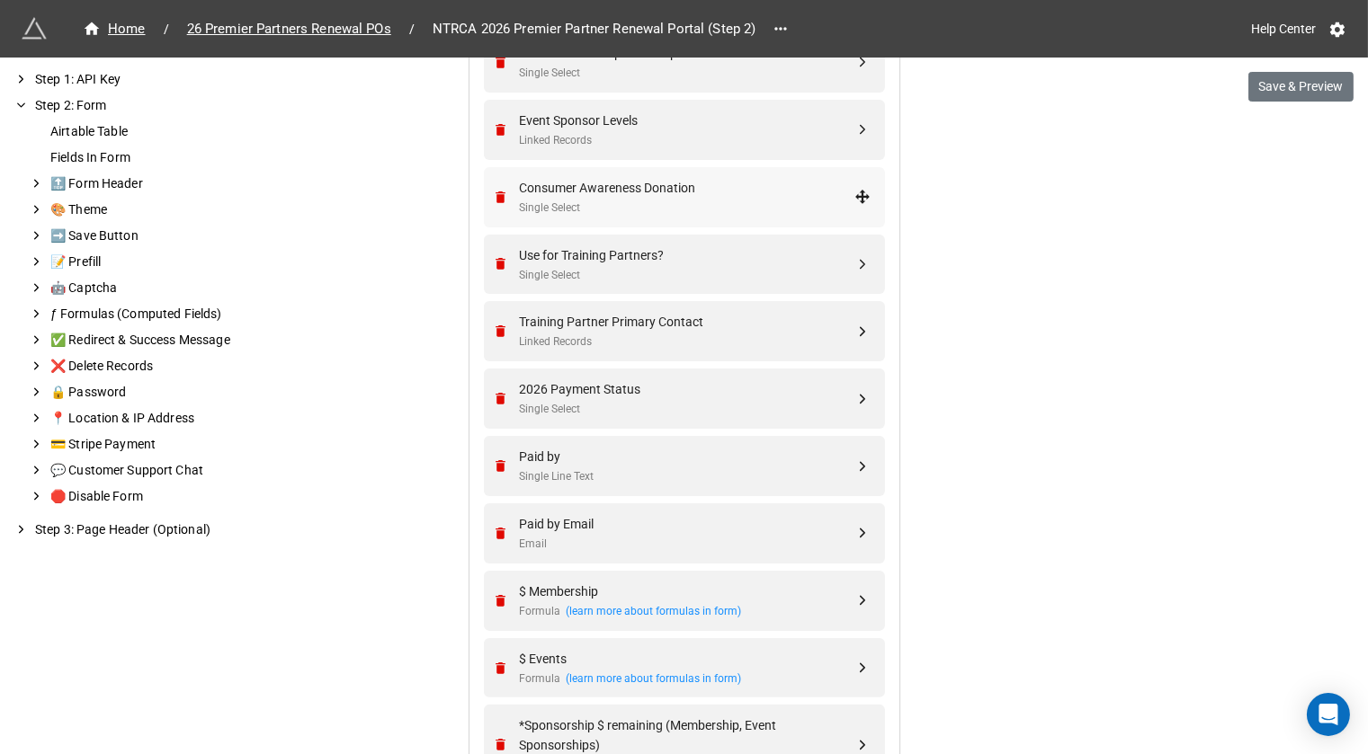
click at [748, 200] on div "Single Select" at bounding box center [687, 208] width 335 height 17
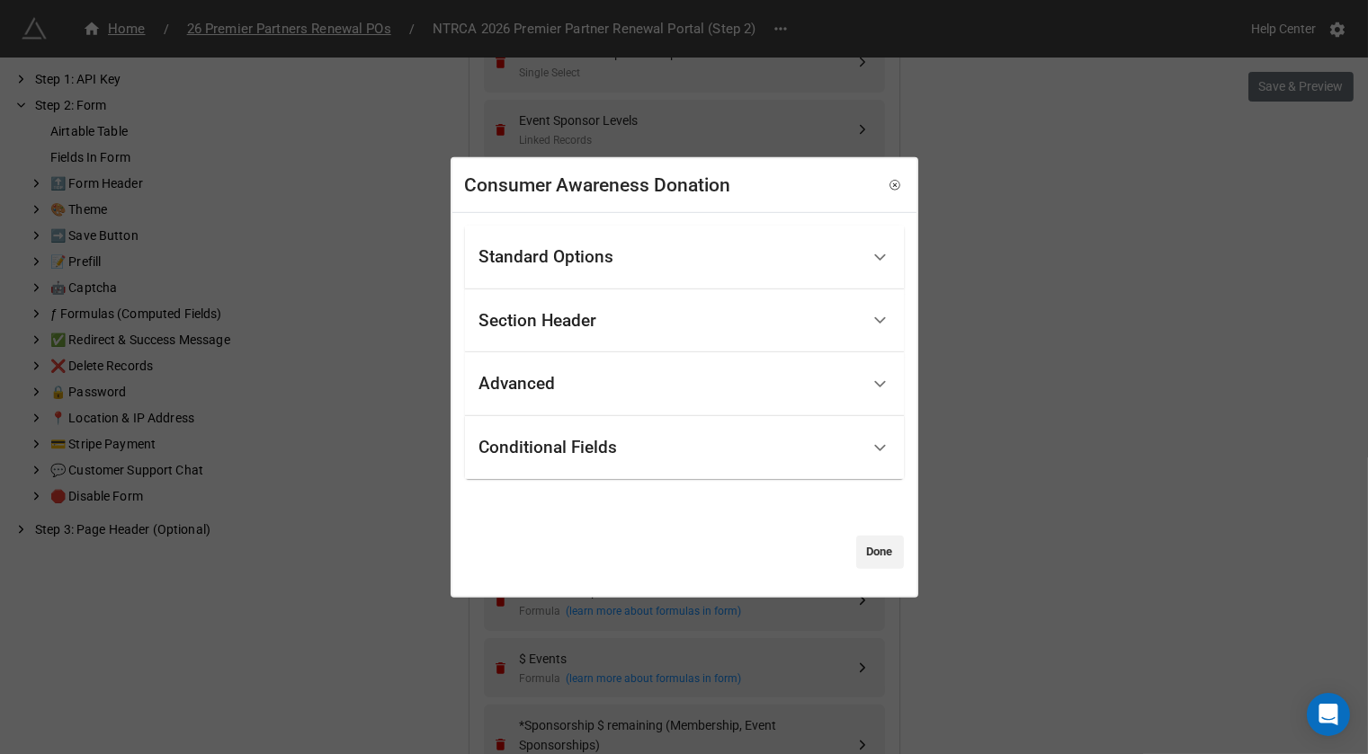
click at [589, 389] on div "Advanced" at bounding box center [669, 384] width 380 height 42
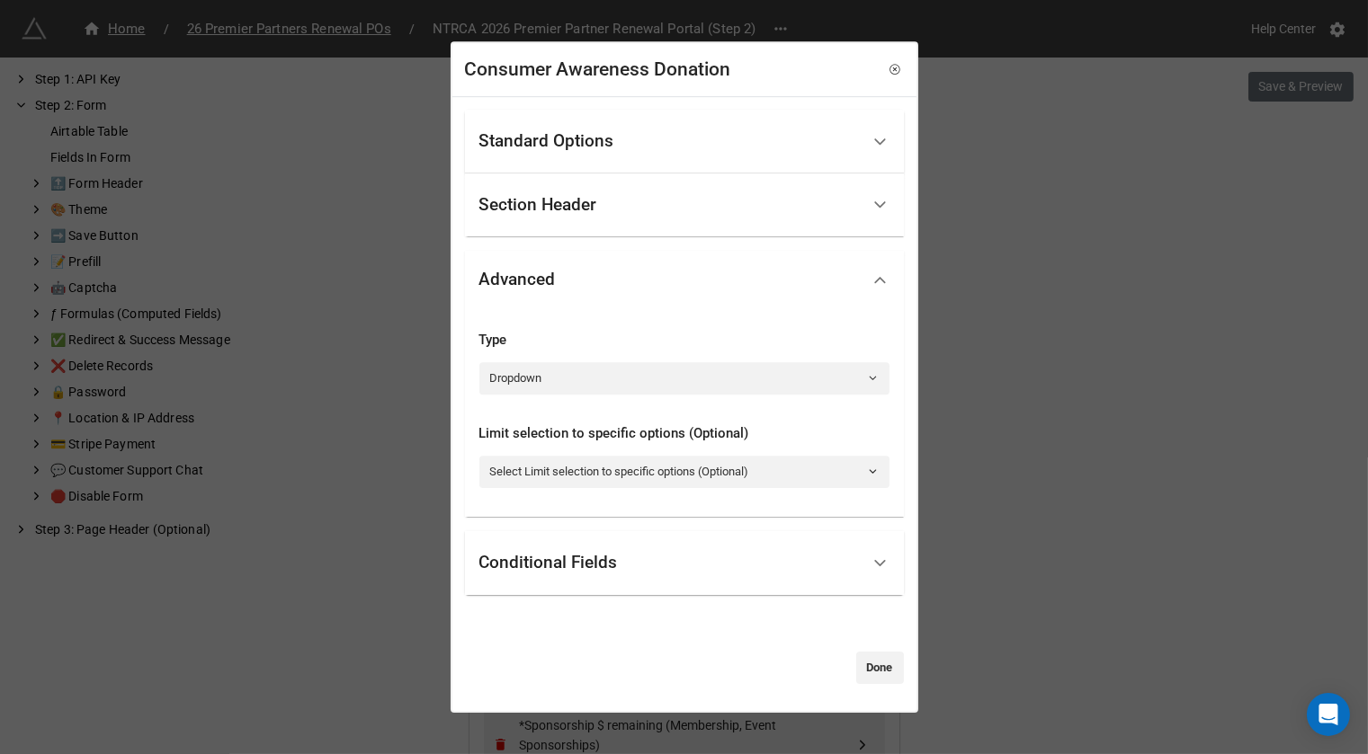
click at [589, 389] on link "Dropdown" at bounding box center [684, 378] width 410 height 32
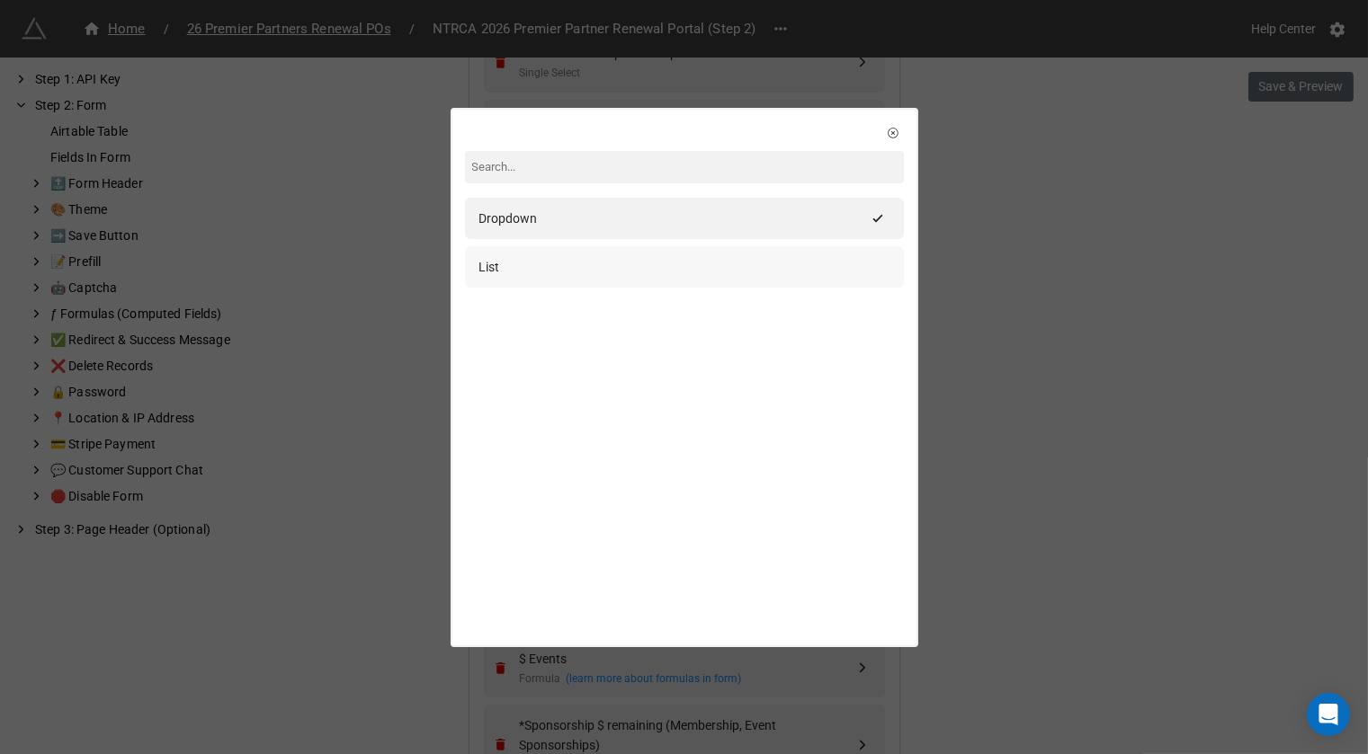
click at [603, 278] on div "List" at bounding box center [684, 266] width 439 height 41
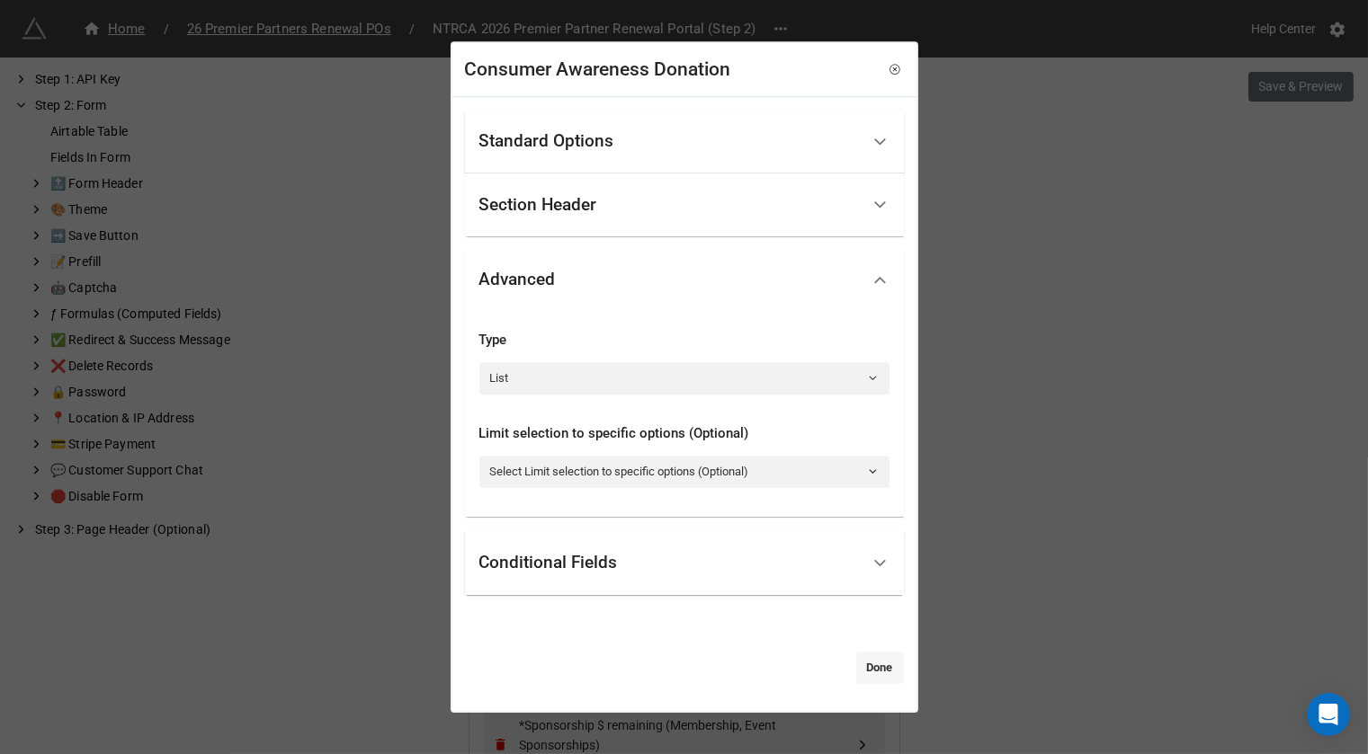
click at [883, 661] on link "Done" at bounding box center [880, 668] width 48 height 32
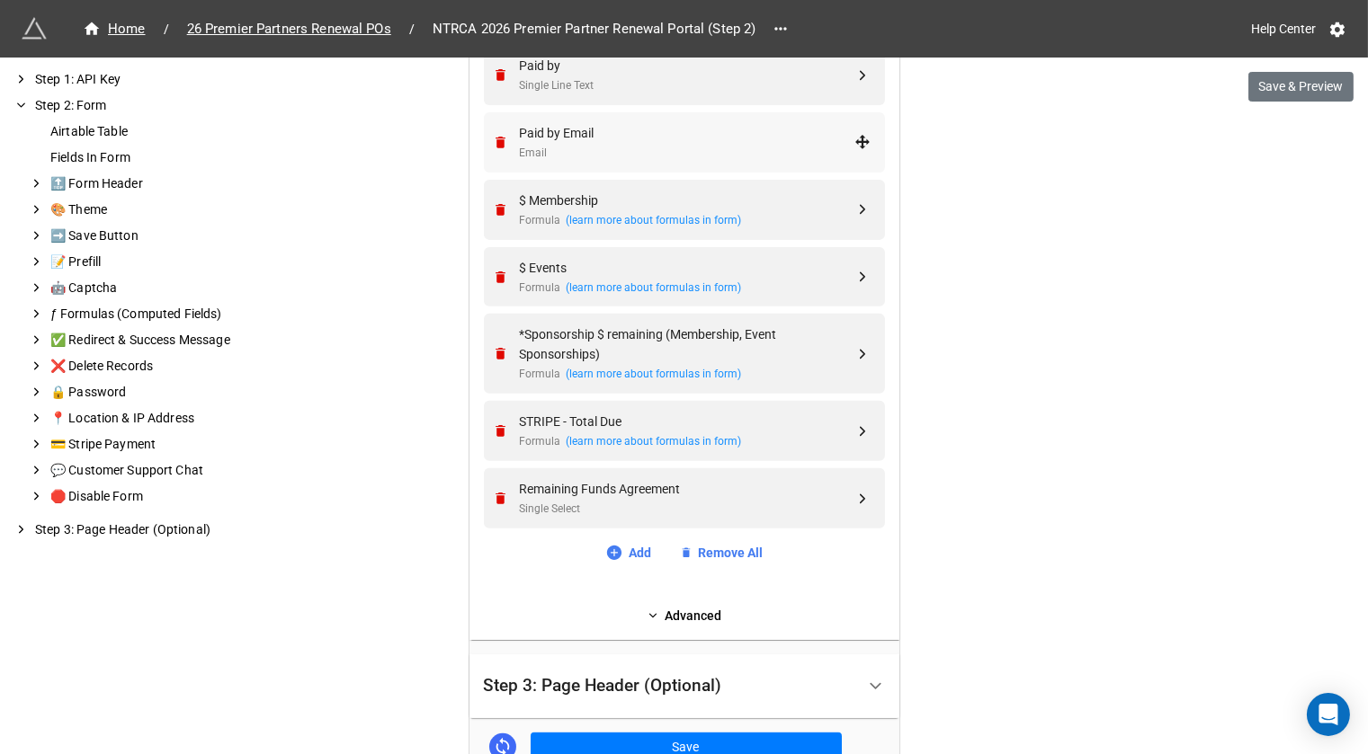
scroll to position [1263, 0]
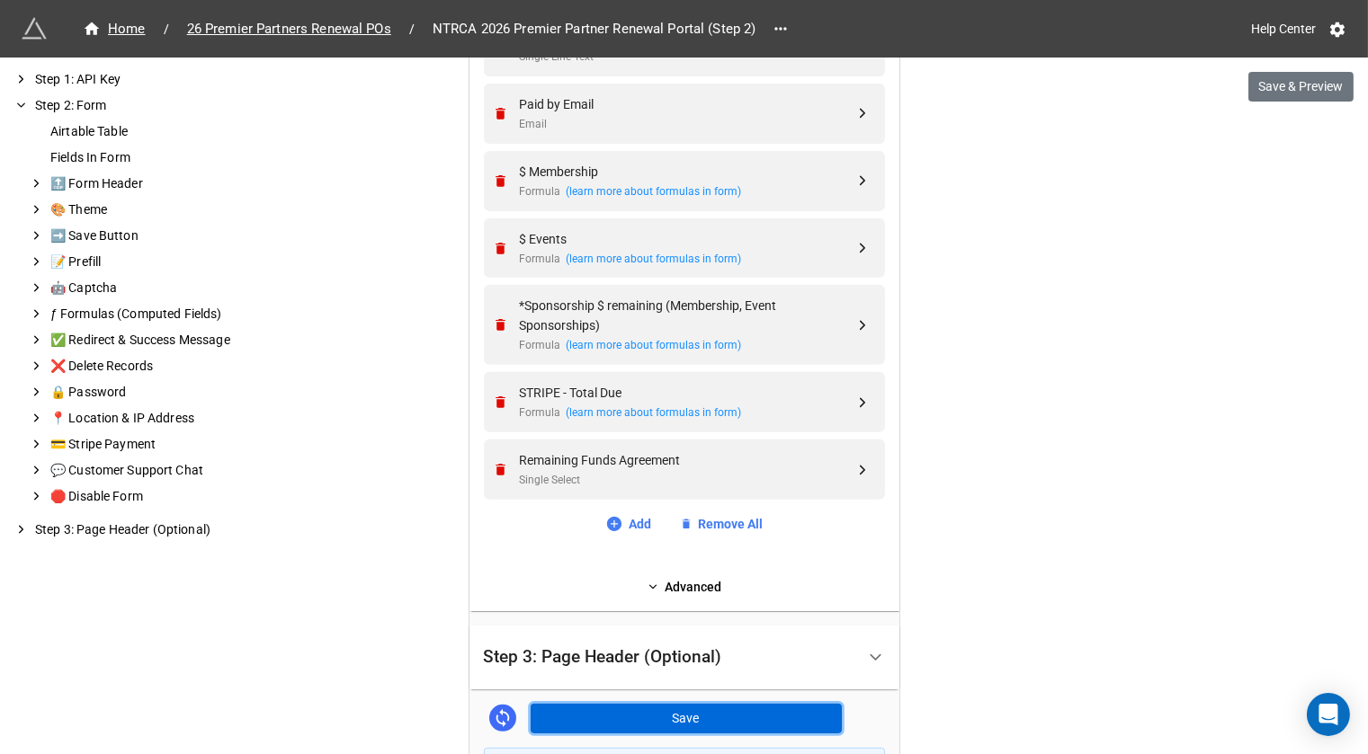
click at [701, 709] on button "Save" at bounding box center [686, 719] width 311 height 31
click at [603, 467] on div "Remaining Funds Agreement Single Select" at bounding box center [687, 470] width 335 height 39
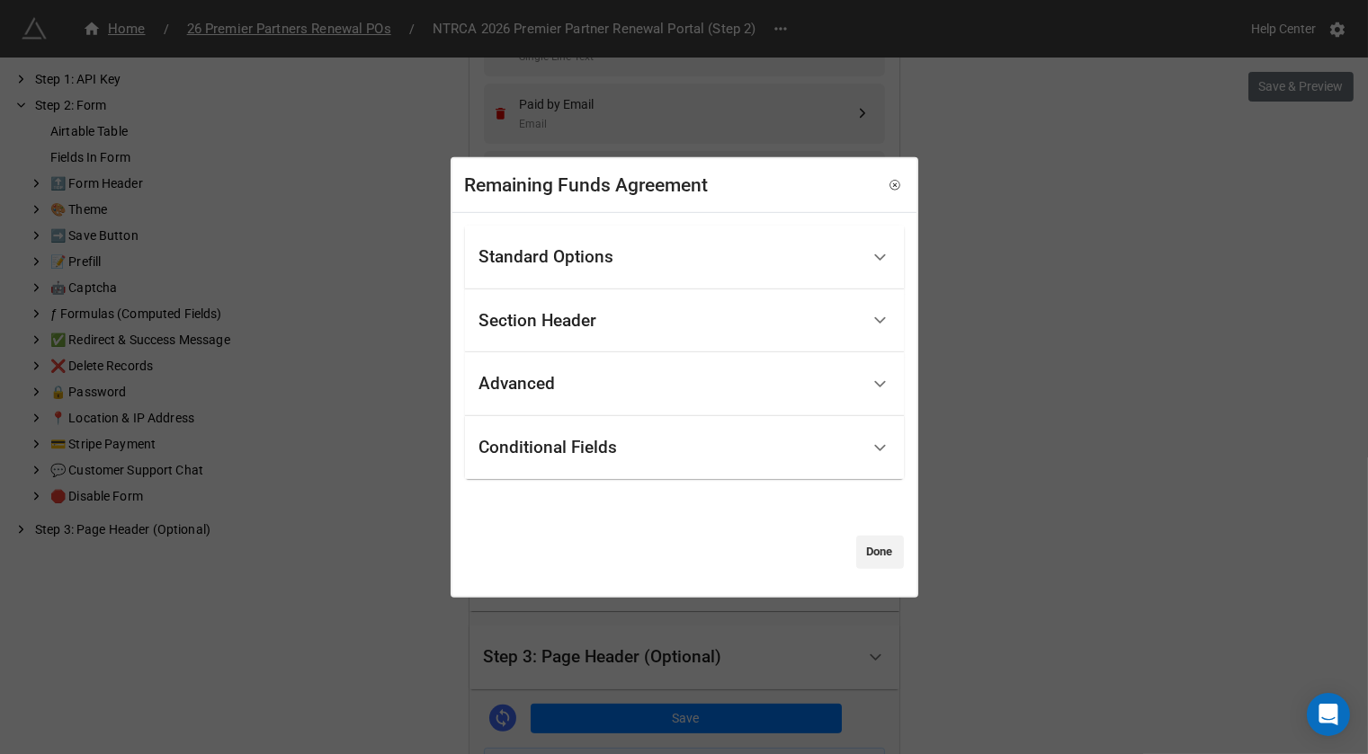
click at [624, 268] on div "Standard Options" at bounding box center [669, 258] width 380 height 42
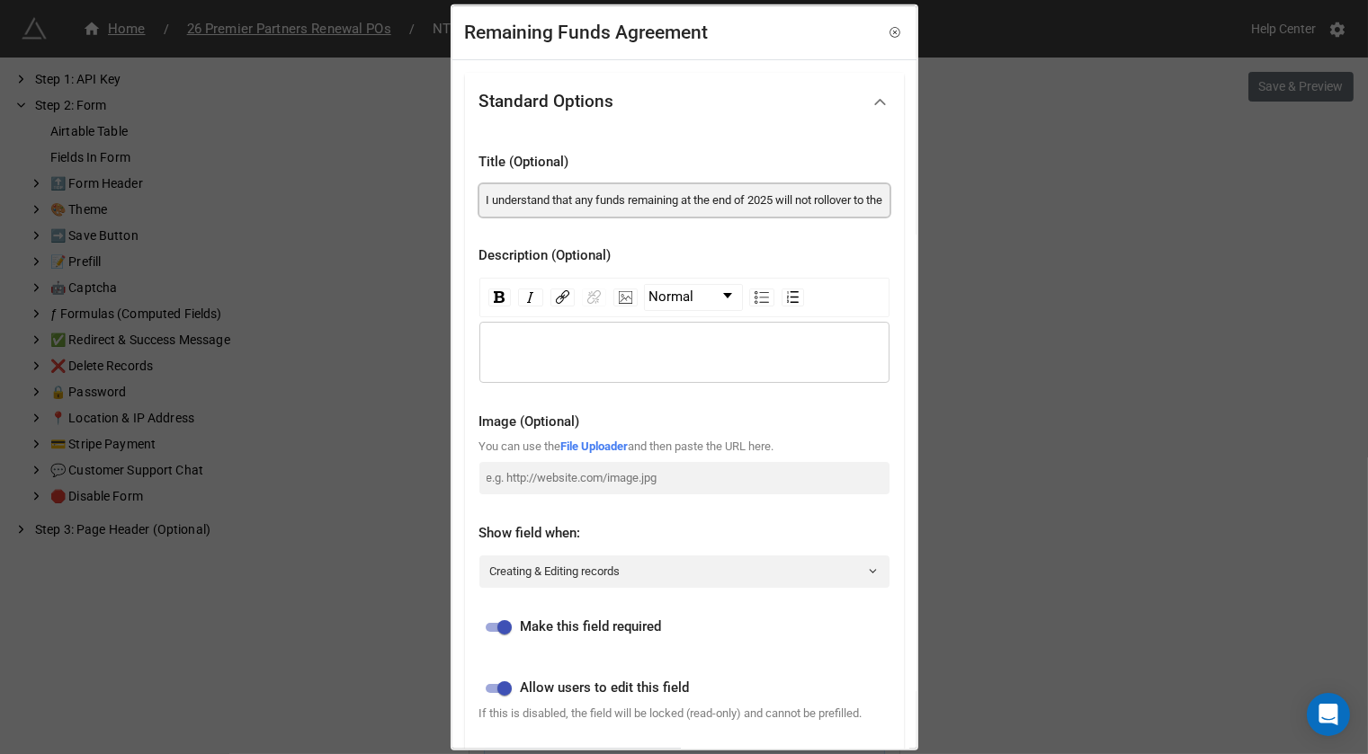
click at [794, 201] on input "I understand that any funds remaining at the end of 2025 will not rollover to t…" at bounding box center [684, 199] width 410 height 32
drag, startPoint x: 778, startPoint y: 203, endPoint x: 971, endPoint y: 203, distance: 193.3
click at [971, 203] on div "Remaining Funds Agreement Standard Options Title (Optional) I understand that a…" at bounding box center [684, 377] width 1368 height 754
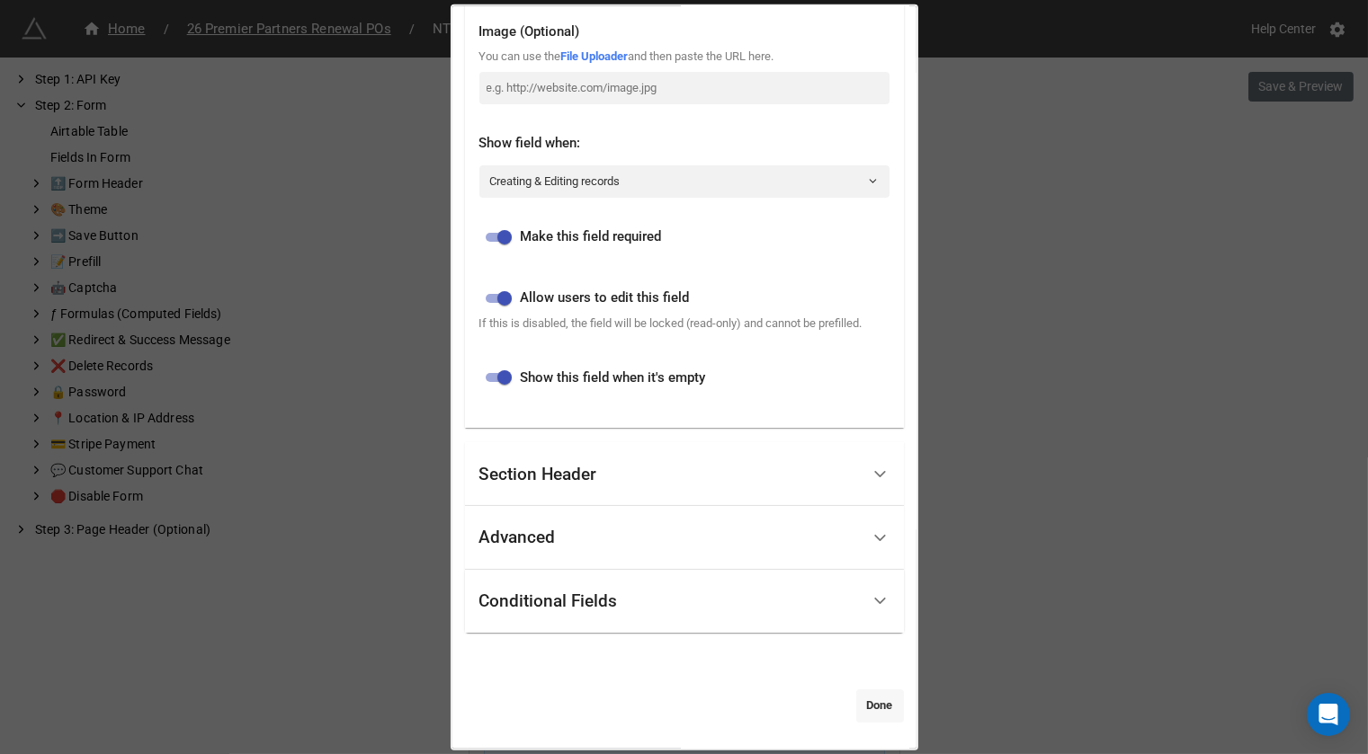
type input "I understand that any funds remaining at the end of 2026 will not rollover to t…"
click at [862, 695] on link "Done" at bounding box center [880, 706] width 48 height 32
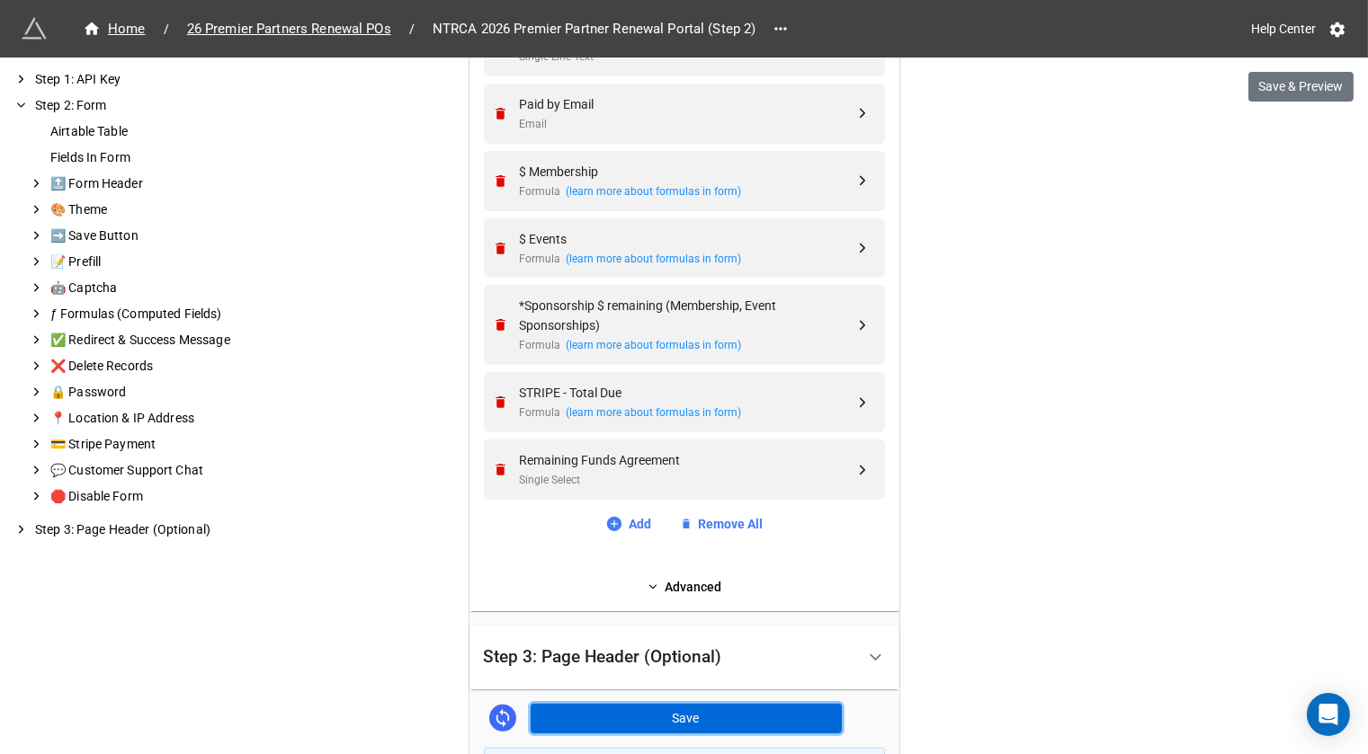
click at [790, 706] on button "Save" at bounding box center [686, 719] width 311 height 31
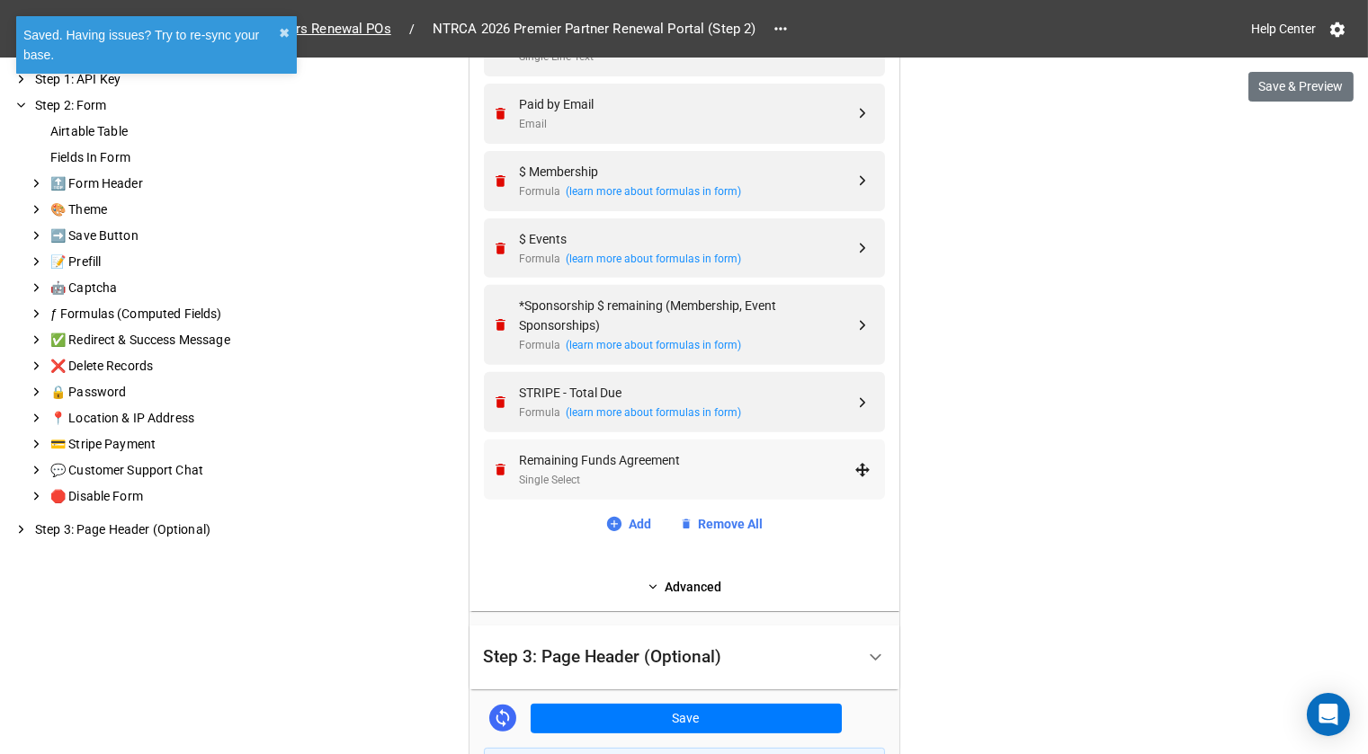
click at [540, 475] on div "Single Select" at bounding box center [687, 480] width 335 height 17
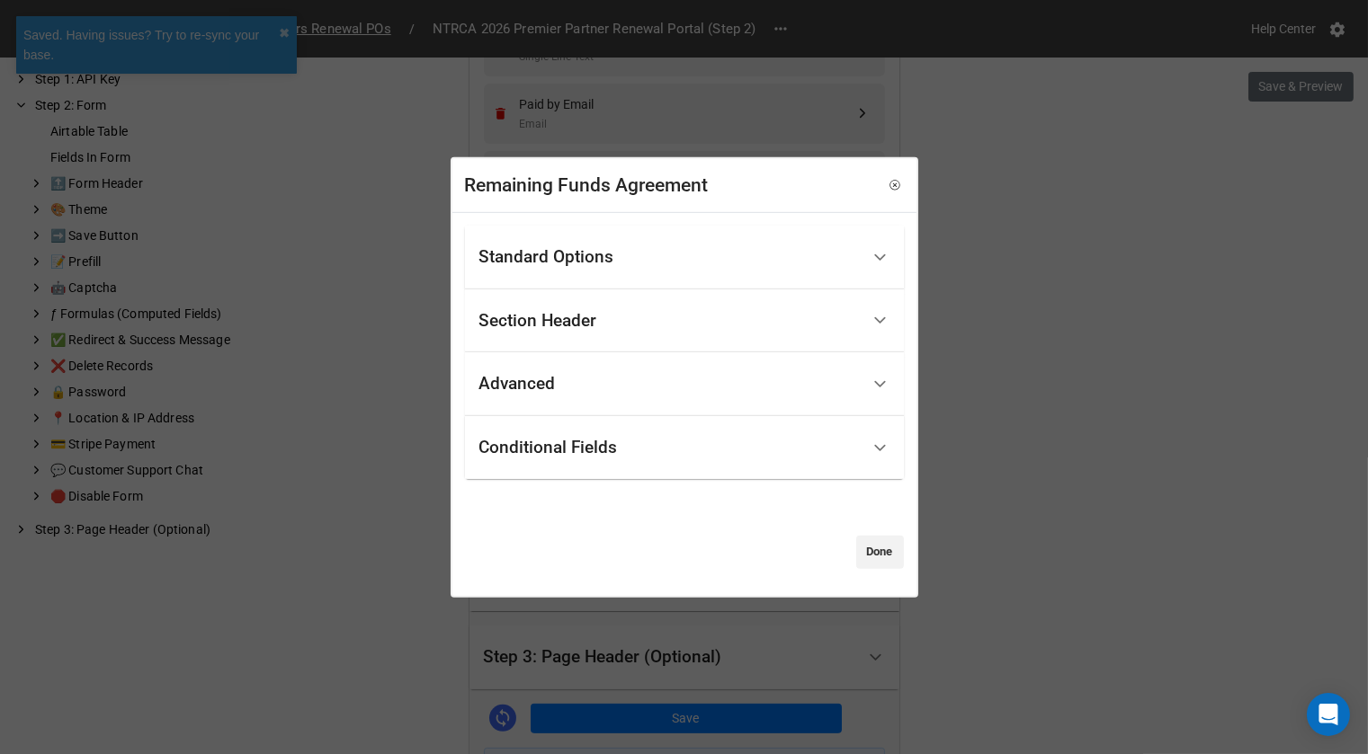
click at [561, 397] on div "Advanced" at bounding box center [669, 384] width 380 height 42
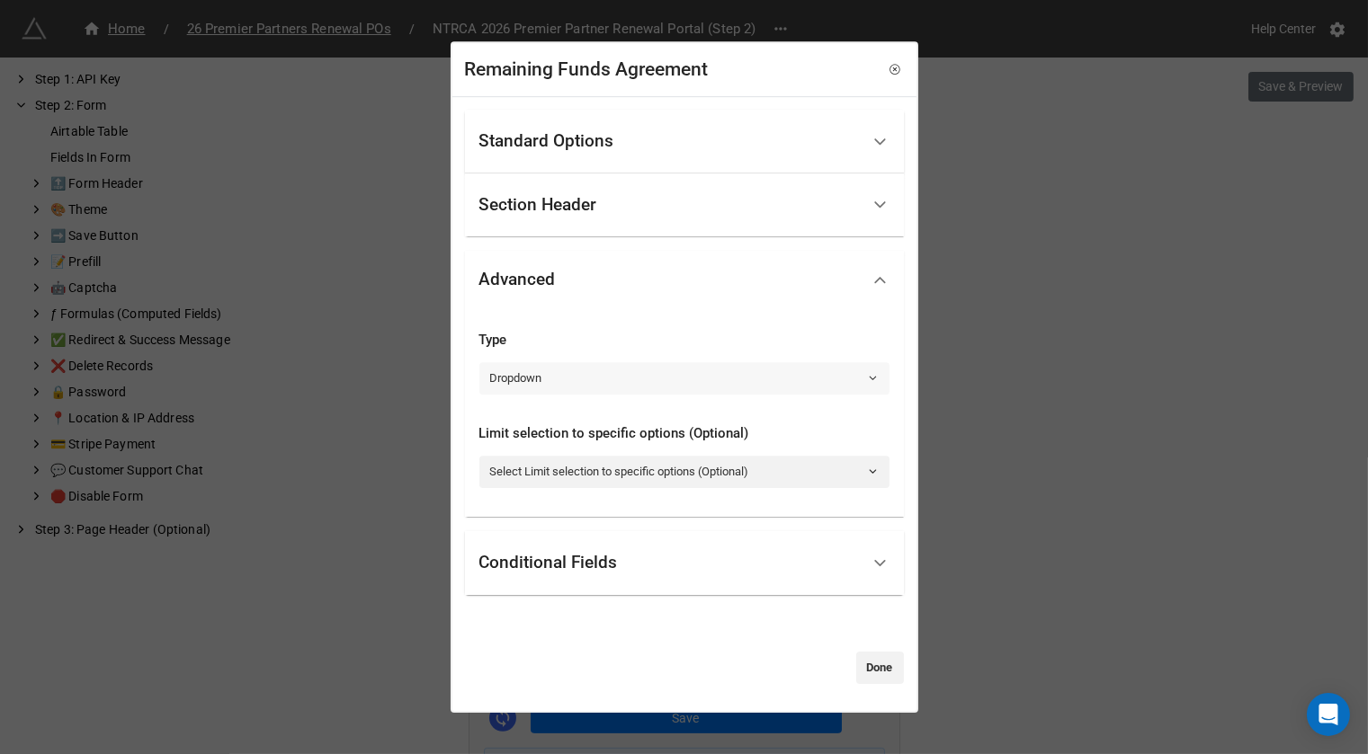
click at [572, 379] on link "Dropdown" at bounding box center [684, 378] width 410 height 32
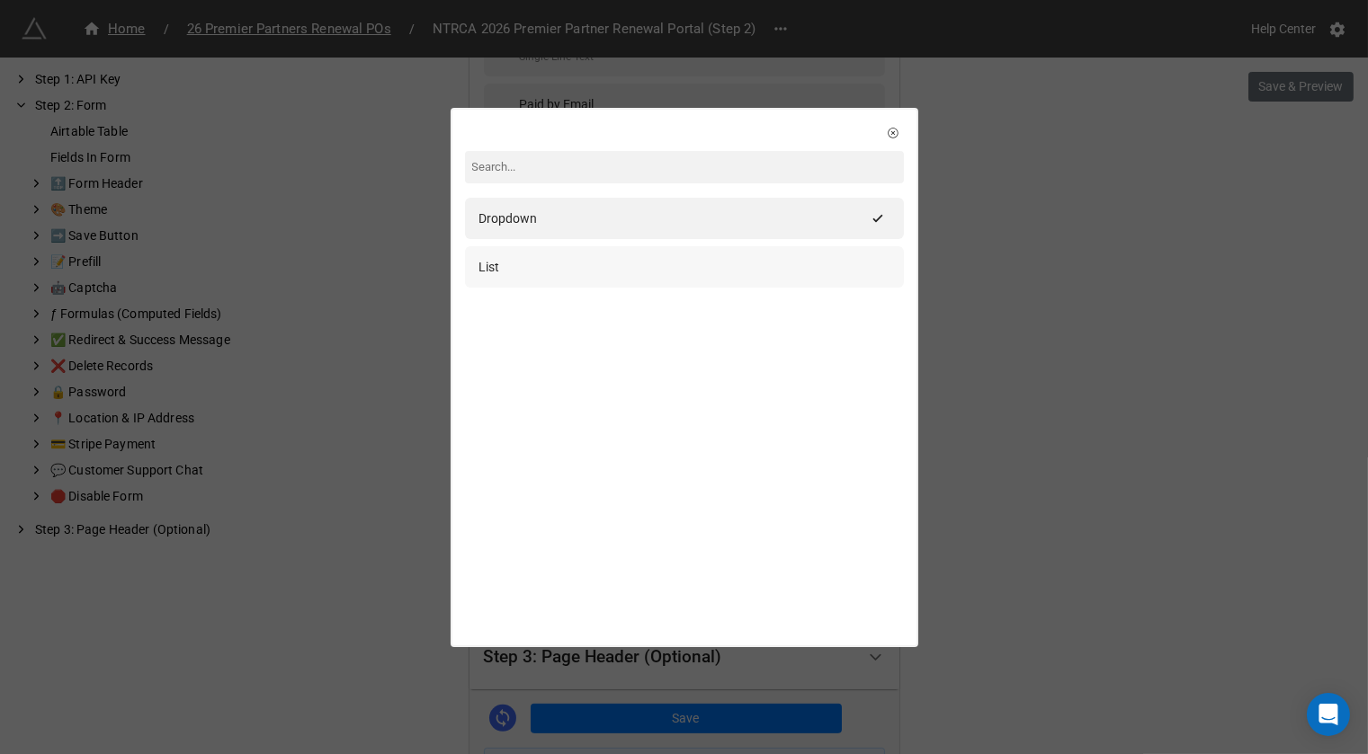
click at [614, 254] on div "List" at bounding box center [684, 266] width 439 height 41
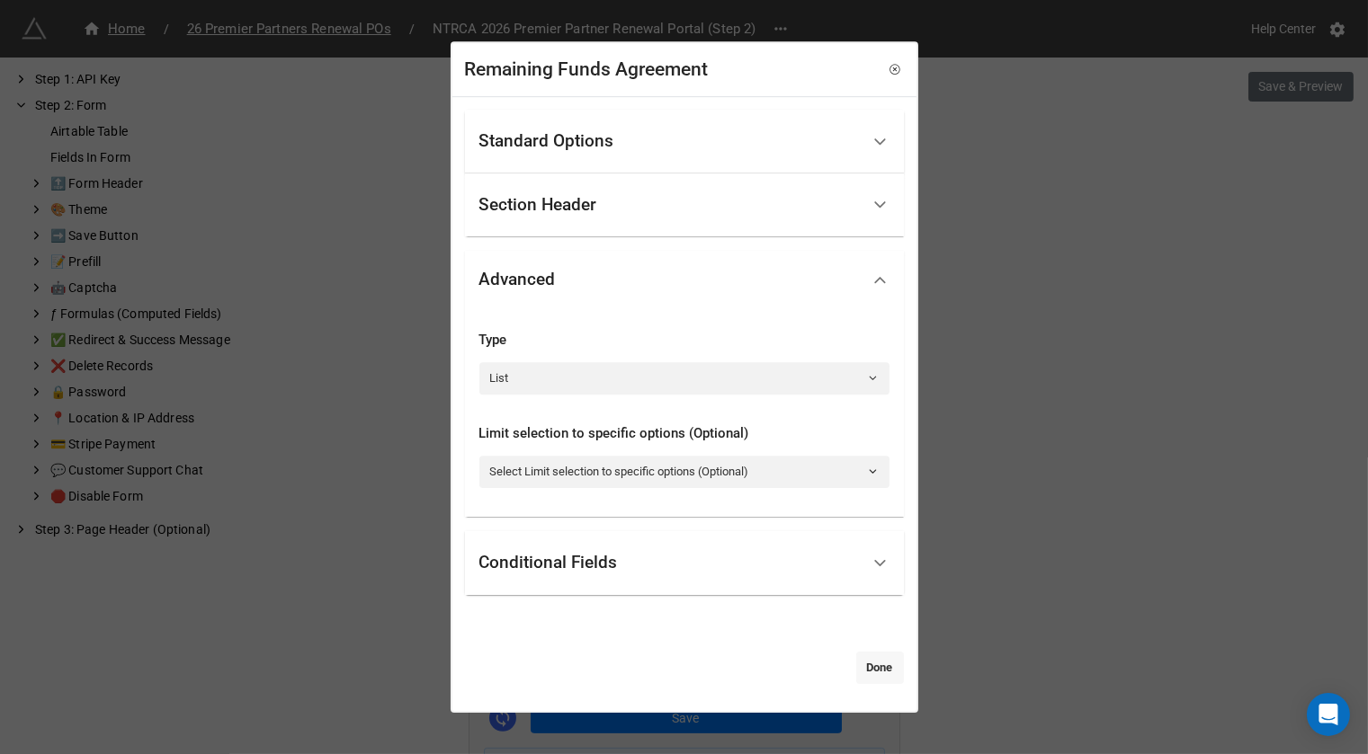
click at [868, 662] on link "Done" at bounding box center [880, 668] width 48 height 32
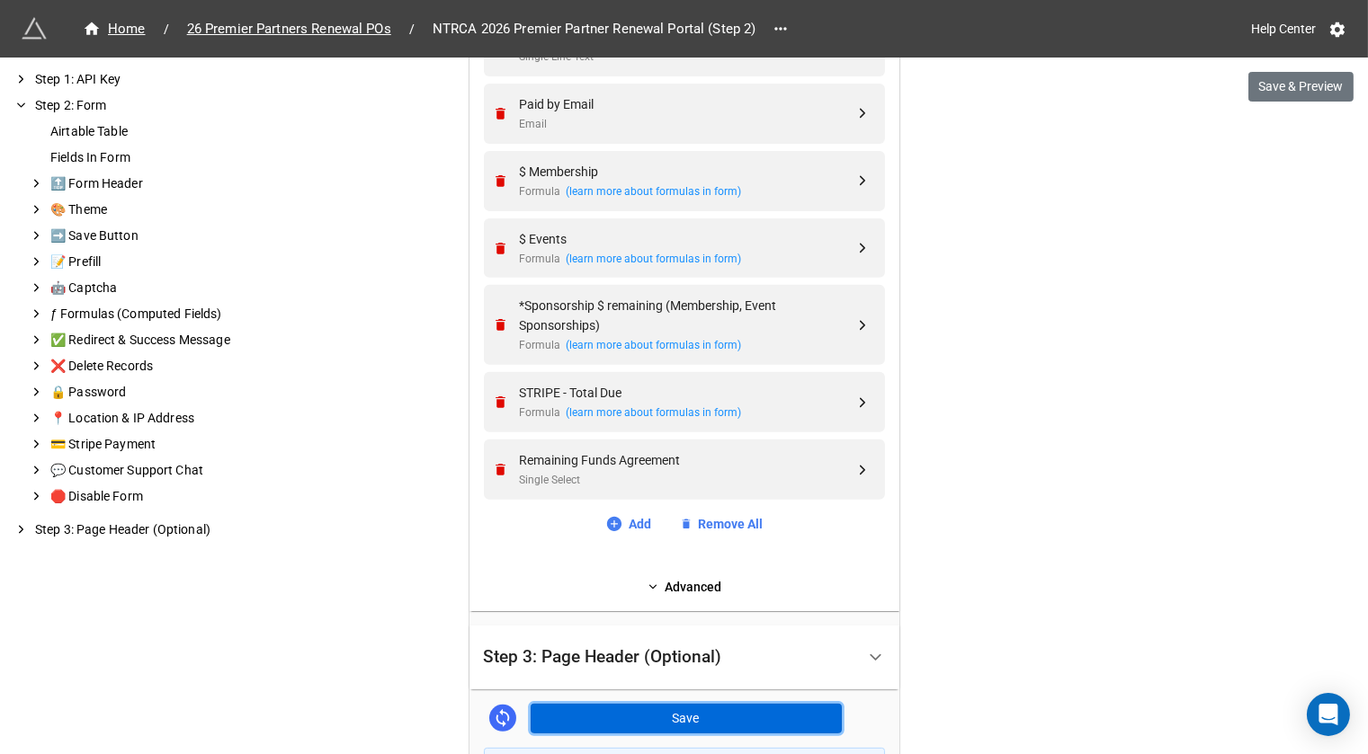
click at [686, 708] on button "Save" at bounding box center [686, 719] width 311 height 31
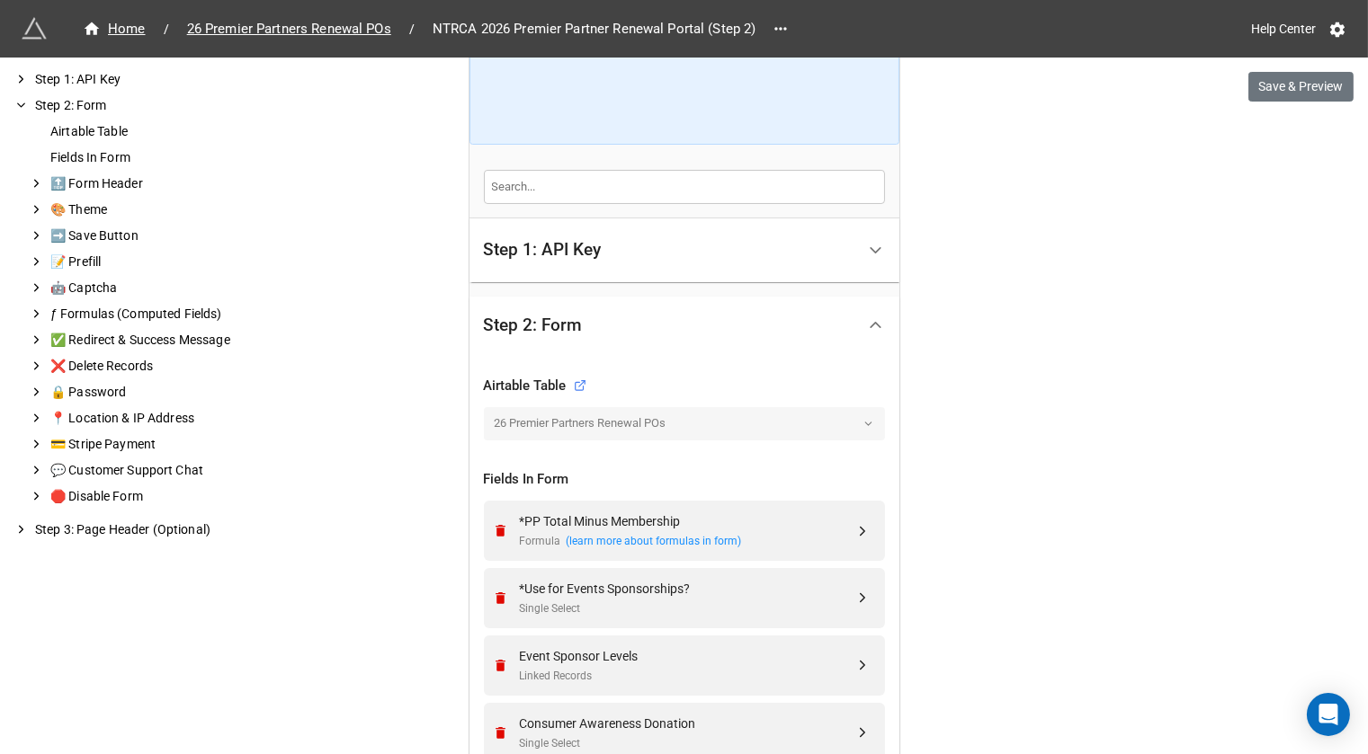
scroll to position [272, 0]
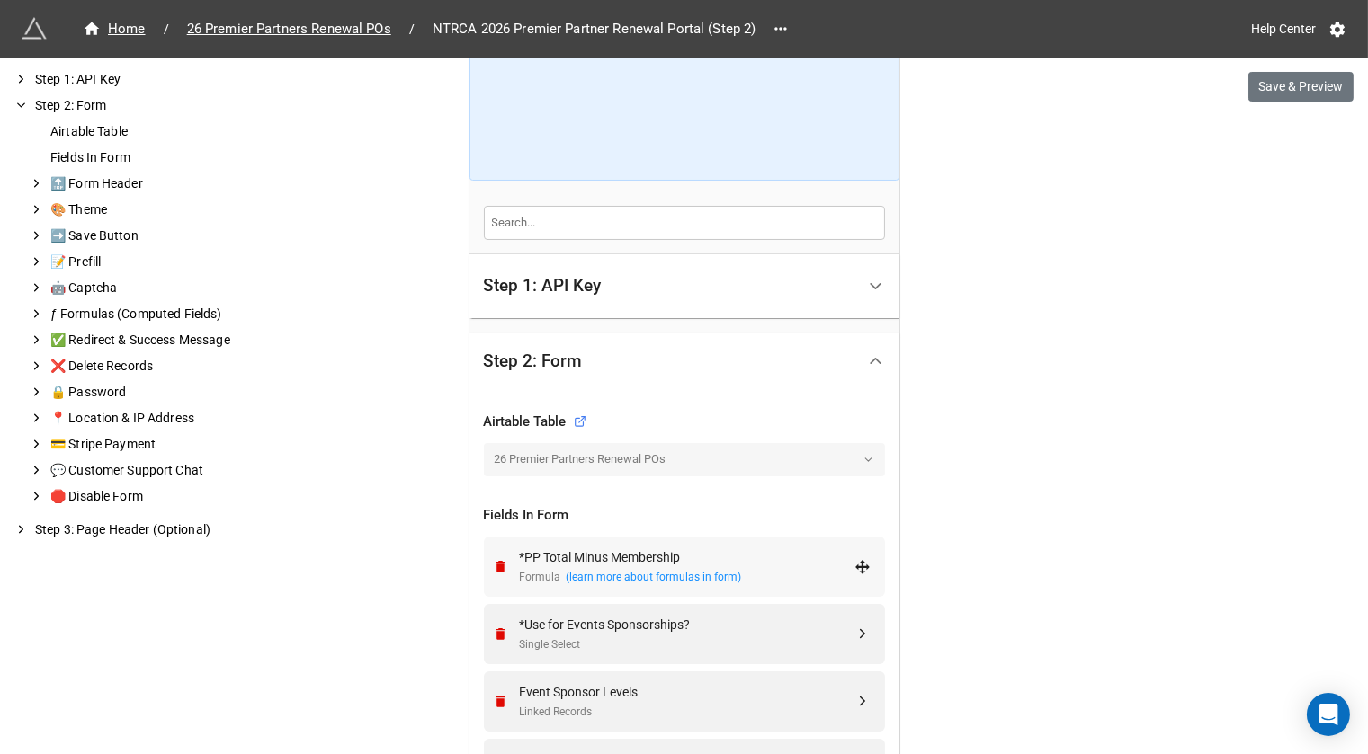
click at [718, 559] on div "*PP Total Minus Membership" at bounding box center [687, 558] width 335 height 20
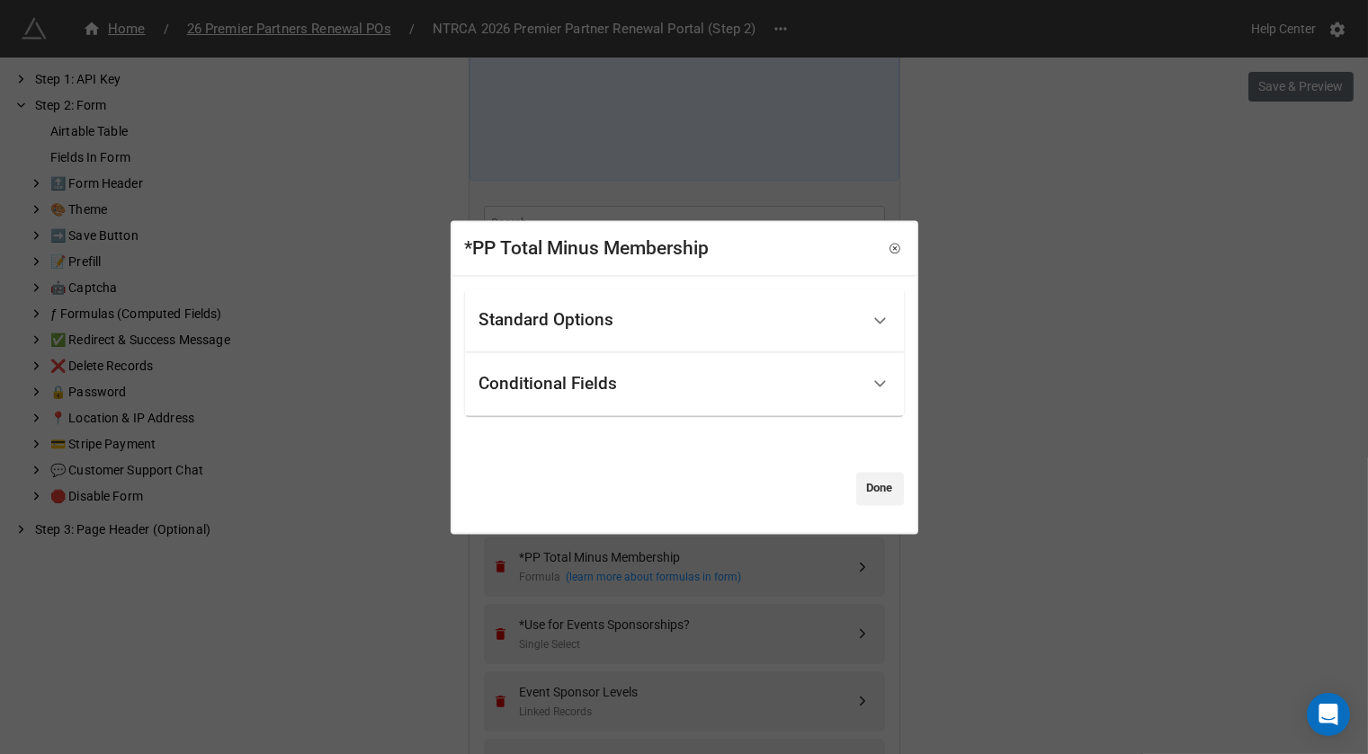
click at [695, 292] on div "Standard Options" at bounding box center [684, 321] width 439 height 64
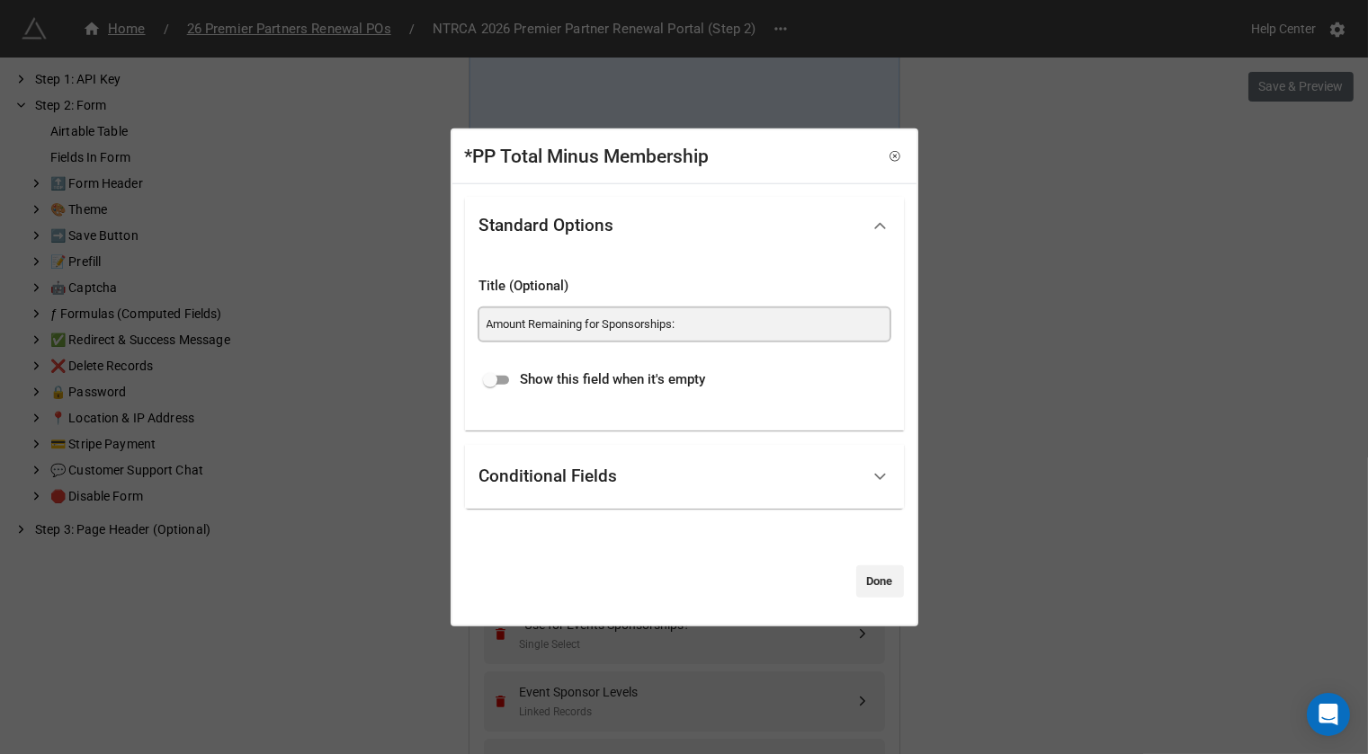
click at [680, 323] on input "Amount Remaining for Sponsorships:" at bounding box center [684, 324] width 410 height 32
click at [862, 580] on link "Done" at bounding box center [880, 581] width 48 height 32
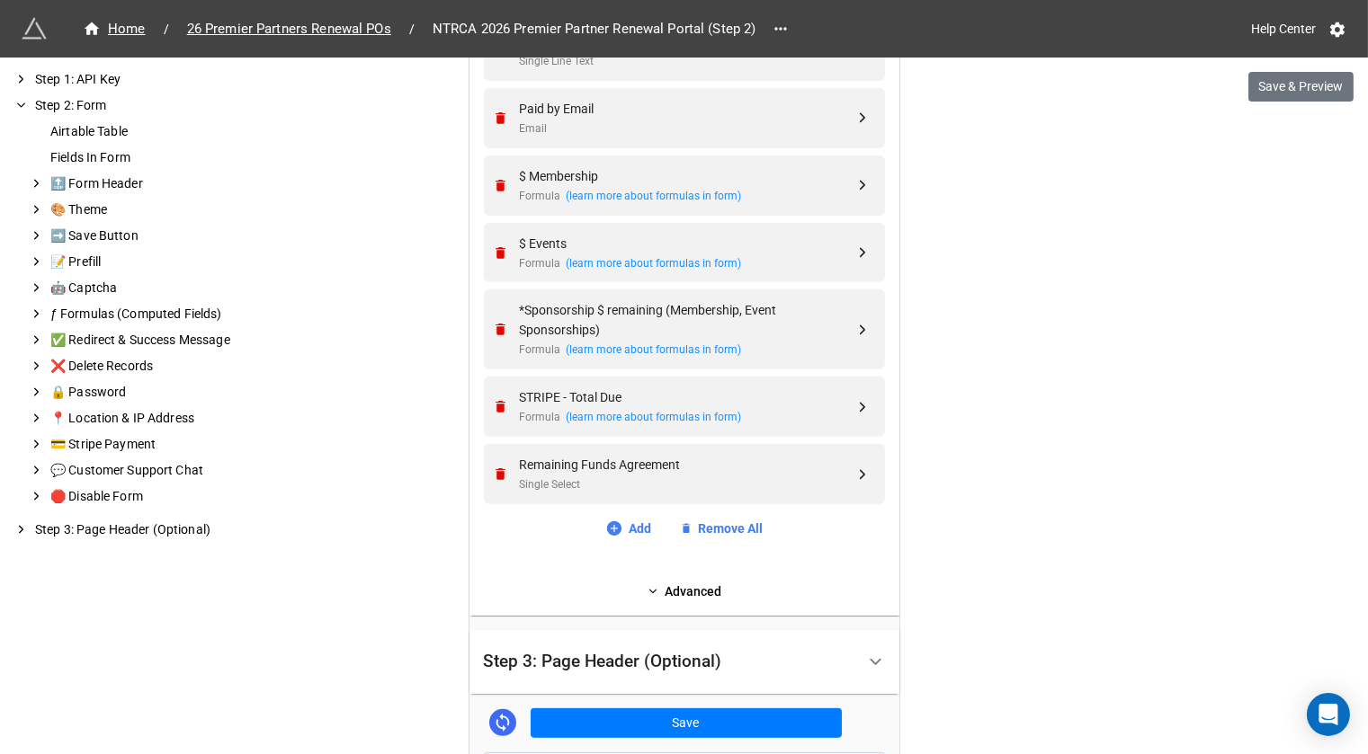
scroll to position [1256, 0]
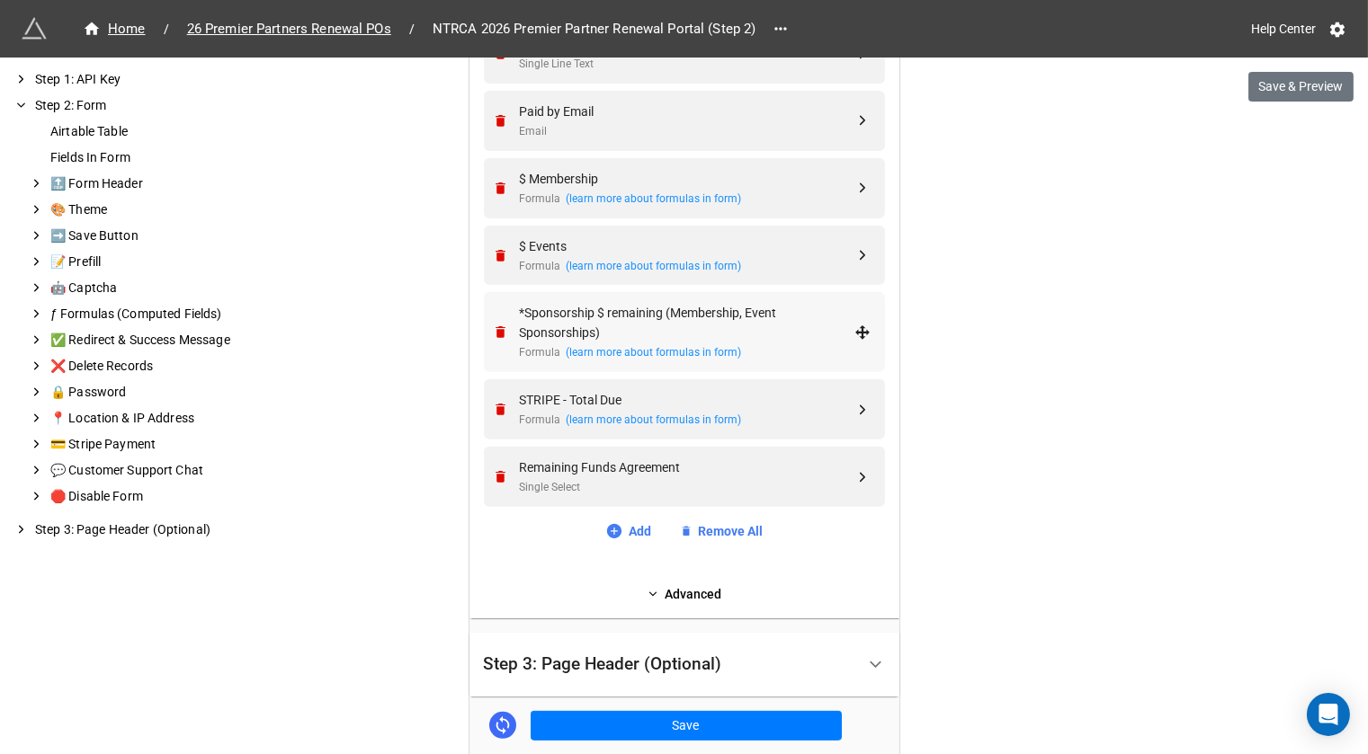
click at [748, 313] on div "*Sponsorship $ remaining (Membership, Event Sponsorships)" at bounding box center [687, 323] width 335 height 40
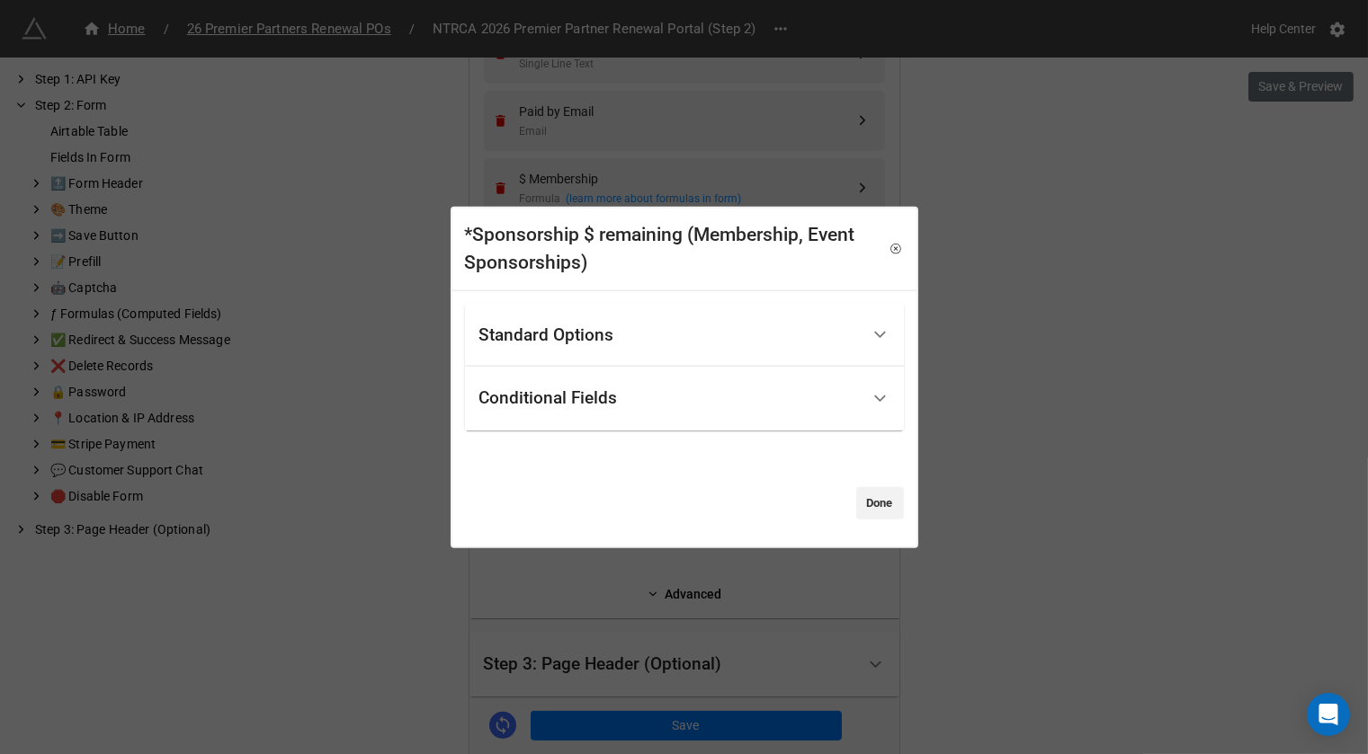
click at [661, 351] on div "Standard Options" at bounding box center [669, 335] width 380 height 42
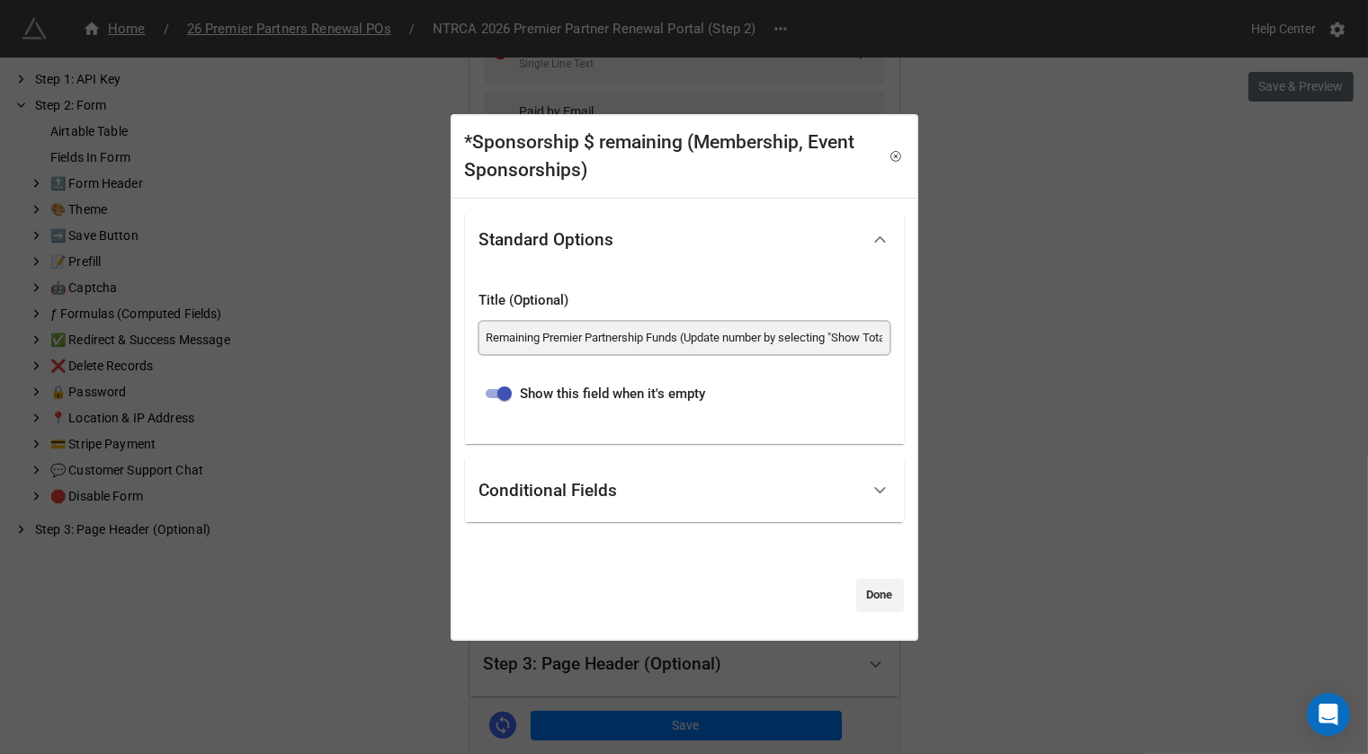
click at [656, 340] on input "Remaining Premier Partnership Funds (Update number by selecting "Show Totals" B…" at bounding box center [684, 338] width 410 height 32
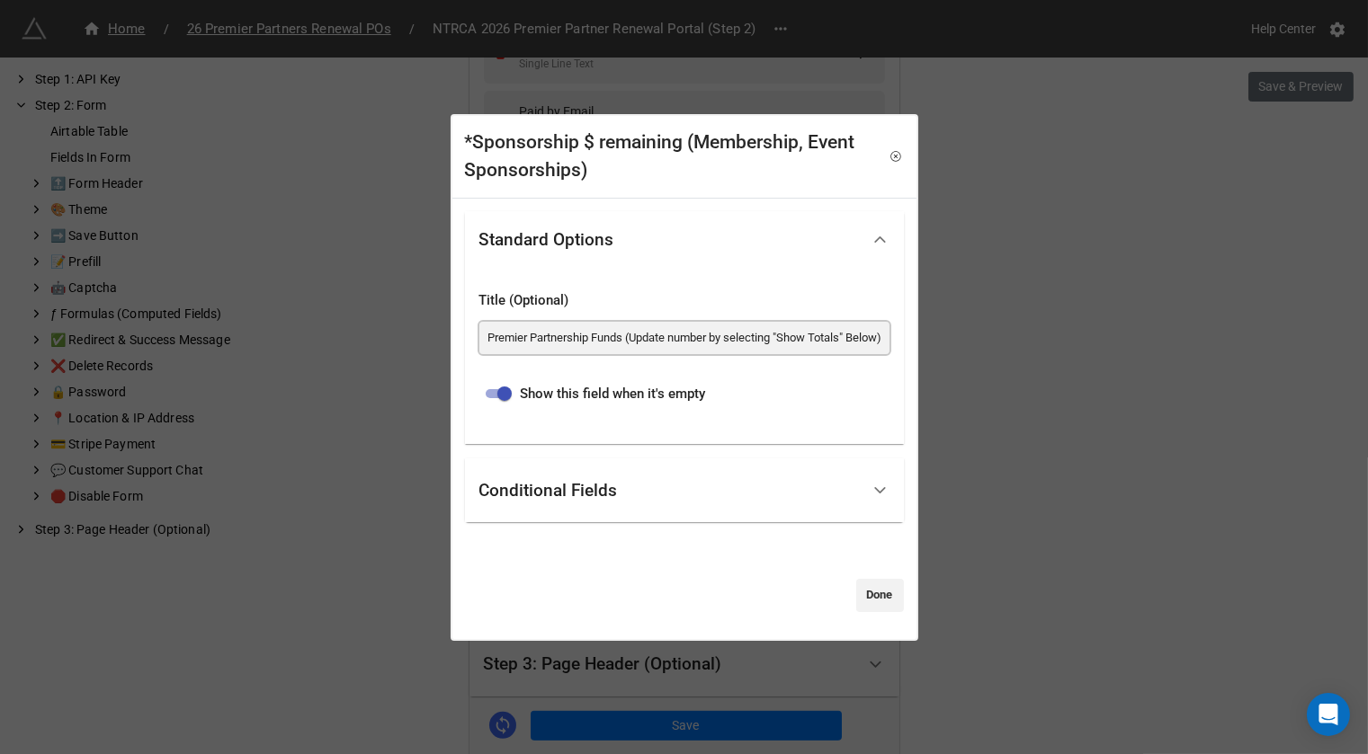
drag, startPoint x: 656, startPoint y: 340, endPoint x: 939, endPoint y: 340, distance: 283.3
click at [939, 340] on div "*Sponsorship $ remaining (Membership, Event Sponsorships) Standard Options Titl…" at bounding box center [684, 377] width 1368 height 754
click at [871, 595] on link "Done" at bounding box center [880, 595] width 48 height 32
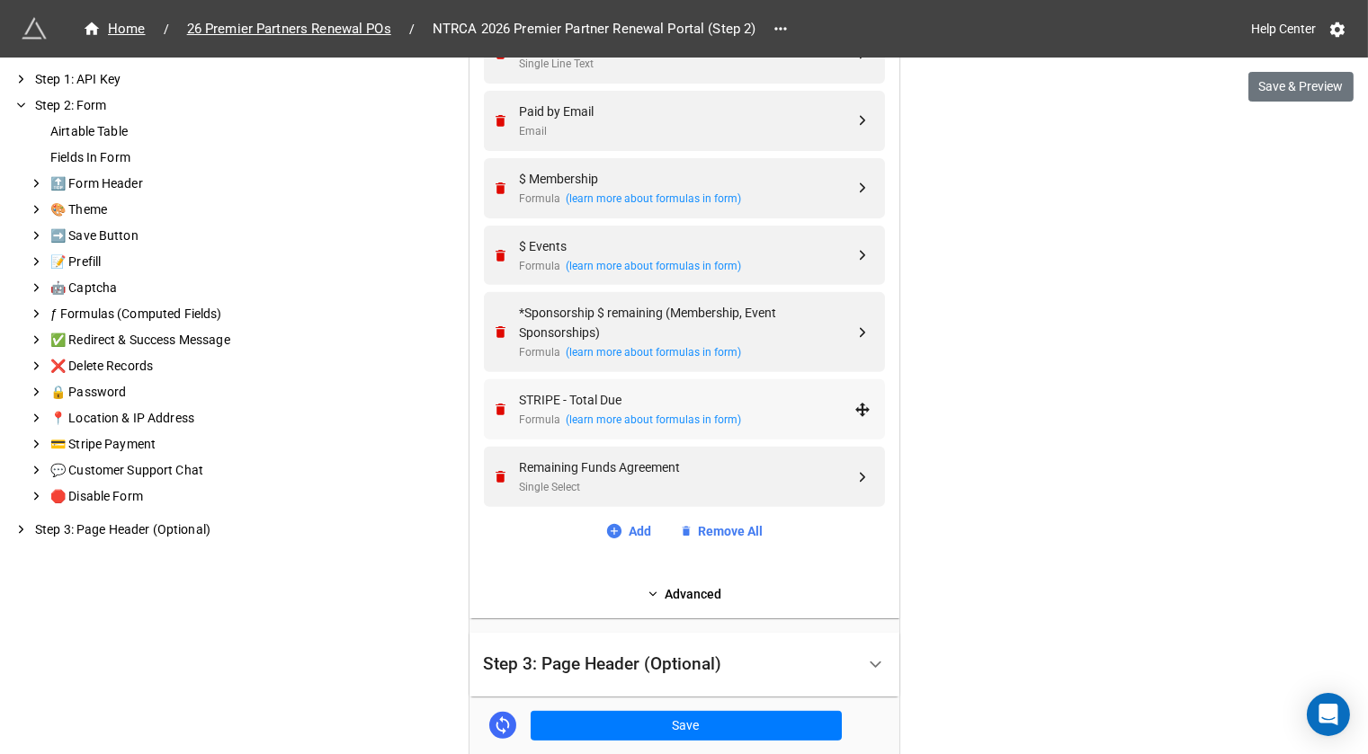
click at [744, 394] on div "STRIPE - Total Due" at bounding box center [687, 400] width 335 height 20
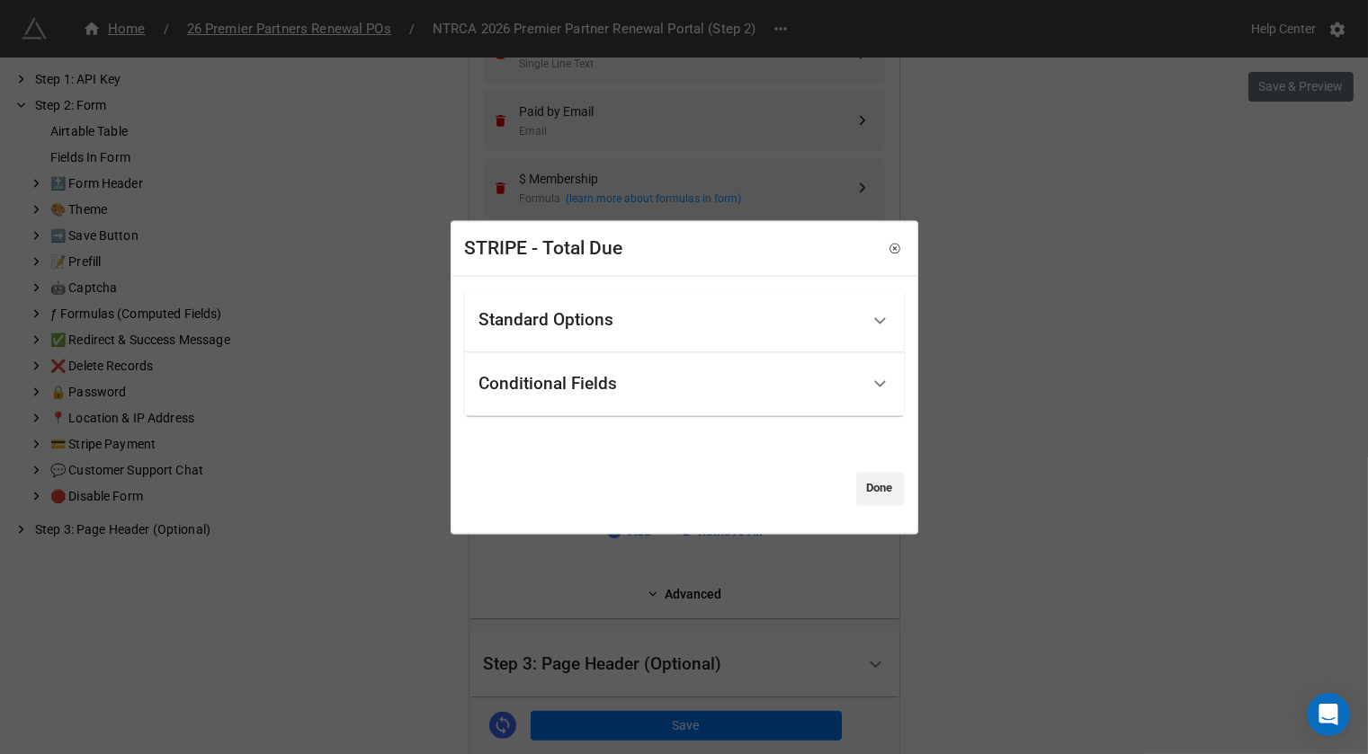
click at [669, 319] on div "Standard Options" at bounding box center [669, 320] width 380 height 42
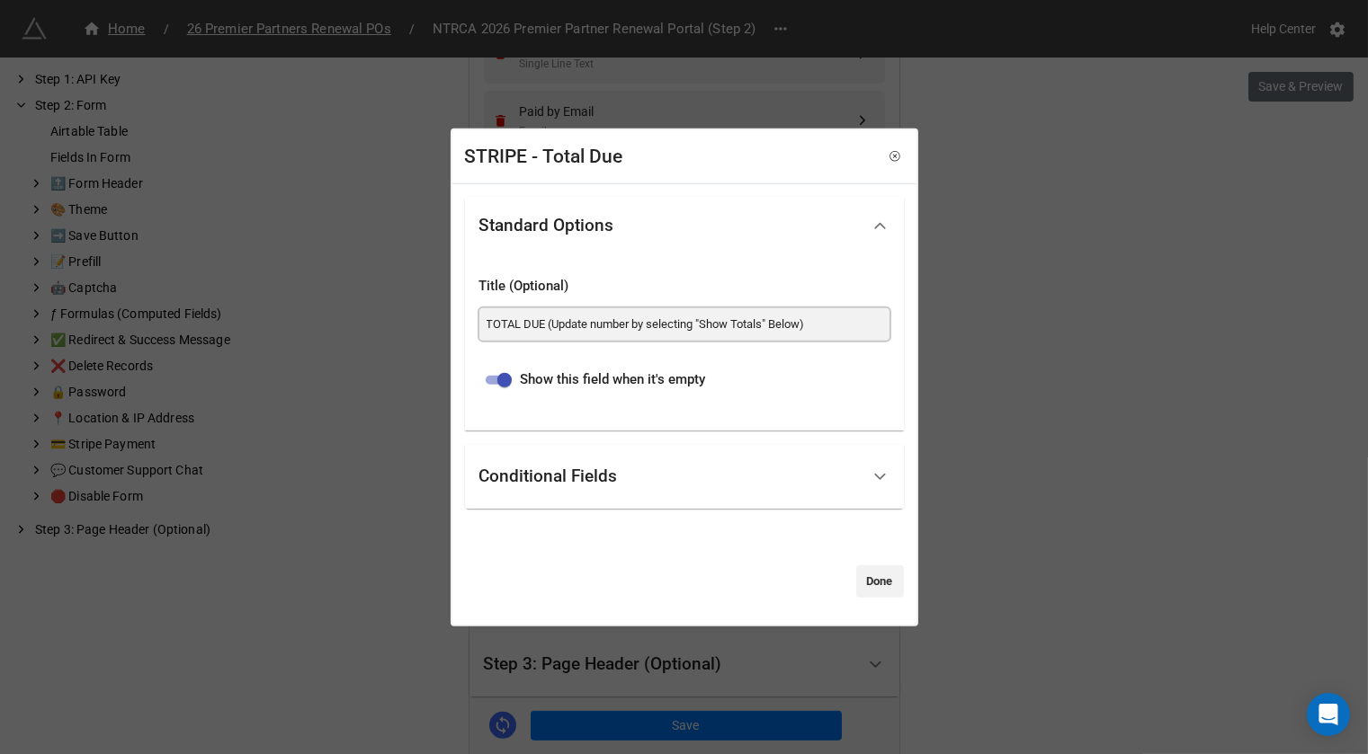
click at [648, 319] on input "TOTAL DUE (Update number by selecting "Show Totals" Below)" at bounding box center [684, 324] width 410 height 32
click at [858, 580] on link "Done" at bounding box center [880, 581] width 48 height 32
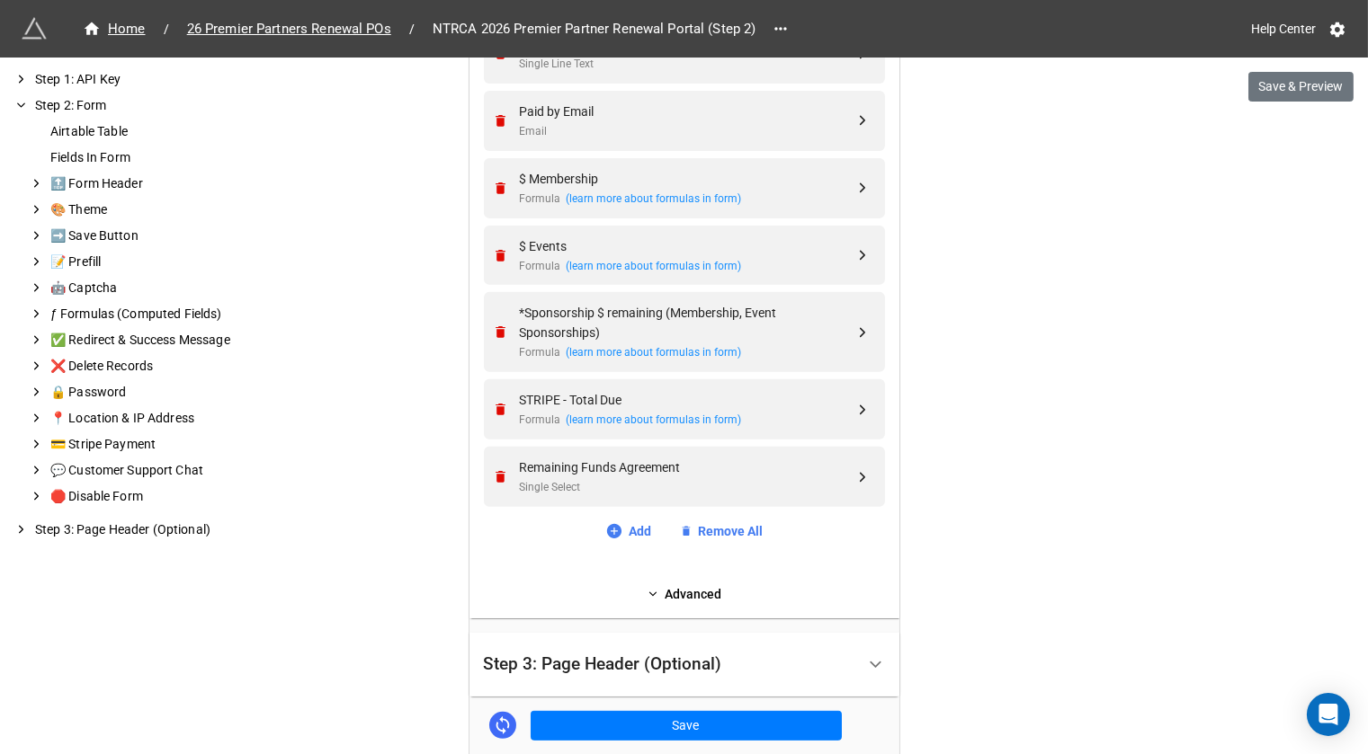
click at [1064, 409] on div "We have released a newer version of this extension with many improvements! It's…" at bounding box center [684, 37] width 1368 height 2587
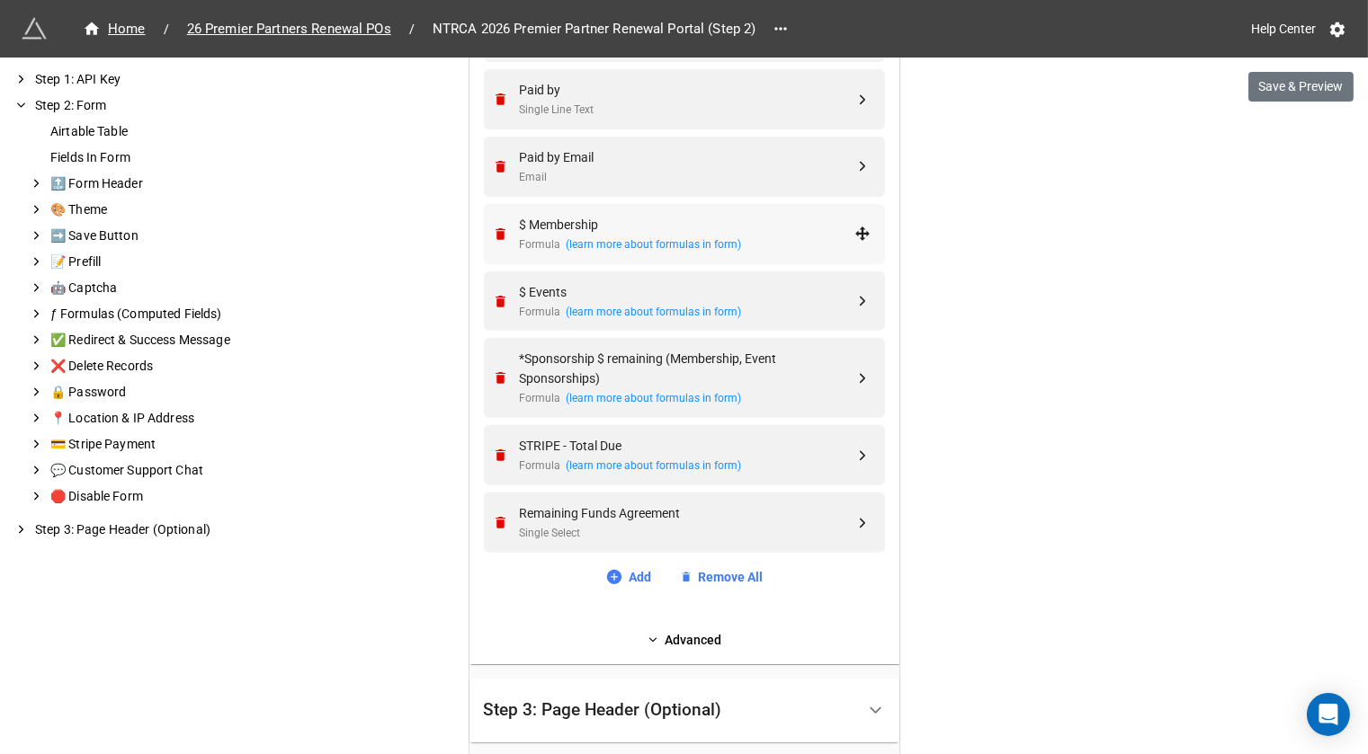
scroll to position [1201, 0]
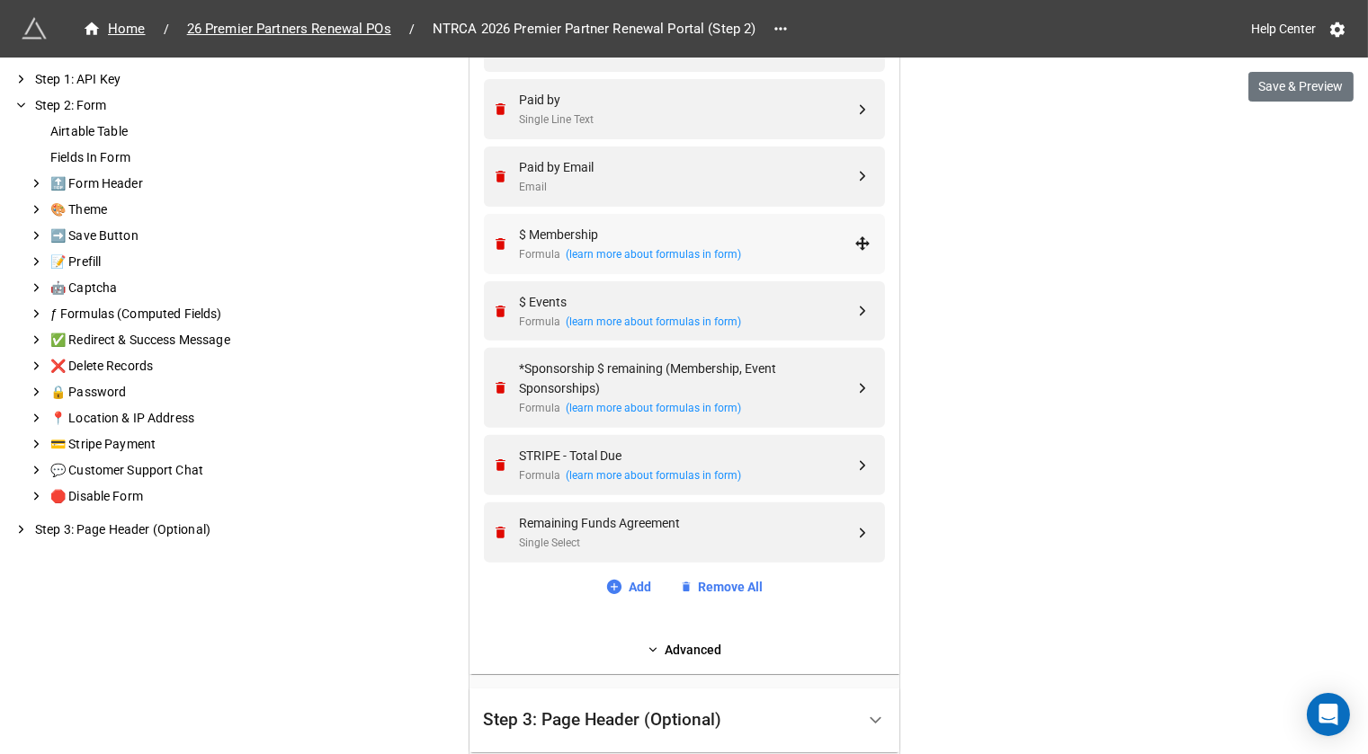
click at [675, 225] on div "$ Membership" at bounding box center [687, 235] width 335 height 20
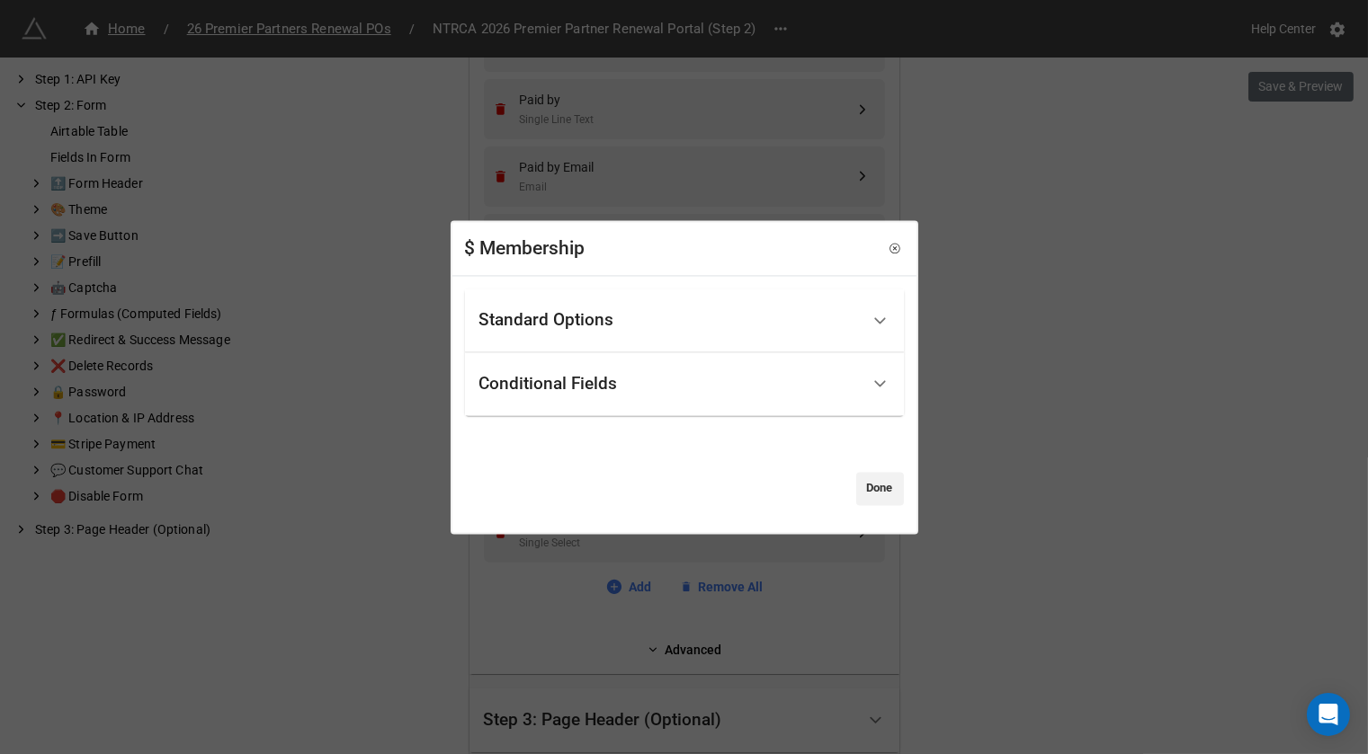
click at [583, 316] on div "Standard Options" at bounding box center [546, 321] width 135 height 18
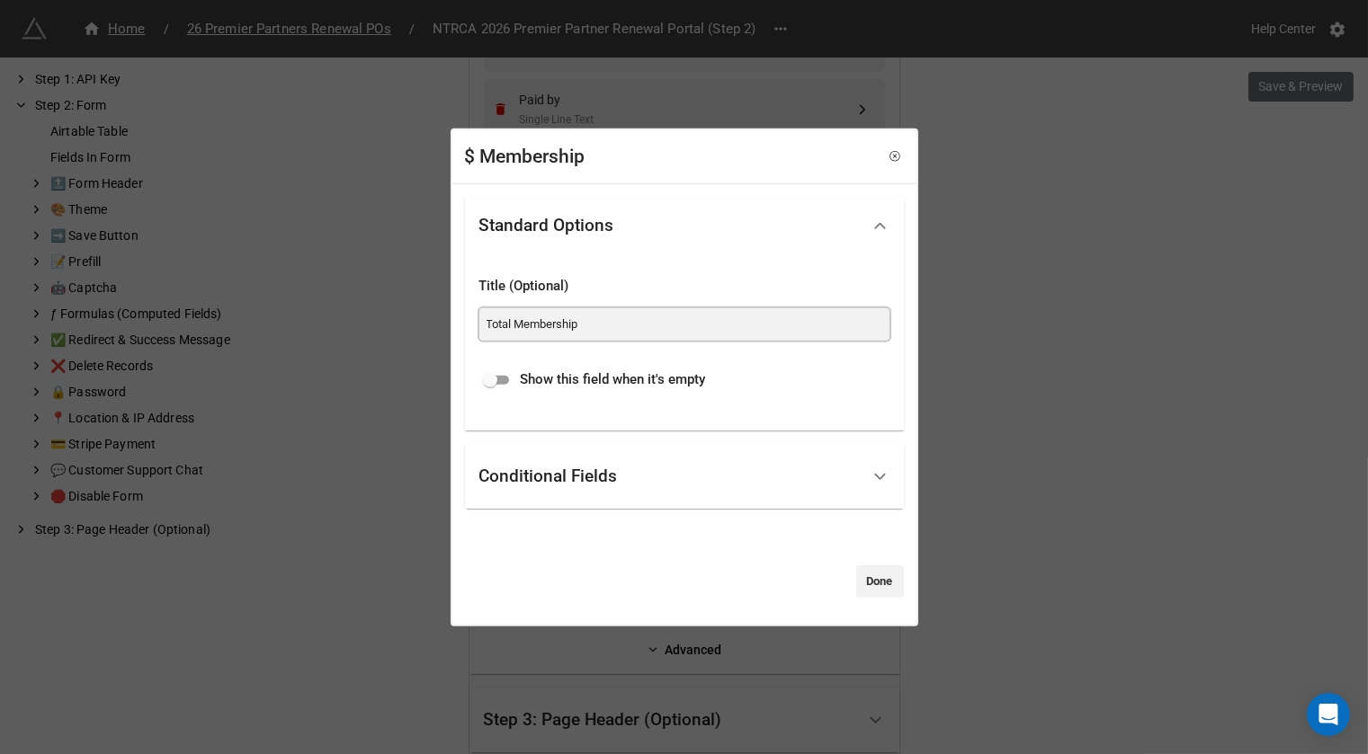
click at [616, 324] on input "Total Membership" at bounding box center [684, 324] width 410 height 32
click at [1072, 362] on div "$ Membership Standard Options Title (Optional) Total Membership Show this field…" at bounding box center [684, 377] width 1368 height 754
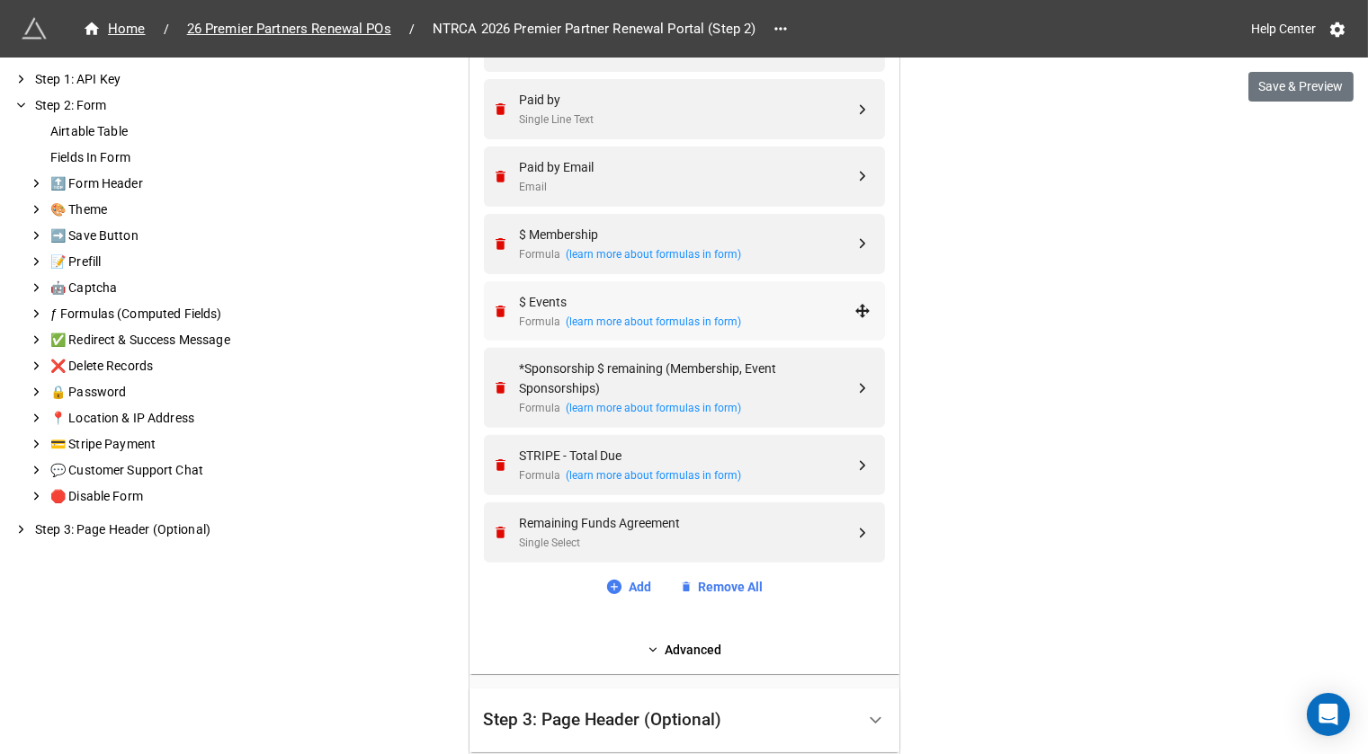
click at [626, 300] on div "$ Events" at bounding box center [687, 302] width 335 height 20
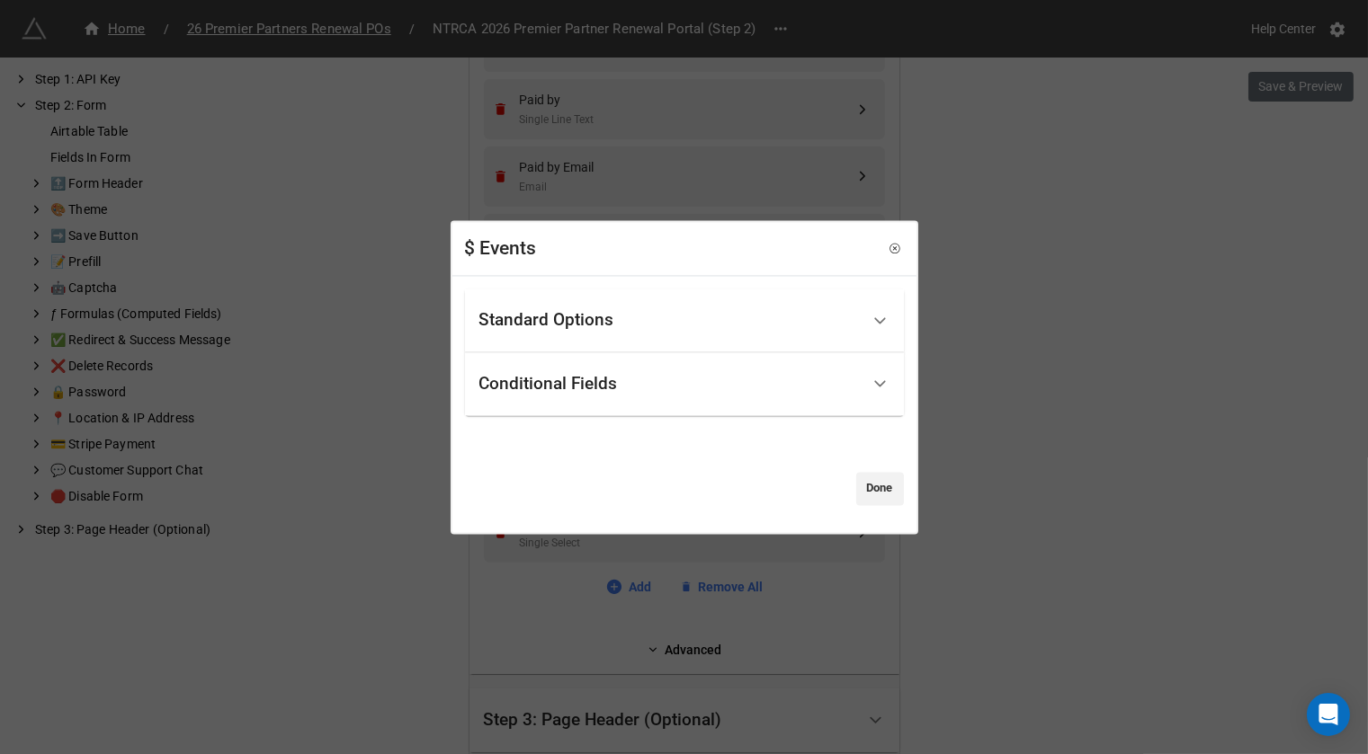
click at [590, 322] on div "Standard Options" at bounding box center [546, 321] width 135 height 18
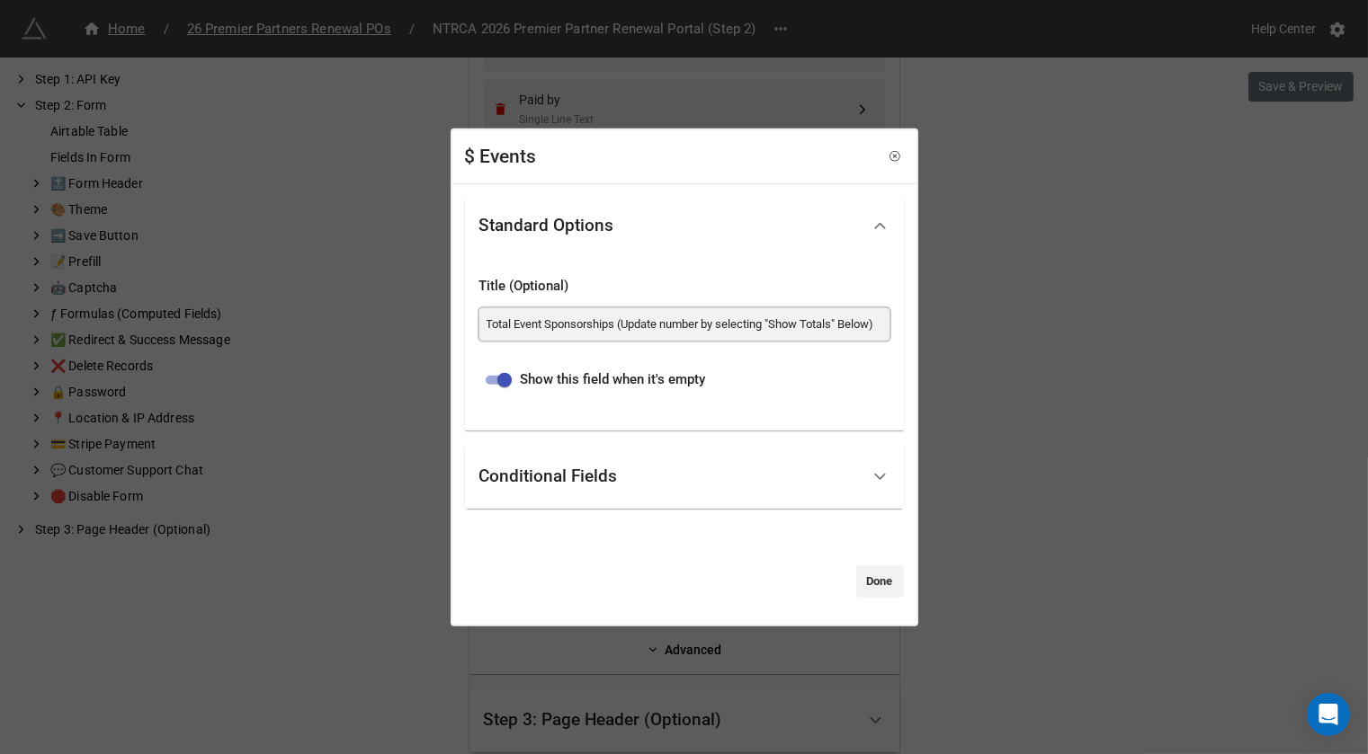
click at [566, 334] on input "Total Event Sponsorships (Update number by selecting "Show Totals" Below)" at bounding box center [684, 324] width 410 height 32
click at [858, 570] on link "Done" at bounding box center [880, 581] width 48 height 32
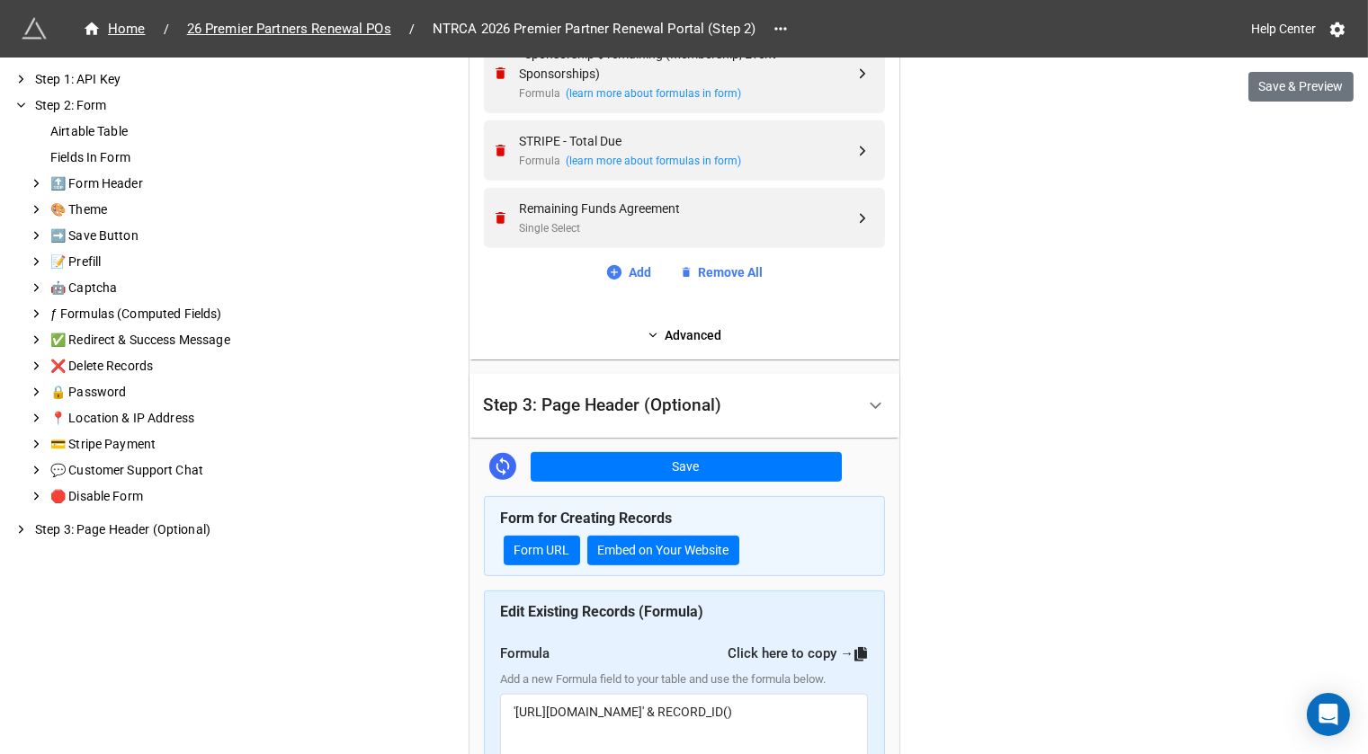
scroll to position [1669, 0]
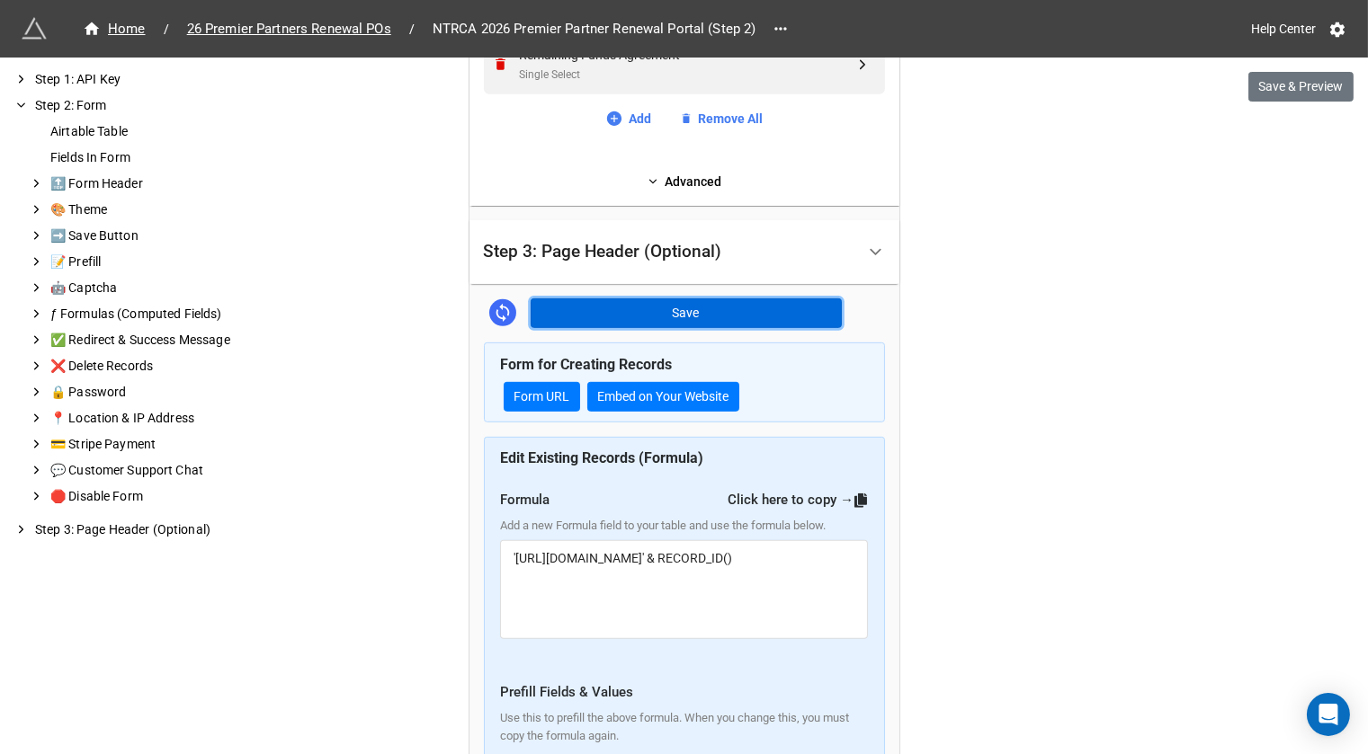
click at [629, 307] on button "Save" at bounding box center [686, 314] width 311 height 31
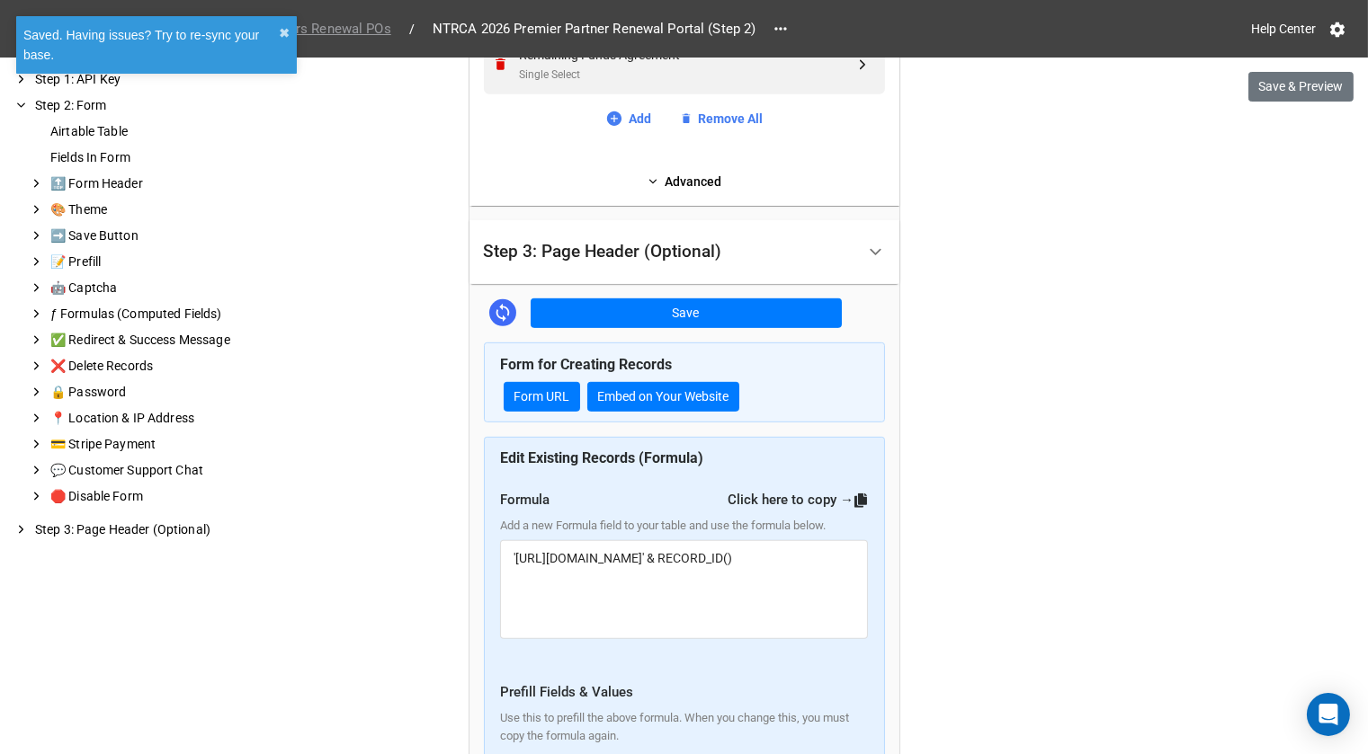
click at [366, 32] on span "26 Premier Partners Renewal POs" at bounding box center [289, 29] width 226 height 21
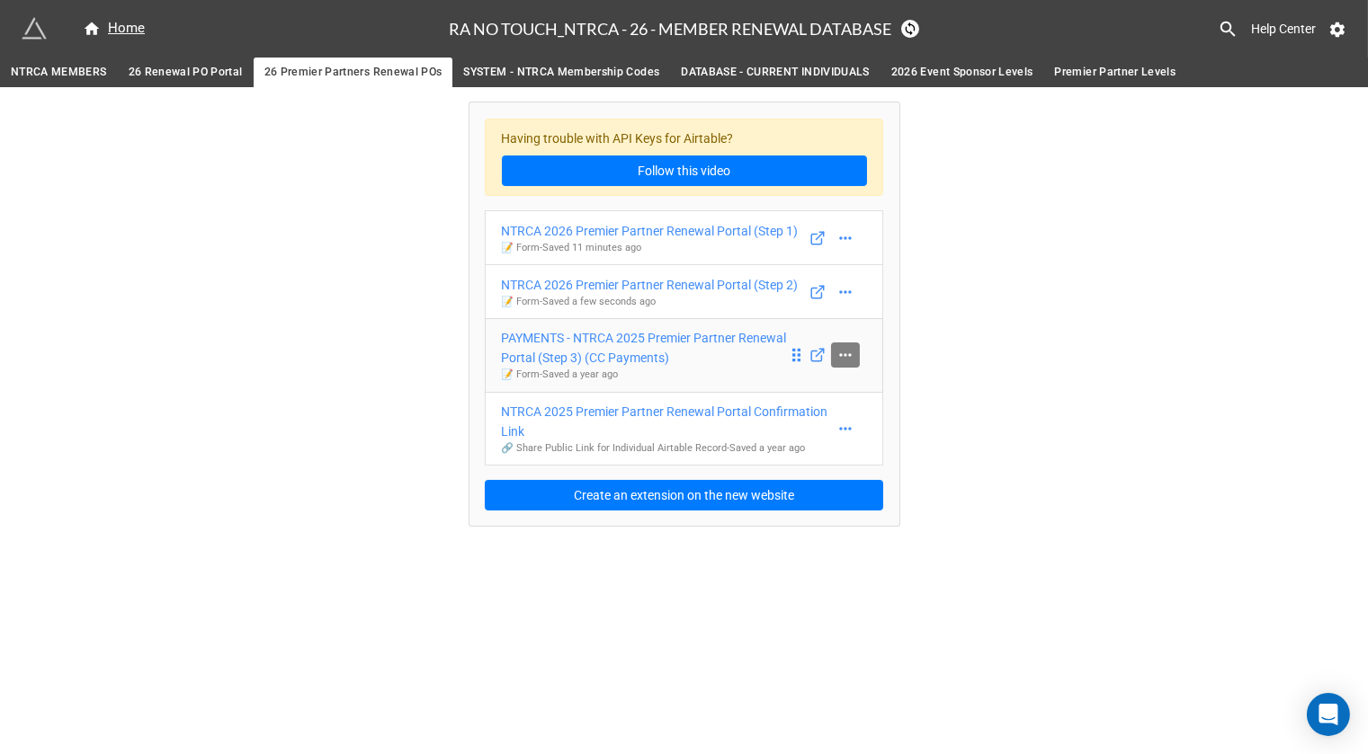
click at [843, 368] on link at bounding box center [845, 355] width 29 height 25
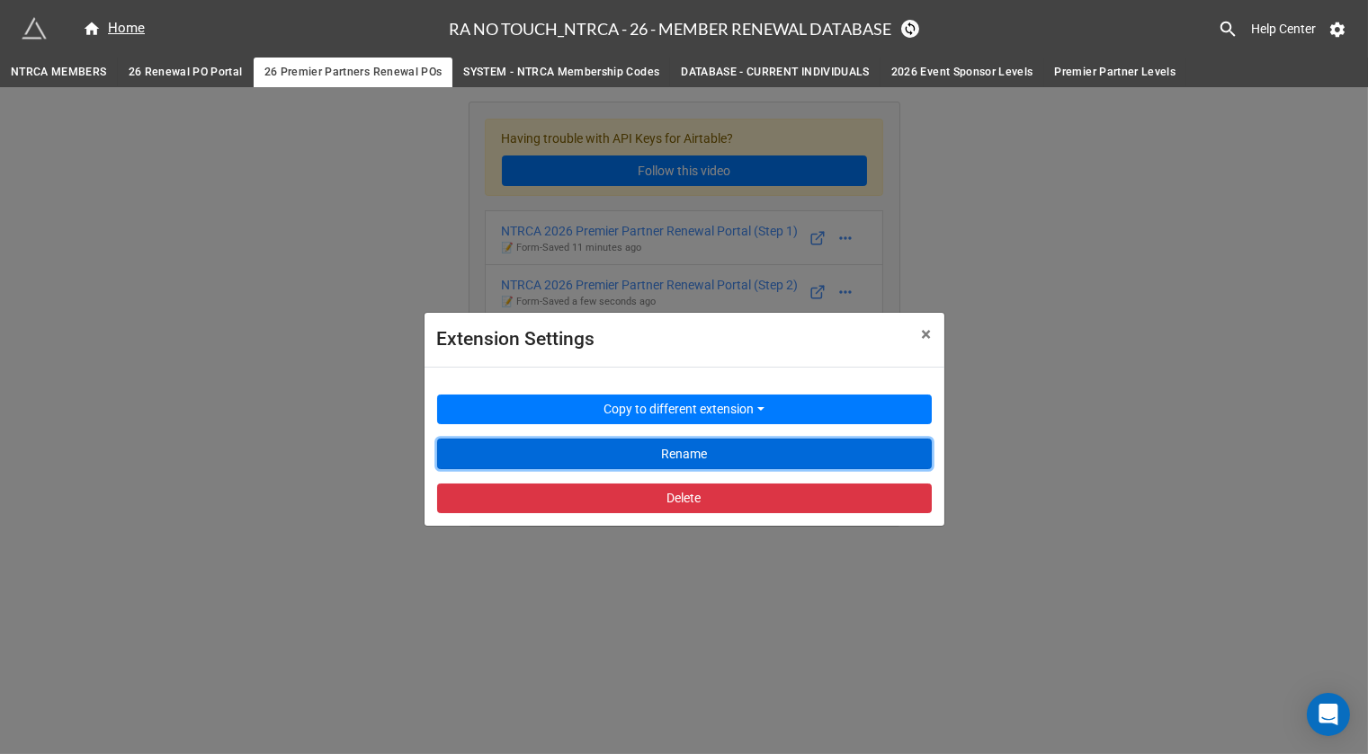
click at [726, 452] on button "Rename" at bounding box center [684, 454] width 495 height 31
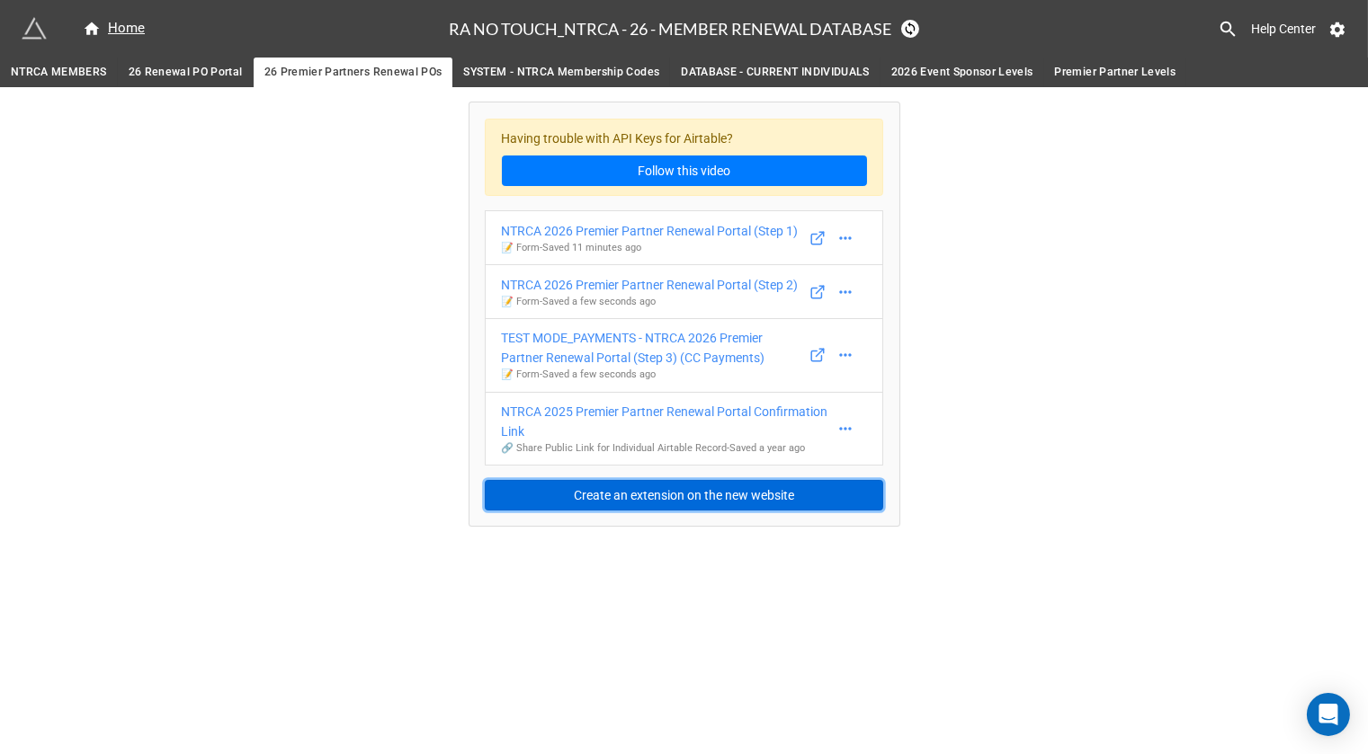
click at [695, 511] on button "Create an extension on the new website" at bounding box center [684, 495] width 398 height 31
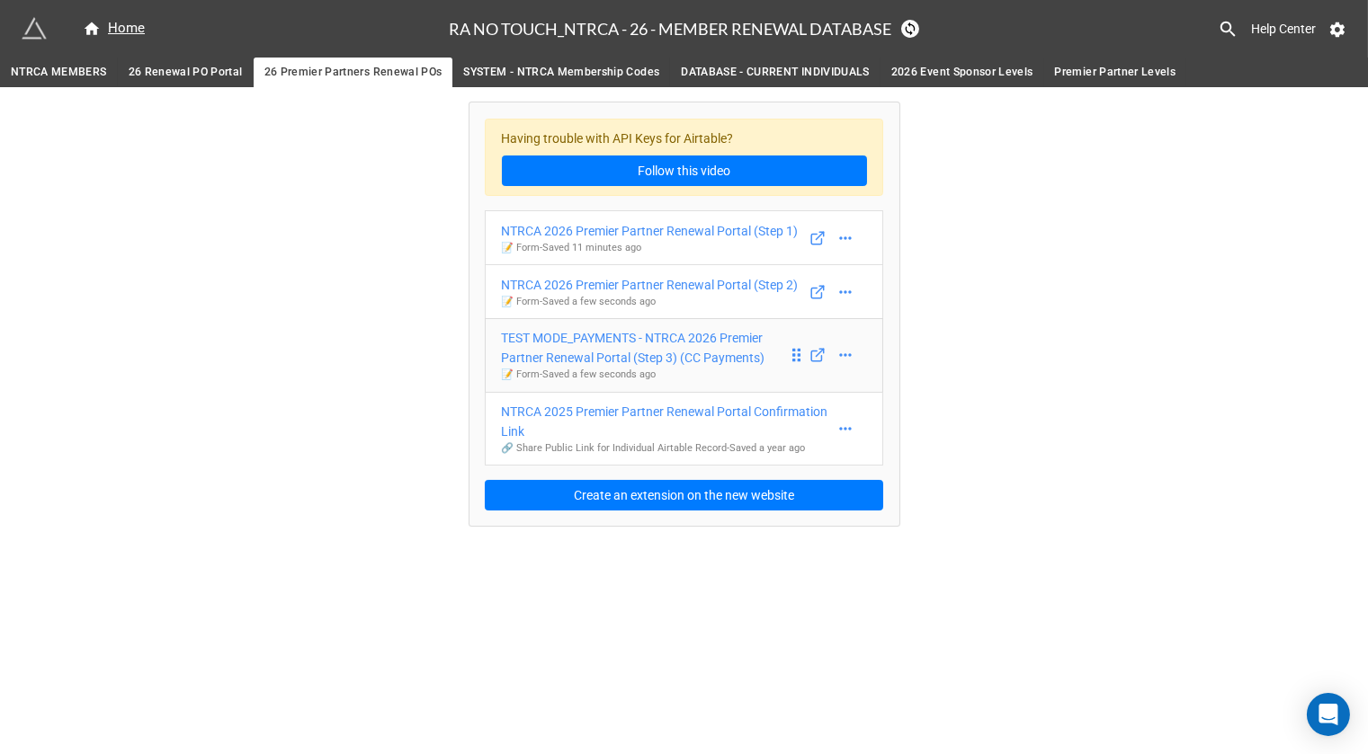
click at [657, 368] on div "TEST MODE_PAYMENTS - NTRCA 2026 Premier Partner Renewal Portal (Step 3) (CC Pay…" at bounding box center [645, 348] width 286 height 40
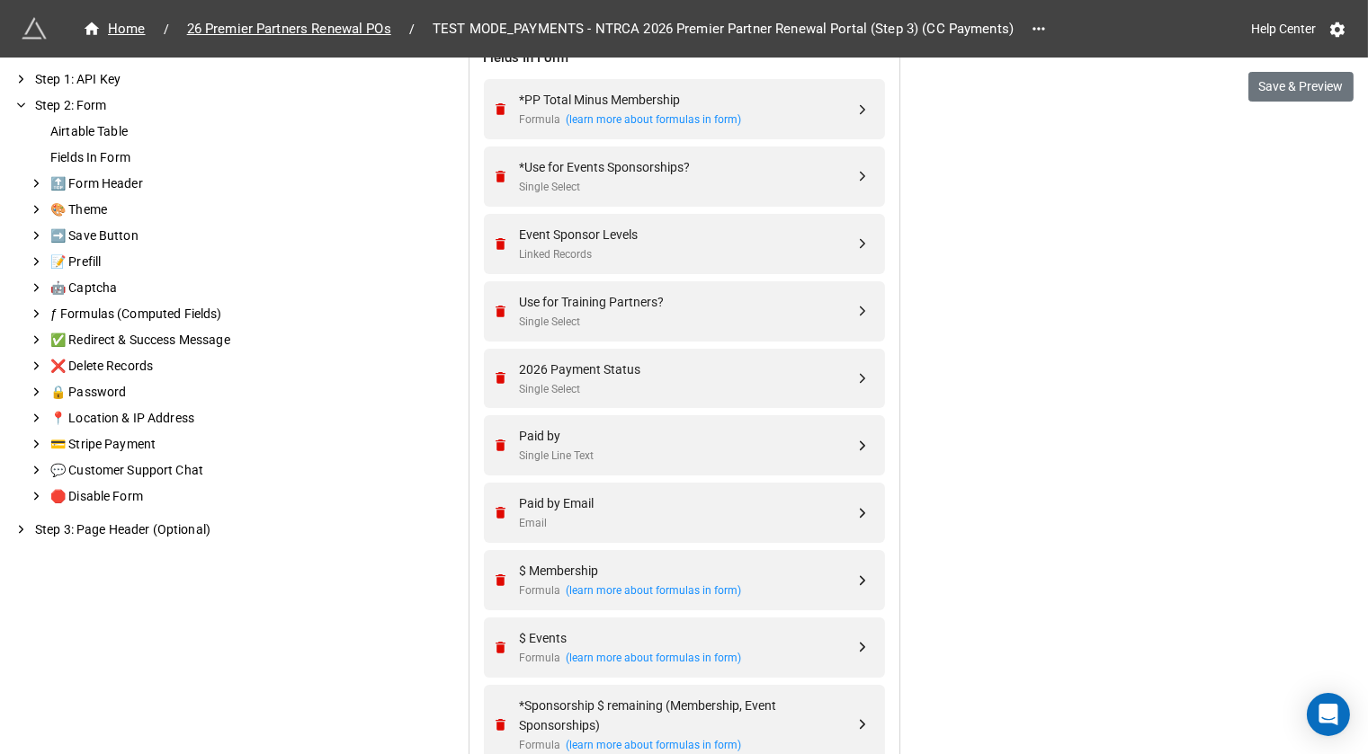
scroll to position [731, 0]
click at [596, 513] on div "Email" at bounding box center [687, 521] width 335 height 17
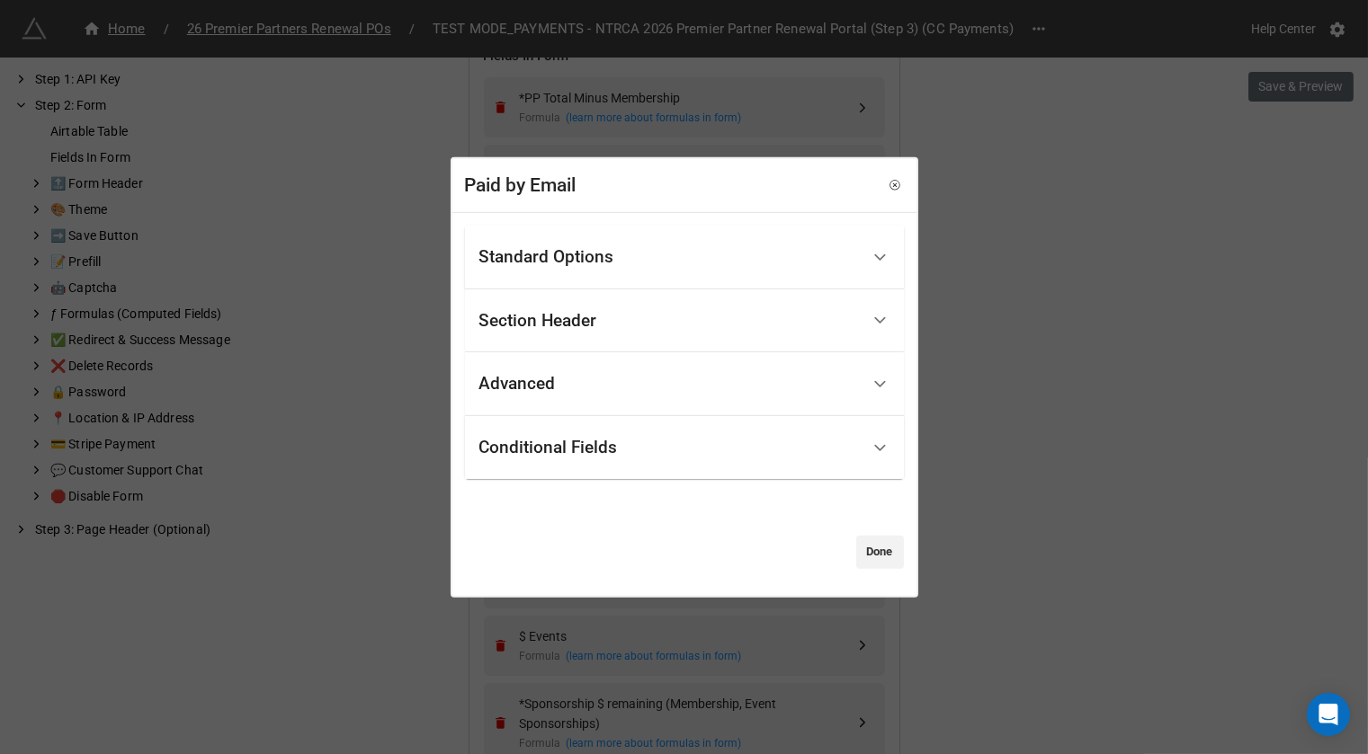
click at [628, 249] on div "Standard Options" at bounding box center [669, 258] width 380 height 42
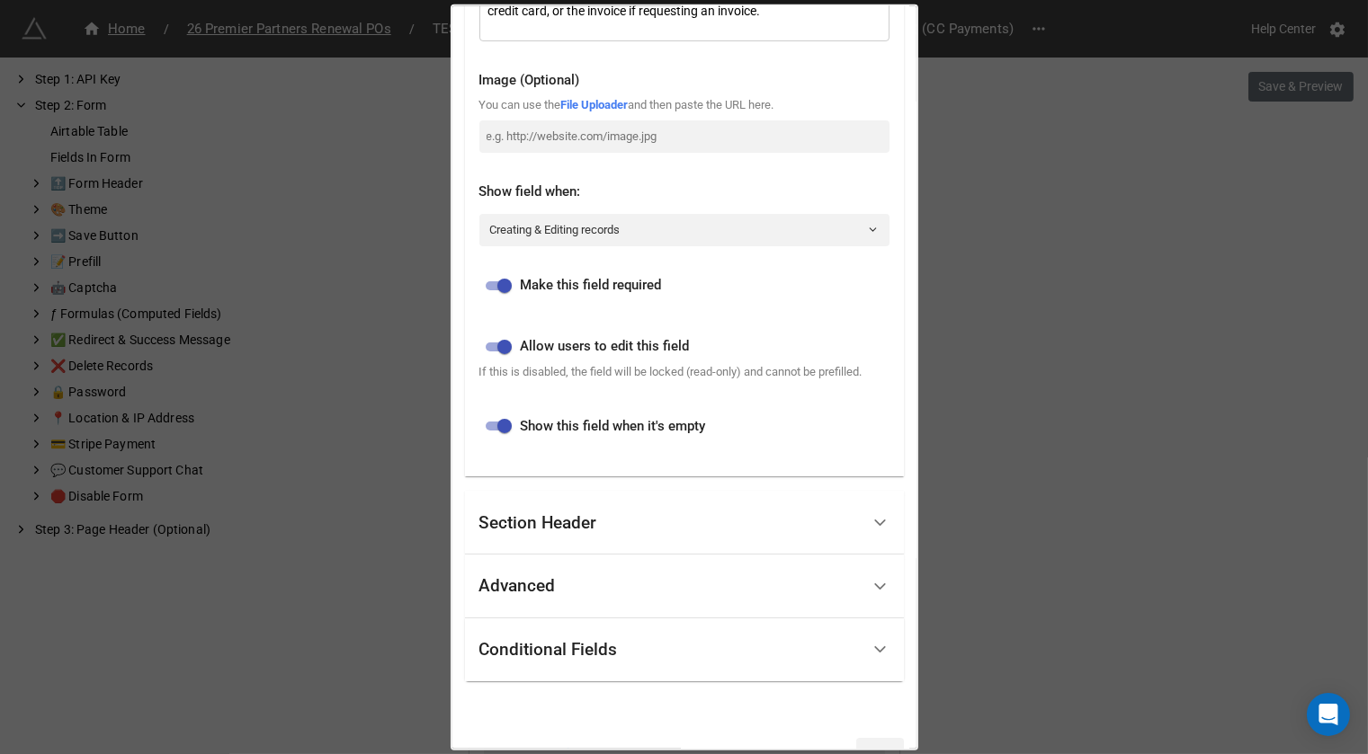
scroll to position [425, 0]
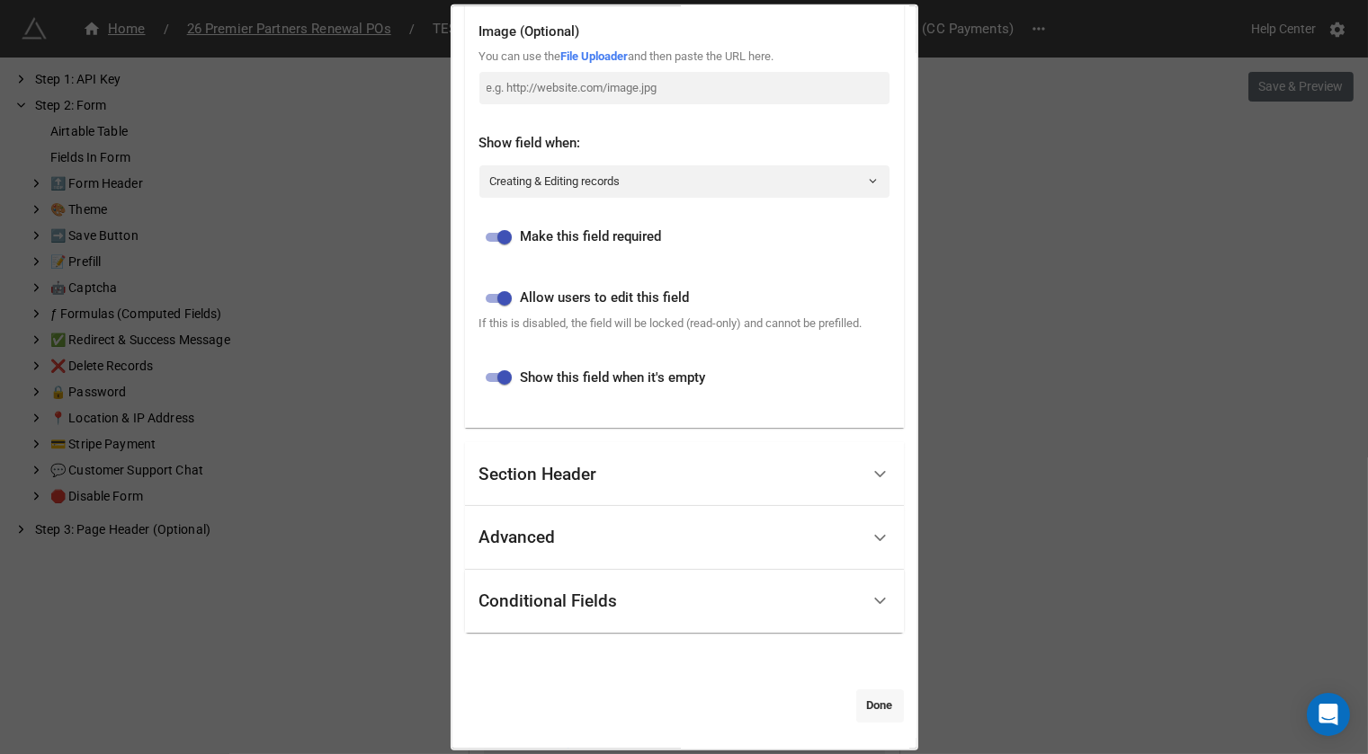
click at [870, 701] on link "Done" at bounding box center [880, 706] width 48 height 32
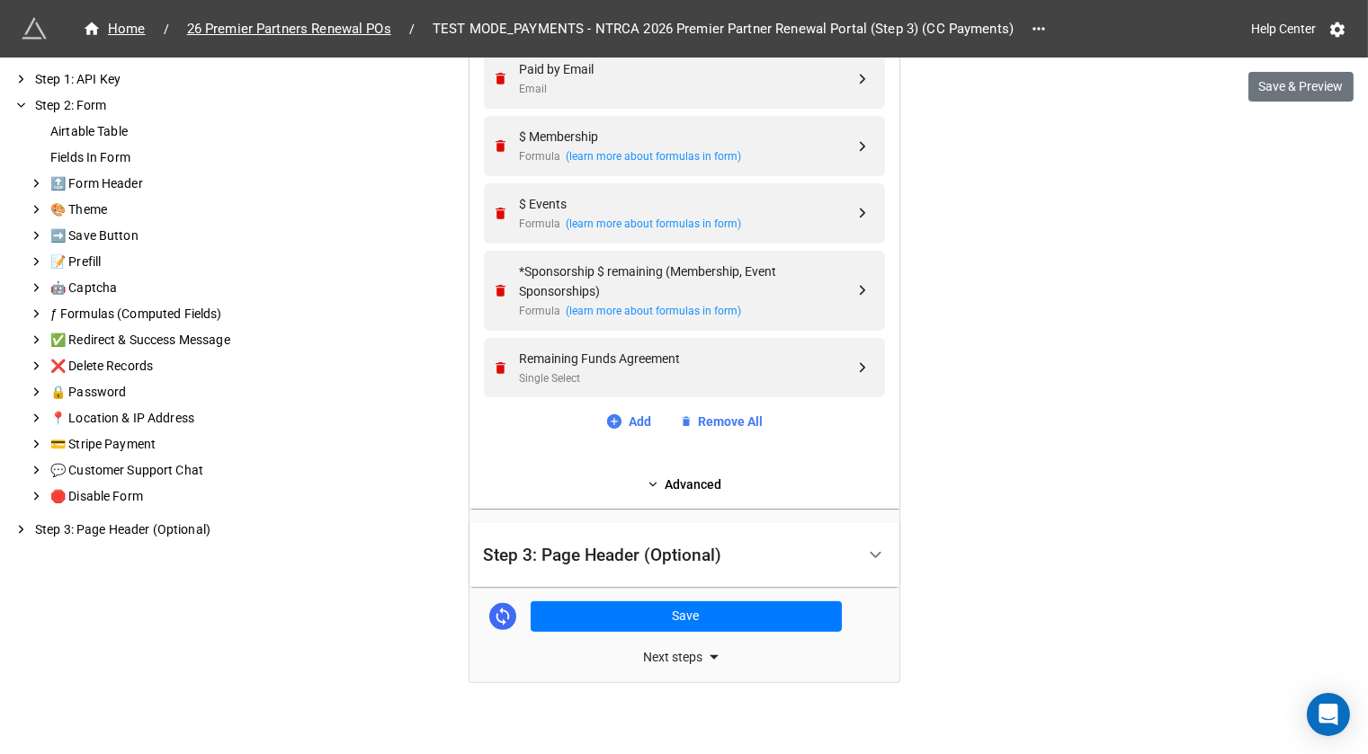
scroll to position [1170, 0]
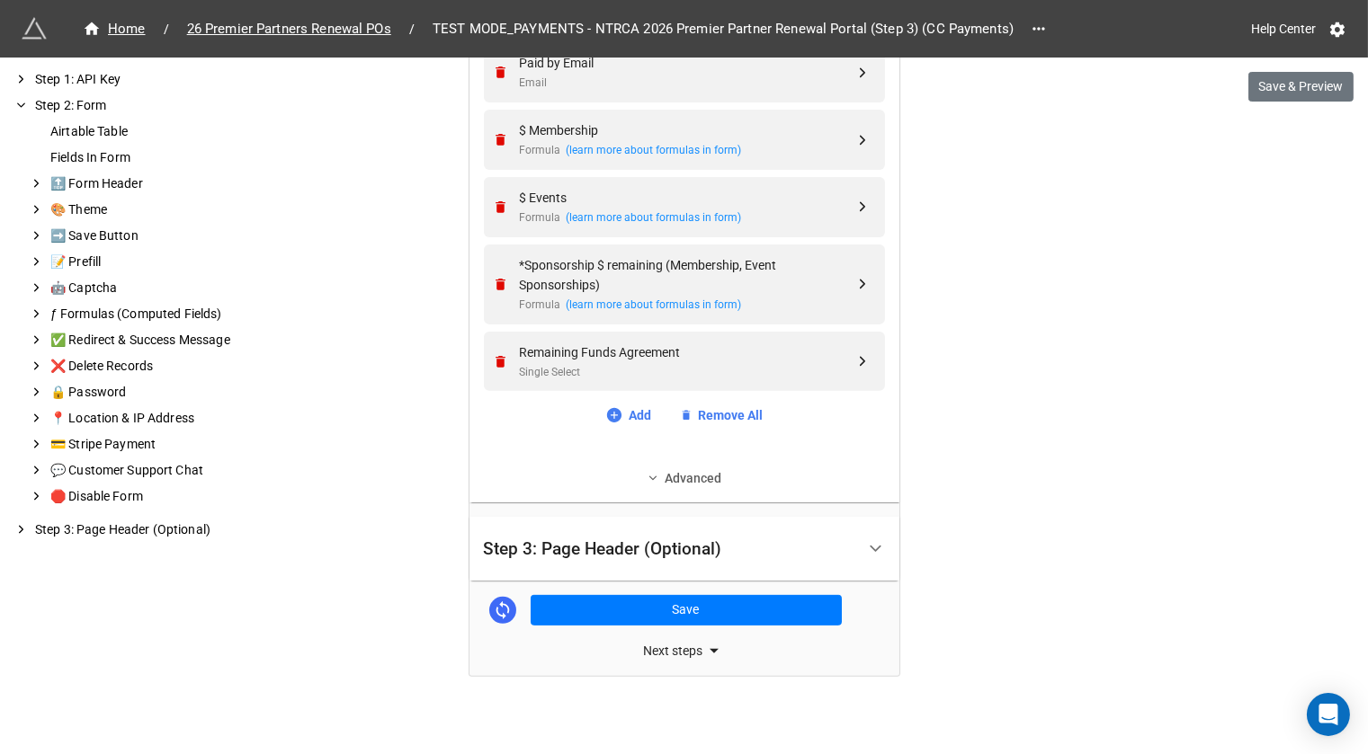
click at [697, 478] on link "Advanced" at bounding box center [684, 479] width 401 height 20
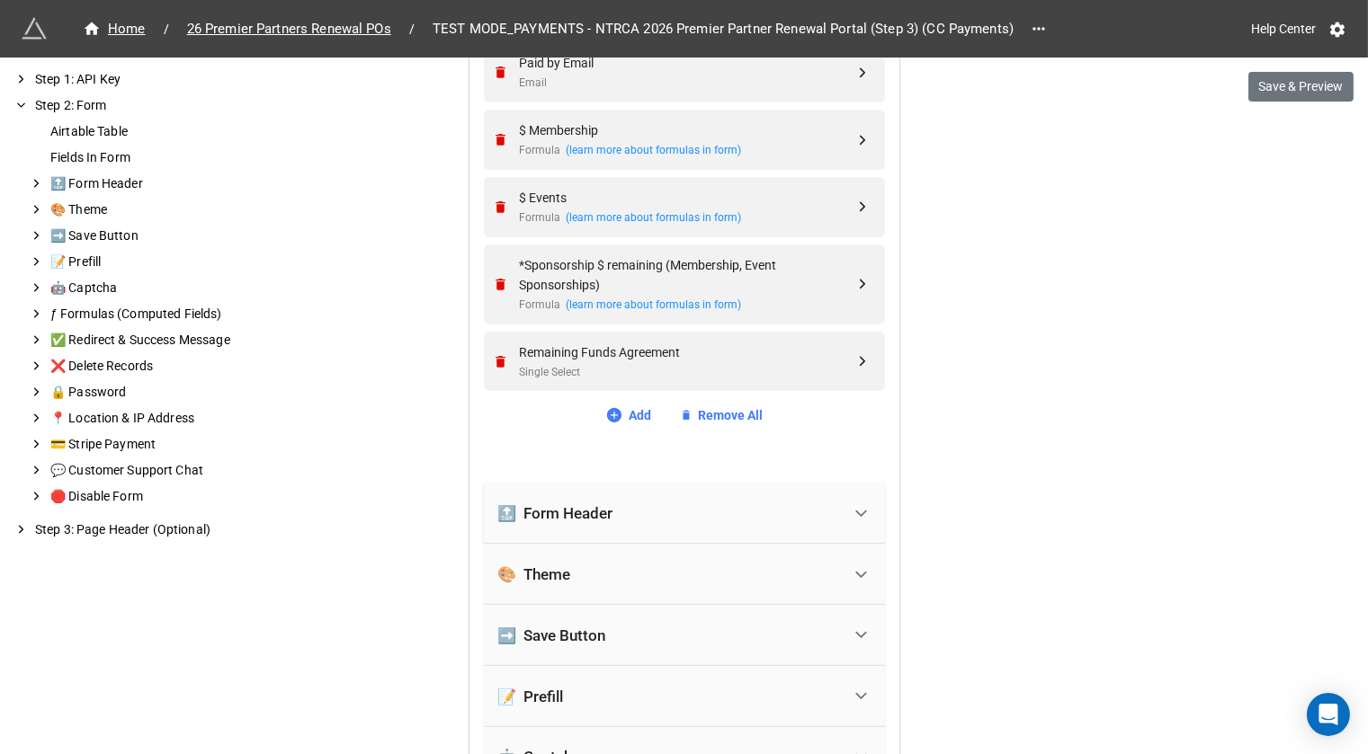
click at [632, 518] on div "🔝 Form Header" at bounding box center [669, 514] width 343 height 40
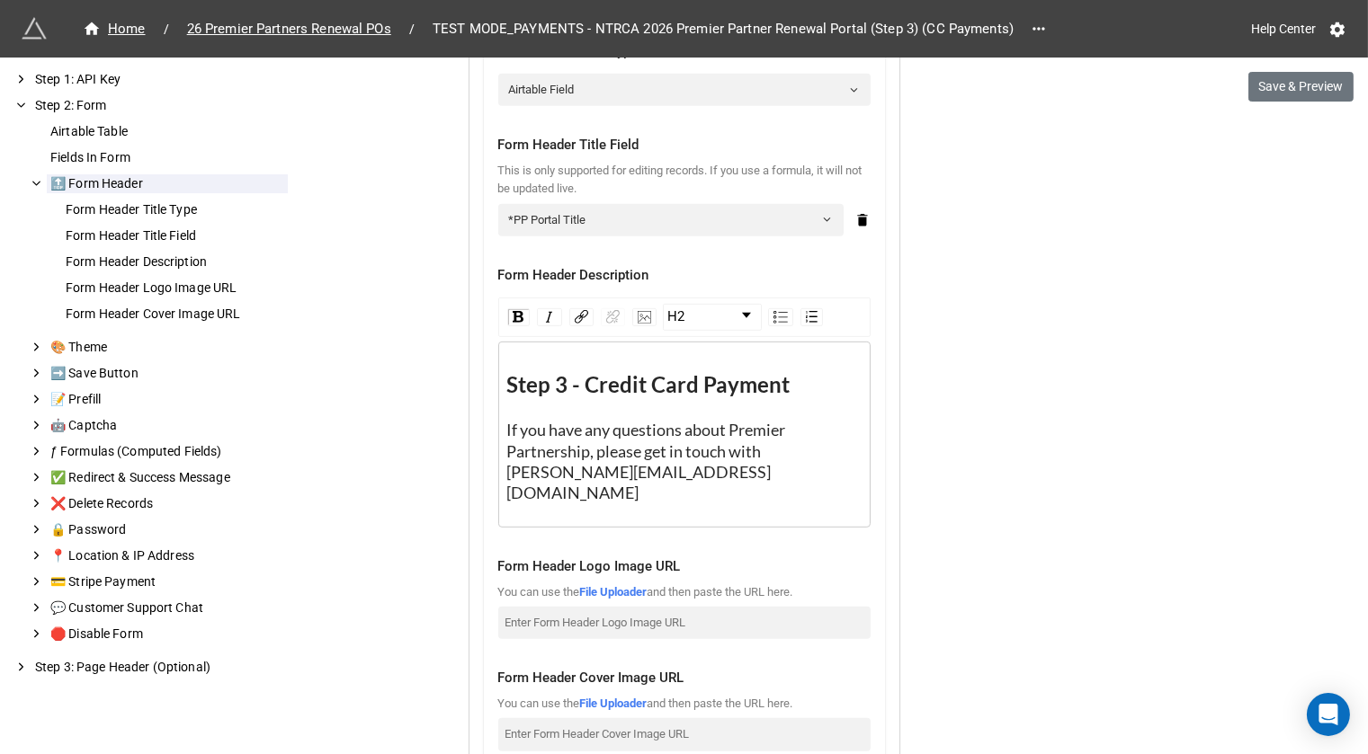
scroll to position [1711, 0]
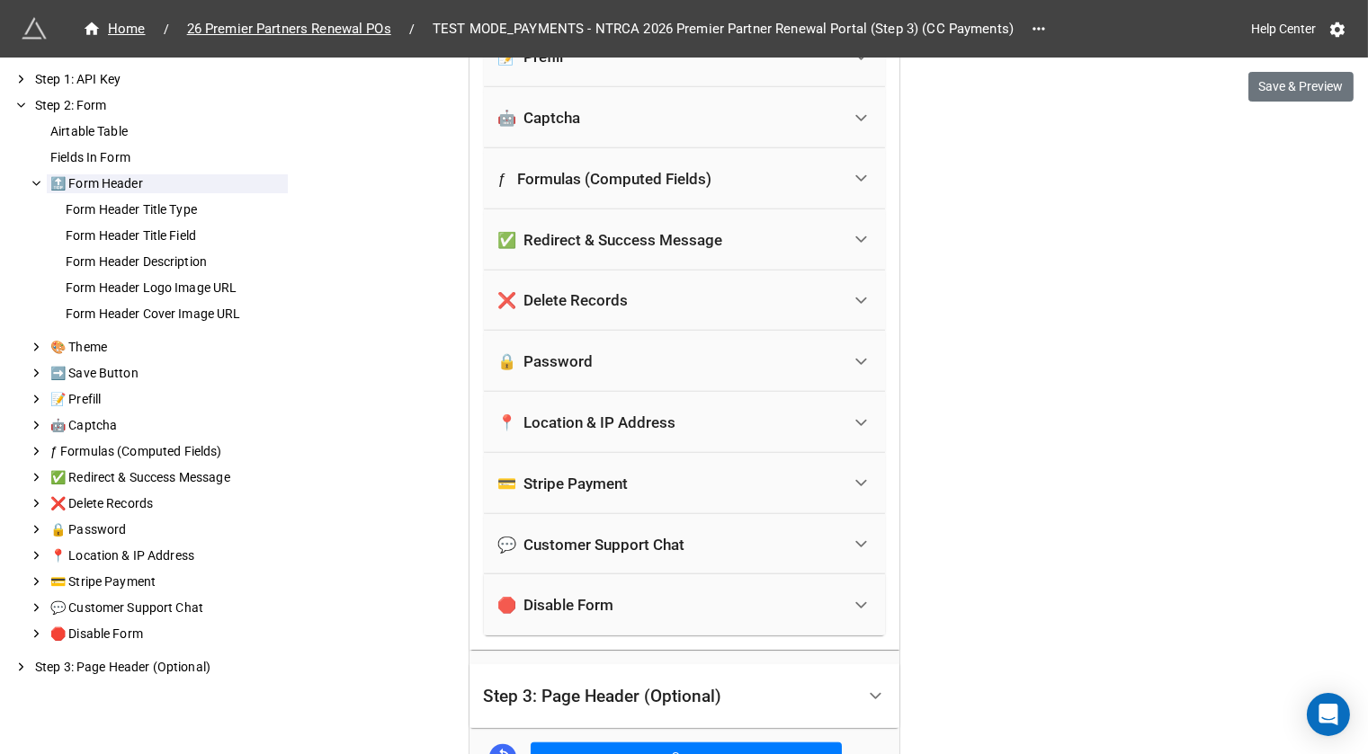
click at [644, 464] on div "💳 Stripe Payment" at bounding box center [669, 484] width 343 height 40
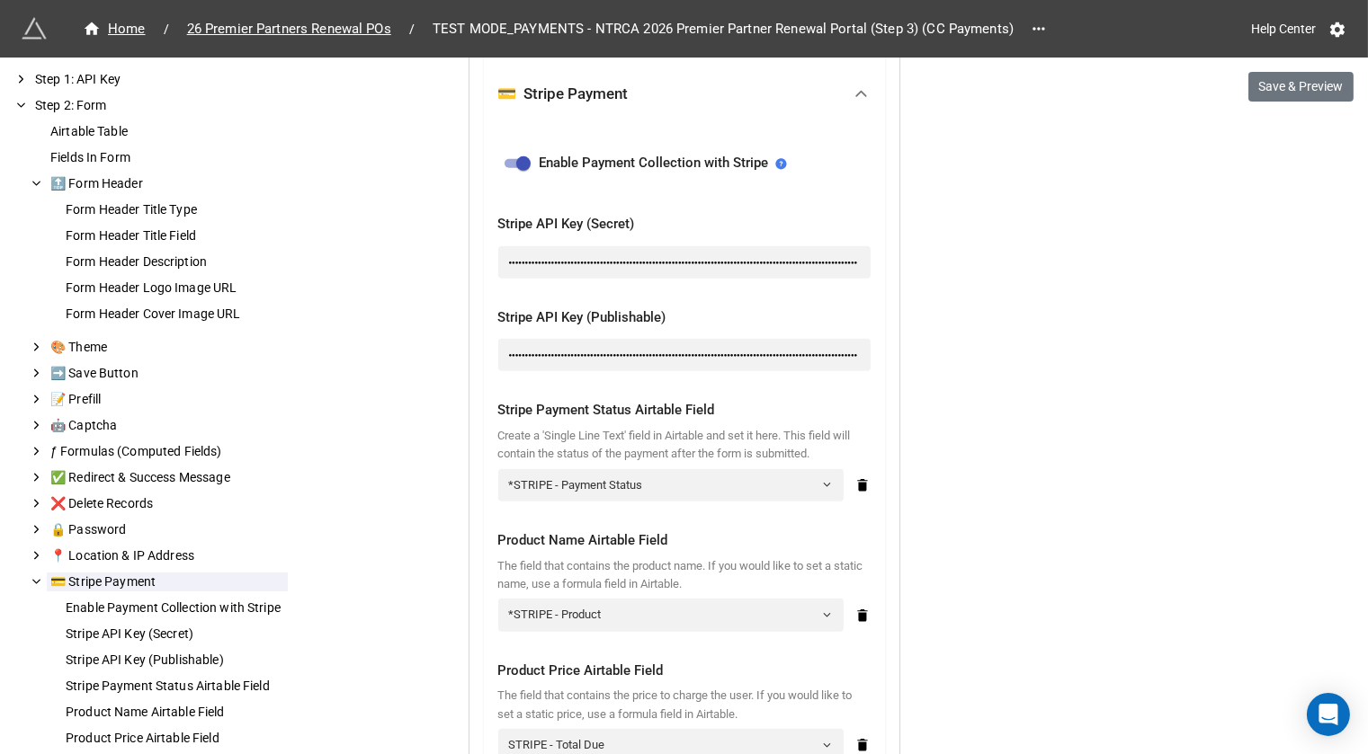
scroll to position [2222, 0]
click at [655, 263] on div "●●●●●●●●●●●●●●●●●●●●●●●●●●●●●●●●●●●●●●●●●●●●●●●●●●●●●●●●●●●●●●●●●●●●●●●●●●●●●●●…" at bounding box center [684, 261] width 372 height 32
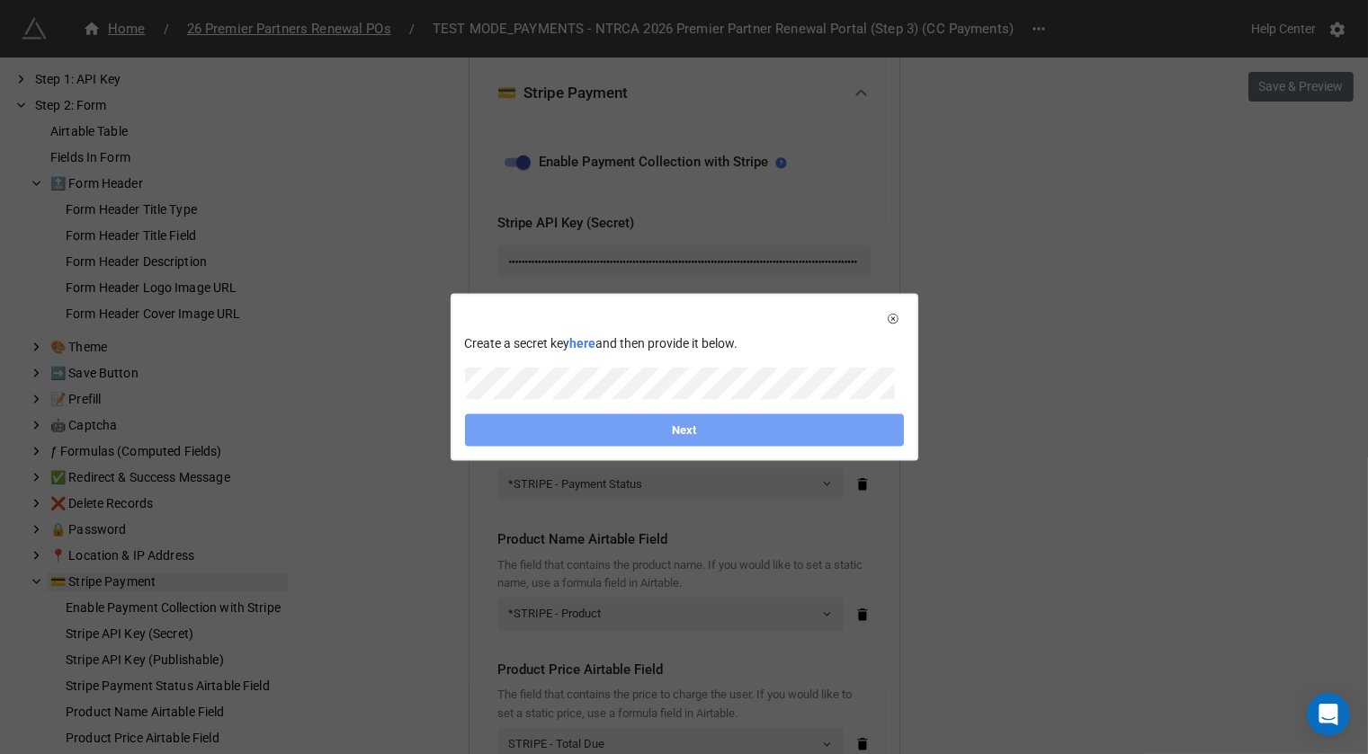
scroll to position [0, 0]
click at [620, 445] on link "Next" at bounding box center [684, 430] width 439 height 32
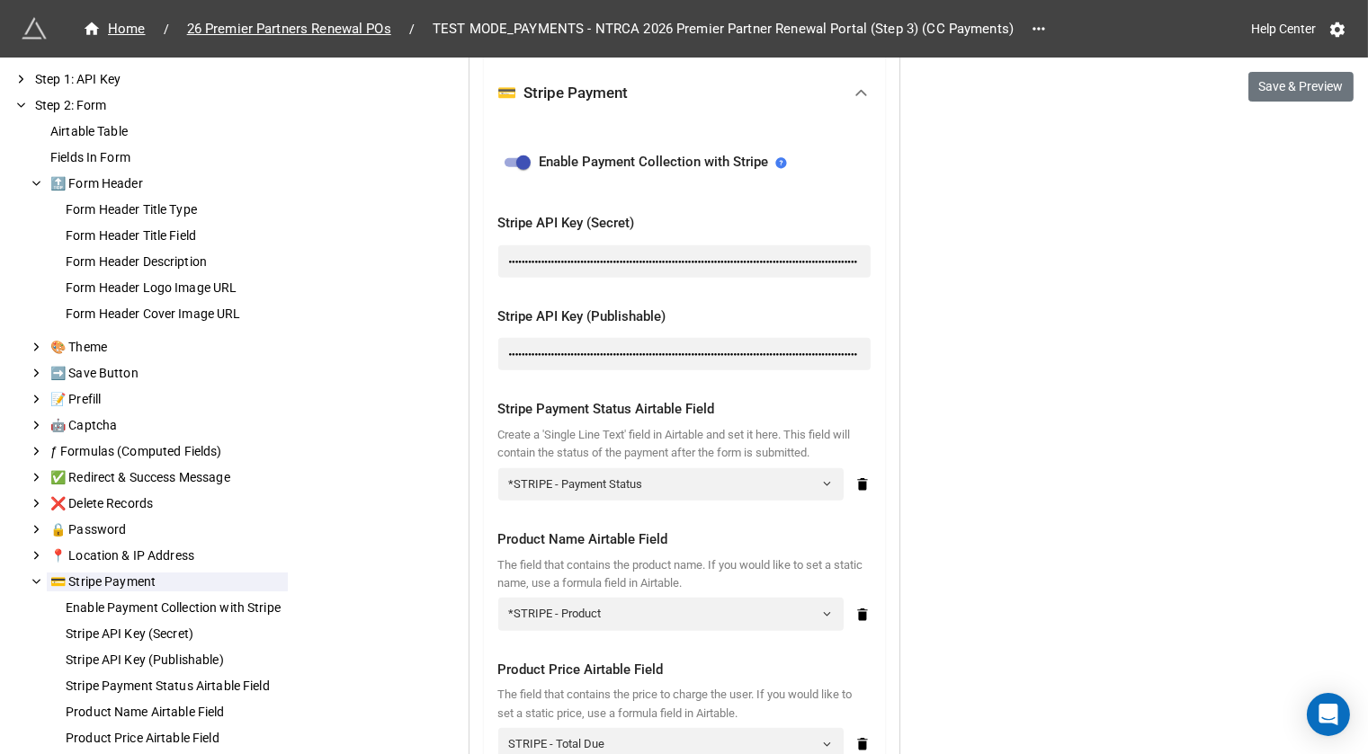
click at [597, 266] on div "●●●●●●●●●●●●●●●●●●●●●●●●●●●●●●●●●●●●●●●●●●●●●●●●●●●●●●●●●●●●●●●●●●●●●●●●●●●●●●●…" at bounding box center [684, 261] width 372 height 32
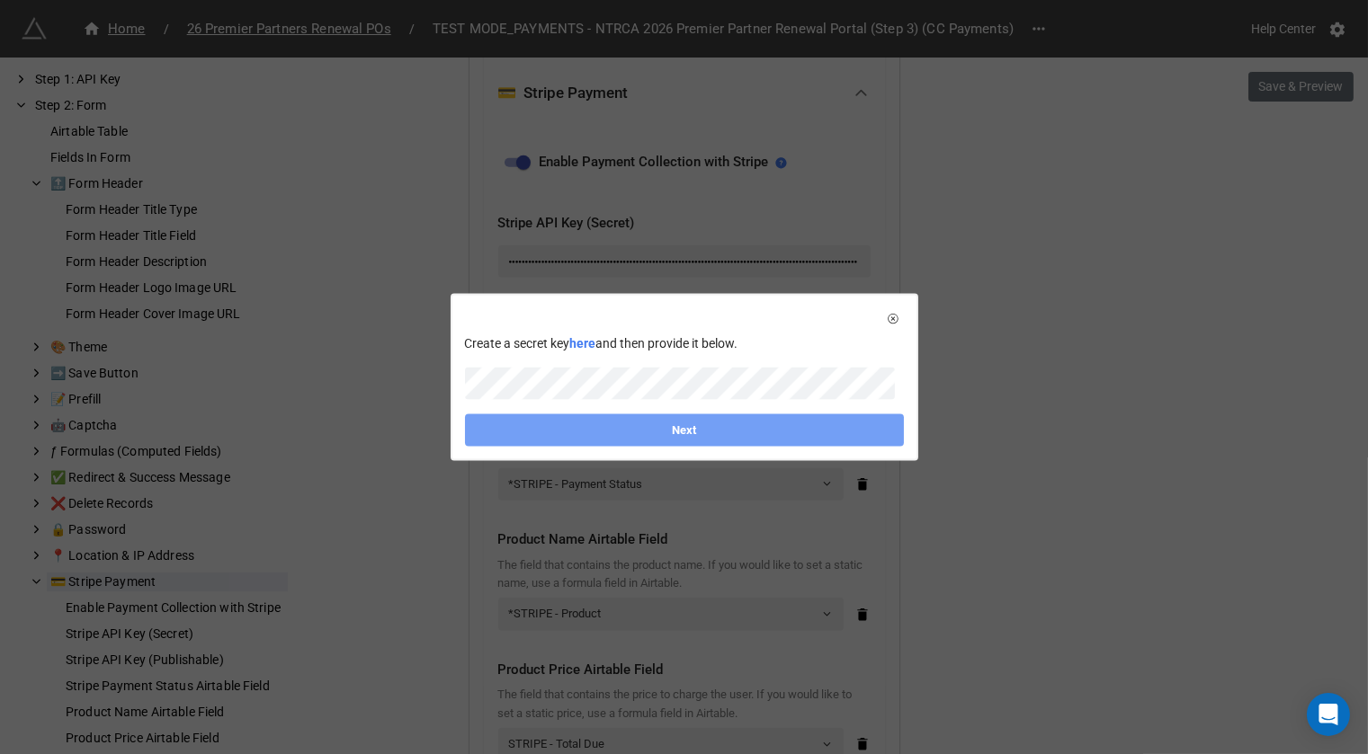
click at [576, 422] on link "Next" at bounding box center [684, 430] width 439 height 32
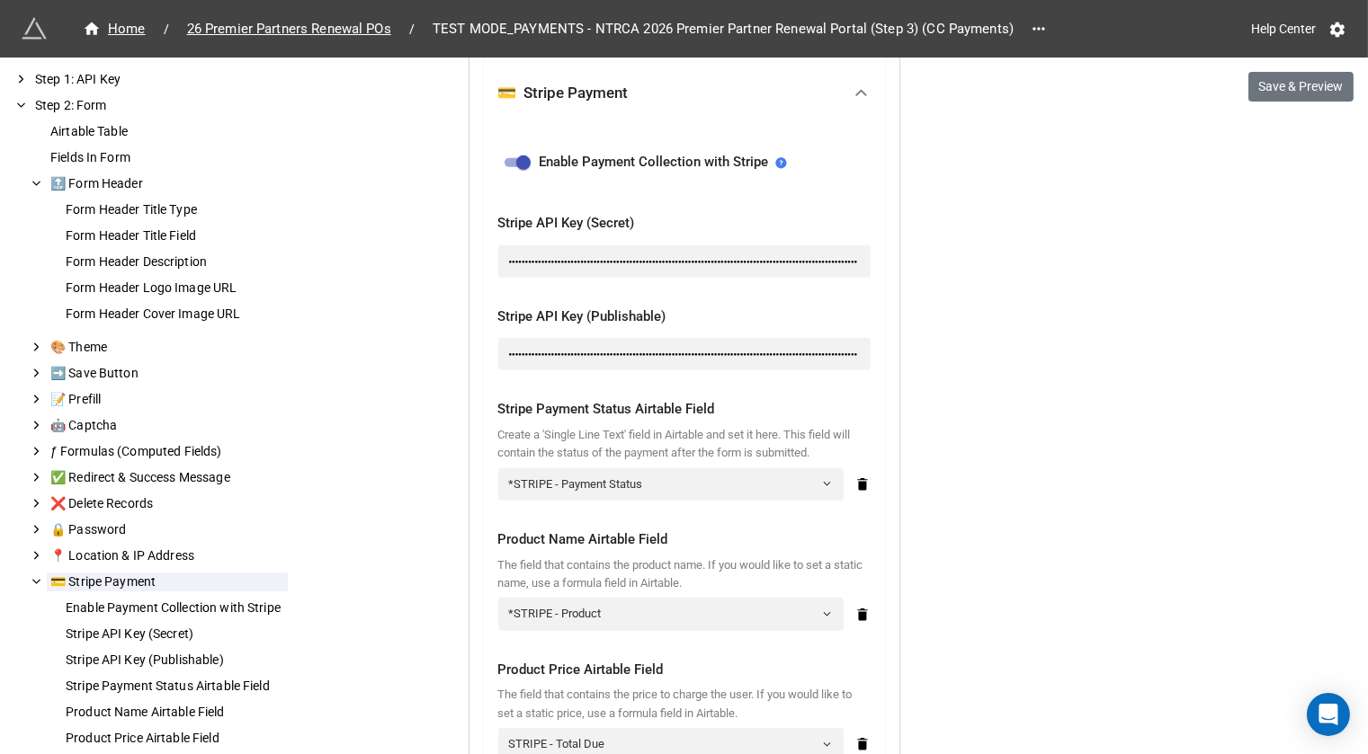
click at [613, 338] on div "●●●●●●●●●●●●●●●●●●●●●●●●●●●●●●●●●●●●●●●●●●●●●●●●●●●●●●●●●●●●●●●●●●●●●●●●●●●●●●●…" at bounding box center [684, 354] width 372 height 32
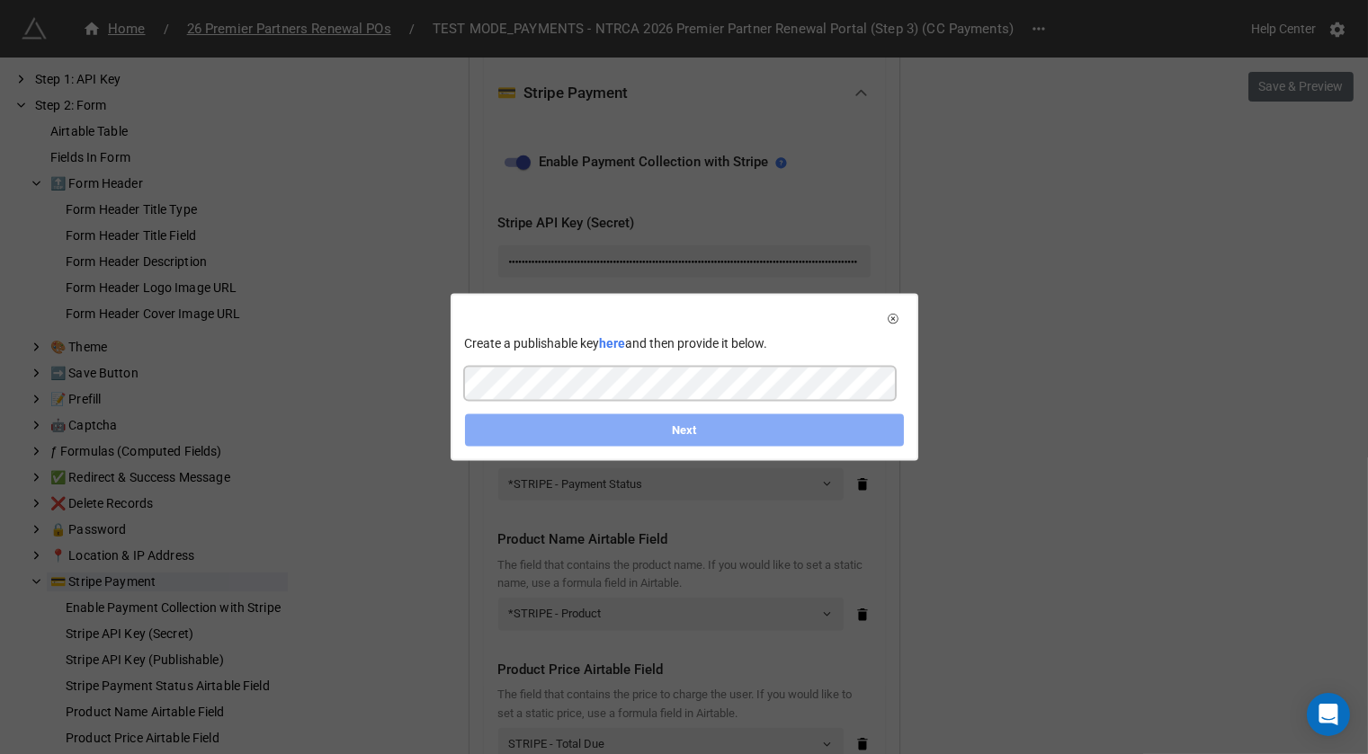
scroll to position [0, 166]
click at [629, 433] on link "Next" at bounding box center [684, 430] width 439 height 32
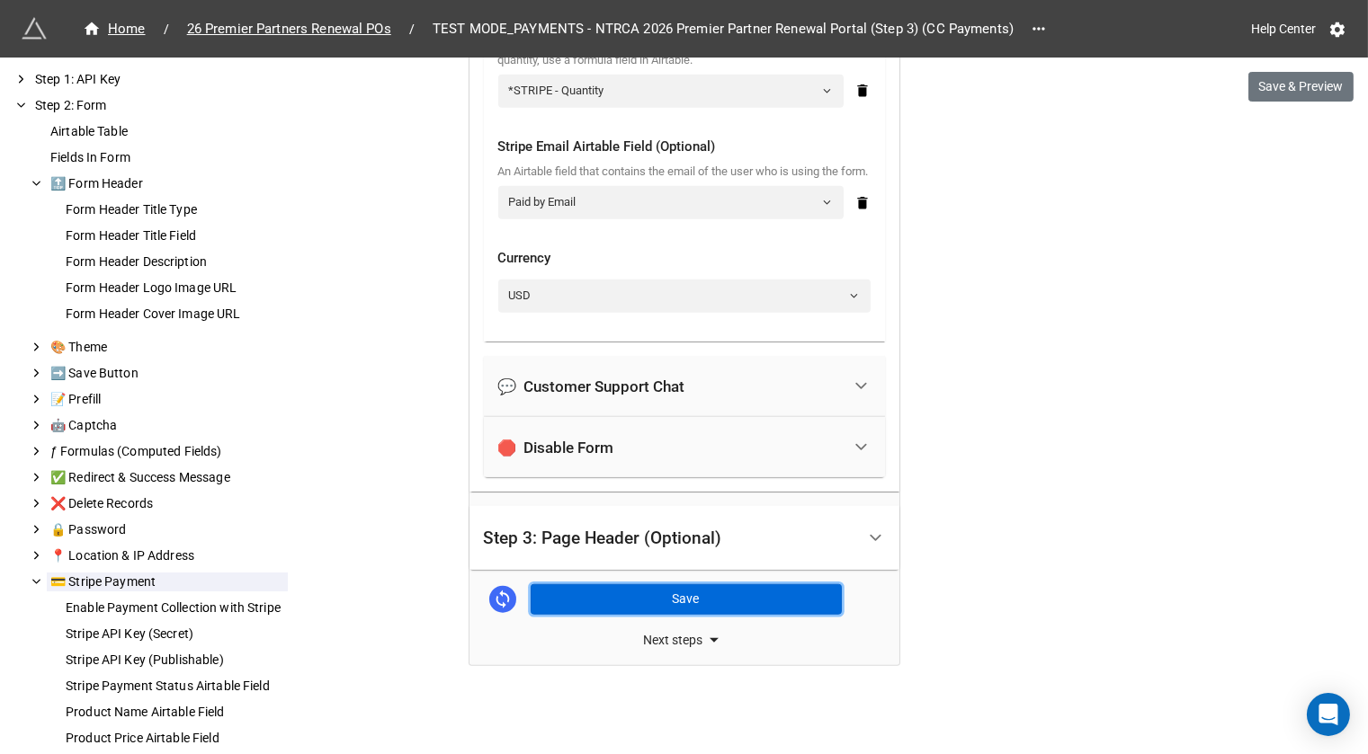
click at [699, 591] on button "Save" at bounding box center [686, 600] width 311 height 31
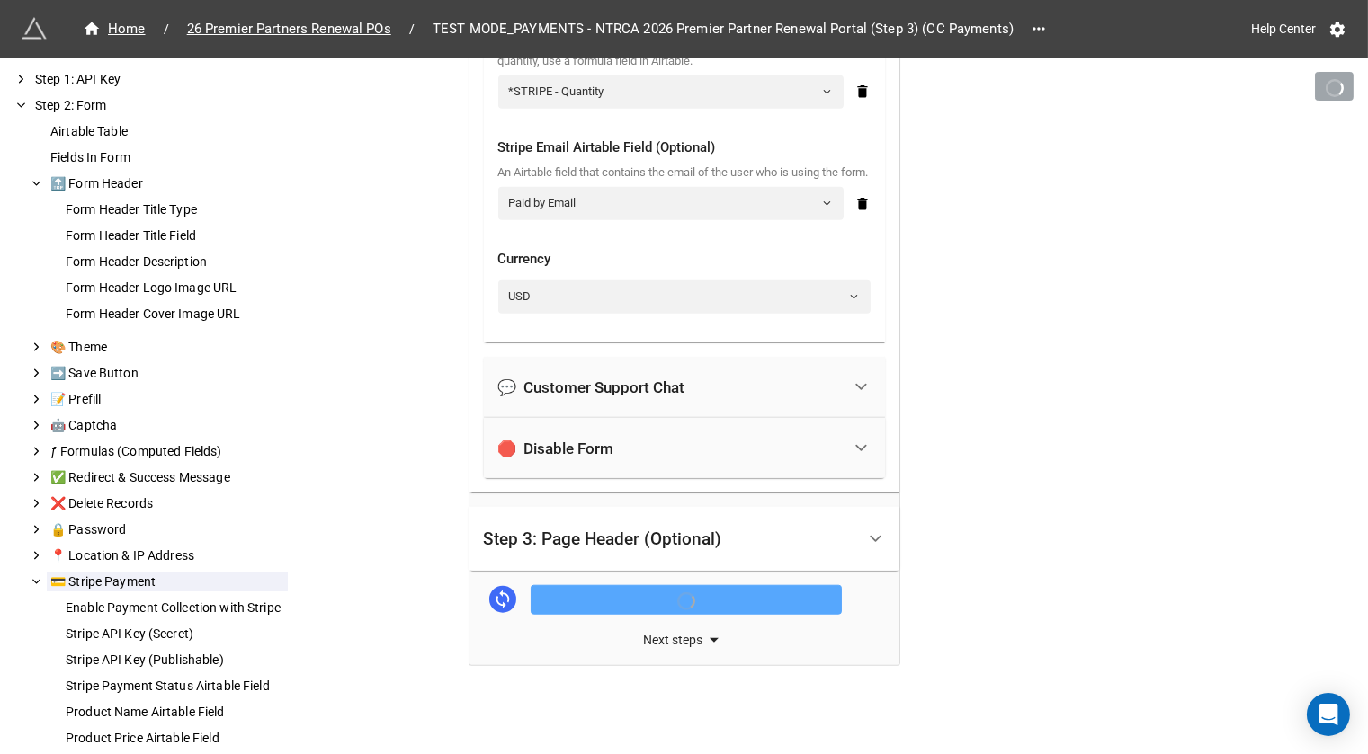
scroll to position [3019, 0]
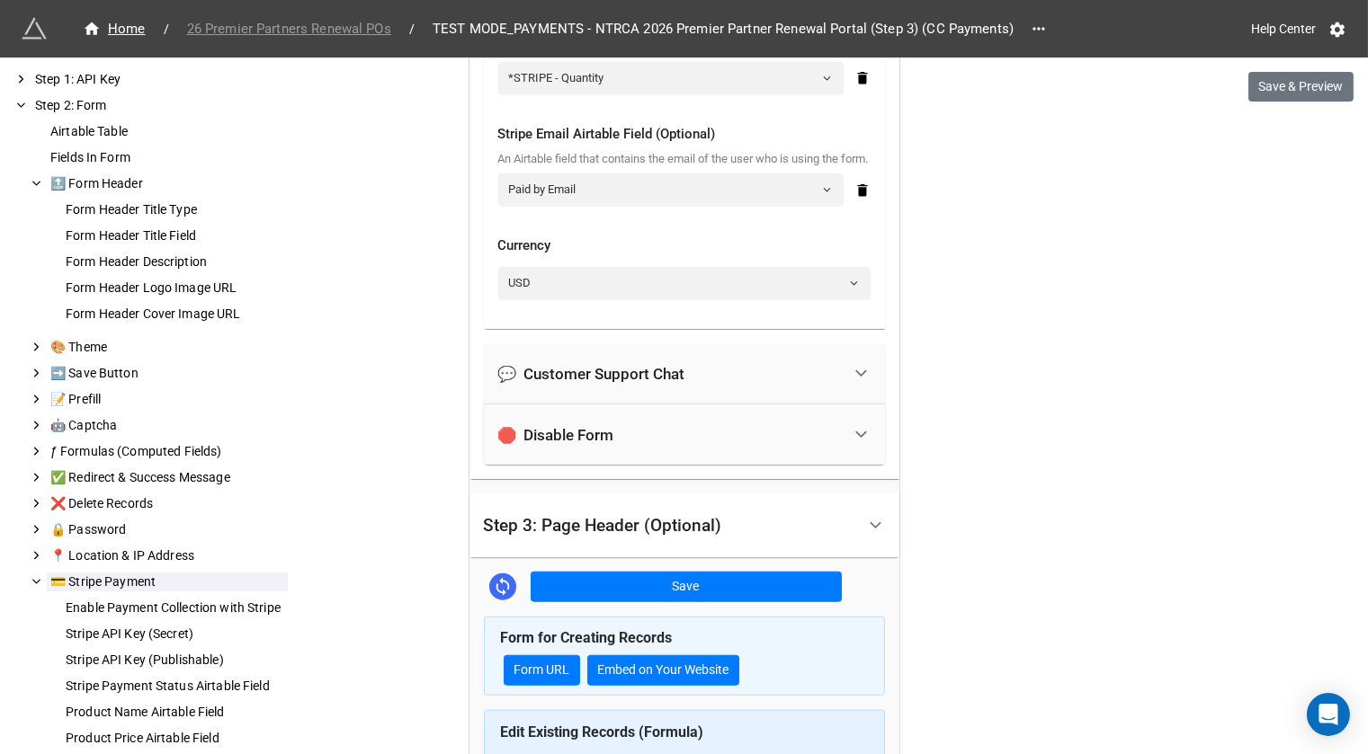
click at [331, 26] on span "26 Premier Partners Renewal POs" at bounding box center [289, 29] width 226 height 21
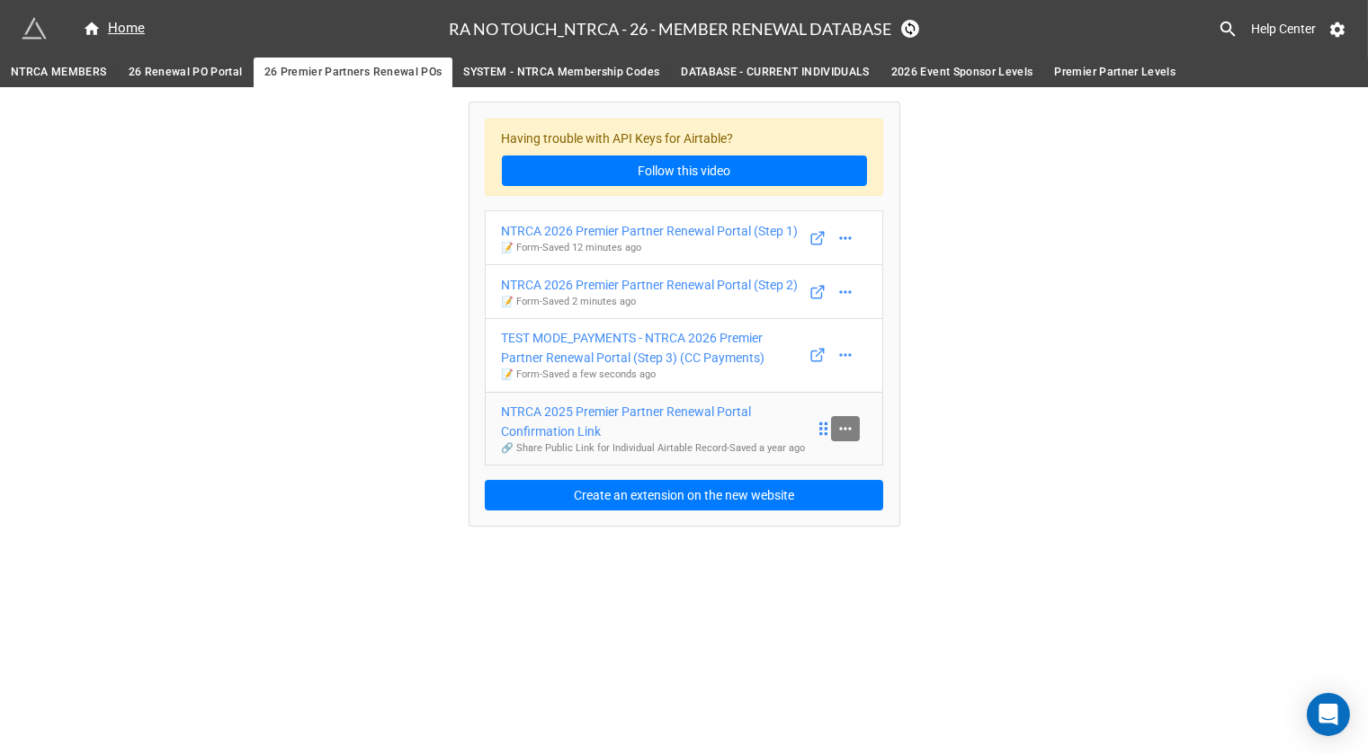
click at [848, 438] on icon at bounding box center [845, 429] width 18 height 18
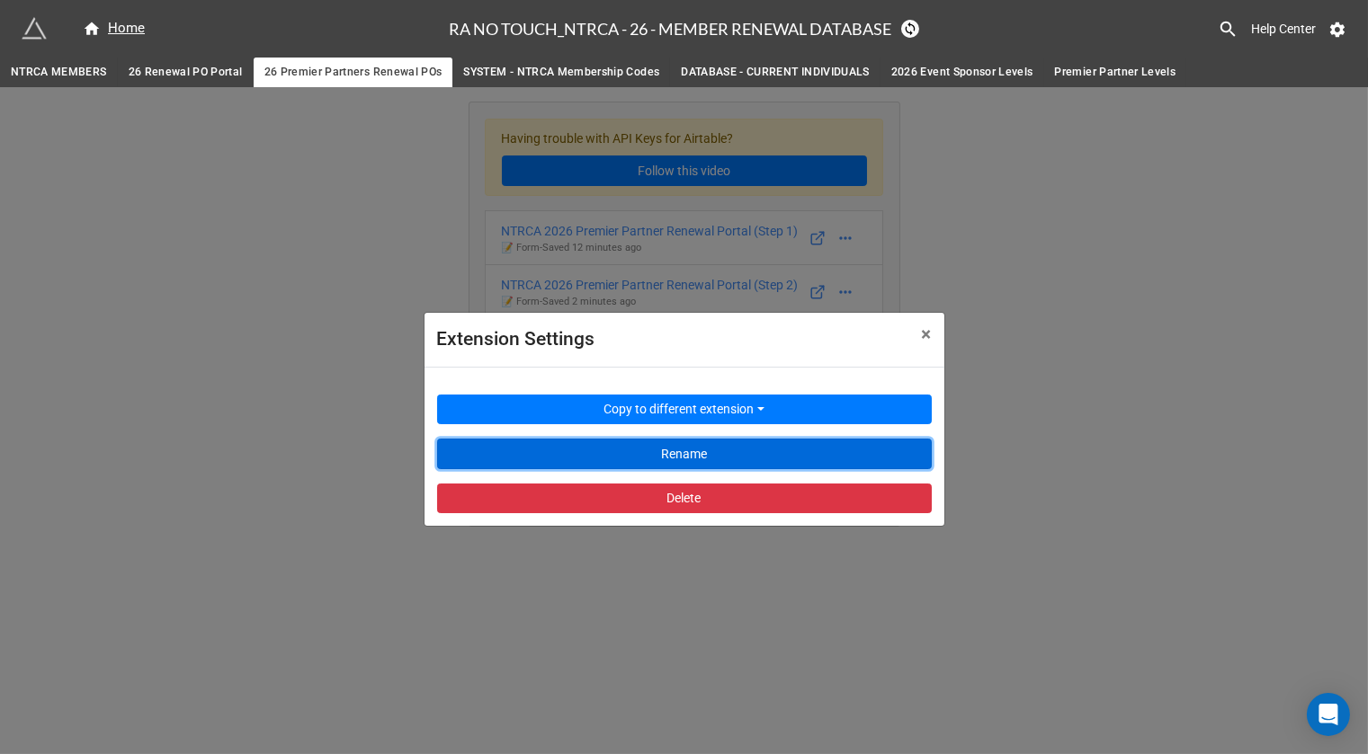
click at [739, 445] on button "Rename" at bounding box center [684, 454] width 495 height 31
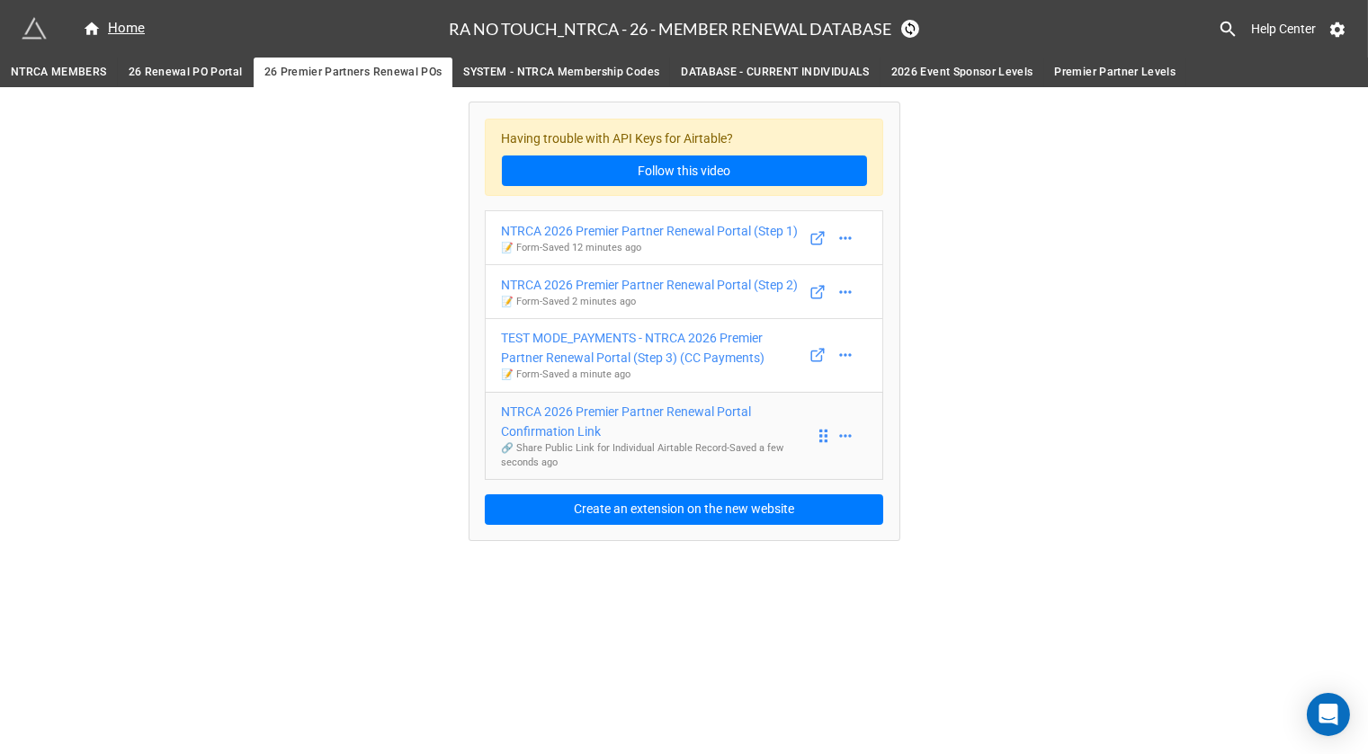
click at [677, 442] on div "NTRCA 2026 Premier Partner Renewal Portal Confirmation Link" at bounding box center [658, 422] width 313 height 40
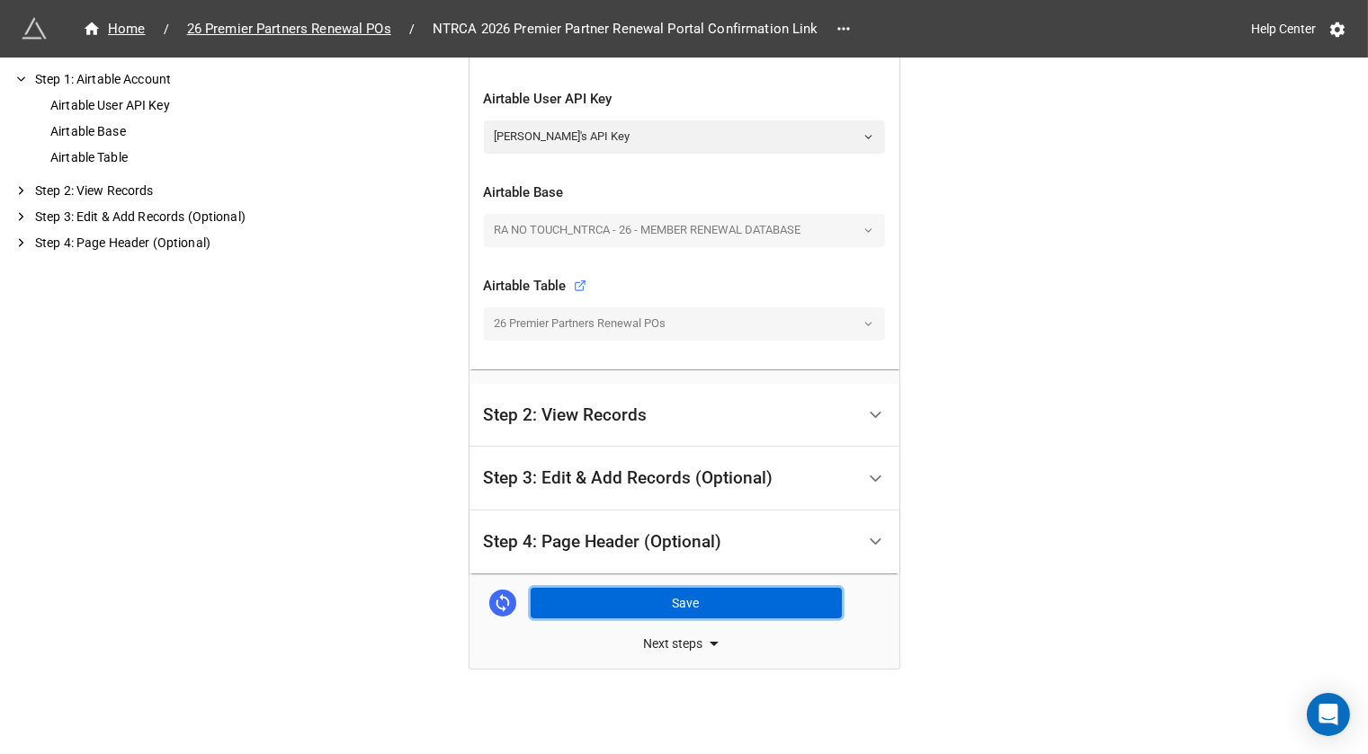
click at [645, 605] on button "Save" at bounding box center [686, 603] width 311 height 31
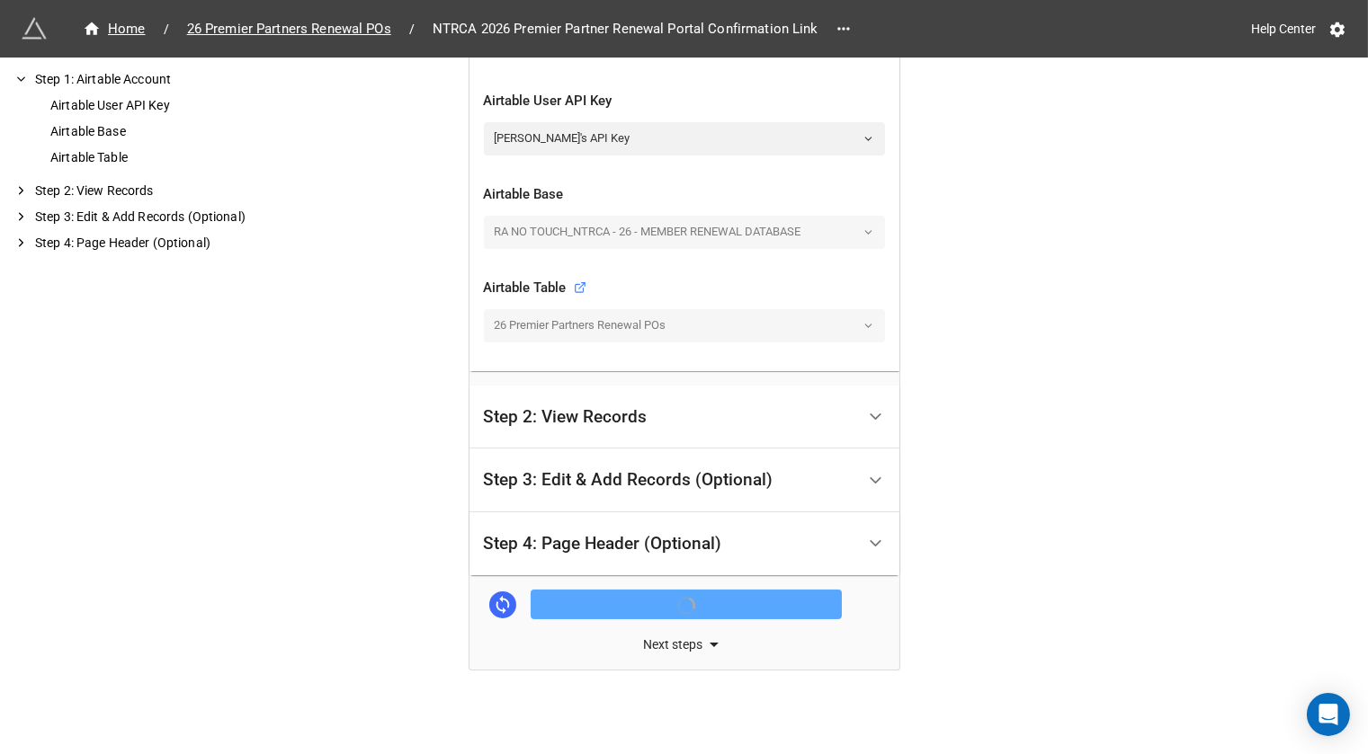
scroll to position [414, 0]
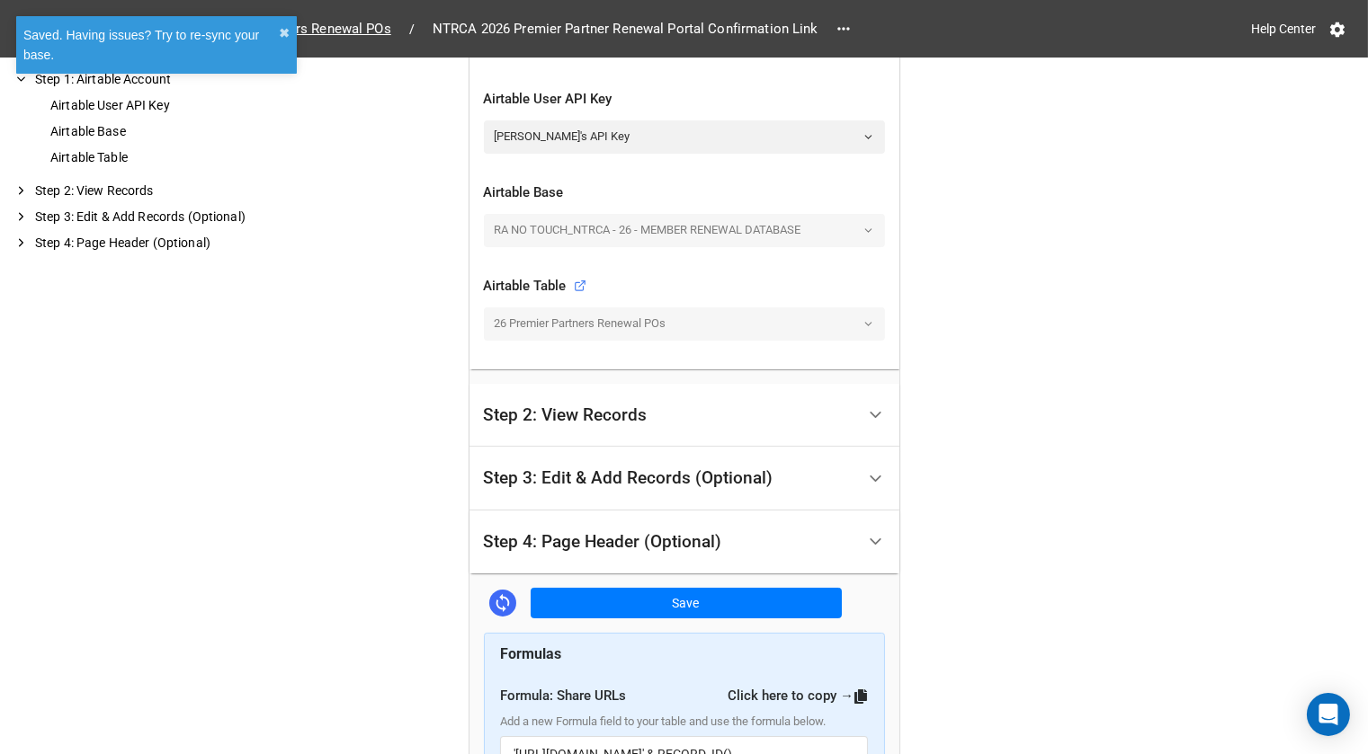
click at [676, 536] on div "Step 4: Page Header (Optional)" at bounding box center [603, 542] width 238 height 18
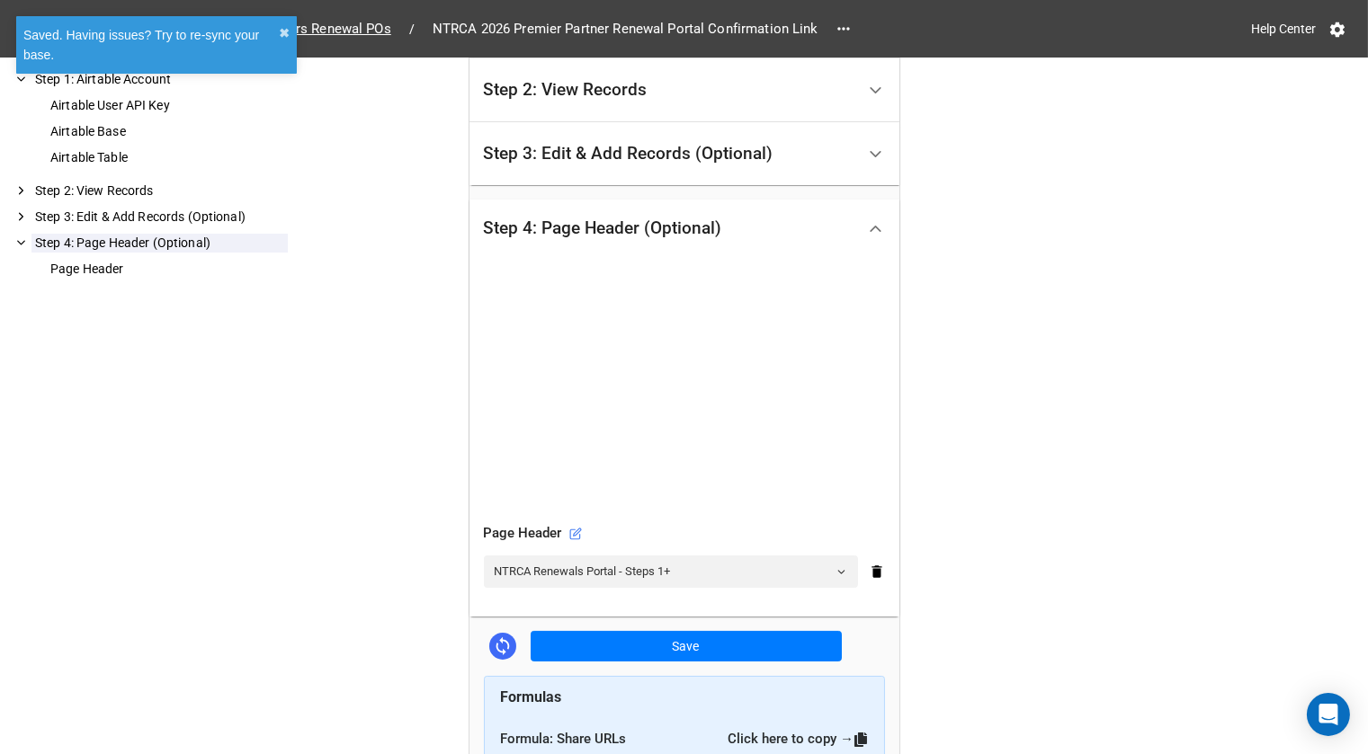
click at [711, 156] on div "Step 3: Edit & Add Records (Optional)" at bounding box center [629, 154] width 290 height 18
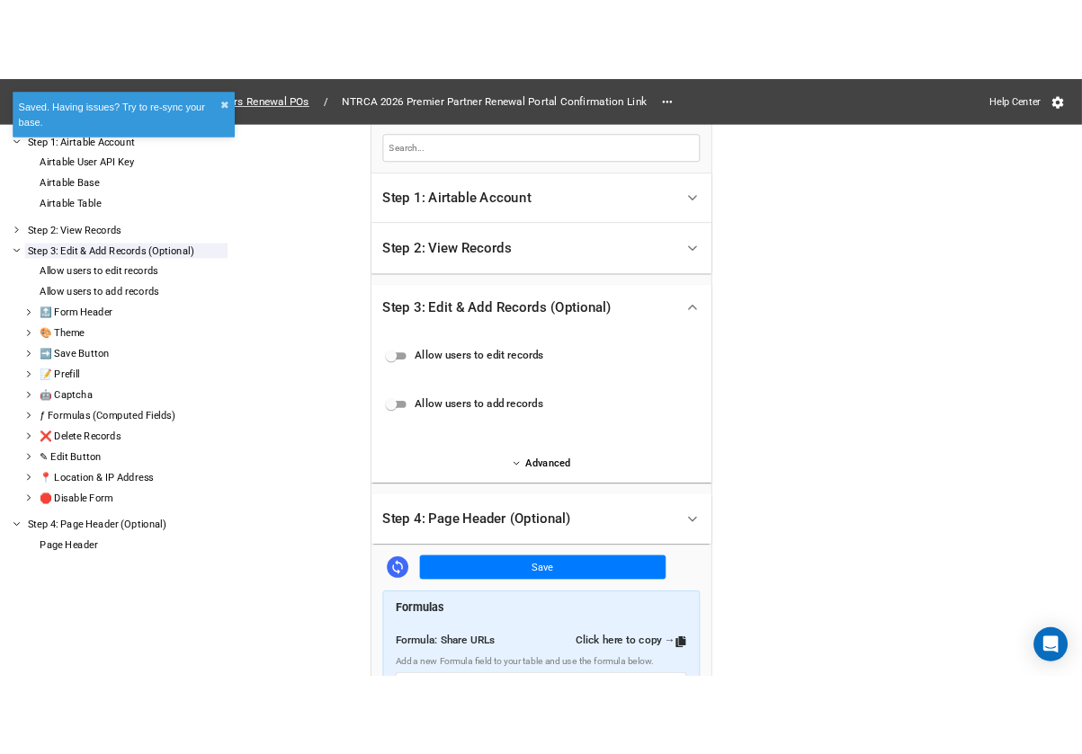
scroll to position [280, 0]
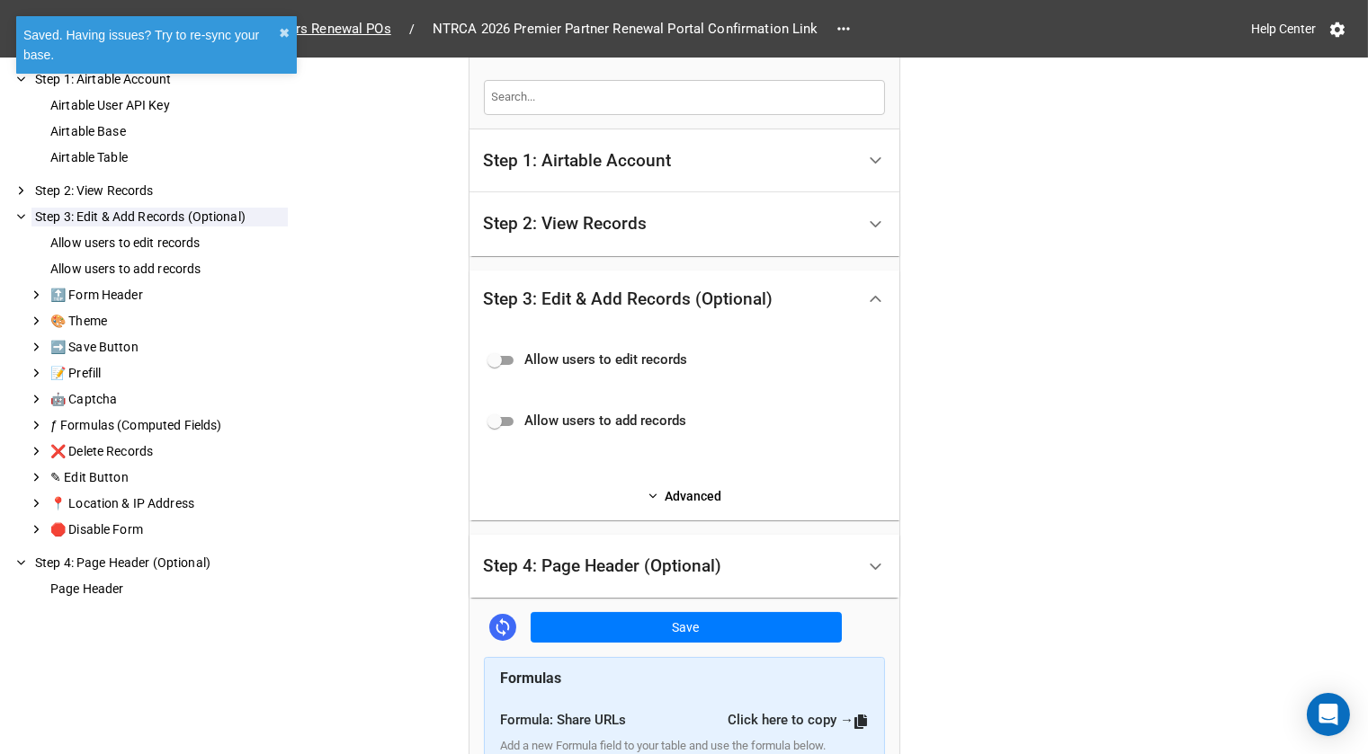
click at [621, 206] on div "Step 2: View Records" at bounding box center [669, 224] width 371 height 42
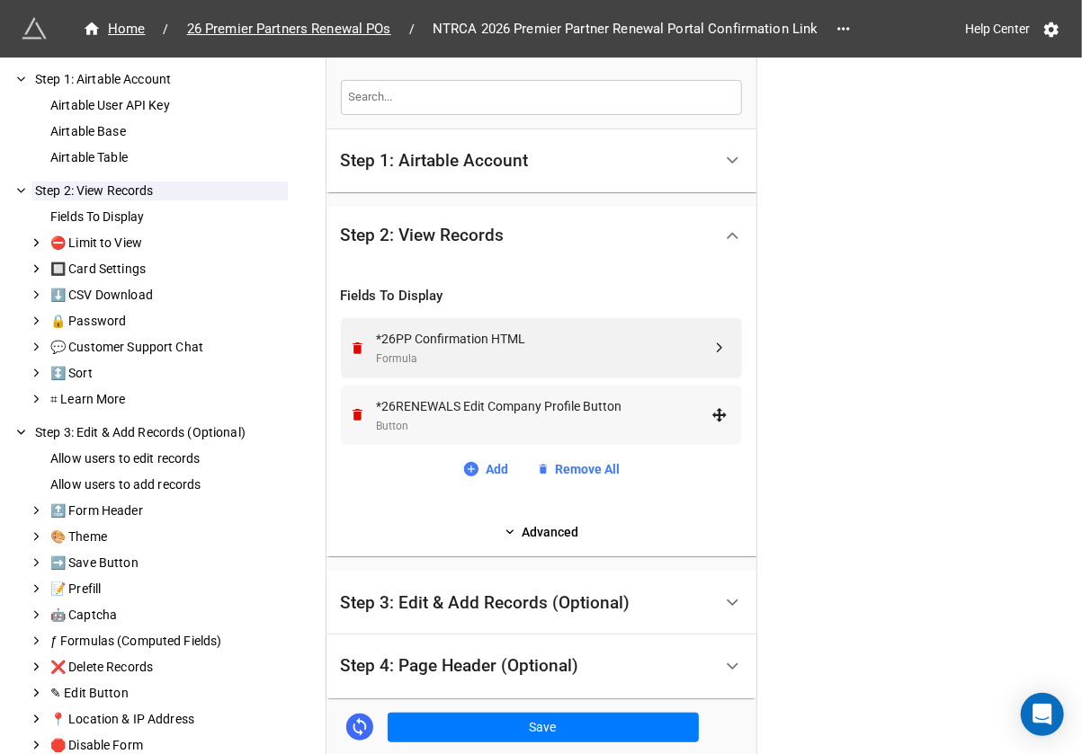
click at [540, 401] on div "*26RENEWALS Edit Company Profile Button" at bounding box center [544, 407] width 335 height 20
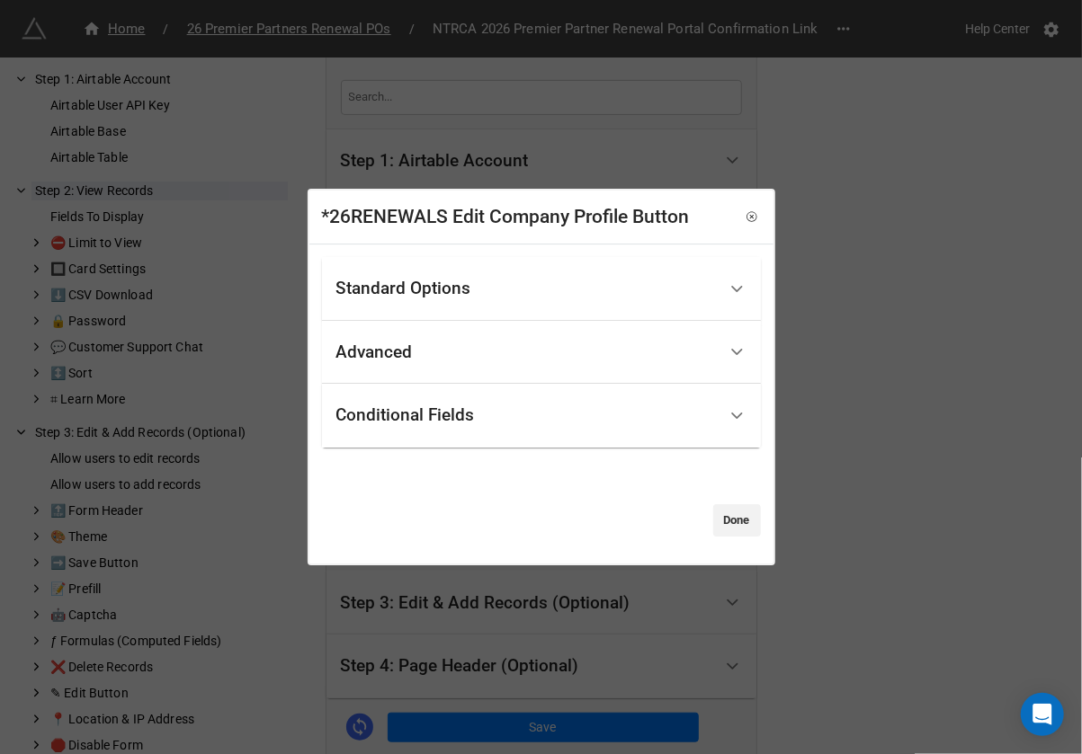
click at [524, 286] on div "Standard Options" at bounding box center [526, 289] width 380 height 42
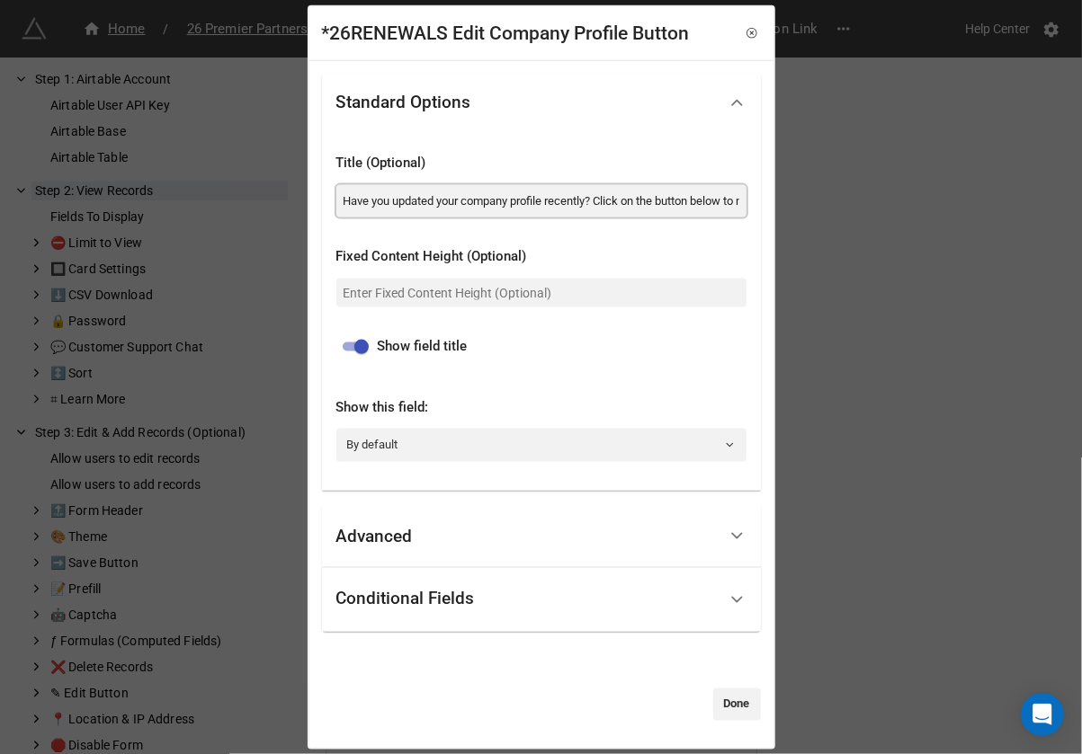
click at [585, 201] on input "Have you updated your company profile recently? Click on the button below to ma…" at bounding box center [541, 200] width 410 height 32
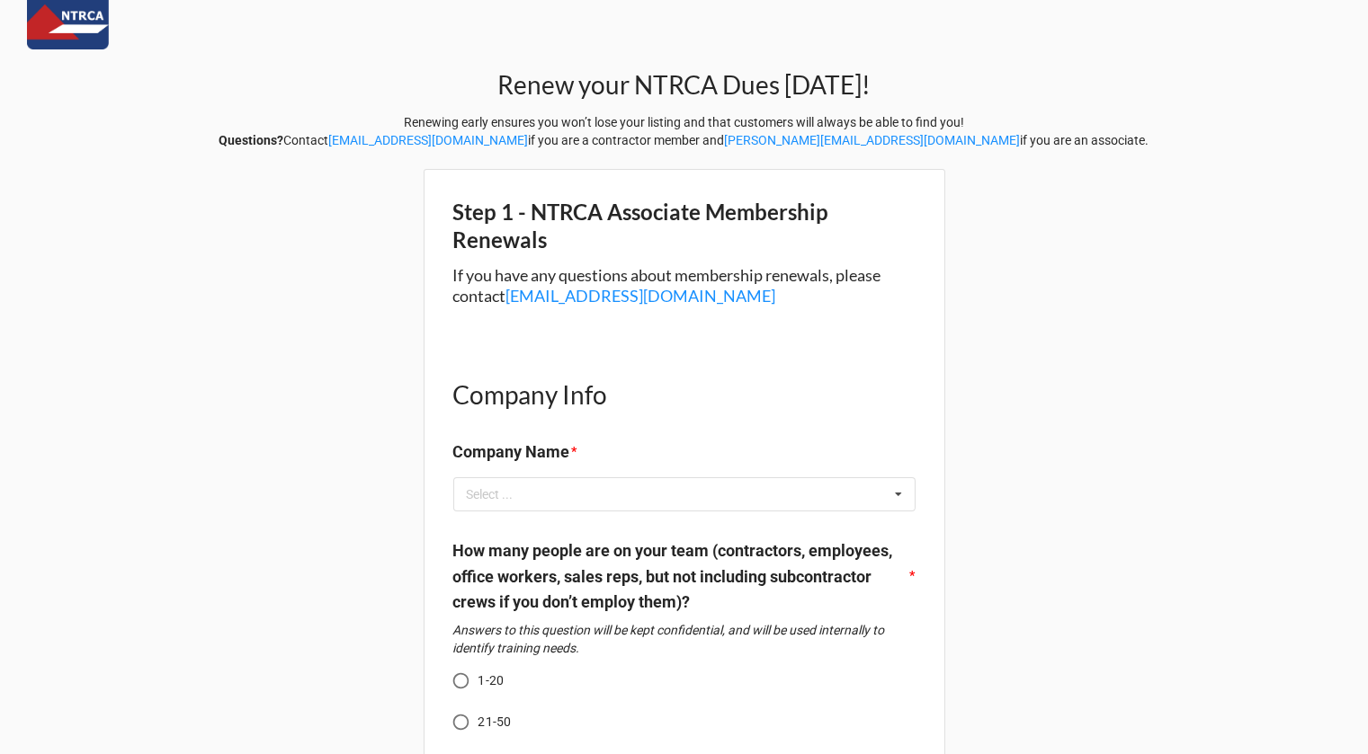
scroll to position [22, 0]
click at [621, 494] on div "Select ... No results found." at bounding box center [684, 494] width 462 height 34
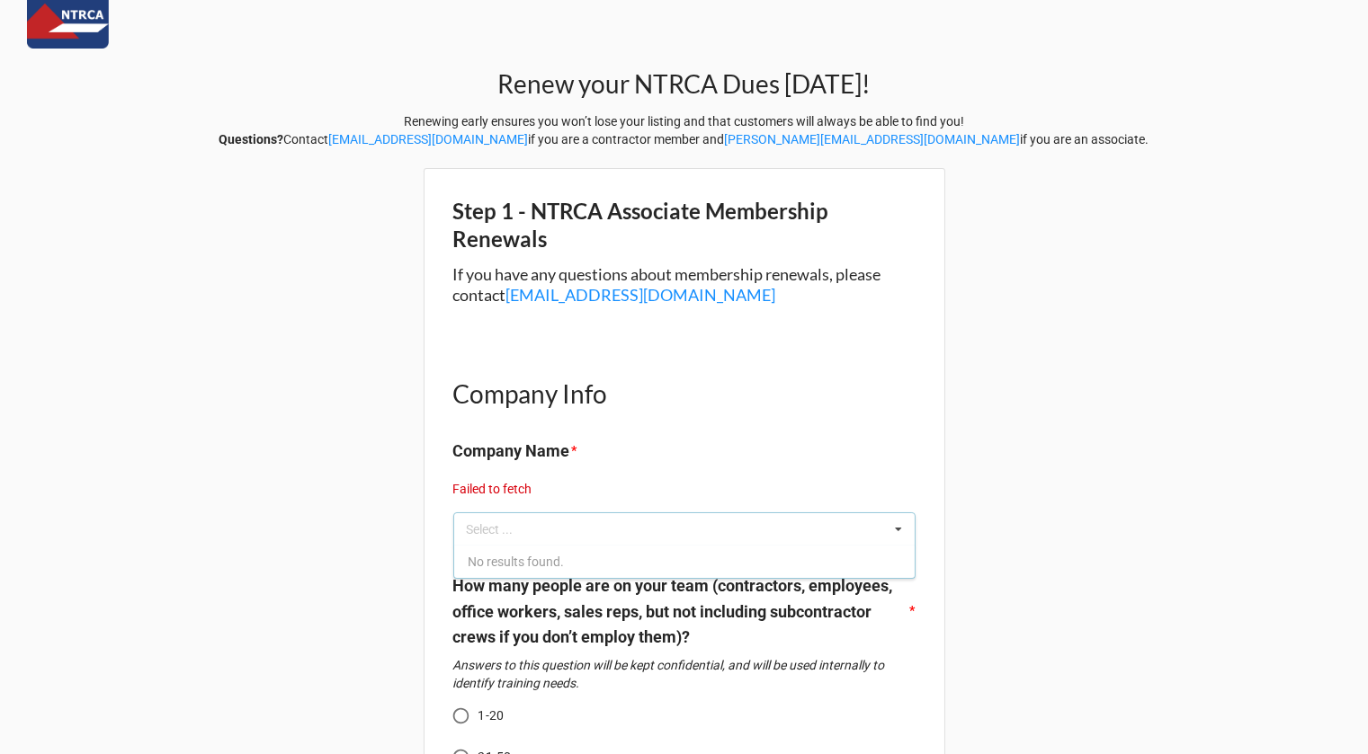
click at [897, 531] on icon at bounding box center [898, 529] width 27 height 33
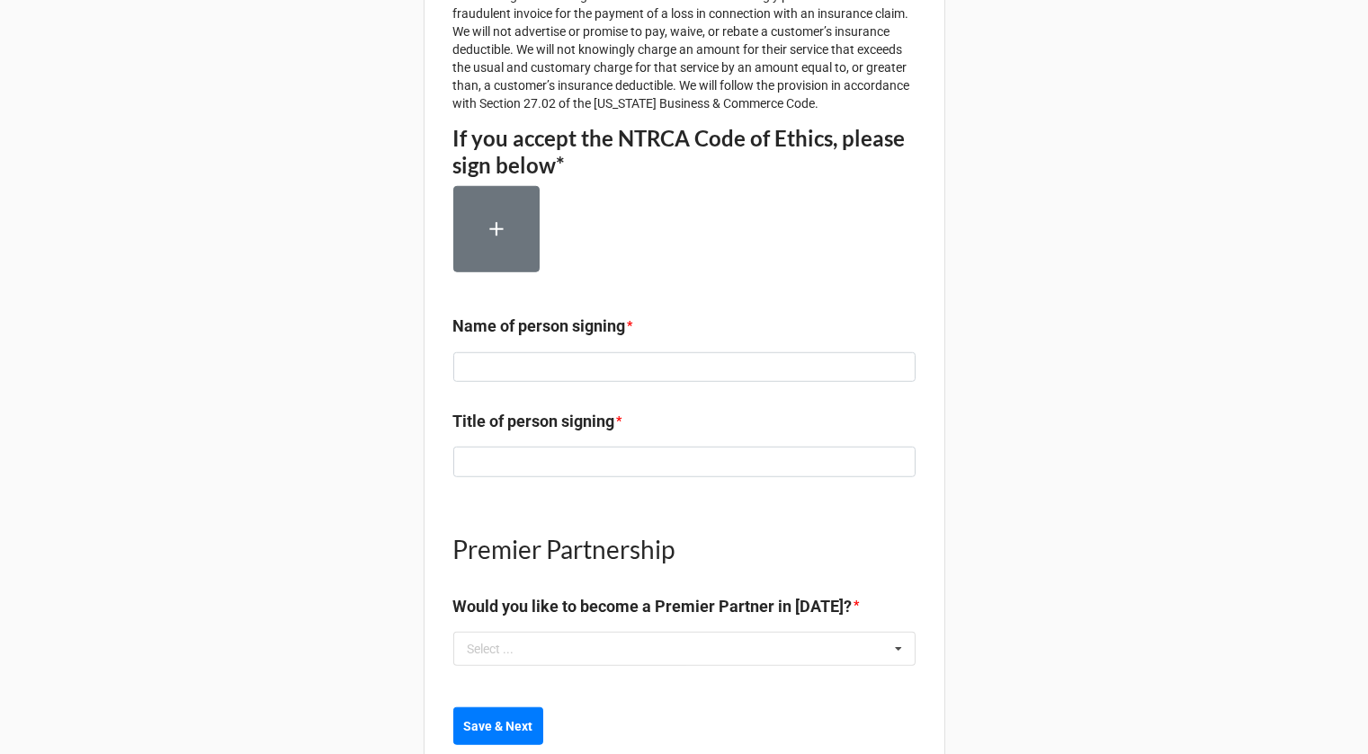
scroll to position [2524, 0]
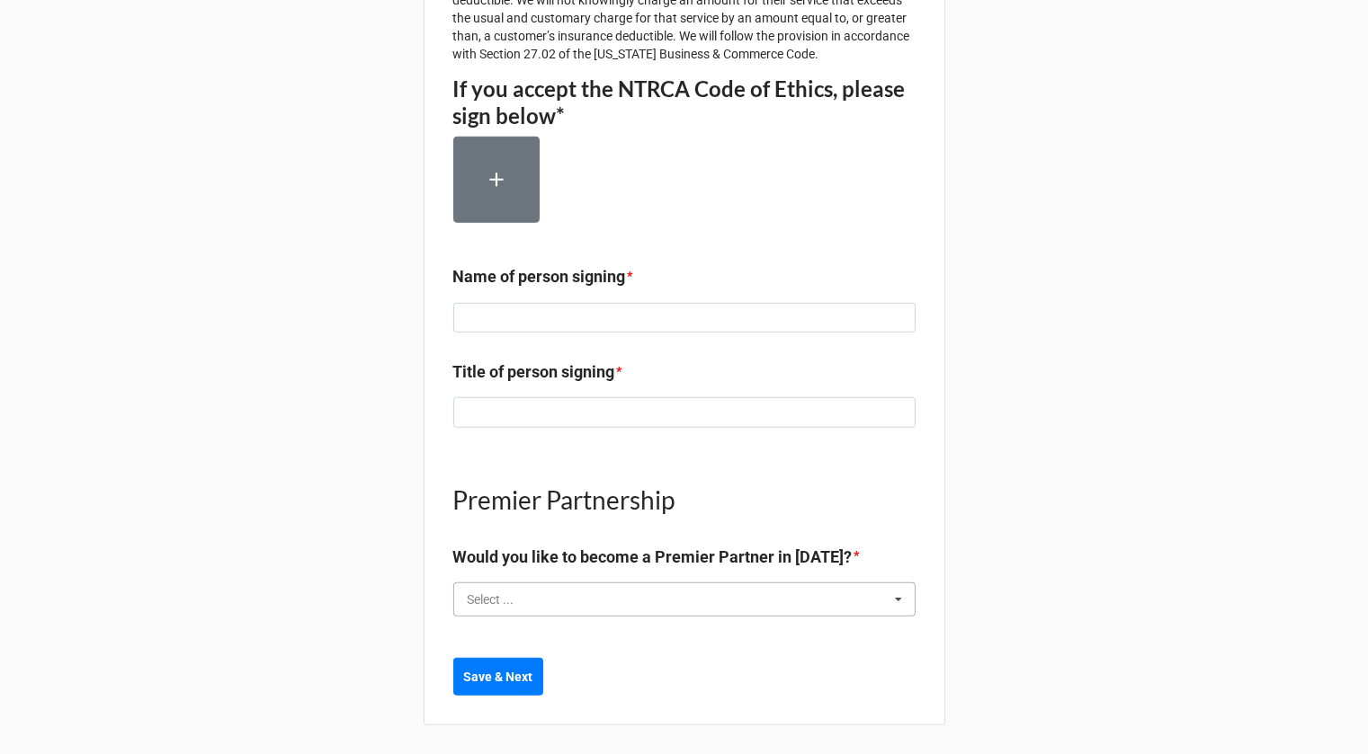
click at [603, 597] on input "text" at bounding box center [685, 600] width 460 height 32
click at [555, 633] on div "Yes" at bounding box center [684, 632] width 460 height 33
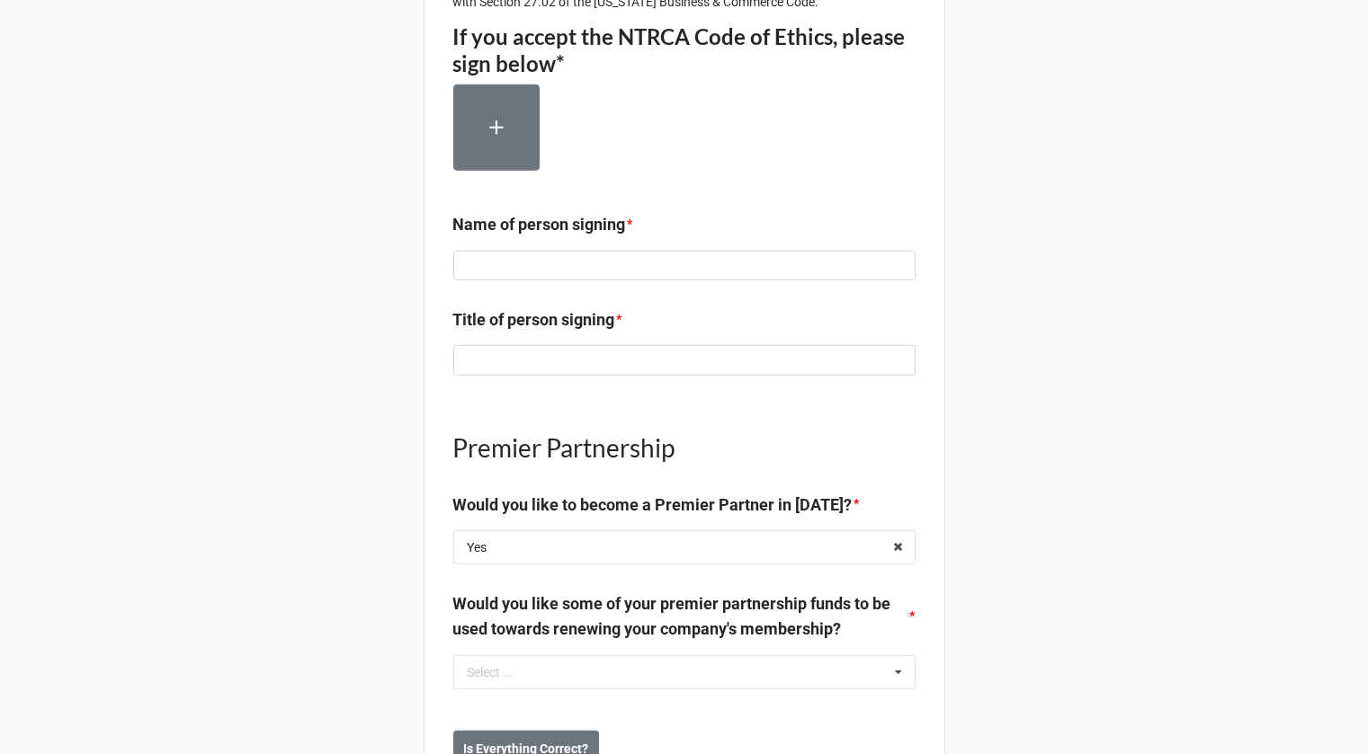
scroll to position [2649, 0]
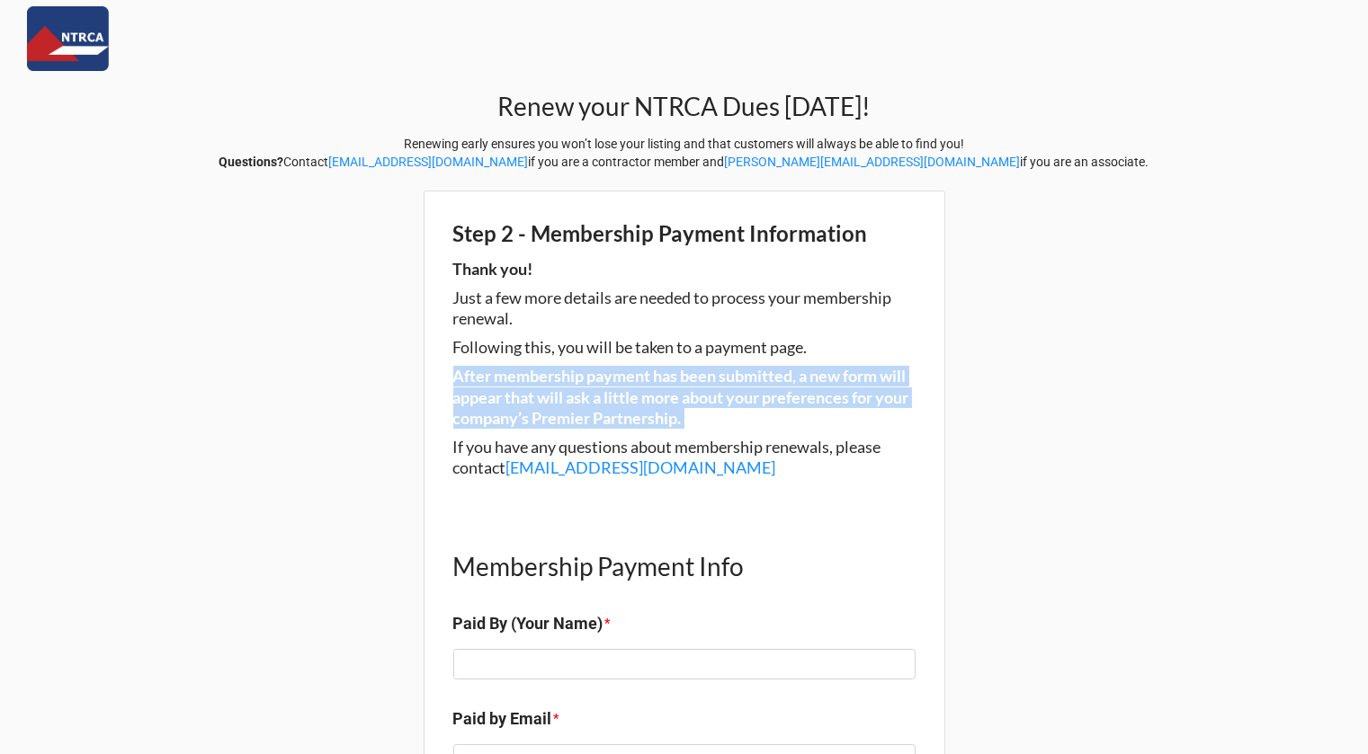
drag, startPoint x: 728, startPoint y: 433, endPoint x: 434, endPoint y: 377, distance: 299.3
click at [434, 377] on div "Step 2 - Membership Payment Information Thank you! Just a few more details are …" at bounding box center [685, 537] width 522 height 693
copy div "After membership payment has been submitted, a new form will appear that will a…"
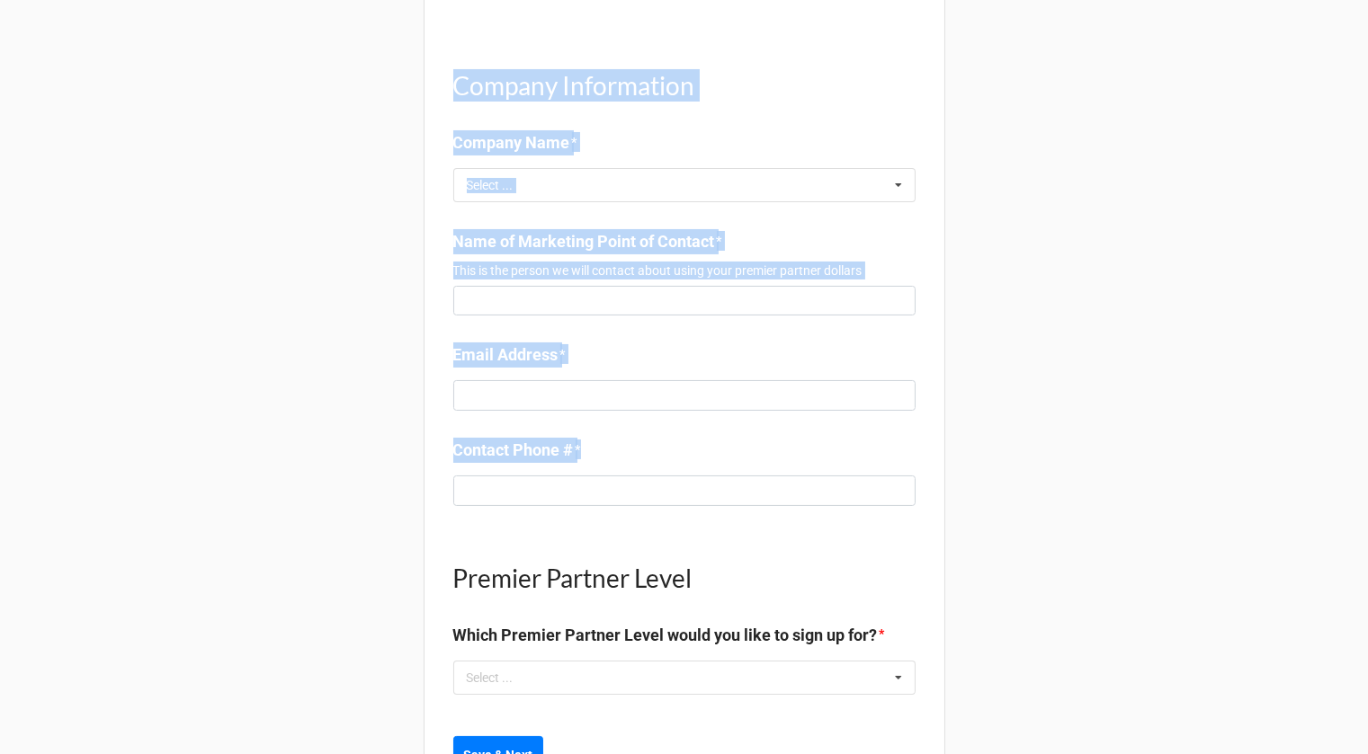
scroll to position [380, 0]
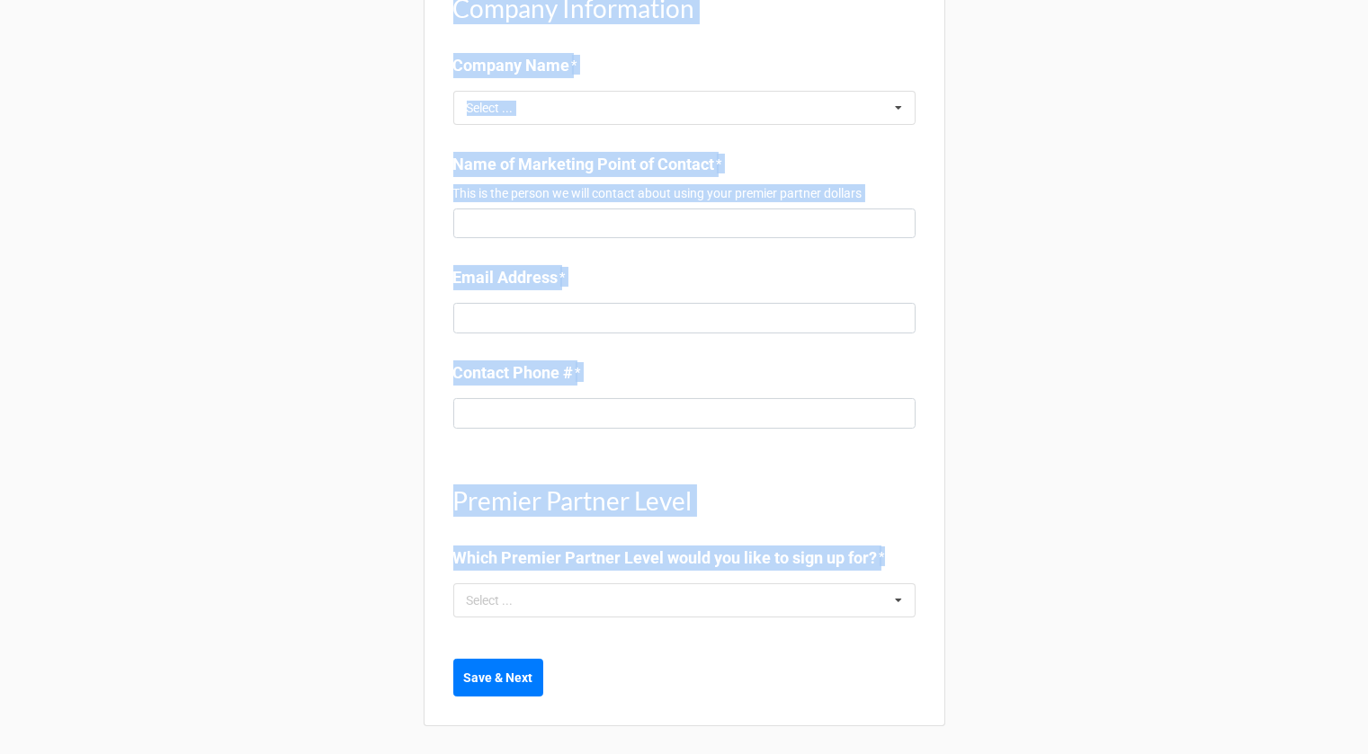
drag, startPoint x: 449, startPoint y: 62, endPoint x: 906, endPoint y: 556, distance: 673.2
click at [906, 556] on div "Step 1 - Company Information If you have any questions about Premier Partnershi…" at bounding box center [685, 268] width 522 height 916
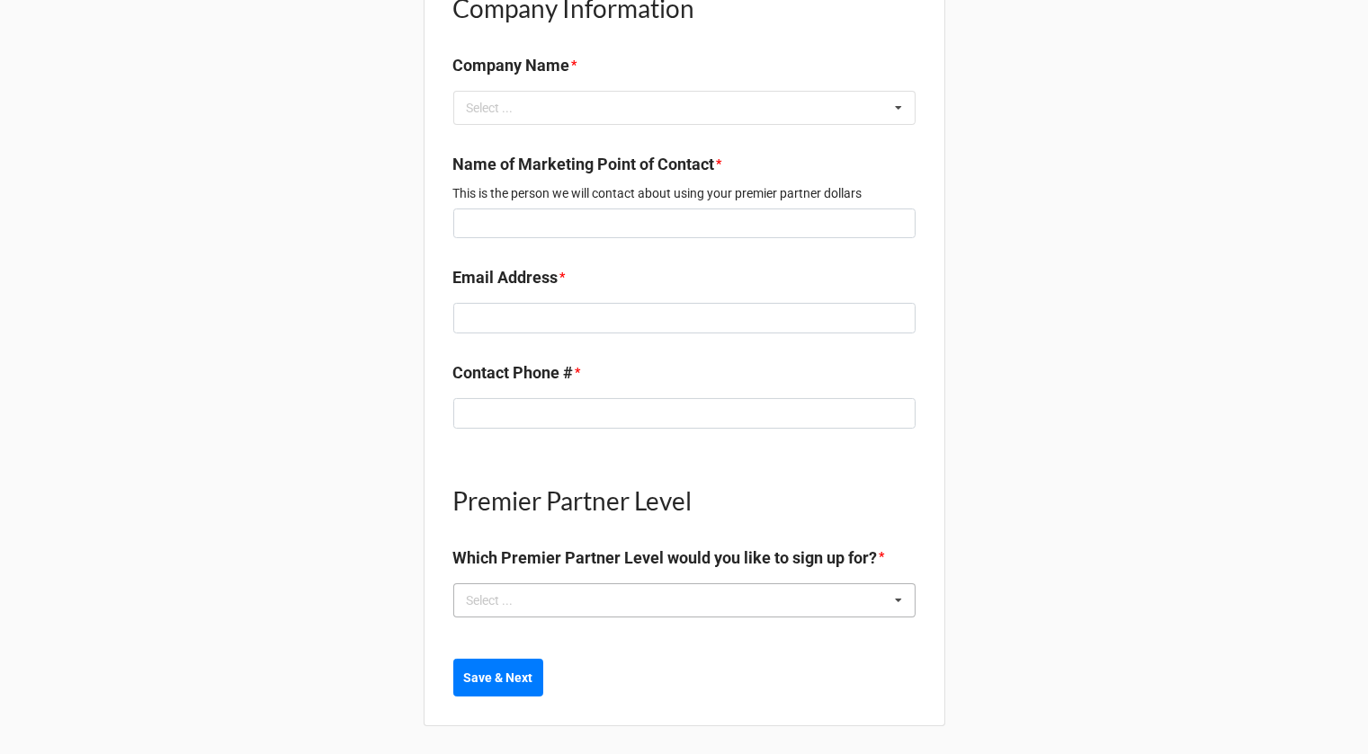
click at [897, 607] on icon at bounding box center [898, 601] width 27 height 33
click at [389, 213] on div "Renew your NTRCA Dues [DATE]! Renewing early ensures you won’t lose your listin…" at bounding box center [684, 188] width 1368 height 1136
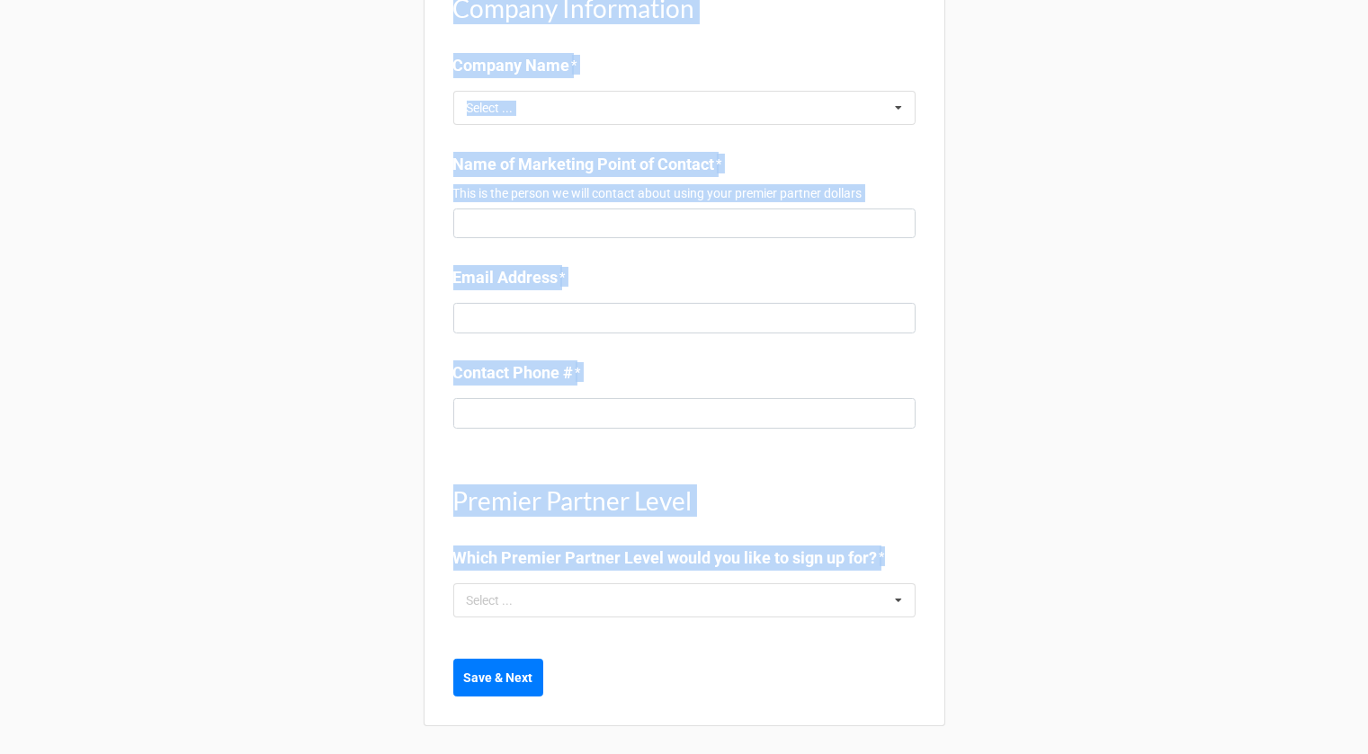
drag, startPoint x: 449, startPoint y: 223, endPoint x: 946, endPoint y: 576, distance: 610.1
click at [946, 576] on div "Renew your NTRCA Dues [DATE]! Renewing early ensures you won’t lose your listin…" at bounding box center [684, 188] width 1368 height 1136
copy div "Step 1 - Company Information If you have any questions about Premier Partnershi…"
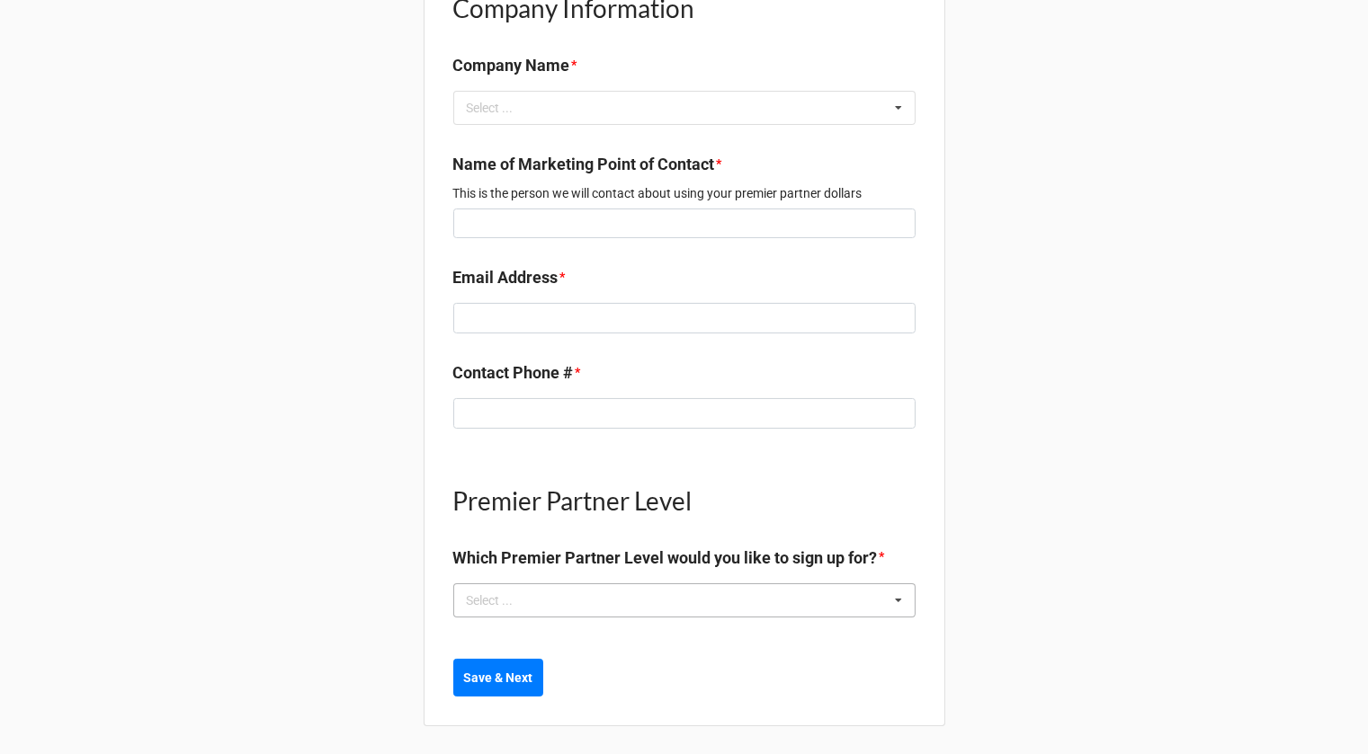
click at [526, 590] on div "Select ..." at bounding box center [500, 600] width 77 height 21
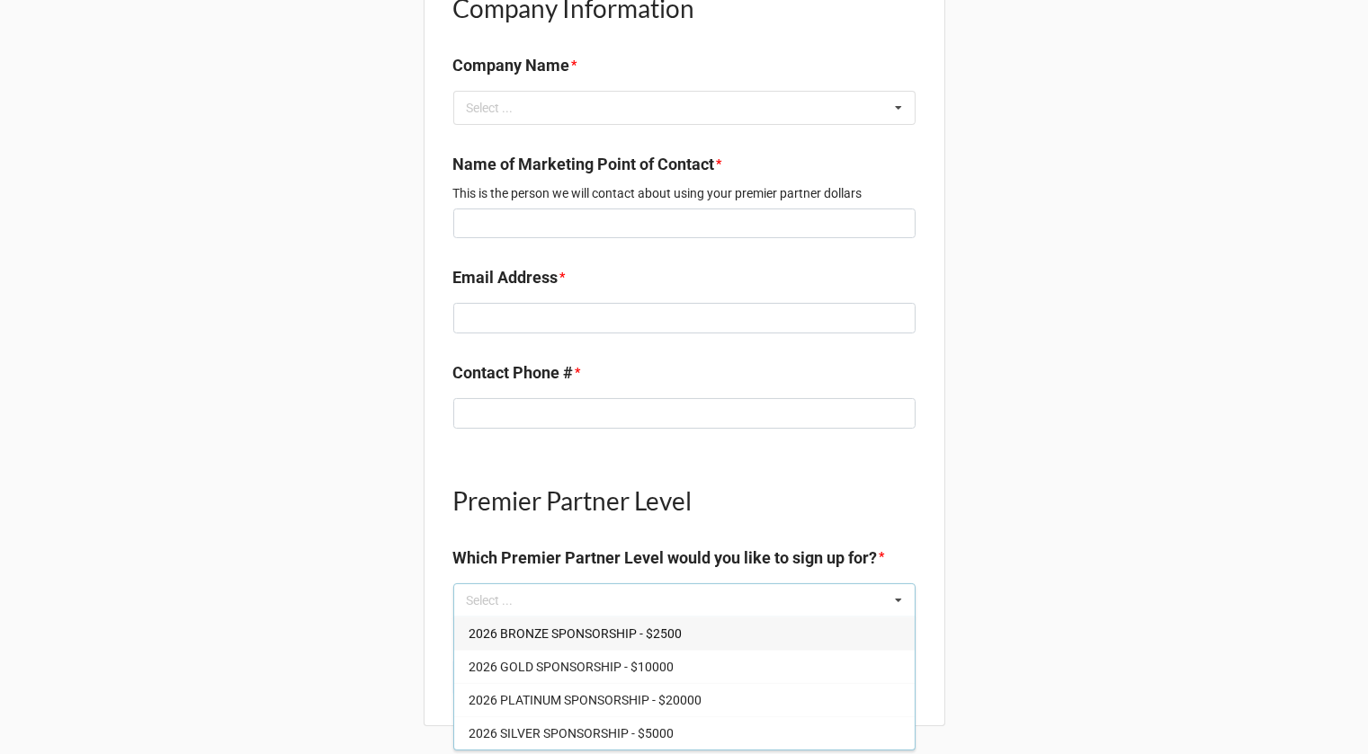
click at [278, 492] on div "Renew your NTRCA Dues [DATE]! Renewing early ensures you won’t lose your listin…" at bounding box center [684, 188] width 1368 height 1136
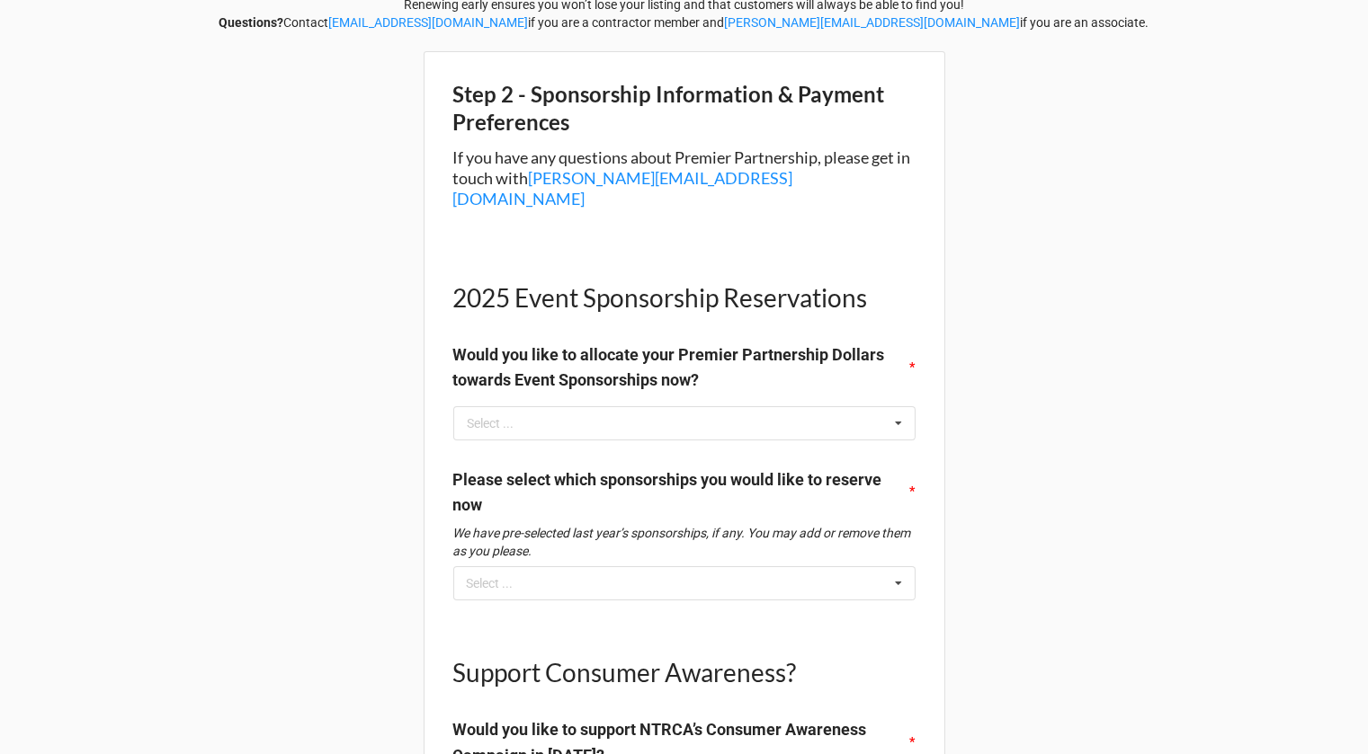
scroll to position [136, 0]
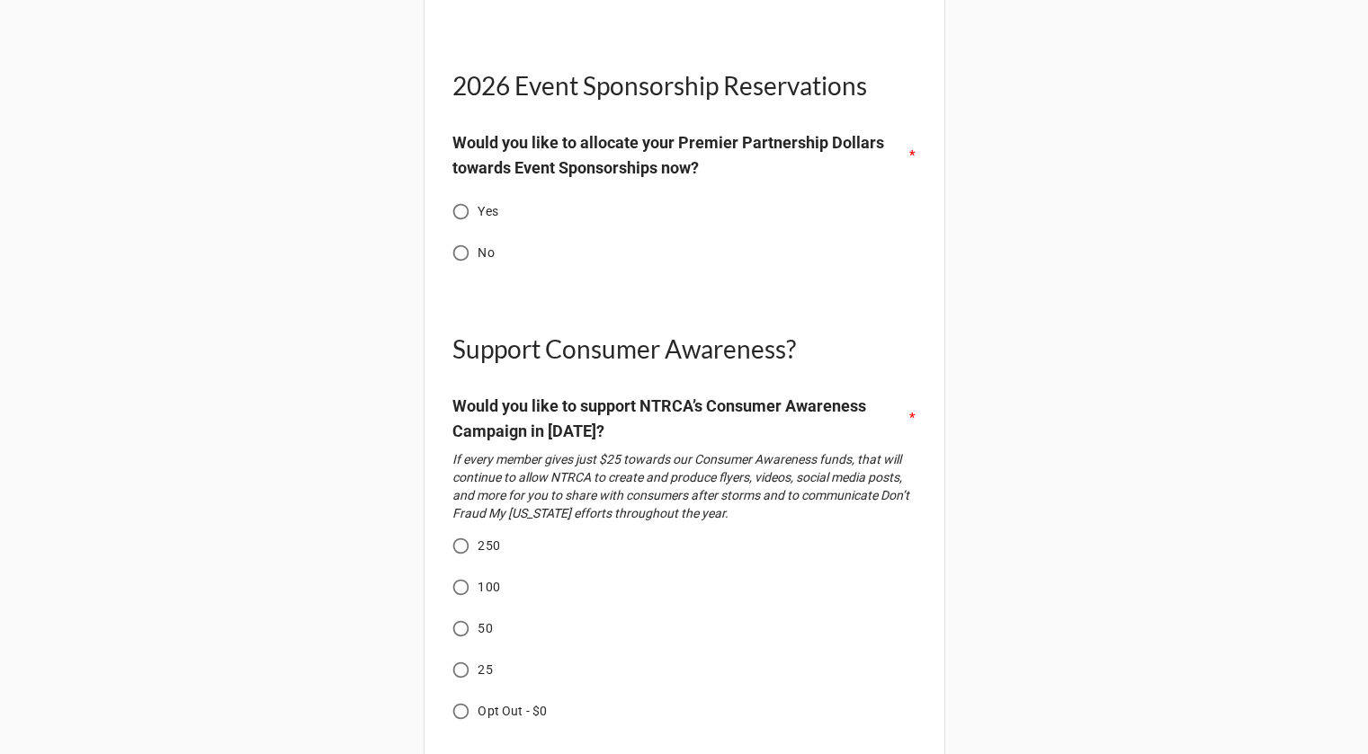
scroll to position [379, 0]
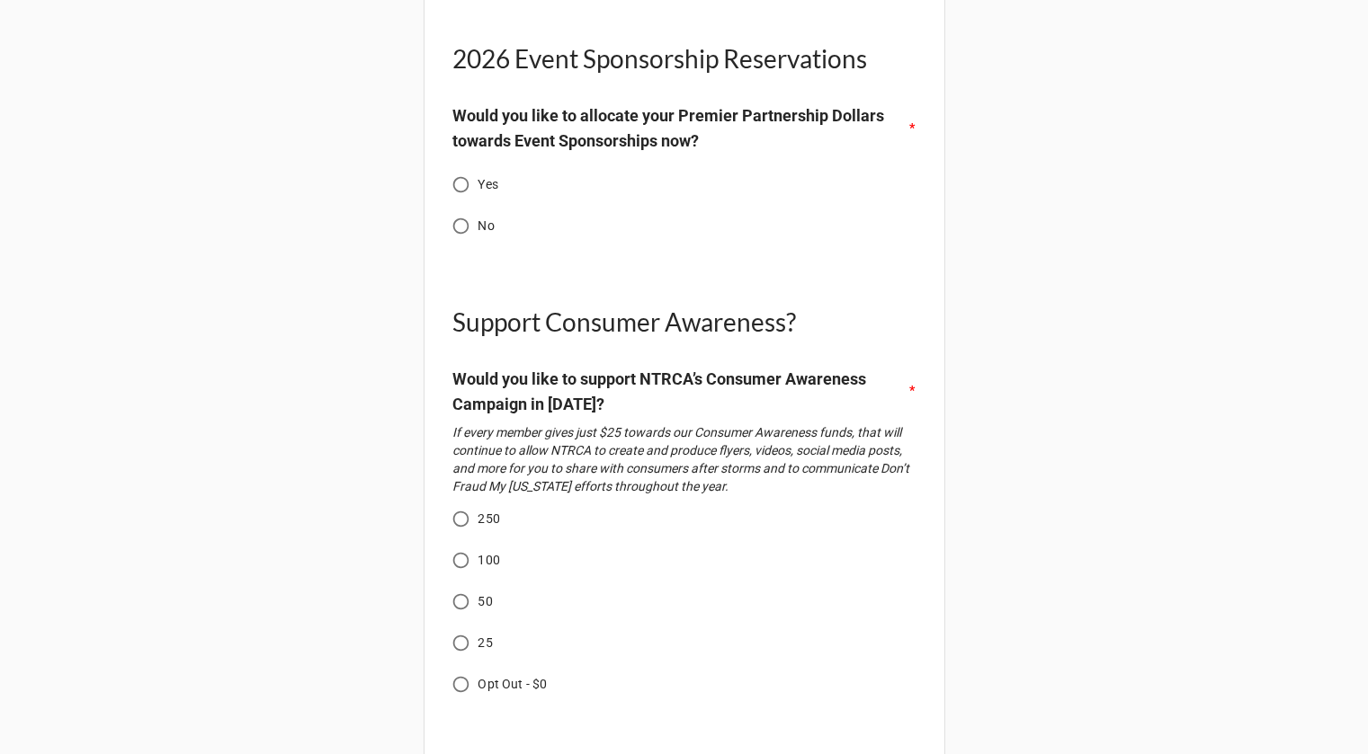
click at [454, 167] on input "Yes" at bounding box center [460, 184] width 35 height 35
radio input "true"
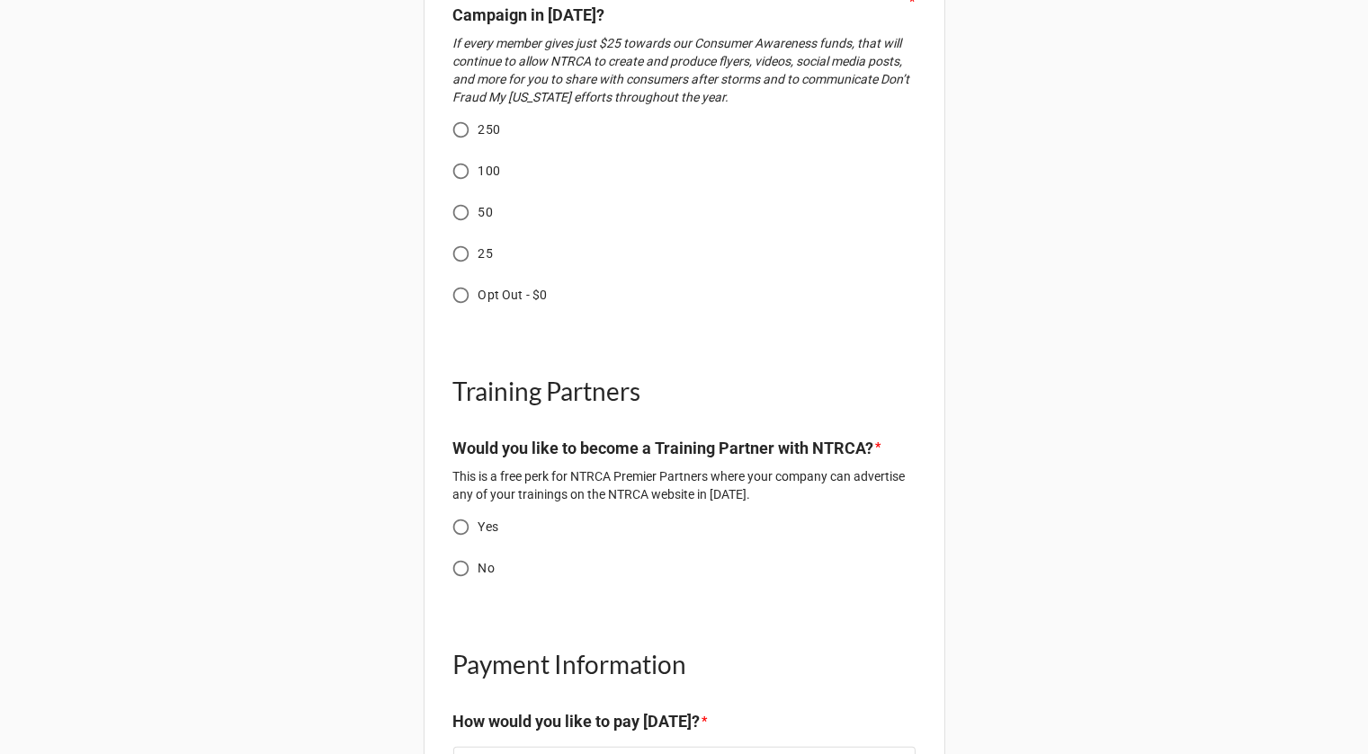
scroll to position [933, 0]
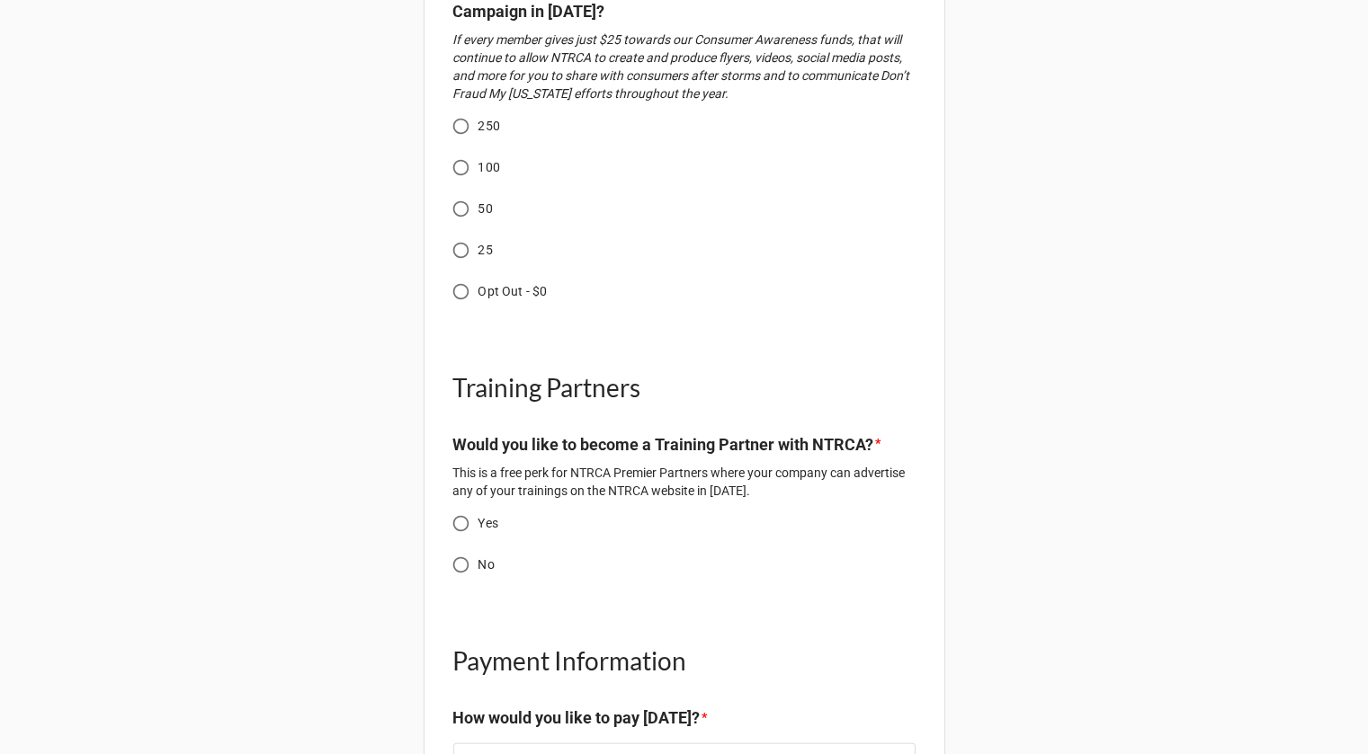
click at [460, 506] on input "Yes" at bounding box center [460, 523] width 35 height 35
radio input "true"
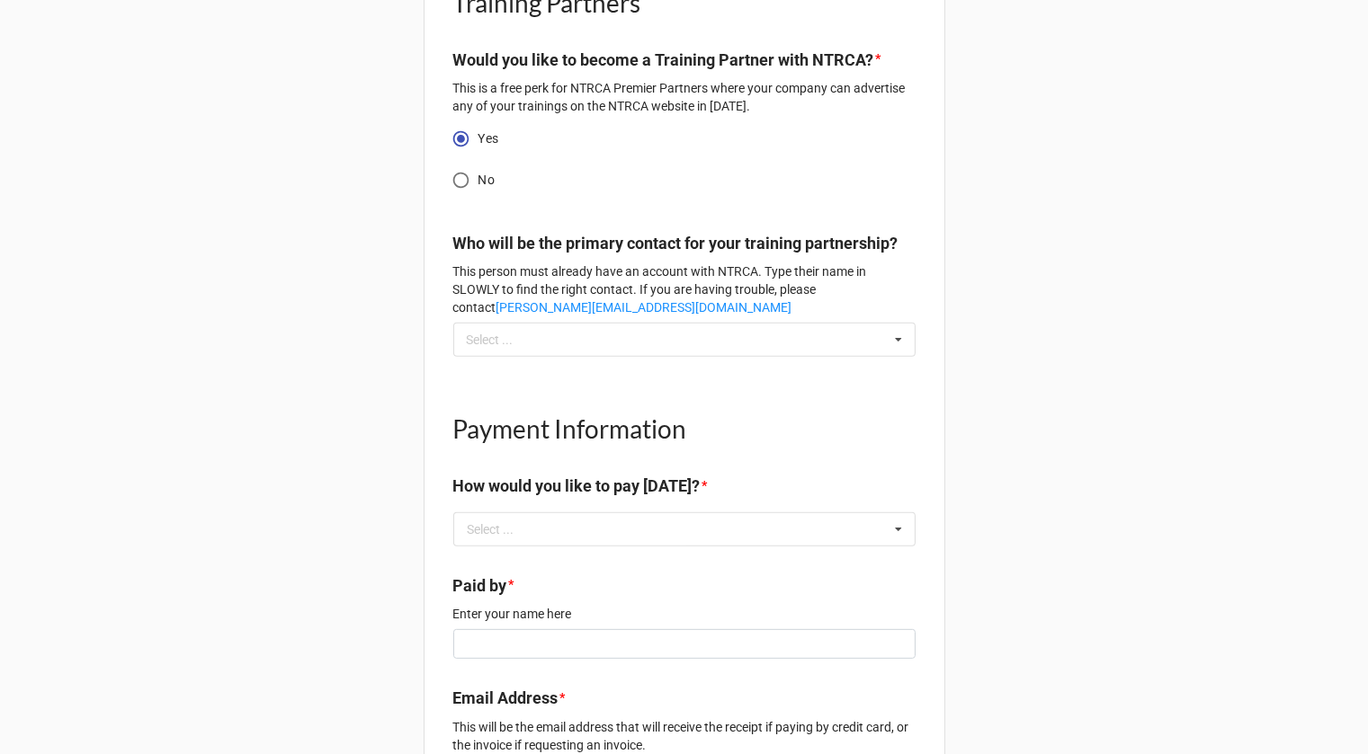
scroll to position [1319, 0]
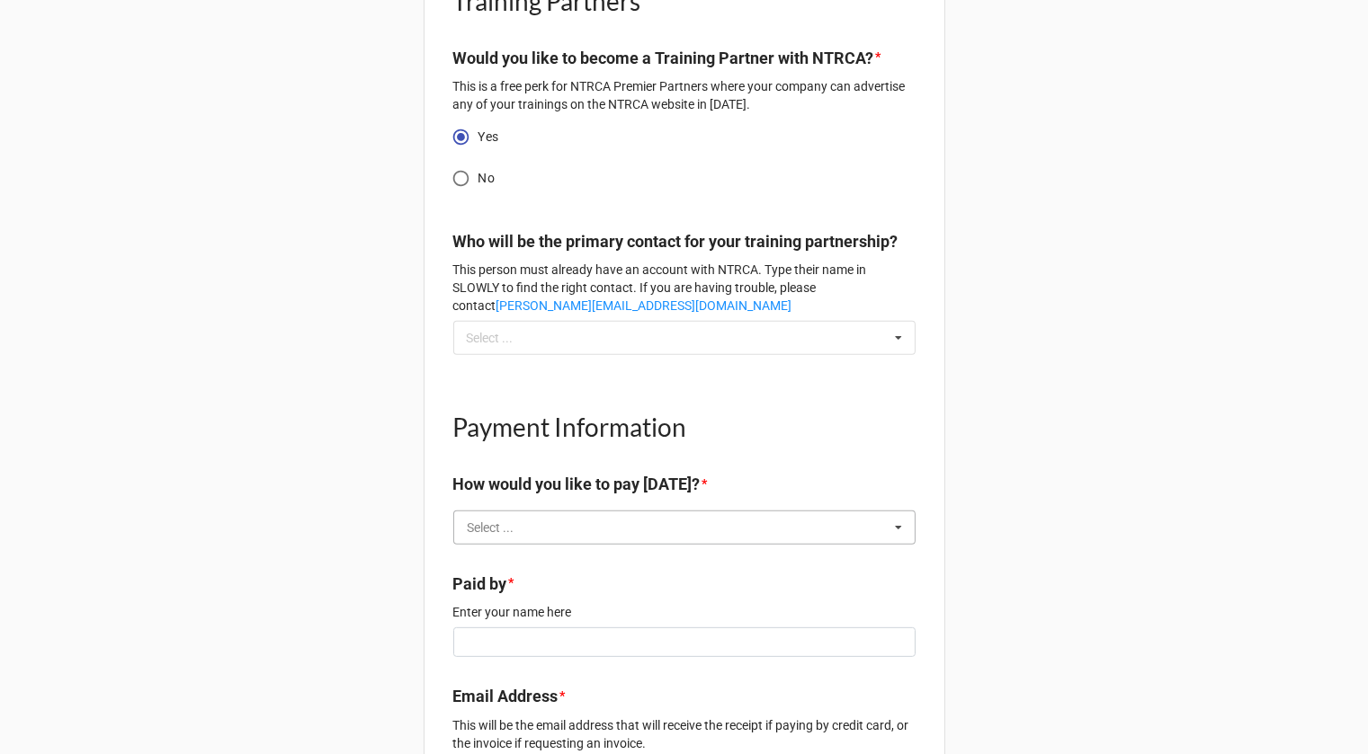
click at [575, 521] on input "text" at bounding box center [685, 528] width 460 height 32
click at [552, 566] on div "Pay by CC" at bounding box center [684, 560] width 460 height 33
click at [558, 536] on input "text" at bounding box center [685, 528] width 460 height 32
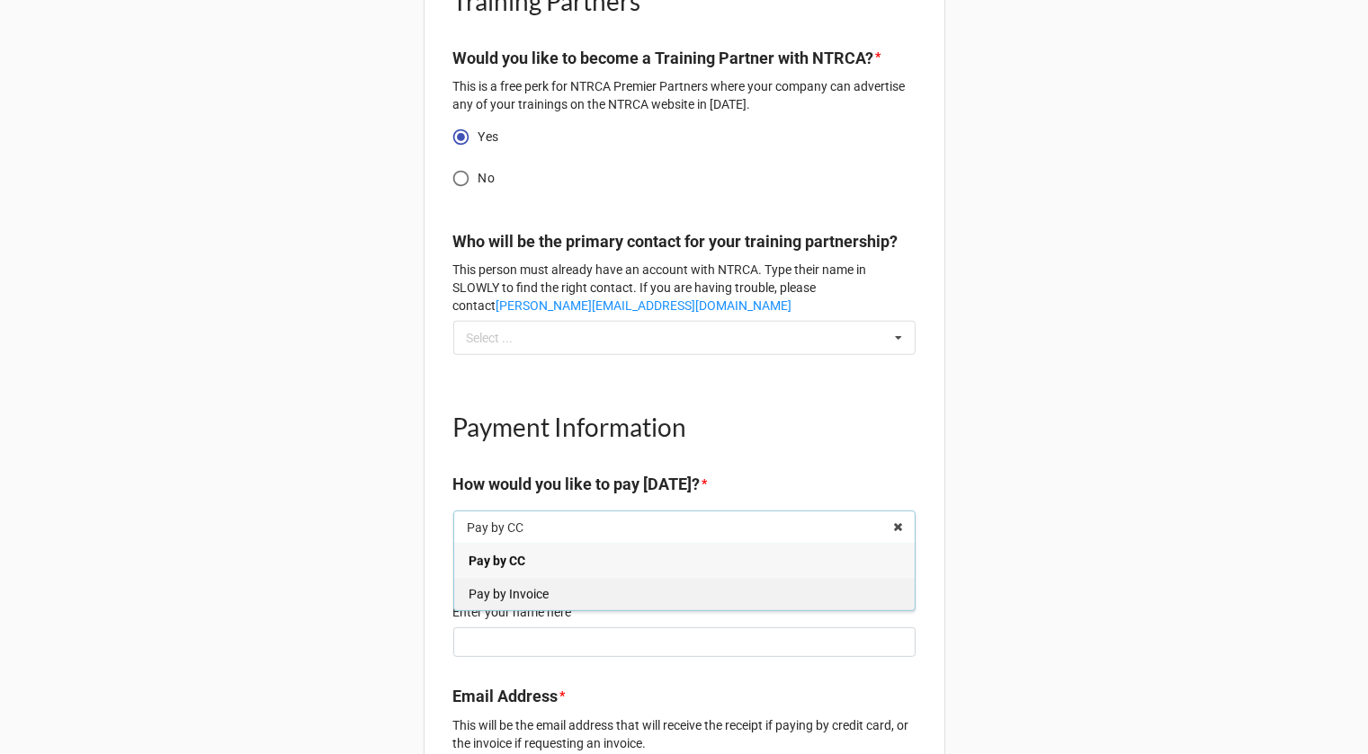
click at [549, 596] on div "Pay by Invoice" at bounding box center [684, 593] width 460 height 33
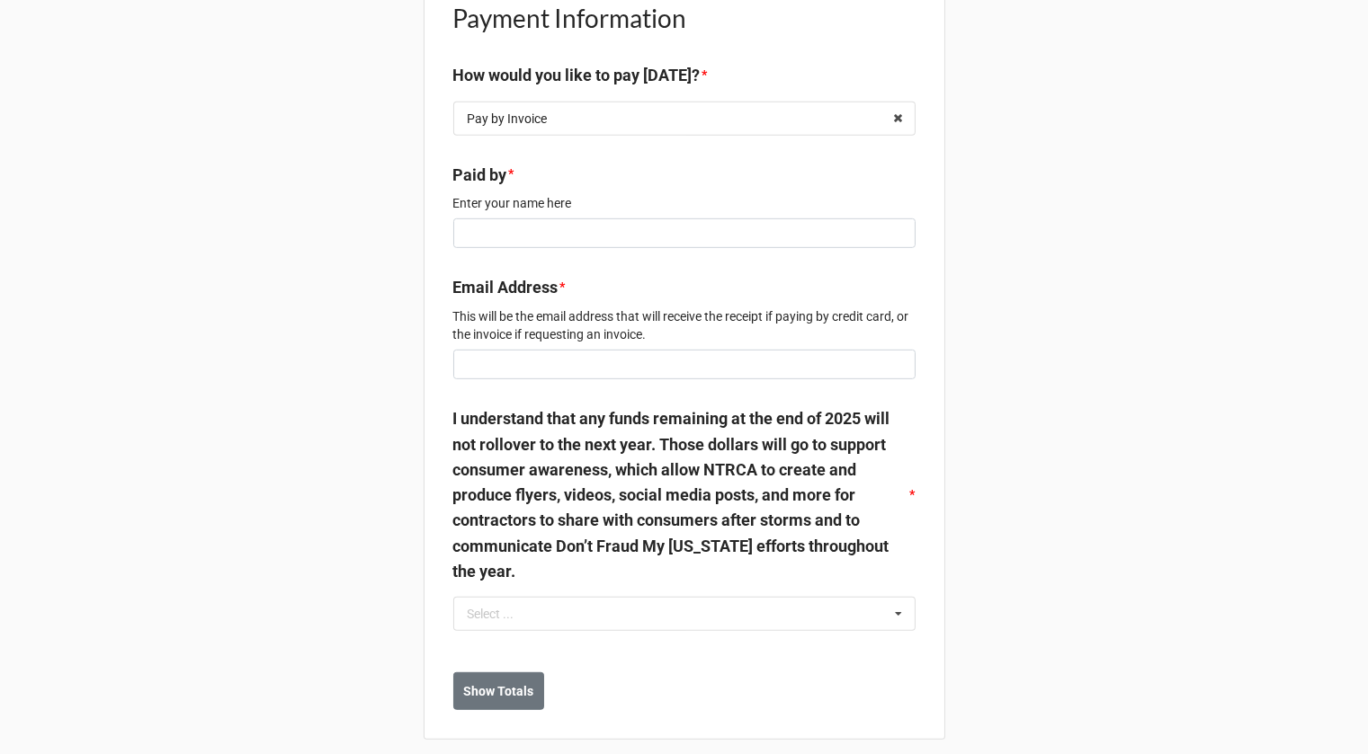
scroll to position [1730, 0]
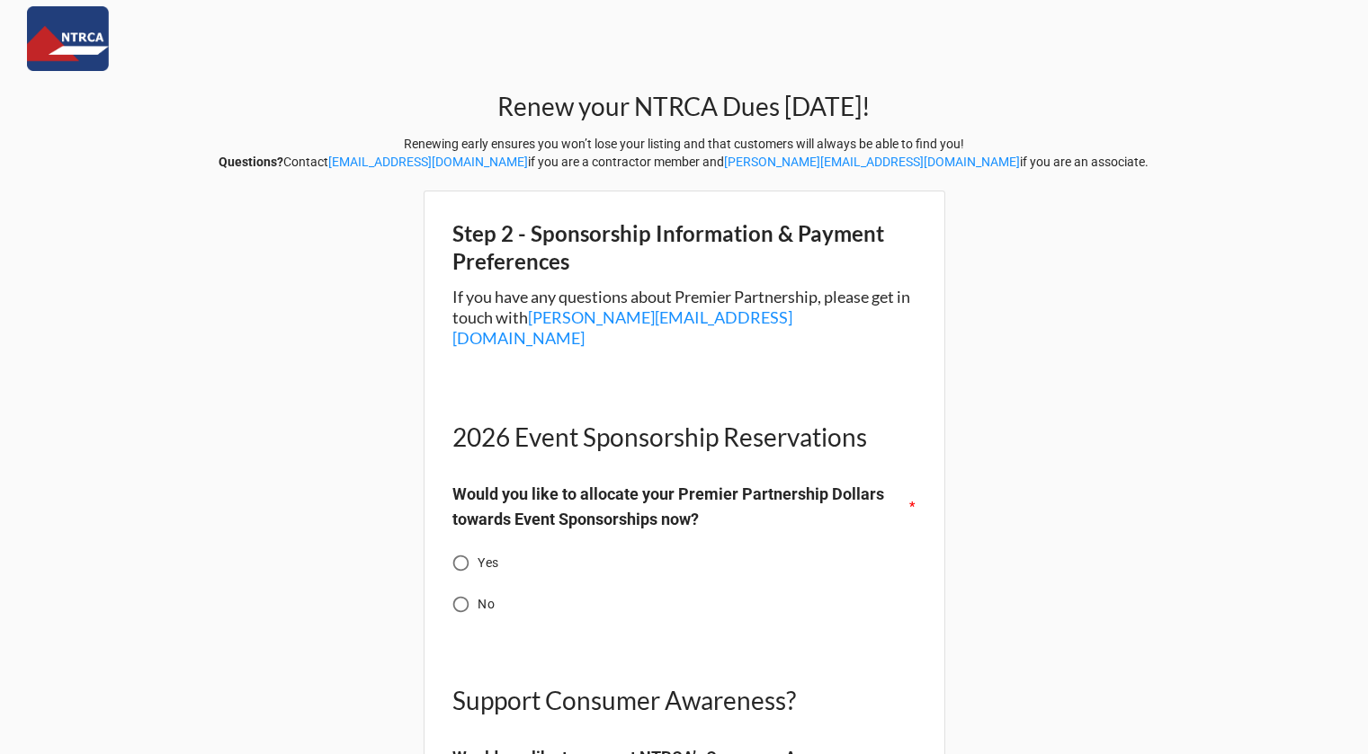
click at [485, 554] on span "Yes" at bounding box center [488, 563] width 20 height 19
click at [478, 546] on input "Yes" at bounding box center [460, 563] width 35 height 35
radio input "true"
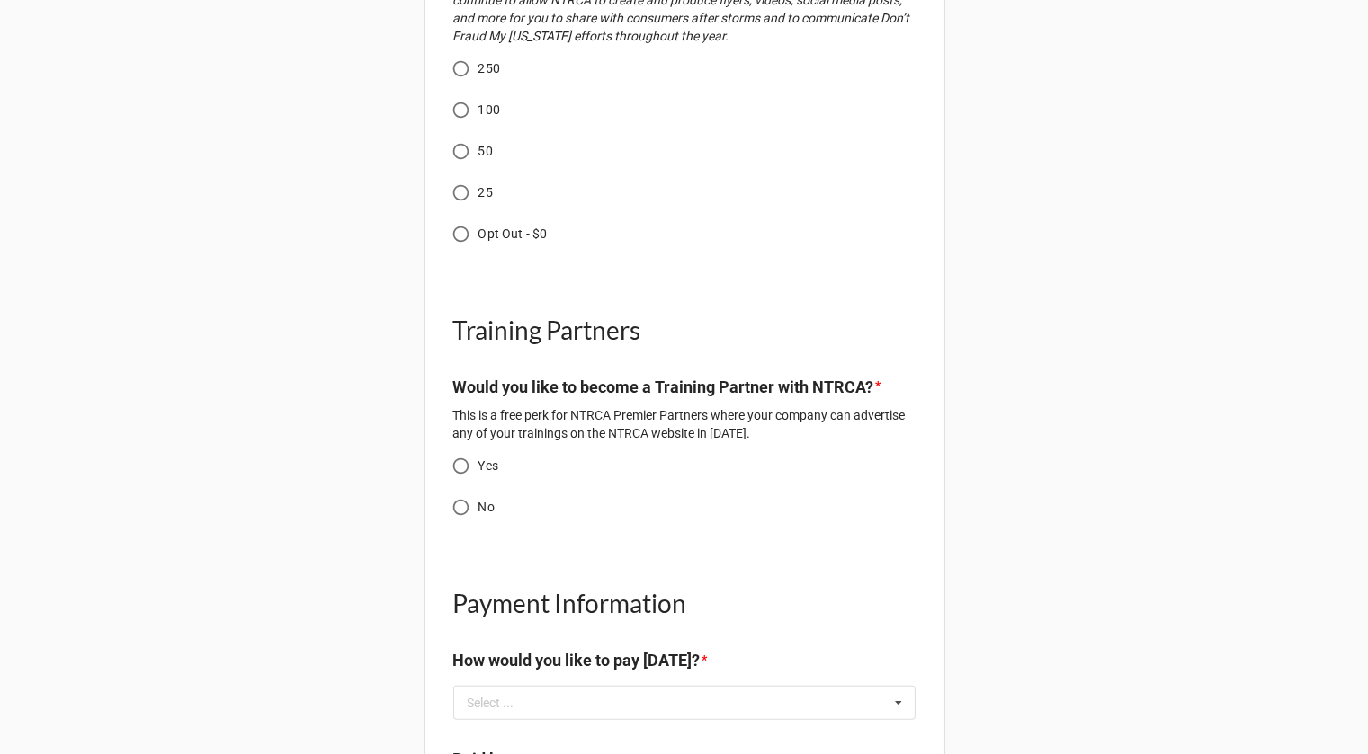
scroll to position [991, 0]
click at [479, 456] on span "Yes" at bounding box center [488, 465] width 20 height 19
click at [478, 448] on input "Yes" at bounding box center [460, 465] width 35 height 35
radio input "true"
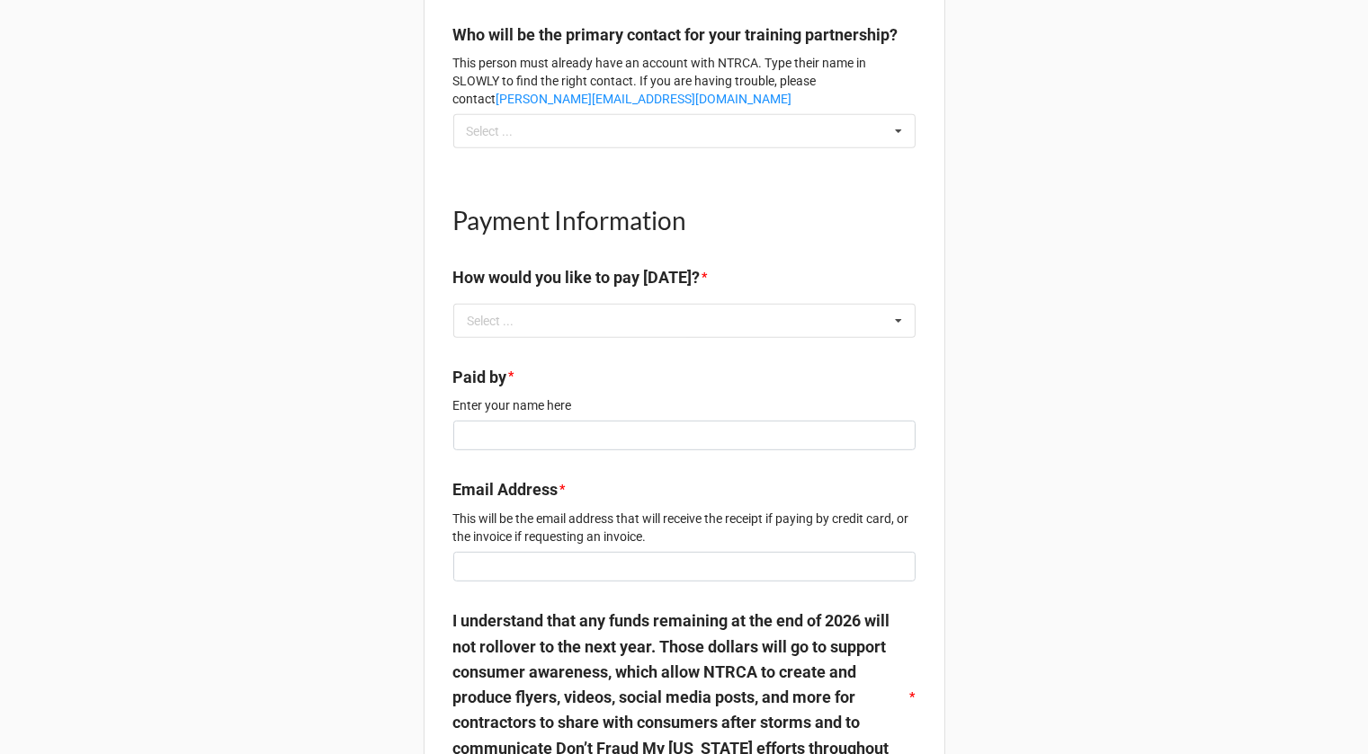
scroll to position [1549, 0]
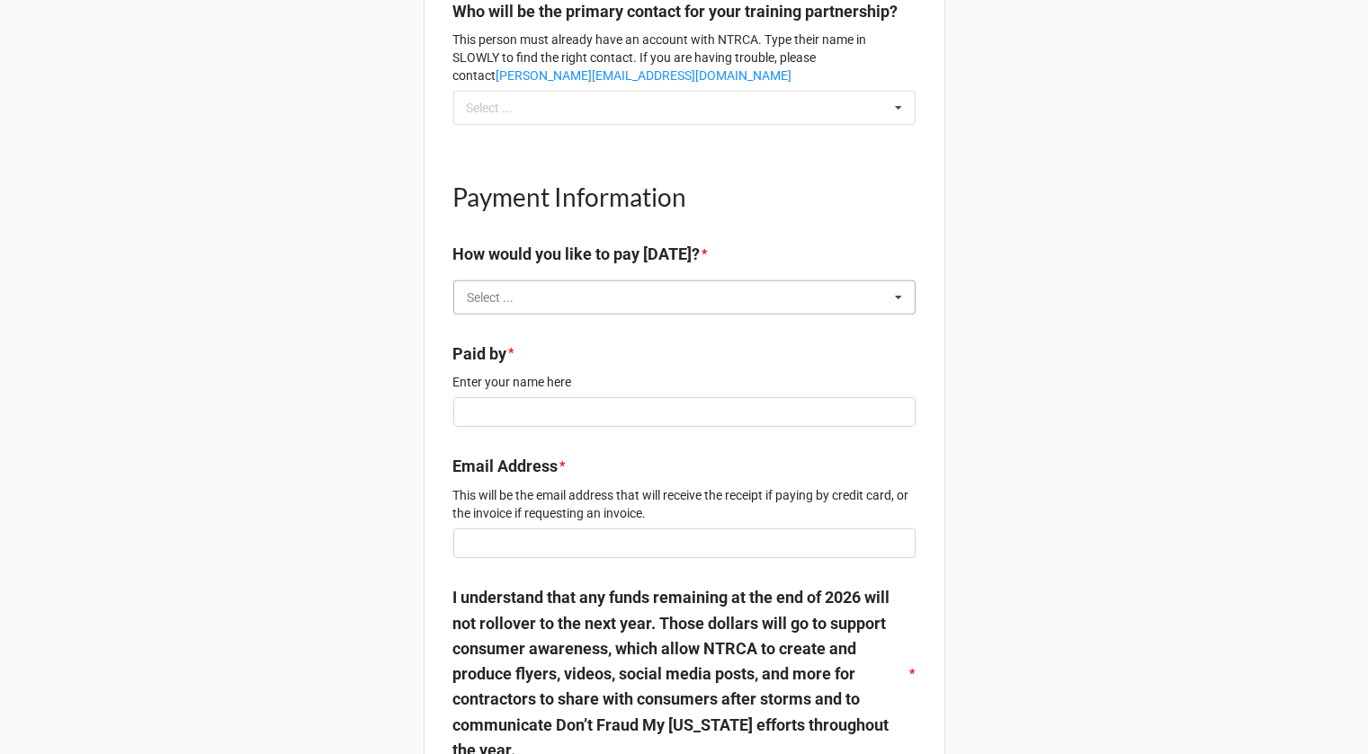
click at [551, 314] on input "text" at bounding box center [685, 297] width 460 height 32
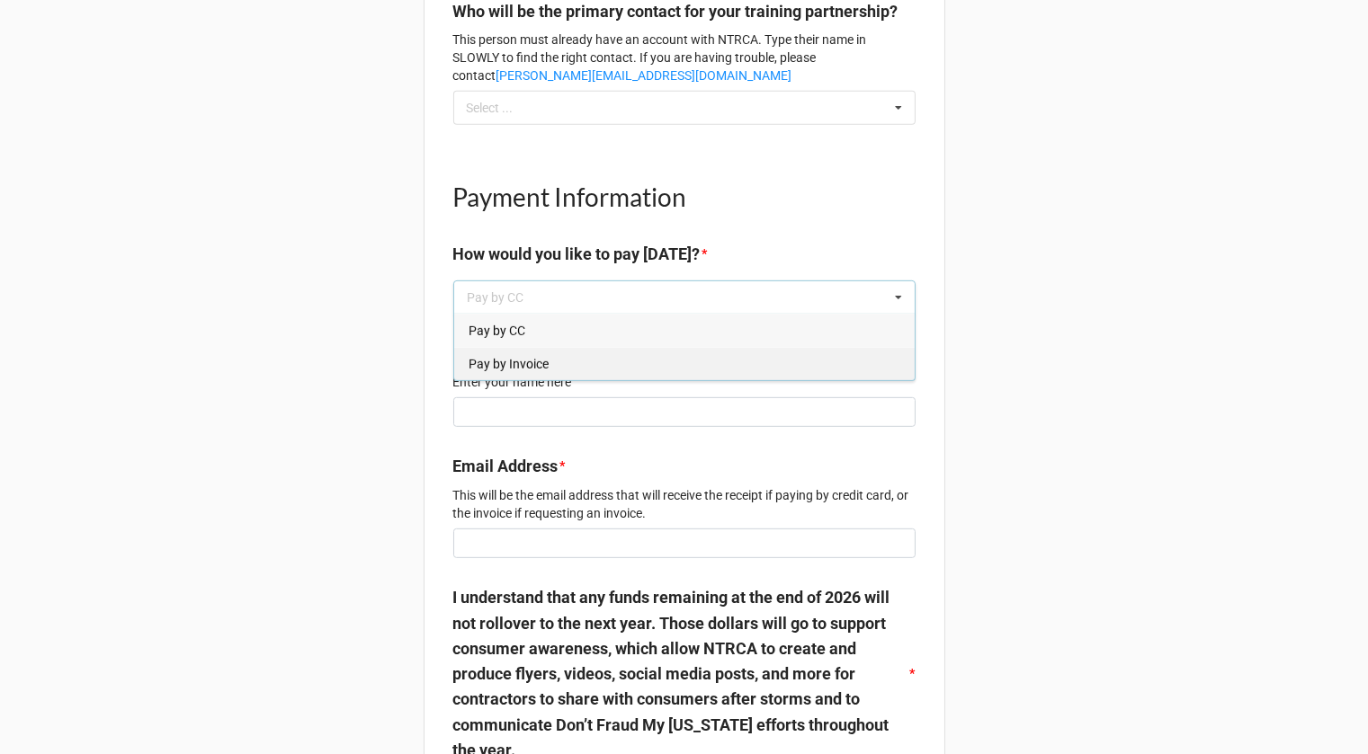
click at [547, 372] on div "Pay by Invoice" at bounding box center [684, 363] width 460 height 33
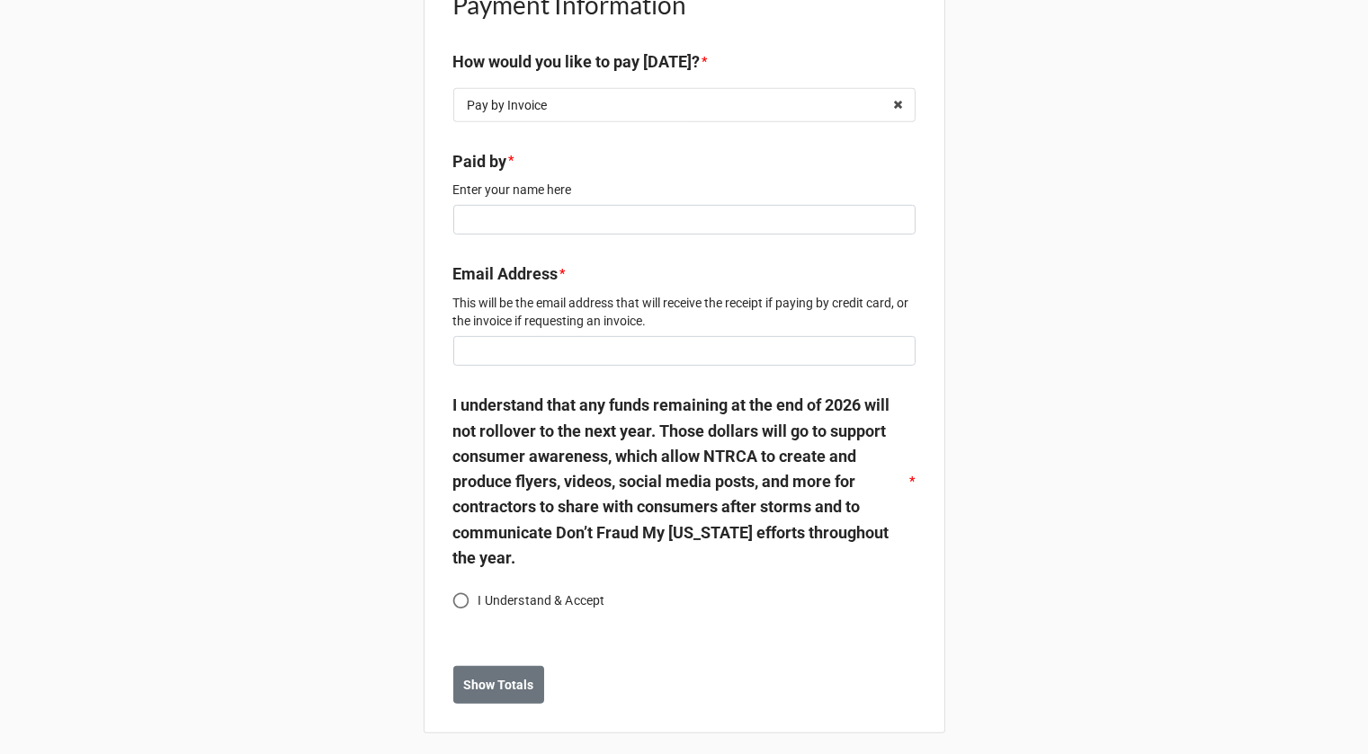
scroll to position [1754, 0]
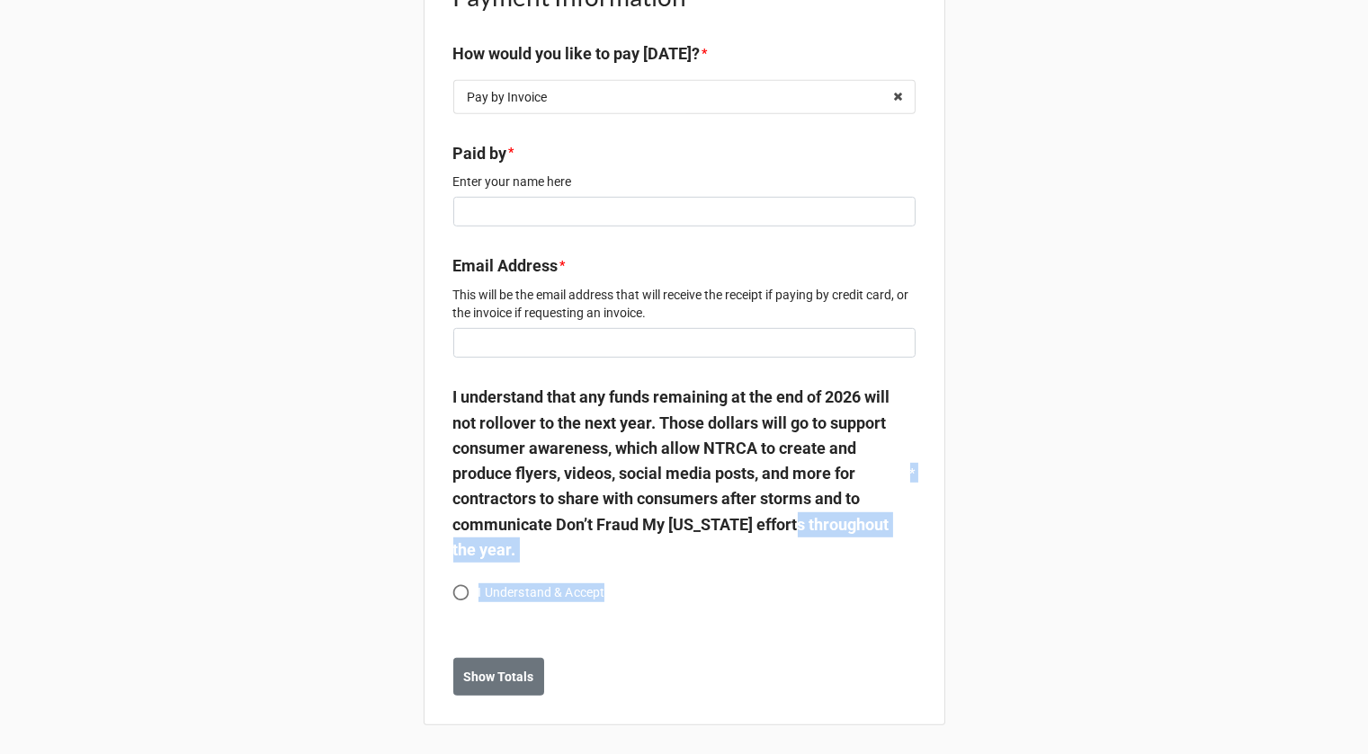
drag, startPoint x: 643, startPoint y: 604, endPoint x: 475, endPoint y: 540, distance: 179.9
click at [475, 540] on div "I understand that any funds remaining at the end of 2026 will not rollover to t…" at bounding box center [684, 501] width 462 height 232
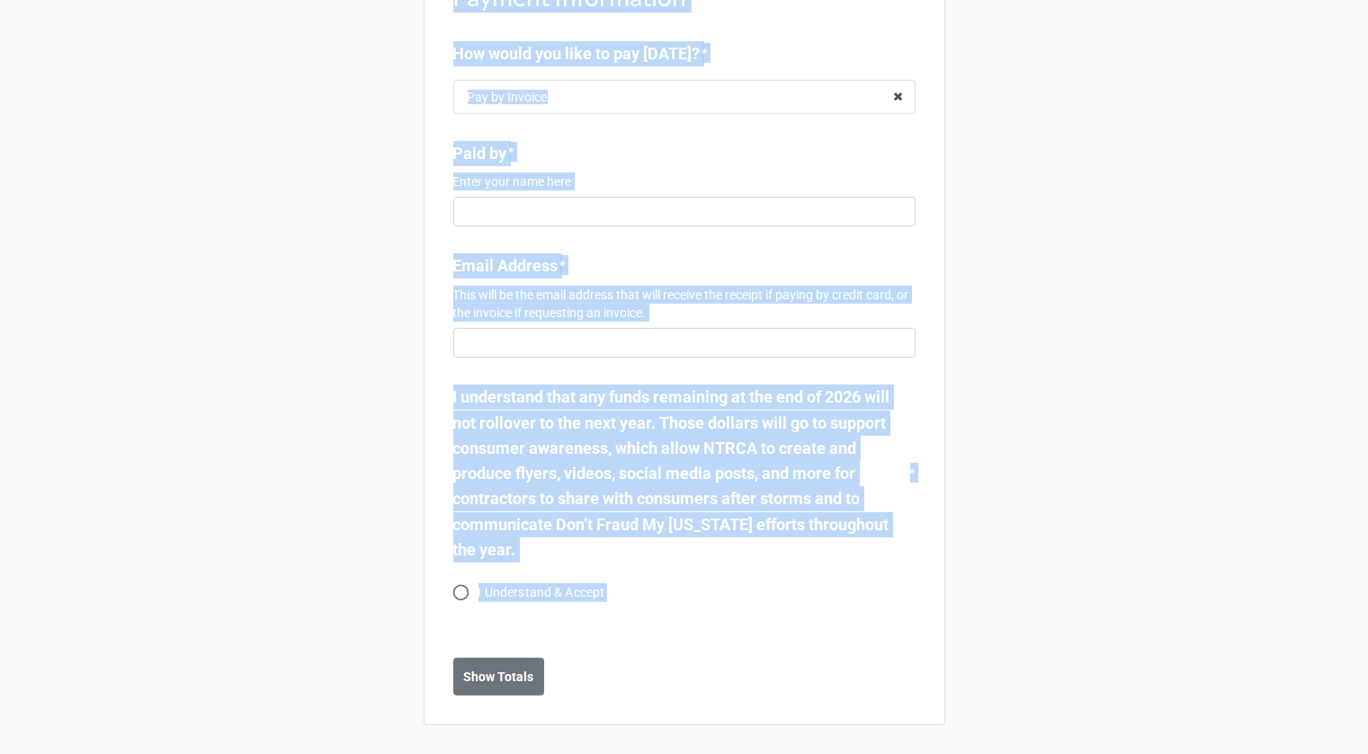
drag, startPoint x: 452, startPoint y: 232, endPoint x: 521, endPoint y: 716, distance: 488.6
copy body "Lore 1 - Ipsumdolors Ametconsect & Adipisc Elitseddoei Te inc utla etd magnaali…"
